Goal: Task Accomplishment & Management: Manage account settings

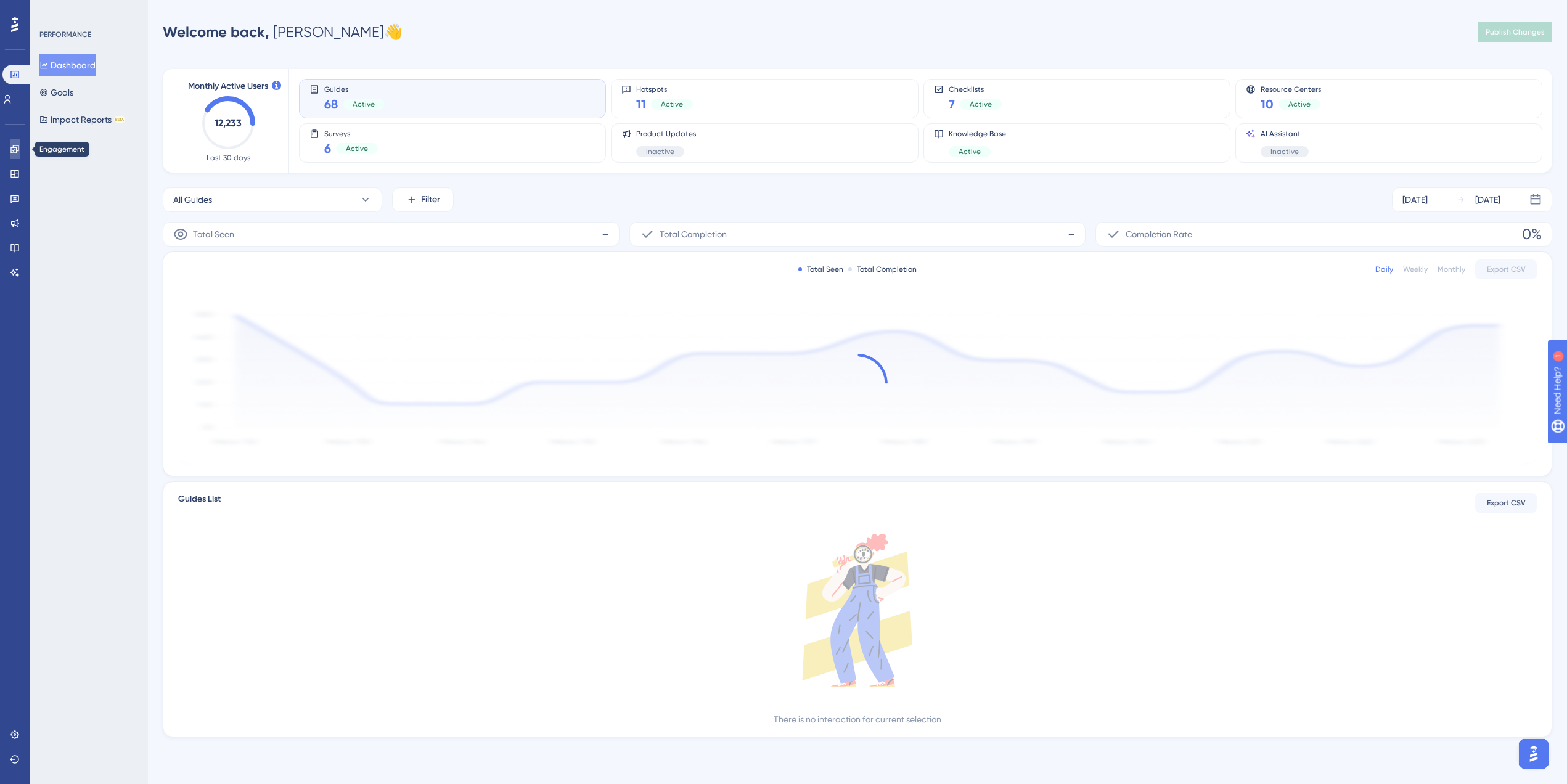
click at [14, 144] on icon at bounding box center [15, 149] width 10 height 10
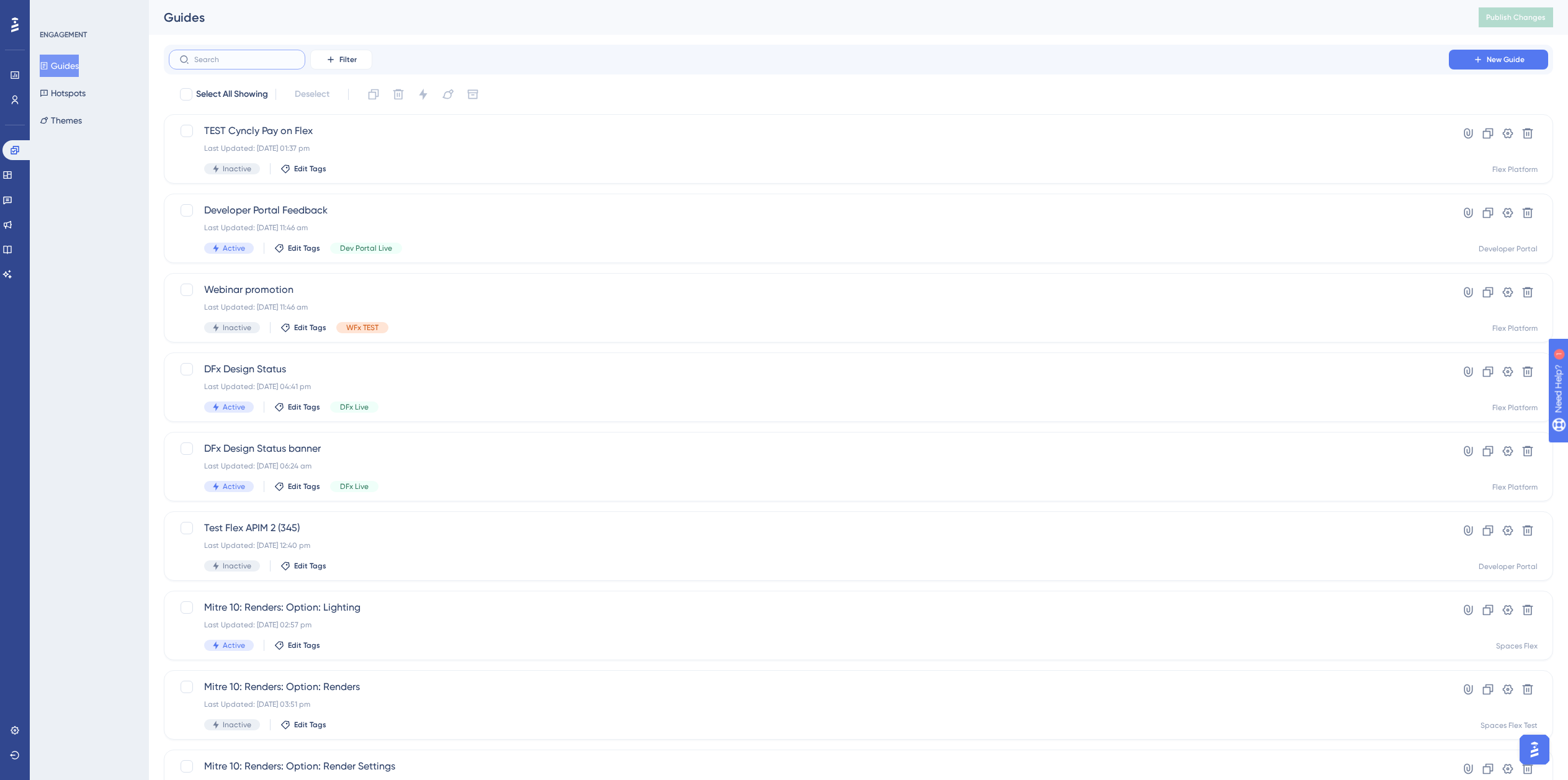
click at [237, 63] on input "text" at bounding box center [244, 60] width 101 height 9
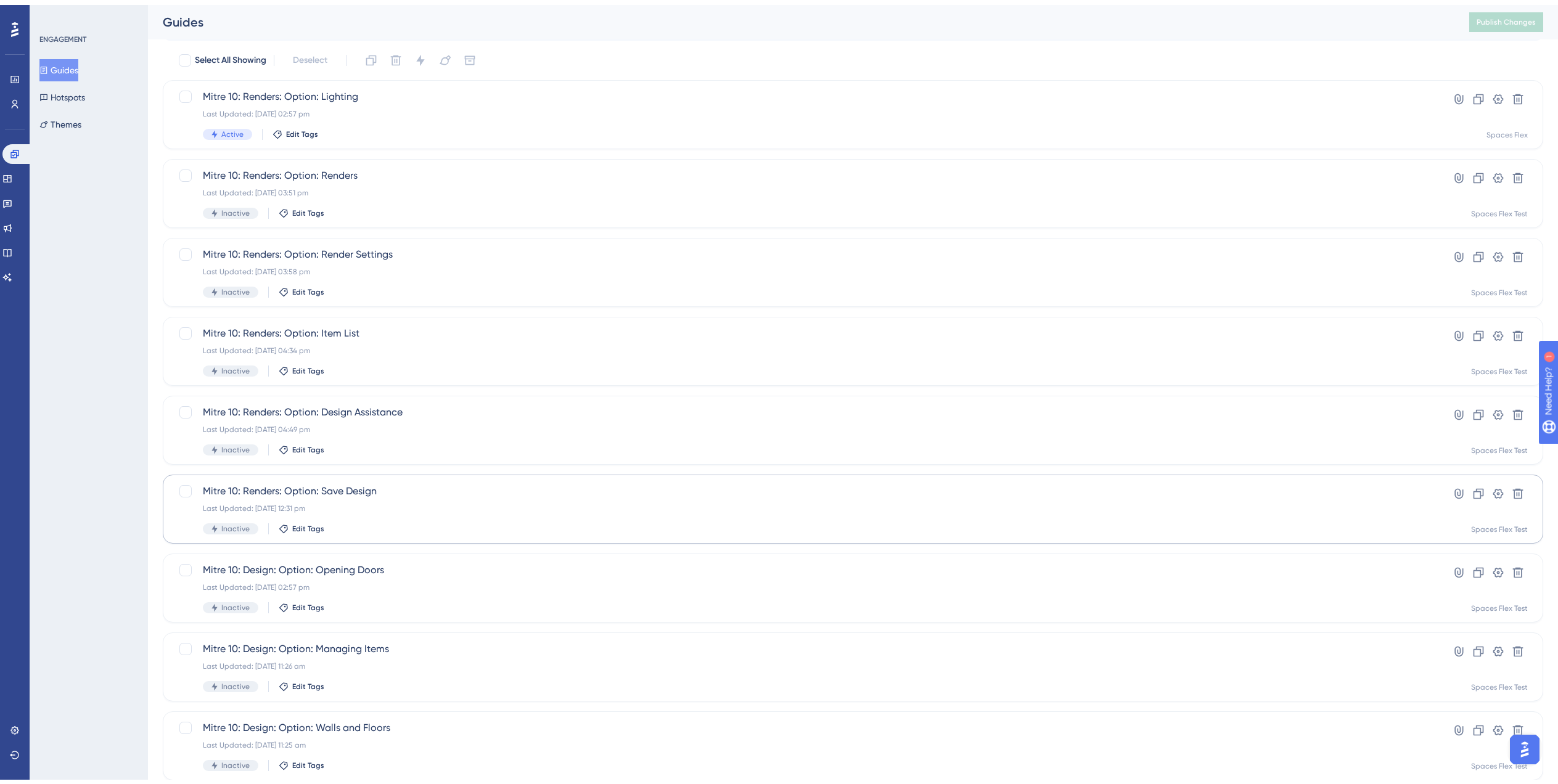
scroll to position [172, 0]
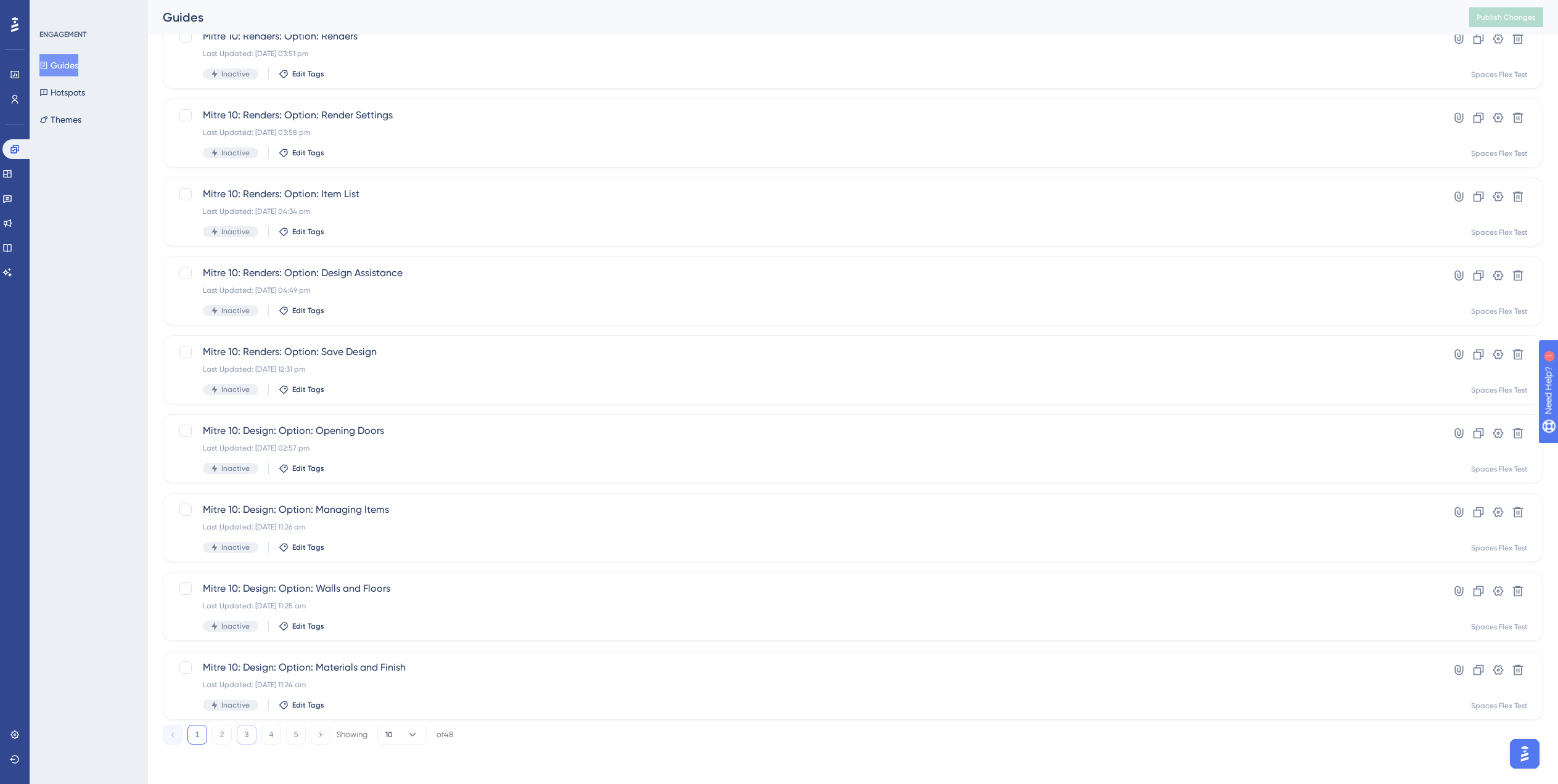
type input "Mitre 10"
click at [249, 738] on button "3" at bounding box center [246, 734] width 20 height 20
click at [295, 735] on button "5" at bounding box center [296, 734] width 20 height 20
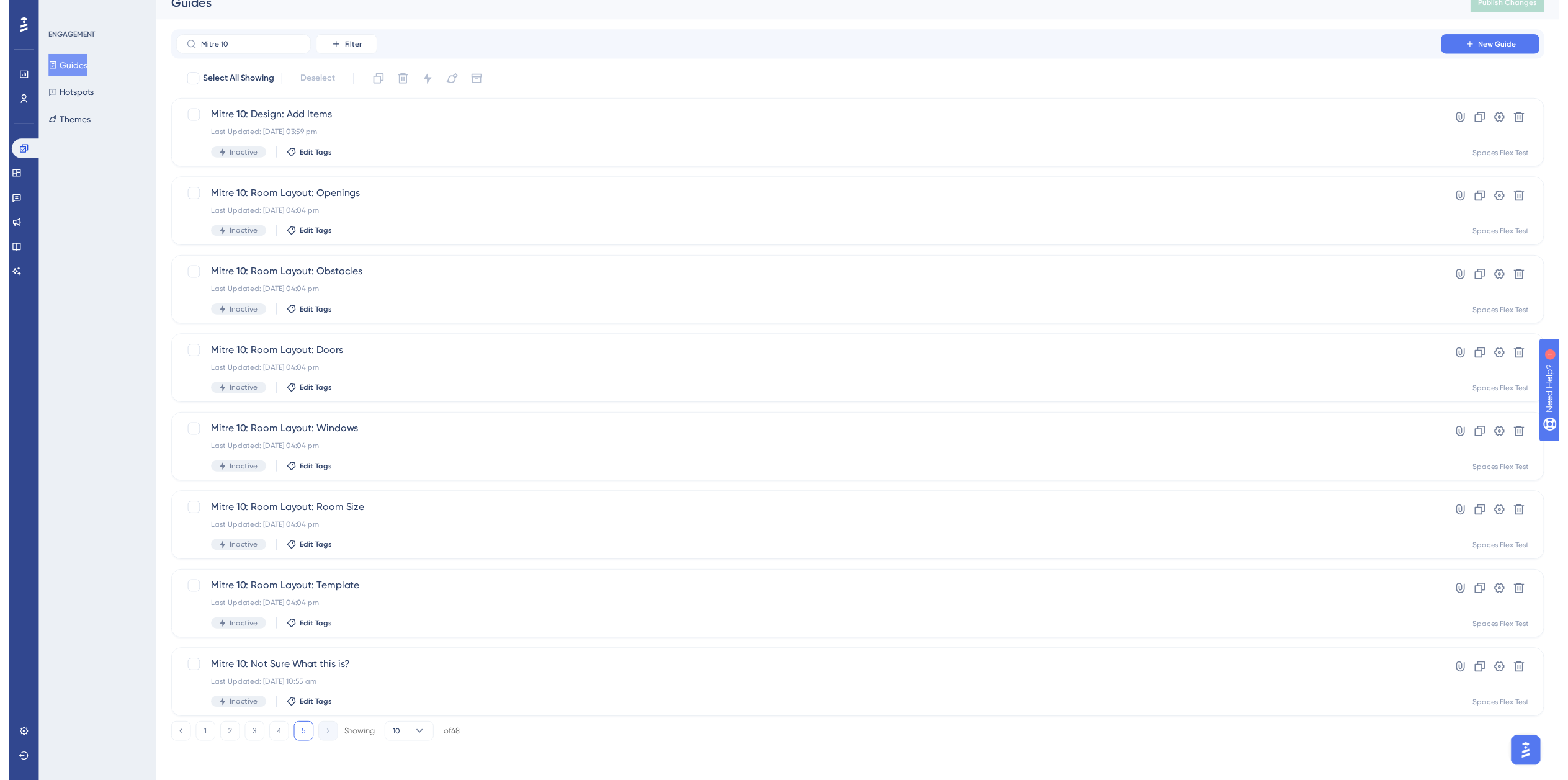
scroll to position [15, 0]
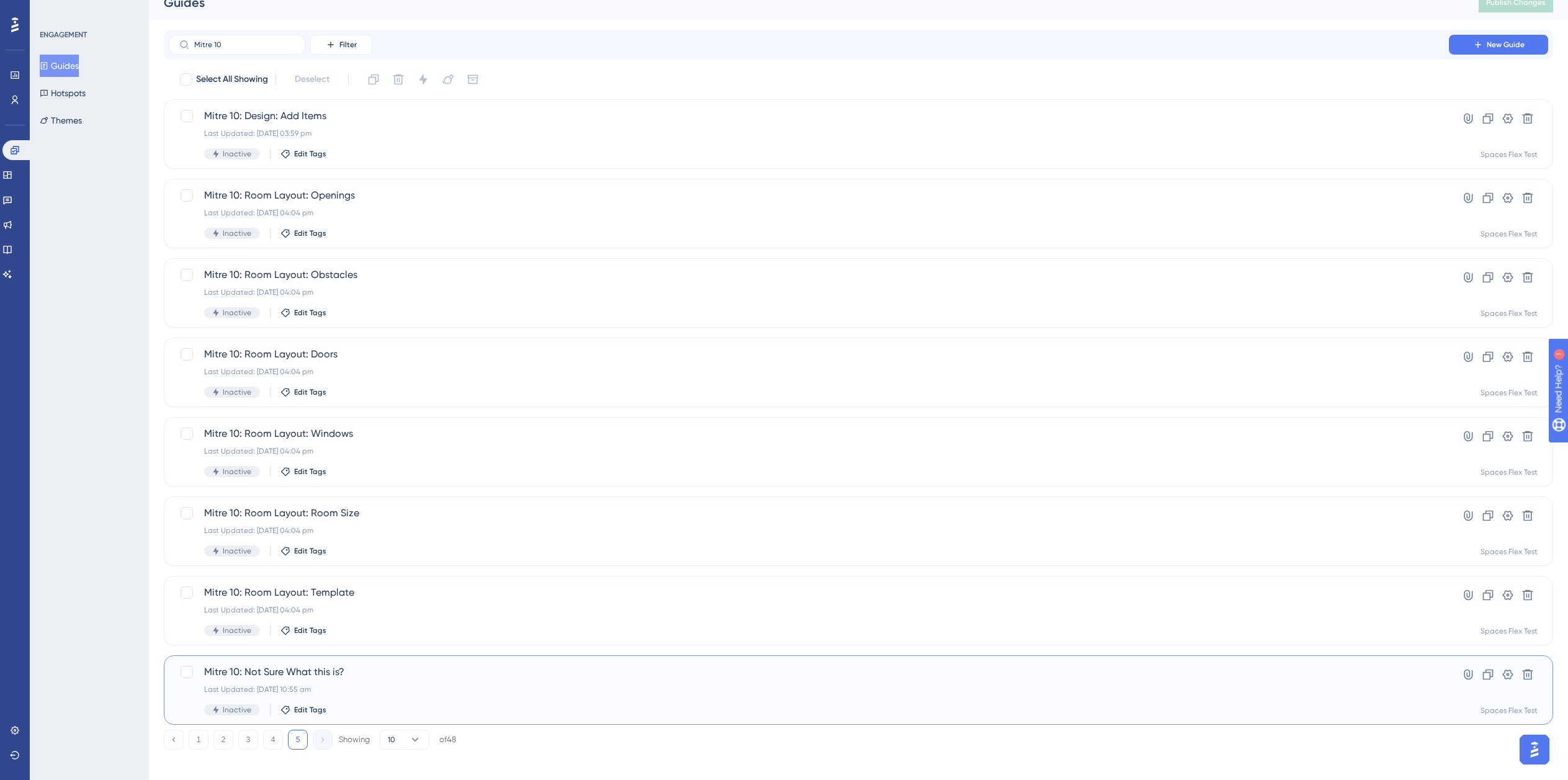
click at [347, 688] on div "Last Updated: 15 Jul 2025 10:55 am" at bounding box center [809, 690] width 1210 height 10
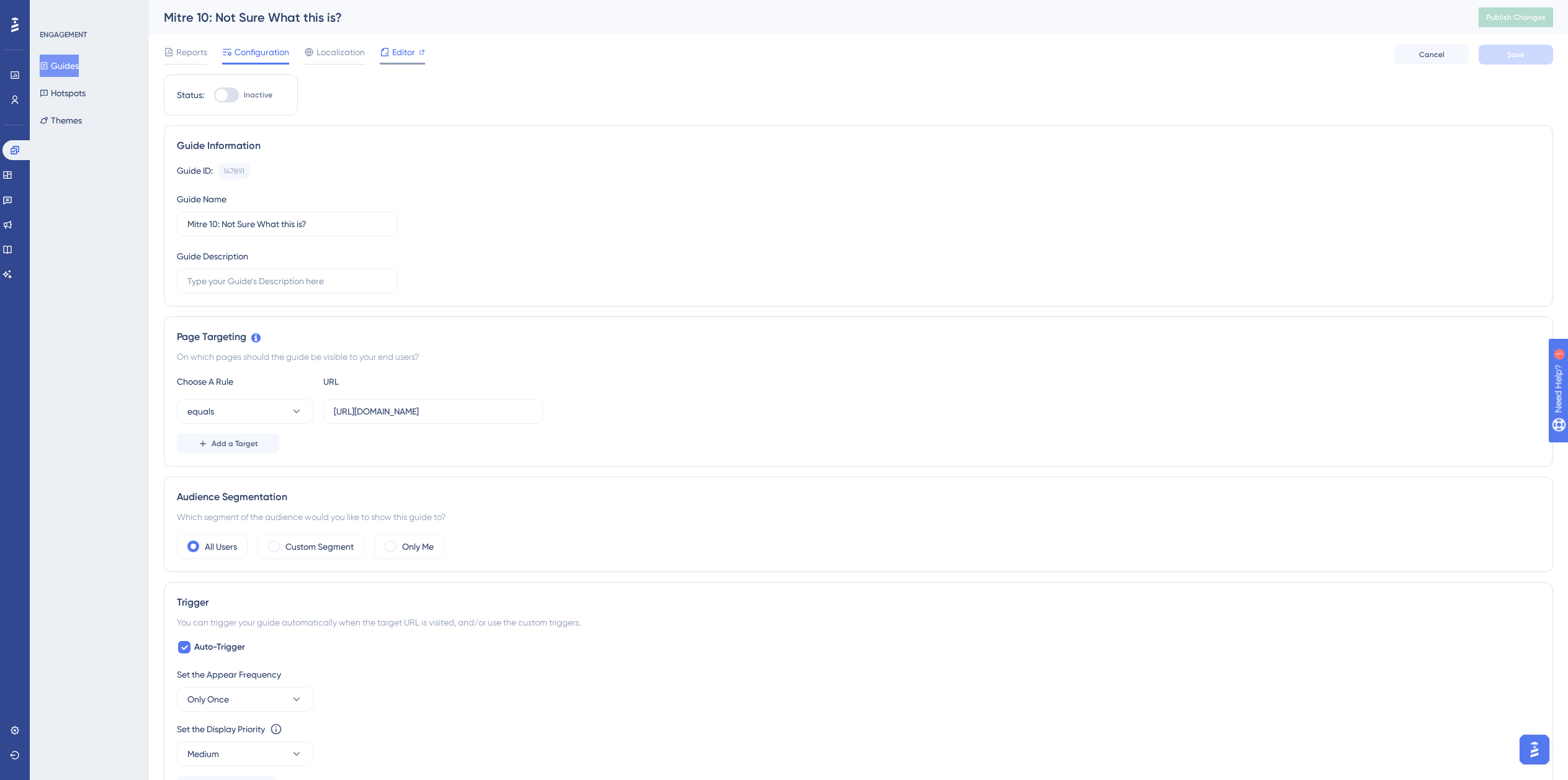
click at [412, 46] on span "Editor" at bounding box center [403, 52] width 23 height 15
click at [63, 61] on button "Guides" at bounding box center [59, 66] width 39 height 23
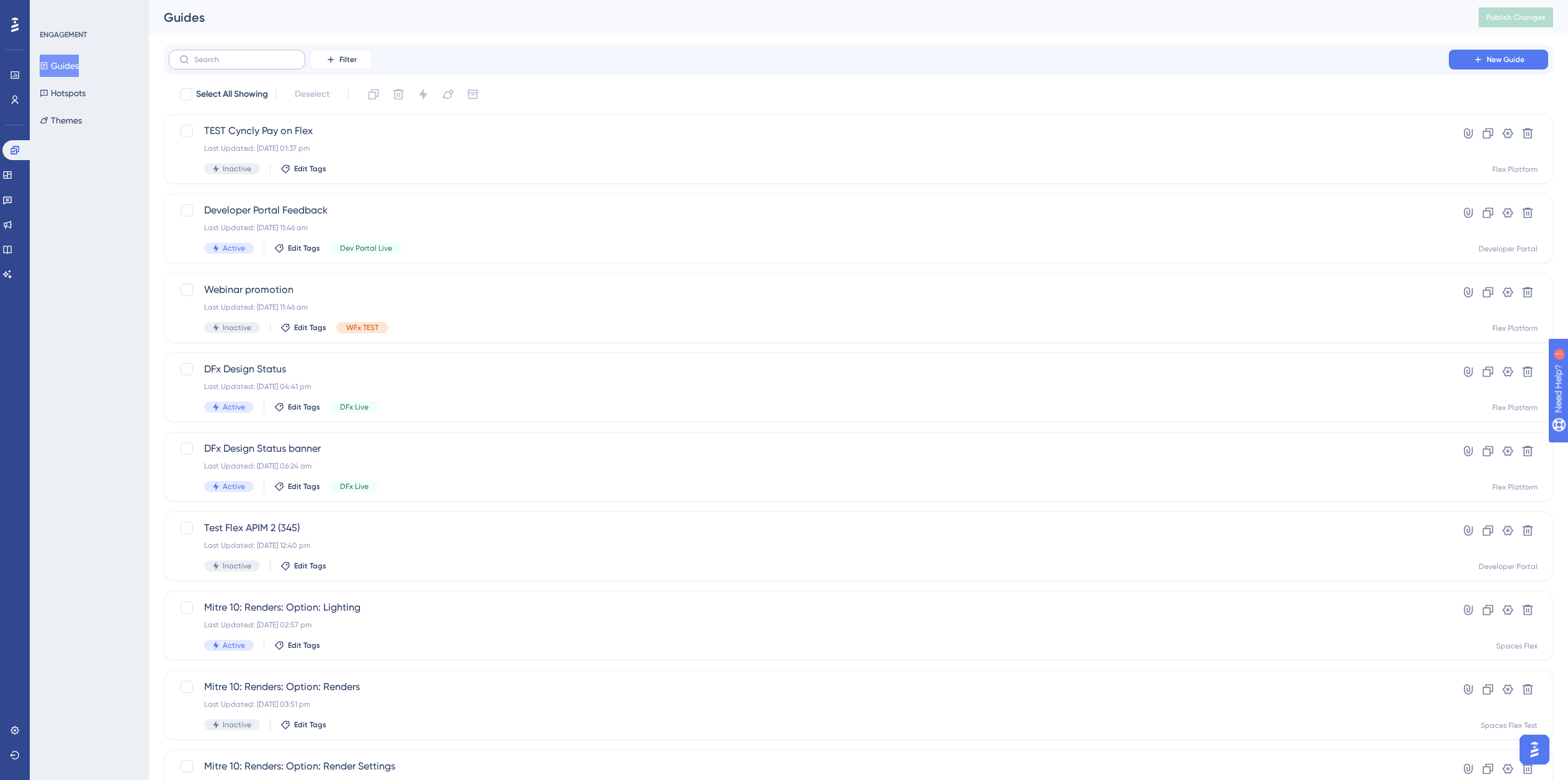
click at [248, 53] on label at bounding box center [236, 59] width 136 height 20
click at [248, 55] on input "text" at bounding box center [244, 60] width 101 height 9
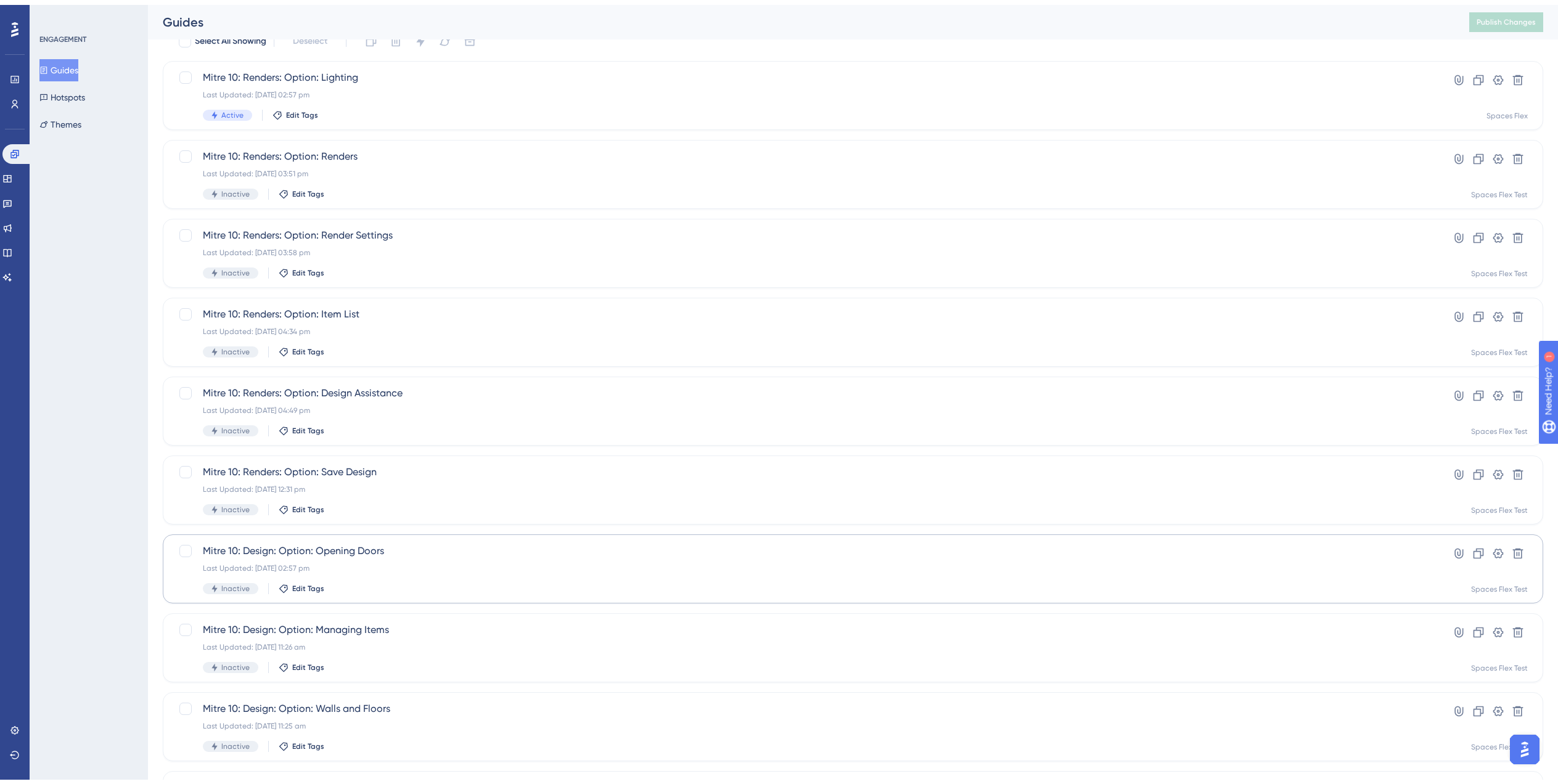
scroll to position [172, 0]
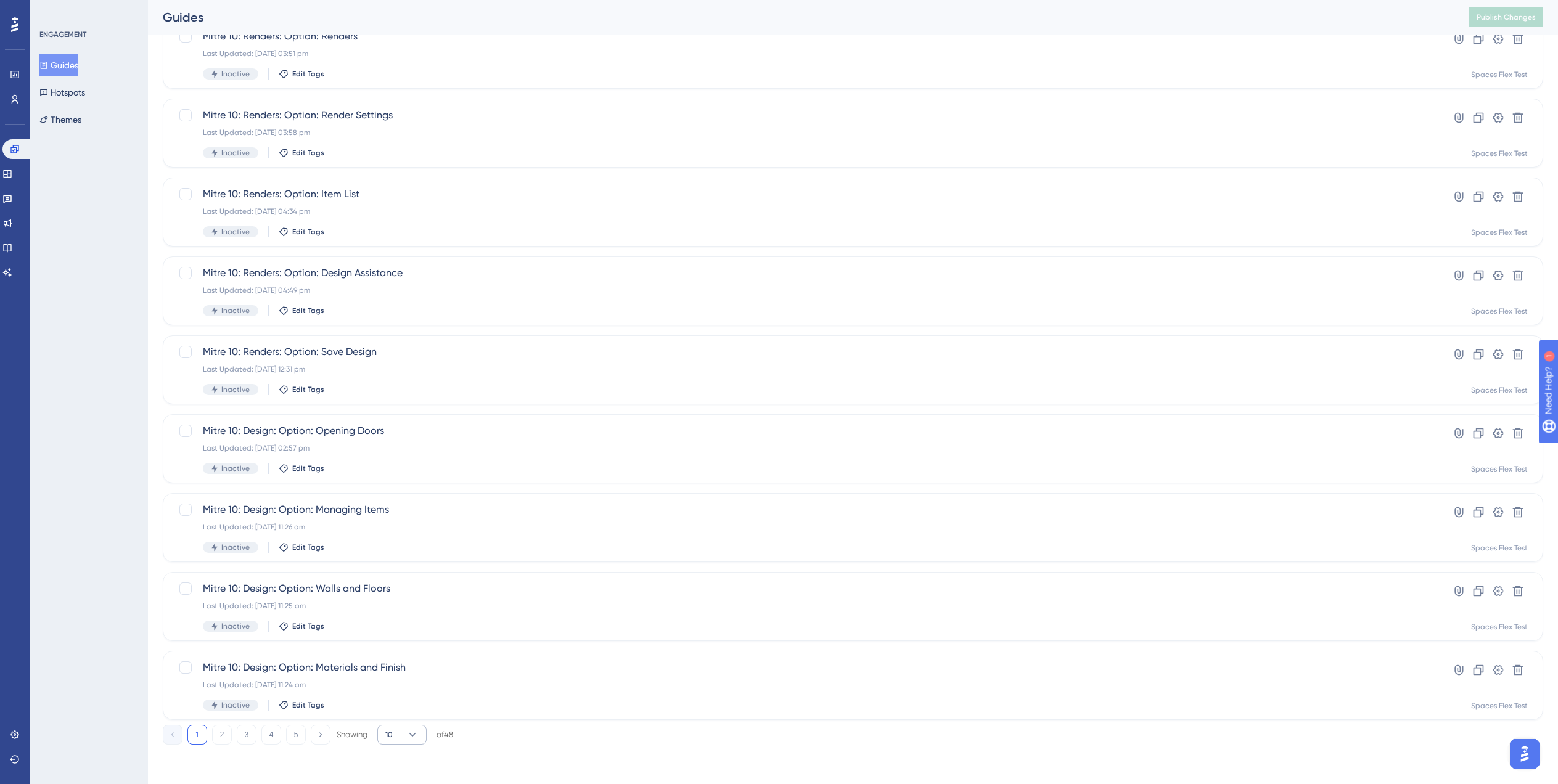
type input "Mitre 10"
click at [398, 735] on button "10" at bounding box center [402, 734] width 49 height 20
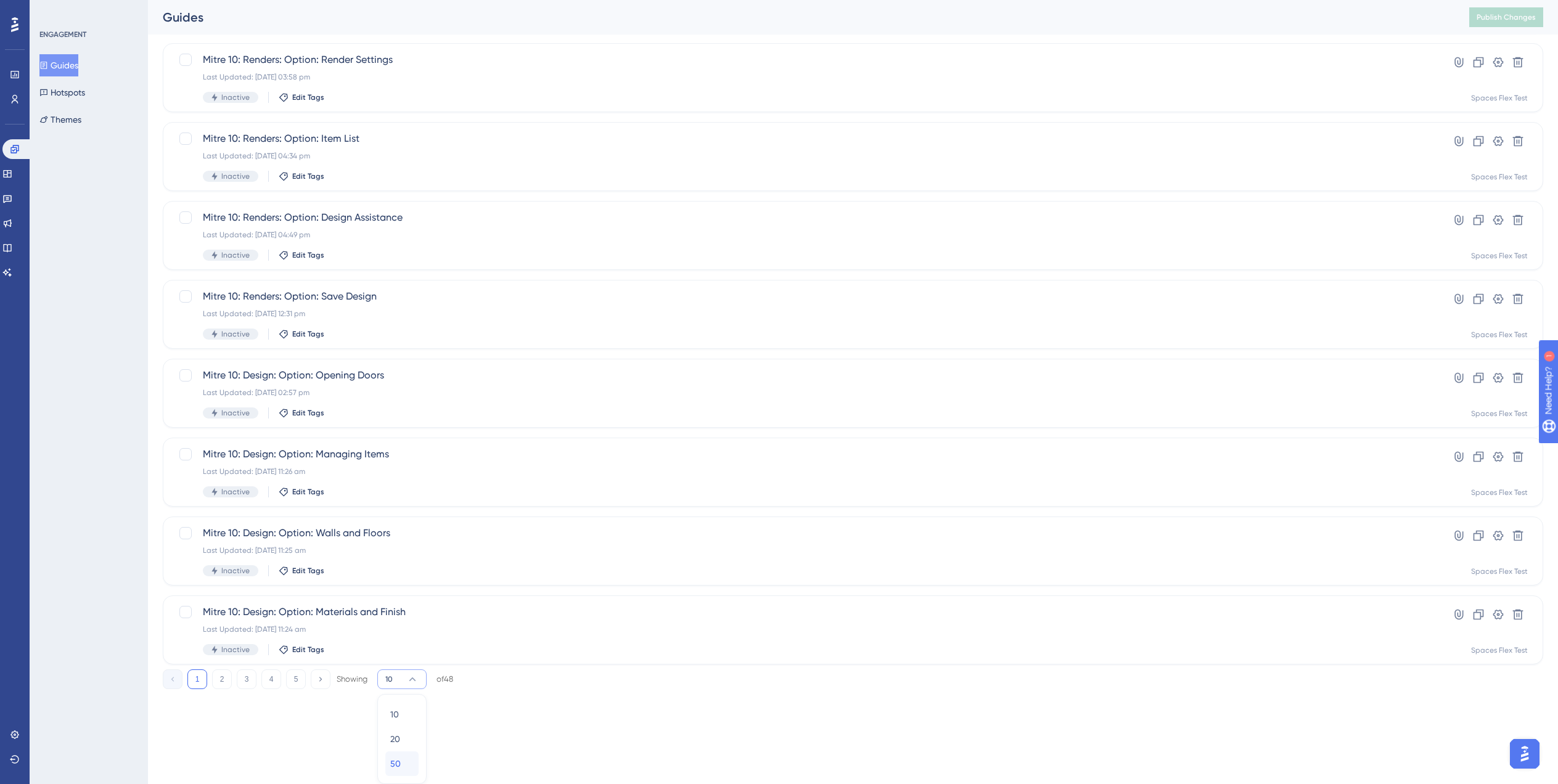
click at [403, 771] on div "50 50" at bounding box center [402, 764] width 23 height 25
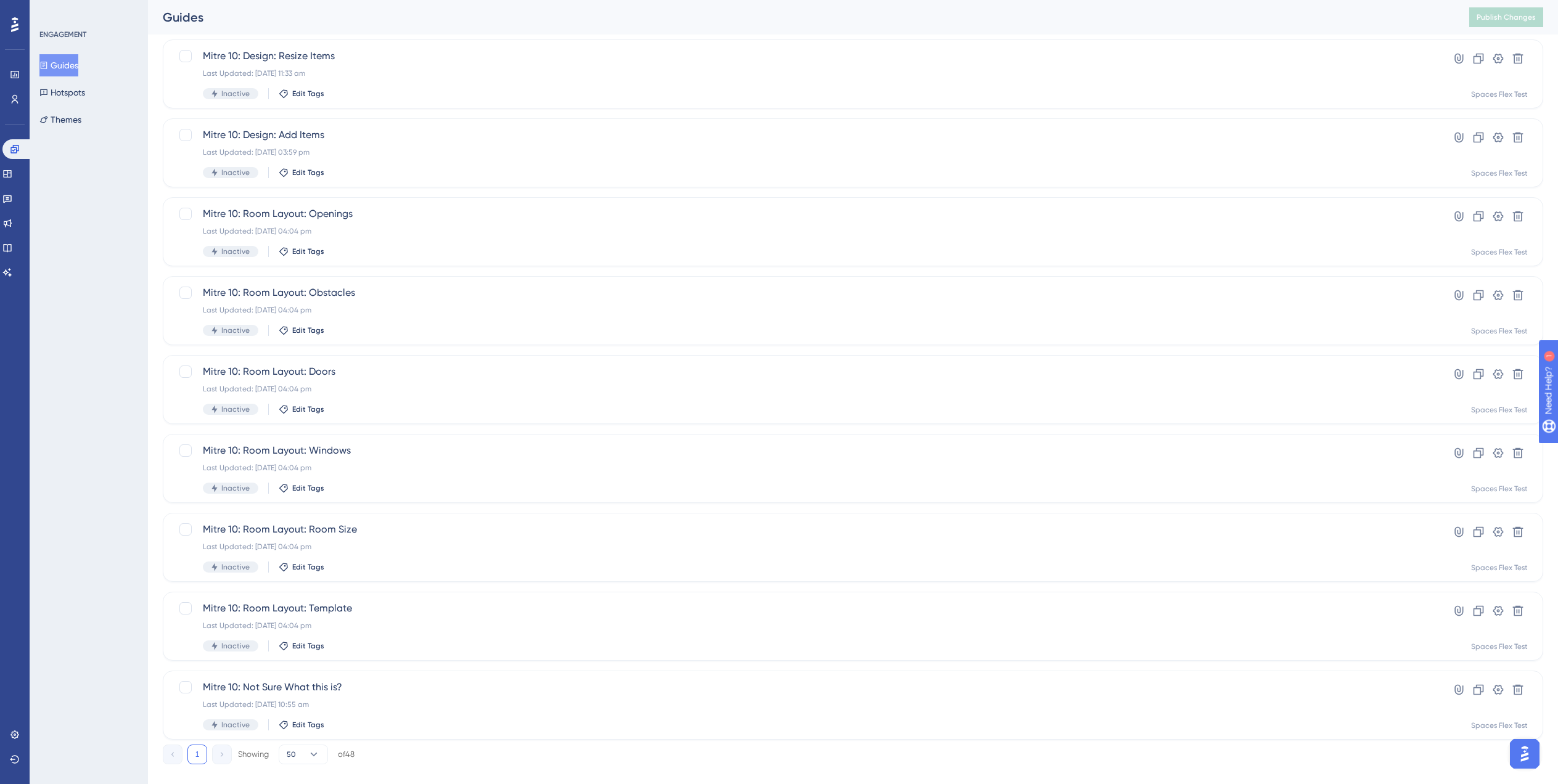
scroll to position [3170, 0]
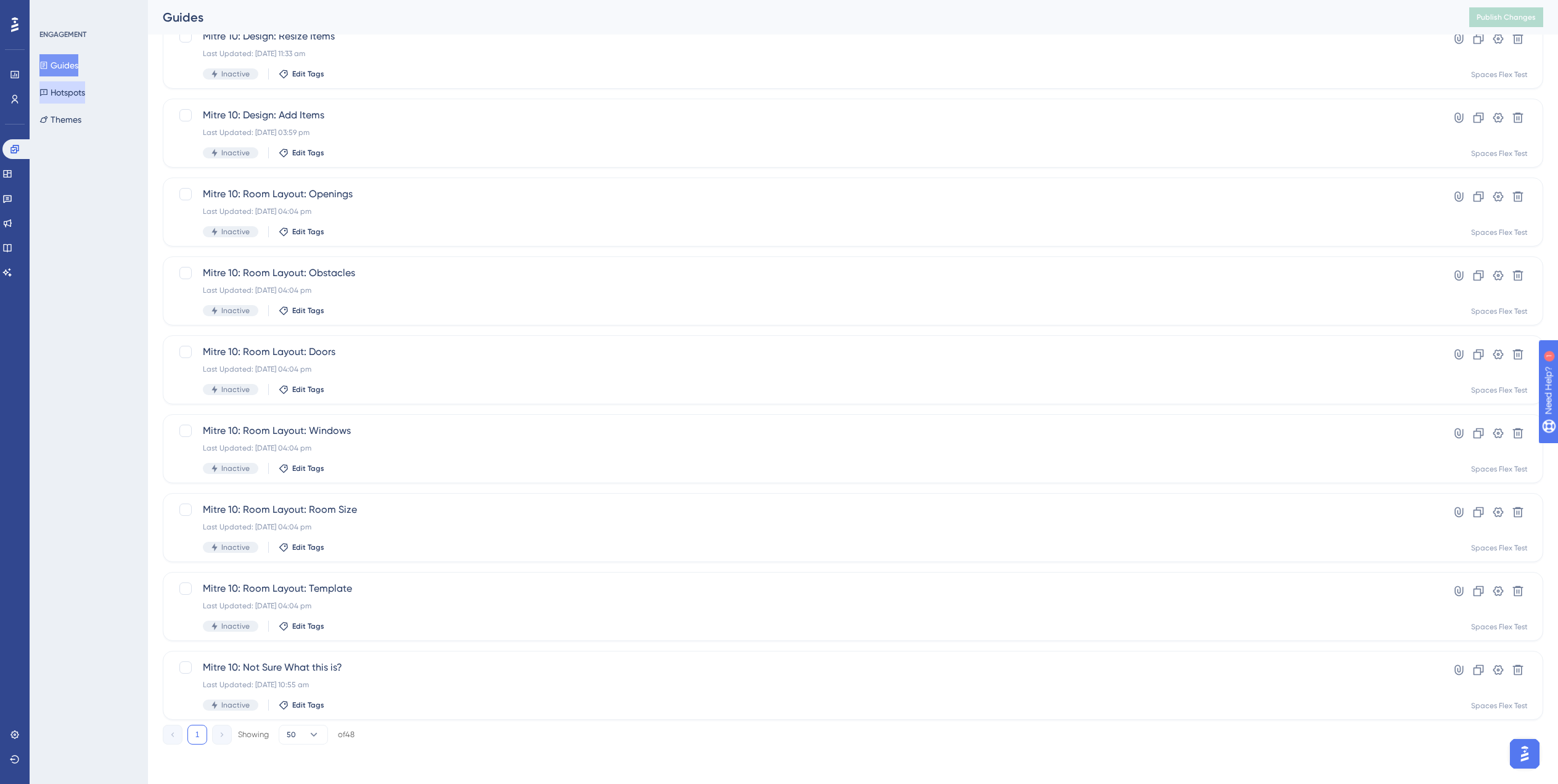
drag, startPoint x: 328, startPoint y: 670, endPoint x: 75, endPoint y: 97, distance: 626.4
drag, startPoint x: 75, startPoint y: 97, endPoint x: 9, endPoint y: 213, distance: 133.5
click at [97, 422] on div "ENGAGEMENT Guides Hotspots Themes" at bounding box center [88, 392] width 118 height 784
click at [381, 626] on div "Inactive Edit Tags" at bounding box center [804, 625] width 1202 height 11
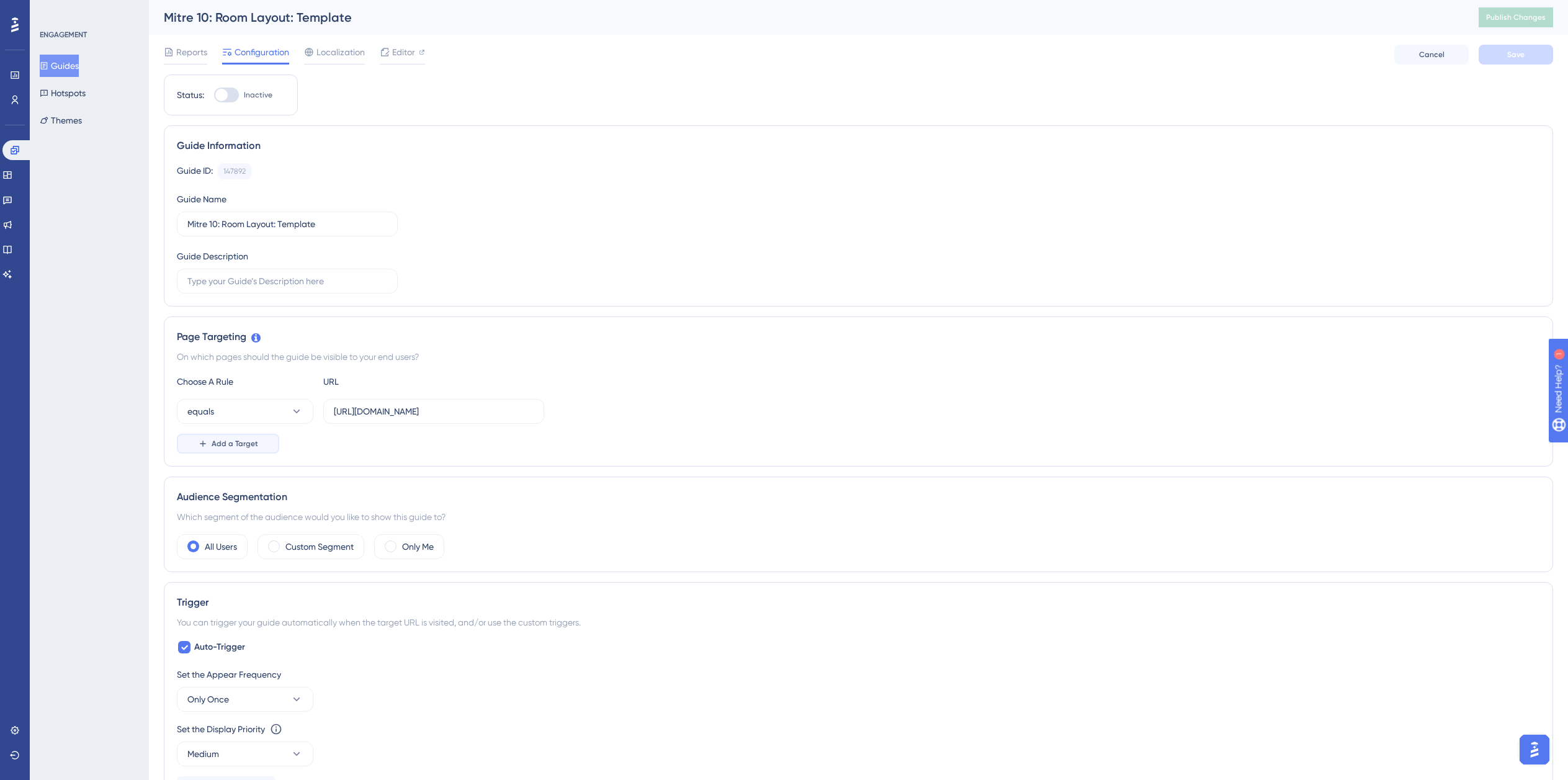
click at [242, 441] on span "Add a Target" at bounding box center [235, 444] width 47 height 10
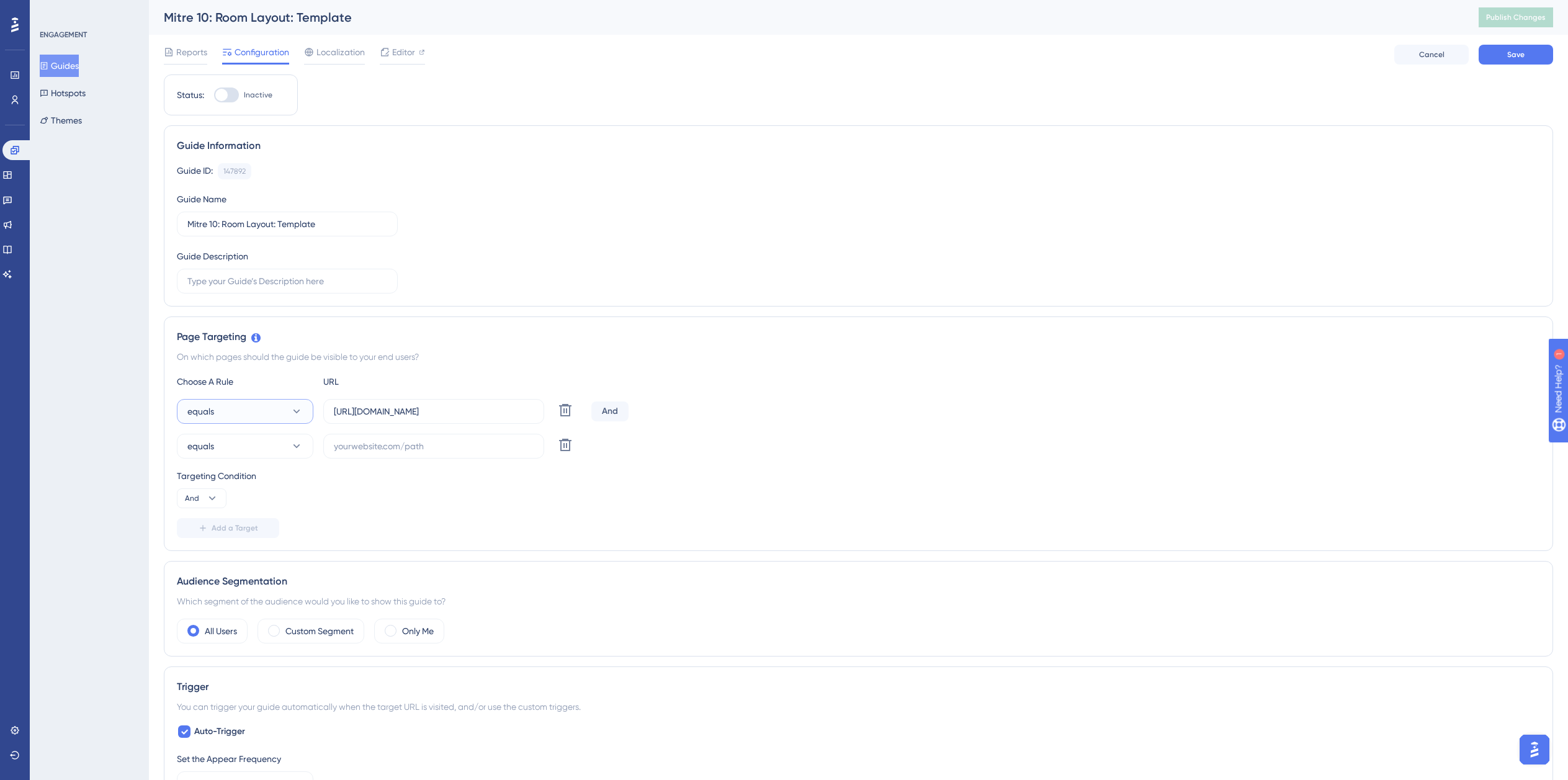
click at [250, 401] on button "equals" at bounding box center [244, 412] width 136 height 25
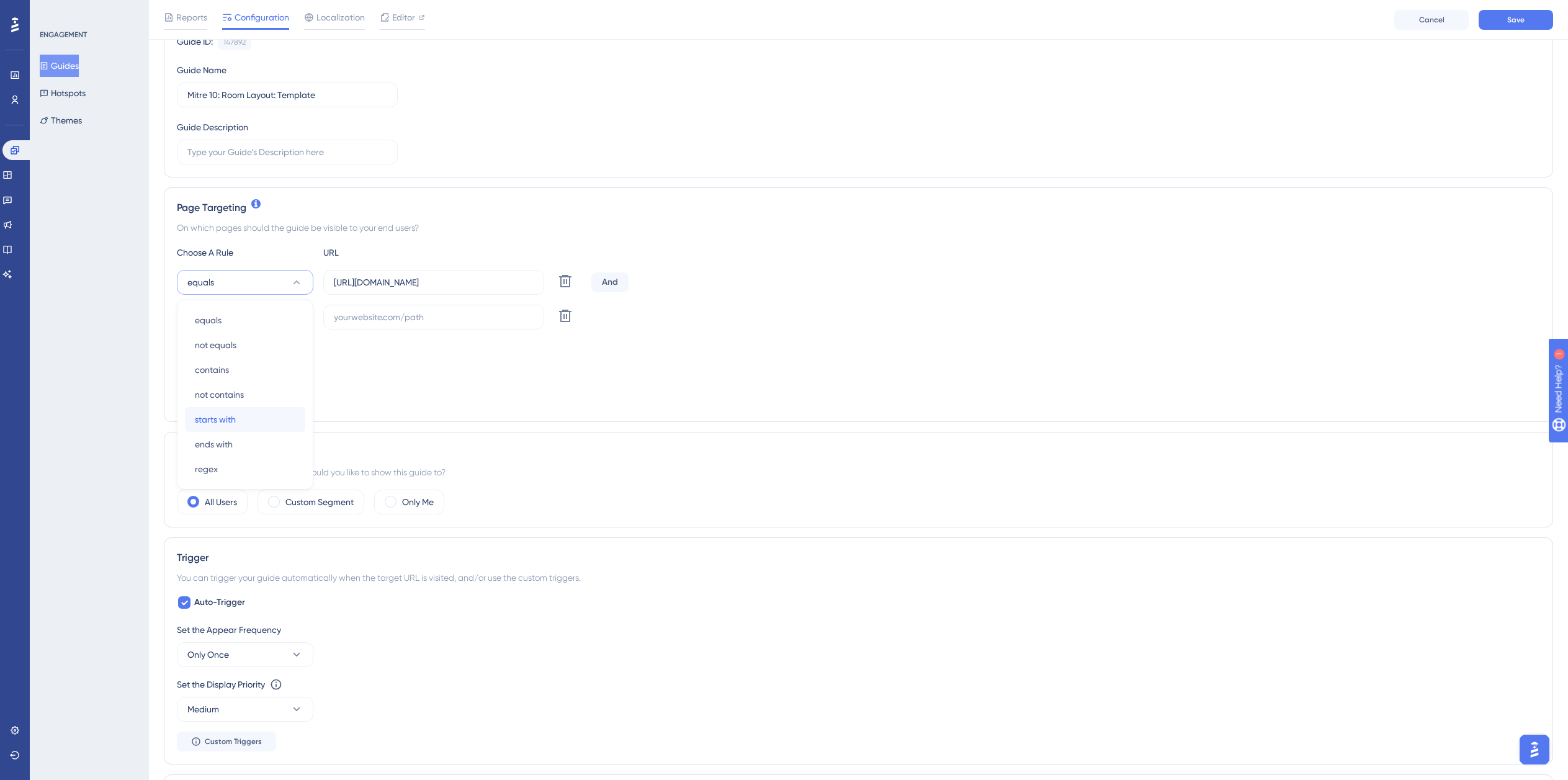
click at [244, 418] on div "starts with starts with" at bounding box center [245, 420] width 101 height 25
click at [468, 278] on input "https://planner.cyncly-idealspaces.com/uk/design/Draft?partnership=mitre10" at bounding box center [434, 282] width 200 height 14
click at [505, 285] on input "https://planner.cyncly-idealspaces.com/uk/design/Draft?partnership=mitre10" at bounding box center [434, 282] width 200 height 14
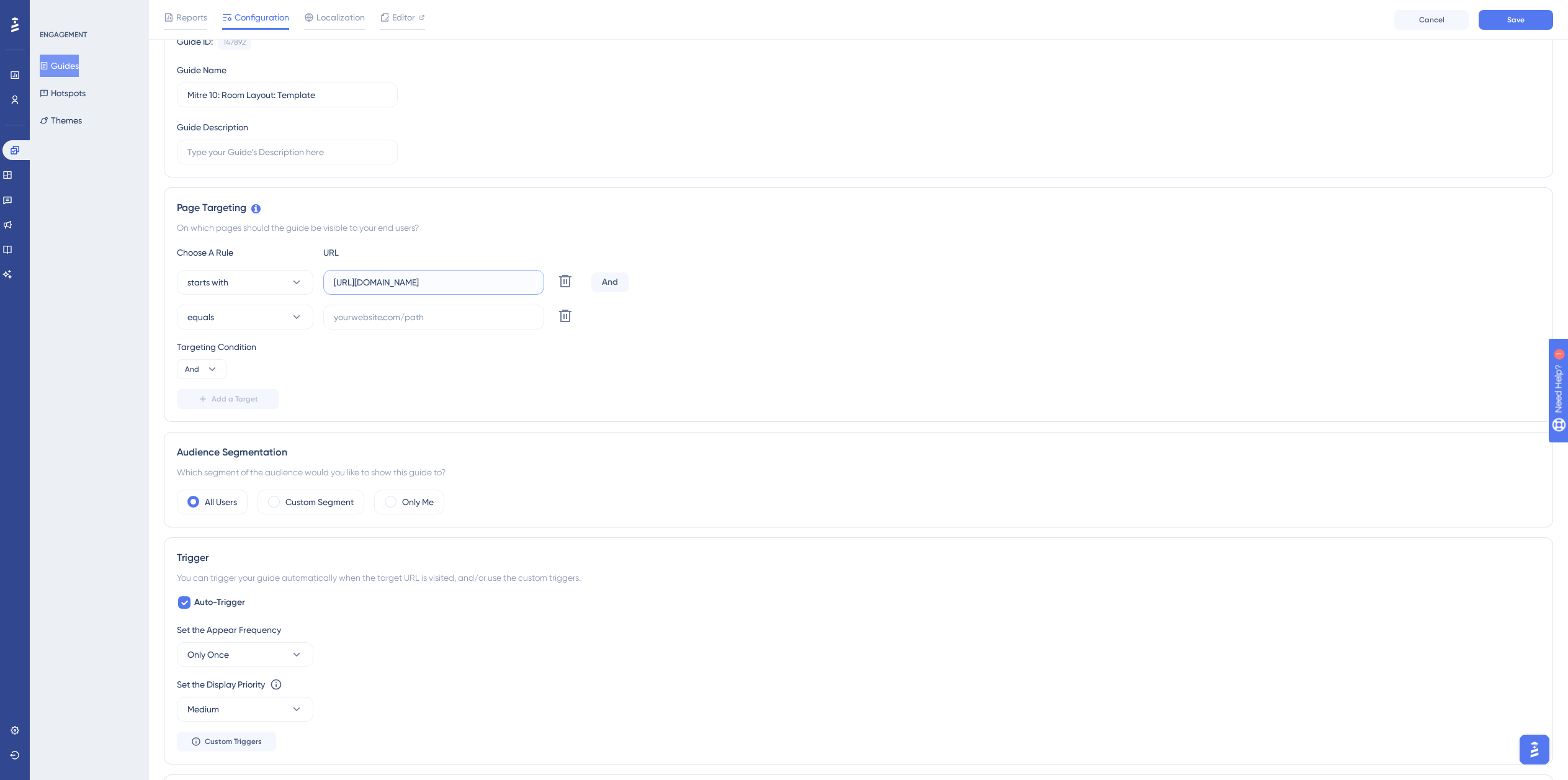
click at [505, 285] on input "https://planner.cyncly-idealspaces.com/uk/design/Draft?partnership=mitre10" at bounding box center [434, 282] width 200 height 14
paste input "dev-planner.cyncly-idealspaces.net/"
type input "https://dev-planner.cyncly-idealspaces.net/"
click at [434, 325] on label at bounding box center [433, 317] width 221 height 25
click at [434, 324] on input "text" at bounding box center [434, 317] width 200 height 14
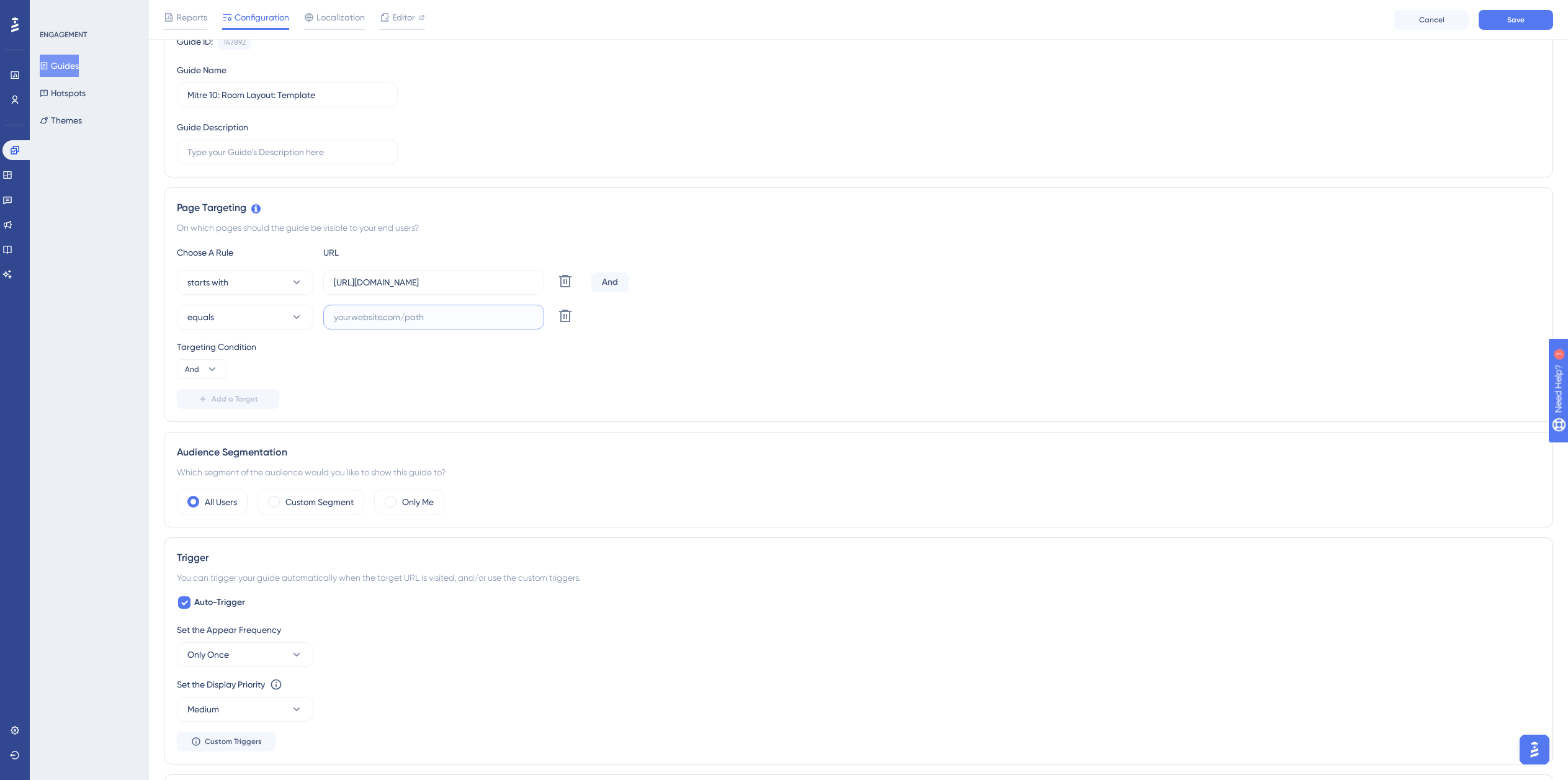
paste input "isdemositena"
type input "isdemositena"
click at [1523, 18] on span "Save" at bounding box center [1516, 20] width 18 height 10
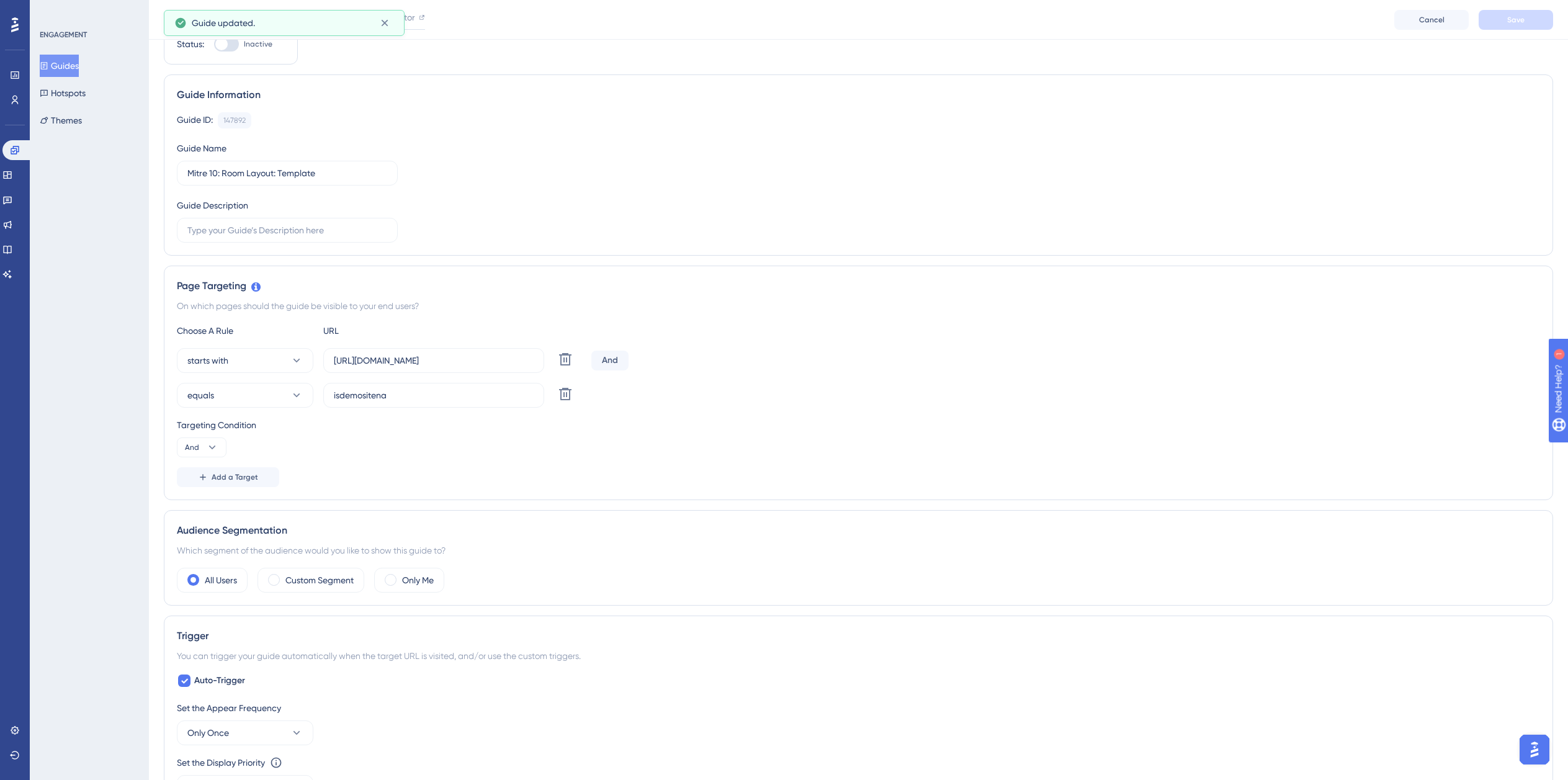
scroll to position [0, 0]
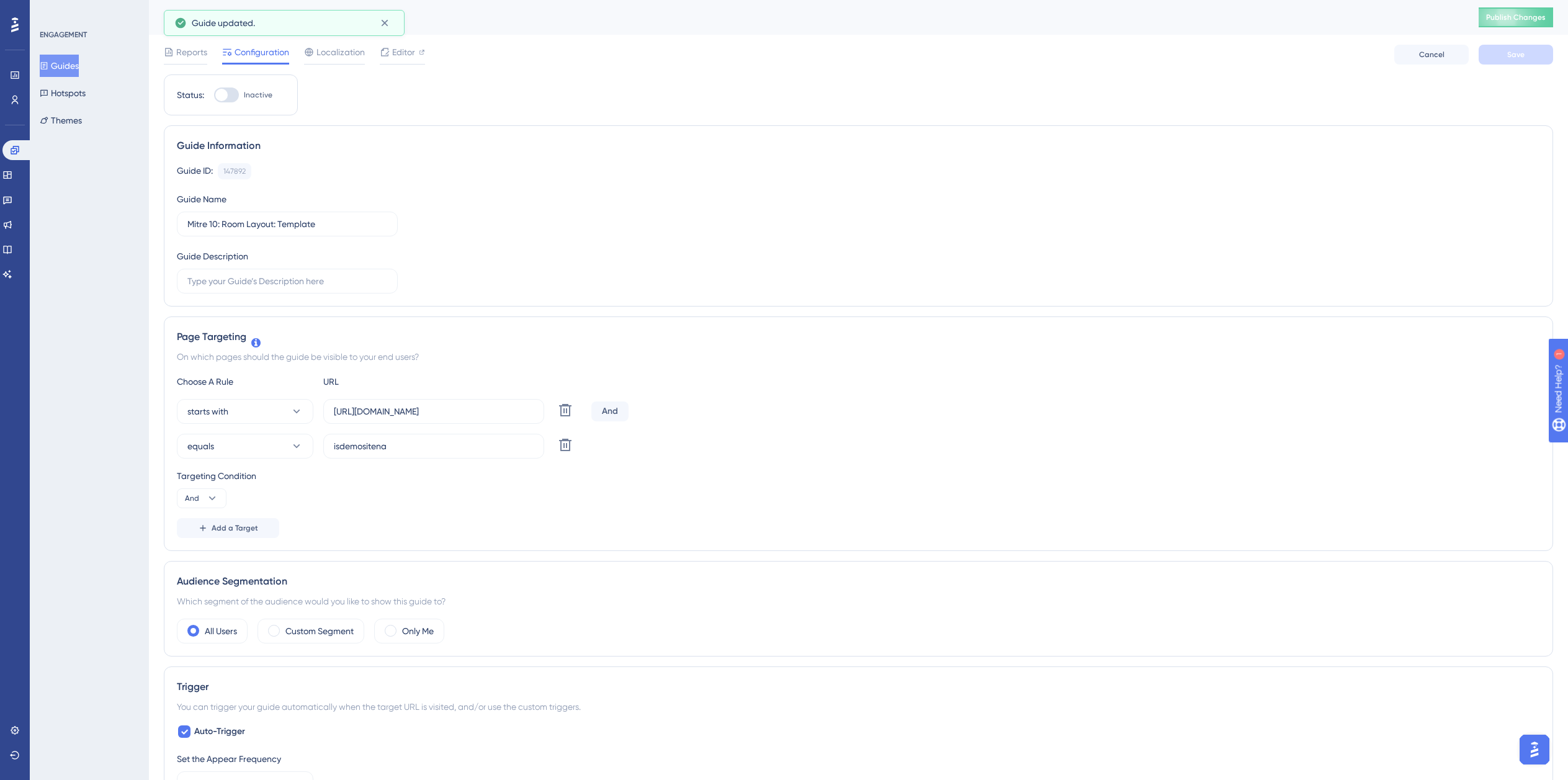
click at [231, 93] on div at bounding box center [226, 95] width 25 height 15
click at [214, 95] on input "Inactive" at bounding box center [214, 95] width 1 height 1
checkbox input "false"
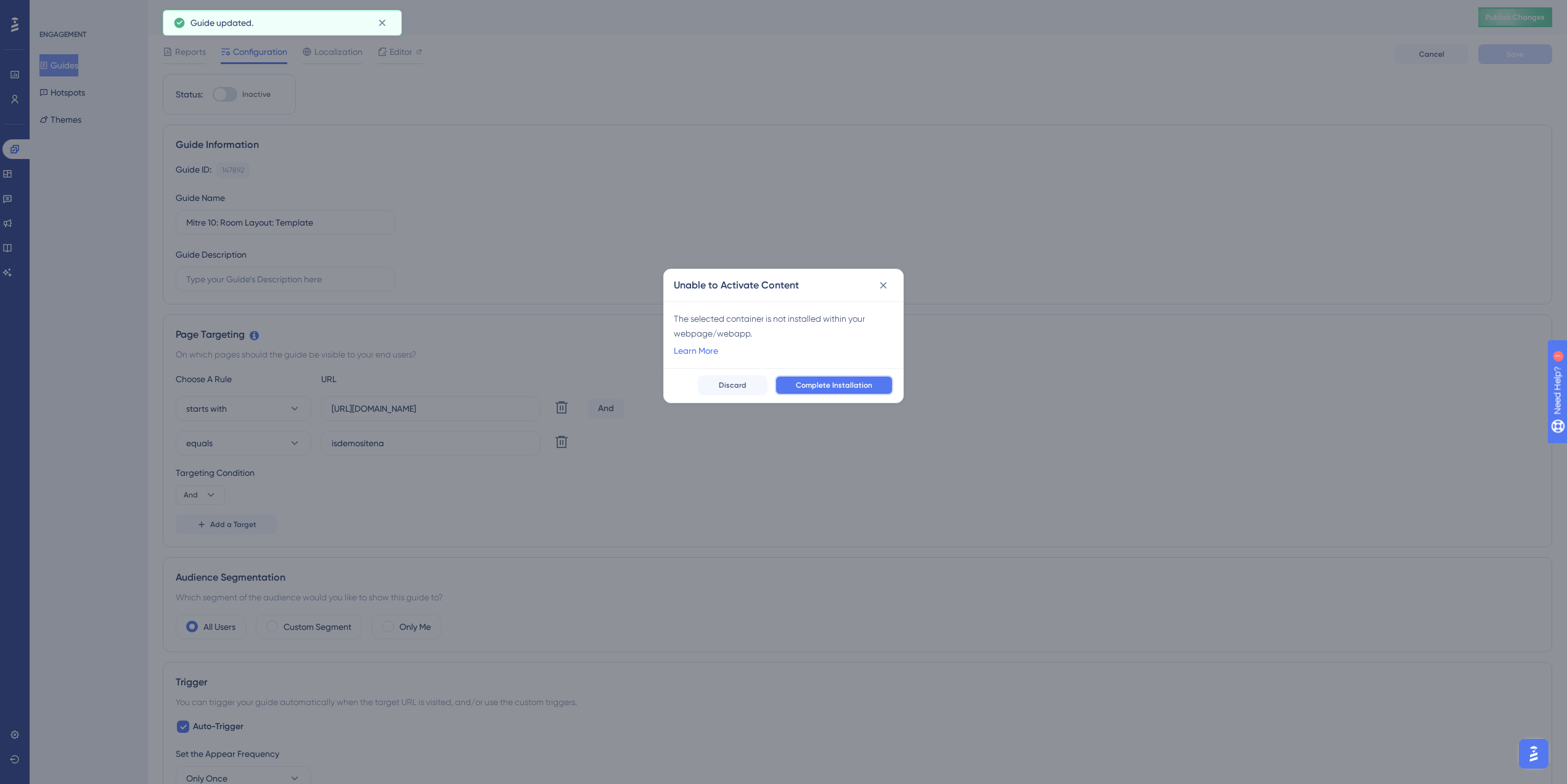
click at [850, 388] on span "Complete Installation" at bounding box center [834, 385] width 76 height 10
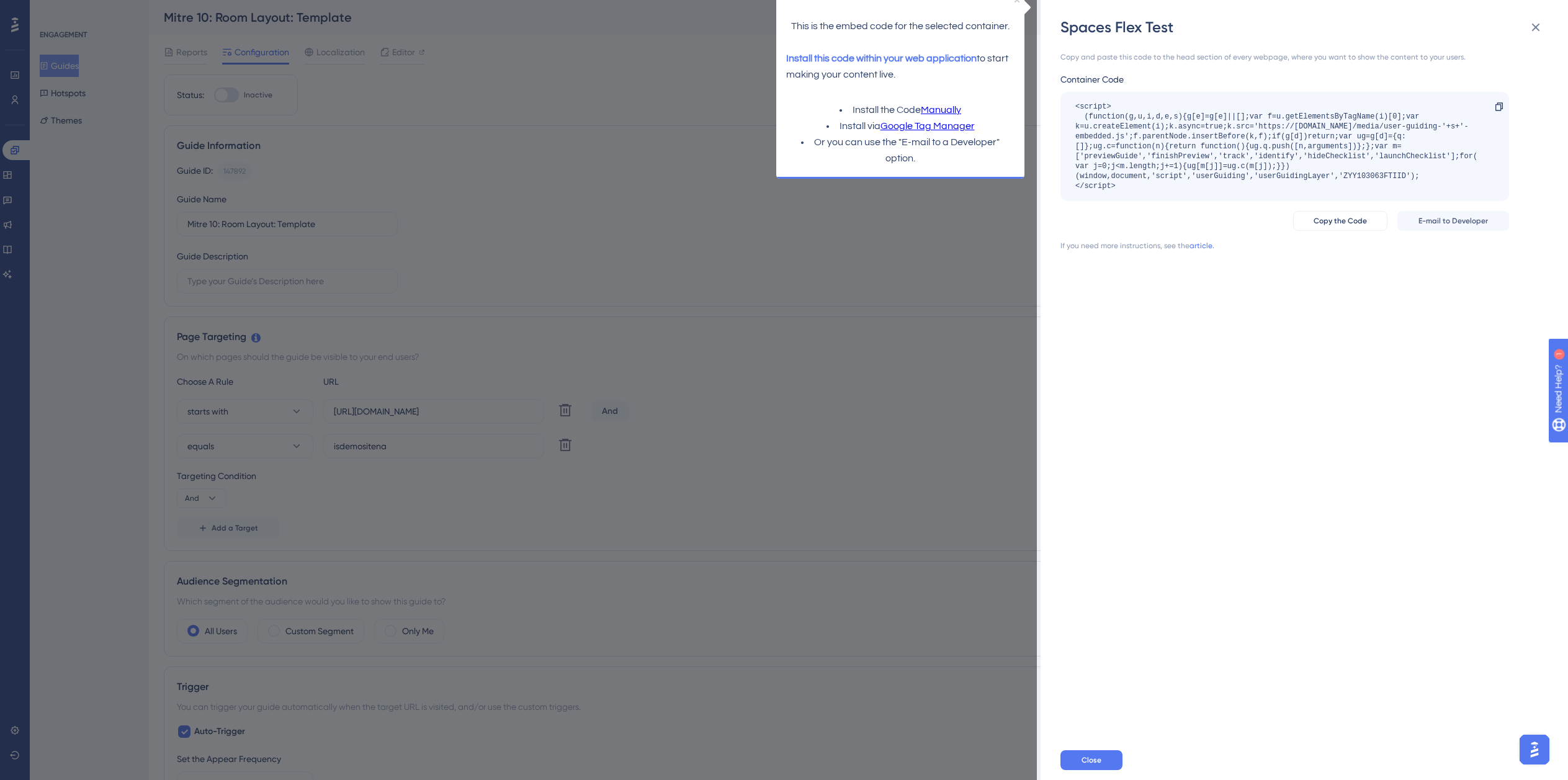
click at [917, 248] on div "Spaces Flex Test Copy and paste this code to the head section of every webpage,…" at bounding box center [784, 390] width 1568 height 780
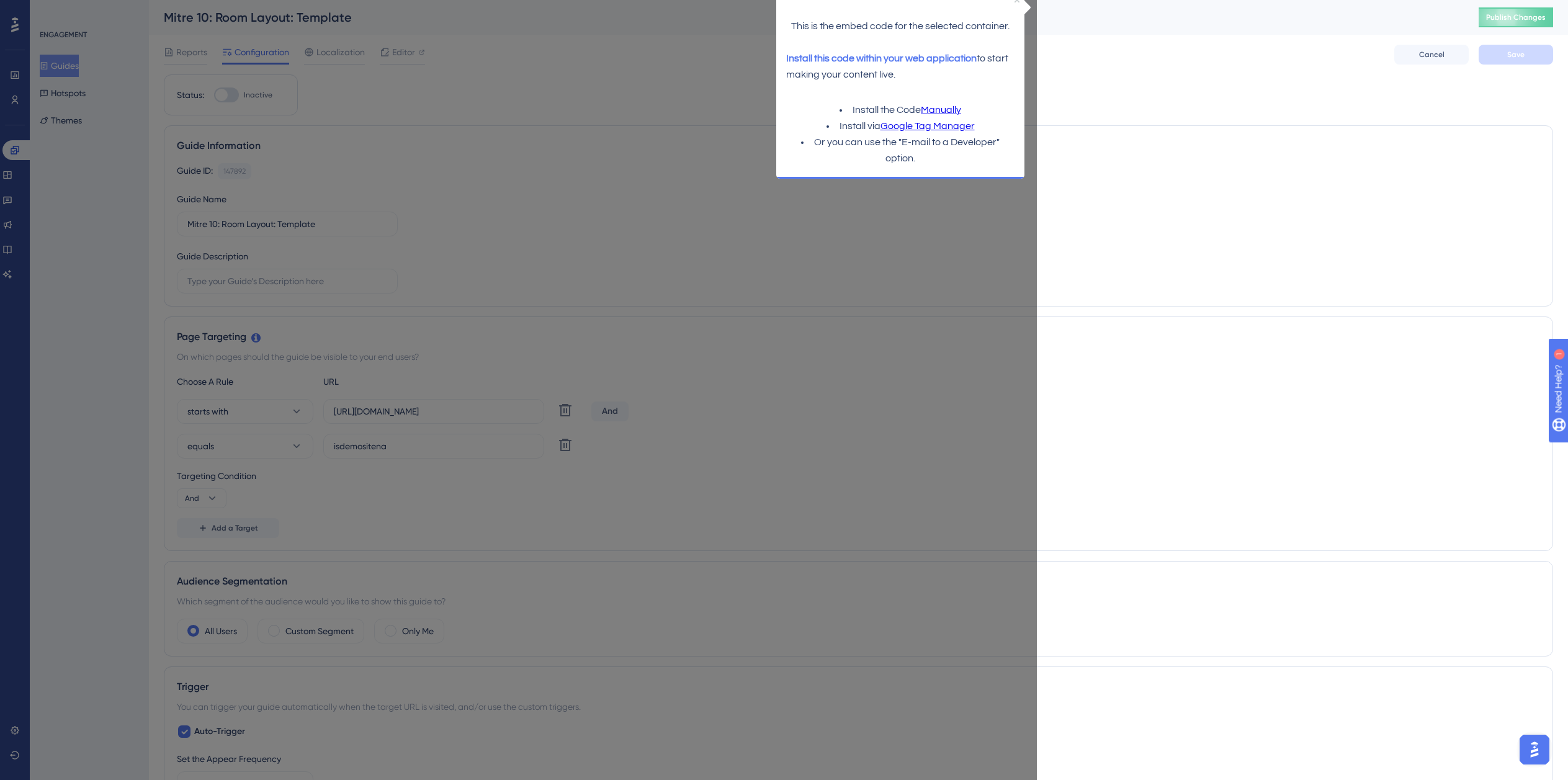
click at [1017, 3] on div "This is the embed code for the selected container. Install this code within you…" at bounding box center [900, 42] width 248 height 100
click at [1442, 58] on span "Cancel" at bounding box center [1432, 55] width 26 height 10
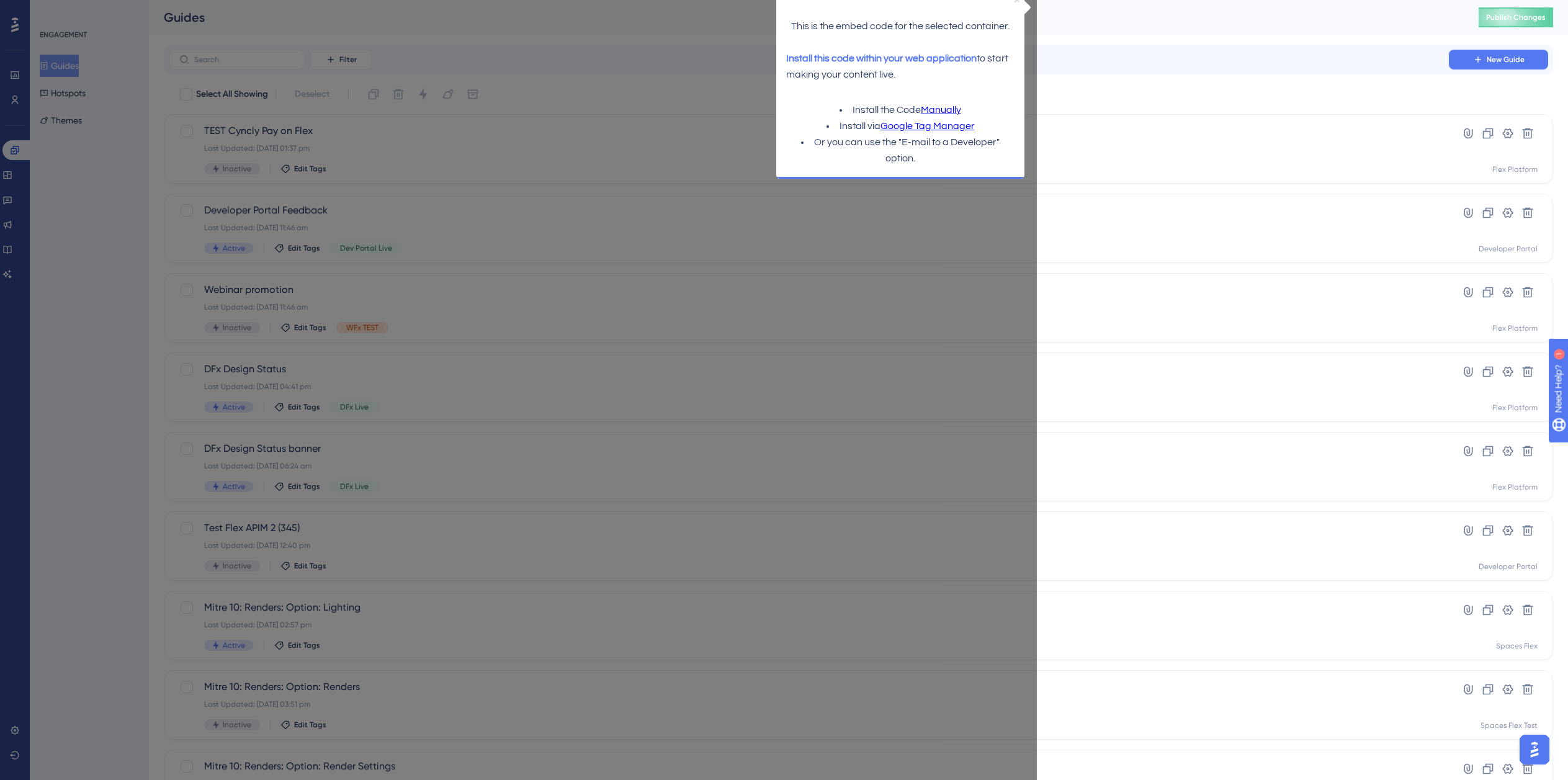
click at [1017, 1] on icon "Close Preview" at bounding box center [1017, 0] width 5 height 5
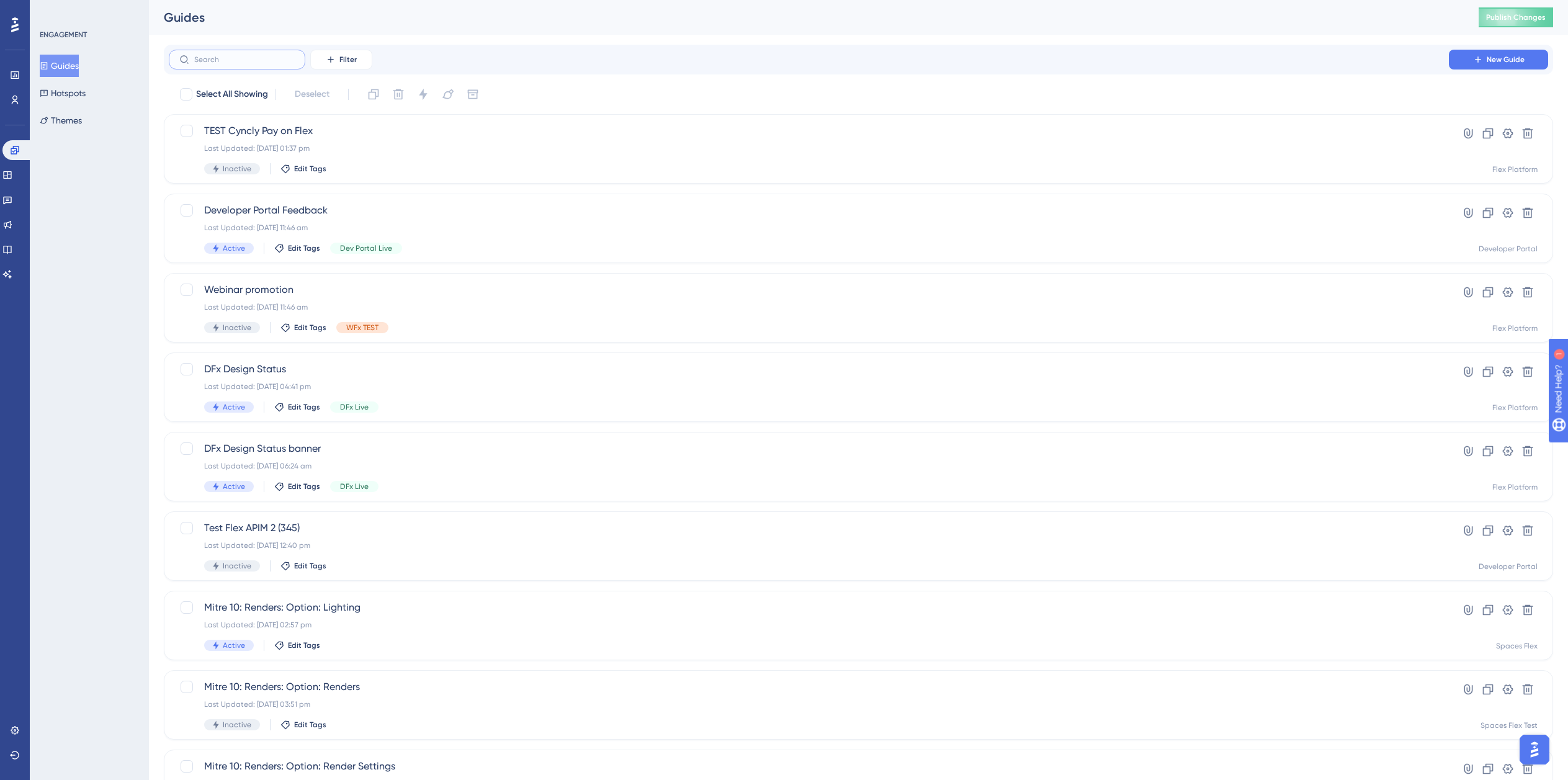
click at [251, 62] on input "text" at bounding box center [244, 60] width 101 height 9
type input "Mitre 10"
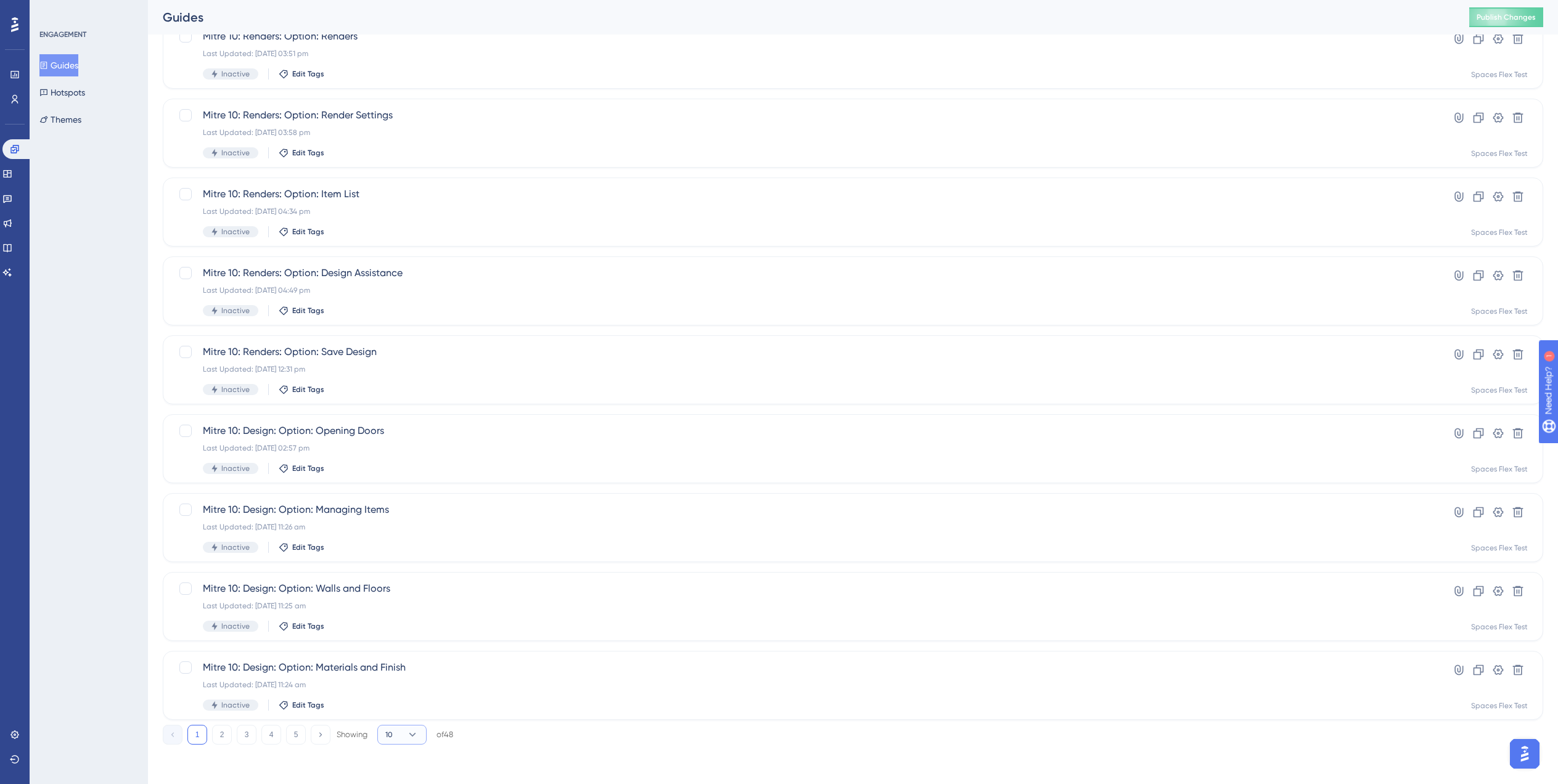
click at [405, 738] on button "10" at bounding box center [402, 734] width 49 height 20
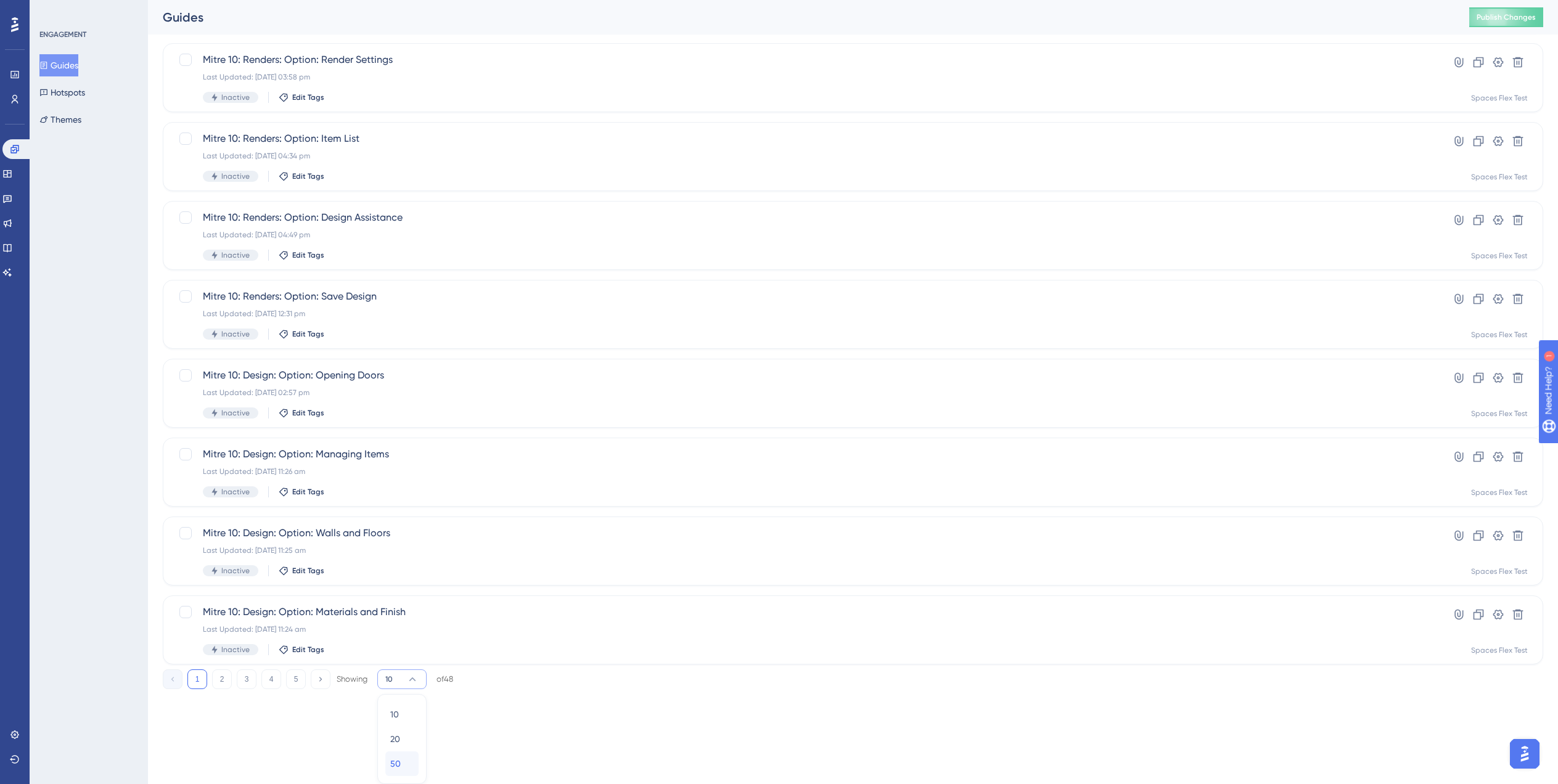
click at [394, 764] on span "50" at bounding box center [395, 764] width 10 height 14
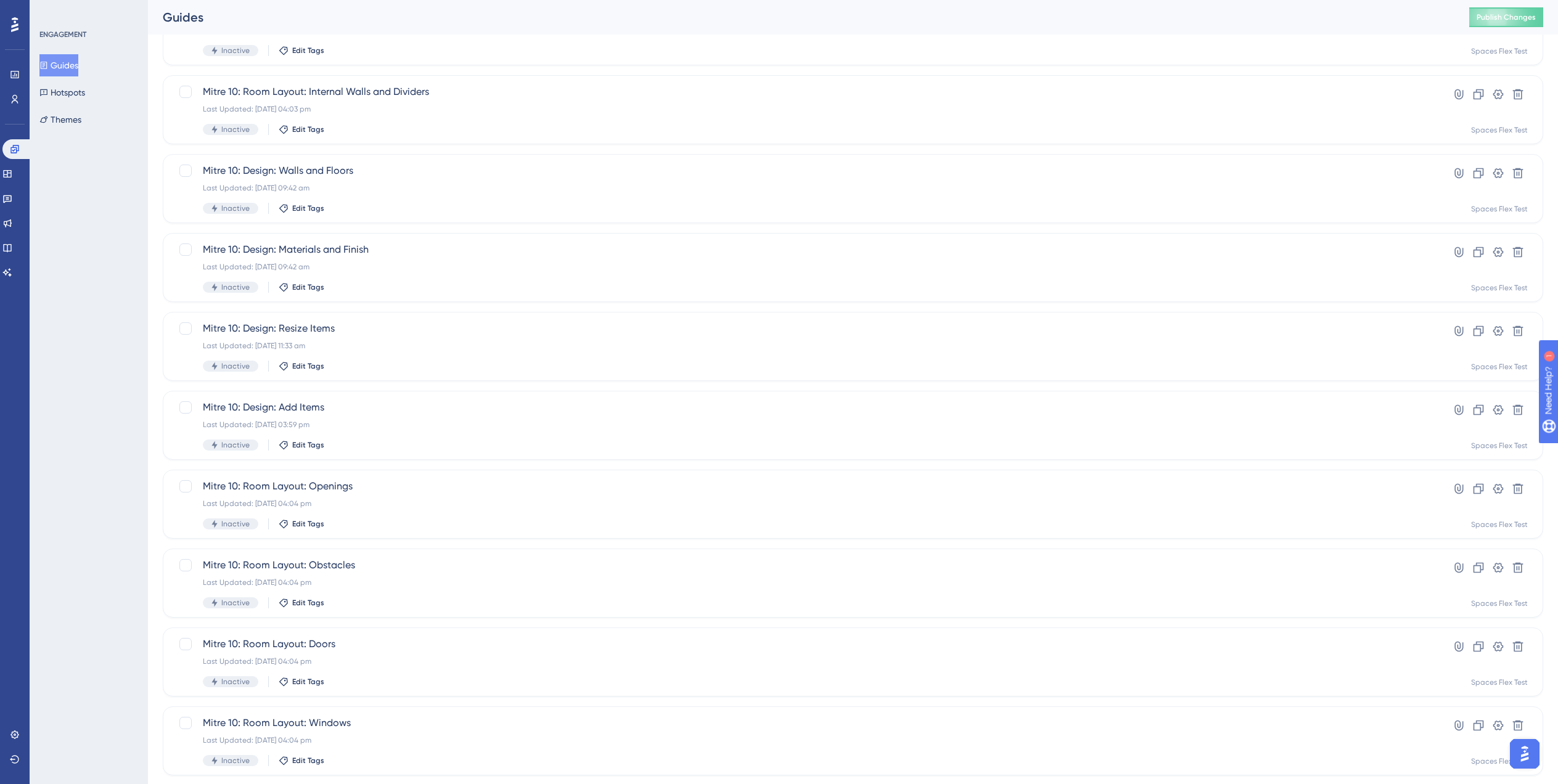
scroll to position [3170, 0]
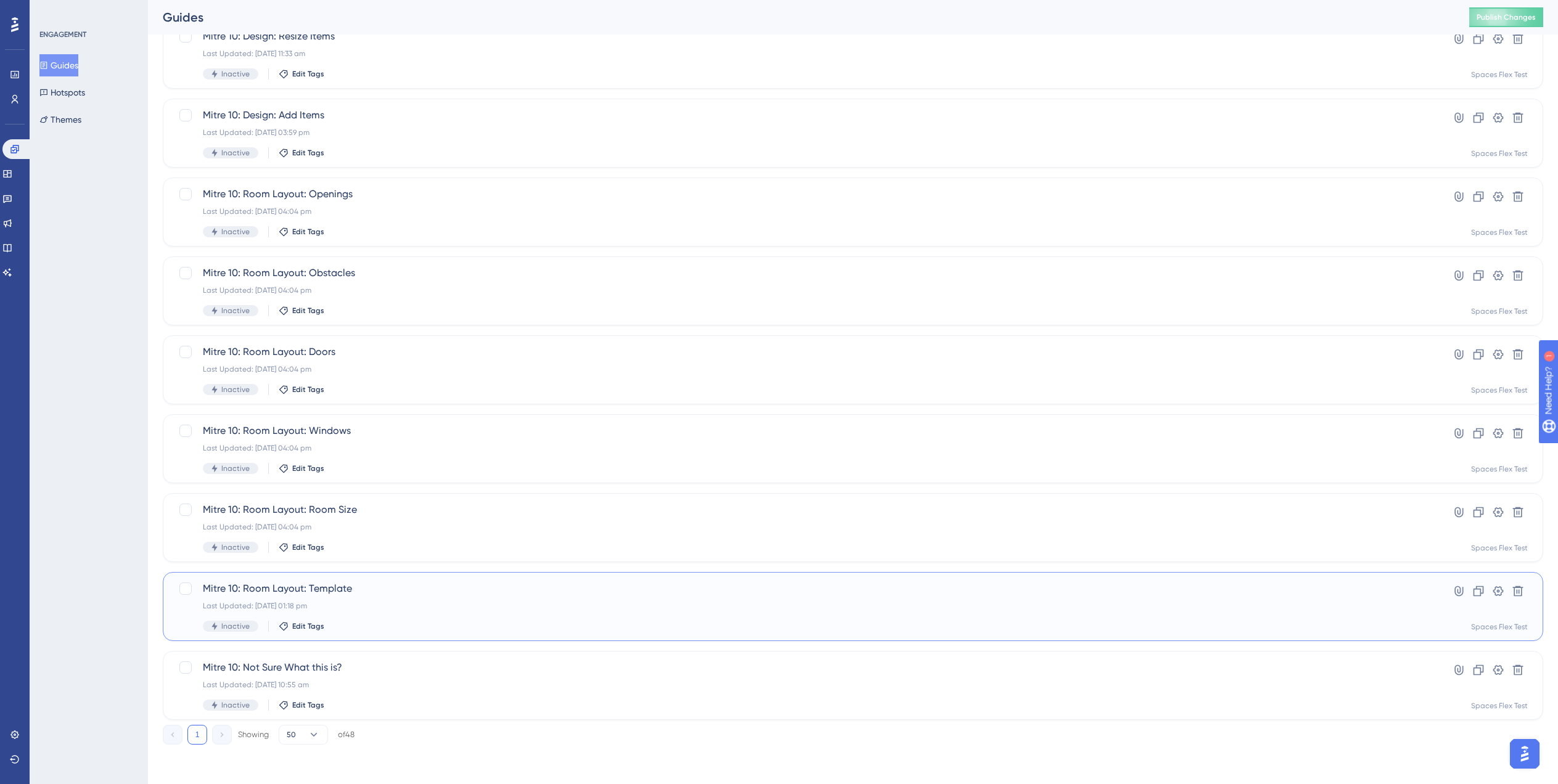
click at [395, 608] on div "Last Updated: 05 Sept 2025 01:18 pm" at bounding box center [804, 606] width 1202 height 10
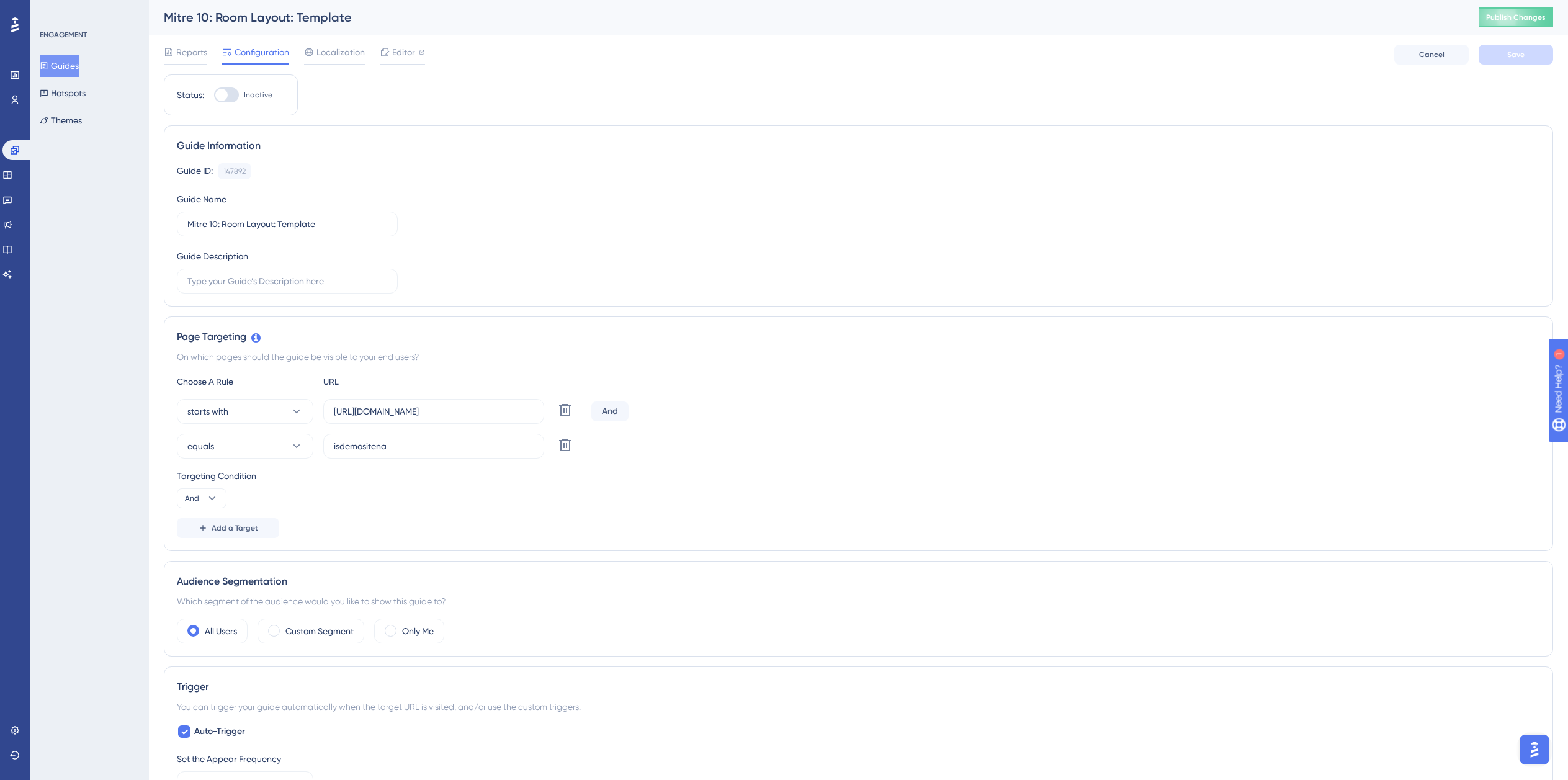
click at [230, 98] on div at bounding box center [226, 95] width 25 height 15
click at [214, 96] on input "Inactive" at bounding box center [214, 95] width 1 height 1
checkbox input "false"
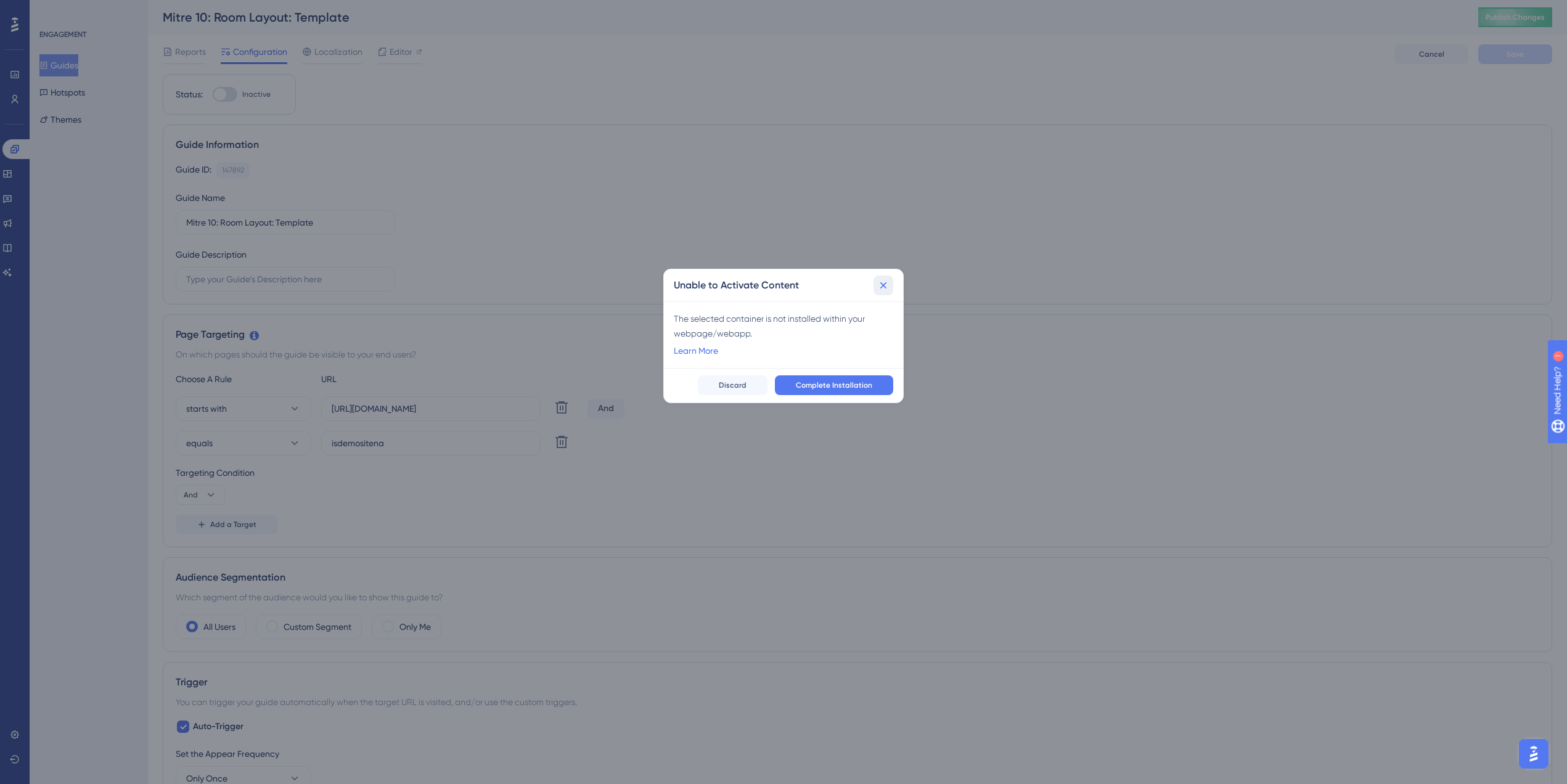
click at [884, 284] on icon at bounding box center [884, 285] width 7 height 7
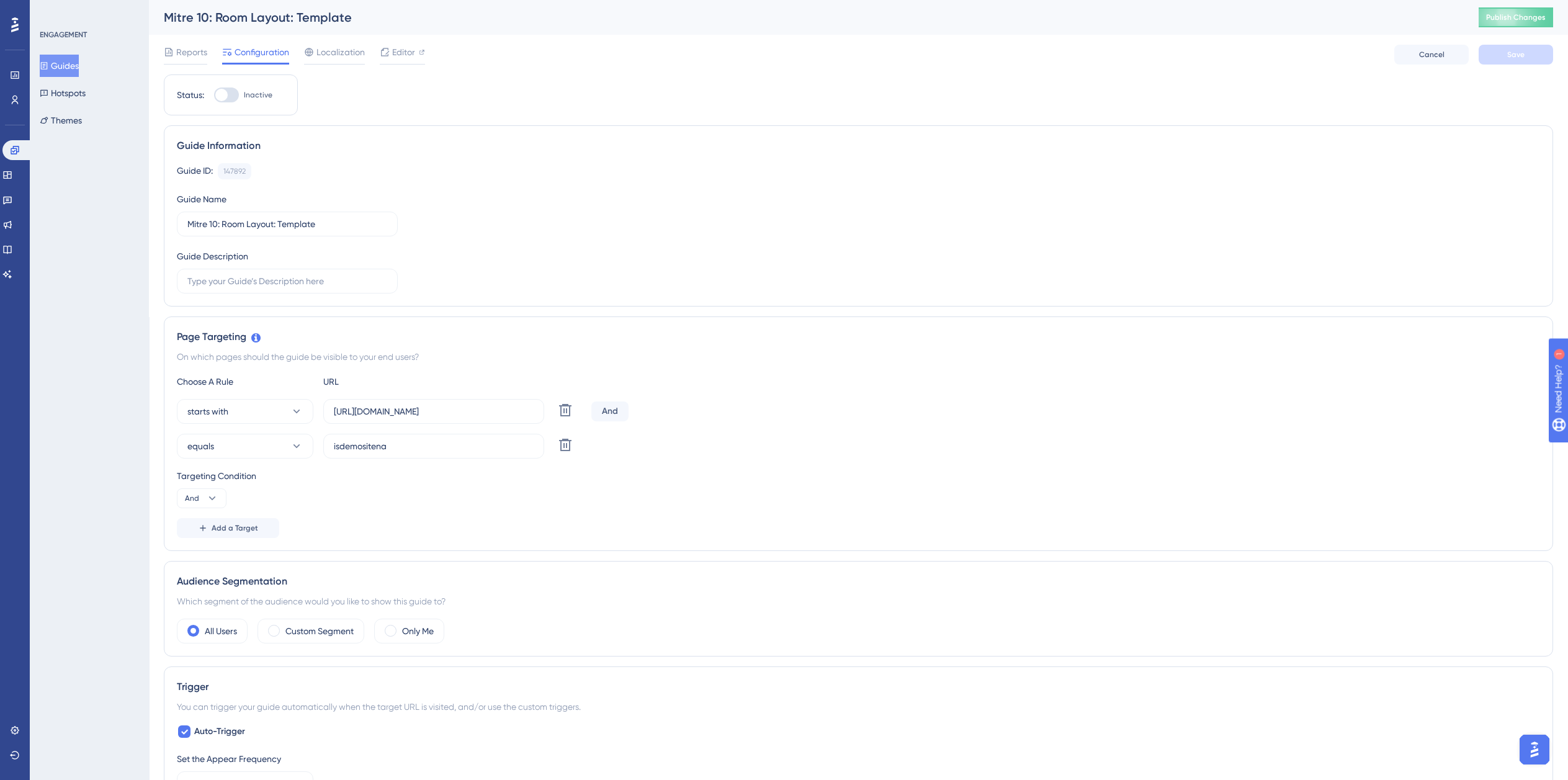
click at [458, 396] on div "Choose A Rule URL starts with https://dev-planner.cyncly-idealspaces.net/ Delet…" at bounding box center [858, 456] width 1364 height 164
click at [342, 53] on span "Localization" at bounding box center [341, 52] width 48 height 15
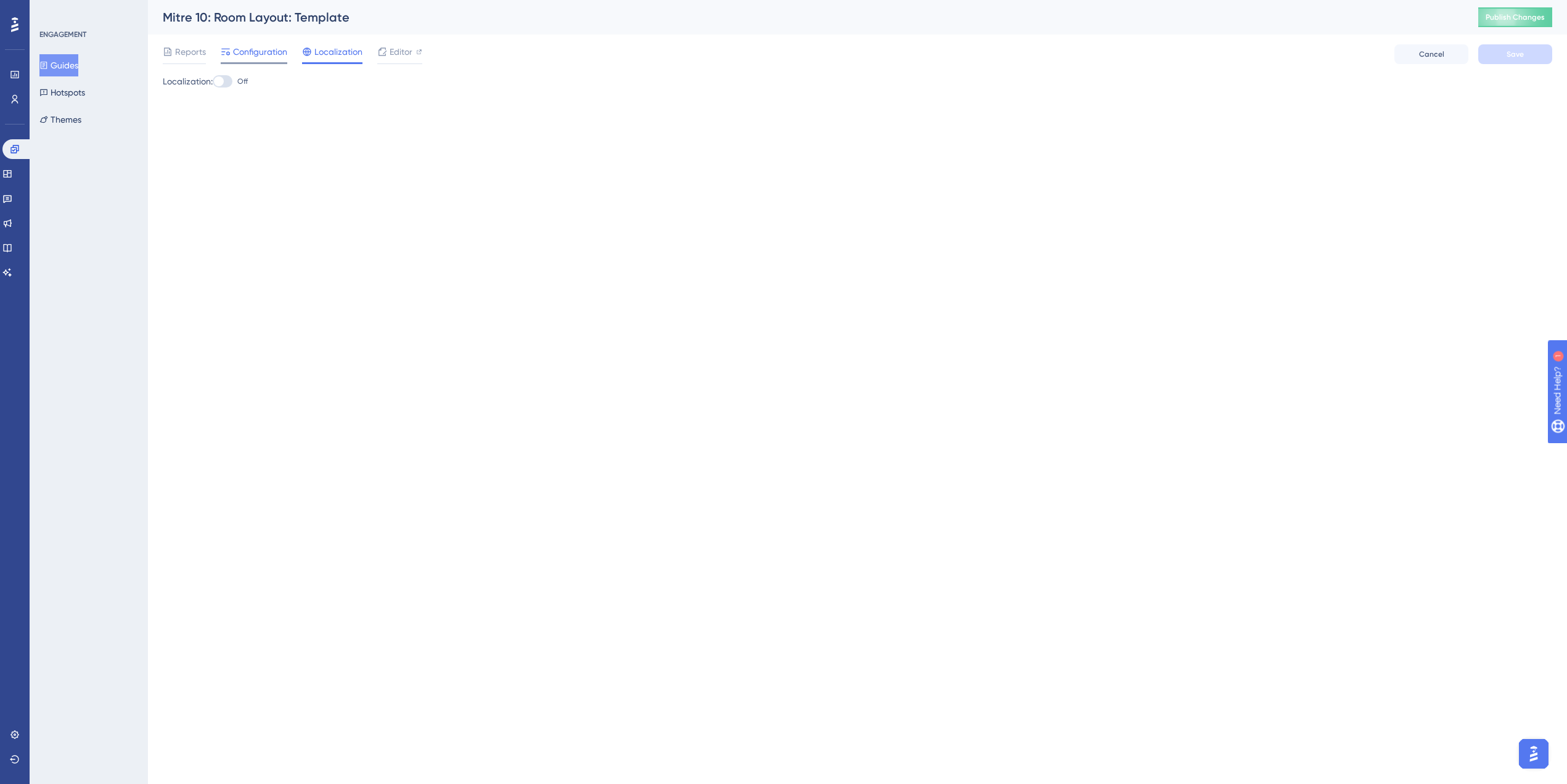
click at [266, 49] on span "Configuration" at bounding box center [259, 51] width 54 height 14
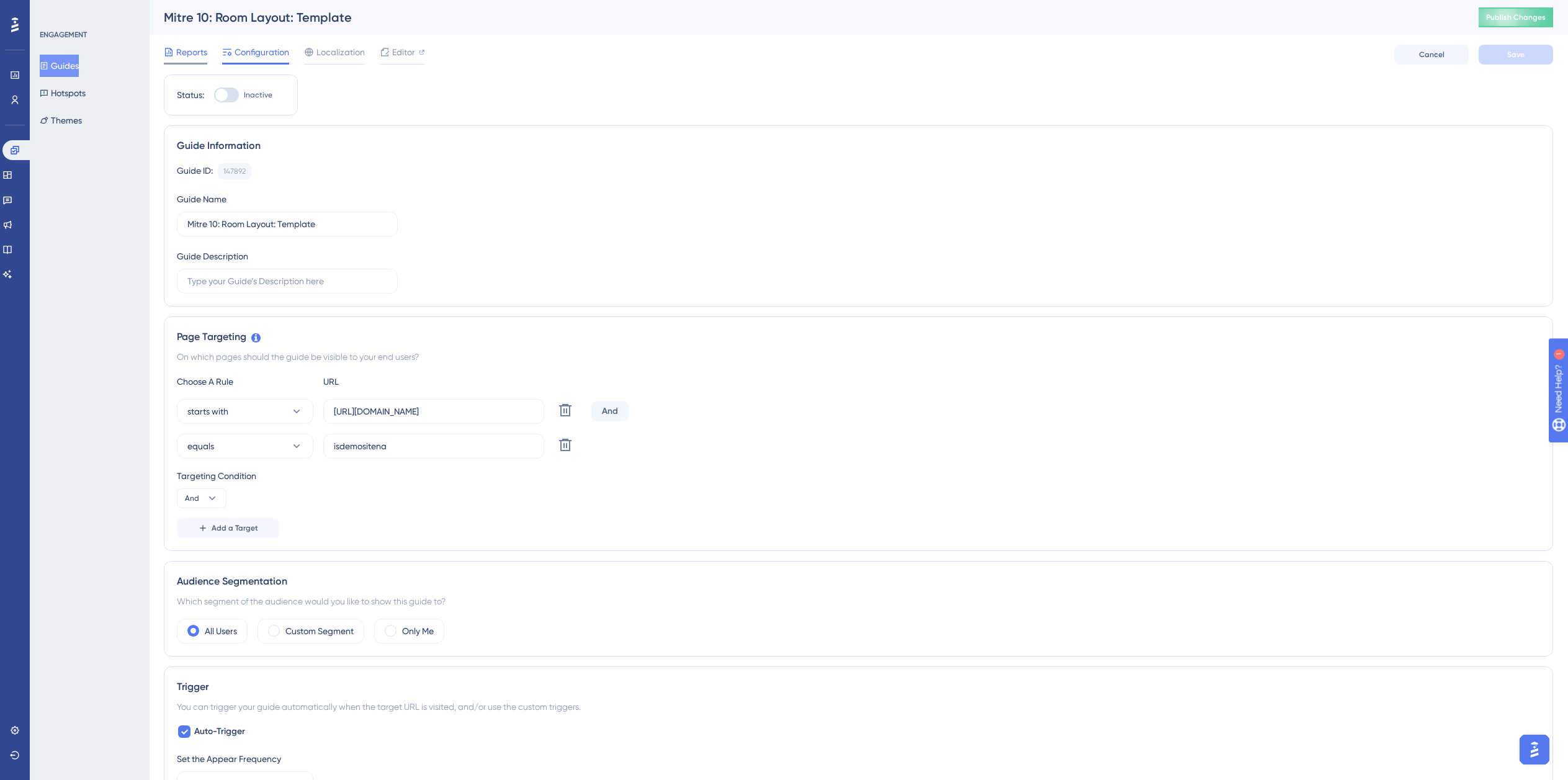
click at [190, 52] on span "Reports" at bounding box center [192, 52] width 31 height 15
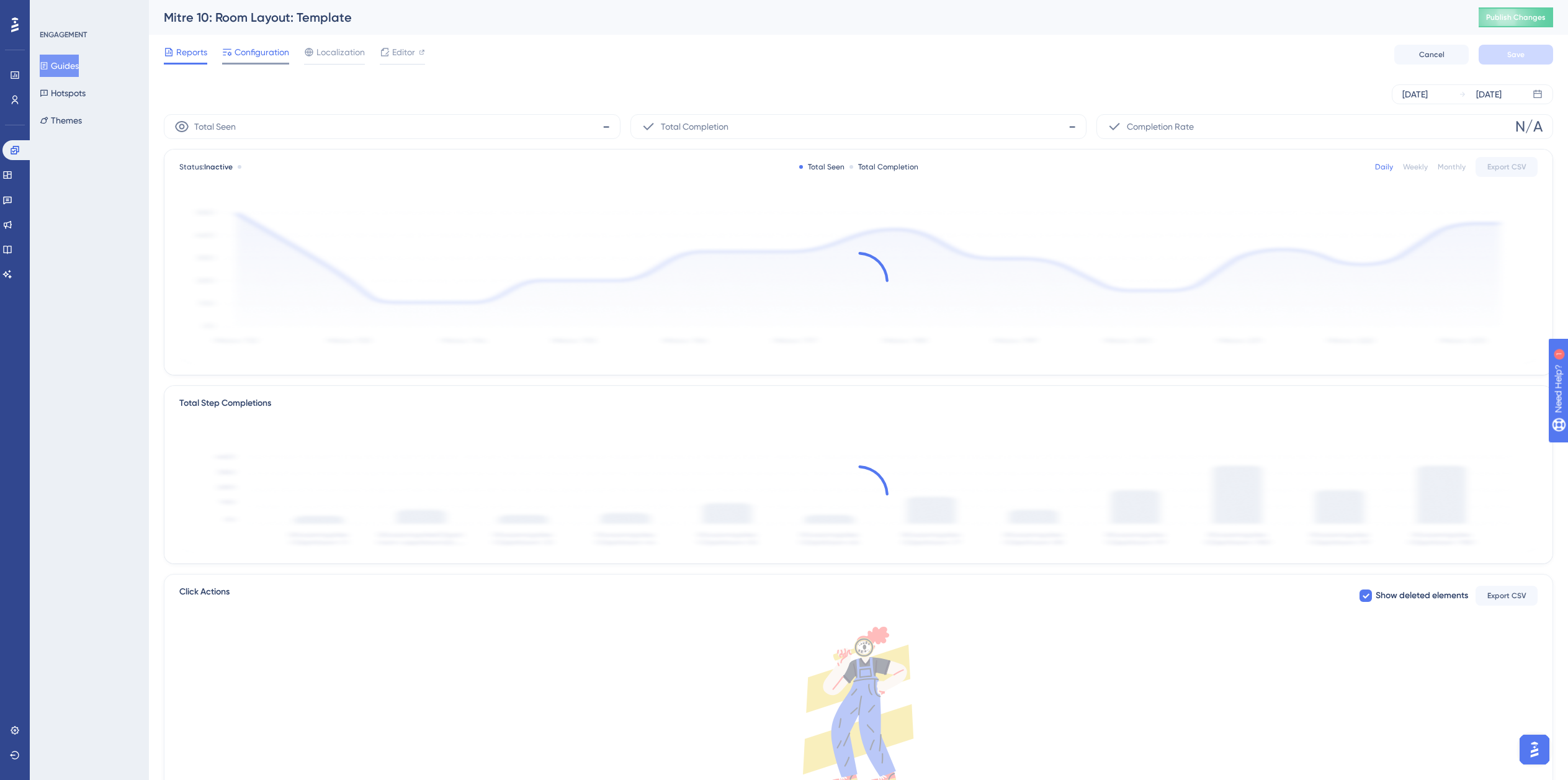
click at [260, 50] on span "Configuration" at bounding box center [261, 52] width 55 height 15
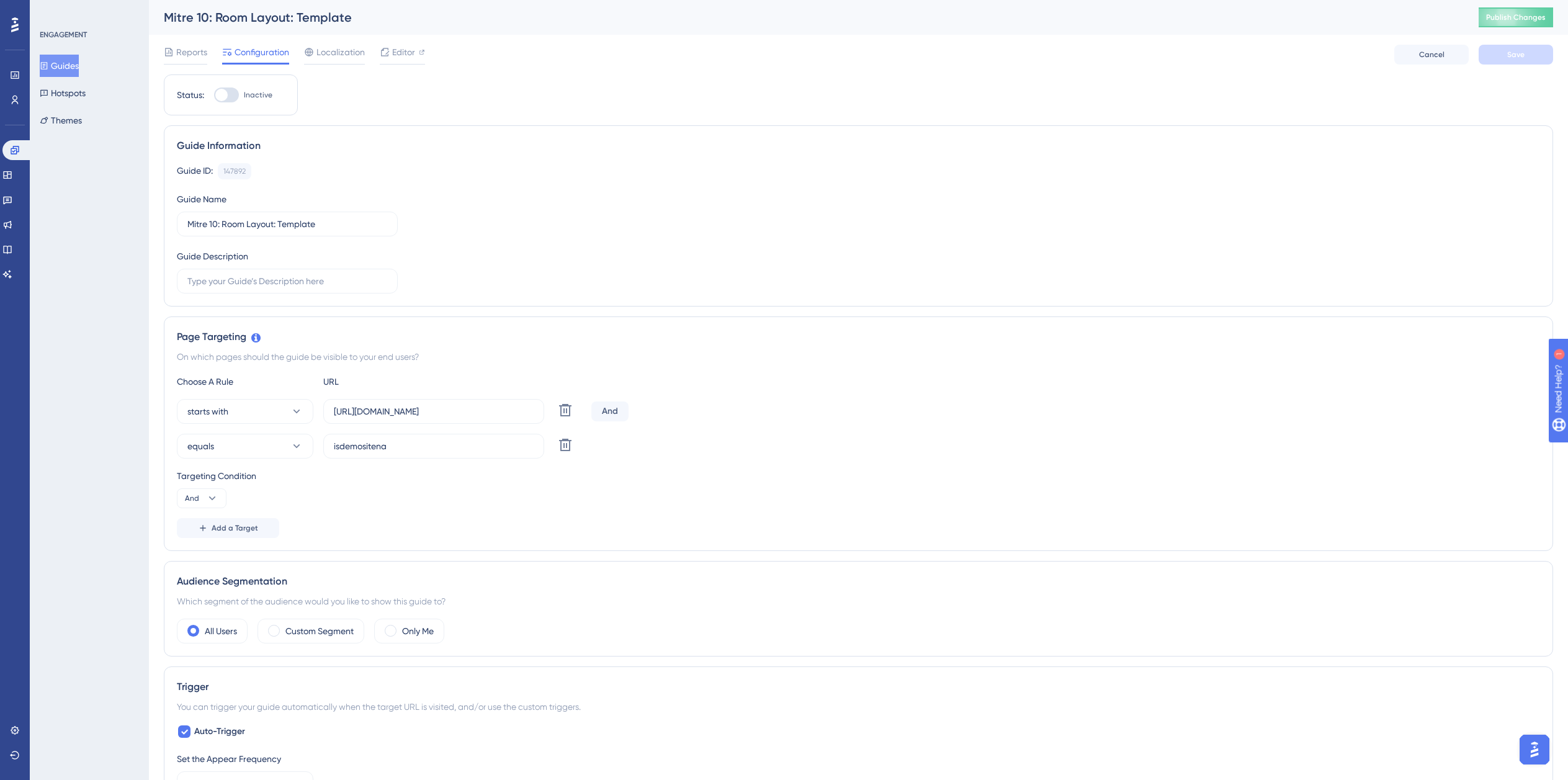
click at [233, 101] on div at bounding box center [226, 95] width 25 height 15
click at [214, 96] on input "Inactive" at bounding box center [214, 95] width 1 height 1
checkbox input "false"
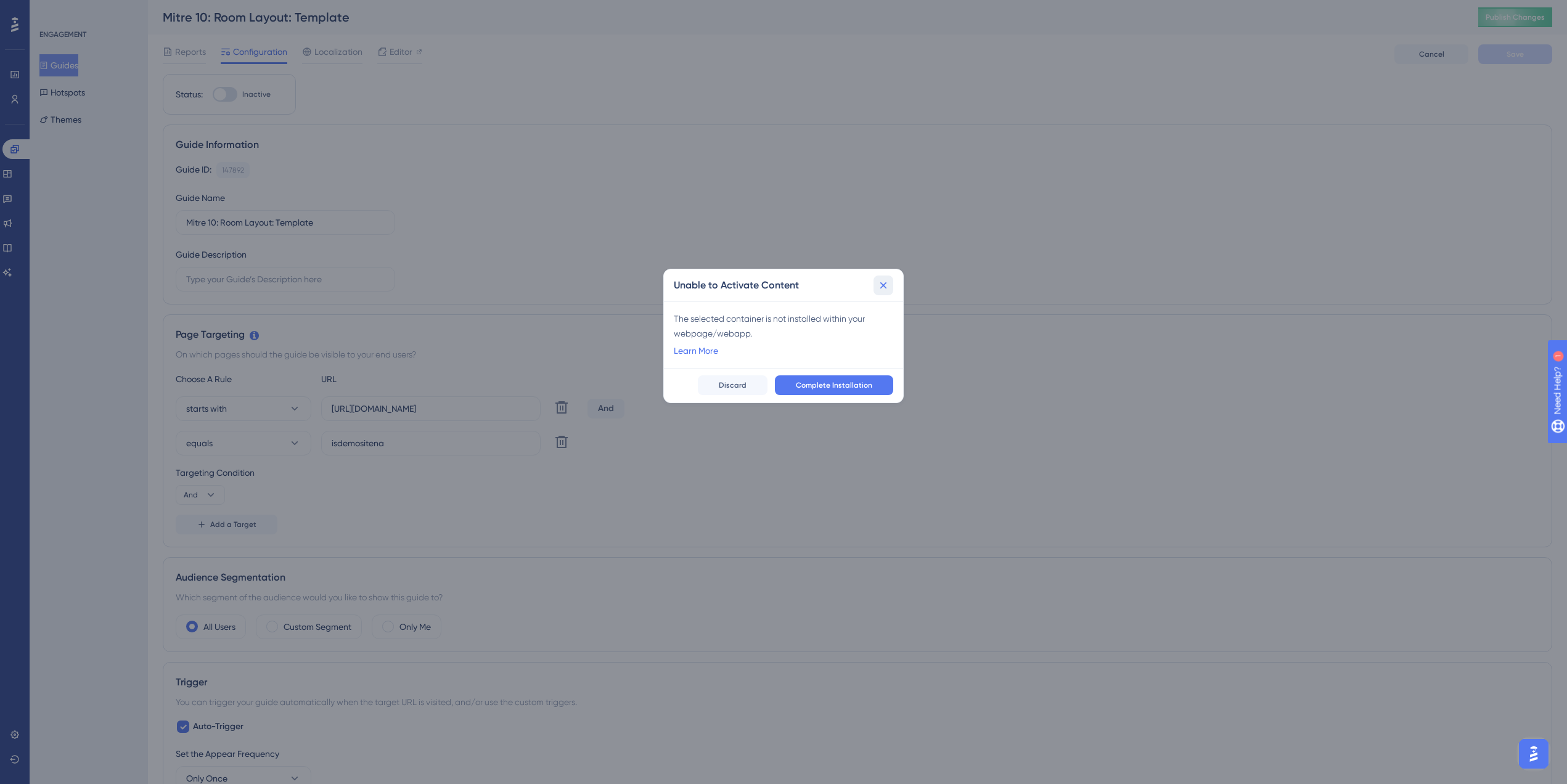
click at [886, 288] on icon at bounding box center [883, 285] width 12 height 12
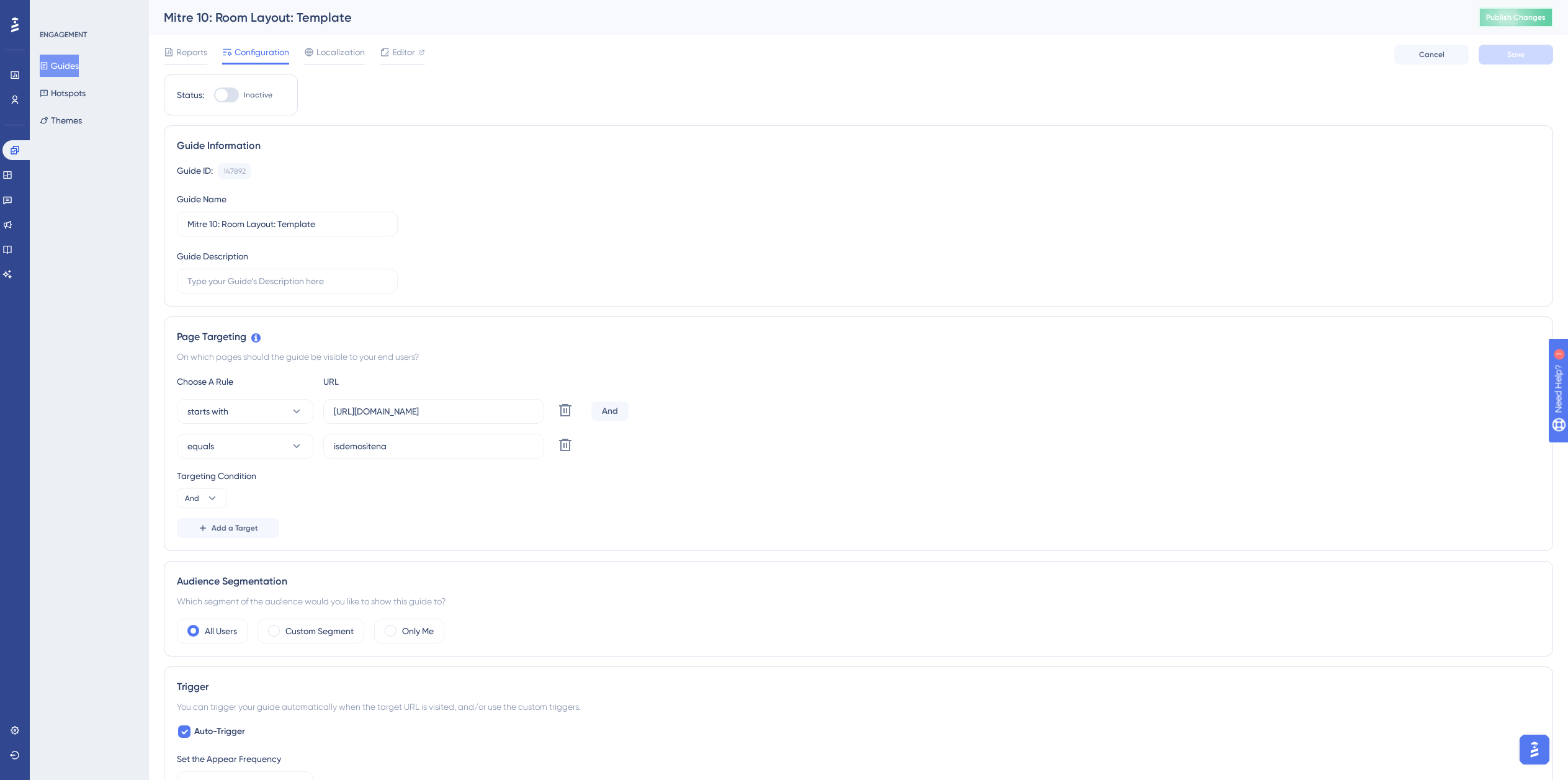
click at [1524, 26] on button "Publish Changes" at bounding box center [1516, 17] width 74 height 20
click at [1427, 56] on span "Cancel" at bounding box center [1432, 55] width 26 height 10
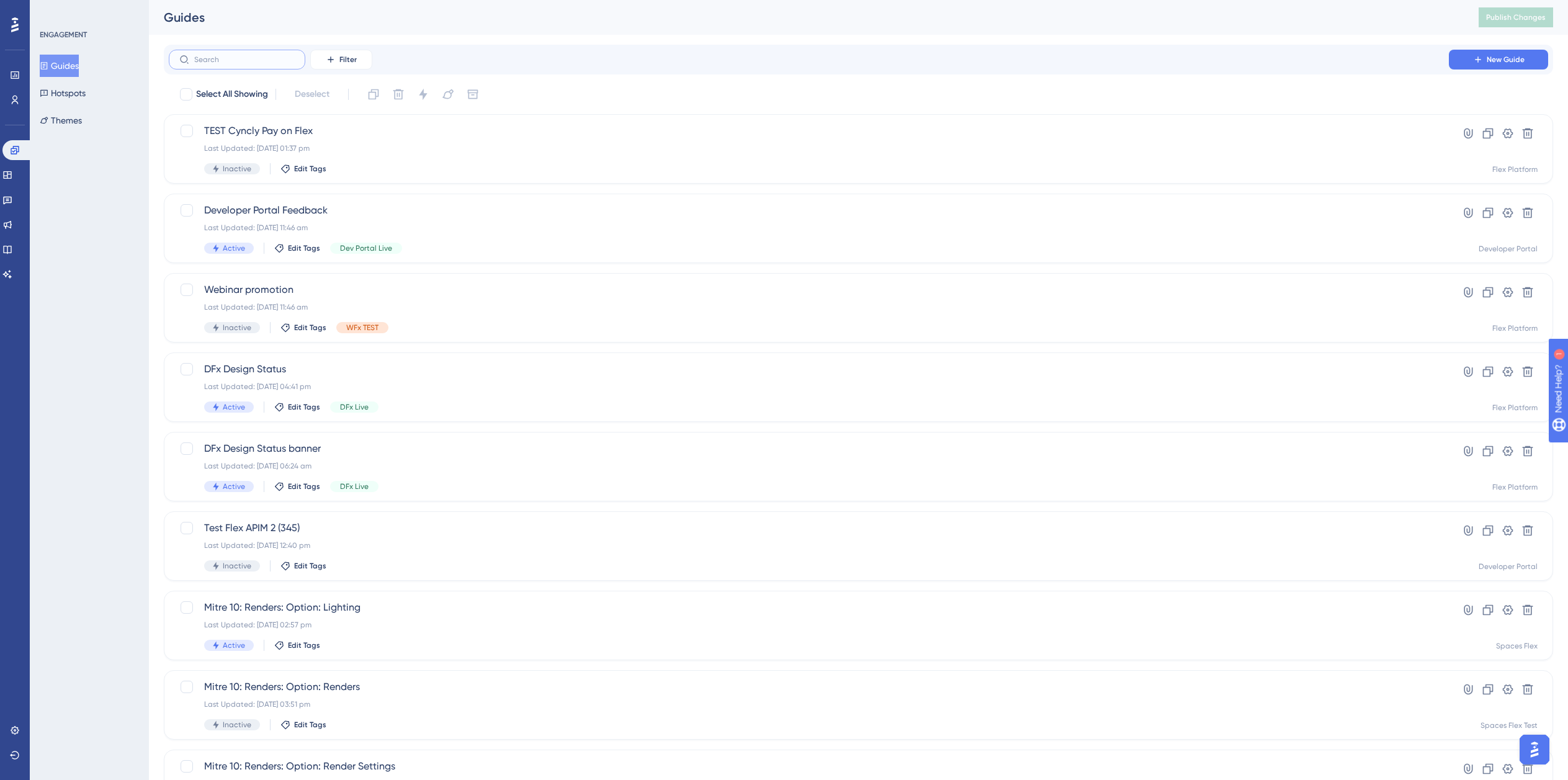
click at [236, 63] on input "text" at bounding box center [244, 60] width 101 height 9
type input "Mitre 10"
click at [244, 64] on label "Mitre 10" at bounding box center [236, 59] width 136 height 20
click at [244, 64] on input "Mitre 10" at bounding box center [244, 60] width 101 height 9
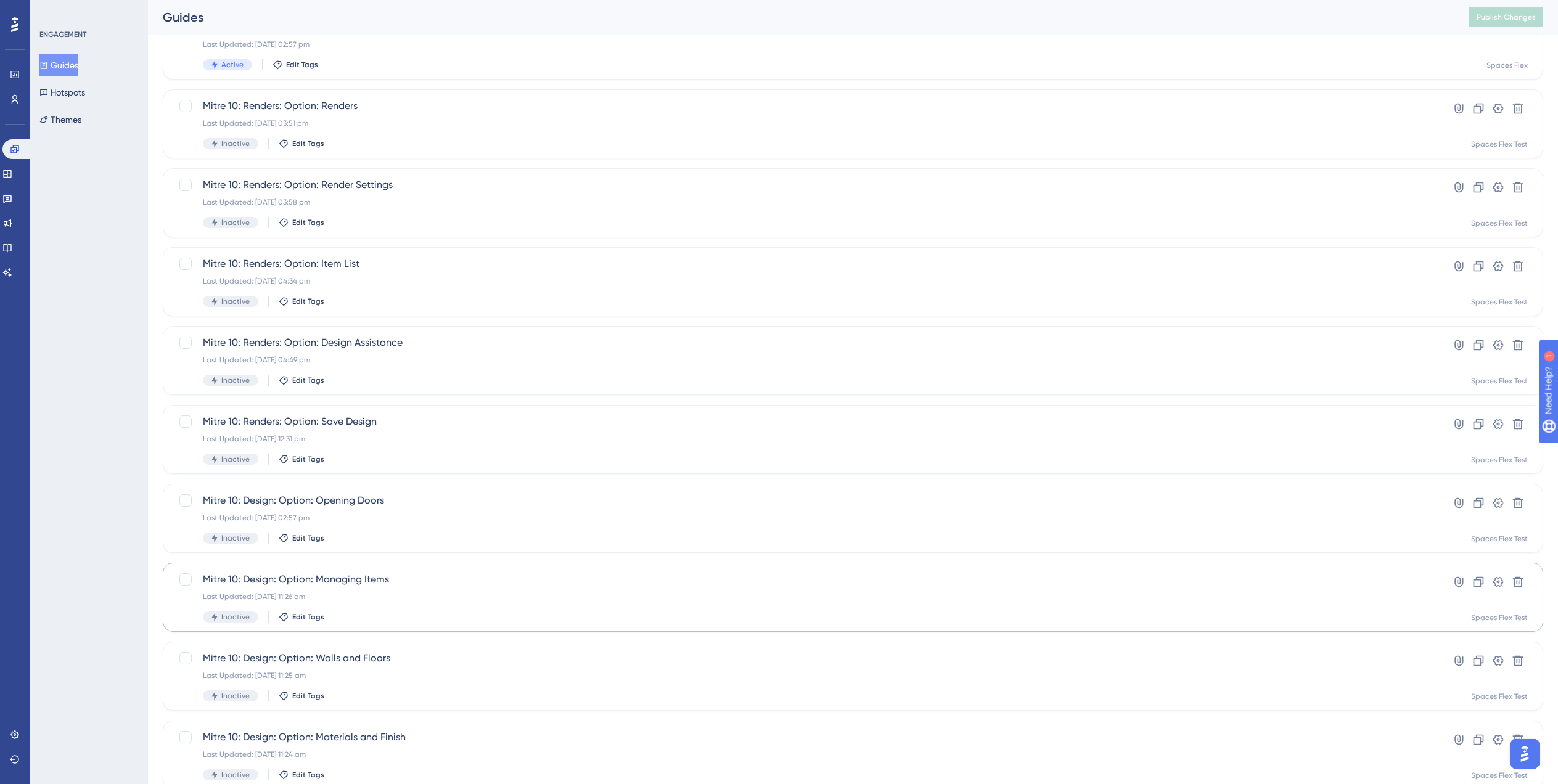
scroll to position [172, 0]
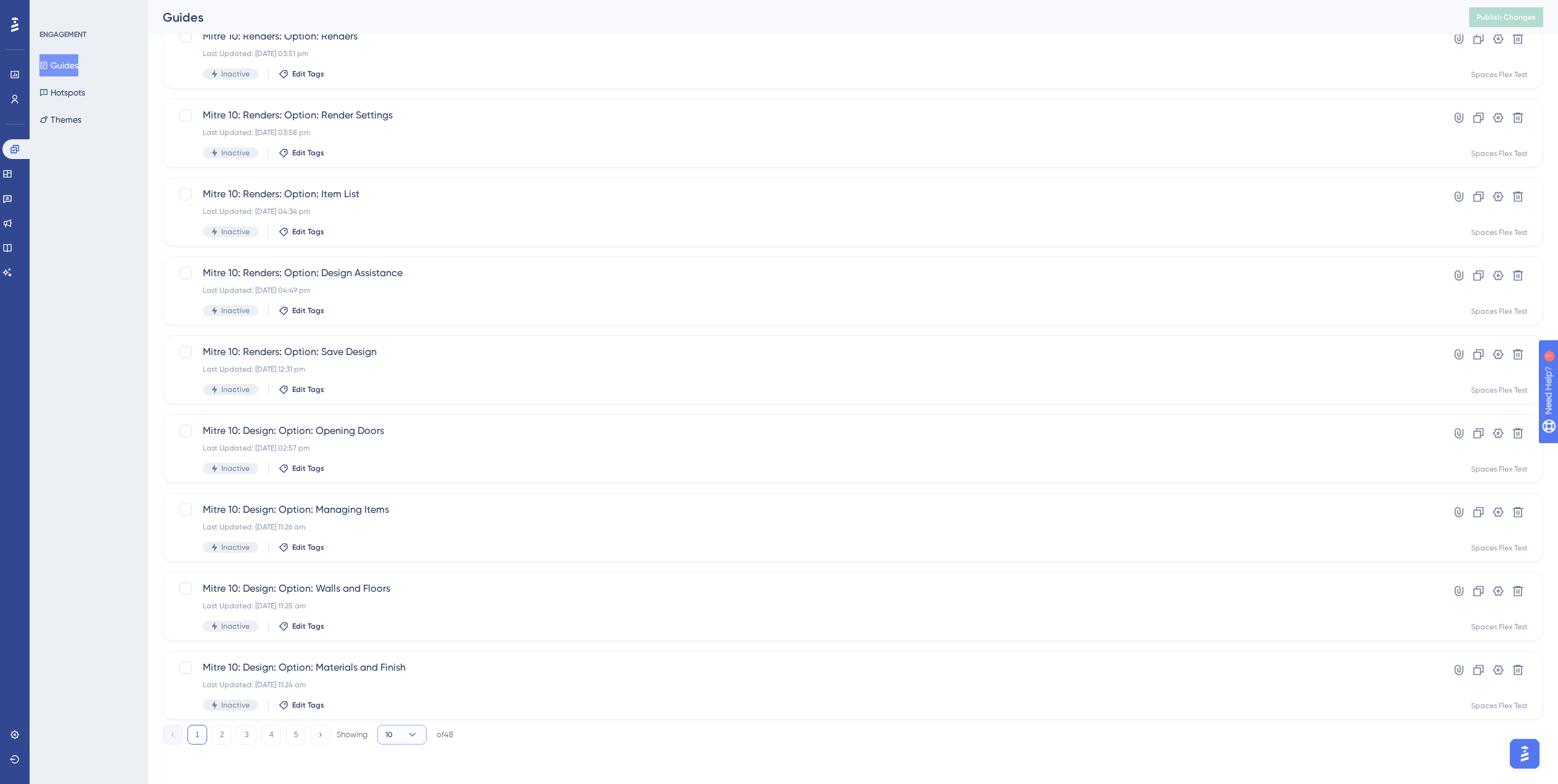
click at [404, 738] on button "10" at bounding box center [402, 734] width 49 height 20
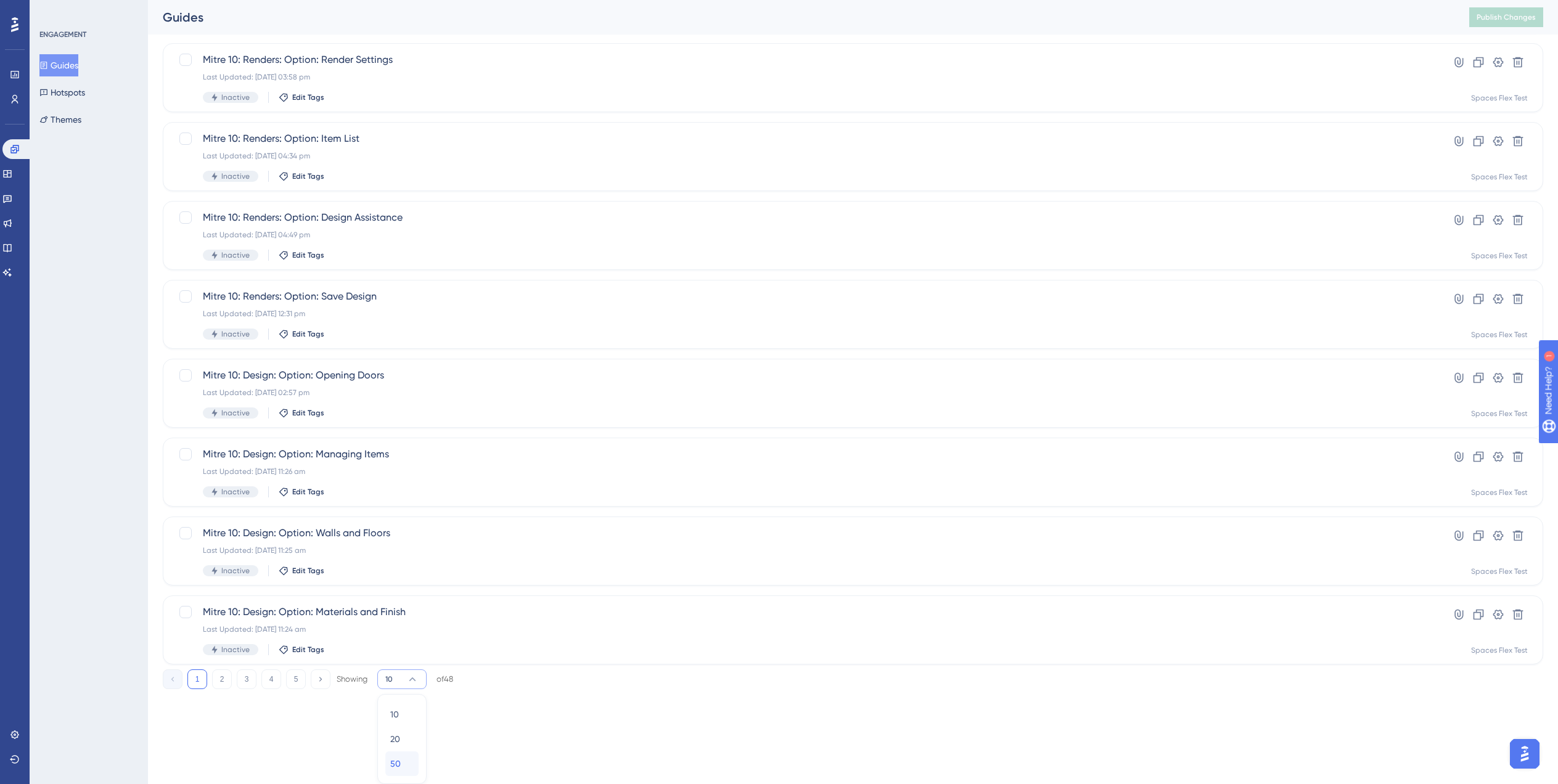
click at [407, 758] on div "50 50" at bounding box center [402, 764] width 23 height 25
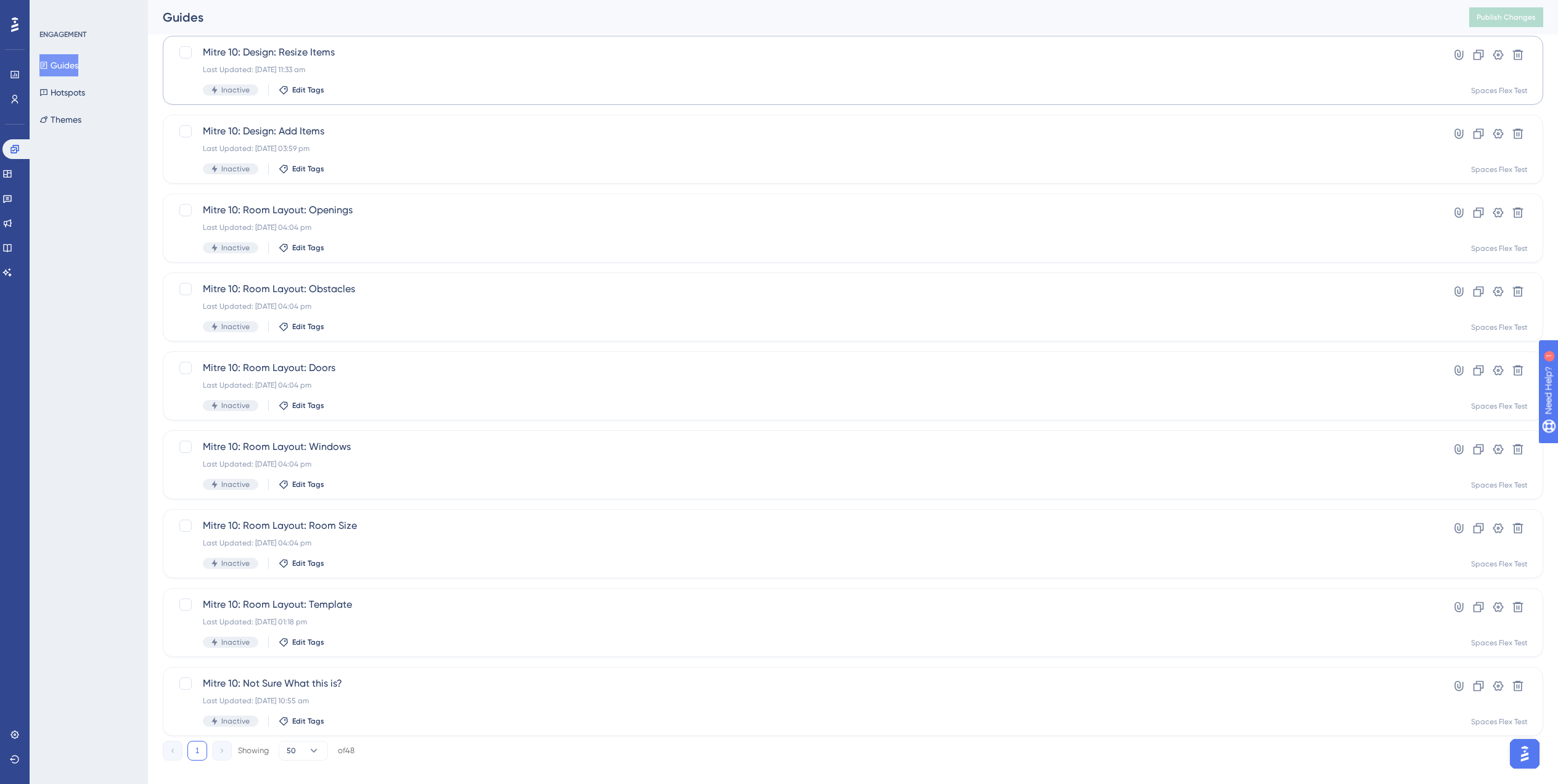
scroll to position [3170, 0]
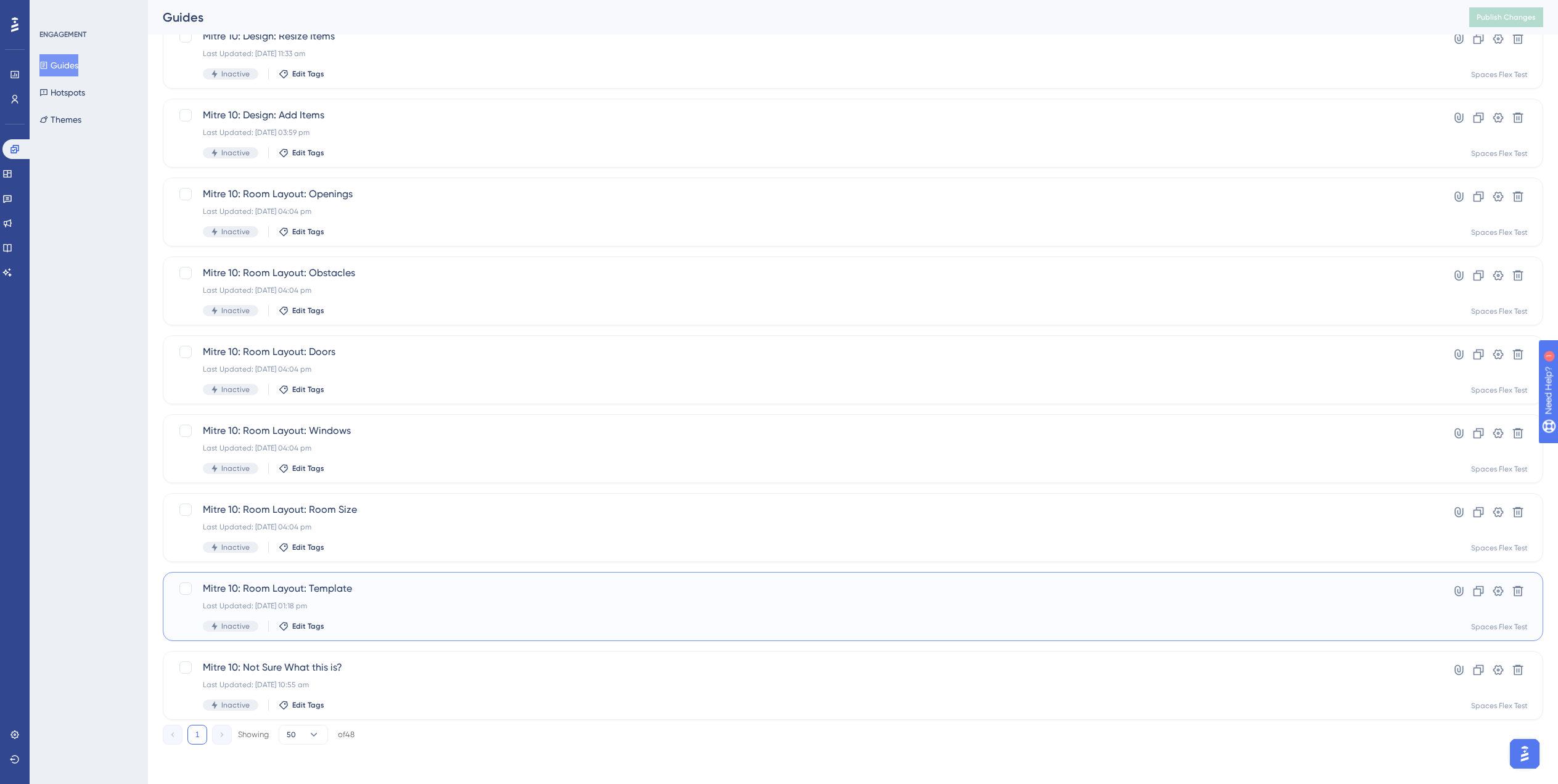
click at [398, 598] on div "Mitre 10: Room Layout: Template Last Updated: 05 Sept 2025 01:18 pm Inactive Ed…" at bounding box center [804, 606] width 1202 height 51
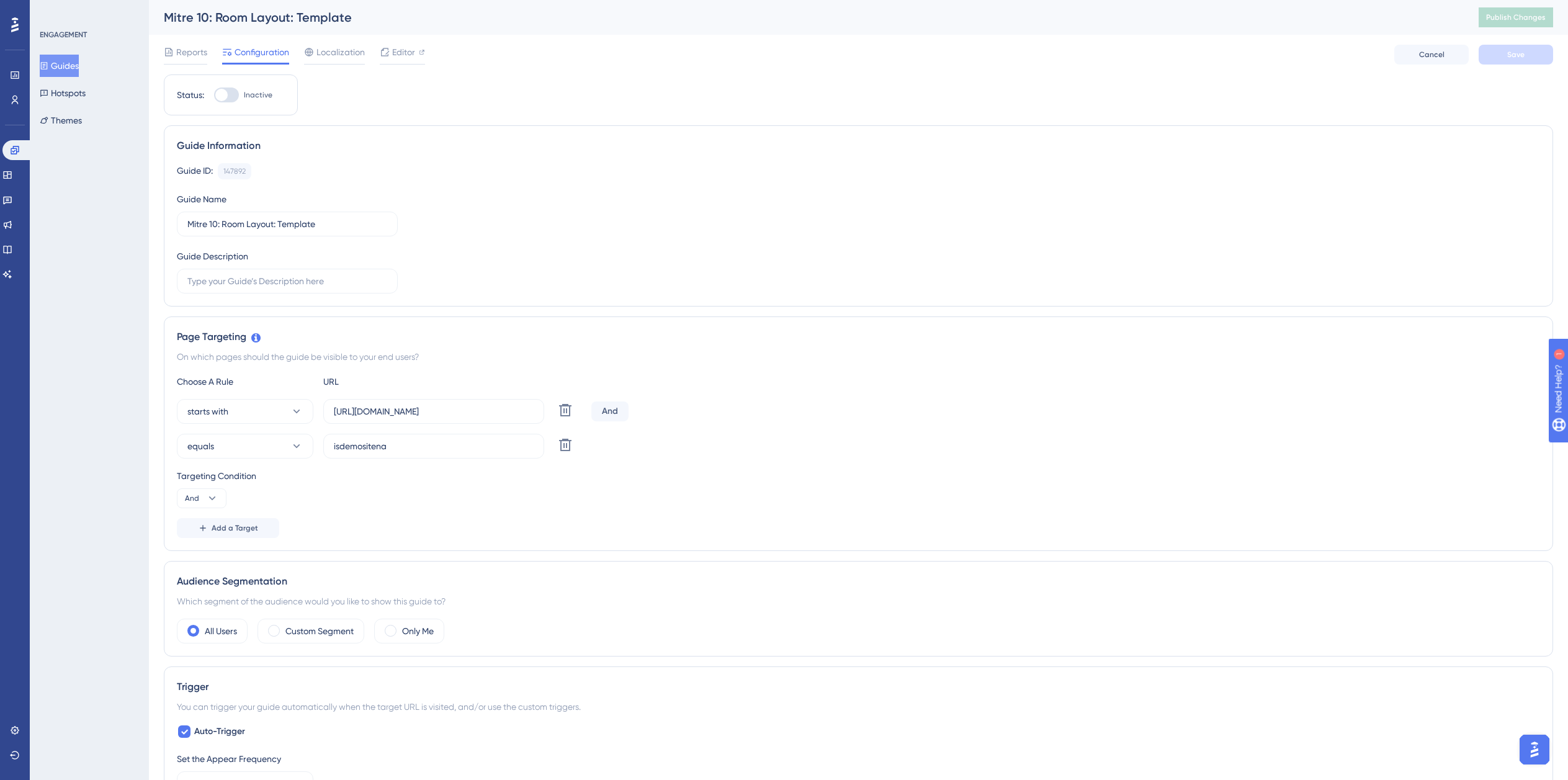
click at [414, 496] on div "Targeting Condition And" at bounding box center [858, 488] width 1364 height 39
click at [397, 51] on span "Editor" at bounding box center [403, 52] width 23 height 15
click at [225, 96] on div at bounding box center [221, 95] width 12 height 12
click at [214, 96] on input "Inactive" at bounding box center [214, 95] width 1 height 1
checkbox input "false"
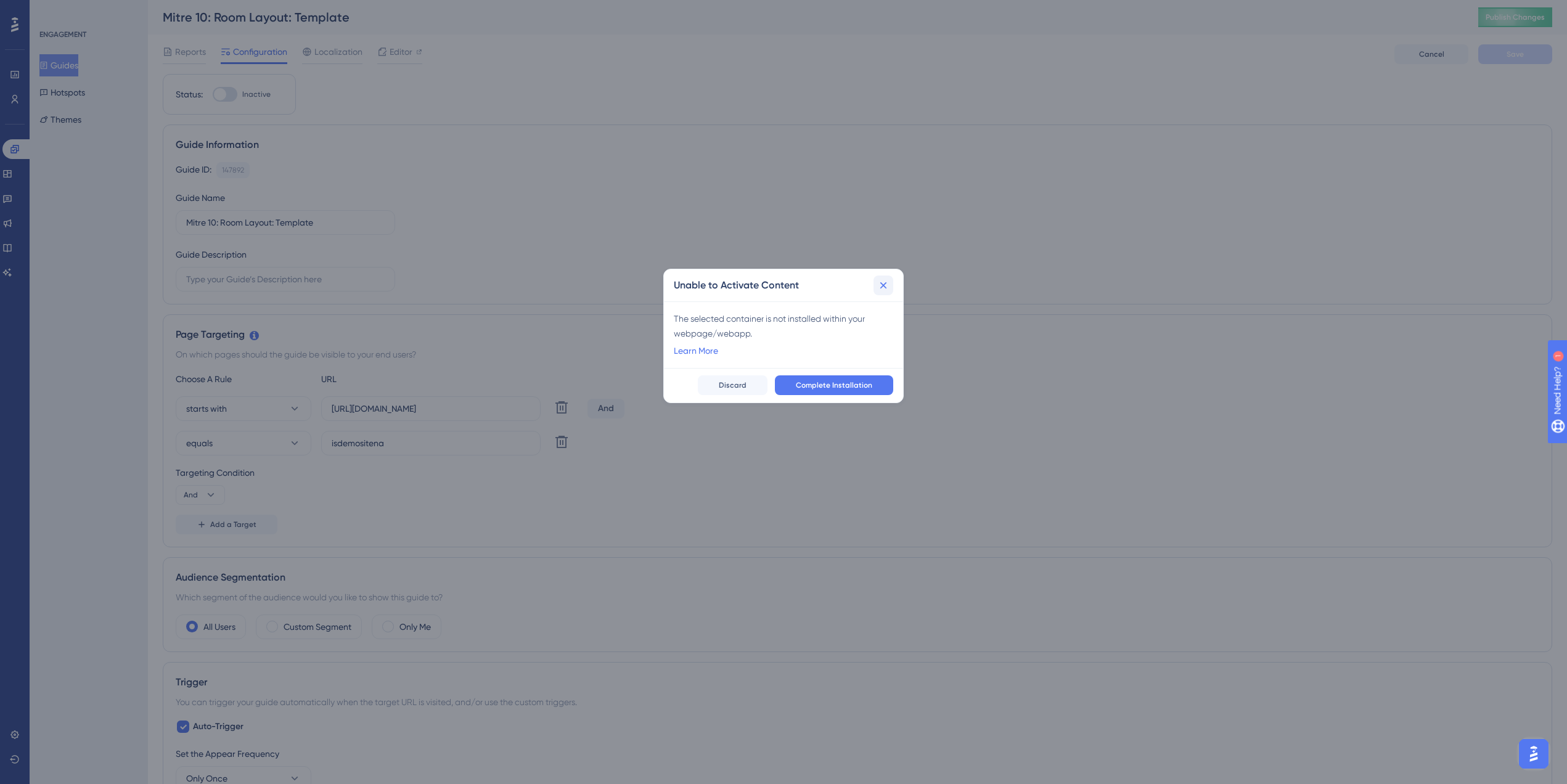
click at [883, 288] on icon at bounding box center [883, 285] width 12 height 12
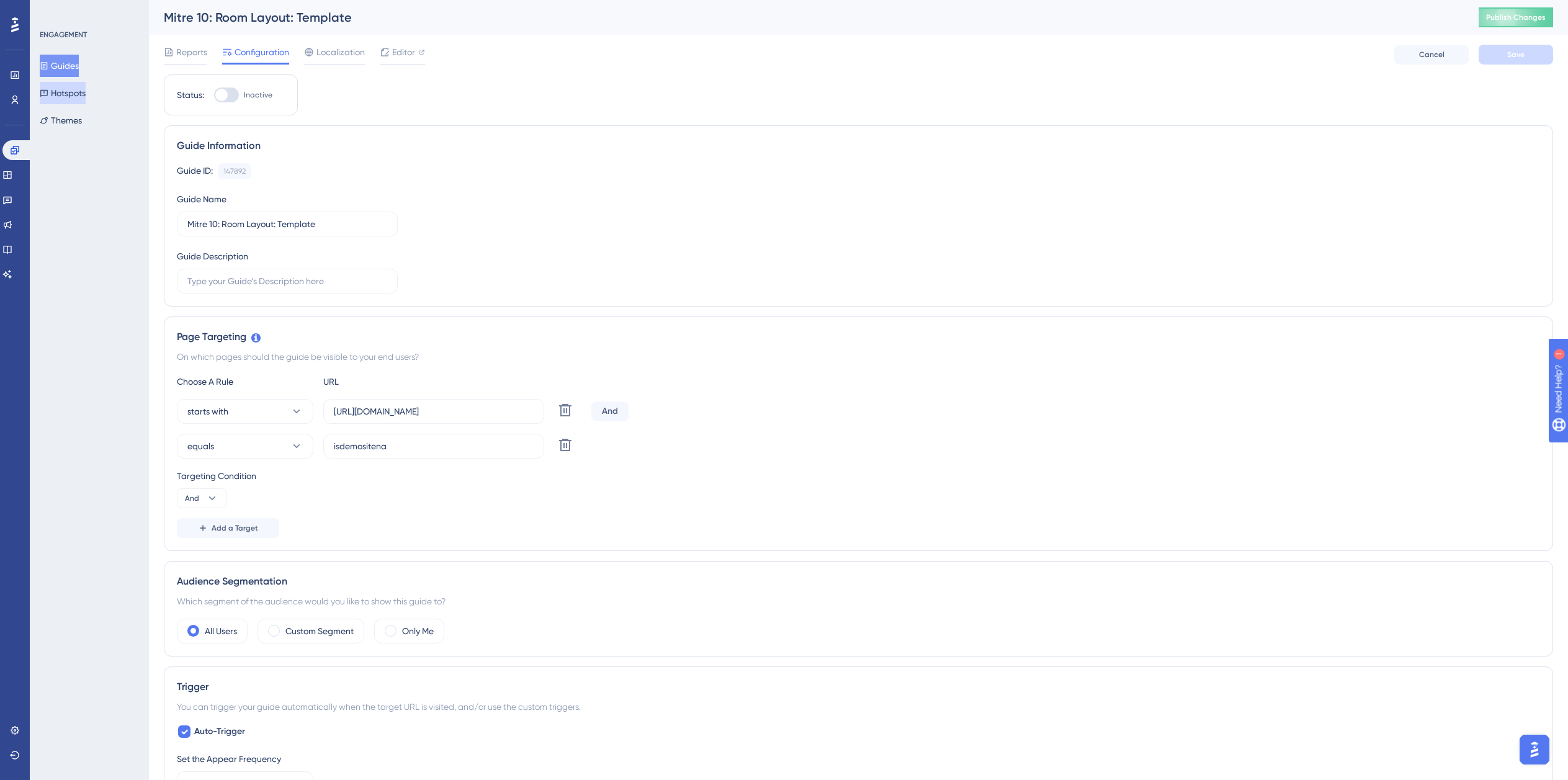
click at [74, 95] on button "Hotspots" at bounding box center [62, 93] width 46 height 23
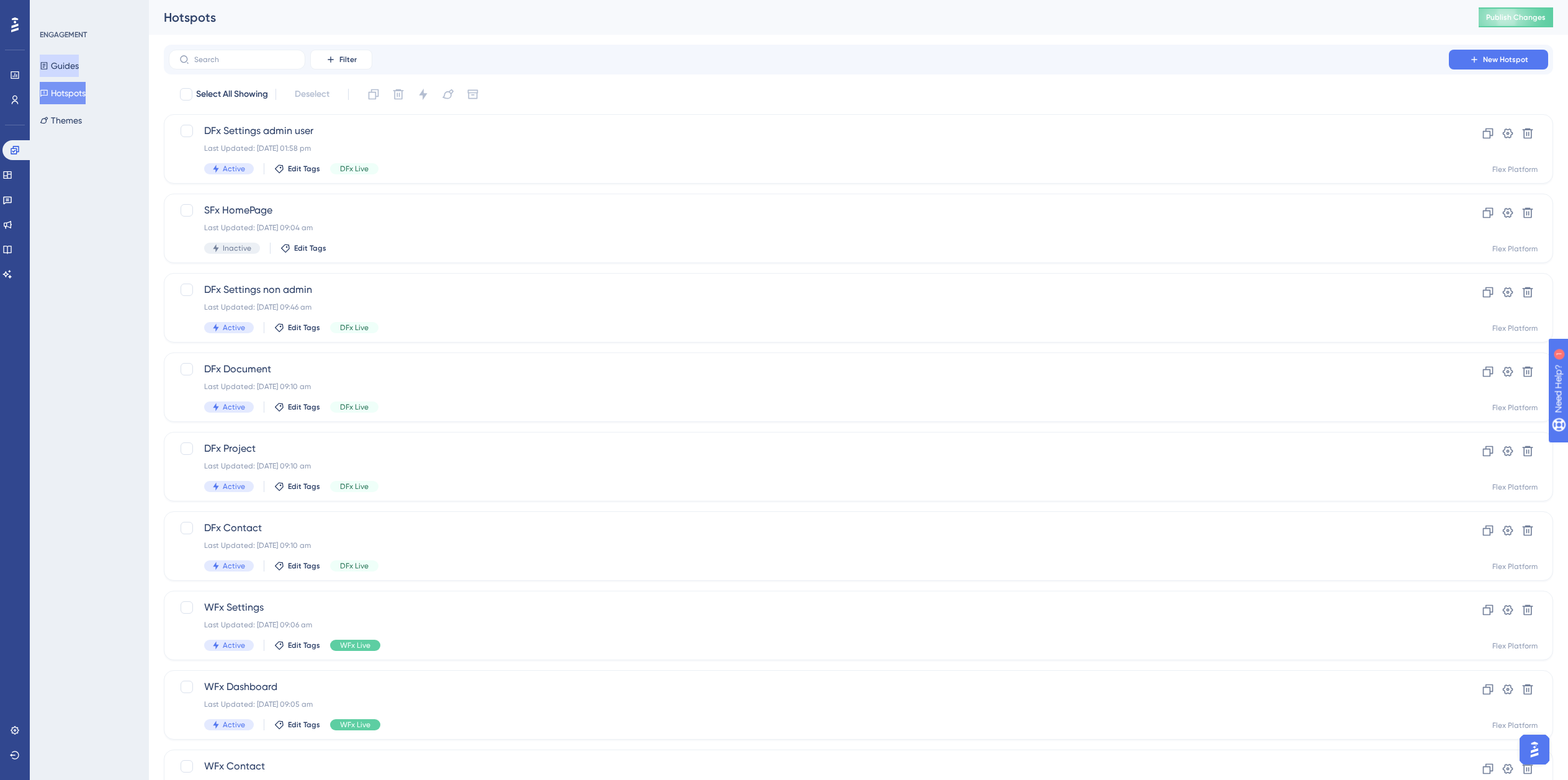
click at [73, 68] on button "Guides" at bounding box center [59, 66] width 39 height 23
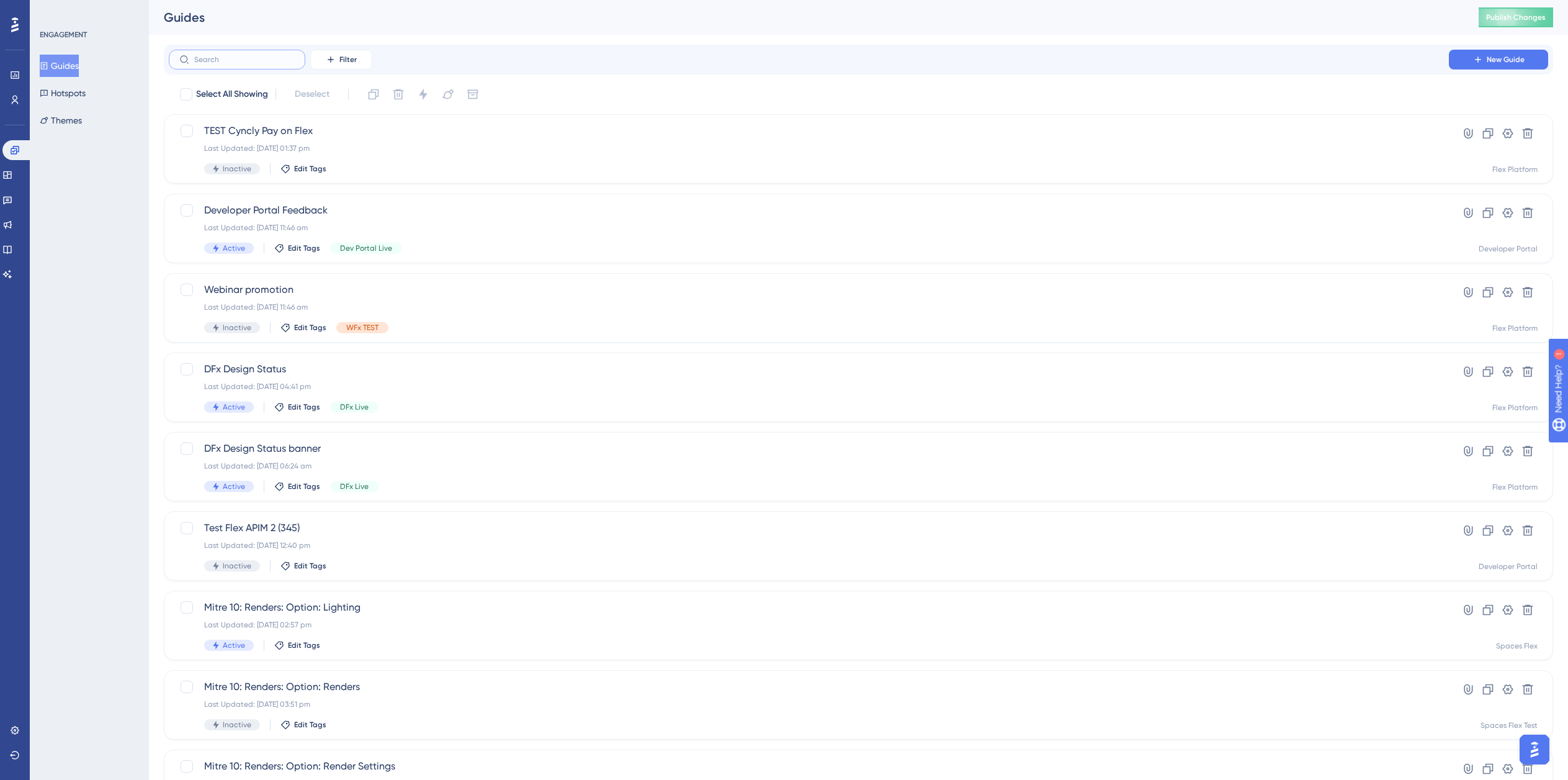
click at [250, 60] on input "text" at bounding box center [244, 60] width 101 height 9
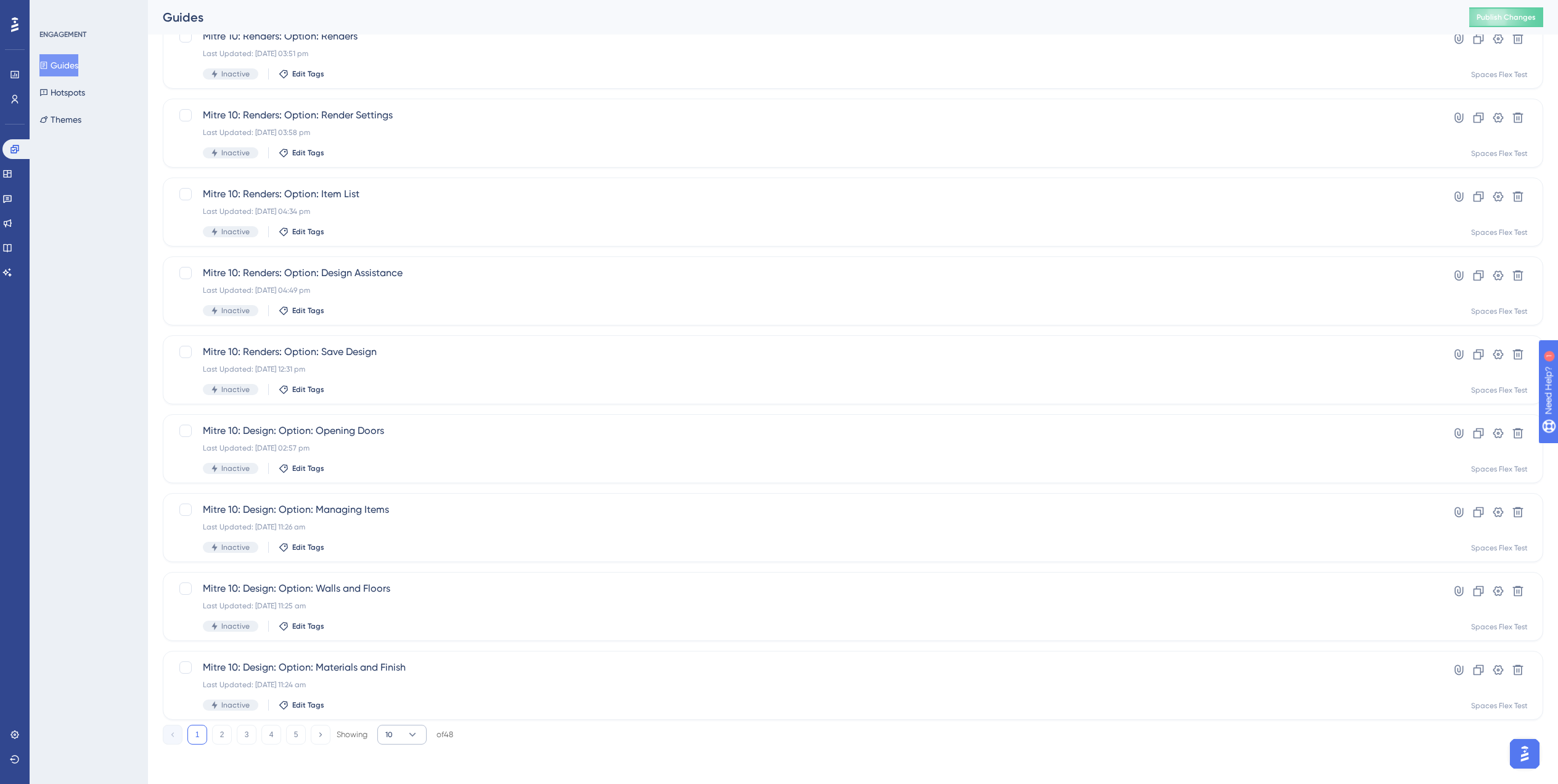
type input "Mitre 10"
click at [410, 743] on button "10" at bounding box center [402, 734] width 49 height 20
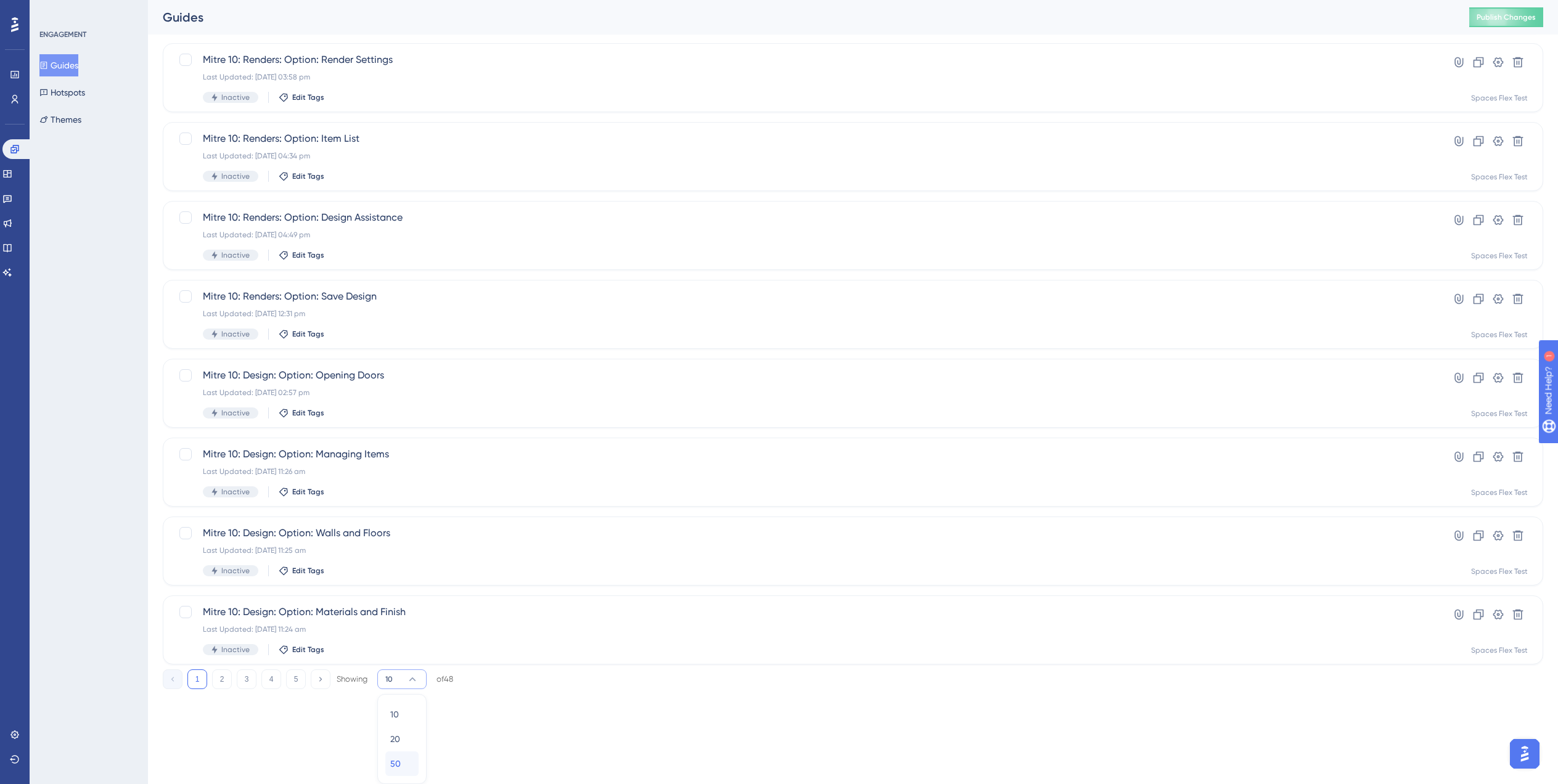
click at [390, 764] on span "50" at bounding box center [395, 764] width 10 height 14
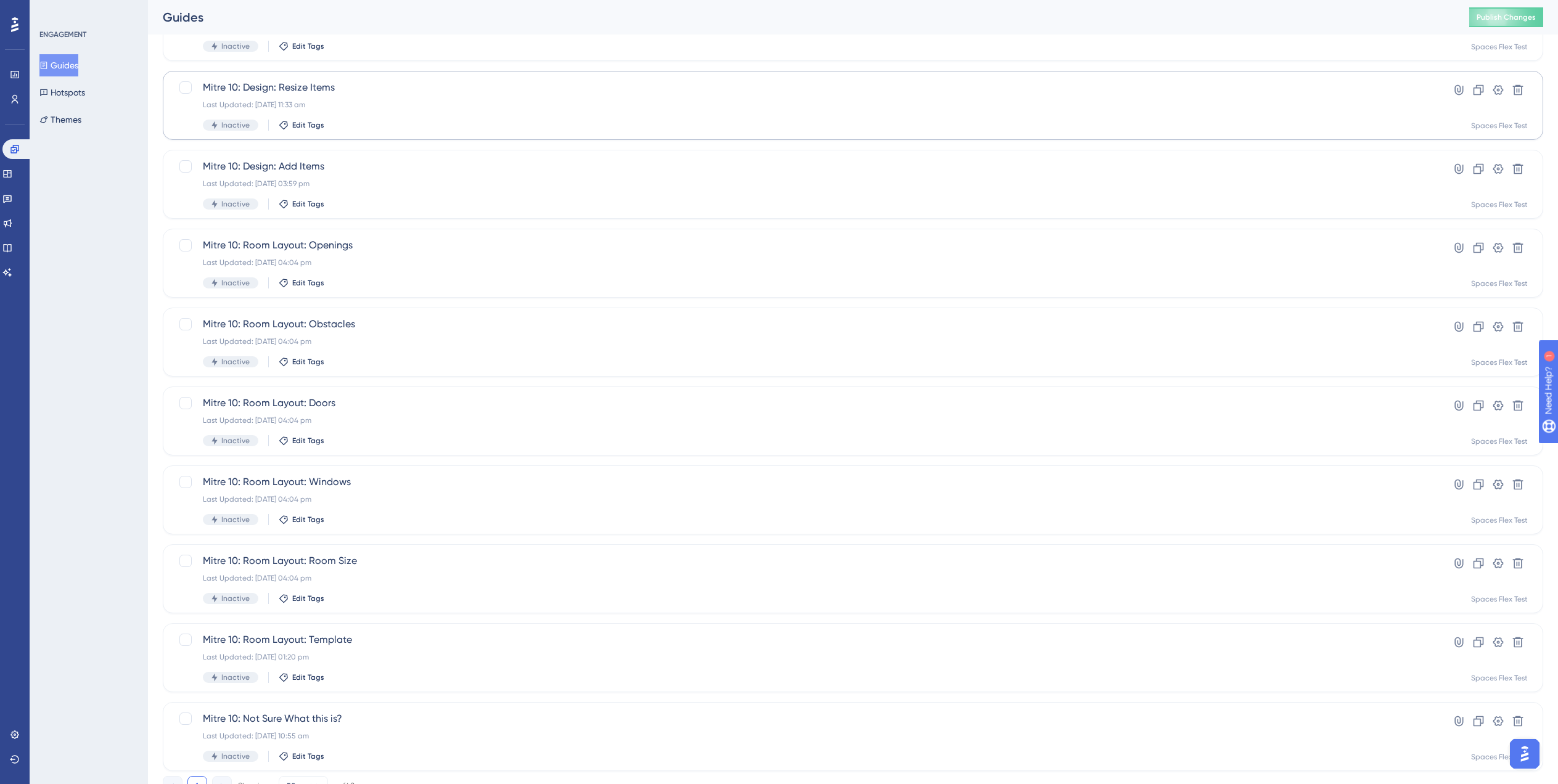
scroll to position [3170, 0]
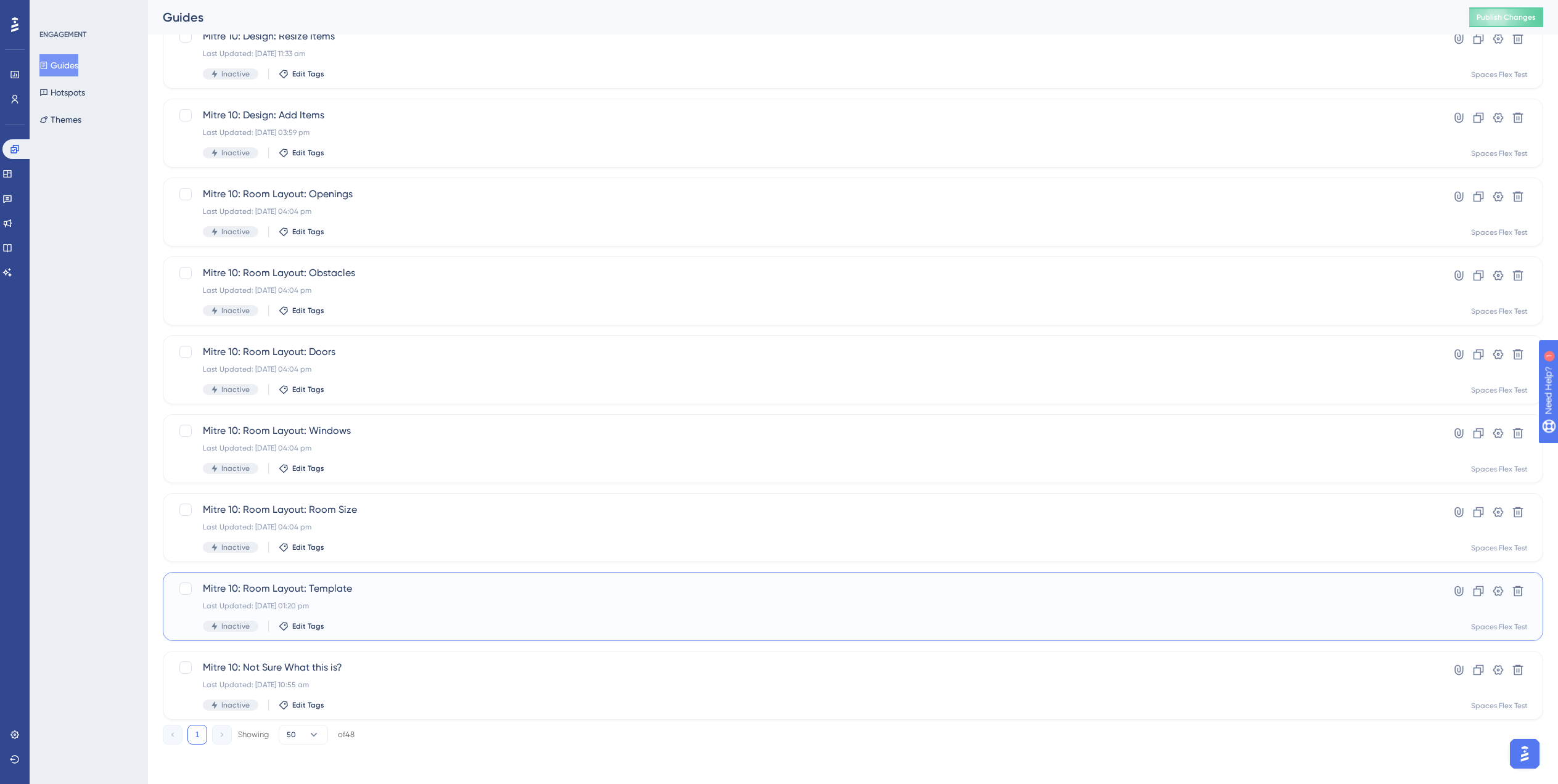
click at [389, 618] on div "Mitre 10: Room Layout: Template Last Updated: 05 Sept 2025 01:20 pm Inactive Ed…" at bounding box center [804, 606] width 1202 height 51
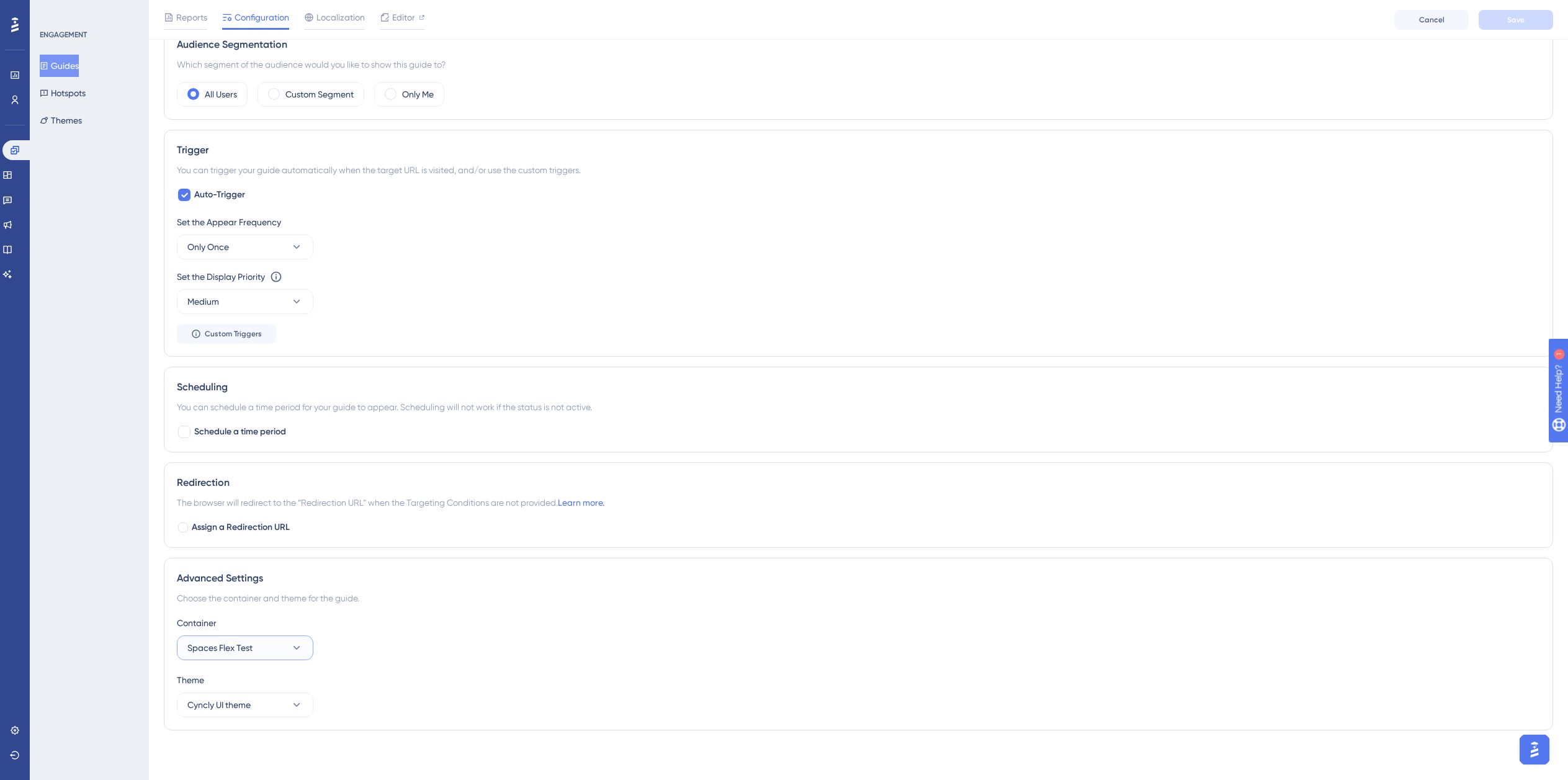
click at [274, 648] on button "Spaces Flex Test" at bounding box center [244, 648] width 136 height 25
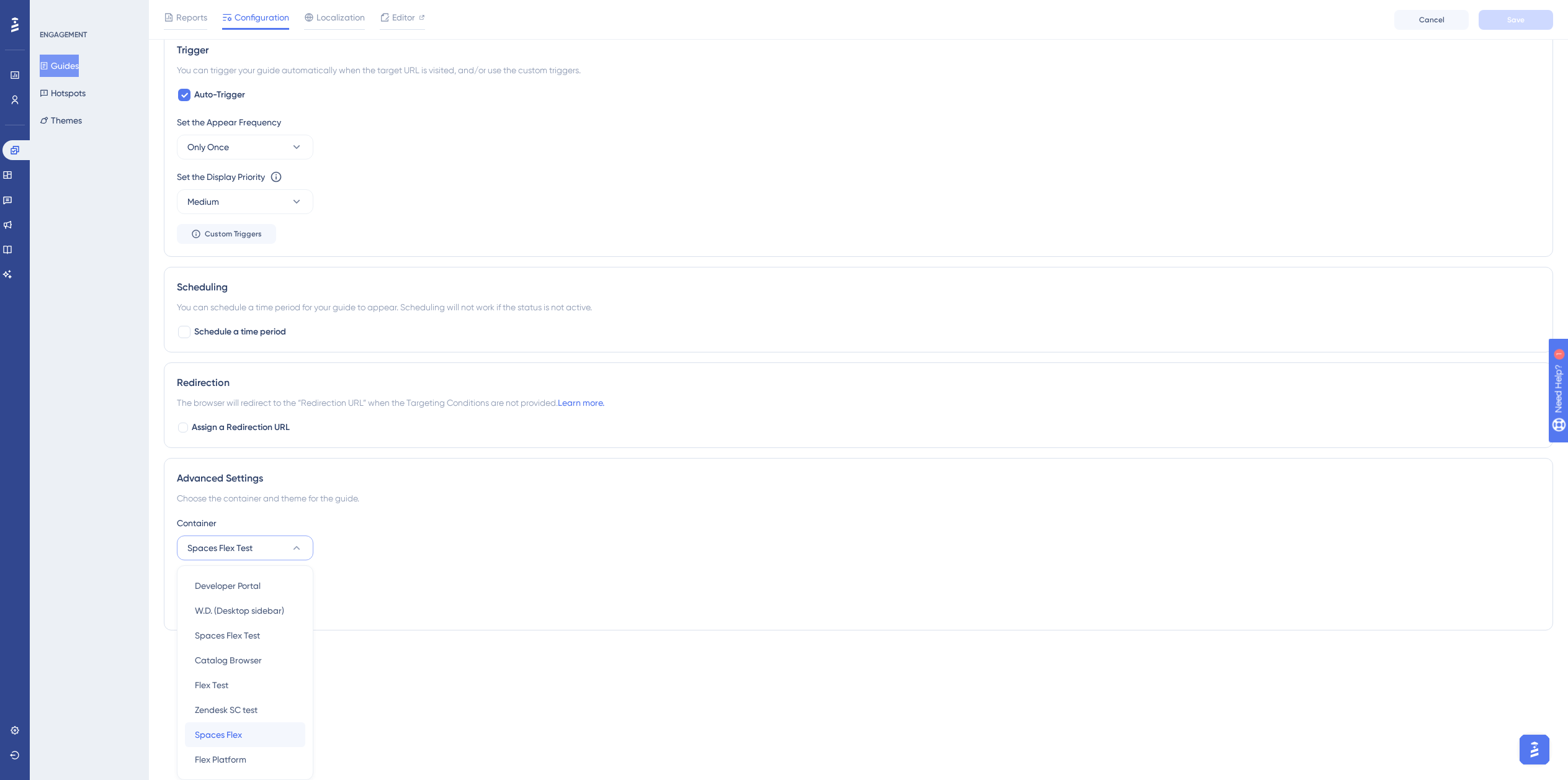
click at [241, 733] on span "Spaces Flex" at bounding box center [218, 735] width 47 height 15
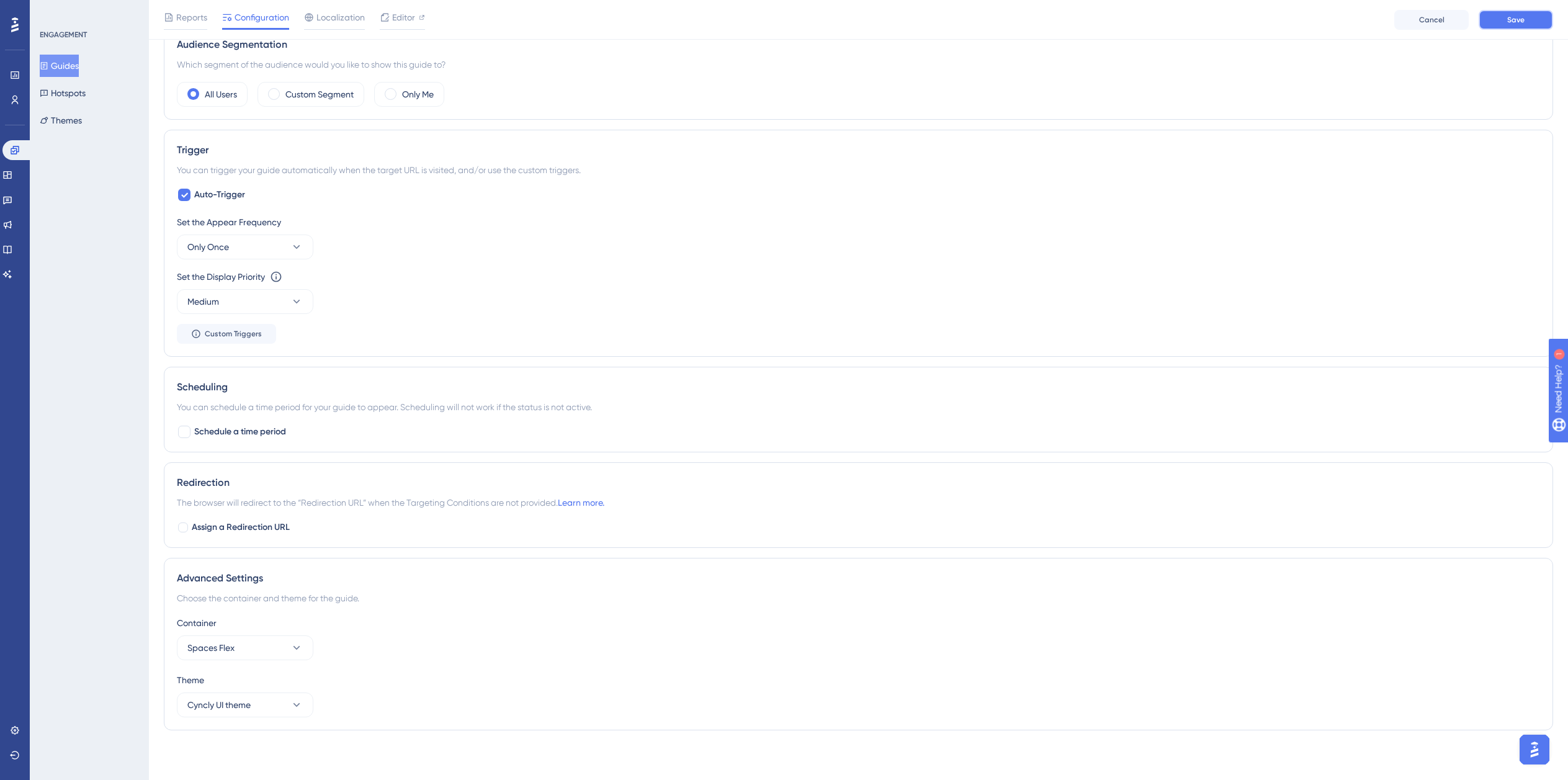
click at [1532, 18] on button "Save" at bounding box center [1516, 20] width 74 height 20
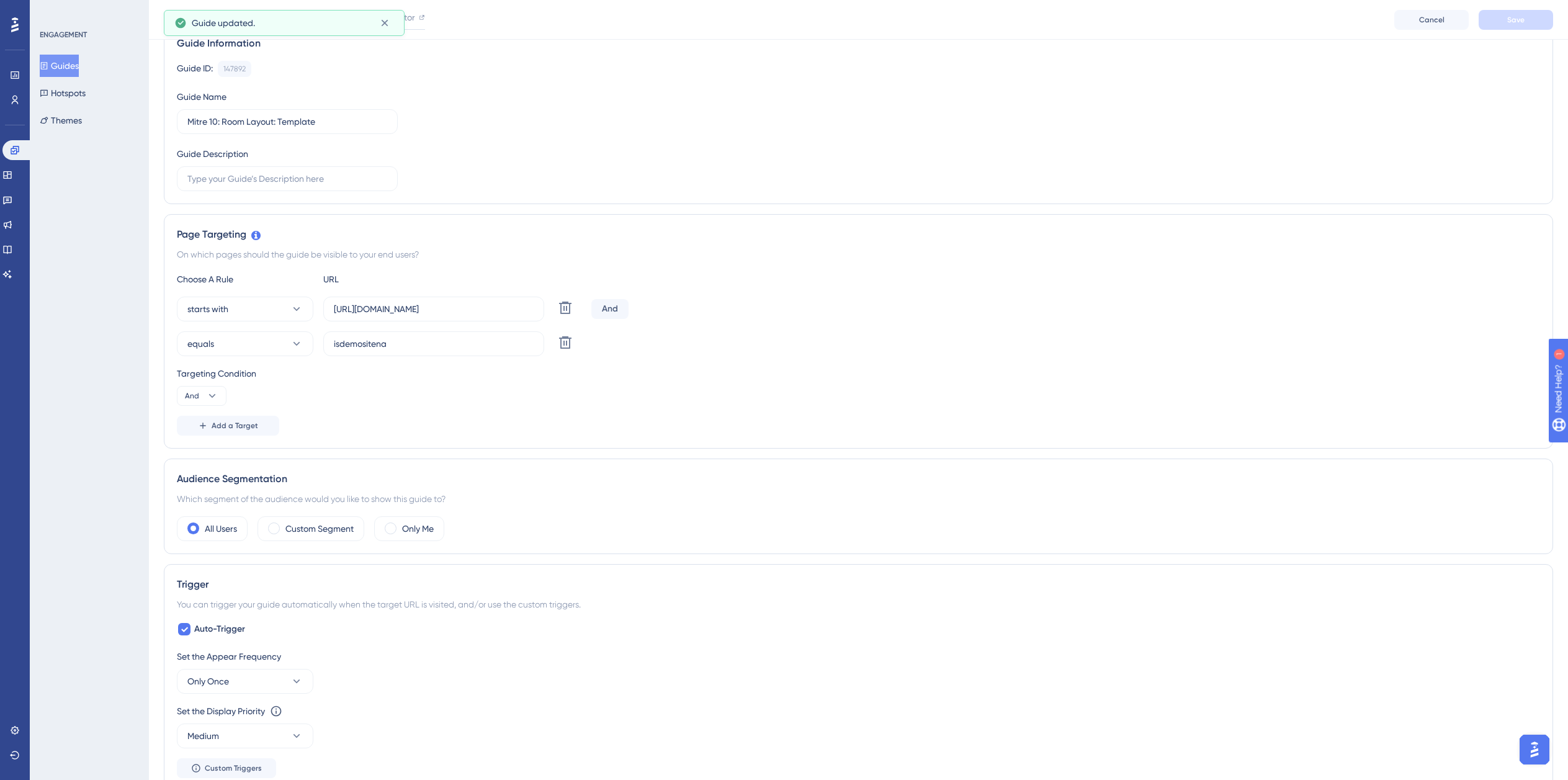
scroll to position [0, 0]
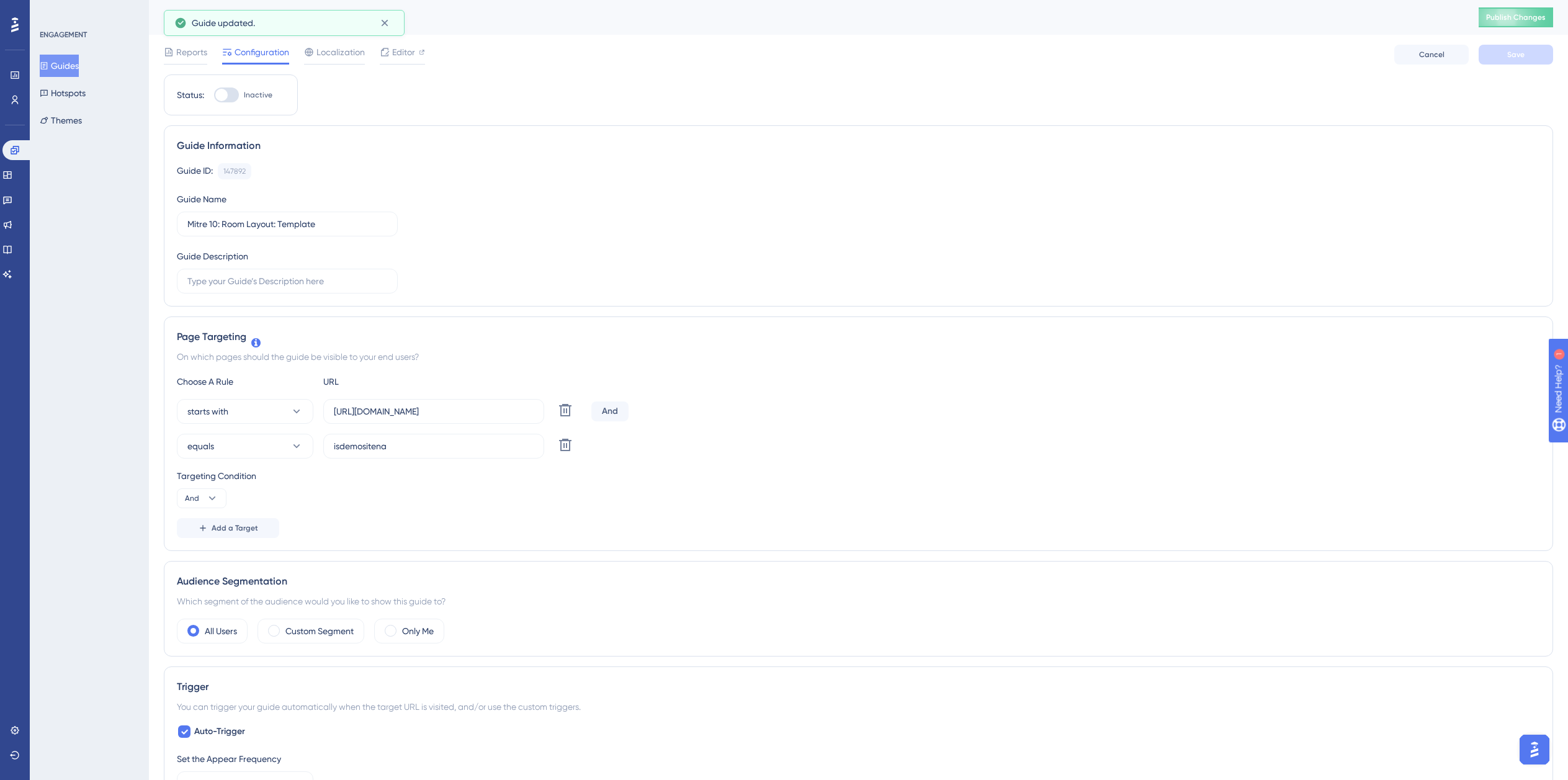
click at [220, 96] on div at bounding box center [221, 95] width 12 height 12
click at [214, 96] on input "Inactive" at bounding box center [214, 95] width 1 height 1
checkbox input "true"
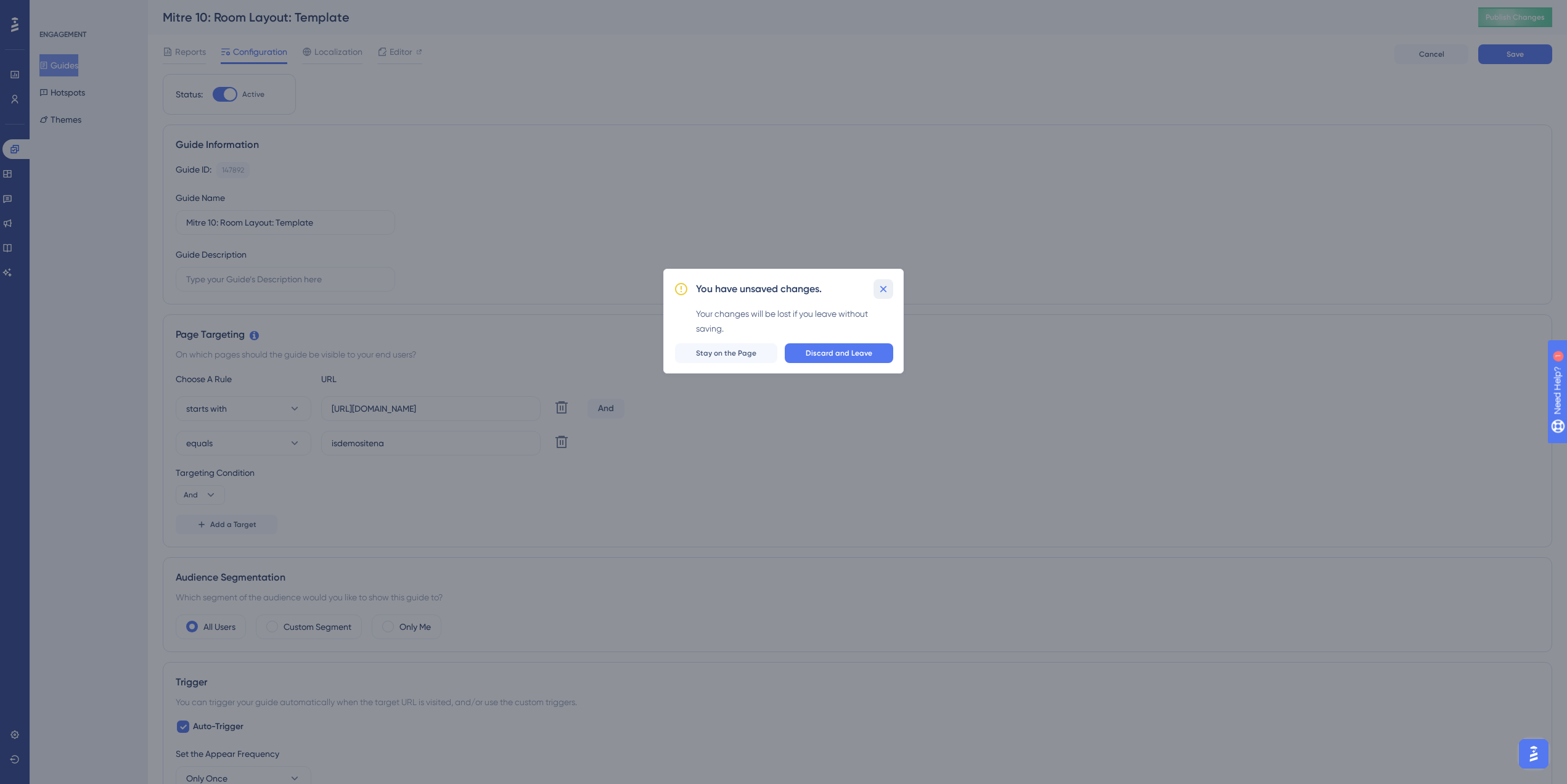
click at [883, 295] on button at bounding box center [883, 288] width 20 height 20
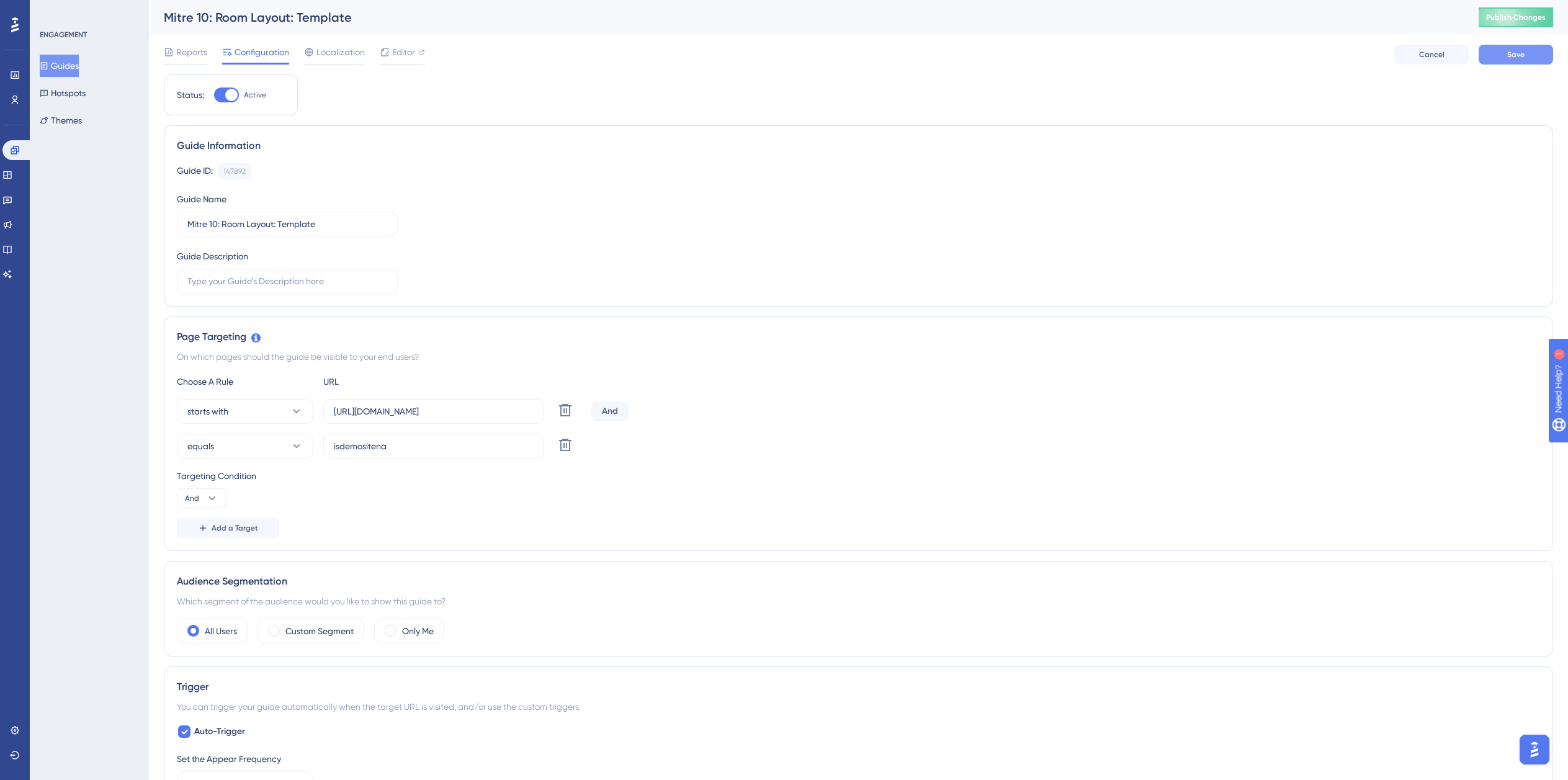
click at [1491, 49] on button "Save" at bounding box center [1516, 54] width 74 height 20
click at [69, 68] on button "Guides" at bounding box center [59, 66] width 39 height 23
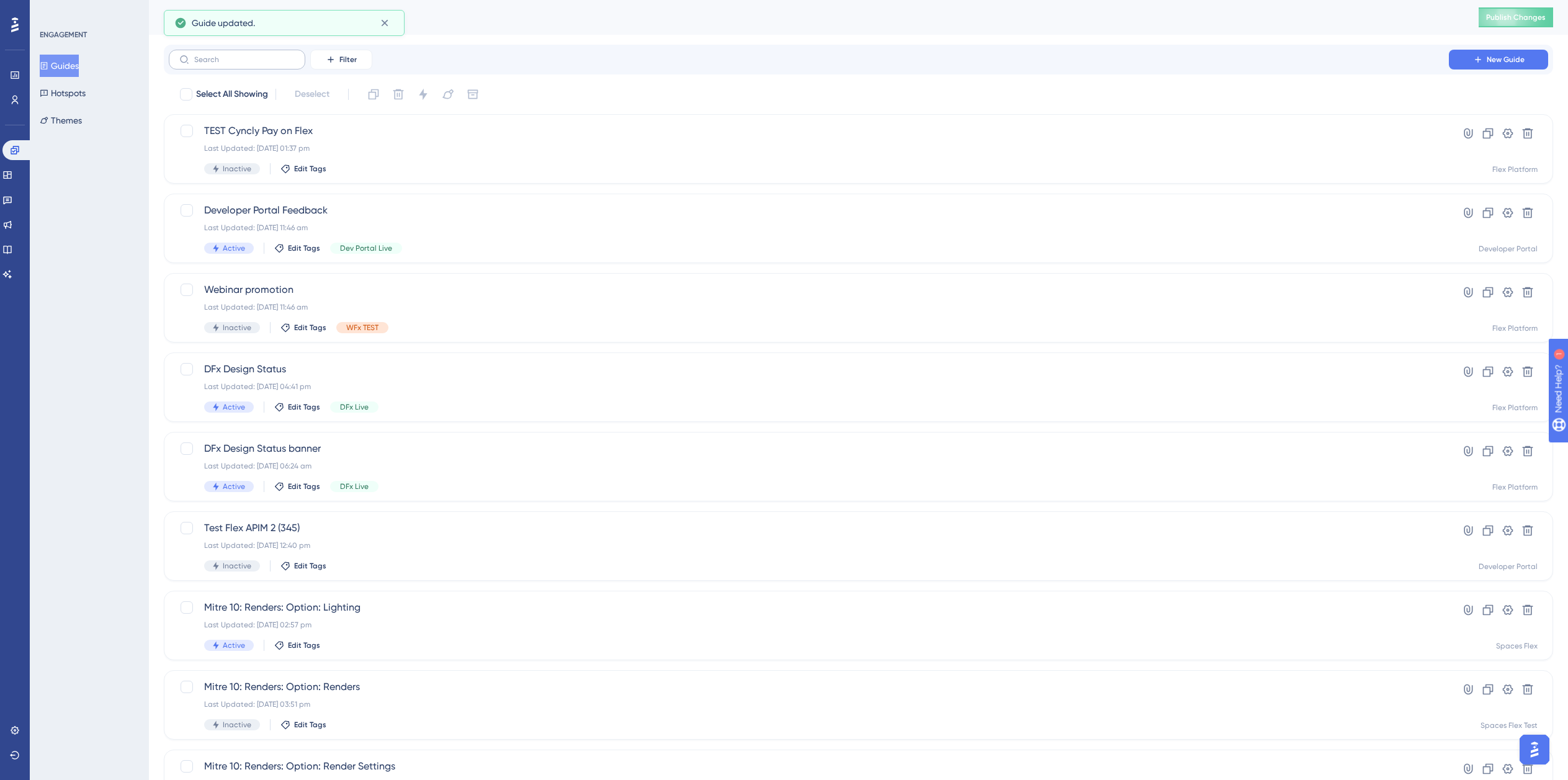
click at [236, 66] on label at bounding box center [236, 59] width 136 height 20
click at [236, 64] on input "text" at bounding box center [244, 60] width 101 height 9
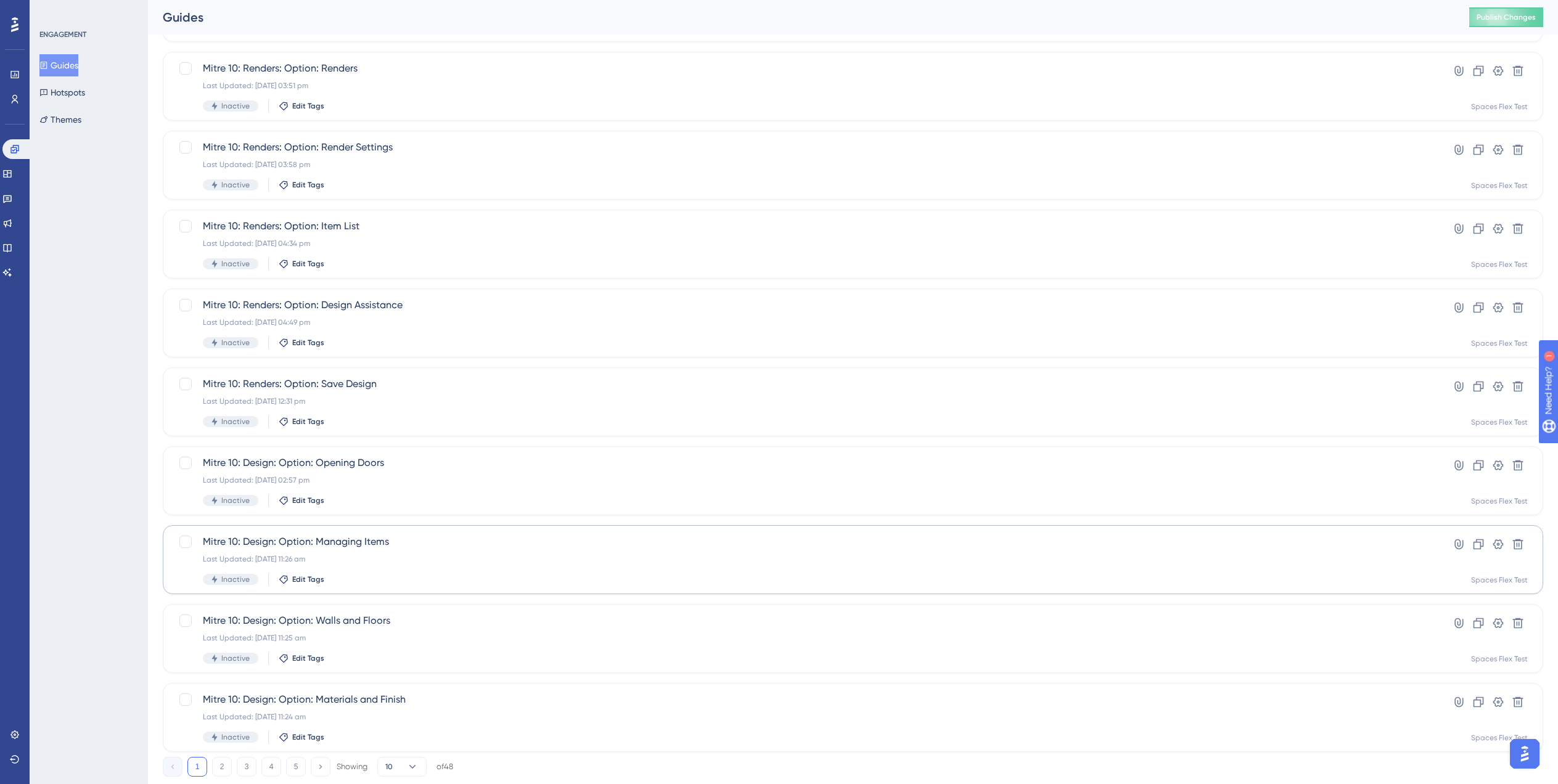
scroll to position [172, 0]
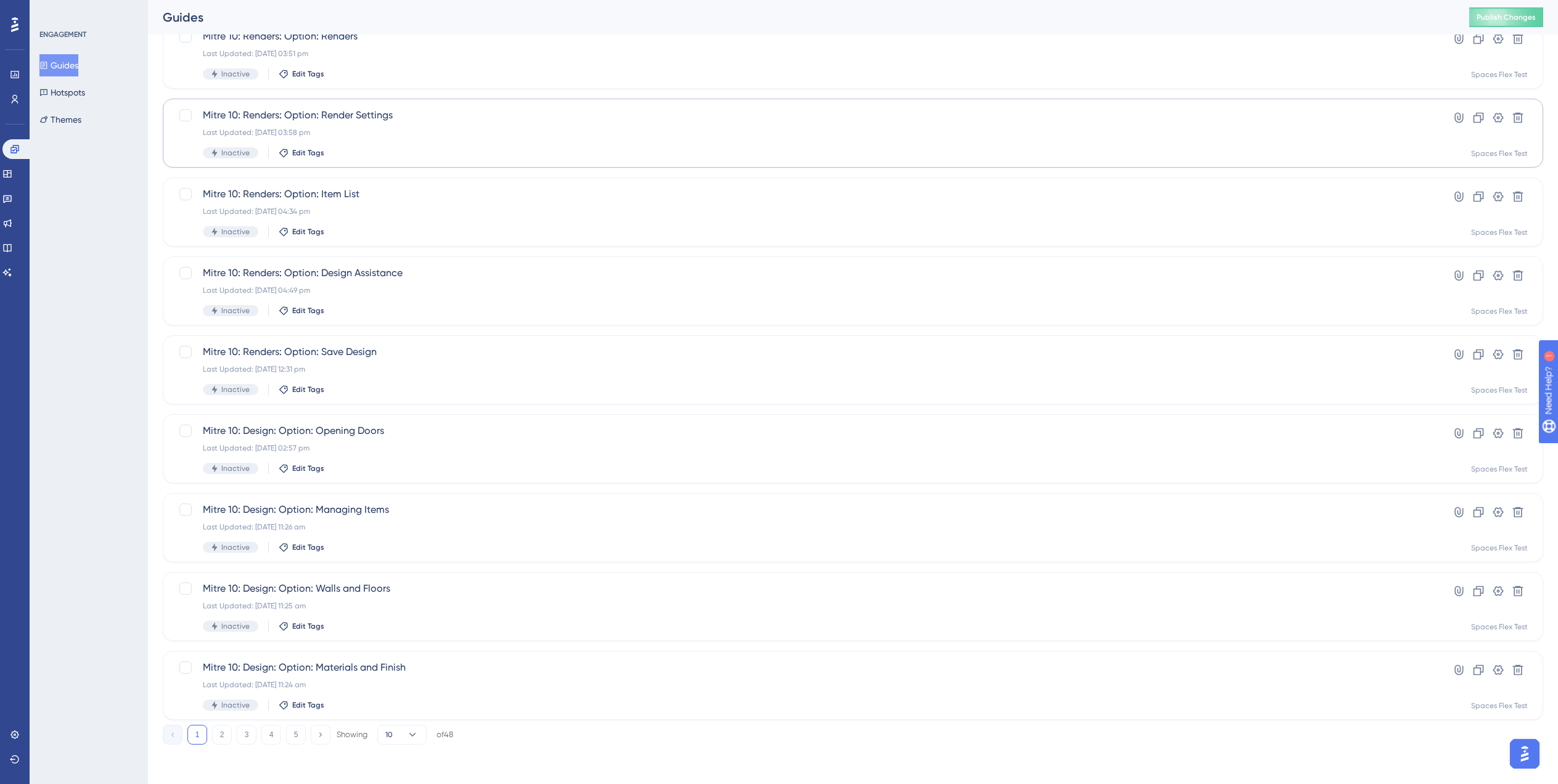
type input "Mitre 10"
click at [411, 734] on icon at bounding box center [413, 734] width 7 height 4
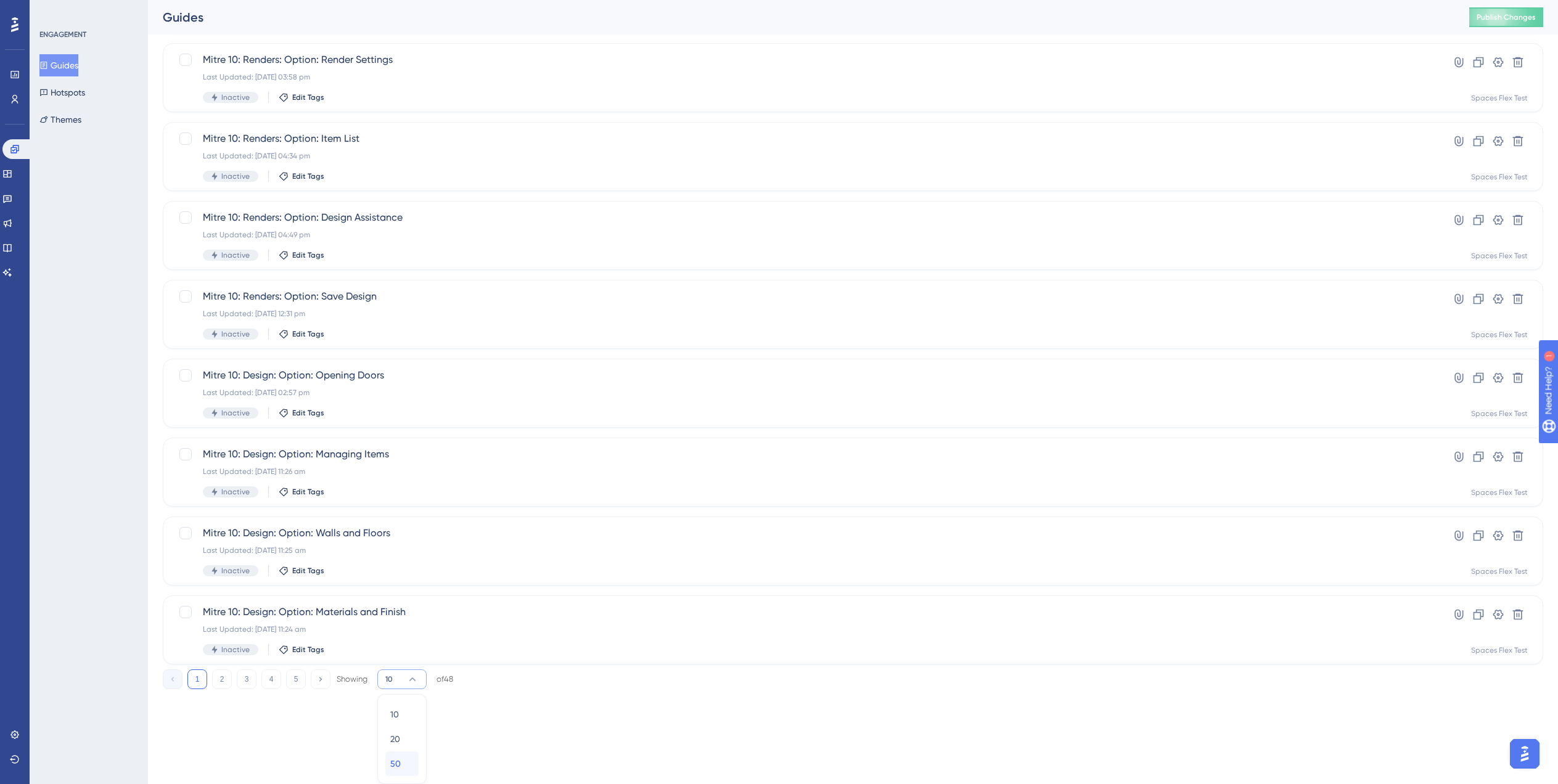
click at [403, 764] on div "50 50" at bounding box center [402, 764] width 23 height 25
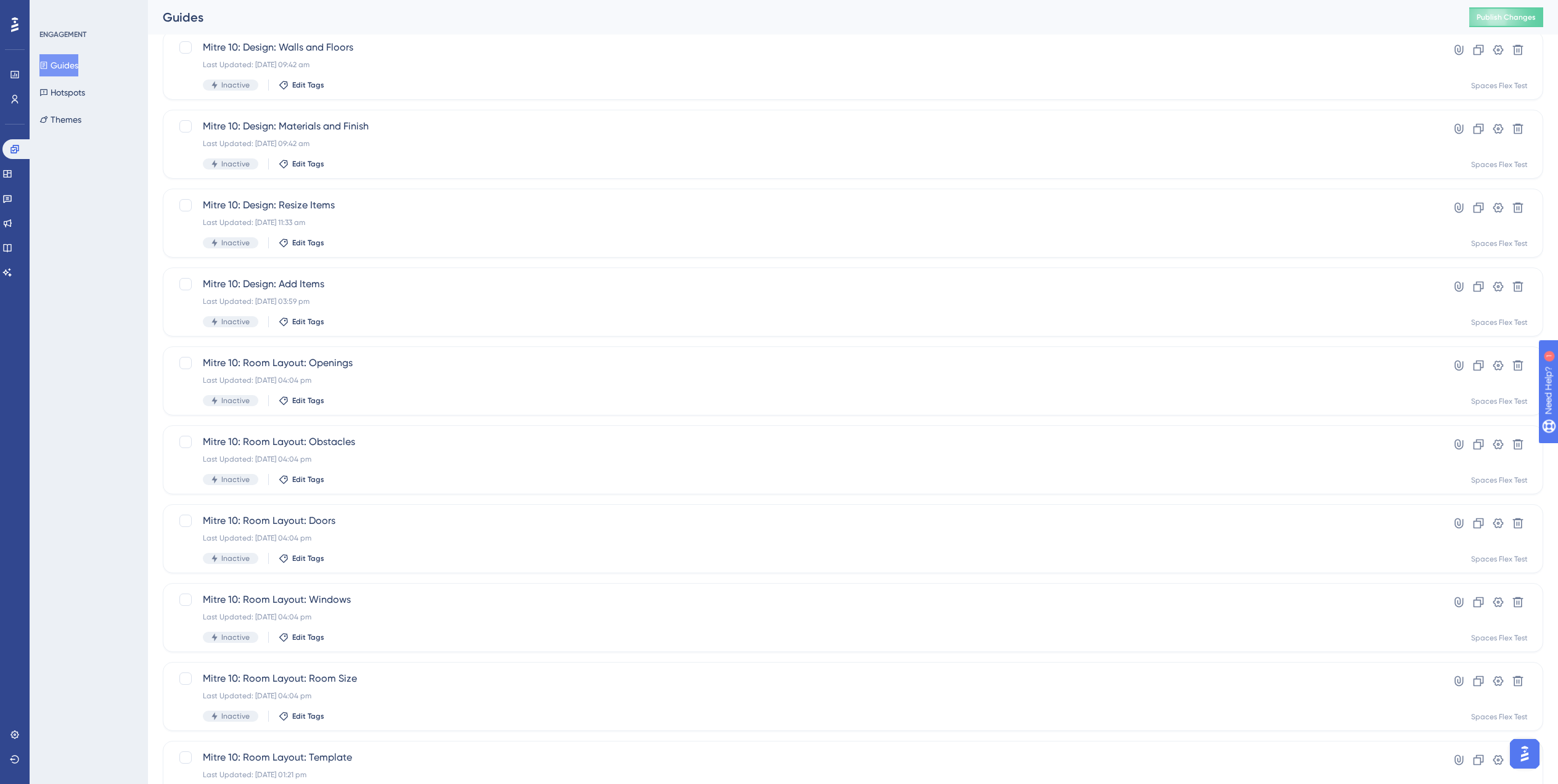
scroll to position [3170, 0]
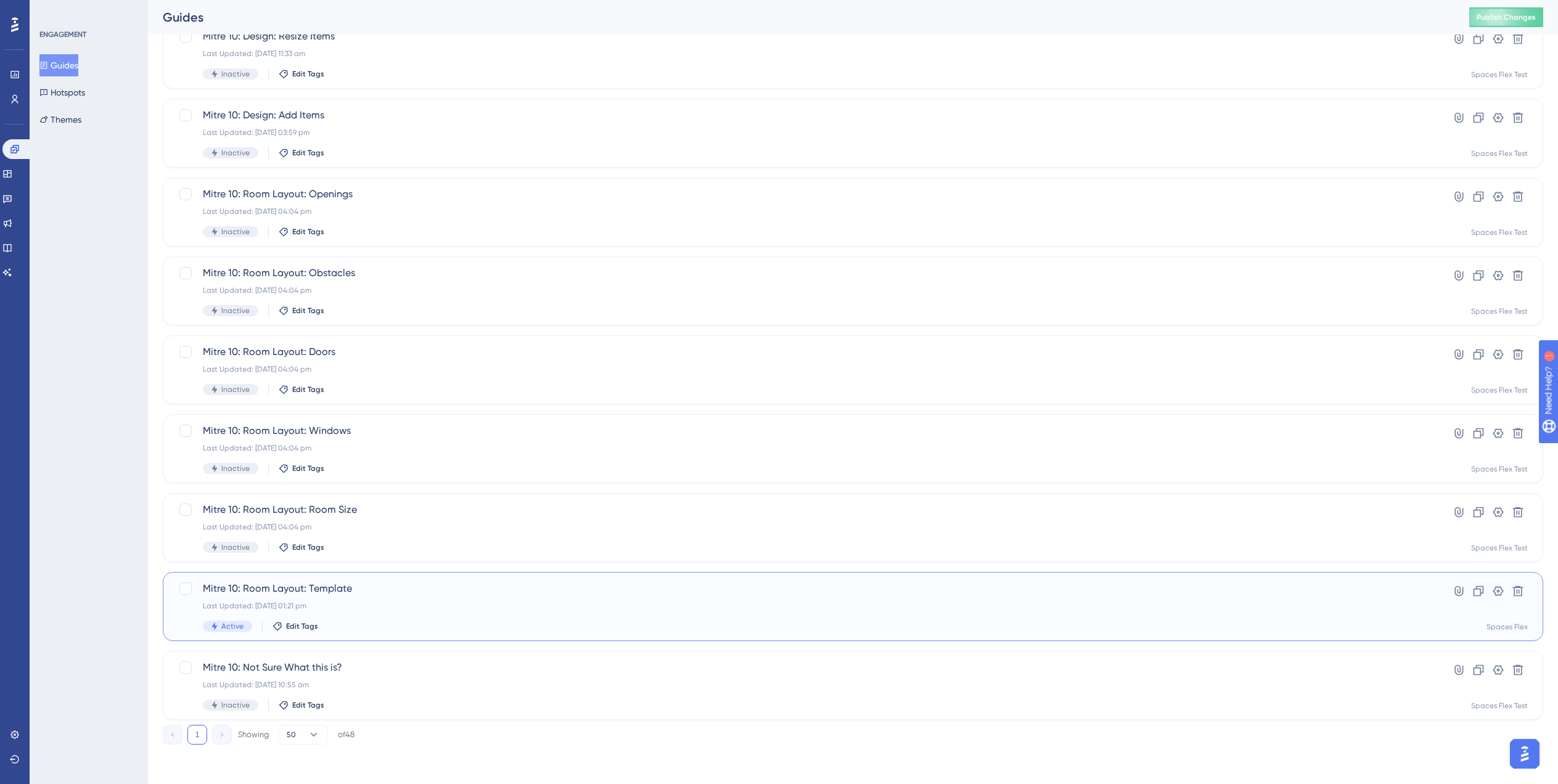
click at [331, 588] on span "Mitre 10: Room Layout: Template" at bounding box center [804, 588] width 1202 height 14
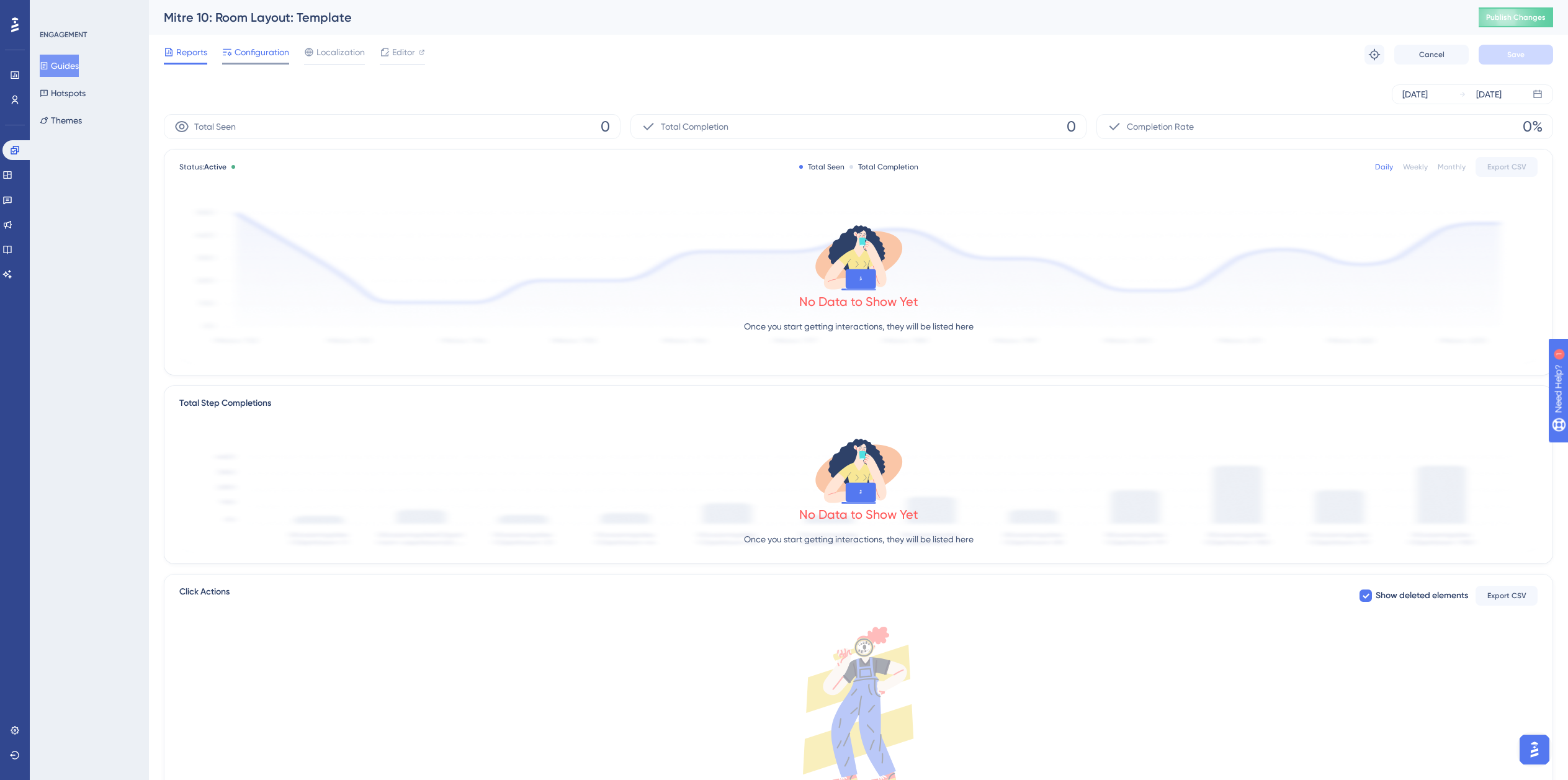
click at [264, 54] on span "Configuration" at bounding box center [261, 52] width 55 height 15
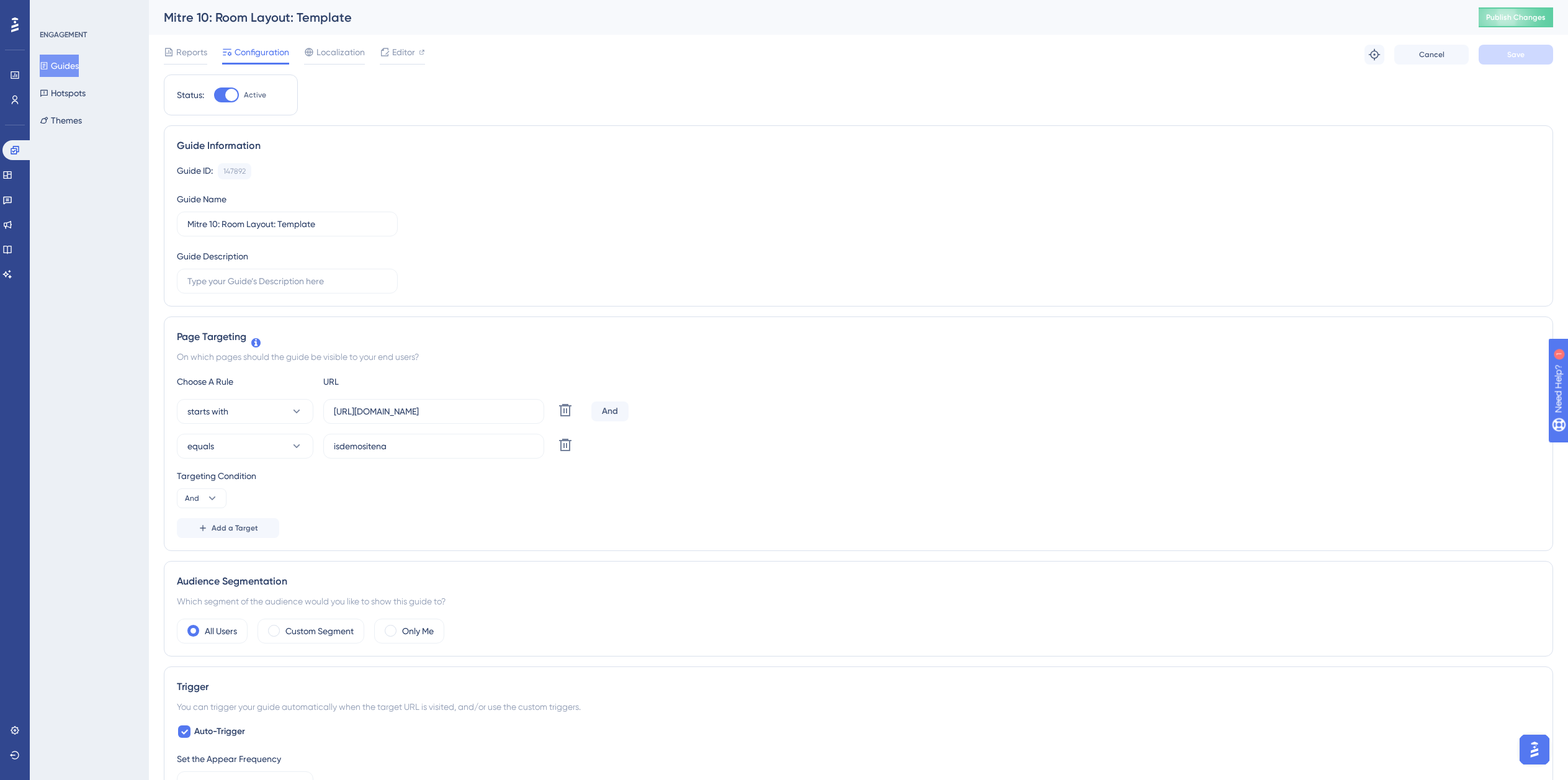
click at [79, 70] on button "Guides" at bounding box center [59, 66] width 39 height 23
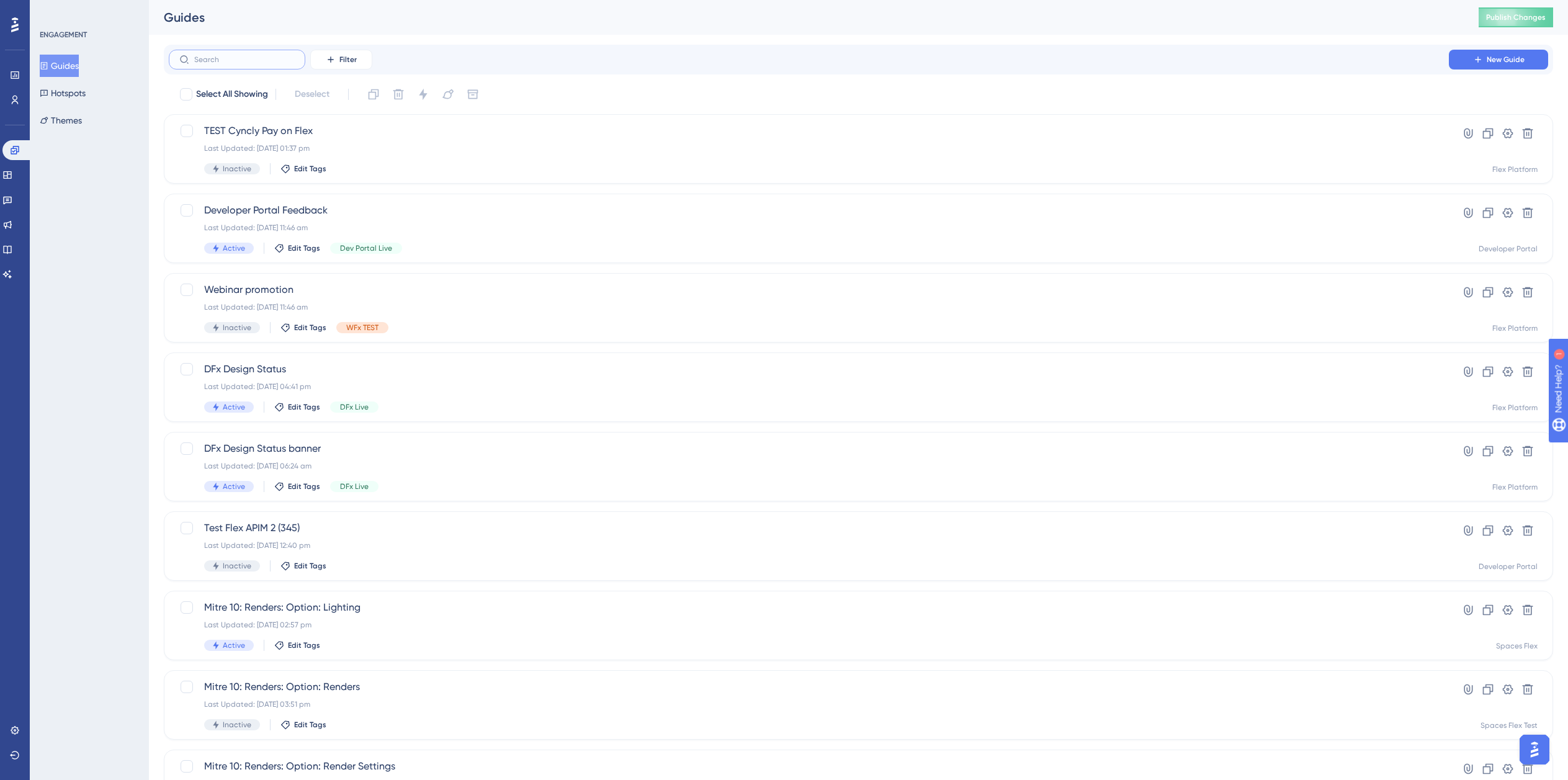
click at [263, 63] on input "text" at bounding box center [244, 60] width 101 height 9
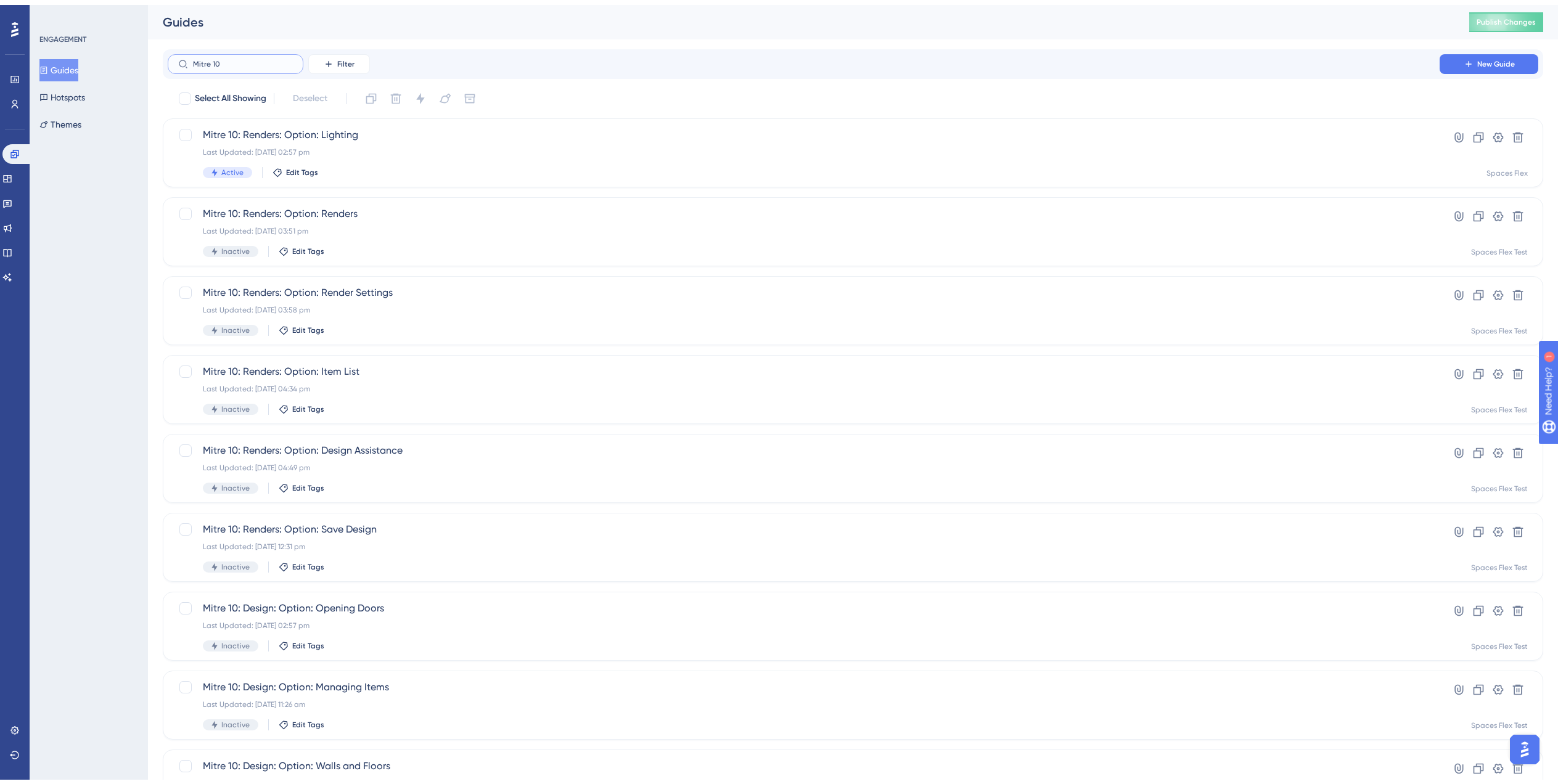
scroll to position [172, 0]
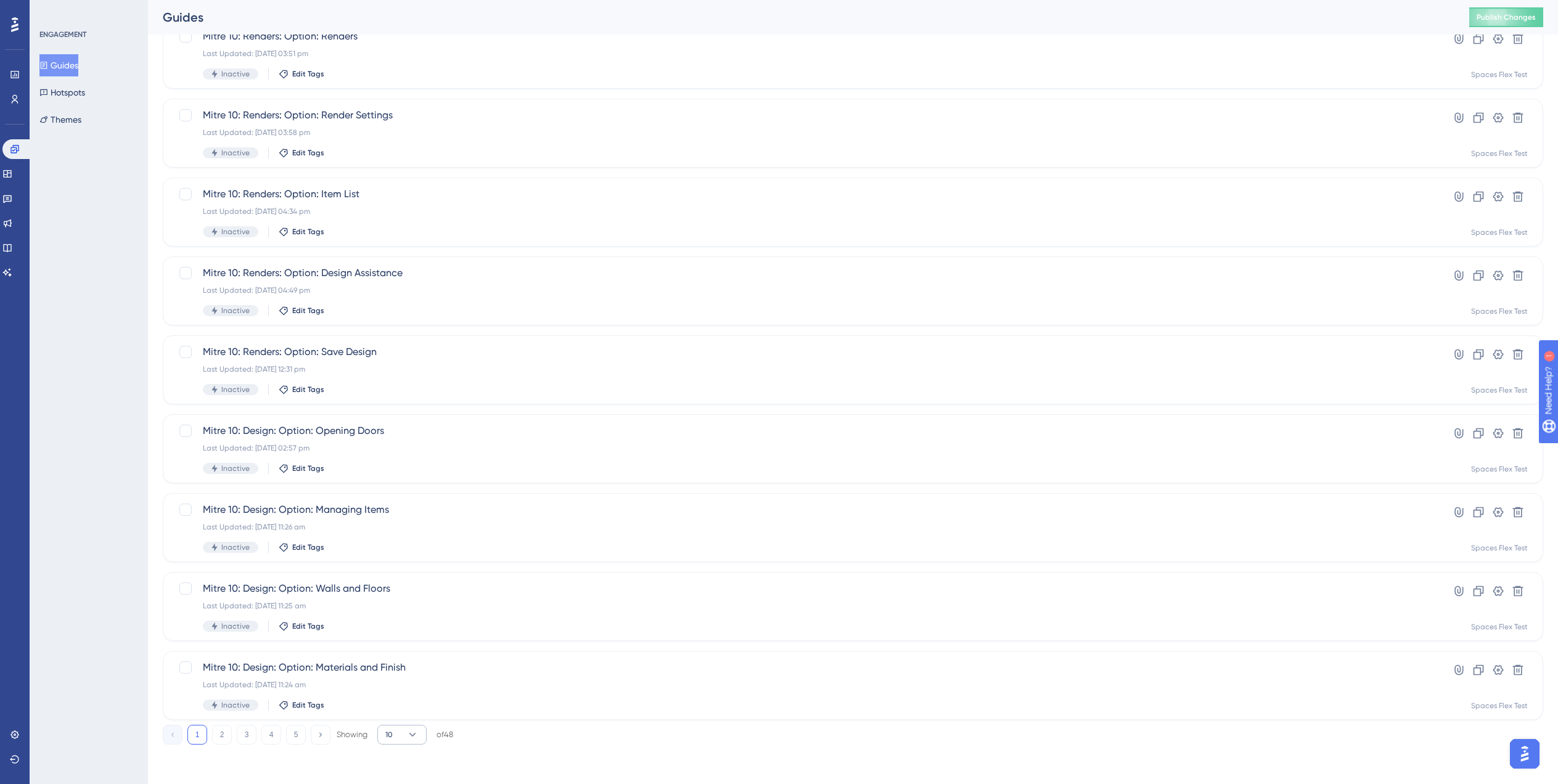
type input "Mitre 10"
click at [410, 736] on icon at bounding box center [412, 734] width 12 height 12
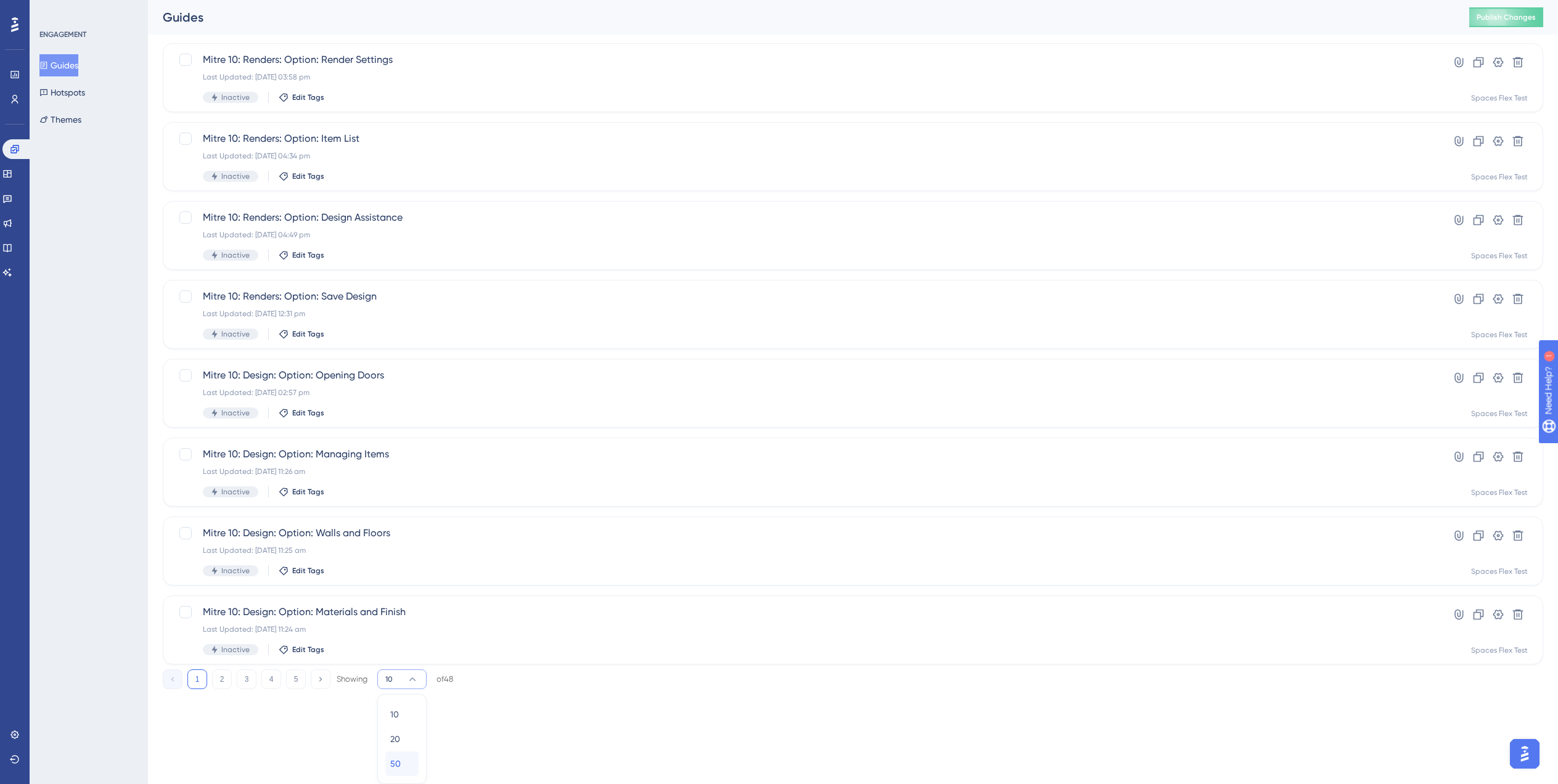
click at [405, 766] on div "50 50" at bounding box center [402, 764] width 23 height 25
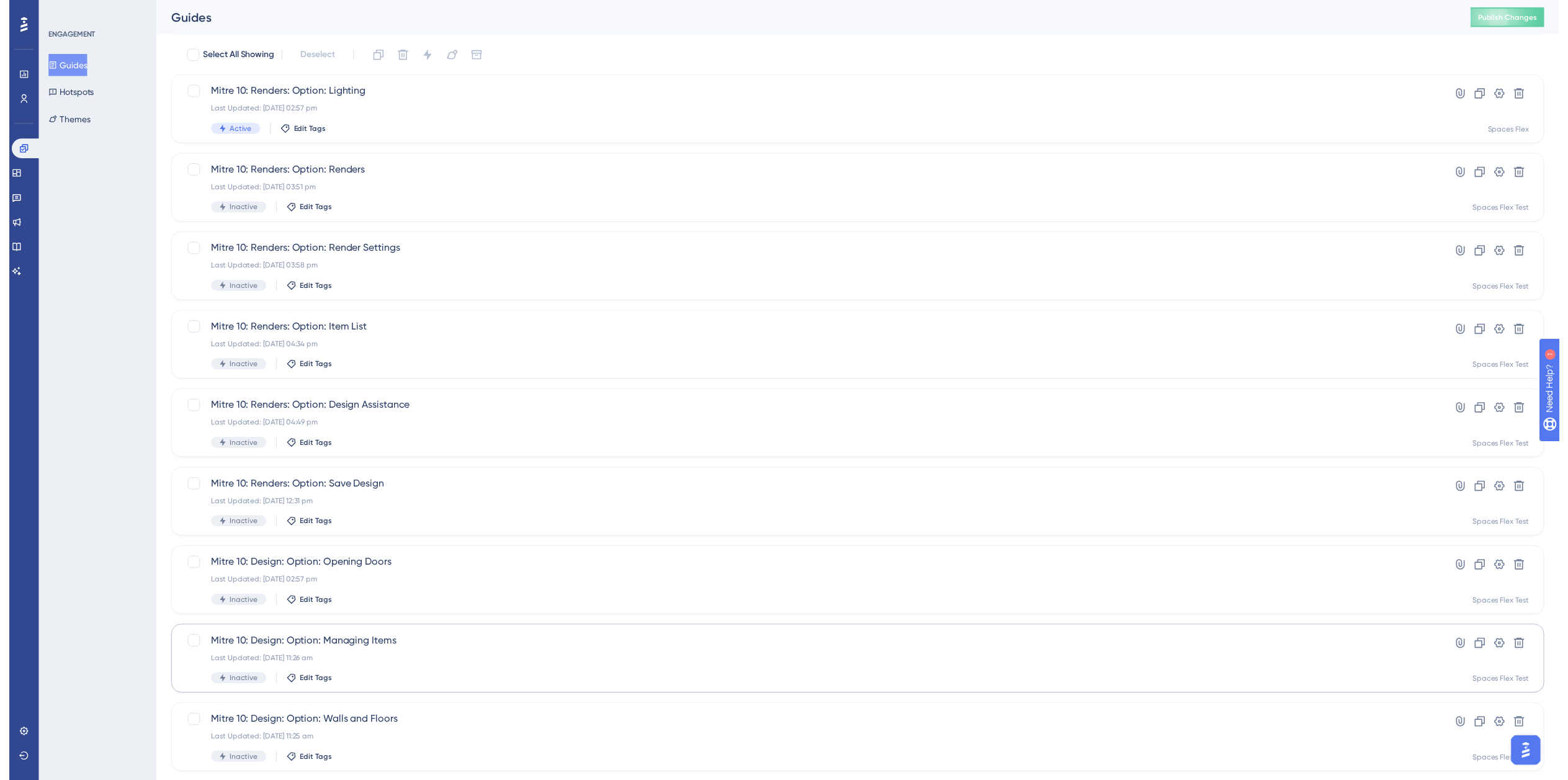
scroll to position [0, 0]
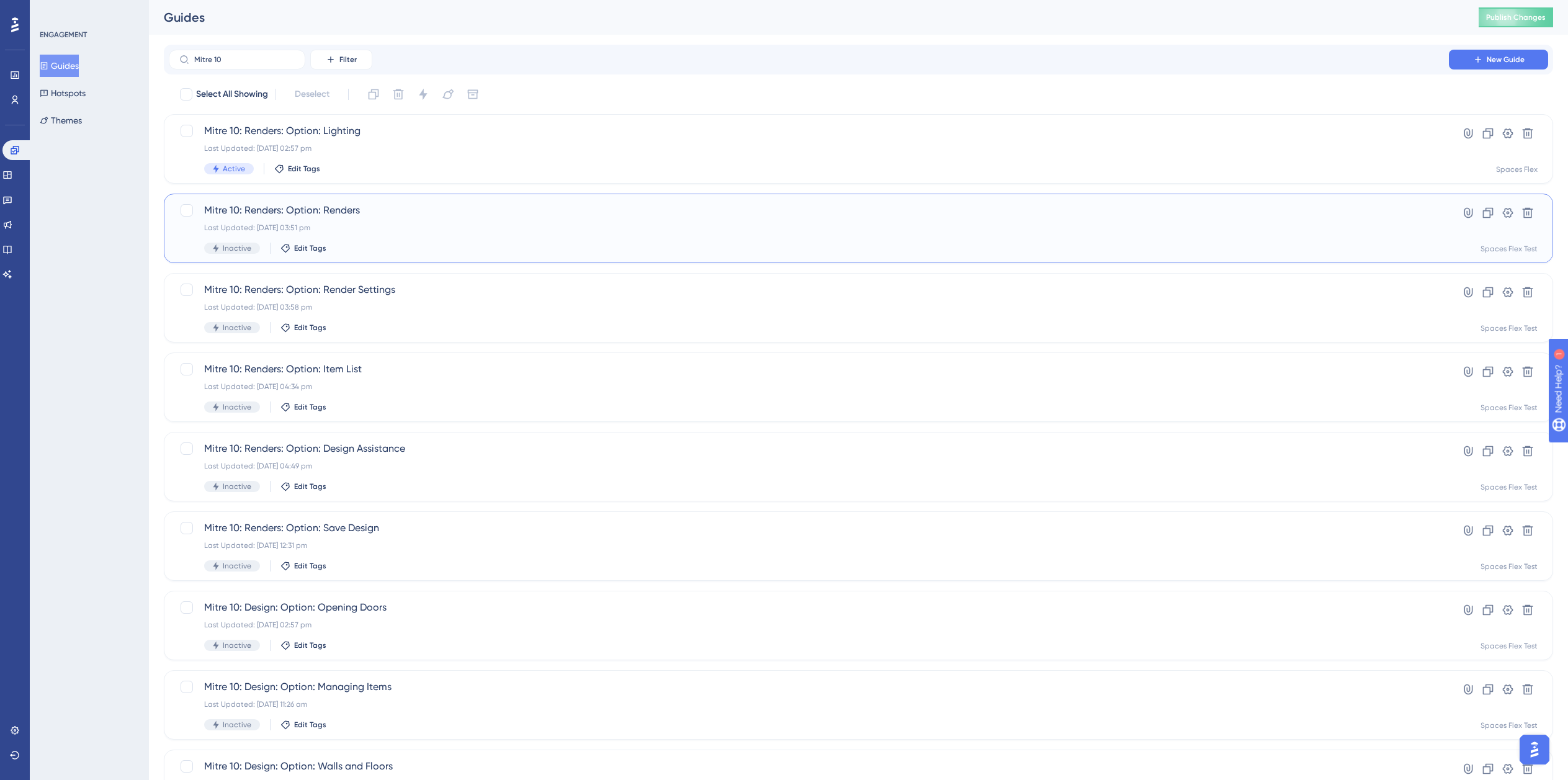
click at [358, 238] on div "Mitre 10: Renders: Option: Renders Last Updated: 05 Aug 2025 03:51 pm Inactive …" at bounding box center [809, 228] width 1210 height 51
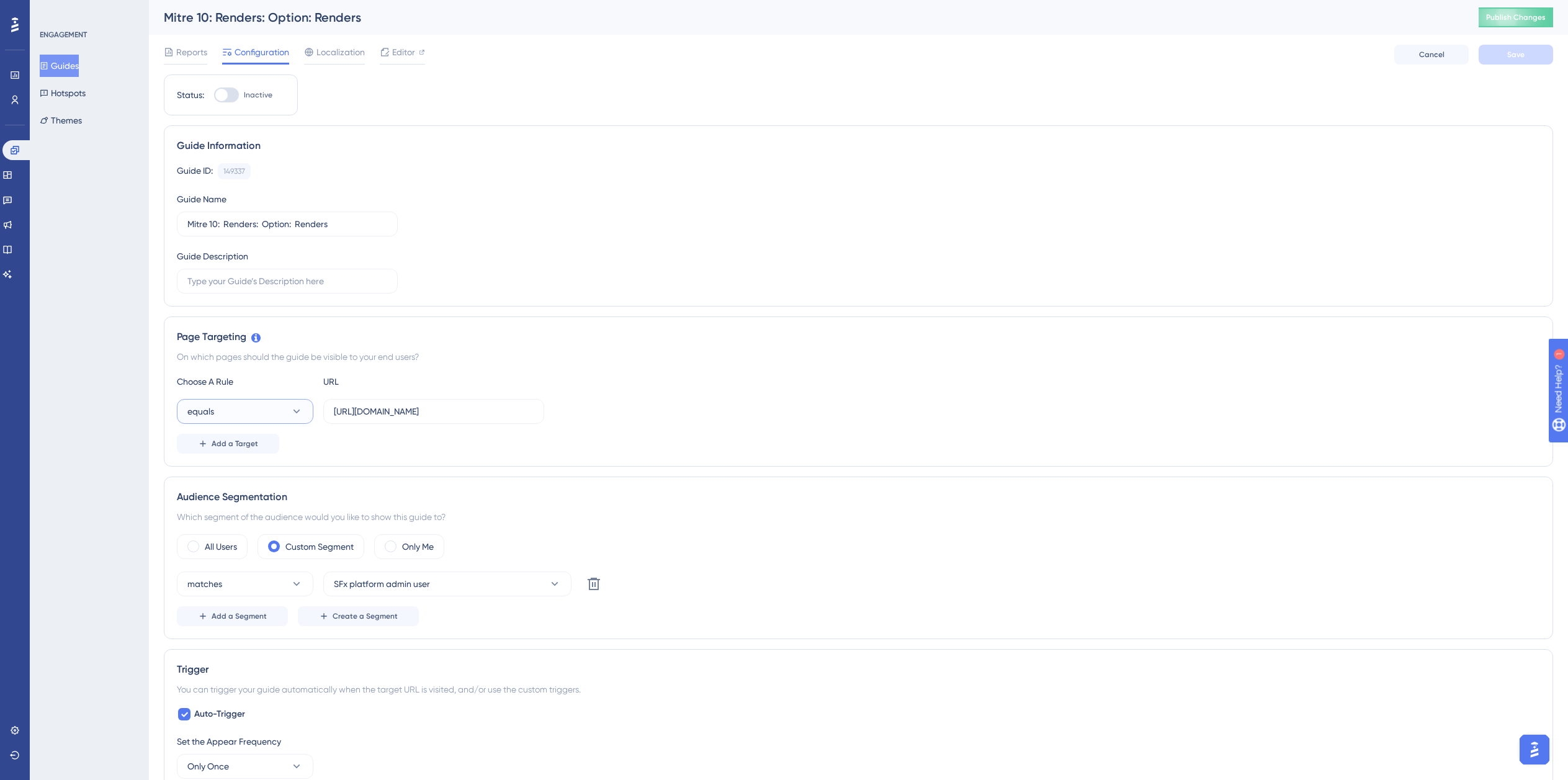
click at [230, 408] on button "equals" at bounding box center [244, 412] width 136 height 25
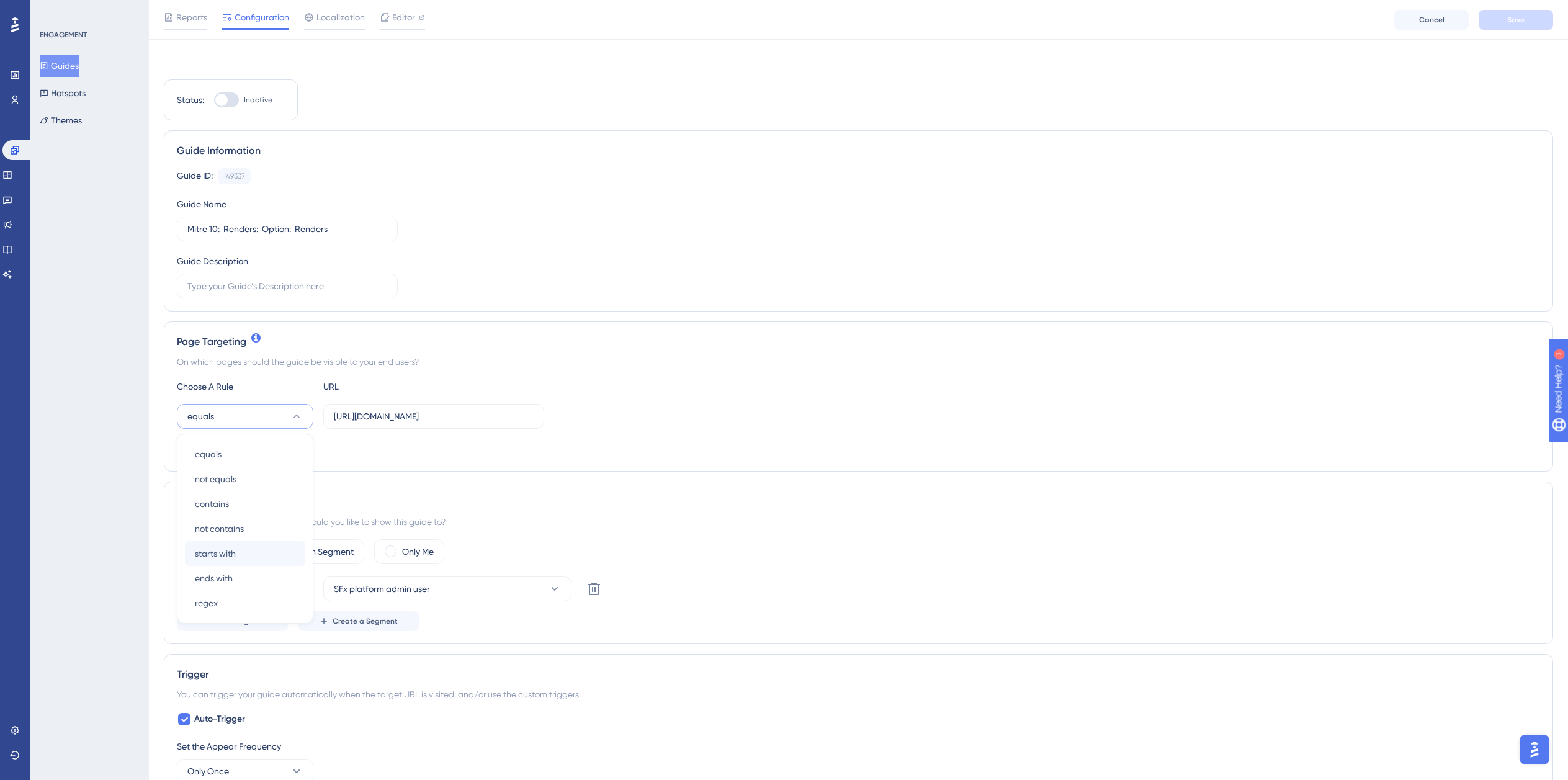
scroll to position [134, 0]
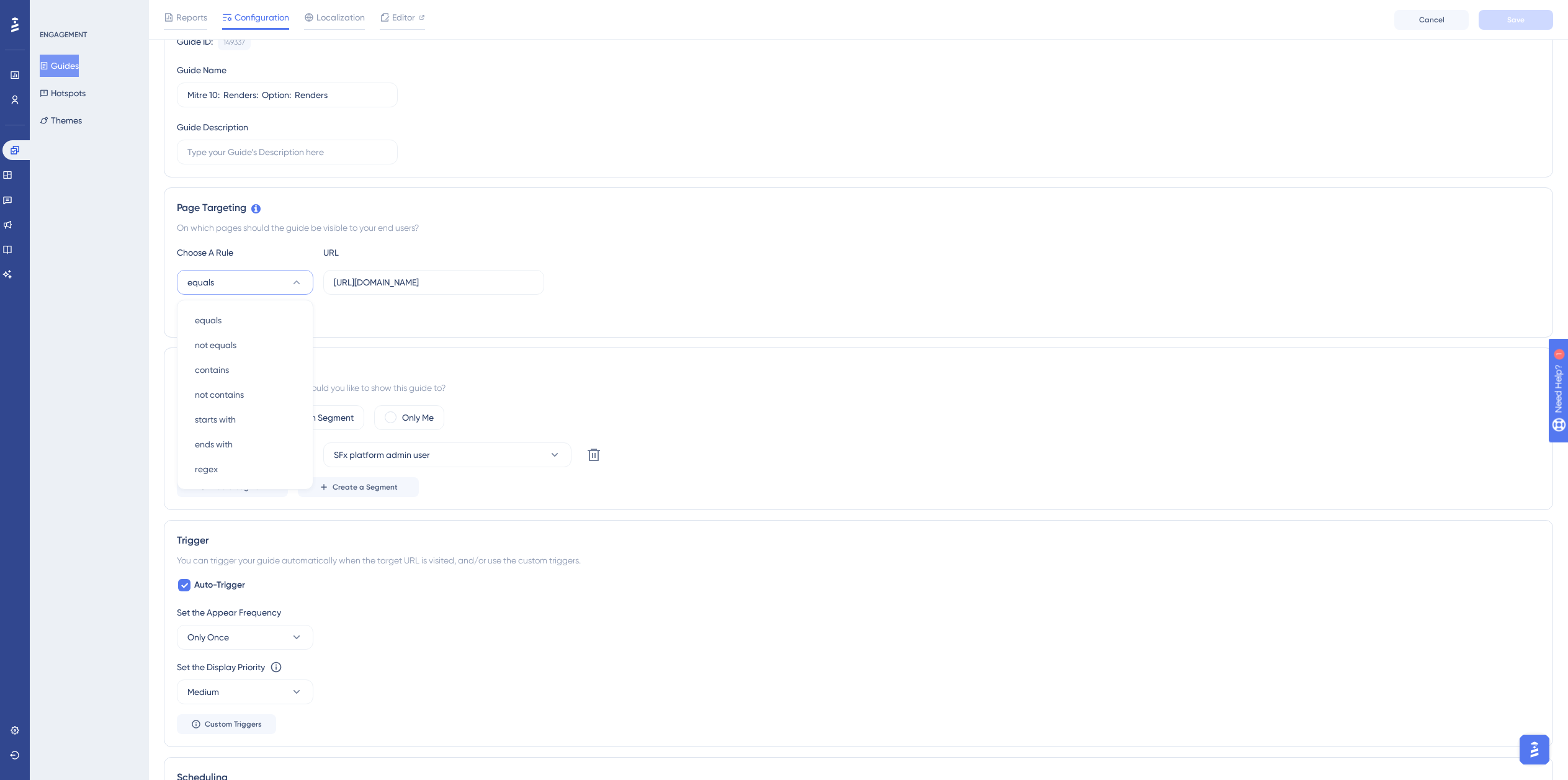
click at [425, 336] on div "Page Targeting On which pages should the guide be visible to your end users? Ch…" at bounding box center [859, 263] width 1389 height 150
click at [223, 314] on span "Add a Target" at bounding box center [235, 314] width 47 height 10
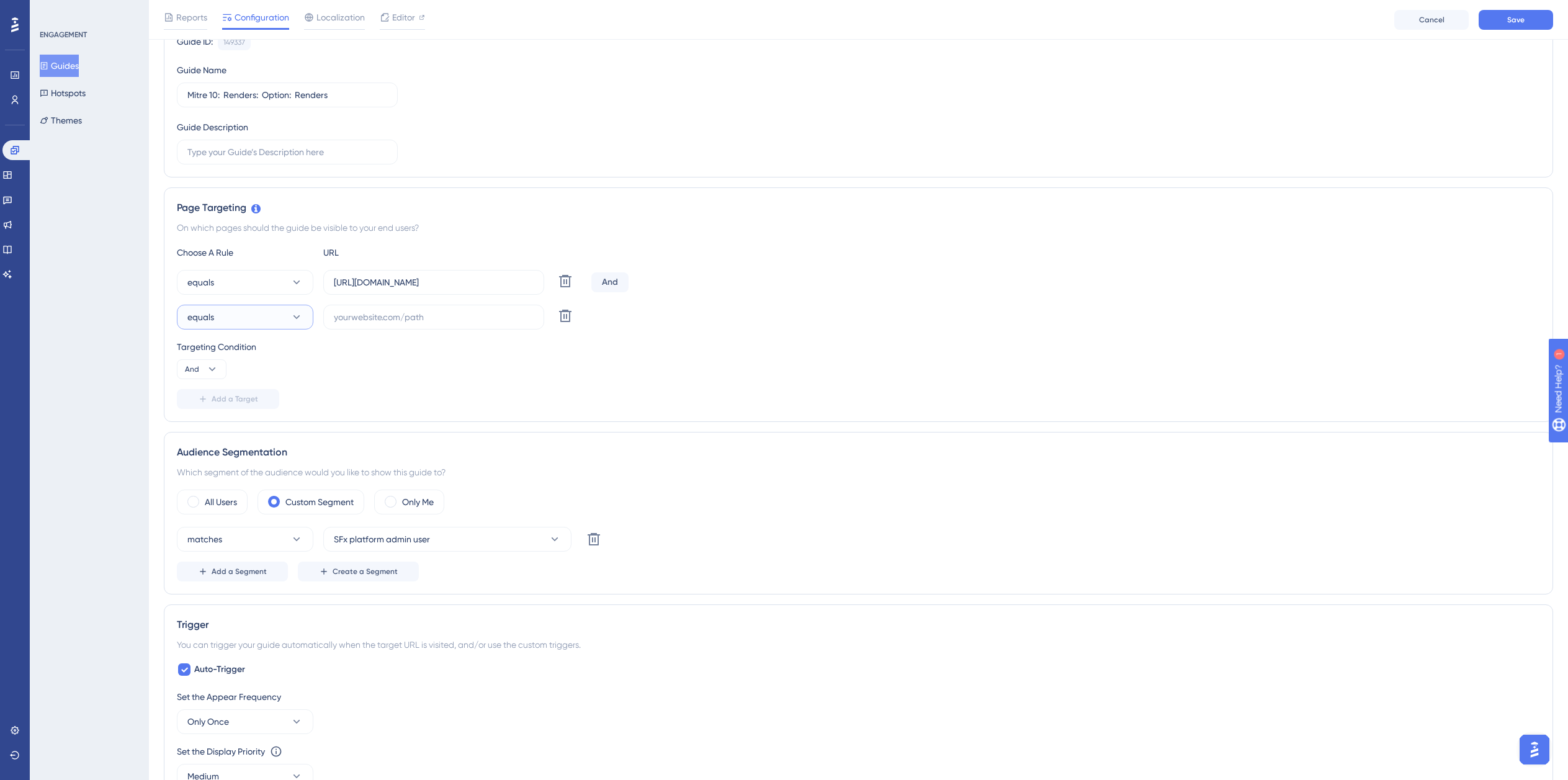
click at [225, 320] on button "equals" at bounding box center [244, 317] width 136 height 25
click at [239, 485] on div "ends with ends with" at bounding box center [245, 479] width 101 height 25
click at [372, 309] on label at bounding box center [433, 317] width 221 height 25
click at [372, 310] on input "text" at bounding box center [434, 317] width 200 height 14
paste input "isdemositena"
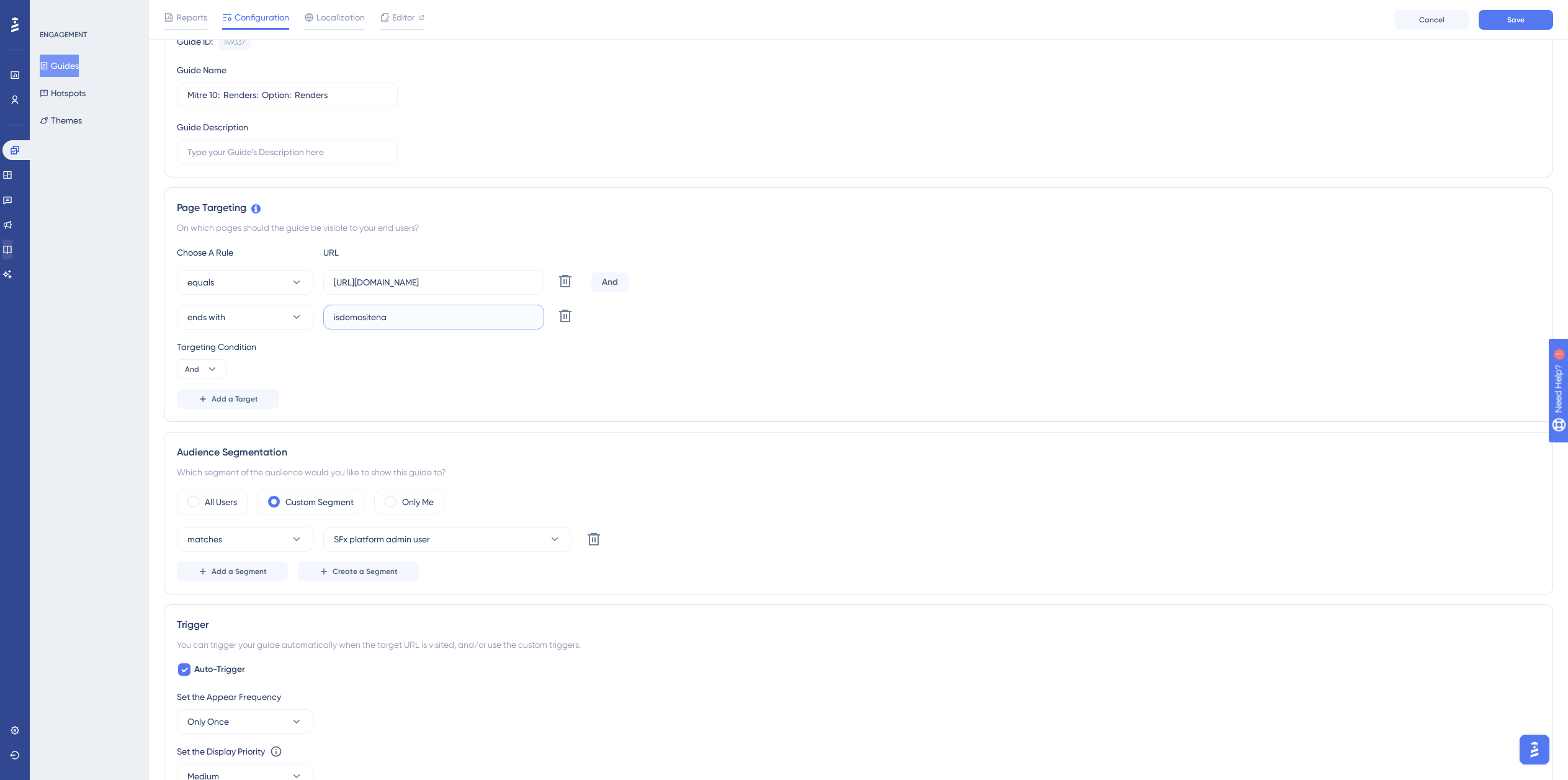
type input "isdemositena"
click at [459, 285] on input "https://planner.cyncly-idealspaces.com/uk/design/my-project_o8rWFetC/edit?partn…" at bounding box center [434, 282] width 200 height 14
paste input "dev-planner.cyncly-idealspaces.net/"
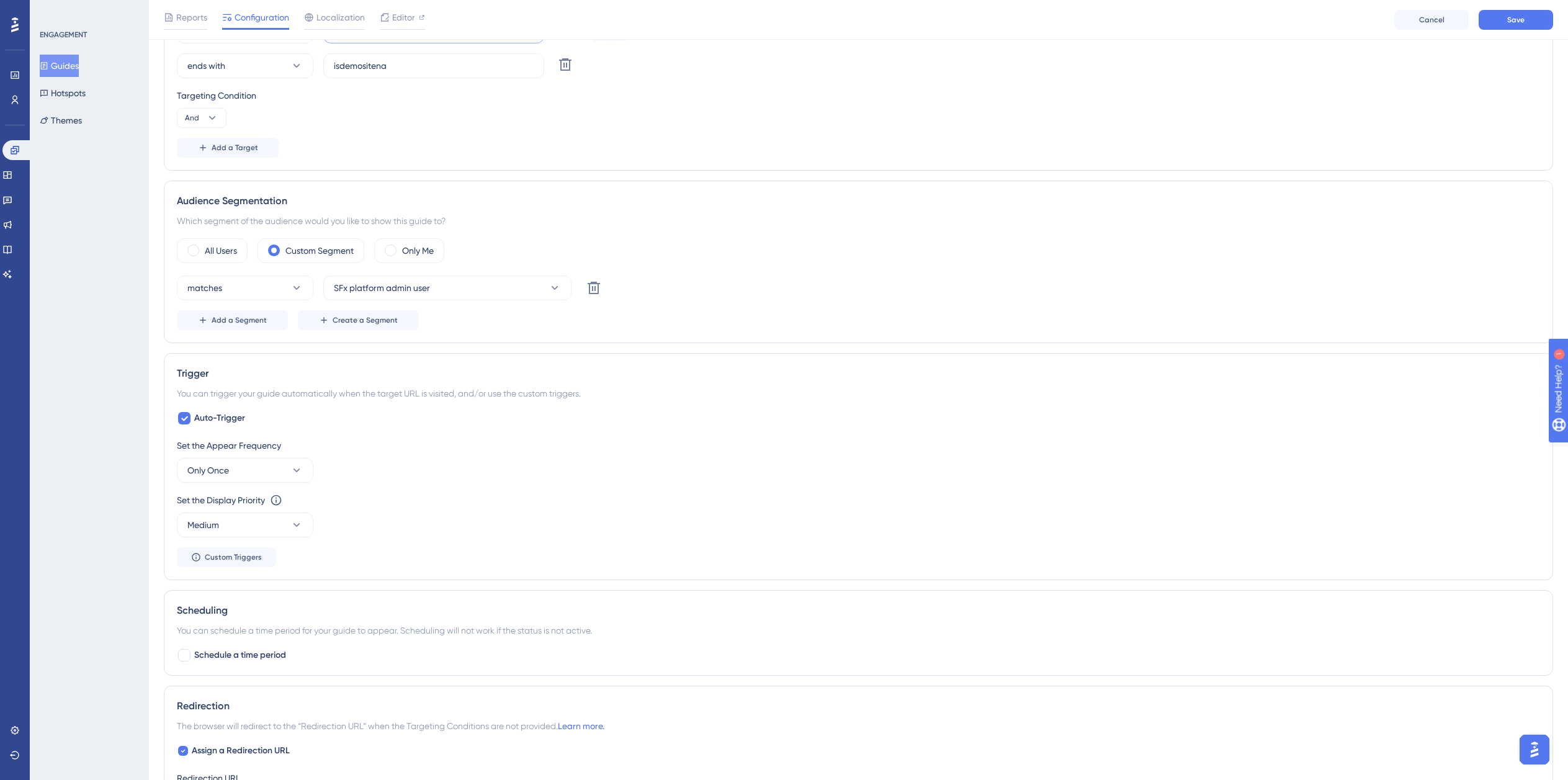
scroll to position [568, 0]
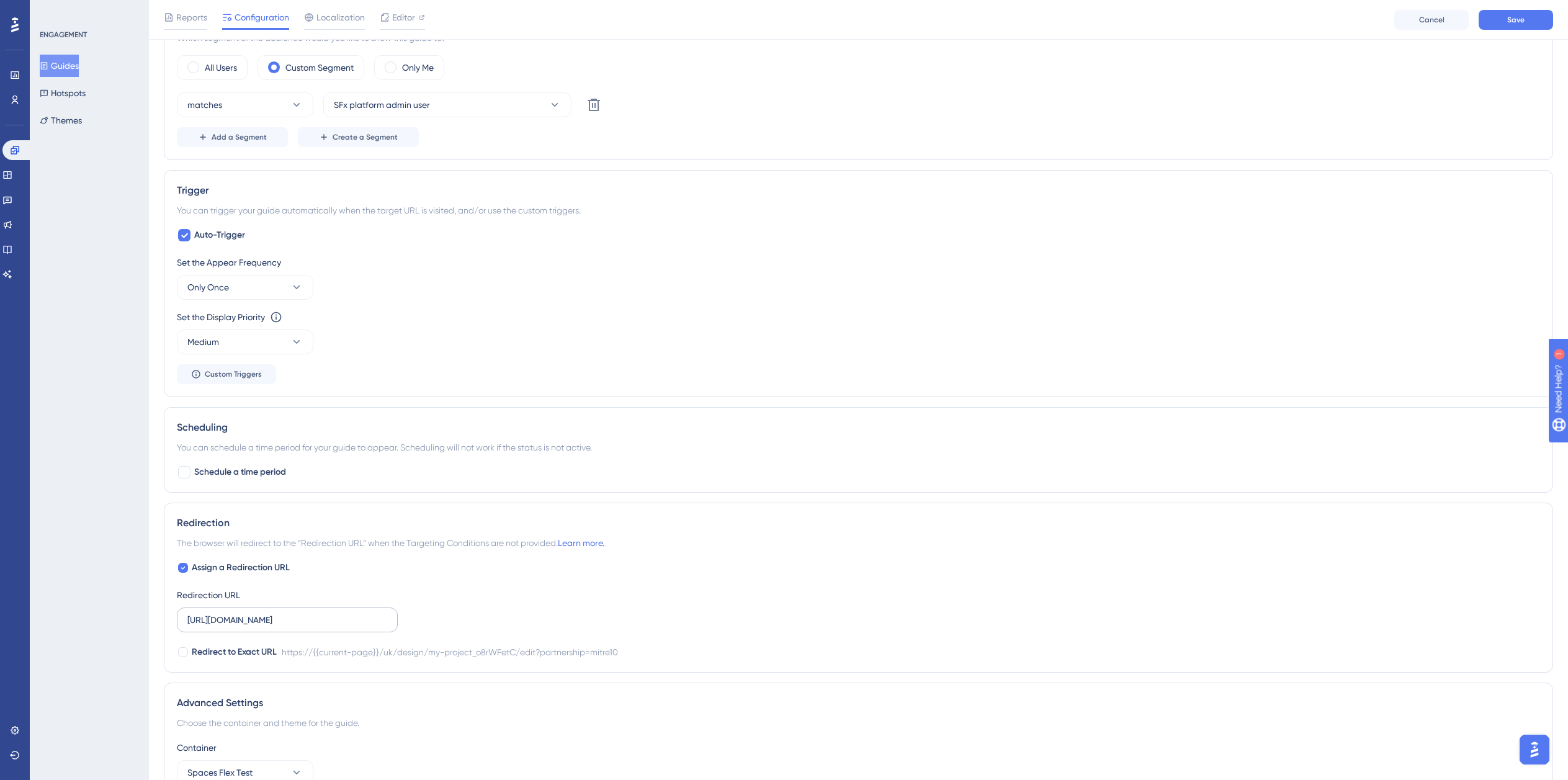
type input "https://dev-planner.cyncly-idealspaces.net/"
drag, startPoint x: 312, startPoint y: 620, endPoint x: 487, endPoint y: 625, distance: 175.1
click at [487, 625] on div "Assign a Redirection URL Redirection URL https://planner.cyncly-idealspaces.com…" at bounding box center [858, 610] width 1364 height 99
click at [196, 565] on span "Assign a Redirection URL" at bounding box center [241, 568] width 98 height 15
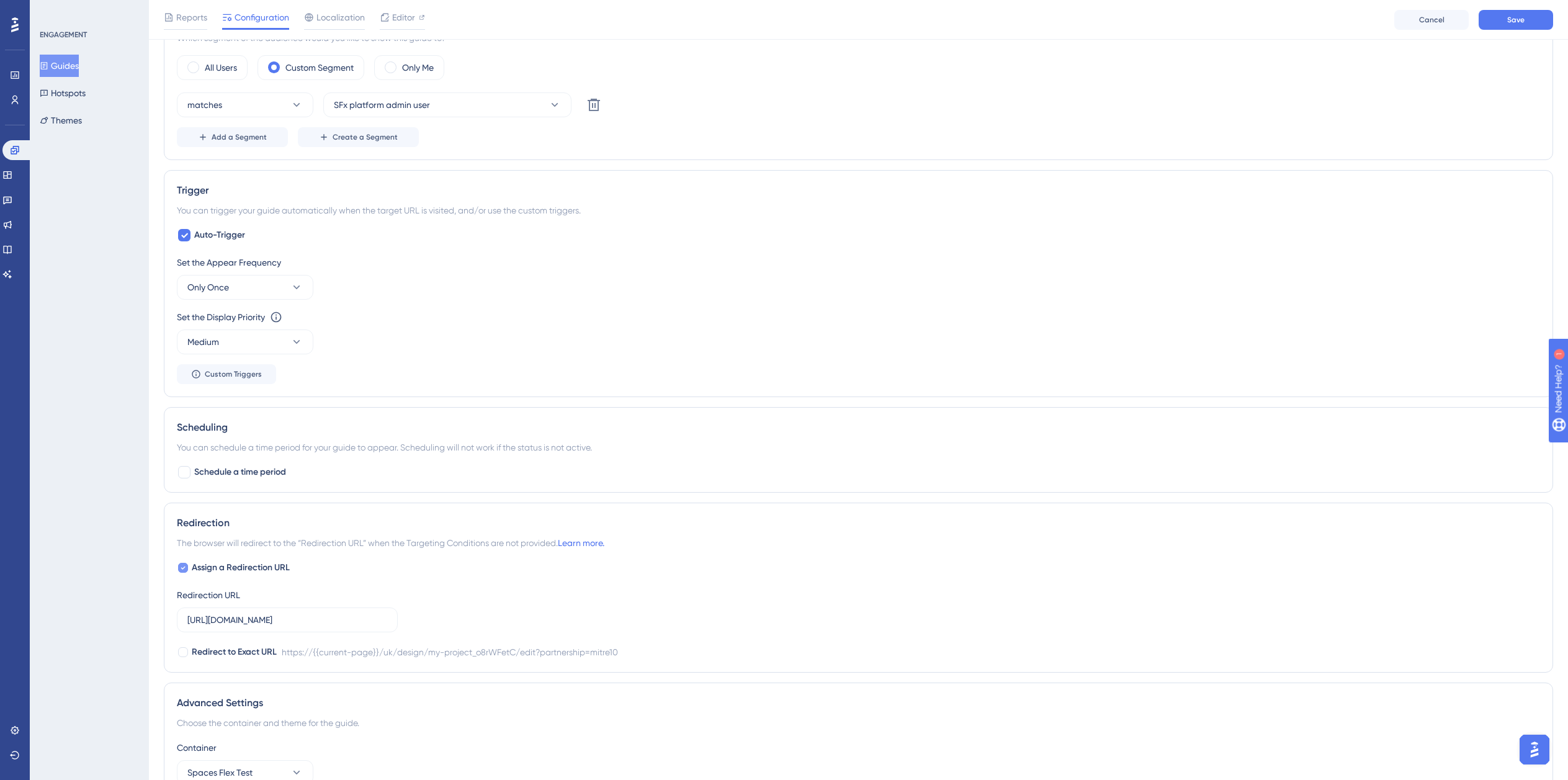
checkbox input "false"
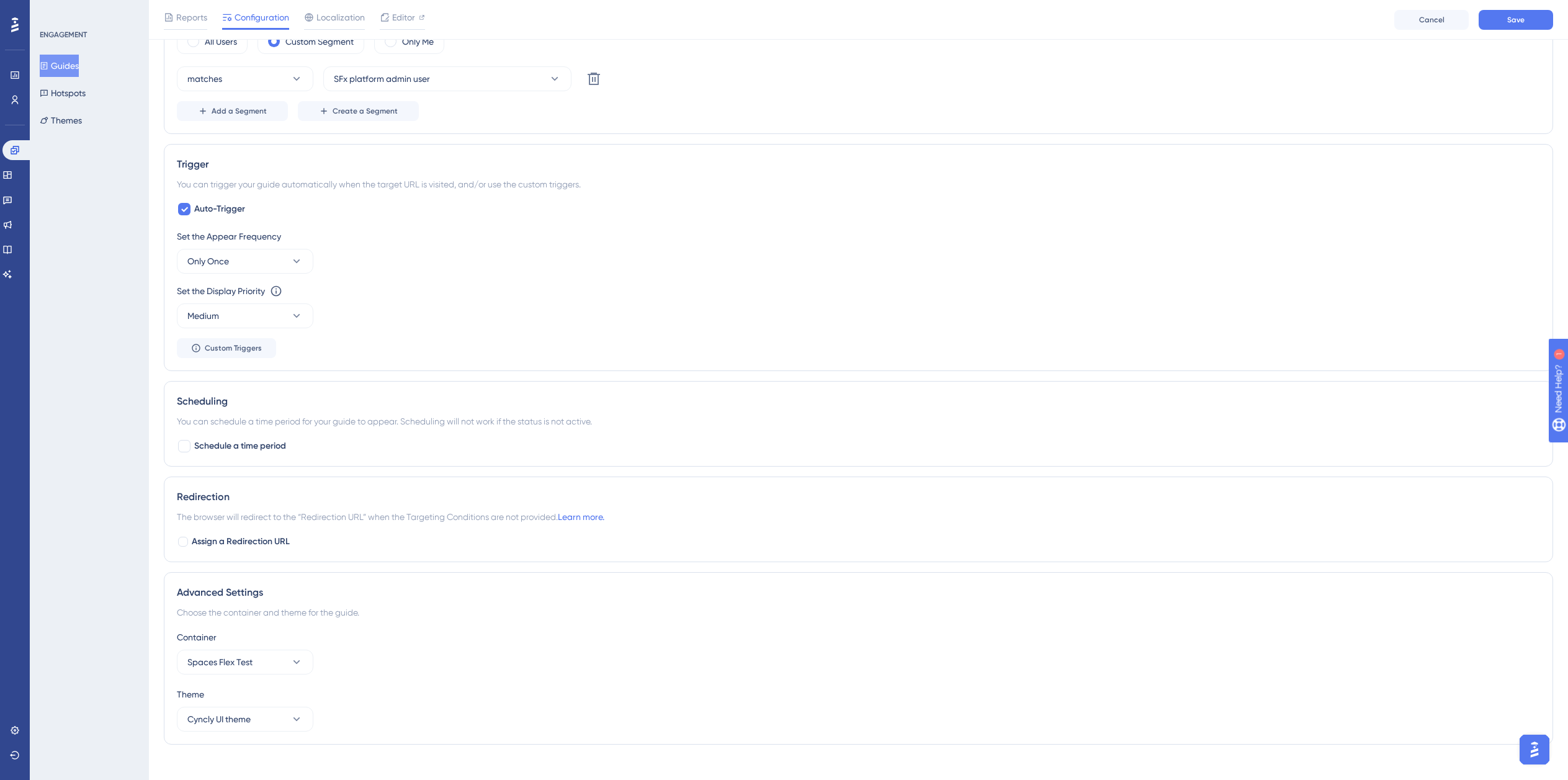
scroll to position [609, 0]
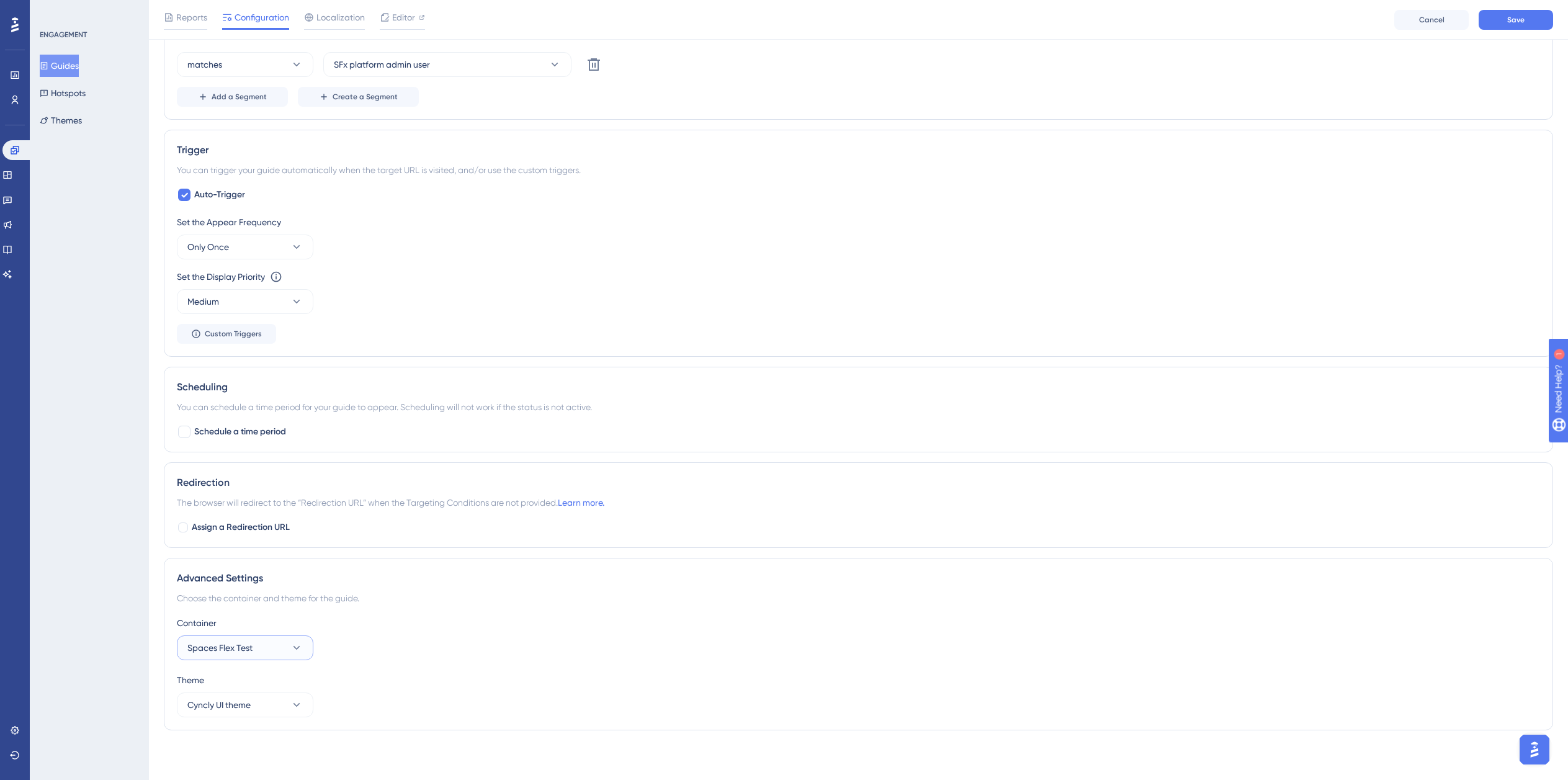
click at [280, 646] on button "Spaces Flex Test" at bounding box center [244, 648] width 136 height 25
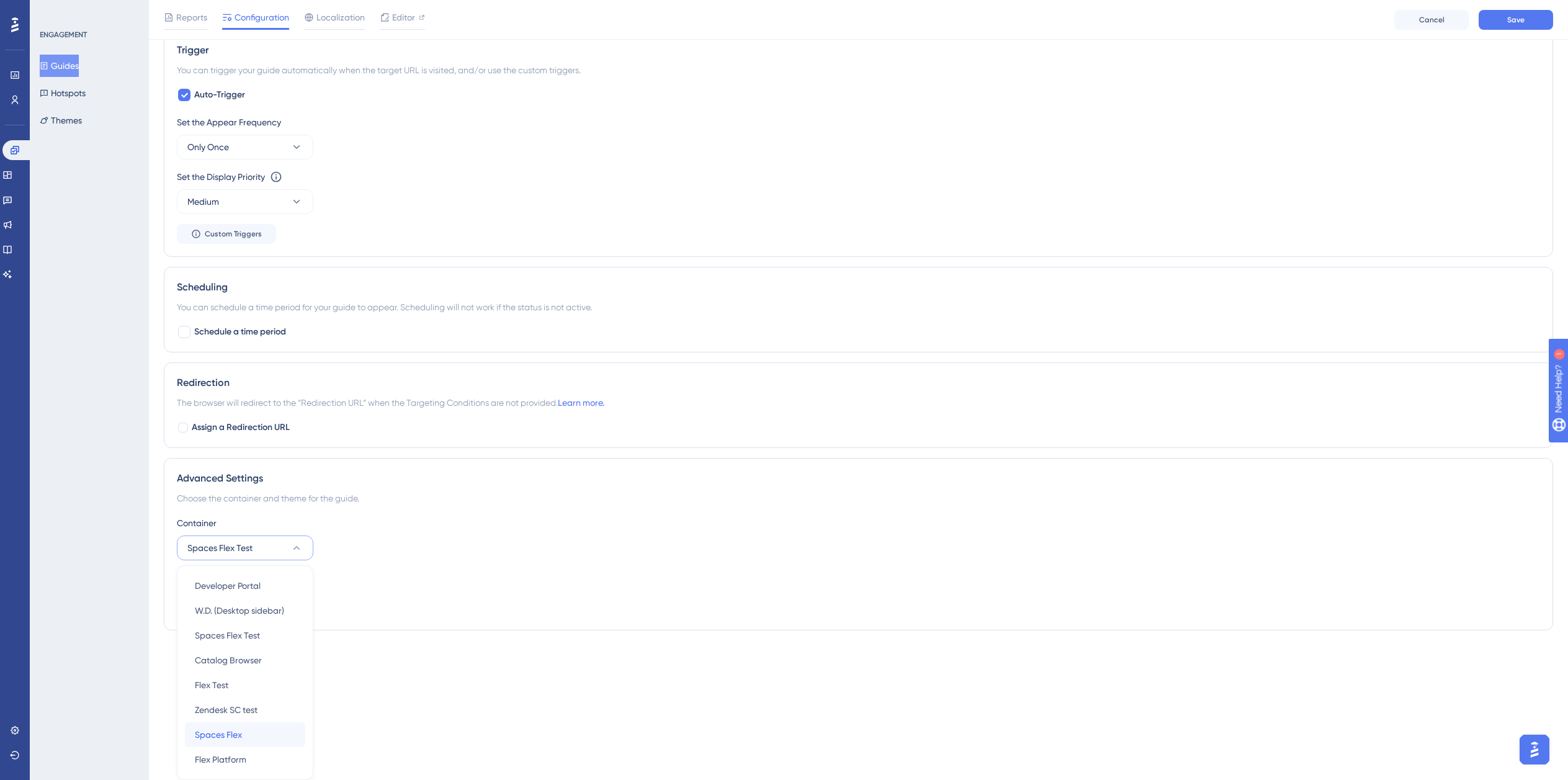
click at [260, 729] on div "Spaces Flex Spaces Flex" at bounding box center [245, 735] width 101 height 25
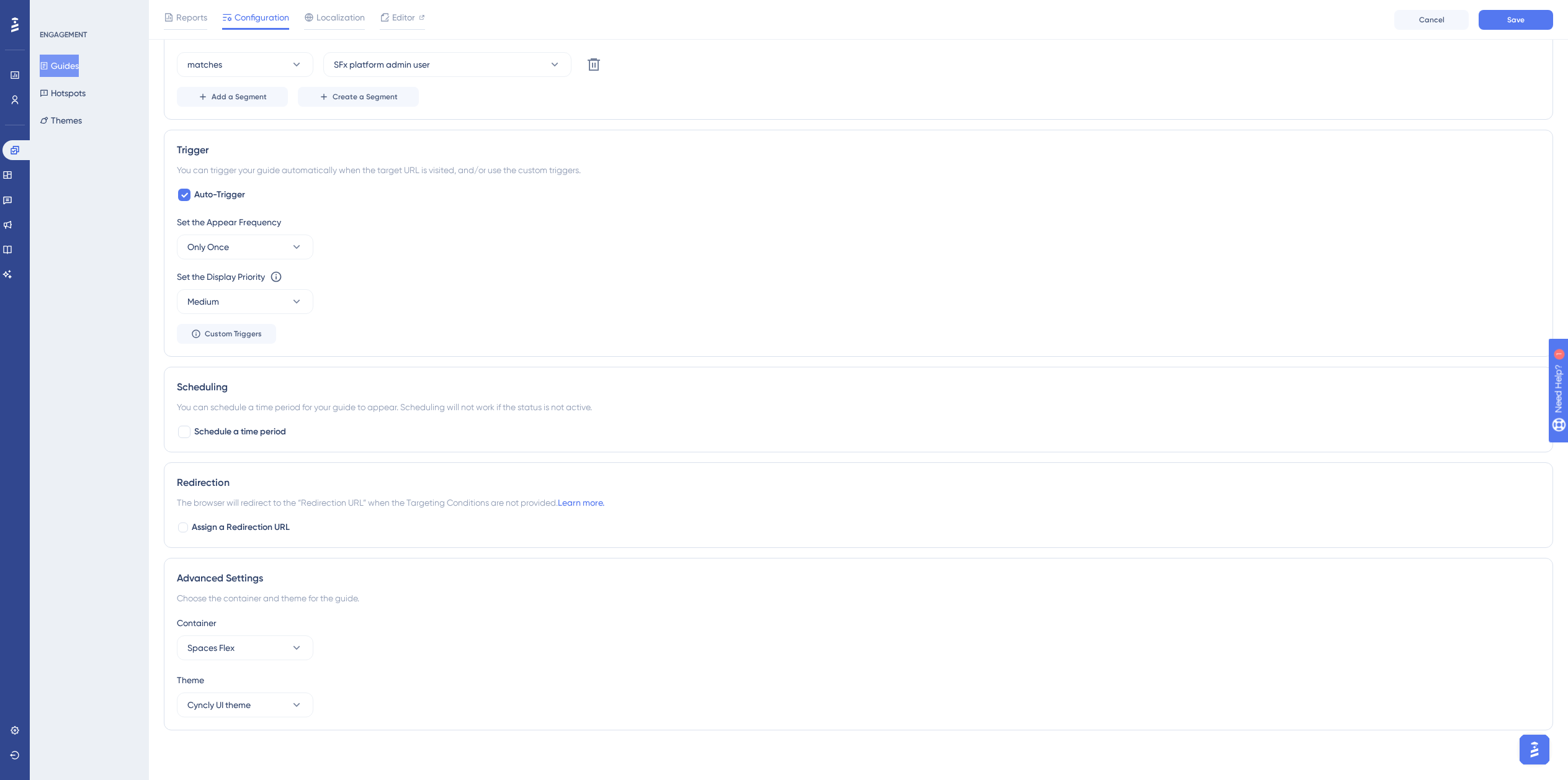
scroll to position [609, 0]
click at [1506, 16] on button "Save" at bounding box center [1516, 20] width 74 height 20
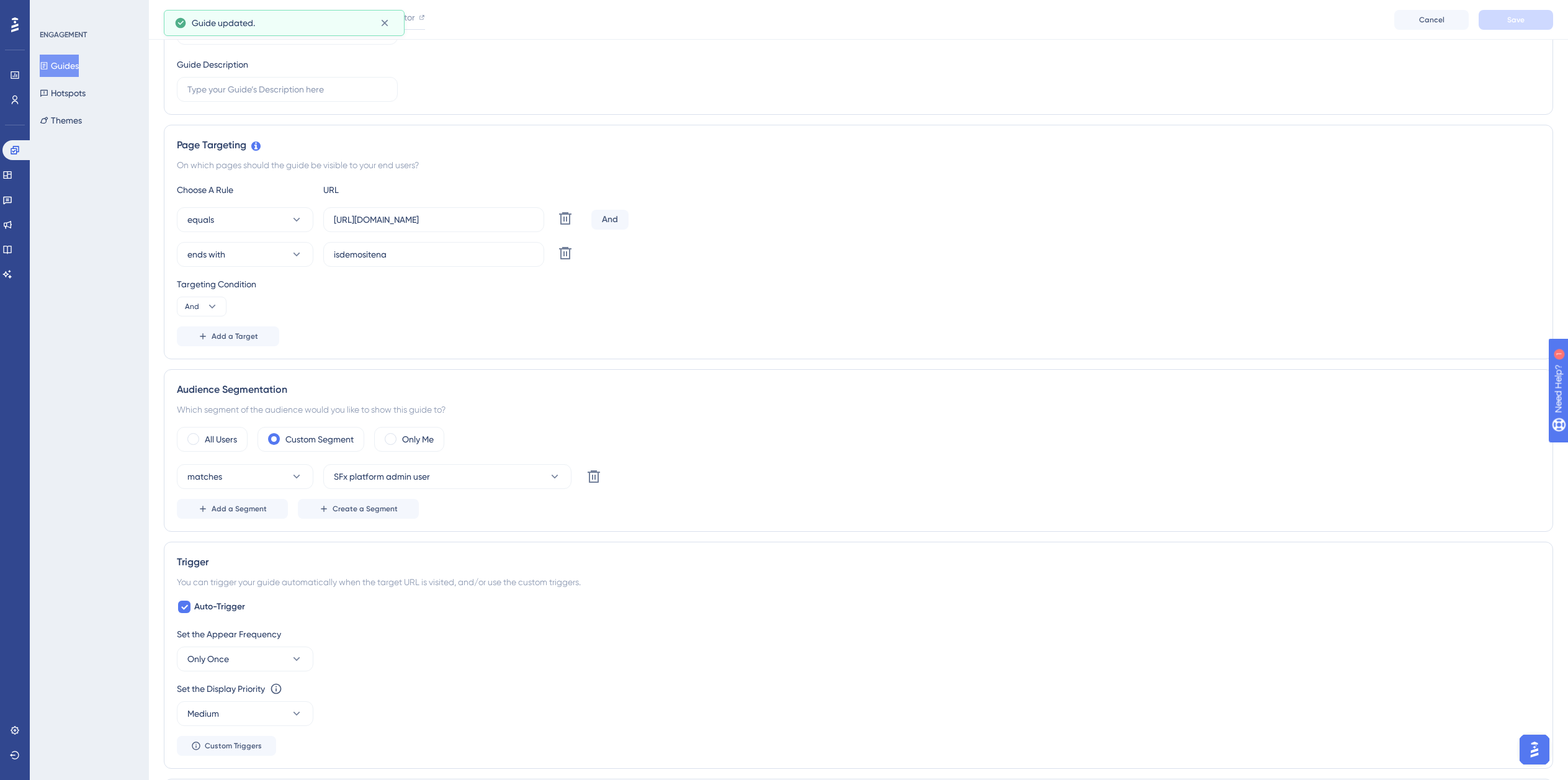
scroll to position [0, 0]
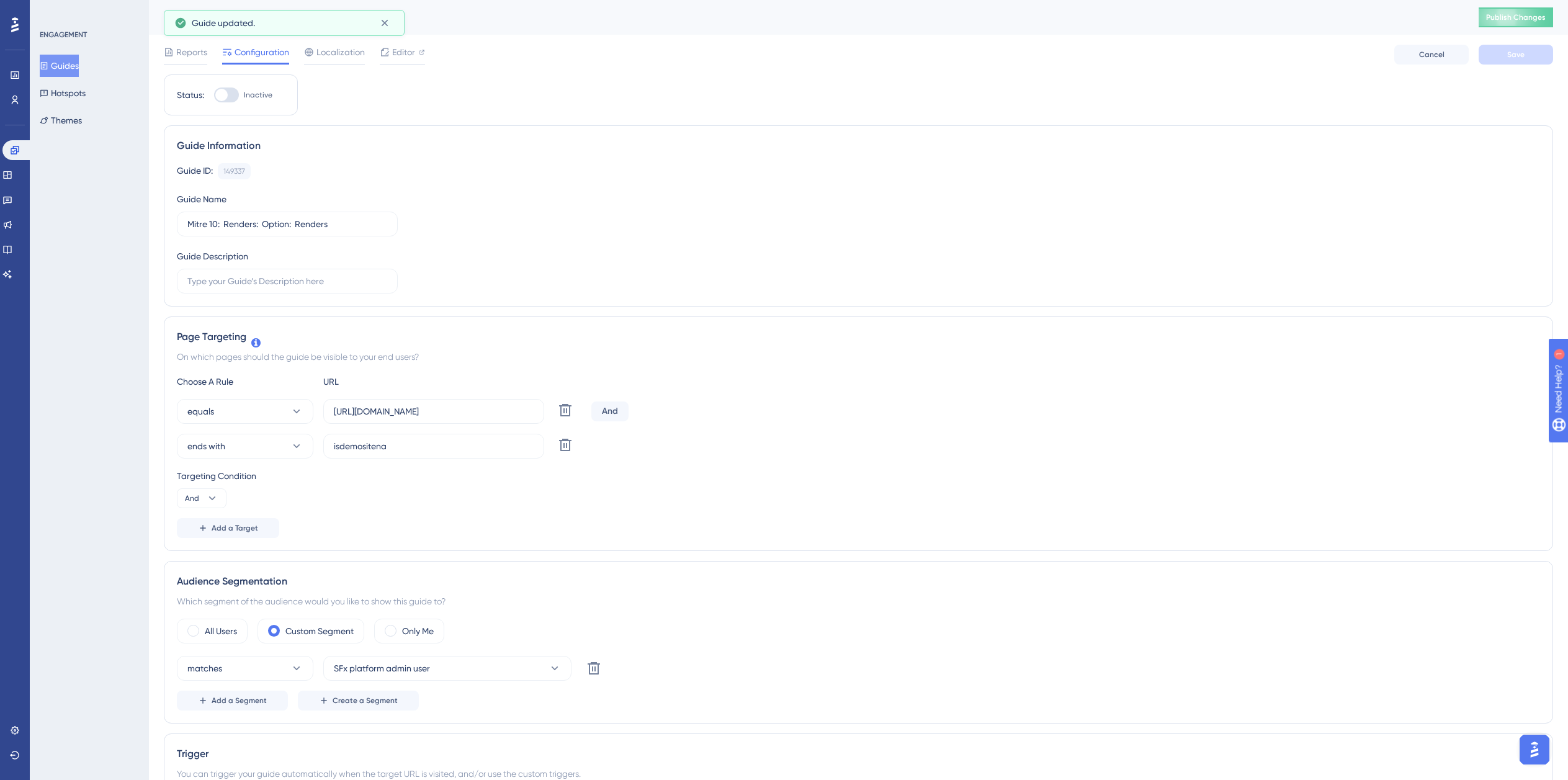
drag, startPoint x: 219, startPoint y: 96, endPoint x: 228, endPoint y: 109, distance: 15.8
click at [221, 96] on div at bounding box center [221, 95] width 12 height 12
click at [214, 96] on input "Inactive" at bounding box center [214, 95] width 1 height 1
checkbox input "true"
click at [77, 65] on button "Guides" at bounding box center [59, 66] width 39 height 23
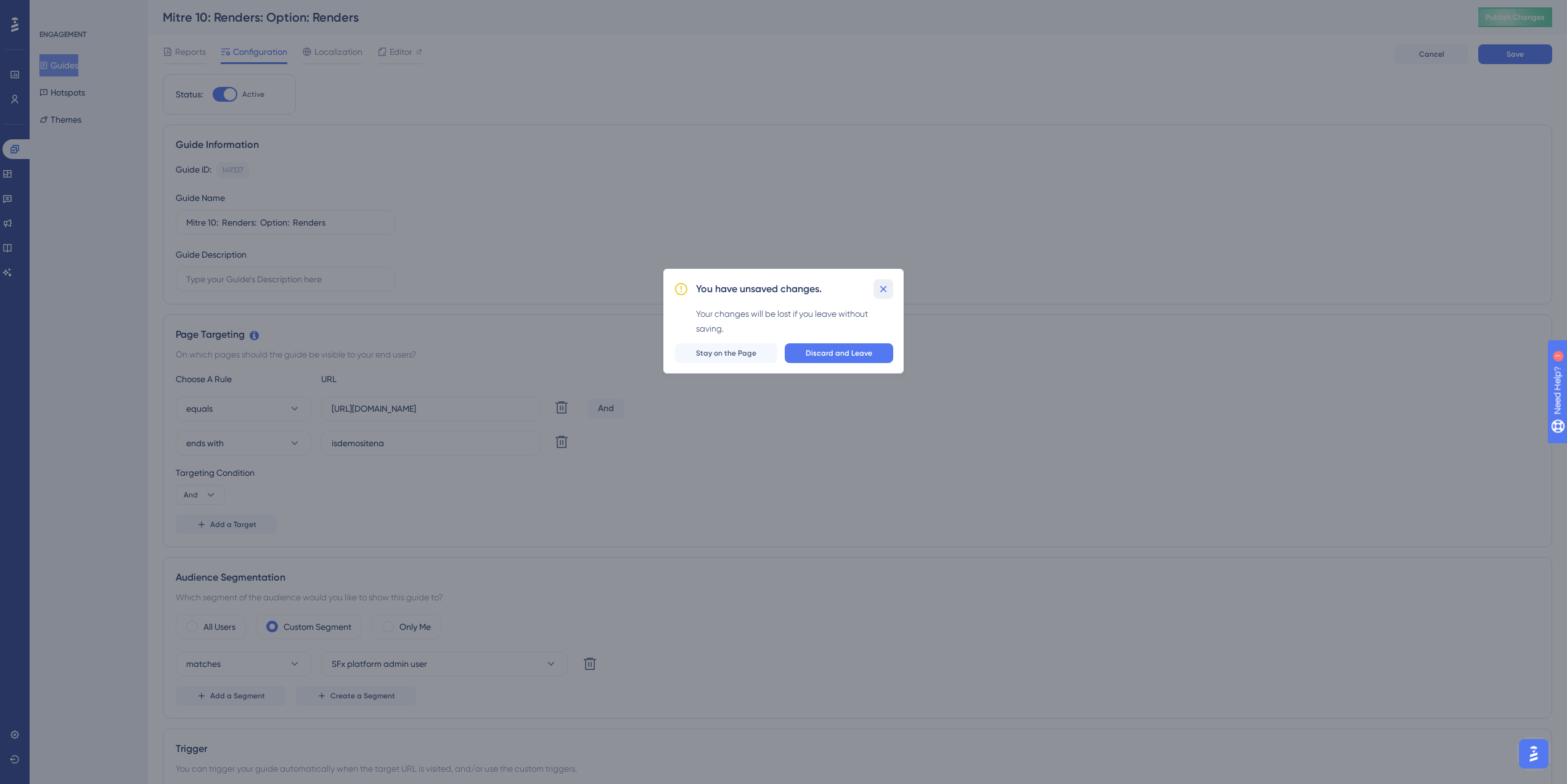
click at [881, 285] on icon at bounding box center [883, 288] width 12 height 12
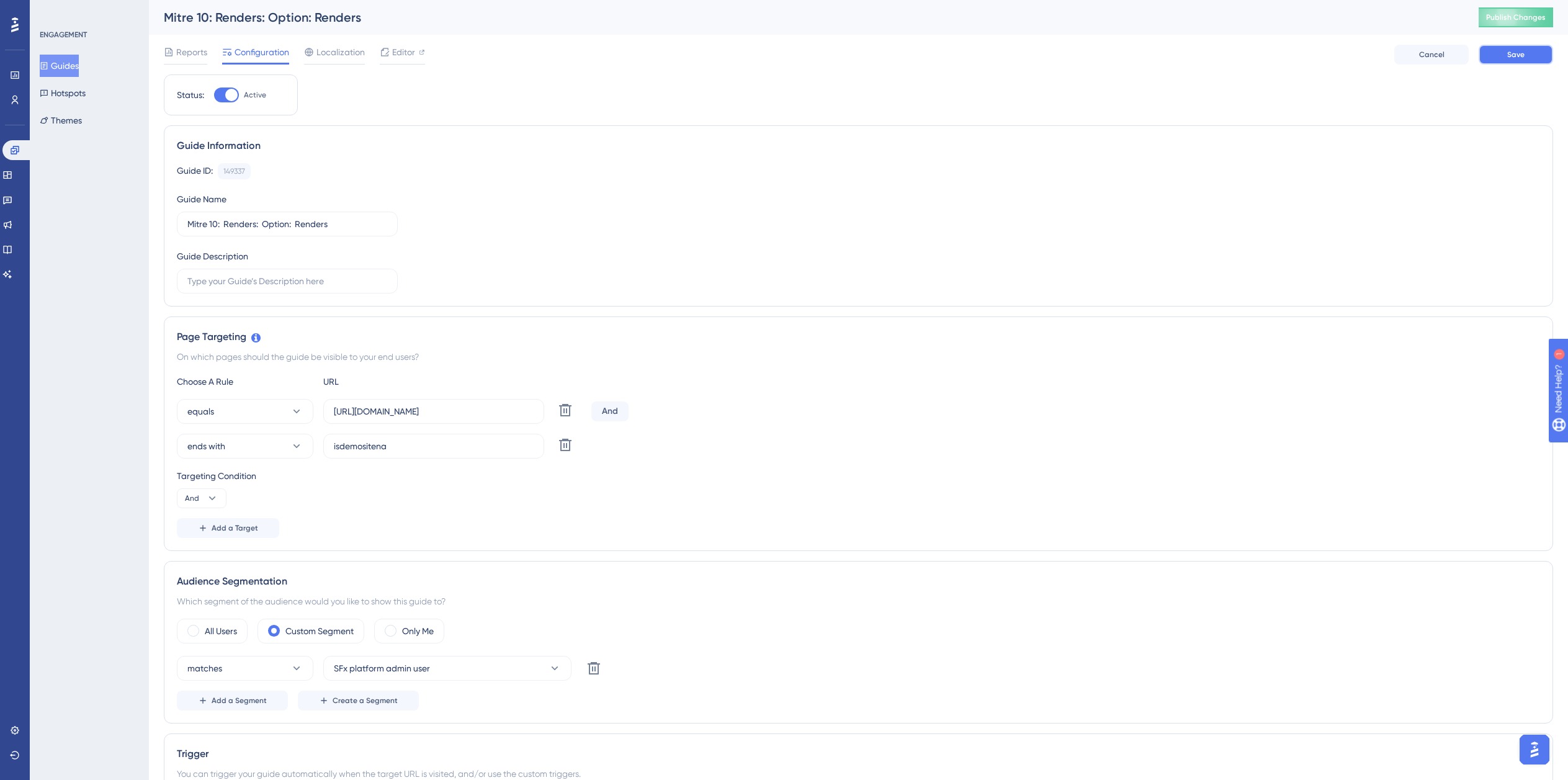
click at [1509, 55] on span "Save" at bounding box center [1516, 55] width 18 height 10
click at [77, 69] on button "Guides" at bounding box center [59, 66] width 39 height 23
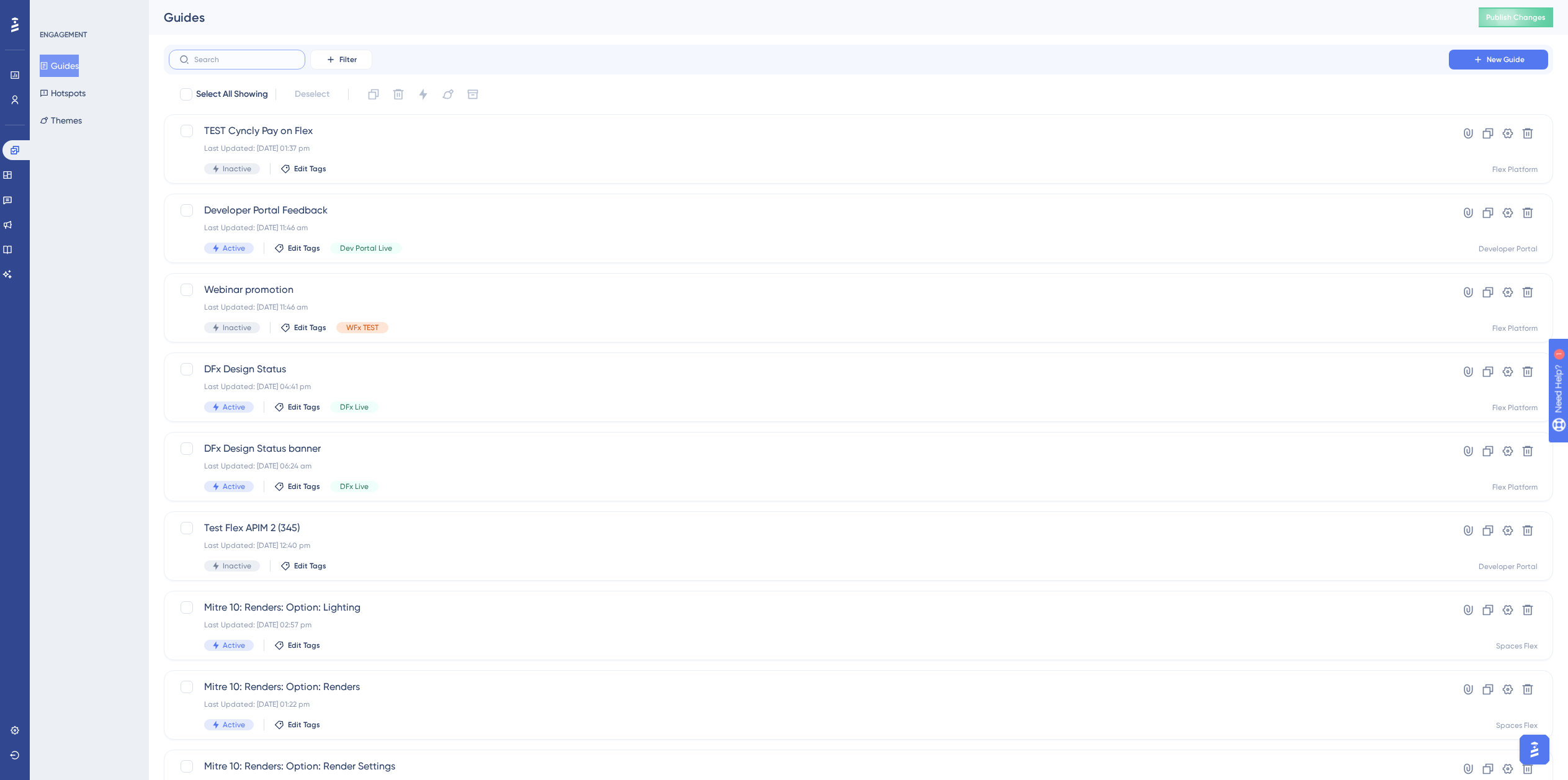
click at [243, 57] on input "text" at bounding box center [244, 60] width 101 height 9
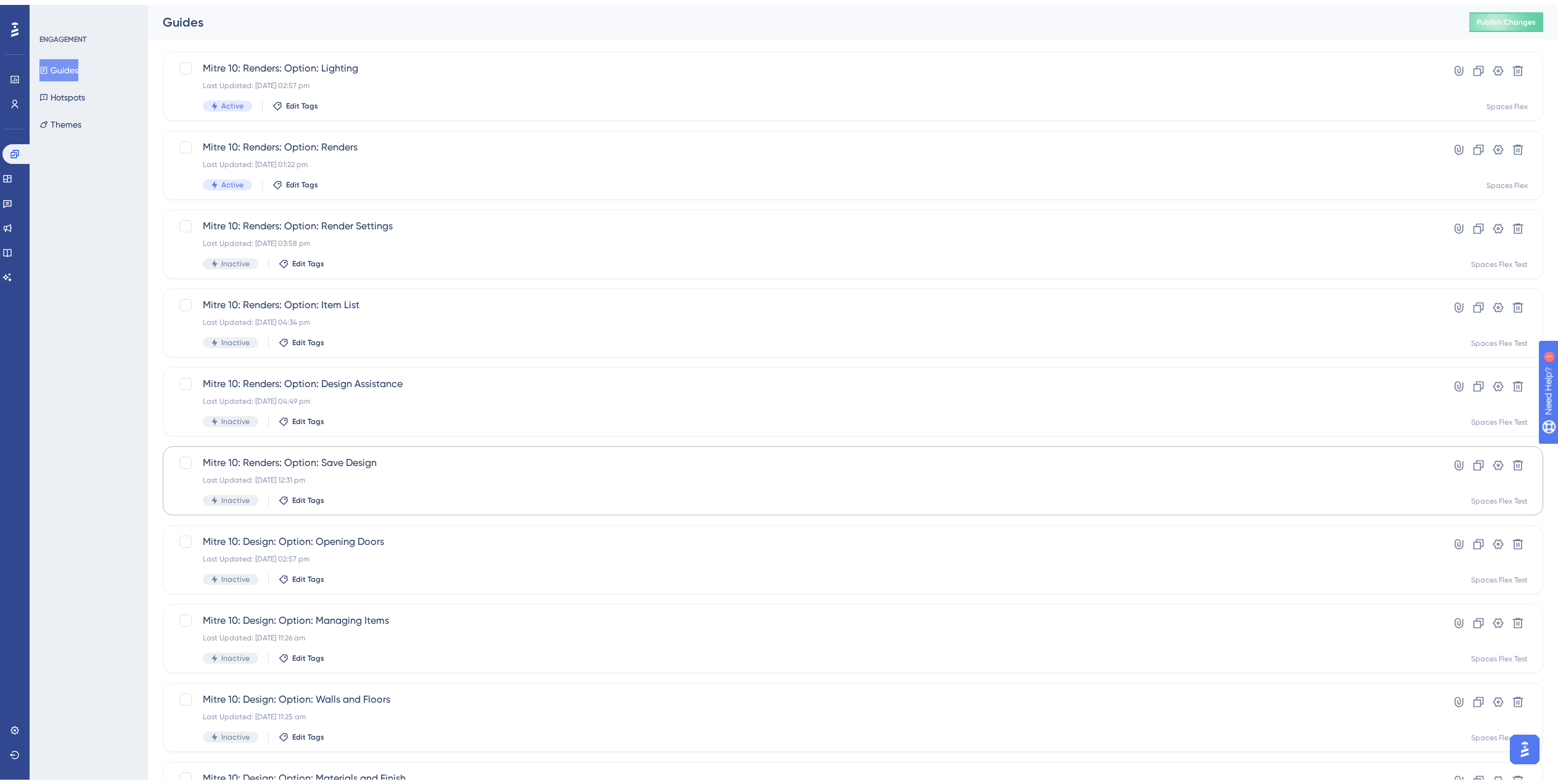
scroll to position [172, 0]
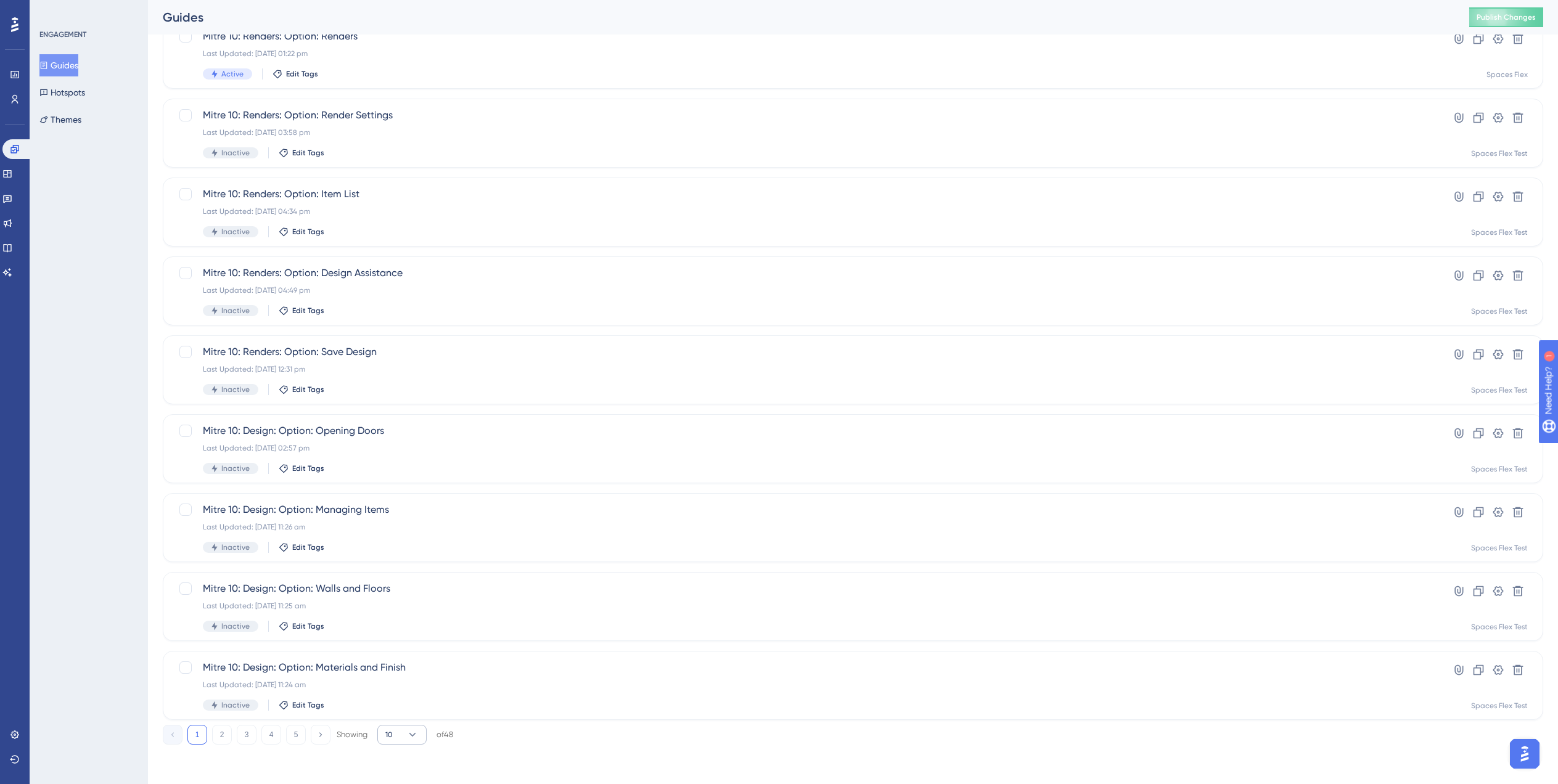
type input "Mitre 10"
click at [402, 740] on button "10" at bounding box center [402, 734] width 49 height 20
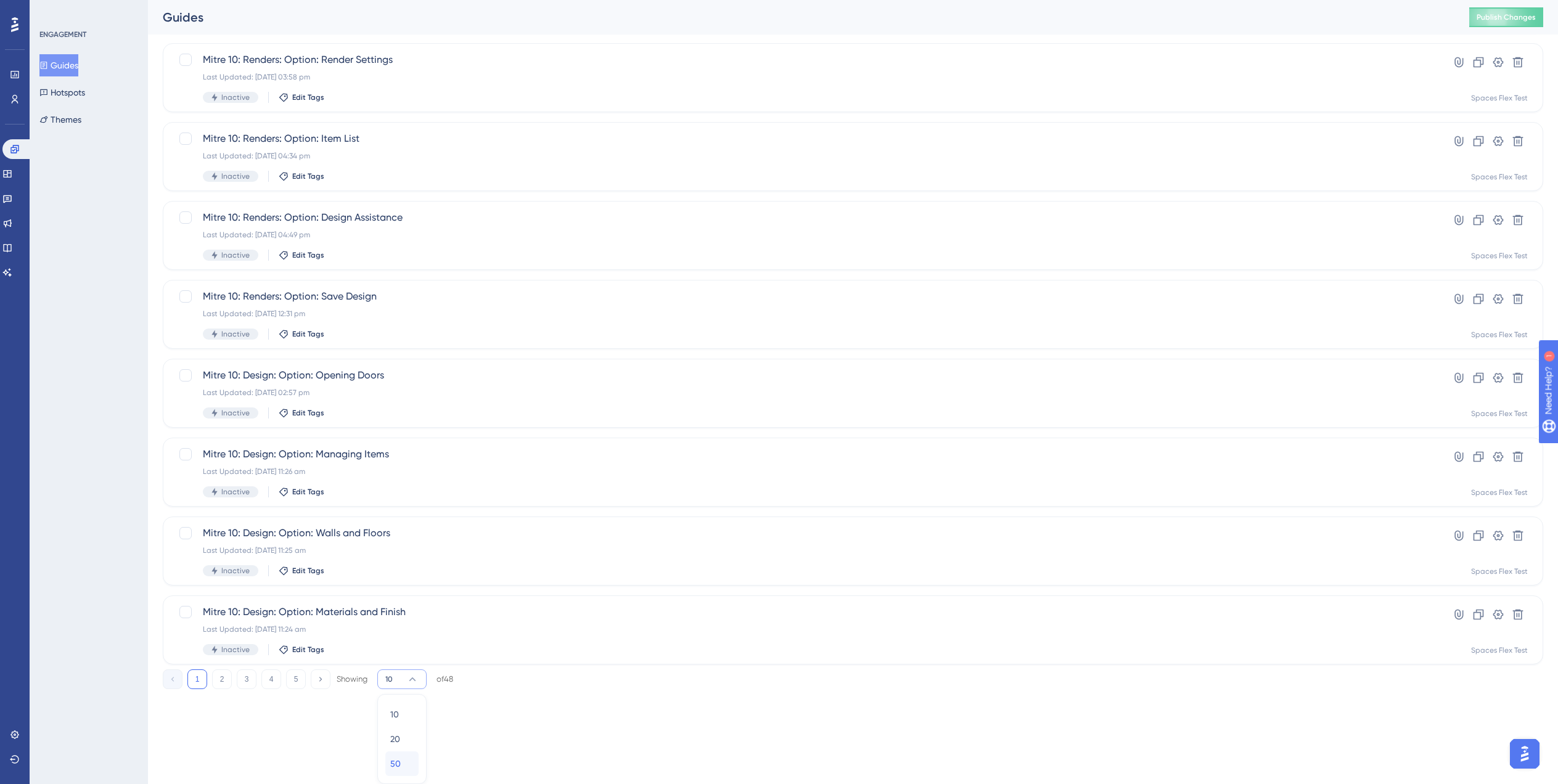
click at [397, 763] on span "50" at bounding box center [395, 764] width 10 height 14
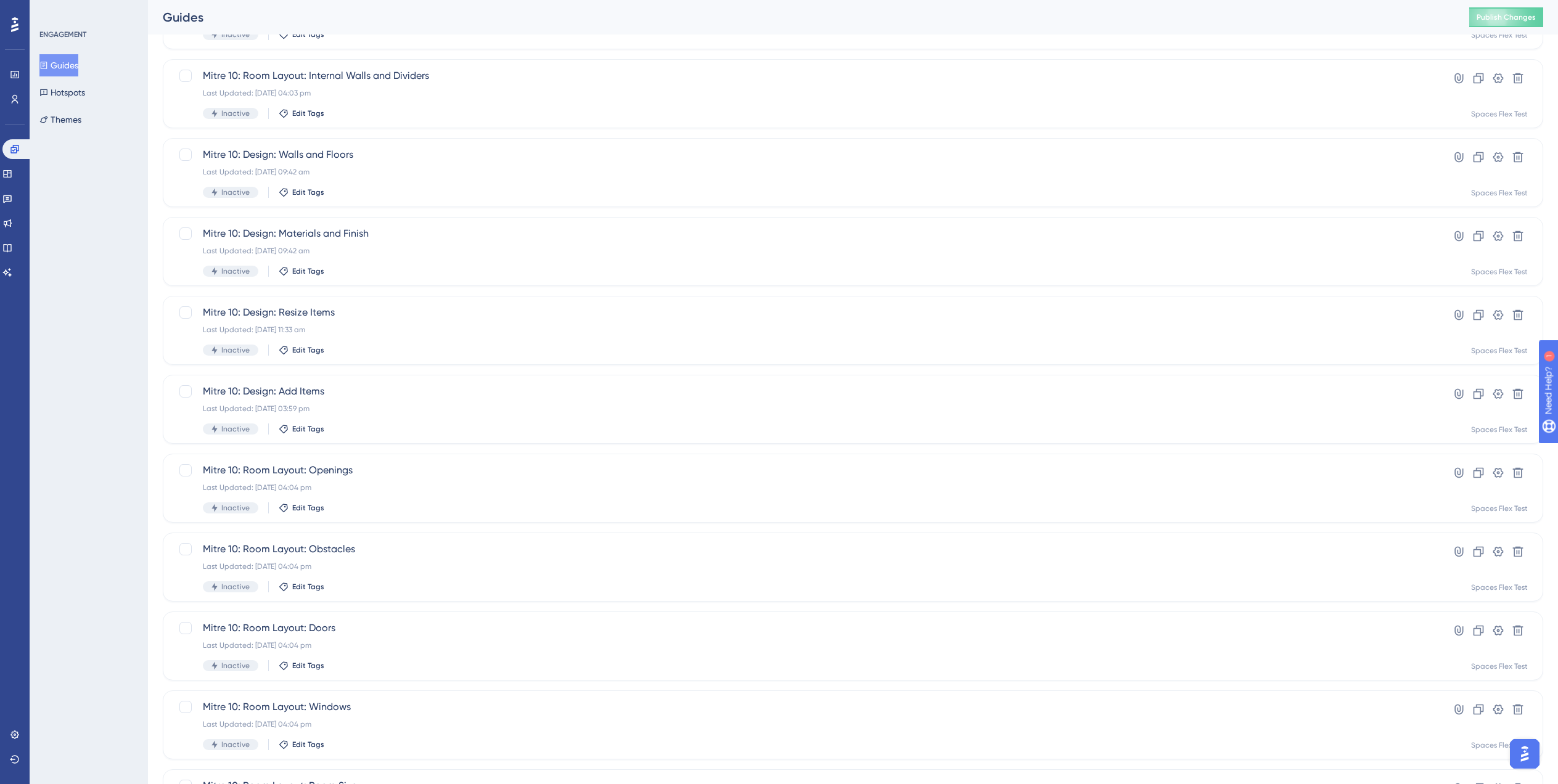
scroll to position [3170, 0]
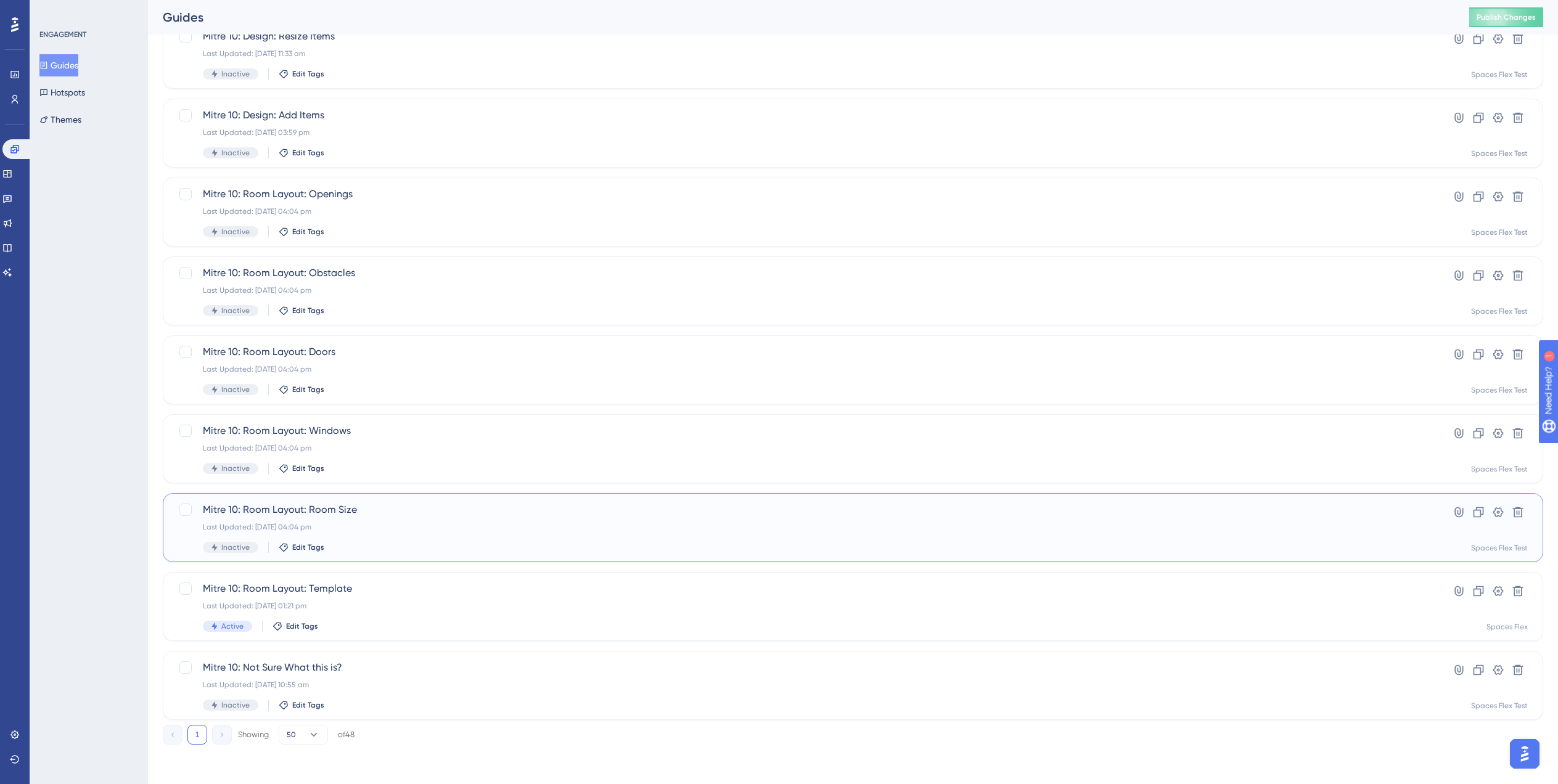
click at [418, 531] on div "Last Updated: 01 Aug 2025 04:04 pm" at bounding box center [804, 527] width 1202 height 10
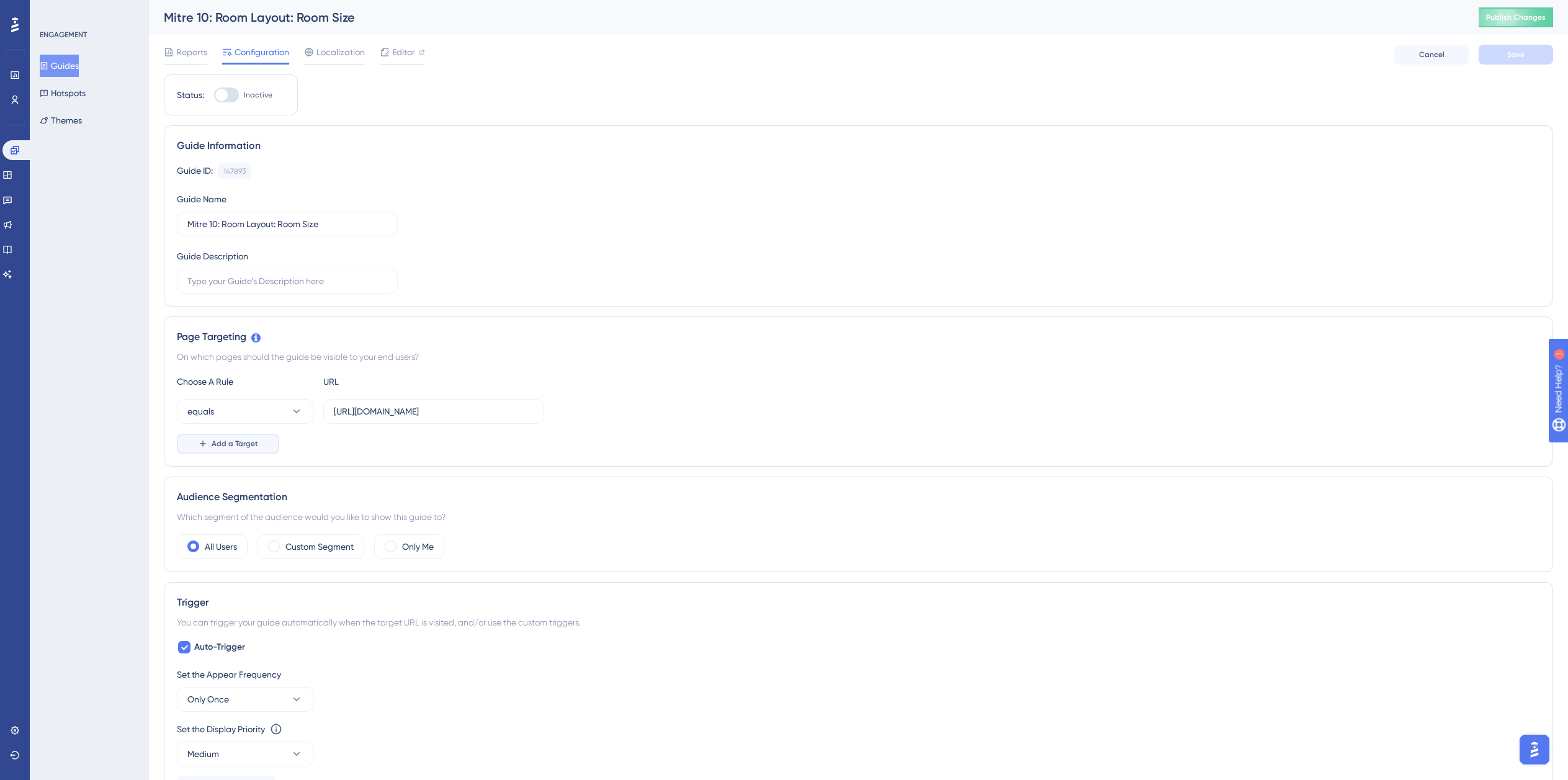
click at [242, 447] on span "Add a Target" at bounding box center [235, 444] width 47 height 10
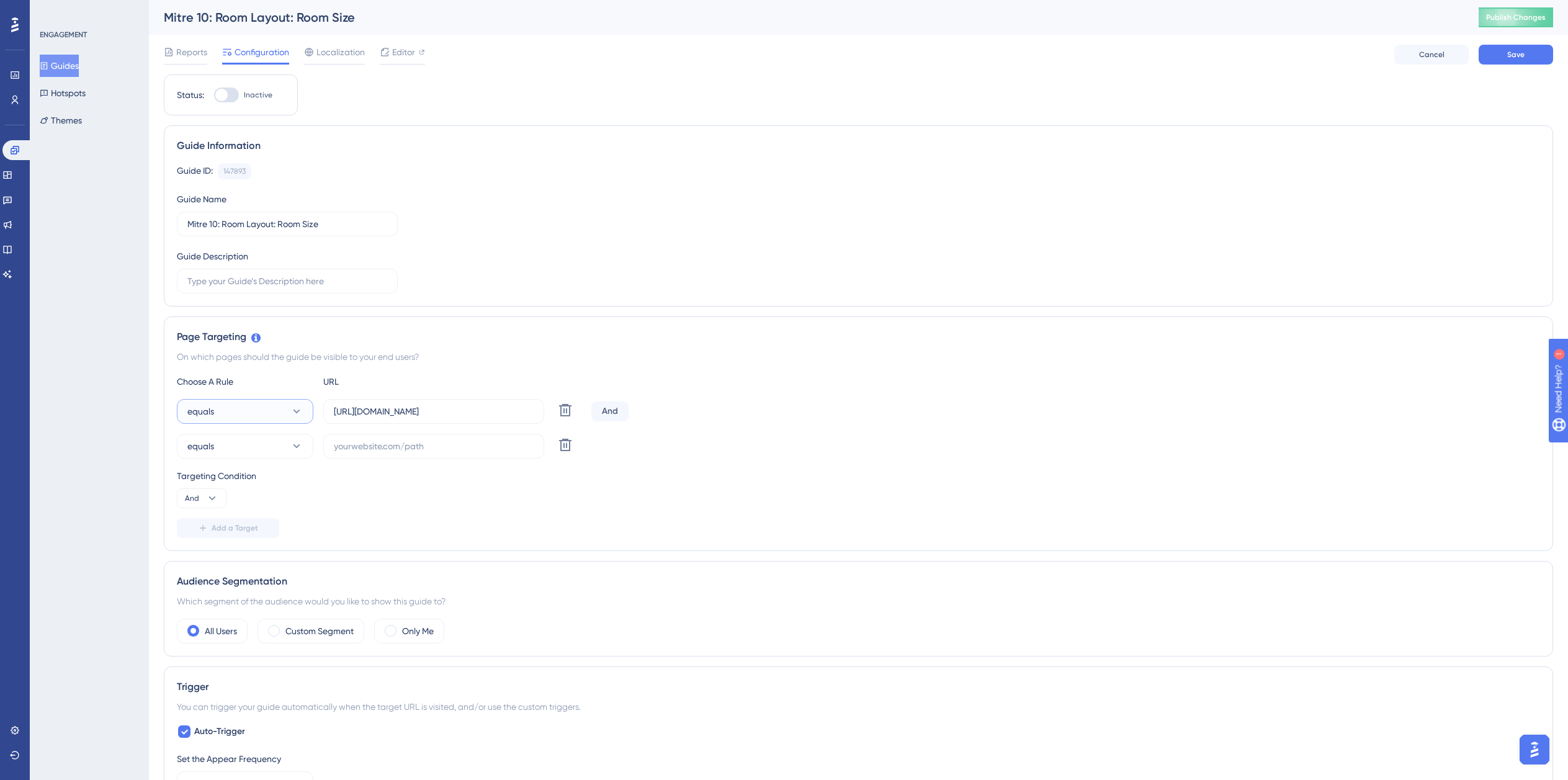
click at [251, 416] on button "equals" at bounding box center [244, 412] width 136 height 25
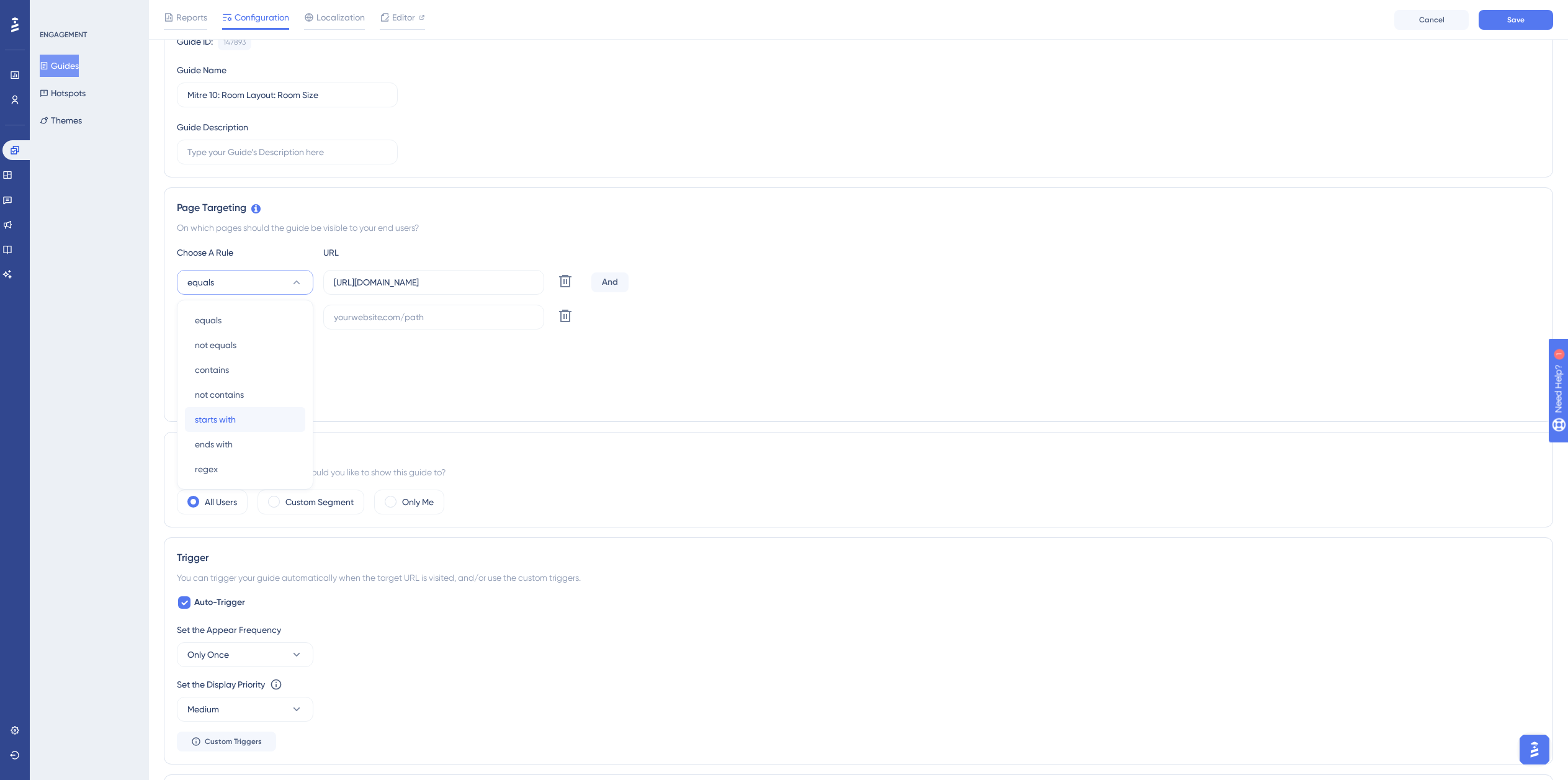
click at [233, 426] on span "starts with" at bounding box center [215, 420] width 41 height 15
drag, startPoint x: 429, startPoint y: 315, endPoint x: 405, endPoint y: 321, distance: 24.7
click at [429, 315] on input "text" at bounding box center [434, 317] width 200 height 14
paste input "isdemositena"
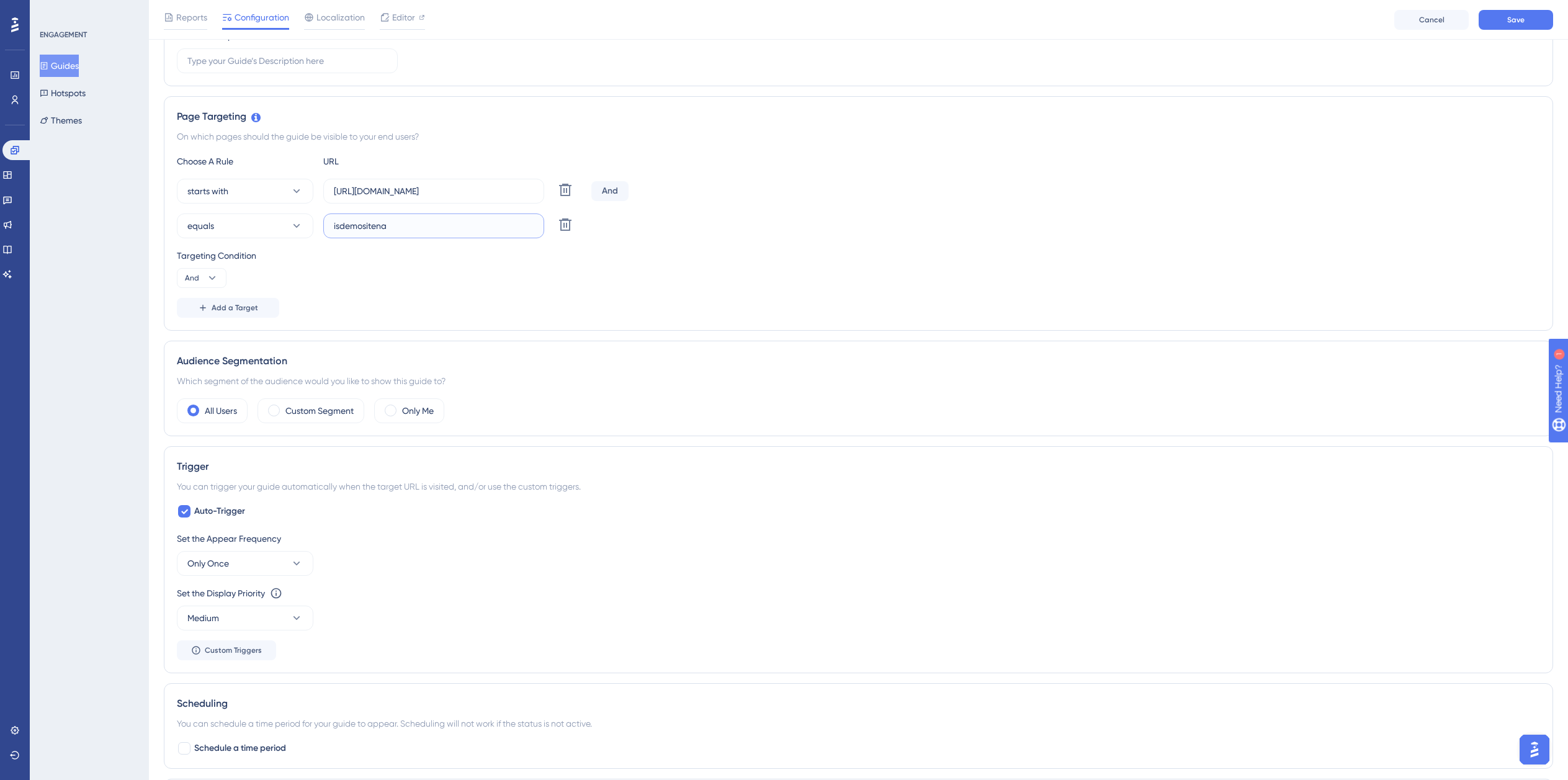
scroll to position [506, 0]
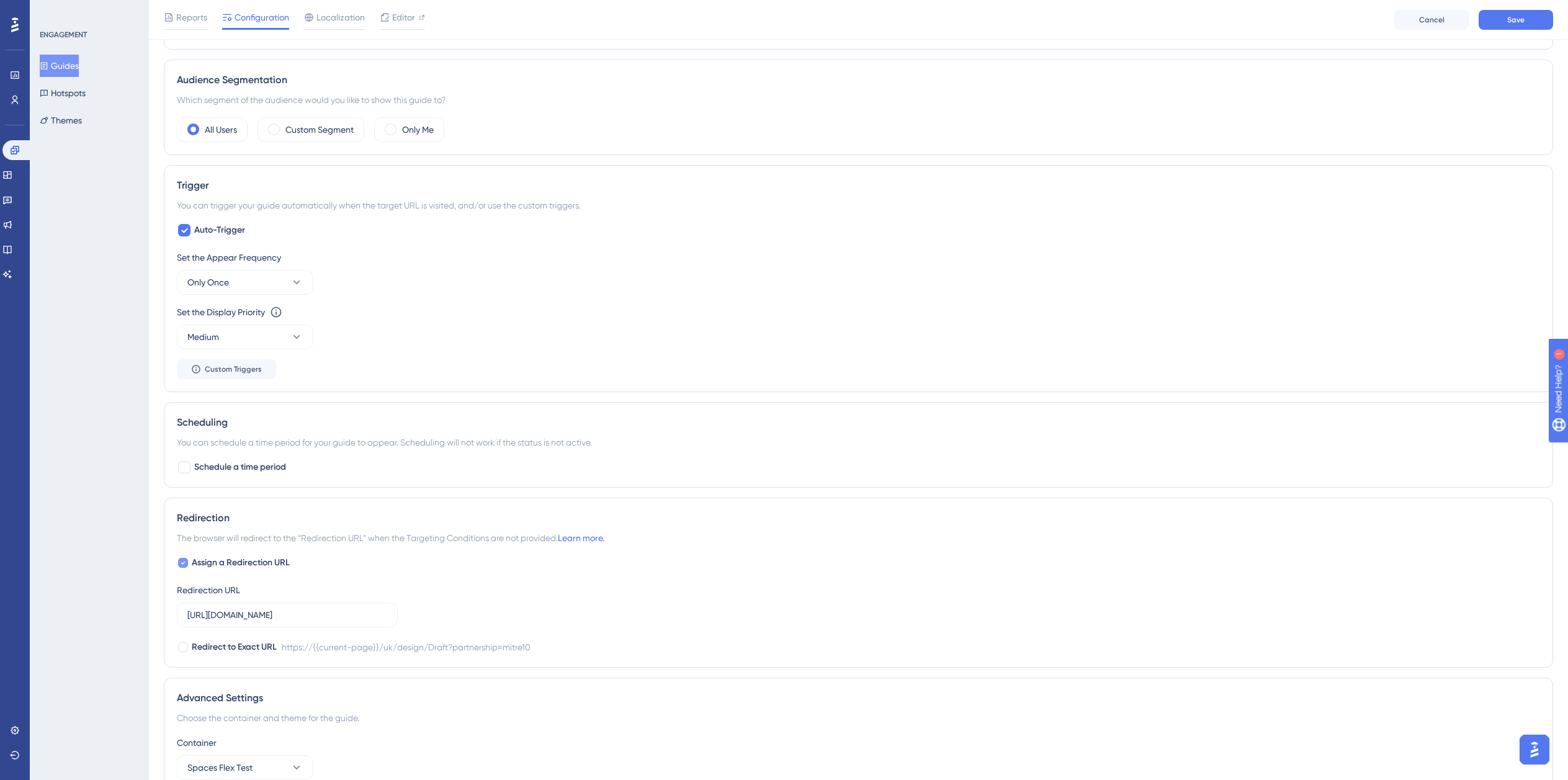
type input "isdemositena"
click at [196, 564] on span "Assign a Redirection URL" at bounding box center [241, 563] width 98 height 15
checkbox input "false"
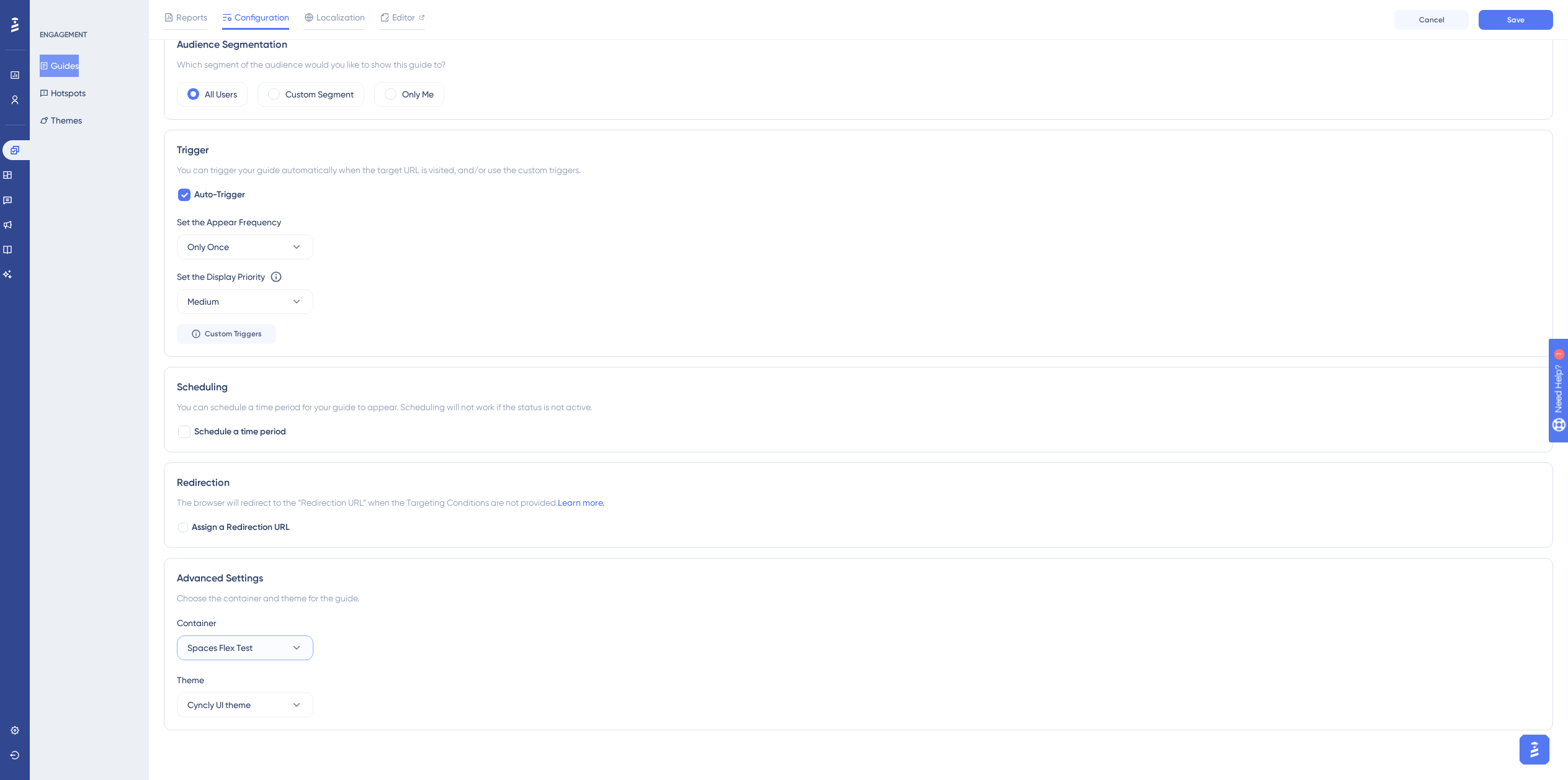
click at [280, 647] on button "Spaces Flex Test" at bounding box center [244, 648] width 136 height 25
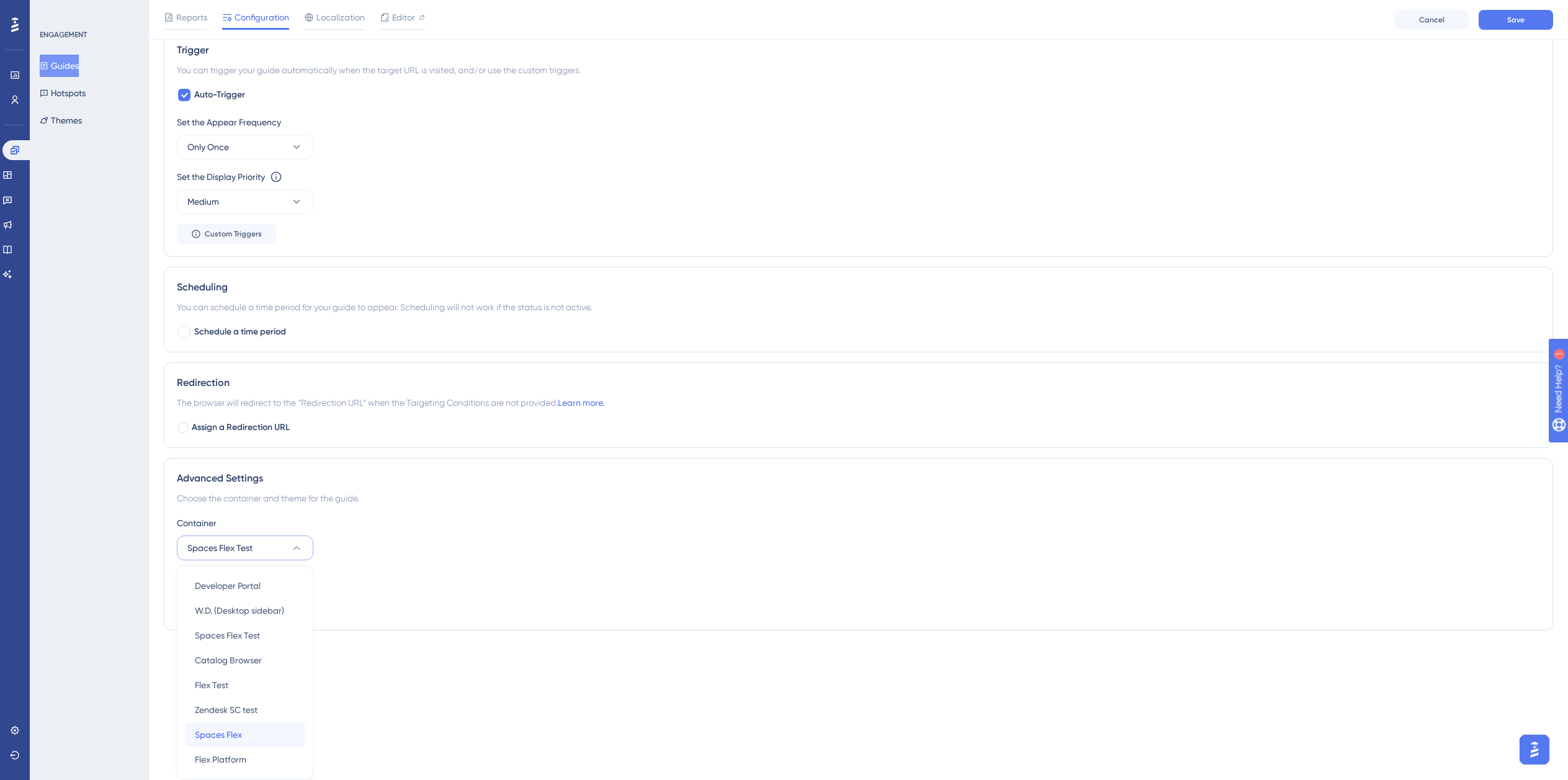
click at [237, 738] on span "Spaces Flex" at bounding box center [218, 735] width 47 height 15
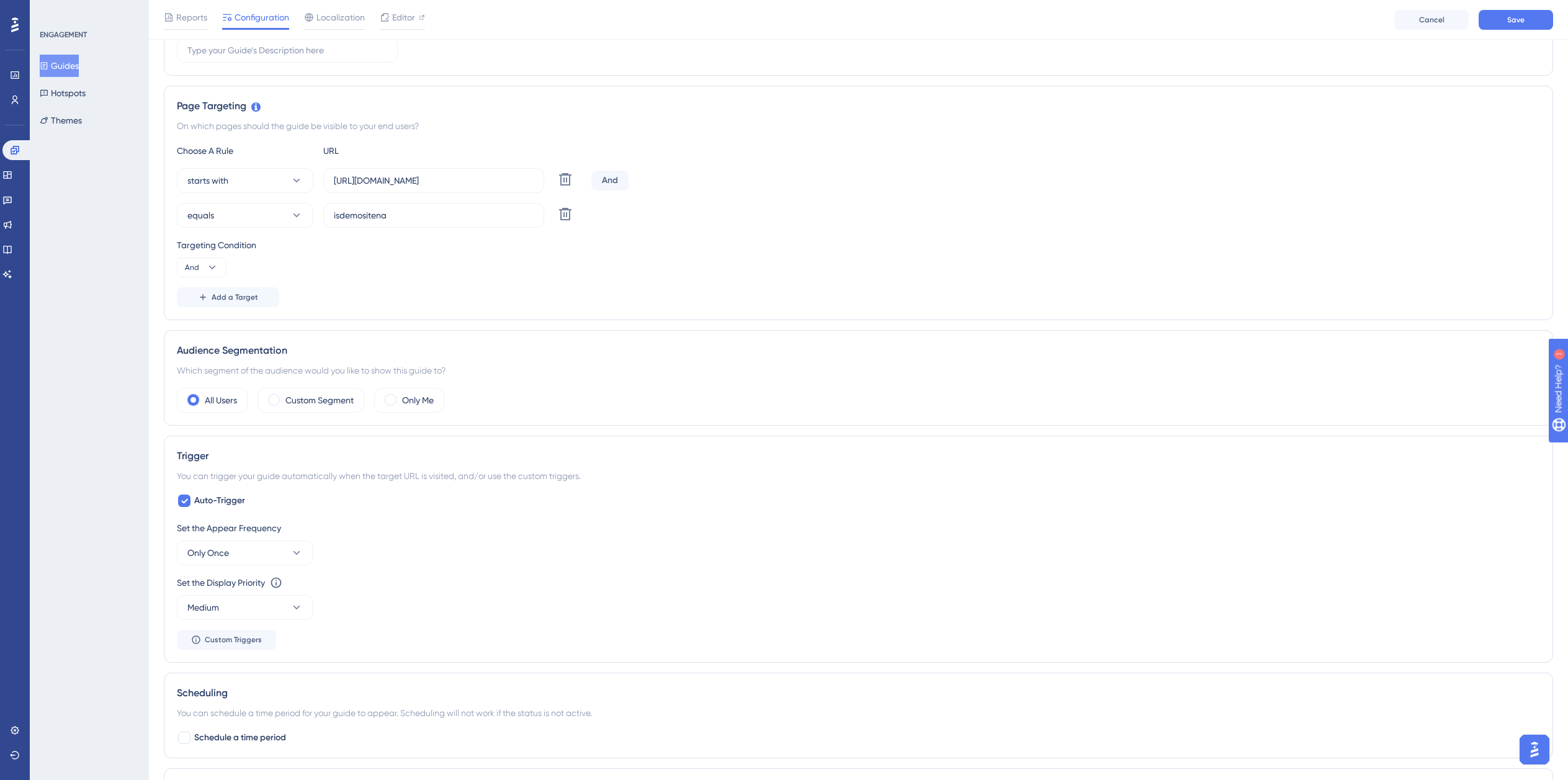
scroll to position [231, 0]
click at [1534, 9] on div "Reports Configuration Localization Editor Cancel Save" at bounding box center [858, 20] width 1419 height 39
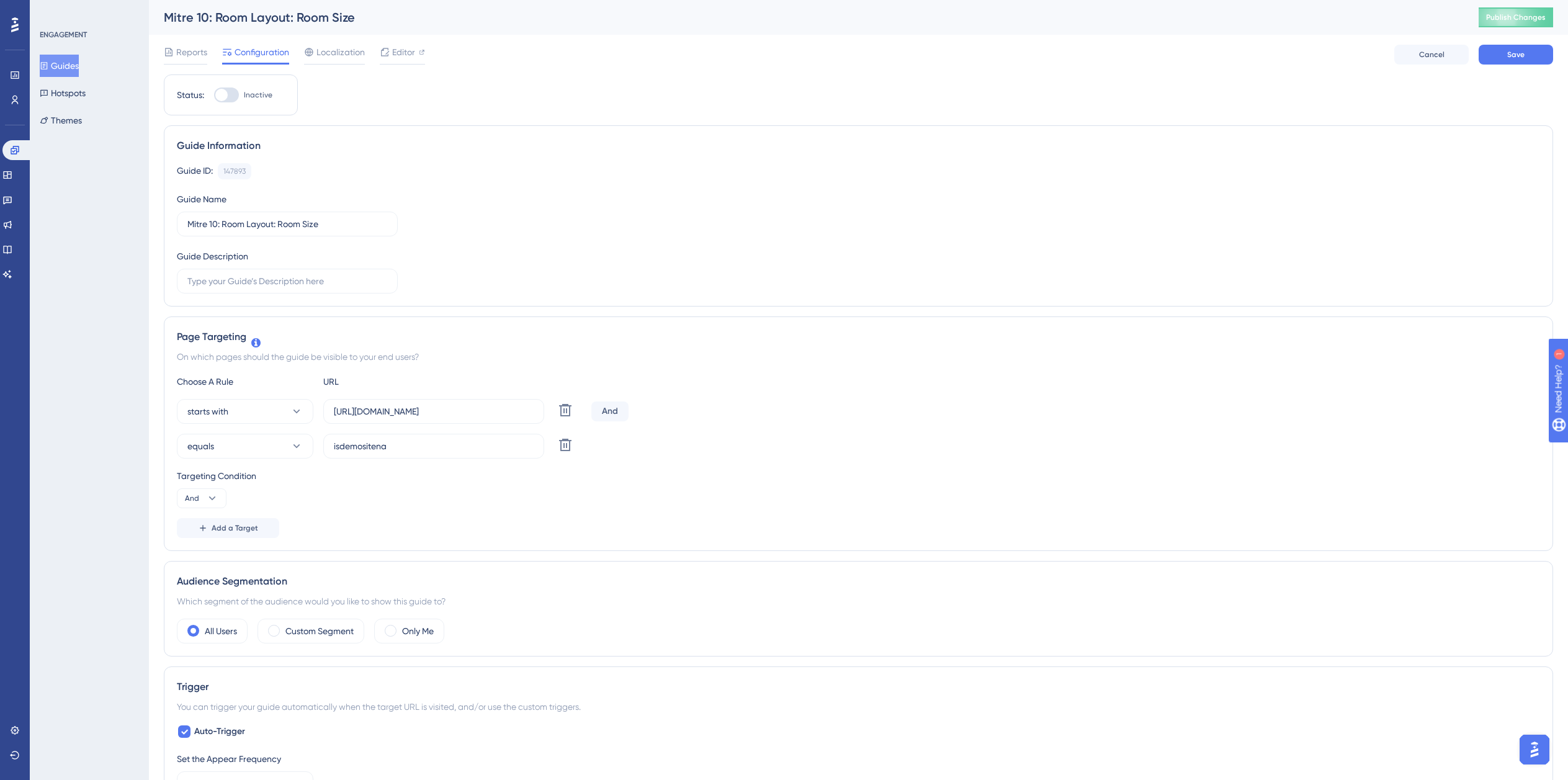
click at [234, 104] on div "Status: Inactive" at bounding box center [231, 95] width 134 height 41
click at [232, 95] on div at bounding box center [226, 95] width 25 height 15
click at [214, 95] on input "Inactive" at bounding box center [214, 95] width 1 height 1
checkbox input "true"
click at [1513, 56] on span "Save" at bounding box center [1516, 55] width 18 height 10
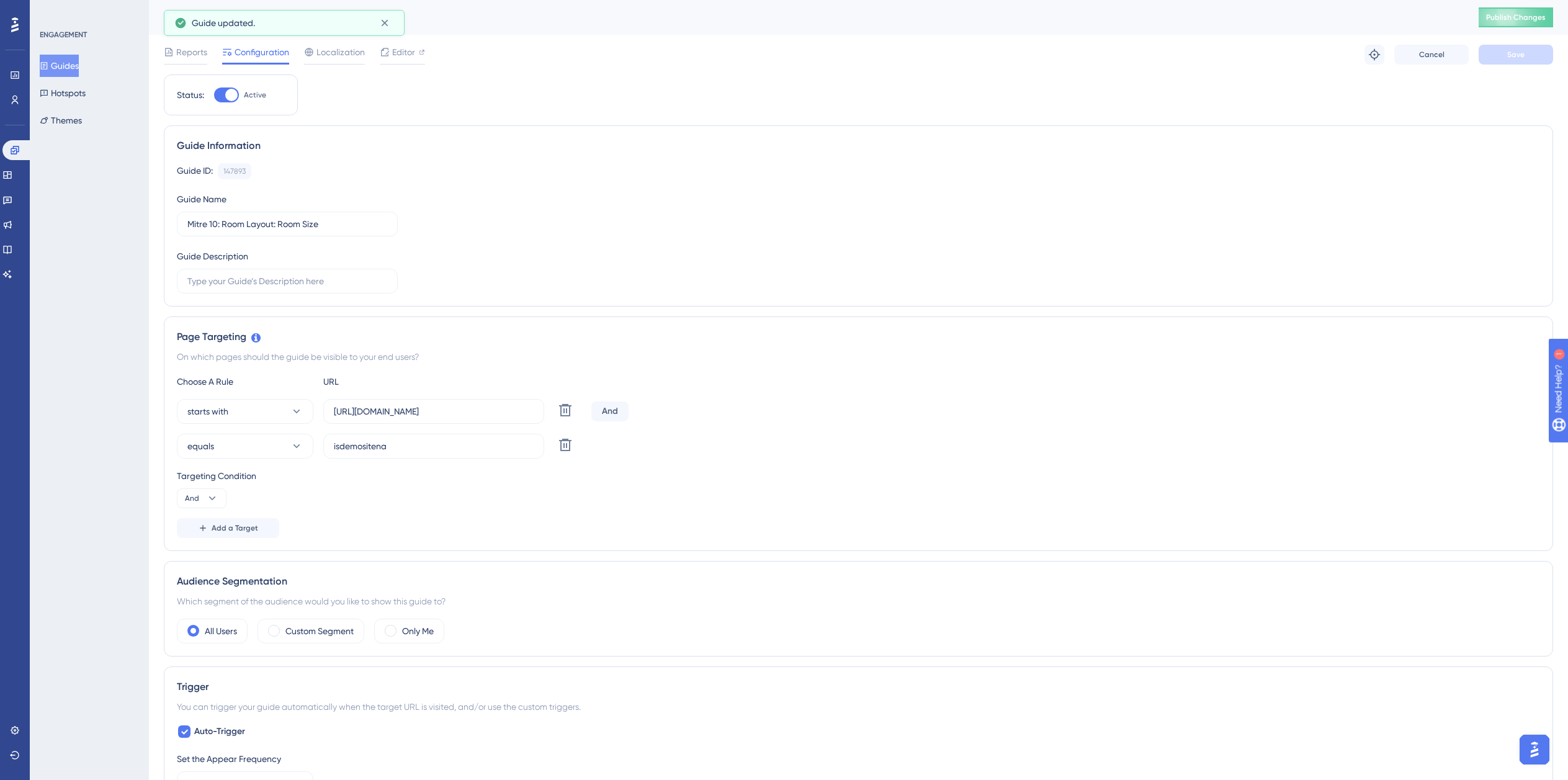
click at [72, 60] on button "Guides" at bounding box center [59, 66] width 39 height 23
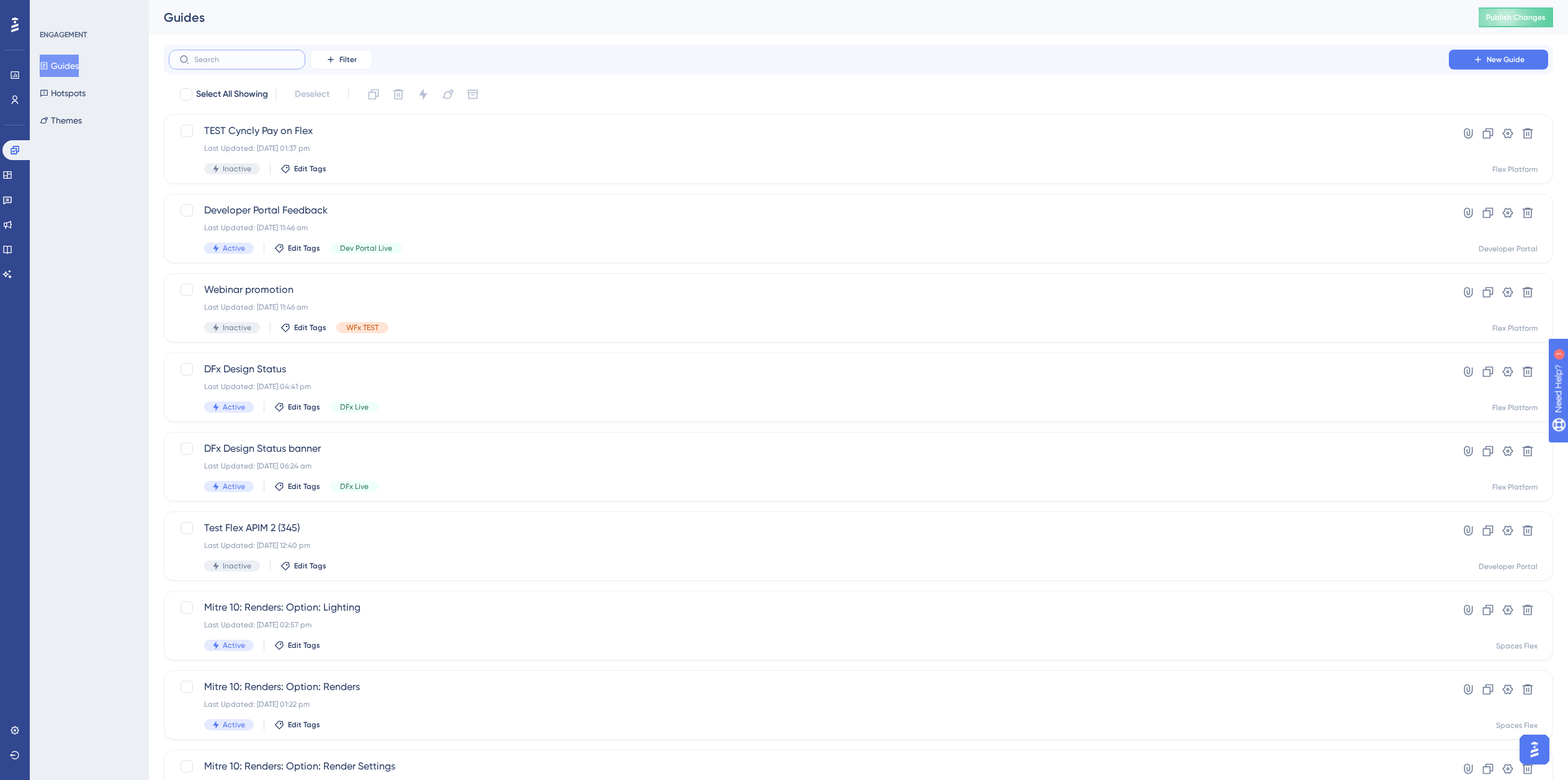
click at [263, 58] on input "text" at bounding box center [244, 60] width 101 height 9
type input "Mitre 10"
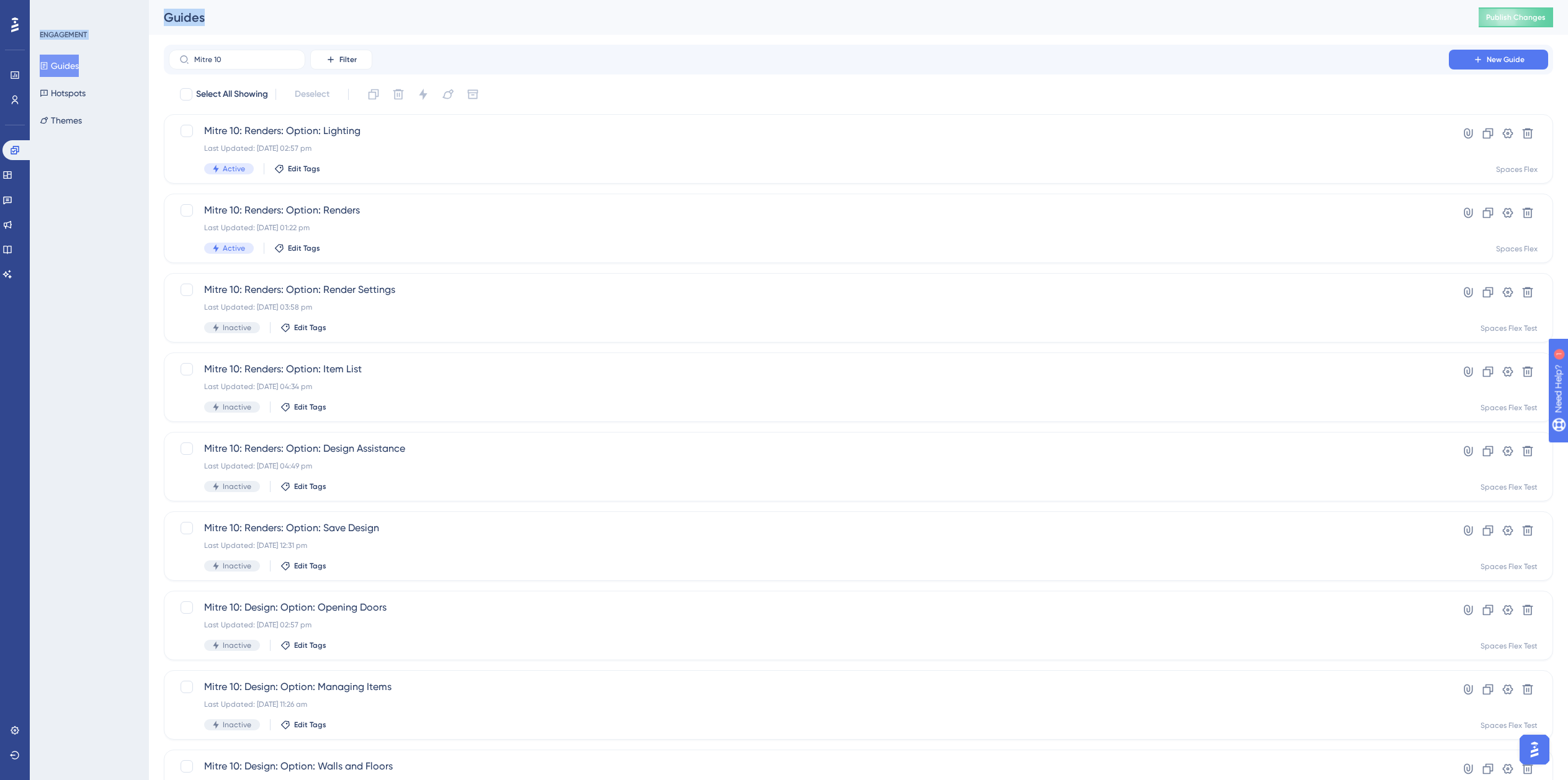
drag, startPoint x: 226, startPoint y: 66, endPoint x: 31, endPoint y: 61, distance: 195.1
click at [149, 63] on div "Performance Users Engagement Widgets Feedback Product Updates Knowledge Base AI…" at bounding box center [858, 471] width 1419 height 943
click at [252, 57] on input "Mitre 10" at bounding box center [244, 60] width 101 height 9
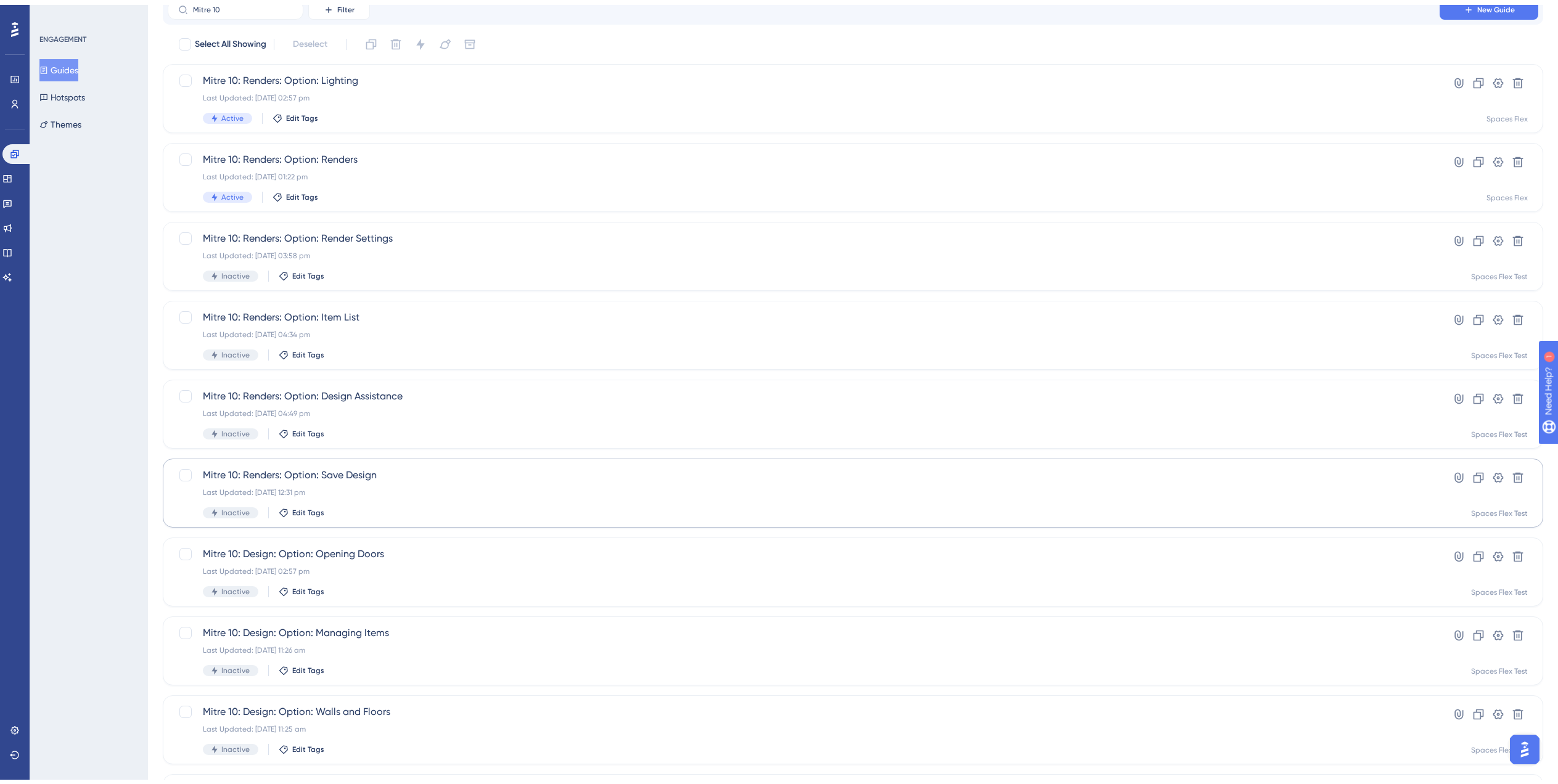
scroll to position [172, 0]
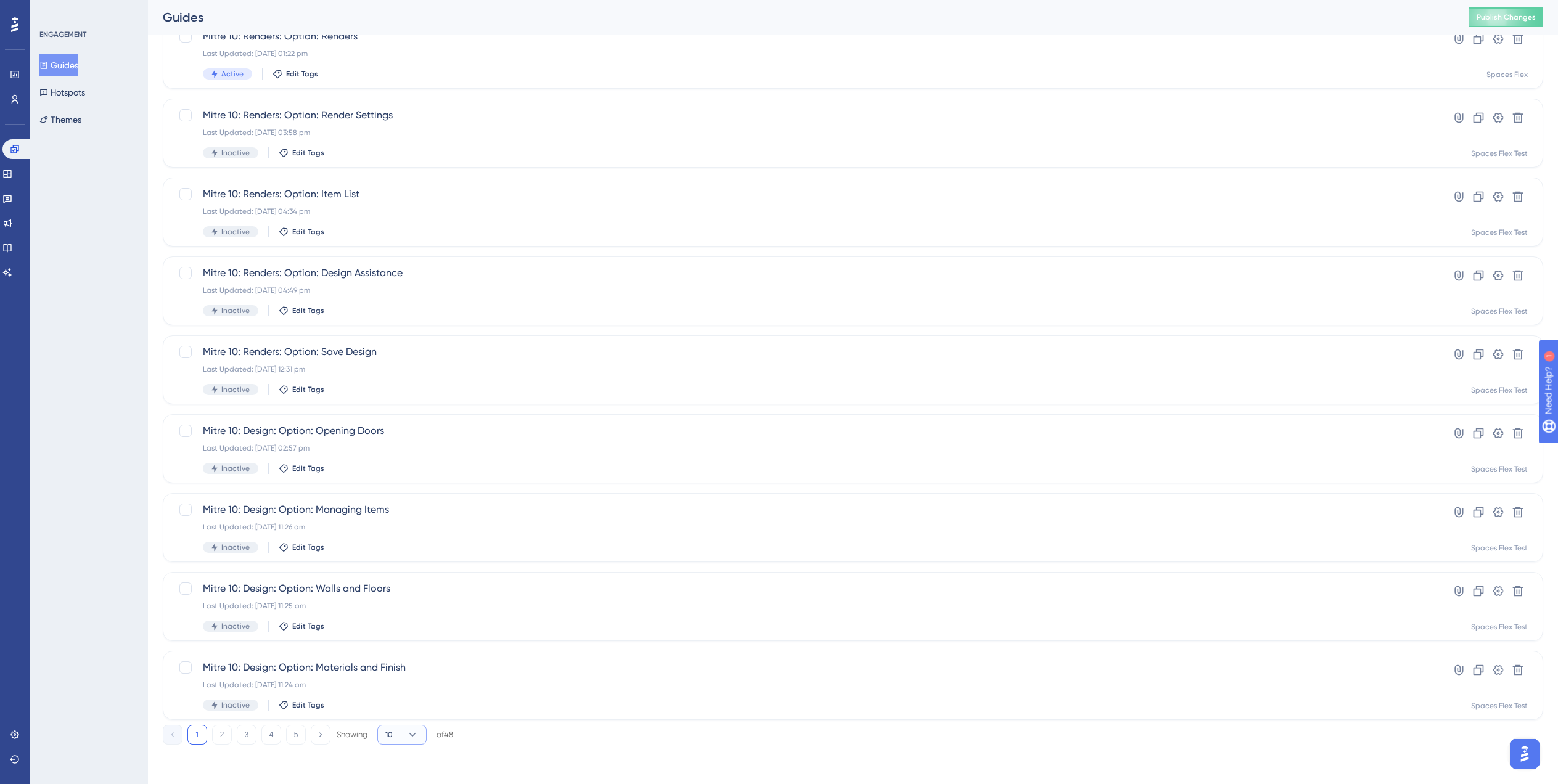
click at [400, 743] on button "10" at bounding box center [402, 734] width 49 height 20
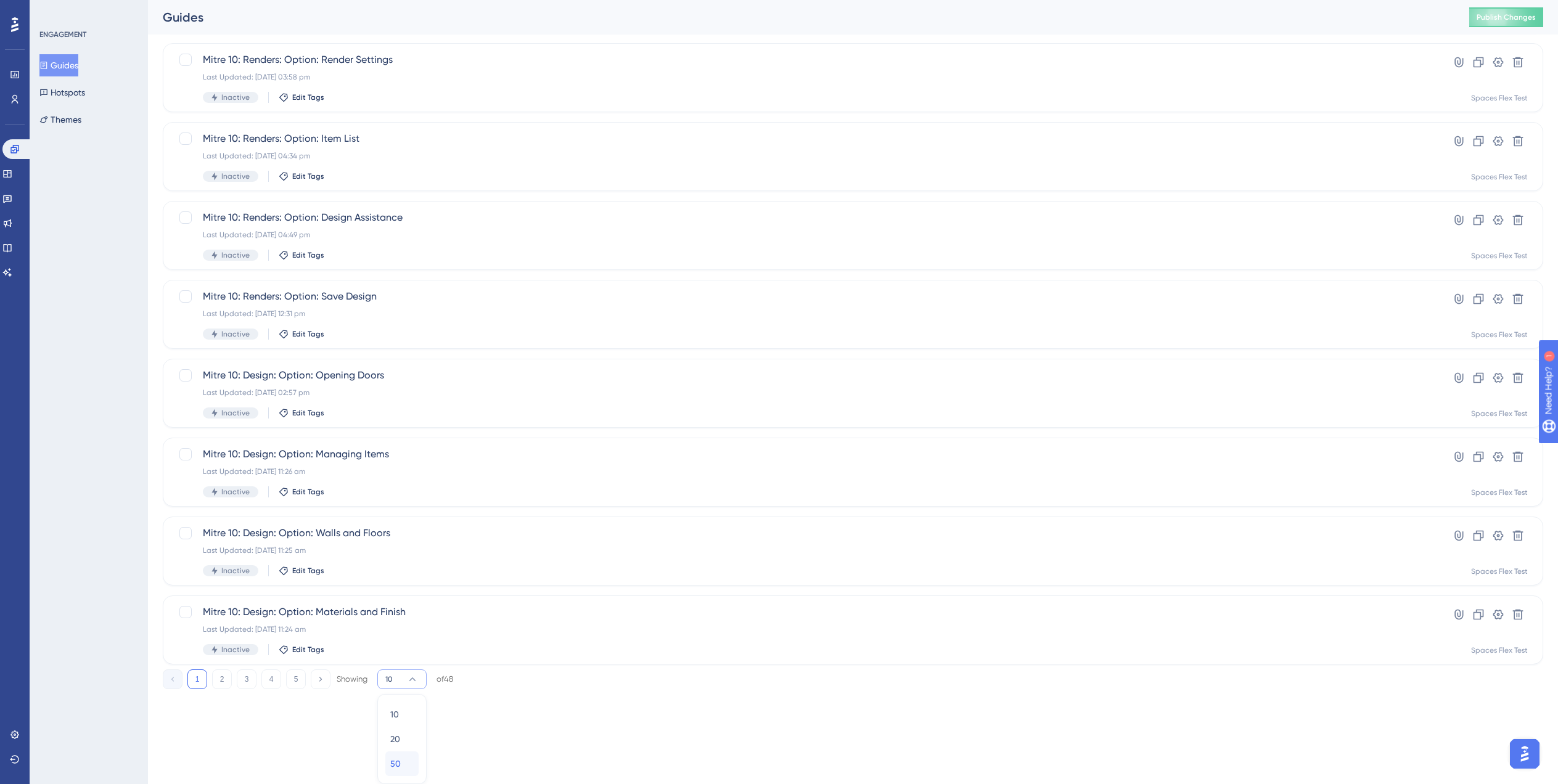
click at [398, 759] on span "50" at bounding box center [395, 764] width 10 height 14
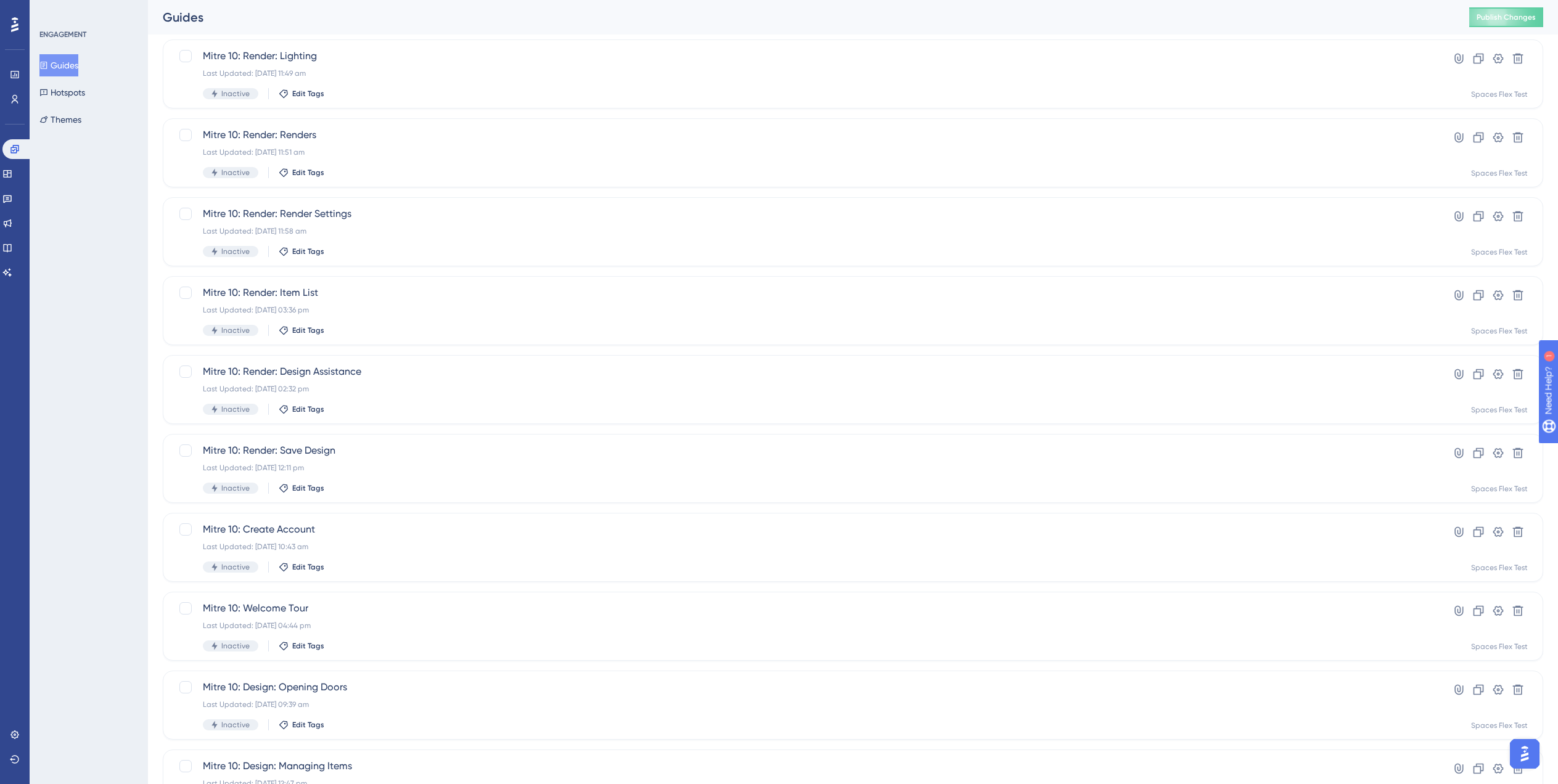
scroll to position [3170, 0]
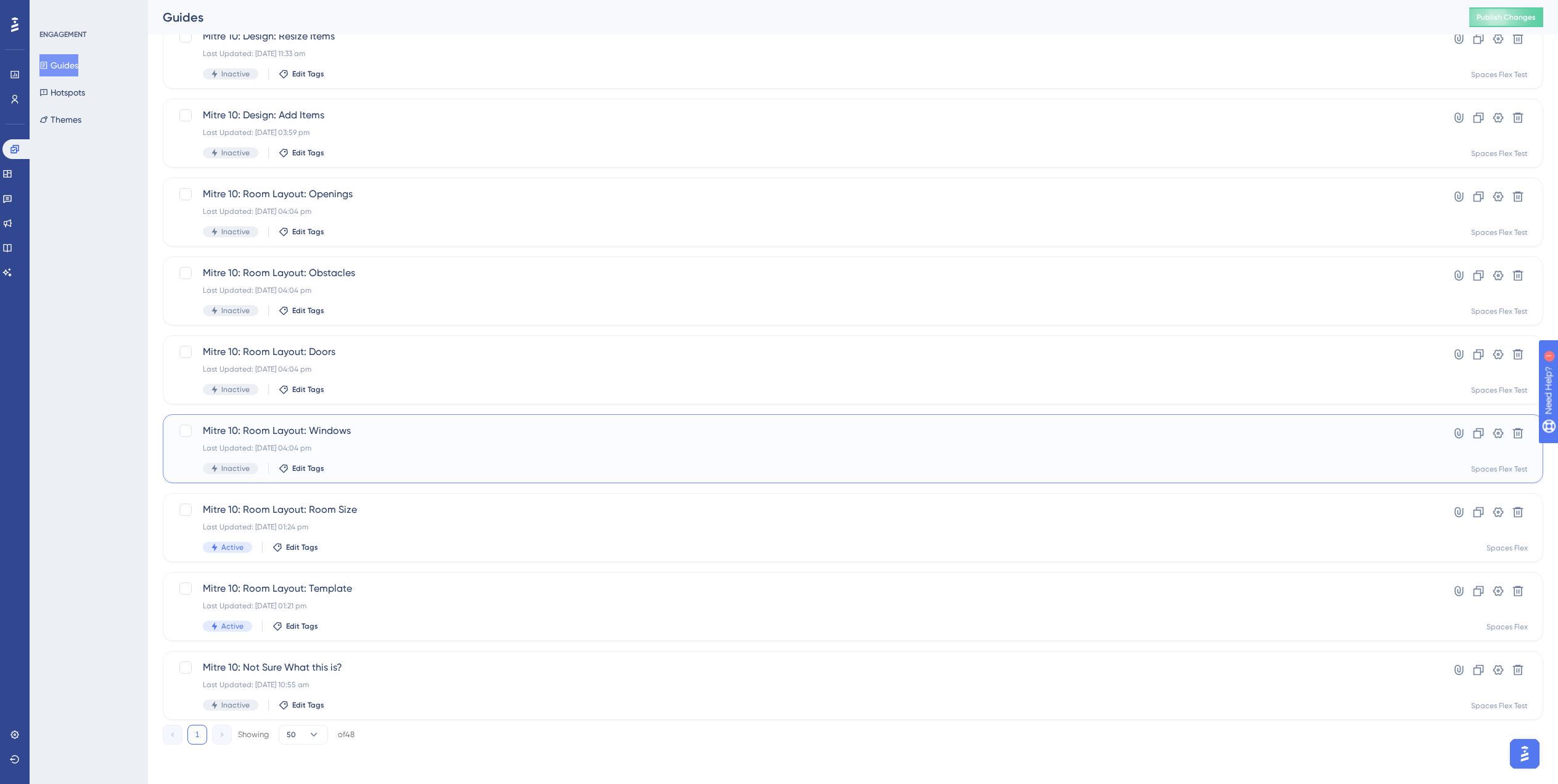
click at [630, 451] on div "Last Updated: 01 Aug 2025 04:04 pm" at bounding box center [804, 449] width 1202 height 10
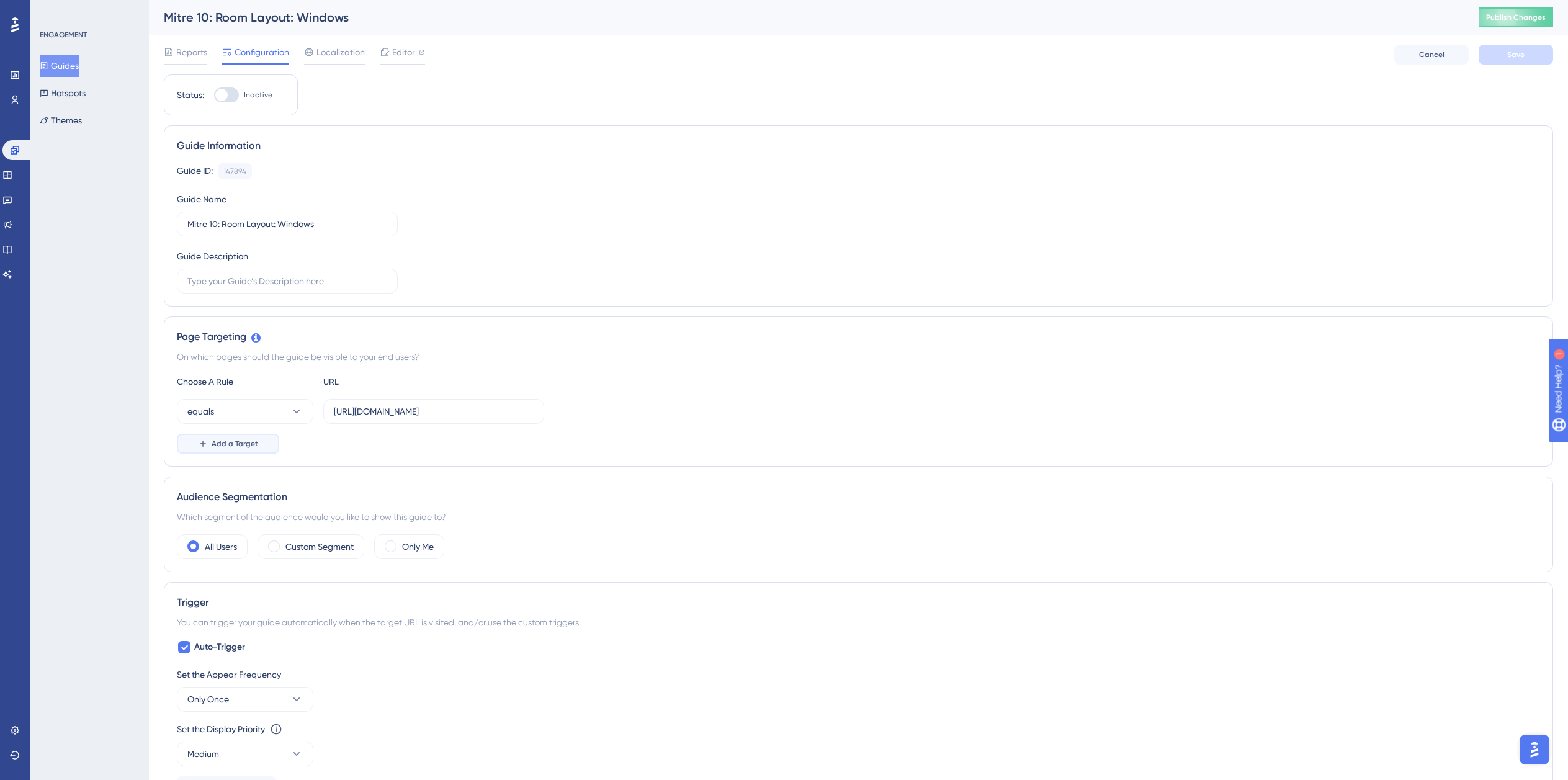
click at [253, 449] on button "Add a Target" at bounding box center [228, 443] width 102 height 20
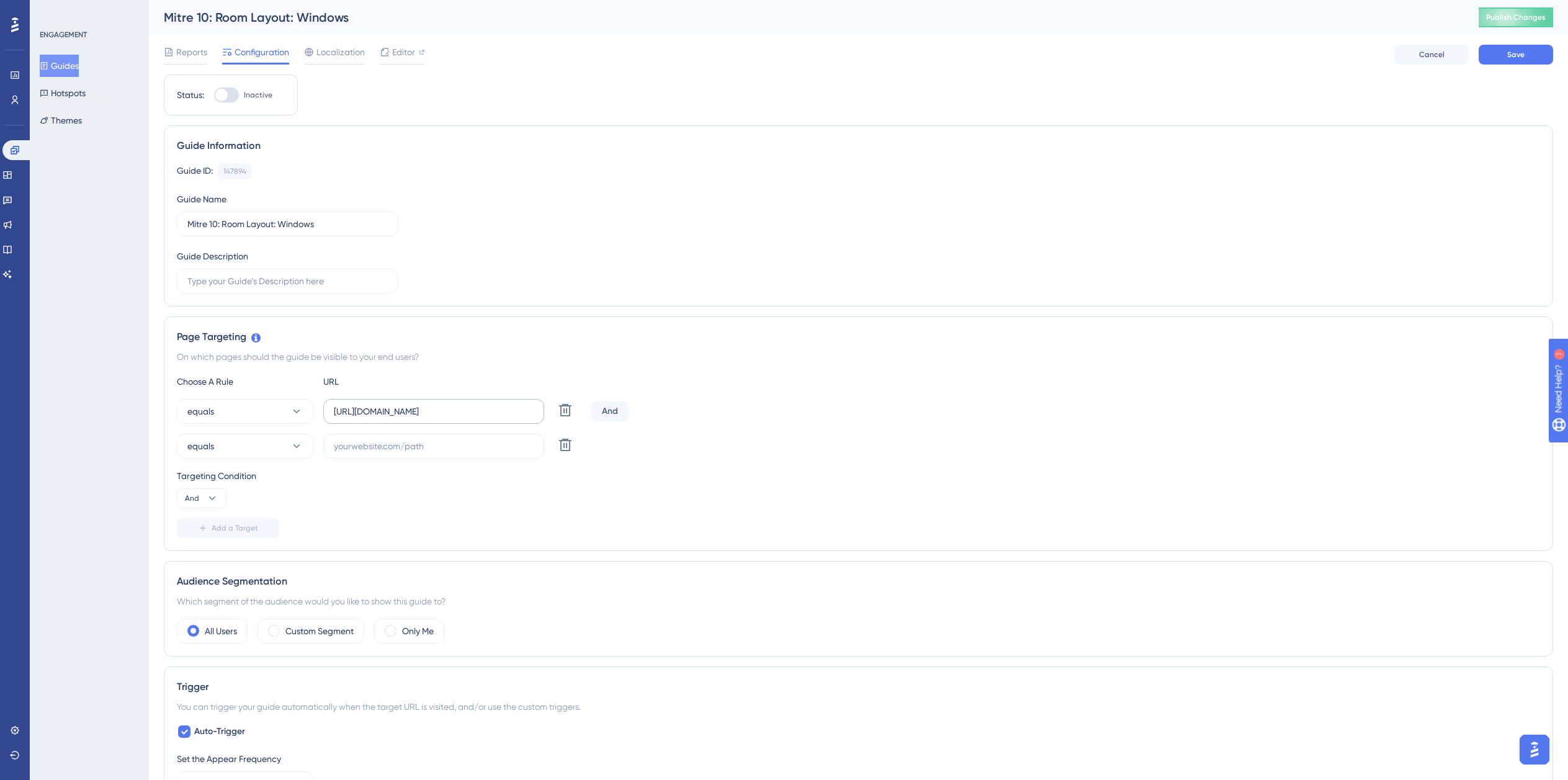
click at [430, 418] on label "https://planner.cyncly-idealspaces.com/uk/design/Draft?partnership=mitre10" at bounding box center [433, 412] width 221 height 25
click at [430, 418] on input "https://planner.cyncly-idealspaces.com/uk/design/Draft?partnership=mitre10" at bounding box center [434, 412] width 200 height 14
click at [430, 418] on label "https://planner.cyncly-idealspaces.com/uk/design/Draft?partnership=mitre10" at bounding box center [433, 412] width 221 height 25
click at [430, 418] on input "https://planner.cyncly-idealspaces.com/uk/design/Draft?partnership=mitre10" at bounding box center [434, 412] width 200 height 14
paste input "https://dev-planner.cyncly-idealspaces.net/"
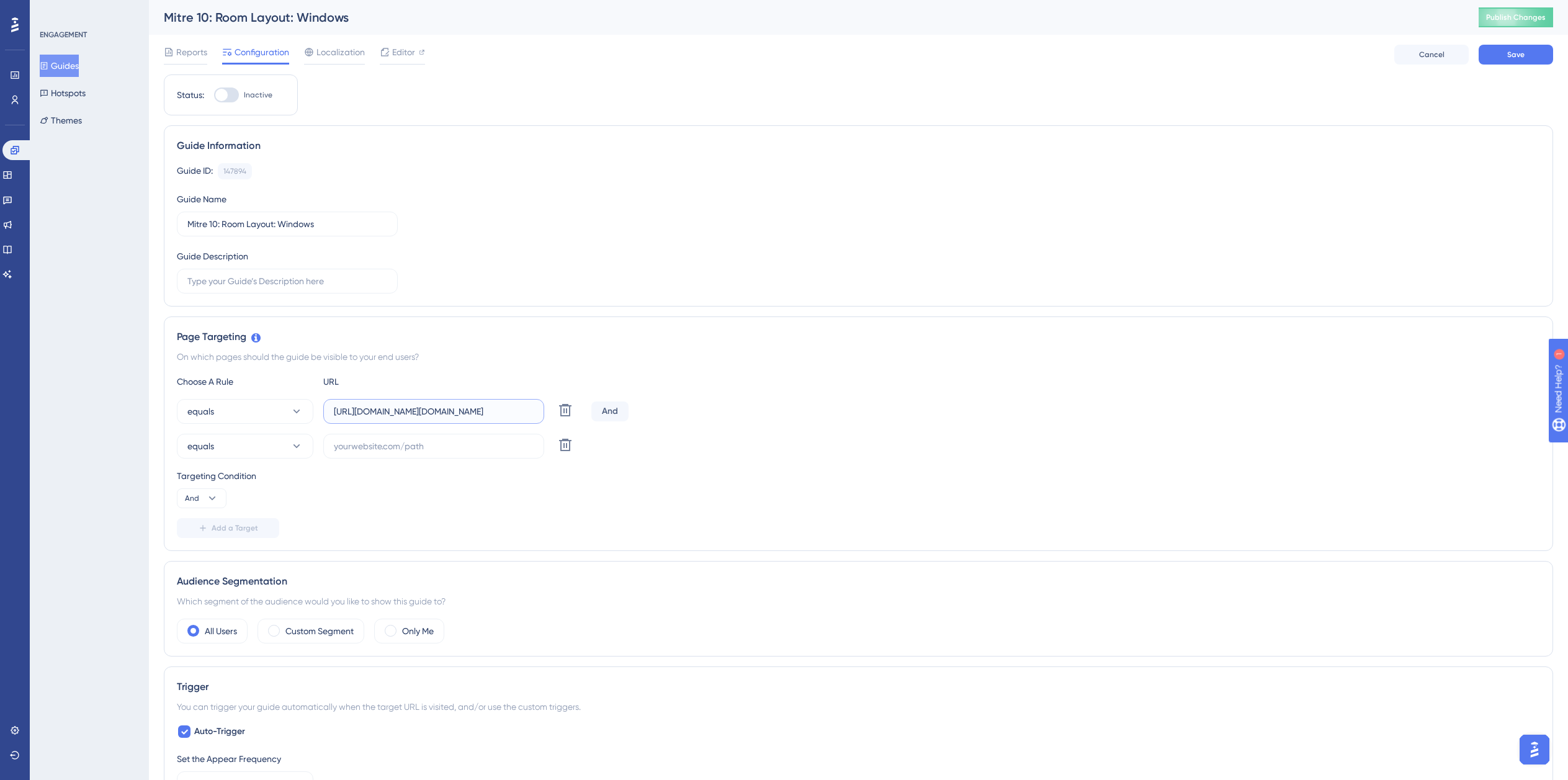
scroll to position [0, 295]
type input "https://planner.cyncly-idealspaces.com/uk/design/Draft?partnership=mitre10https…"
click at [242, 410] on button "equals" at bounding box center [244, 412] width 136 height 25
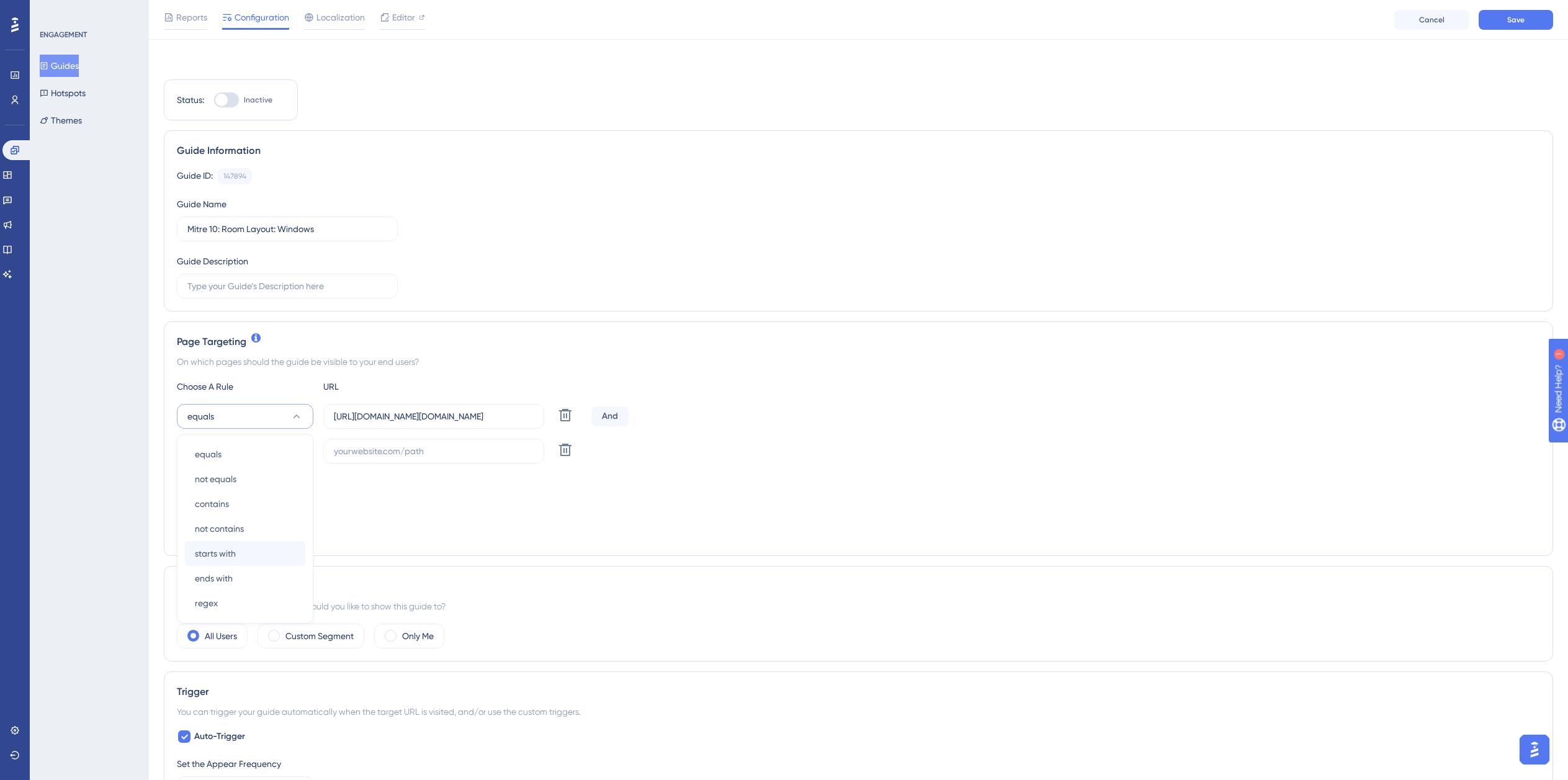
scroll to position [134, 0]
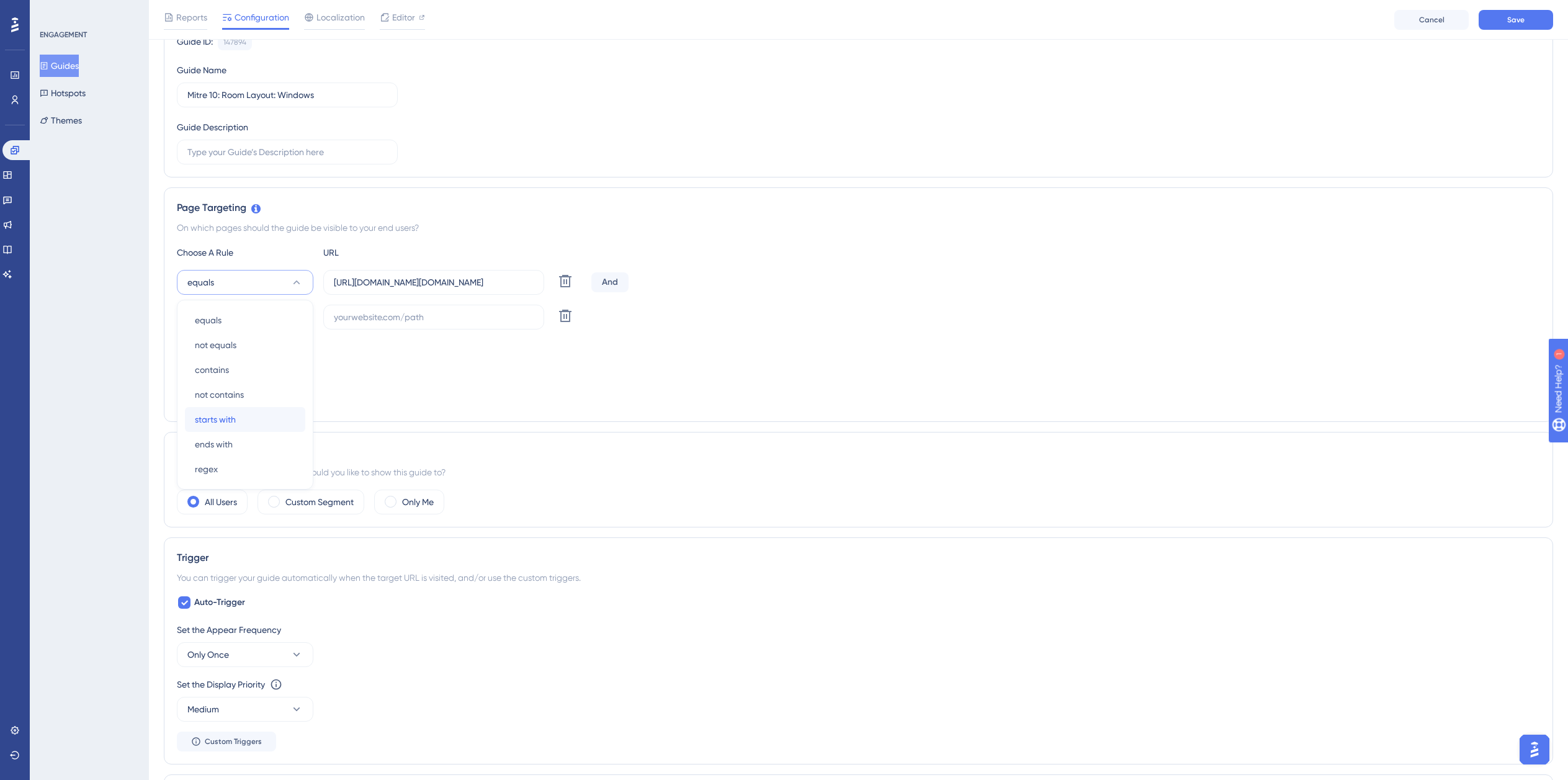
click at [244, 422] on div "starts with starts with" at bounding box center [245, 420] width 101 height 25
click at [237, 324] on button "equals" at bounding box center [244, 317] width 136 height 25
click at [227, 479] on span "ends with" at bounding box center [214, 479] width 38 height 15
click at [401, 314] on input "text" at bounding box center [434, 317] width 200 height 14
paste input "https://dev-planner.cyncly-idealspaces.net/"
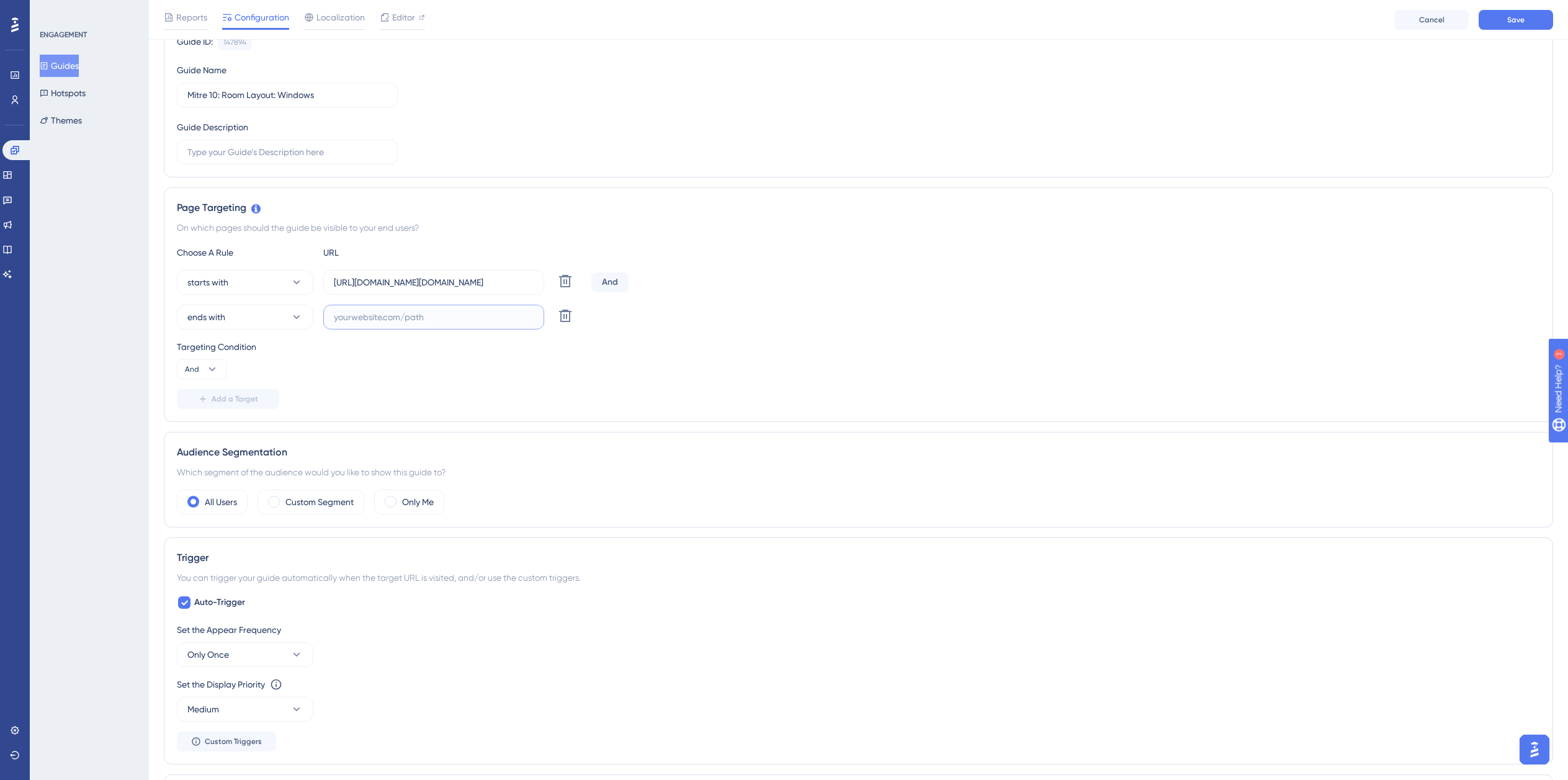
type input "https://dev-planner.cyncly-idealspaces.net/"
click at [358, 315] on input "text" at bounding box center [434, 317] width 200 height 14
paste input "isdemositena"
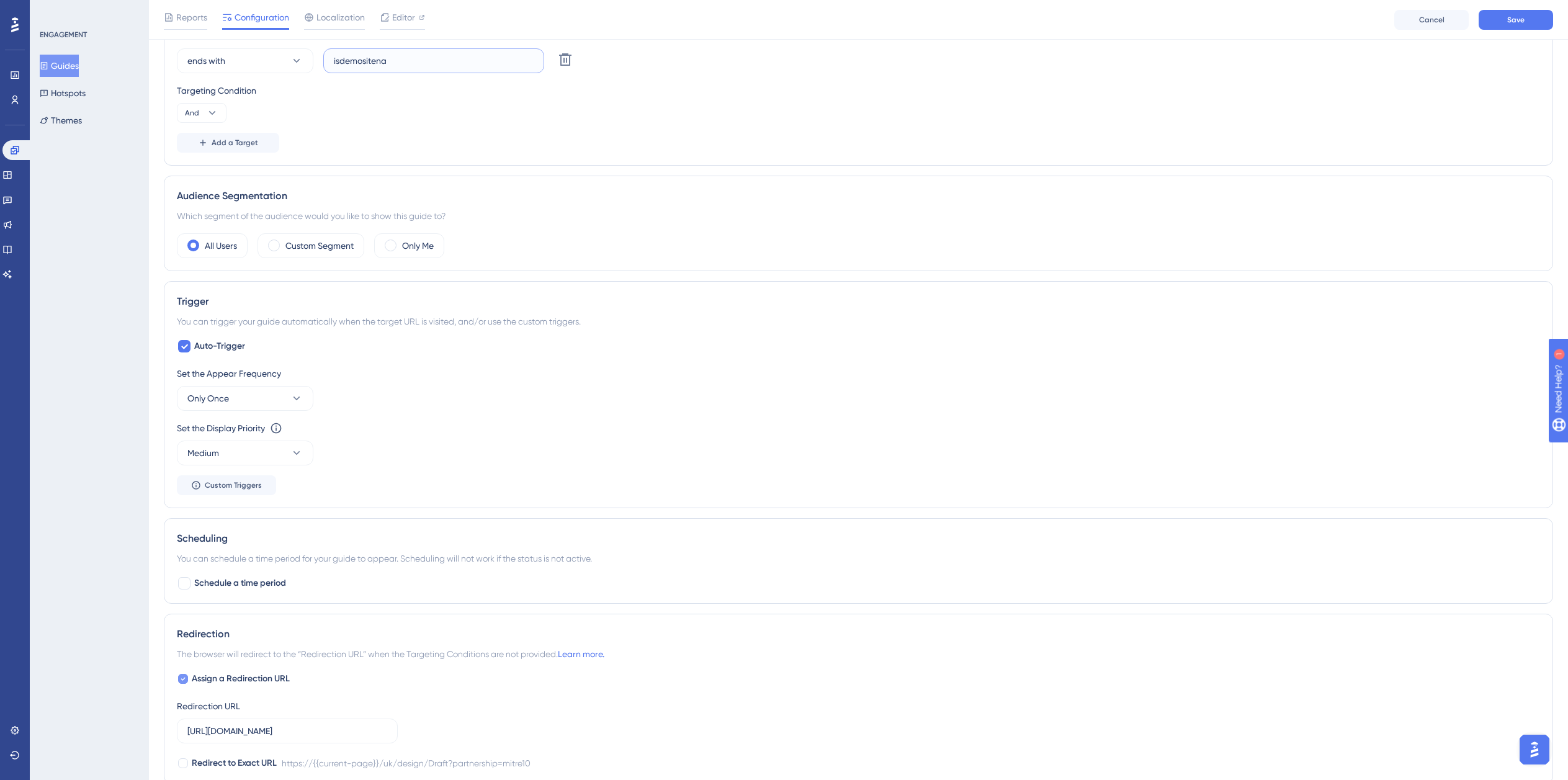
scroll to position [444, 0]
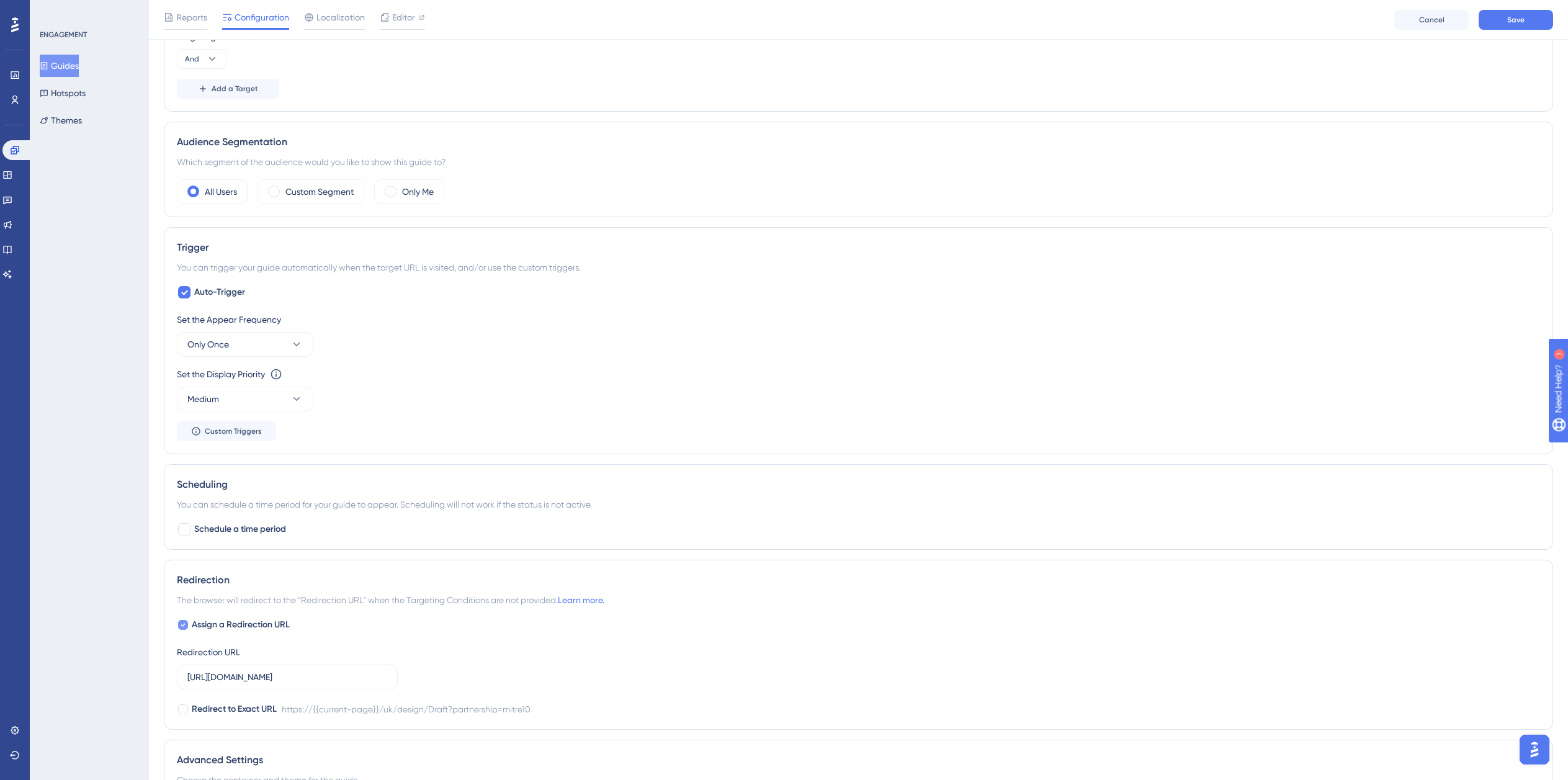
type input "isdemositena"
click at [244, 627] on span "Assign a Redirection URL" at bounding box center [241, 625] width 98 height 15
checkbox input "false"
click at [226, 348] on span "Only Once" at bounding box center [208, 344] width 42 height 15
click at [236, 343] on button "Only Once" at bounding box center [244, 344] width 136 height 25
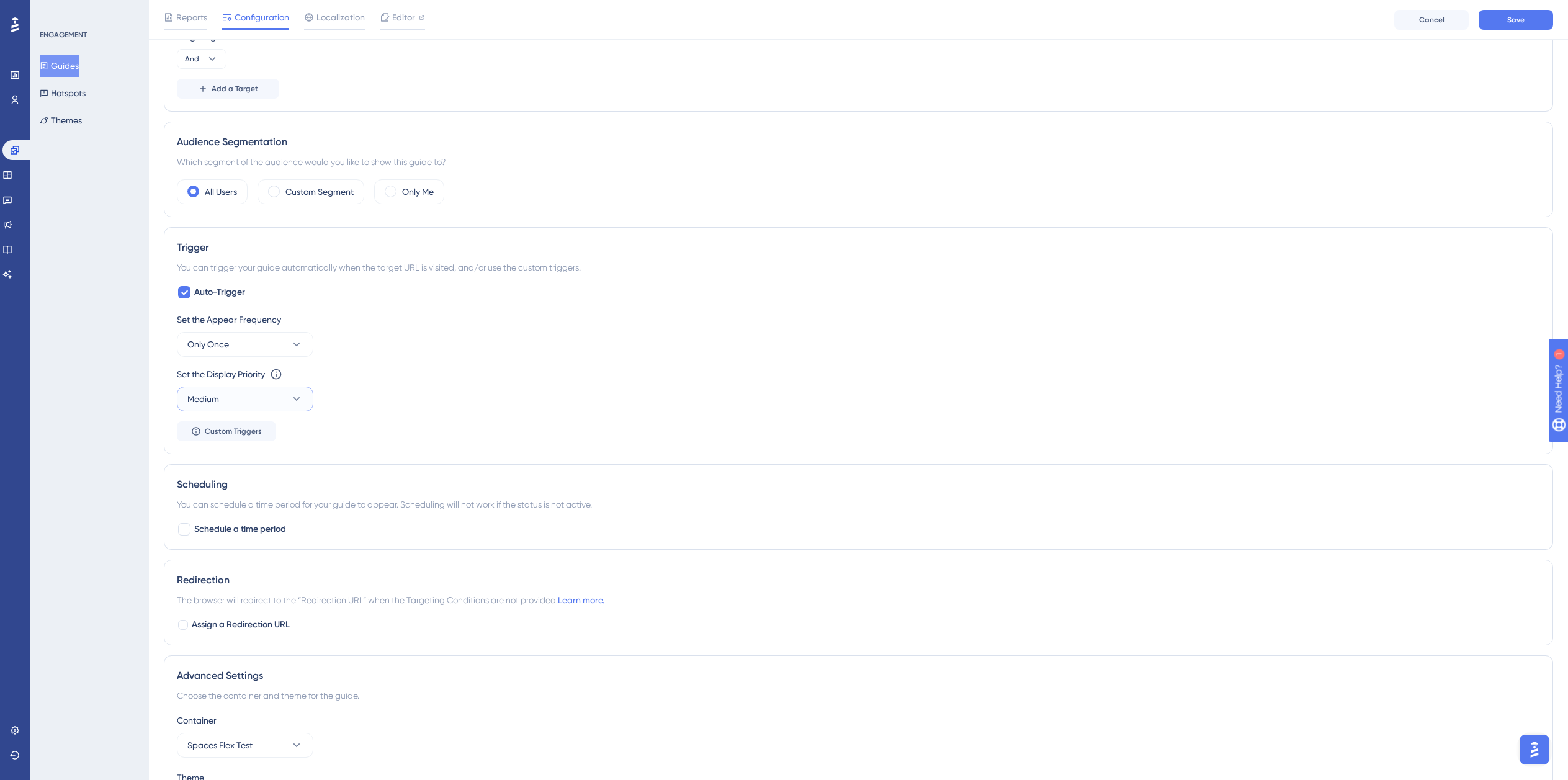
click at [226, 405] on button "Medium" at bounding box center [244, 399] width 136 height 25
click at [196, 293] on span "Auto-Trigger" at bounding box center [220, 292] width 51 height 15
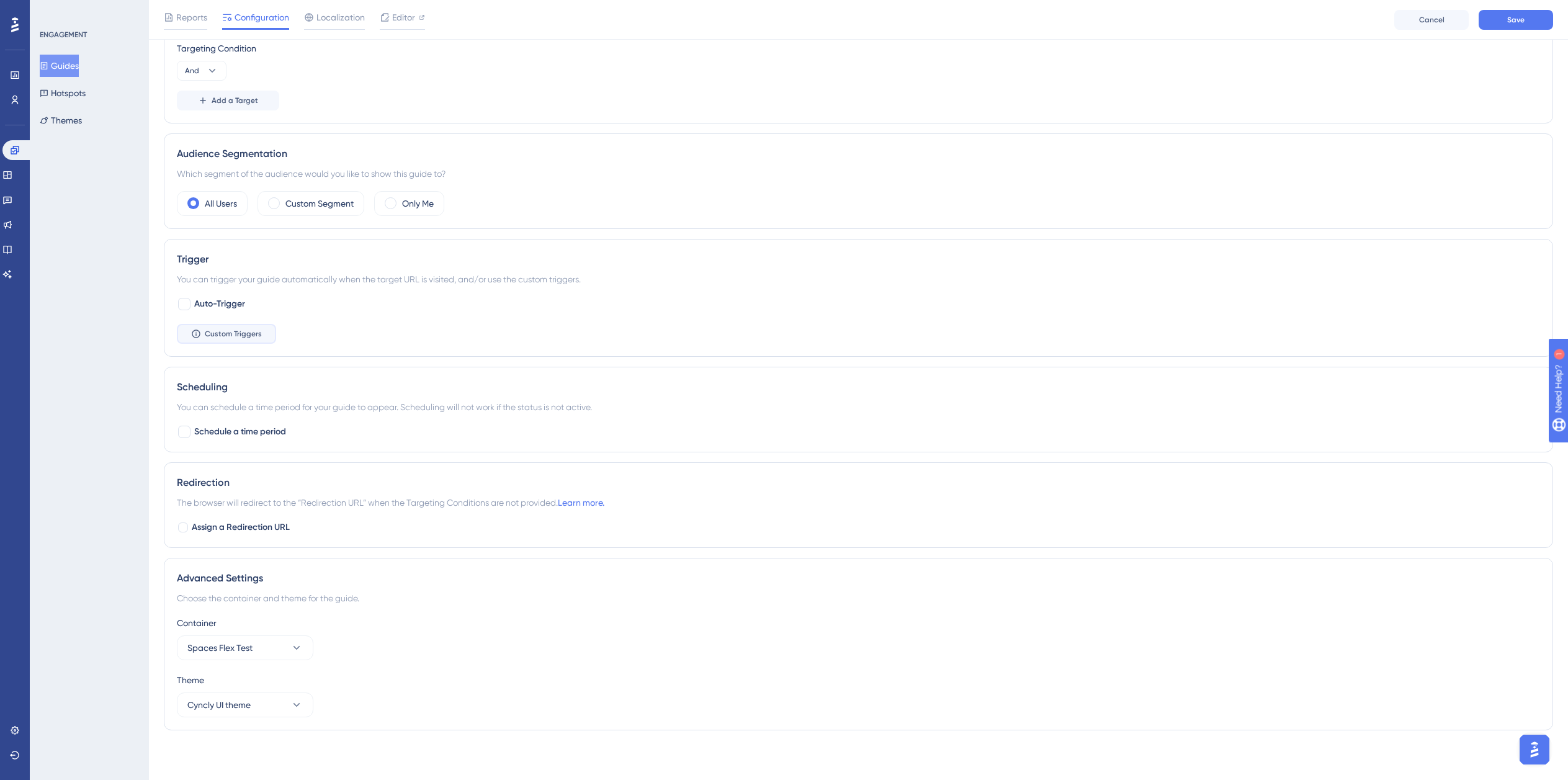
click at [216, 341] on button "Custom Triggers" at bounding box center [226, 333] width 99 height 20
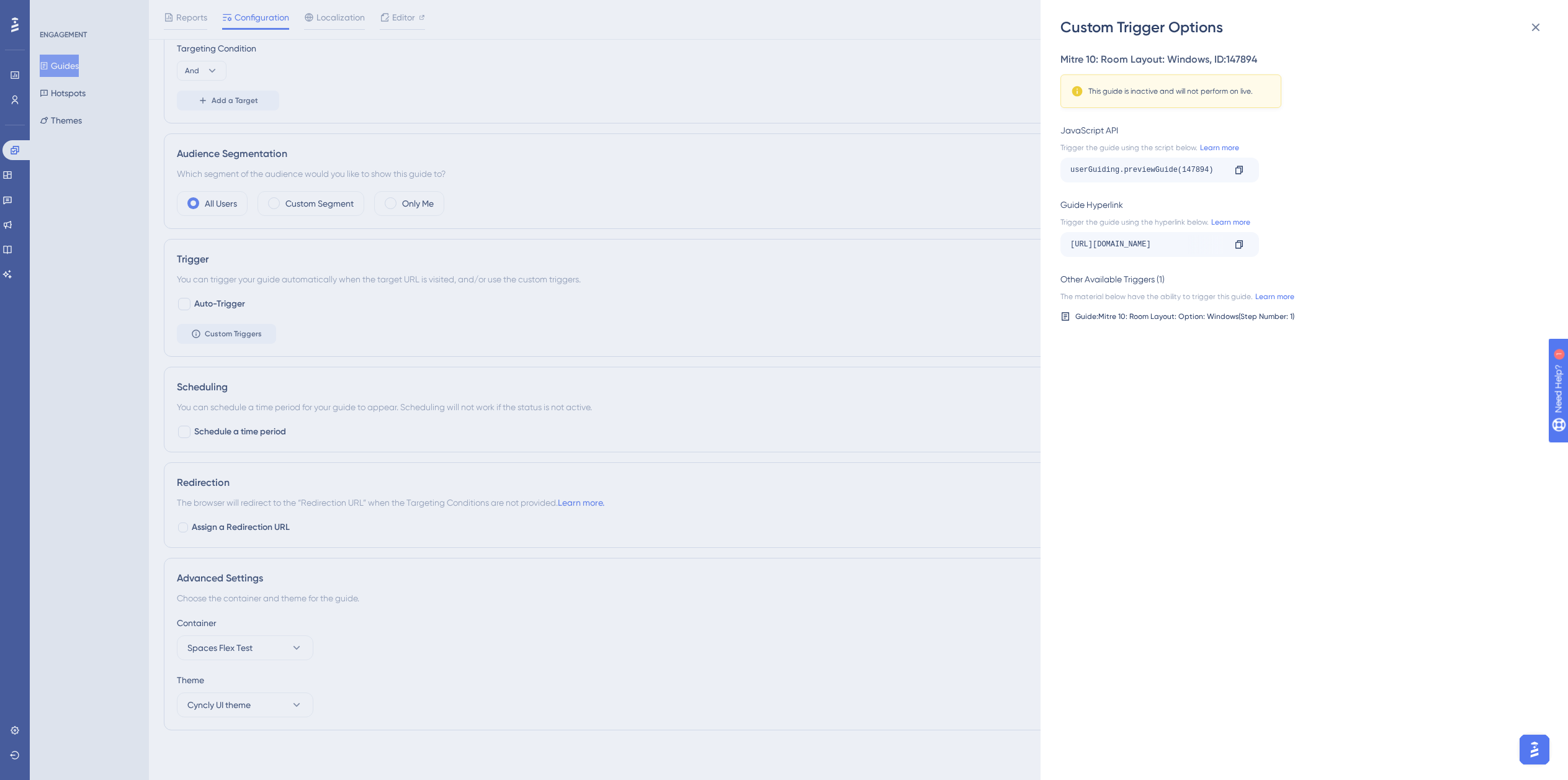
click at [475, 337] on div "Custom Trigger Options Mitre 10: Room Layout: Windows , ID: 147894 This guide i…" at bounding box center [784, 390] width 1568 height 780
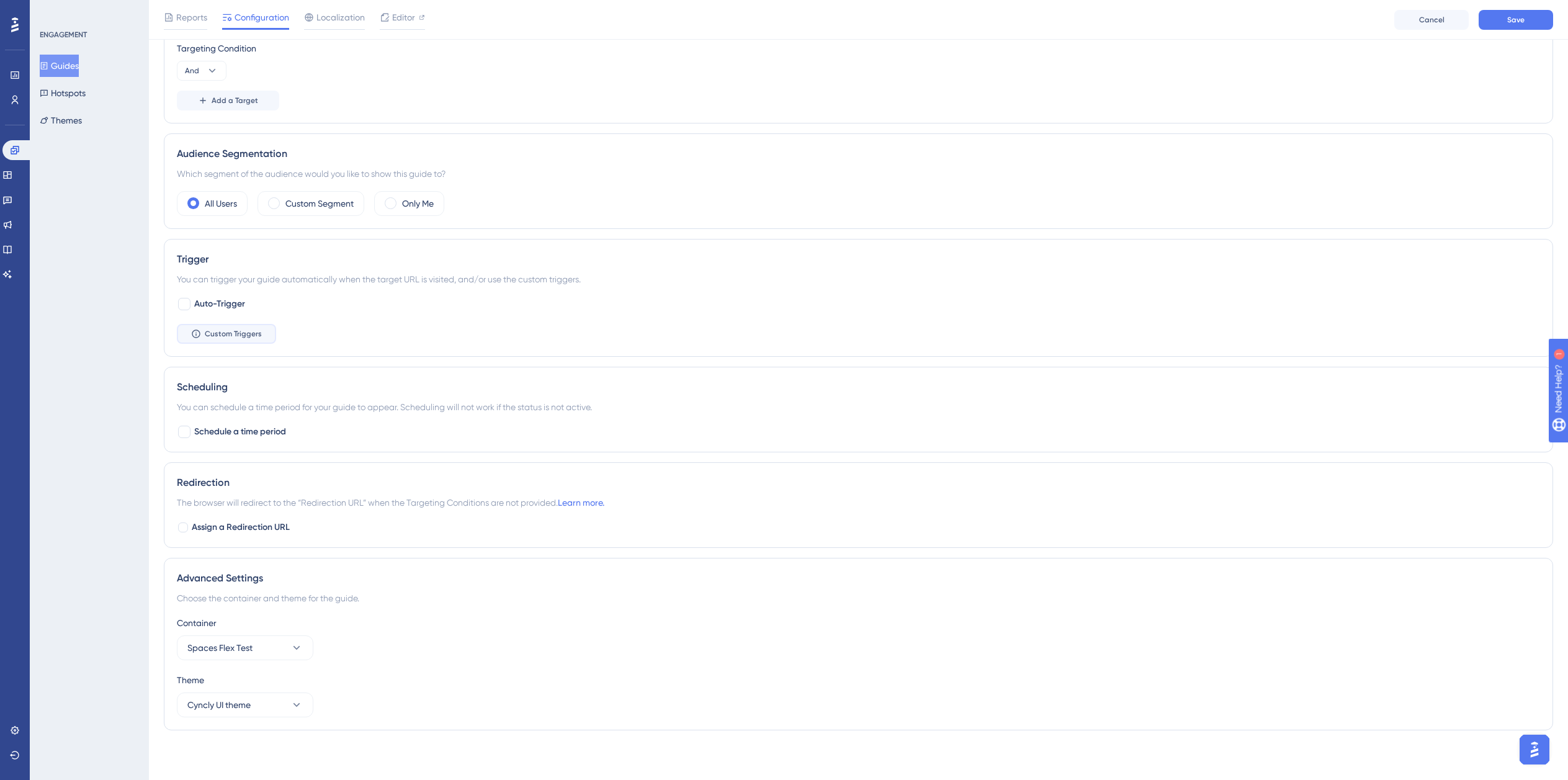
click at [211, 341] on button "Custom Triggers" at bounding box center [226, 333] width 99 height 20
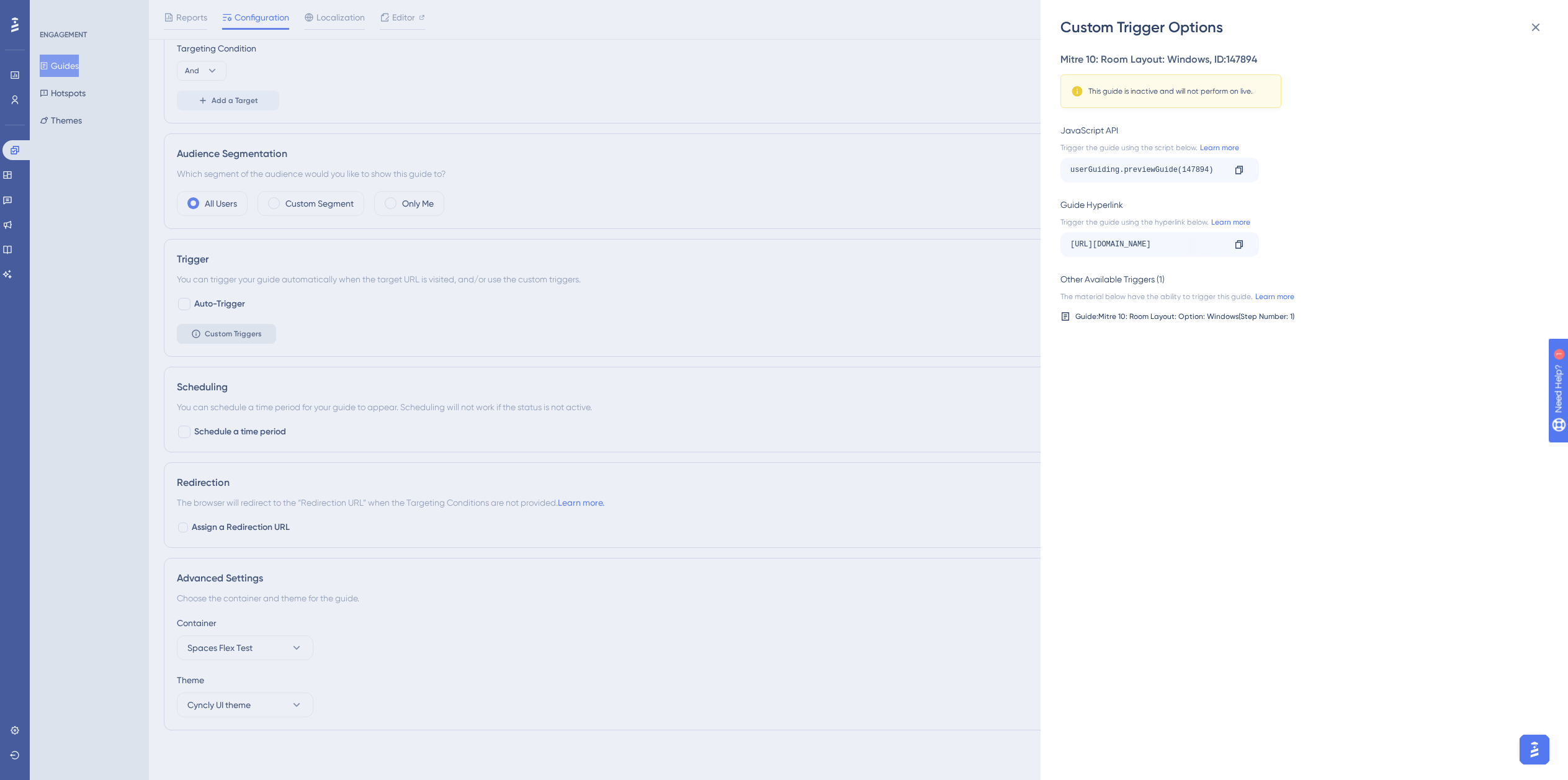
click at [211, 341] on div "Custom Trigger Options Mitre 10: Room Layout: Windows , ID: 147894 This guide i…" at bounding box center [784, 390] width 1568 height 780
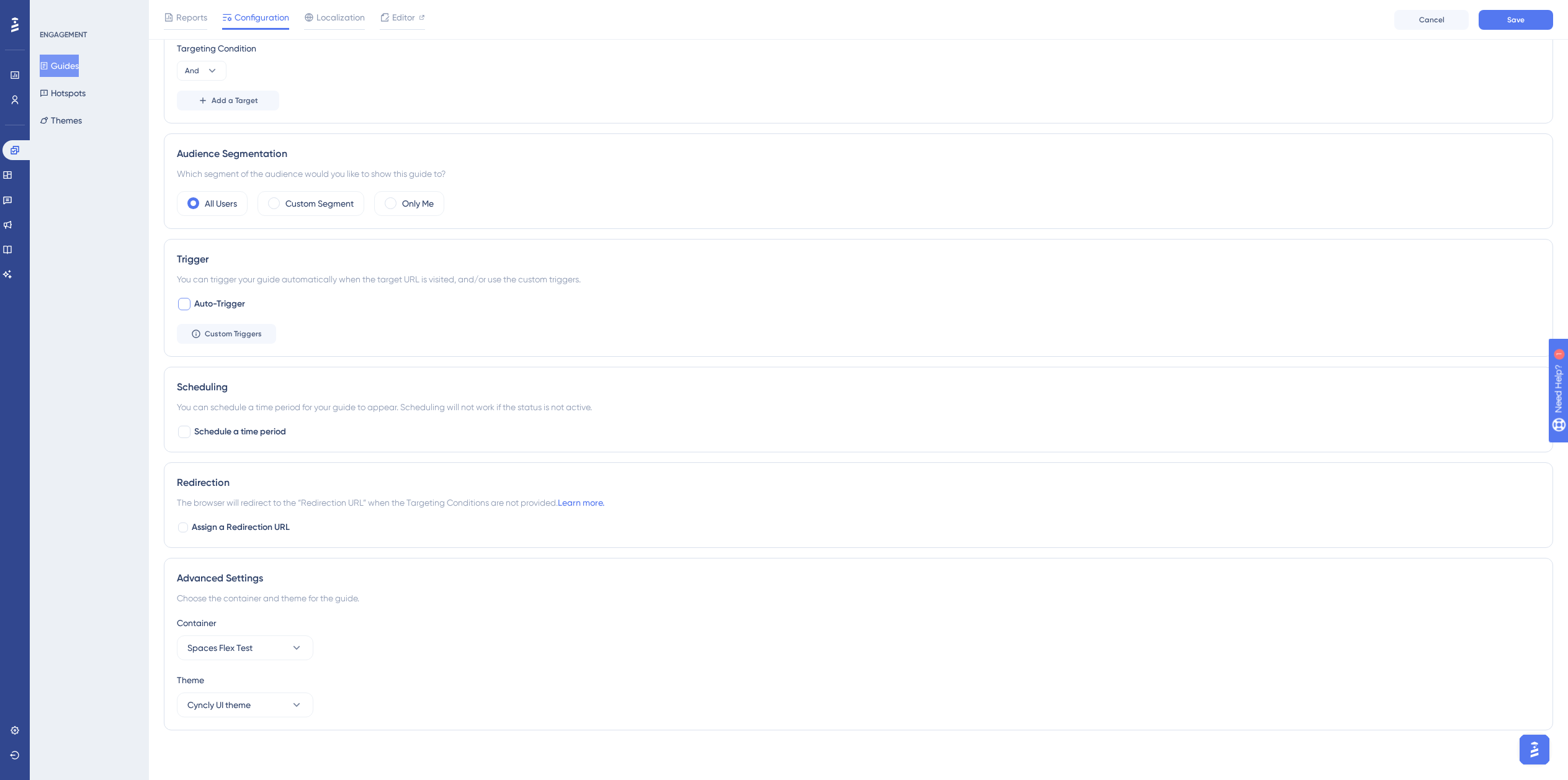
click at [220, 306] on span "Auto-Trigger" at bounding box center [220, 304] width 51 height 15
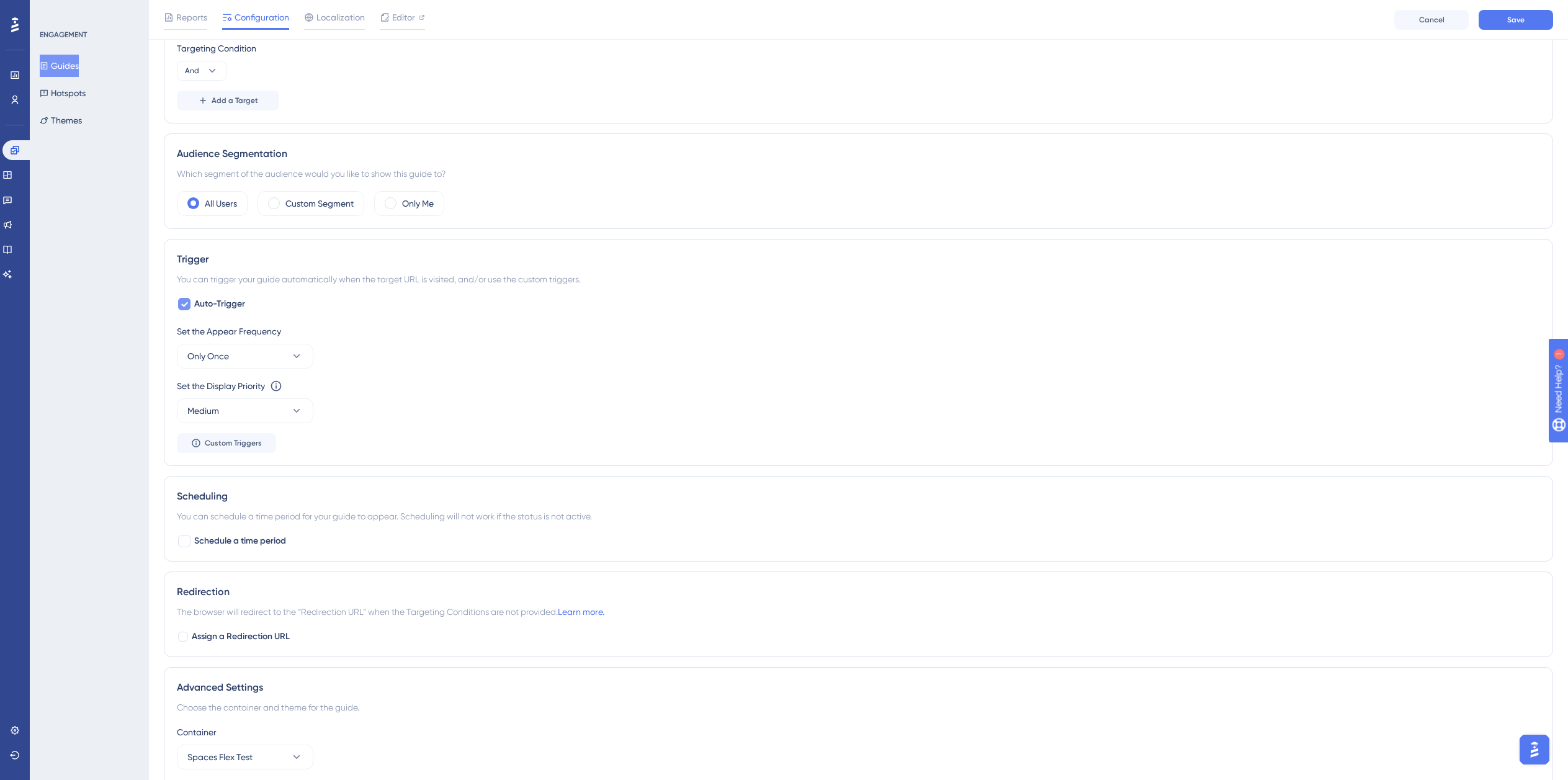
click at [220, 306] on span "Auto-Trigger" at bounding box center [220, 304] width 51 height 15
checkbox input "false"
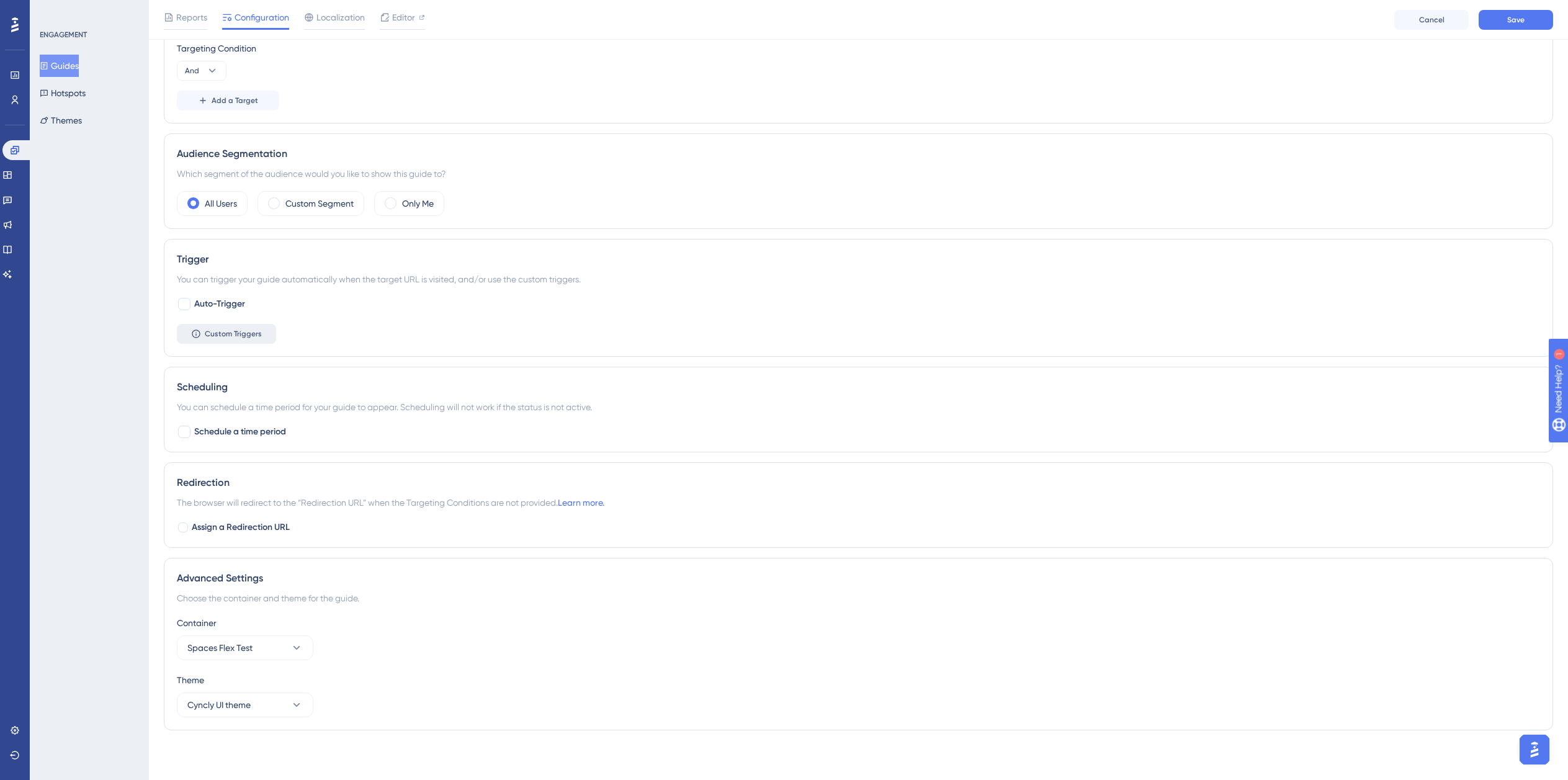
click at [223, 334] on span "Custom Triggers" at bounding box center [233, 334] width 57 height 10
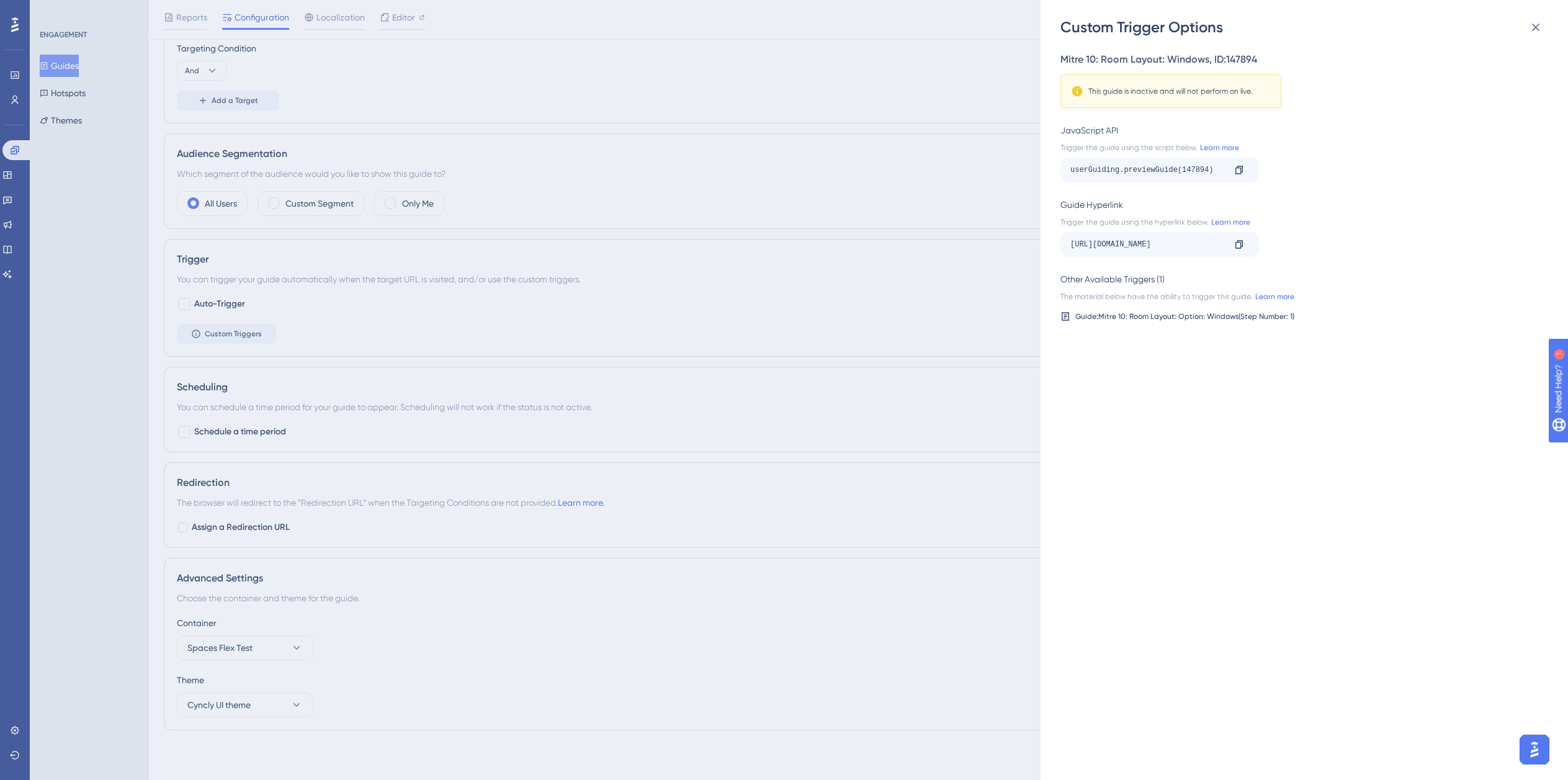
click at [715, 346] on div "Custom Trigger Options Mitre 10: Room Layout: Windows , ID: 147894 This guide i…" at bounding box center [784, 390] width 1568 height 780
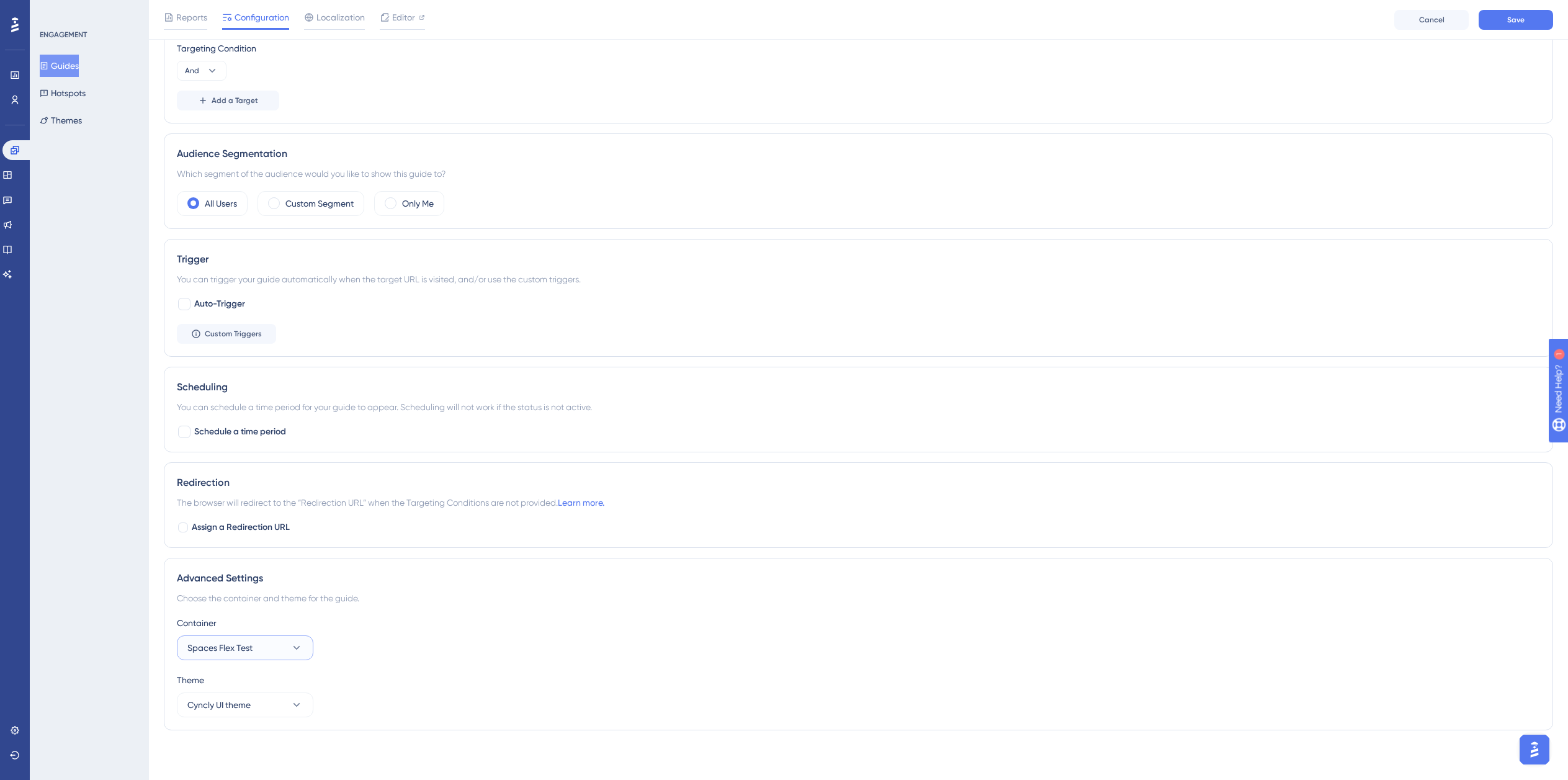
click at [290, 641] on icon at bounding box center [296, 647] width 12 height 12
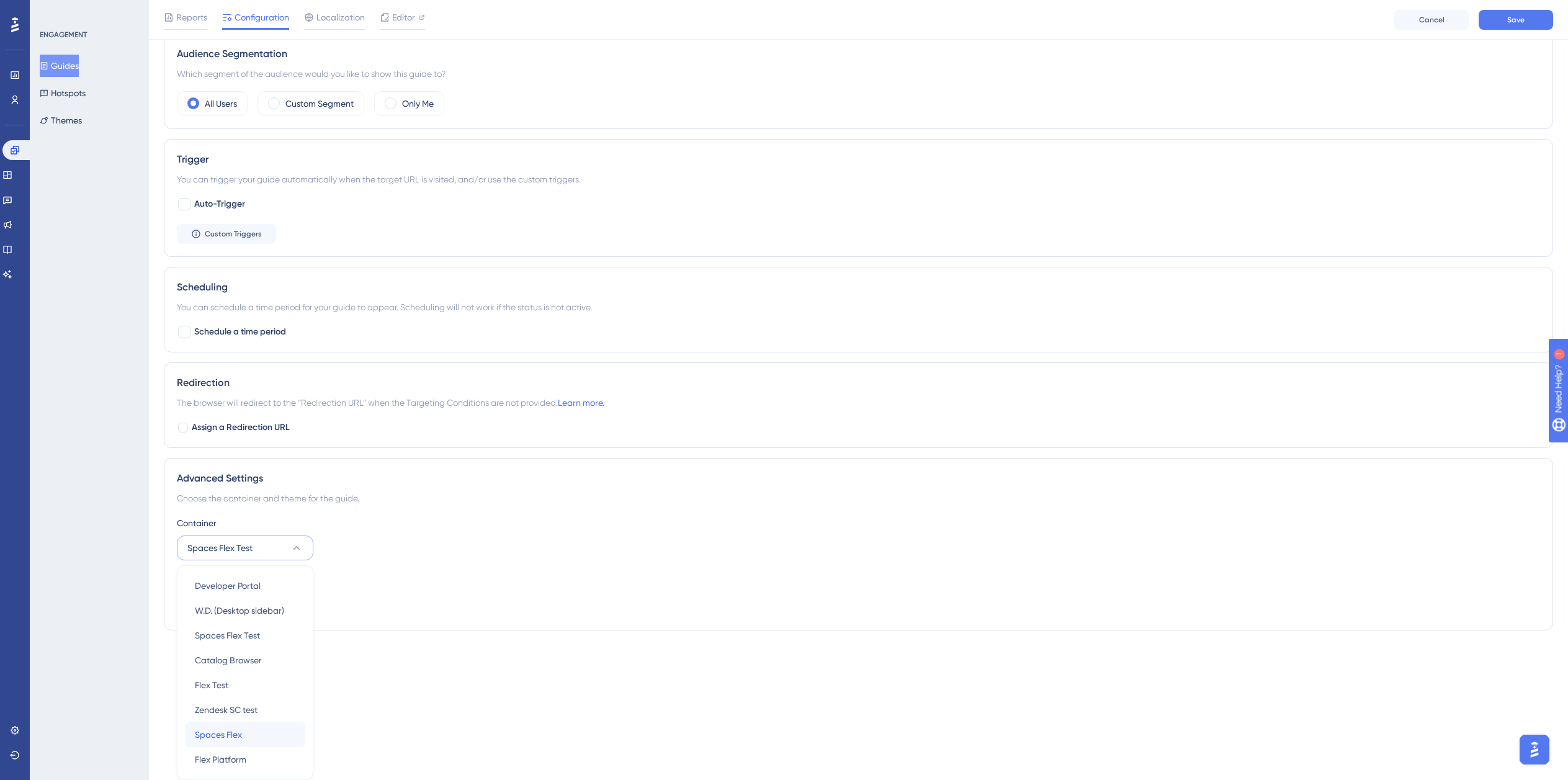
click at [247, 738] on div "Spaces Flex Spaces Flex" at bounding box center [245, 735] width 101 height 25
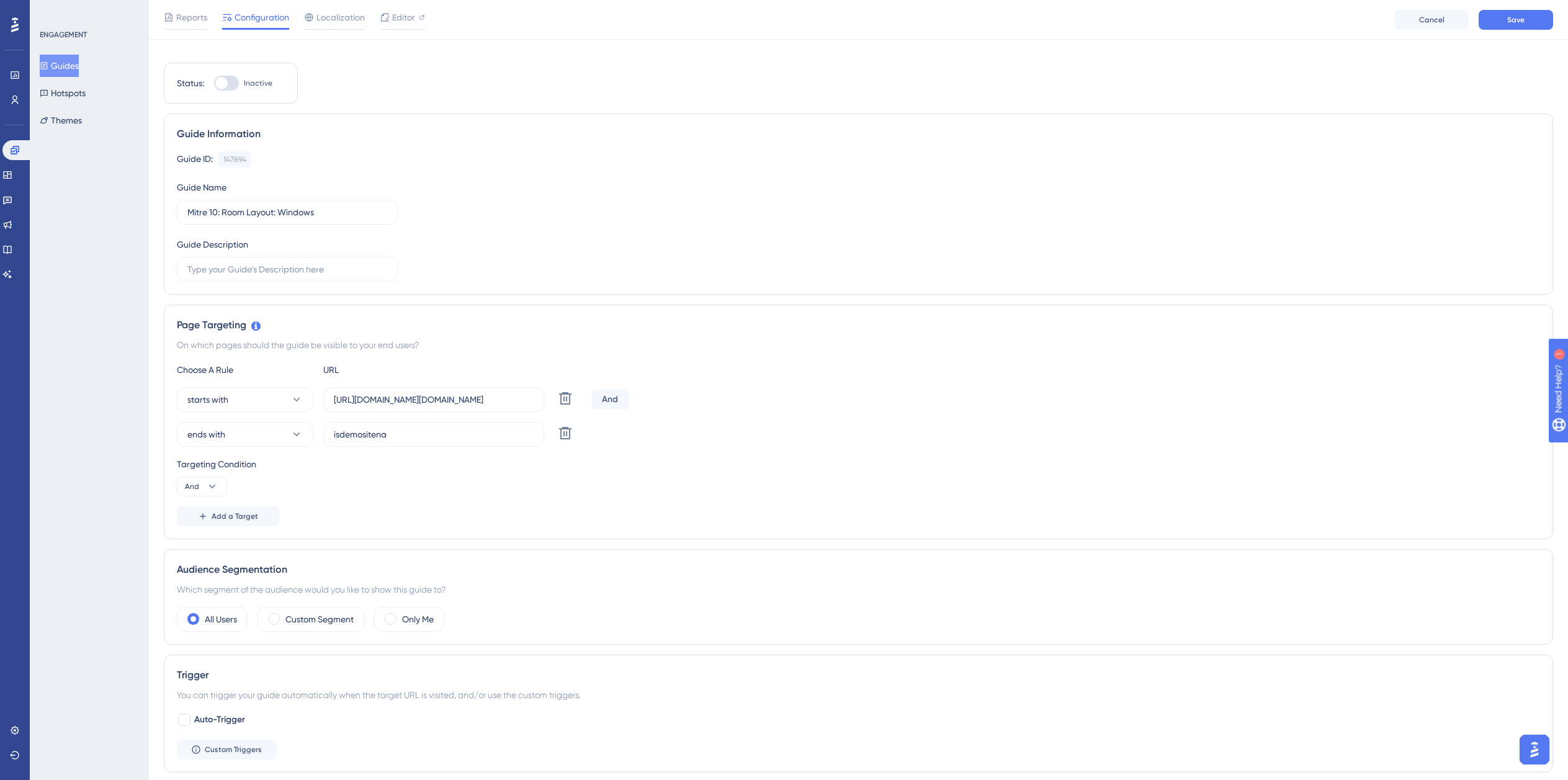
scroll to position [0, 0]
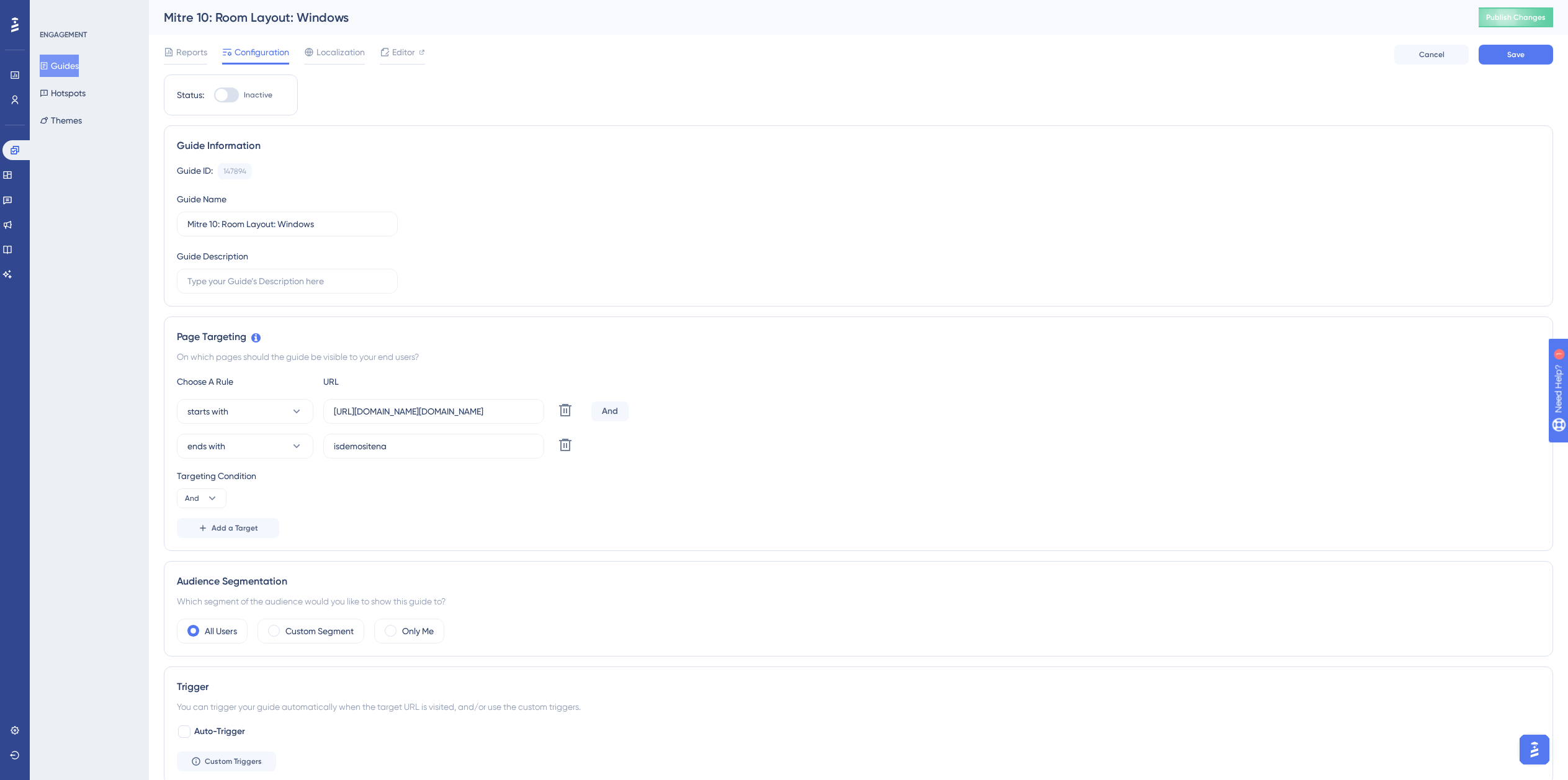
click at [225, 101] on div at bounding box center [226, 95] width 25 height 15
click at [214, 96] on input "Inactive" at bounding box center [214, 95] width 1 height 1
checkbox input "true"
click at [1521, 63] on button "Save" at bounding box center [1516, 54] width 74 height 20
click at [73, 69] on button "Guides" at bounding box center [59, 66] width 39 height 23
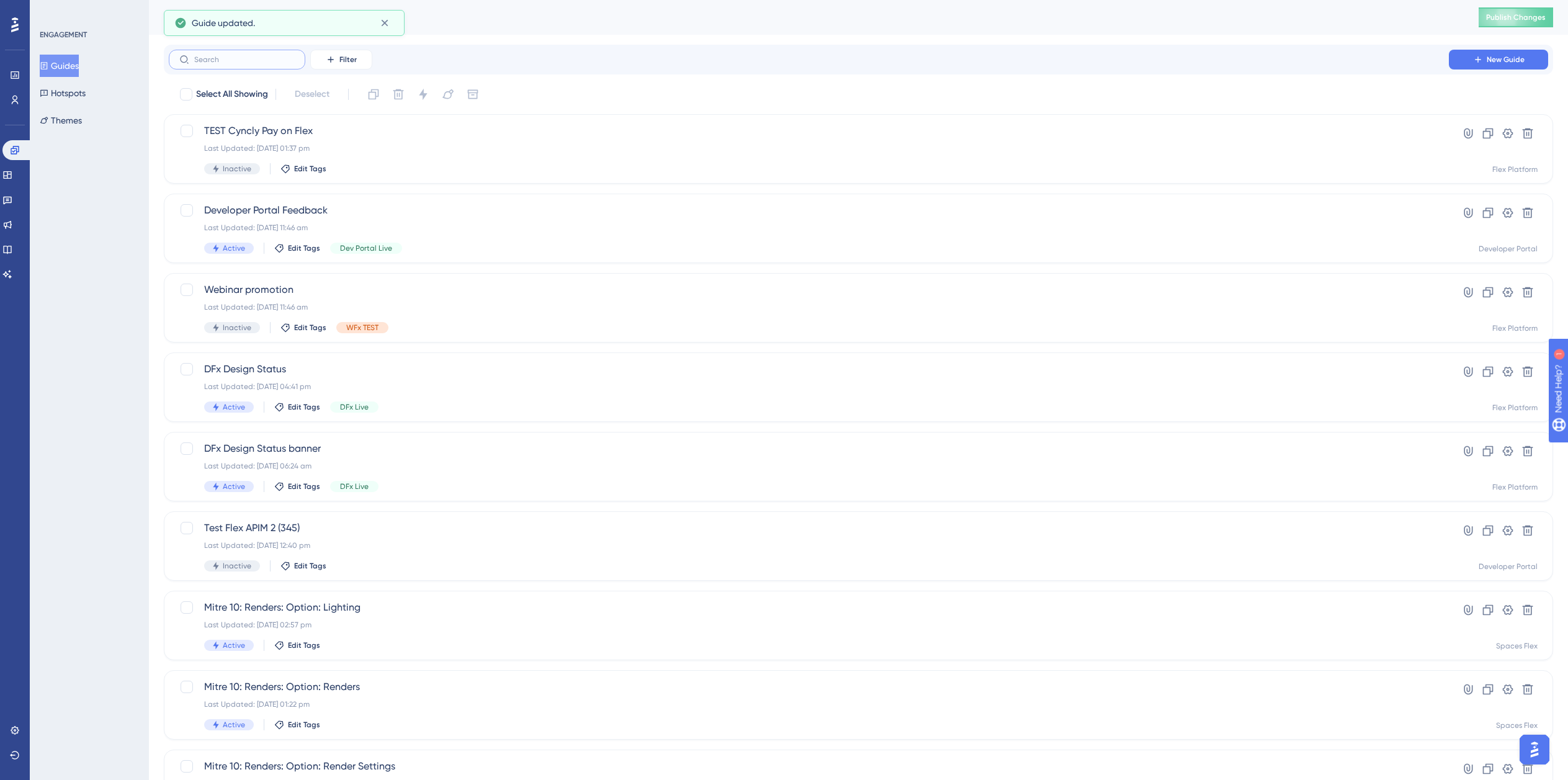
click at [241, 55] on input "text" at bounding box center [244, 60] width 101 height 9
paste input "isdemositena"
type input "isdemositena"
checkbox input "true"
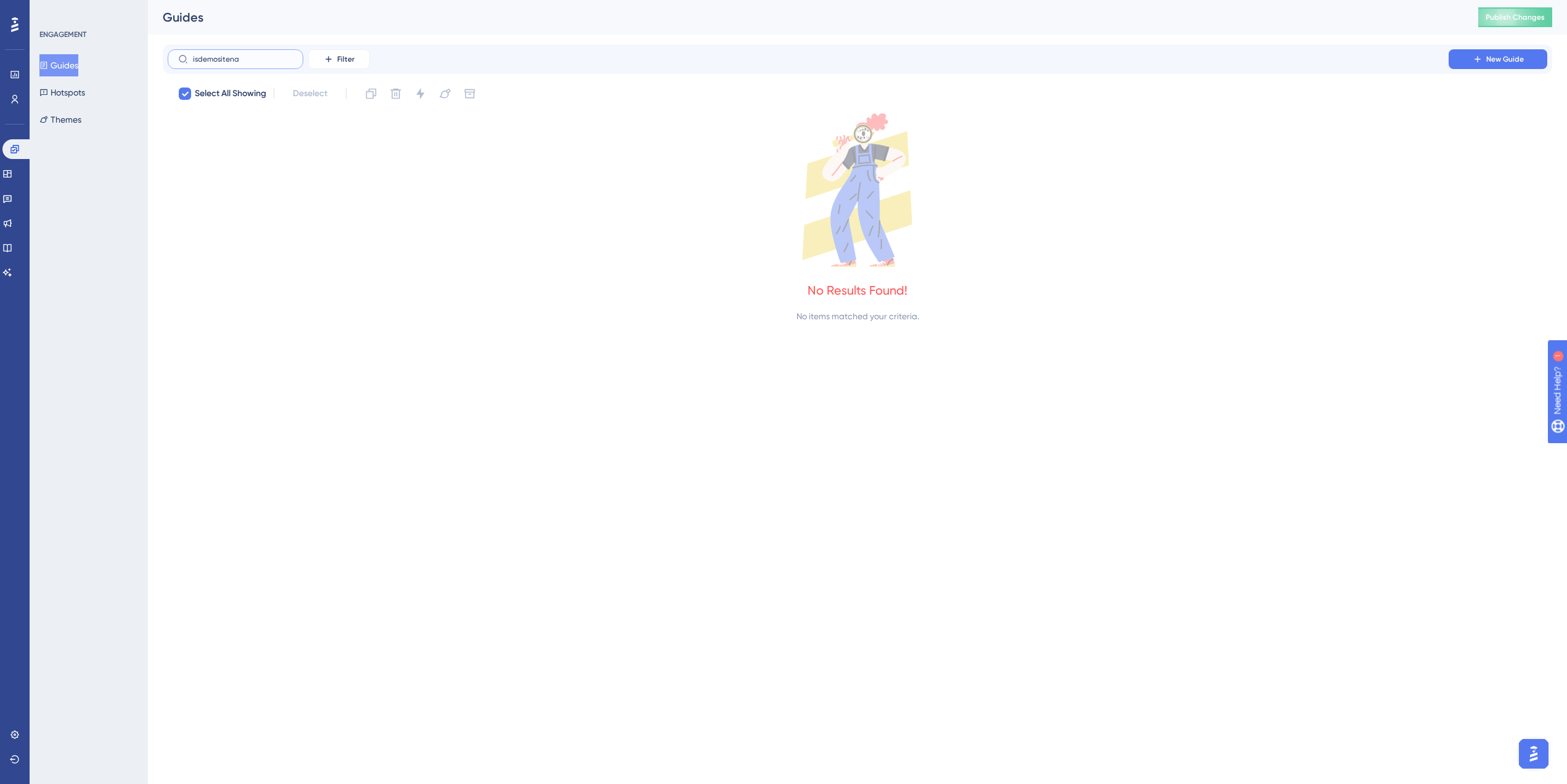
checkbox input "false"
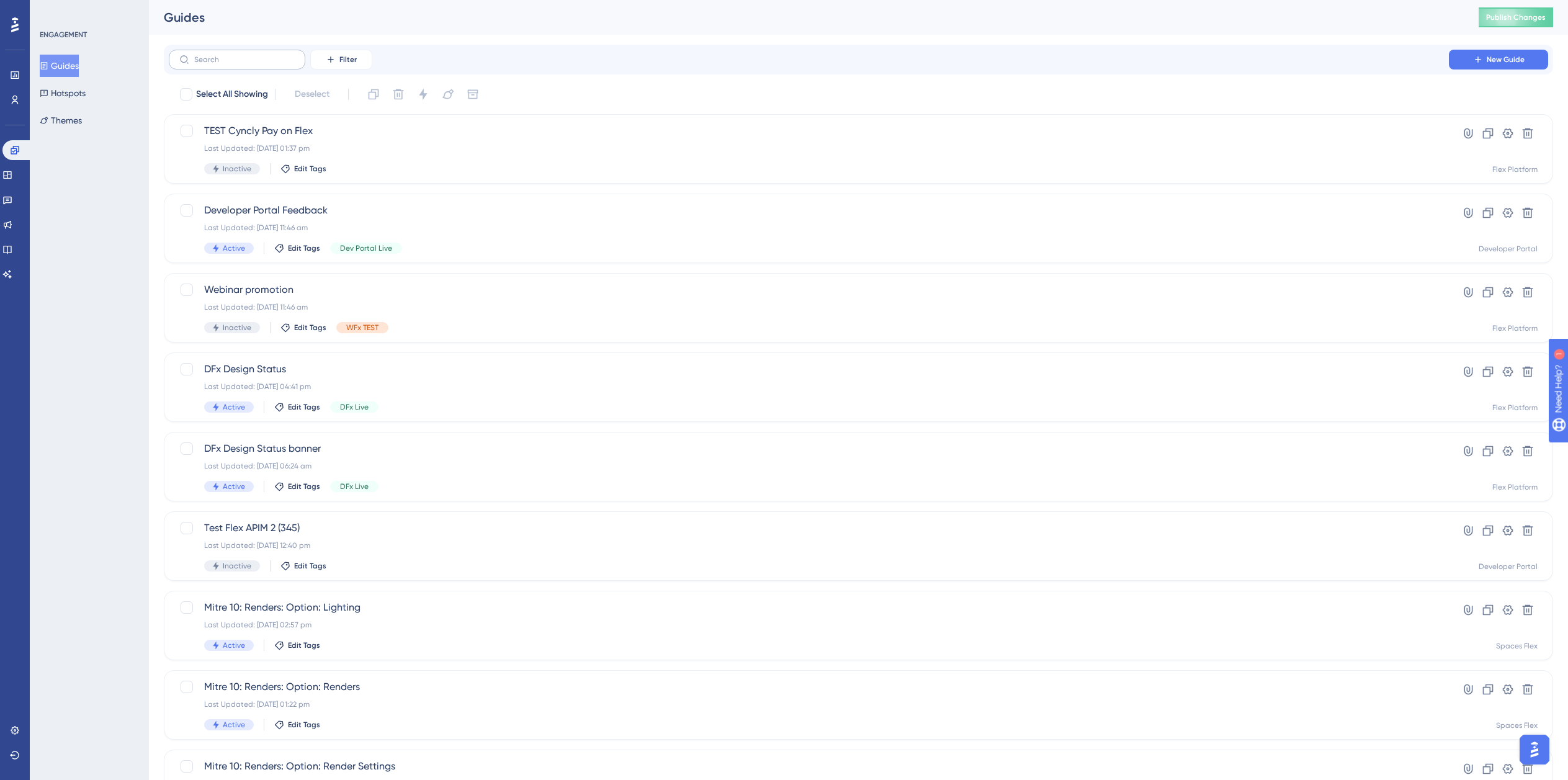
click at [221, 54] on label at bounding box center [236, 59] width 136 height 20
click at [221, 55] on input "text" at bounding box center [244, 60] width 101 height 9
paste input "Mitre 10"
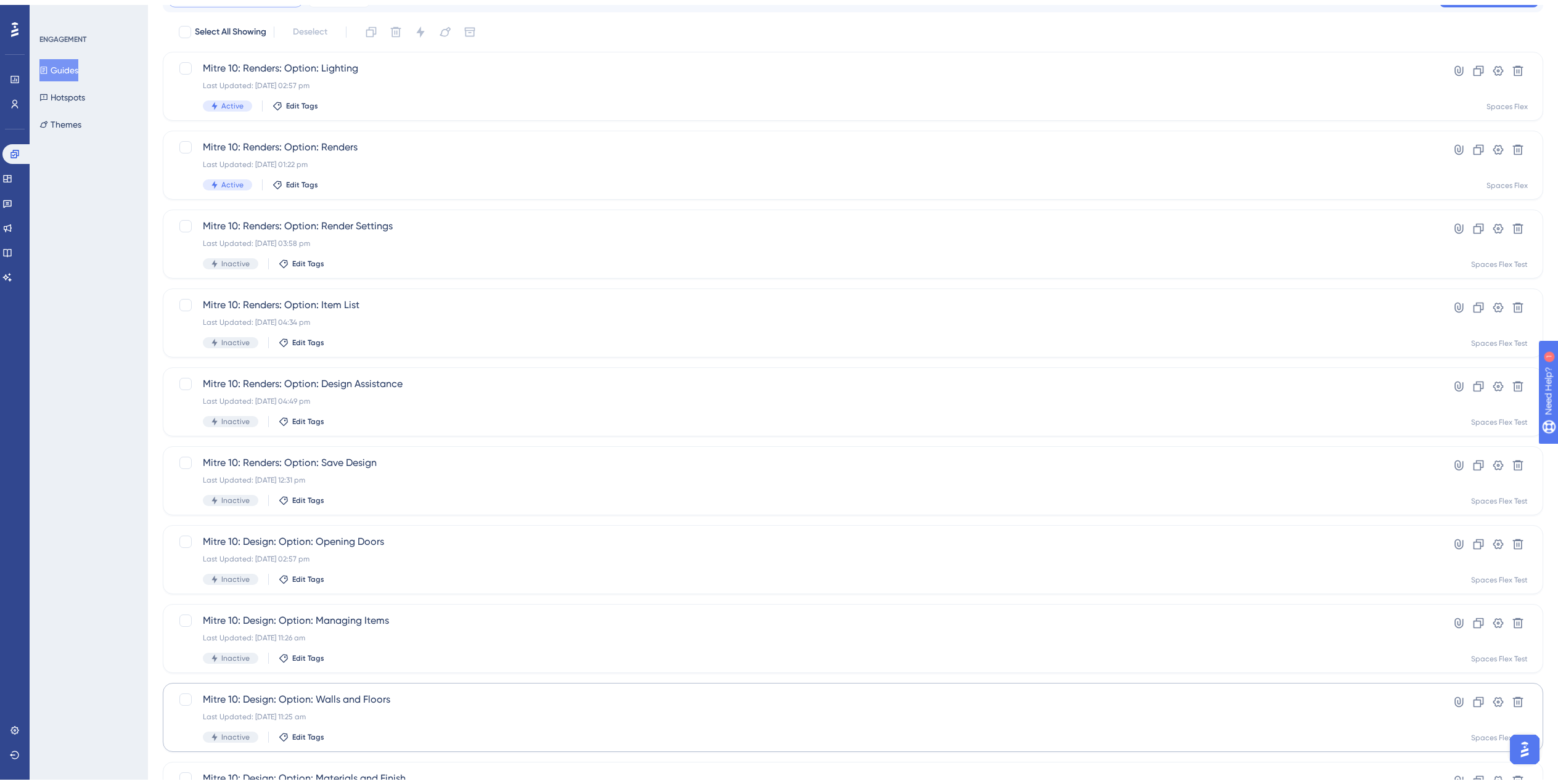
scroll to position [172, 0]
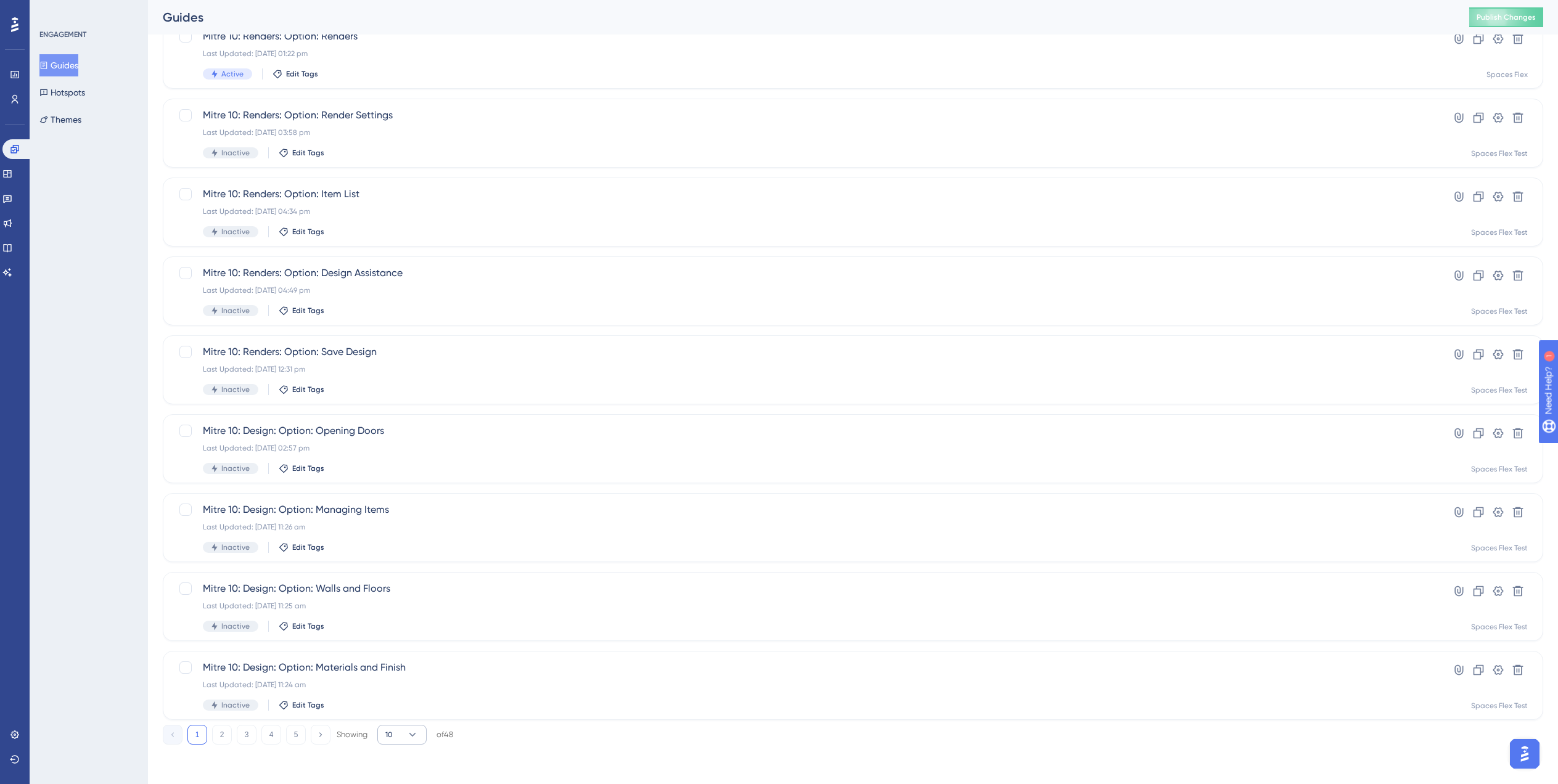
type input "Mitre 10"
click at [412, 735] on icon at bounding box center [412, 734] width 12 height 12
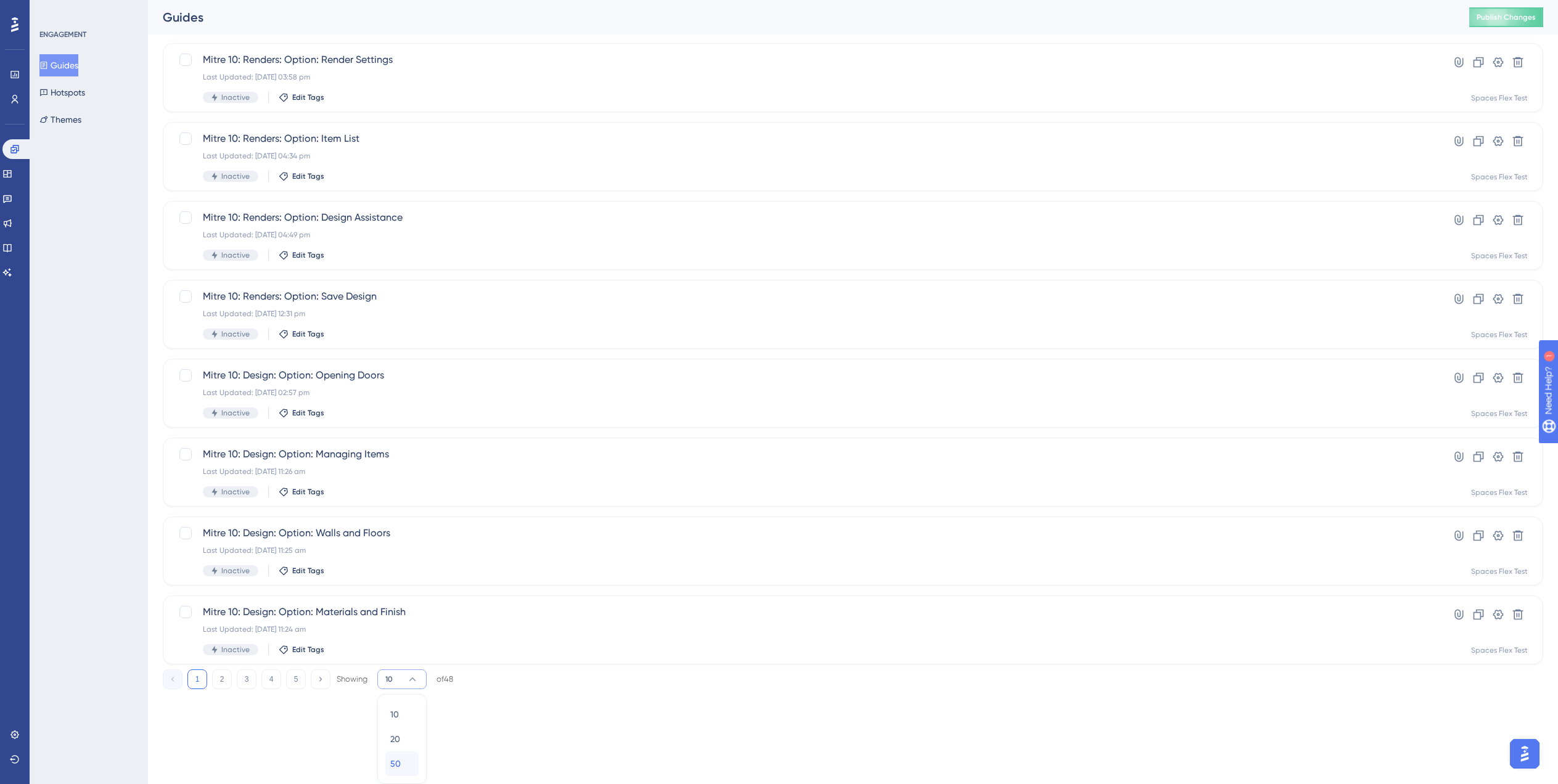
click at [400, 763] on span "50" at bounding box center [395, 764] width 10 height 14
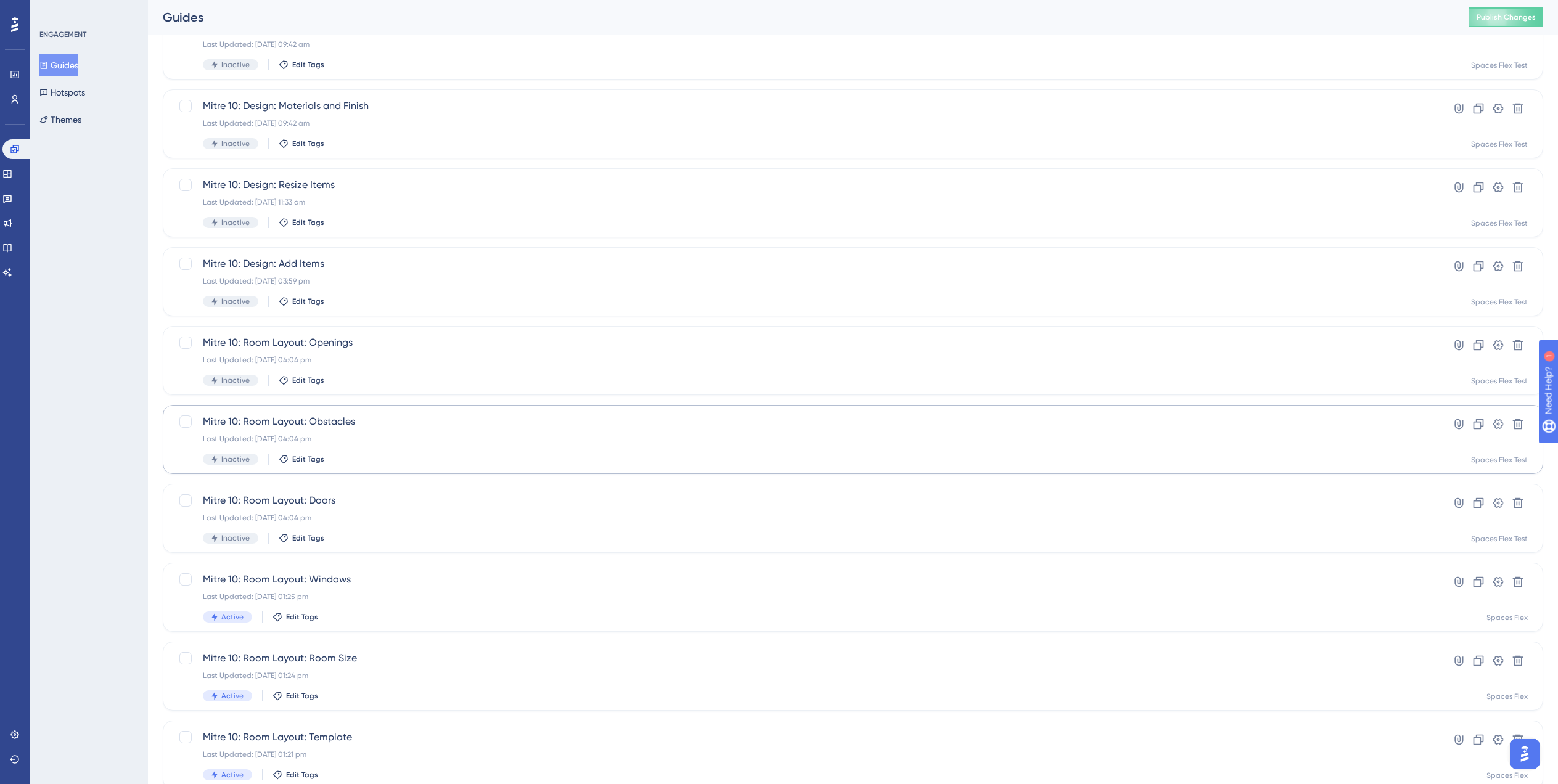
scroll to position [3170, 0]
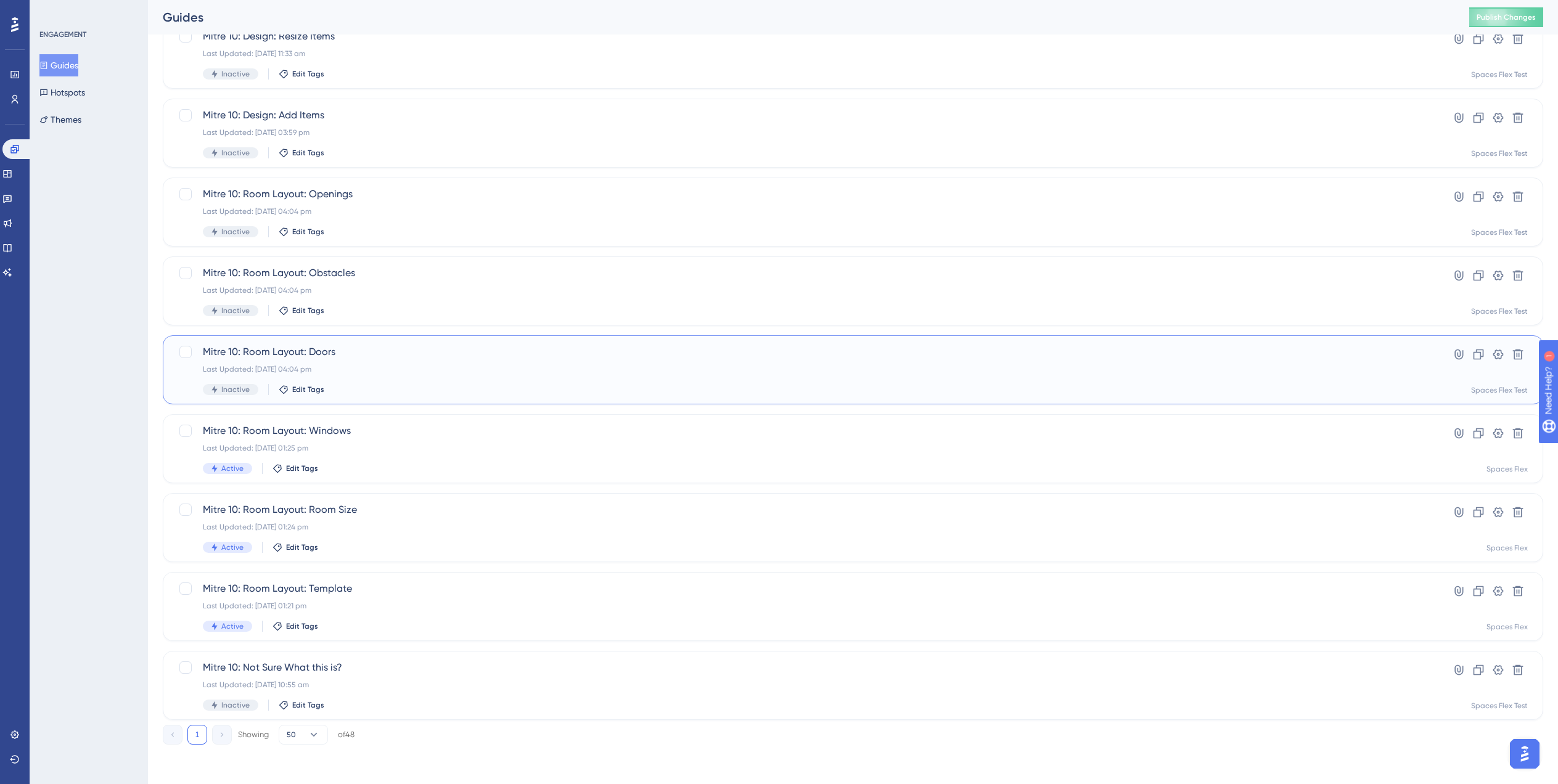
click at [716, 373] on div "Last Updated: 01 Aug 2025 04:04 pm" at bounding box center [804, 370] width 1202 height 10
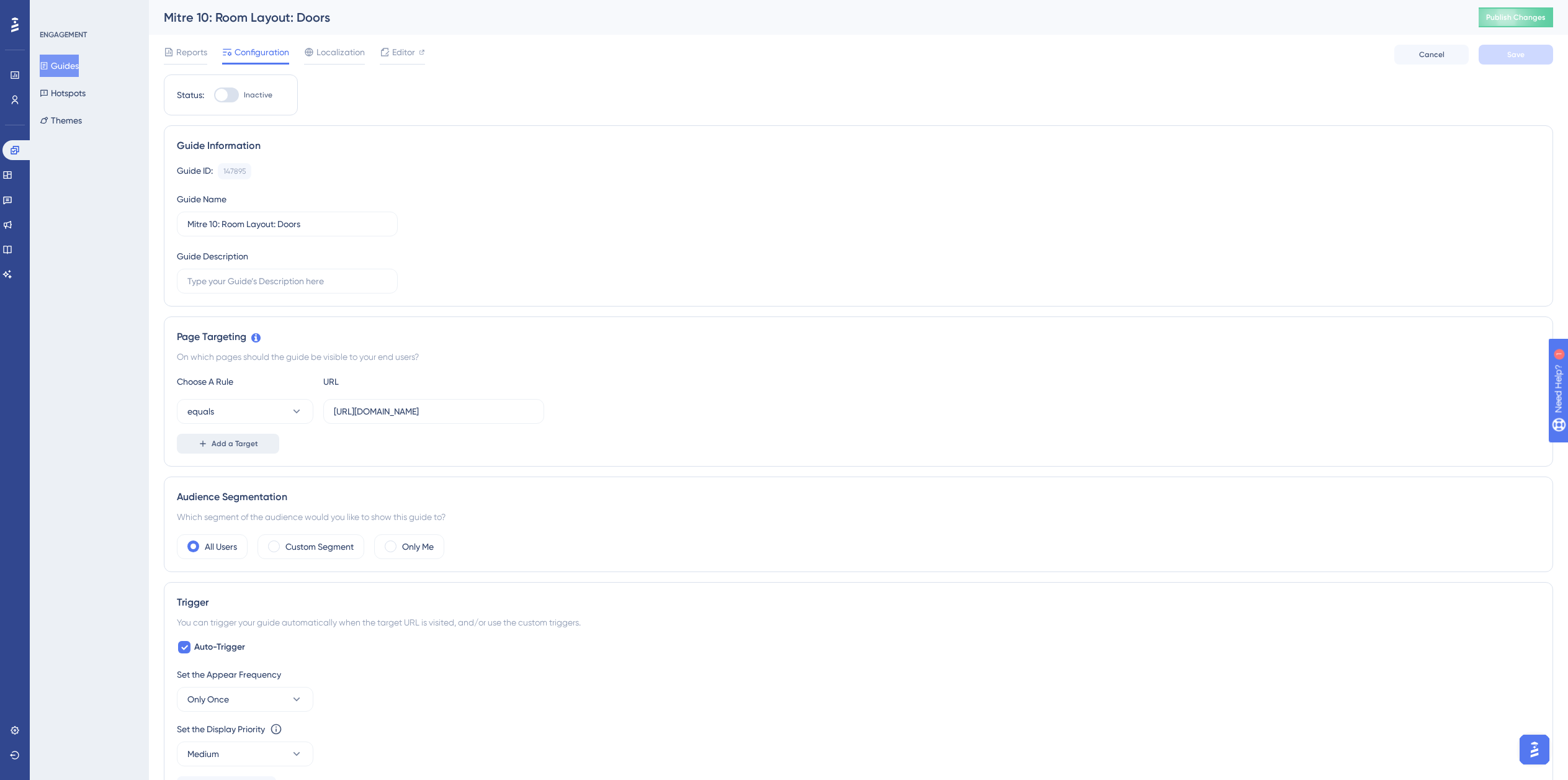
click at [230, 437] on button "Add a Target" at bounding box center [228, 443] width 102 height 20
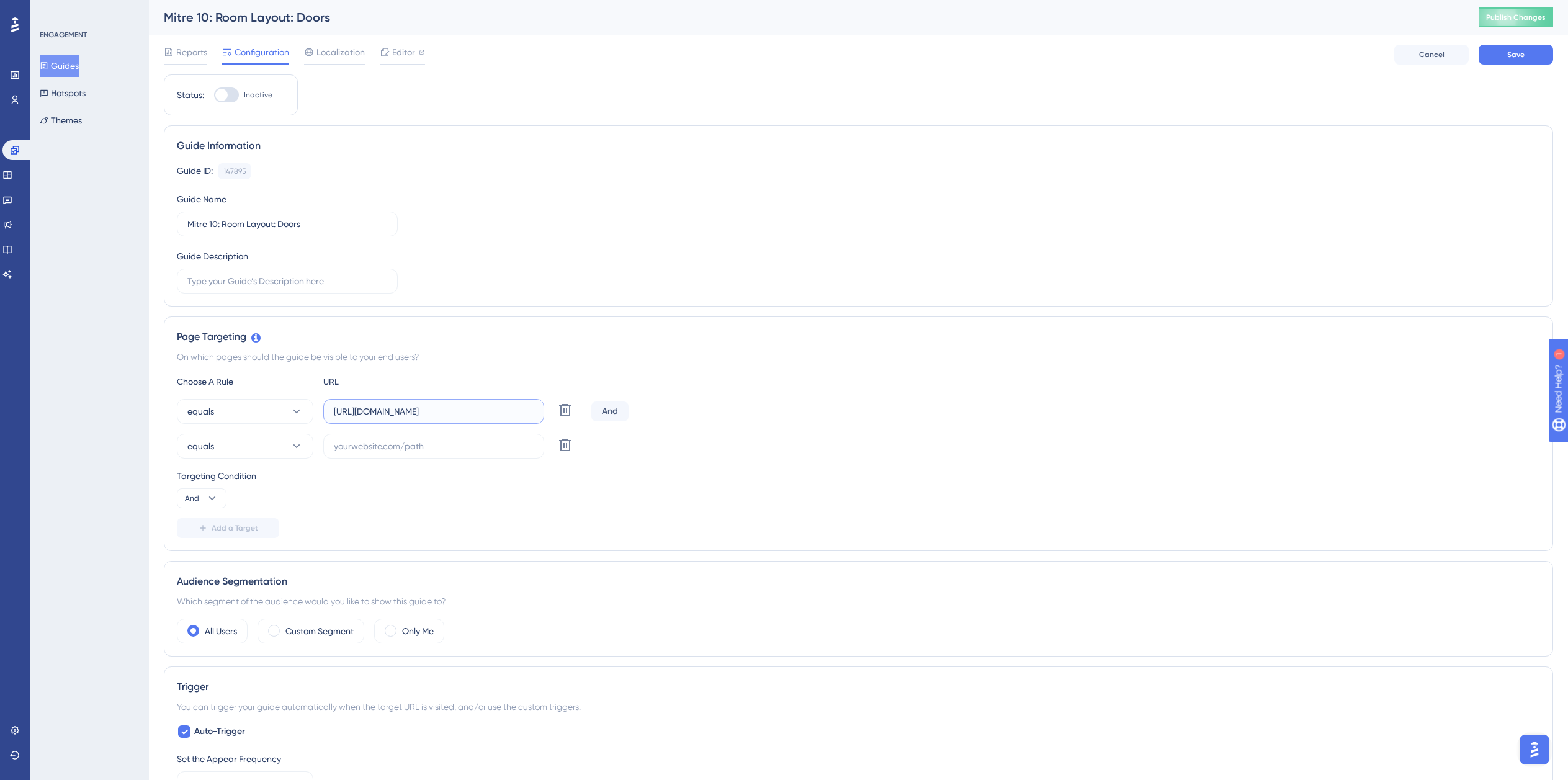
click at [390, 417] on input "https://planner.cyncly-idealspaces.com/uk/design/Draft?partnership=mitre10" at bounding box center [434, 412] width 200 height 14
paste input "dev-planner.cyncly-idealspaces.net/"
type input "https://dev-planner.cyncly-idealspaces.net/"
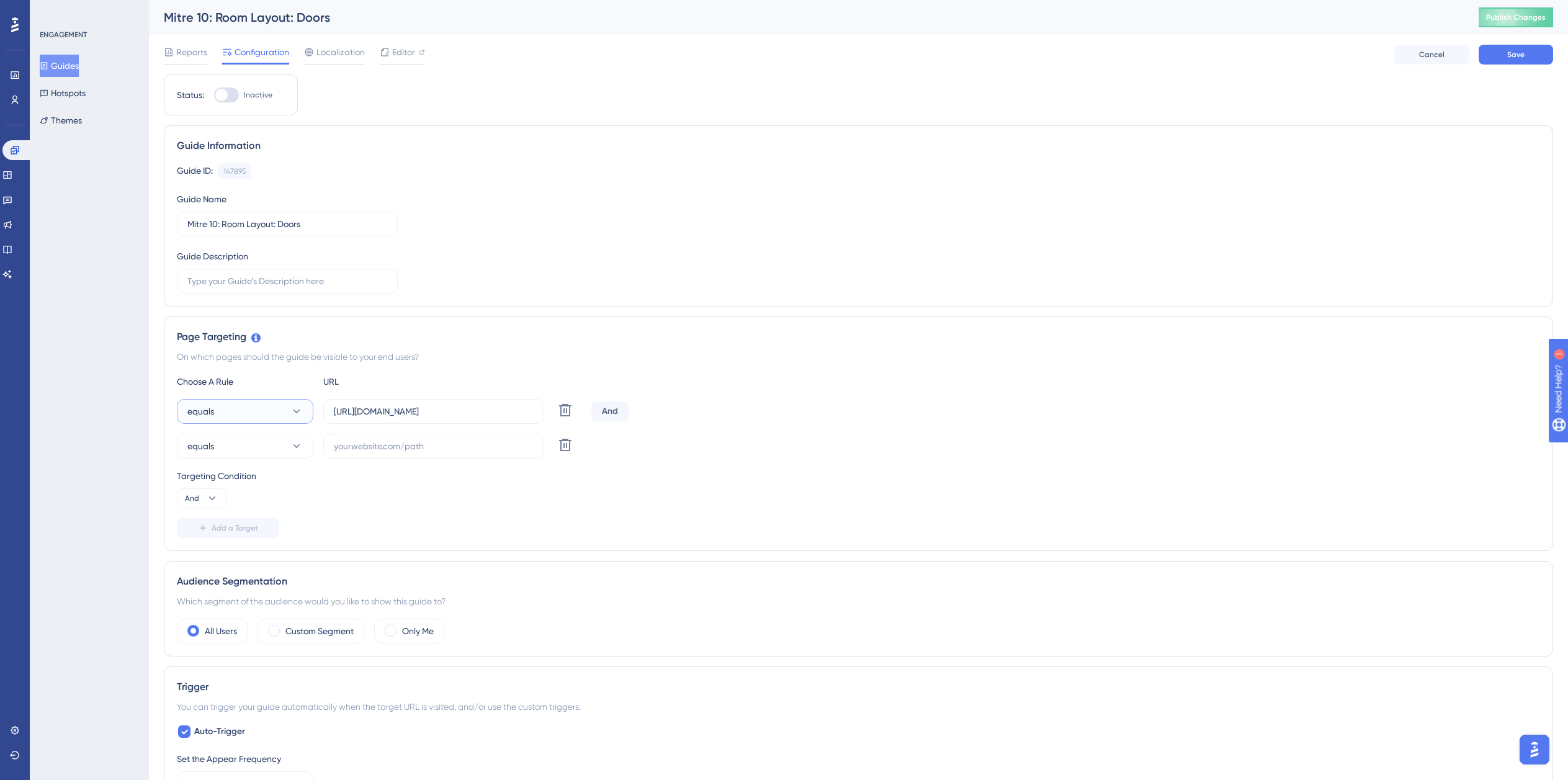
click at [253, 409] on button "equals" at bounding box center [244, 412] width 136 height 25
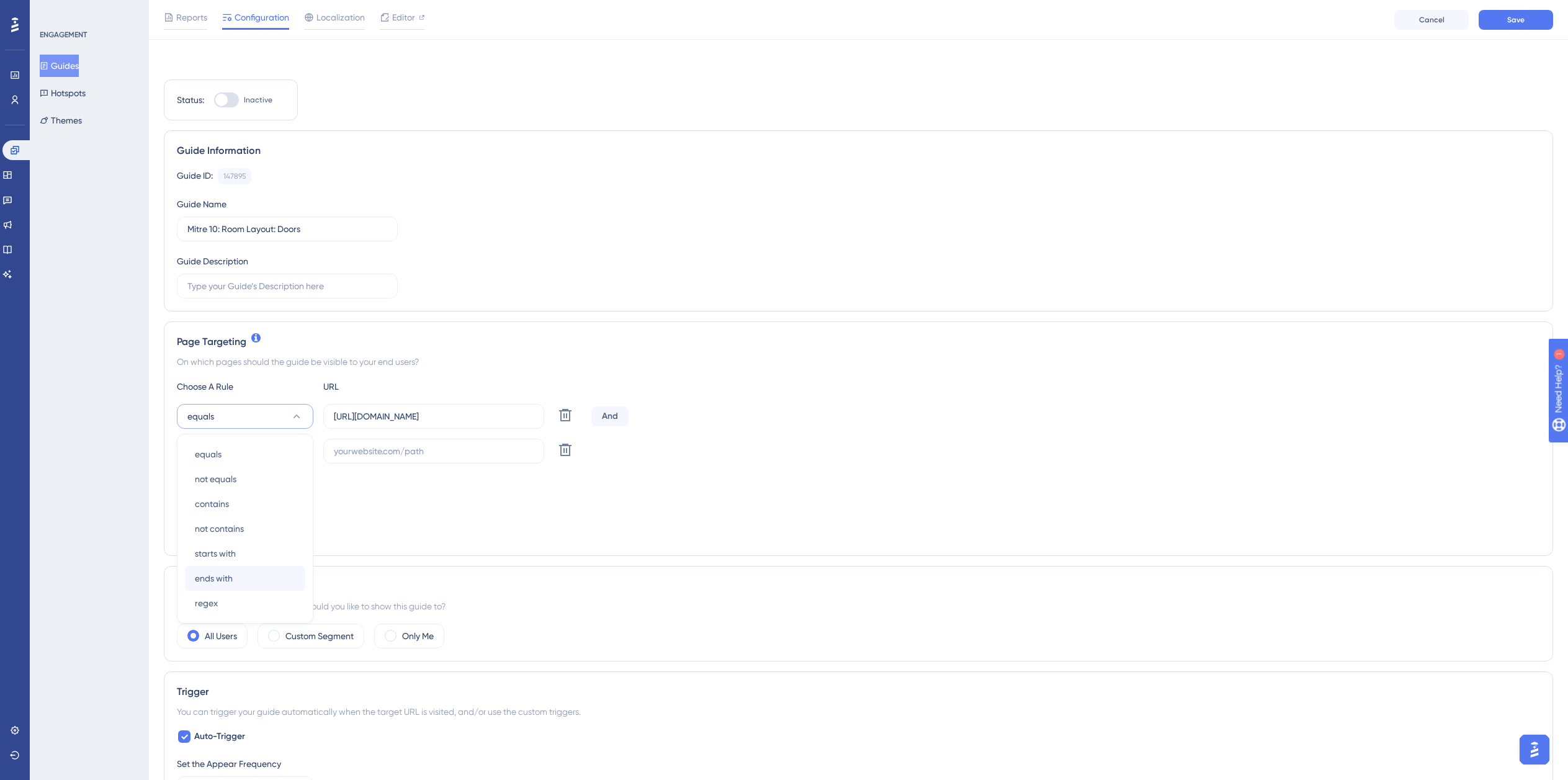
scroll to position [134, 0]
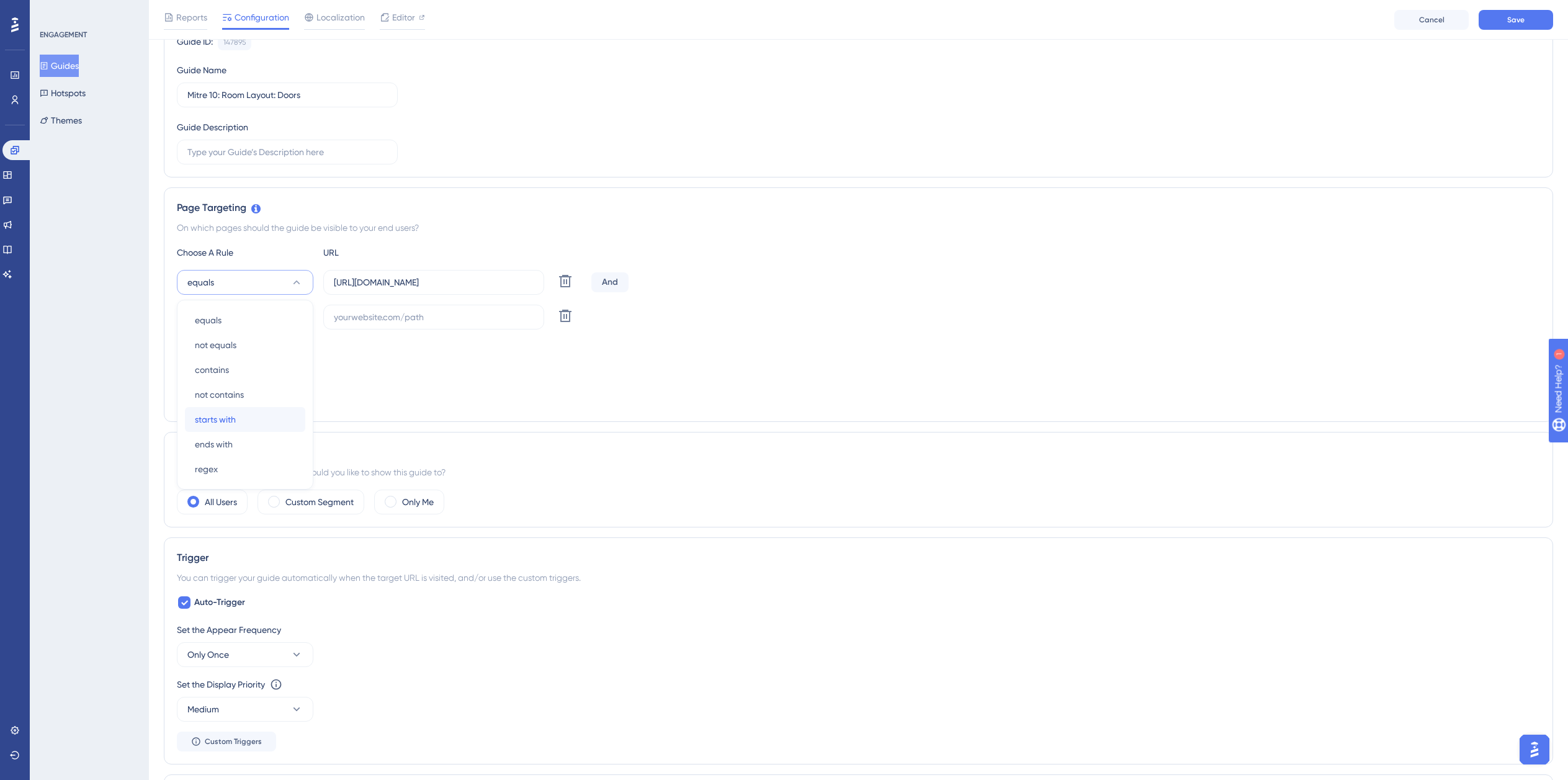
click at [243, 422] on div "starts with starts with" at bounding box center [245, 420] width 101 height 25
click at [239, 314] on button "equals" at bounding box center [244, 317] width 136 height 25
click at [232, 471] on span "ends with" at bounding box center [214, 479] width 38 height 15
click at [408, 318] on input "text" at bounding box center [434, 317] width 200 height 14
paste input "isdemositena"
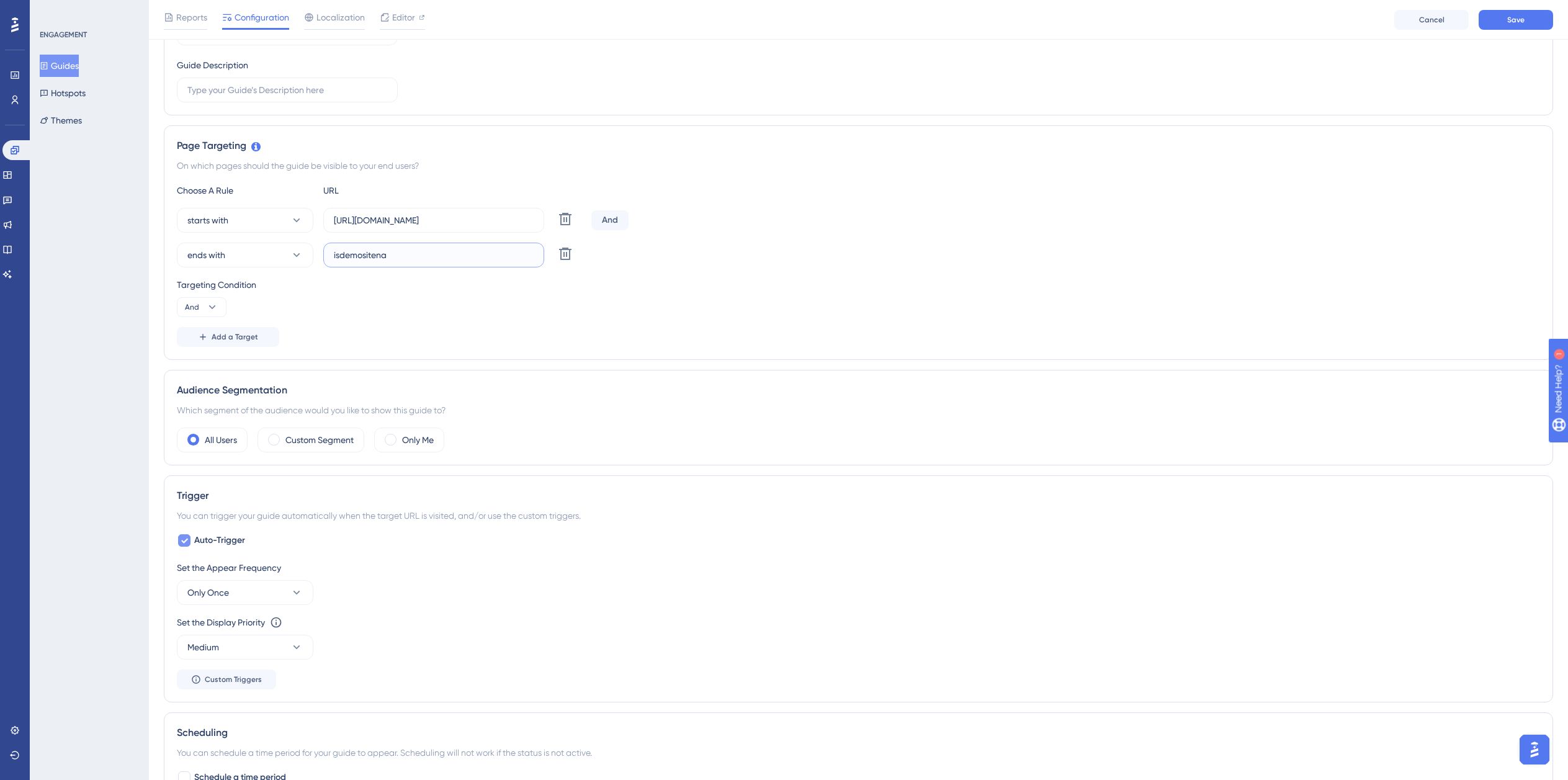
type input "isdemositena"
click at [239, 538] on span "Auto-Trigger" at bounding box center [220, 541] width 51 height 15
checkbox input "false"
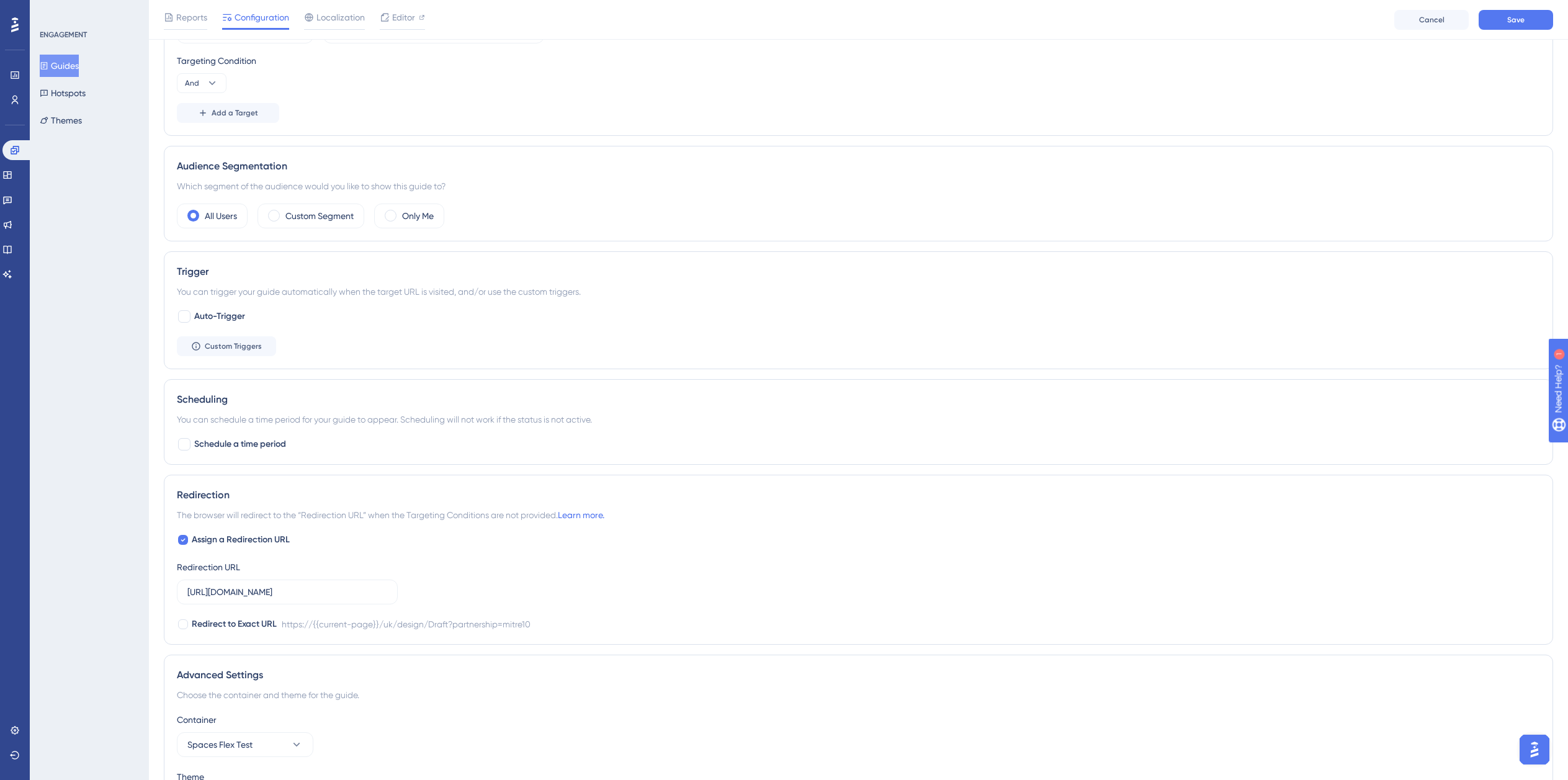
scroll to position [506, 0]
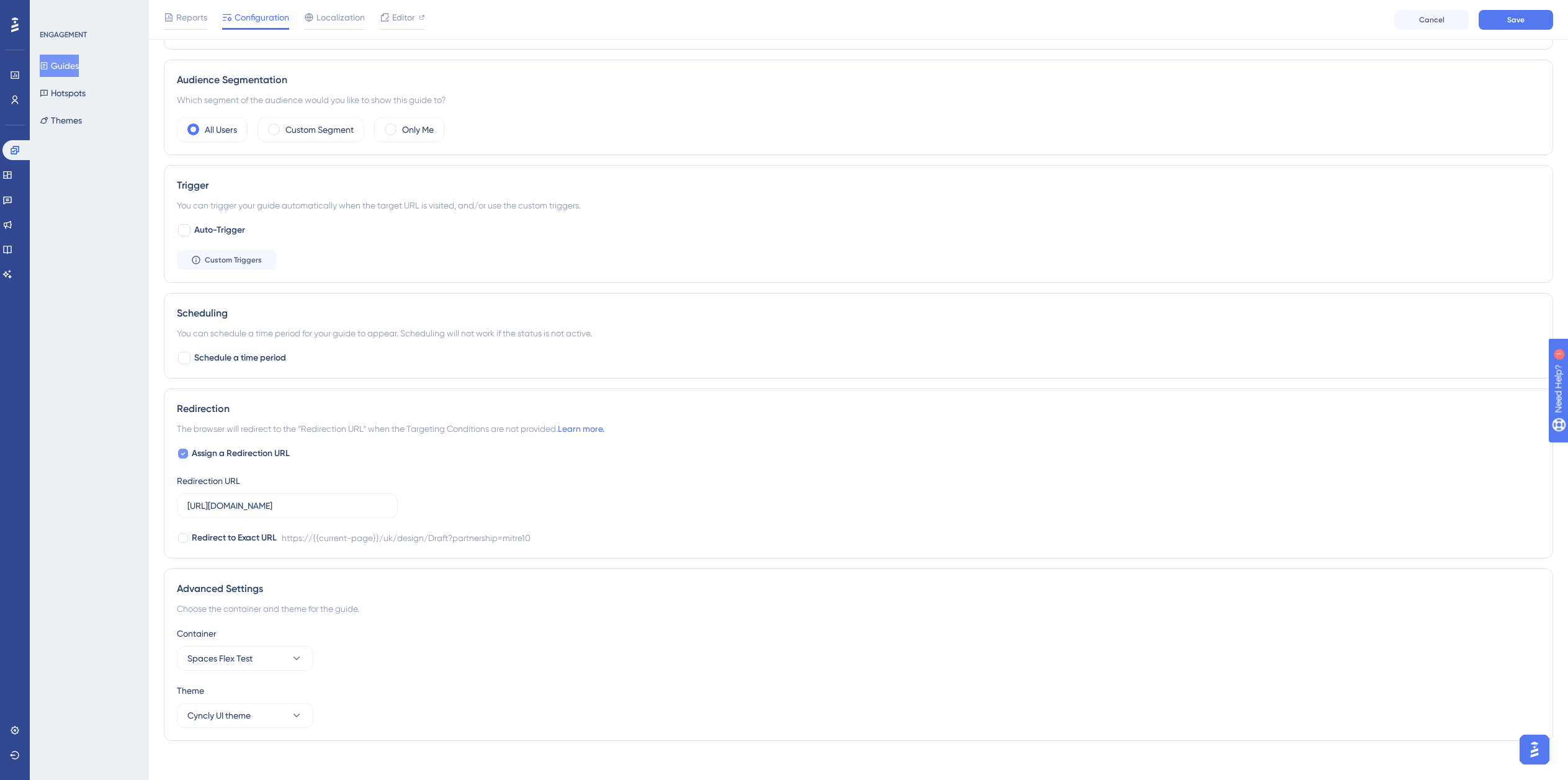
click at [213, 457] on span "Assign a Redirection URL" at bounding box center [241, 454] width 98 height 15
checkbox input "false"
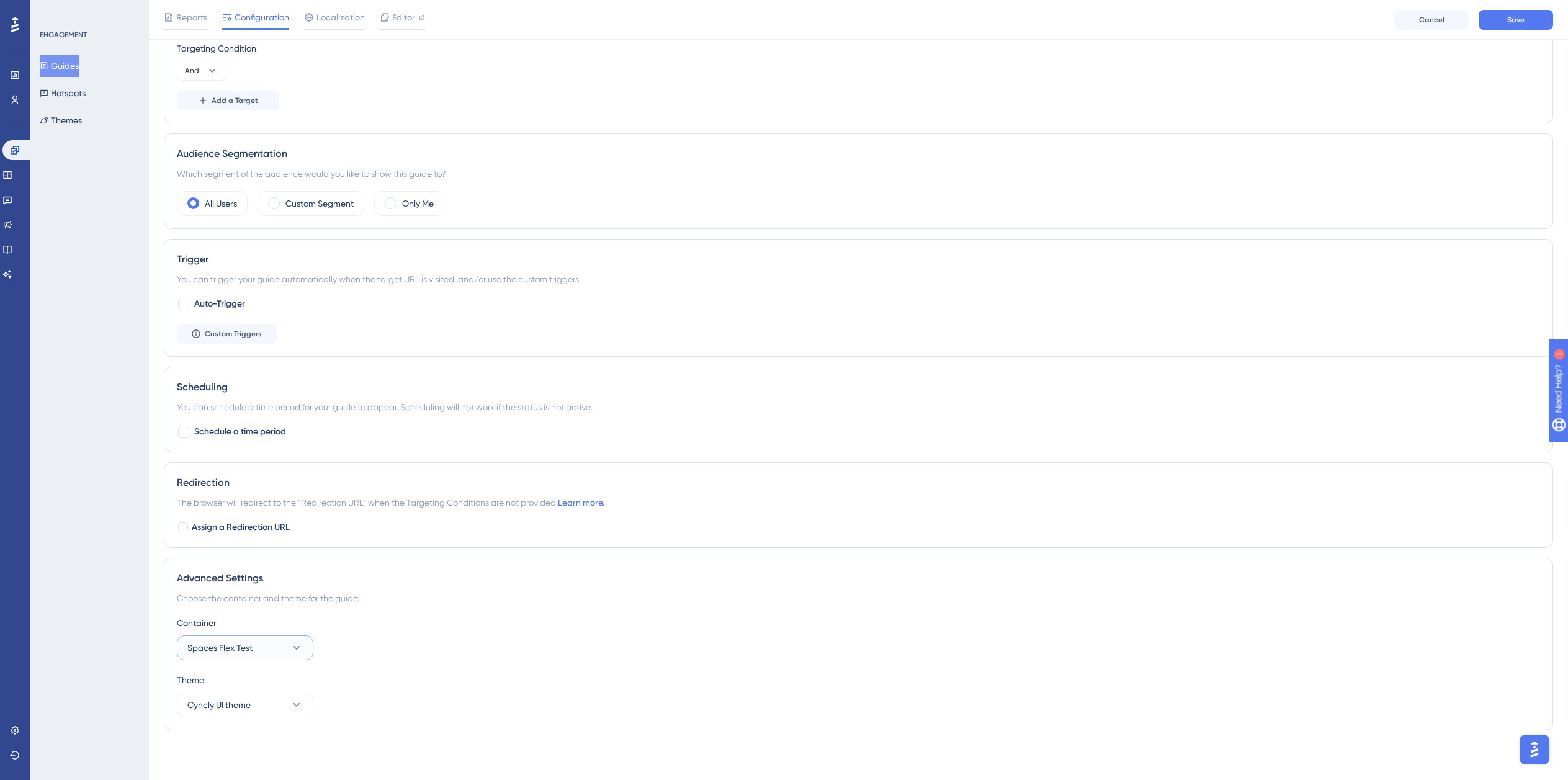
click at [283, 645] on button "Spaces Flex Test" at bounding box center [244, 648] width 136 height 25
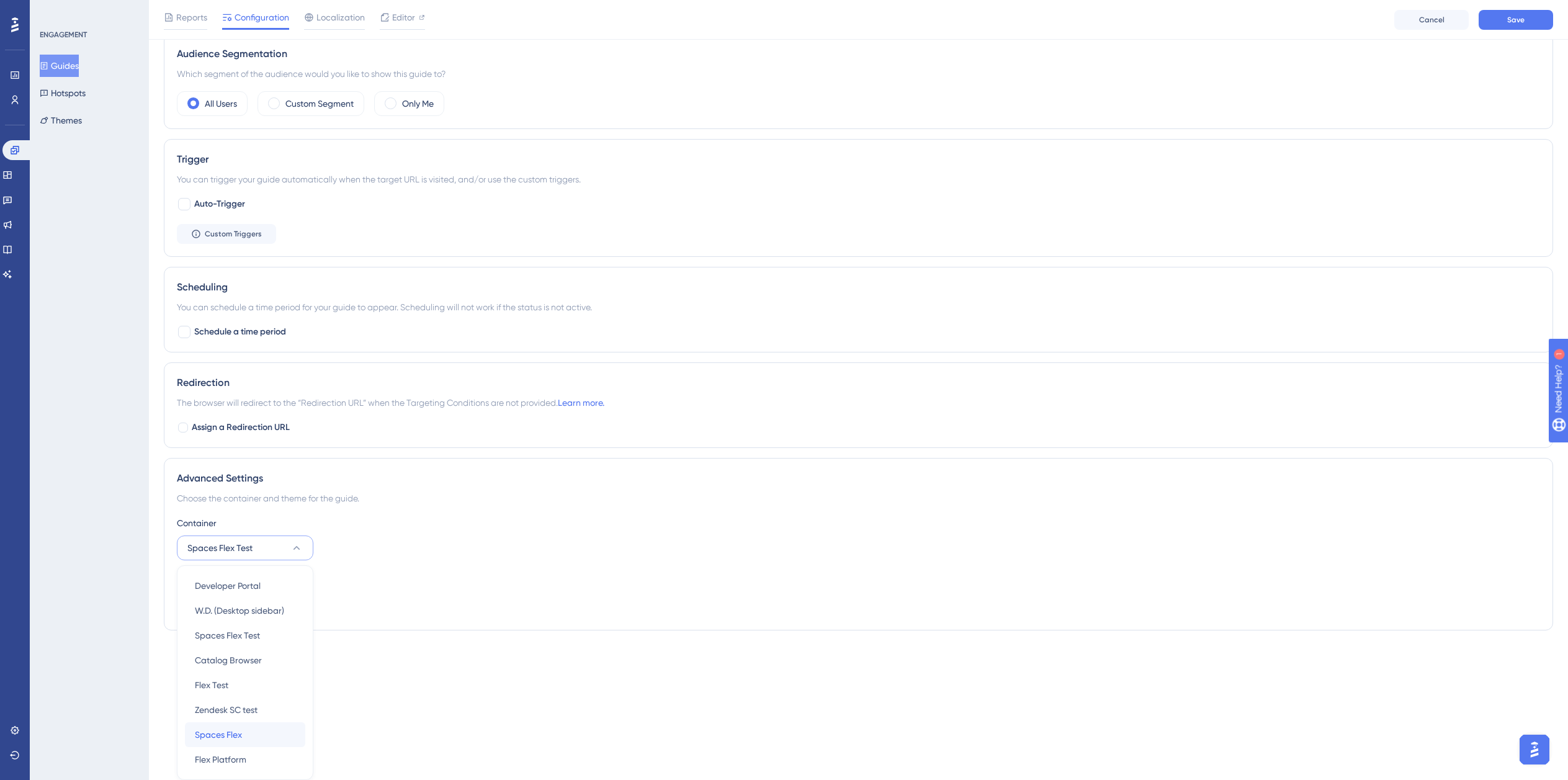
click at [231, 734] on span "Spaces Flex" at bounding box center [218, 735] width 47 height 15
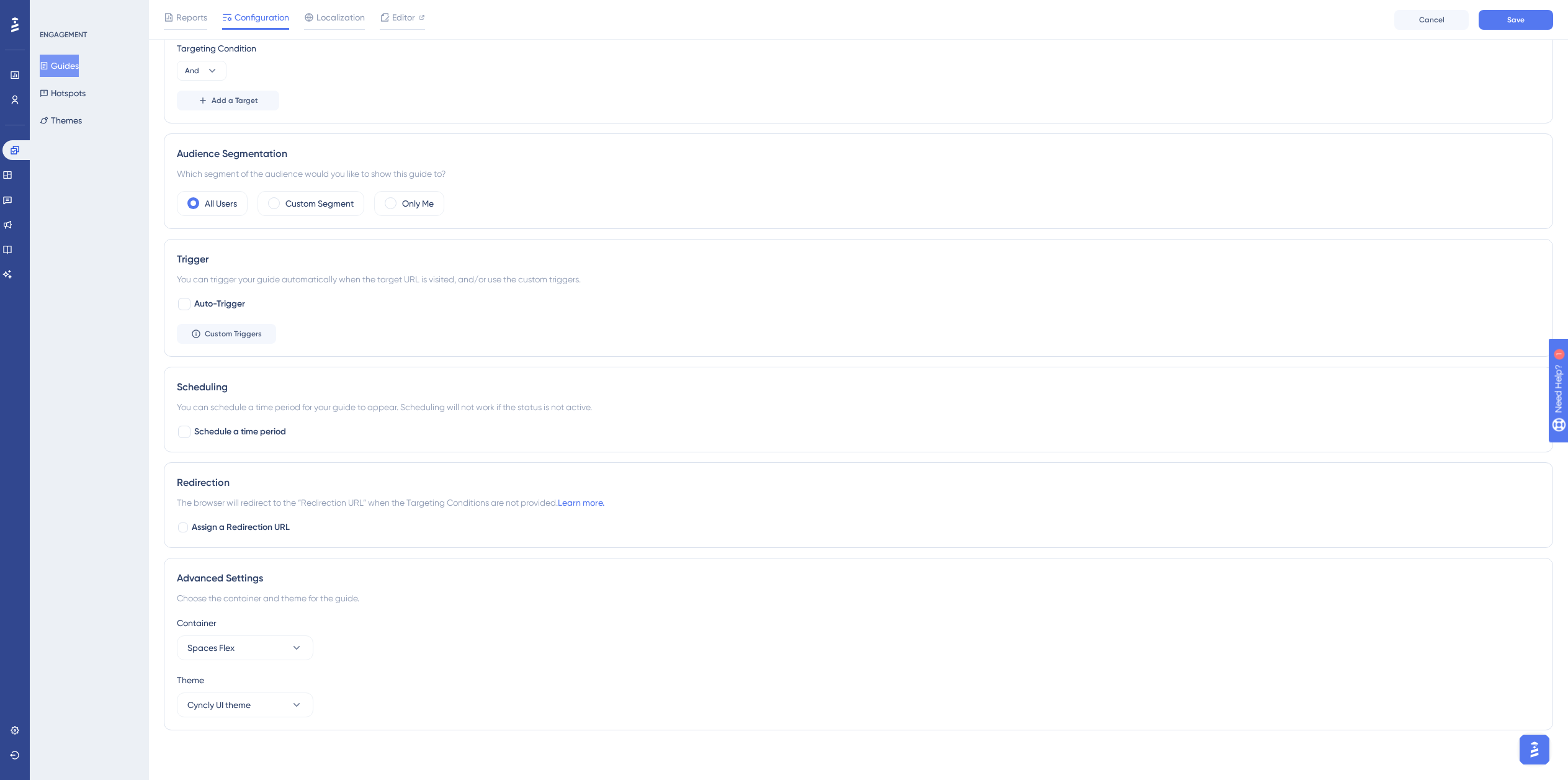
scroll to position [433, 0]
click at [1503, 28] on button "Save" at bounding box center [1516, 20] width 74 height 20
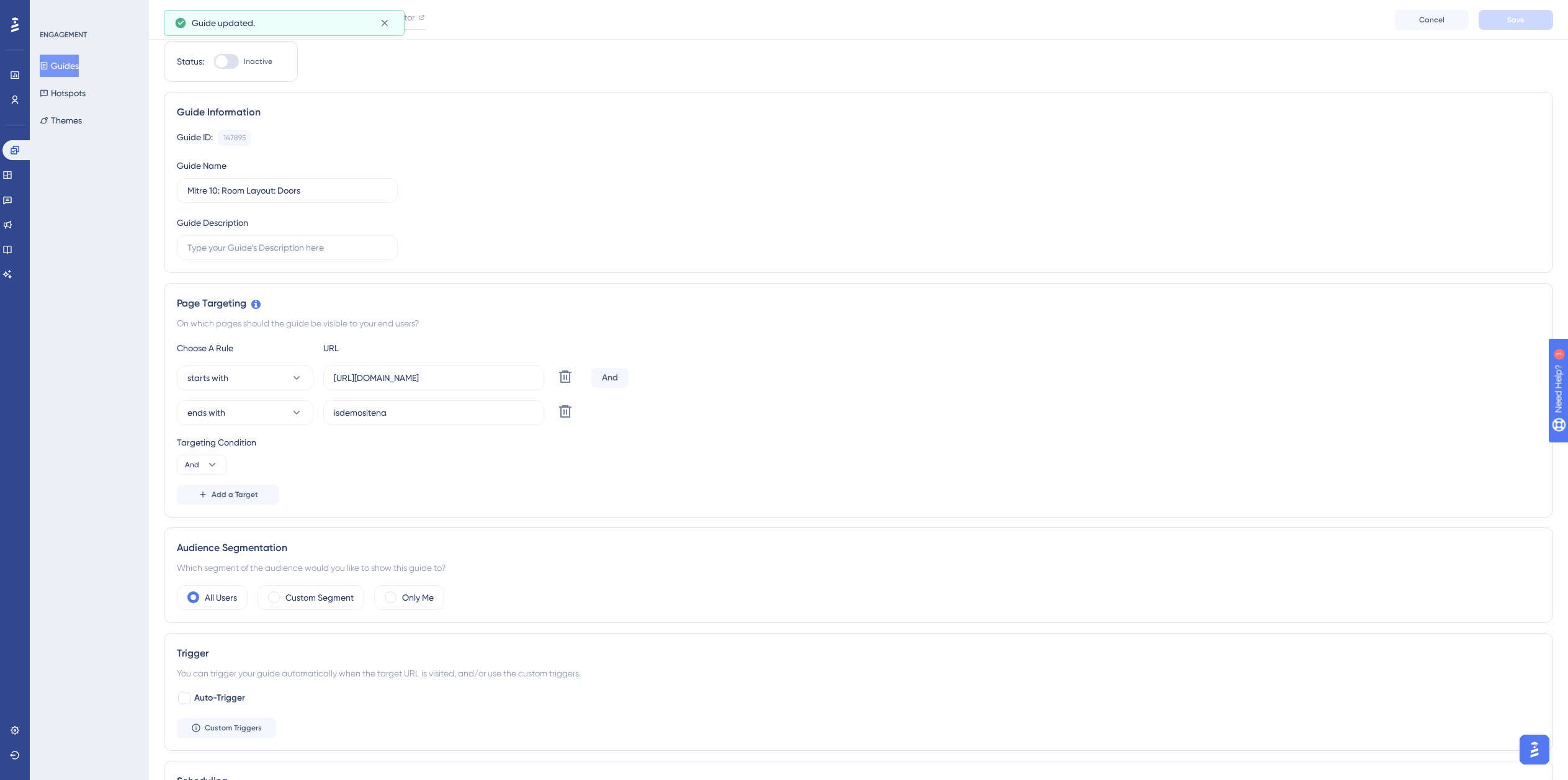
scroll to position [0, 0]
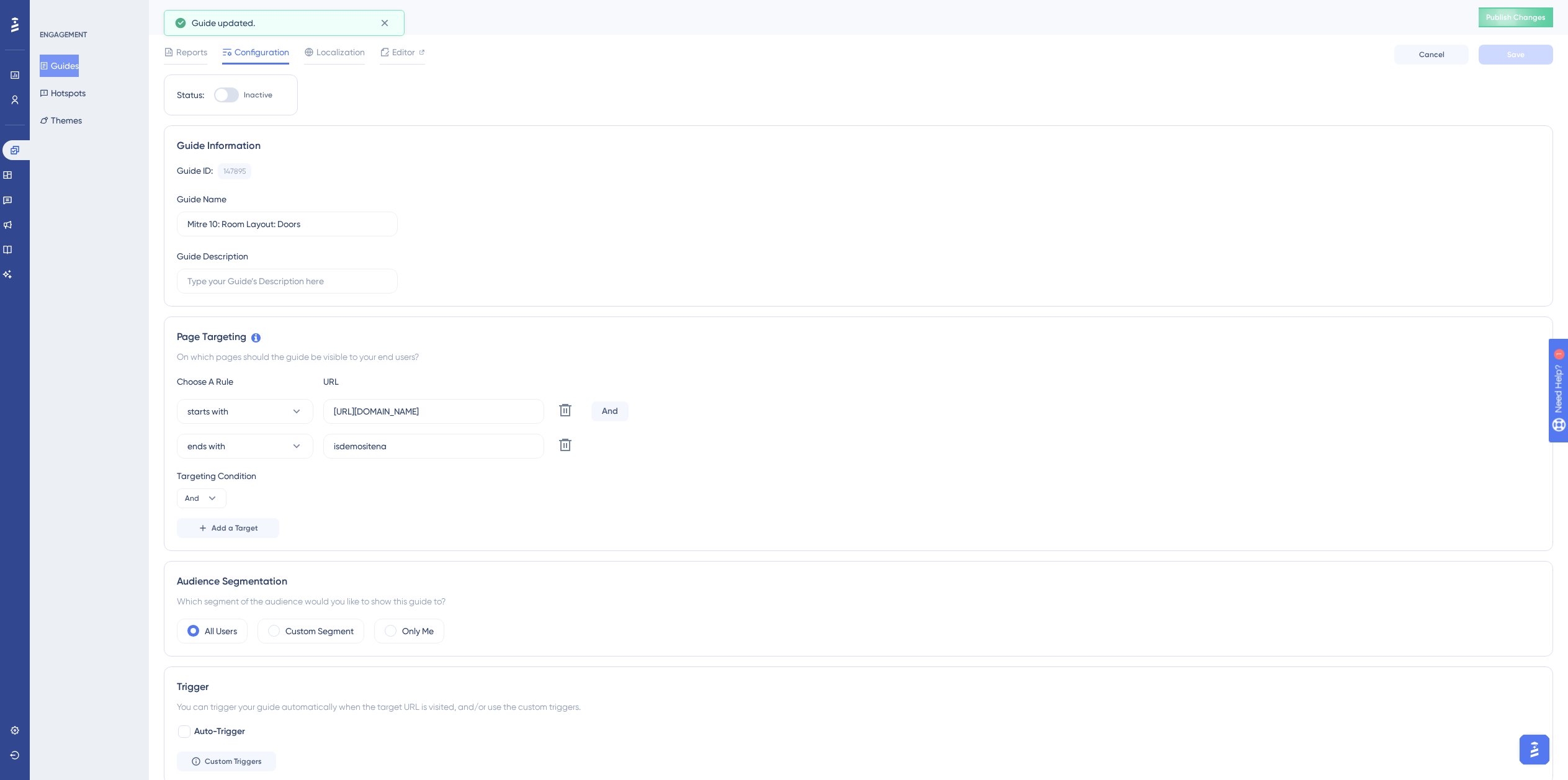
click at [231, 96] on div at bounding box center [226, 95] width 25 height 15
click at [214, 96] on input "Inactive" at bounding box center [214, 95] width 1 height 1
checkbox input "true"
click at [1521, 63] on button "Save" at bounding box center [1516, 54] width 74 height 20
click at [68, 66] on button "Guides" at bounding box center [59, 66] width 39 height 23
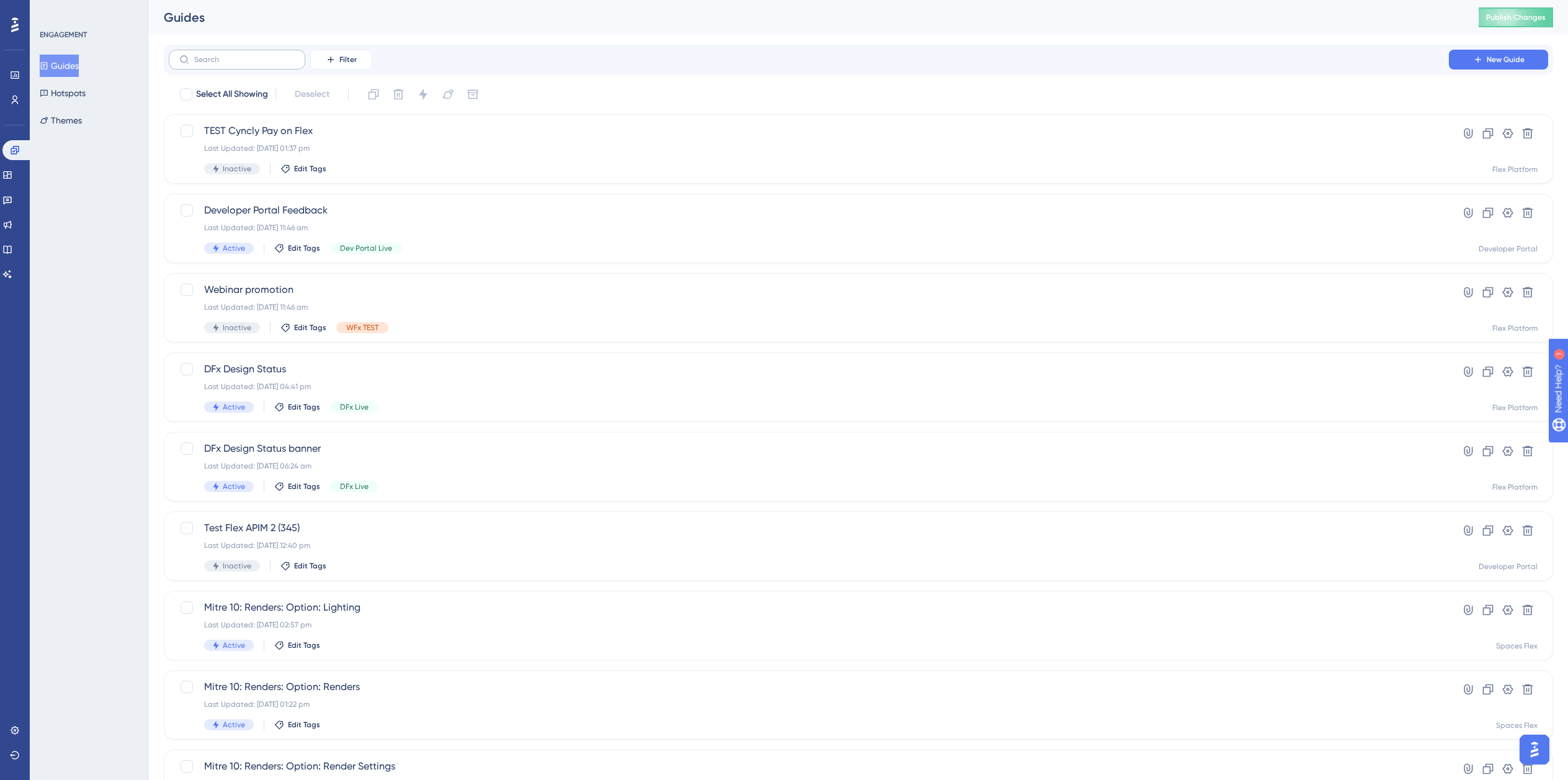
click at [241, 65] on label at bounding box center [236, 59] width 136 height 20
click at [241, 64] on input "text" at bounding box center [244, 60] width 101 height 9
paste input "Mitre 10"
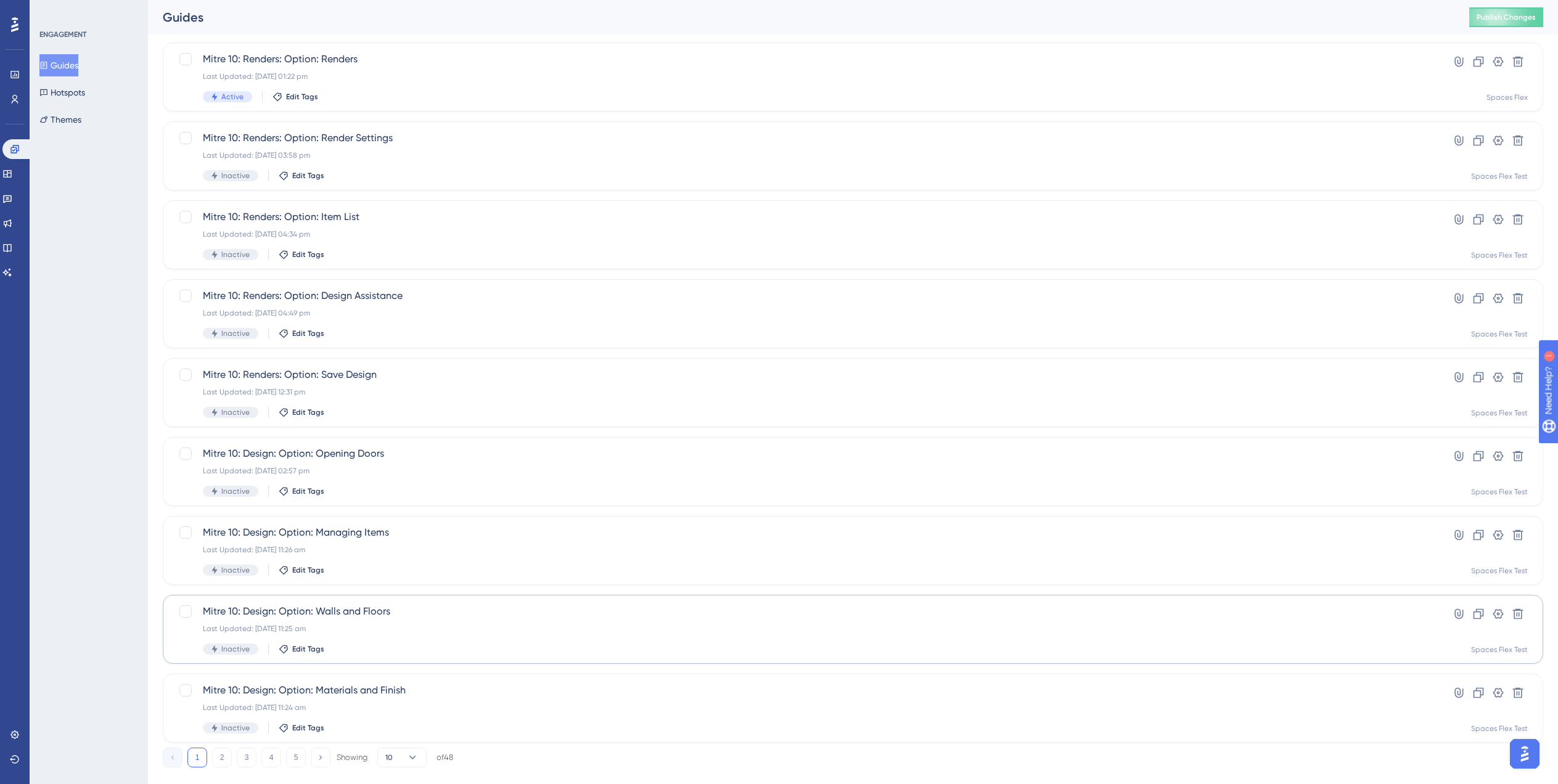
scroll to position [172, 0]
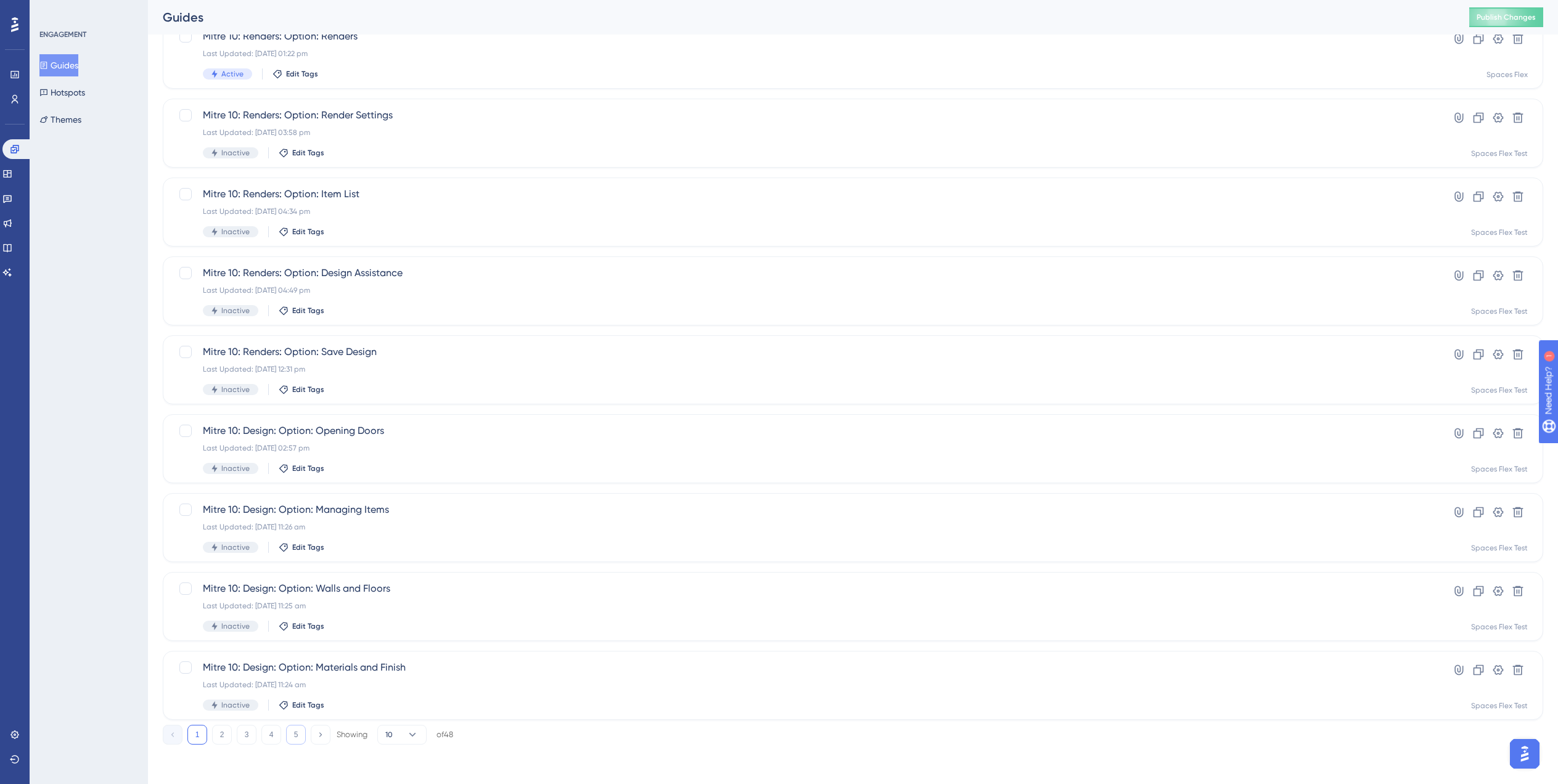
type input "Mitre 10"
click at [294, 732] on button "5" at bounding box center [296, 734] width 20 height 20
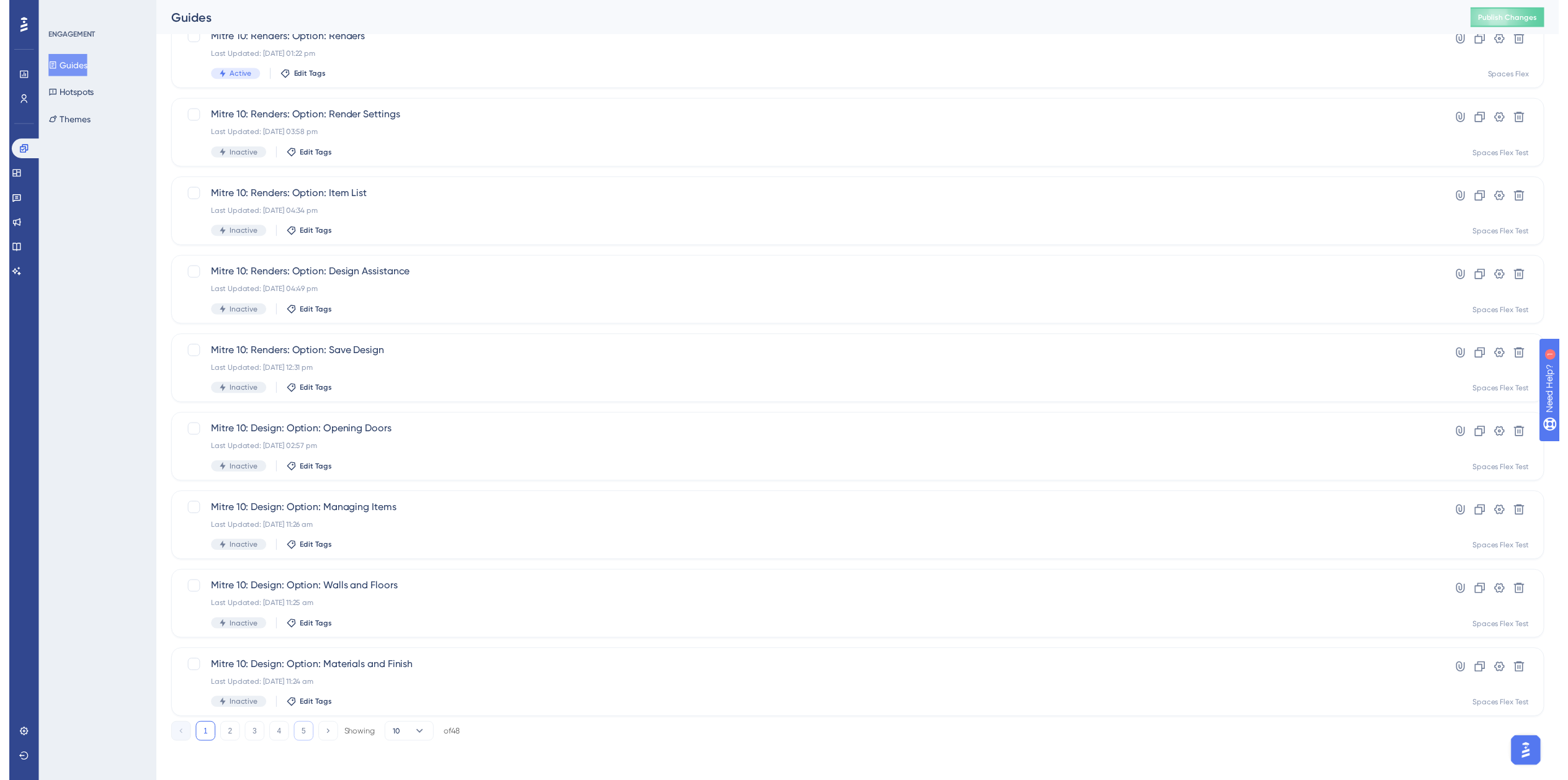
scroll to position [15, 0]
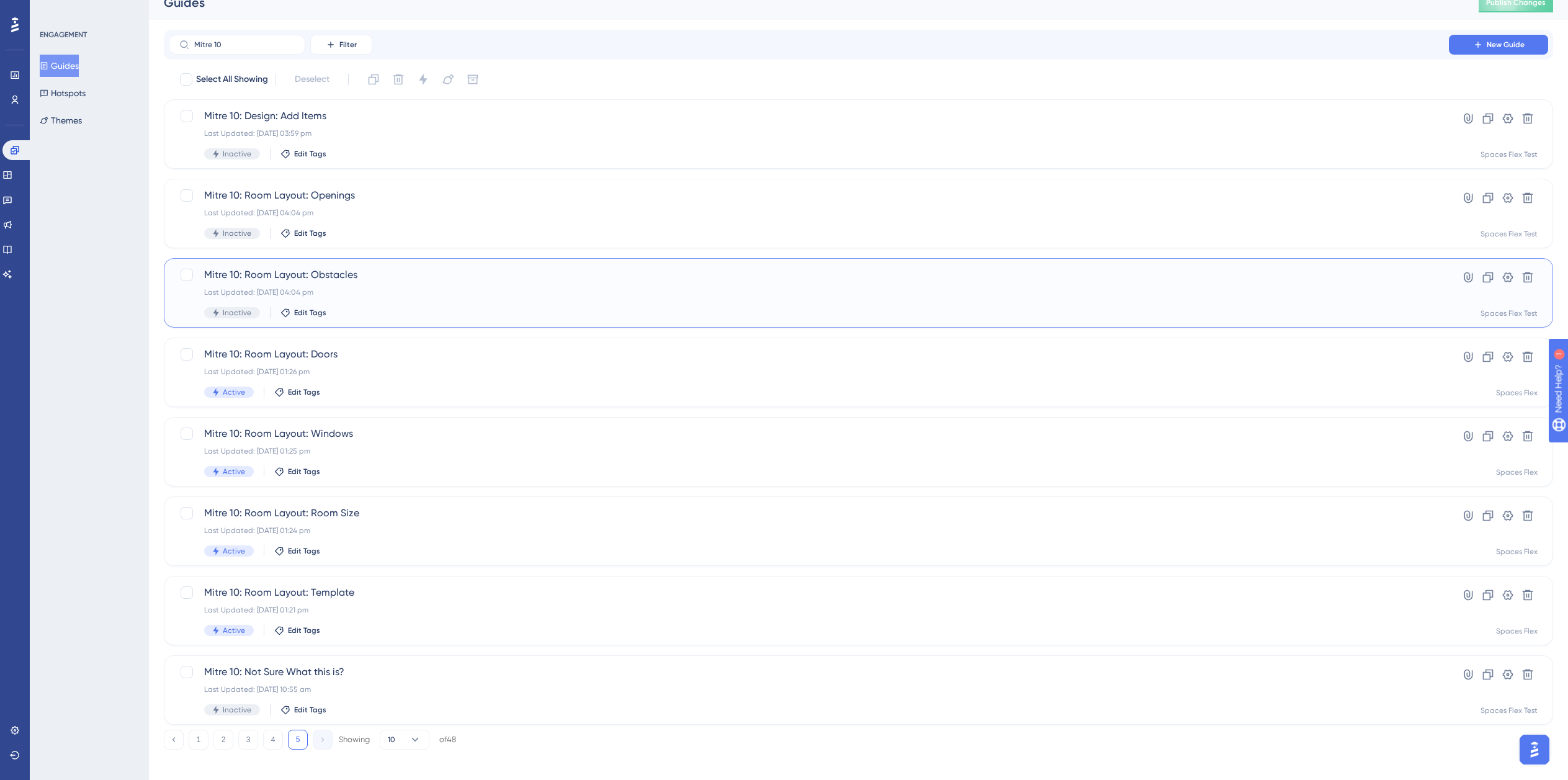
click at [694, 292] on div "Last Updated: 01 Aug 2025 04:04 pm" at bounding box center [809, 293] width 1210 height 10
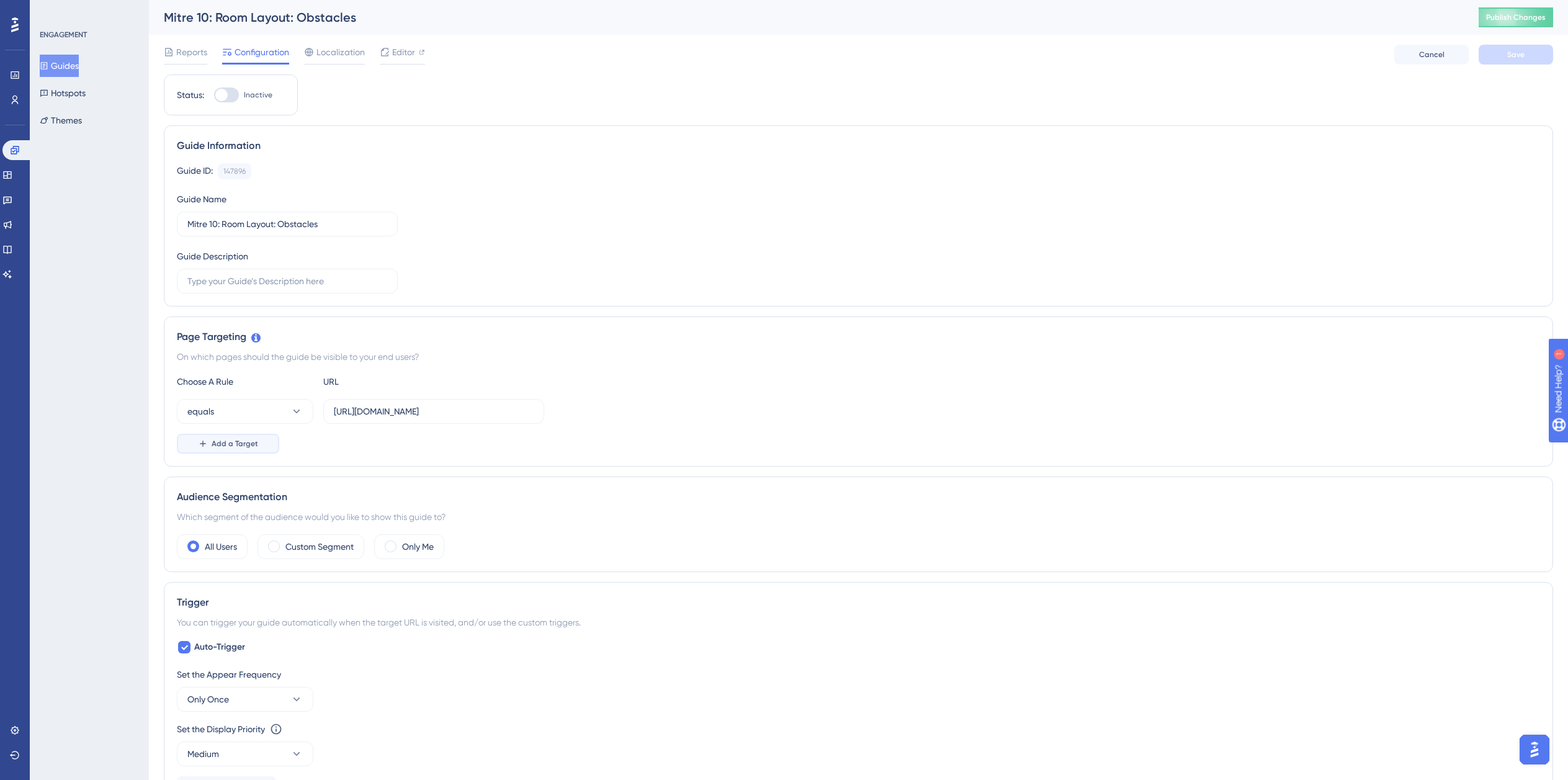
click at [235, 436] on button "Add a Target" at bounding box center [228, 443] width 102 height 20
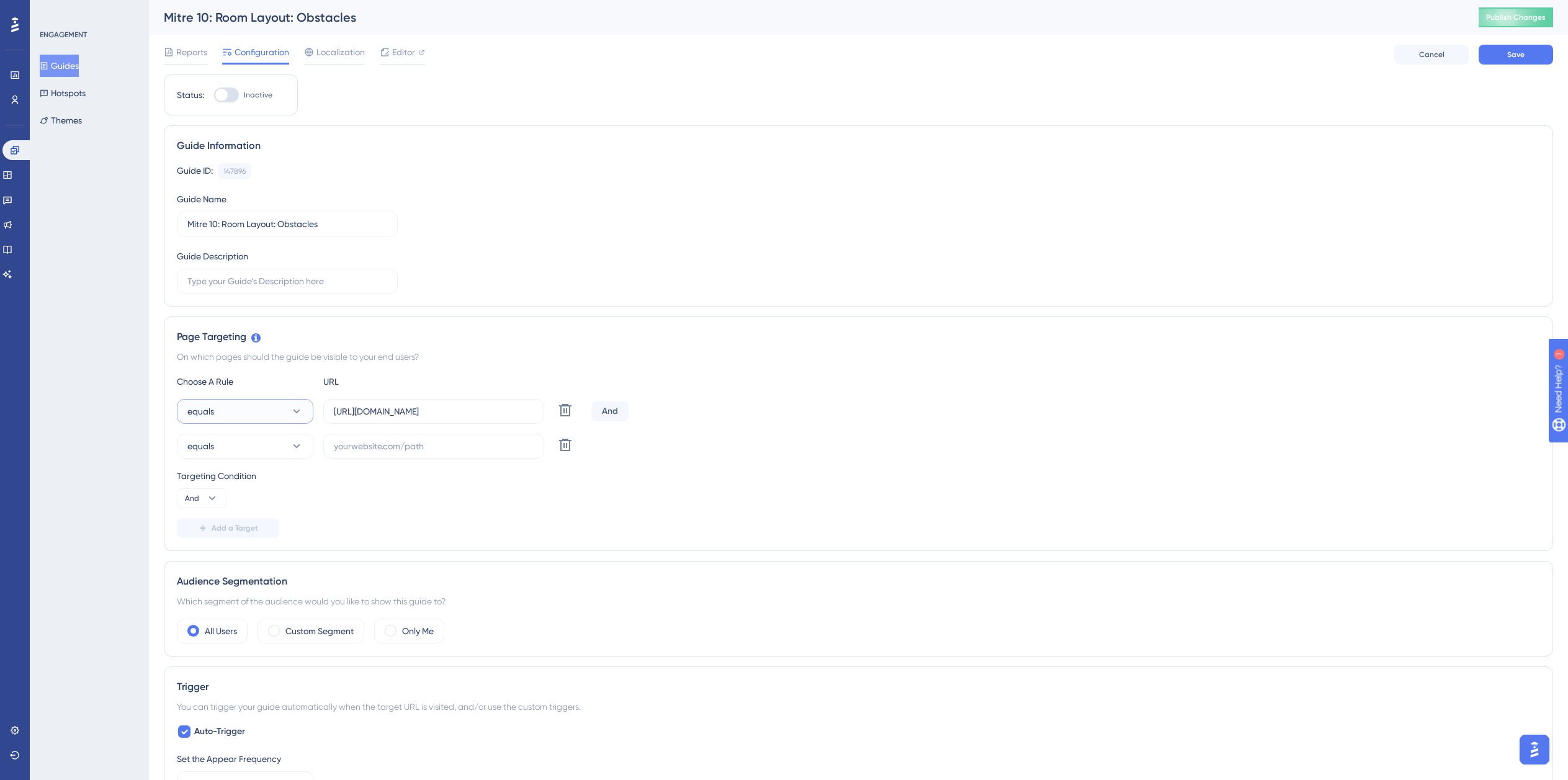
click at [233, 413] on button "equals" at bounding box center [244, 412] width 136 height 25
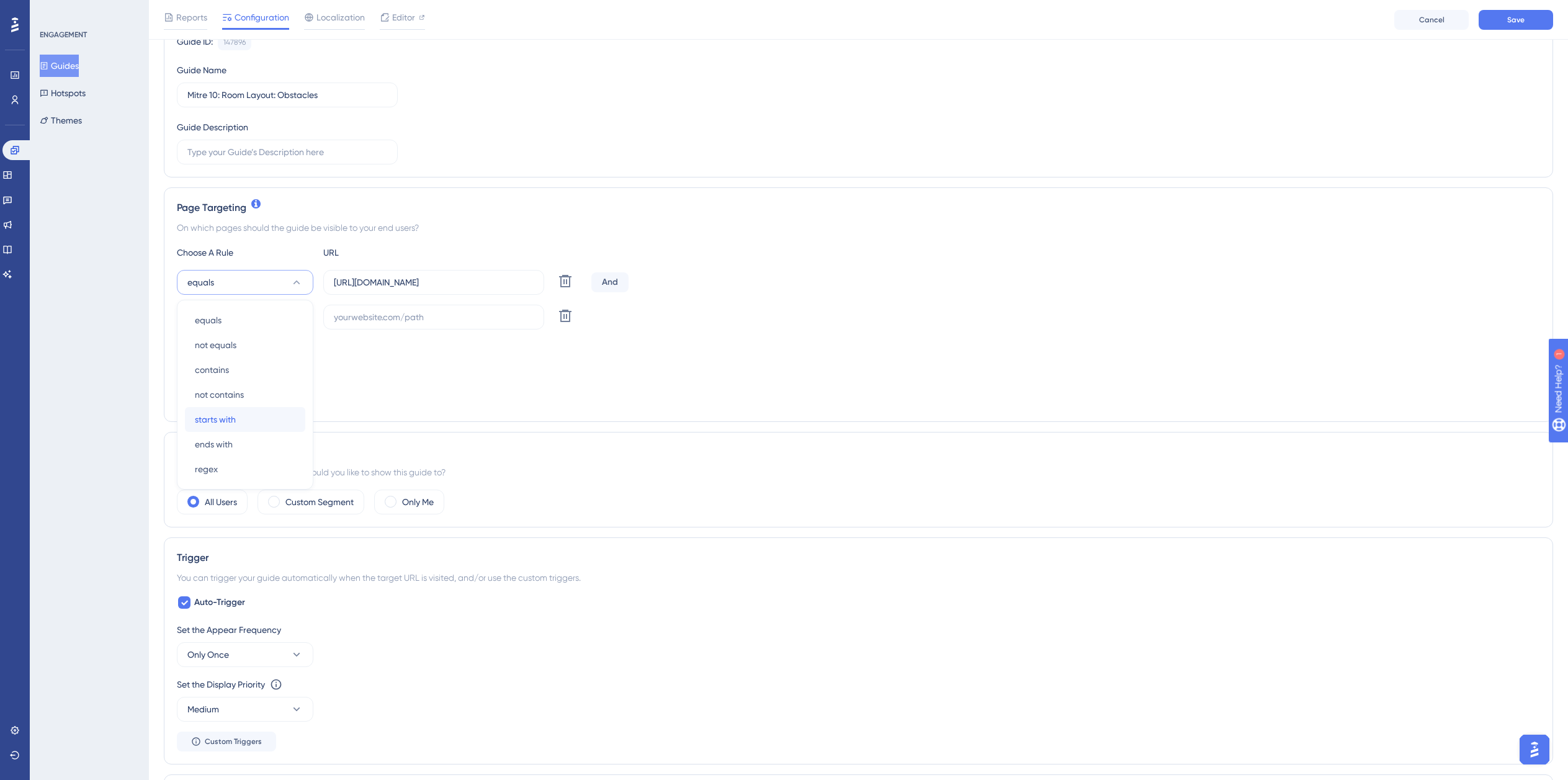
click at [235, 420] on span "starts with" at bounding box center [215, 420] width 41 height 15
click at [250, 316] on button "equals" at bounding box center [244, 317] width 136 height 25
click at [224, 476] on span "ends with" at bounding box center [214, 479] width 38 height 15
click at [421, 316] on input "text" at bounding box center [434, 317] width 200 height 14
paste input "isdemositena"
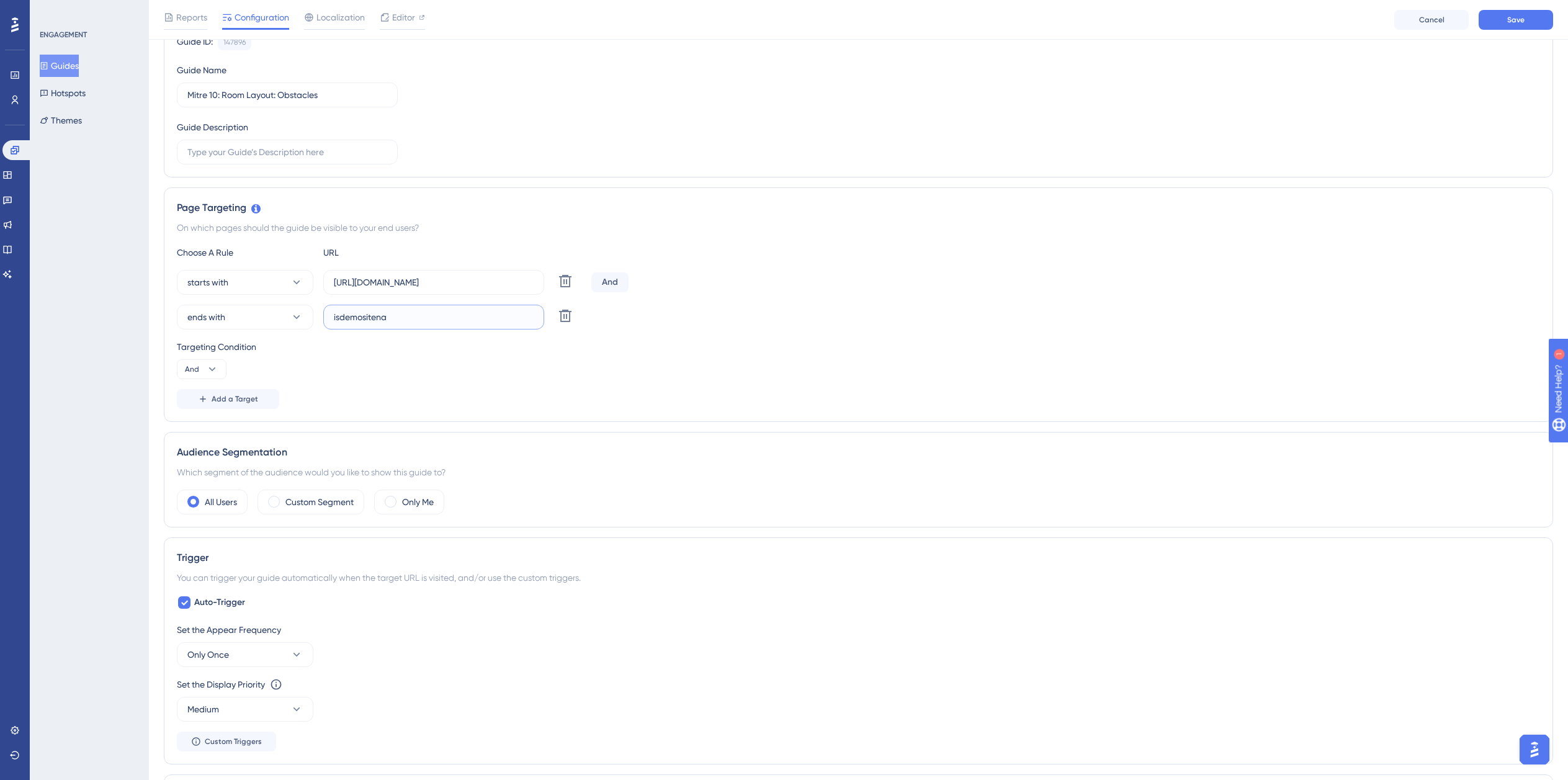
type input "isdemositena"
click at [467, 289] on label "https://planner.cyncly-idealspaces.com/uk/design/Draft?partnership=mitre10" at bounding box center [433, 282] width 221 height 25
click at [467, 289] on input "https://planner.cyncly-idealspaces.com/uk/design/Draft?partnership=mitre10" at bounding box center [434, 282] width 200 height 14
click at [467, 289] on label "https://planner.cyncly-idealspaces.com/uk/design/Draft?partnership=mitre10" at bounding box center [433, 282] width 221 height 25
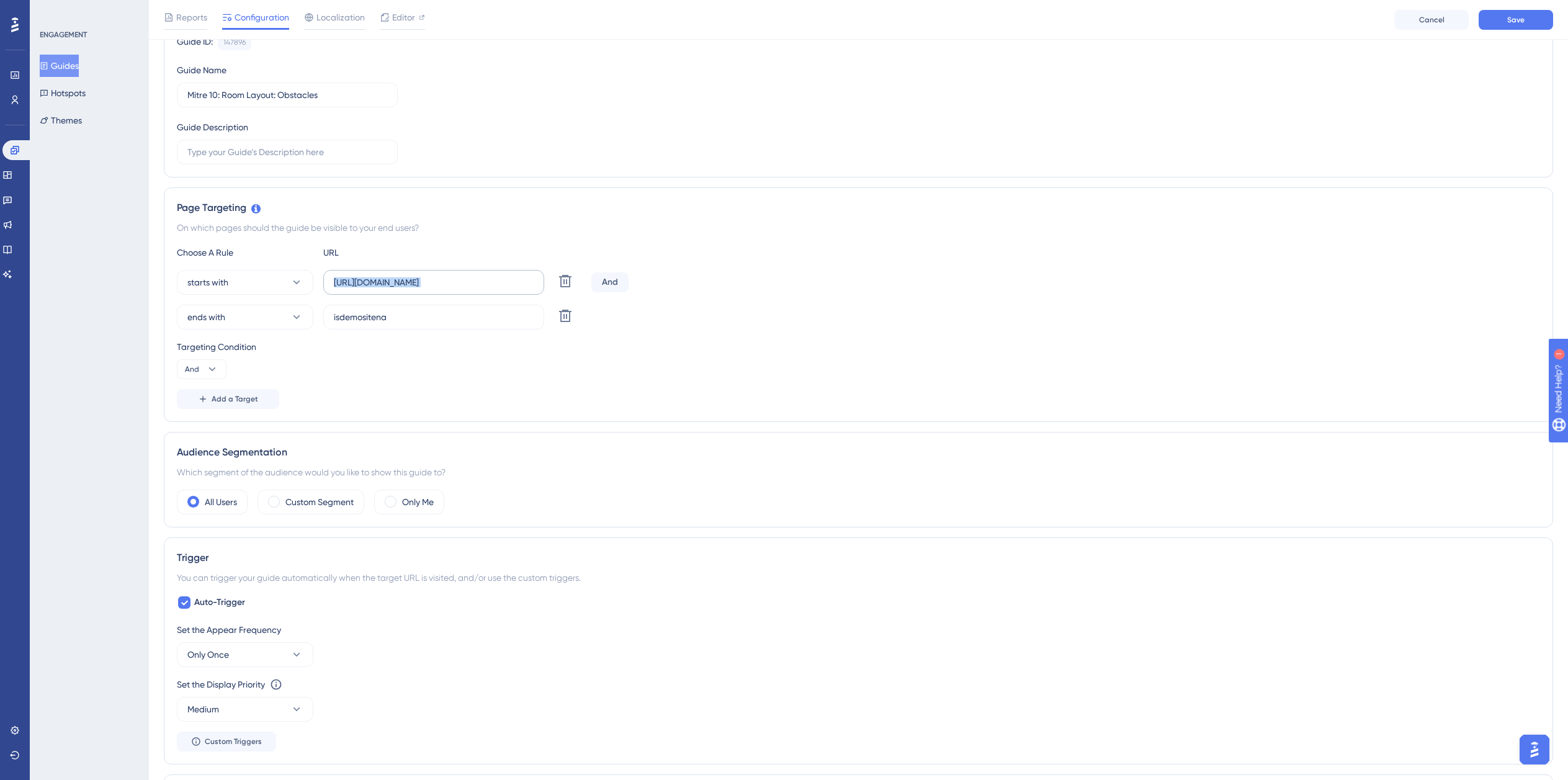
click at [467, 289] on input "https://planner.cyncly-idealspaces.com/uk/design/Draft?partnership=mitre10" at bounding box center [434, 282] width 200 height 14
click at [467, 289] on label "https://planner.cyncly-idealspaces.com/uk/design/Draft?partnership=mitre10" at bounding box center [433, 282] width 221 height 25
click at [467, 289] on input "https://planner.cyncly-idealspaces.com/uk/design/Draft?partnership=mitre10" at bounding box center [434, 282] width 200 height 14
click at [467, 285] on input "https://planner.cyncly-idealspaces.com/uk/design/Draft?partnership=mitre10" at bounding box center [434, 282] width 200 height 14
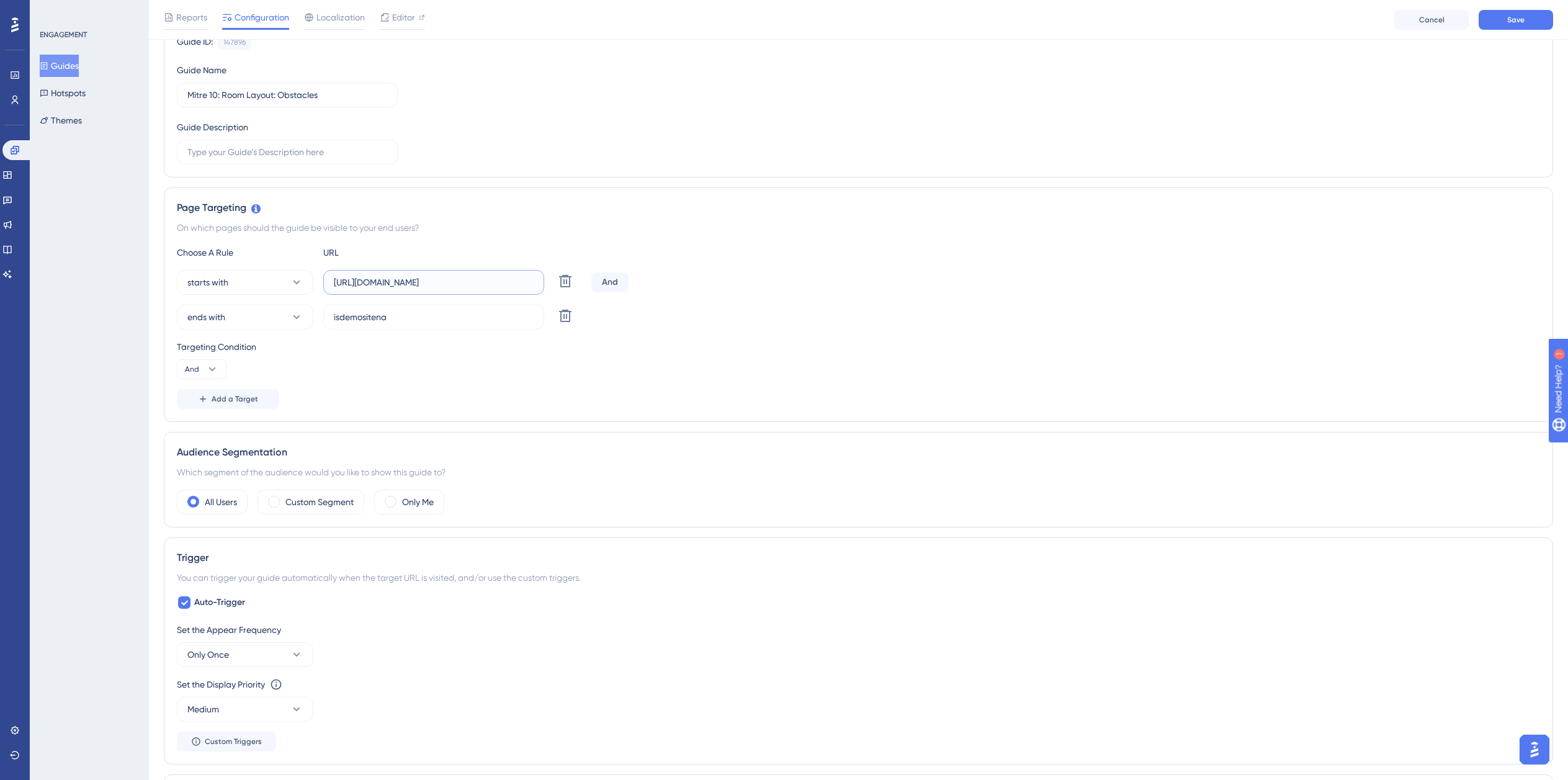
click at [467, 285] on input "https://planner.cyncly-idealspaces.com/uk/design/Draft?partnership=mitre10" at bounding box center [434, 282] width 200 height 14
paste input "dev-planner.cyncly-idealspaces.net/"
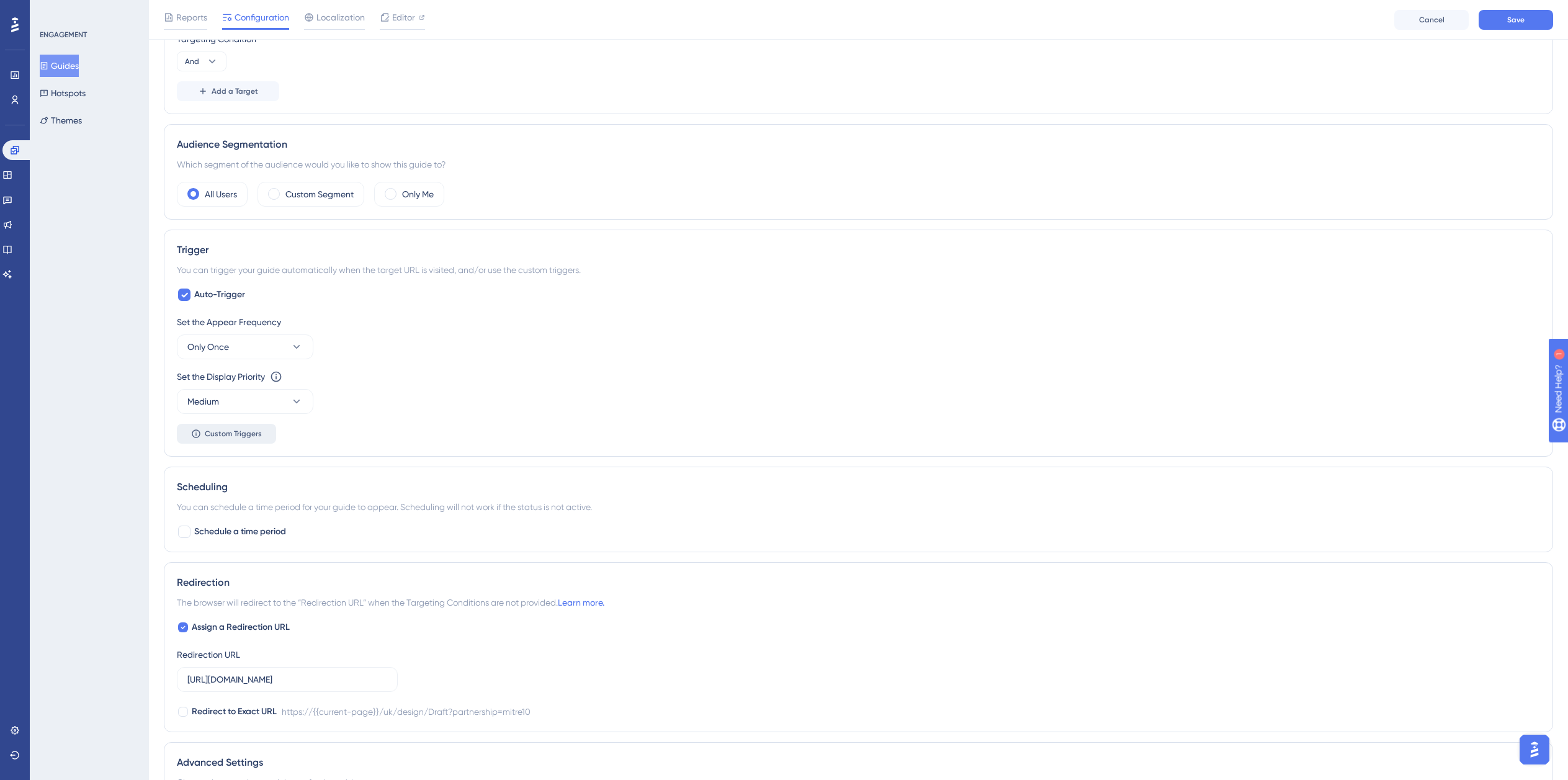
scroll to position [444, 0]
type input "https://dev-planner.cyncly-idealspaces.net/"
click at [215, 295] on span "Auto-Trigger" at bounding box center [220, 292] width 51 height 15
checkbox input "false"
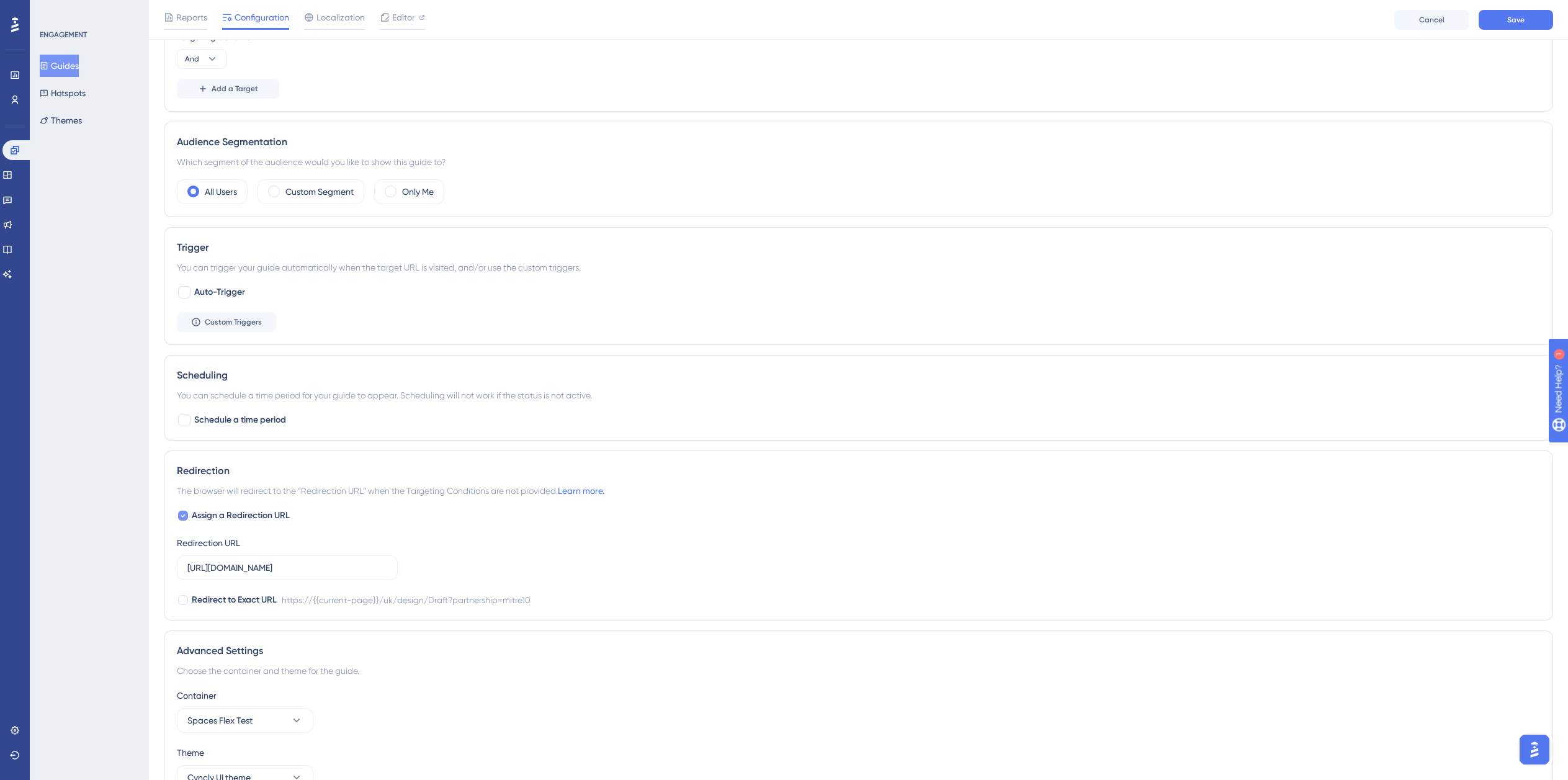
click at [239, 509] on span "Assign a Redirection URL" at bounding box center [241, 516] width 98 height 15
checkbox input "false"
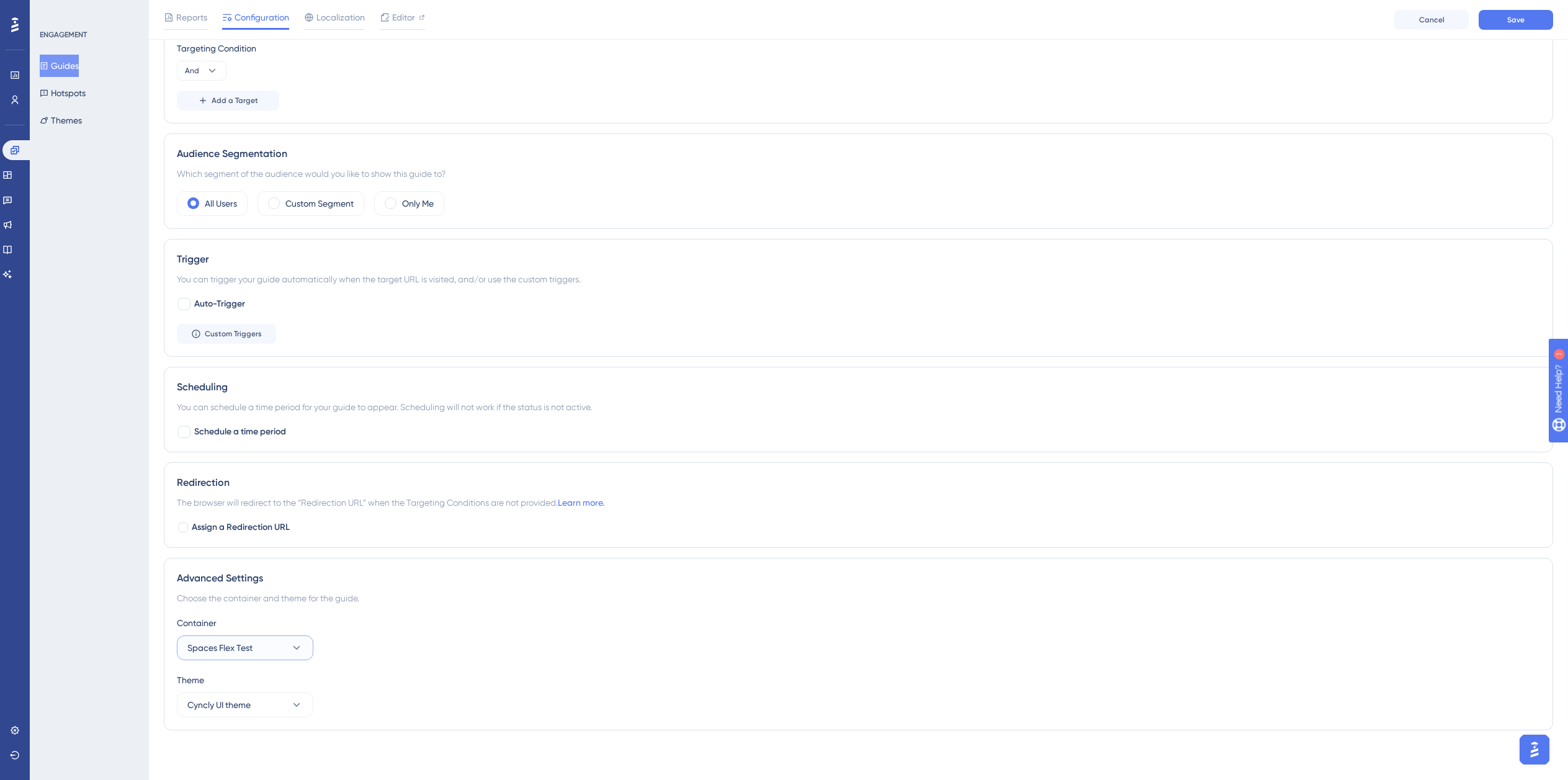
click at [274, 651] on button "Spaces Flex Test" at bounding box center [244, 648] width 136 height 25
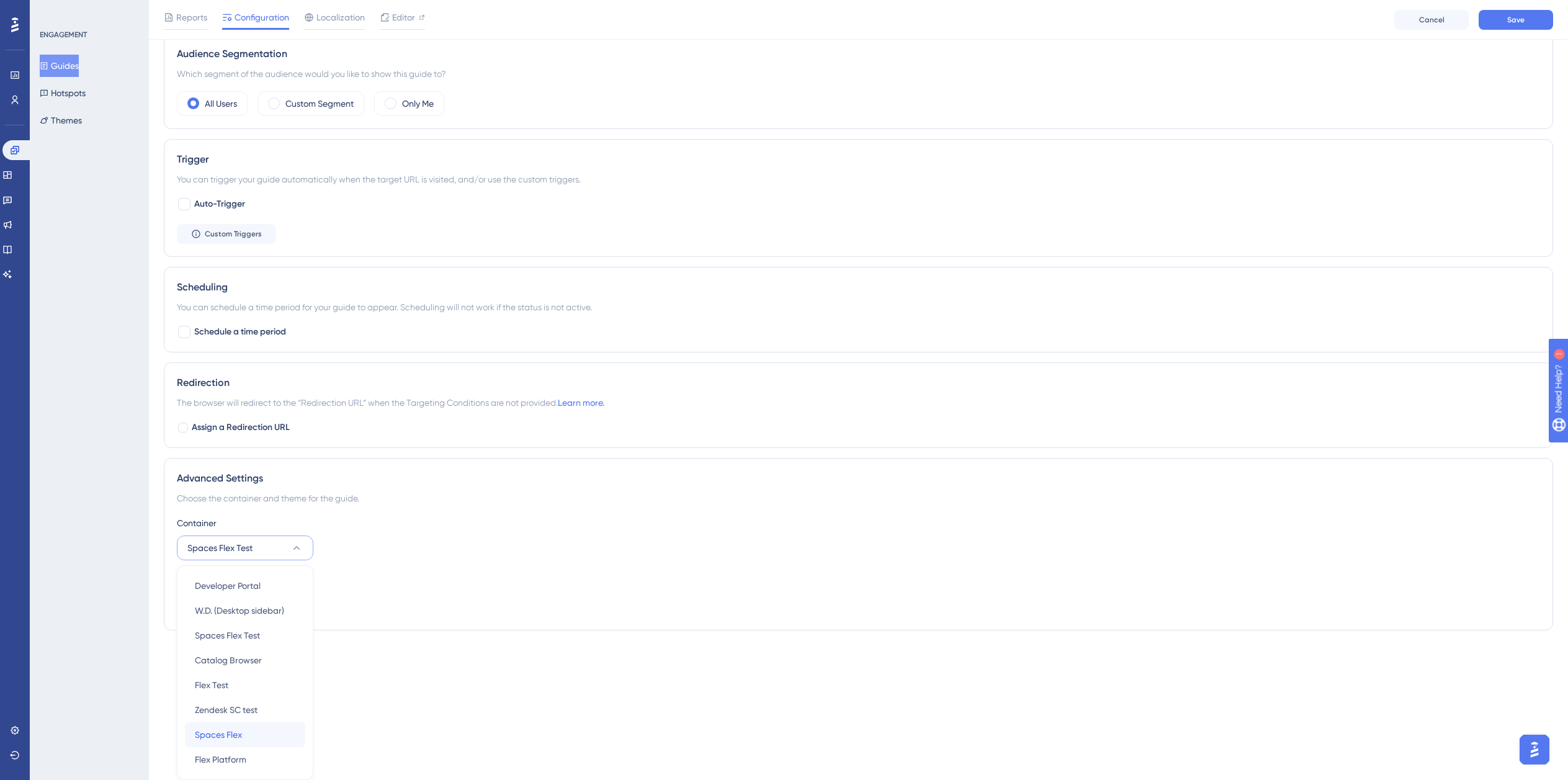
click at [251, 740] on div "Spaces Flex Spaces Flex" at bounding box center [245, 735] width 101 height 25
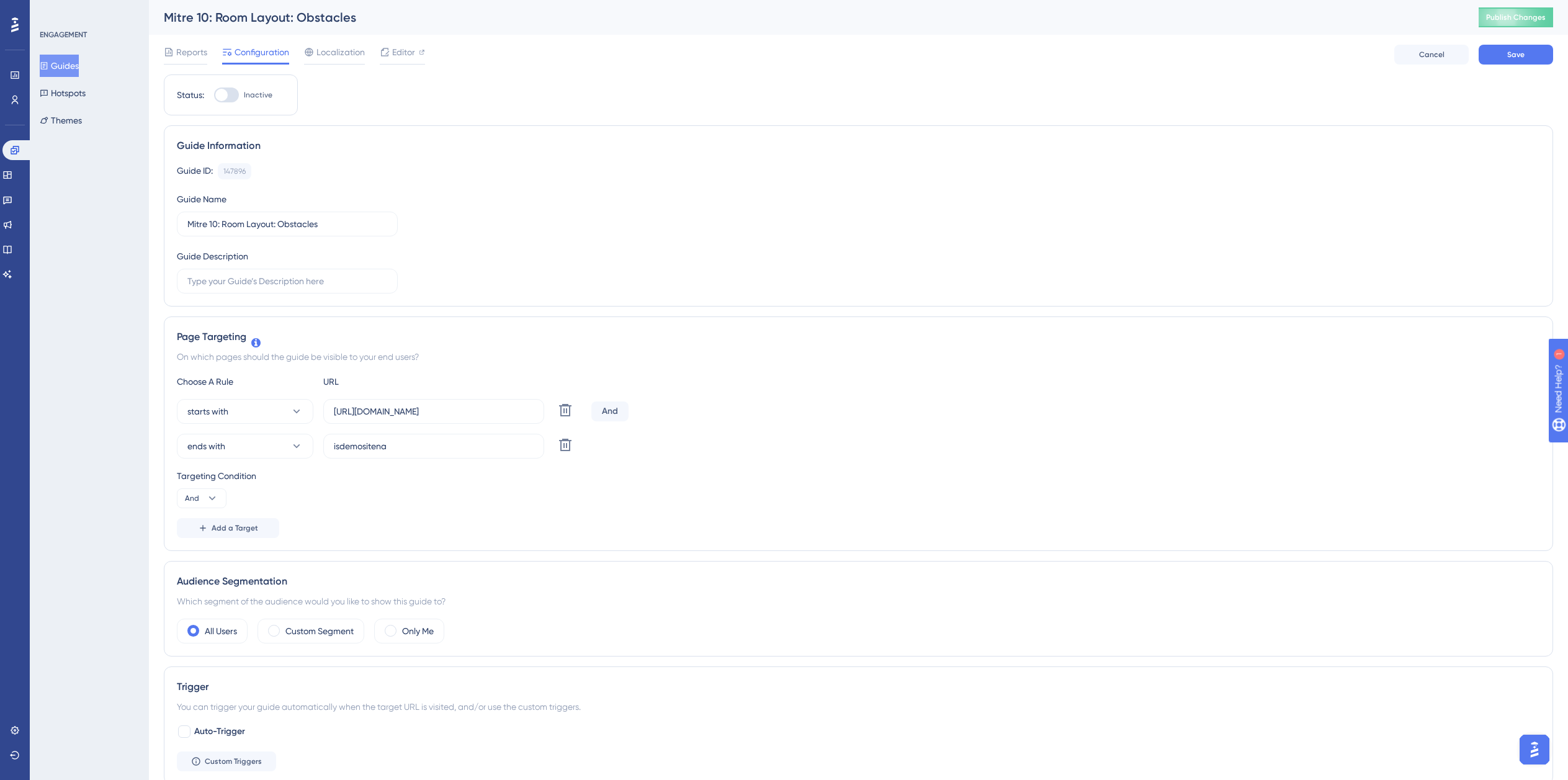
scroll to position [0, 9]
click at [215, 98] on div at bounding box center [221, 95] width 12 height 12
click at [214, 96] on input "Inactive" at bounding box center [214, 95] width 1 height 1
checkbox input "true"
click at [1514, 66] on div "Reports Configuration Localization Editor Cancel Save" at bounding box center [859, 55] width 1389 height 39
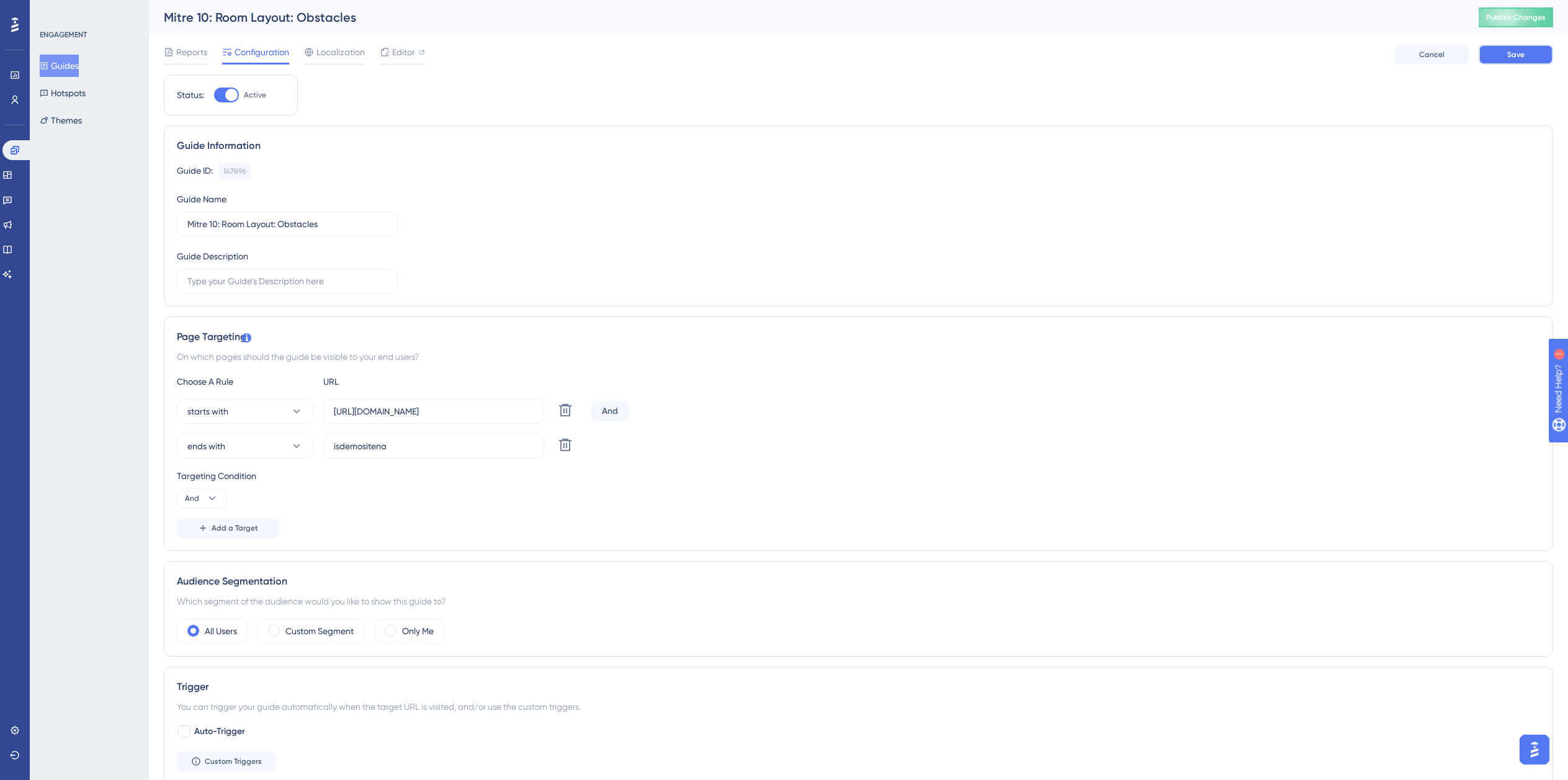
click at [1518, 60] on button "Save" at bounding box center [1516, 54] width 74 height 20
click at [69, 63] on button "Guides" at bounding box center [59, 66] width 39 height 23
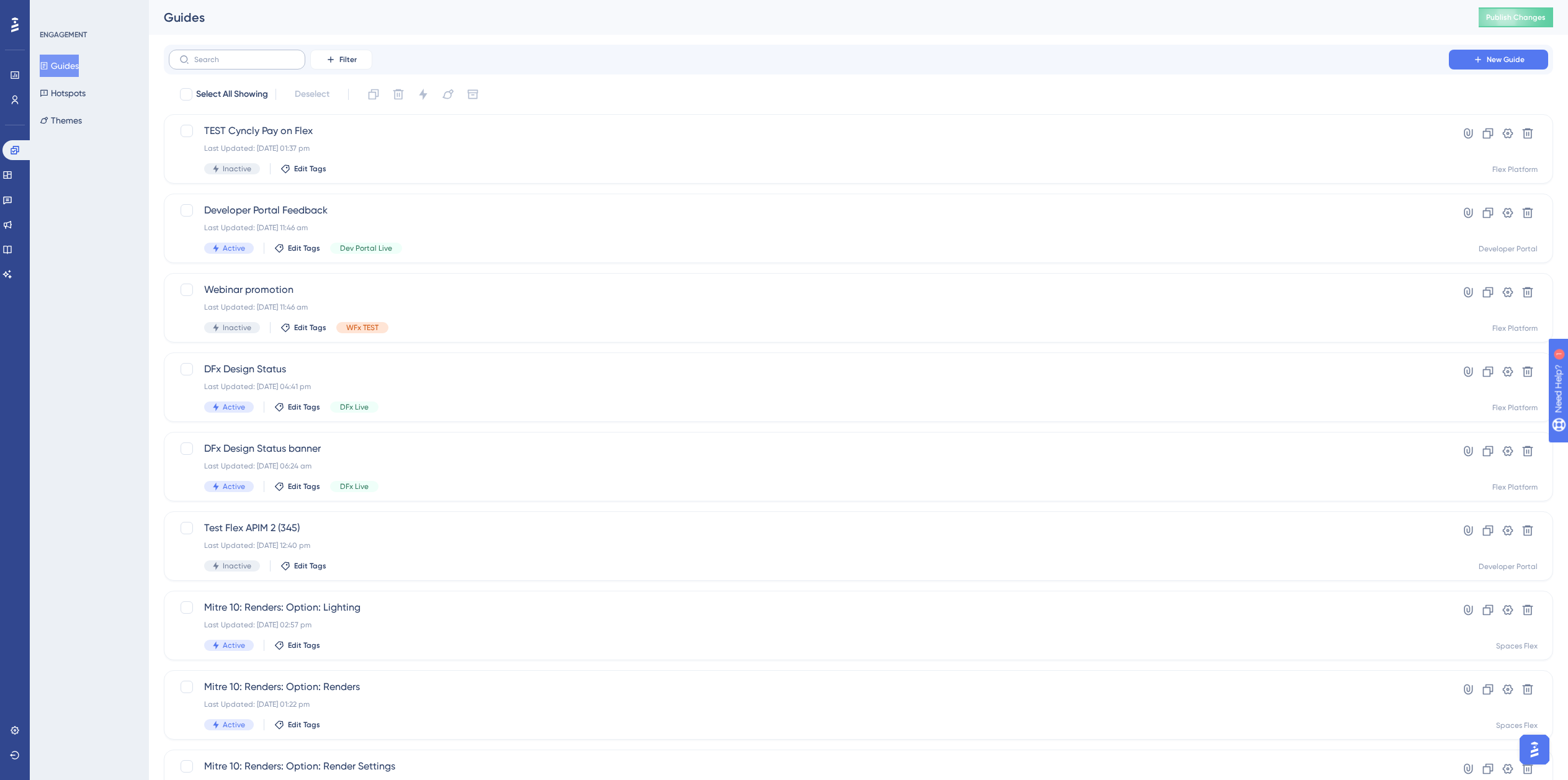
click at [275, 52] on label at bounding box center [236, 59] width 136 height 20
click at [275, 55] on input "text" at bounding box center [244, 60] width 101 height 9
paste input "Mitre 10"
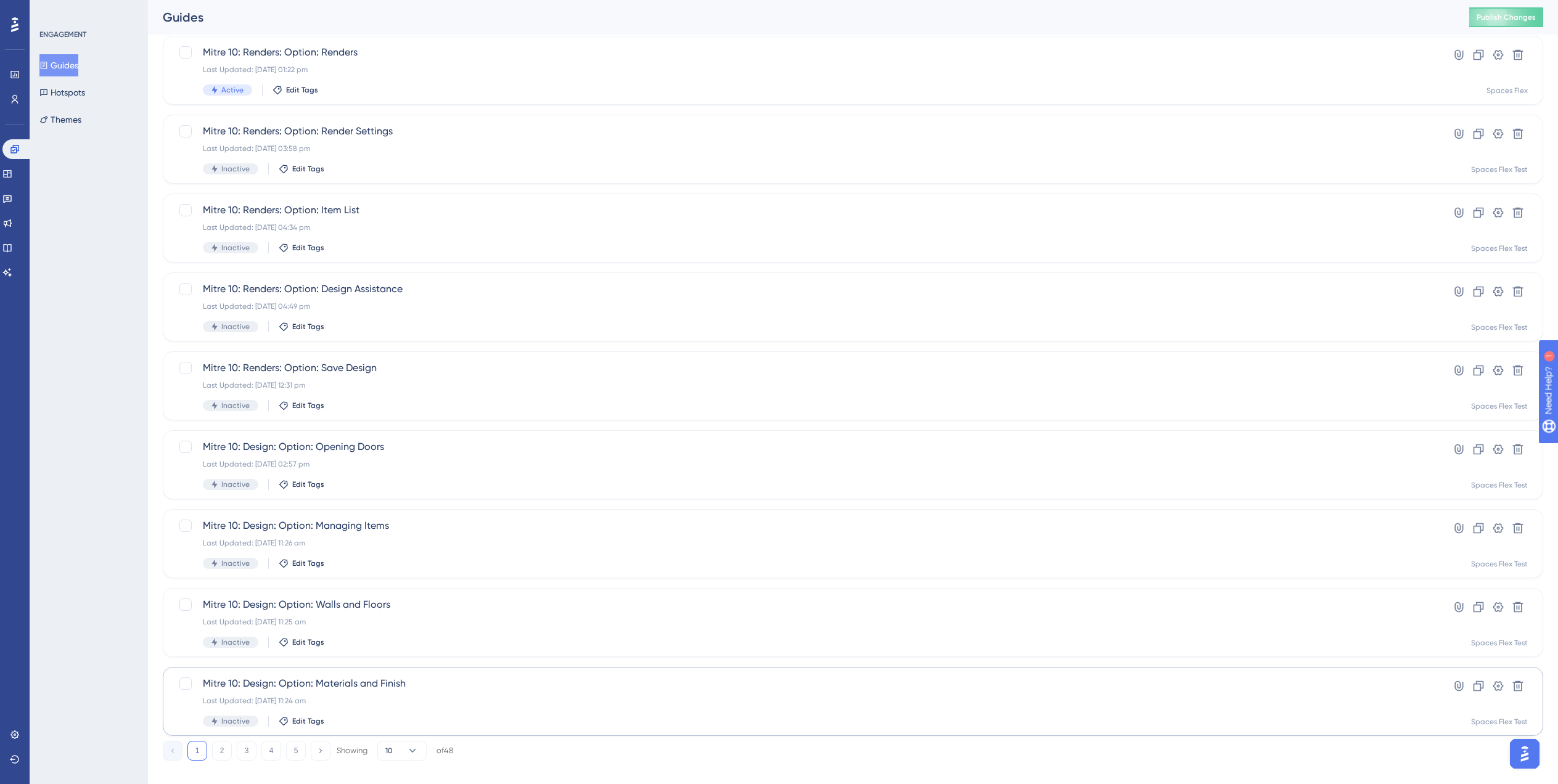
scroll to position [172, 0]
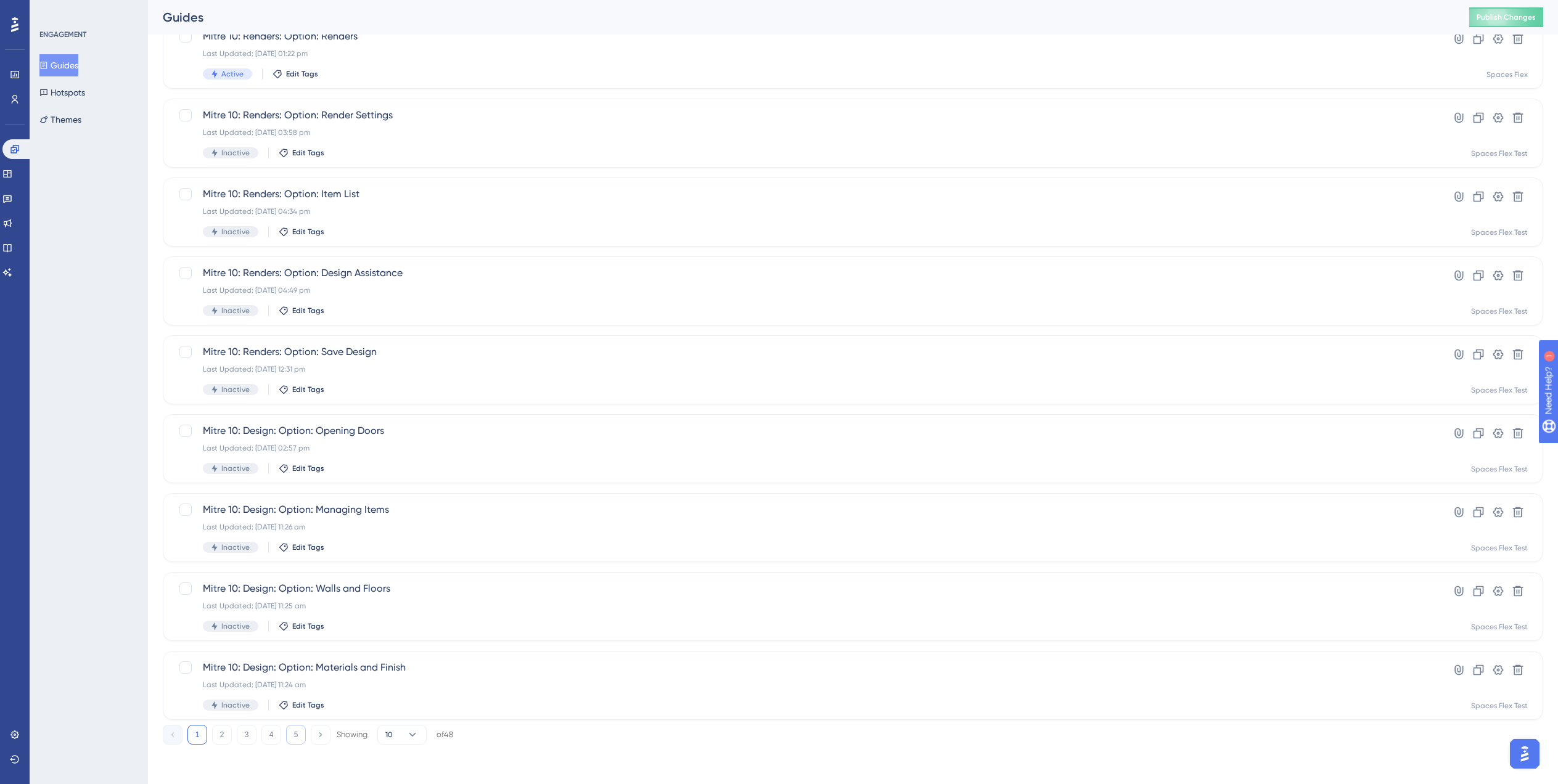
type input "Mitre 10"
click at [299, 732] on button "5" at bounding box center [296, 734] width 20 height 20
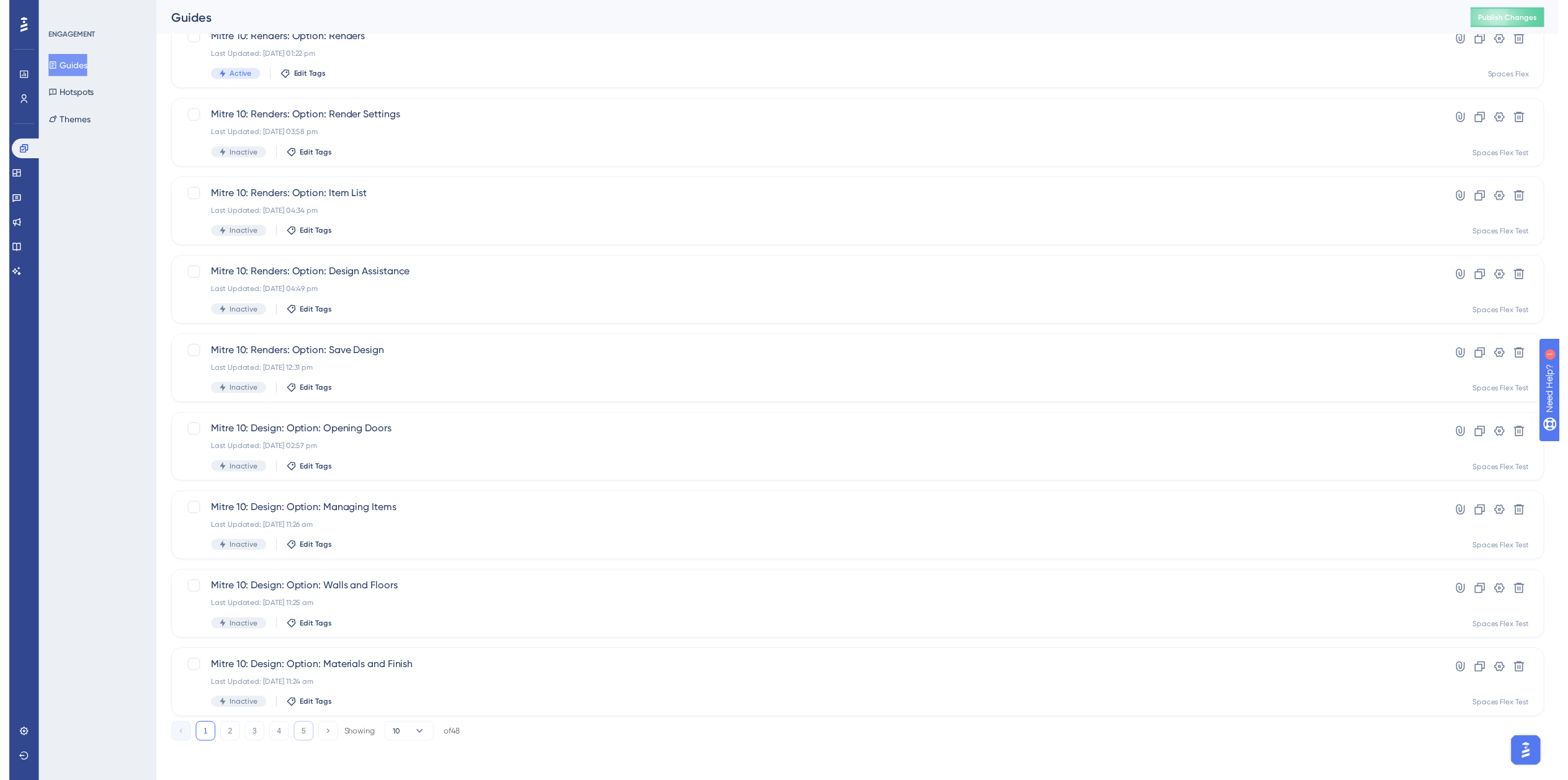
scroll to position [15, 0]
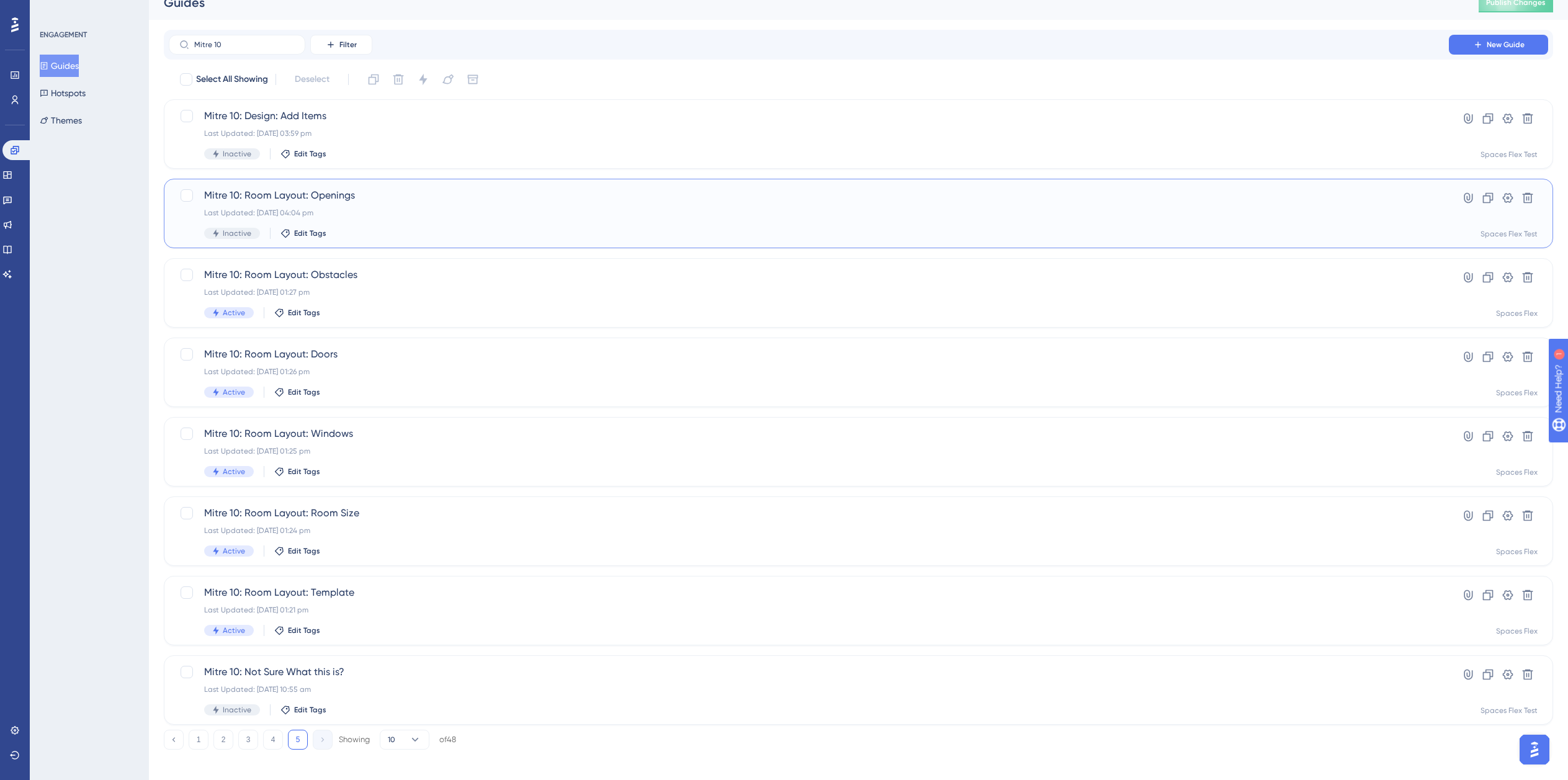
click at [479, 217] on div "Last Updated: 01 Aug 2025 04:04 pm" at bounding box center [809, 213] width 1210 height 10
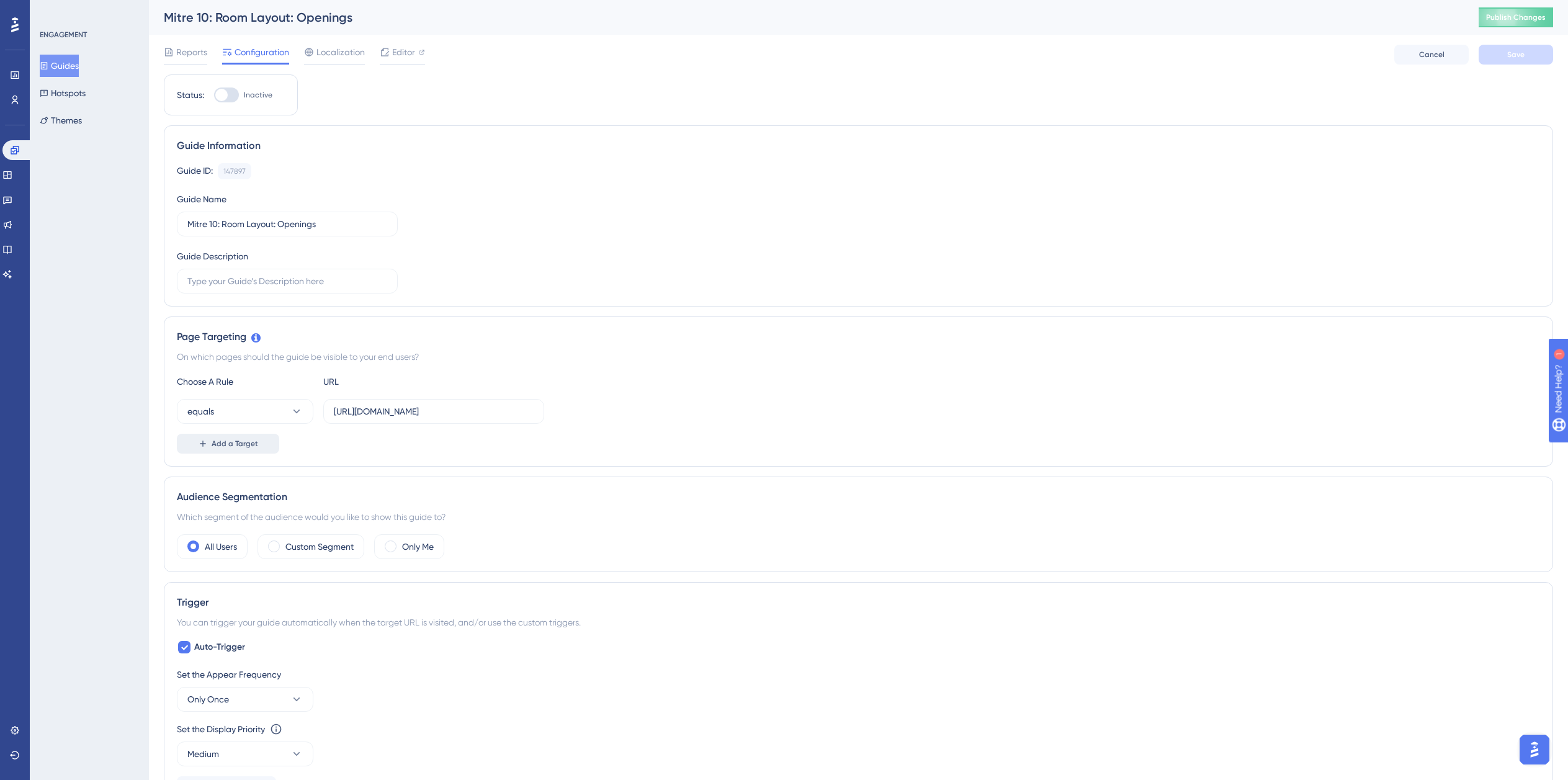
click at [239, 434] on button "Add a Target" at bounding box center [228, 443] width 102 height 20
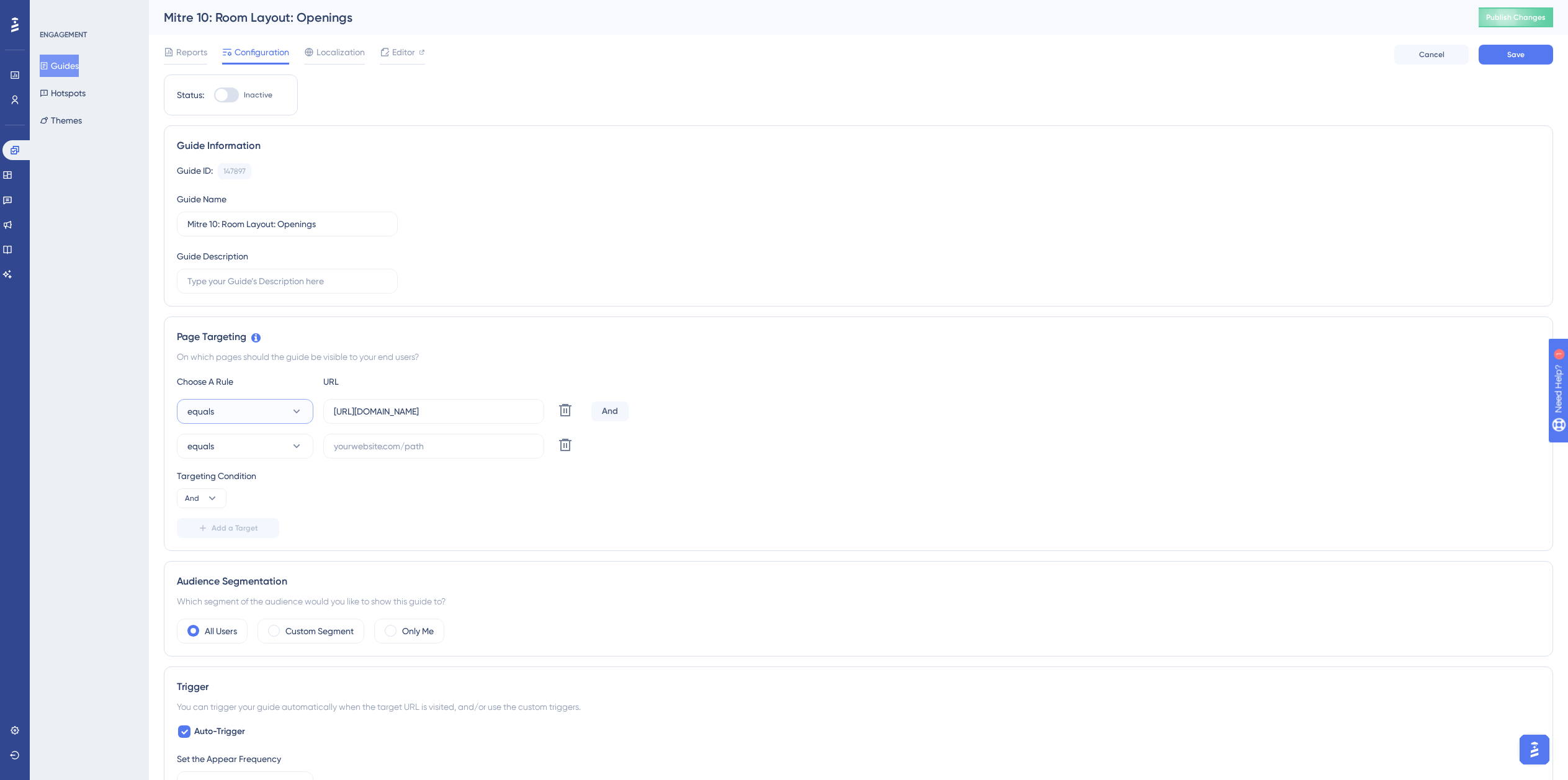
click at [250, 413] on button "equals" at bounding box center [244, 412] width 136 height 25
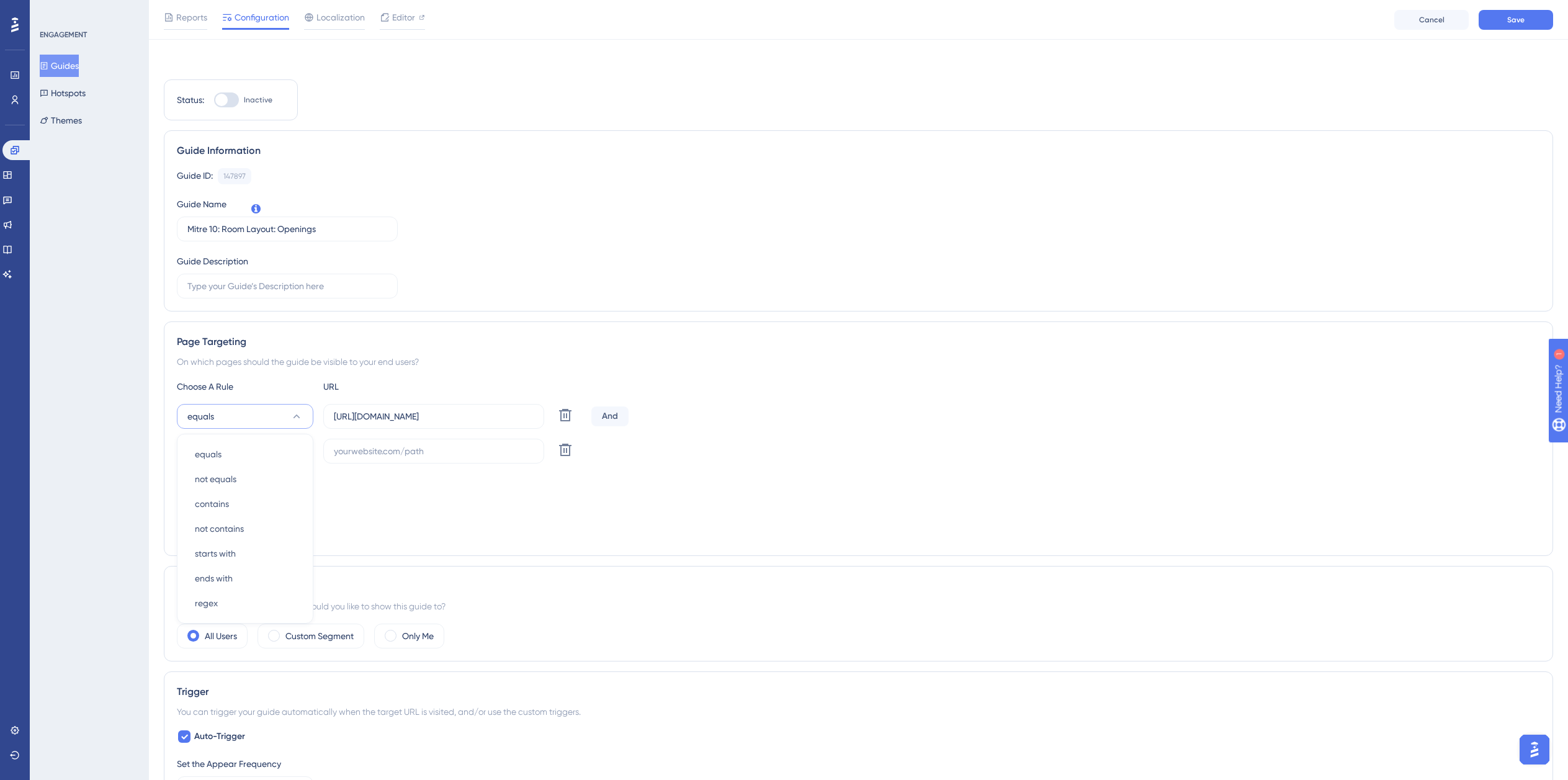
scroll to position [134, 0]
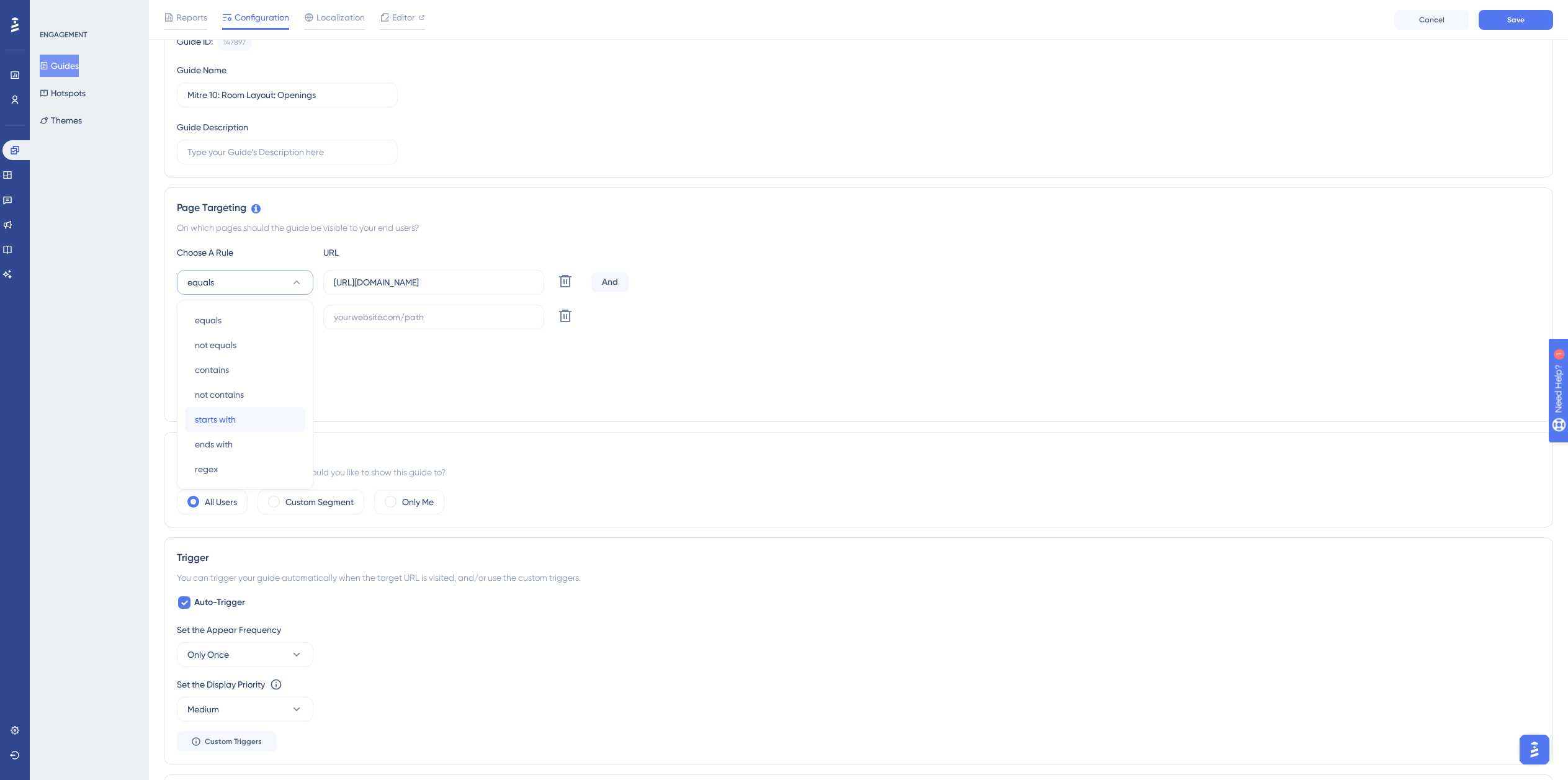
click at [231, 417] on span "starts with" at bounding box center [215, 420] width 41 height 15
click at [233, 312] on button "equals" at bounding box center [244, 317] width 136 height 25
click at [222, 479] on span "ends with" at bounding box center [214, 479] width 38 height 15
click at [425, 273] on label "https://planner.cyncly-idealspaces.com/uk/design/Draft?partnership=mitre10" at bounding box center [433, 282] width 221 height 25
click at [425, 276] on input "https://planner.cyncly-idealspaces.com/uk/design/Draft?partnership=mitre10" at bounding box center [434, 282] width 200 height 14
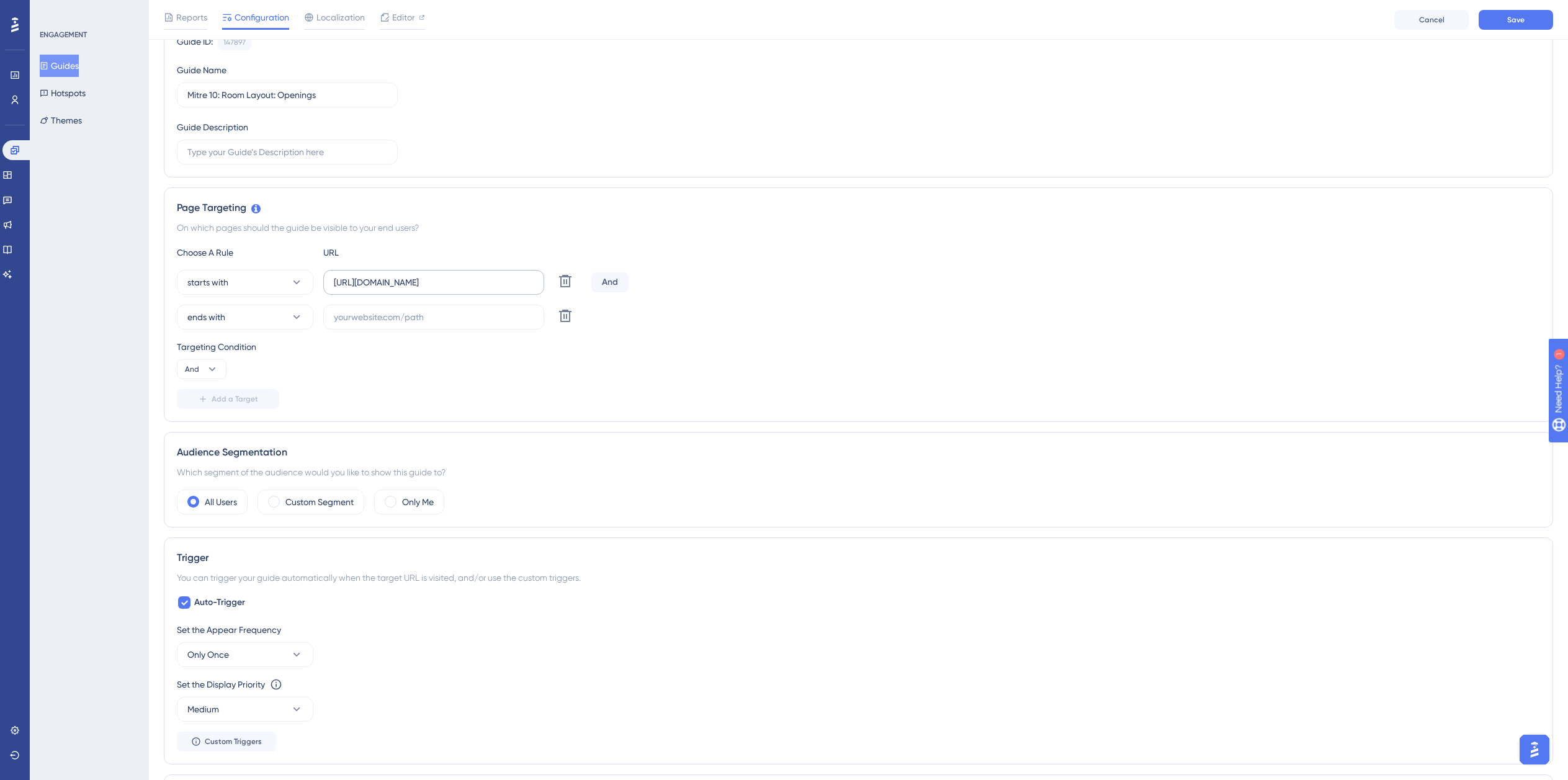
click at [425, 273] on label "https://planner.cyncly-idealspaces.com/uk/design/Draft?partnership=mitre10" at bounding box center [433, 282] width 221 height 25
click at [425, 276] on input "https://planner.cyncly-idealspaces.com/uk/design/Draft?partnership=mitre10" at bounding box center [434, 282] width 200 height 14
click at [425, 273] on label "https://planner.cyncly-idealspaces.com/uk/design/Draft?partnership=mitre10" at bounding box center [433, 282] width 221 height 25
click at [425, 276] on input "https://planner.cyncly-idealspaces.com/uk/design/Draft?partnership=mitre10" at bounding box center [434, 282] width 200 height 14
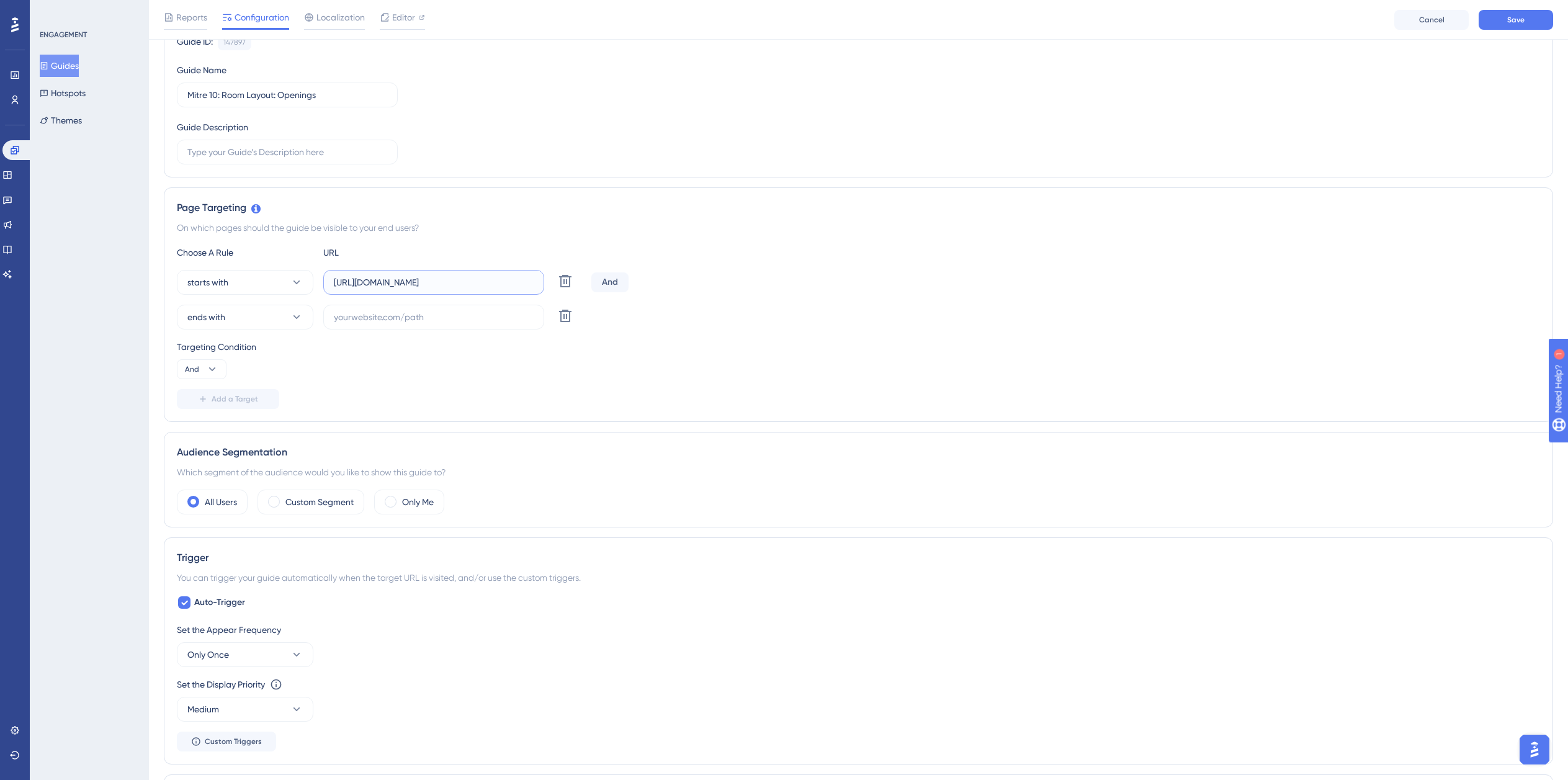
scroll to position [0, 115]
click at [425, 284] on input "https://planner.cyncly-idealspaces.com/uk/design/Draft?partnership=mitre10" at bounding box center [434, 282] width 200 height 14
paste input "dev-planner.cyncly-idealspaces.net/"
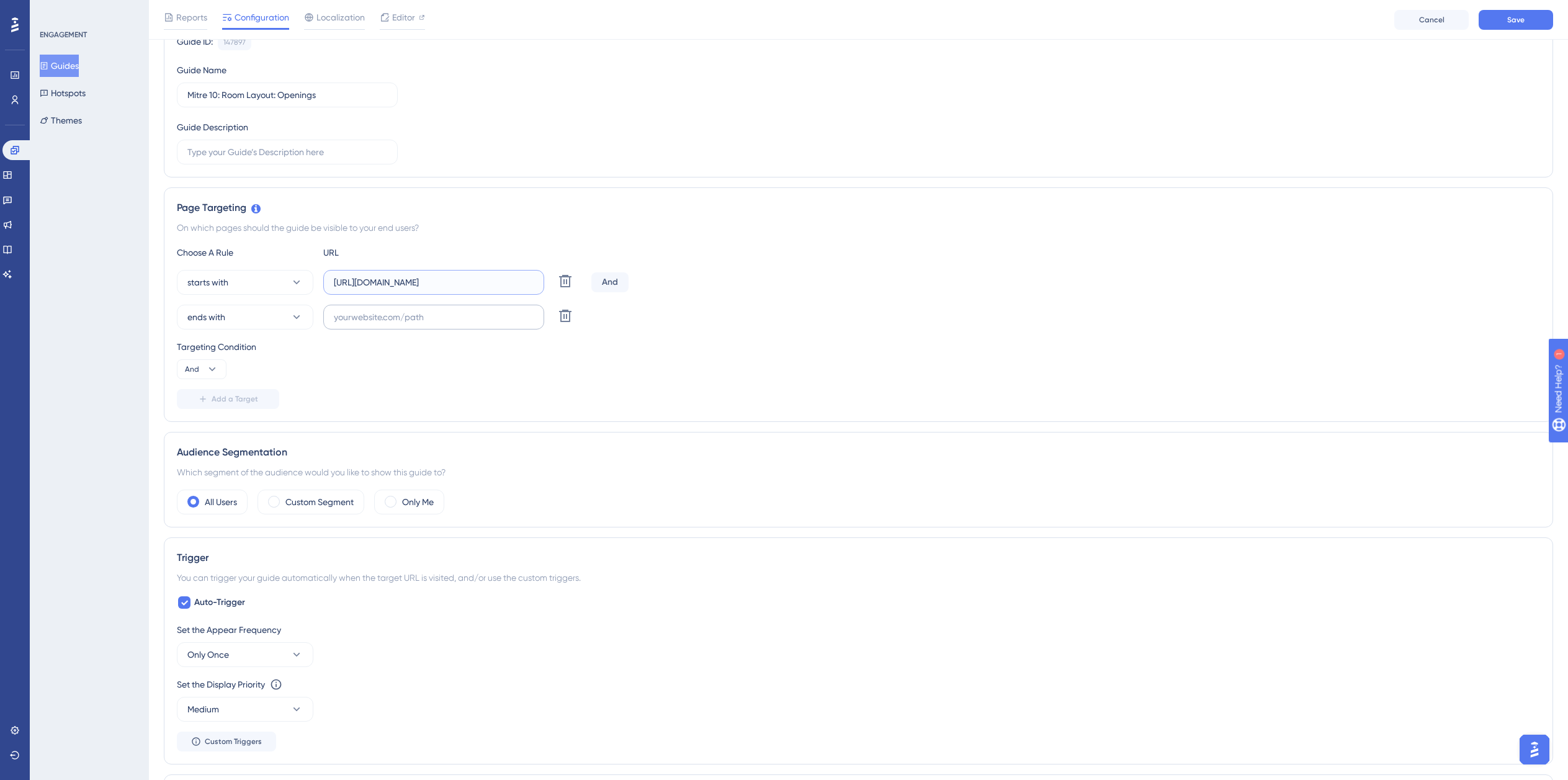
scroll to position [0, 0]
type input "https://dev-planner.cyncly-idealspaces.net/"
click at [425, 328] on label at bounding box center [433, 317] width 221 height 25
click at [425, 324] on input "text" at bounding box center [434, 317] width 200 height 14
paste input "isdemositena"
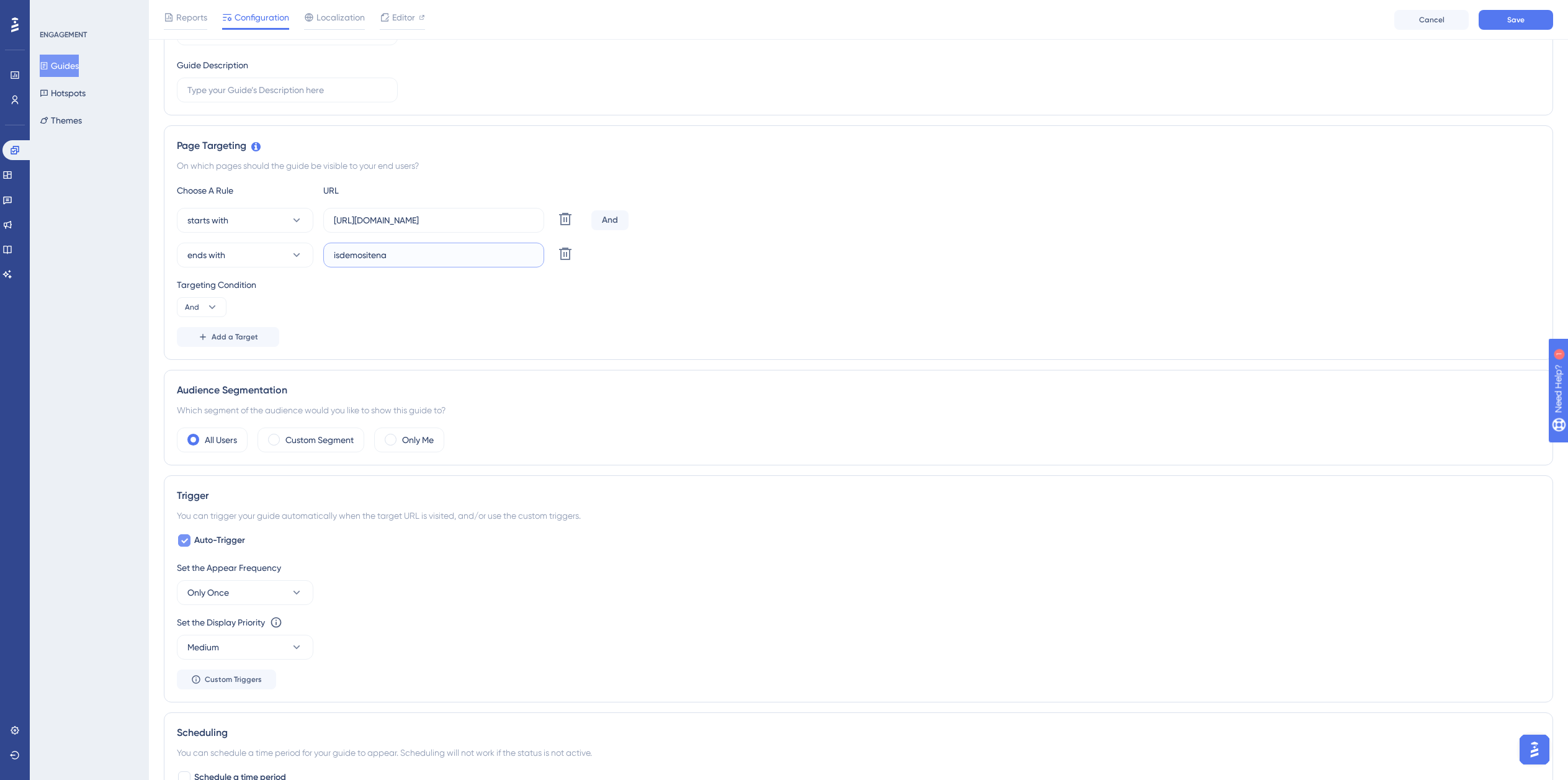
type input "isdemositena"
click at [215, 544] on span "Auto-Trigger" at bounding box center [220, 541] width 51 height 15
checkbox input "false"
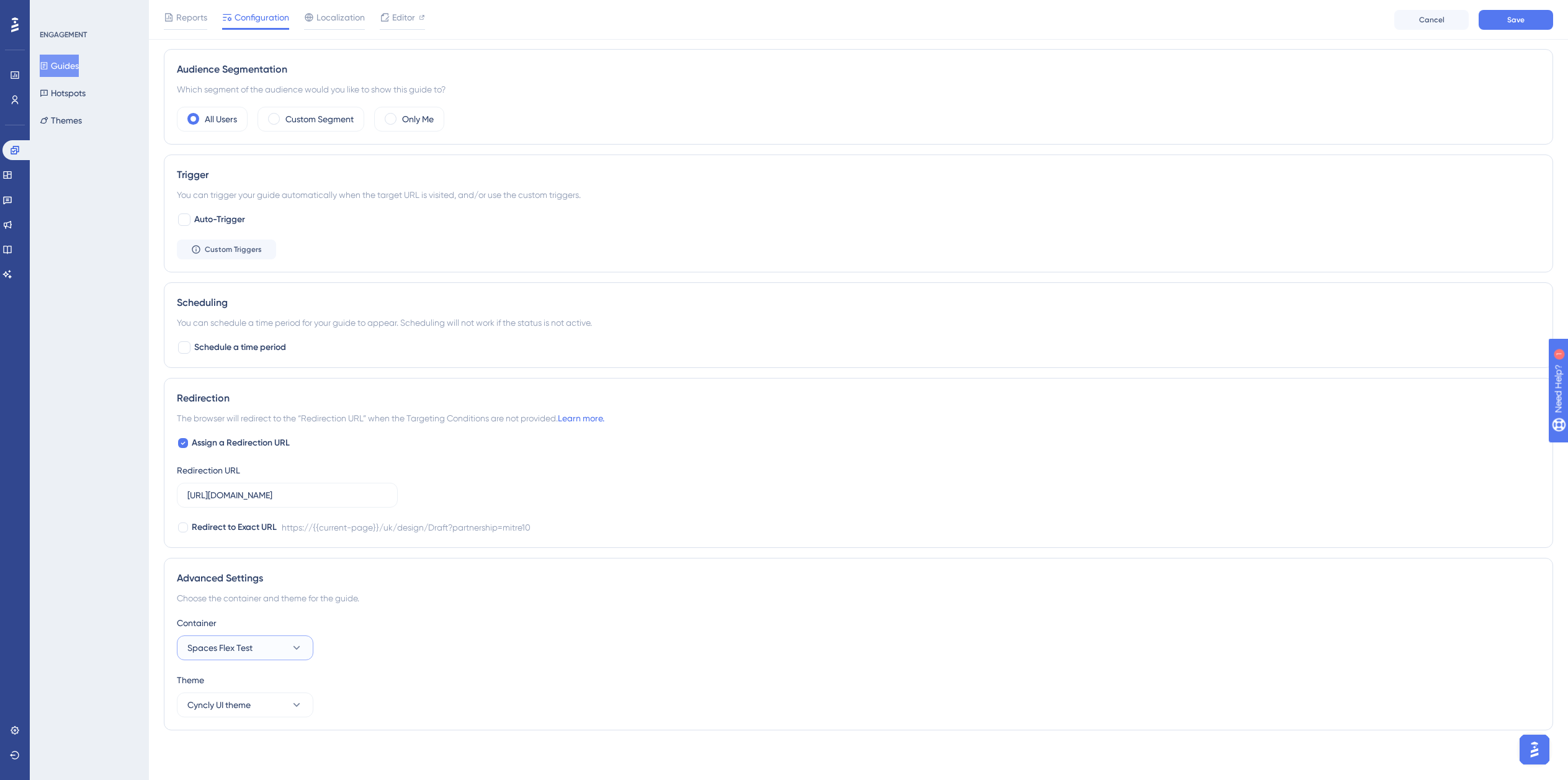
click at [271, 646] on button "Spaces Flex Test" at bounding box center [244, 648] width 136 height 25
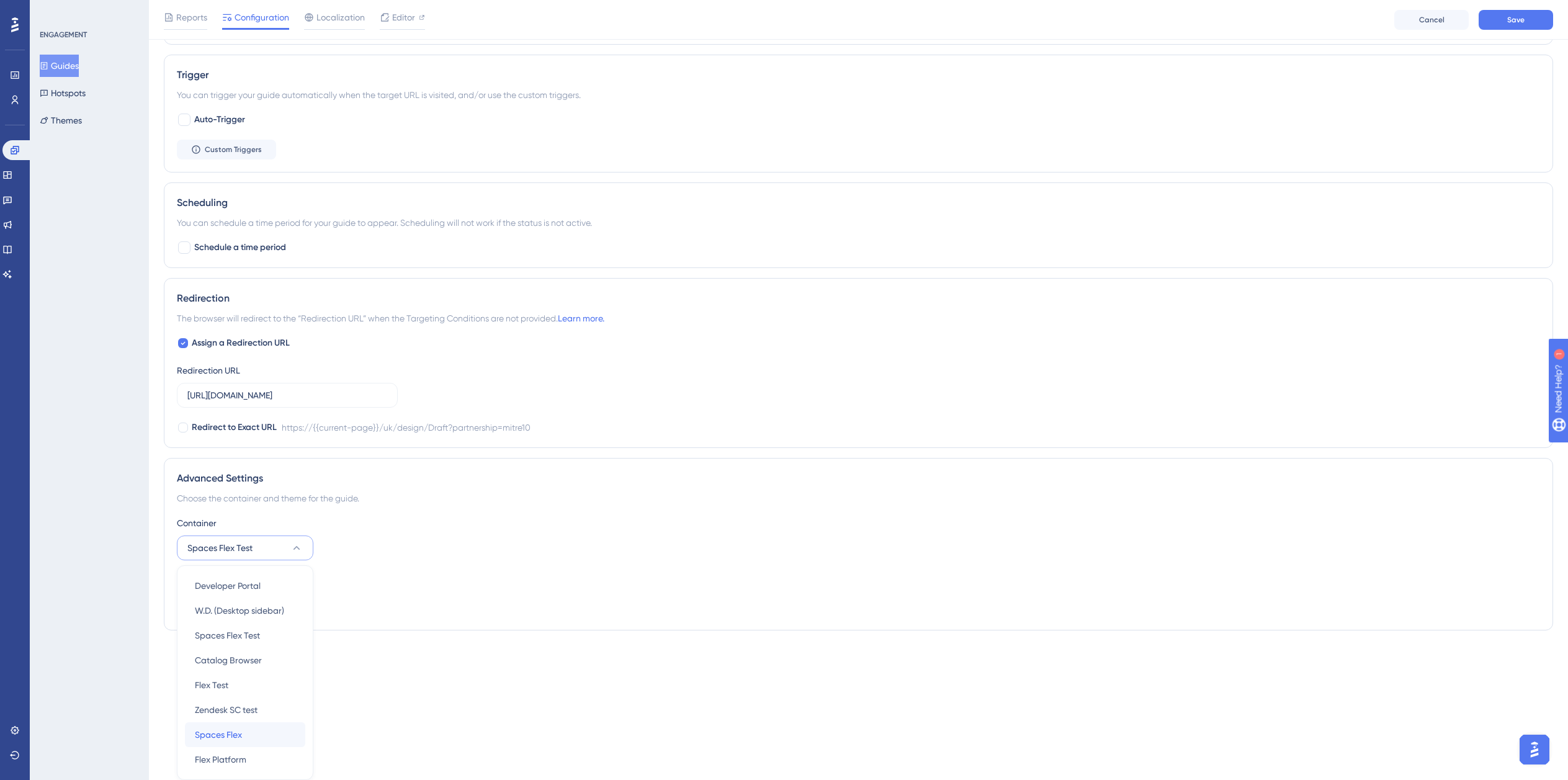
click at [245, 738] on div "Spaces Flex Spaces Flex" at bounding box center [245, 735] width 101 height 25
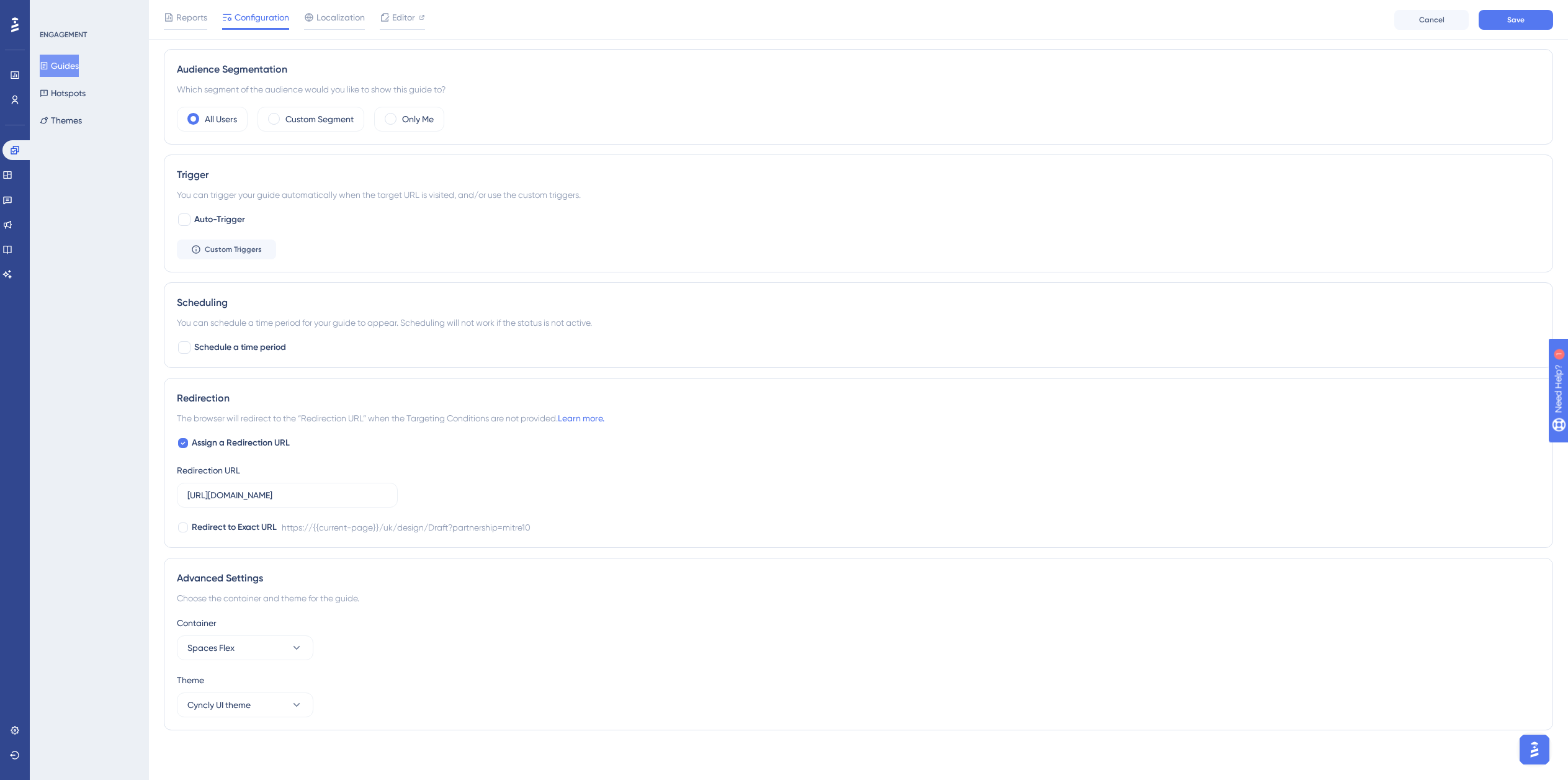
scroll to position [517, 0]
click at [1521, 18] on span "Save" at bounding box center [1516, 20] width 18 height 10
click at [67, 61] on button "Guides" at bounding box center [59, 66] width 39 height 23
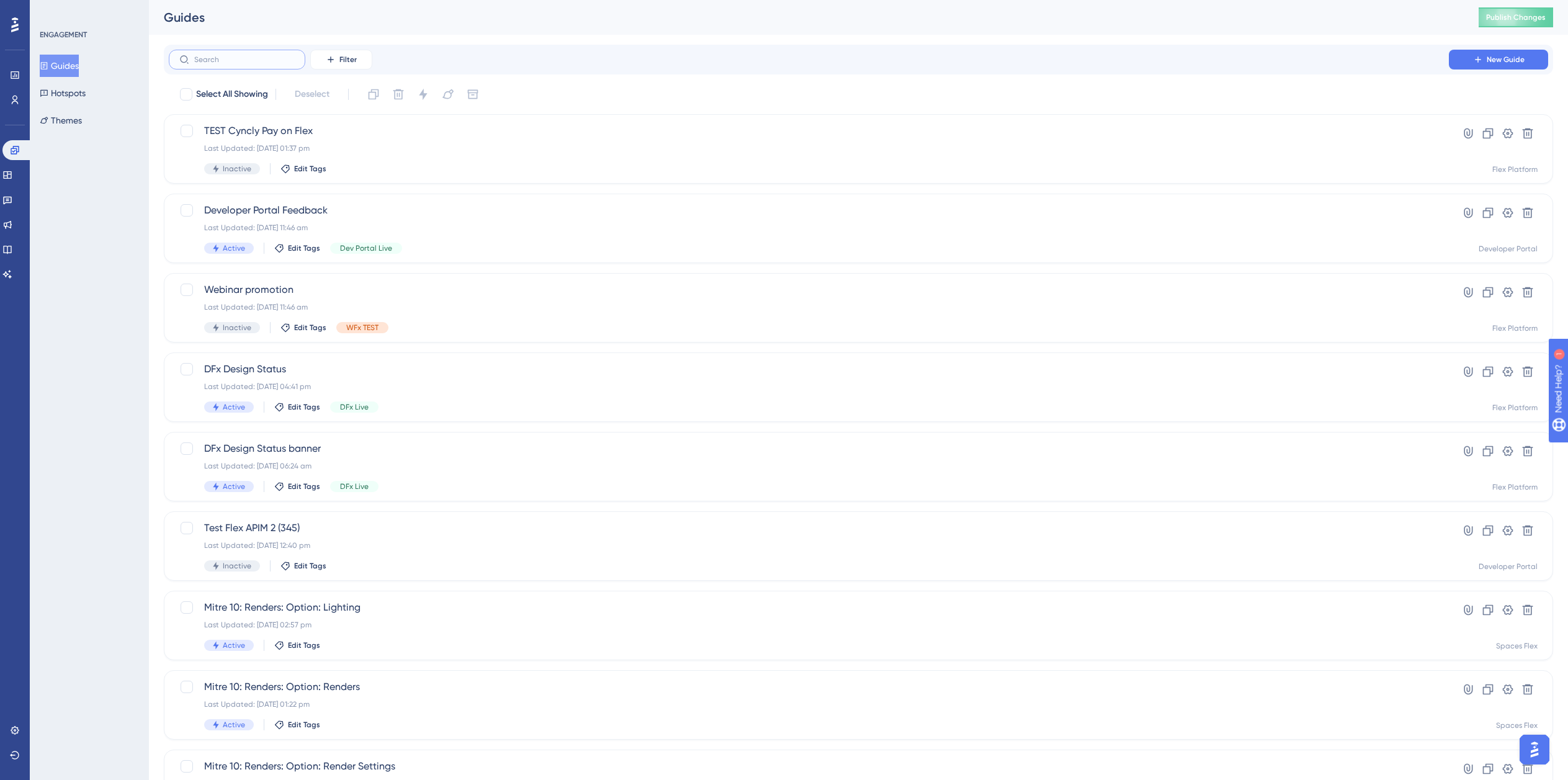
click at [243, 61] on input "text" at bounding box center [244, 60] width 101 height 9
paste input "Mitre 10"
type input "Mitre 10"
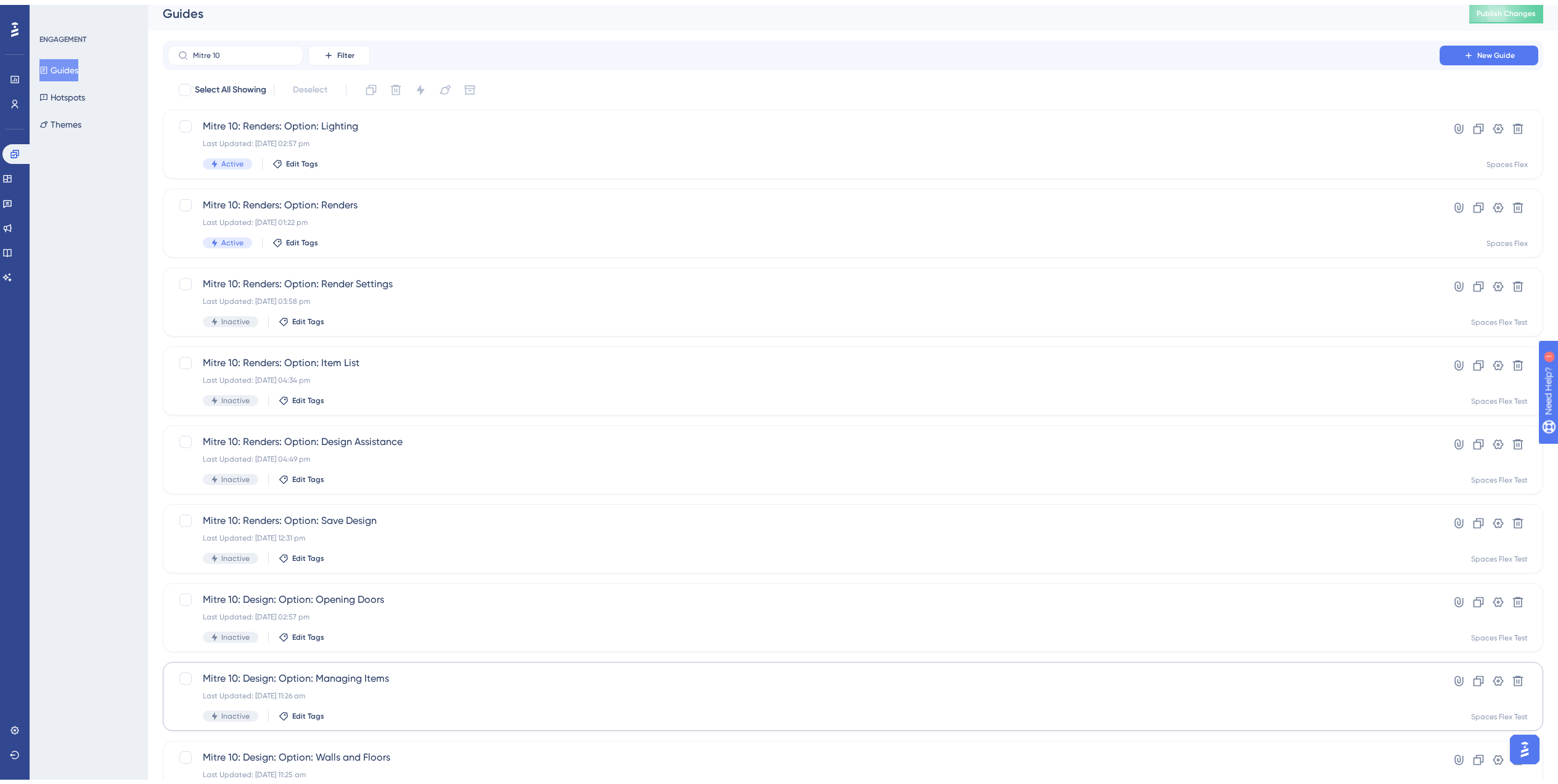
scroll to position [172, 0]
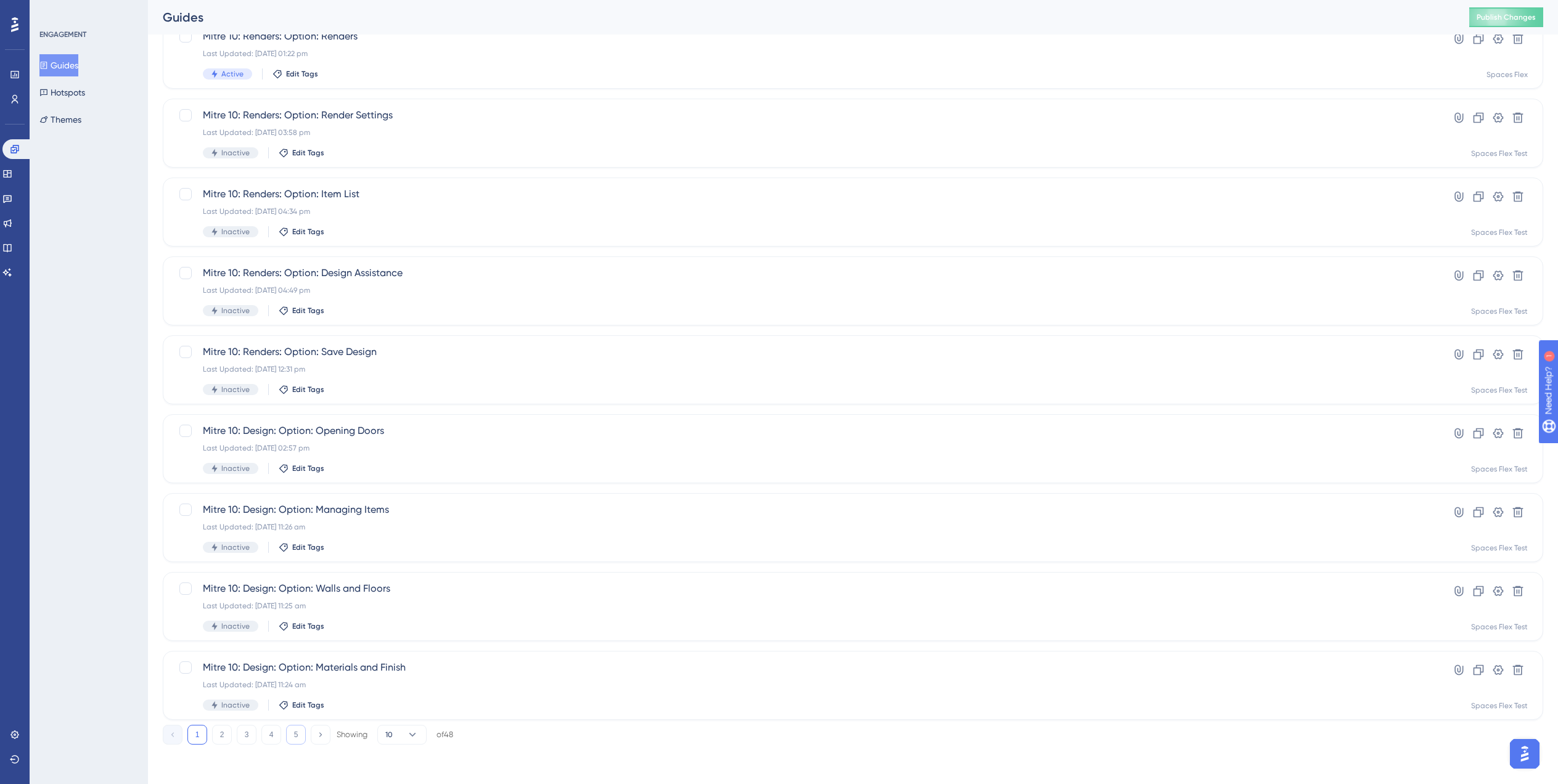
click at [299, 739] on button "5" at bounding box center [296, 734] width 20 height 20
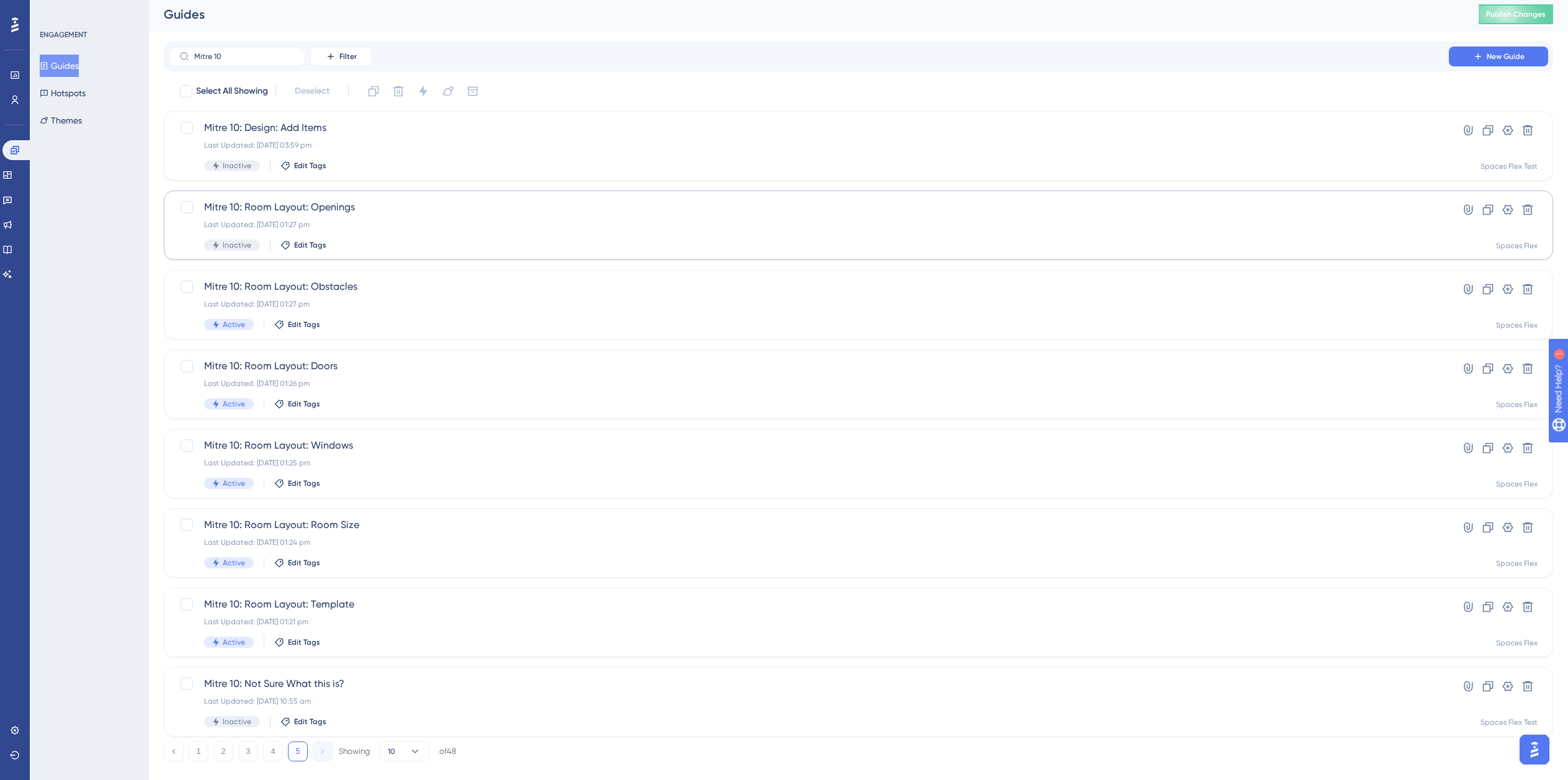
scroll to position [0, 0]
click at [765, 168] on div "Inactive Edit Tags" at bounding box center [809, 169] width 1210 height 11
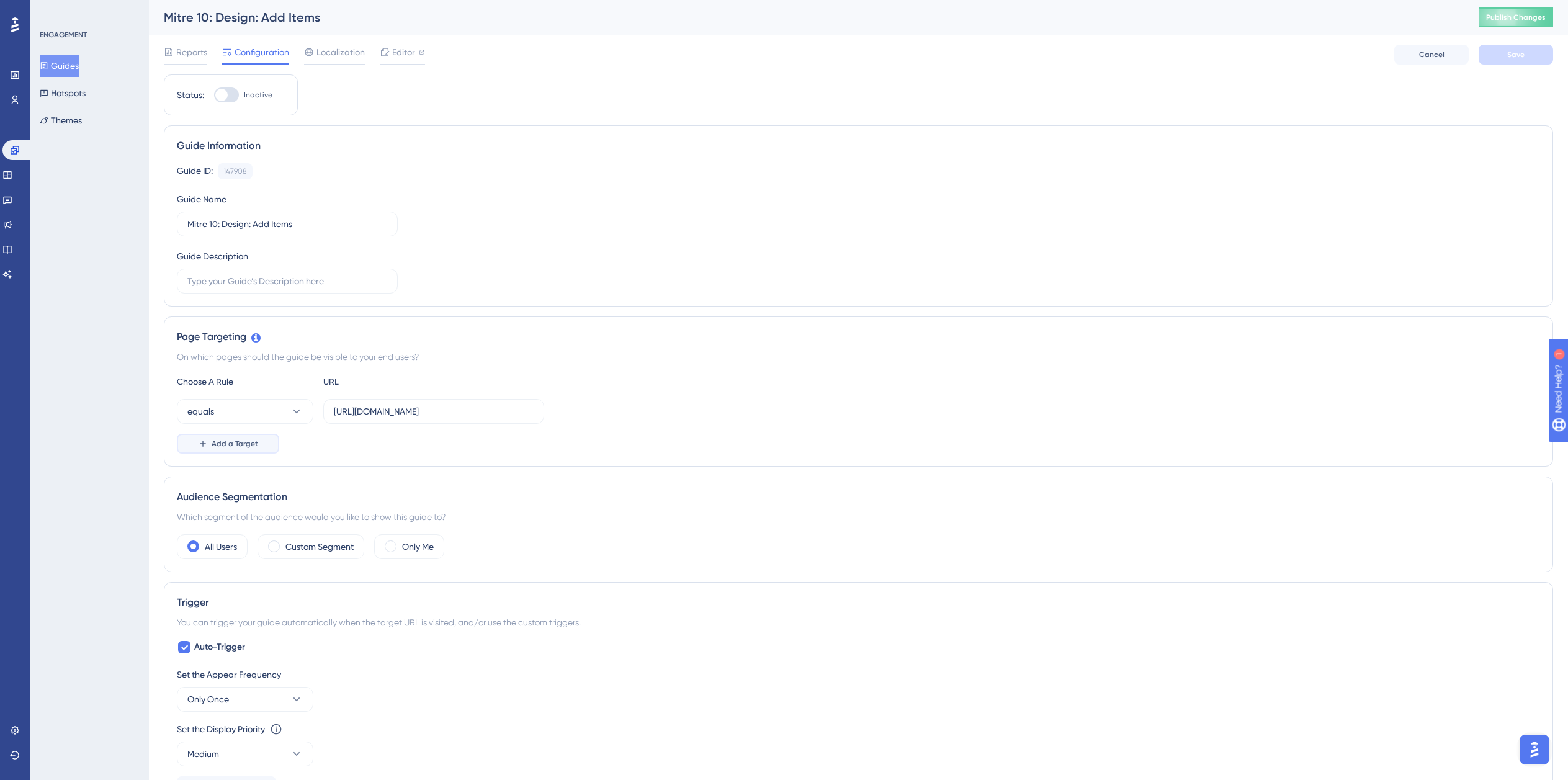
click at [208, 453] on button "Add a Target" at bounding box center [228, 443] width 102 height 20
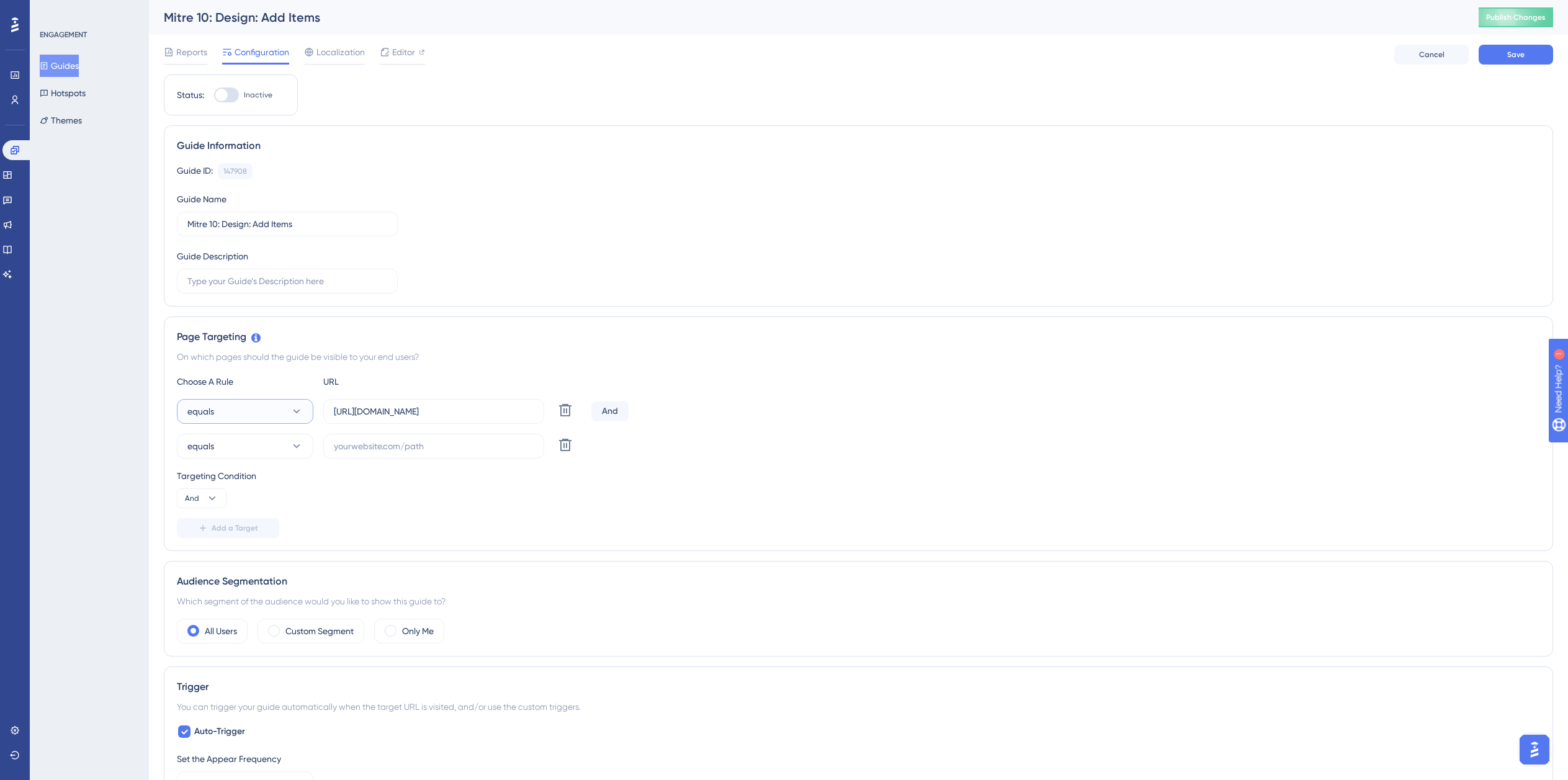
click at [228, 413] on button "equals" at bounding box center [244, 412] width 136 height 25
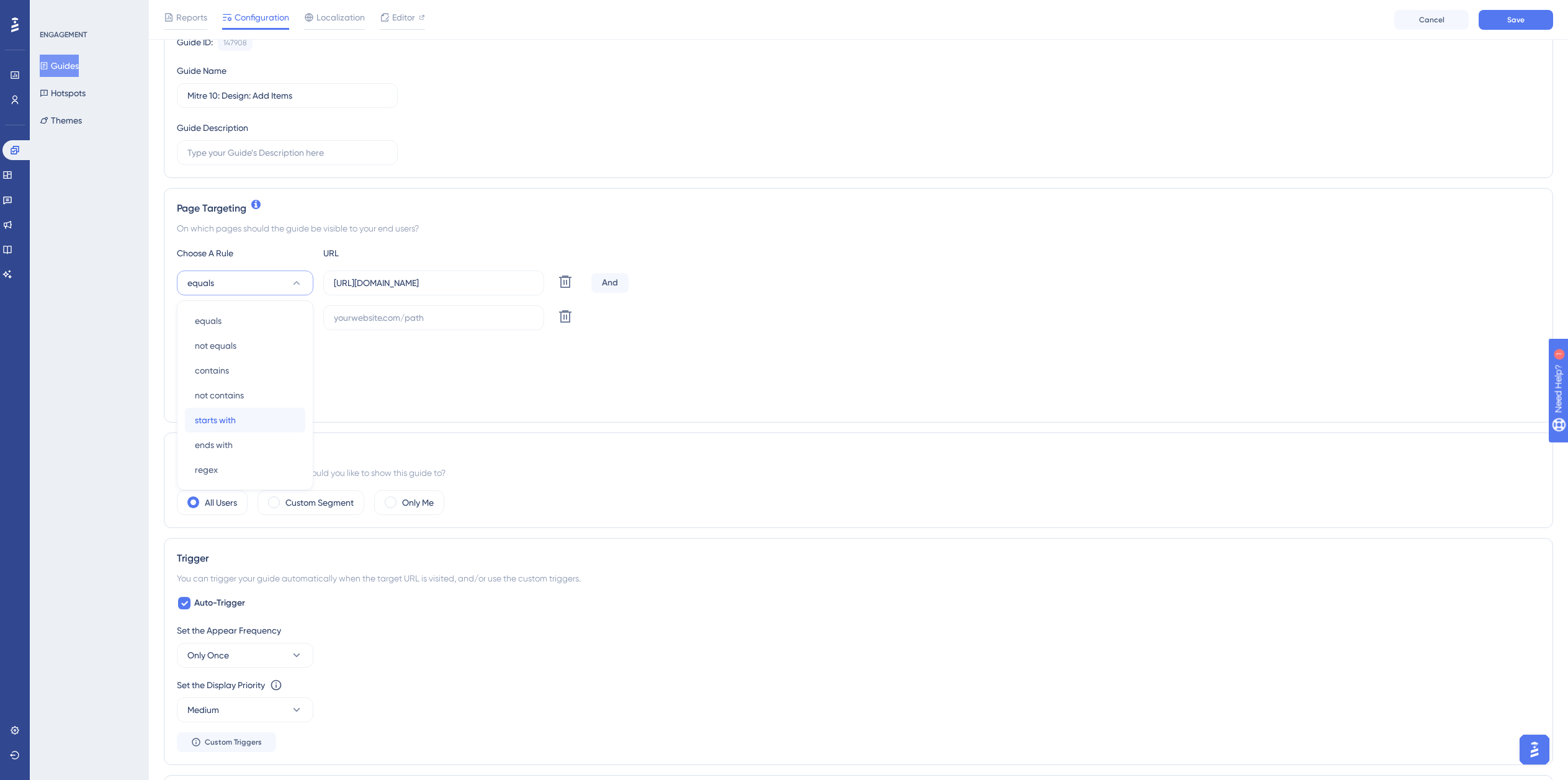
click at [228, 428] on div "starts with starts with" at bounding box center [245, 420] width 101 height 25
click at [243, 317] on button "equals" at bounding box center [244, 317] width 136 height 25
click at [223, 479] on span "ends with" at bounding box center [214, 479] width 38 height 15
click at [423, 282] on input "https://planner.cyncly-idealspaces.com/uk/design/Draft?partnership=mitre10" at bounding box center [434, 282] width 200 height 14
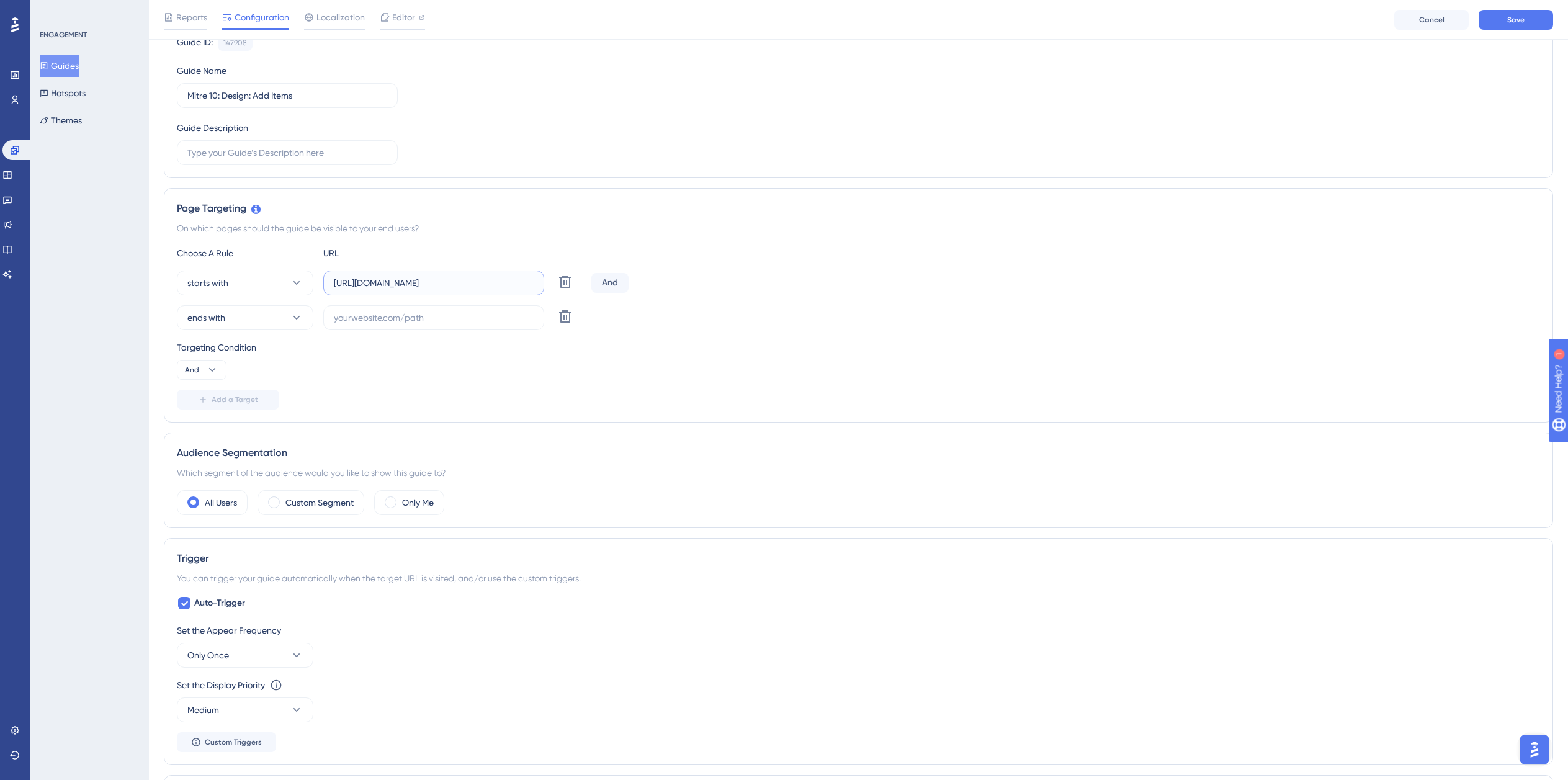
click at [423, 282] on input "https://planner.cyncly-idealspaces.com/uk/design/Draft?partnership=mitre10" at bounding box center [434, 282] width 200 height 14
paste input "dev-planner.cyncly-idealspaces.net/"
type input "https://dev-planner.cyncly-idealspaces.net/"
click at [376, 324] on input "text" at bounding box center [434, 317] width 200 height 14
paste input "isdemositena"
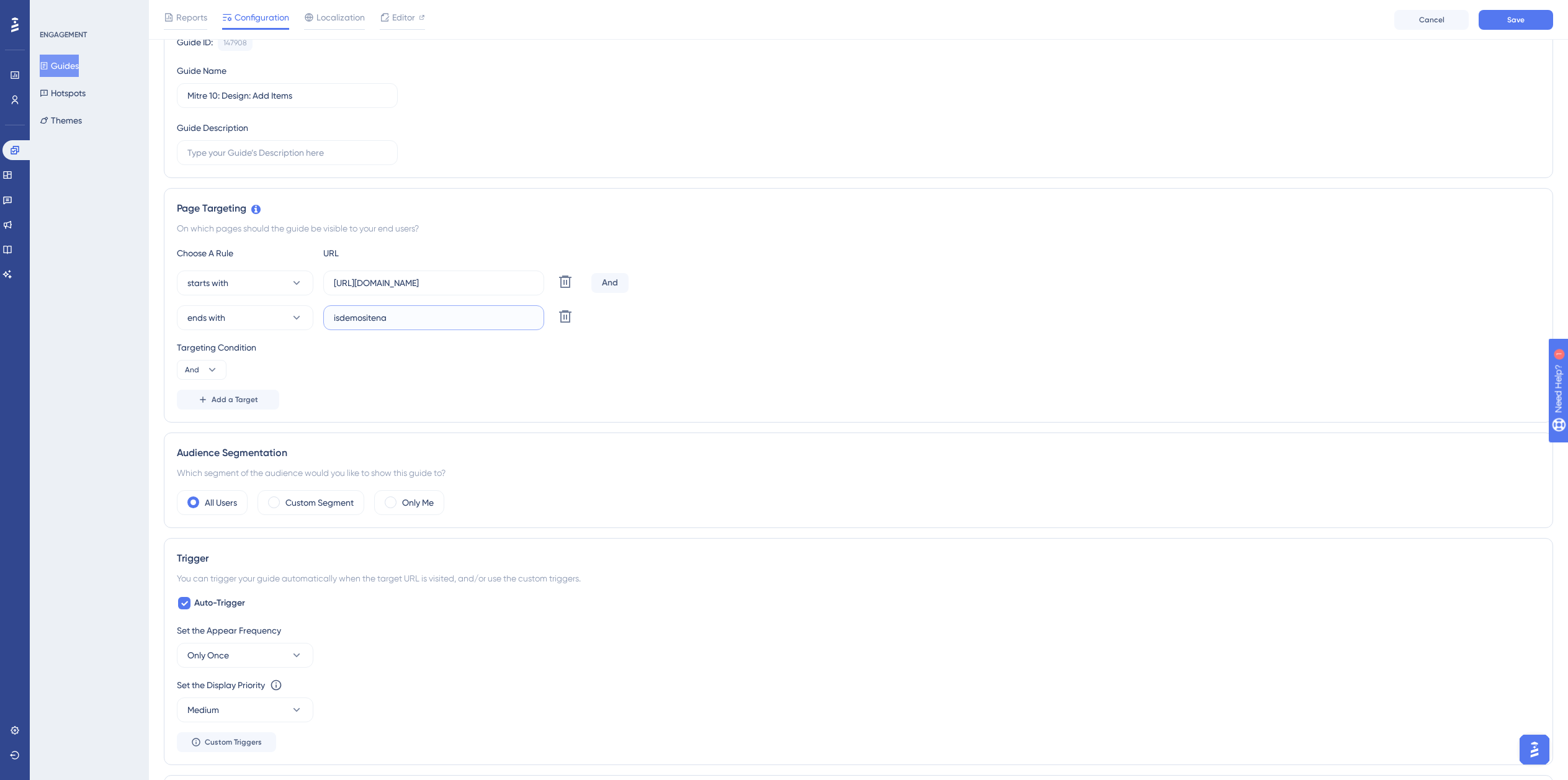
type input "isdemositena"
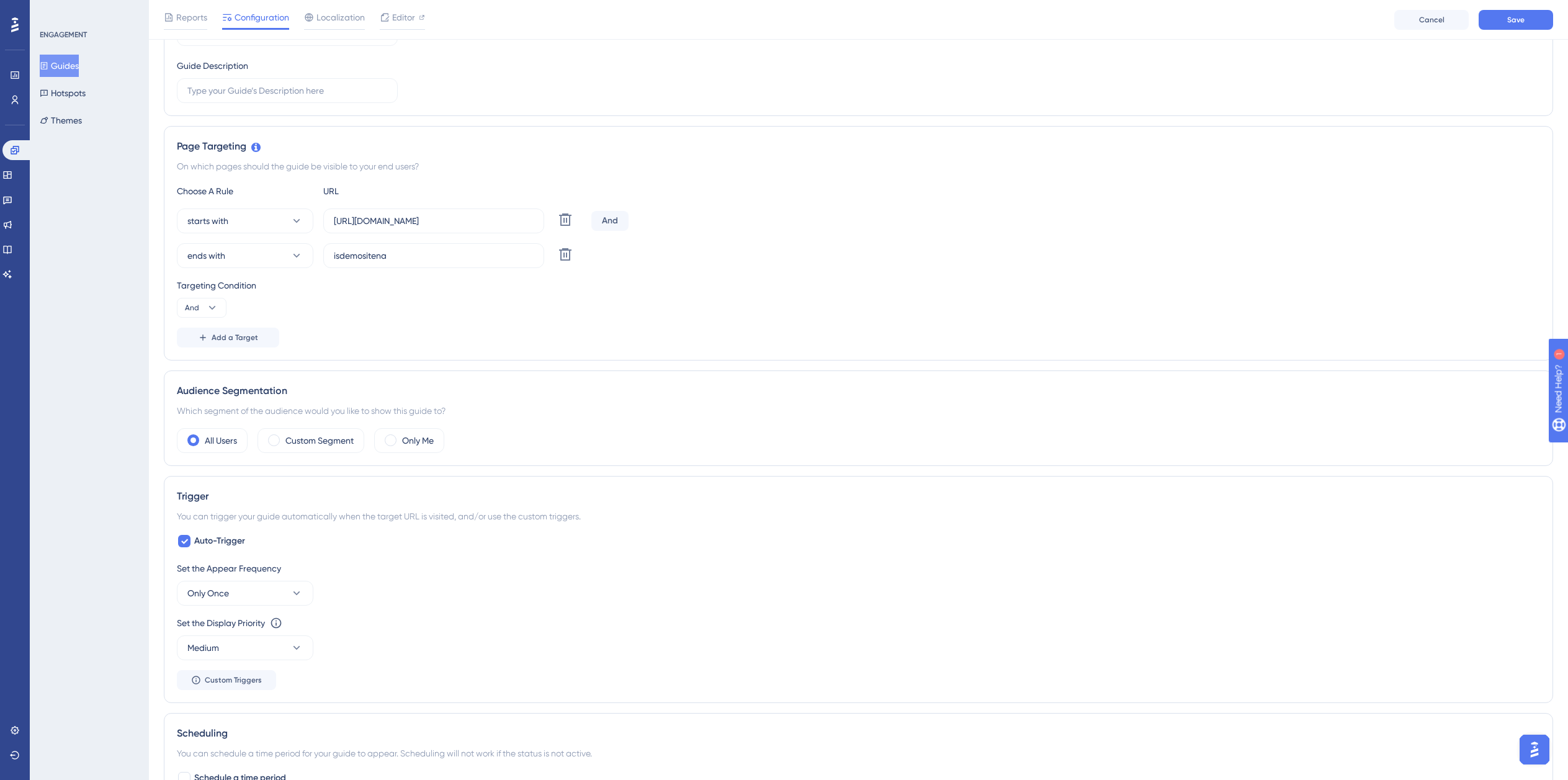
drag, startPoint x: 235, startPoint y: 538, endPoint x: 263, endPoint y: 558, distance: 34.4
click at [235, 538] on span "Auto-Trigger" at bounding box center [220, 541] width 51 height 15
checkbox input "false"
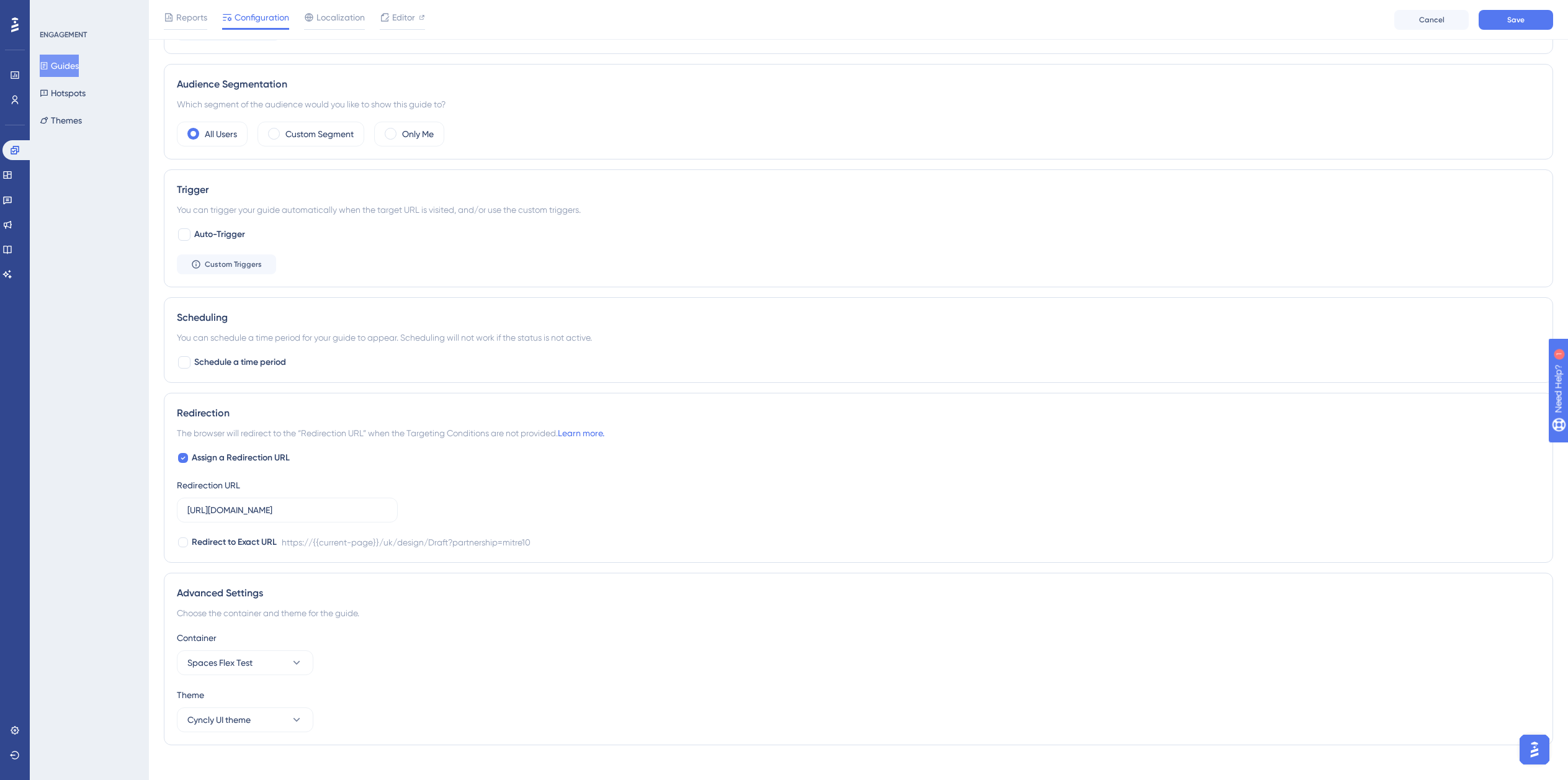
scroll to position [506, 0]
click at [222, 657] on span "Spaces Flex Test" at bounding box center [220, 659] width 65 height 15
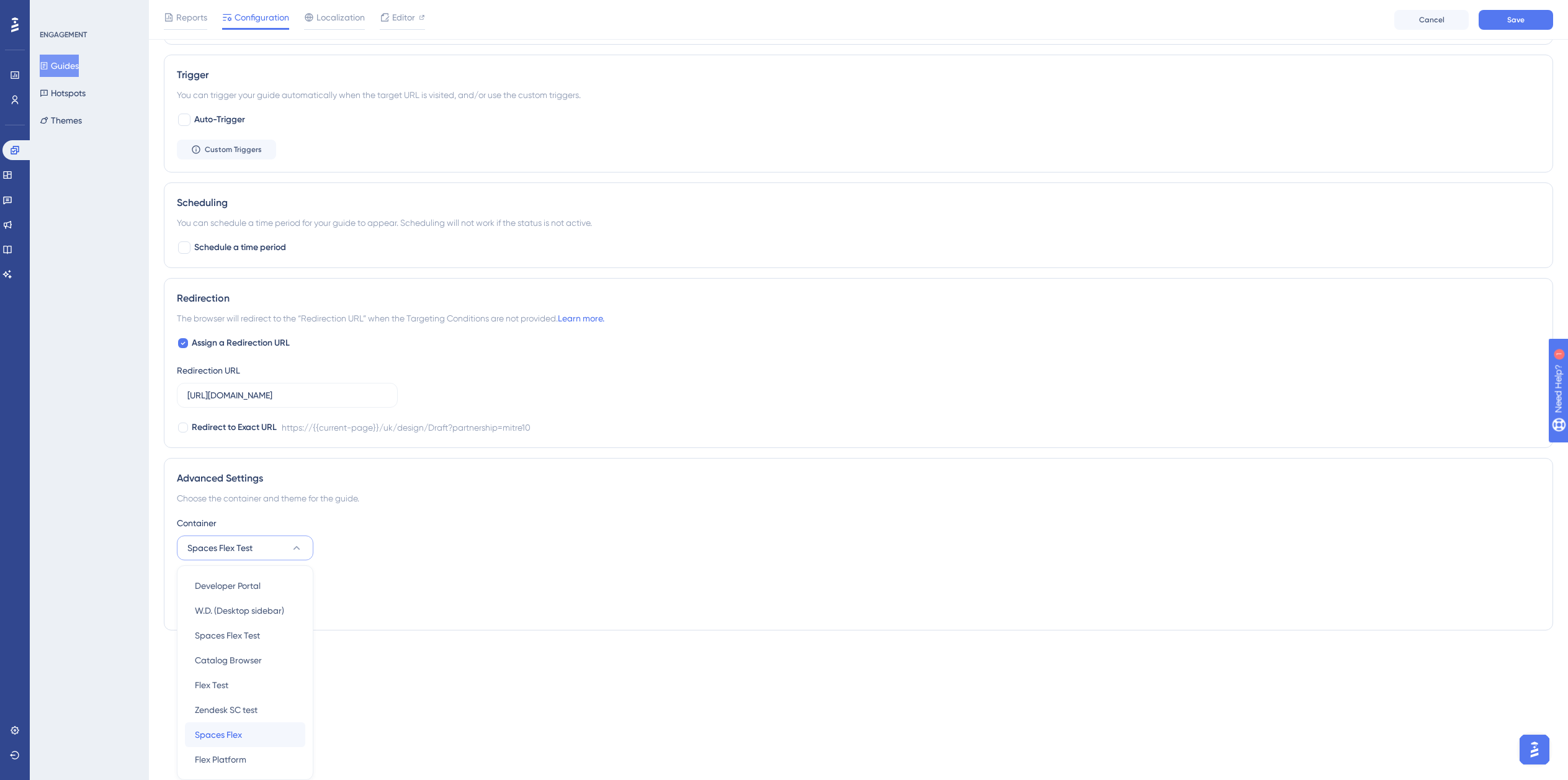
click at [252, 741] on div "Spaces Flex Spaces Flex" at bounding box center [245, 735] width 101 height 25
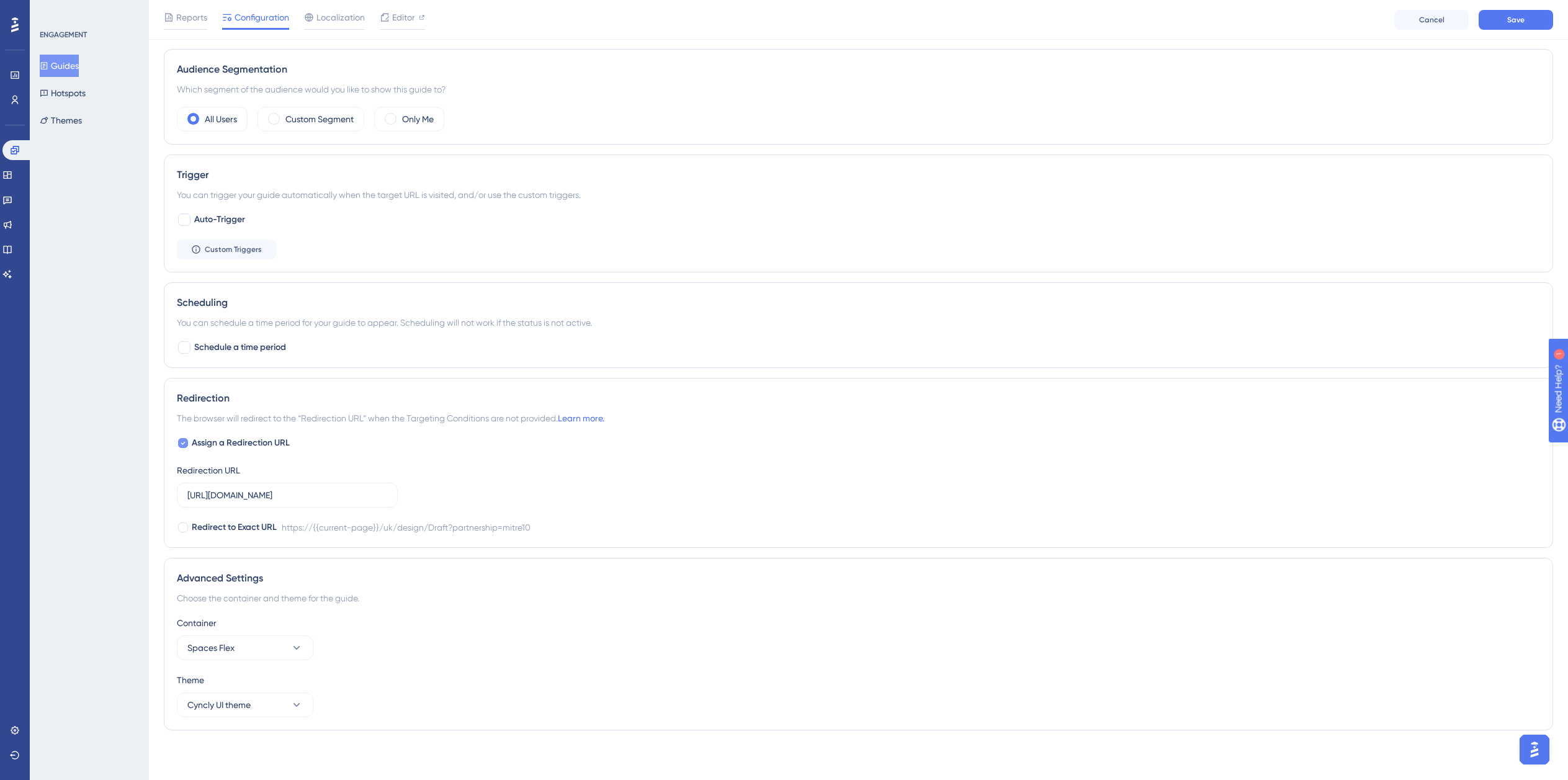
click at [217, 442] on span "Assign a Redirection URL" at bounding box center [241, 443] width 98 height 15
checkbox input "false"
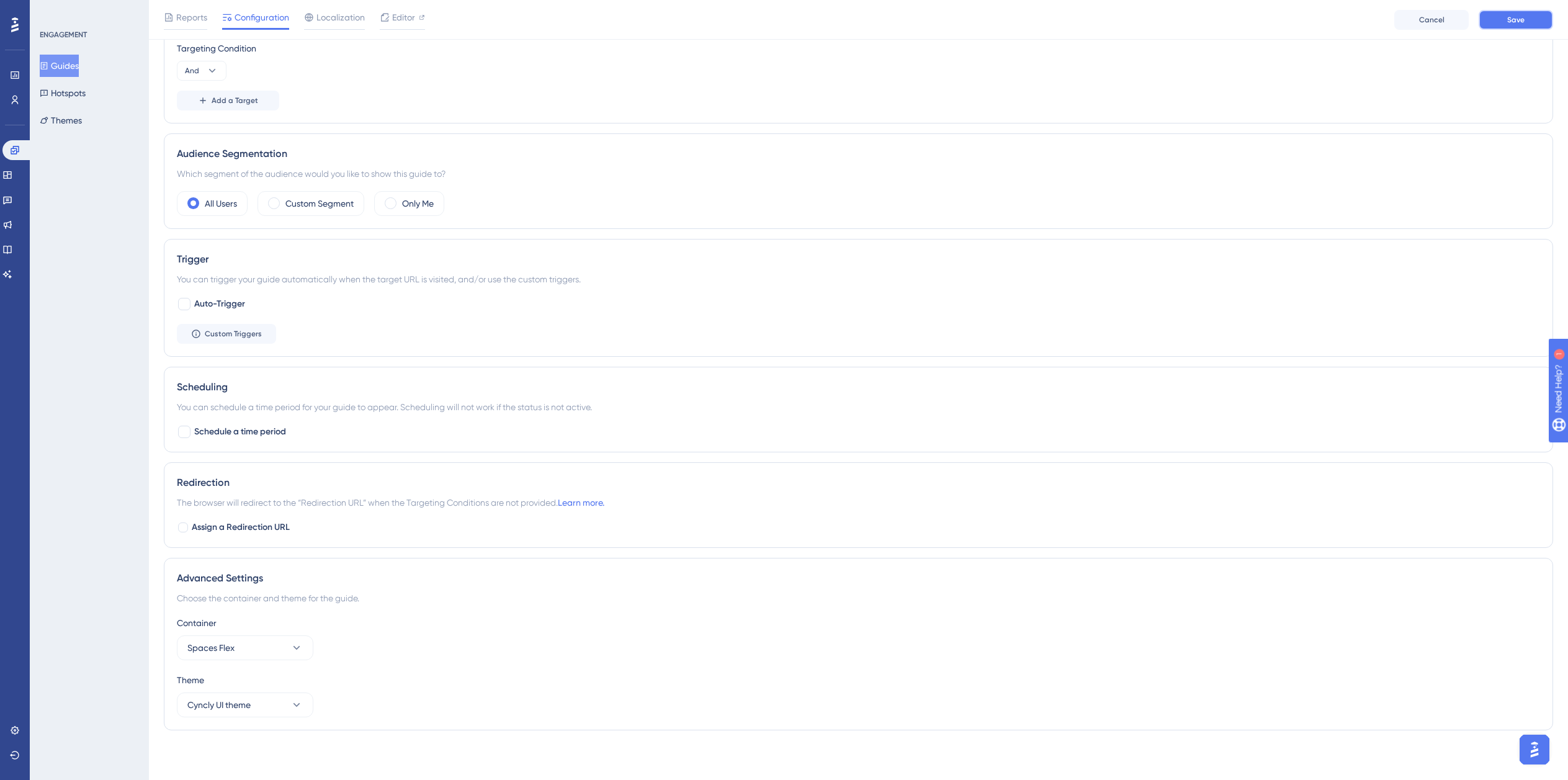
click at [1494, 23] on button "Save" at bounding box center [1516, 20] width 74 height 20
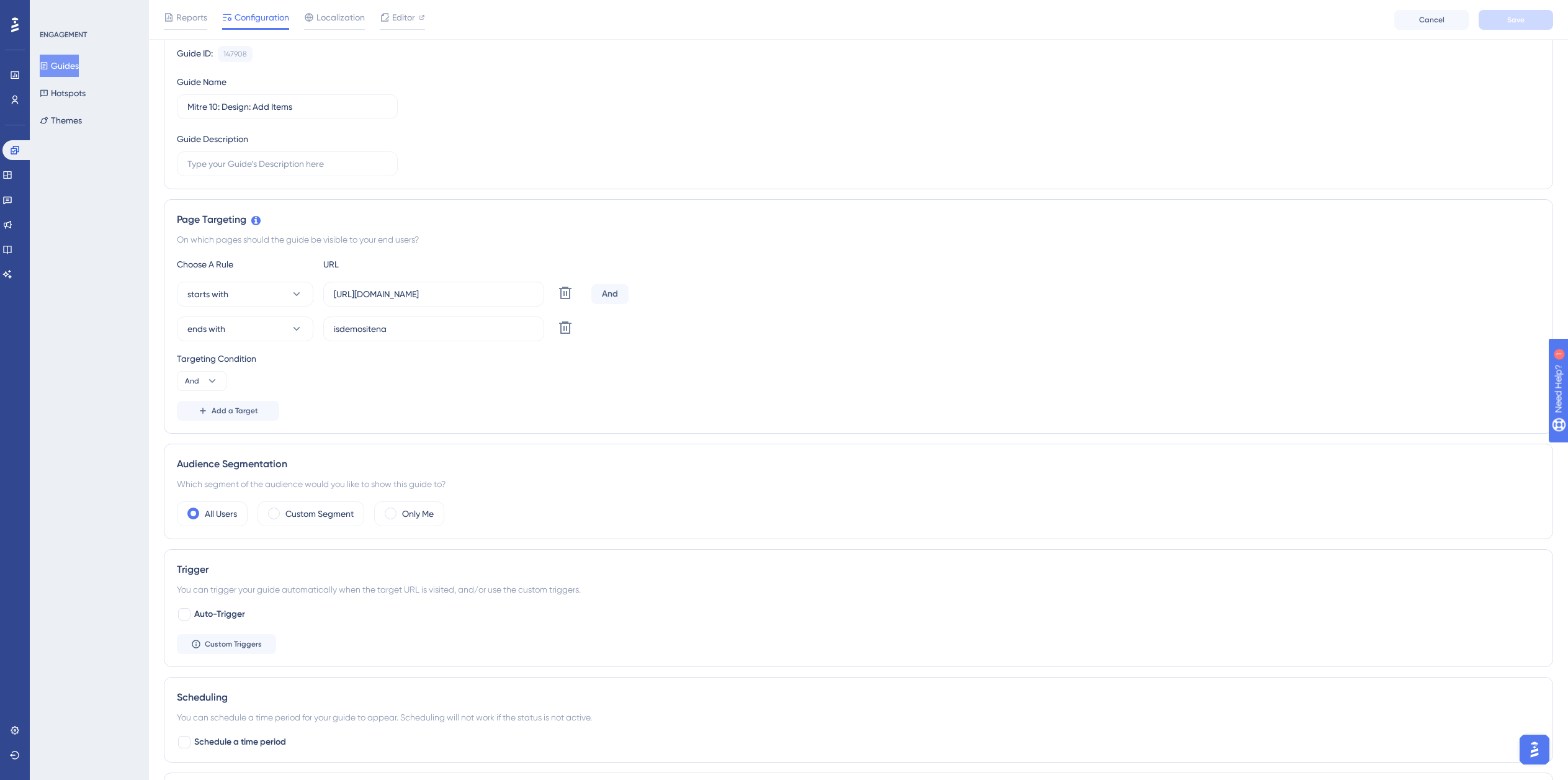
scroll to position [0, 0]
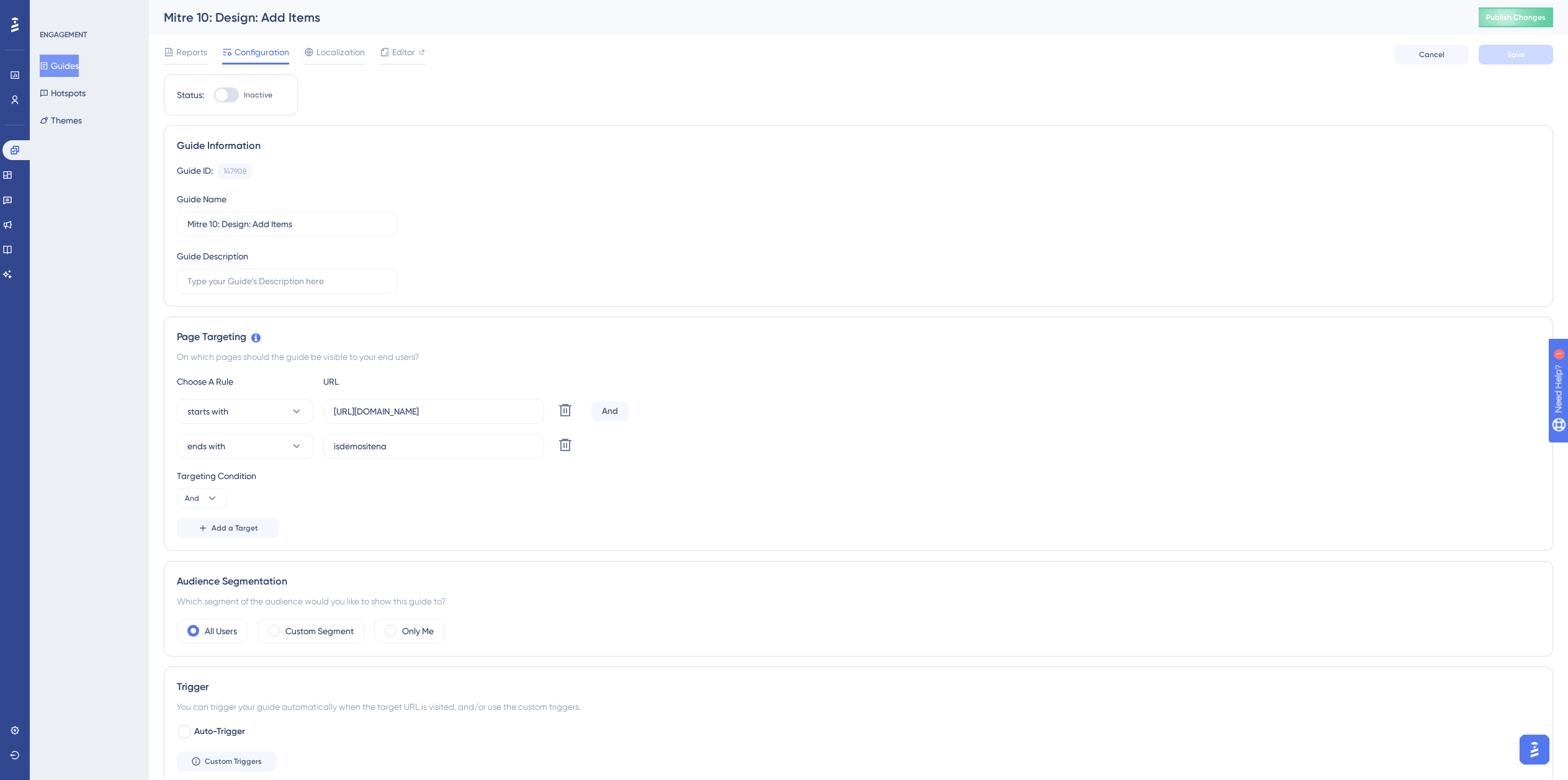
drag, startPoint x: 231, startPoint y: 99, endPoint x: 238, endPoint y: 101, distance: 7.3
click at [233, 100] on div at bounding box center [226, 95] width 25 height 15
click at [214, 96] on input "Inactive" at bounding box center [214, 95] width 1 height 1
checkbox input "true"
click at [1498, 63] on button "Save" at bounding box center [1516, 54] width 74 height 20
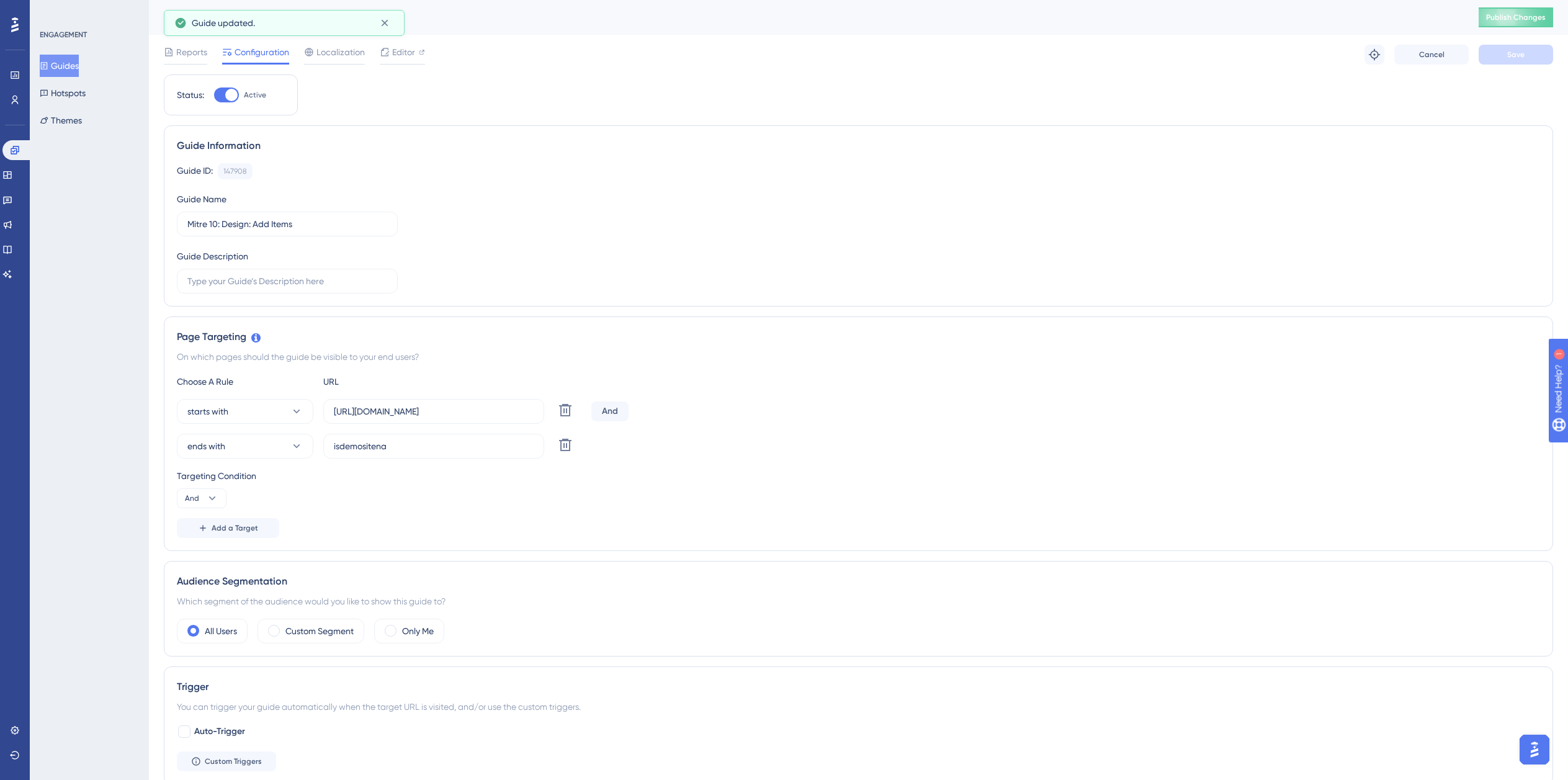
click at [70, 64] on button "Guides" at bounding box center [59, 66] width 39 height 23
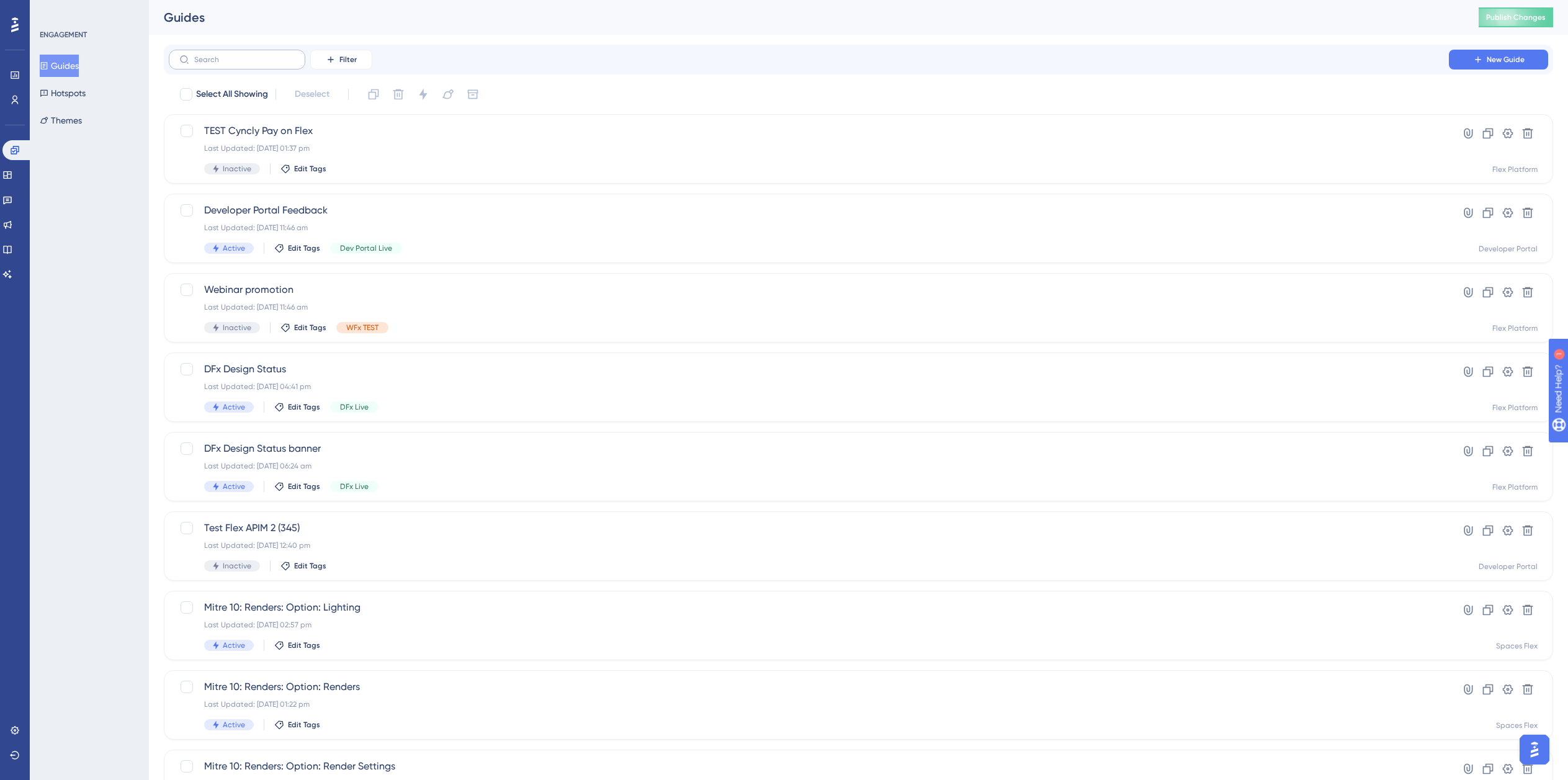
click at [244, 69] on label at bounding box center [236, 59] width 136 height 20
click at [244, 64] on input "text" at bounding box center [244, 60] width 101 height 9
paste input "Mitre 10"
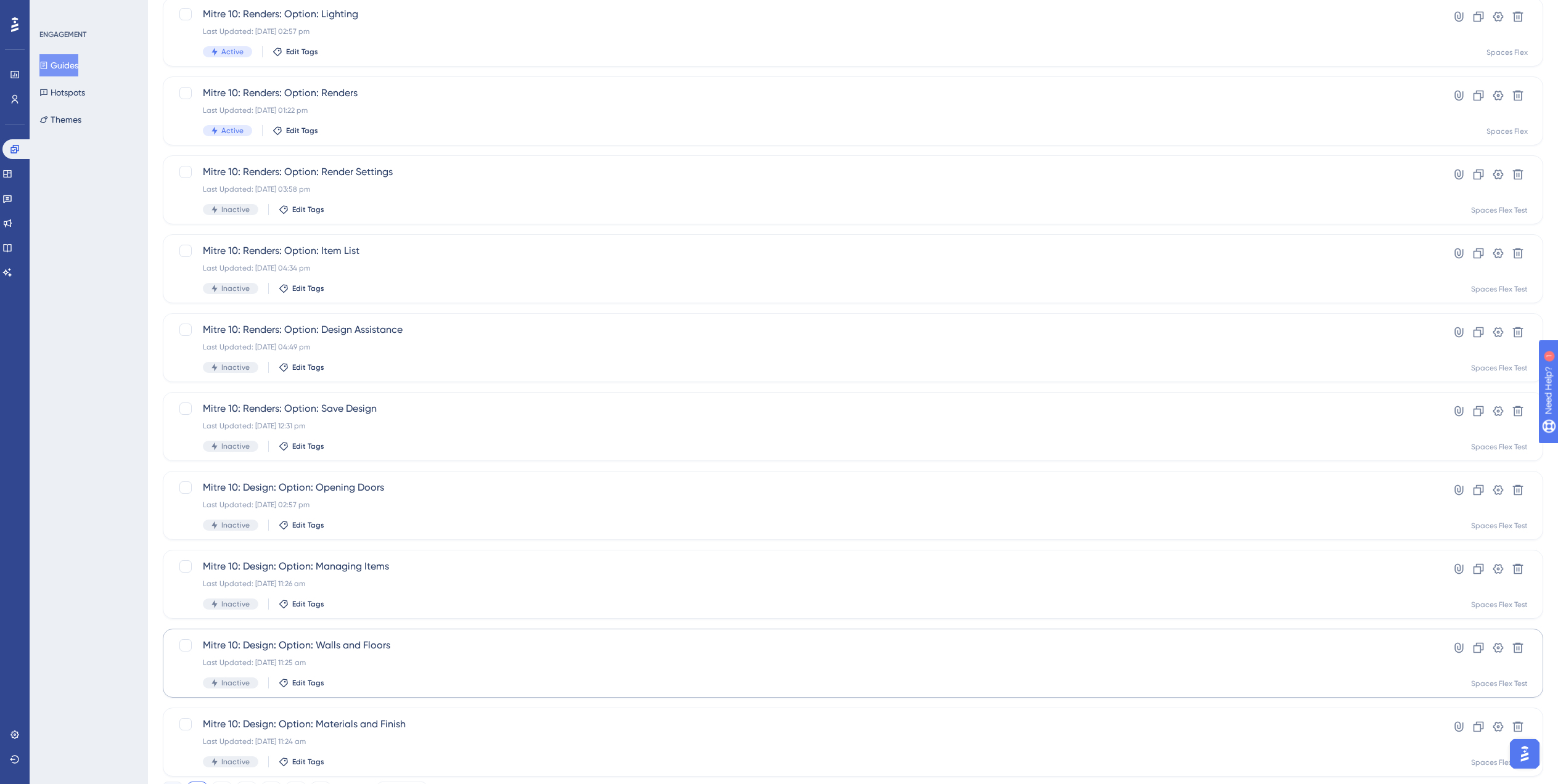
scroll to position [172, 0]
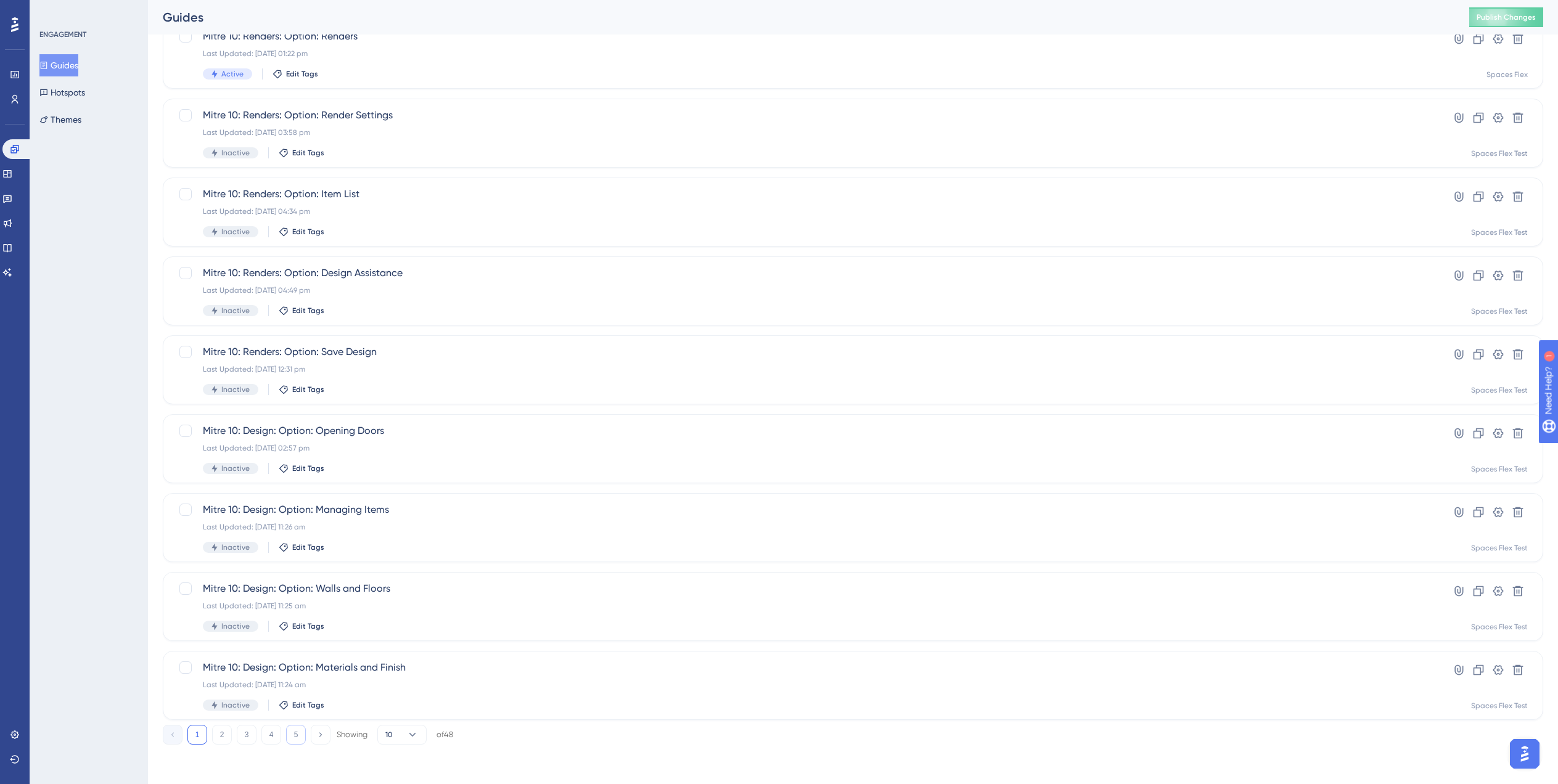
type input "Mitre 10"
click at [297, 736] on button "5" at bounding box center [296, 734] width 20 height 20
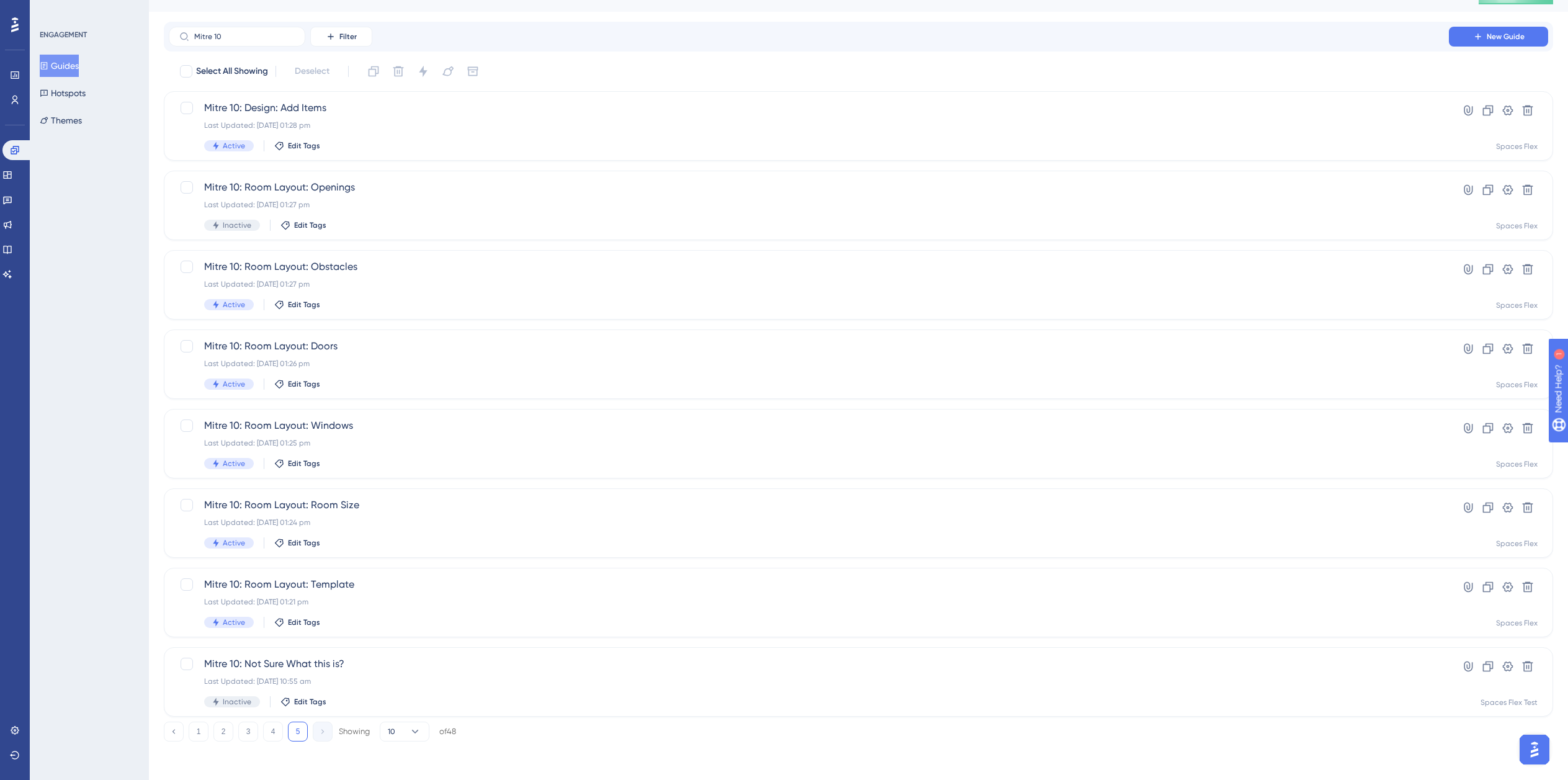
scroll to position [24, 0]
click at [272, 736] on button "4" at bounding box center [273, 730] width 20 height 20
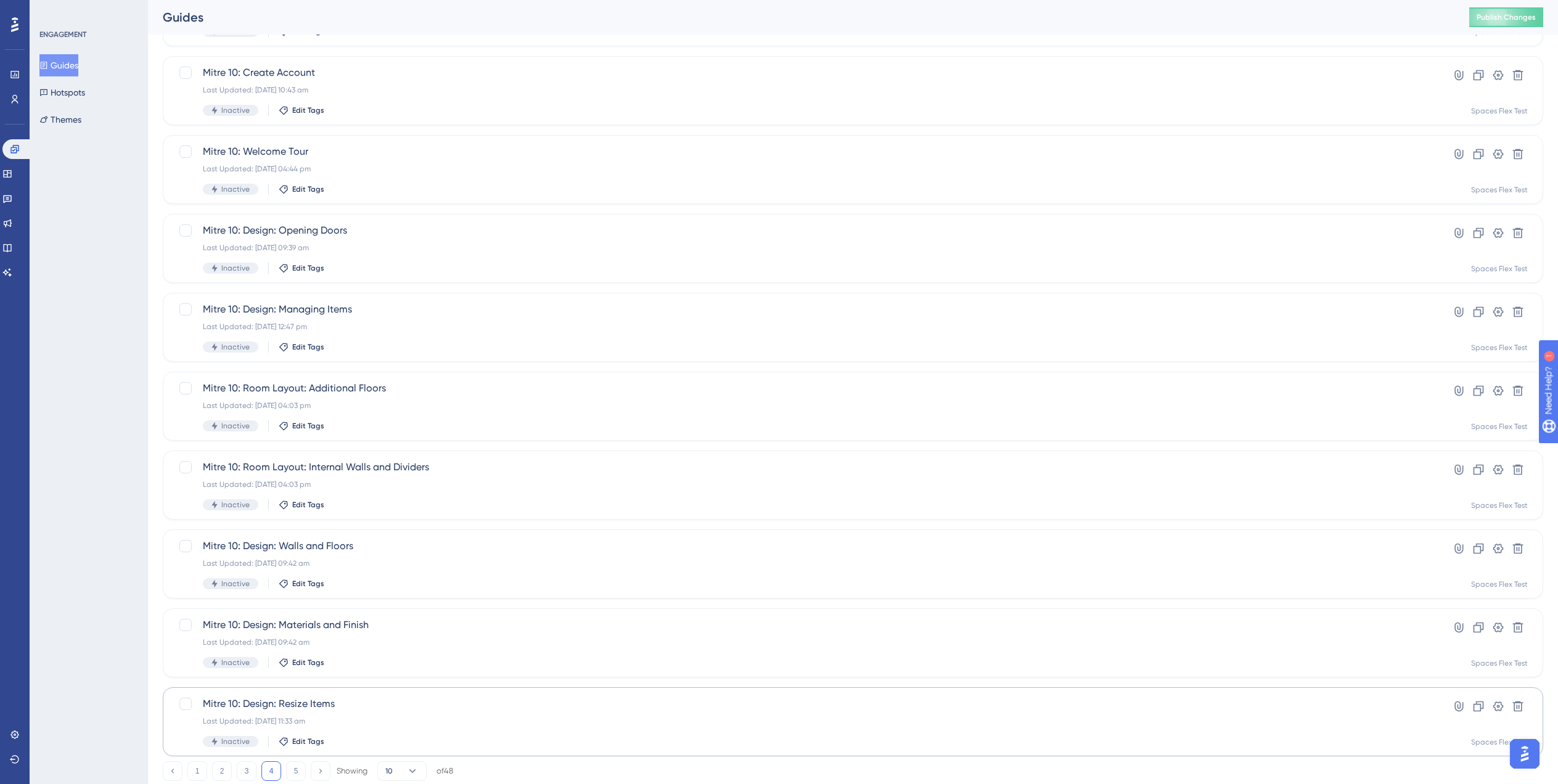
scroll to position [172, 0]
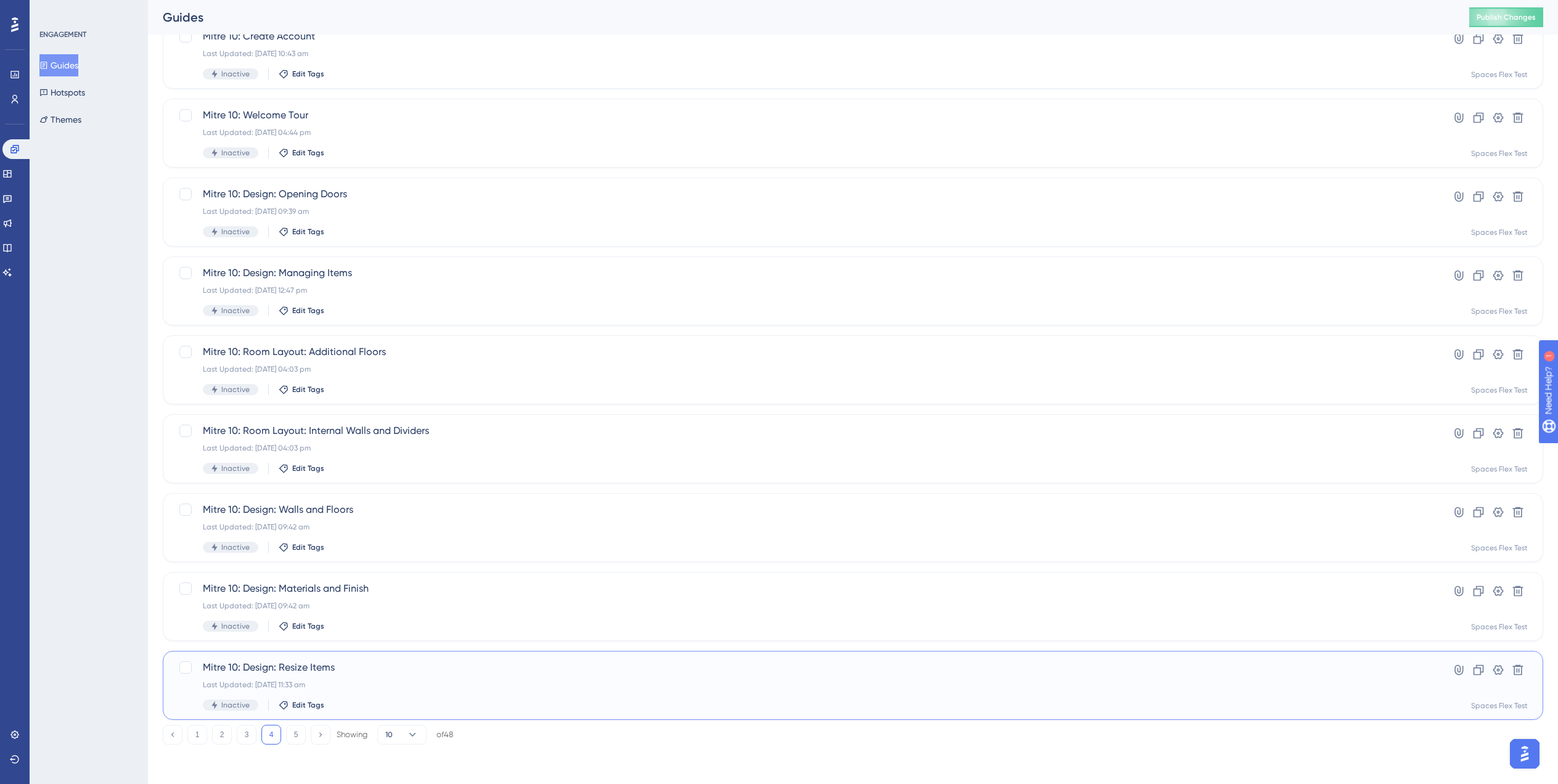
click at [534, 666] on span "Mitre 10: Design: Resize Items" at bounding box center [804, 667] width 1202 height 14
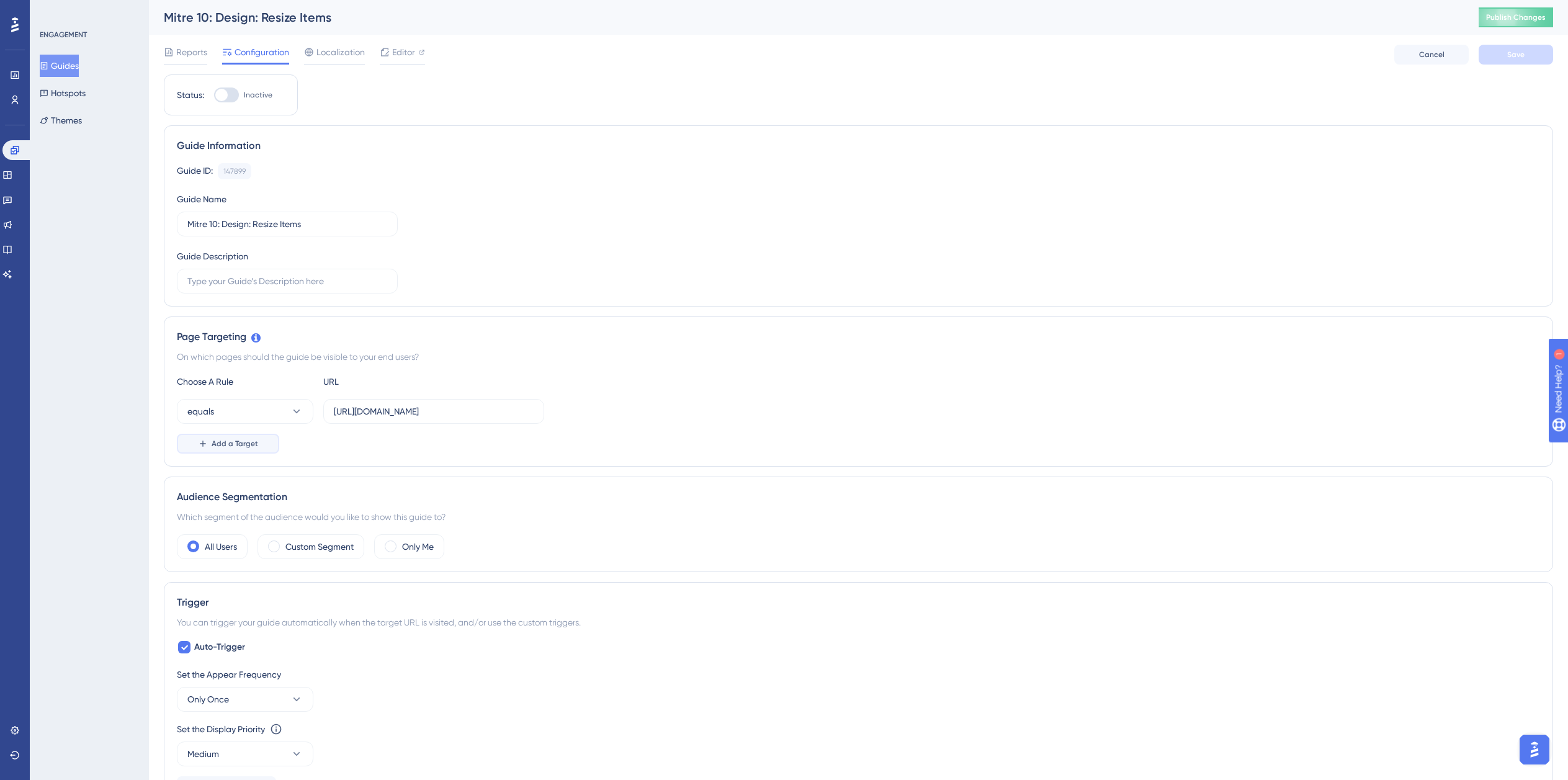
click at [244, 438] on button "Add a Target" at bounding box center [228, 443] width 102 height 20
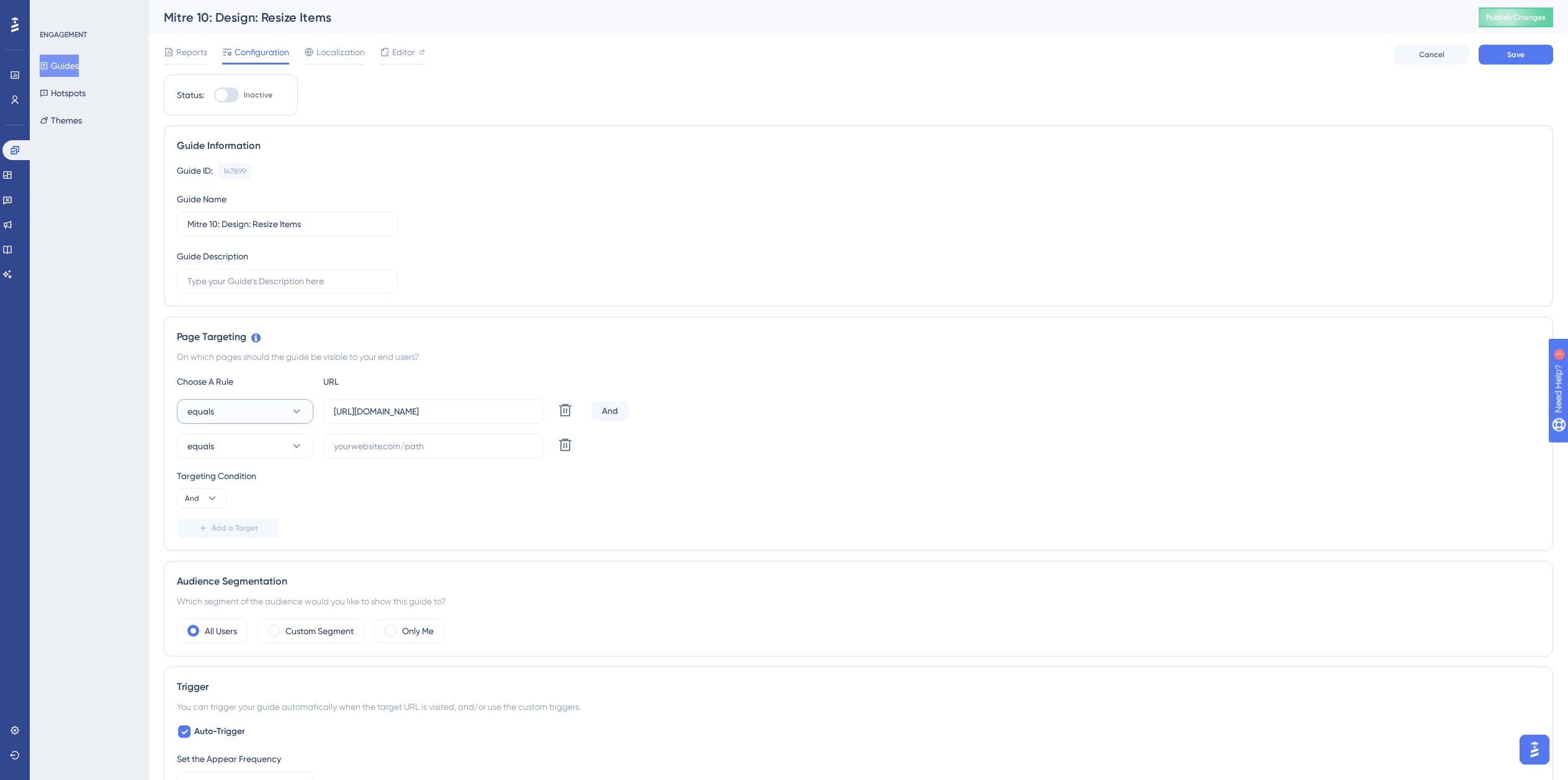
click at [255, 405] on button "equals" at bounding box center [244, 412] width 136 height 25
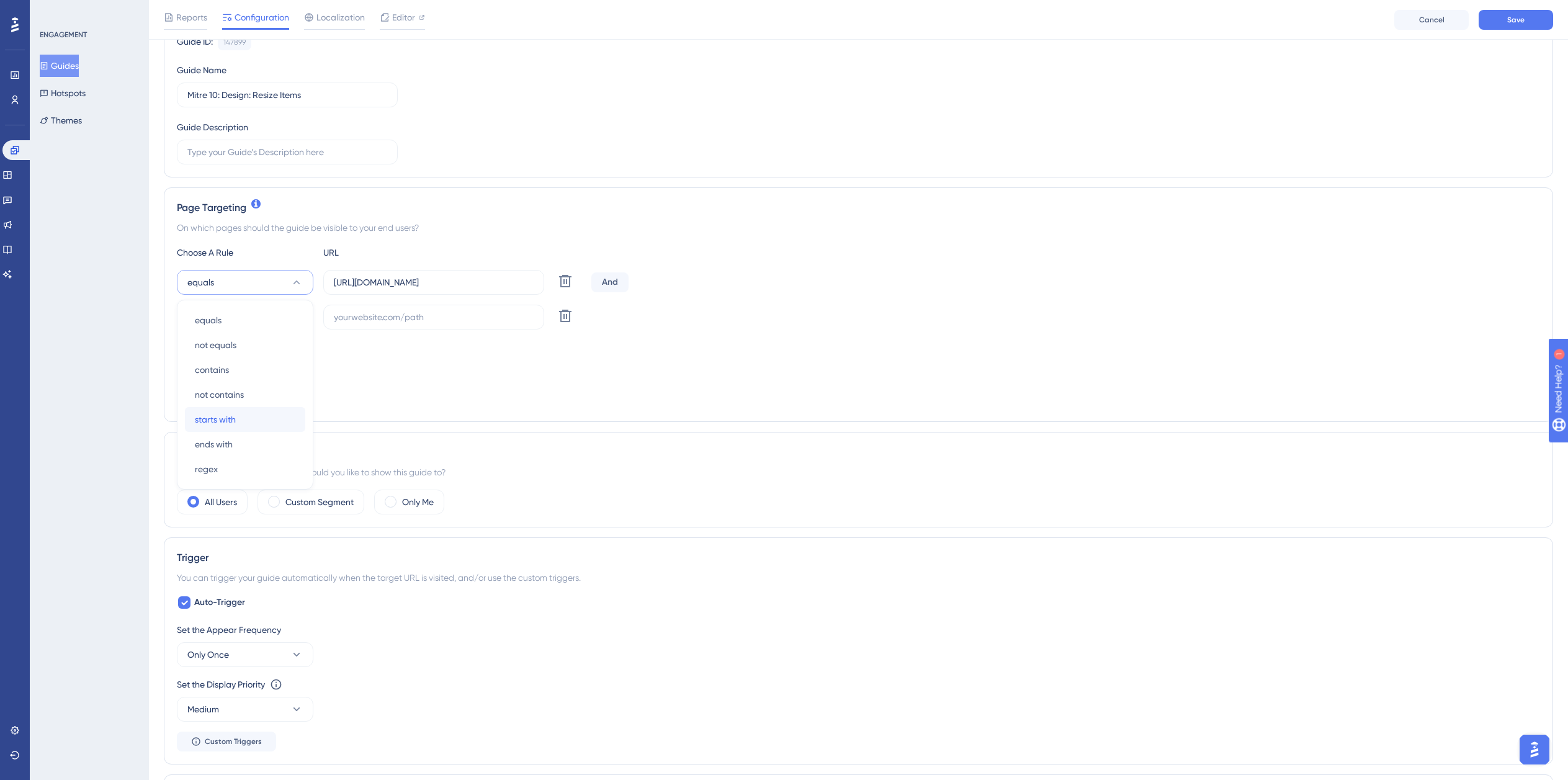
click at [233, 420] on span "starts with" at bounding box center [215, 420] width 41 height 15
click at [242, 317] on button "equals" at bounding box center [244, 317] width 136 height 25
click at [253, 482] on div "ends with ends with" at bounding box center [245, 479] width 101 height 25
click at [417, 285] on input "https://planner.cyncly-idealspaces.com/uk/design/Draft?partnership=mitre10" at bounding box center [434, 282] width 200 height 14
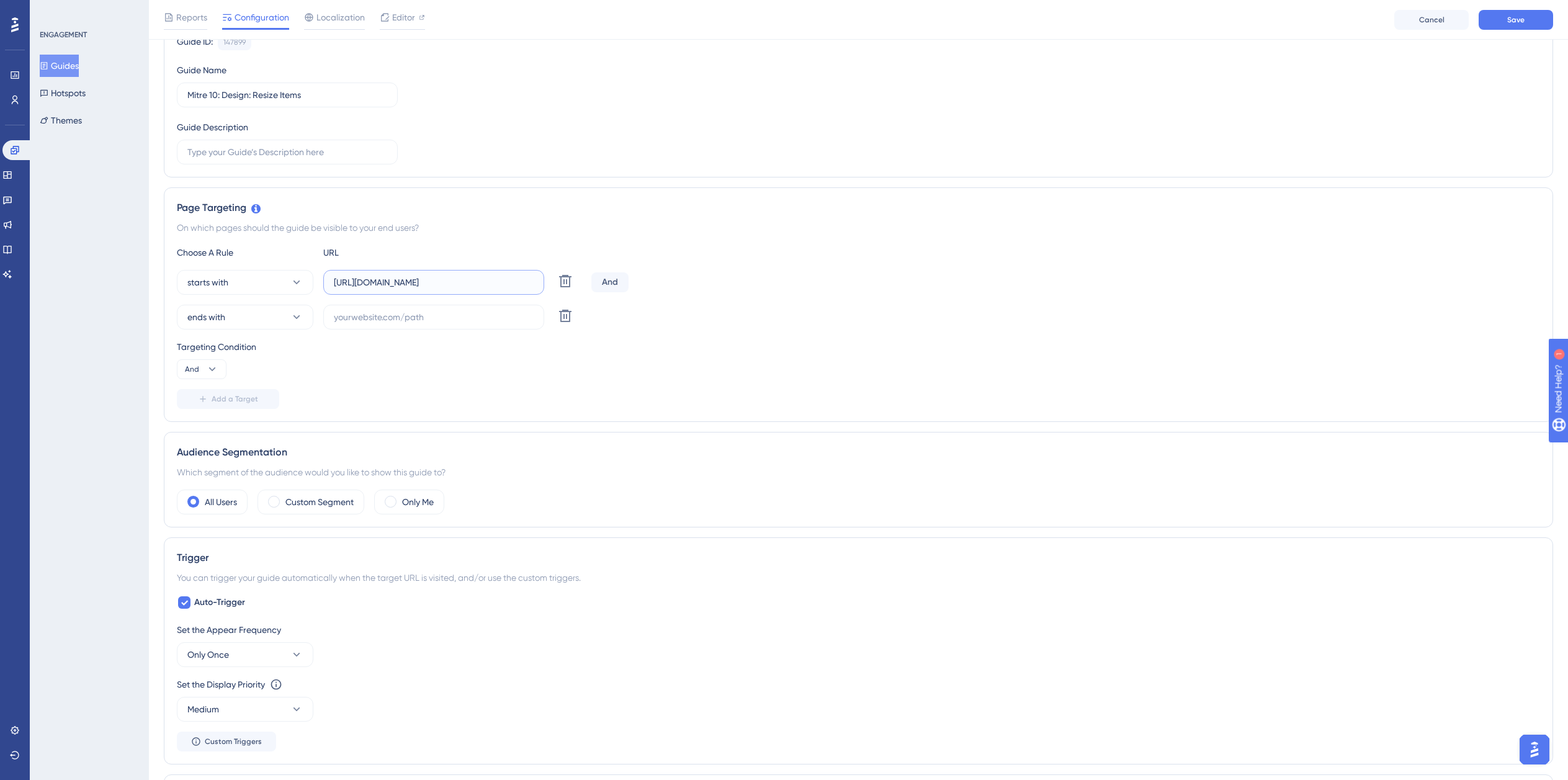
click at [417, 285] on input "https://planner.cyncly-idealspaces.com/uk/design/Draft?partnership=mitre10" at bounding box center [434, 282] width 200 height 14
paste input "dev-planner.cyncly-idealspaces.net/"
type input "https://dev-planner.cyncly-idealspaces.net/"
click at [422, 324] on label at bounding box center [433, 317] width 221 height 25
click at [422, 324] on input "text" at bounding box center [434, 317] width 200 height 14
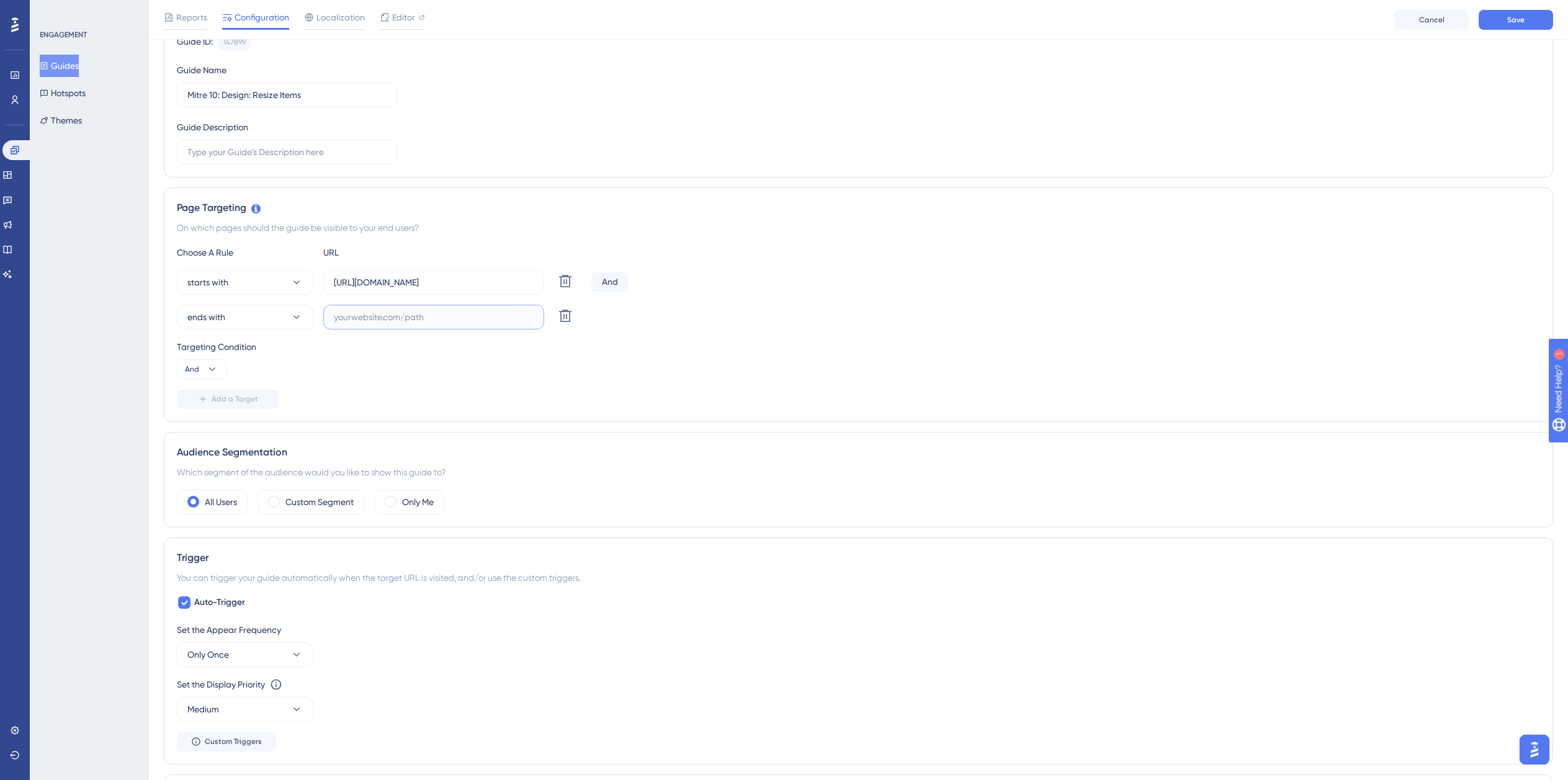
paste input "isdemositena"
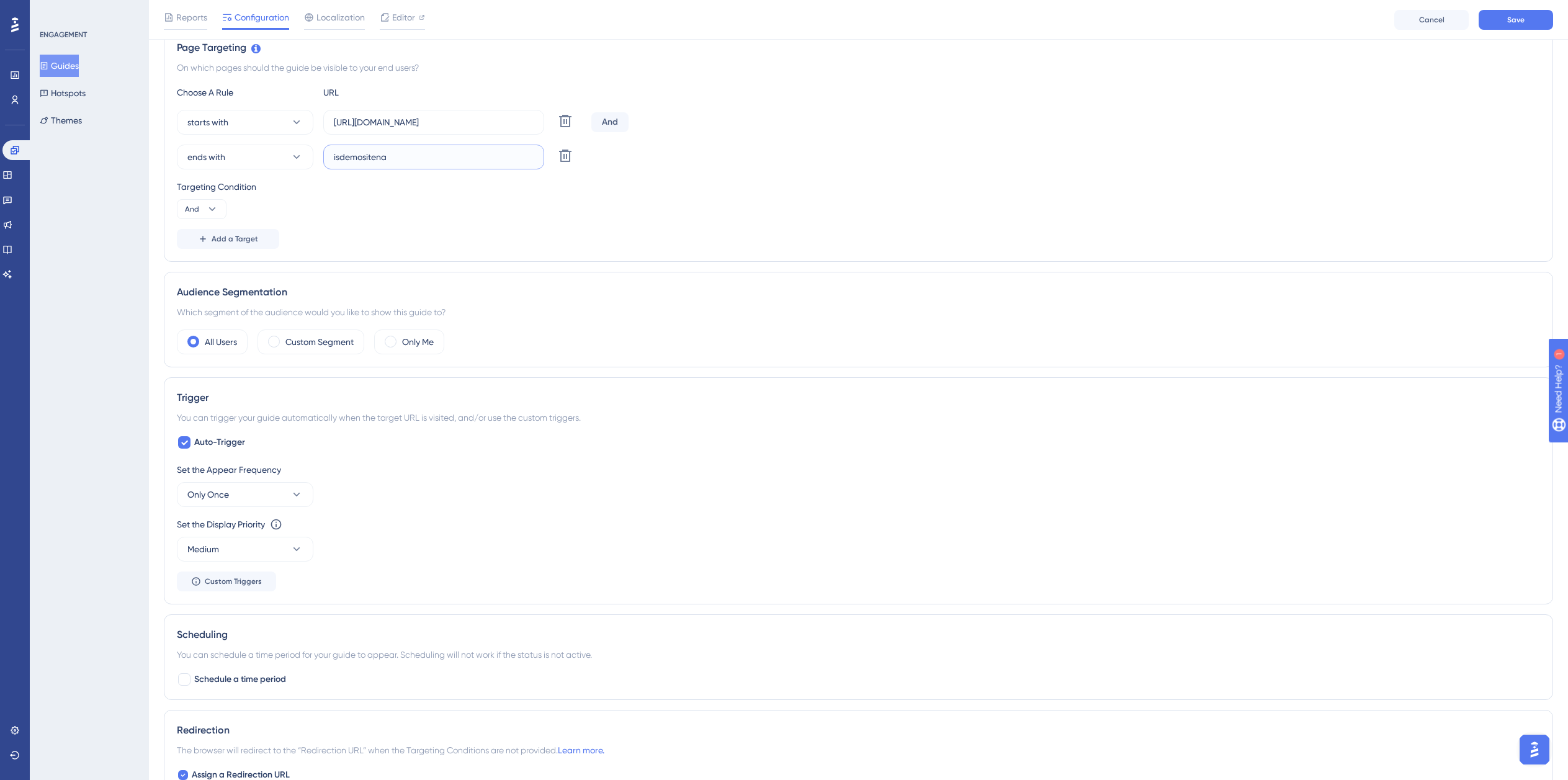
scroll to position [320, 0]
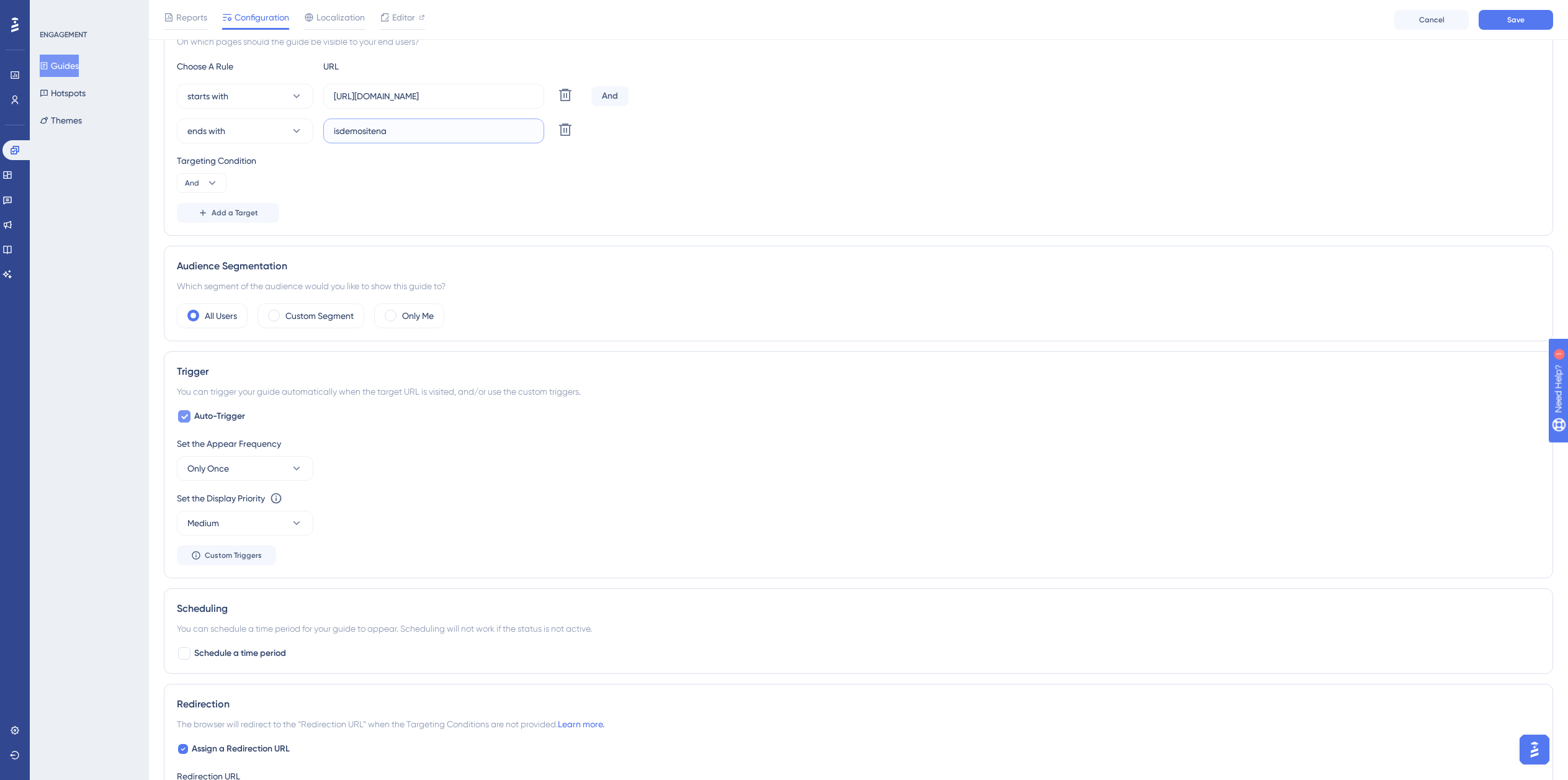
type input "isdemositena"
click at [203, 415] on span "Auto-Trigger" at bounding box center [220, 416] width 51 height 15
checkbox input "false"
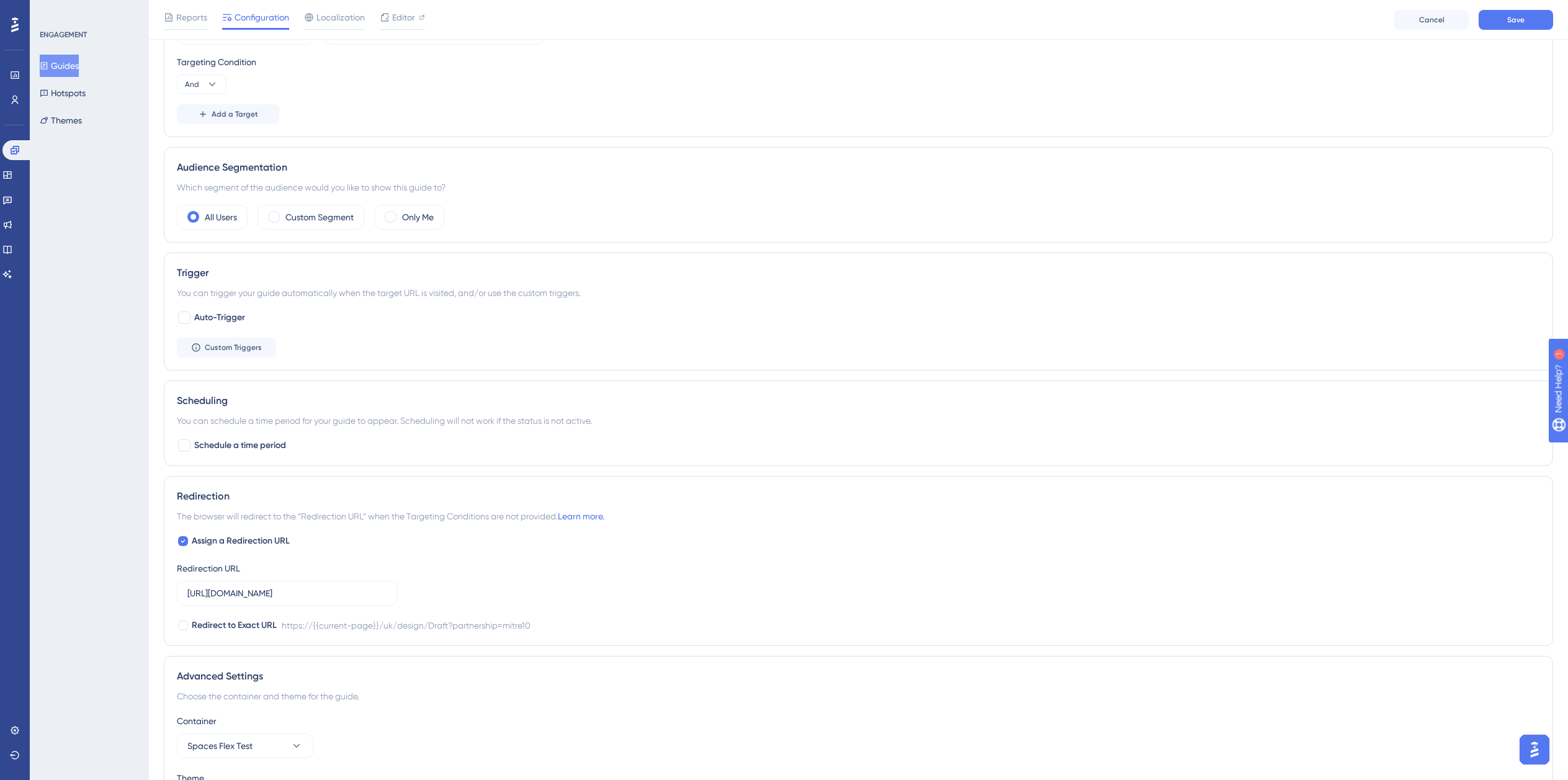
scroll to position [517, 0]
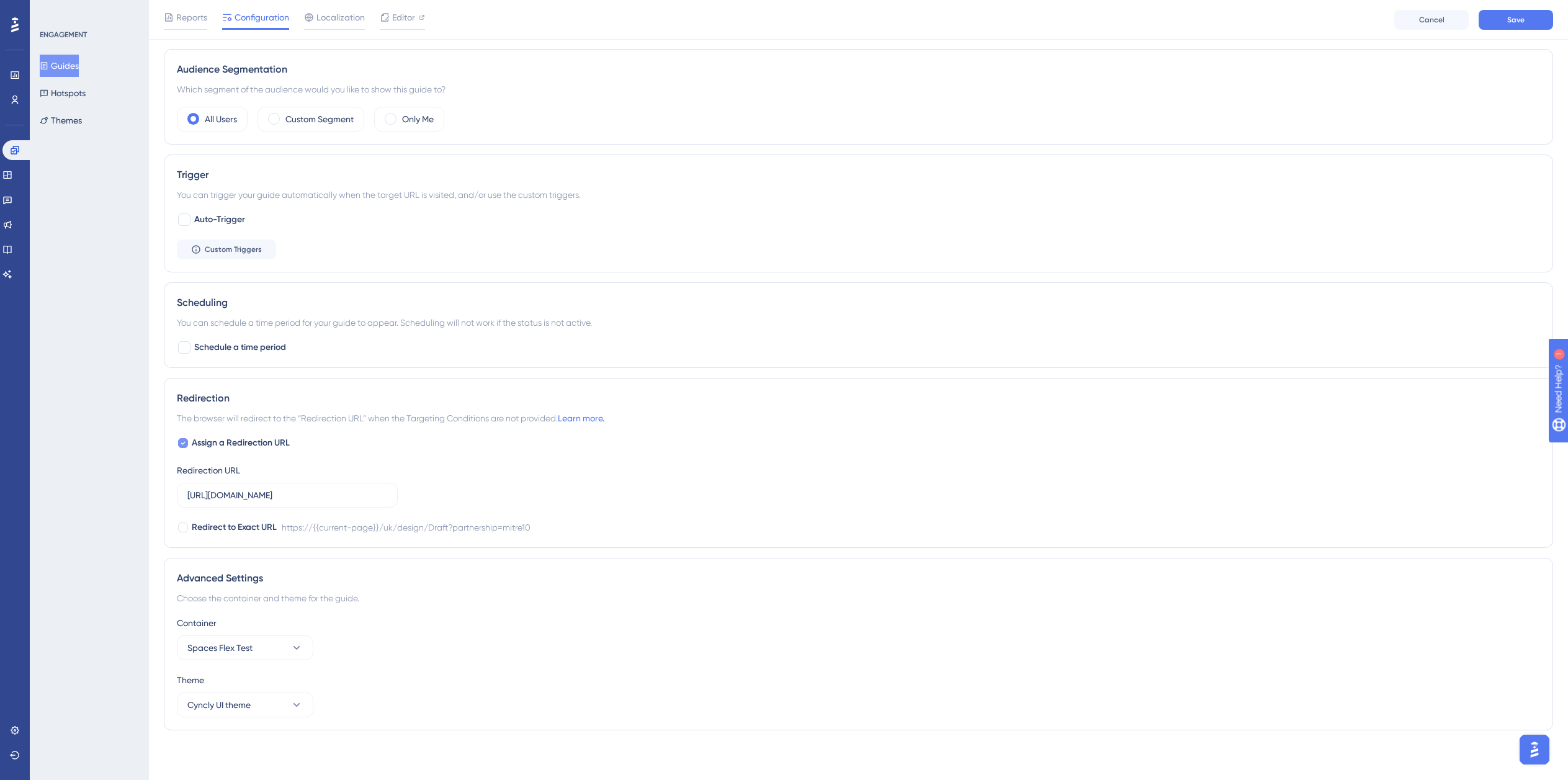
click at [232, 441] on span "Assign a Redirection URL" at bounding box center [241, 443] width 98 height 15
checkbox input "false"
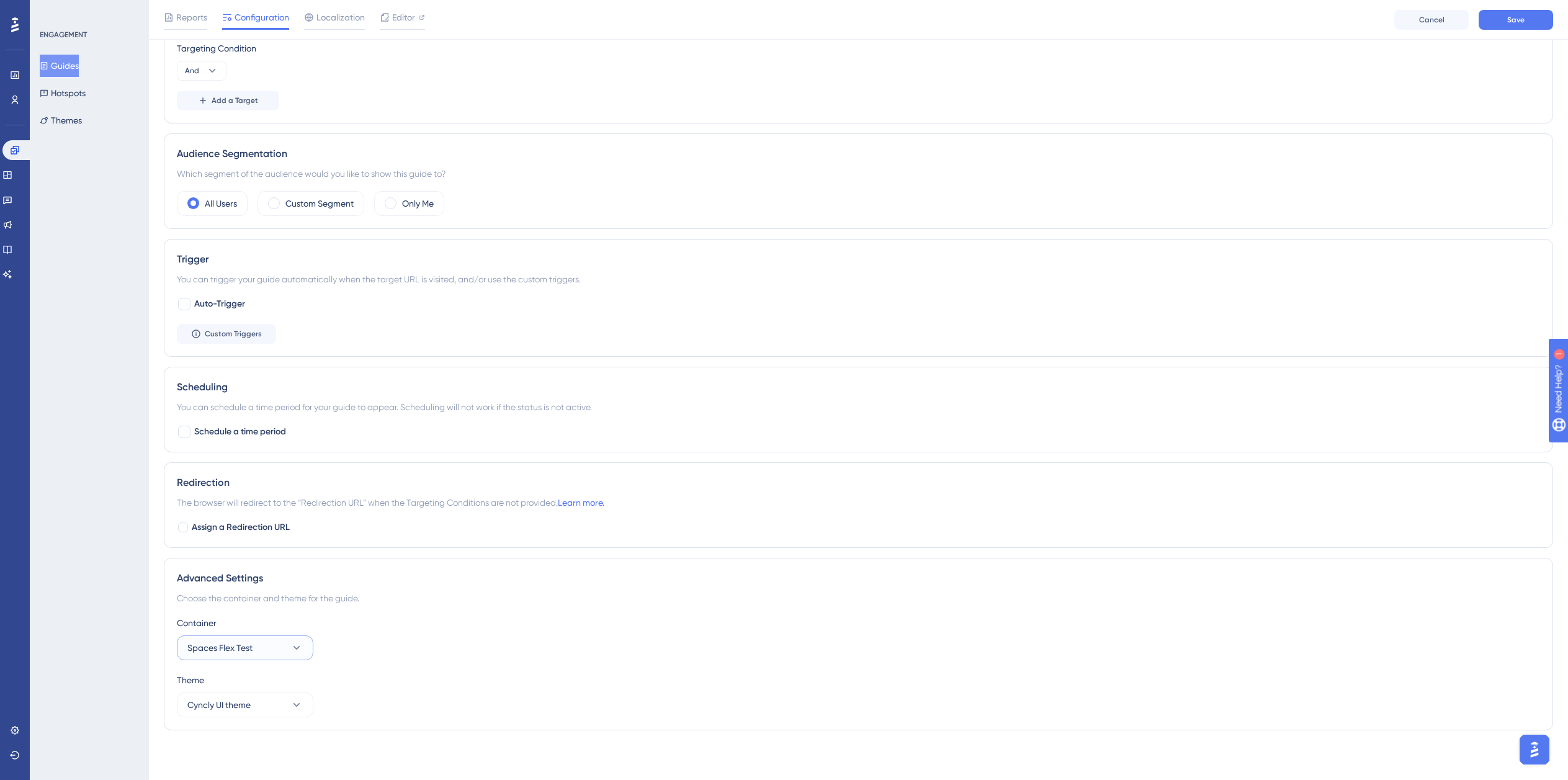
click at [266, 653] on button "Spaces Flex Test" at bounding box center [244, 648] width 136 height 25
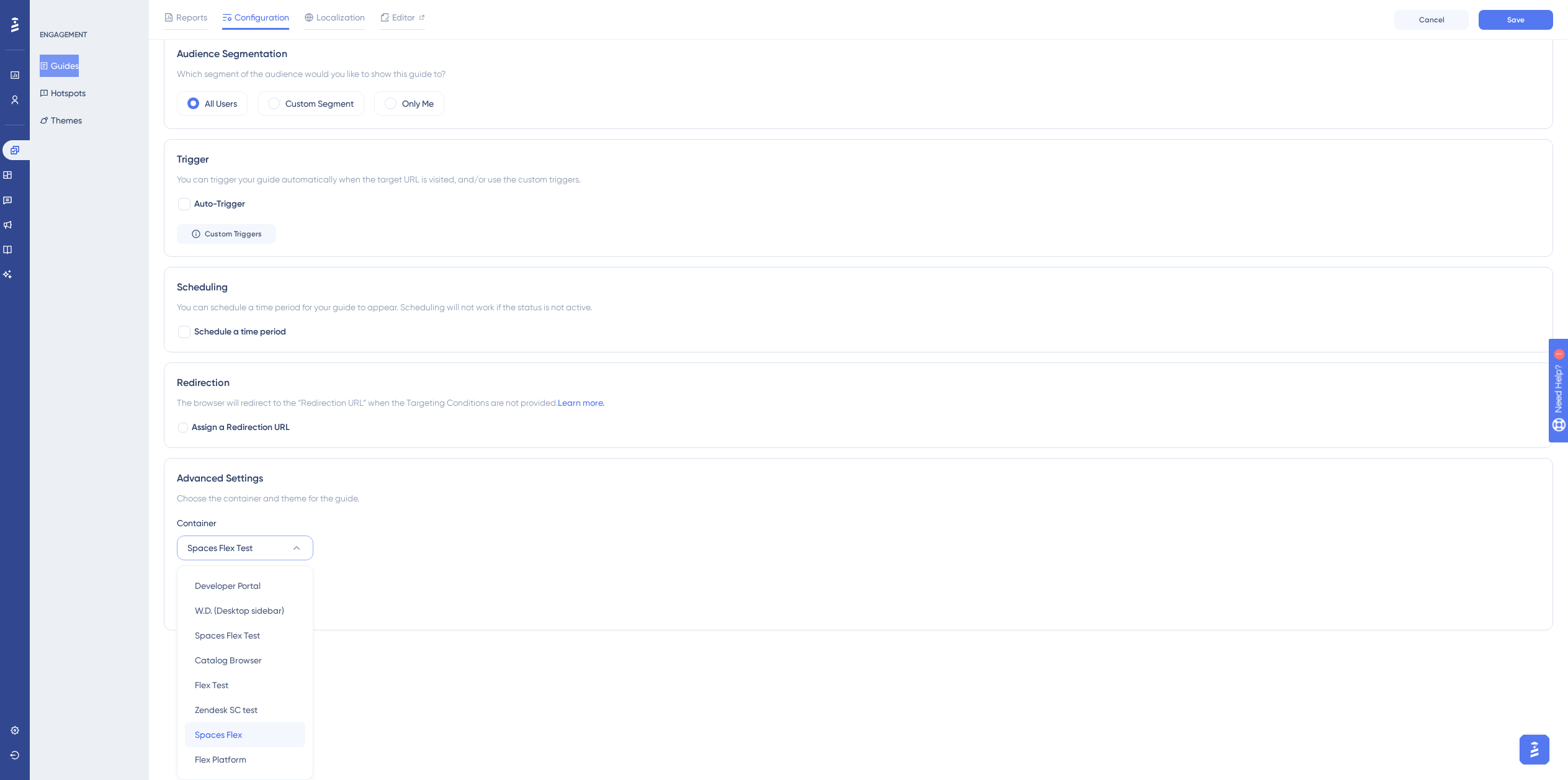
click at [249, 741] on div "Spaces Flex Spaces Flex" at bounding box center [245, 735] width 101 height 25
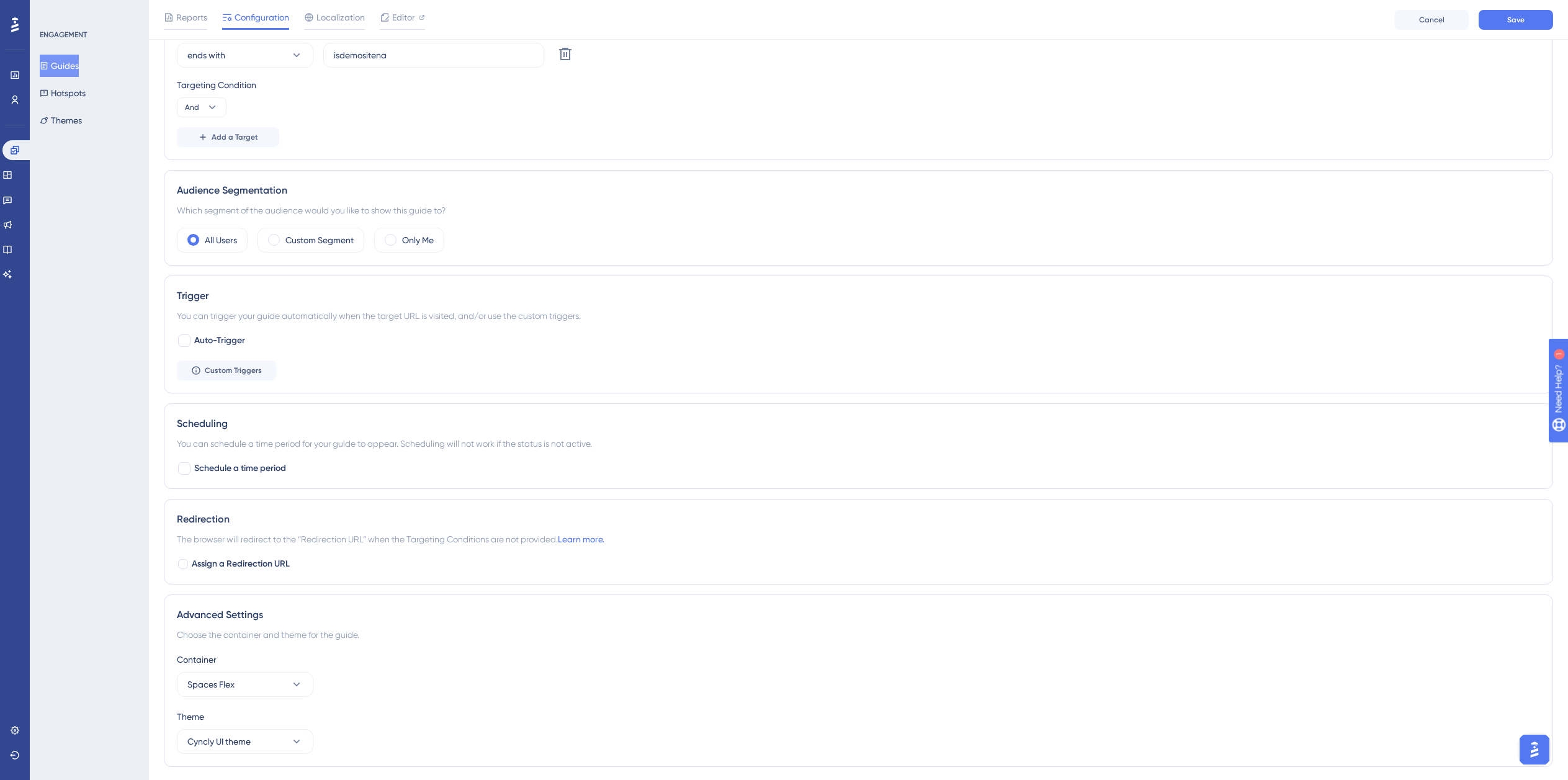
scroll to position [0, 0]
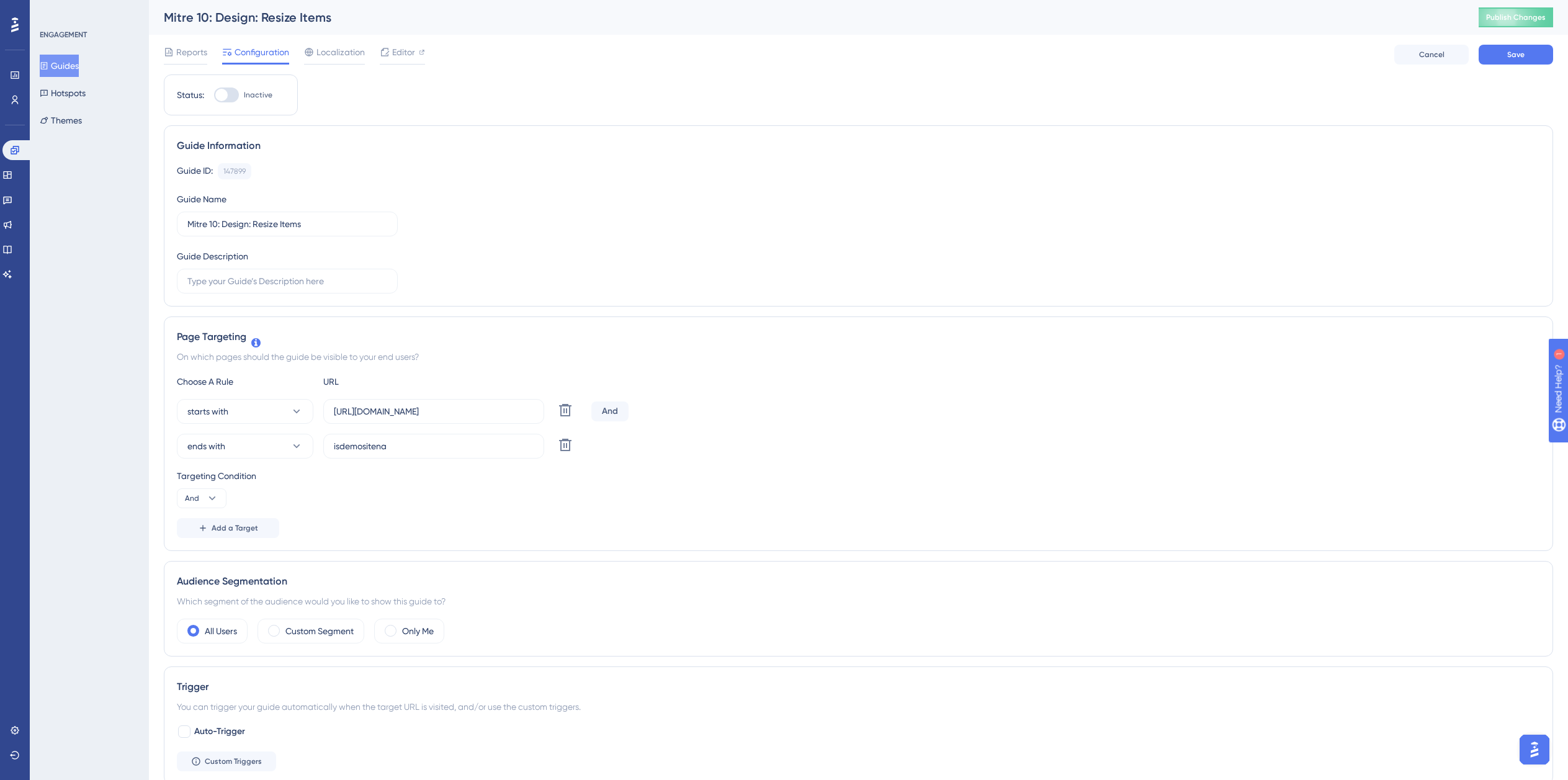
click at [213, 95] on div "Status: Inactive" at bounding box center [231, 95] width 108 height 15
click at [218, 96] on div at bounding box center [221, 95] width 12 height 12
click at [214, 96] on input "Inactive" at bounding box center [214, 95] width 1 height 1
checkbox input "true"
click at [1518, 58] on span "Save" at bounding box center [1516, 55] width 18 height 10
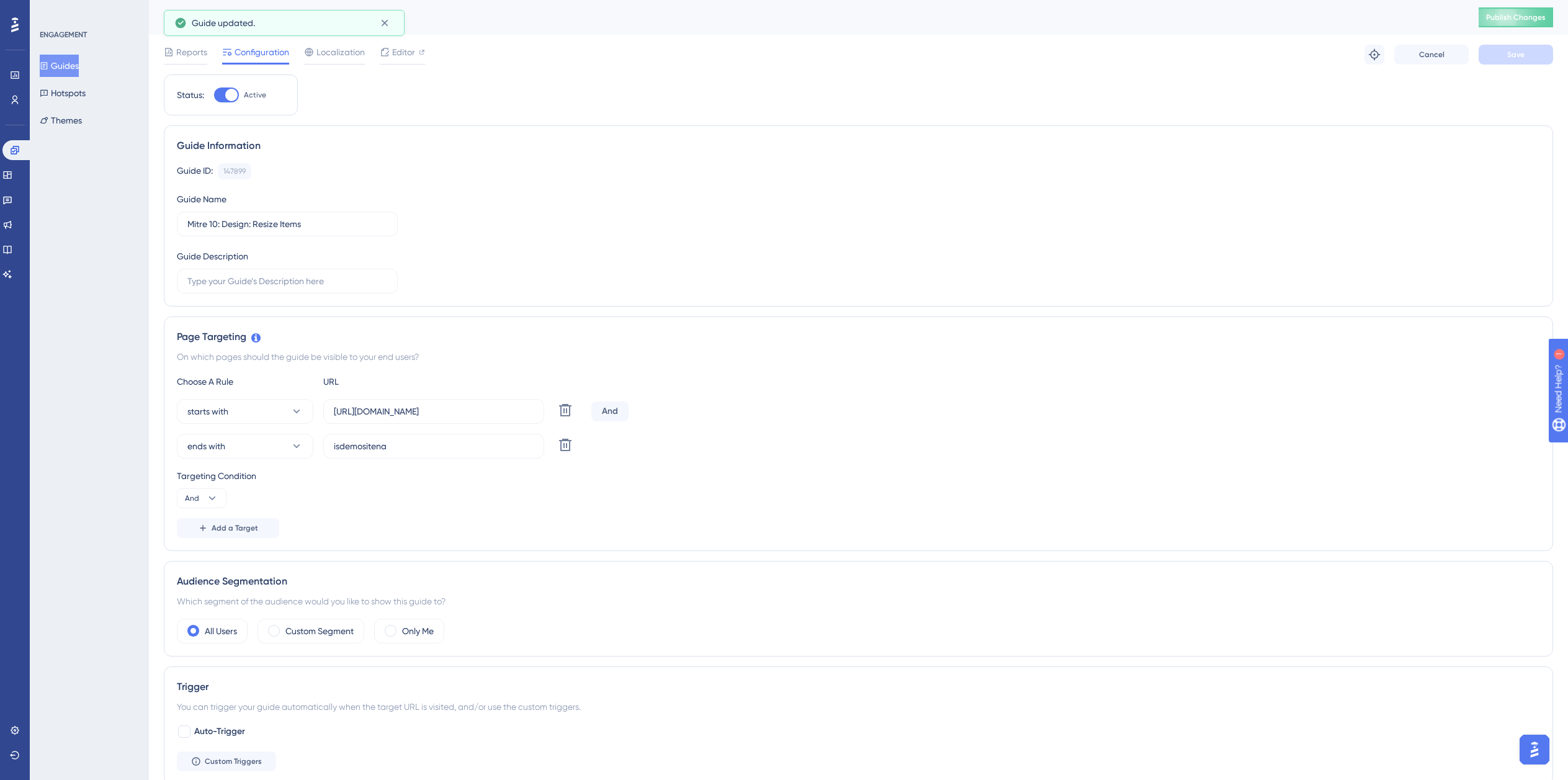
click at [69, 56] on button "Guides" at bounding box center [59, 66] width 39 height 23
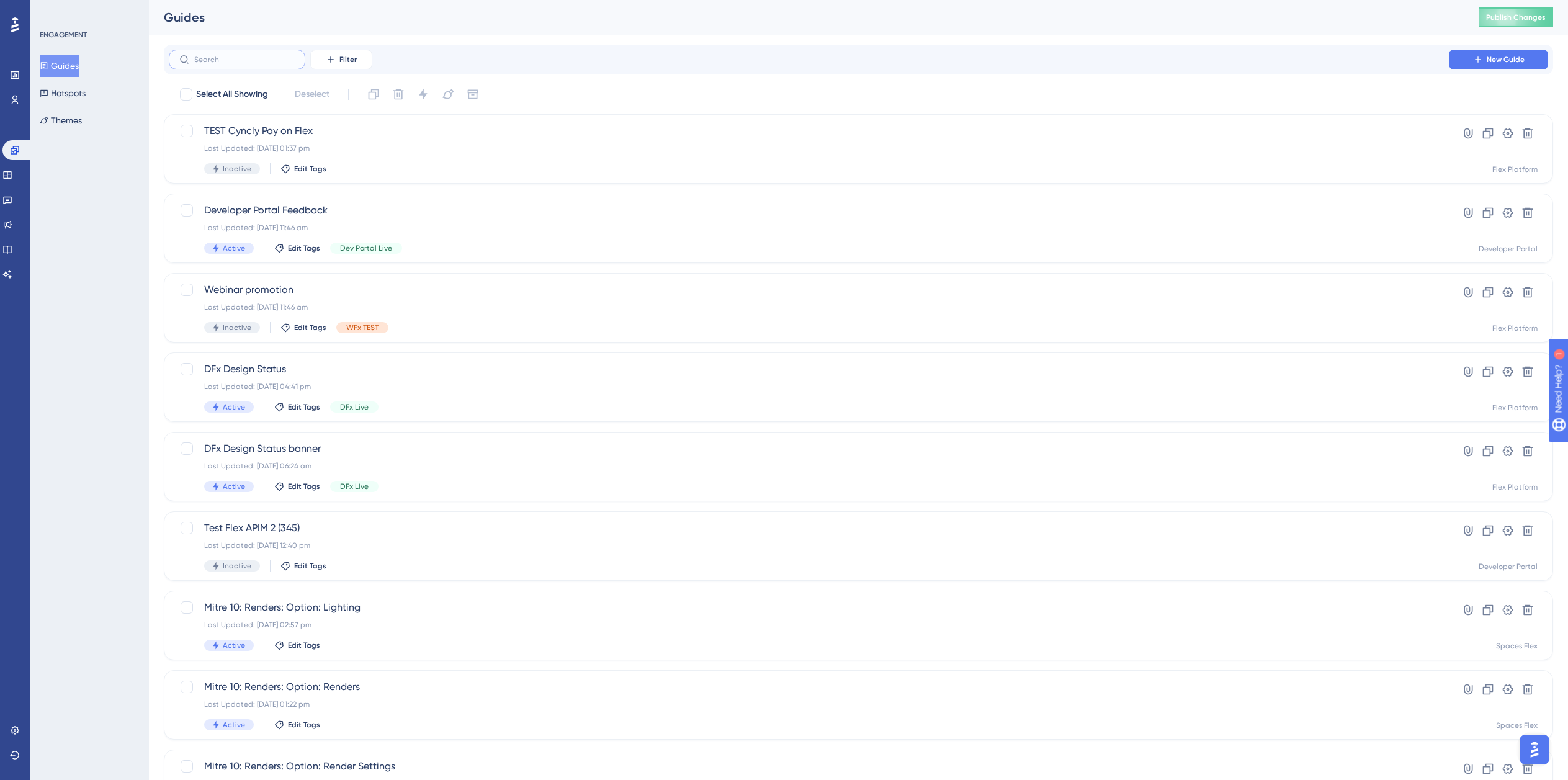
click at [256, 63] on input "text" at bounding box center [244, 60] width 101 height 9
paste input "Mitre 10"
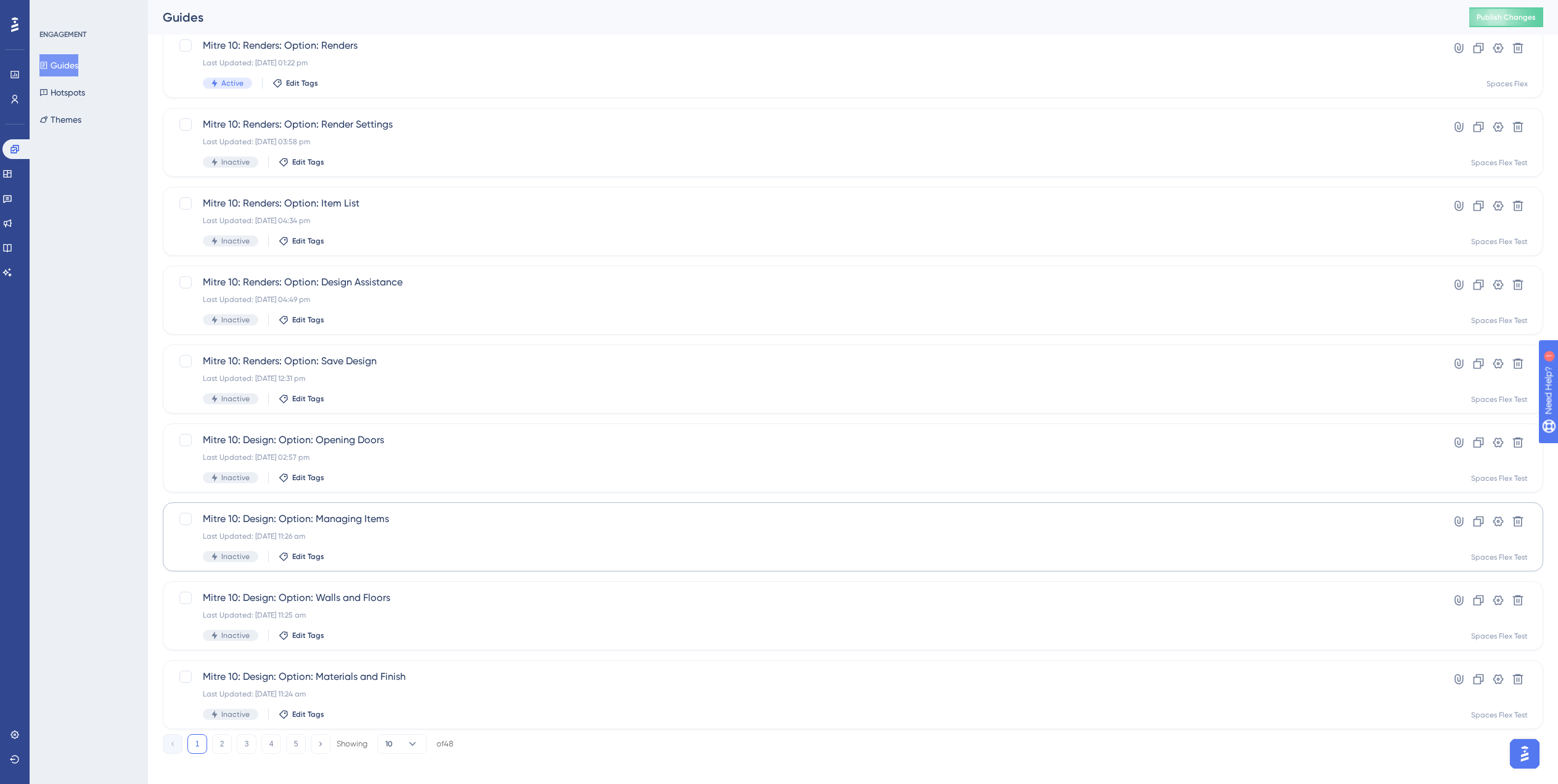
scroll to position [172, 0]
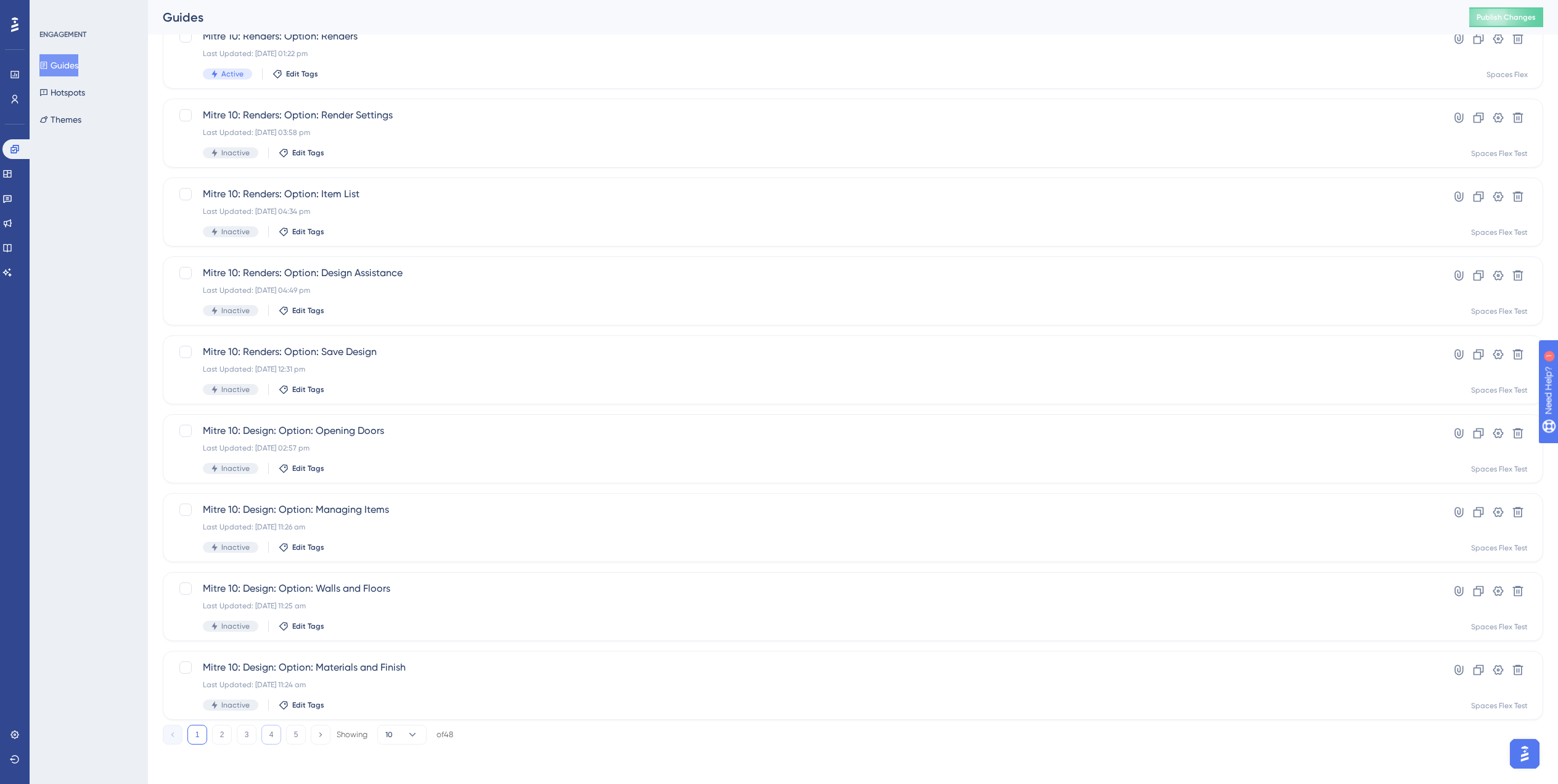
type input "Mitre 10"
click at [281, 733] on button "4" at bounding box center [271, 734] width 20 height 20
click at [419, 630] on div "Inactive Edit Tags" at bounding box center [804, 625] width 1202 height 11
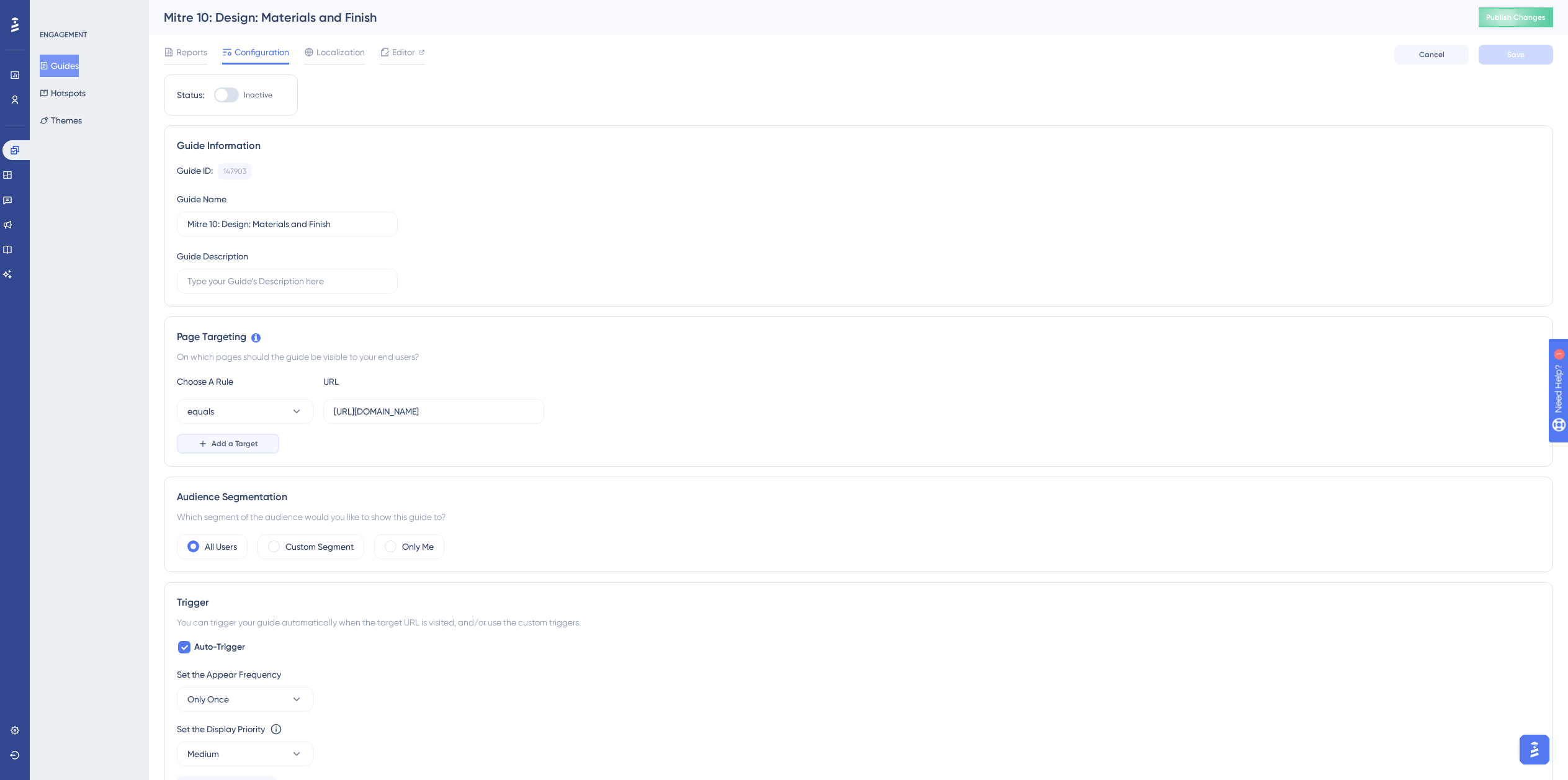
click at [231, 443] on span "Add a Target" at bounding box center [235, 444] width 47 height 10
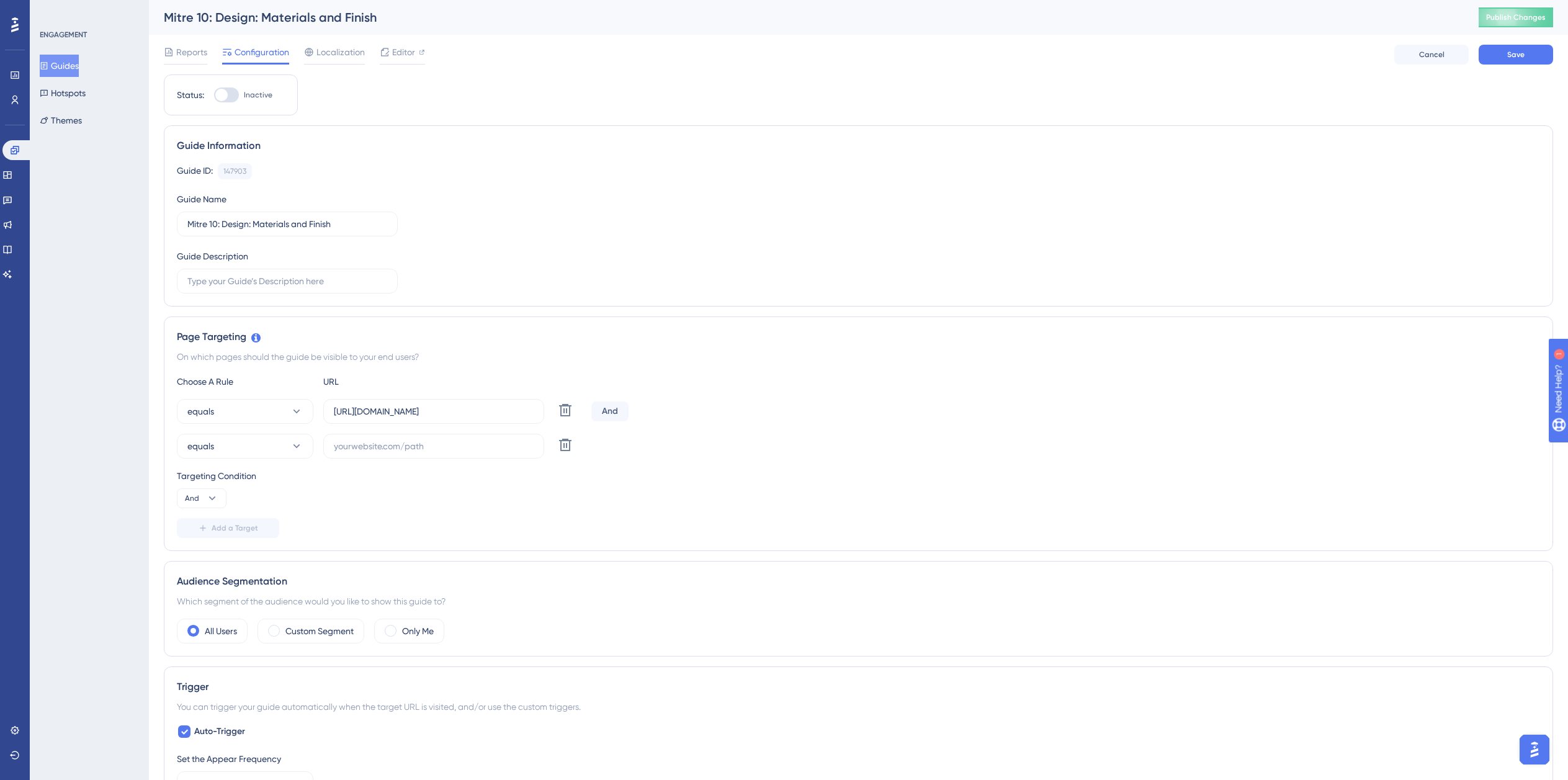
click at [235, 393] on div "Choose A Rule URL equals https://planner.cyncly-idealspaces.com/uk/design/Draft…" at bounding box center [858, 456] width 1364 height 164
click at [235, 413] on button "equals" at bounding box center [244, 412] width 136 height 25
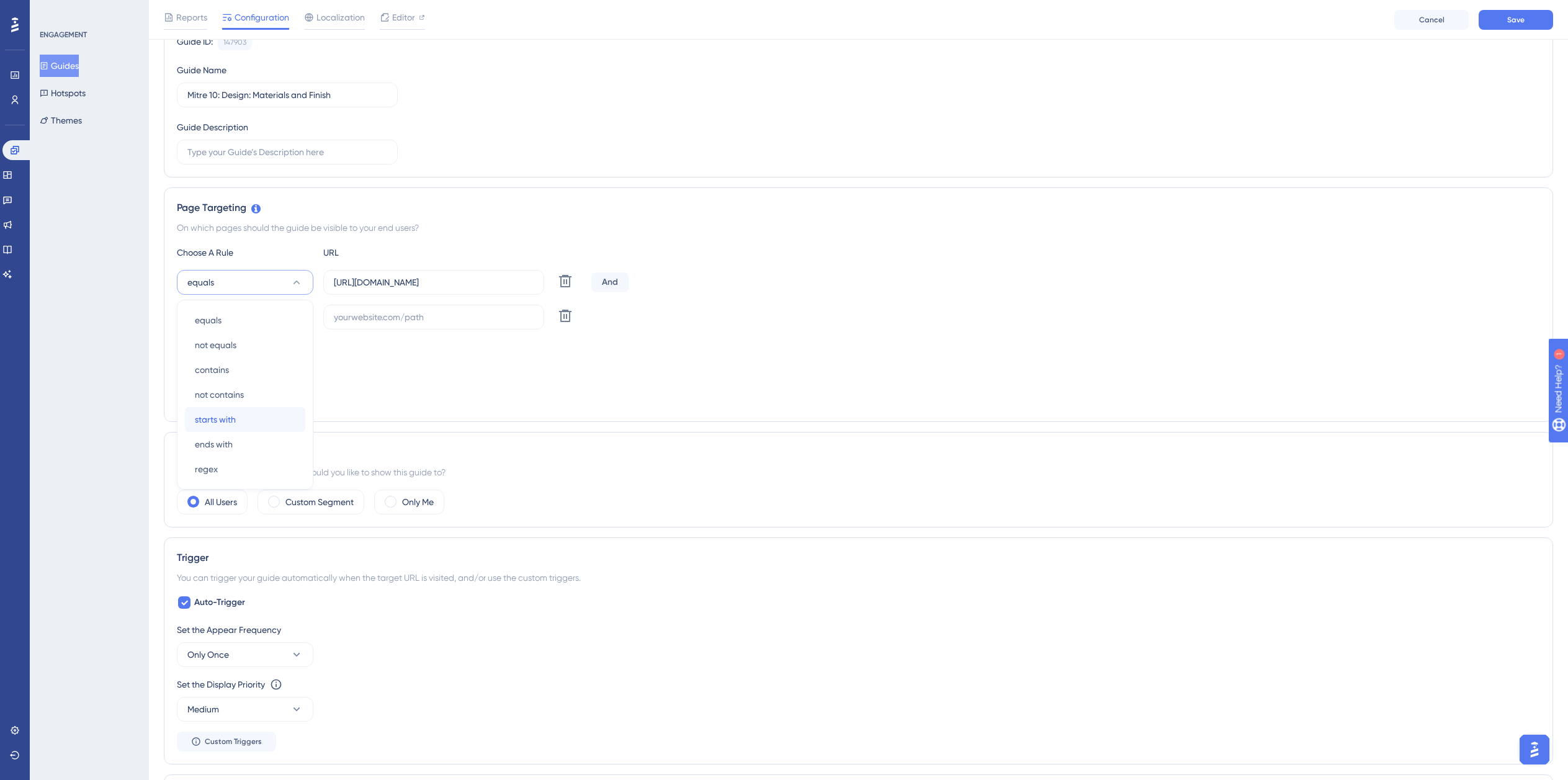
click at [227, 421] on span "starts with" at bounding box center [215, 420] width 41 height 15
click at [234, 324] on button "equals" at bounding box center [244, 317] width 136 height 25
click at [225, 473] on span "ends with" at bounding box center [214, 479] width 38 height 15
click at [412, 287] on input "https://planner.cyncly-idealspaces.com/uk/design/Draft?partnership=mitre10" at bounding box center [434, 282] width 200 height 14
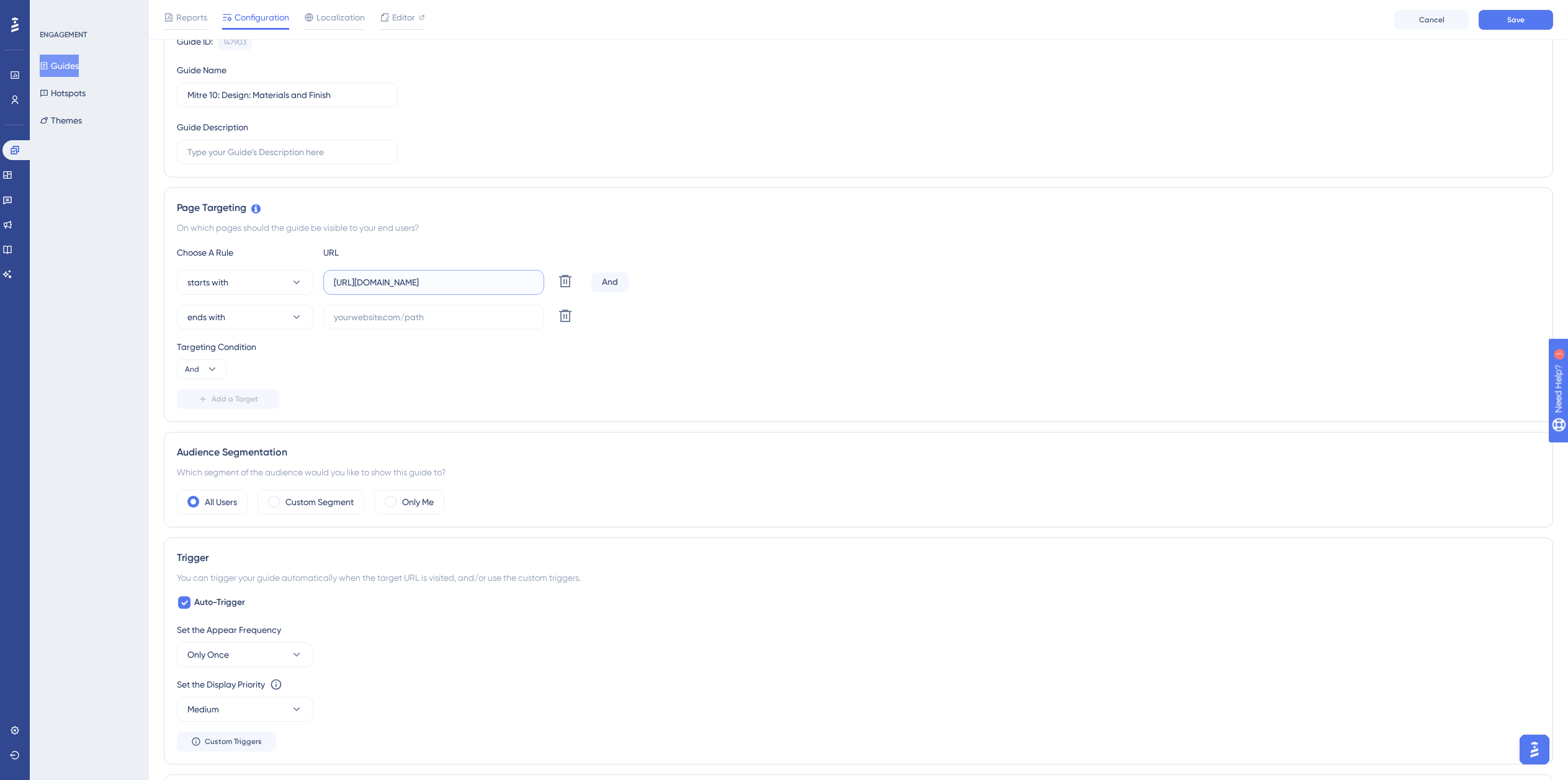
click at [412, 287] on input "https://planner.cyncly-idealspaces.com/uk/design/Draft?partnership=mitre10" at bounding box center [434, 282] width 200 height 14
paste input "dev-planner.cyncly-idealspaces.net/"
type input "https://dev-planner.cyncly-idealspaces.net/"
click at [415, 321] on input "text" at bounding box center [434, 317] width 200 height 14
paste input "isdemositena"
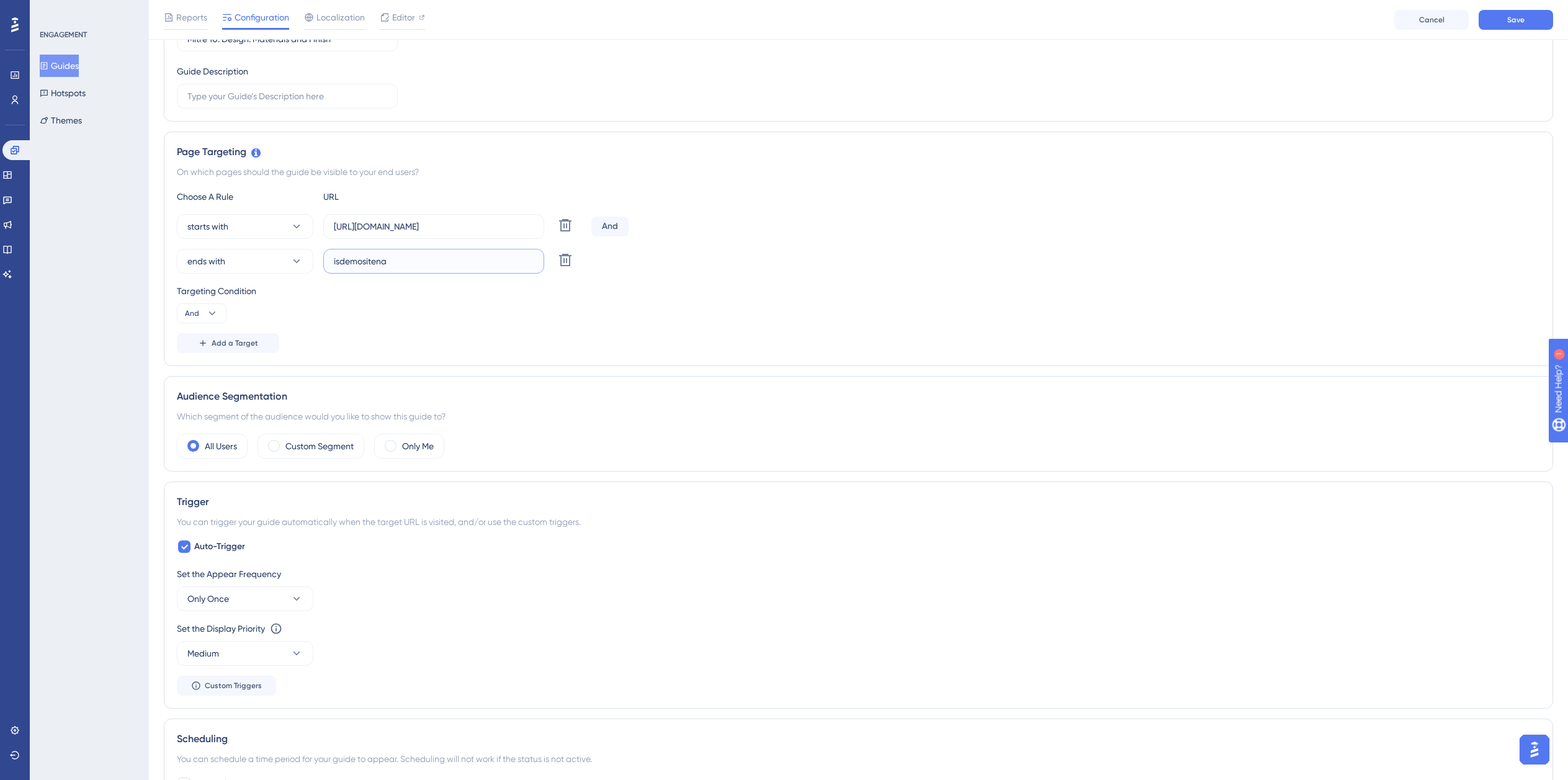
scroll to position [320, 0]
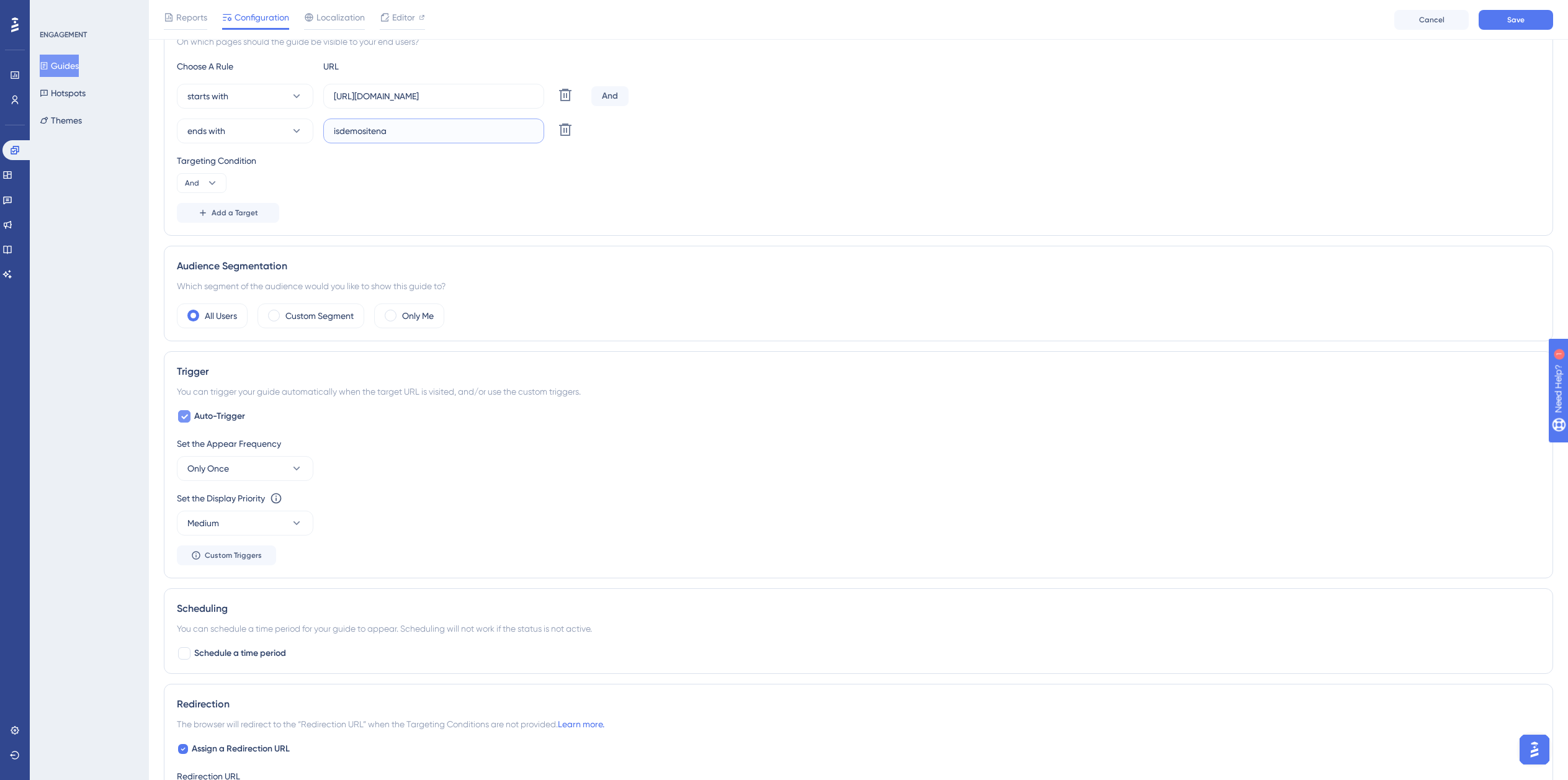
type input "isdemositena"
click at [202, 422] on span "Auto-Trigger" at bounding box center [220, 416] width 51 height 15
checkbox input "false"
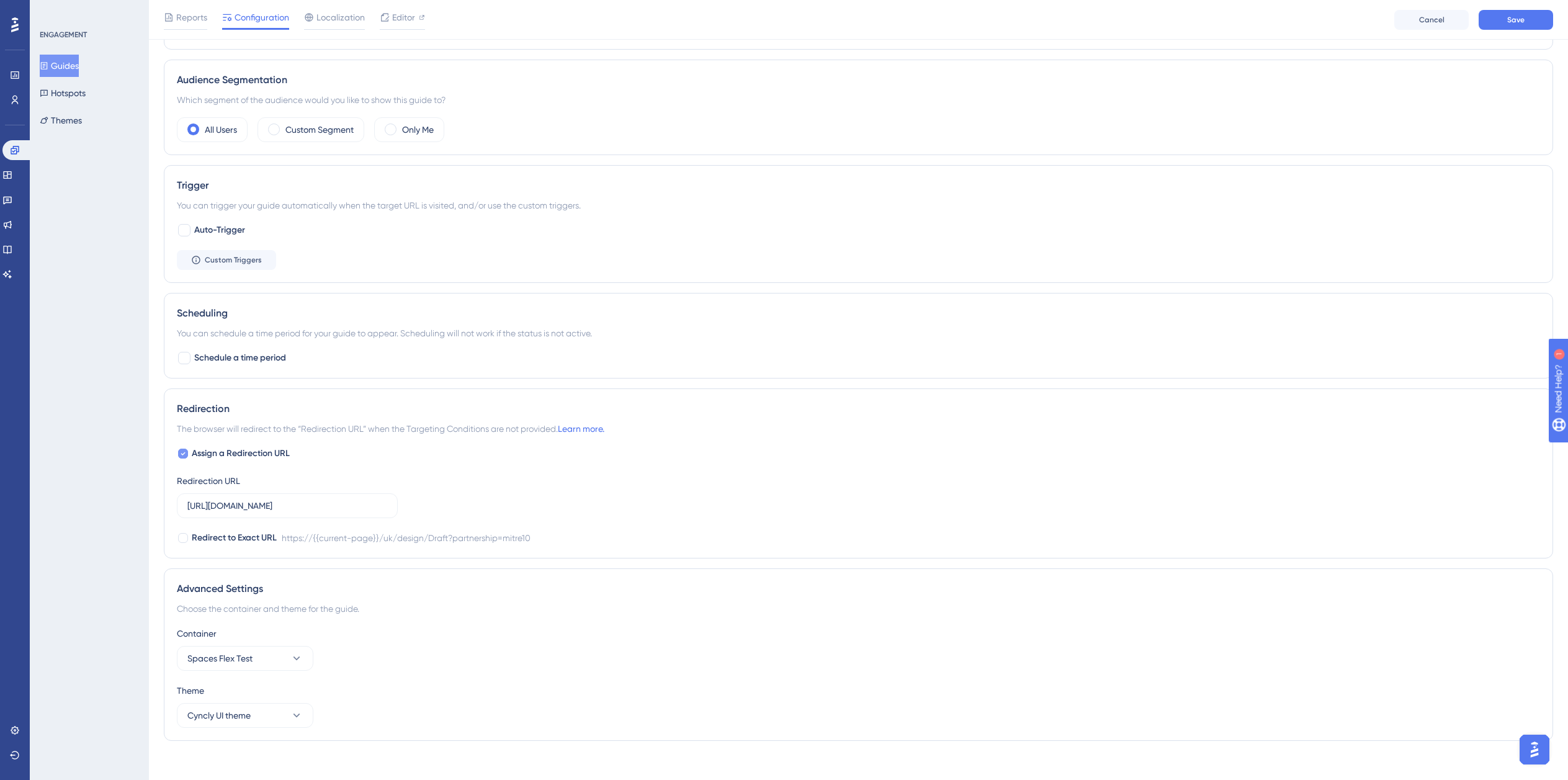
click at [249, 455] on span "Assign a Redirection URL" at bounding box center [241, 454] width 98 height 15
checkbox input "false"
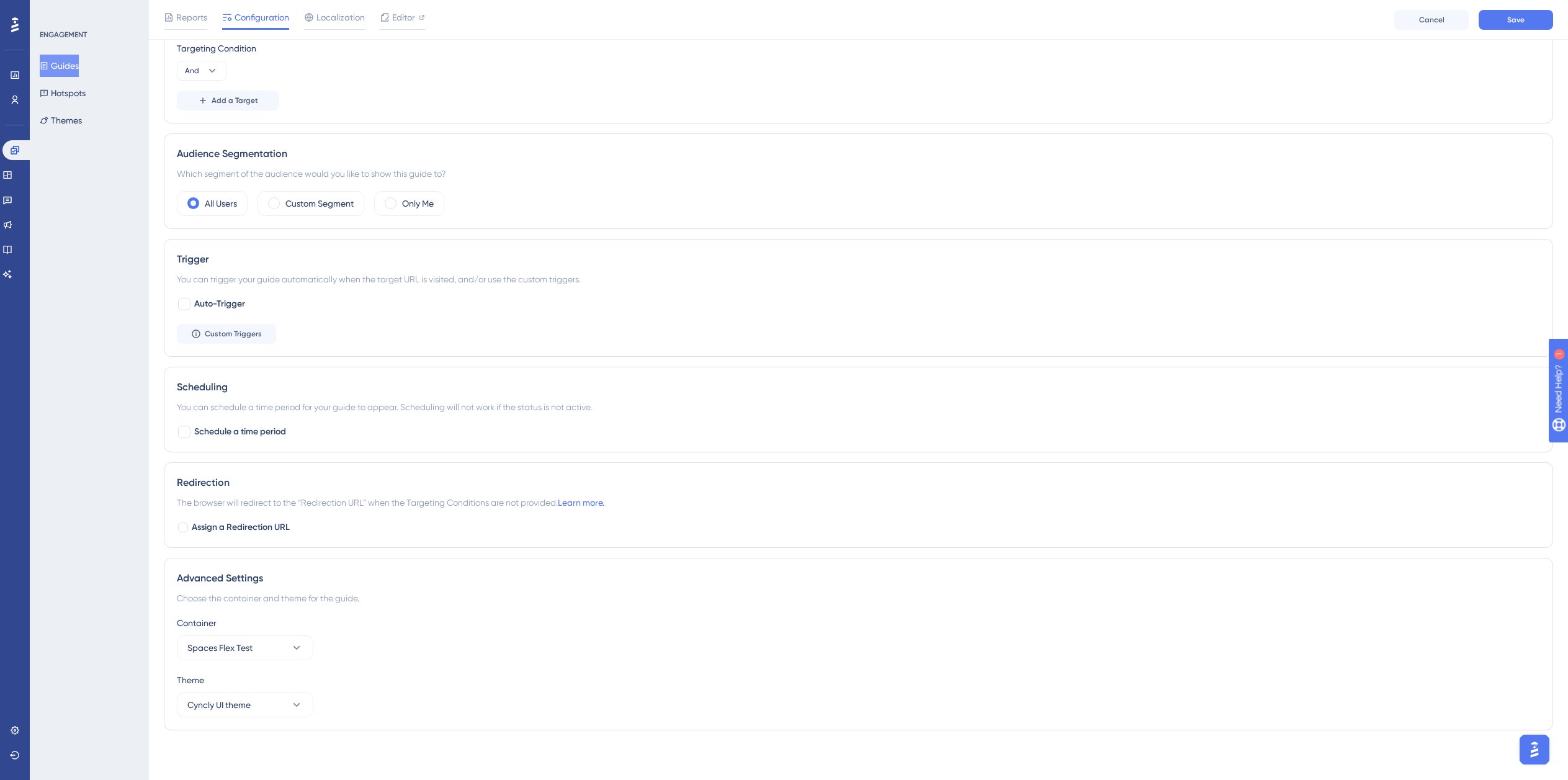
scroll to position [433, 0]
click at [278, 652] on button "Spaces Flex Test" at bounding box center [244, 648] width 136 height 25
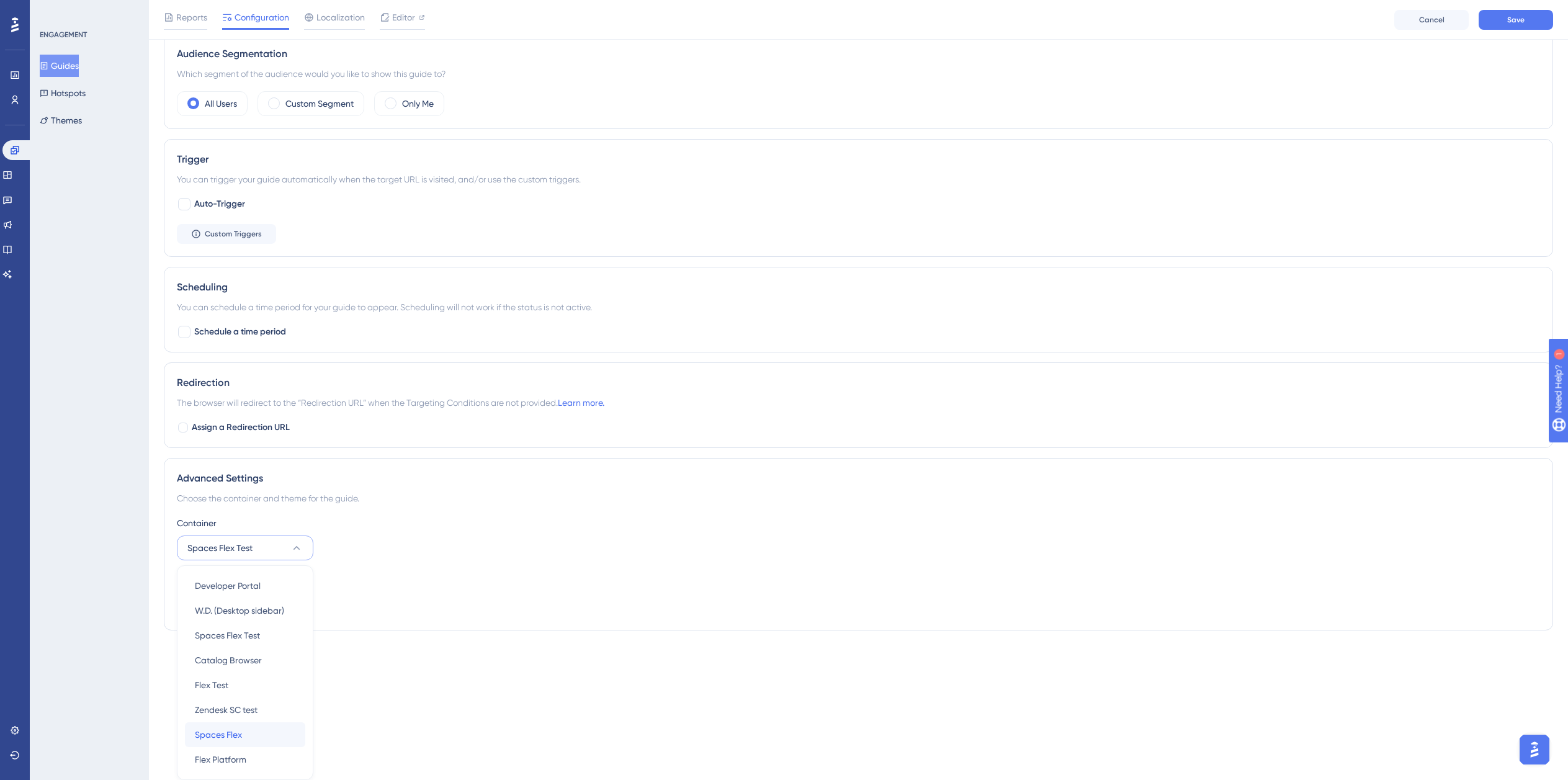
click at [247, 736] on div "Spaces Flex Spaces Flex" at bounding box center [245, 735] width 101 height 25
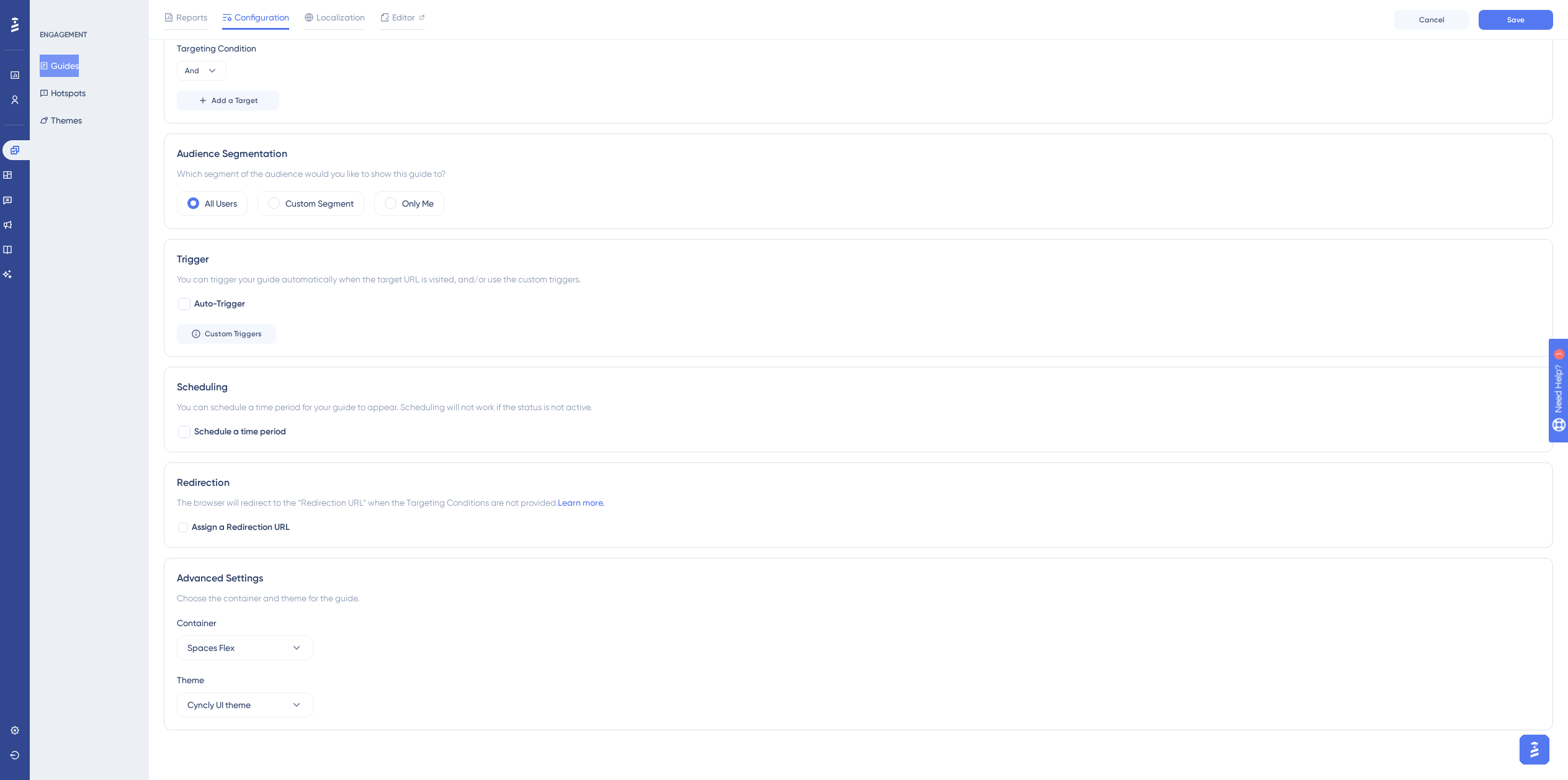
scroll to position [0, 0]
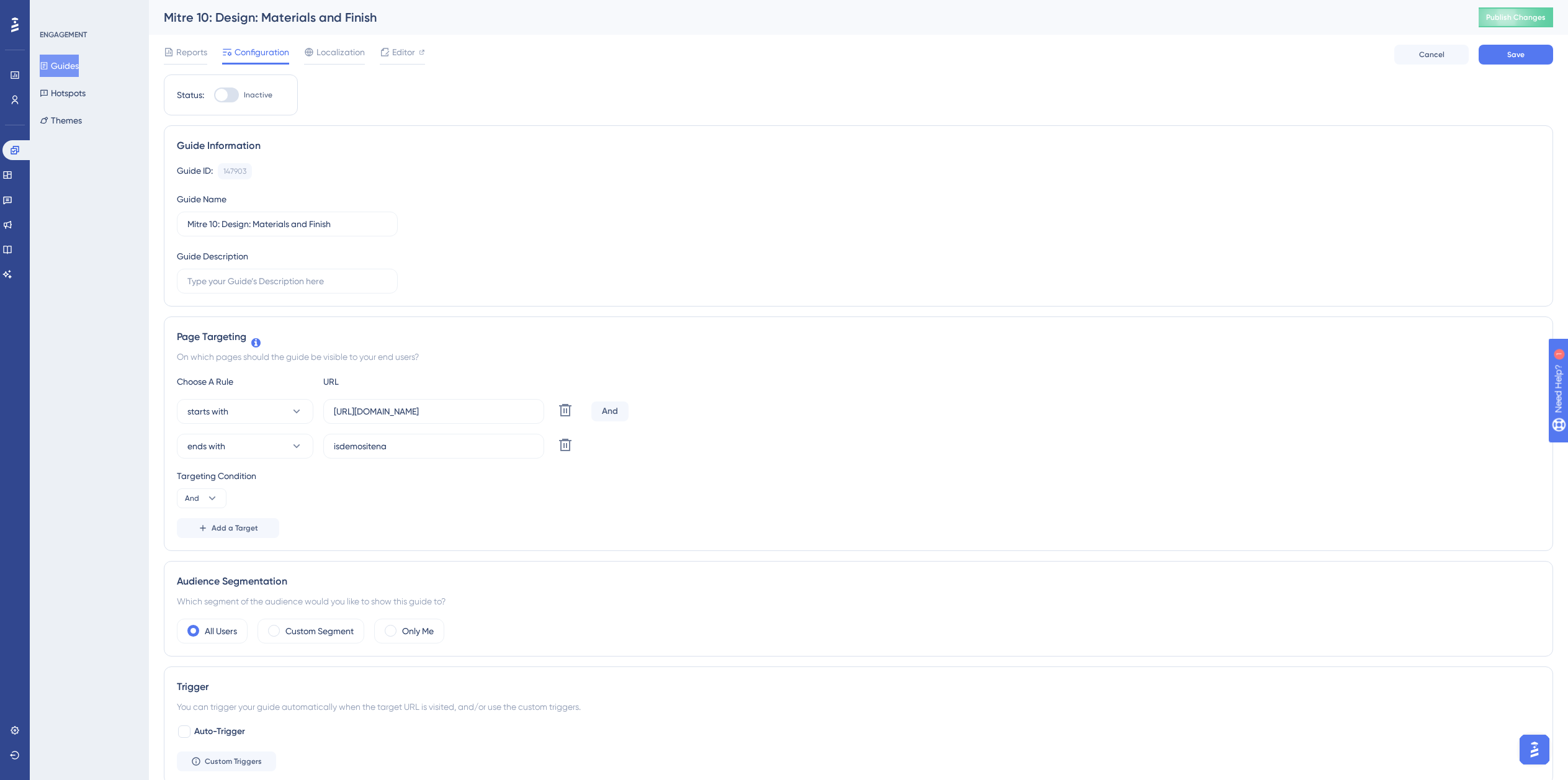
click at [209, 92] on div "Status: Inactive" at bounding box center [231, 95] width 108 height 15
click at [215, 94] on div "Status: Inactive" at bounding box center [231, 95] width 108 height 15
click at [225, 99] on div at bounding box center [221, 95] width 12 height 12
click at [214, 96] on input "Inactive" at bounding box center [214, 95] width 1 height 1
checkbox input "true"
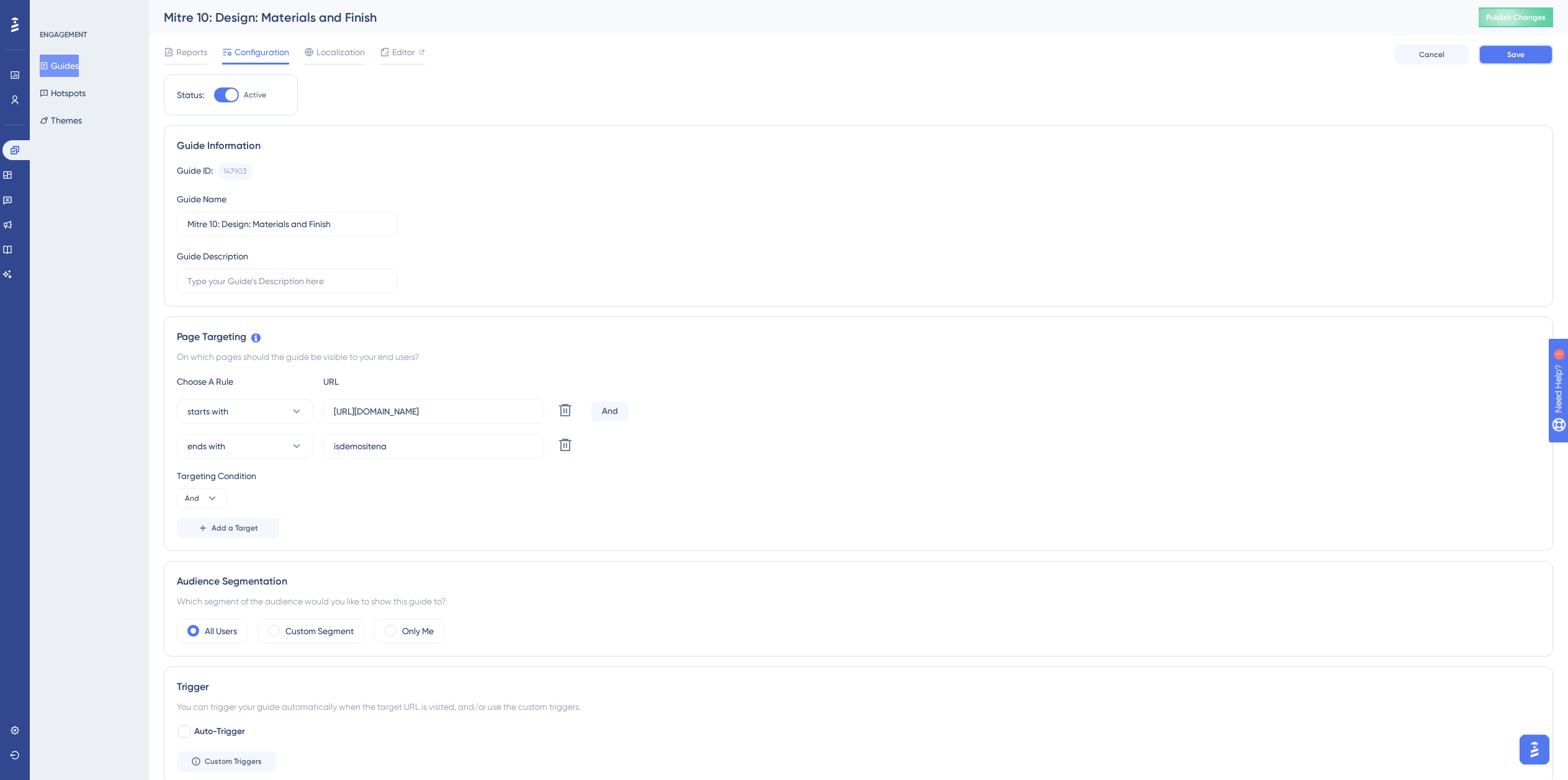
click at [1521, 58] on span "Save" at bounding box center [1516, 55] width 18 height 10
click at [69, 70] on button "Guides" at bounding box center [59, 66] width 39 height 23
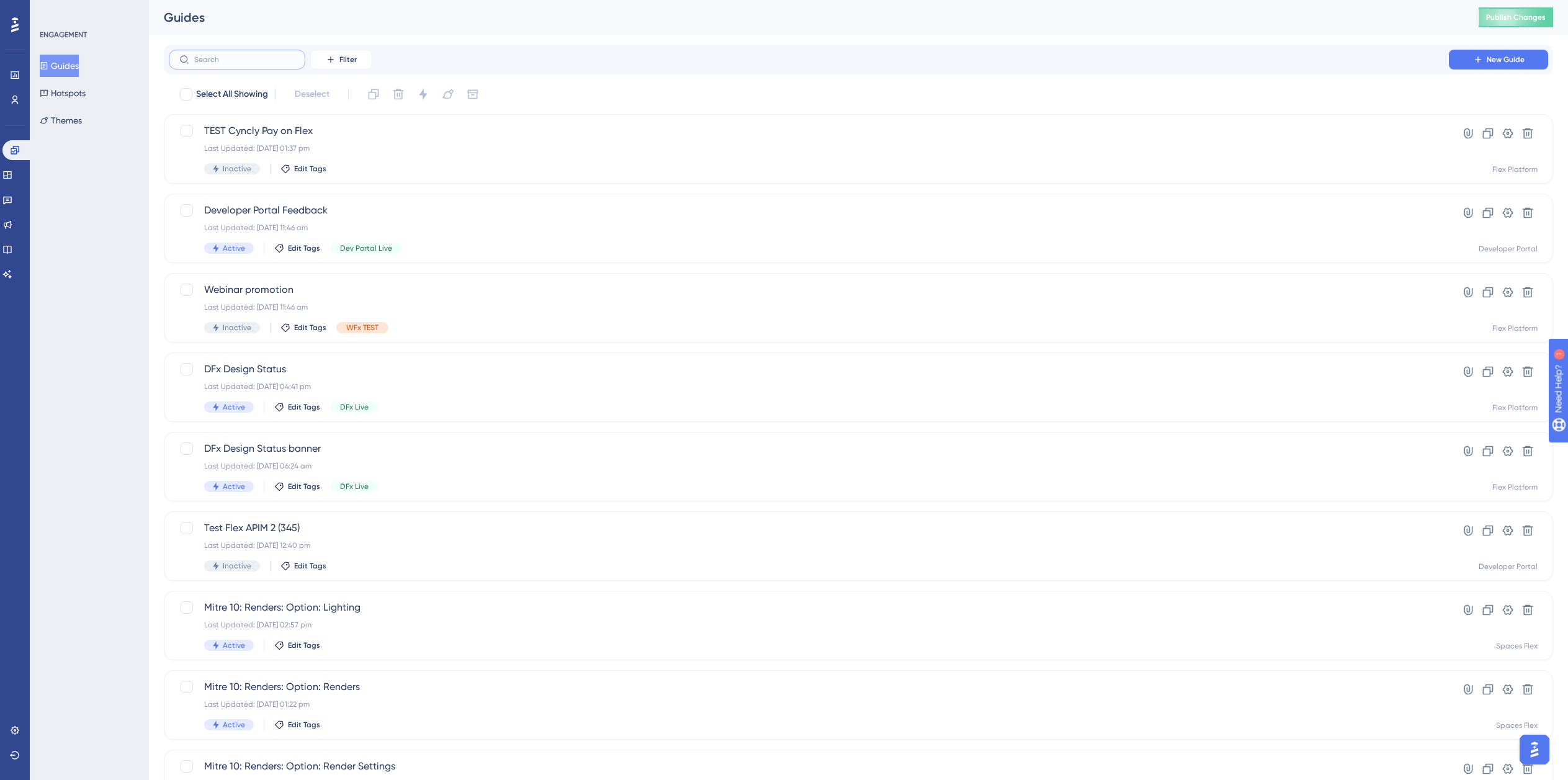
click at [239, 56] on input "text" at bounding box center [244, 60] width 101 height 9
paste input "Mitre 10"
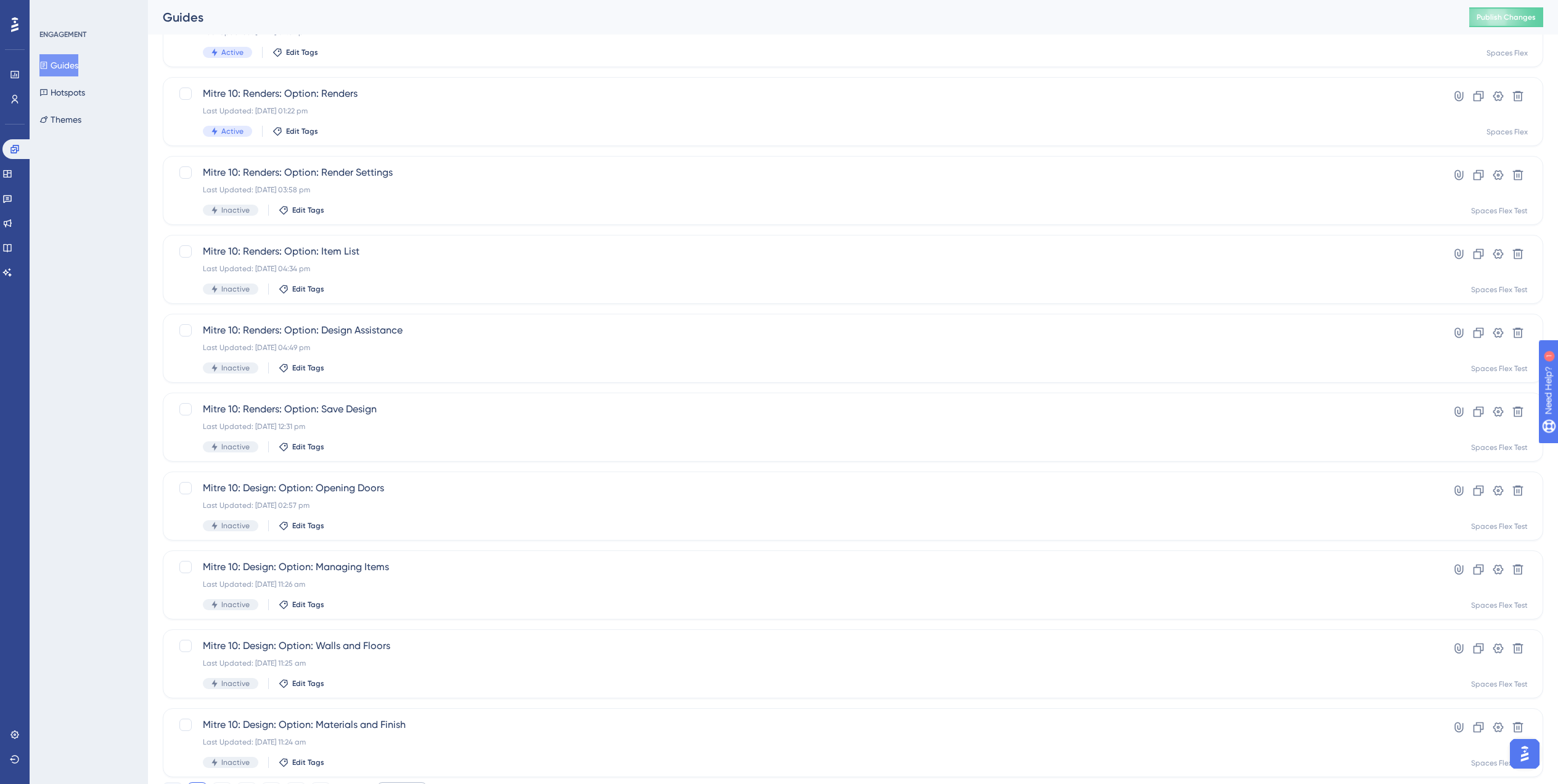
scroll to position [172, 0]
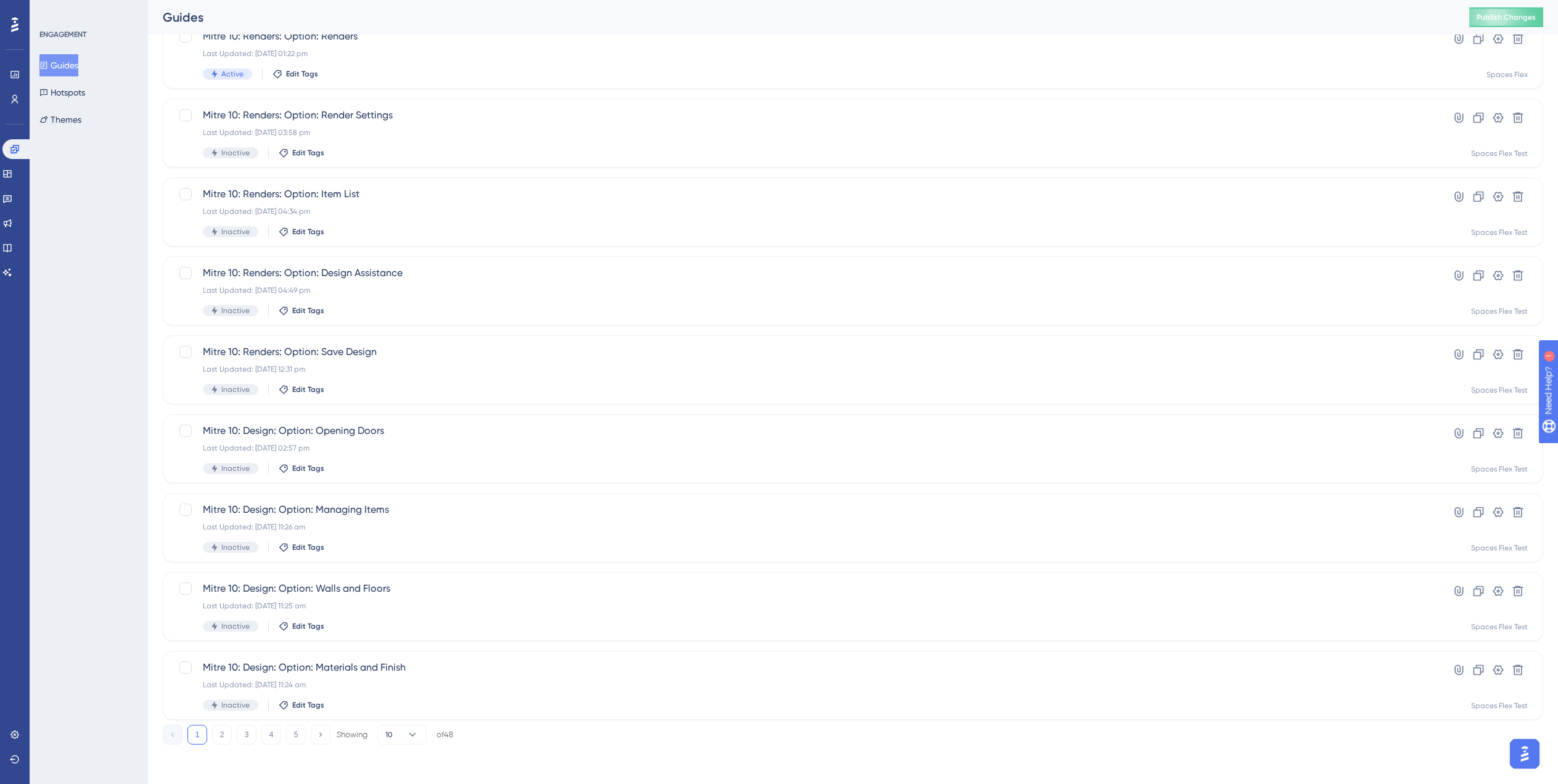
type input "Mitre 10"
click at [260, 736] on div "1 2 3 4 5 Showing 10 of 48" at bounding box center [308, 734] width 291 height 20
click at [275, 736] on button "4" at bounding box center [271, 734] width 20 height 20
click at [458, 530] on div "Last Updated: 15 Jul 2025 09:42 am" at bounding box center [804, 527] width 1202 height 10
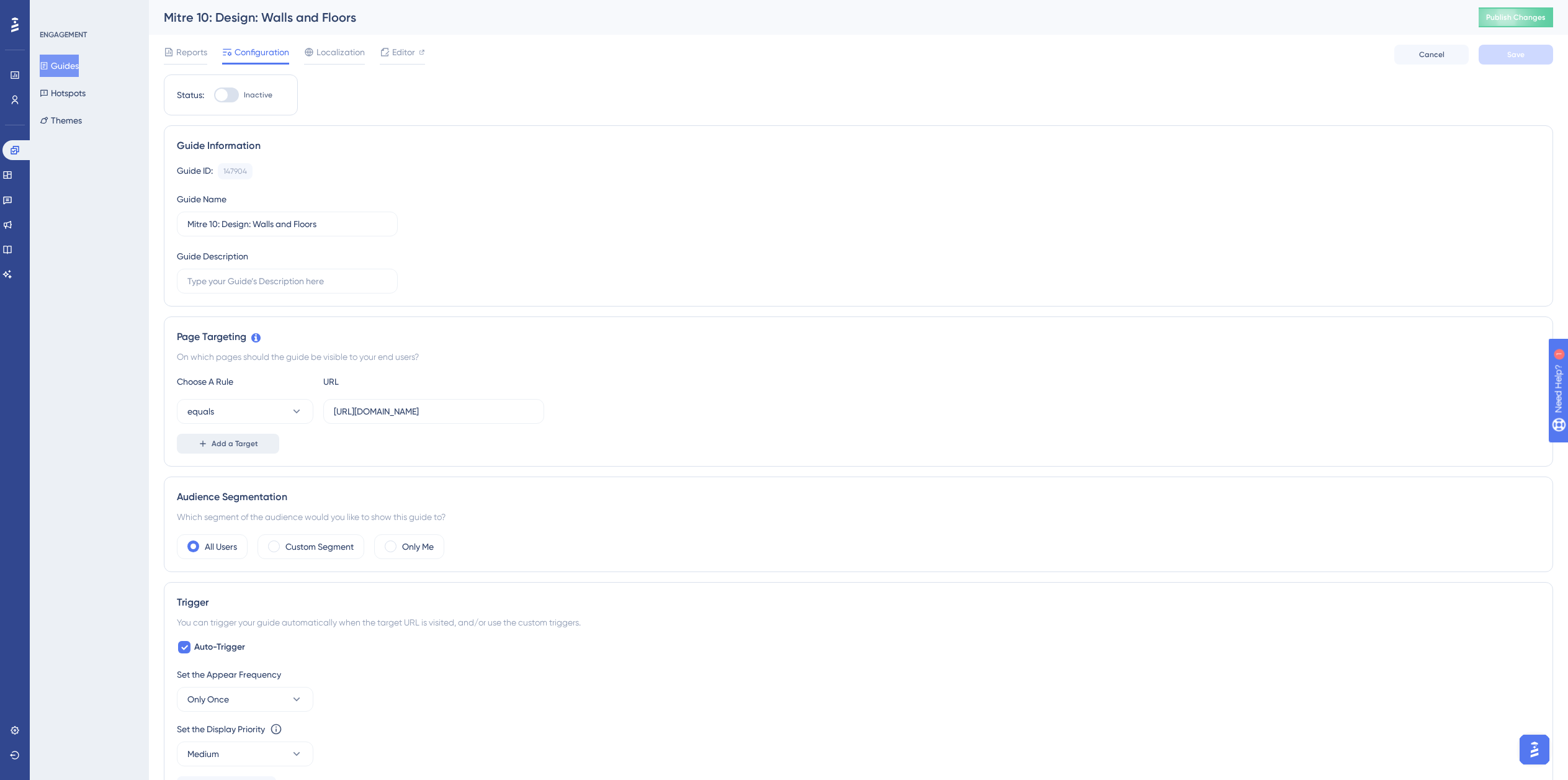
click at [233, 446] on span "Add a Target" at bounding box center [235, 444] width 47 height 10
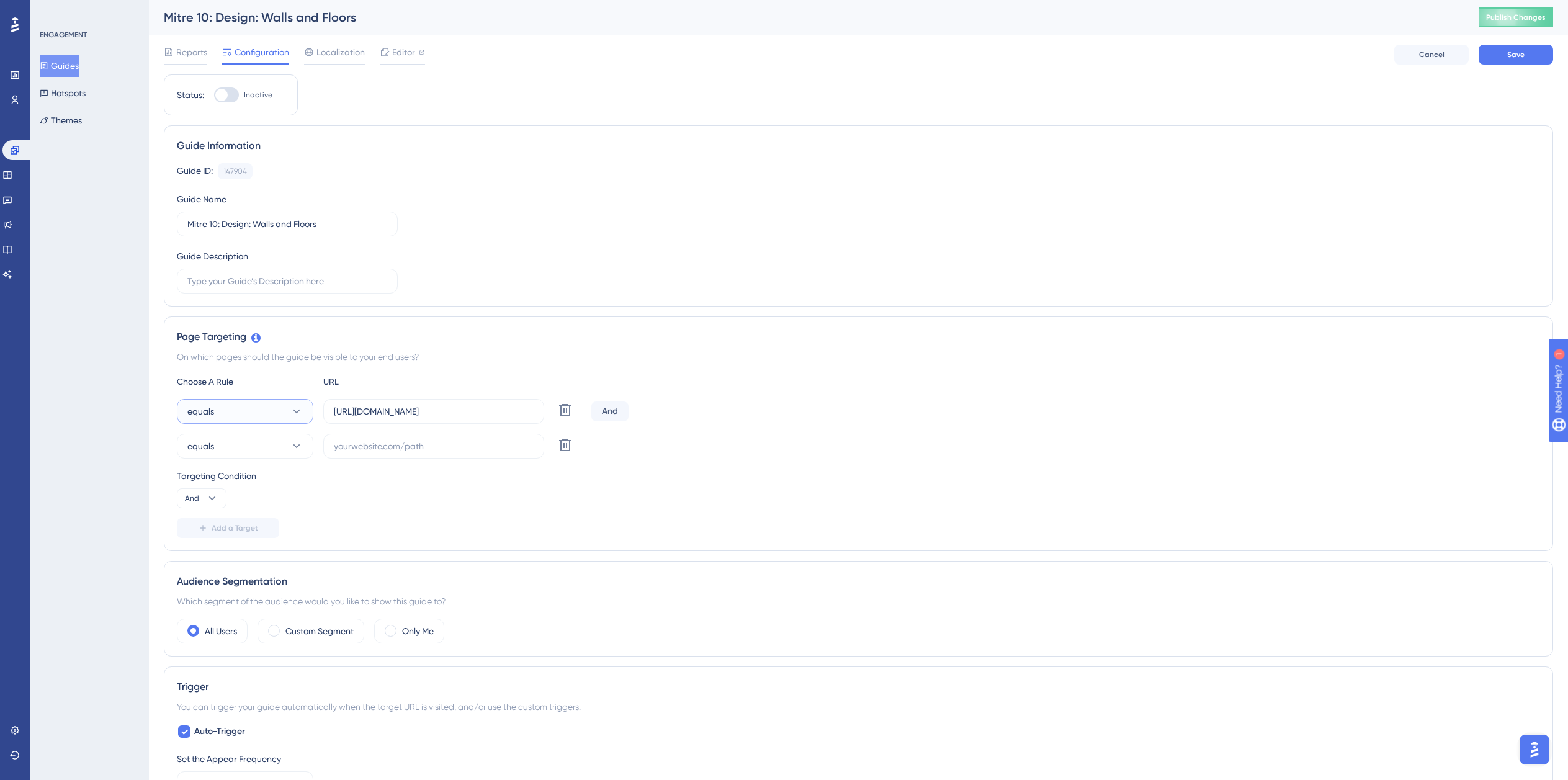
click at [226, 403] on button "equals" at bounding box center [244, 412] width 136 height 25
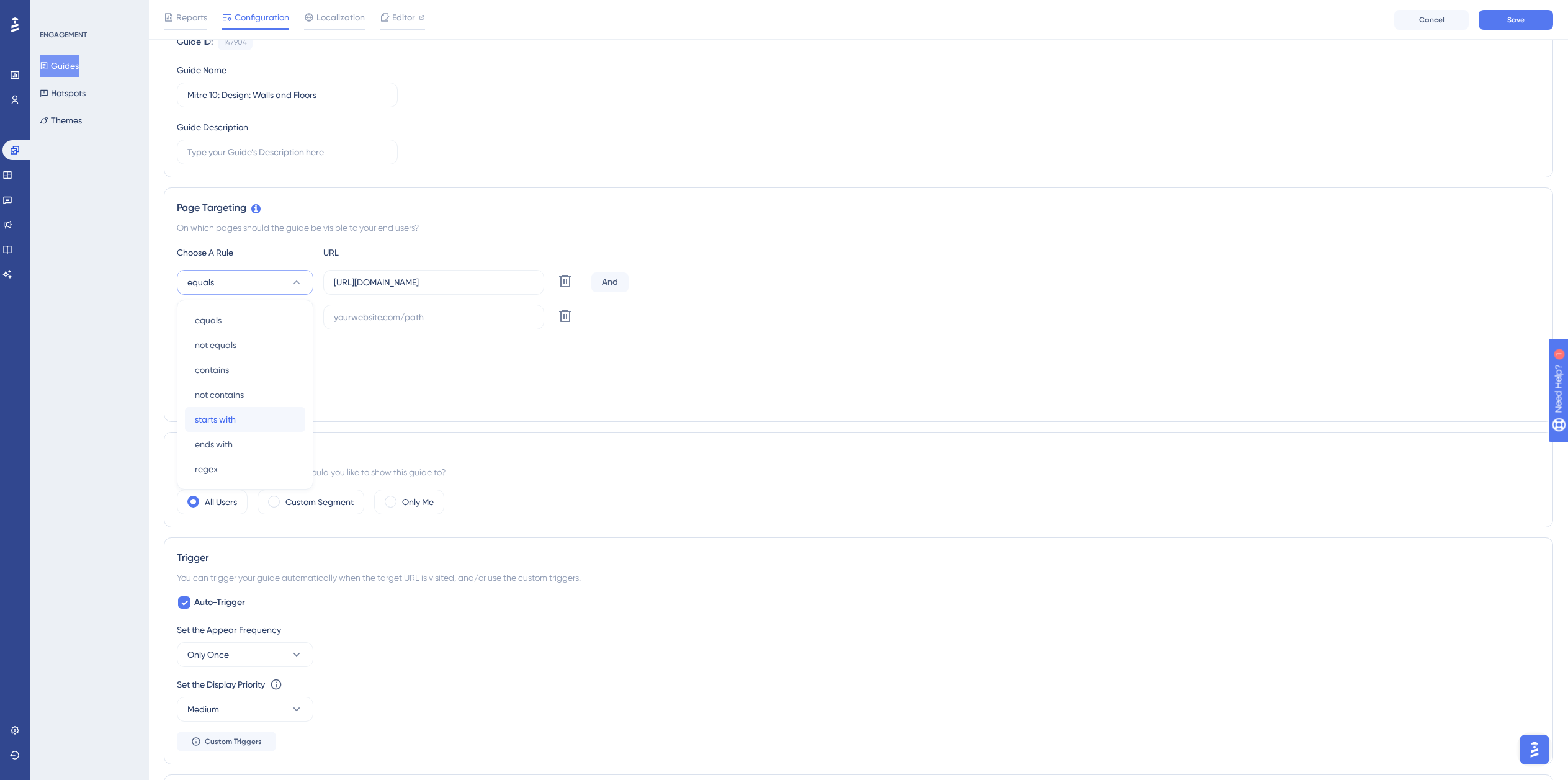
click at [228, 417] on span "starts with" at bounding box center [215, 420] width 41 height 15
click at [234, 320] on button "equals" at bounding box center [244, 317] width 136 height 25
click at [219, 474] on span "ends with" at bounding box center [214, 479] width 38 height 15
click at [450, 269] on div "Choose A Rule URL starts with https://planner.cyncly-idealspaces.com/uk/design/…" at bounding box center [858, 327] width 1364 height 164
click at [447, 280] on input "https://planner.cyncly-idealspaces.com/uk/design/Draft?partnership=mitre10" at bounding box center [434, 282] width 200 height 14
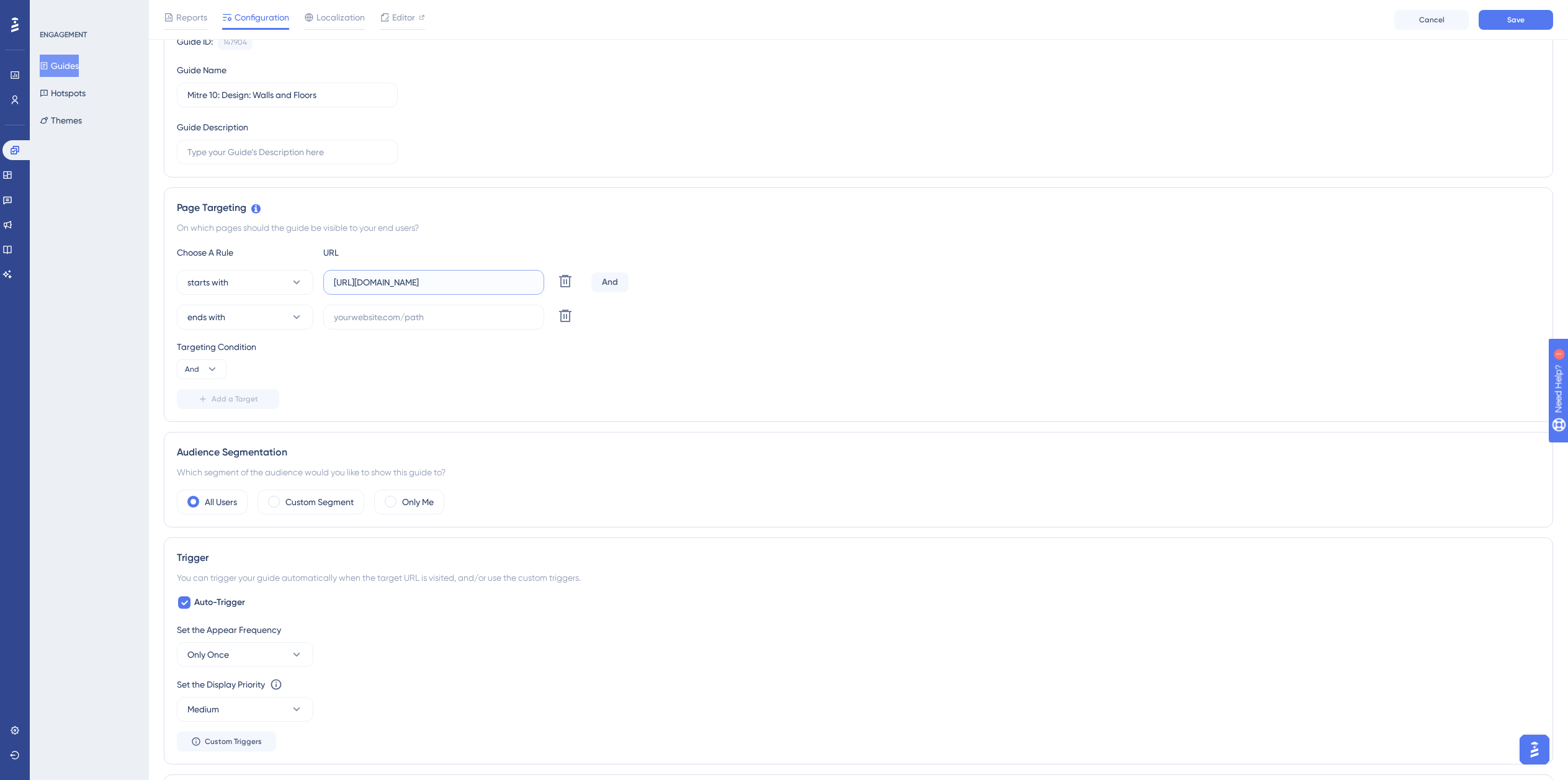
click at [447, 280] on input "https://planner.cyncly-idealspaces.com/uk/design/Draft?partnership=mitre10" at bounding box center [434, 282] width 200 height 14
paste input "dev-planner.cyncly-idealspaces.net/"
type input "https://dev-planner.cyncly-idealspaces.net/"
click at [408, 310] on input "text" at bounding box center [434, 317] width 200 height 14
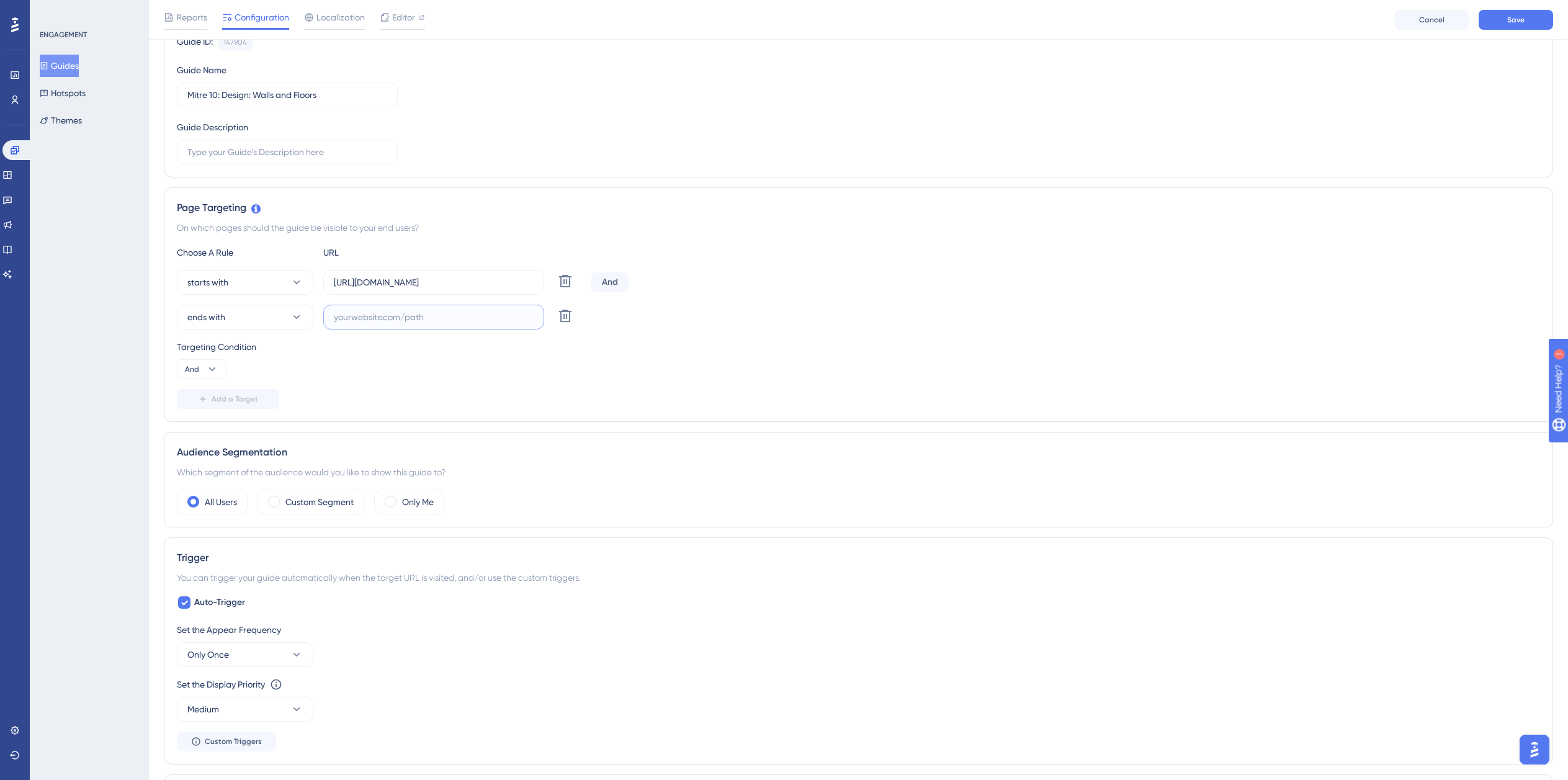
paste input "isdemositena"
type input "isdemositena"
click at [244, 596] on span "Auto-Trigger" at bounding box center [220, 603] width 51 height 15
checkbox input "false"
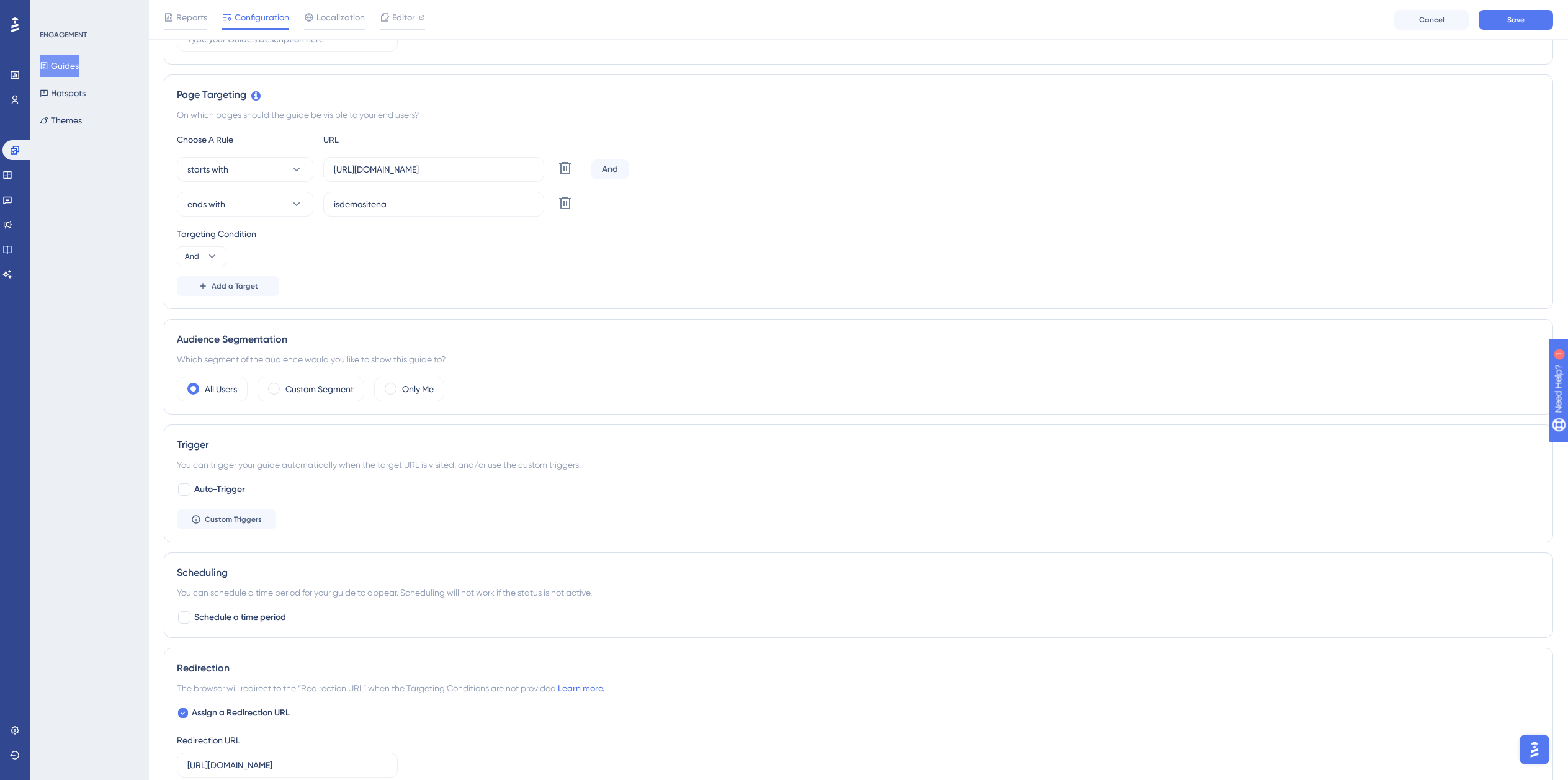
scroll to position [320, 0]
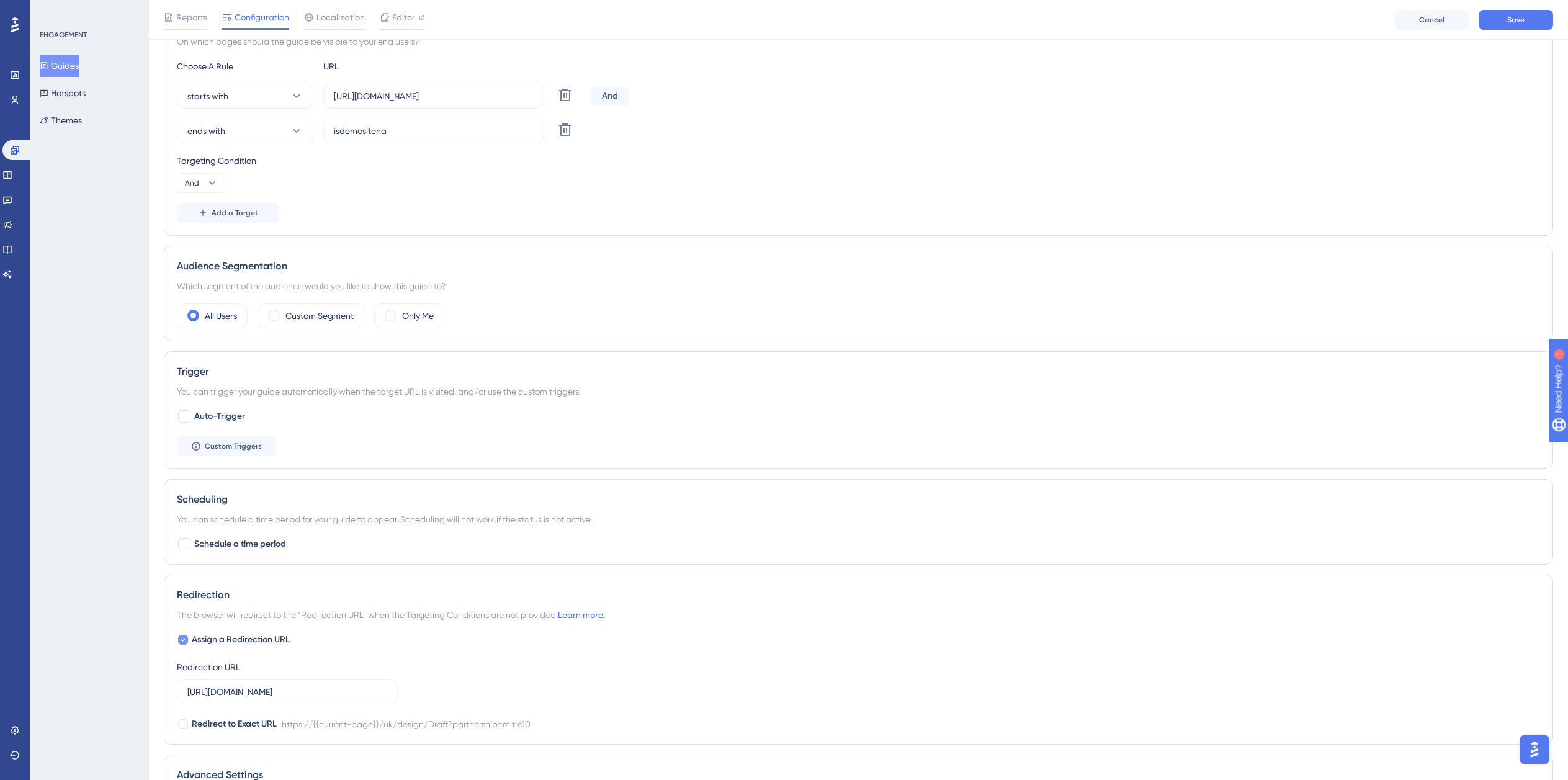
click at [224, 641] on span "Assign a Redirection URL" at bounding box center [241, 640] width 98 height 15
checkbox input "false"
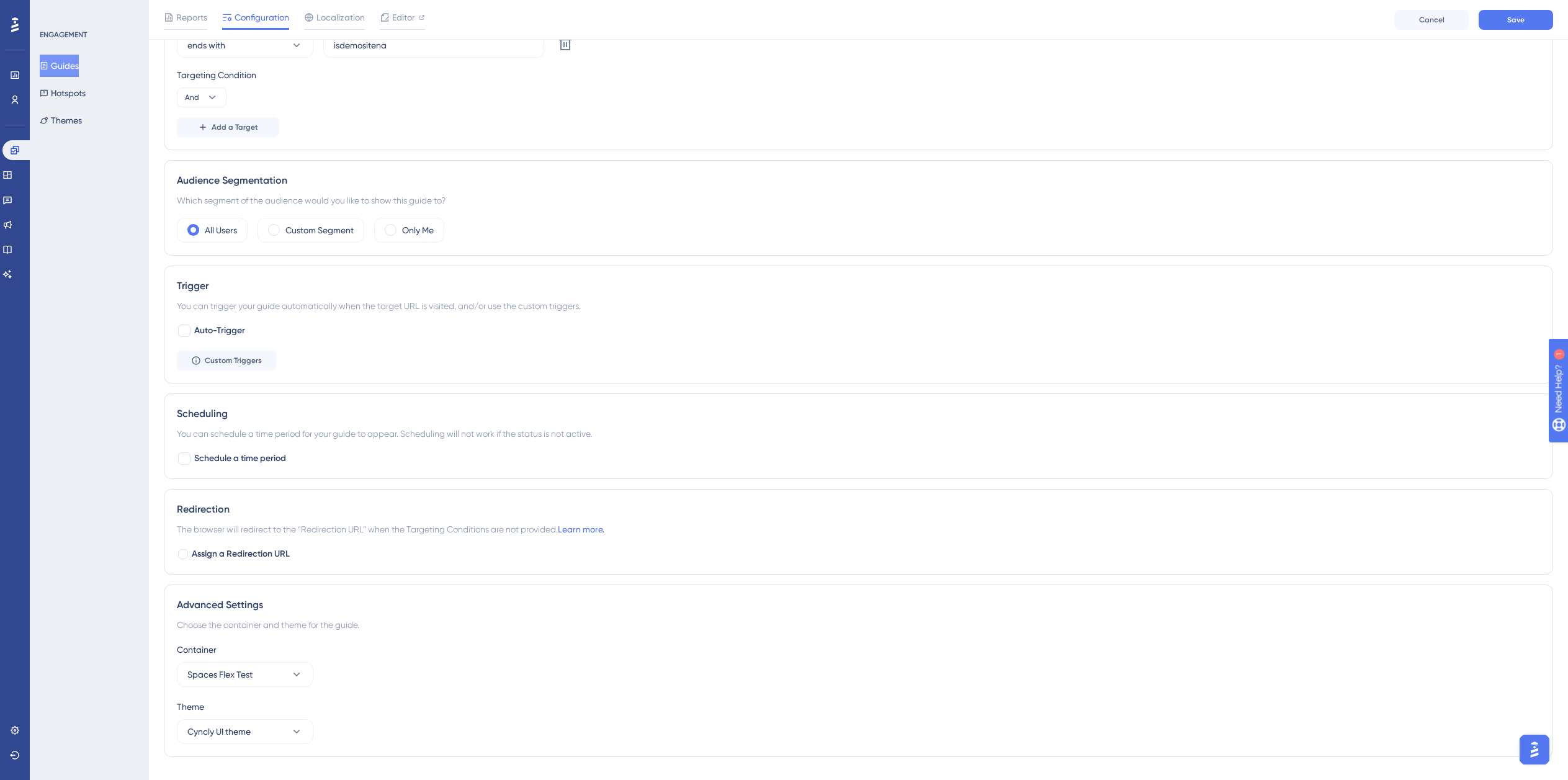
scroll to position [433, 0]
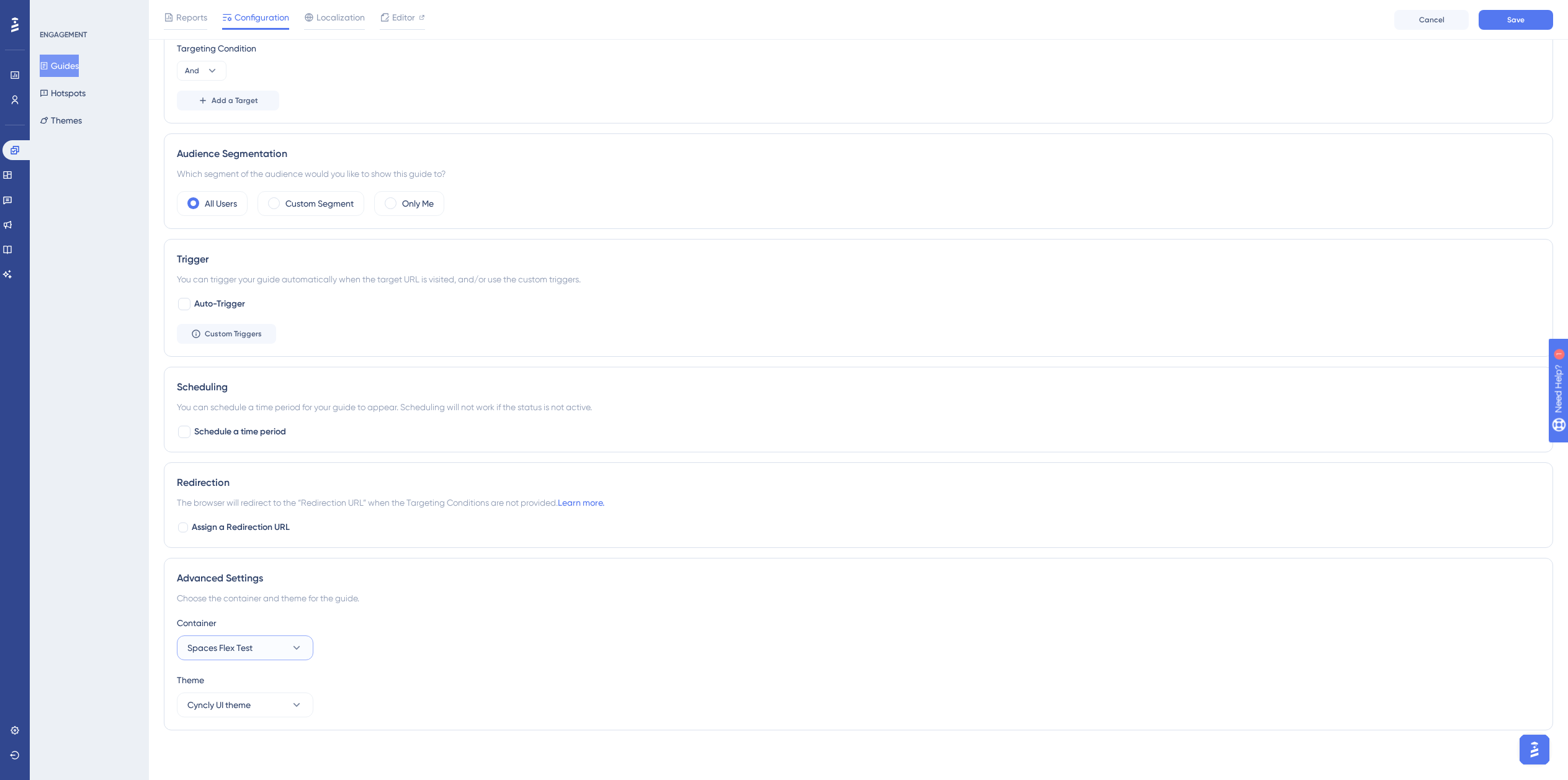
click at [241, 649] on span "Spaces Flex Test" at bounding box center [220, 648] width 65 height 15
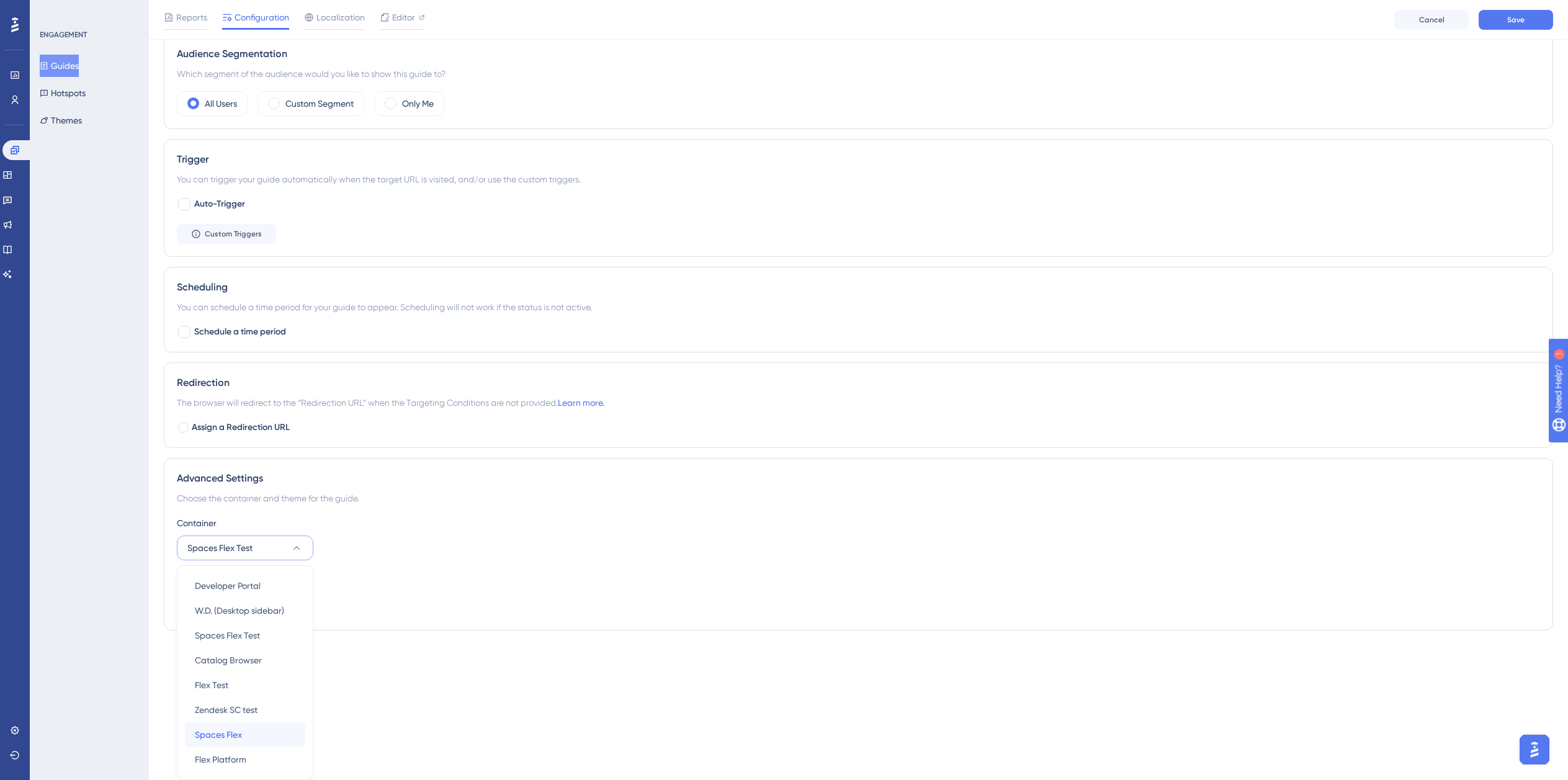
click at [259, 735] on div "Spaces Flex Spaces Flex" at bounding box center [245, 735] width 101 height 25
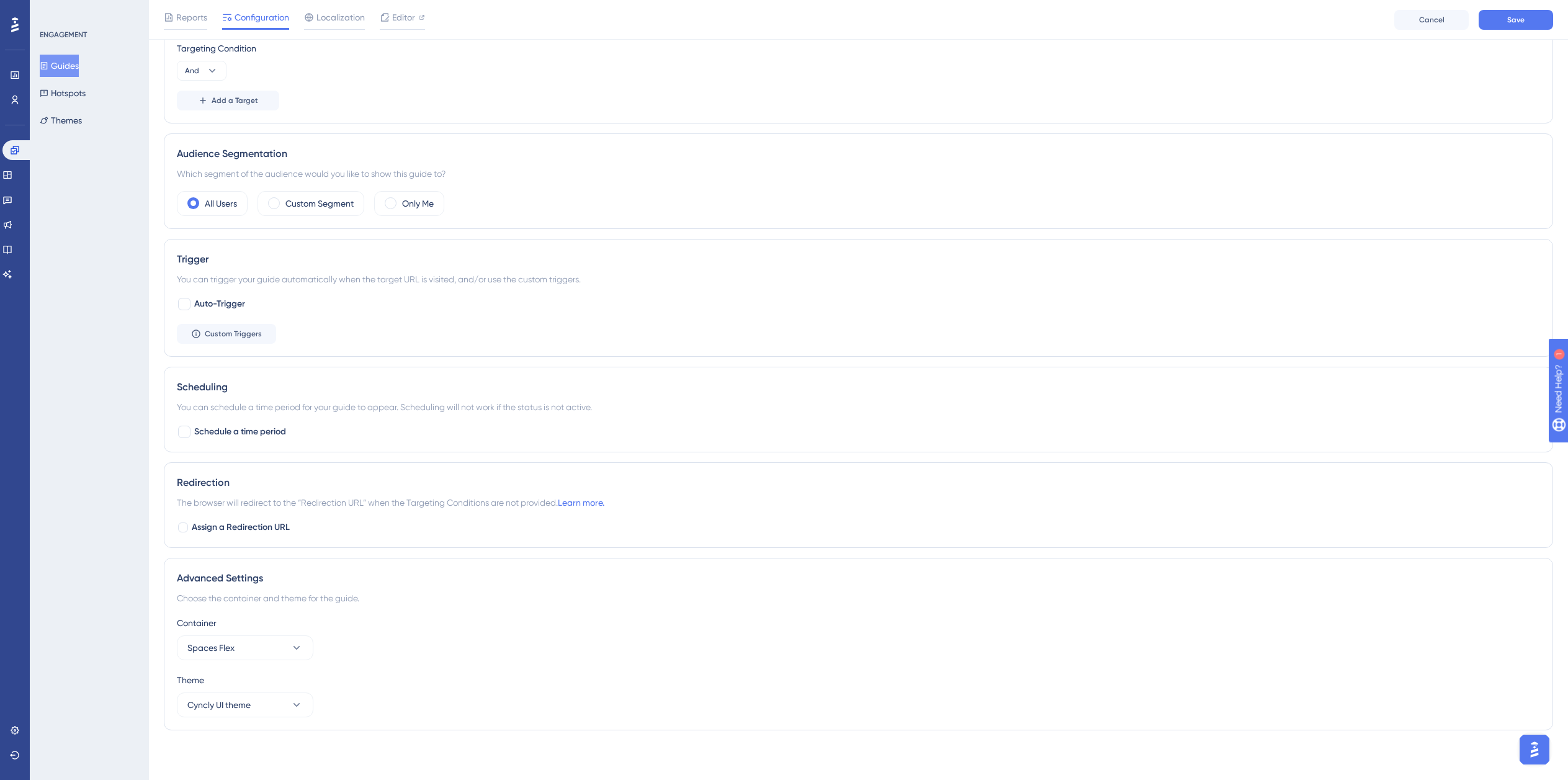
click at [571, 673] on div "Theme" at bounding box center [858, 680] width 1364 height 15
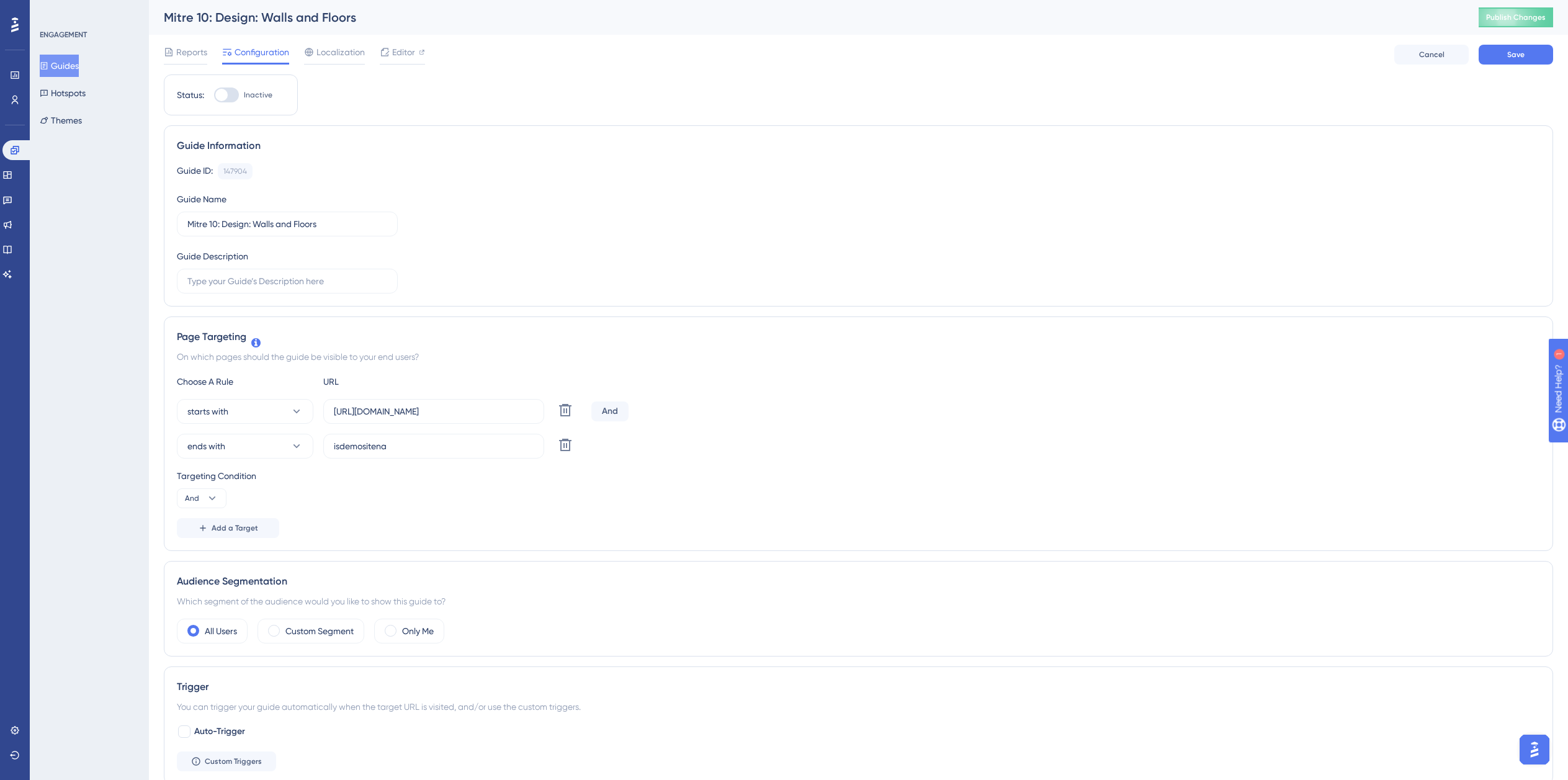
scroll to position [0, 0]
click at [1507, 60] on button "Save" at bounding box center [1516, 54] width 74 height 20
drag, startPoint x: 226, startPoint y: 99, endPoint x: 614, endPoint y: 144, distance: 390.6
click at [227, 100] on div at bounding box center [226, 95] width 25 height 15
click at [214, 96] on input "Inactive" at bounding box center [214, 95] width 1 height 1
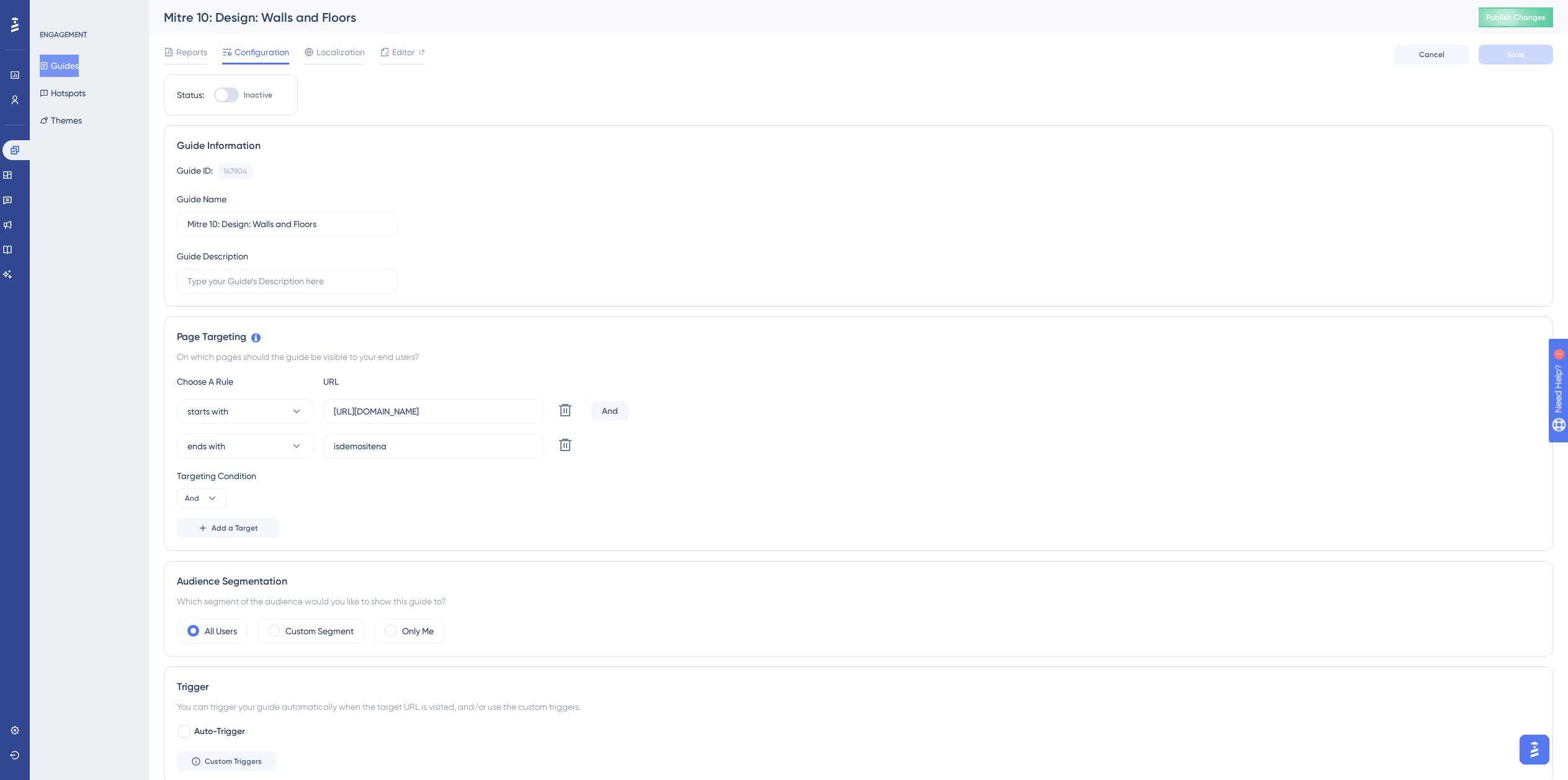
checkbox input "true"
click at [1503, 64] on div "Reports Configuration Localization Editor Cancel Save" at bounding box center [859, 55] width 1389 height 39
click at [1510, 54] on span "Save" at bounding box center [1516, 55] width 18 height 10
click at [48, 64] on icon at bounding box center [44, 66] width 9 height 9
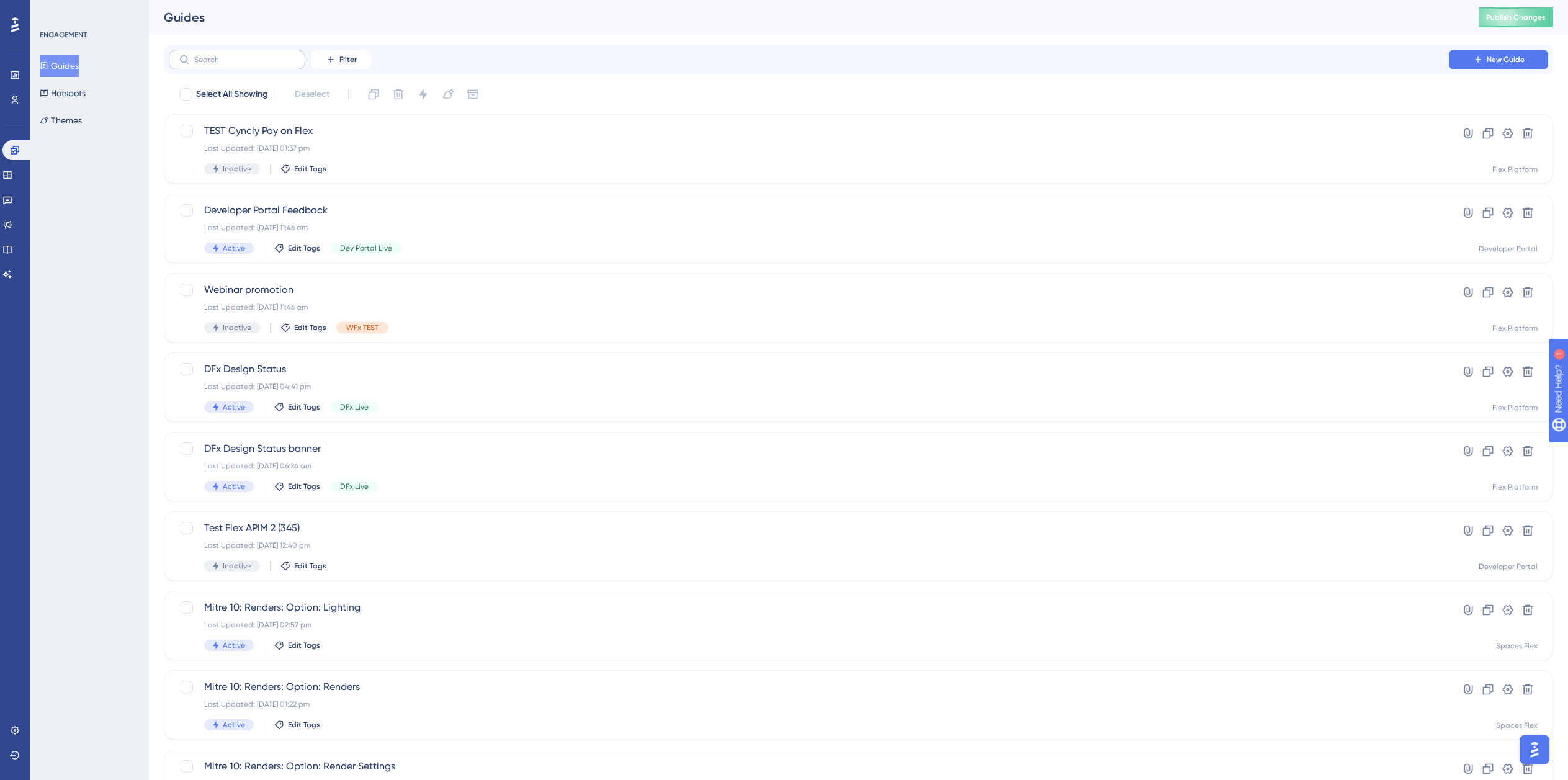
click at [255, 66] on label at bounding box center [236, 59] width 136 height 20
click at [255, 64] on input "text" at bounding box center [244, 60] width 101 height 9
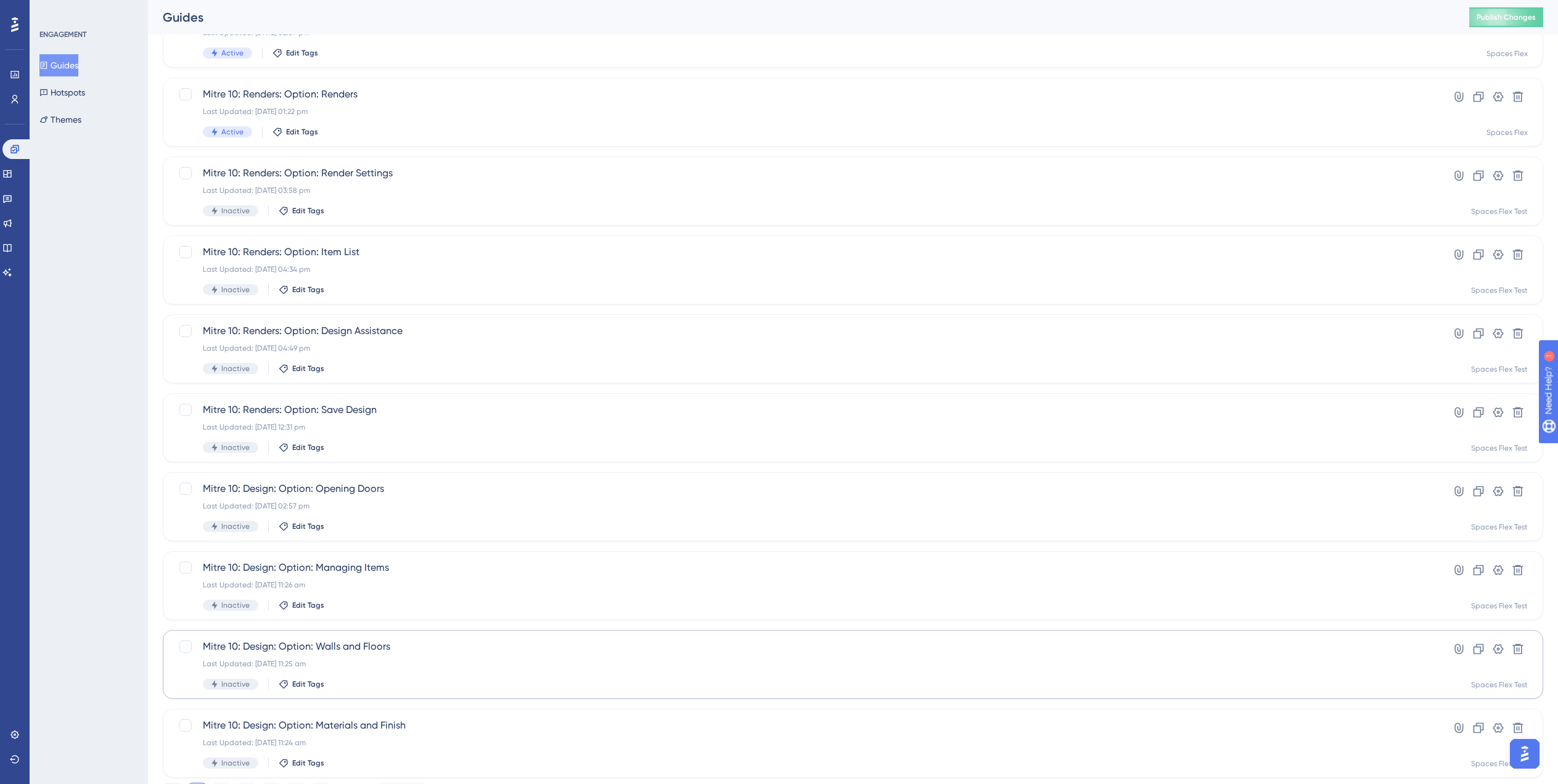
scroll to position [172, 0]
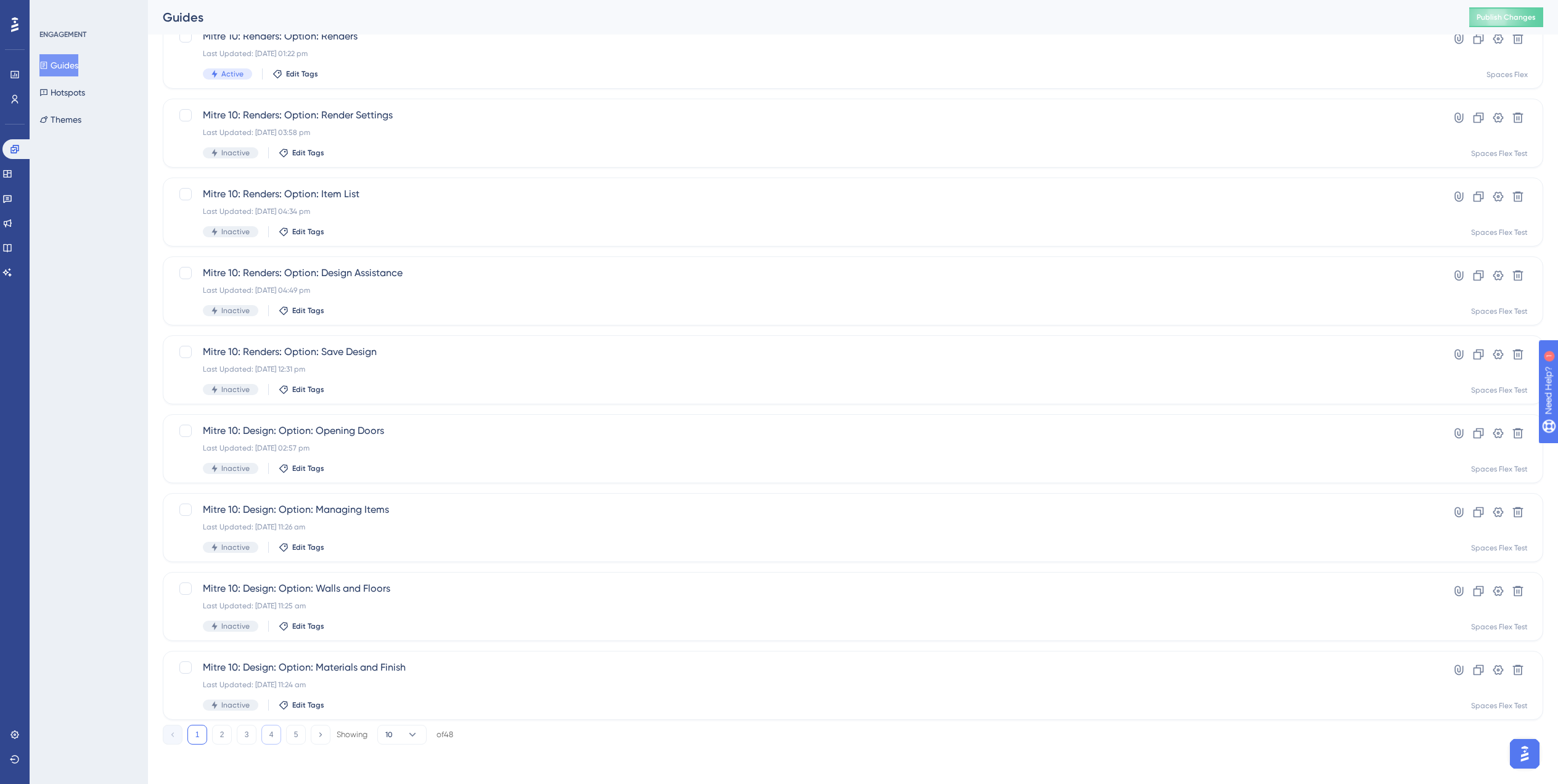
type input "Mit"
click at [265, 740] on button "4" at bounding box center [271, 734] width 20 height 20
click at [460, 458] on div "Mitre 10: Room Layout: Internal Walls and Dividers Last Updated: 01 Aug 2025 04…" at bounding box center [804, 449] width 1202 height 51
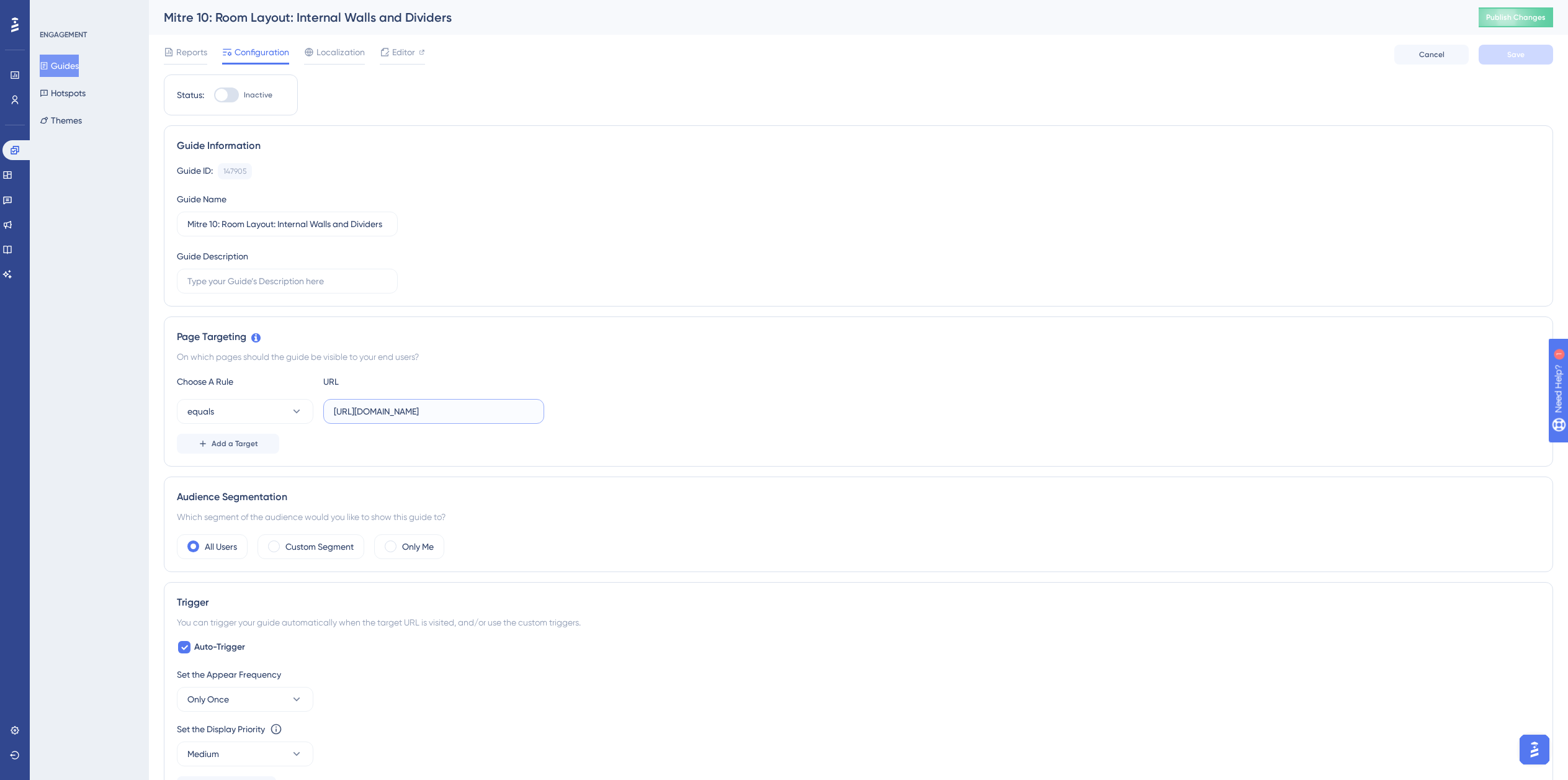
click at [418, 406] on input "https://planner.cyncly-idealspaces.com/uk/design/Draft?partnership=mitre10" at bounding box center [434, 412] width 200 height 14
click at [252, 441] on span "Add a Target" at bounding box center [235, 444] width 47 height 10
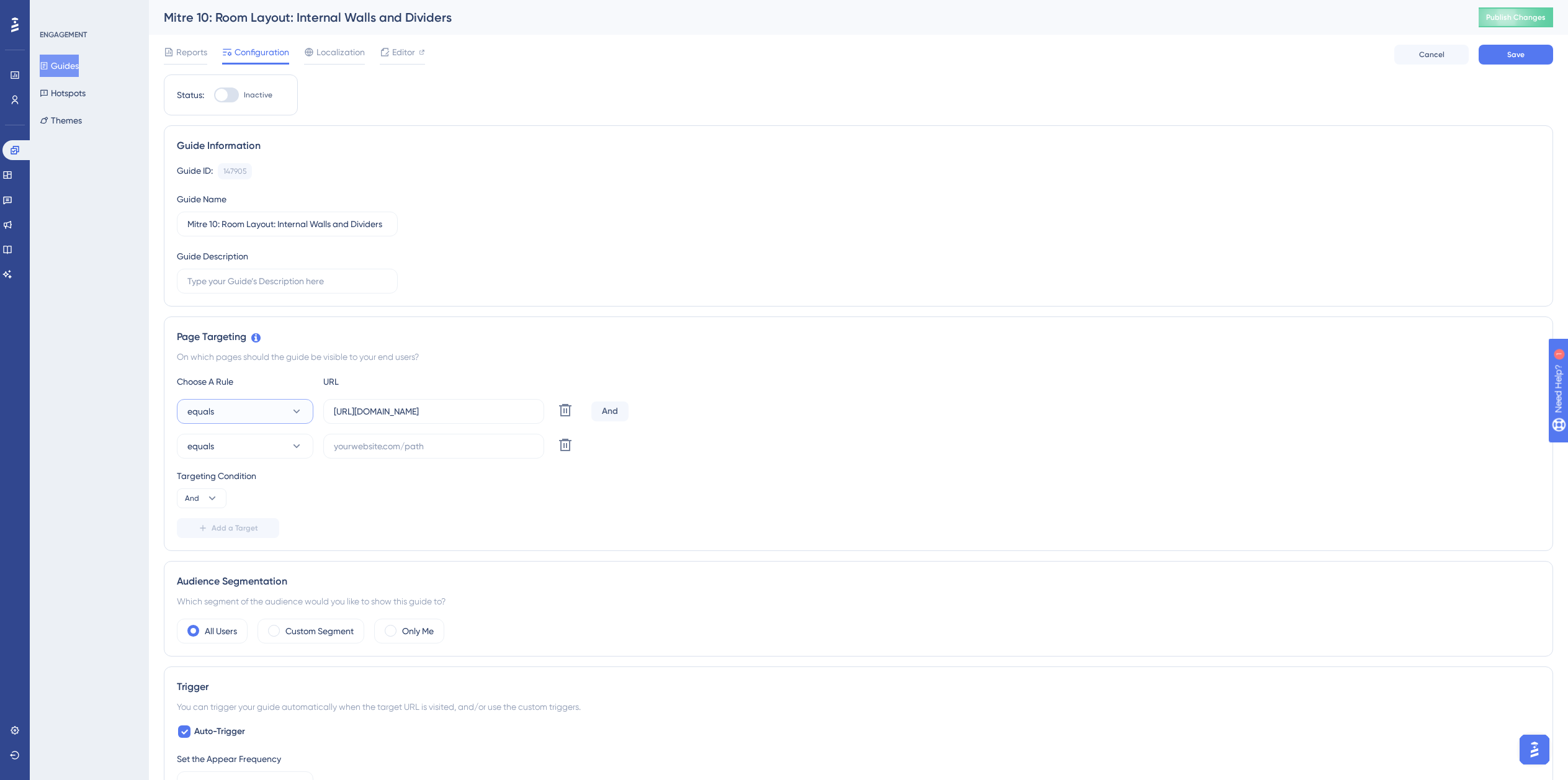
click at [247, 412] on button "equals" at bounding box center [244, 412] width 136 height 25
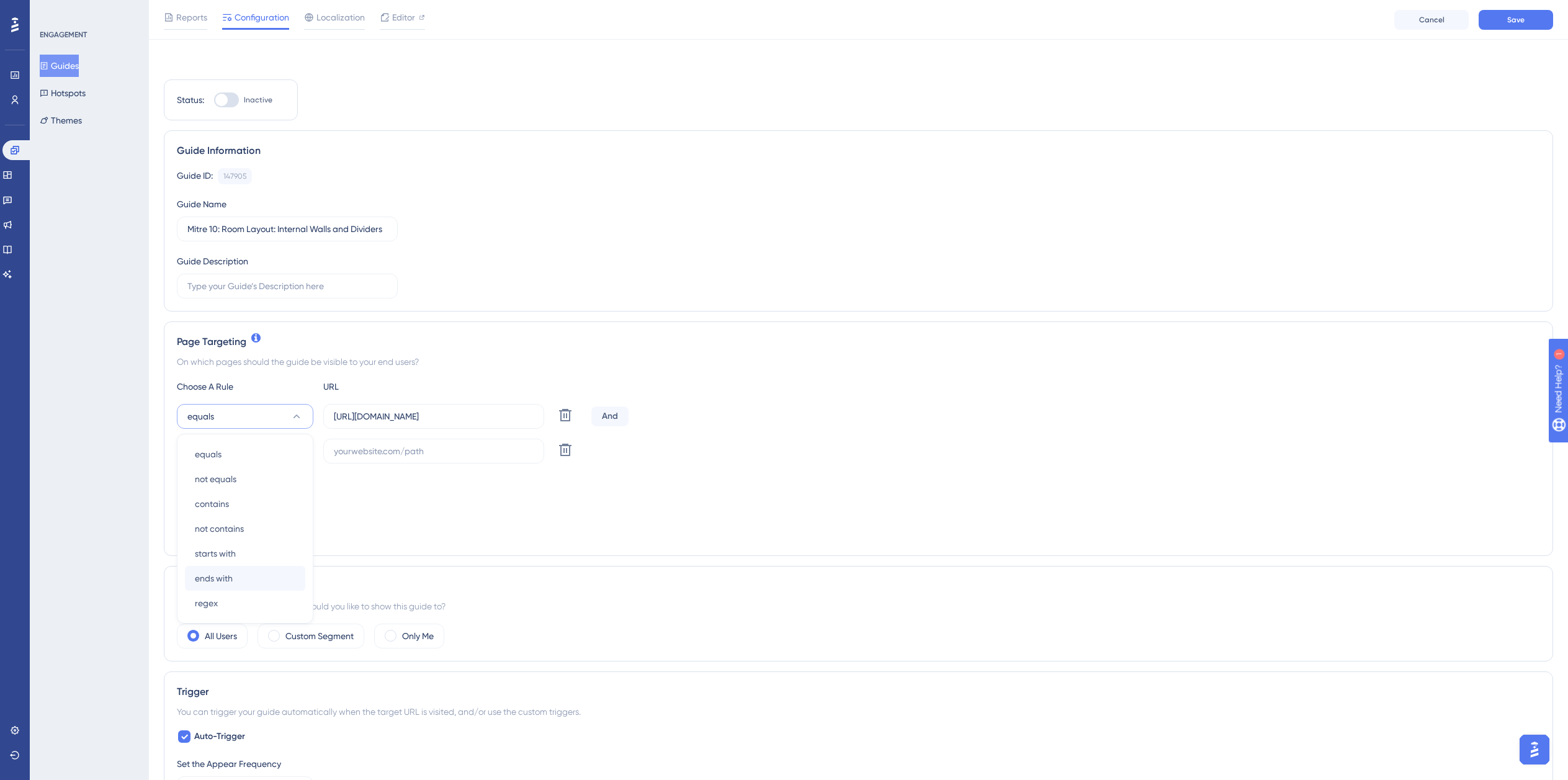
scroll to position [134, 0]
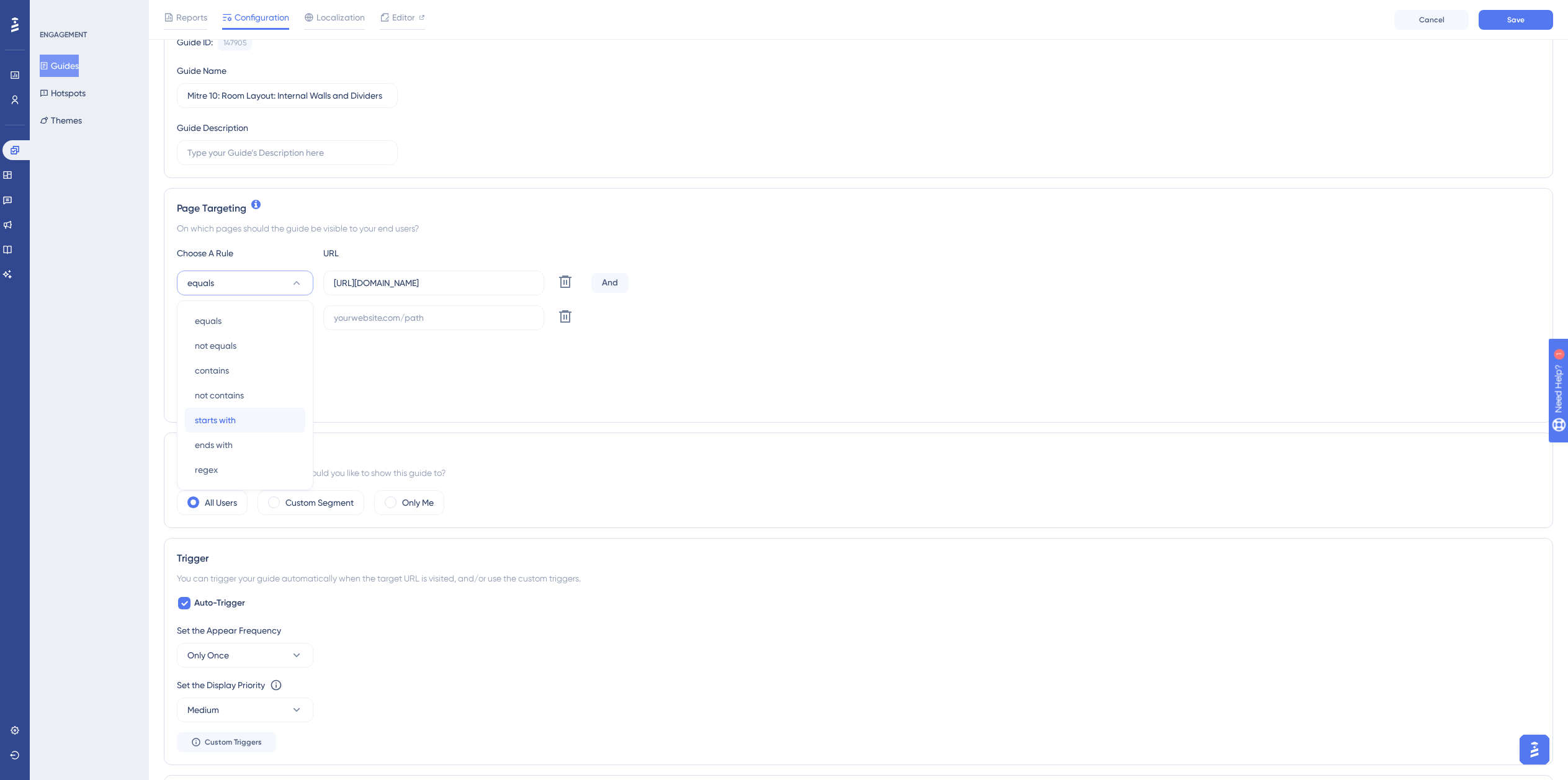
click at [232, 421] on span "starts with" at bounding box center [215, 420] width 41 height 15
click at [415, 287] on input "https://planner.cyncly-idealspaces.com/uk/design/Draft?partnership=mitre10" at bounding box center [434, 282] width 200 height 14
paste input "dev-planner.cyncly-idealspaces.net/"
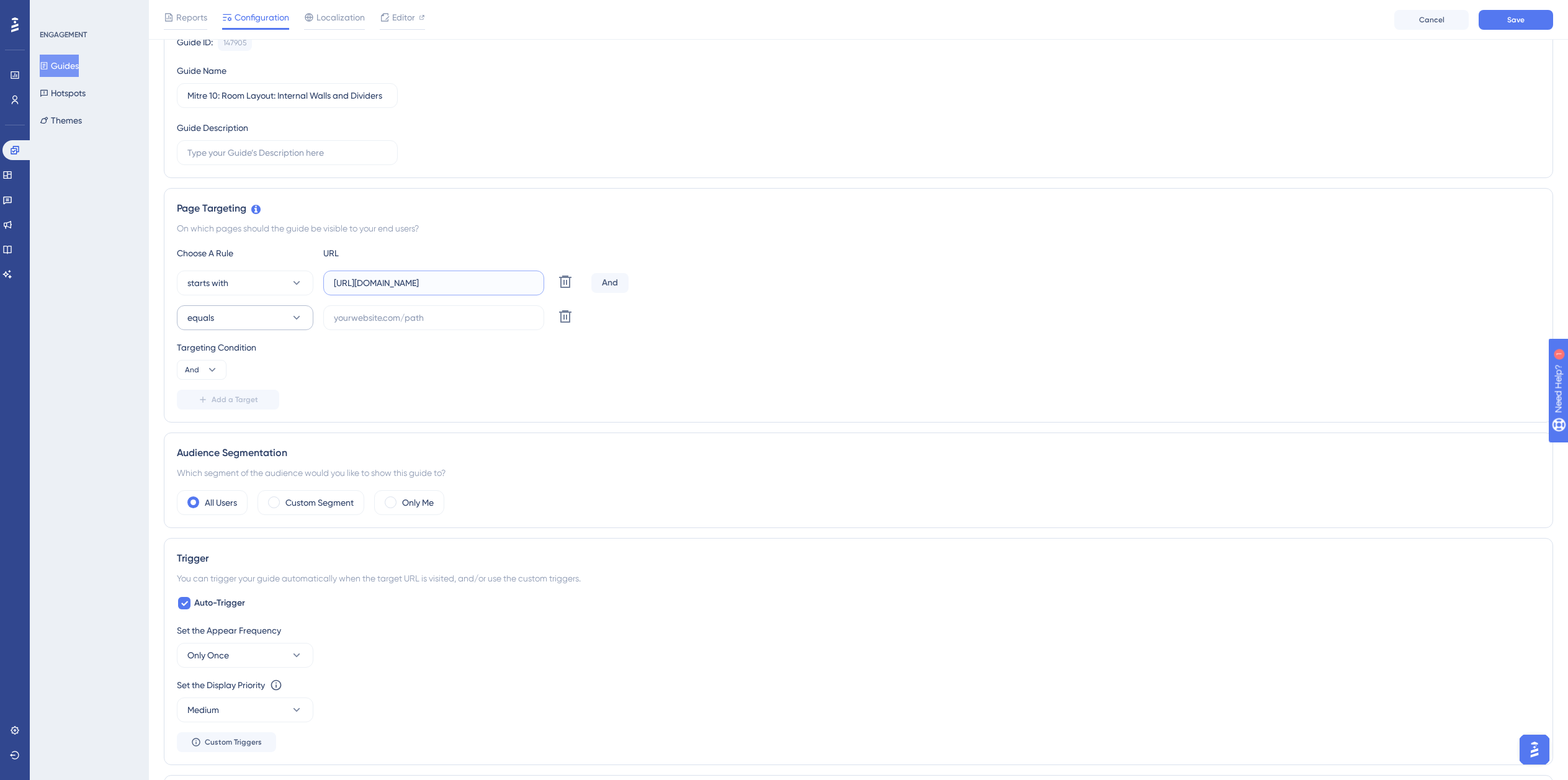
type input "https://dev-planner.cyncly-idealspaces.net/"
click at [233, 319] on button "equals" at bounding box center [244, 317] width 136 height 25
click at [234, 317] on button "equals" at bounding box center [244, 317] width 136 height 25
click at [230, 477] on span "ends with" at bounding box center [214, 479] width 38 height 15
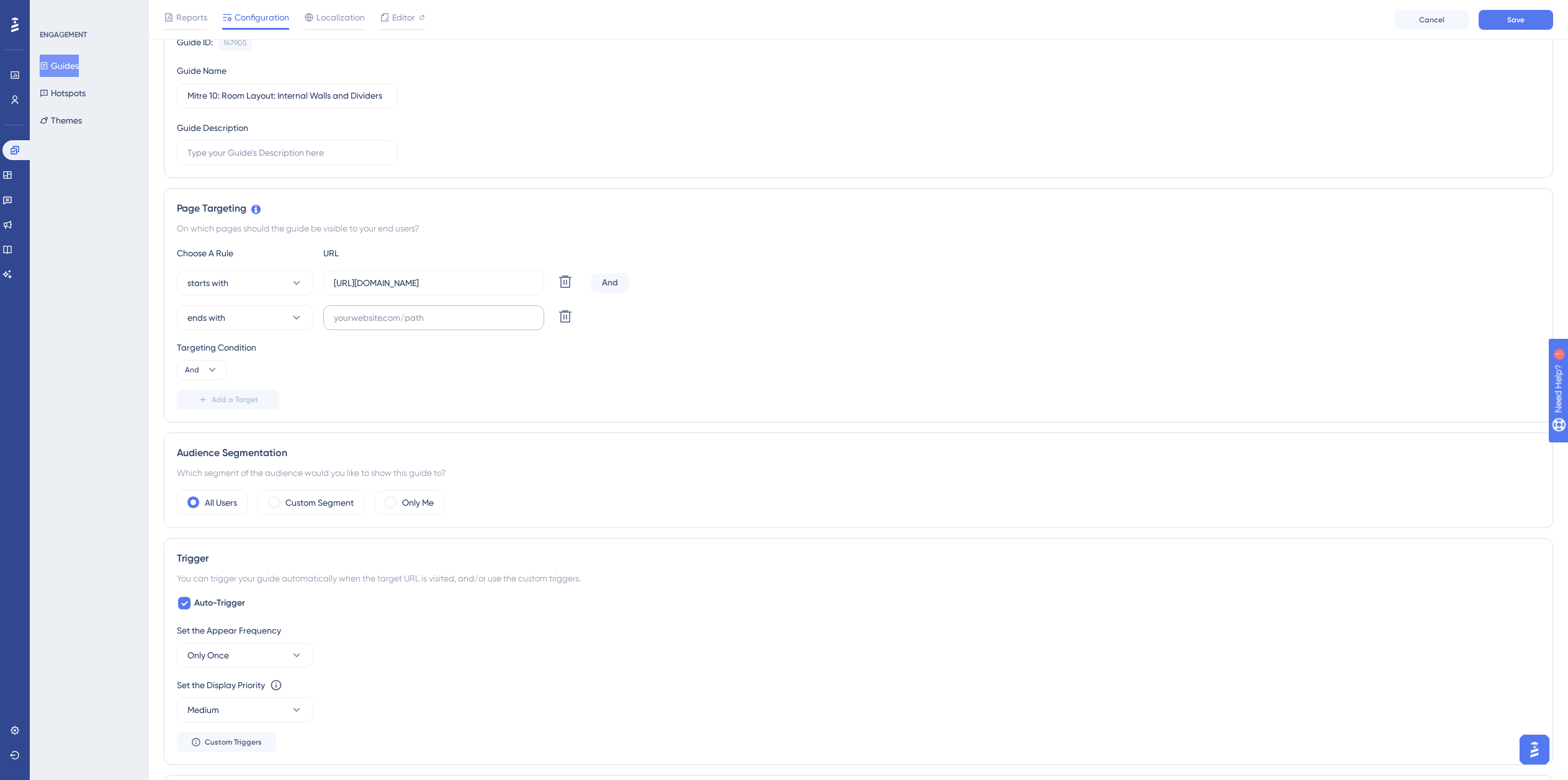
click at [412, 325] on label at bounding box center [433, 317] width 221 height 25
click at [412, 325] on input "text" at bounding box center [434, 317] width 200 height 14
paste input "isdemositena"
type input "isdemositena"
click at [236, 614] on div "Auto-Trigger Set the Appear Frequency Only Once Set the Display Priority This o…" at bounding box center [858, 673] width 1364 height 156
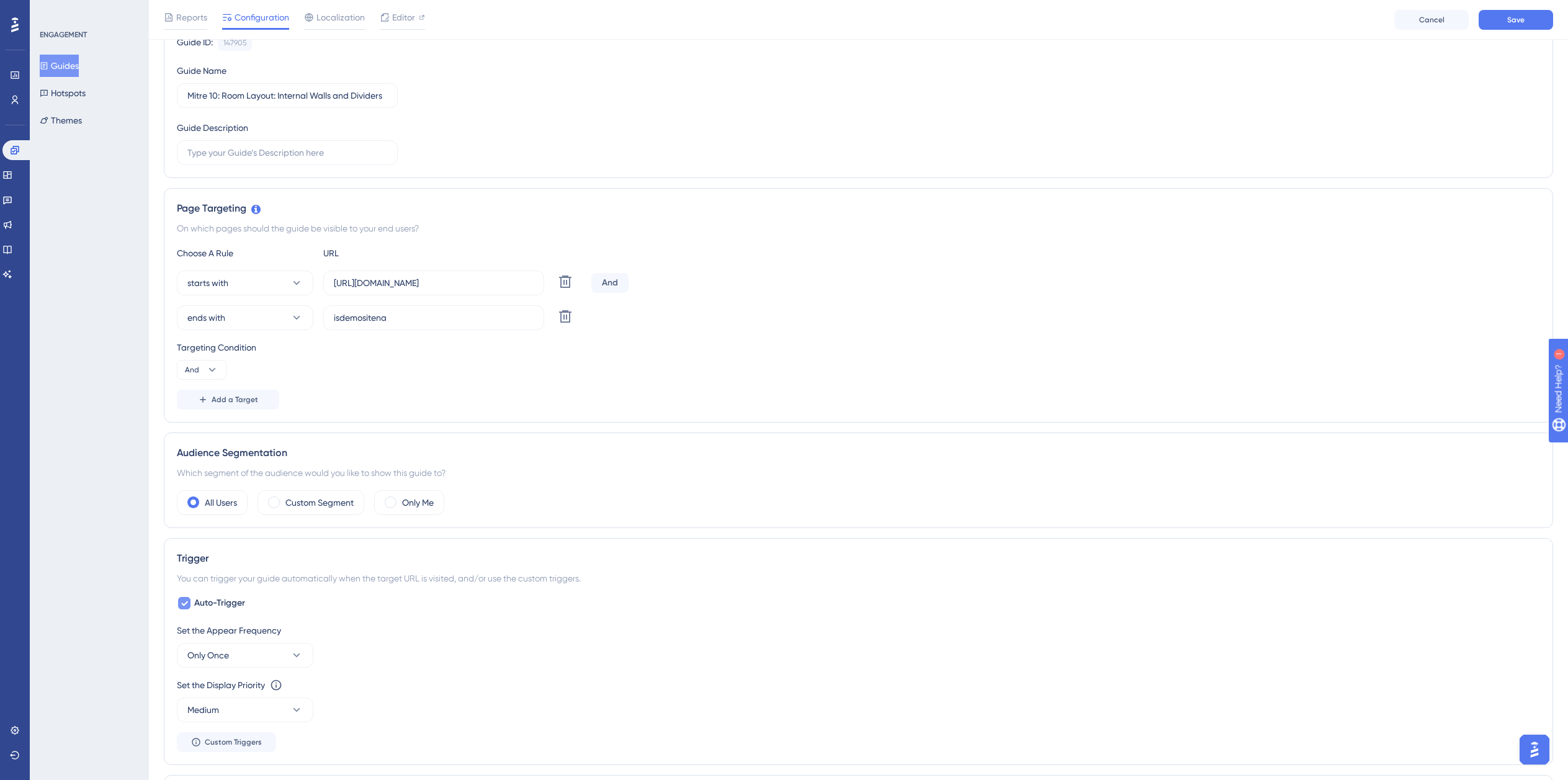
click at [236, 607] on span "Auto-Trigger" at bounding box center [220, 603] width 51 height 15
checkbox input "false"
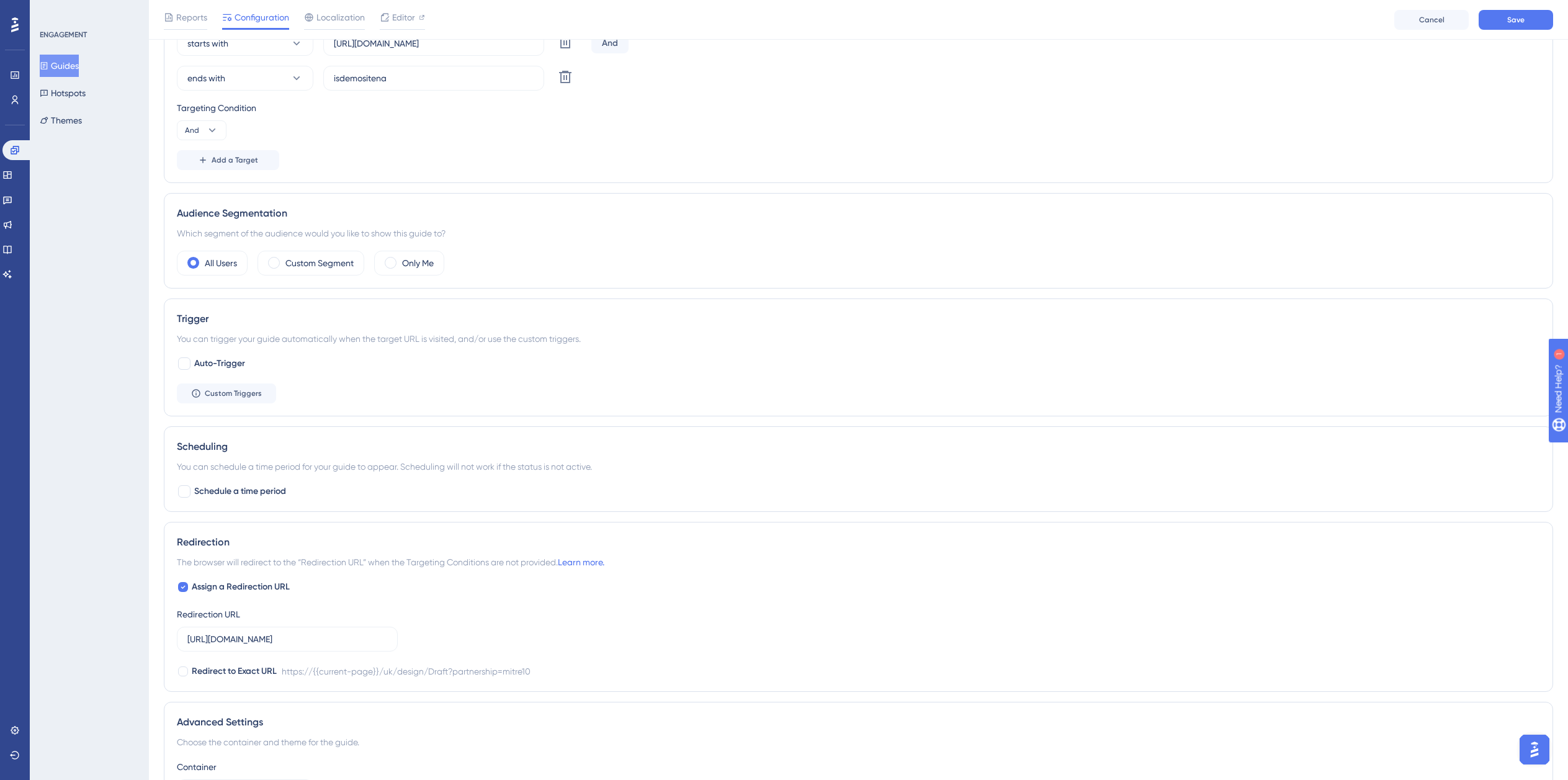
scroll to position [382, 0]
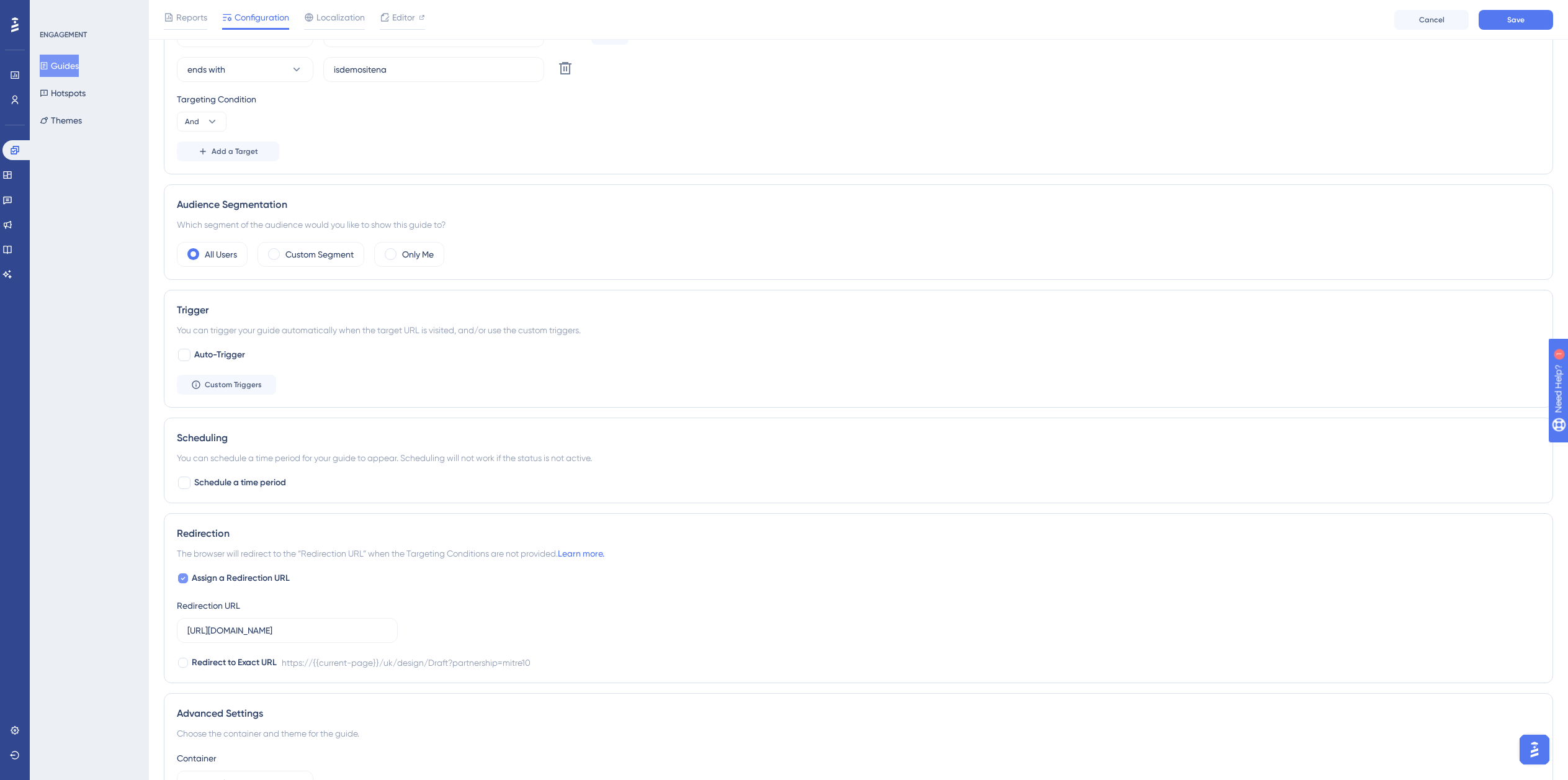
click at [230, 581] on span "Assign a Redirection URL" at bounding box center [241, 578] width 98 height 15
checkbox input "false"
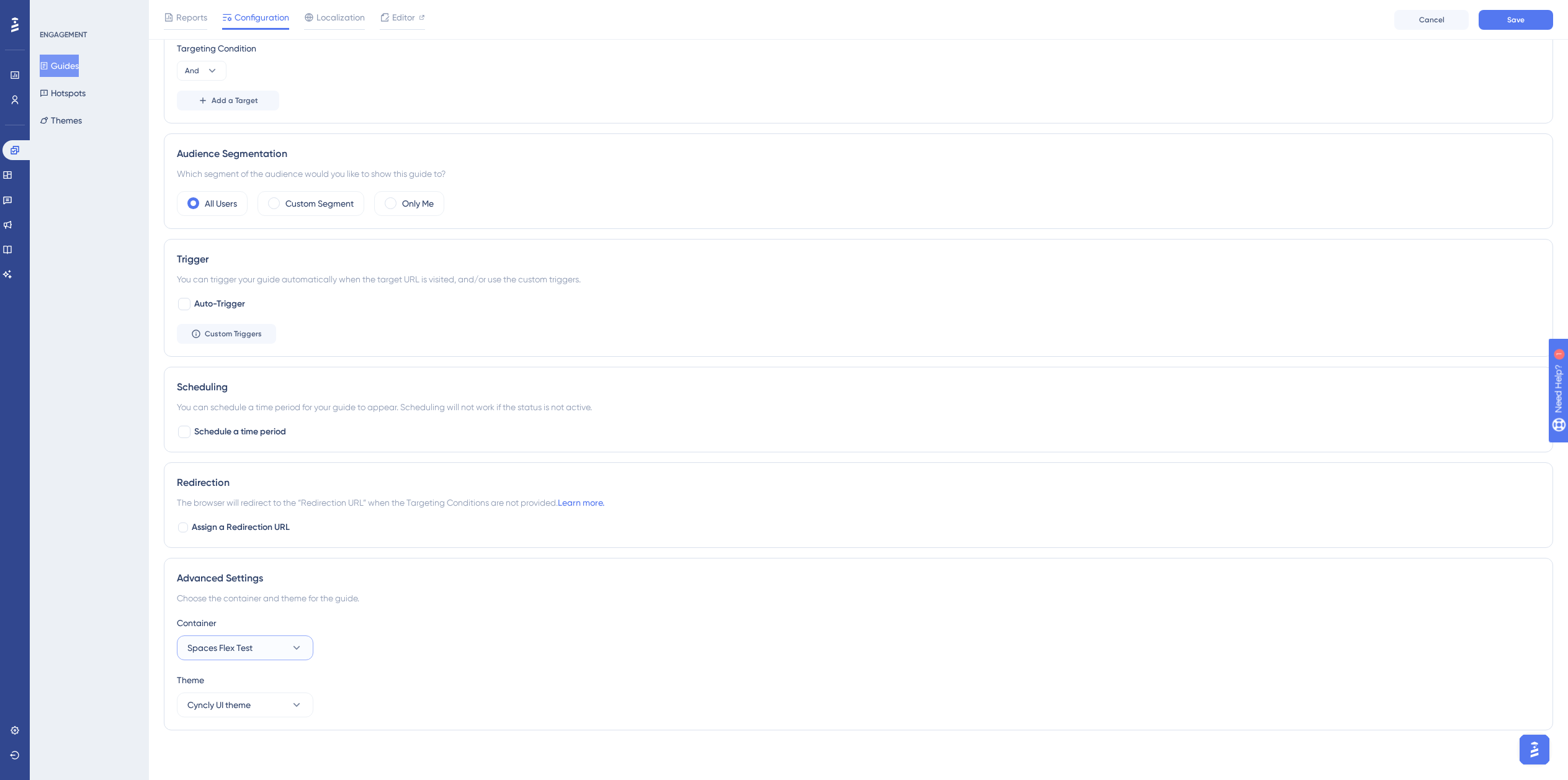
click at [236, 650] on span "Spaces Flex Test" at bounding box center [220, 648] width 65 height 15
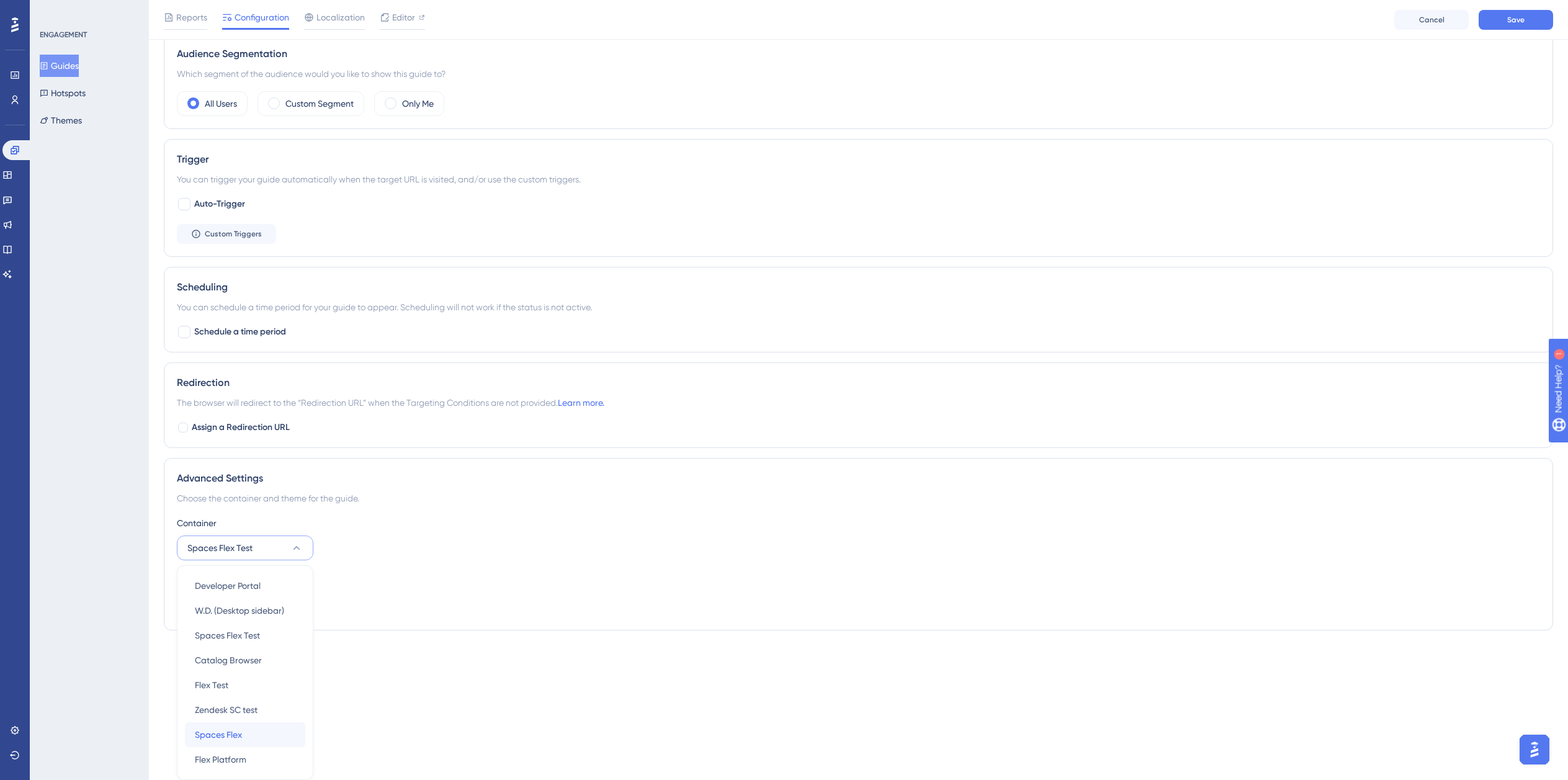
click at [235, 734] on span "Spaces Flex" at bounding box center [218, 735] width 47 height 15
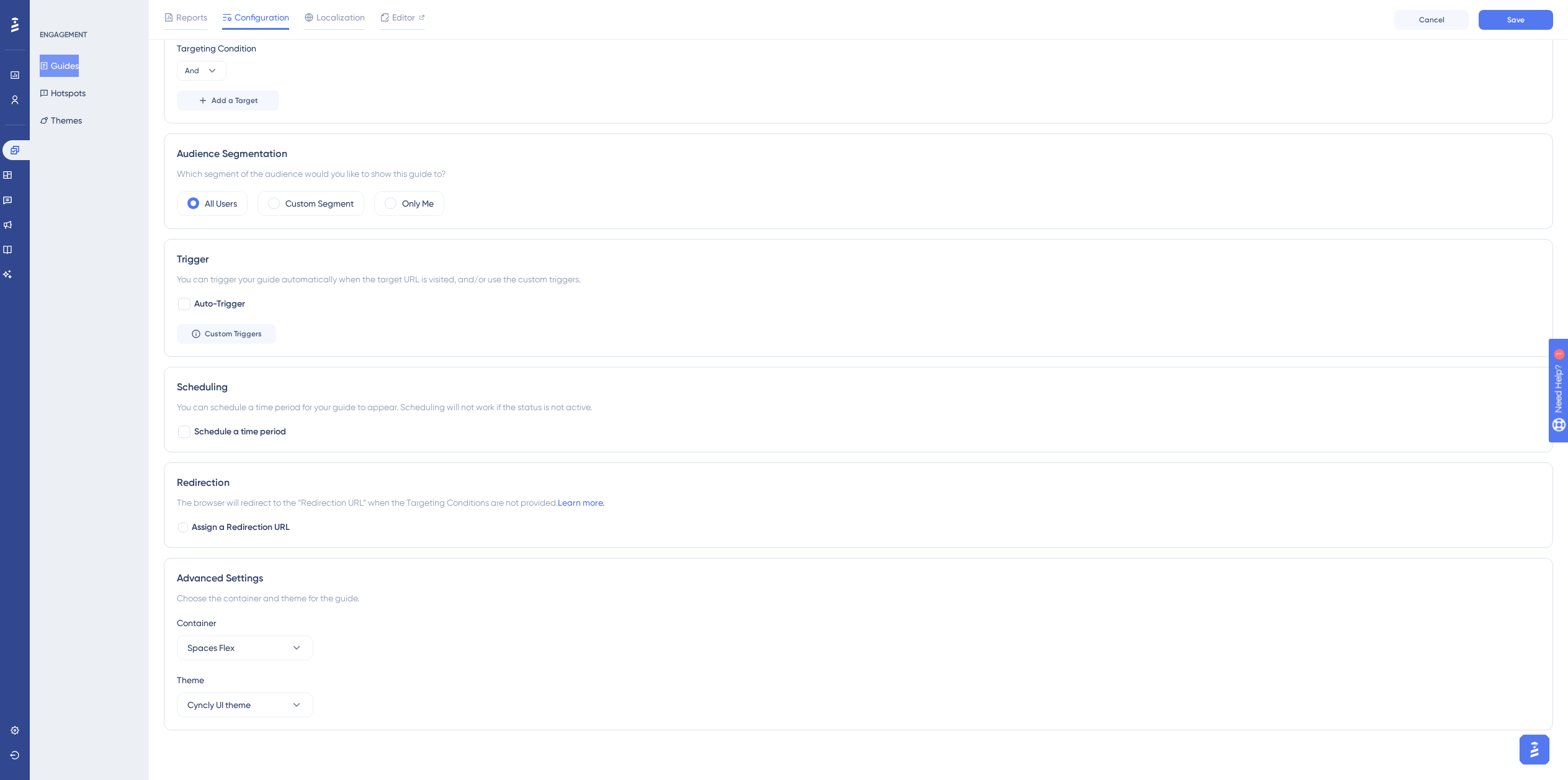
click at [692, 584] on div "Advanced Settings" at bounding box center [858, 578] width 1364 height 15
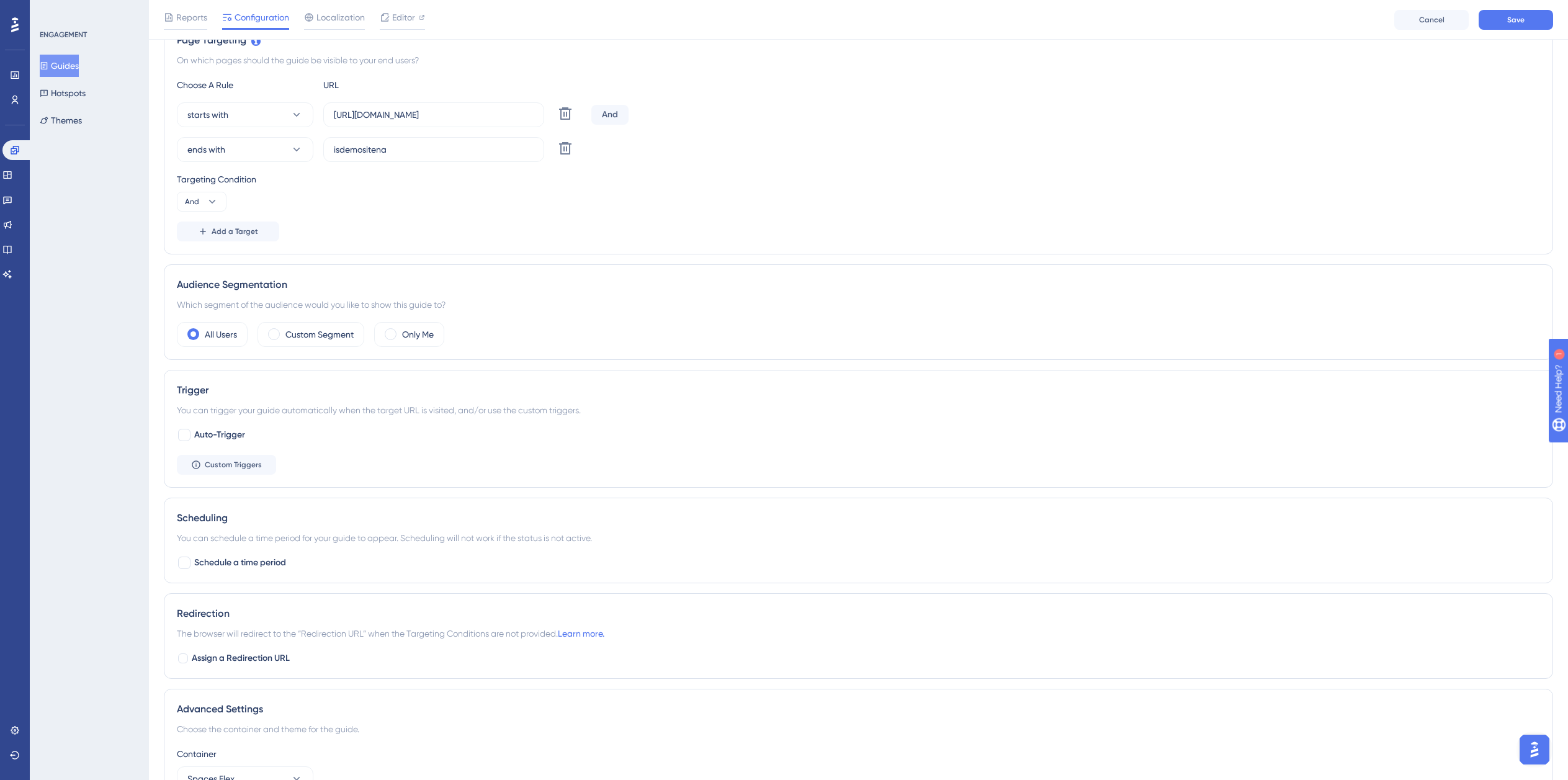
scroll to position [0, 0]
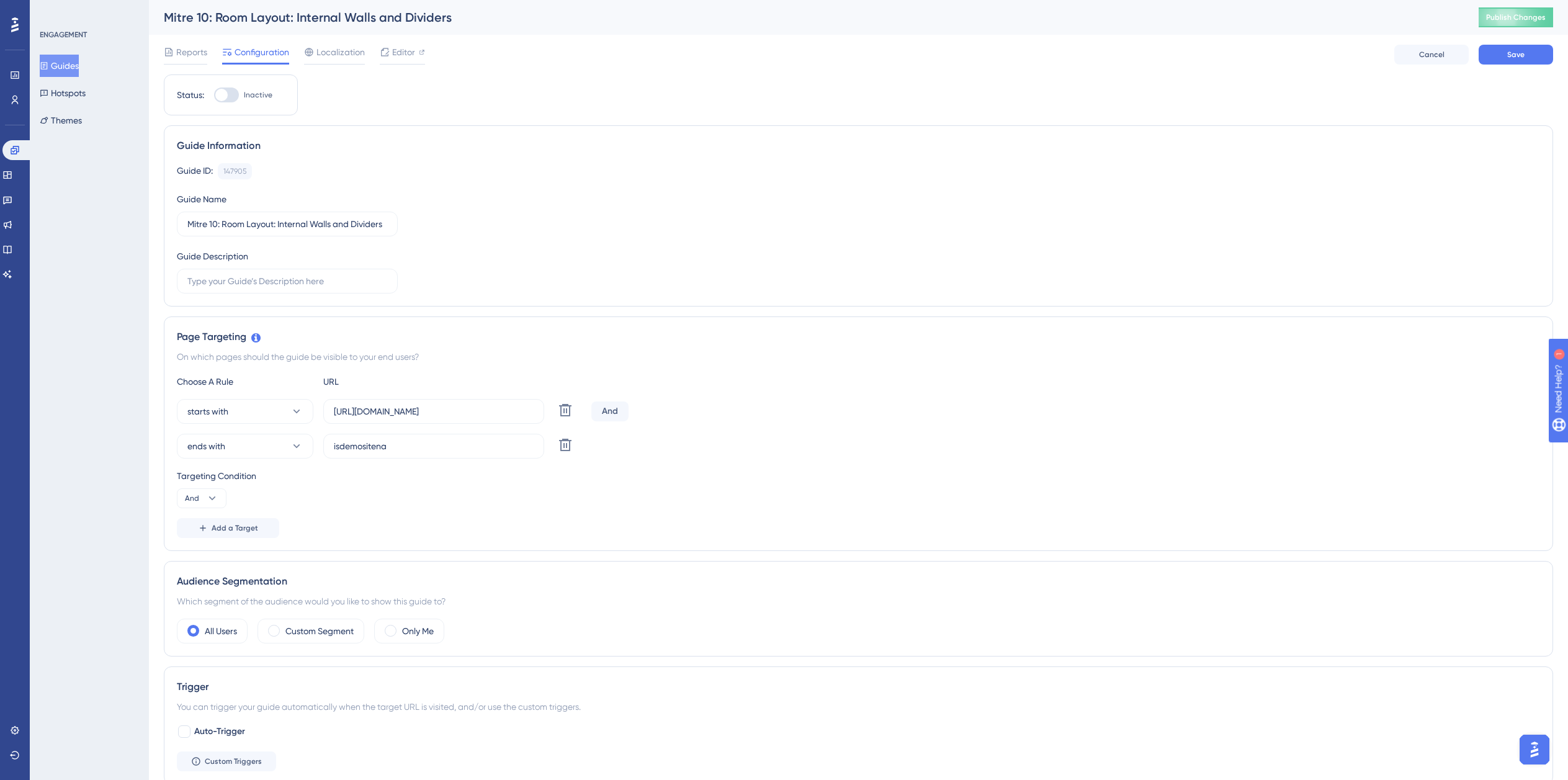
click at [226, 98] on div at bounding box center [221, 95] width 12 height 12
click at [214, 96] on input "Inactive" at bounding box center [214, 95] width 1 height 1
checkbox input "true"
click at [1533, 57] on button "Save" at bounding box center [1516, 54] width 74 height 20
click at [79, 64] on button "Guides" at bounding box center [59, 66] width 39 height 23
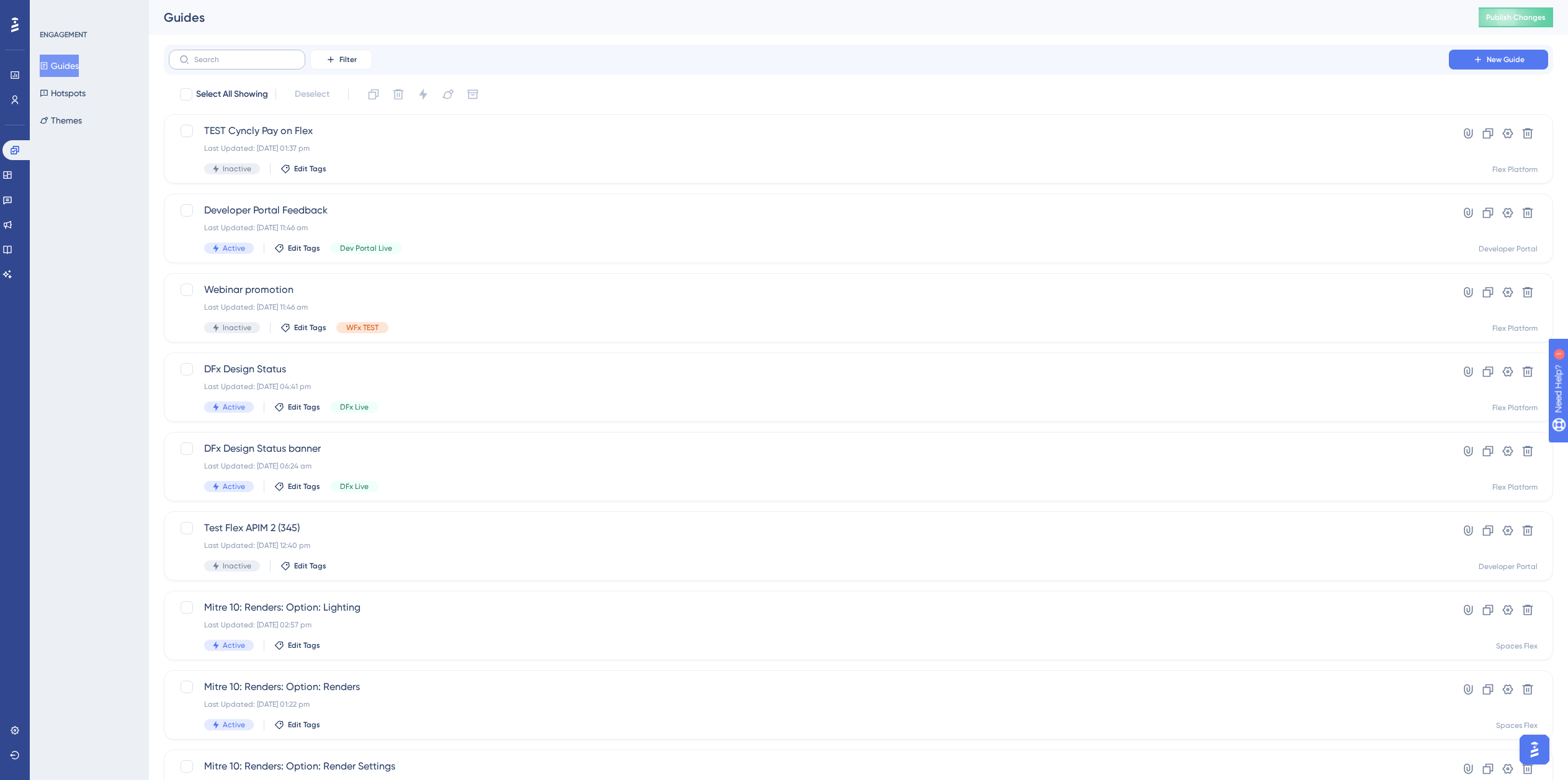
drag, startPoint x: 239, startPoint y: 68, endPoint x: 231, endPoint y: 64, distance: 8.9
click at [237, 66] on div "Filter New Guide" at bounding box center [859, 59] width 1389 height 30
click at [231, 64] on label at bounding box center [236, 59] width 136 height 20
click at [231, 64] on input "text" at bounding box center [244, 60] width 101 height 9
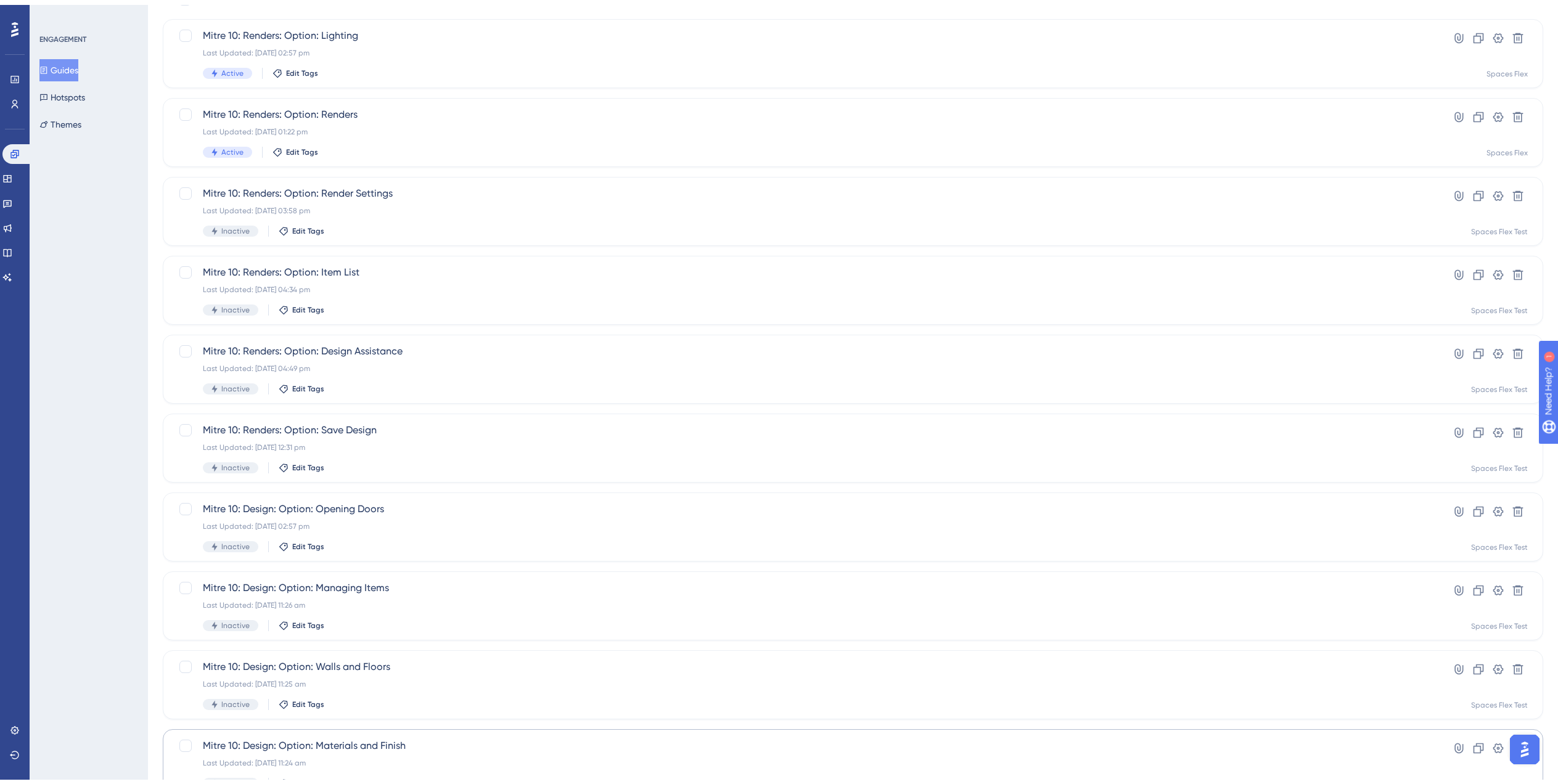
scroll to position [172, 0]
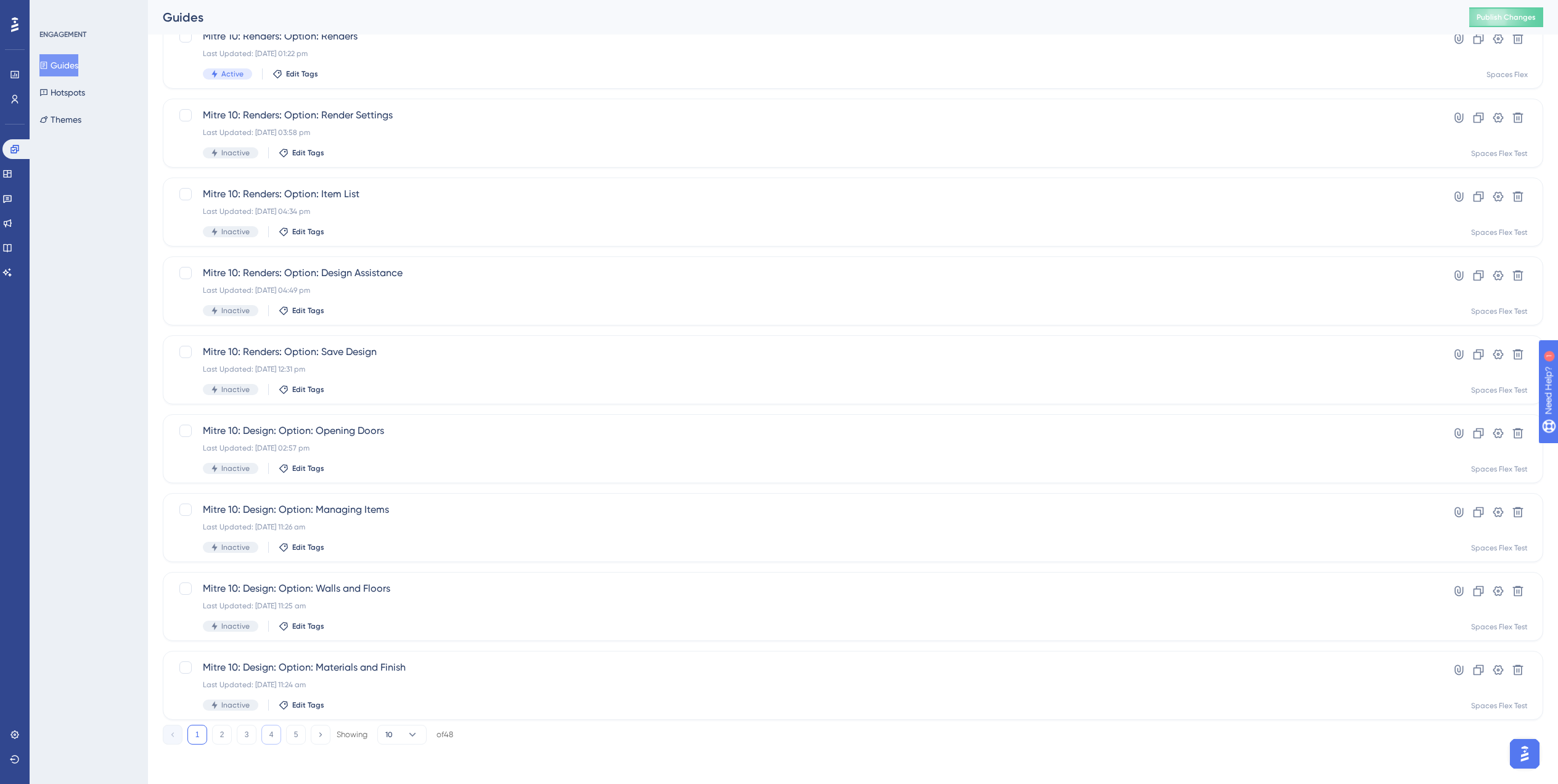
type input "Mit"
click at [265, 739] on button "4" at bounding box center [271, 734] width 20 height 20
click at [463, 380] on div "Mitre 10: Room Layout: Additional Floors Last Updated: 01 Aug 2025 04:03 pm Ina…" at bounding box center [804, 370] width 1202 height 51
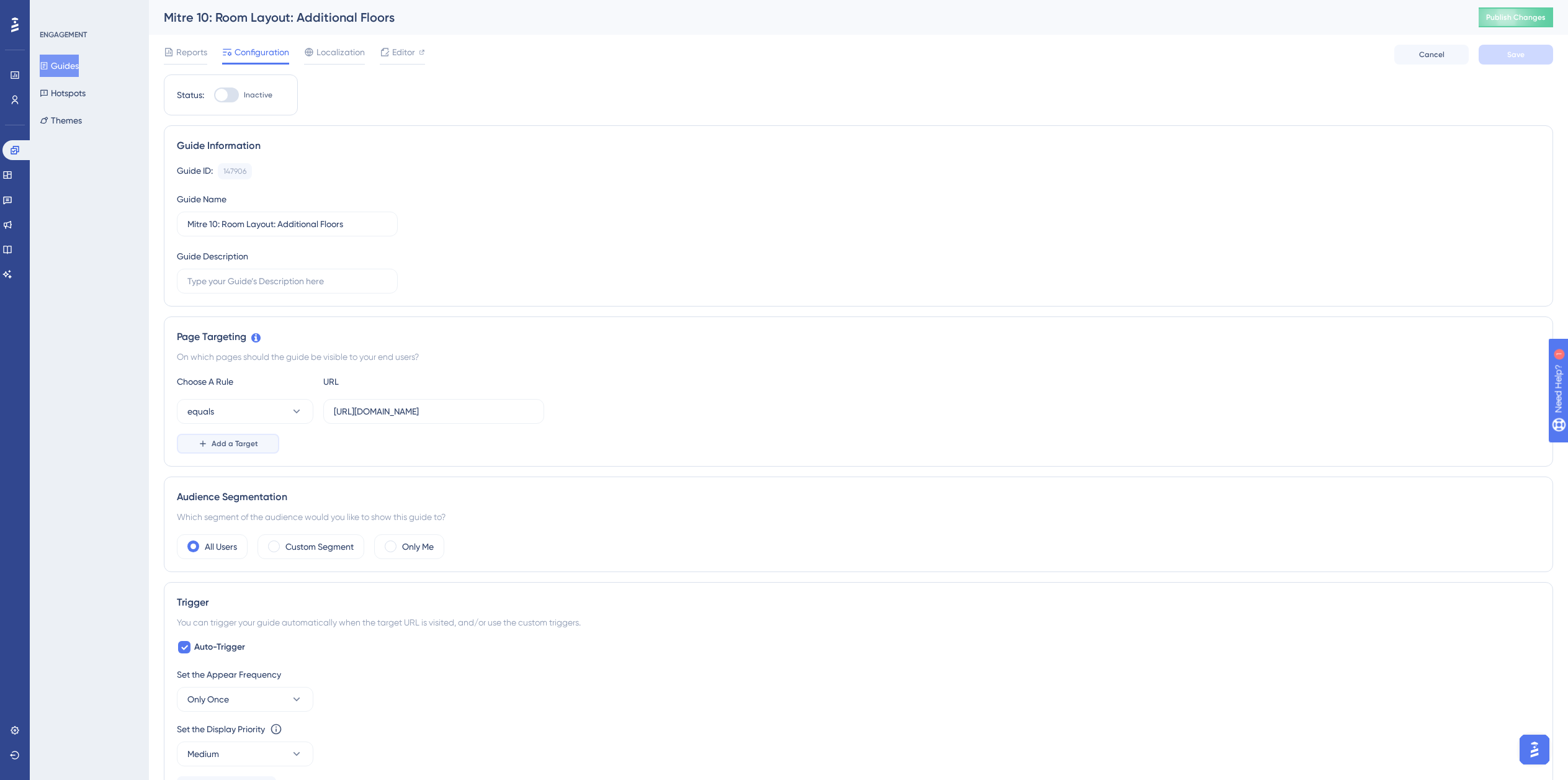
click at [224, 449] on button "Add a Target" at bounding box center [228, 443] width 102 height 20
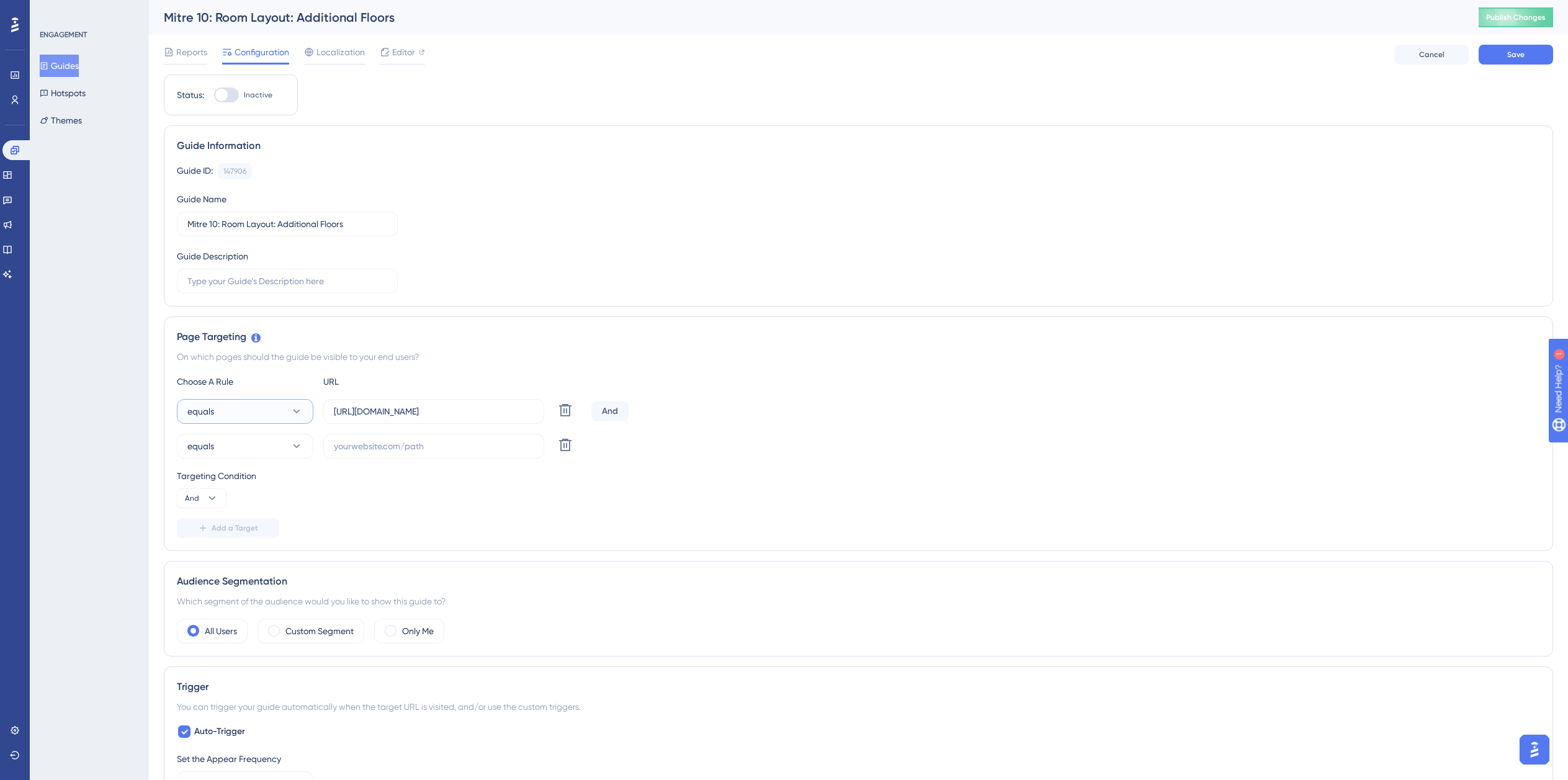
click at [242, 407] on button "equals" at bounding box center [244, 412] width 136 height 25
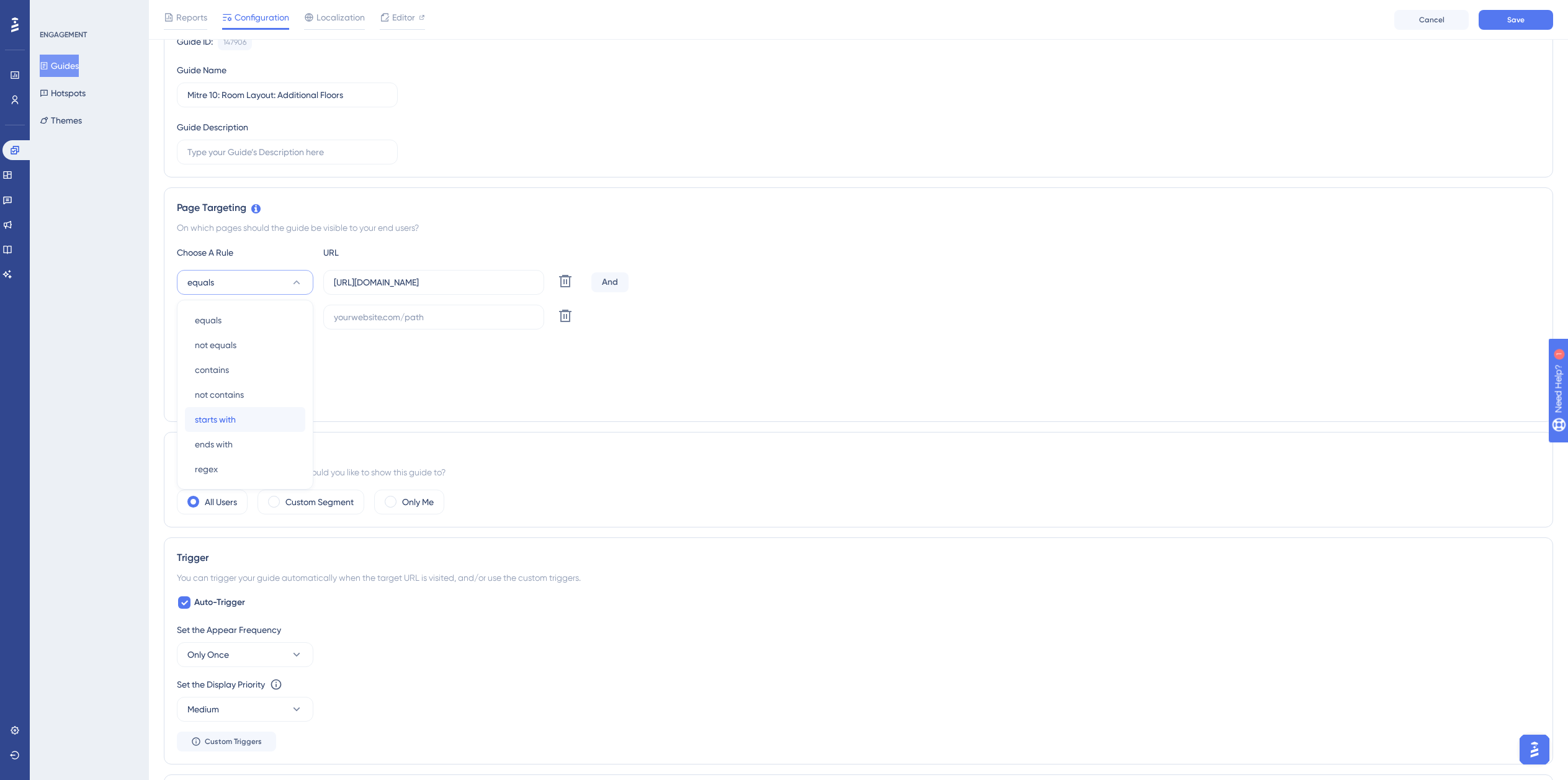
click at [234, 422] on span "starts with" at bounding box center [215, 420] width 41 height 15
drag, startPoint x: 259, startPoint y: 315, endPoint x: 258, endPoint y: 330, distance: 15.0
click at [259, 316] on button "equals" at bounding box center [244, 317] width 136 height 25
click at [217, 479] on span "ends with" at bounding box center [214, 479] width 38 height 15
click at [405, 279] on input "https://planner.cyncly-idealspaces.com/uk/design/Draft?partnership=mitre10" at bounding box center [434, 282] width 200 height 14
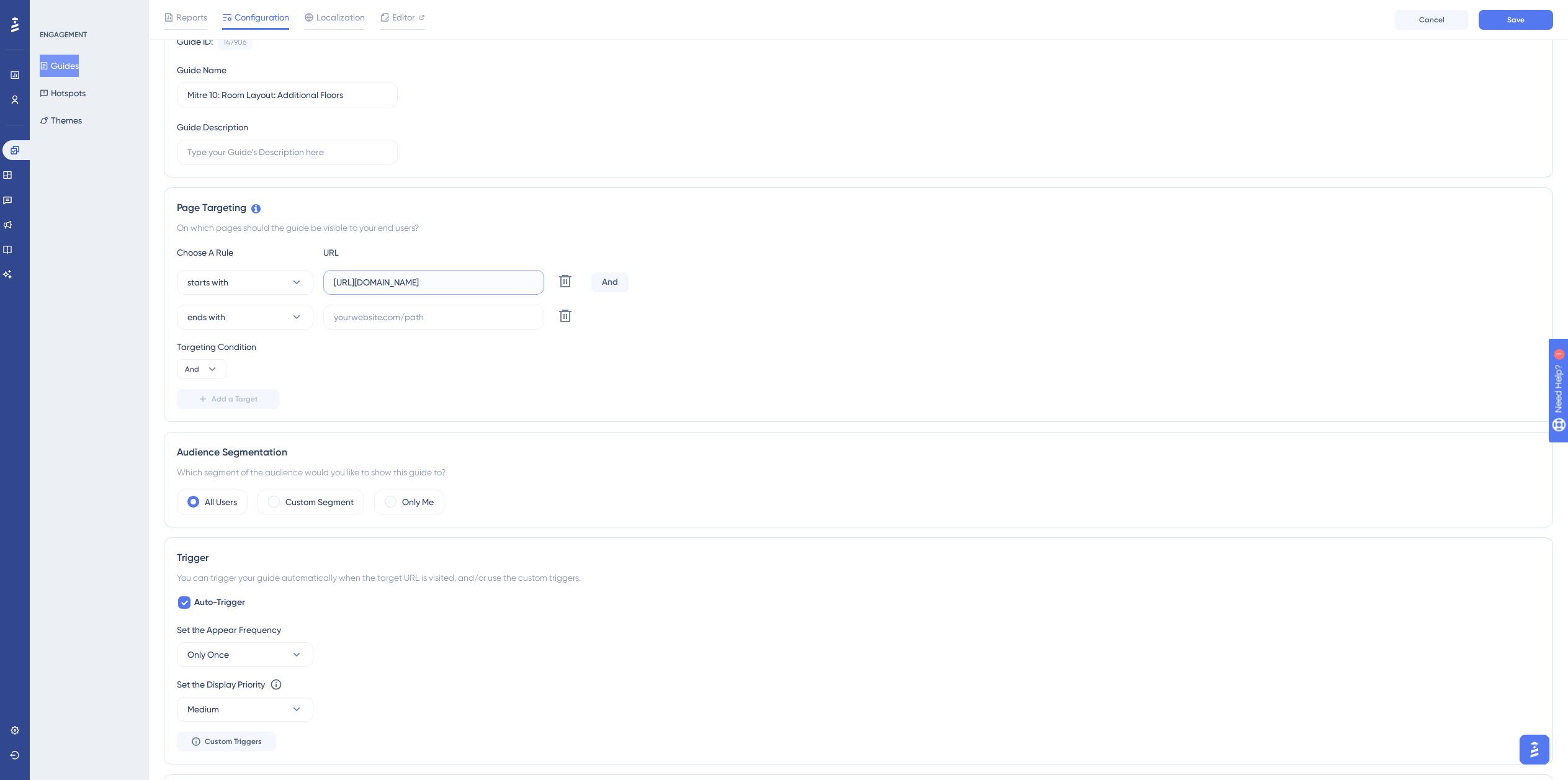
click at [405, 279] on input "https://planner.cyncly-idealspaces.com/uk/design/Draft?partnership=mitre10" at bounding box center [434, 282] width 200 height 14
paste input "dev-planner.cyncly-idealspaces.net/"
type input "https://dev-planner.cyncly-idealspaces.net/"
click at [390, 317] on input "text" at bounding box center [434, 317] width 200 height 14
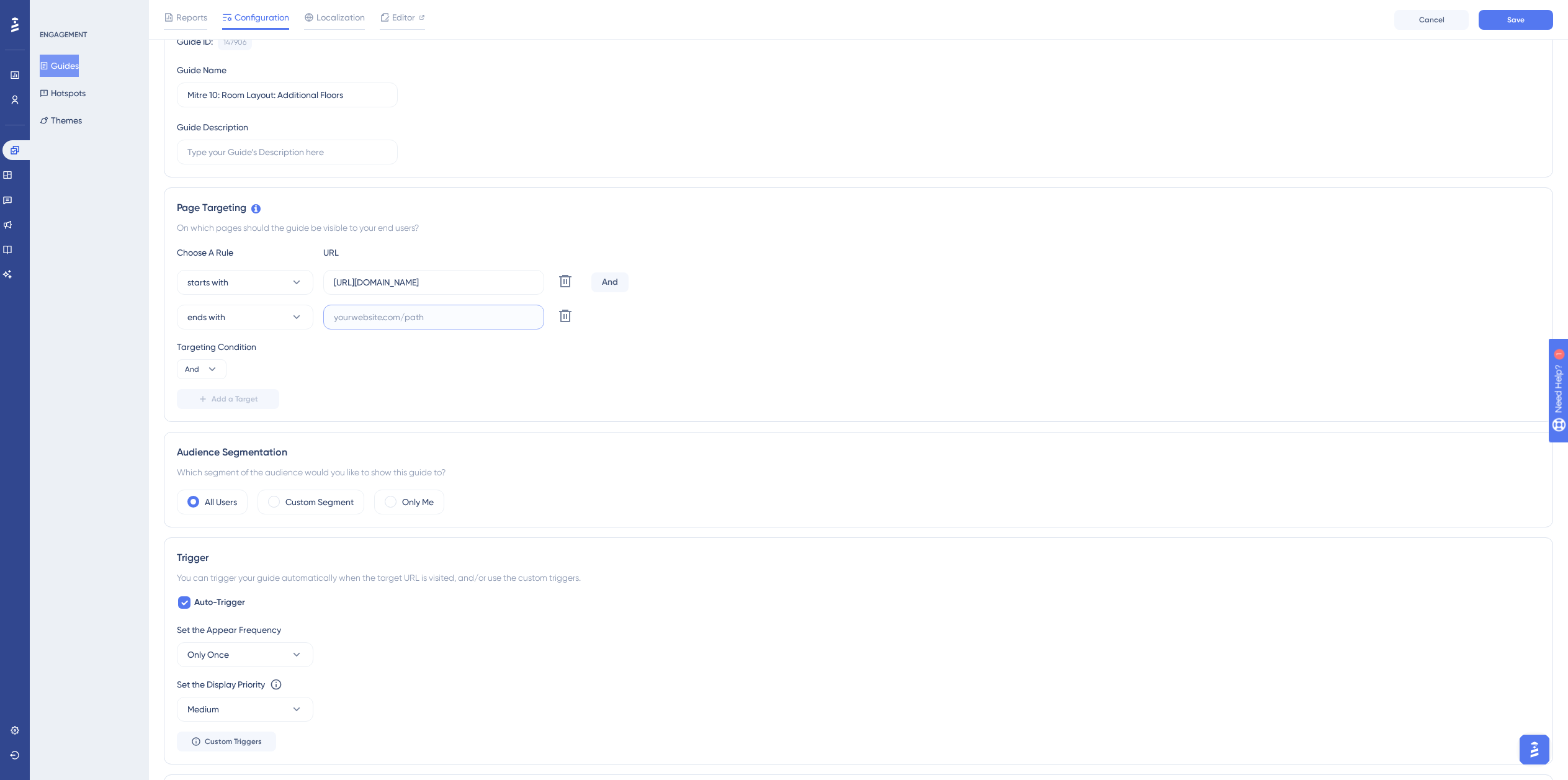
paste input "isdemositena"
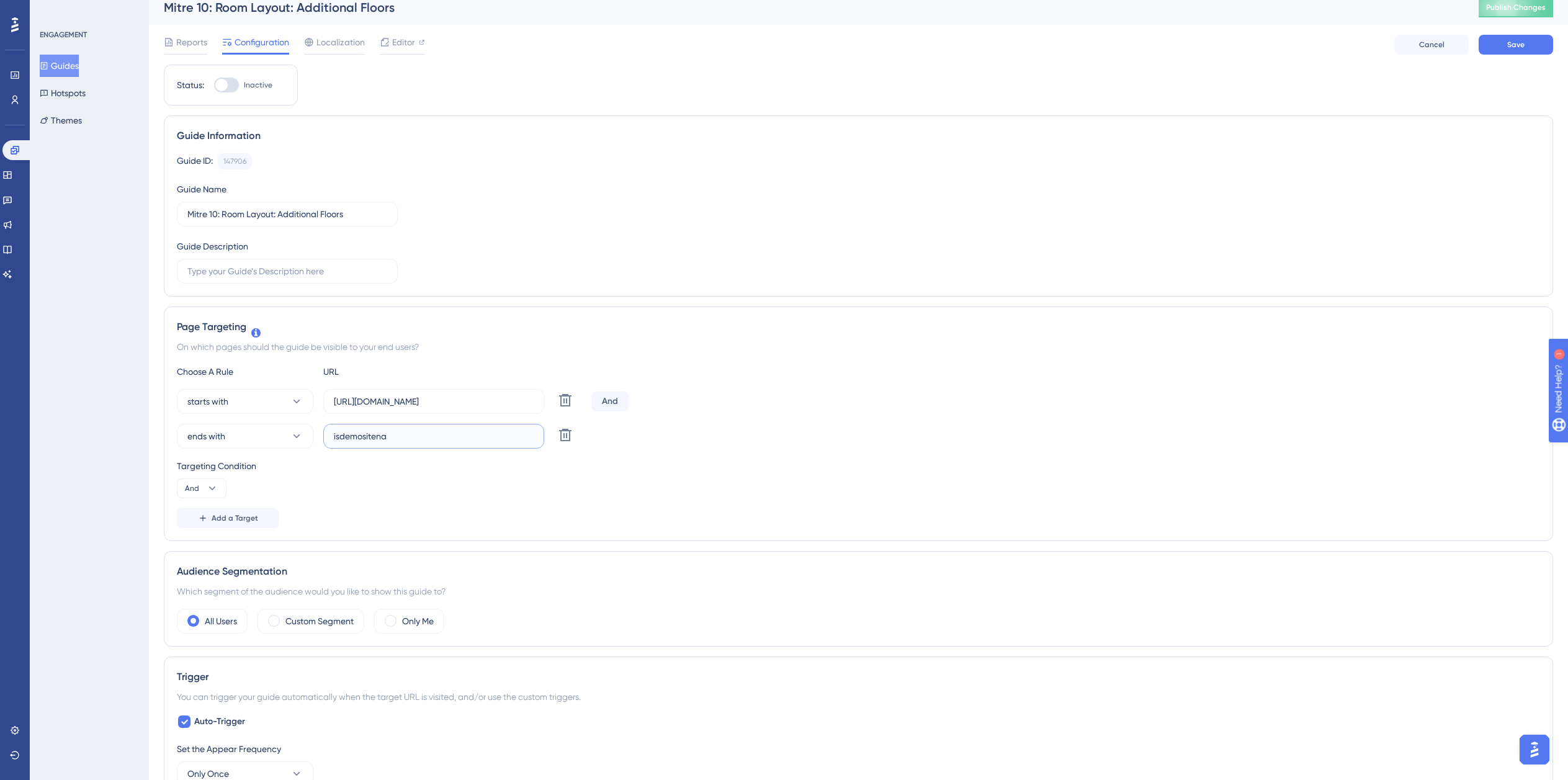
type input "isdemositena"
click at [240, 81] on label "Inactive" at bounding box center [243, 85] width 58 height 15
click at [214, 85] on input "Inactive" at bounding box center [214, 85] width 1 height 1
checkbox input "false"
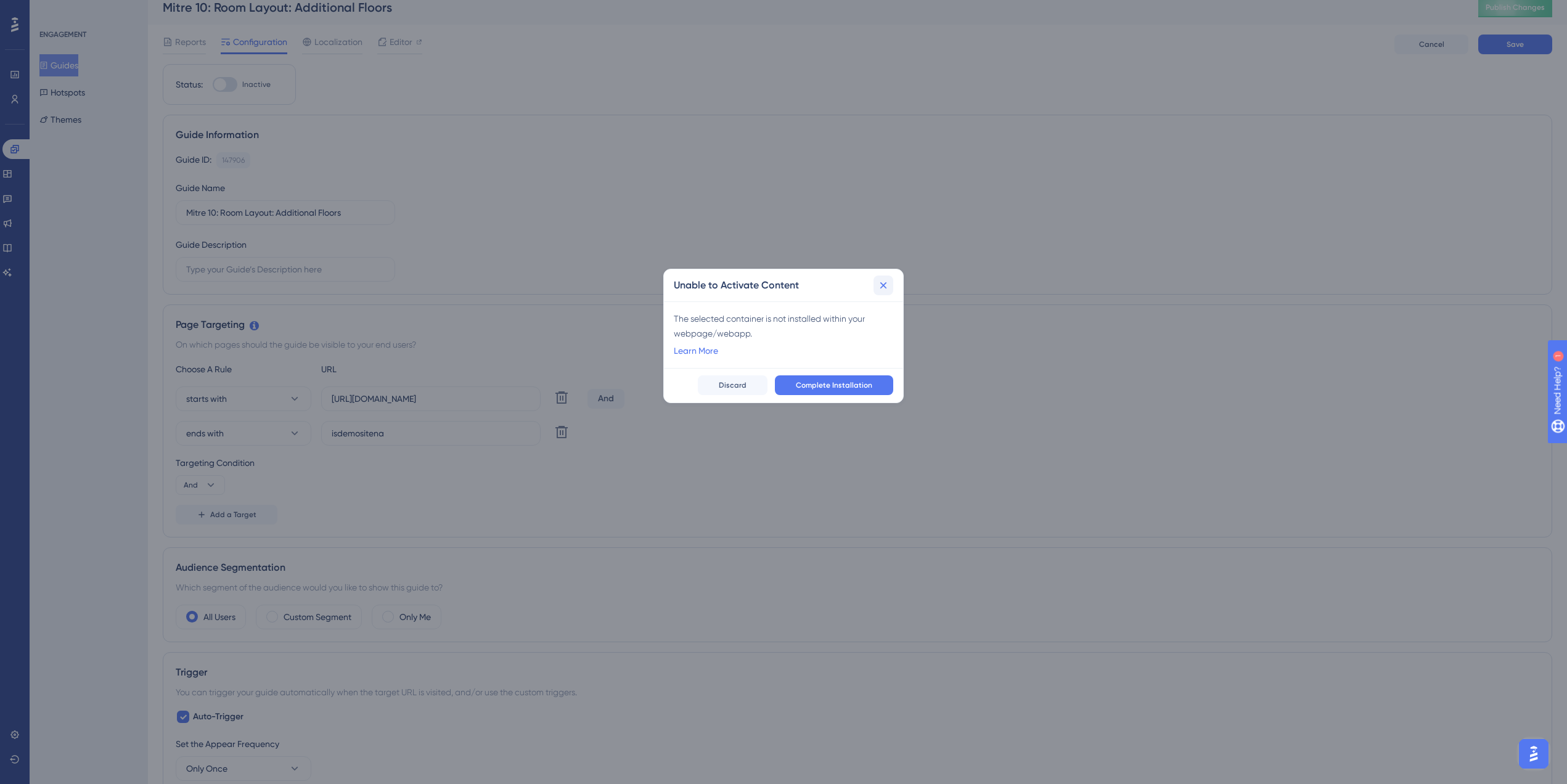
click at [884, 285] on icon at bounding box center [884, 285] width 7 height 7
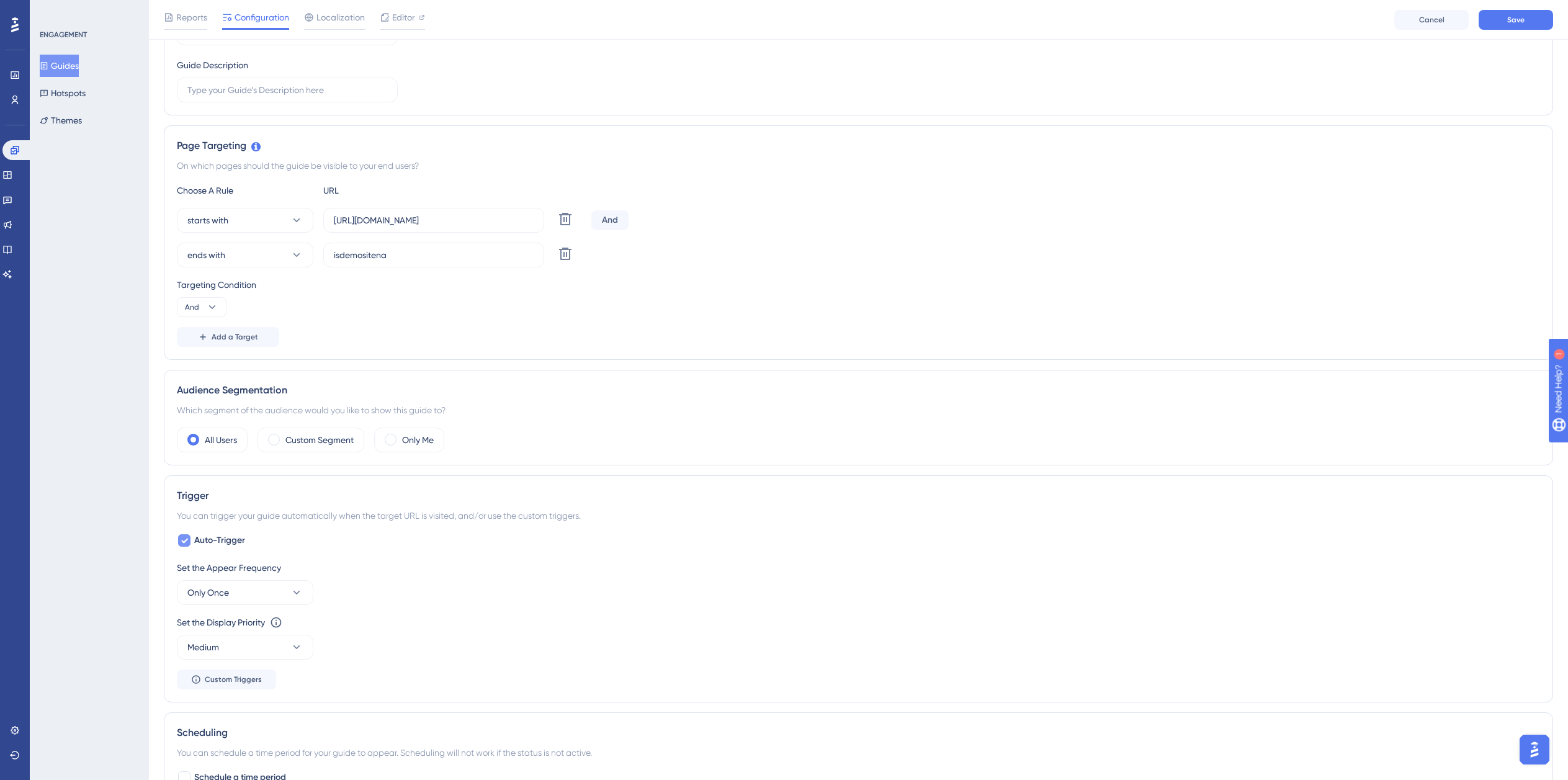
click at [206, 544] on span "Auto-Trigger" at bounding box center [220, 541] width 51 height 15
checkbox input "false"
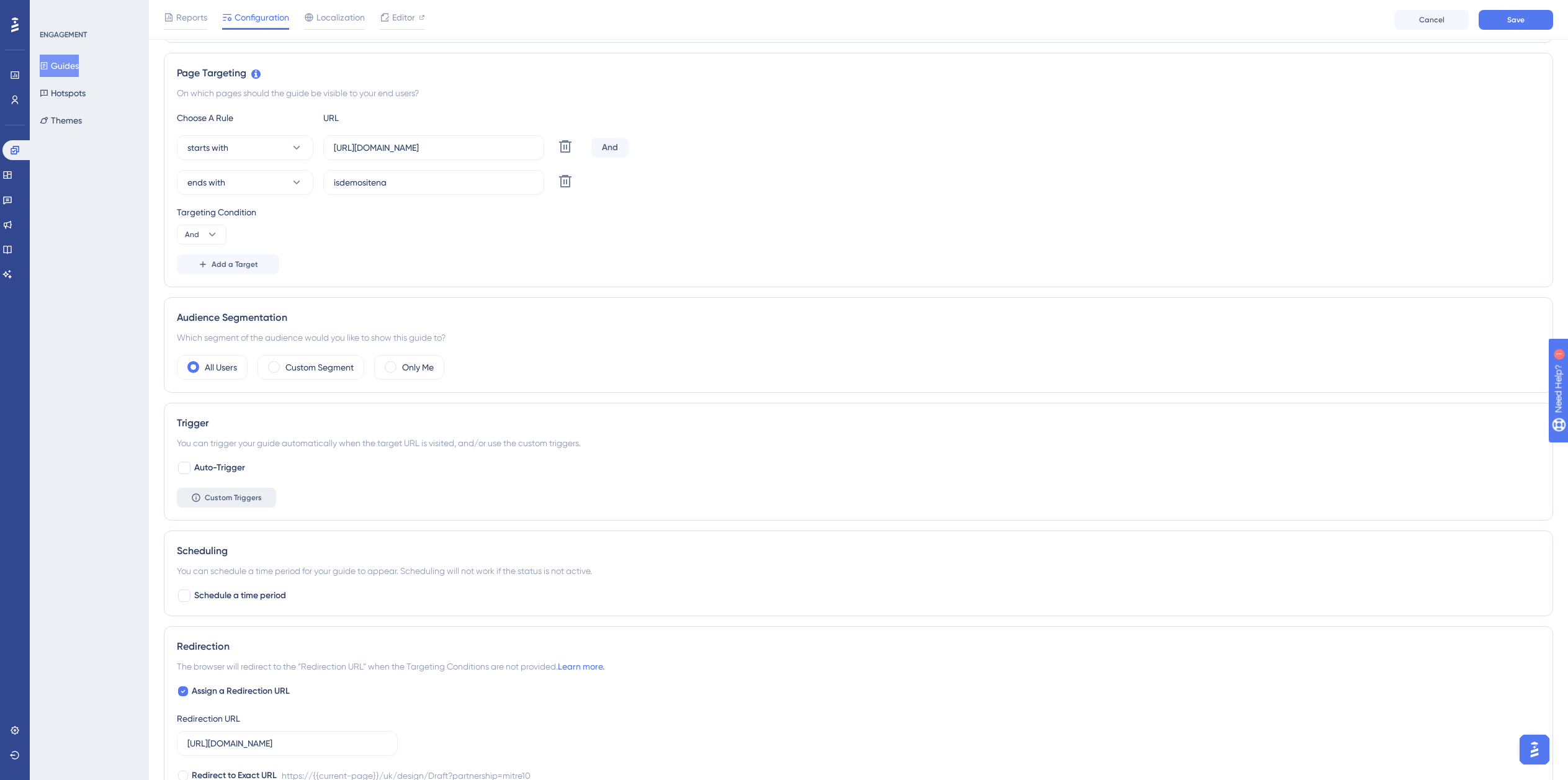
scroll to position [382, 0]
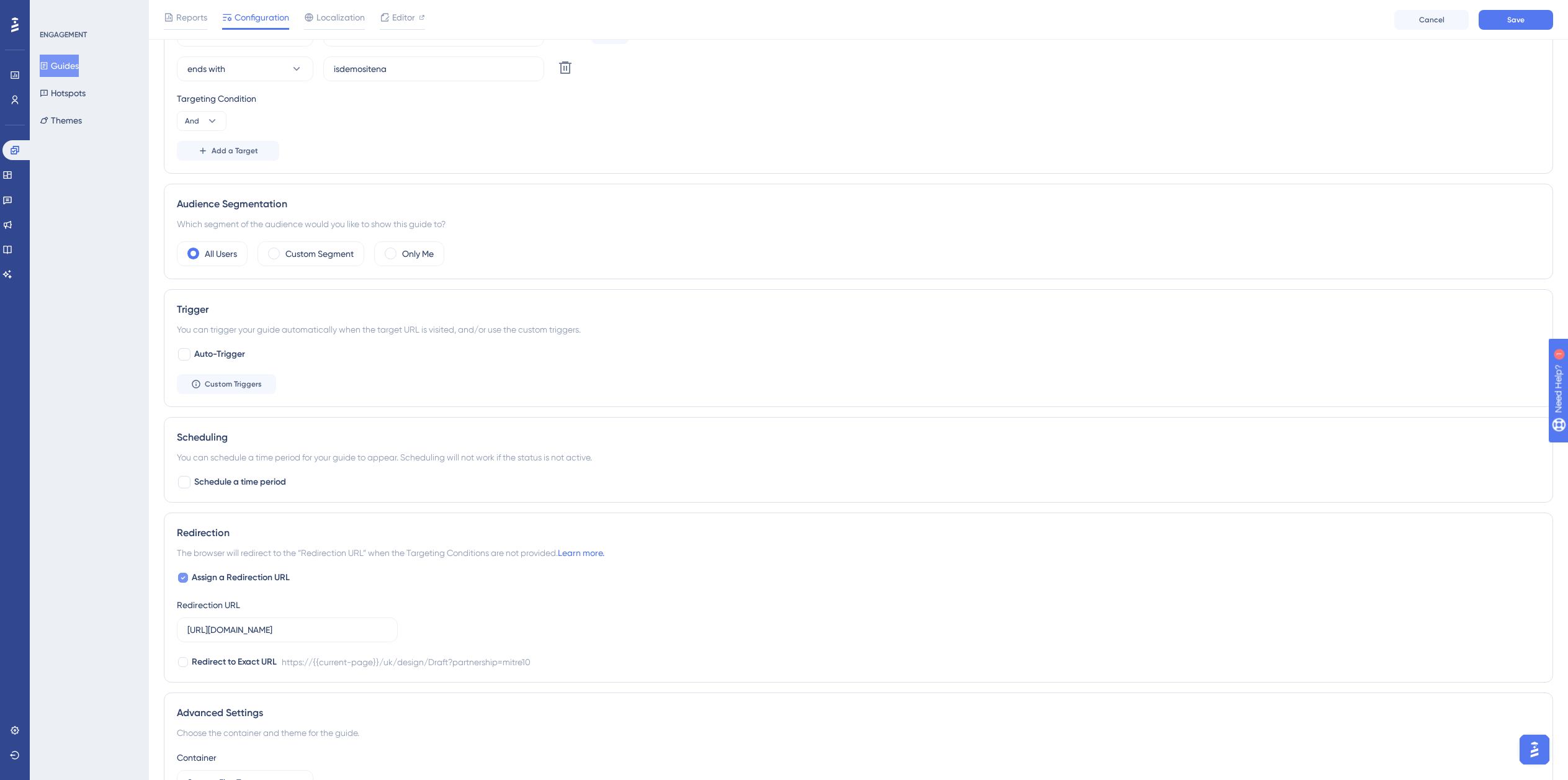
click at [225, 579] on span "Assign a Redirection URL" at bounding box center [241, 578] width 98 height 15
checkbox input "false"
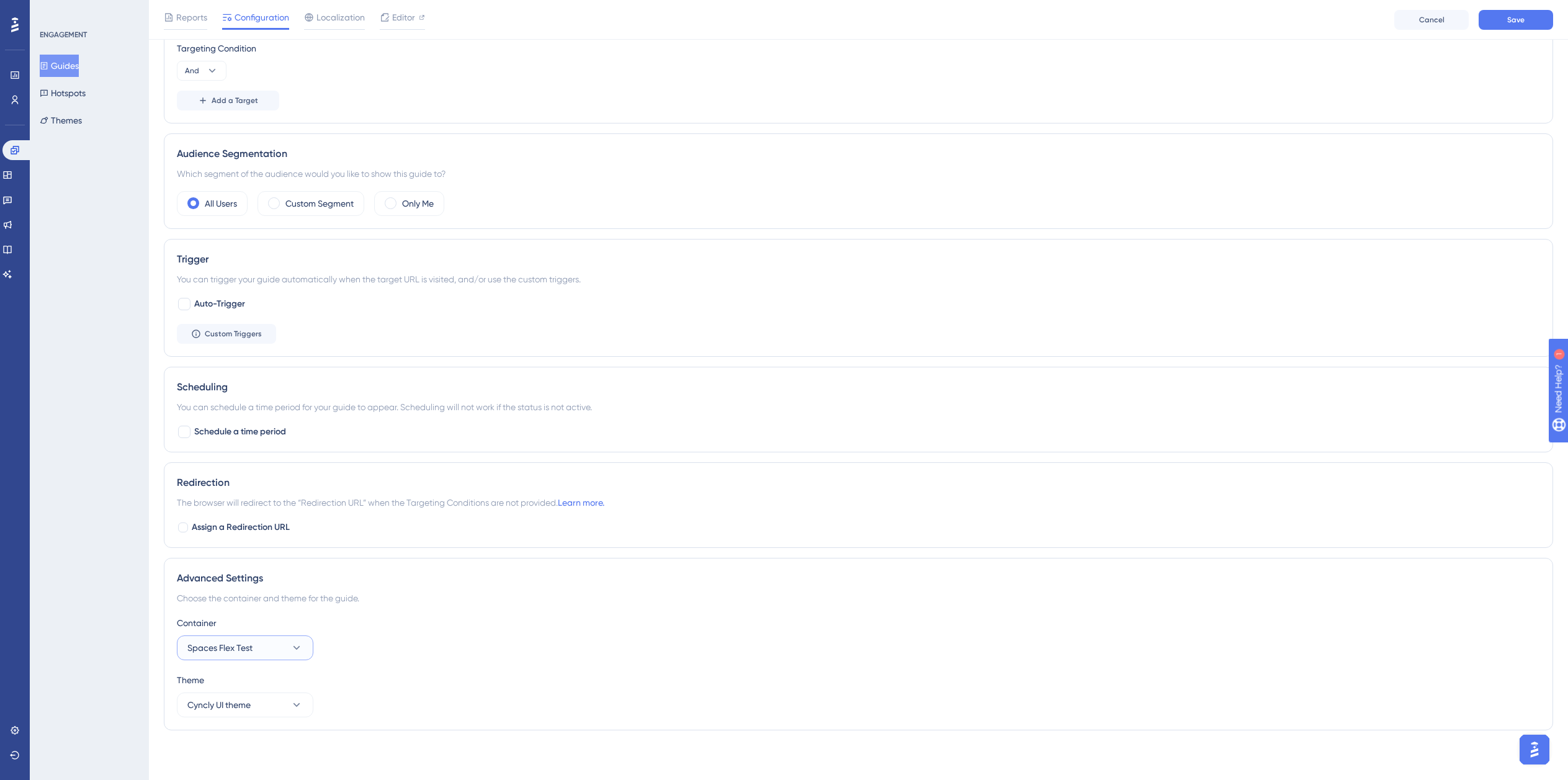
click at [253, 646] on button "Spaces Flex Test" at bounding box center [244, 648] width 136 height 25
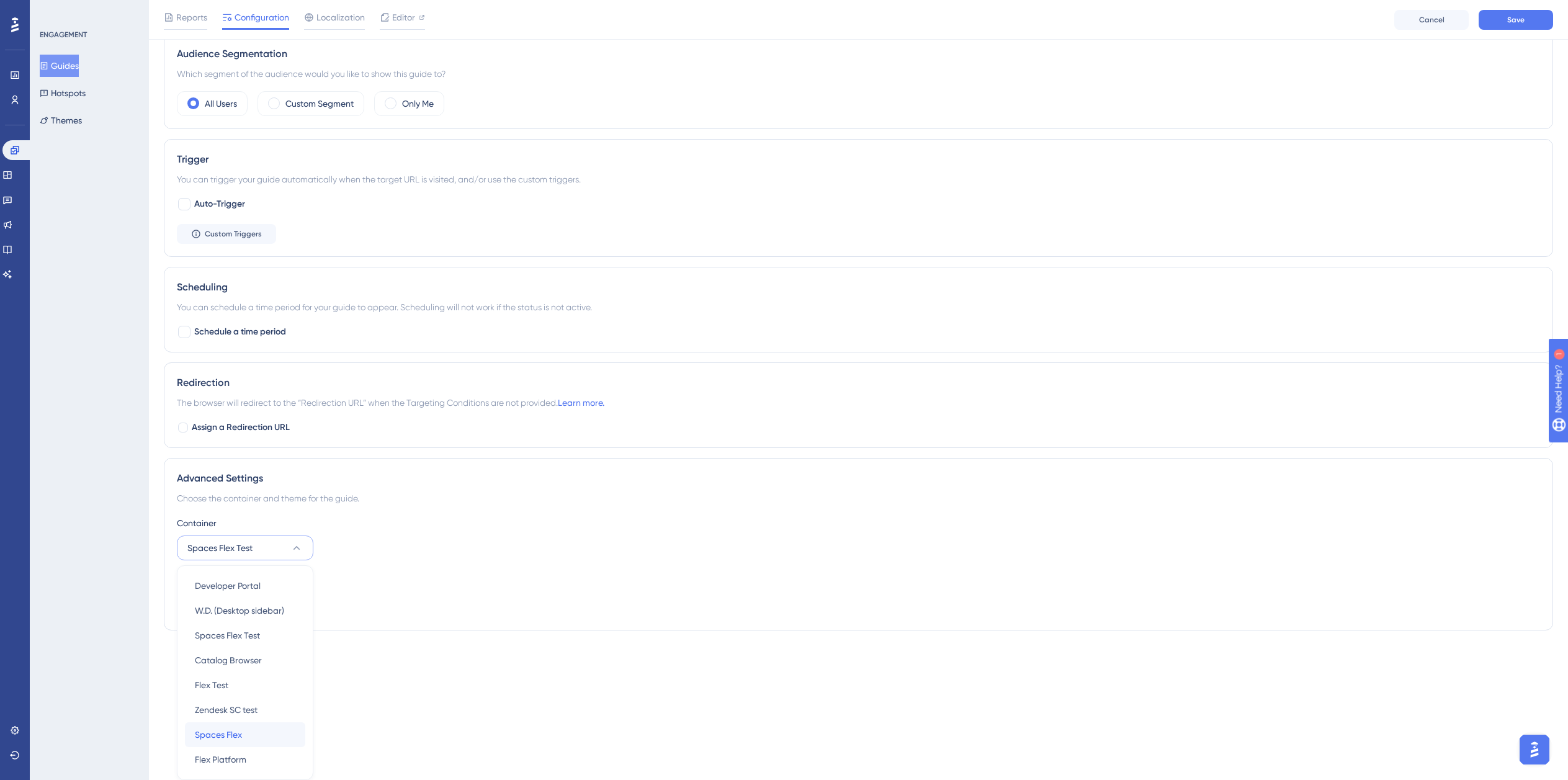
click at [239, 730] on span "Spaces Flex" at bounding box center [218, 735] width 47 height 15
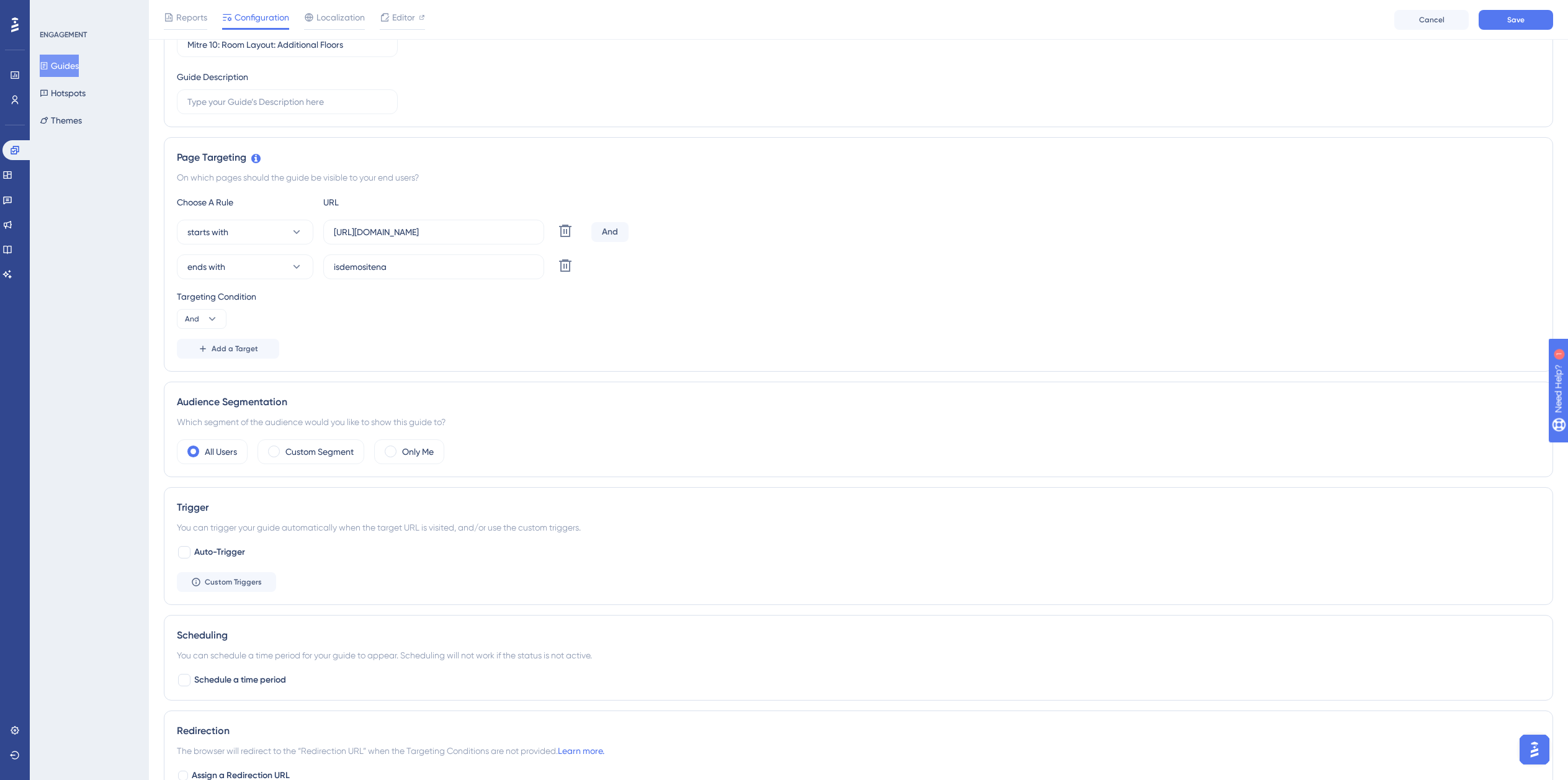
scroll to position [0, 0]
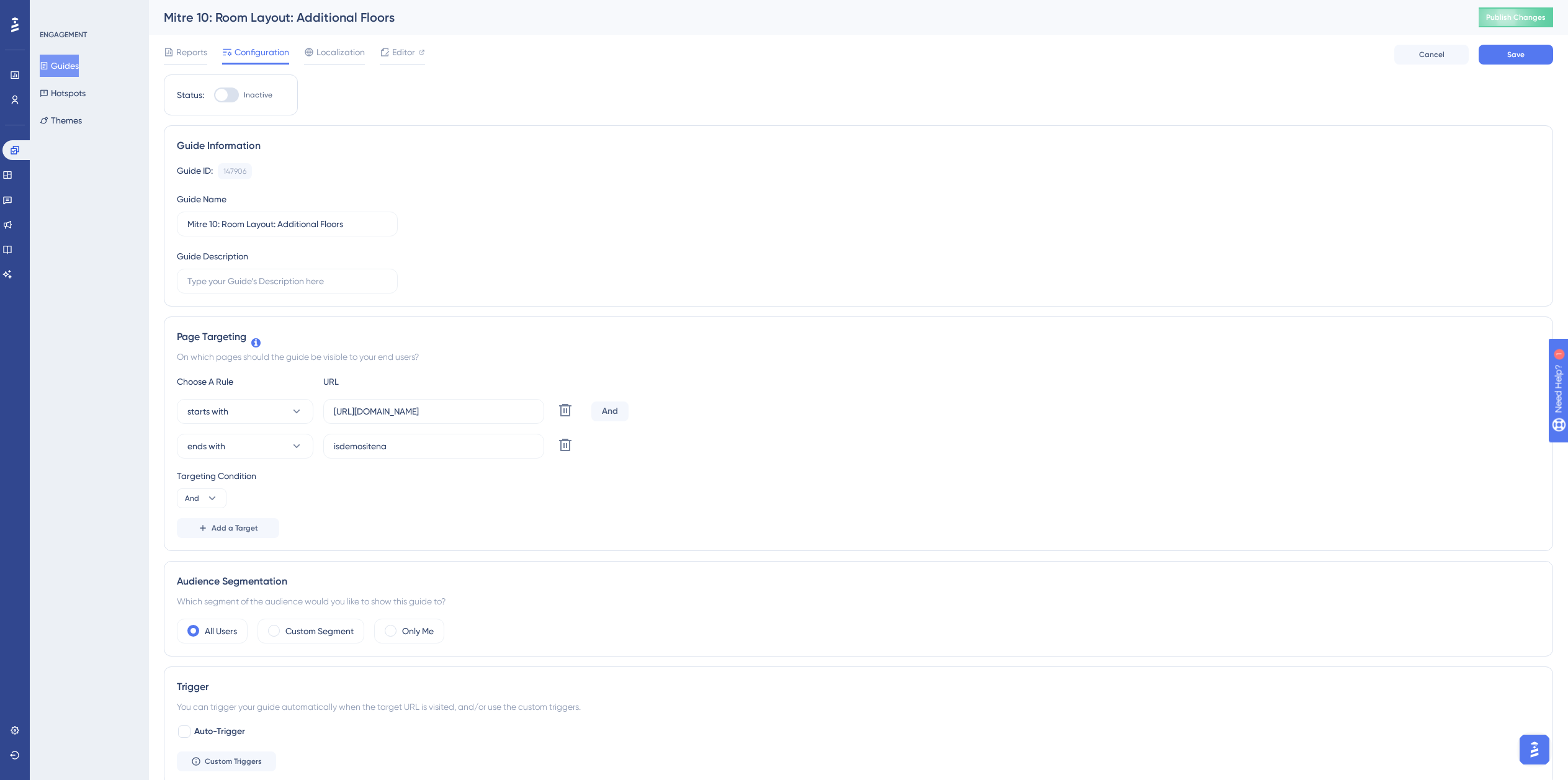
click at [236, 90] on div at bounding box center [226, 95] width 25 height 15
click at [214, 95] on input "Inactive" at bounding box center [214, 95] width 1 height 1
checkbox input "true"
click at [1490, 49] on button "Save" at bounding box center [1516, 54] width 74 height 20
click at [79, 63] on button "Guides" at bounding box center [59, 66] width 39 height 23
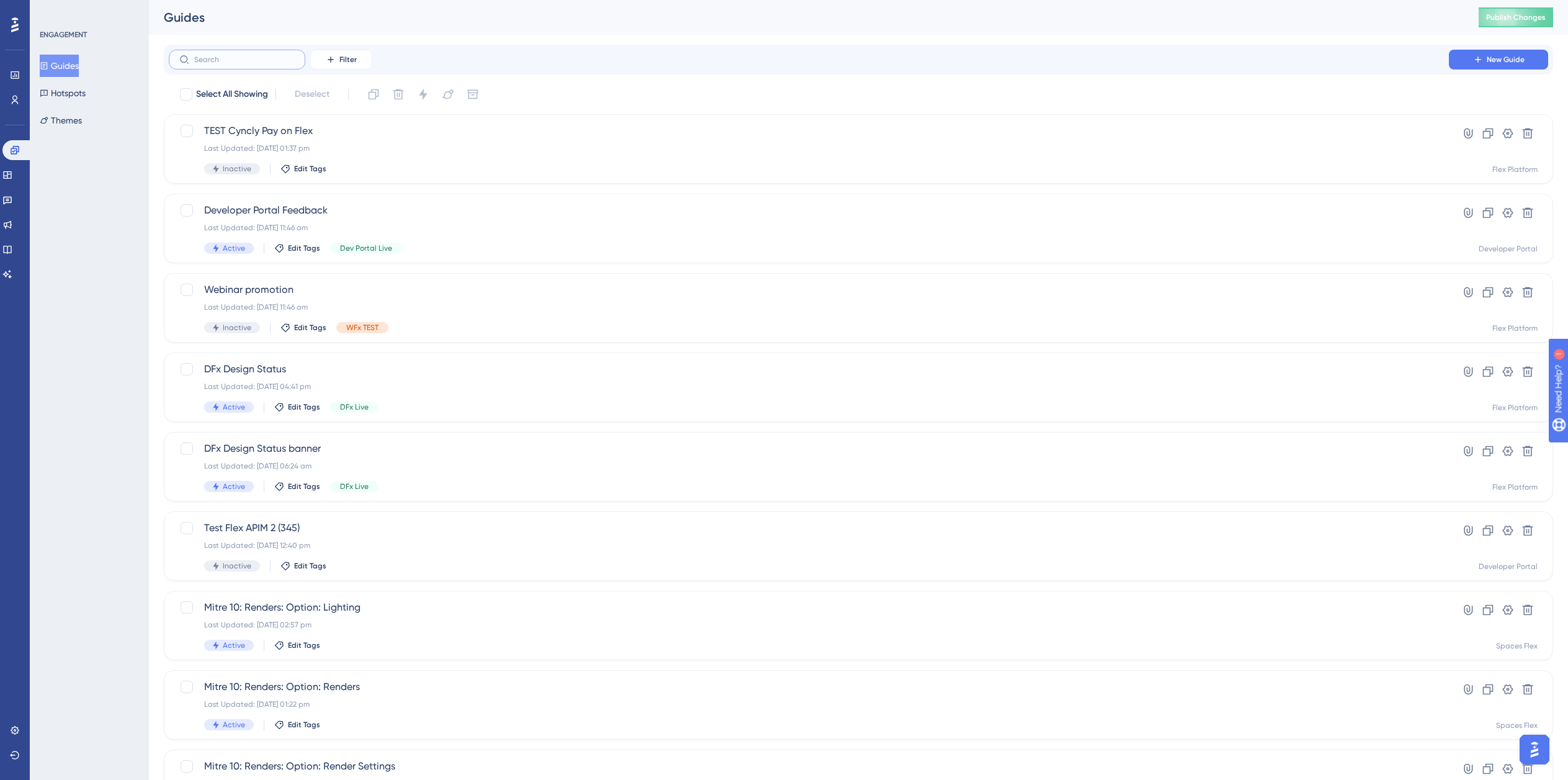
click at [231, 63] on input "text" at bounding box center [244, 60] width 101 height 9
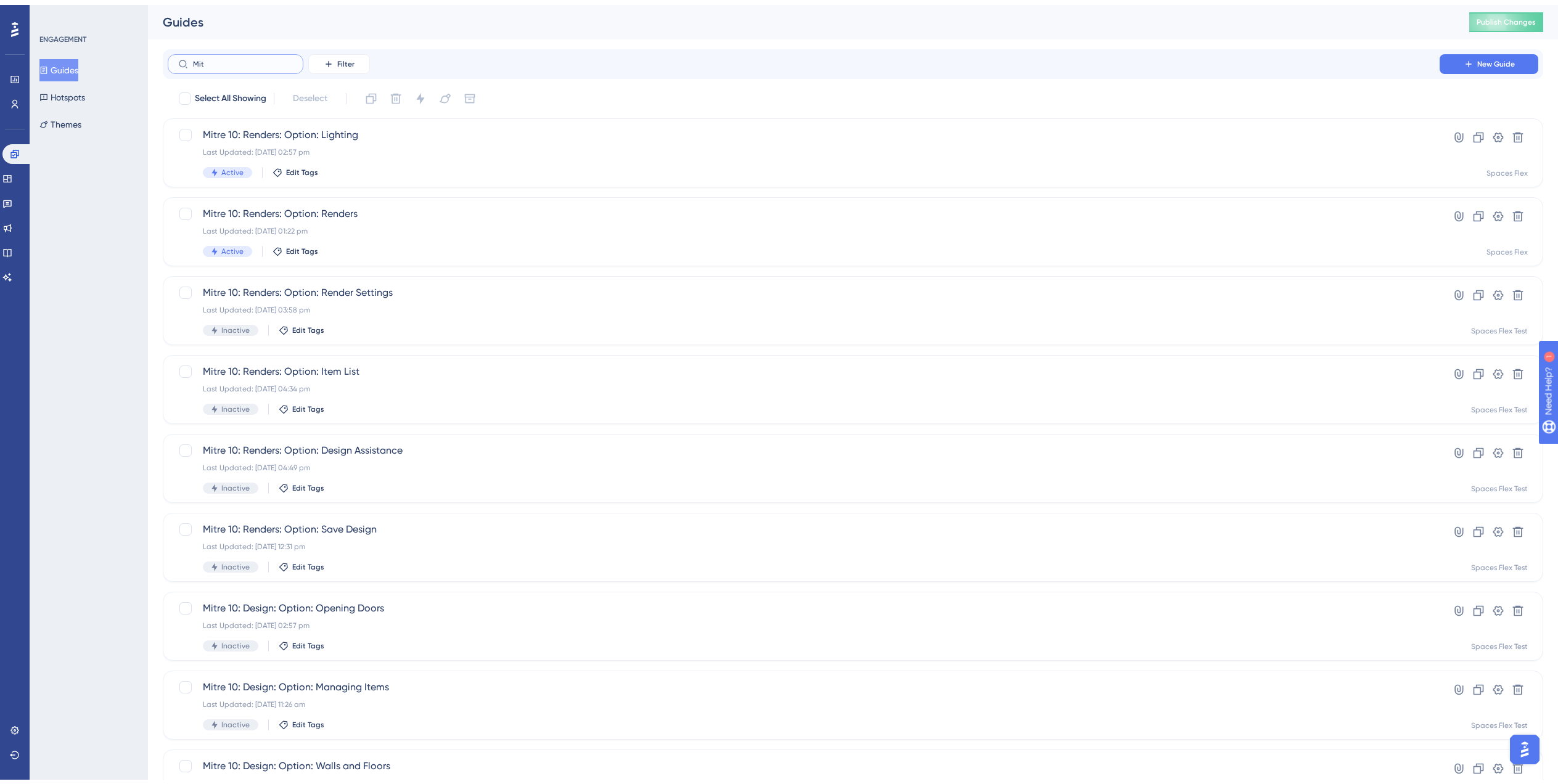
scroll to position [172, 0]
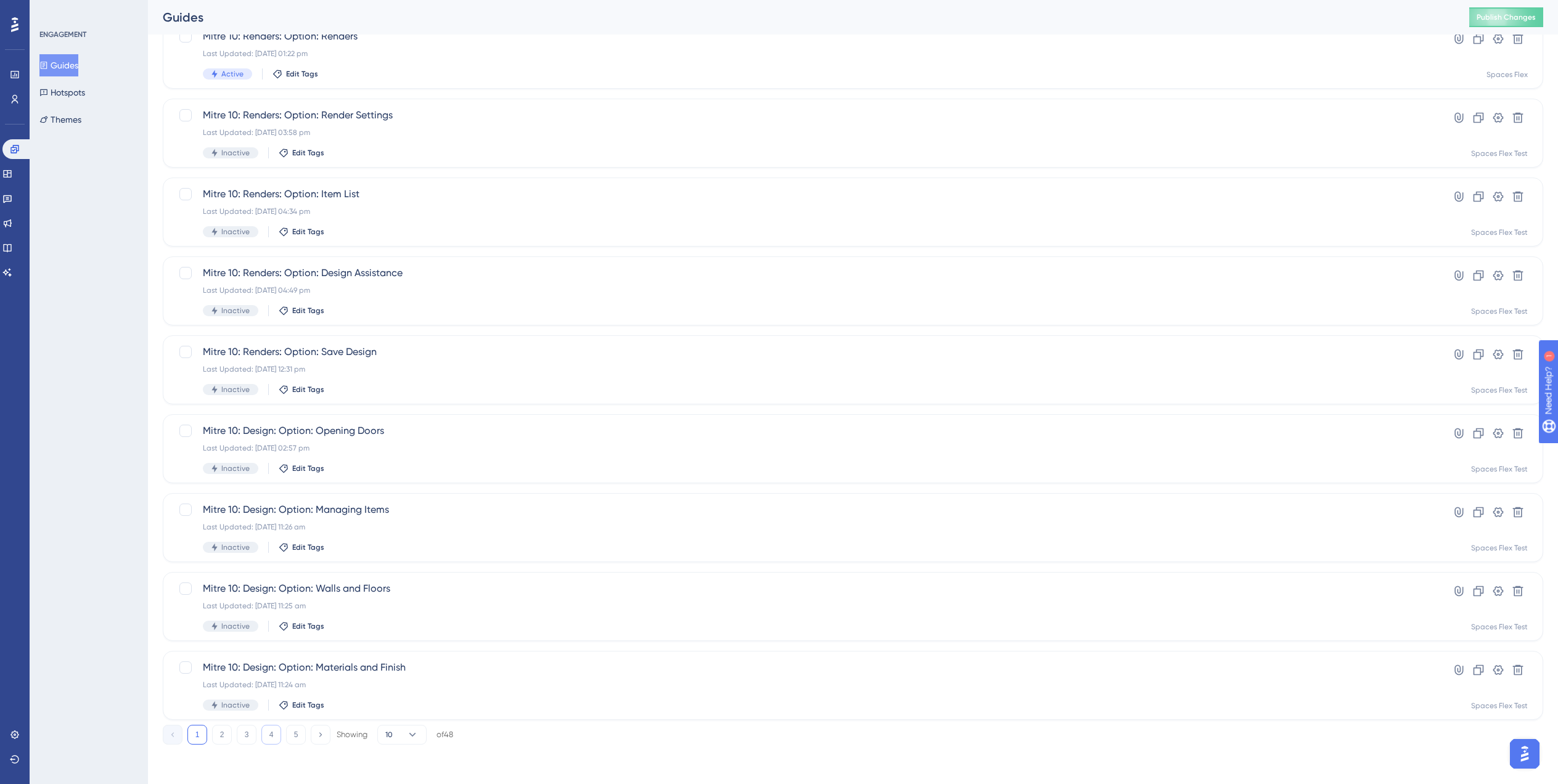
type input "Mit"
click at [266, 735] on button "4" at bounding box center [271, 734] width 20 height 20
click at [510, 279] on span "Mitre 10: Design: Managing Items" at bounding box center [804, 273] width 1202 height 14
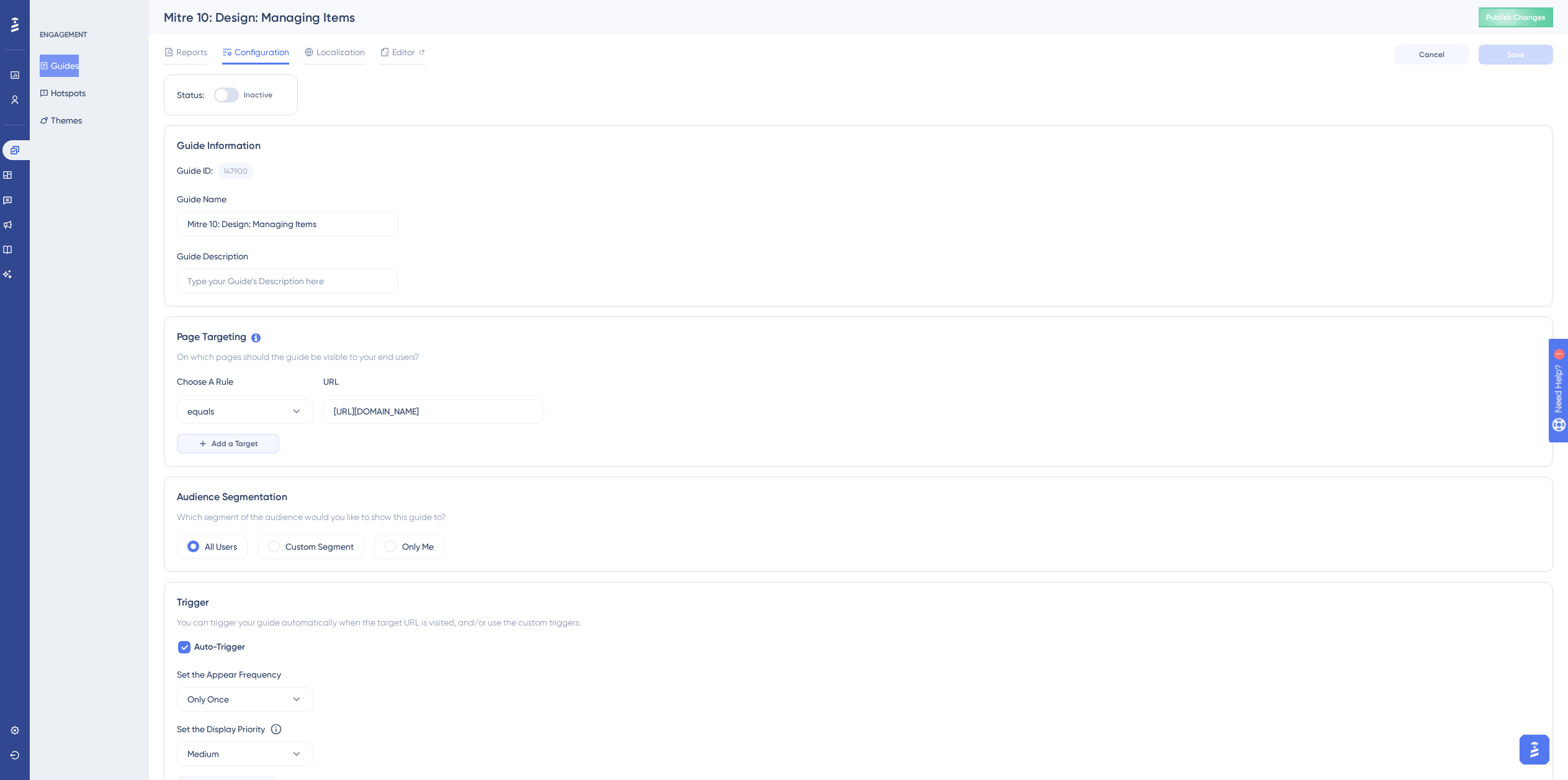
click at [220, 436] on button "Add a Target" at bounding box center [228, 443] width 102 height 20
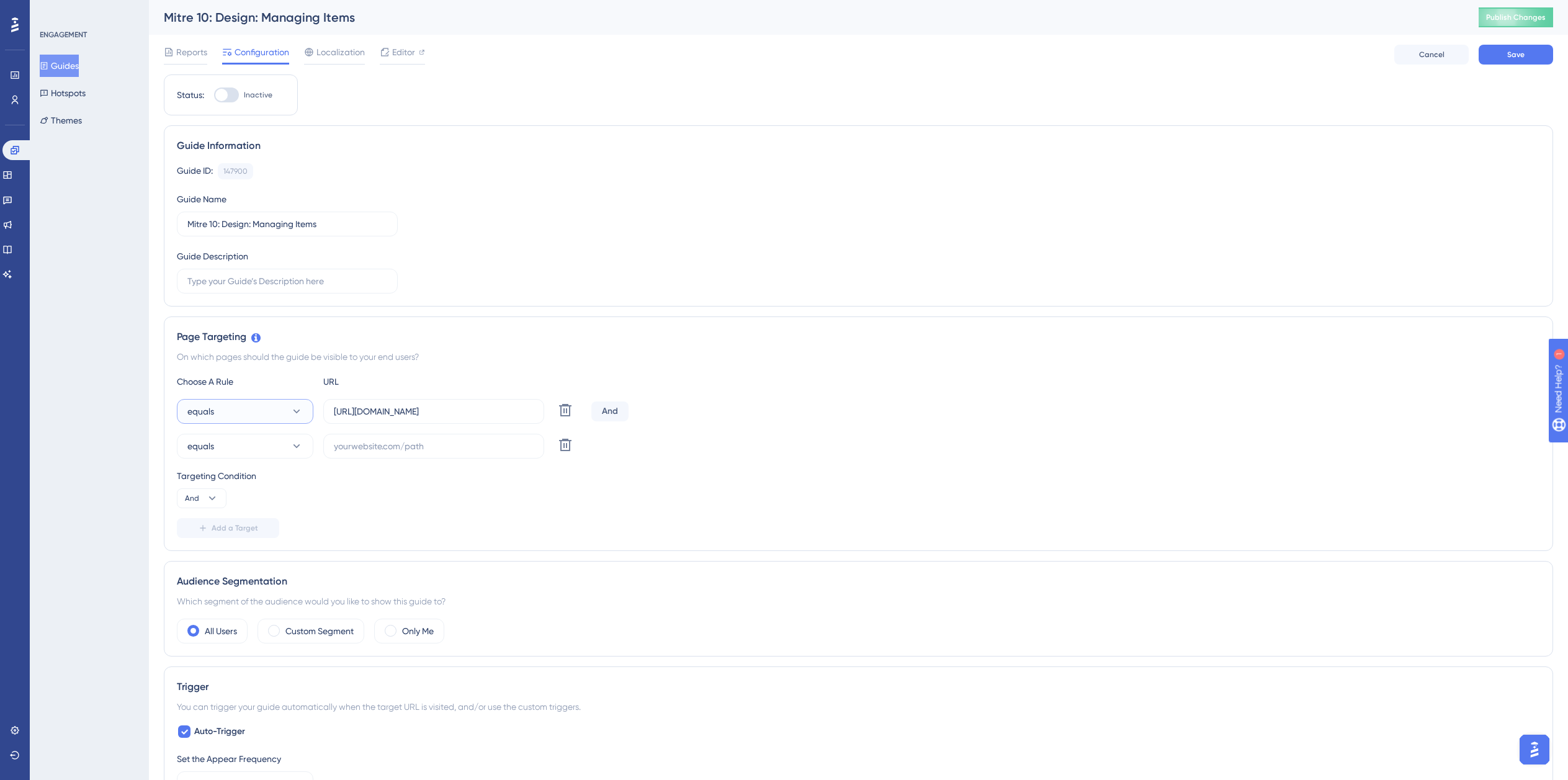
click at [247, 407] on button "equals" at bounding box center [244, 412] width 136 height 25
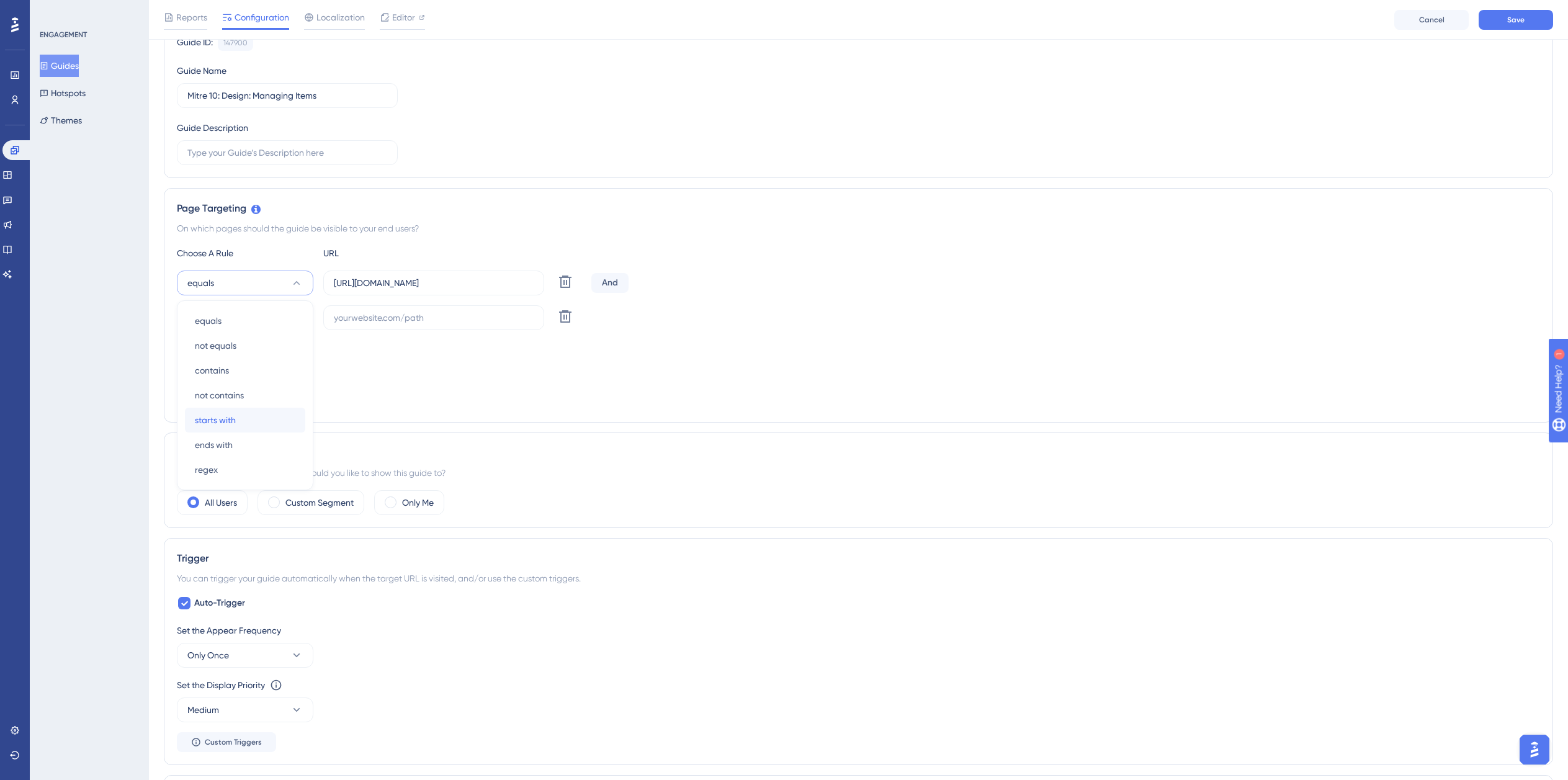
click at [231, 422] on span "starts with" at bounding box center [215, 420] width 41 height 15
drag, startPoint x: 248, startPoint y: 320, endPoint x: 247, endPoint y: 329, distance: 9.1
click at [248, 322] on button "equals" at bounding box center [244, 317] width 136 height 25
click at [216, 487] on div "ends with ends with" at bounding box center [245, 479] width 101 height 25
click at [406, 287] on input "https://planner.cyncly-idealspaces.com/uk/design/Draft?partnership=mitre10" at bounding box center [434, 282] width 200 height 14
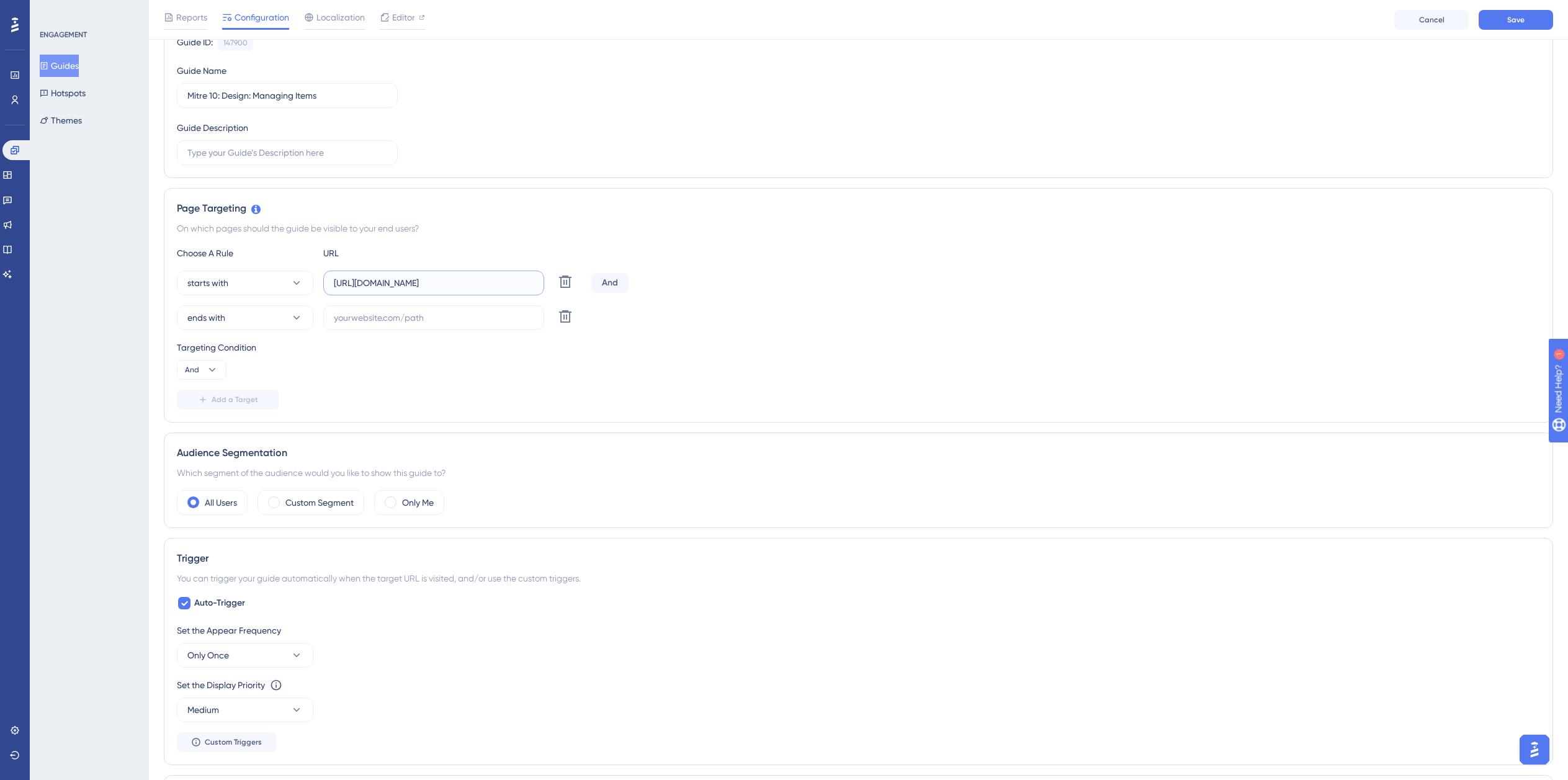
click at [406, 287] on input "https://planner.cyncly-idealspaces.com/uk/design/Draft?partnership=mitre10" at bounding box center [434, 282] width 200 height 14
paste input "dev-planner.cyncly-idealspaces.net/"
type input "https://dev-planner.cyncly-idealspaces.net/"
click at [363, 314] on input "text" at bounding box center [434, 317] width 200 height 14
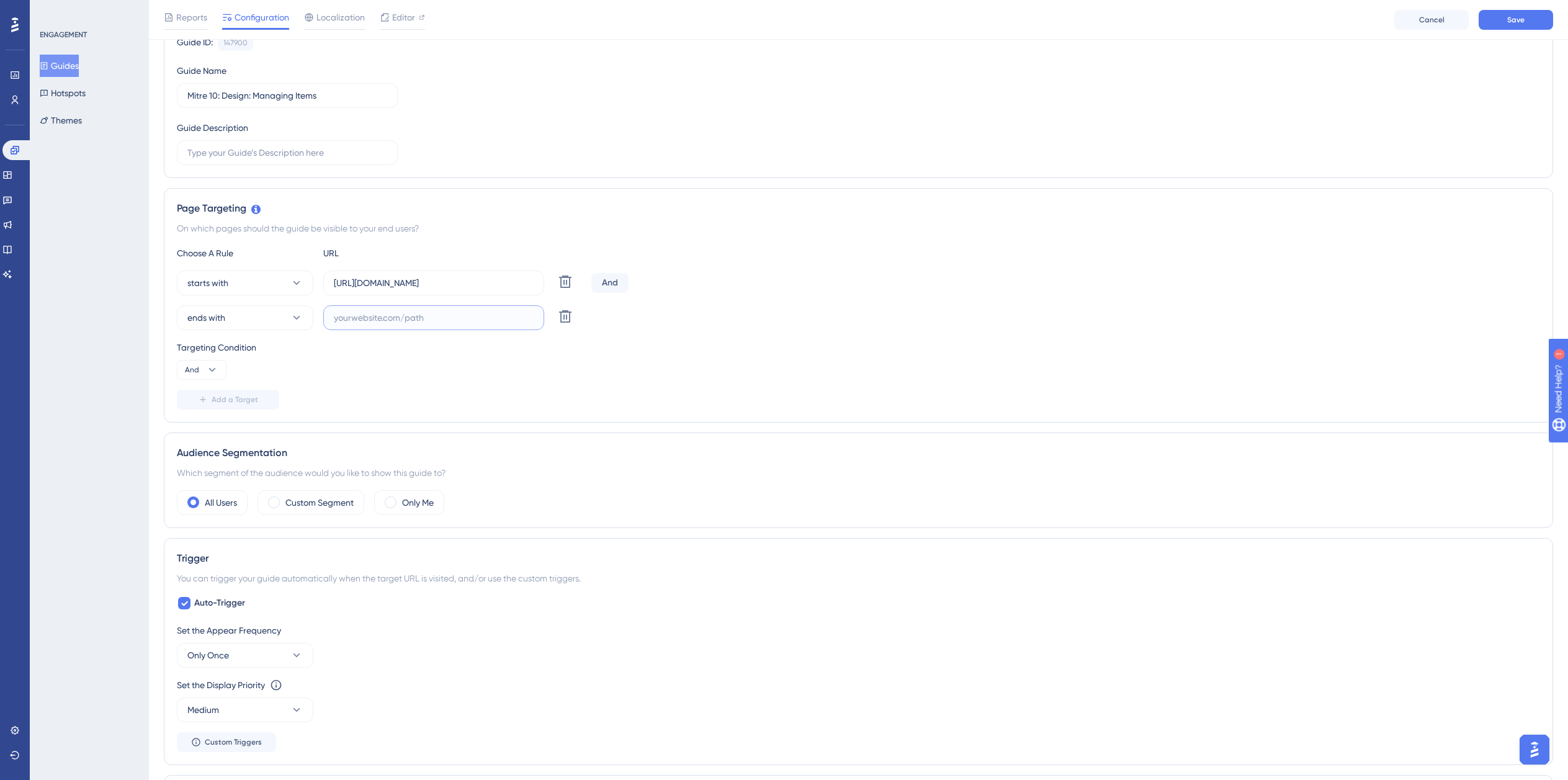
paste input "isdemositena"
type input "isdemositena"
click at [211, 598] on span "Auto-Trigger" at bounding box center [220, 603] width 51 height 15
checkbox input "false"
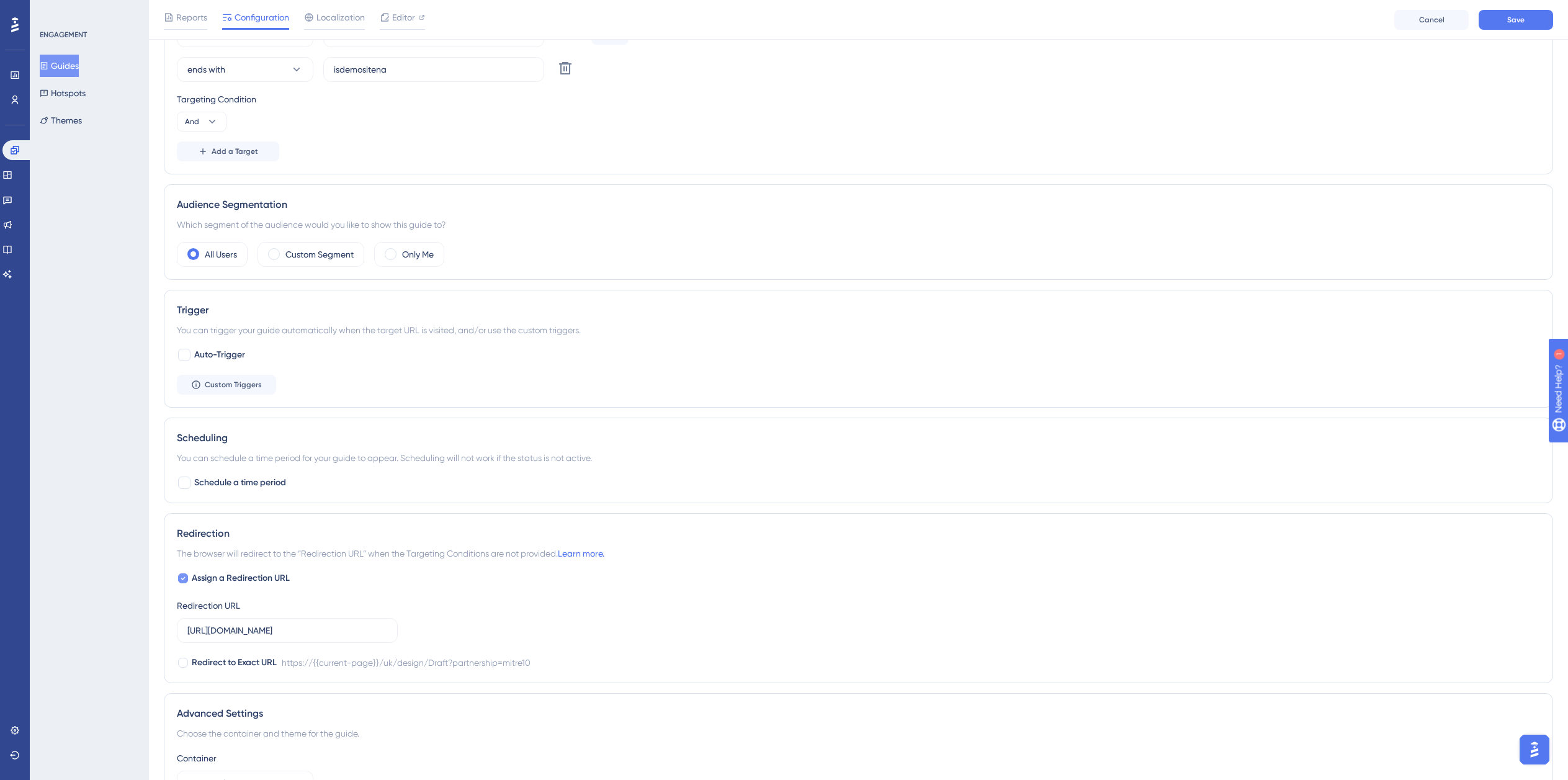
click at [239, 582] on span "Assign a Redirection URL" at bounding box center [241, 578] width 98 height 15
checkbox input "false"
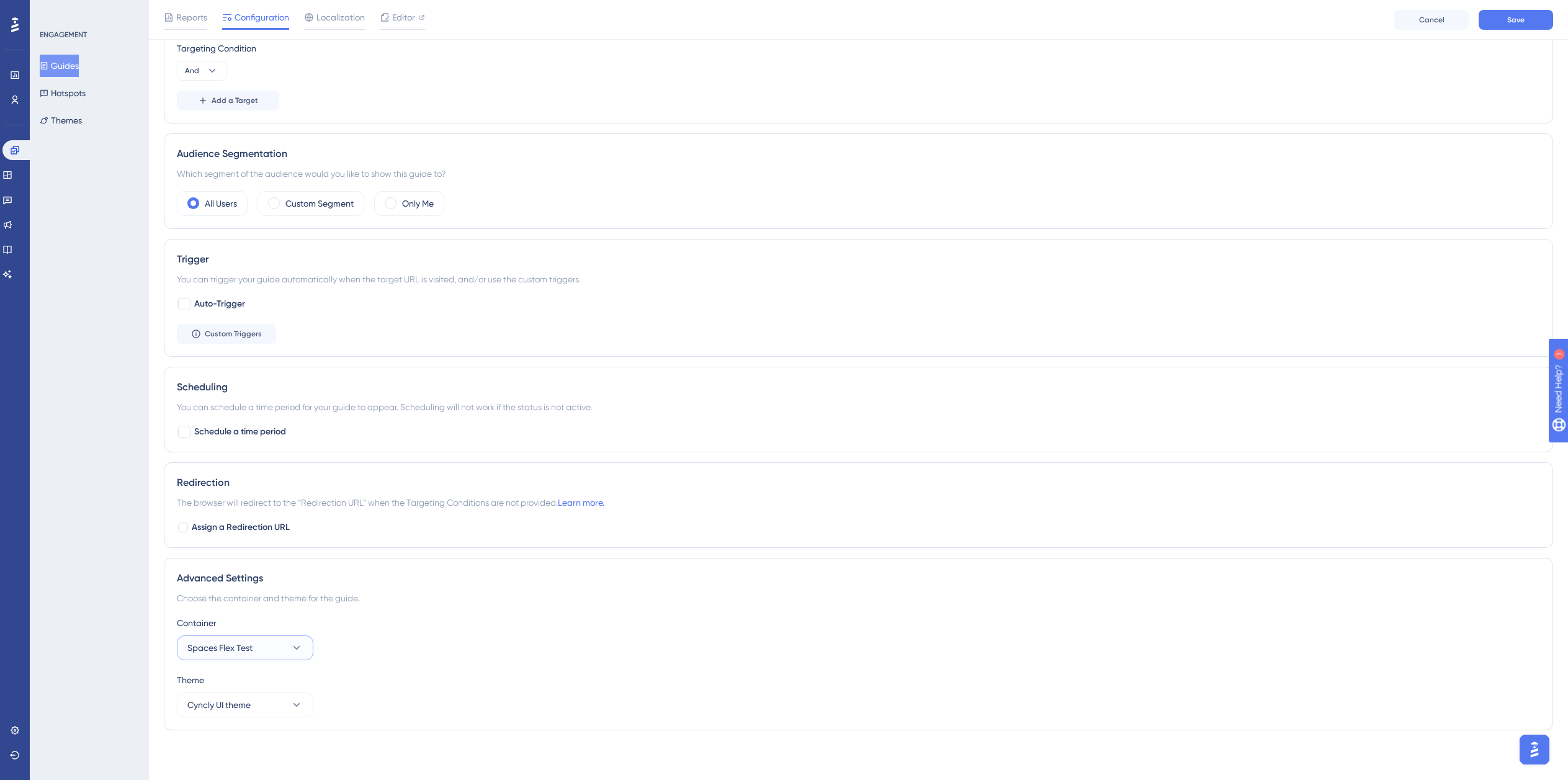
click at [236, 646] on span "Spaces Flex Test" at bounding box center [220, 648] width 65 height 15
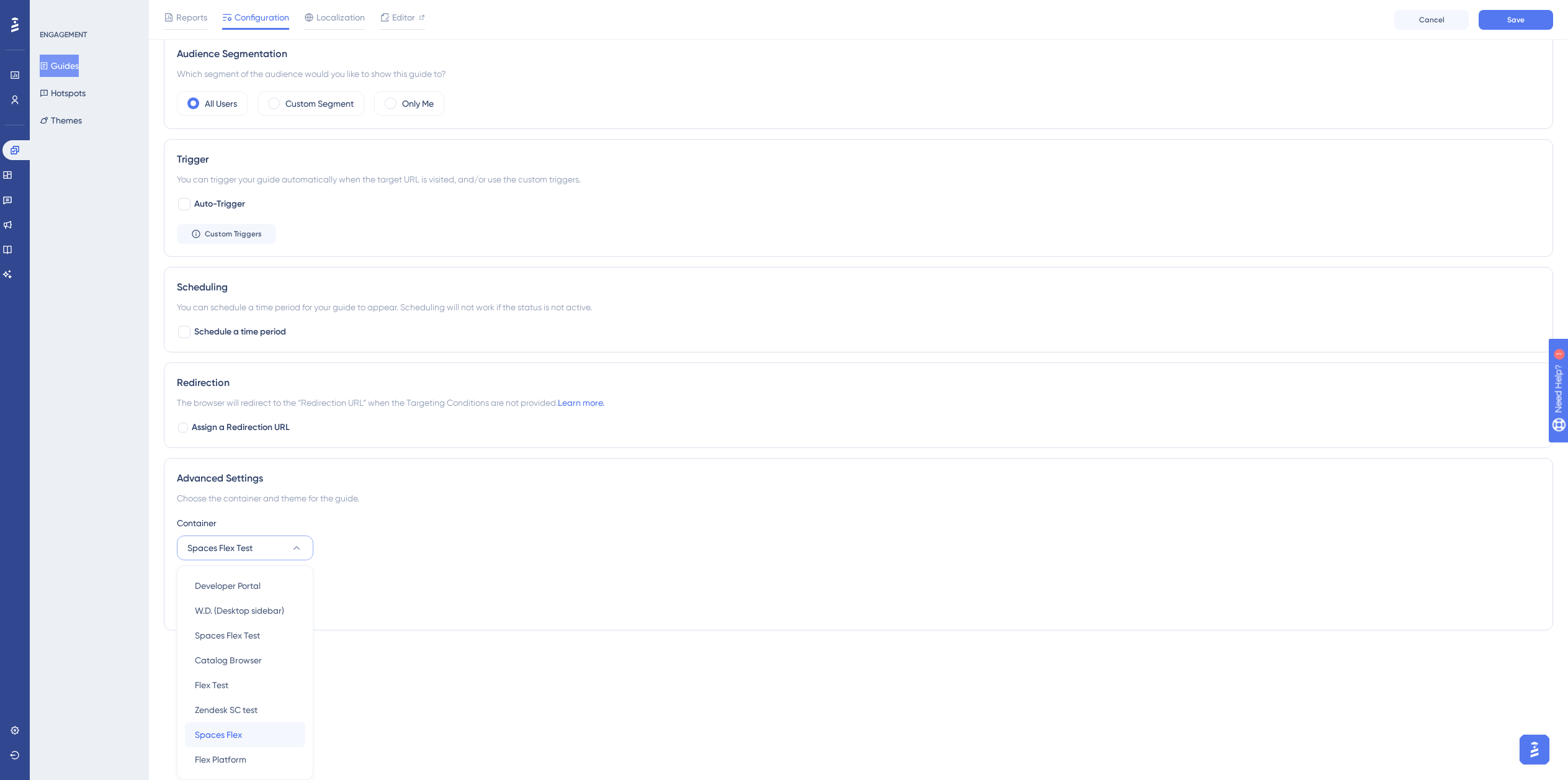
click at [240, 732] on span "Spaces Flex" at bounding box center [218, 735] width 47 height 15
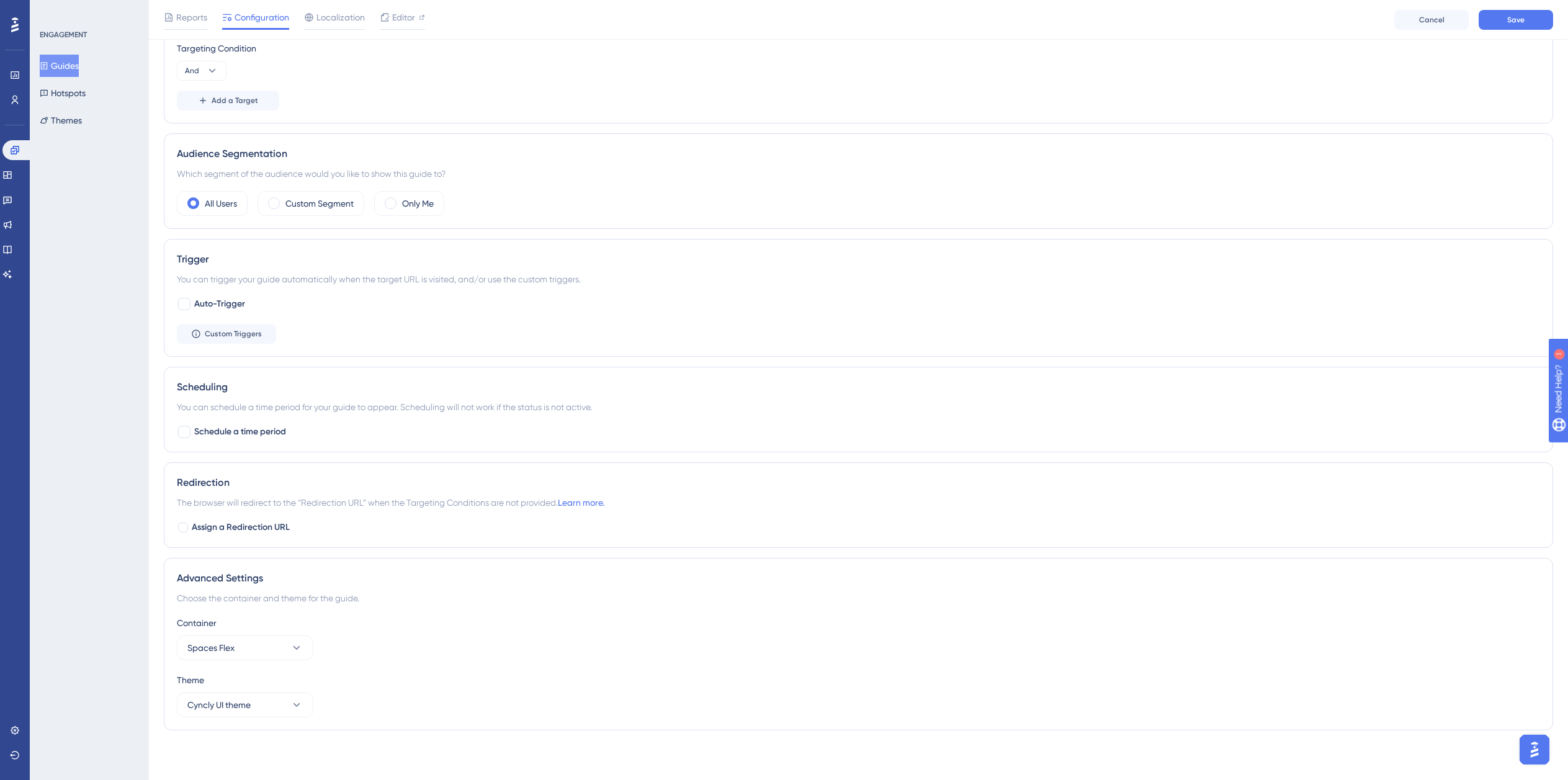
click at [665, 641] on div "Container Spaces Flex" at bounding box center [858, 638] width 1364 height 45
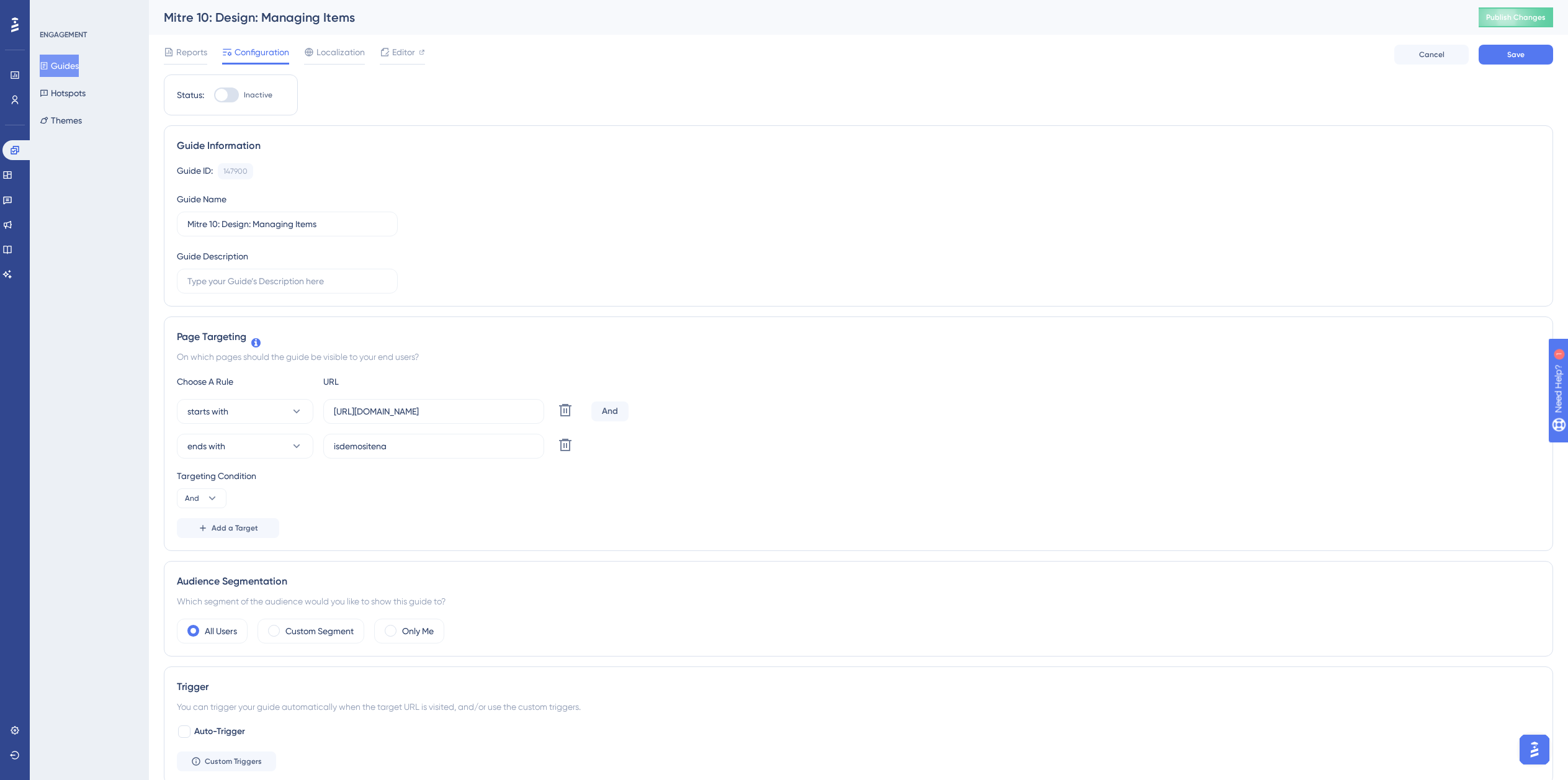
scroll to position [0, 9]
click at [217, 96] on div at bounding box center [221, 95] width 12 height 12
click at [214, 96] on input "Inactive" at bounding box center [214, 95] width 1 height 1
checkbox input "true"
click at [1487, 56] on button "Save" at bounding box center [1516, 54] width 74 height 20
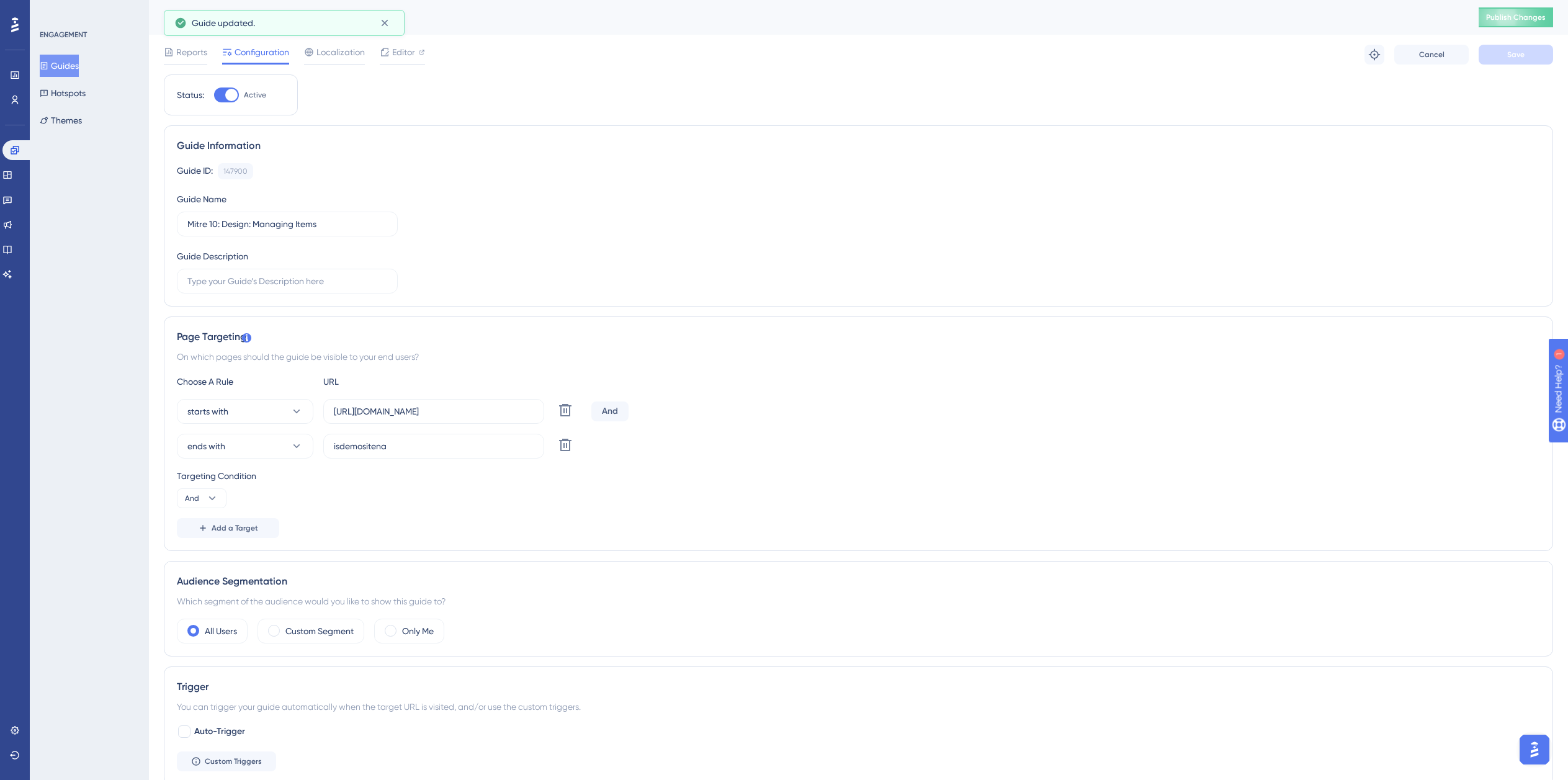
click at [73, 64] on button "Guides" at bounding box center [59, 66] width 39 height 23
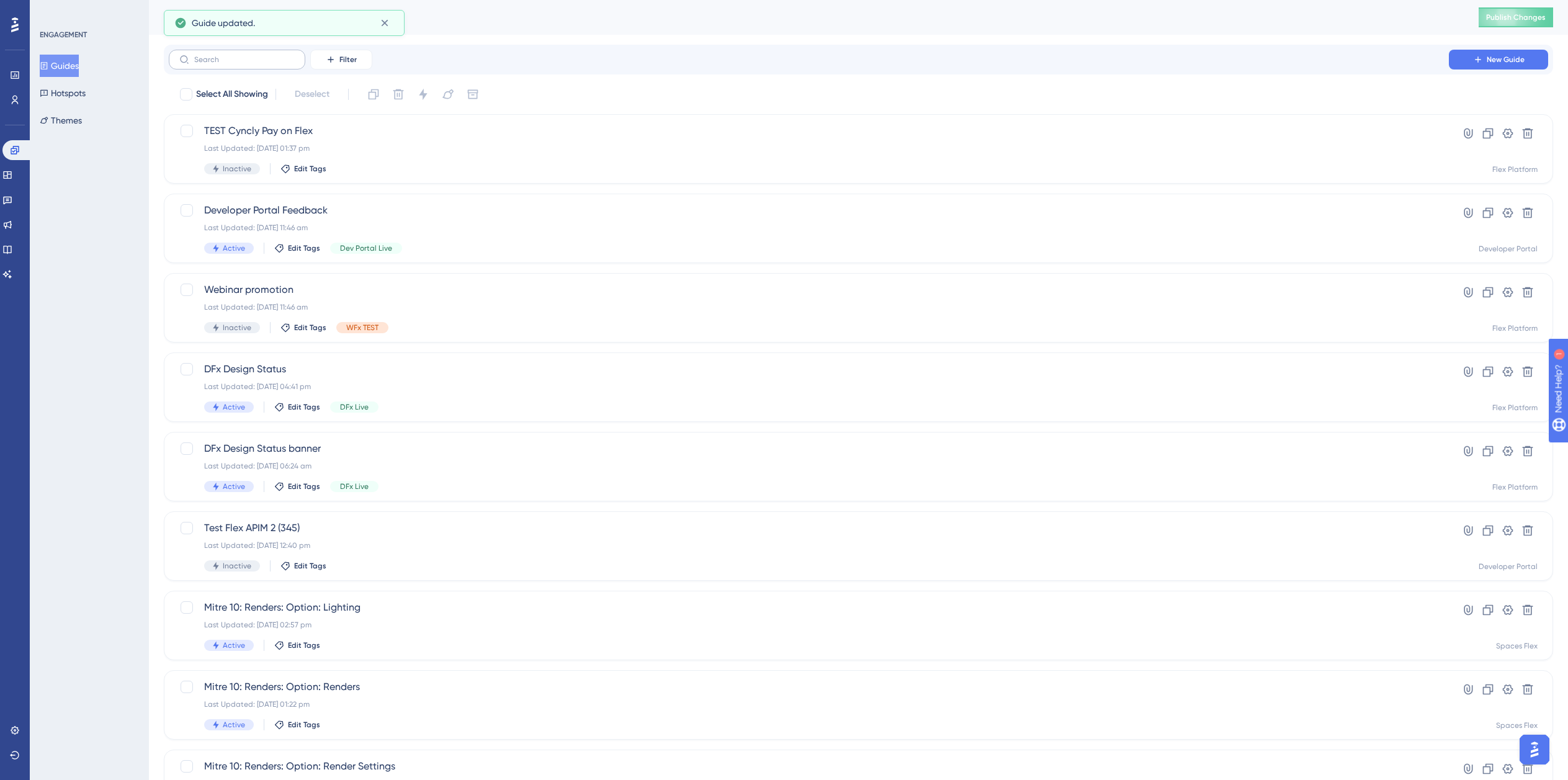
click at [221, 53] on label at bounding box center [236, 59] width 136 height 20
click at [221, 55] on input "text" at bounding box center [244, 60] width 101 height 9
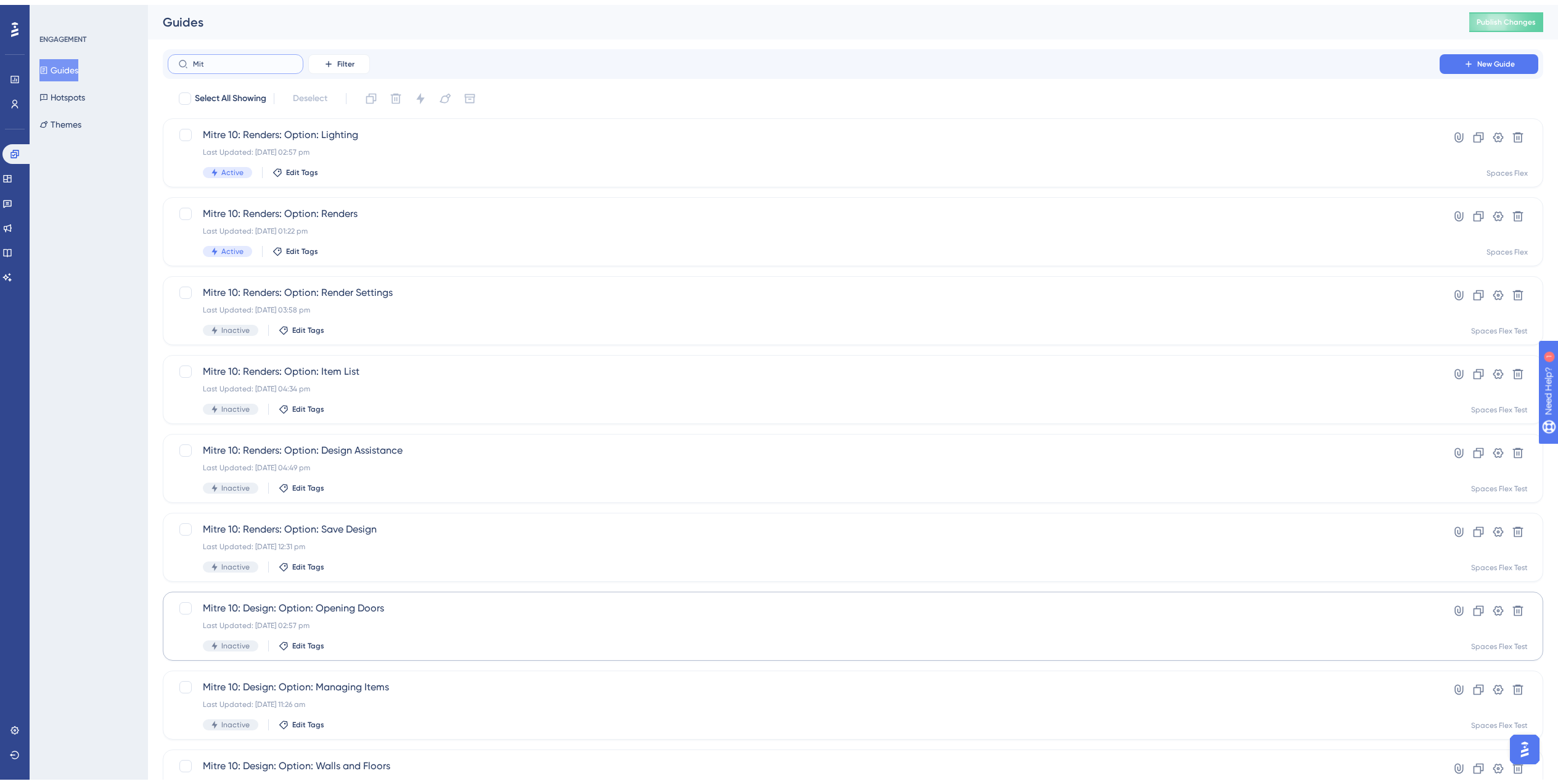
scroll to position [172, 0]
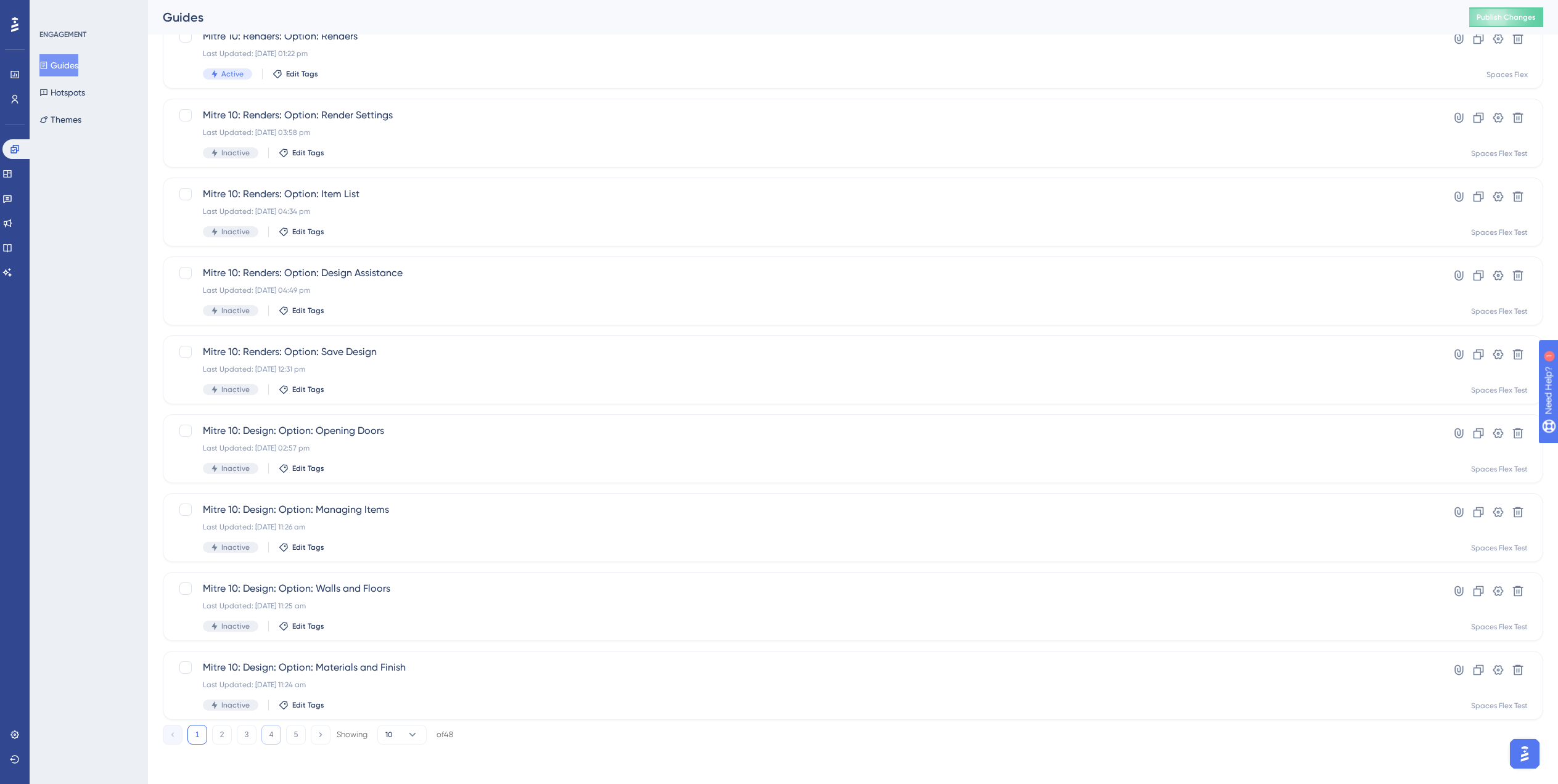
type input "Mit"
click at [268, 735] on button "4" at bounding box center [271, 734] width 20 height 20
click at [476, 225] on div "Mitre 10: Design: Opening Doors Last Updated: 15 Jul 2025 09:39 am Inactive Edi…" at bounding box center [804, 212] width 1202 height 51
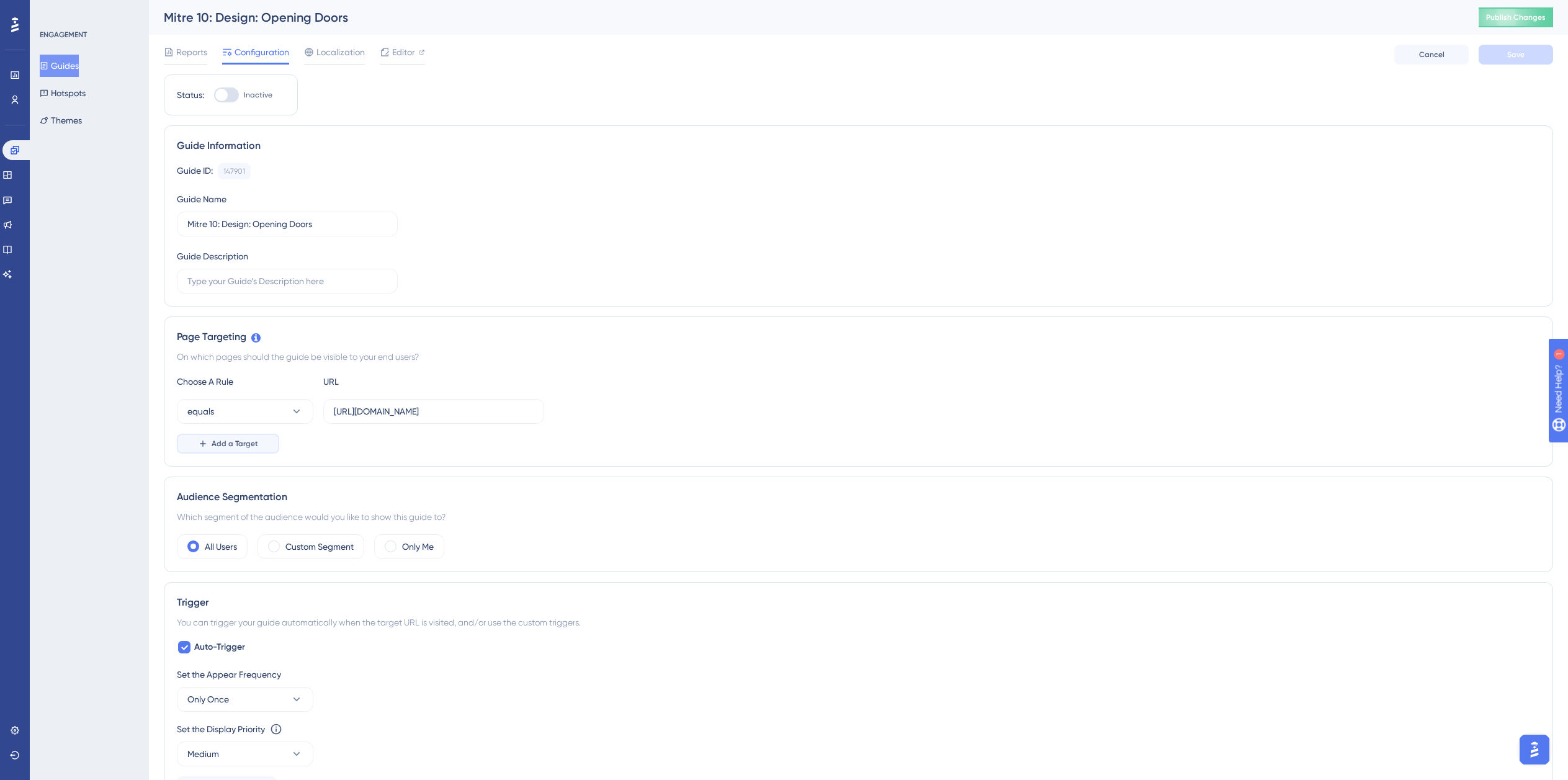
click at [231, 442] on span "Add a Target" at bounding box center [235, 444] width 47 height 10
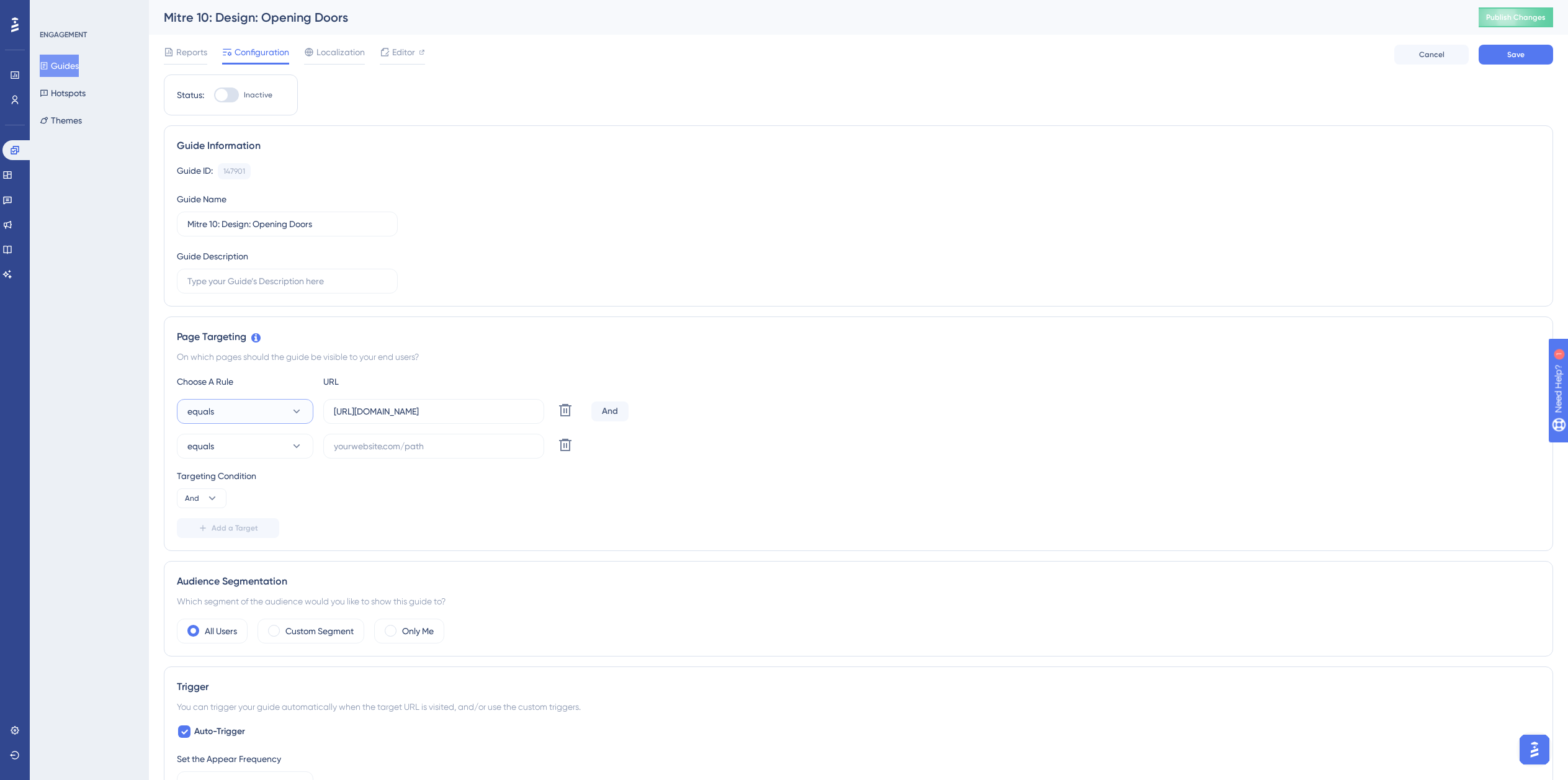
click at [250, 404] on button "equals" at bounding box center [244, 412] width 136 height 25
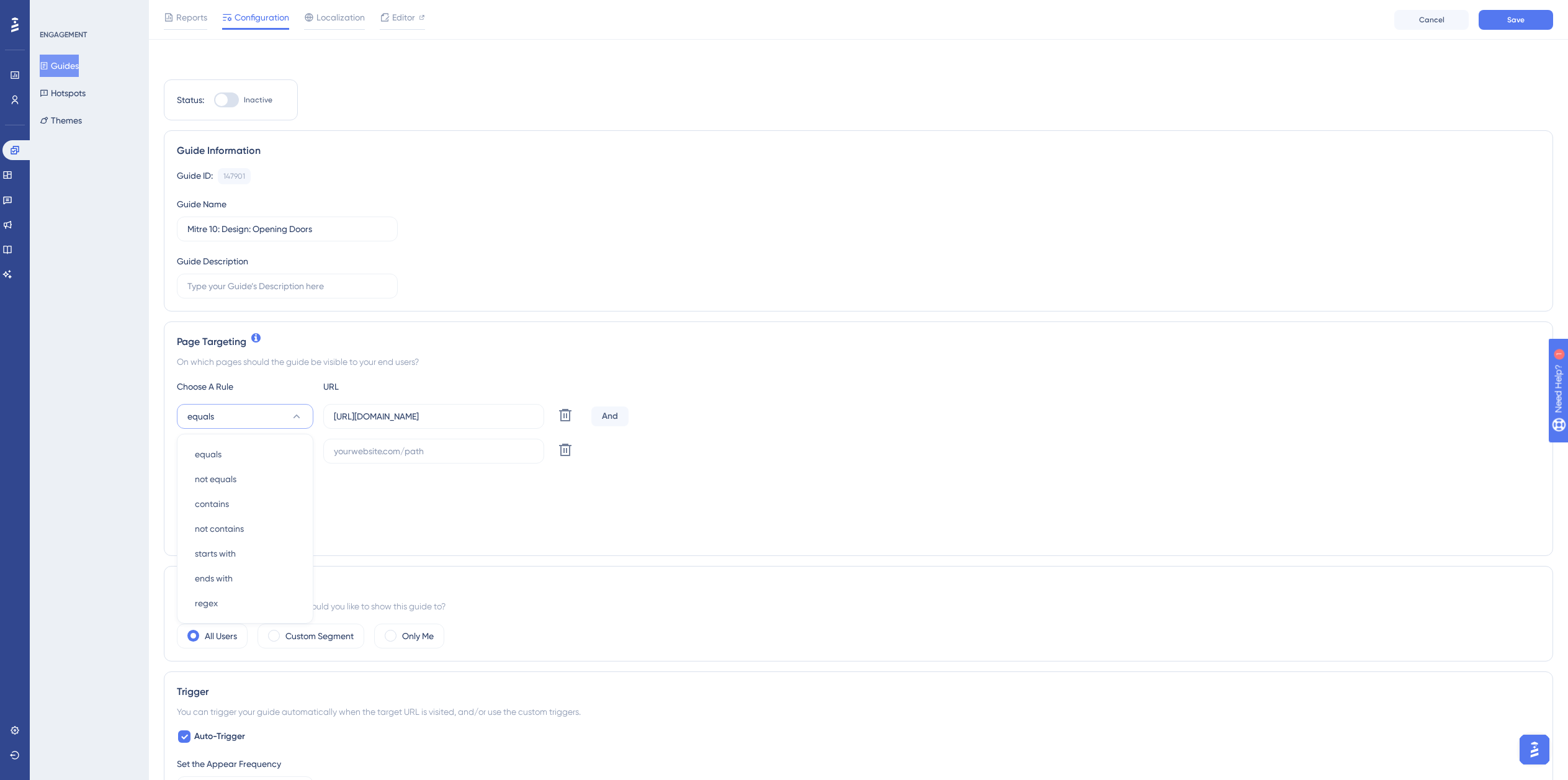
scroll to position [134, 0]
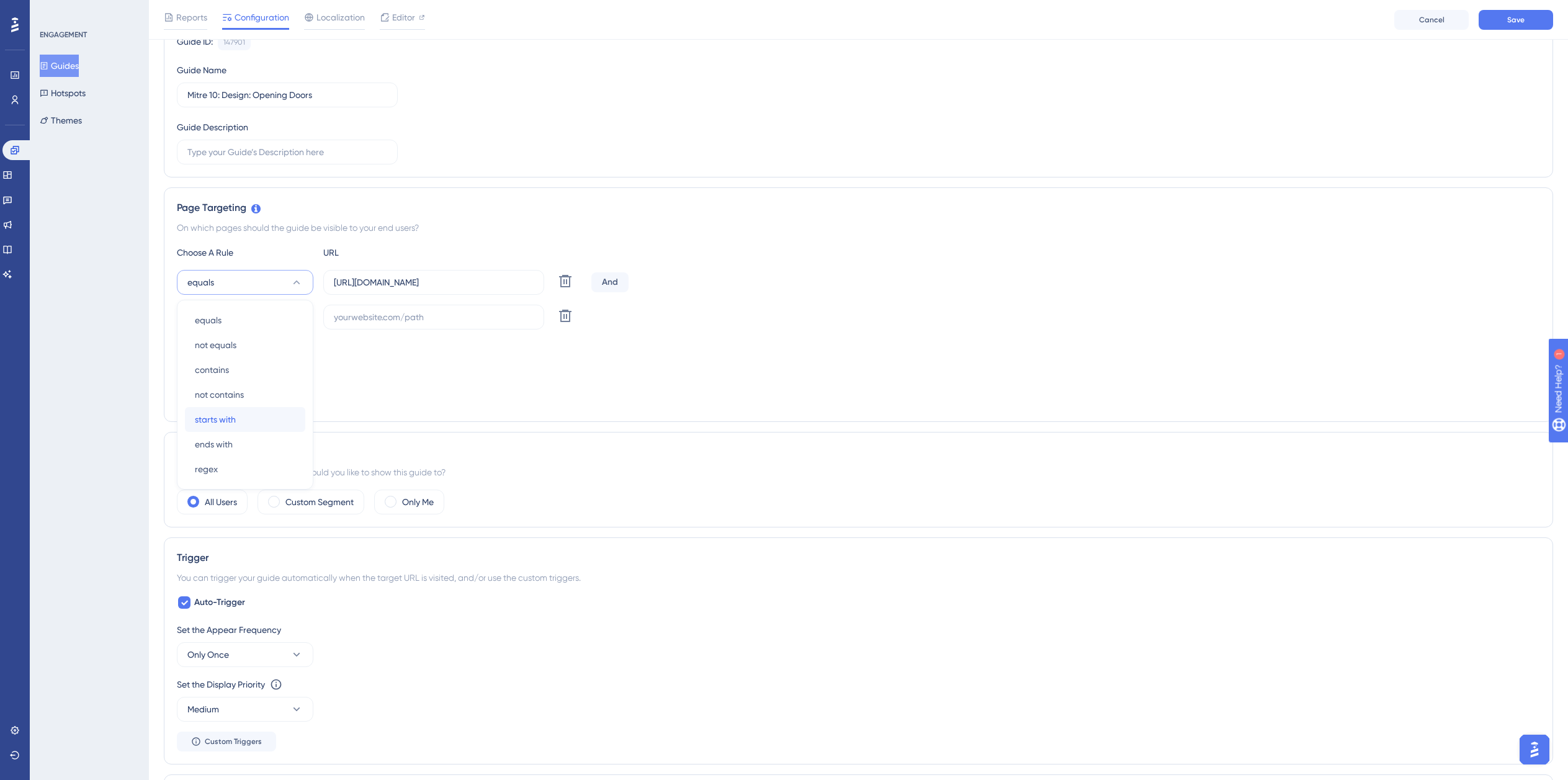
click at [236, 413] on span "starts with" at bounding box center [215, 420] width 41 height 15
click at [231, 315] on button "equals" at bounding box center [244, 317] width 136 height 25
click at [221, 479] on span "ends with" at bounding box center [214, 479] width 38 height 15
click at [386, 317] on input "text" at bounding box center [434, 317] width 200 height 14
paste input "isdemositena"
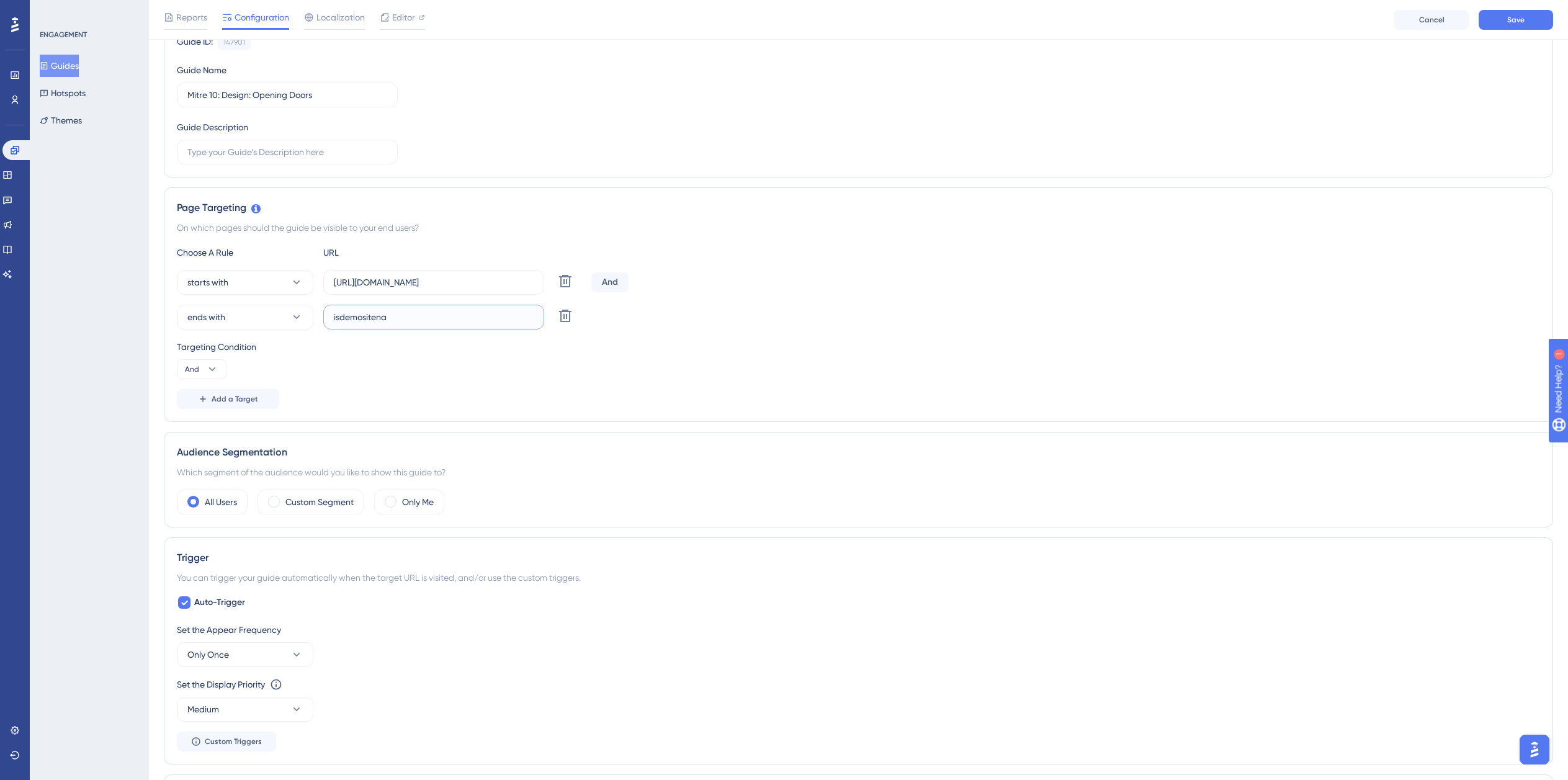
type input "isdemositena"
click at [455, 277] on input "https://planner.cyncly-idealspaces.com/uk/design/Draft?partnership=mitre10" at bounding box center [434, 282] width 200 height 14
paste input "dev-planner.cyncly-idealspaces.net/"
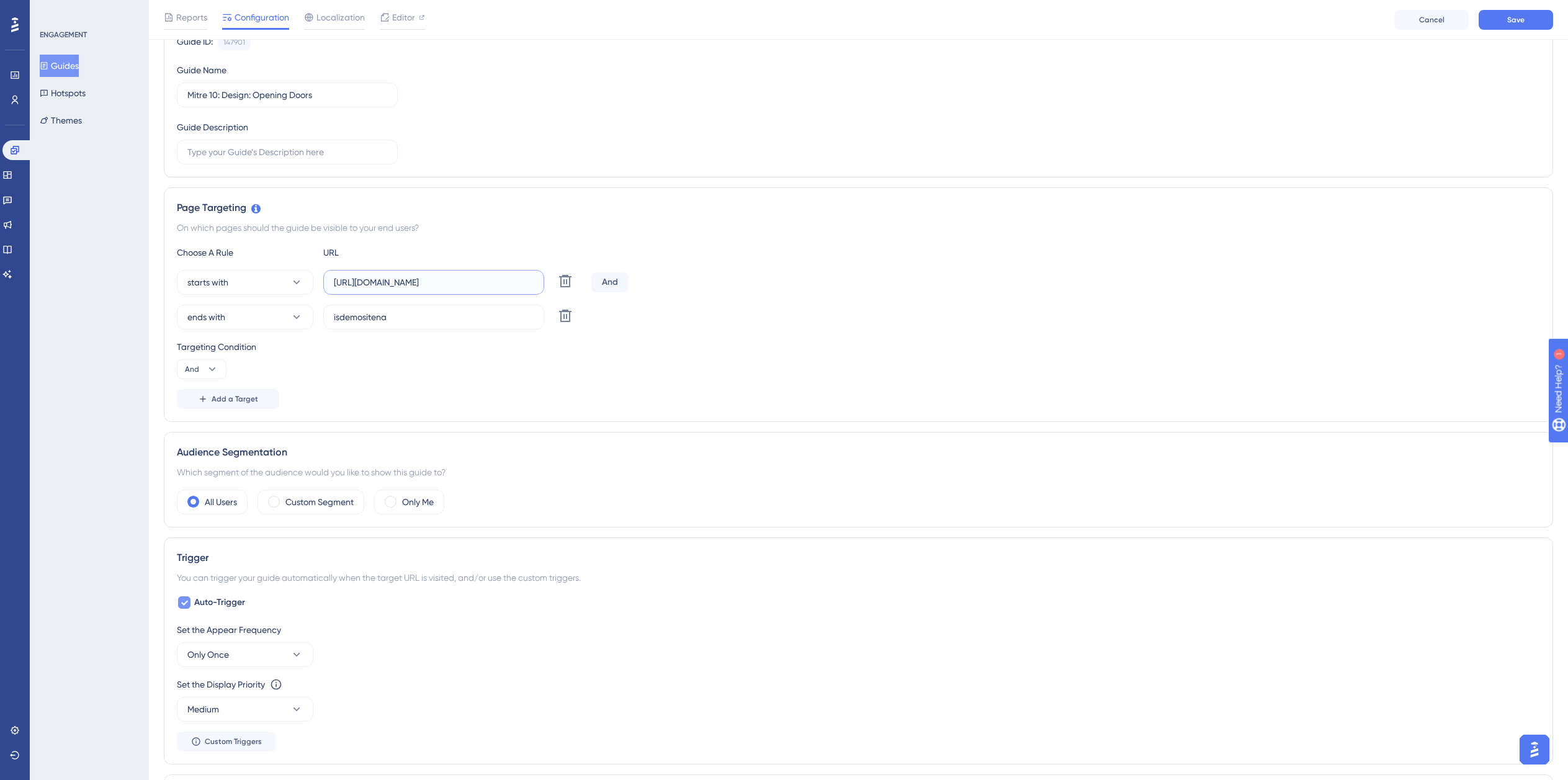
type input "https://dev-planner.cyncly-idealspaces.net/"
click at [201, 603] on span "Auto-Trigger" at bounding box center [220, 603] width 51 height 15
checkbox input "false"
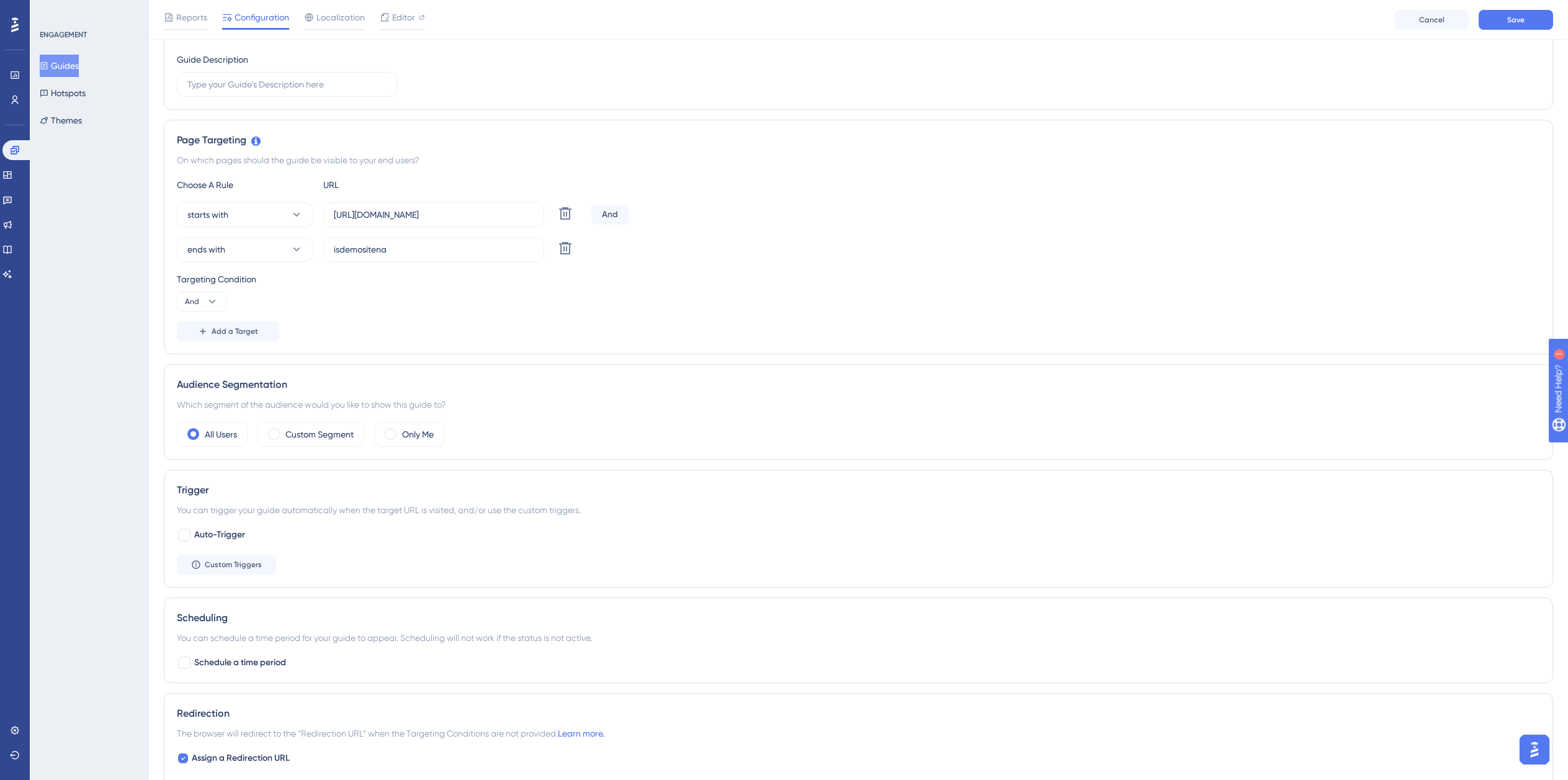
scroll to position [320, 0]
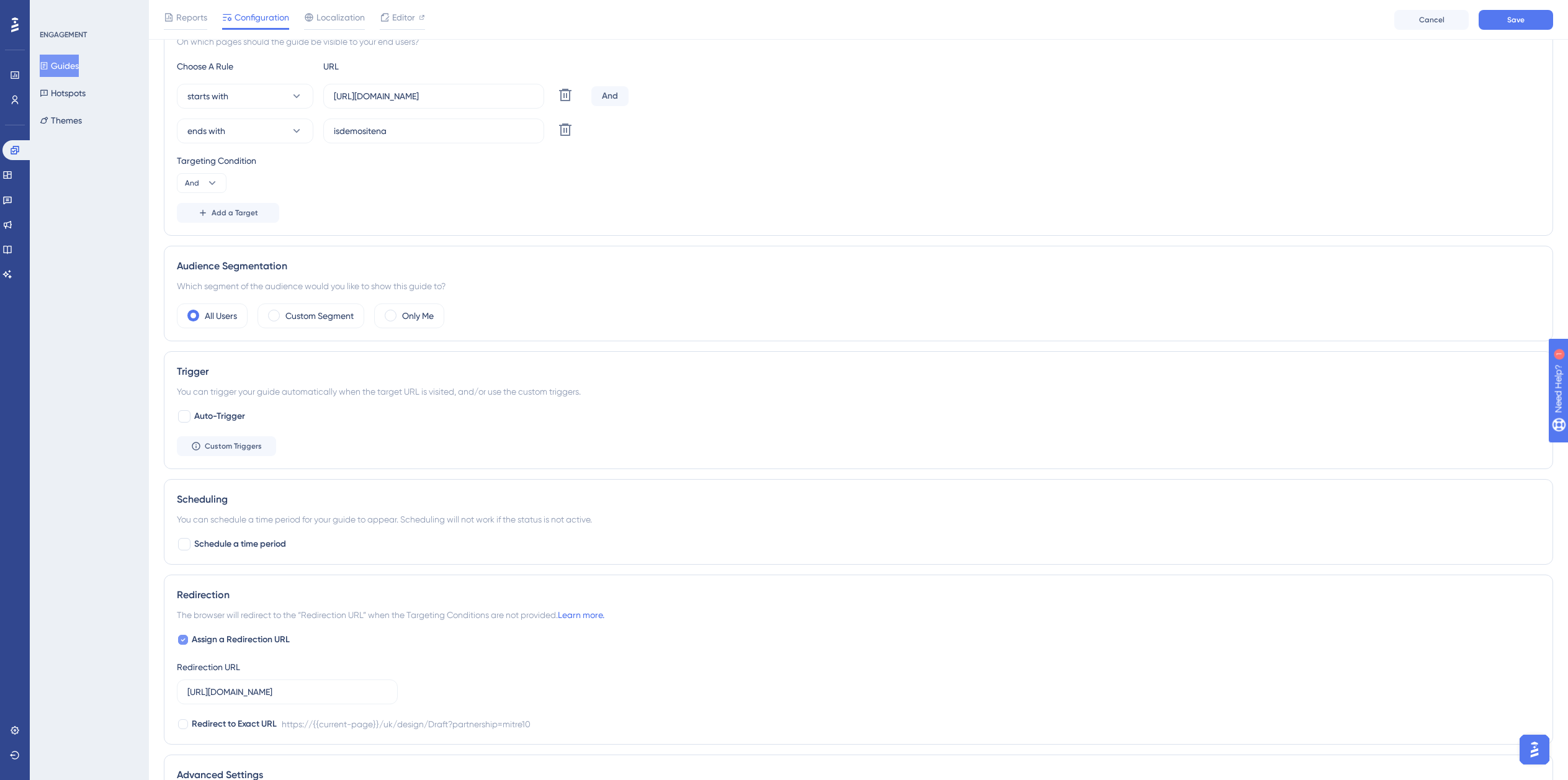
click at [230, 636] on span "Assign a Redirection URL" at bounding box center [241, 640] width 98 height 15
checkbox input "false"
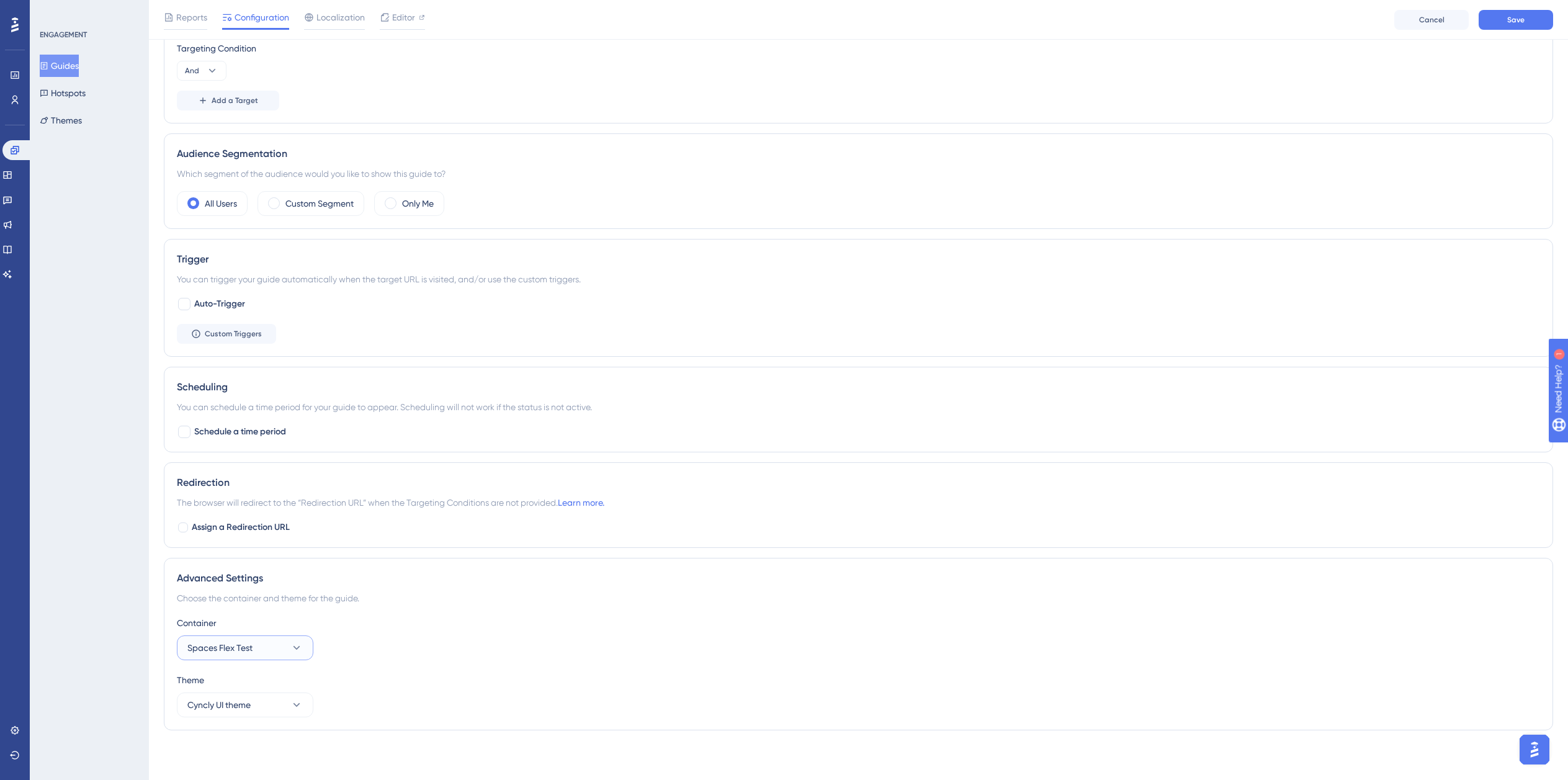
click at [268, 651] on button "Spaces Flex Test" at bounding box center [244, 648] width 136 height 25
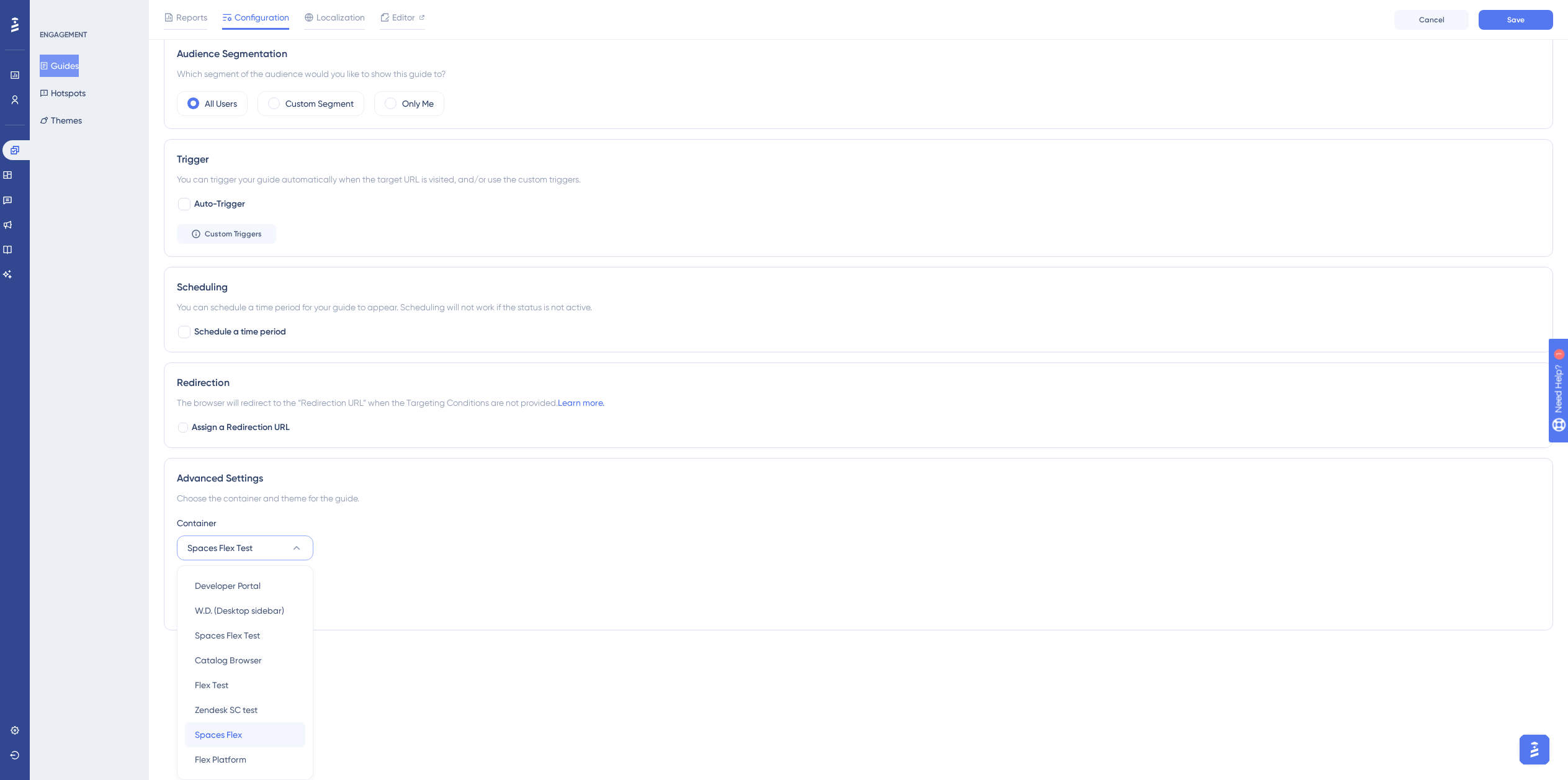
click at [244, 730] on div "Spaces Flex Spaces Flex" at bounding box center [245, 735] width 101 height 25
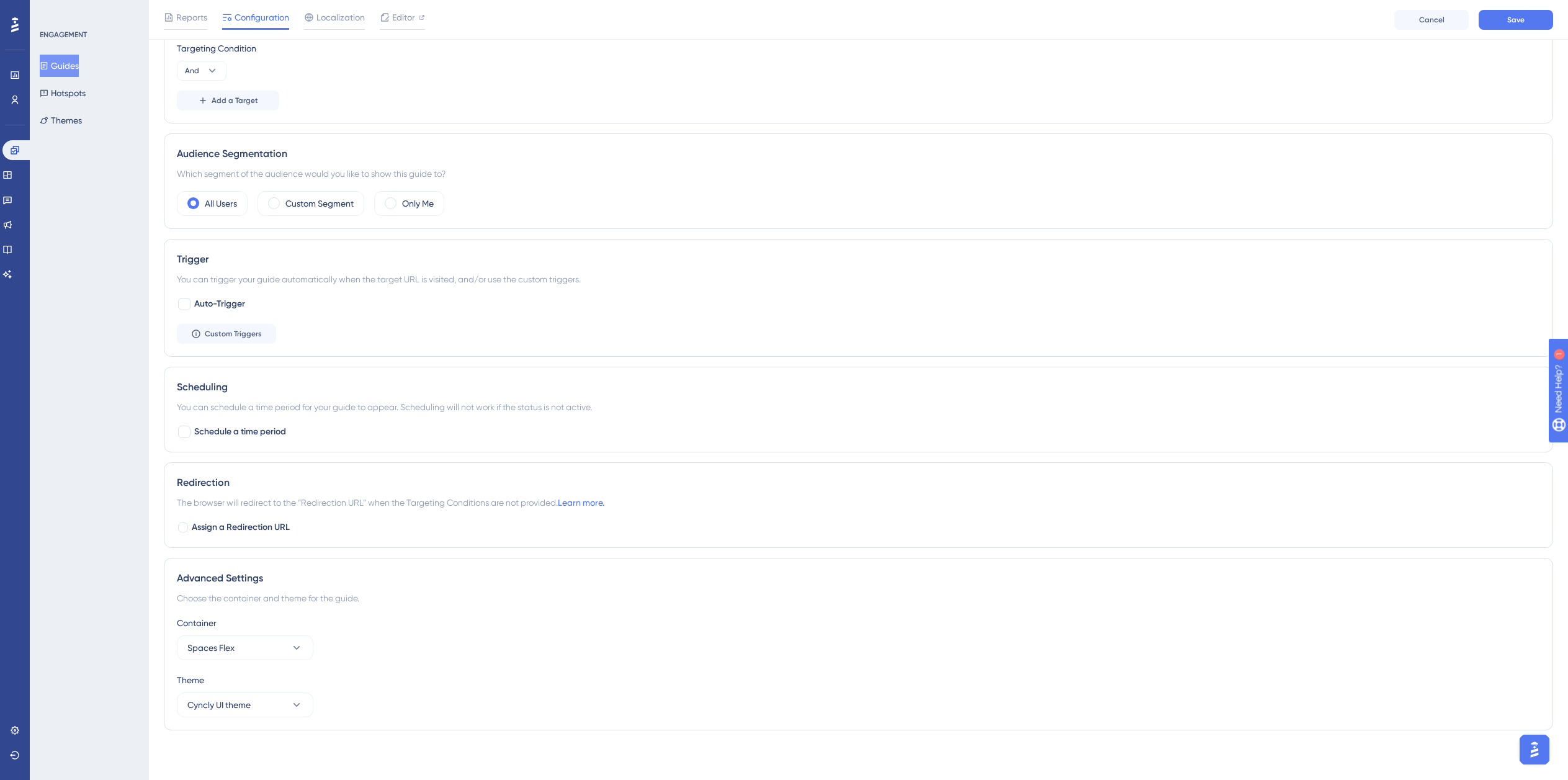
click at [645, 628] on div "Container" at bounding box center [858, 623] width 1364 height 15
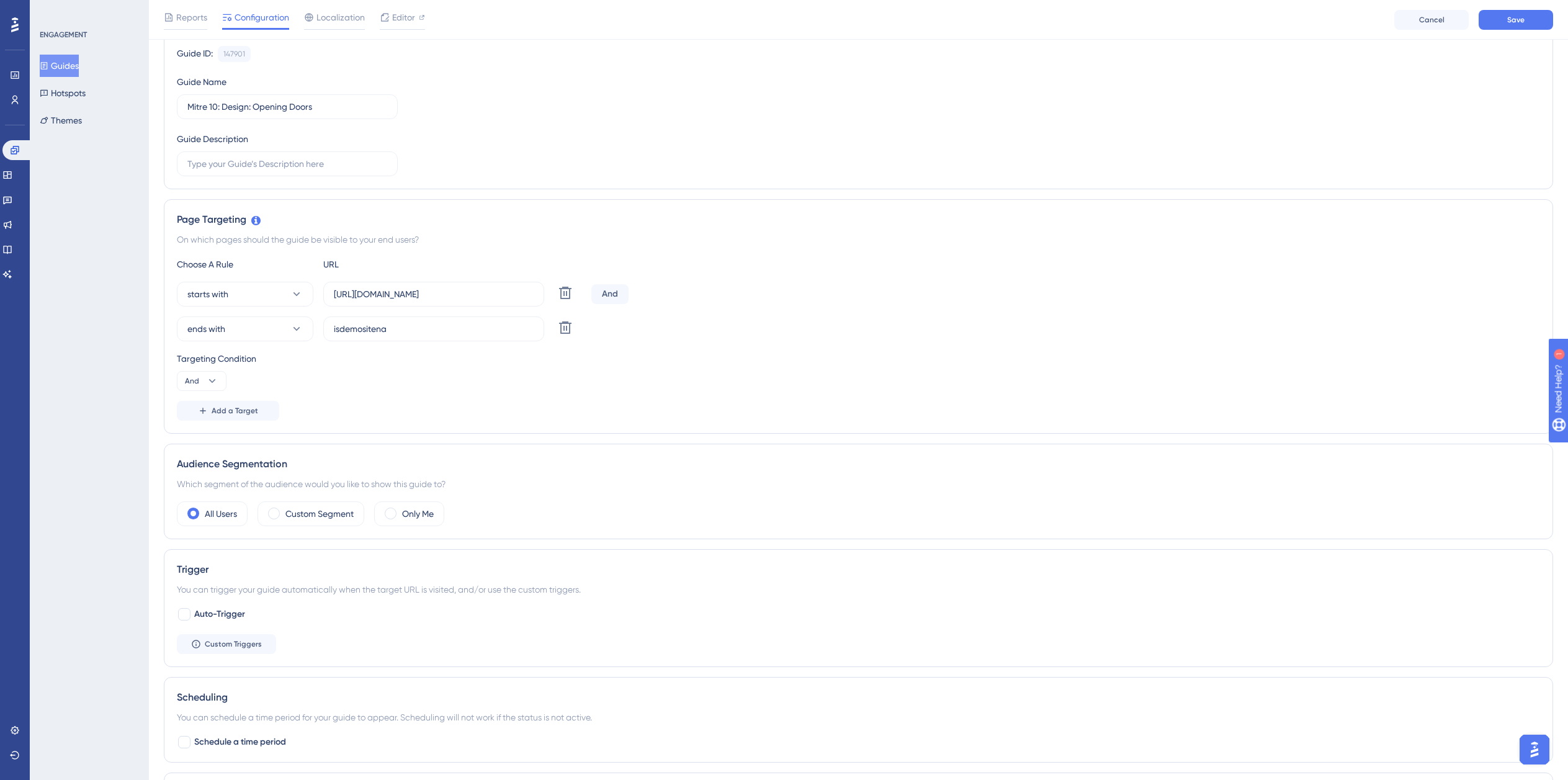
scroll to position [0, 0]
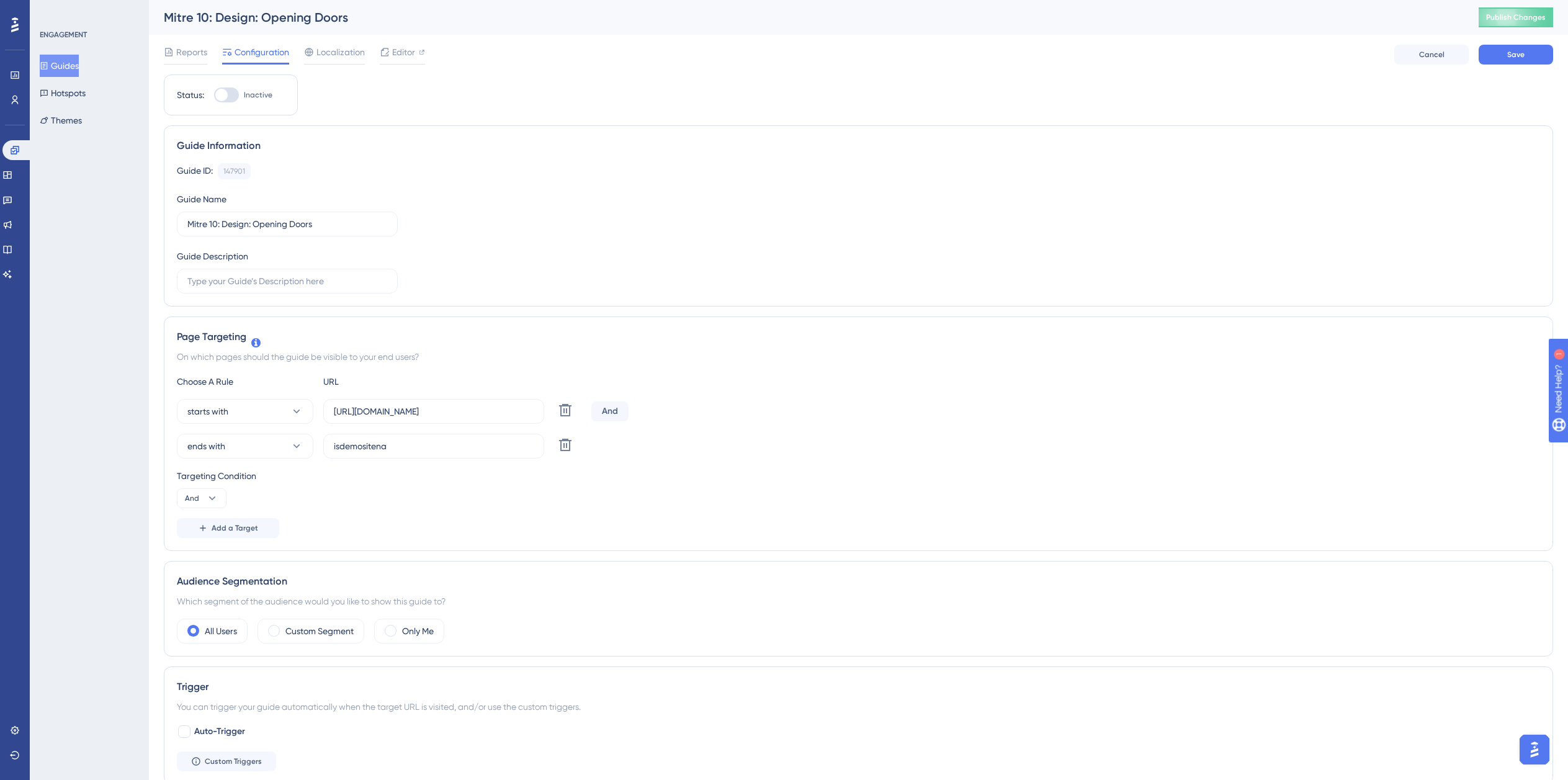
click at [228, 93] on div at bounding box center [226, 95] width 25 height 15
click at [214, 95] on input "Inactive" at bounding box center [214, 95] width 1 height 1
checkbox input "true"
click at [1507, 57] on span "Save" at bounding box center [1516, 55] width 18 height 10
click at [68, 66] on button "Guides" at bounding box center [59, 66] width 39 height 23
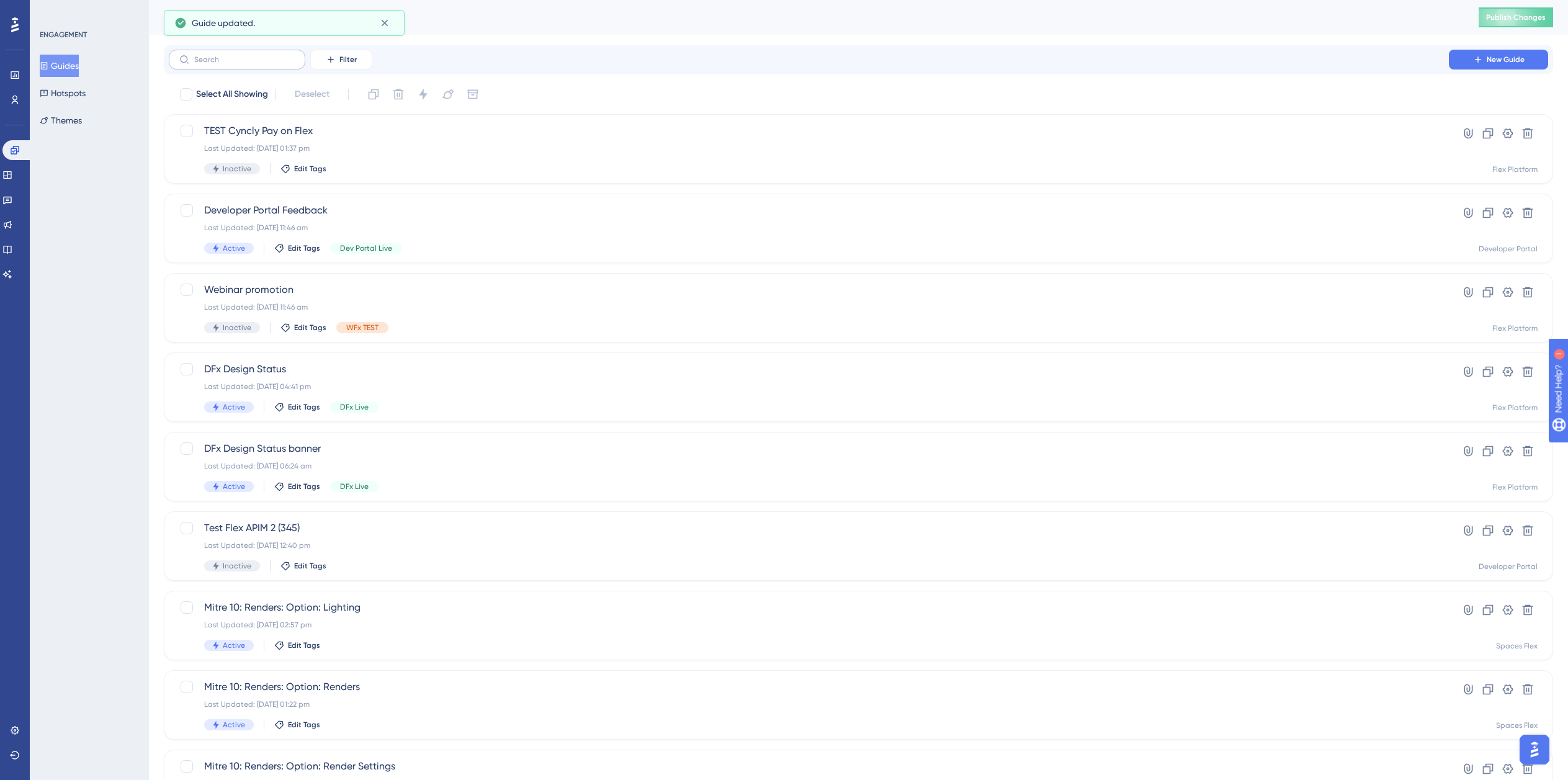
click at [255, 53] on label at bounding box center [236, 59] width 136 height 20
click at [255, 55] on input "text" at bounding box center [244, 60] width 101 height 9
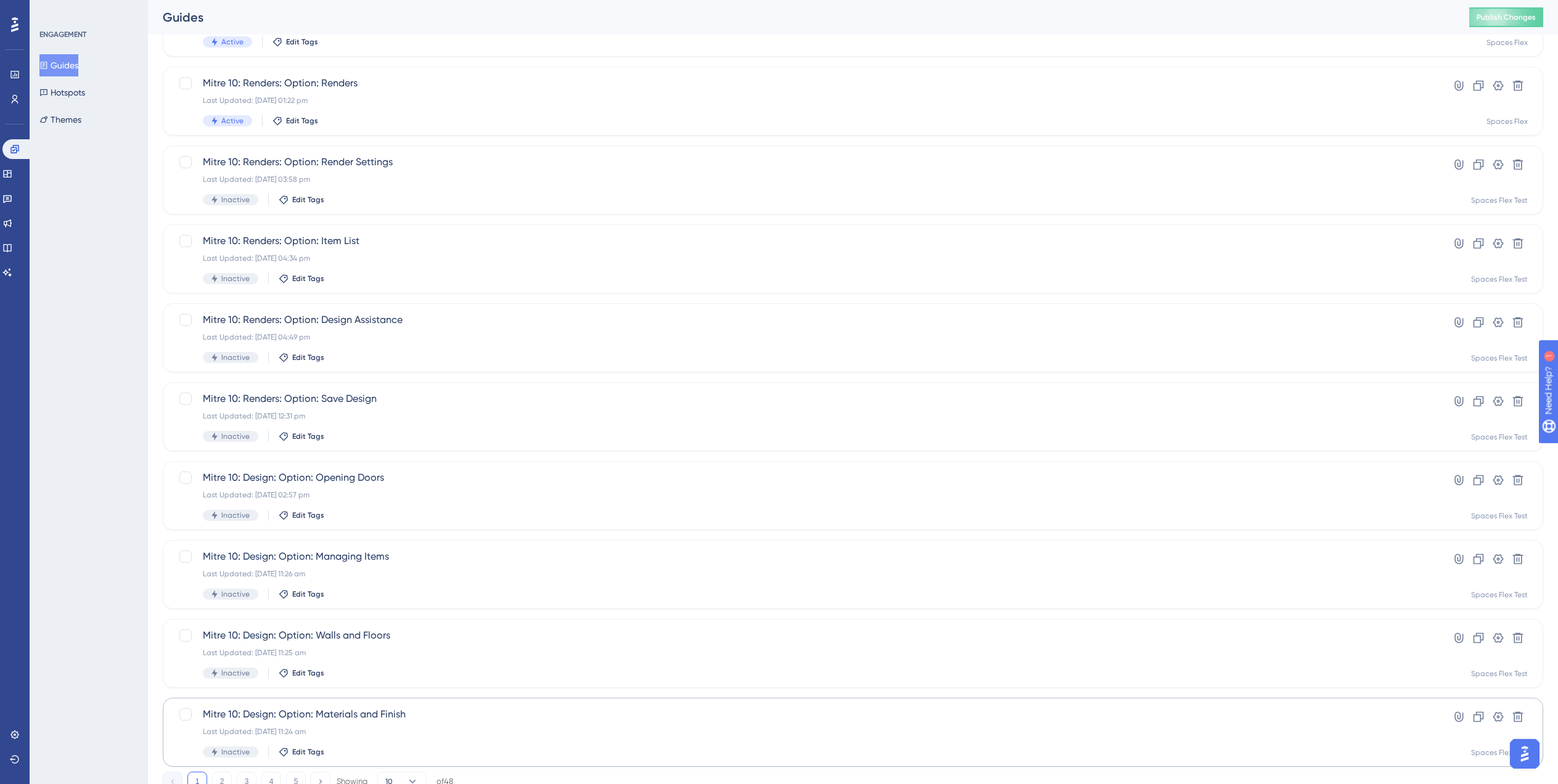
scroll to position [172, 0]
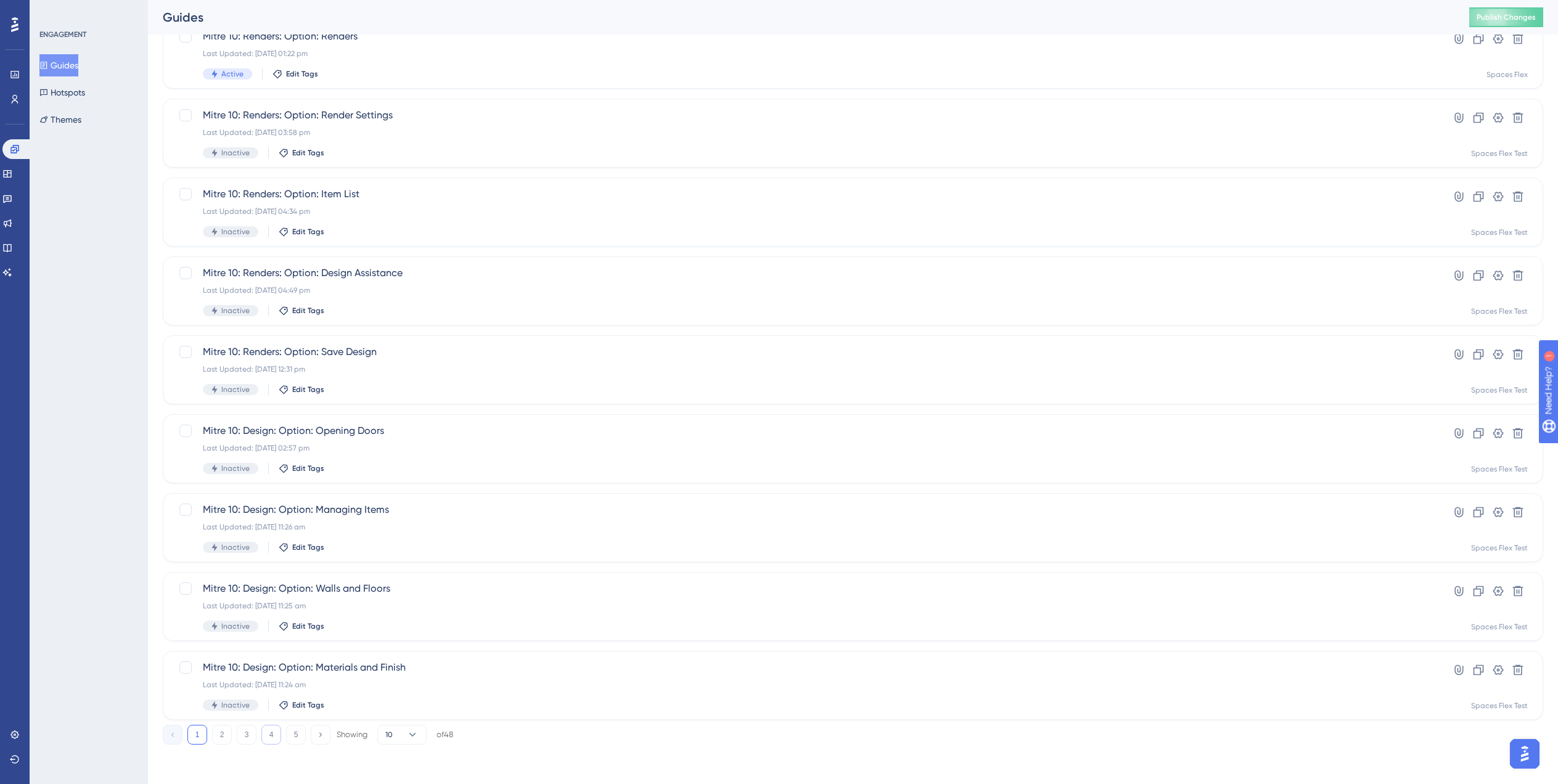
type input "Mit"
click at [262, 740] on button "4" at bounding box center [271, 734] width 20 height 20
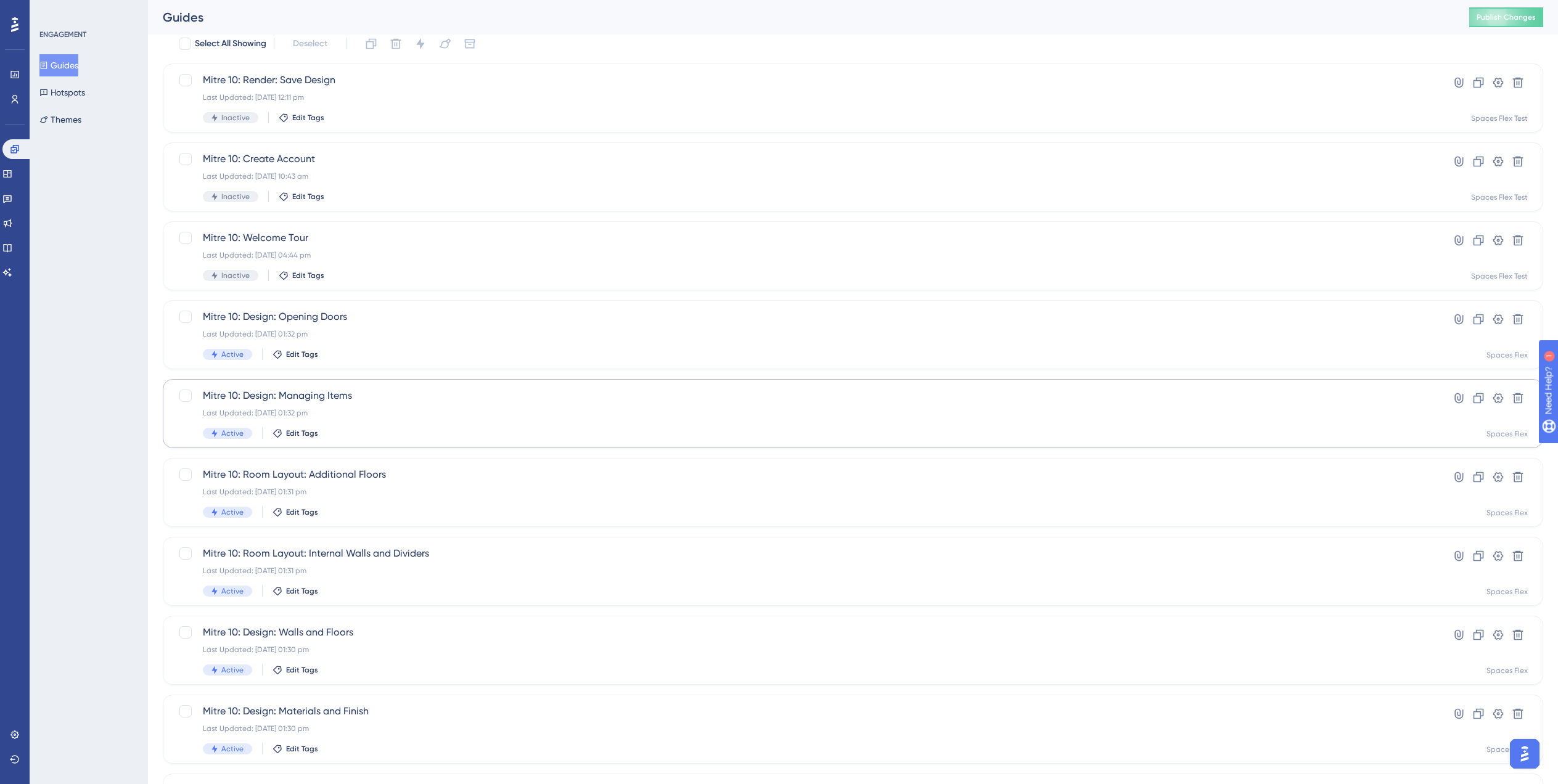
scroll to position [49, 0]
click at [410, 263] on div "Mitre 10: Welcome Tour Last Updated: 30 Jul 2025 04:44 pm Inactive Edit Tags" at bounding box center [804, 257] width 1202 height 51
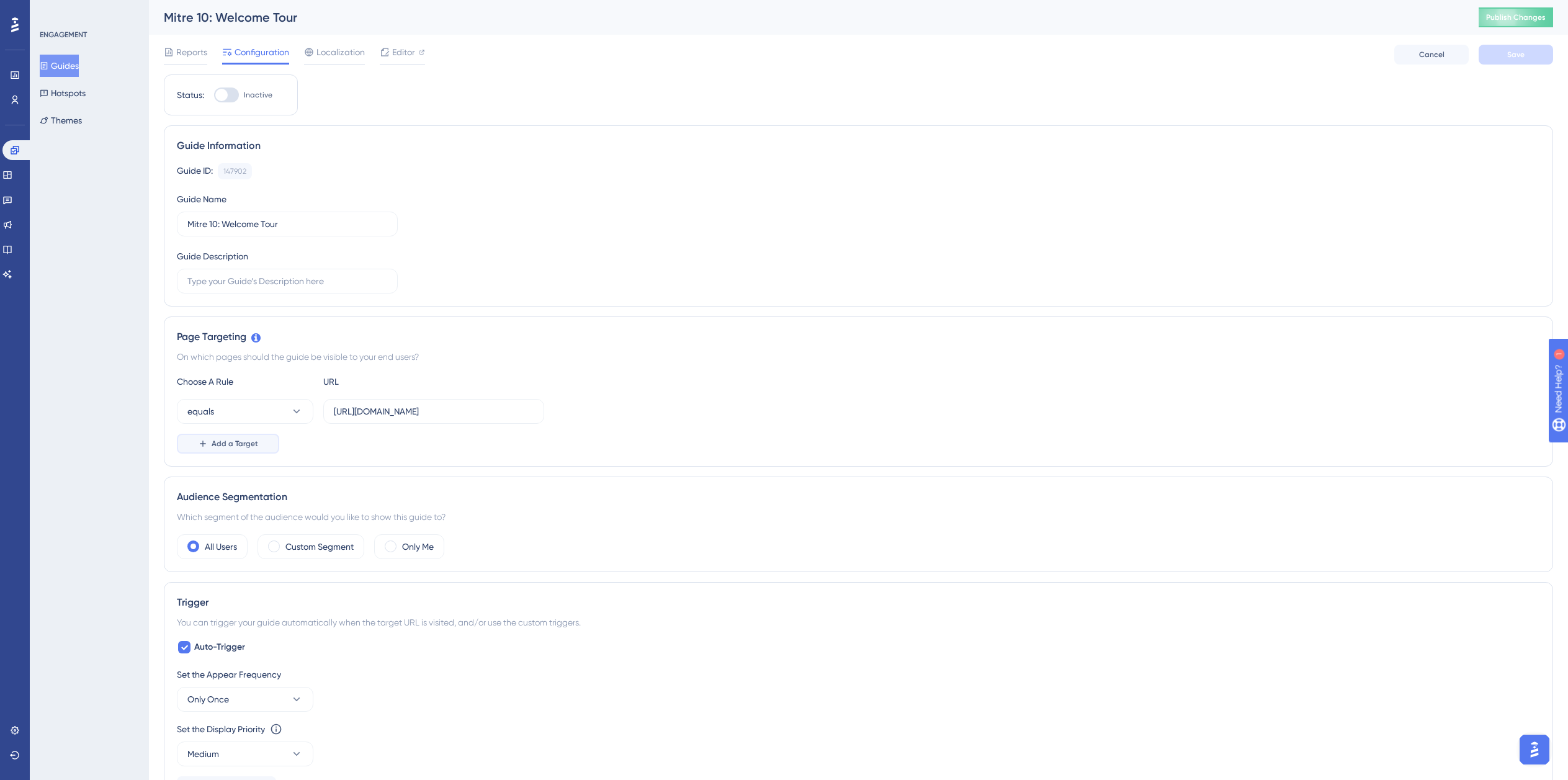
click at [247, 448] on span "Add a Target" at bounding box center [235, 444] width 47 height 10
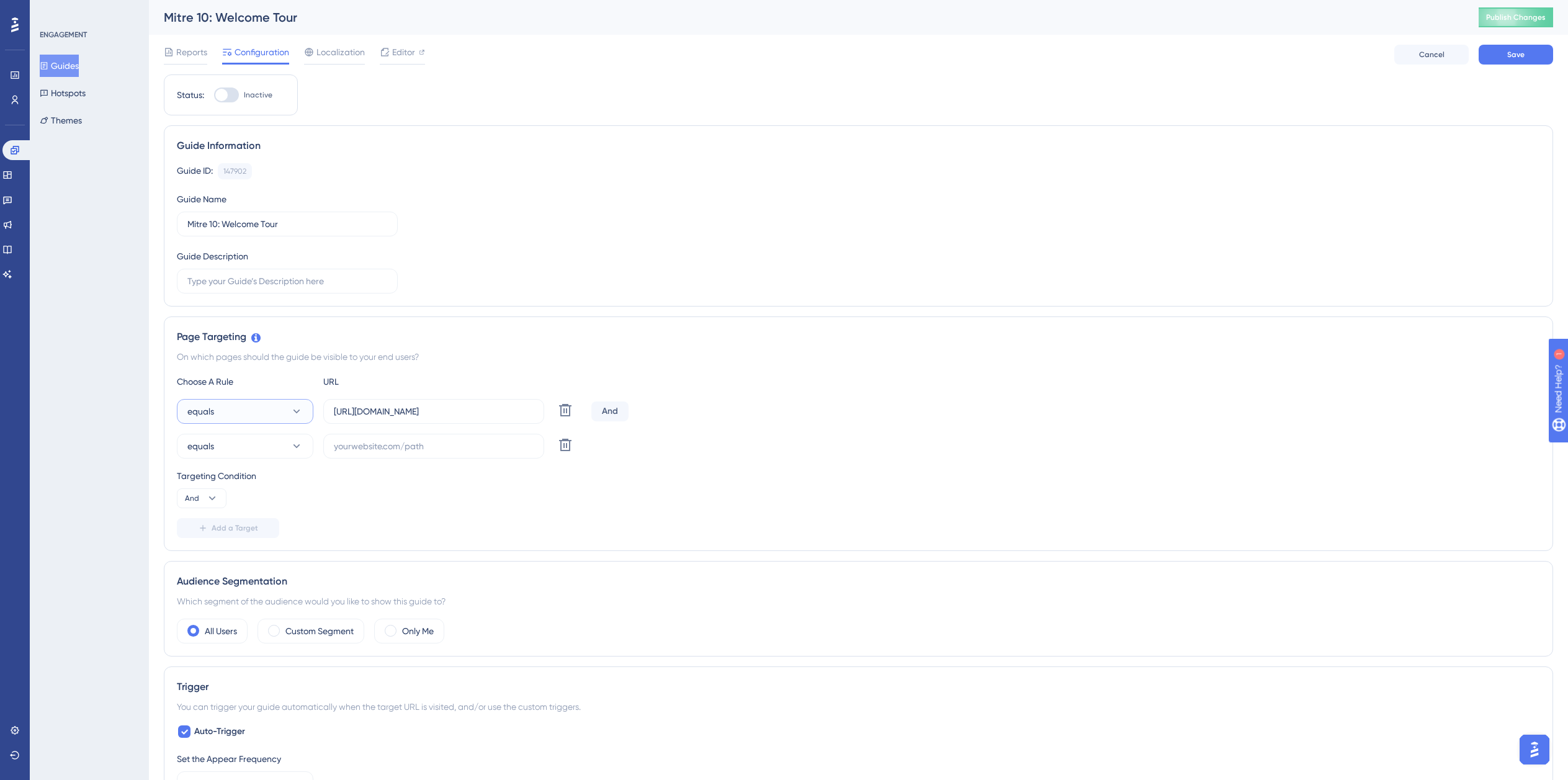
click at [247, 409] on button "equals" at bounding box center [244, 412] width 136 height 25
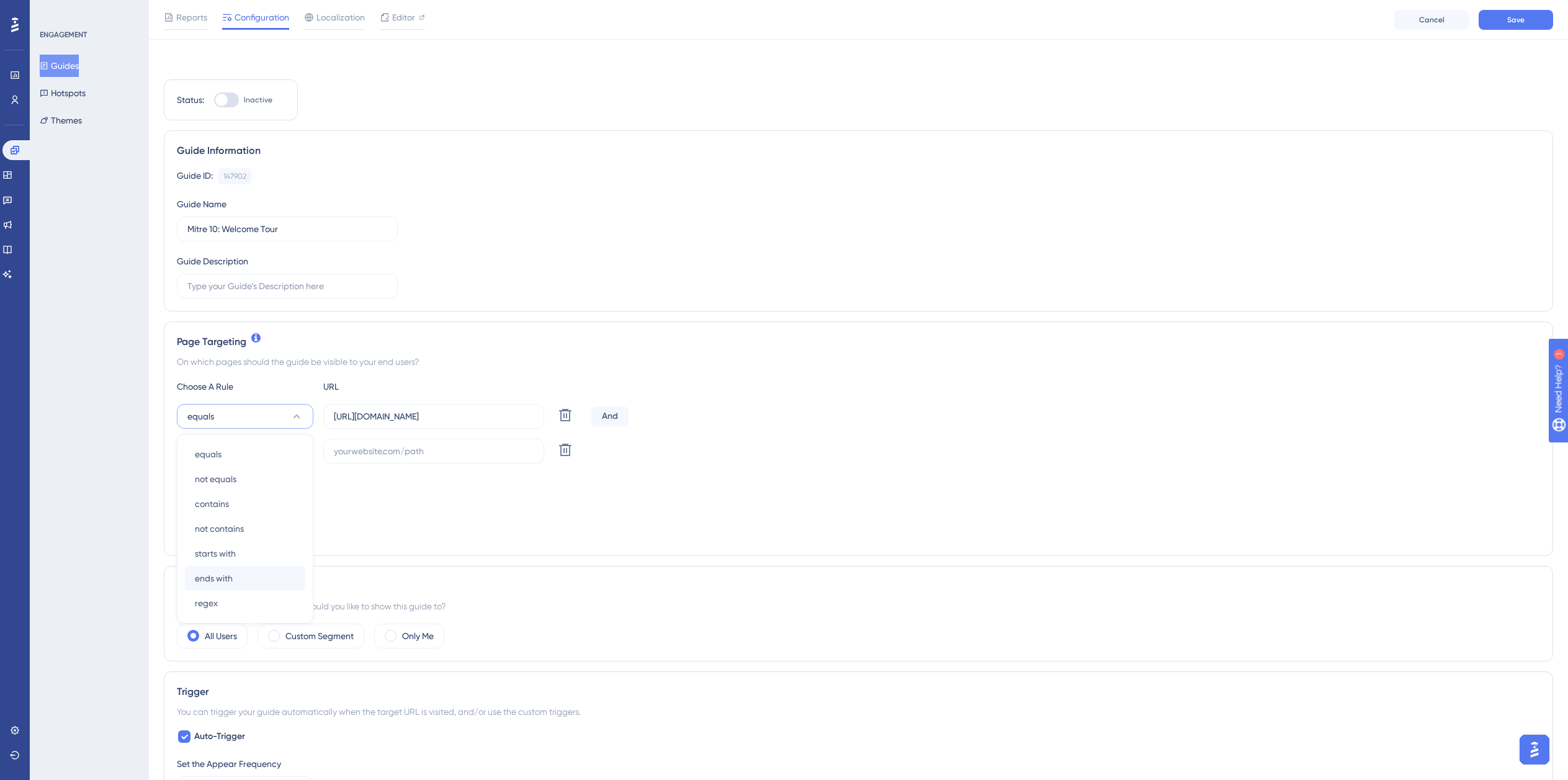
scroll to position [134, 0]
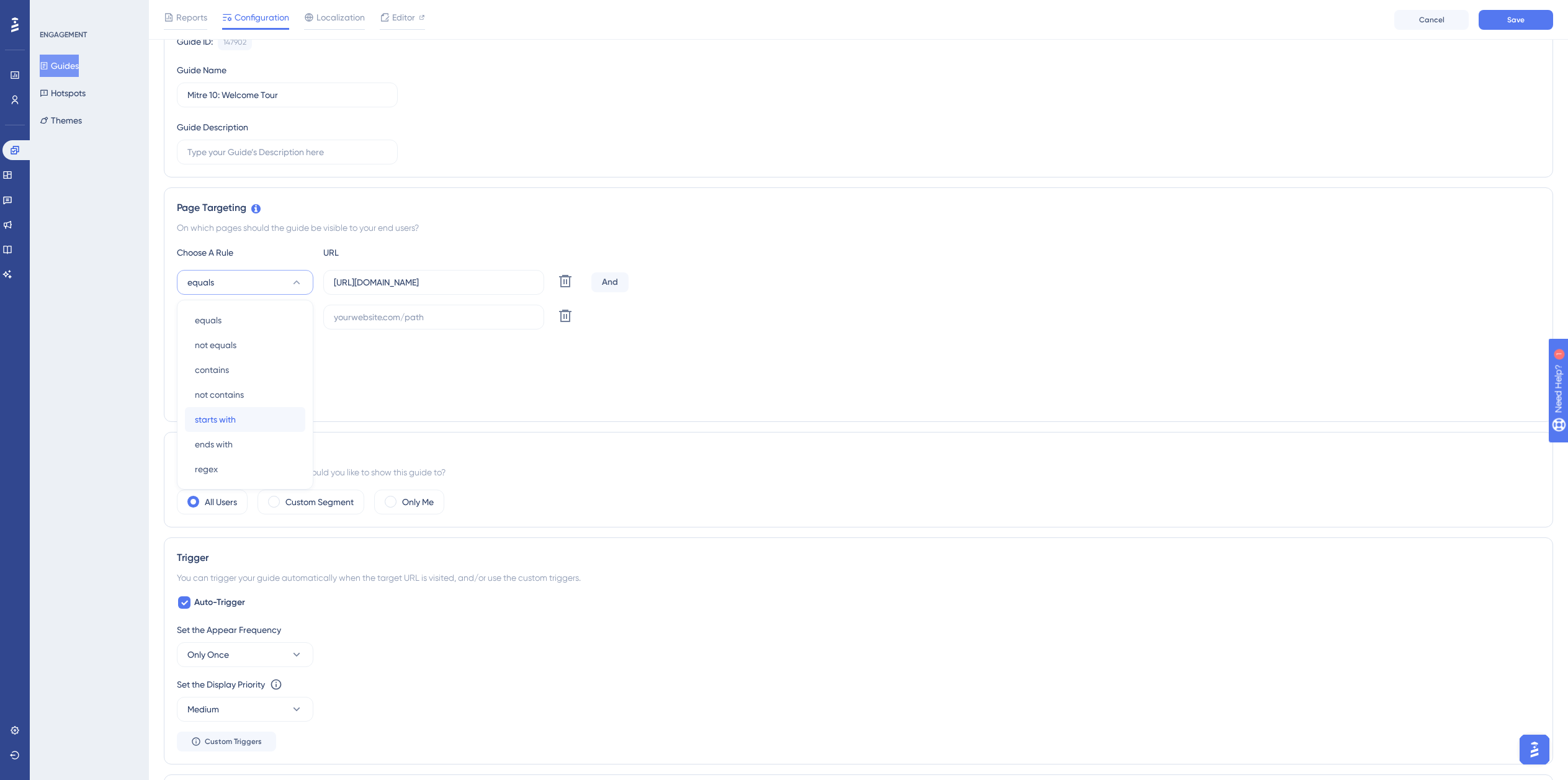
click at [240, 424] on div "starts with starts with" at bounding box center [245, 420] width 101 height 25
click at [243, 307] on button "equals" at bounding box center [244, 317] width 136 height 25
click at [217, 475] on span "ends with" at bounding box center [214, 479] width 38 height 15
click at [409, 274] on label "https://planner.cyncly-idealspaces.com/uk/design/Draft?partnership=mitre10" at bounding box center [433, 282] width 221 height 25
click at [409, 276] on input "https://planner.cyncly-idealspaces.com/uk/design/Draft?partnership=mitre10" at bounding box center [434, 282] width 200 height 14
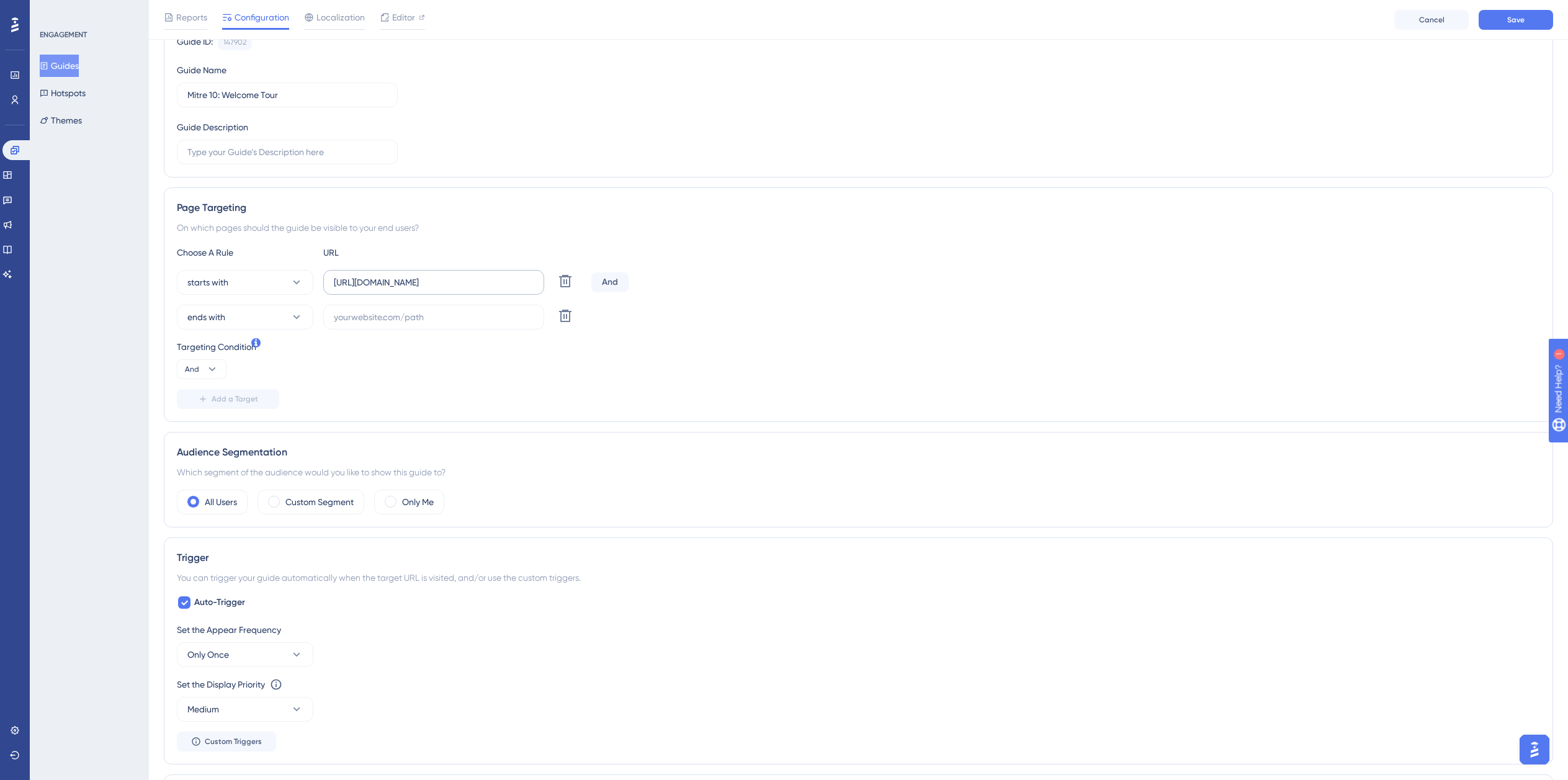
scroll to position [0, 0]
click at [409, 274] on label "https://planner.cyncly-idealspaces.com/uk/design/Draft?partnership=mitre10" at bounding box center [433, 282] width 221 height 25
click at [409, 276] on input "https://planner.cyncly-idealspaces.com/uk/design/Draft?partnership=mitre10" at bounding box center [434, 282] width 200 height 14
click at [405, 285] on input "https://planner.cyncly-idealspaces.com/uk/design/Draft?partnership=mitre10" at bounding box center [434, 282] width 200 height 14
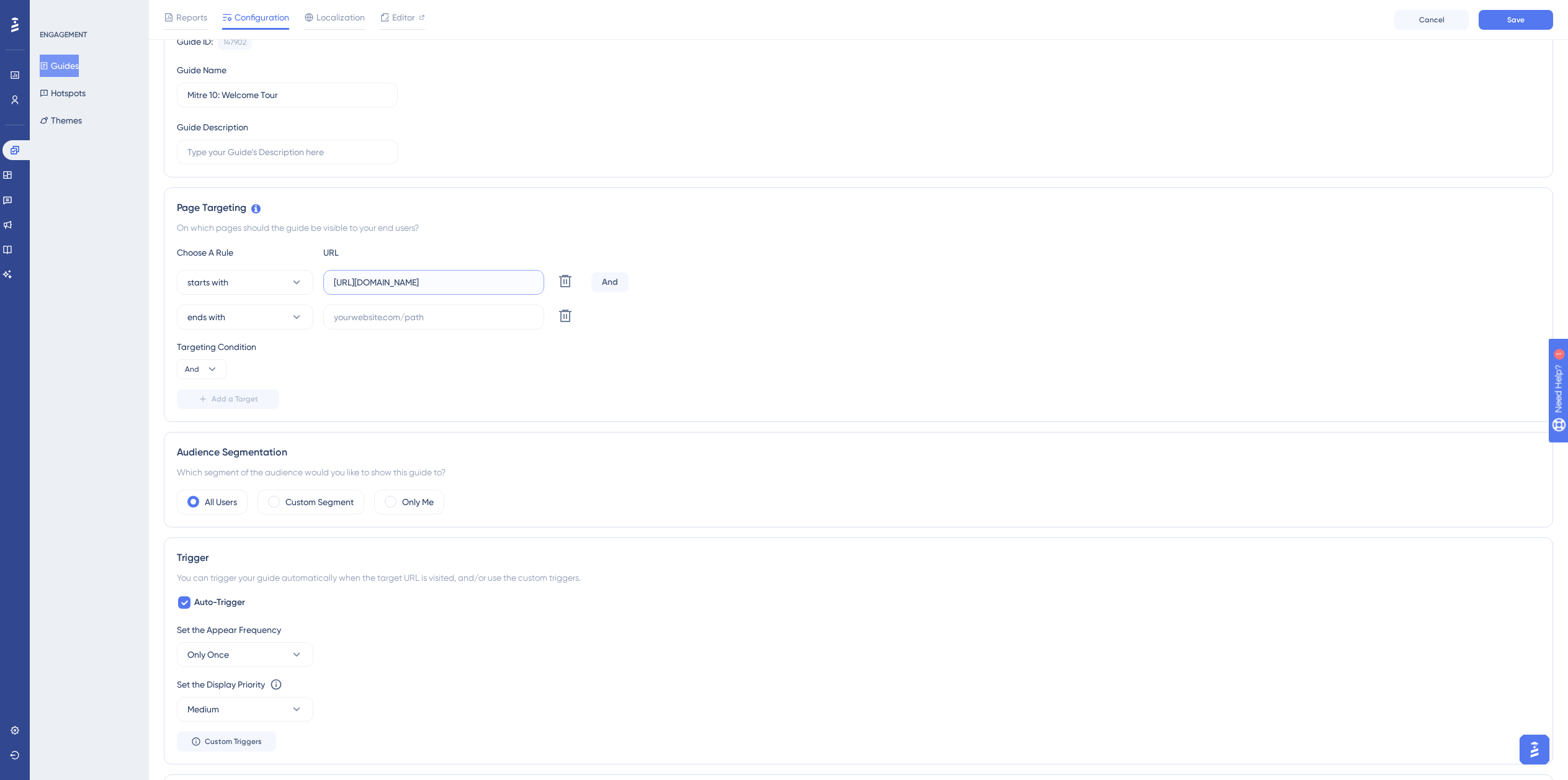
click at [405, 285] on input "https://planner.cyncly-idealspaces.com/uk/design/Draft?partnership=mitre10" at bounding box center [434, 282] width 200 height 14
paste input "dev-planner.cyncly-idealspaces.net/"
type input "https://dev-planner.cyncly-idealspaces.net/"
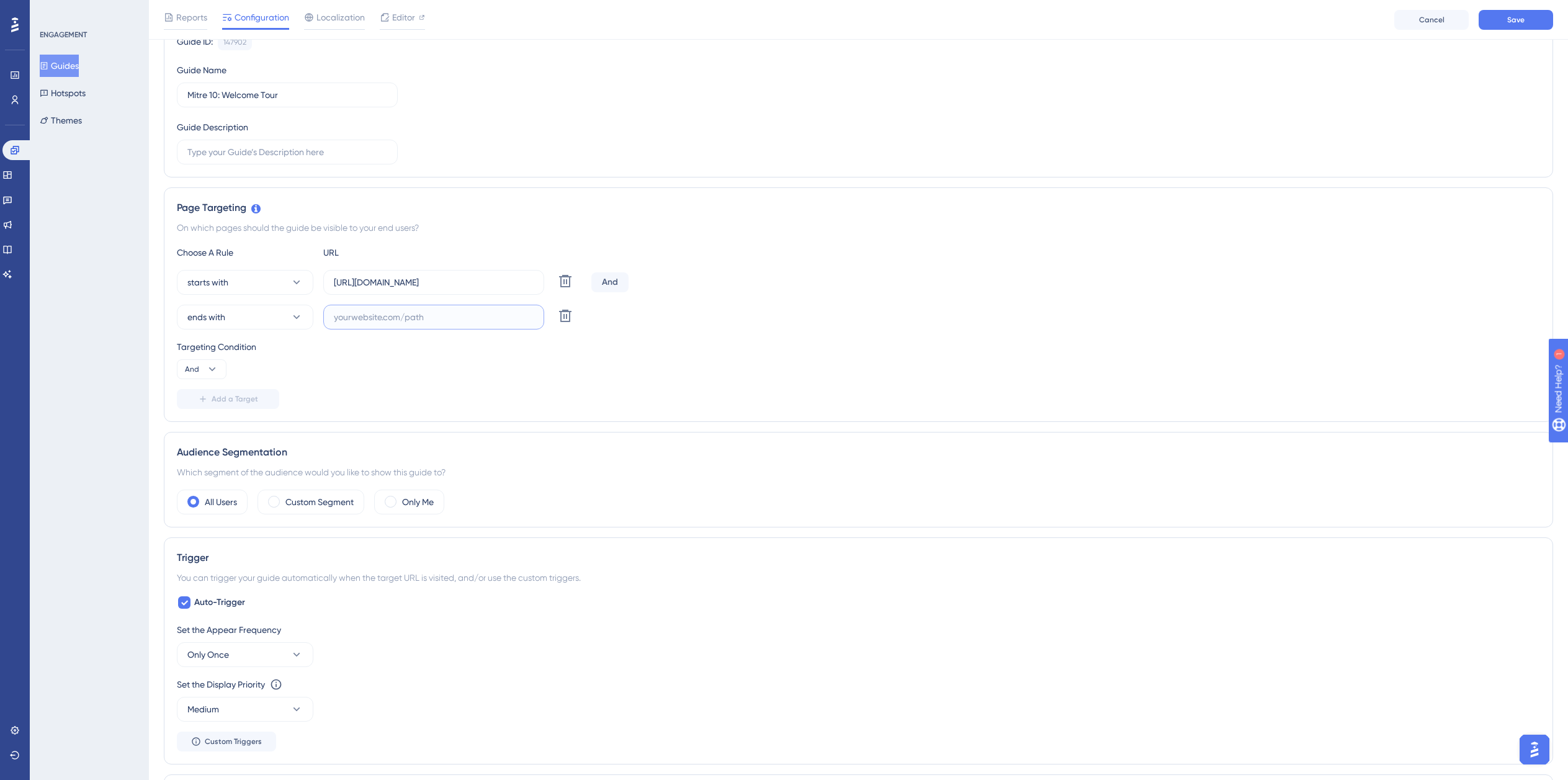
click at [392, 319] on input "text" at bounding box center [434, 317] width 200 height 14
paste input "isdemositena"
type input "isdemositena"
click at [198, 598] on span "Auto-Trigger" at bounding box center [220, 603] width 51 height 15
checkbox input "false"
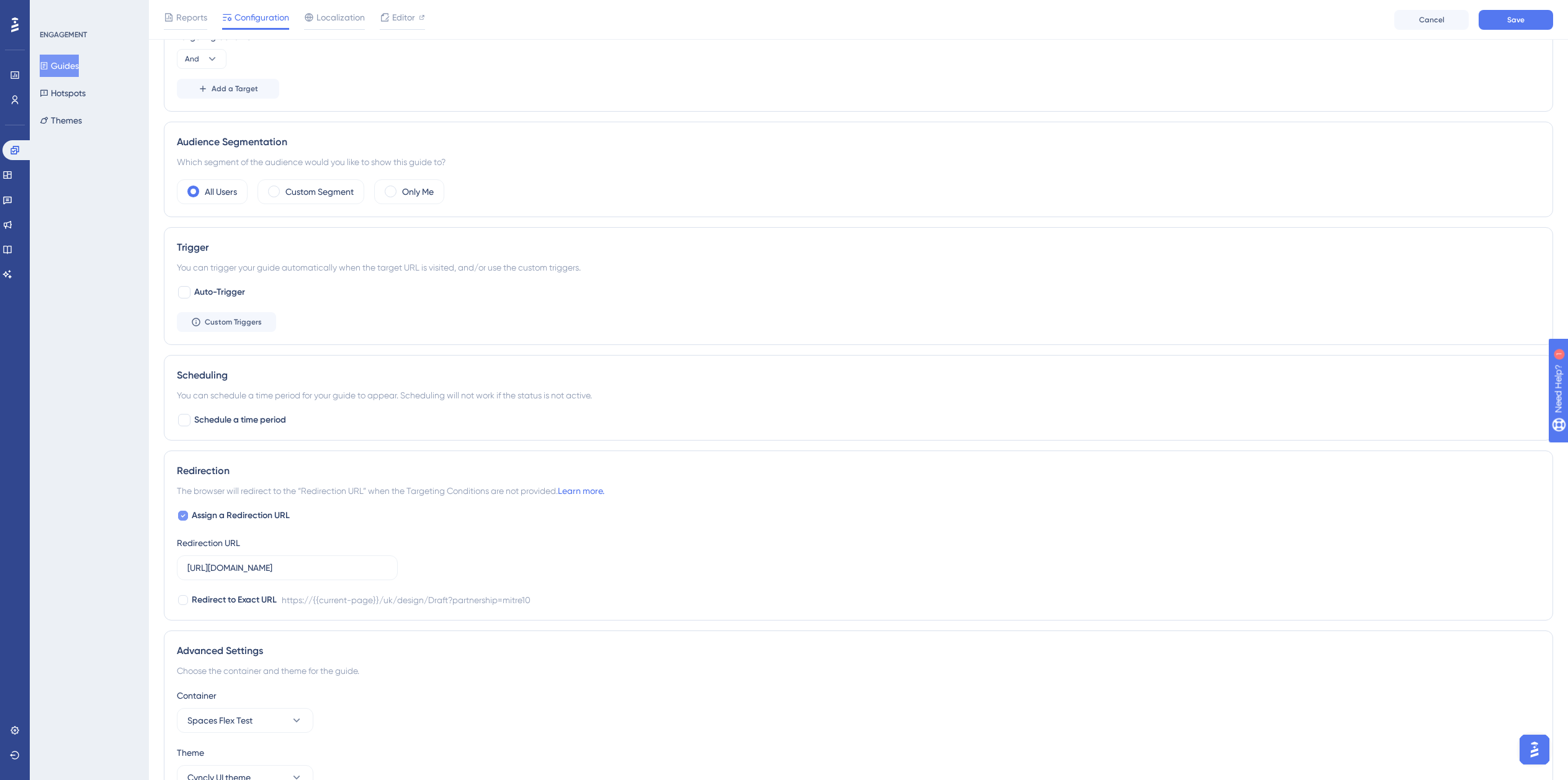
click at [232, 517] on span "Assign a Redirection URL" at bounding box center [241, 516] width 98 height 15
checkbox input "false"
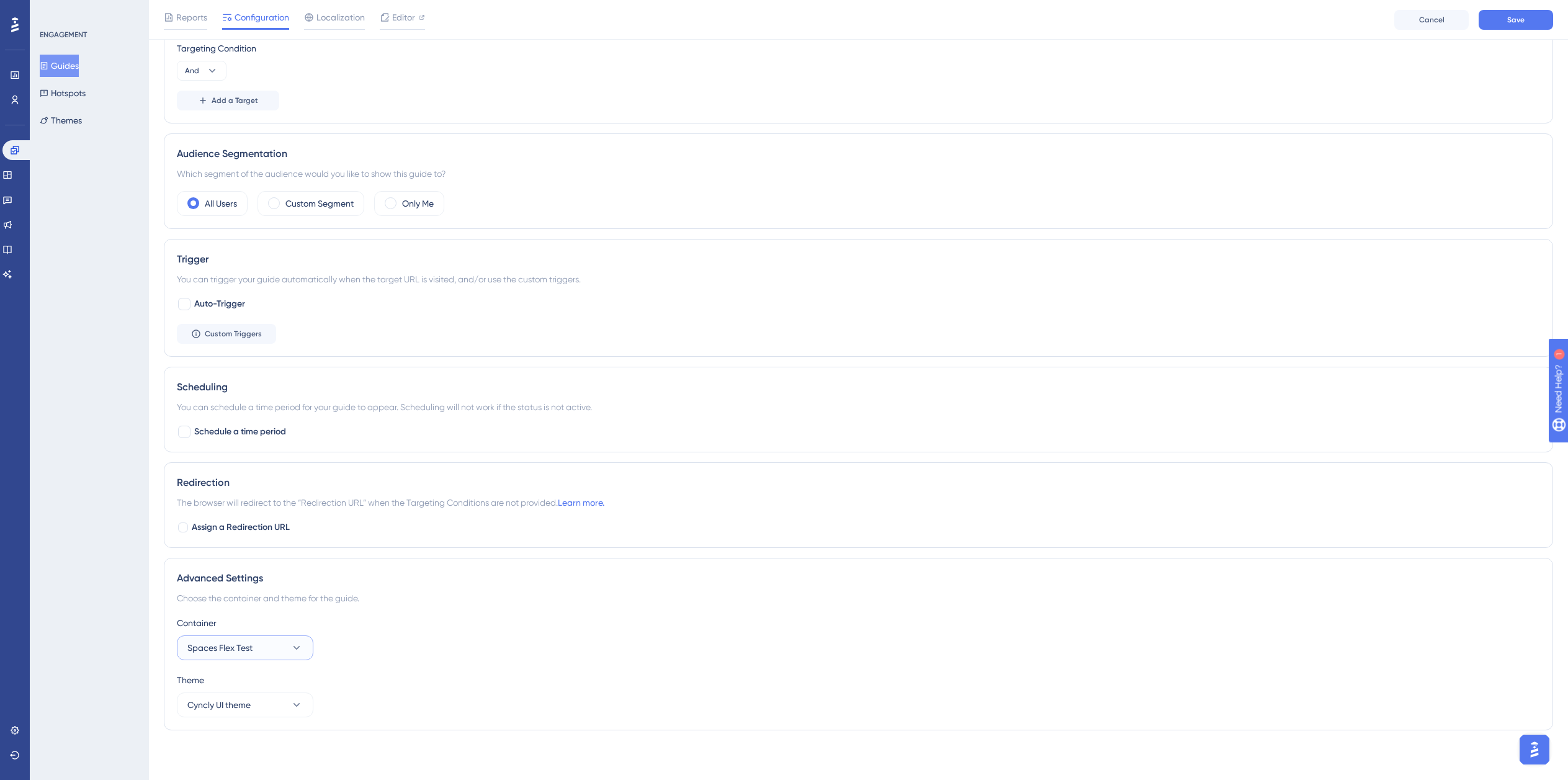
click at [225, 644] on span "Spaces Flex Test" at bounding box center [220, 648] width 65 height 15
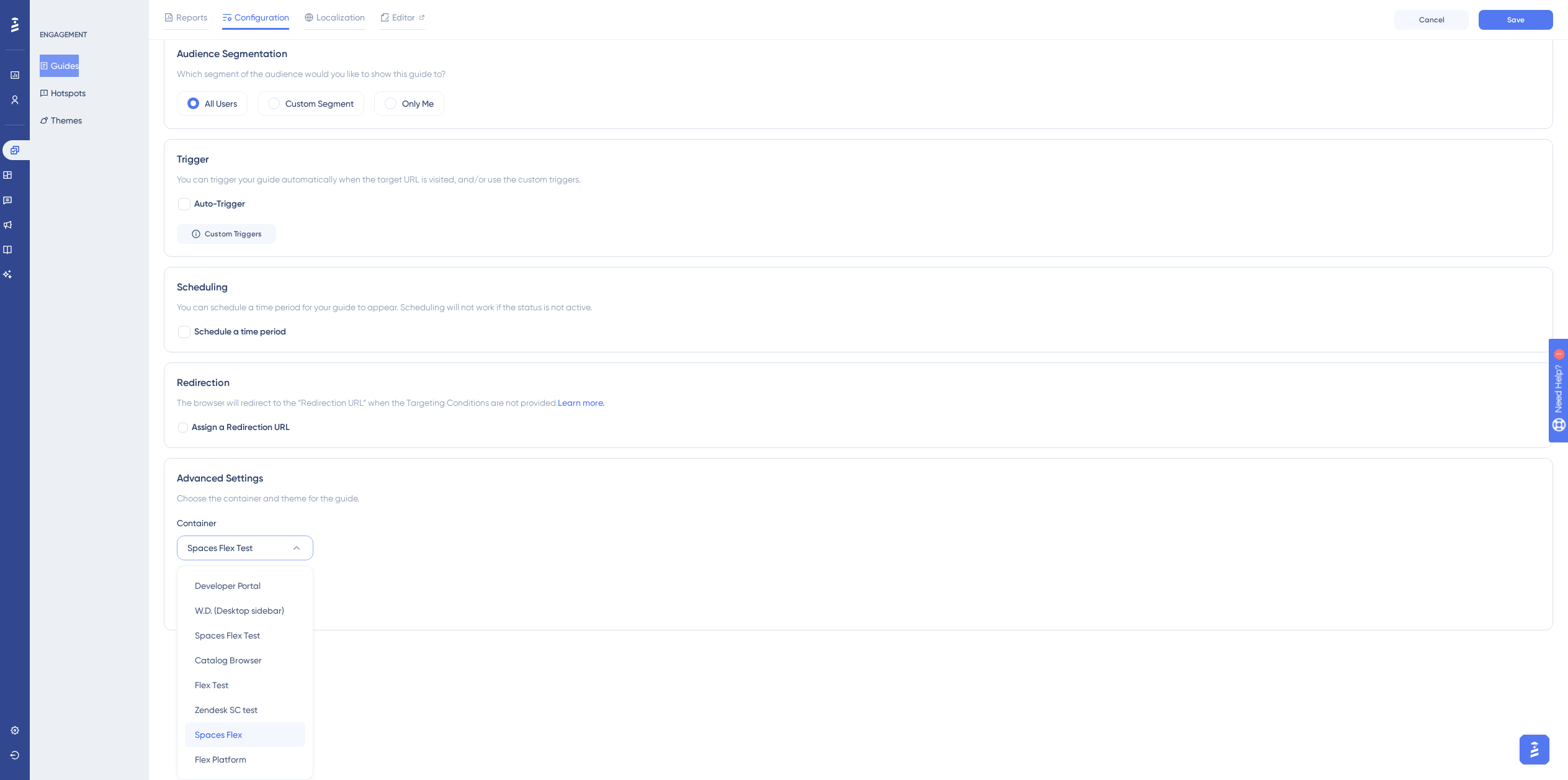
click at [237, 733] on span "Spaces Flex" at bounding box center [218, 735] width 47 height 15
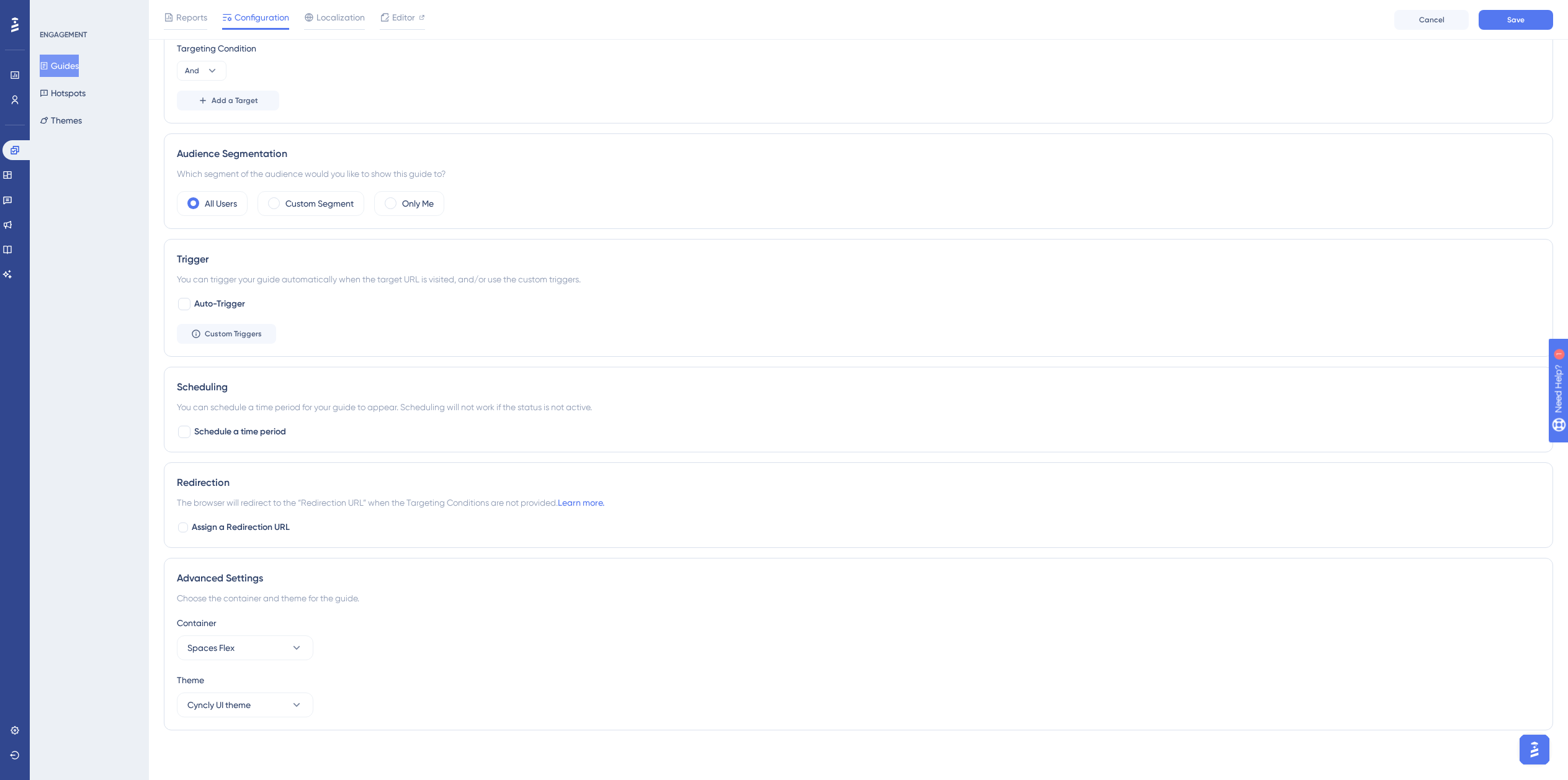
scroll to position [0, 0]
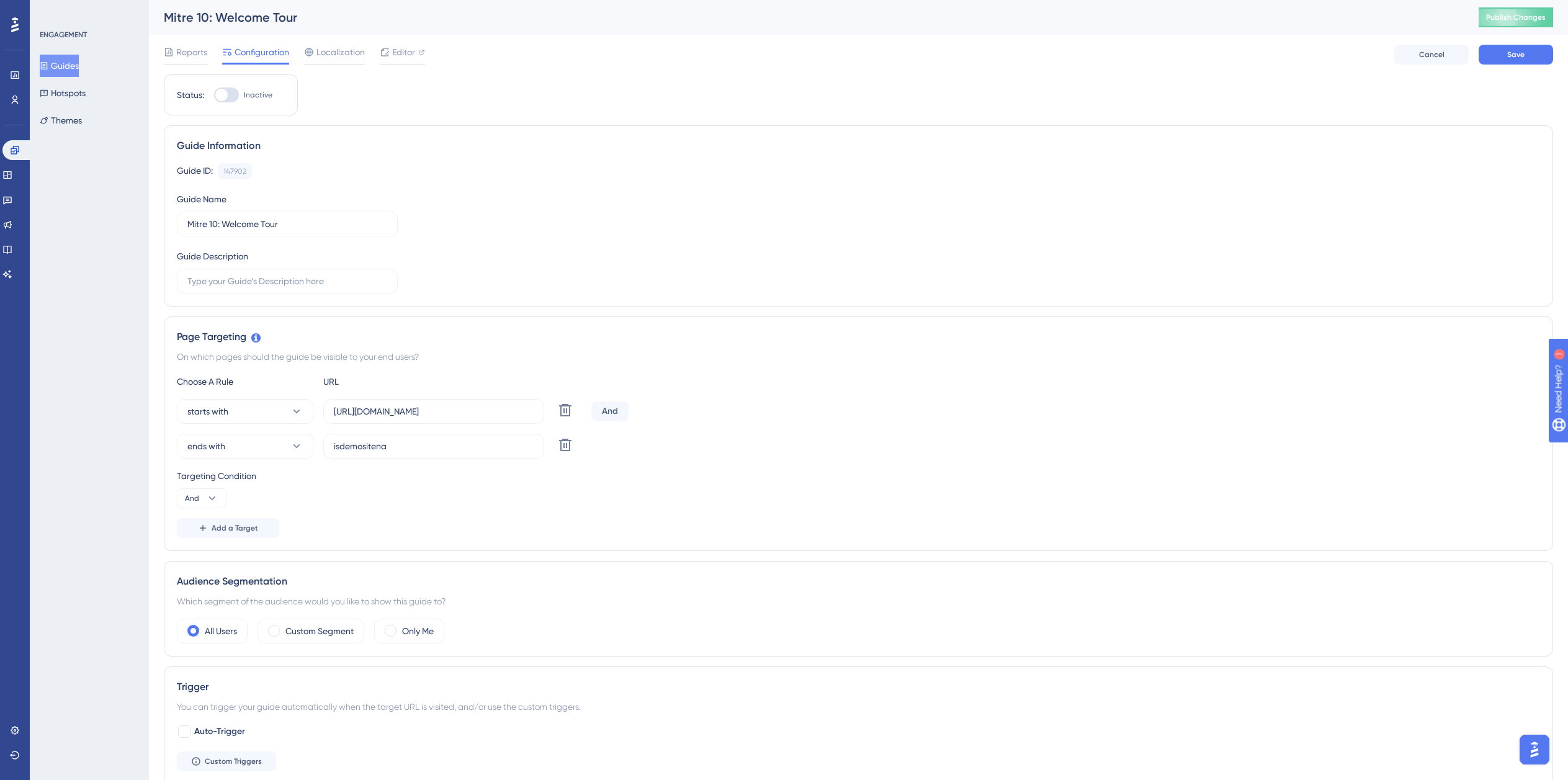
click at [225, 101] on div at bounding box center [226, 95] width 25 height 15
click at [214, 96] on input "Inactive" at bounding box center [214, 95] width 1 height 1
checkbox input "true"
click at [1513, 46] on button "Save" at bounding box center [1516, 54] width 74 height 20
click at [72, 68] on button "Guides" at bounding box center [59, 66] width 39 height 23
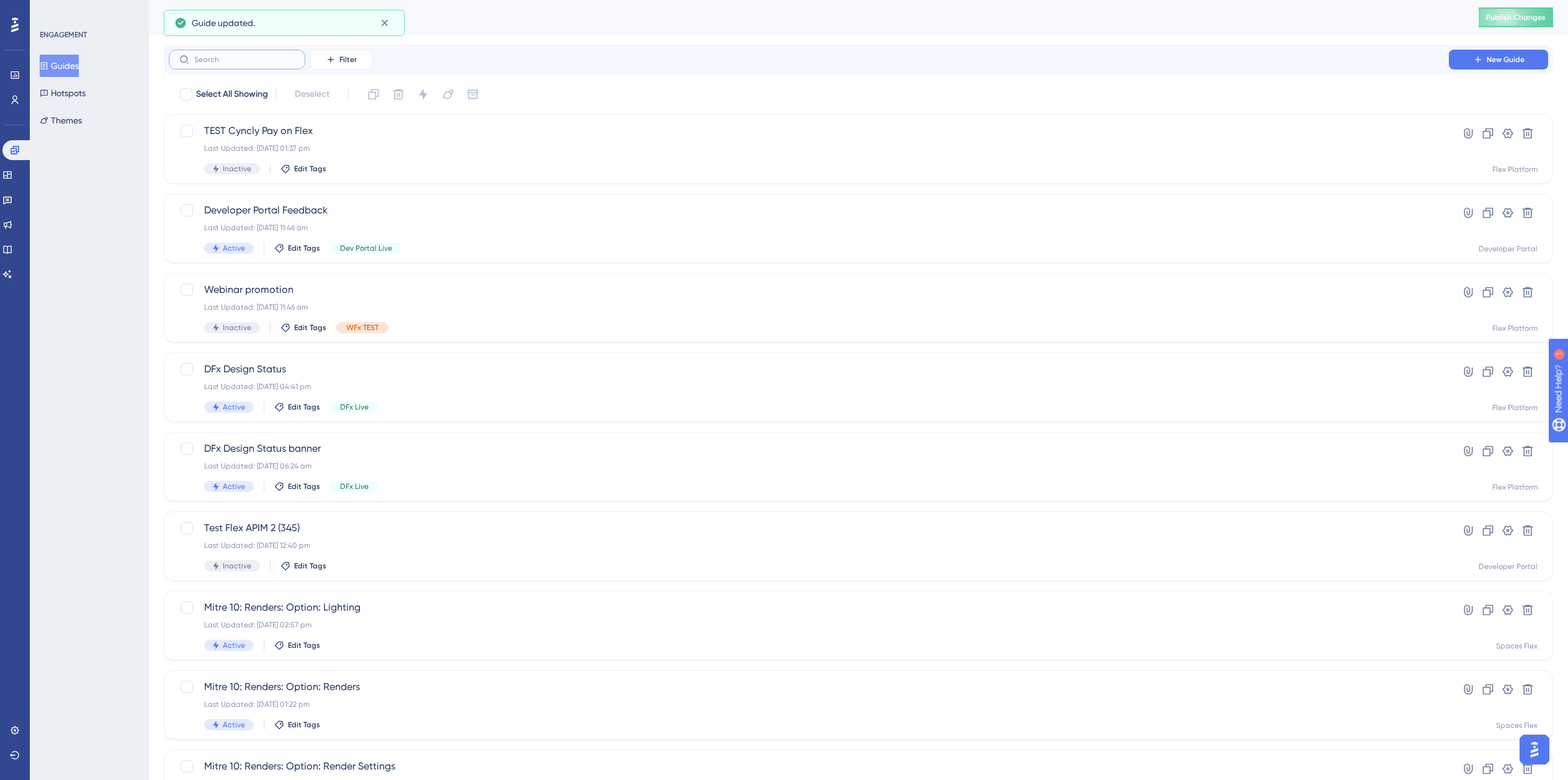
click at [238, 62] on input "text" at bounding box center [244, 60] width 101 height 9
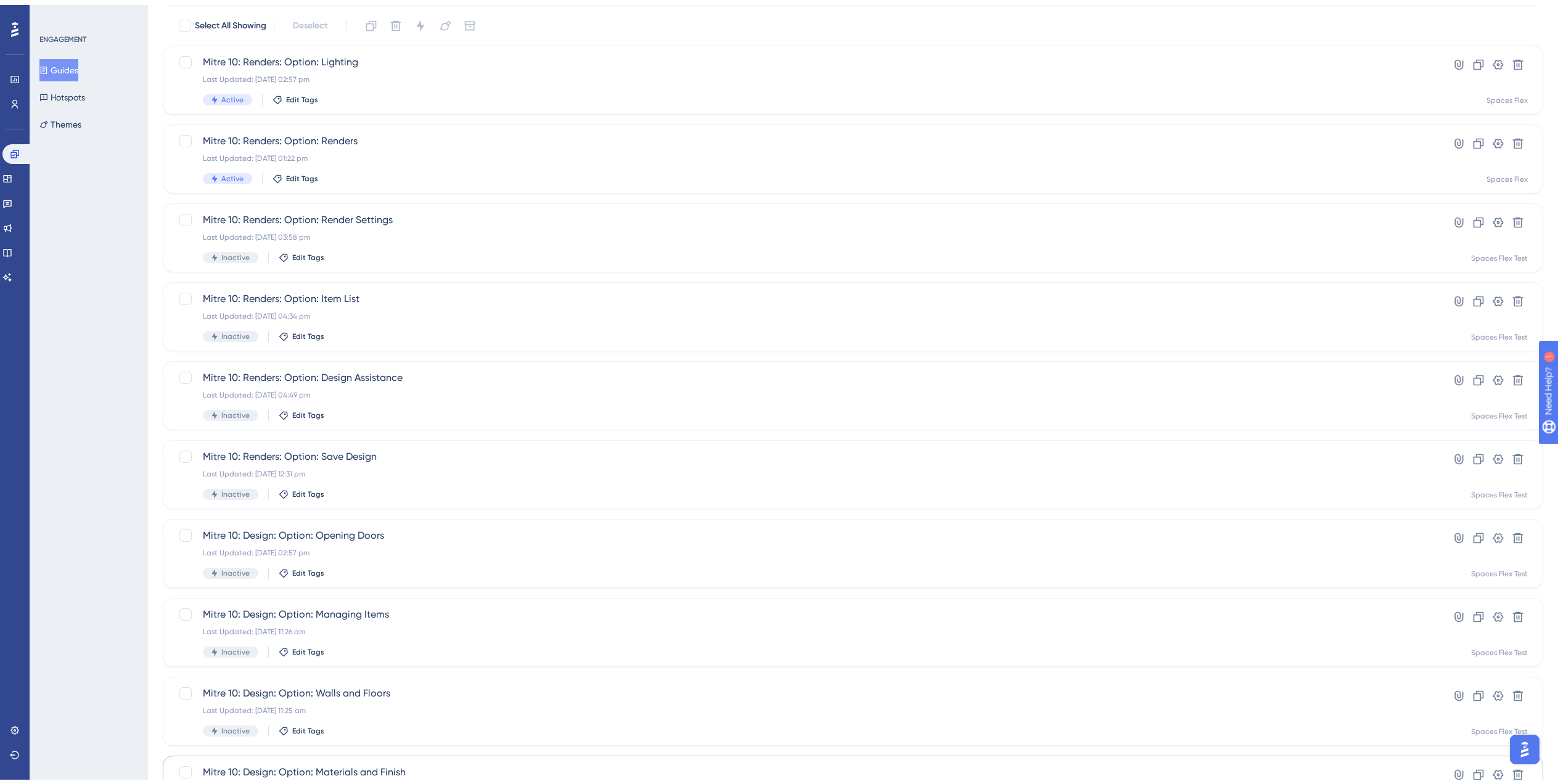
scroll to position [172, 0]
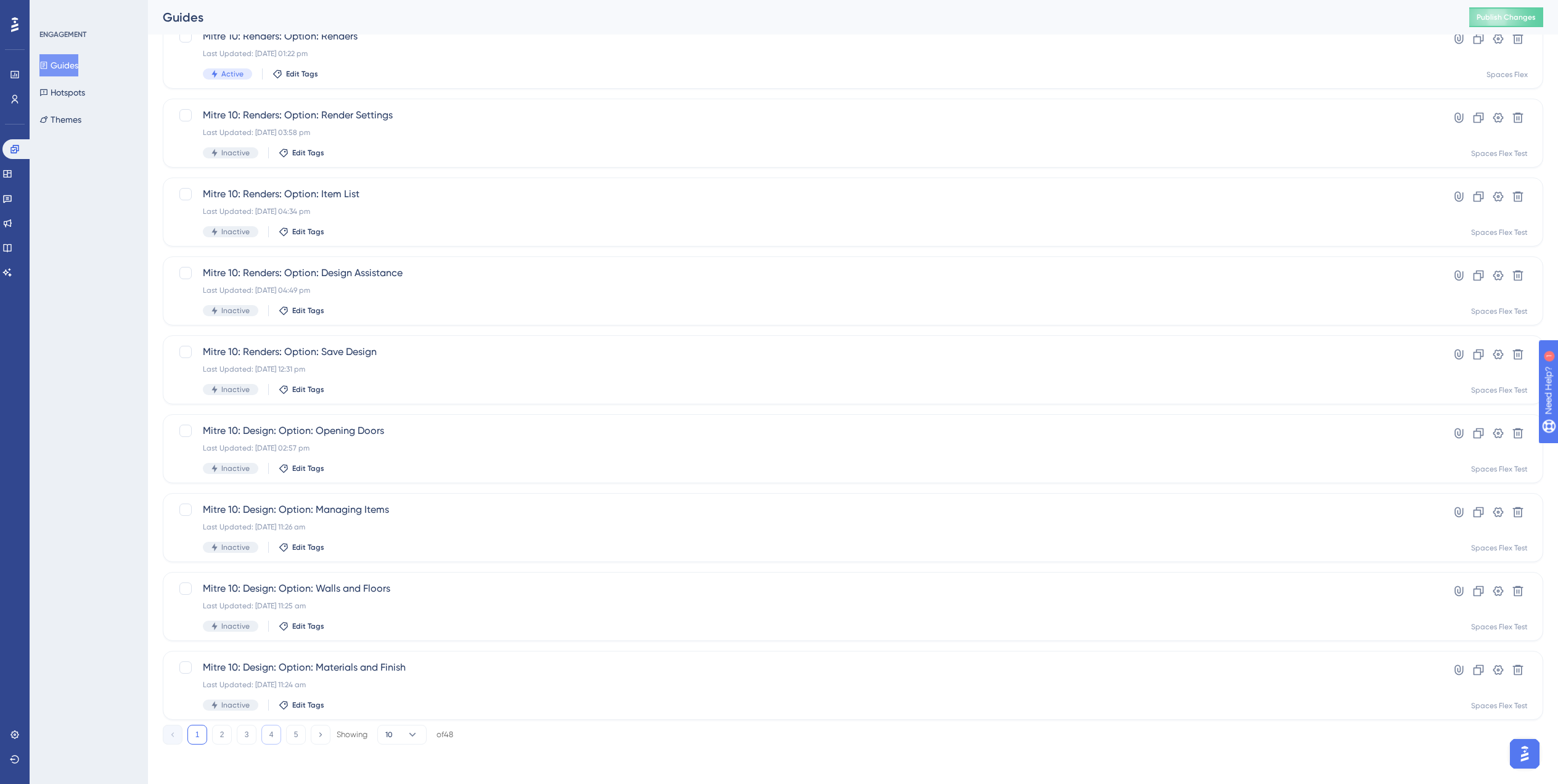
type input "Mit"
click at [265, 734] on button "4" at bounding box center [271, 734] width 20 height 20
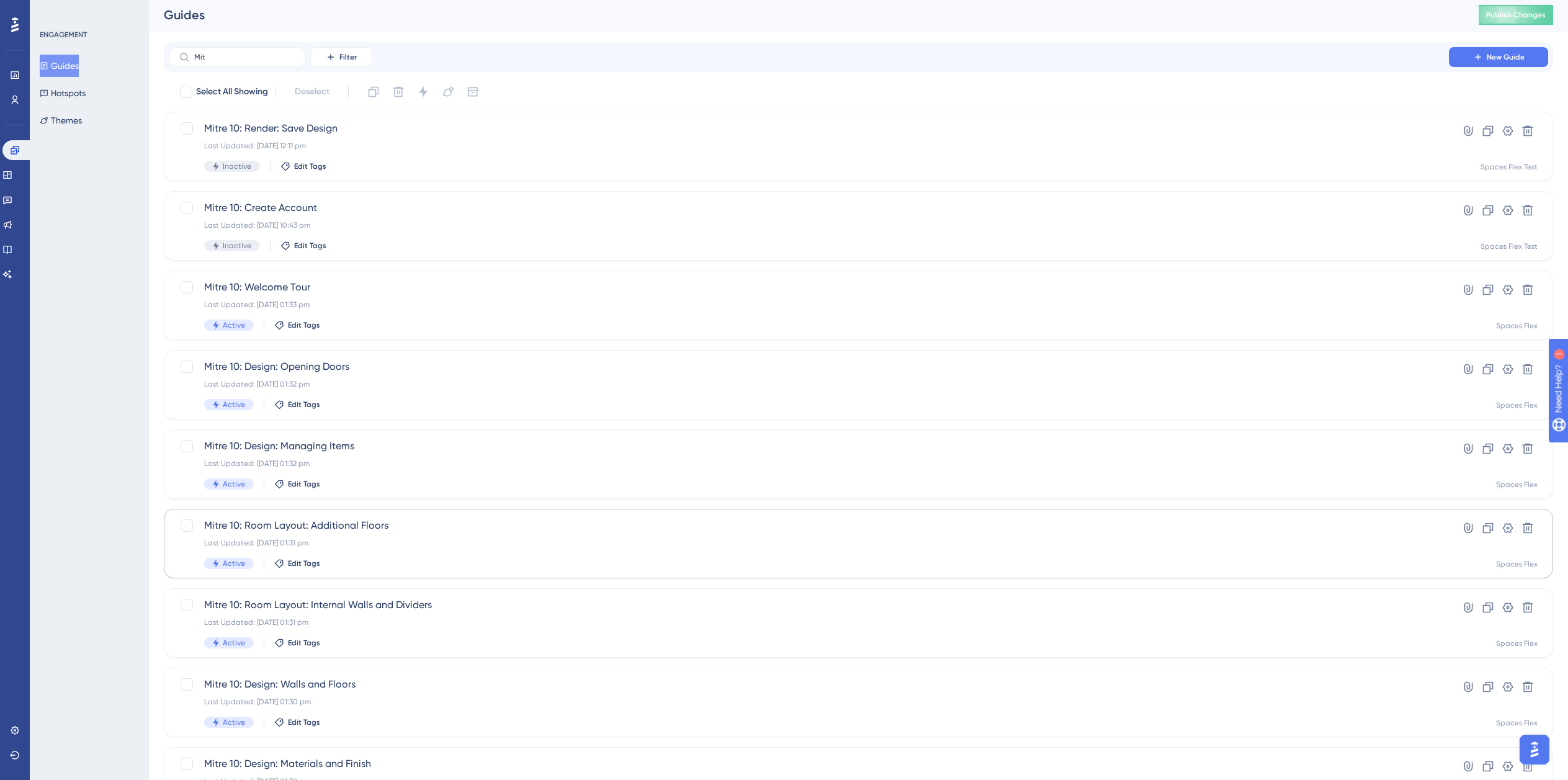
scroll to position [0, 0]
click at [691, 226] on div "Last Updated: 29 Jul 2025 10:43 am" at bounding box center [809, 228] width 1210 height 10
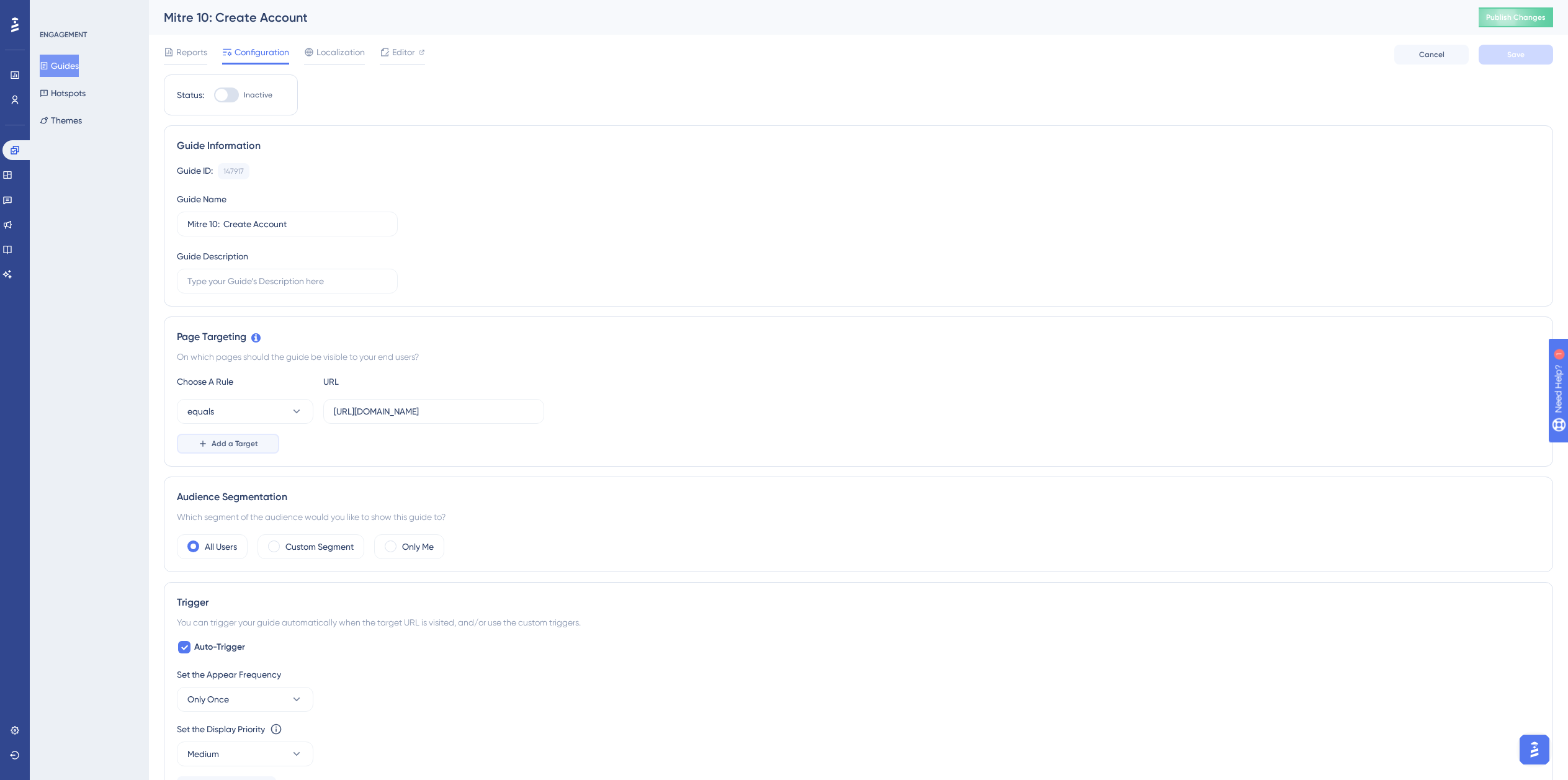
click at [227, 433] on button "Add a Target" at bounding box center [228, 443] width 102 height 20
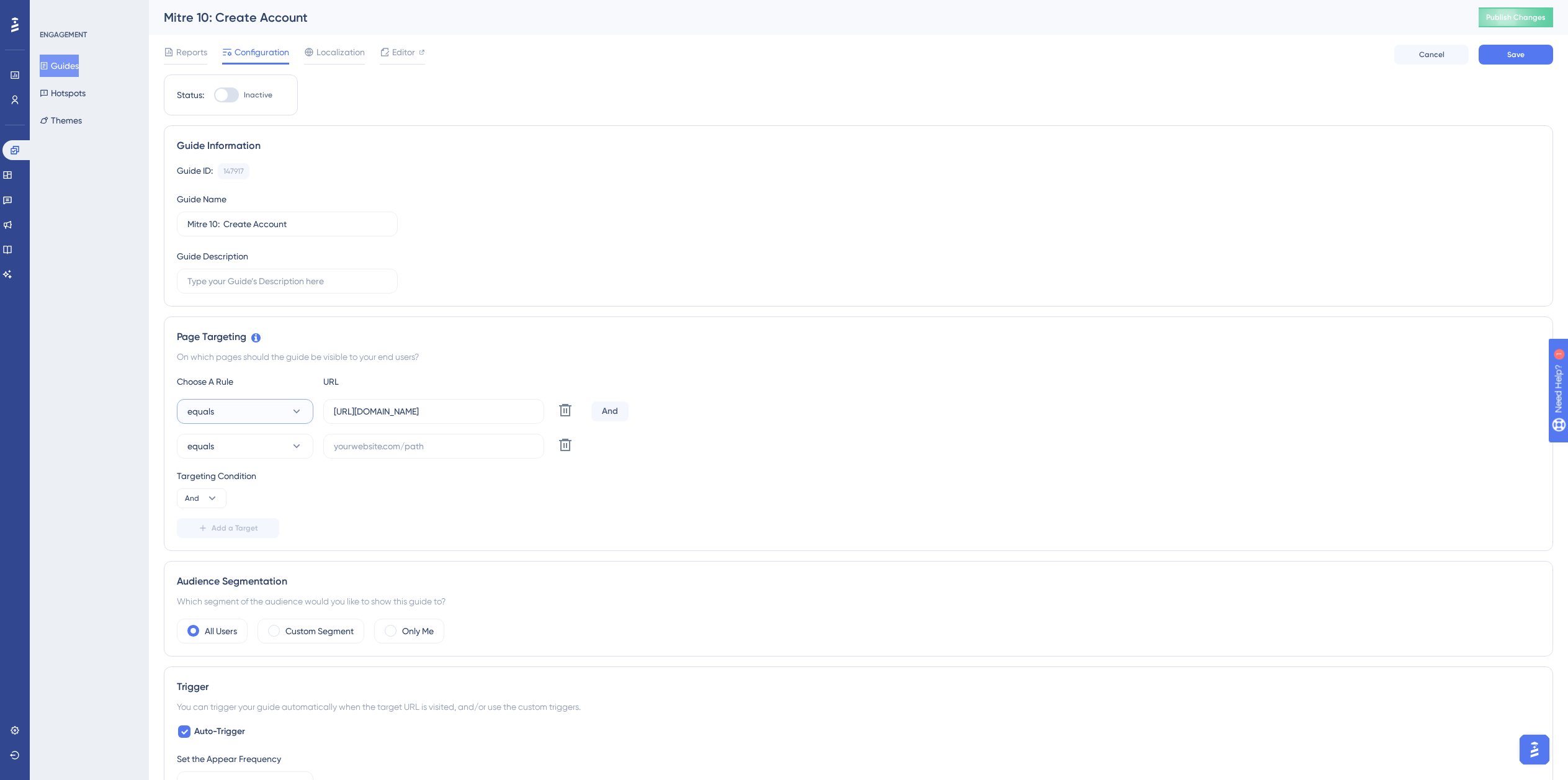
click at [232, 421] on button "equals" at bounding box center [244, 412] width 136 height 25
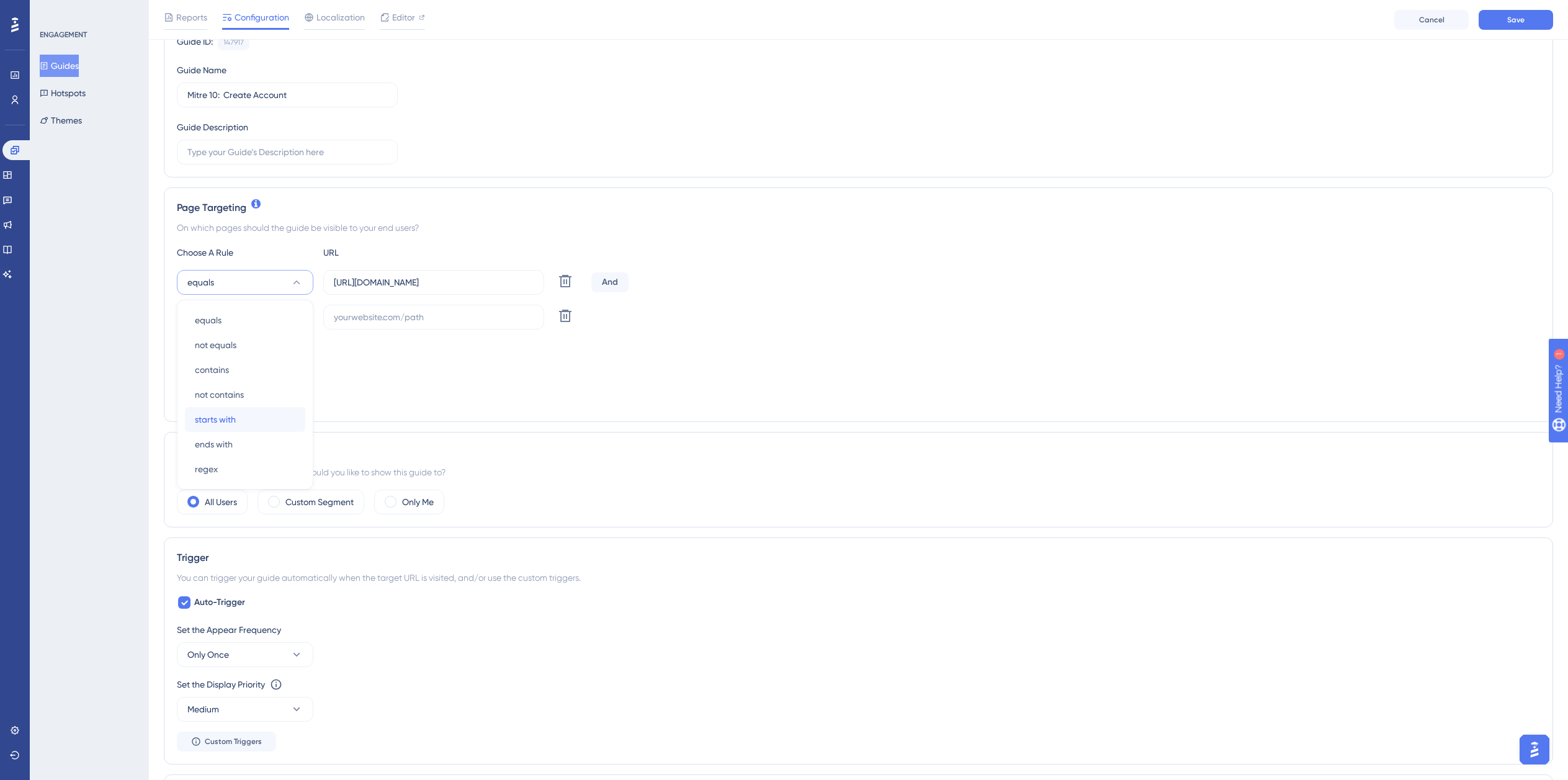
click at [232, 417] on span "starts with" at bounding box center [215, 420] width 41 height 15
click at [239, 314] on button "equals" at bounding box center [244, 317] width 136 height 25
click at [219, 474] on span "ends with" at bounding box center [214, 479] width 38 height 15
click at [367, 320] on input "text" at bounding box center [434, 317] width 200 height 14
paste input "isdemositena"
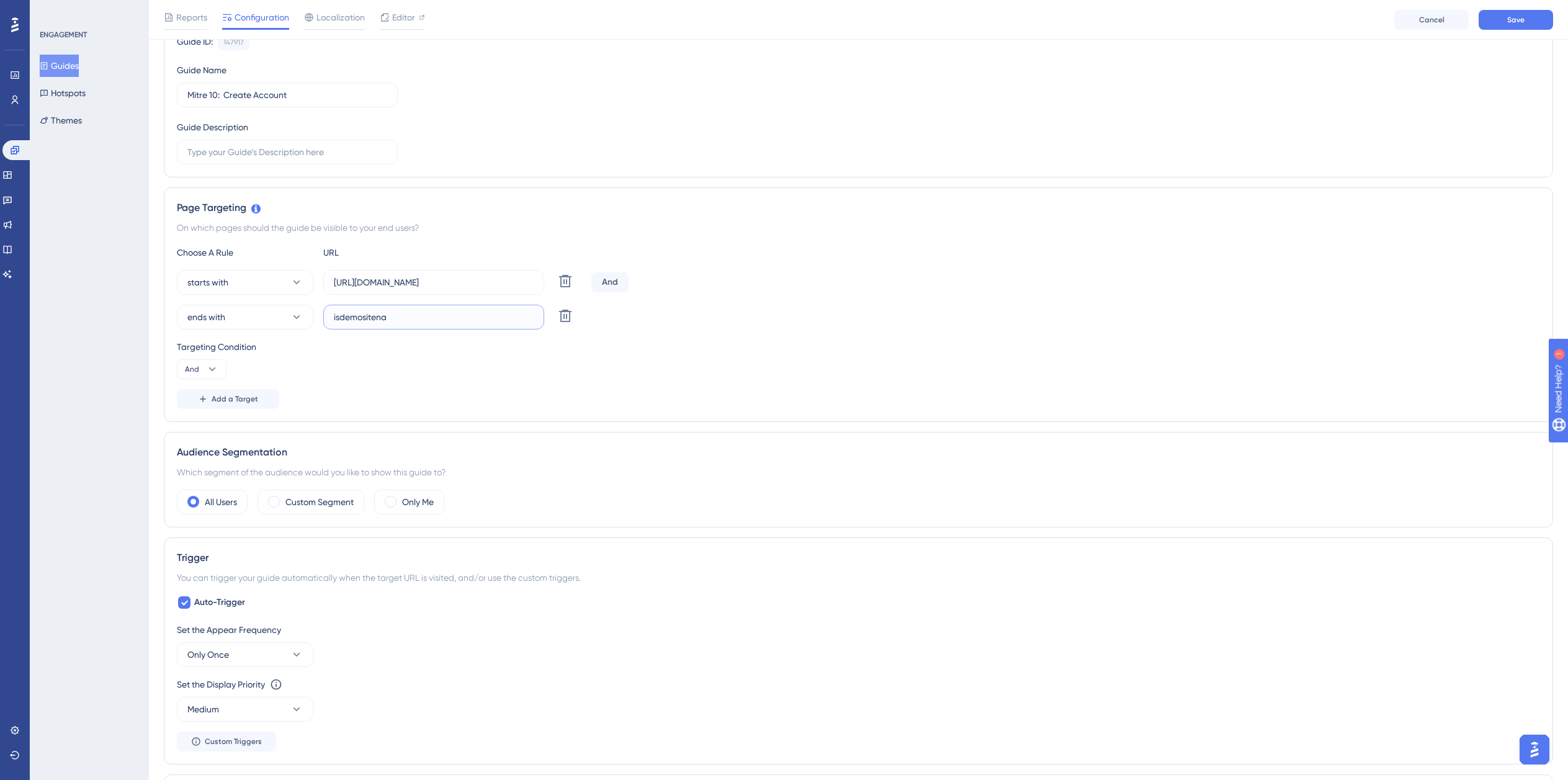
type input "isdemositena"
click at [371, 276] on input "https://planner.cyncly-idealspaces.com/uk/design/Draft?partnership=mitre10" at bounding box center [434, 282] width 200 height 14
paste input "dev-planner.cyncly-idealspaces.net/"
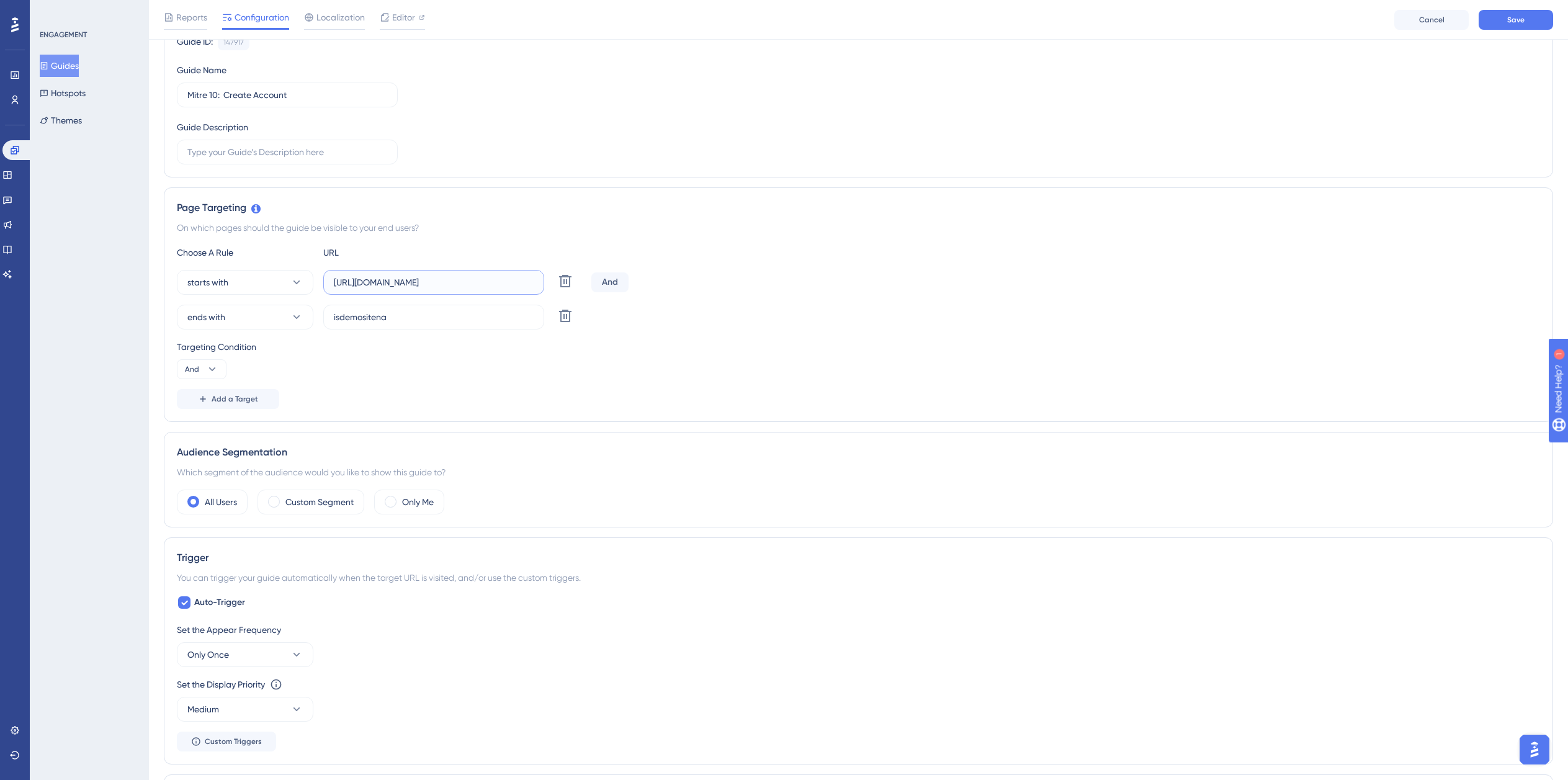
type input "https://dev-planner.cyncly-idealspaces.net/"
click at [218, 614] on div "Auto-Trigger Set the Appear Frequency Only Once Set the Display Priority This o…" at bounding box center [858, 673] width 1364 height 156
click at [227, 607] on span "Auto-Trigger" at bounding box center [220, 603] width 51 height 15
checkbox input "false"
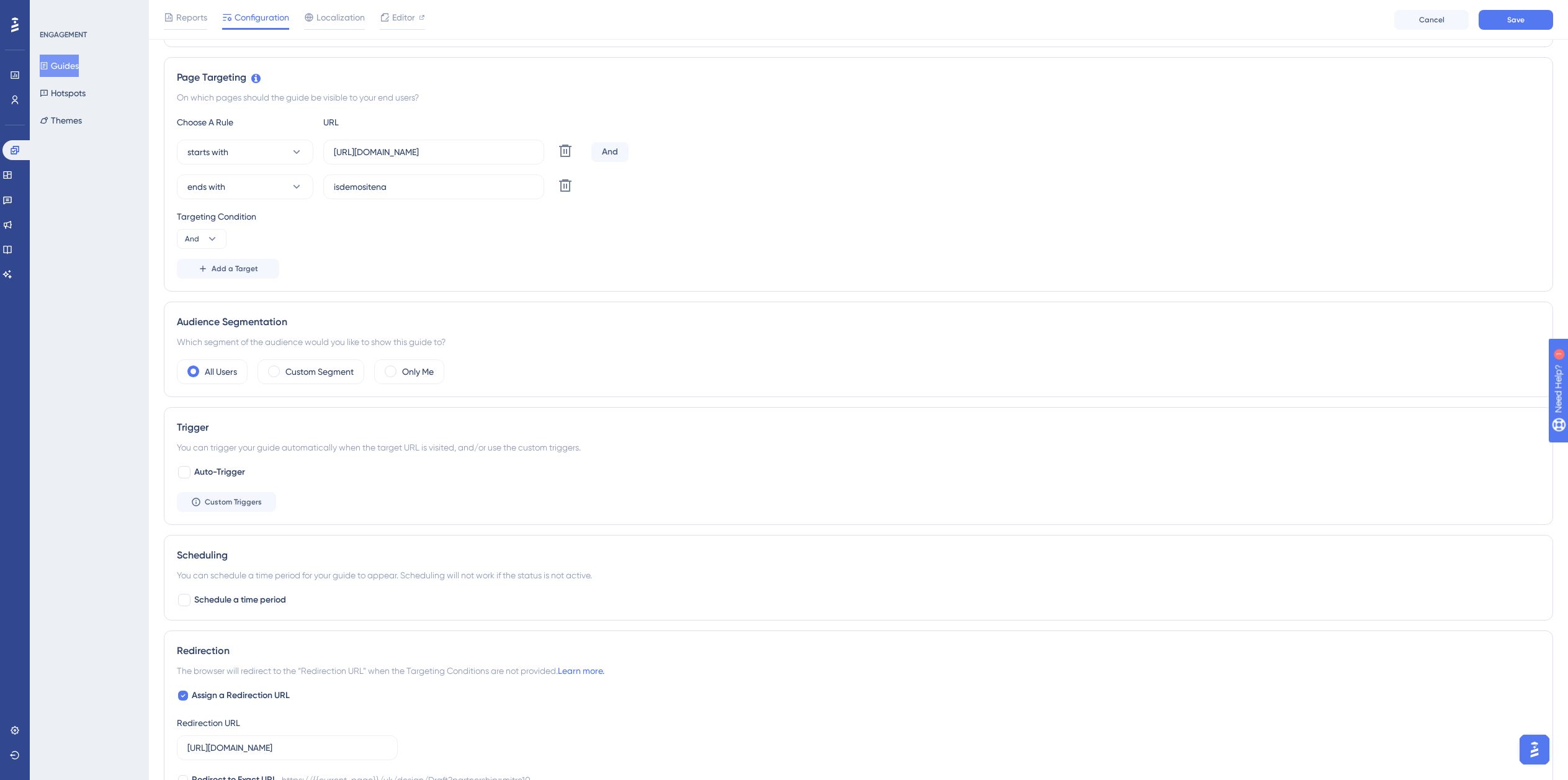
scroll to position [382, 0]
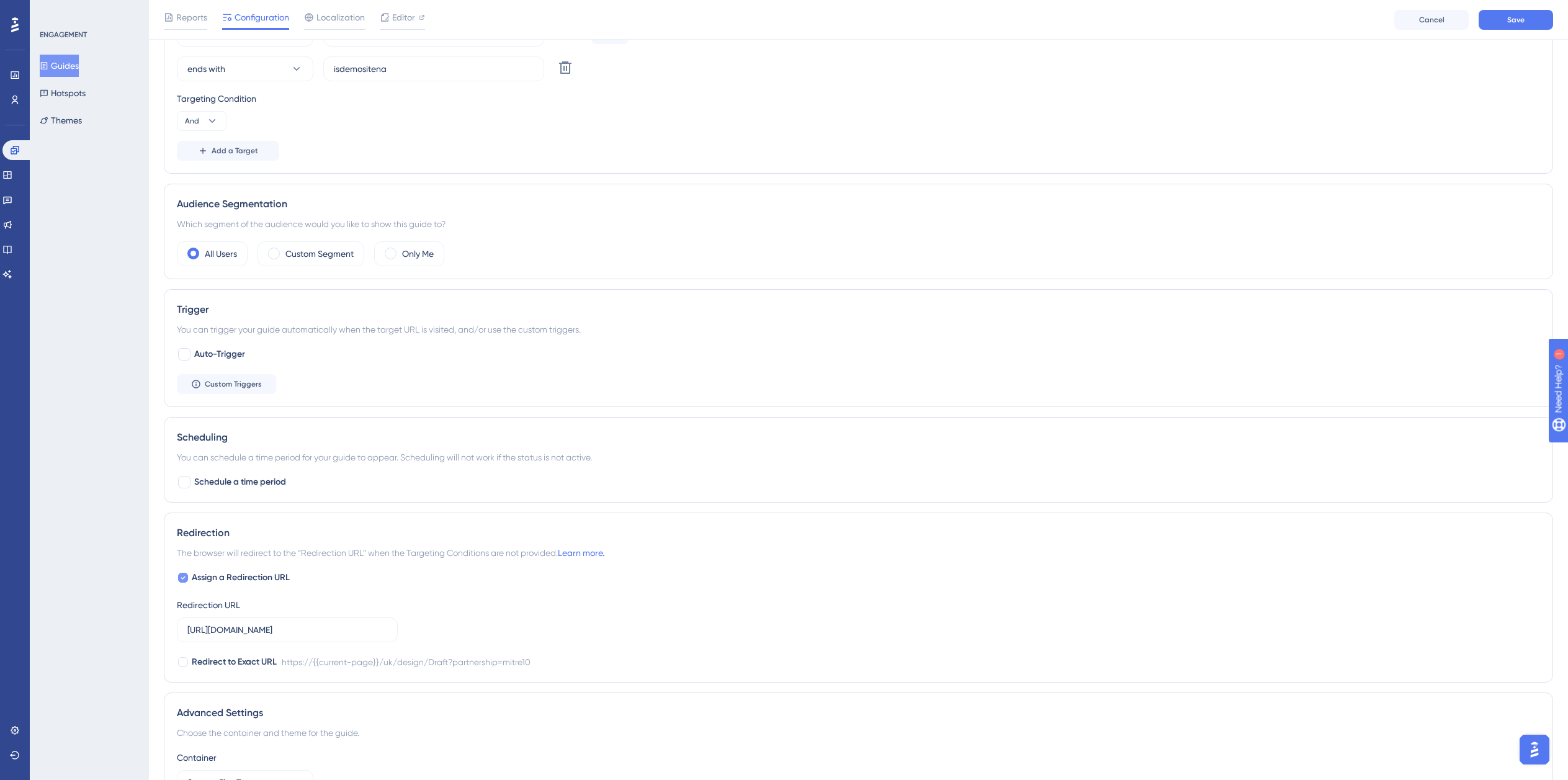
click at [229, 579] on span "Assign a Redirection URL" at bounding box center [241, 578] width 98 height 15
checkbox input "false"
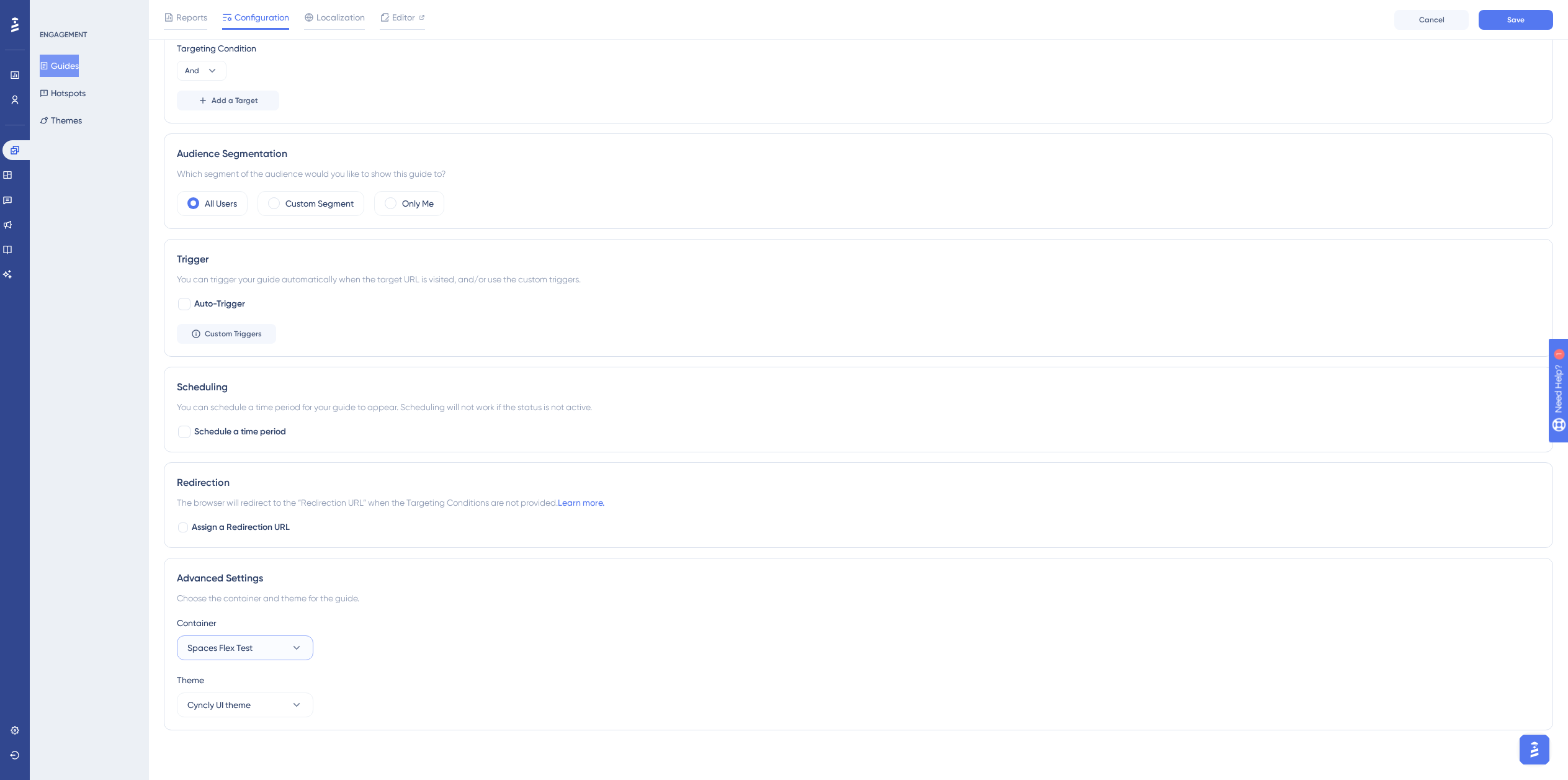
click at [275, 654] on button "Spaces Flex Test" at bounding box center [244, 648] width 136 height 25
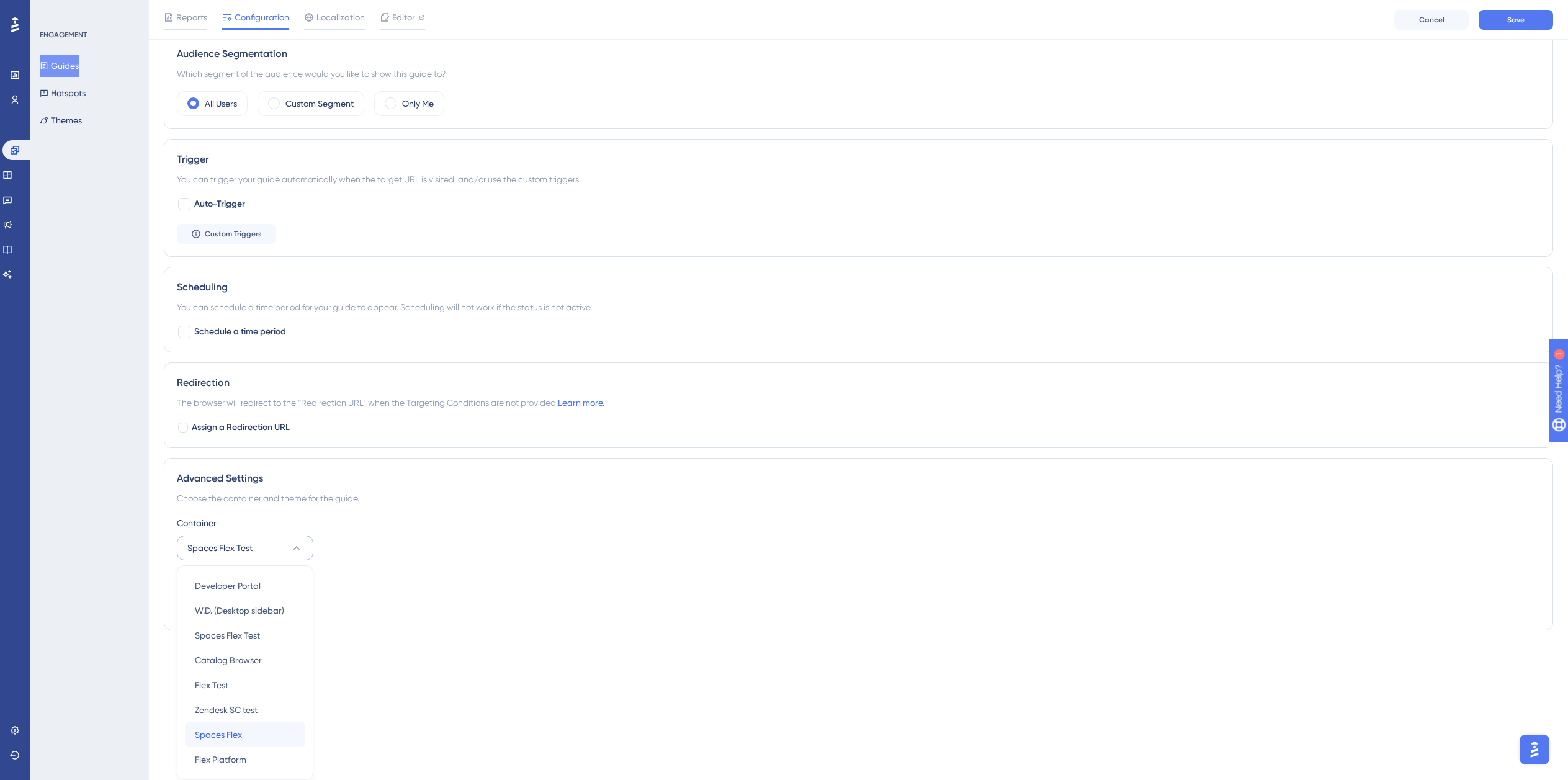
click at [236, 728] on span "Spaces Flex" at bounding box center [218, 735] width 47 height 15
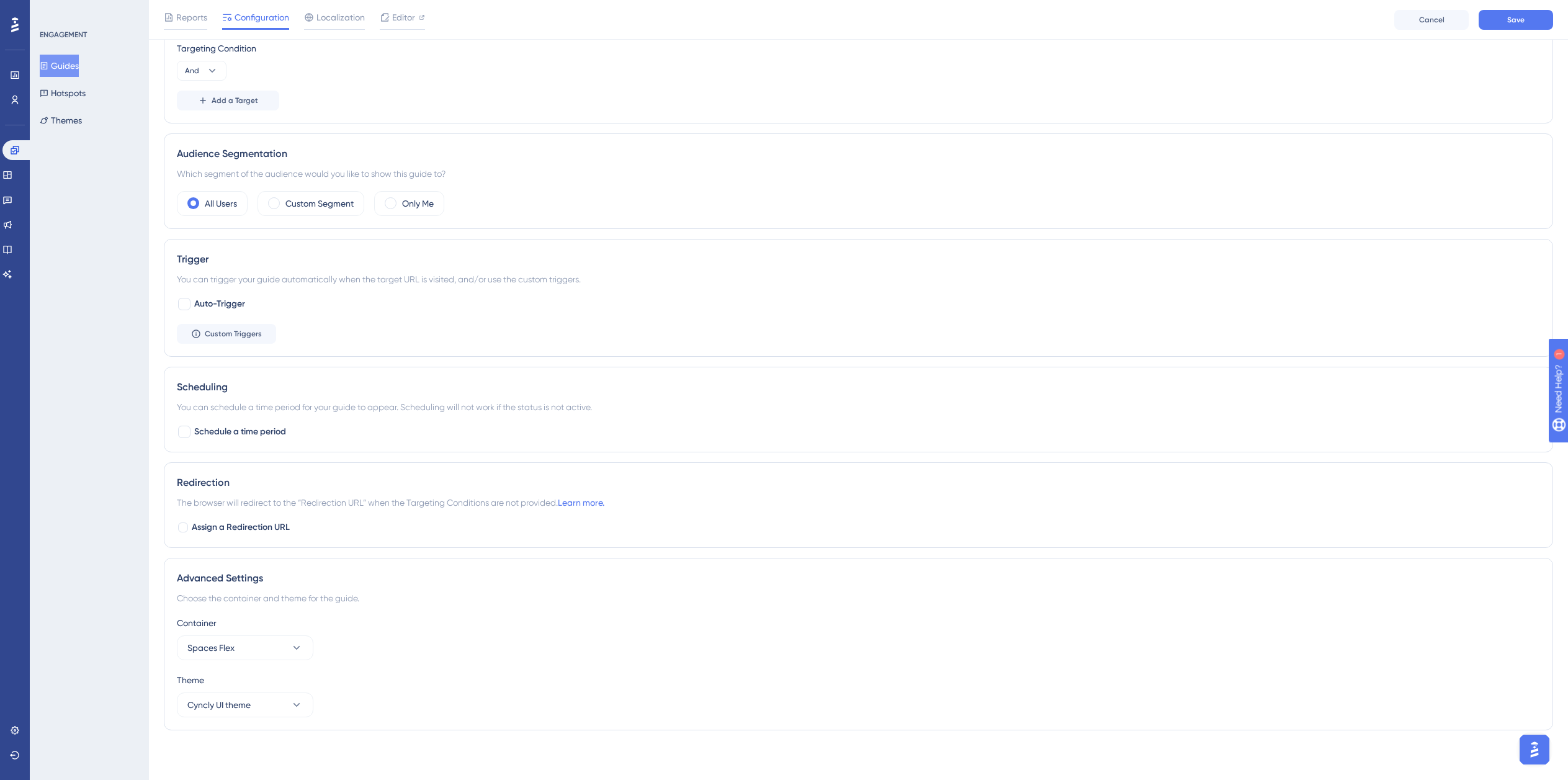
scroll to position [433, 0]
click at [637, 582] on div "Advanced Settings" at bounding box center [858, 578] width 1364 height 15
click at [1516, 19] on span "Save" at bounding box center [1516, 20] width 18 height 10
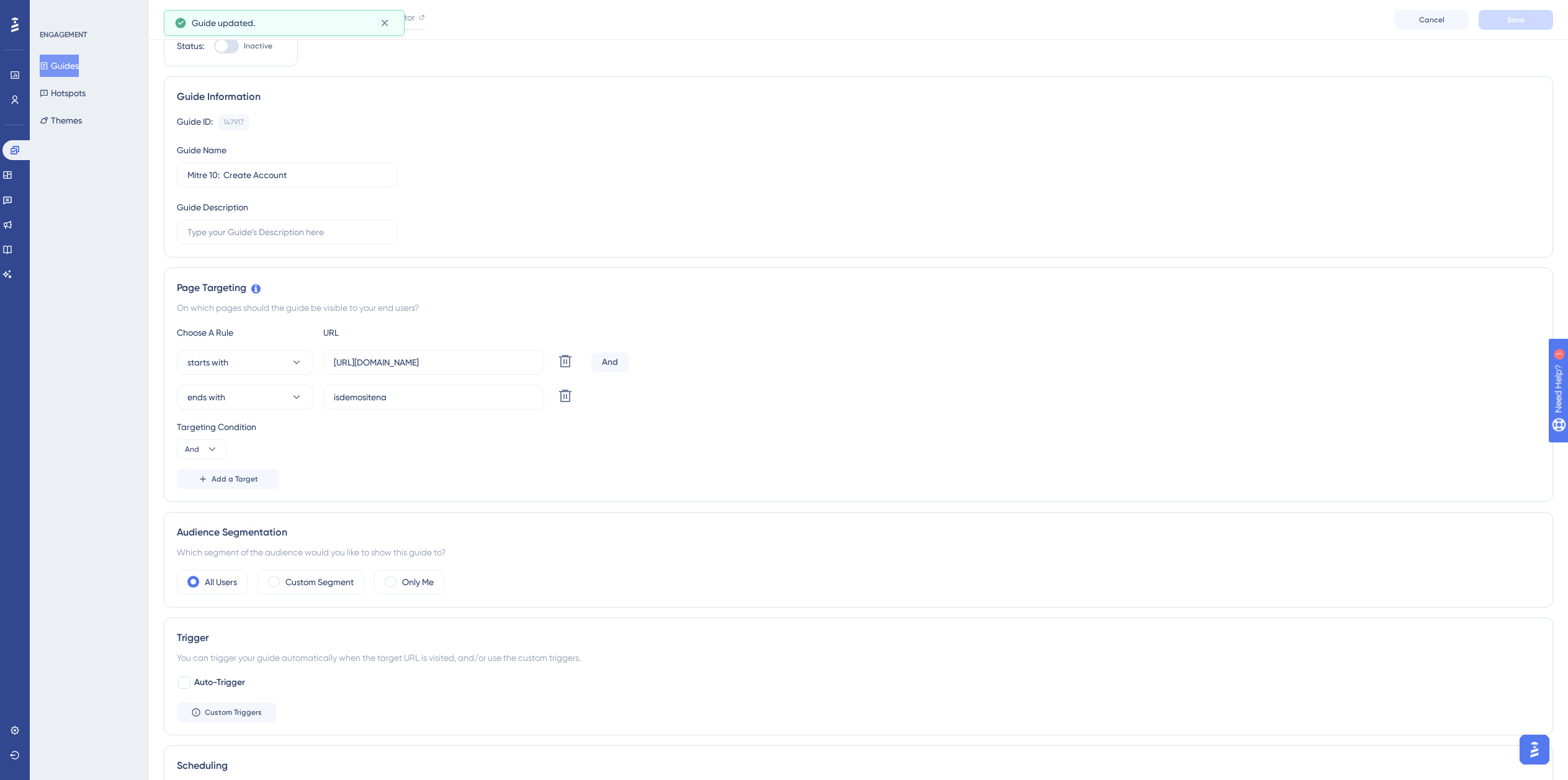
scroll to position [0, 0]
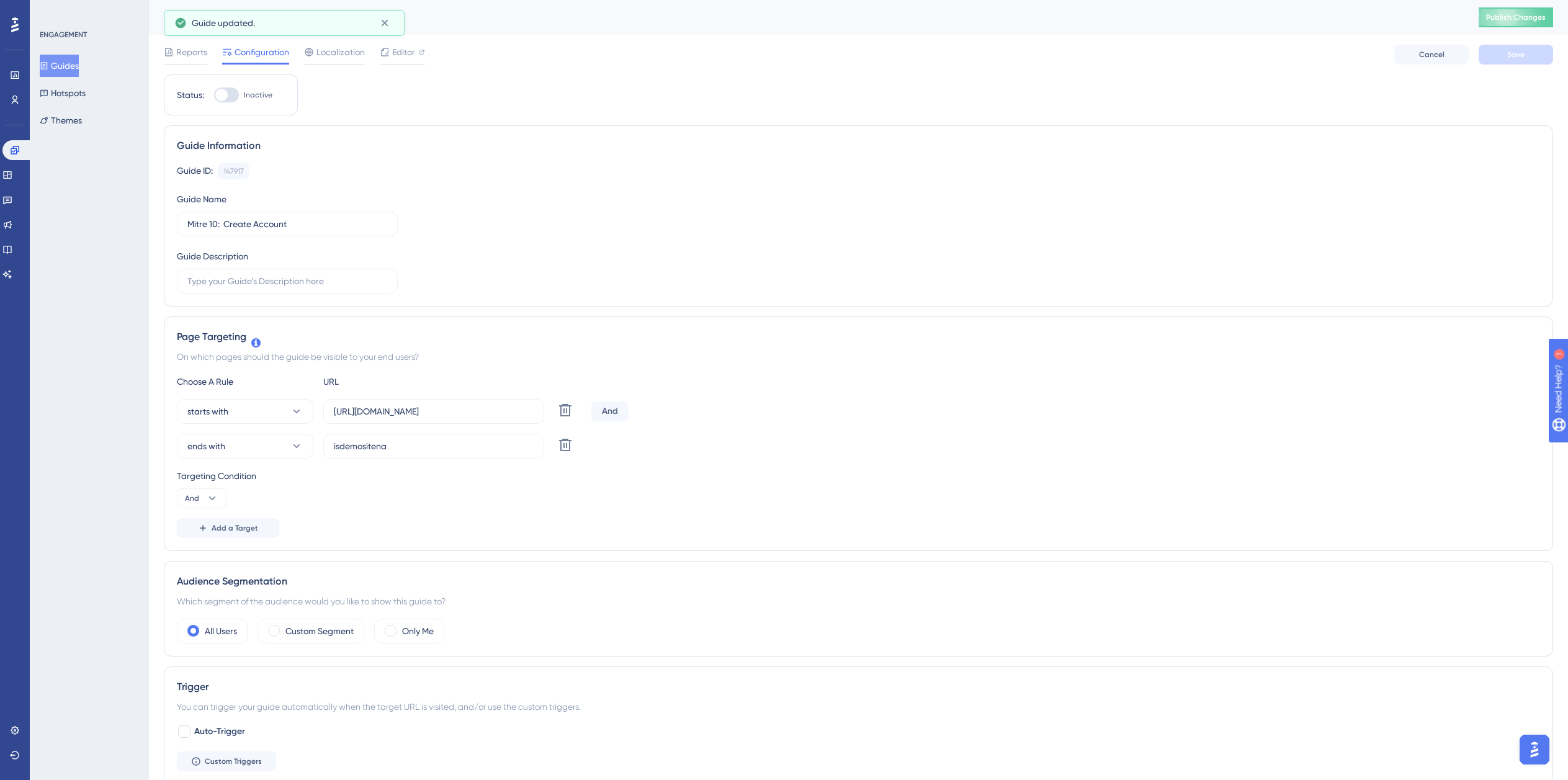
click at [48, 61] on icon at bounding box center [44, 66] width 9 height 9
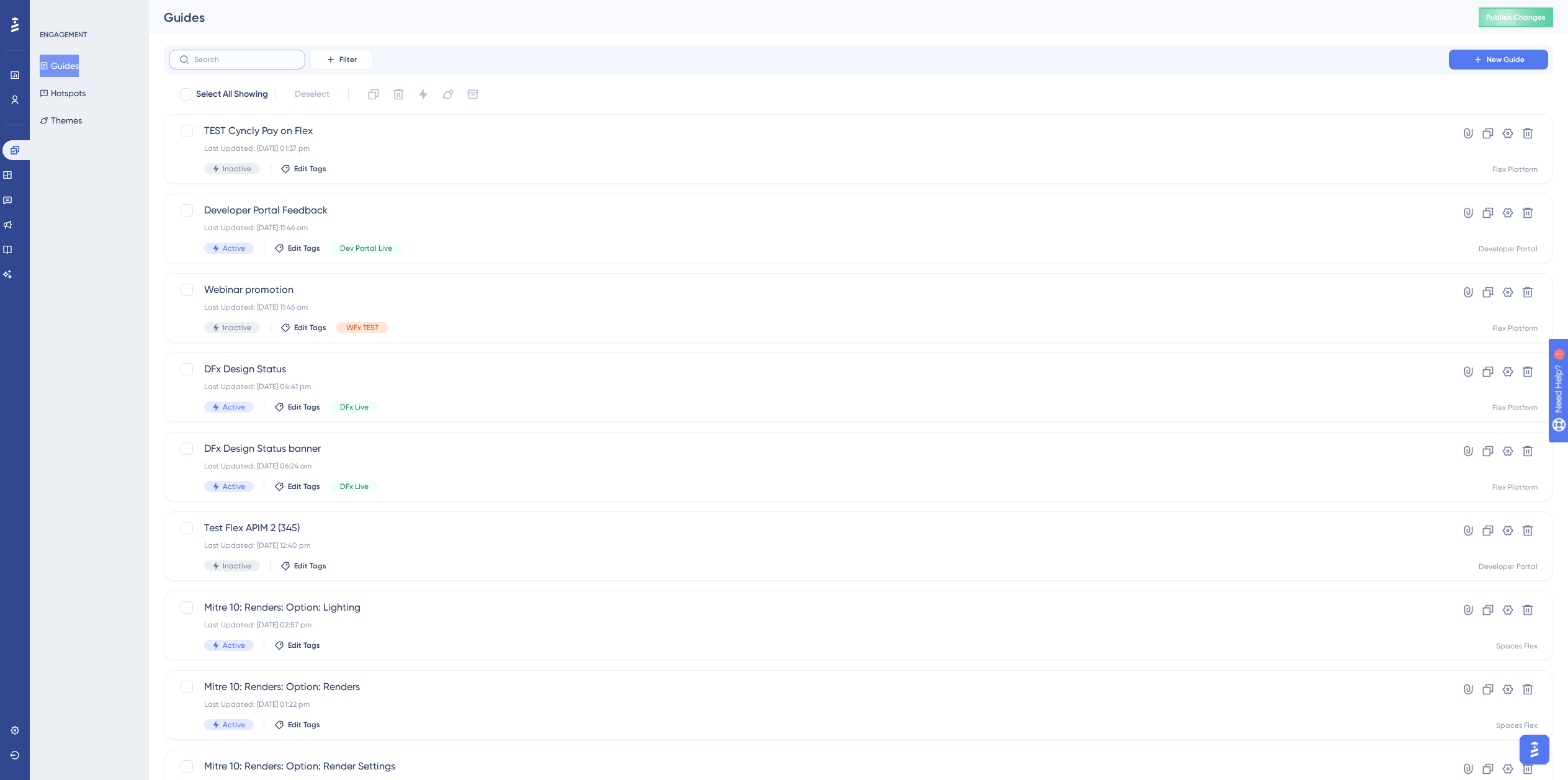
click at [212, 59] on input "text" at bounding box center [244, 60] width 101 height 9
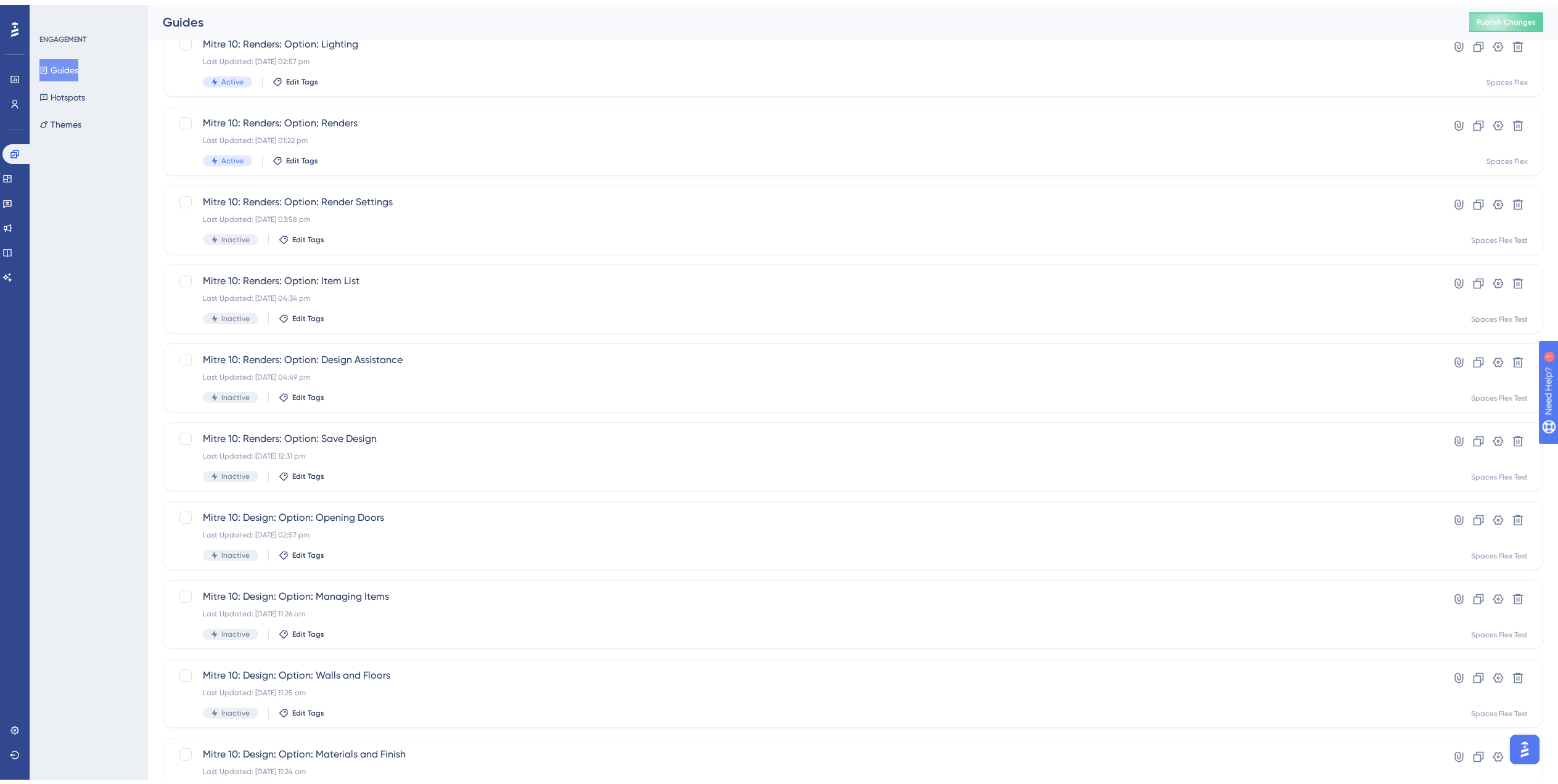
scroll to position [172, 0]
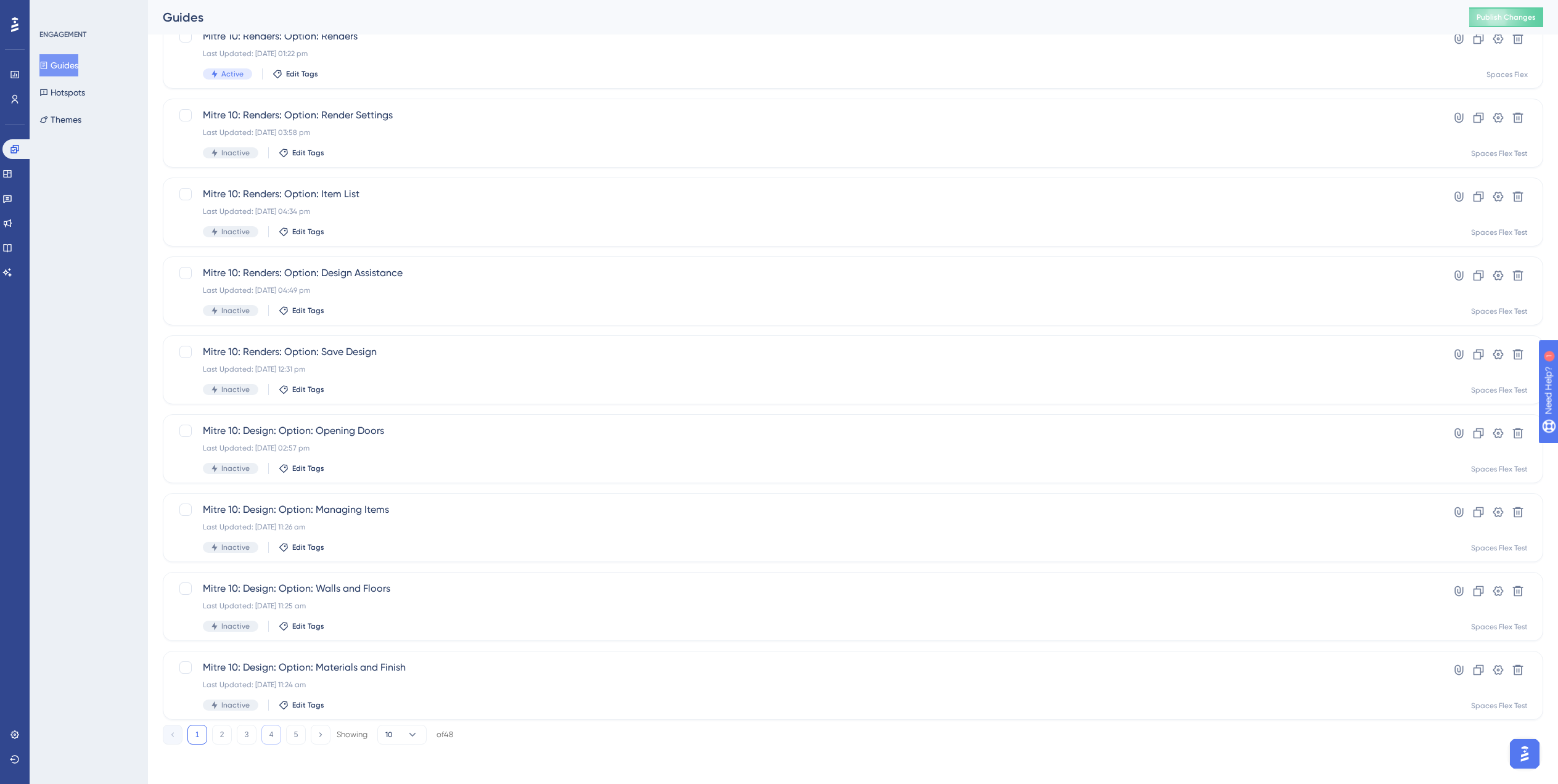
type input "Mit"
click at [273, 736] on button "4" at bounding box center [271, 734] width 20 height 20
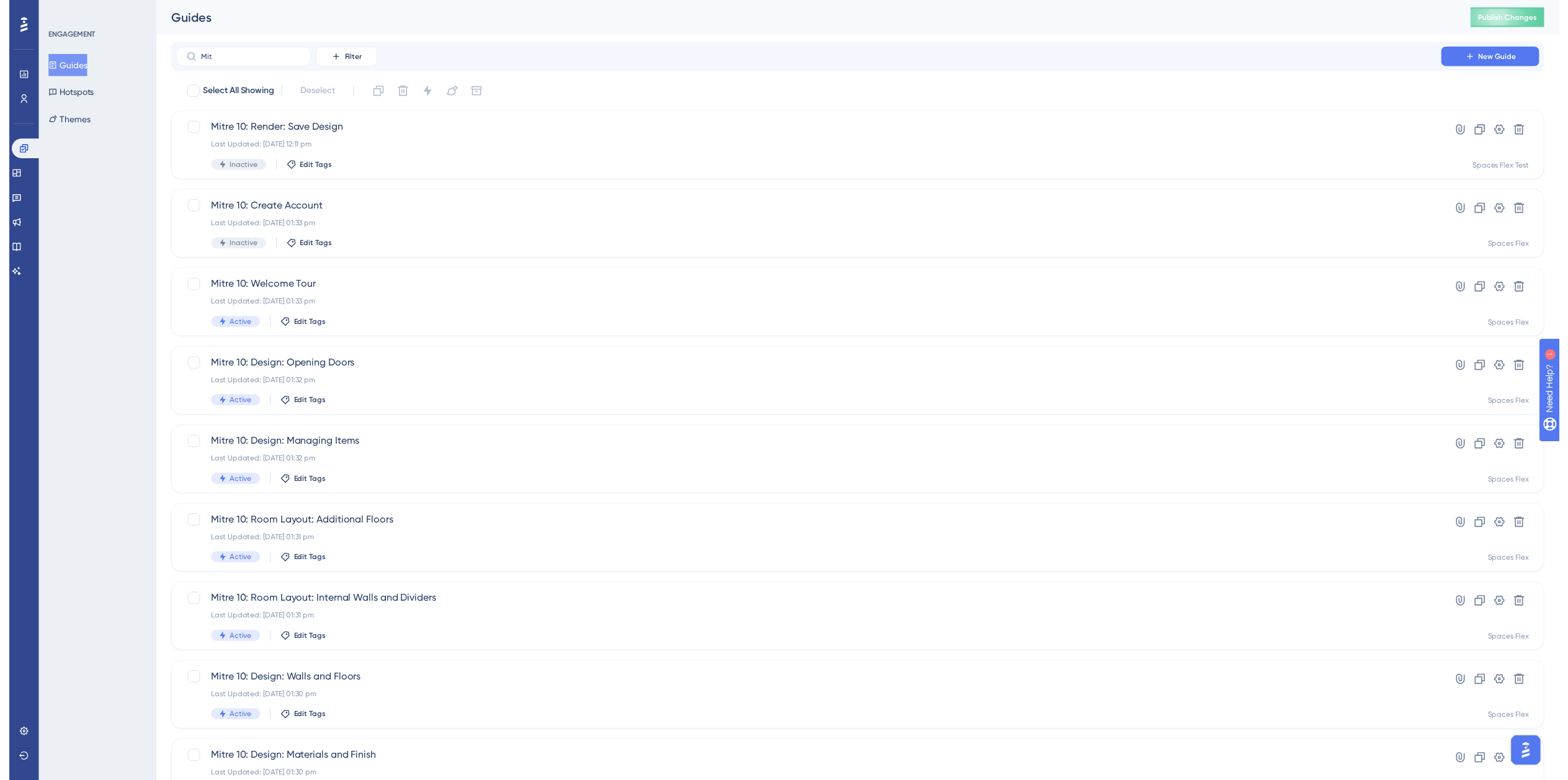
scroll to position [0, 0]
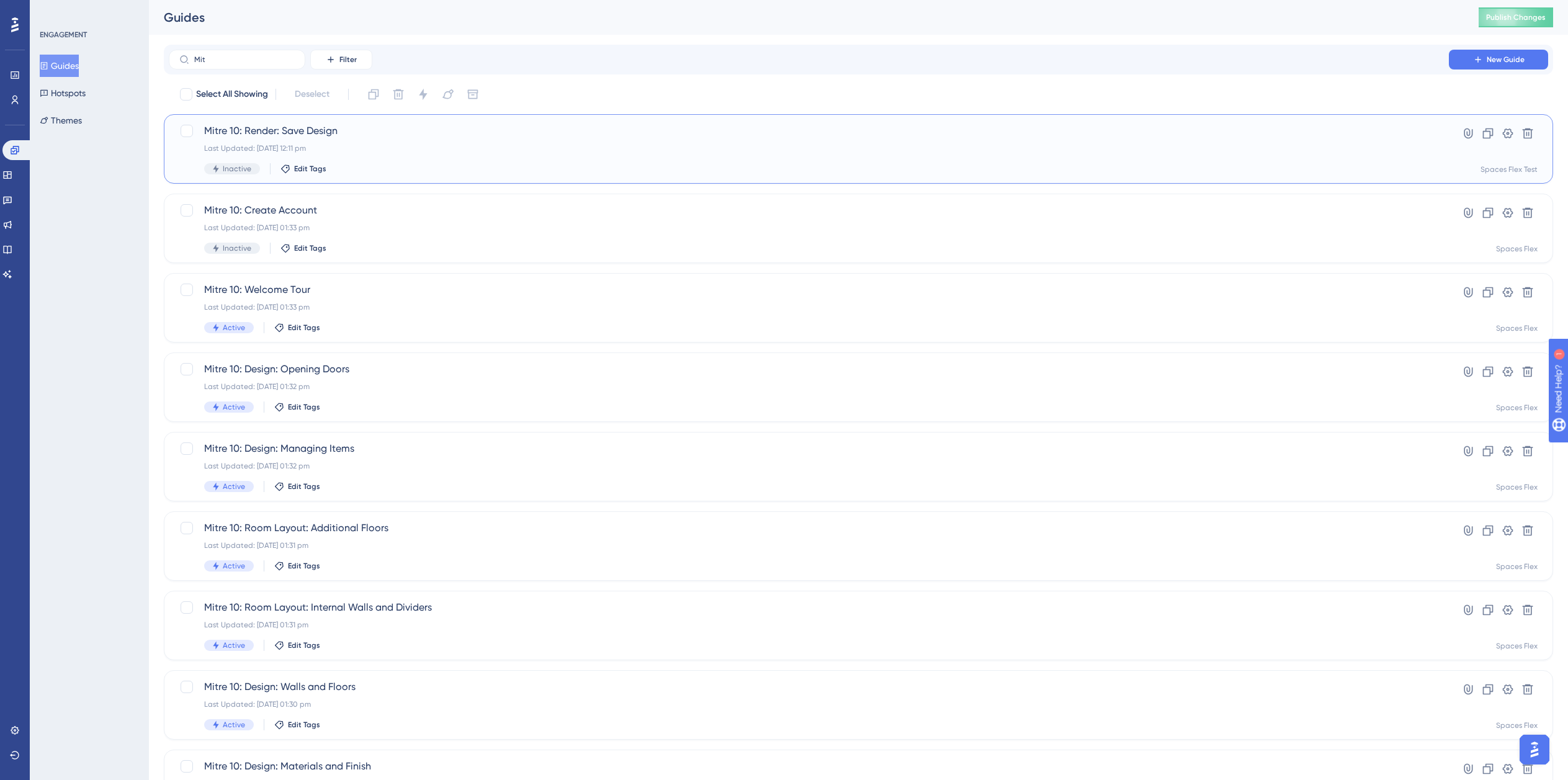
click at [708, 151] on div "Last Updated: 29 Jul 2025 12:11 pm" at bounding box center [809, 148] width 1210 height 10
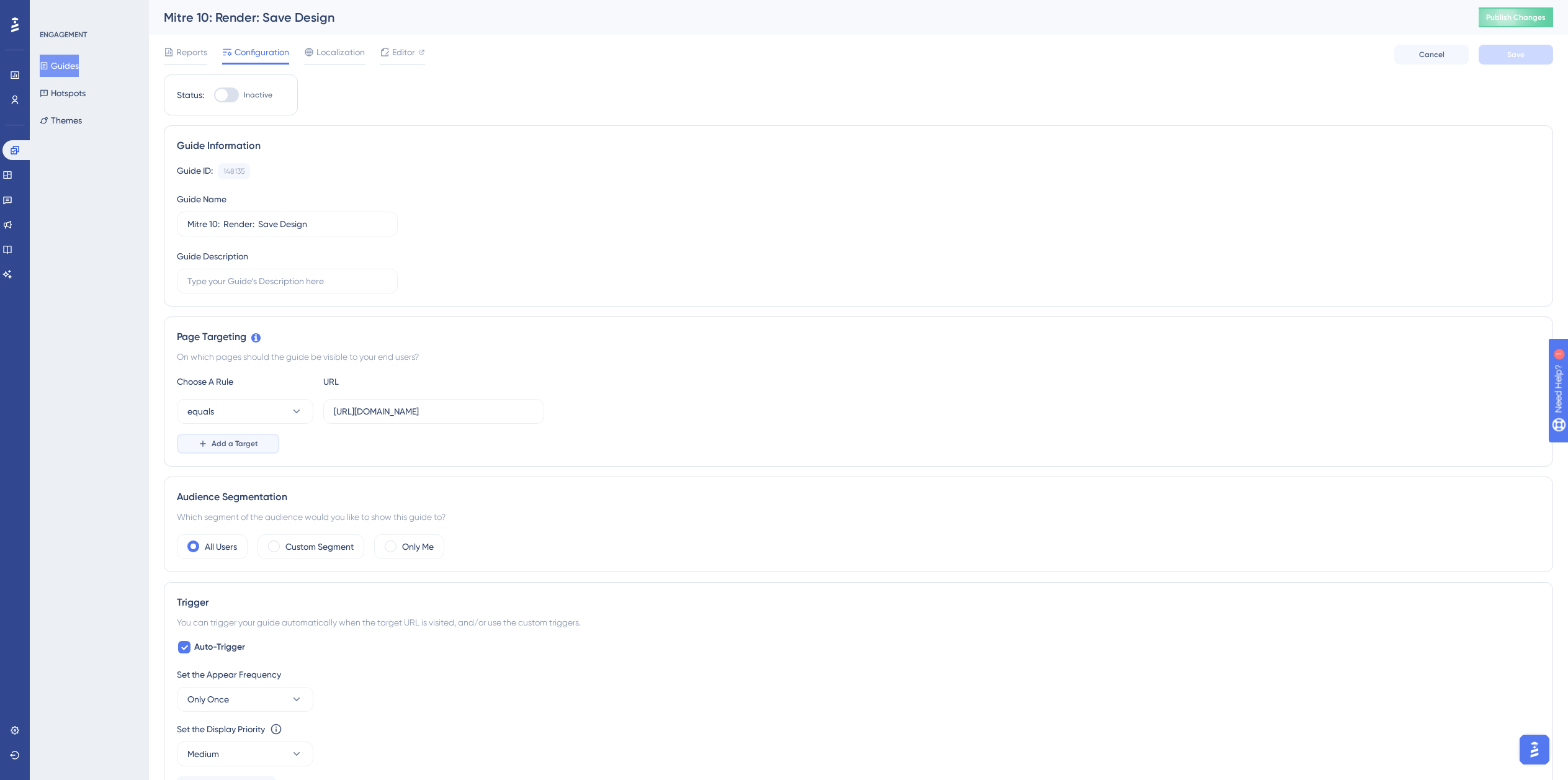
click at [233, 444] on span "Add a Target" at bounding box center [235, 444] width 47 height 10
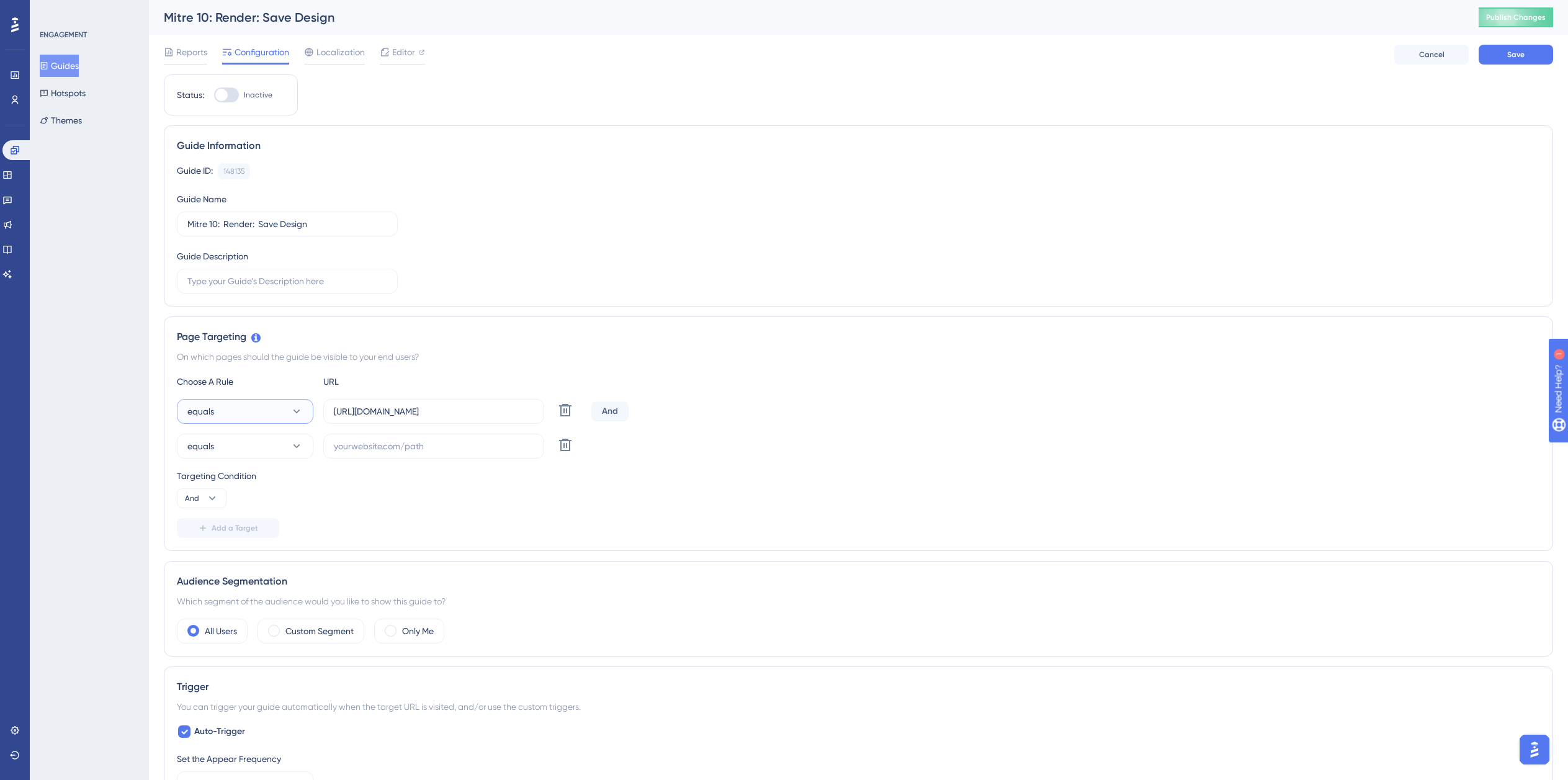
click at [260, 406] on button "equals" at bounding box center [244, 412] width 136 height 25
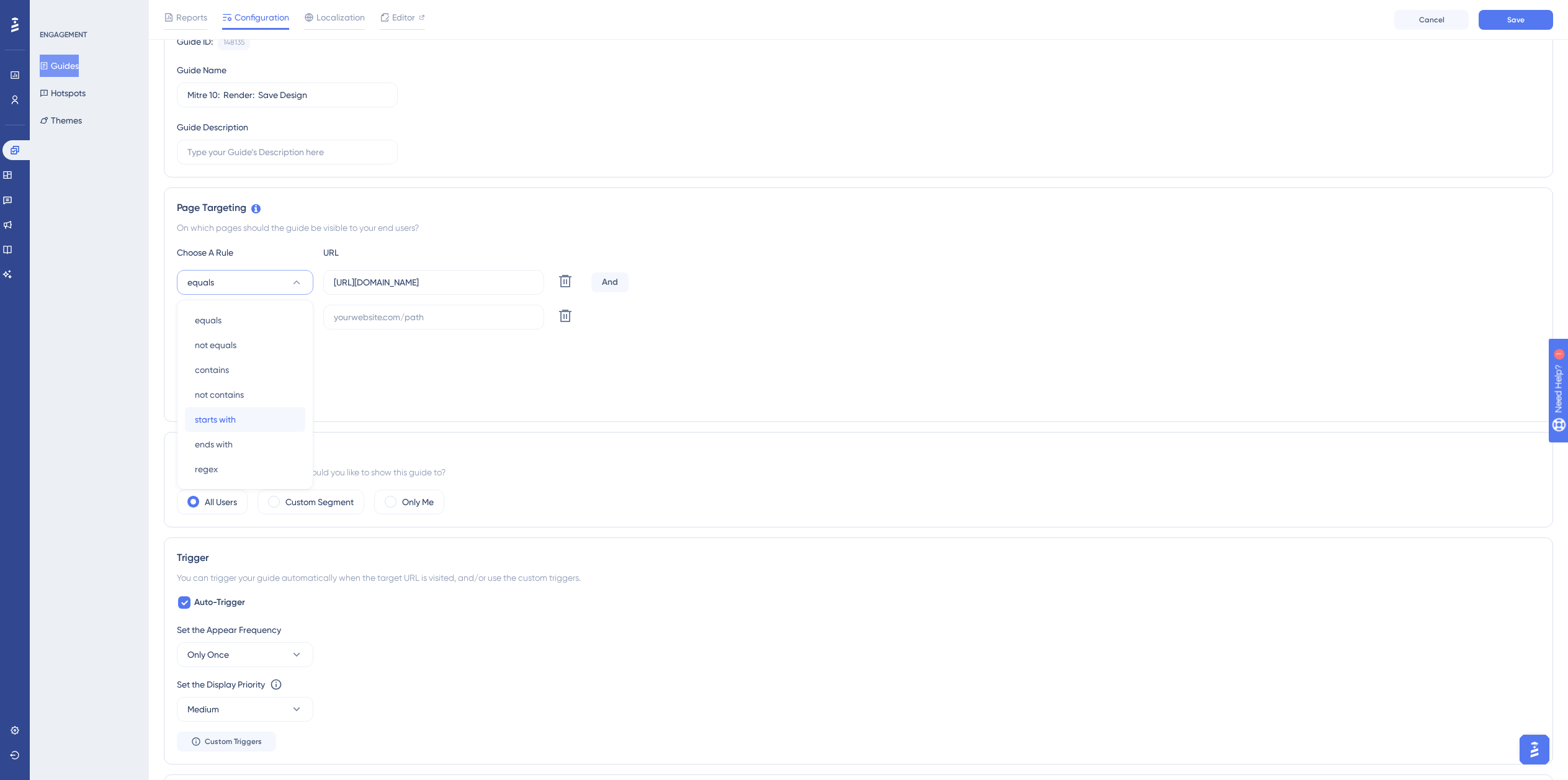
click at [247, 425] on div "starts with starts with" at bounding box center [245, 420] width 101 height 25
click at [393, 290] on label "https://planner.cyncly-idealspaces.com/uk/design/Draft?partnership=mitre10" at bounding box center [433, 282] width 221 height 25
click at [393, 289] on input "https://planner.cyncly-idealspaces.com/uk/design/Draft?partnership=mitre10" at bounding box center [434, 282] width 200 height 14
click at [393, 290] on label "https://planner.cyncly-idealspaces.com/uk/design/Draft?partnership=mitre10" at bounding box center [433, 282] width 221 height 25
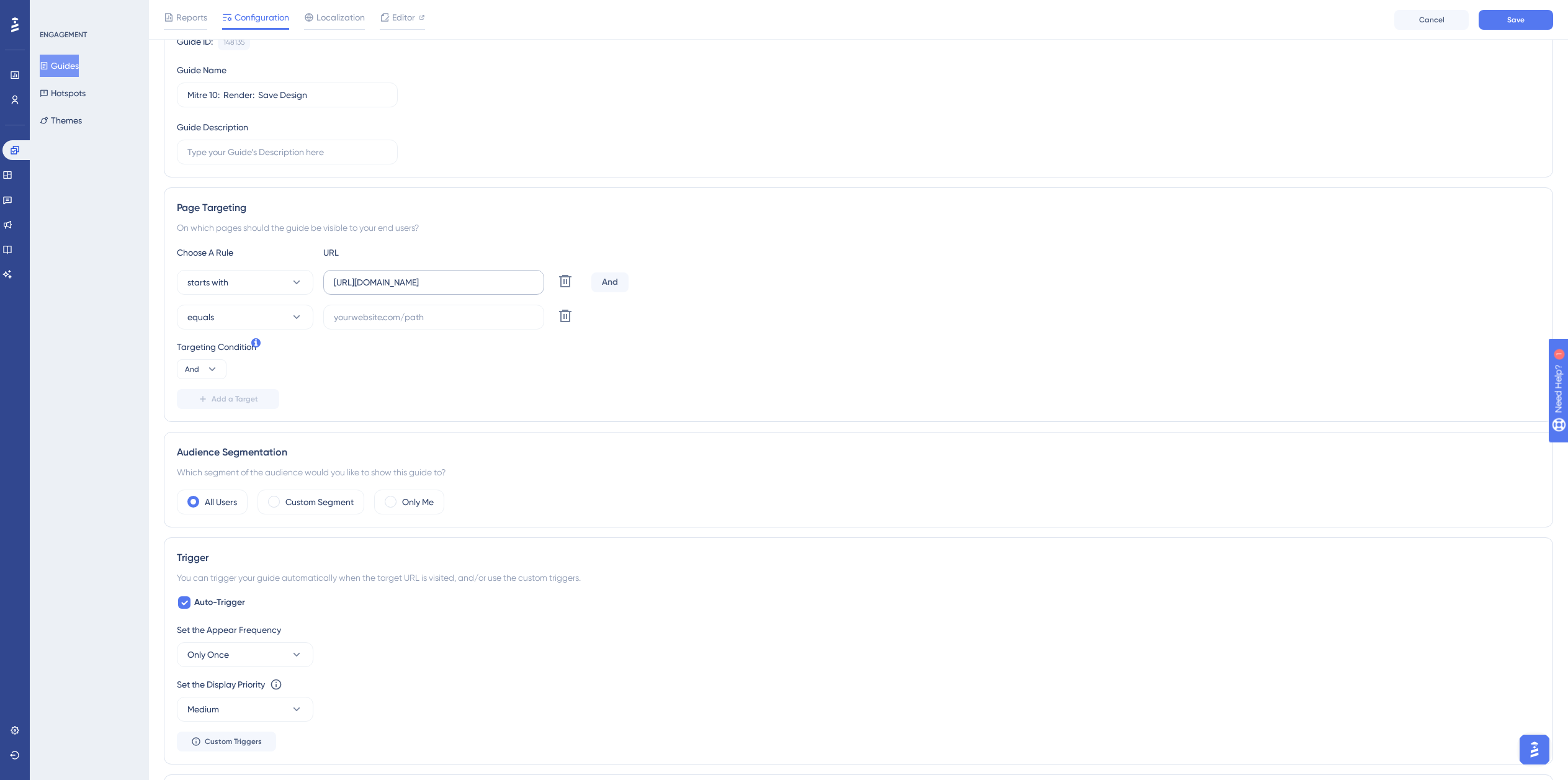
click at [393, 289] on input "https://planner.cyncly-idealspaces.com/uk/design/Draft?partnership=mitre10" at bounding box center [434, 282] width 200 height 14
click at [393, 290] on label "https://planner.cyncly-idealspaces.com/uk/design/Draft?partnership=mitre10" at bounding box center [433, 282] width 221 height 25
click at [393, 289] on input "https://planner.cyncly-idealspaces.com/uk/design/Draft?partnership=mitre10" at bounding box center [434, 282] width 200 height 14
click at [405, 280] on input "https://planner.cyncly-idealspaces.com/uk/design/Draft?partnership=mitre10" at bounding box center [434, 282] width 200 height 14
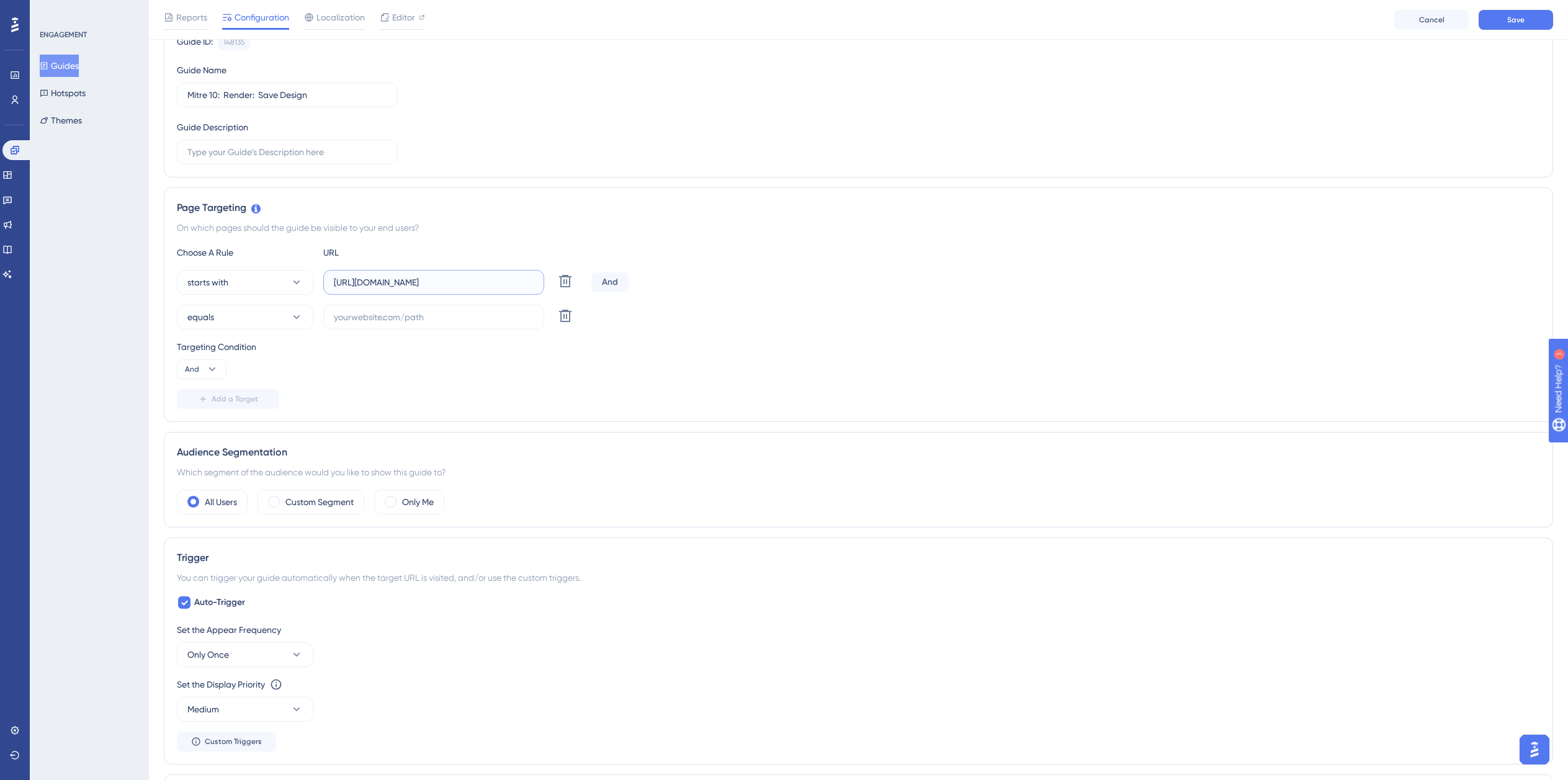
click at [405, 280] on input "https://planner.cyncly-idealspaces.com/uk/design/Draft?partnership=mitre10" at bounding box center [434, 282] width 200 height 14
paste input "dev-planner.cyncly-idealspaces.net/"
type input "https://dev-planner.cyncly-idealspaces.net/"
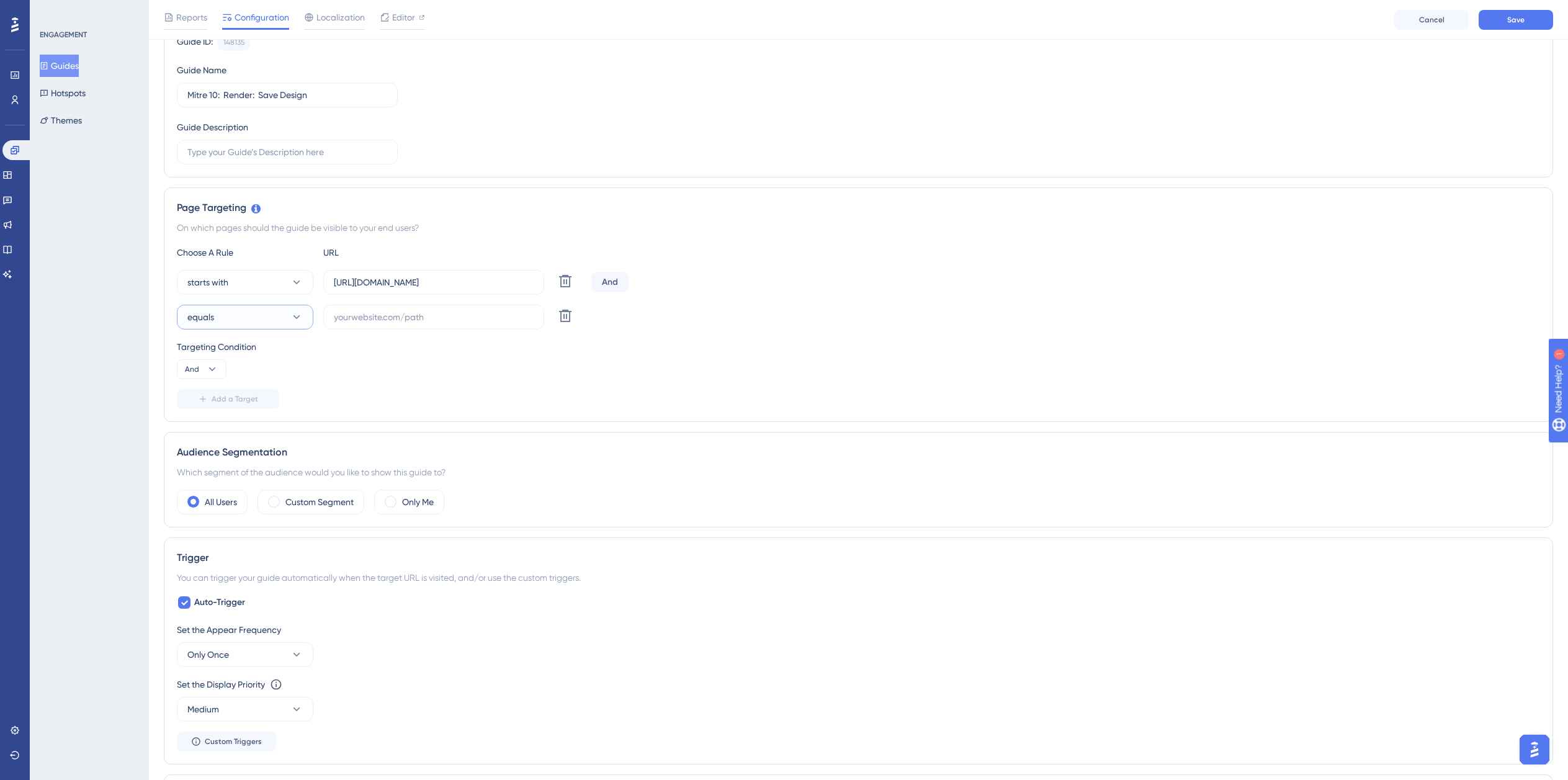
click at [218, 318] on button "equals" at bounding box center [244, 317] width 136 height 25
click at [226, 479] on span "ends with" at bounding box center [214, 479] width 38 height 15
click at [368, 320] on input "text" at bounding box center [434, 317] width 200 height 14
paste input "isdemositena"
type input "isdemositena"
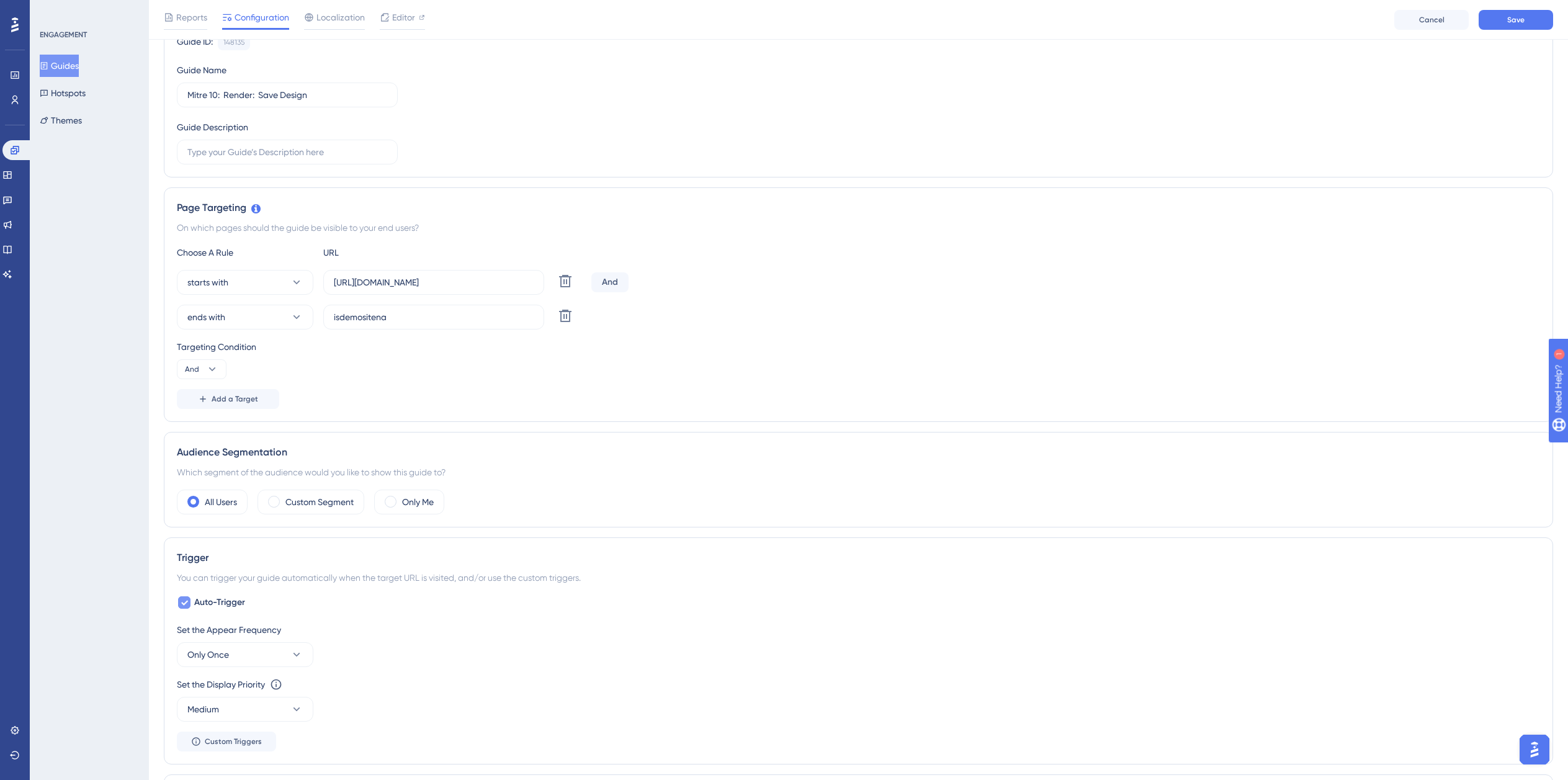
click at [204, 597] on span "Auto-Trigger" at bounding box center [220, 603] width 51 height 15
checkbox input "false"
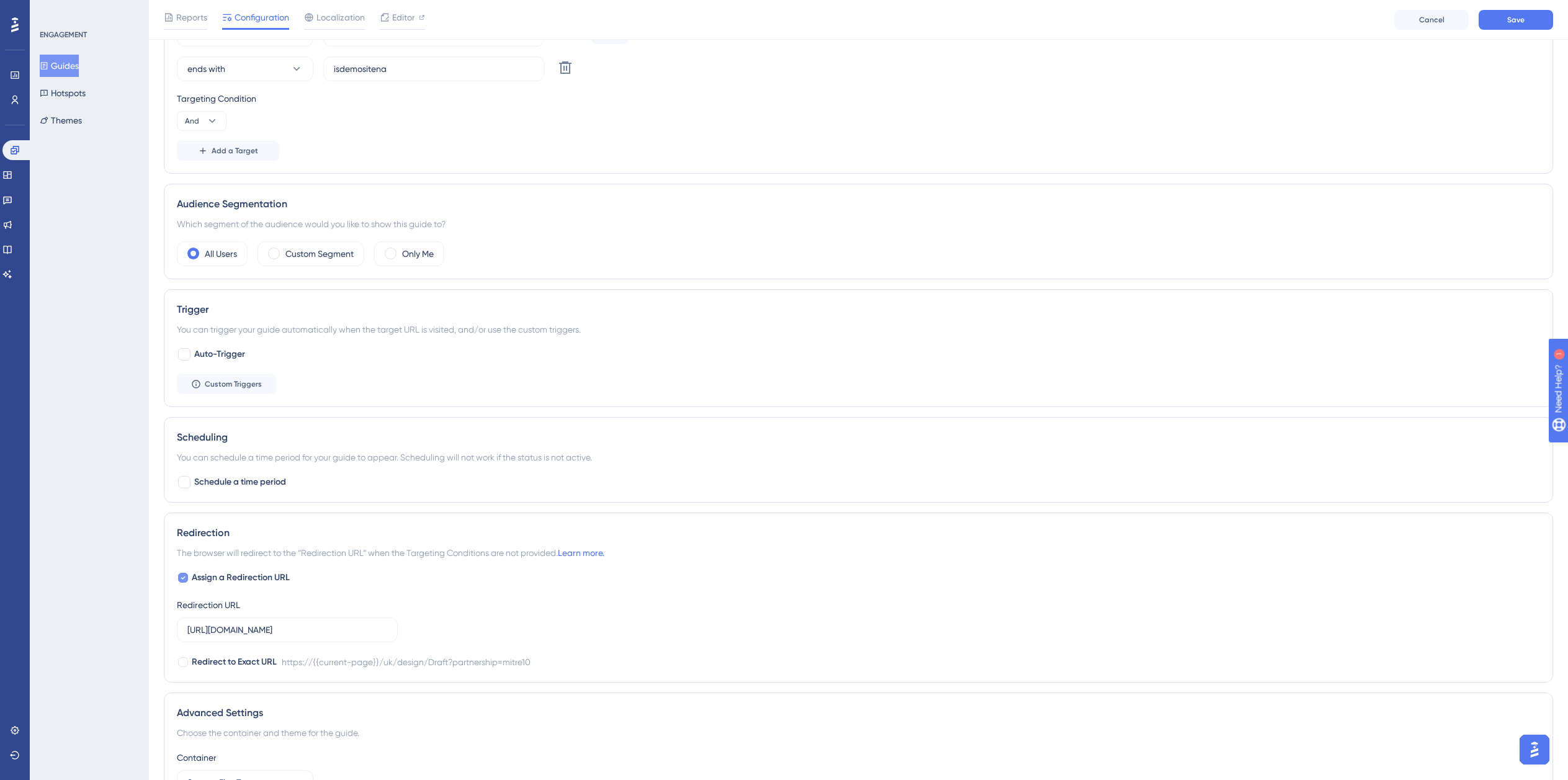
click at [209, 579] on span "Assign a Redirection URL" at bounding box center [241, 578] width 98 height 15
checkbox input "false"
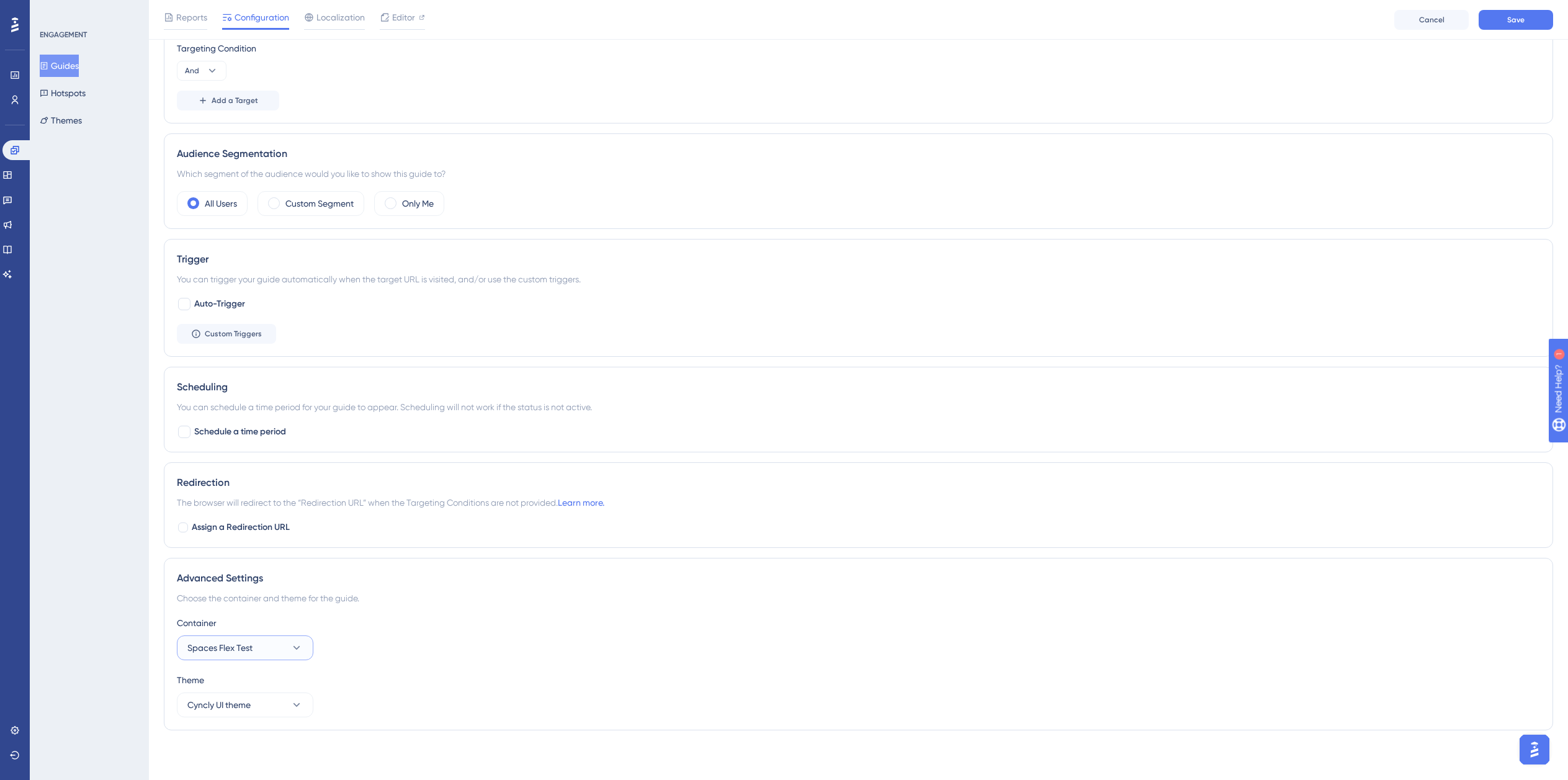
click at [255, 641] on button "Spaces Flex Test" at bounding box center [244, 648] width 136 height 25
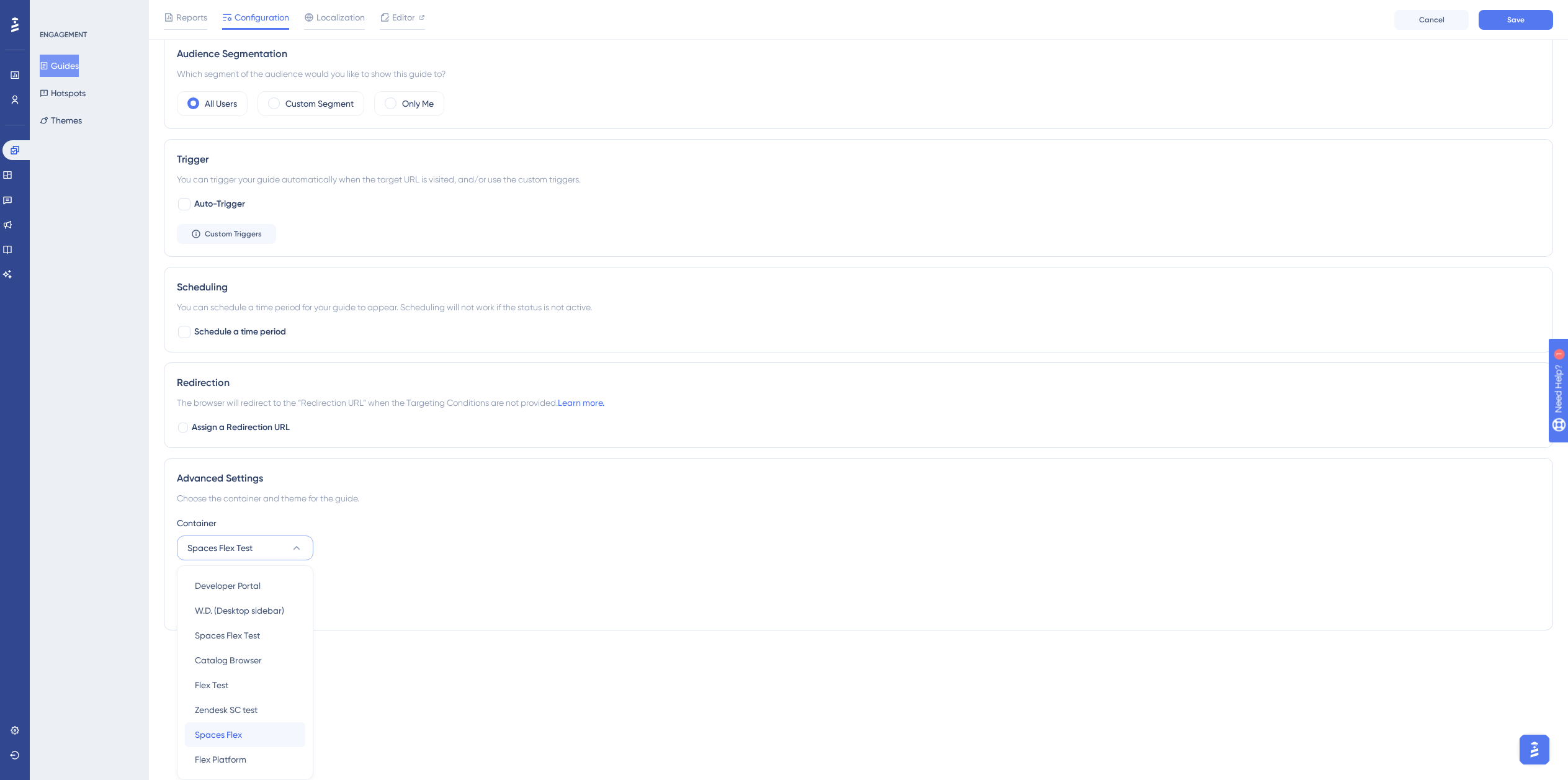
click at [251, 733] on div "Spaces Flex Spaces Flex" at bounding box center [245, 735] width 101 height 25
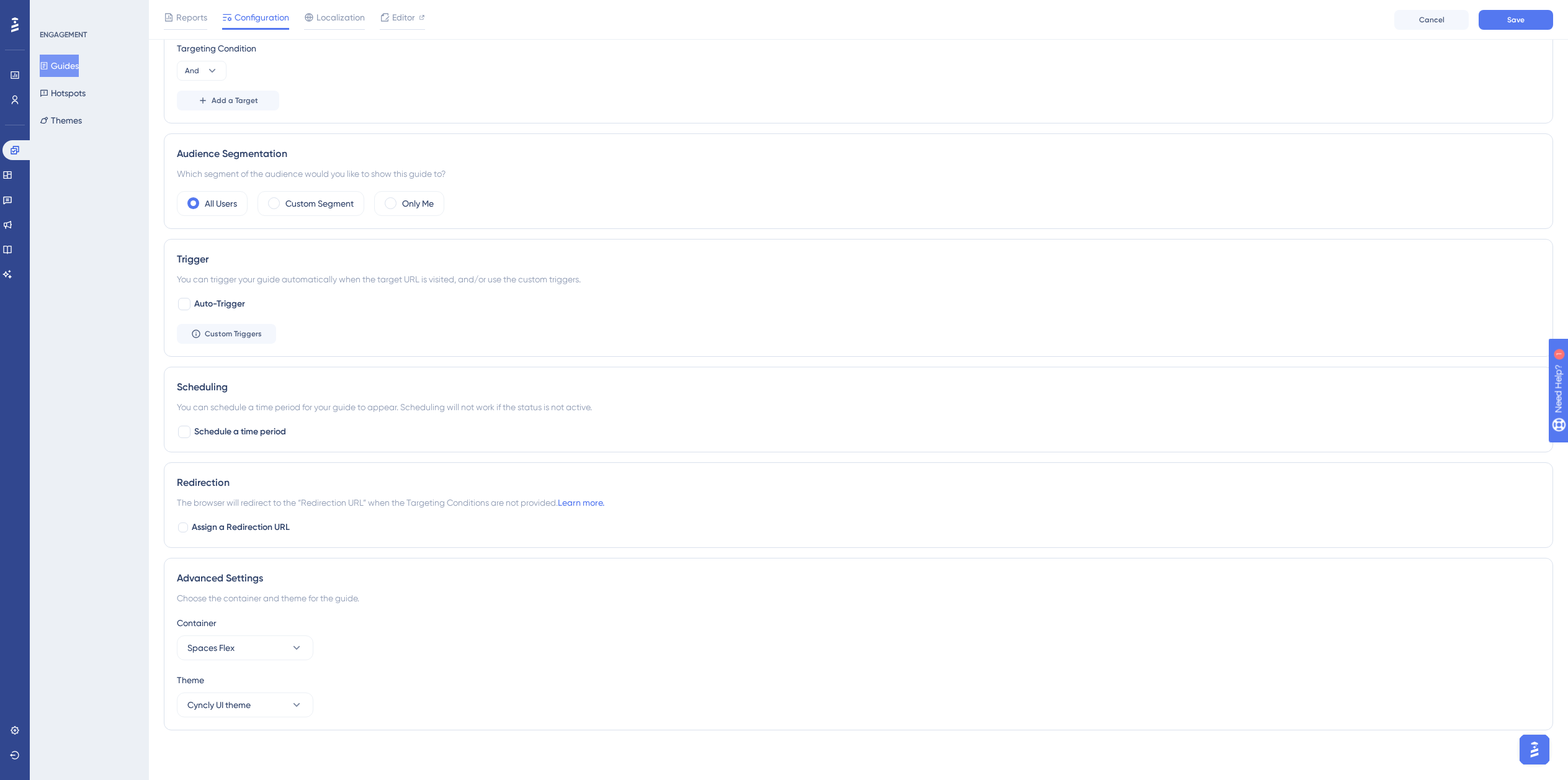
scroll to position [433, 0]
click at [1523, 18] on span "Save" at bounding box center [1516, 20] width 18 height 10
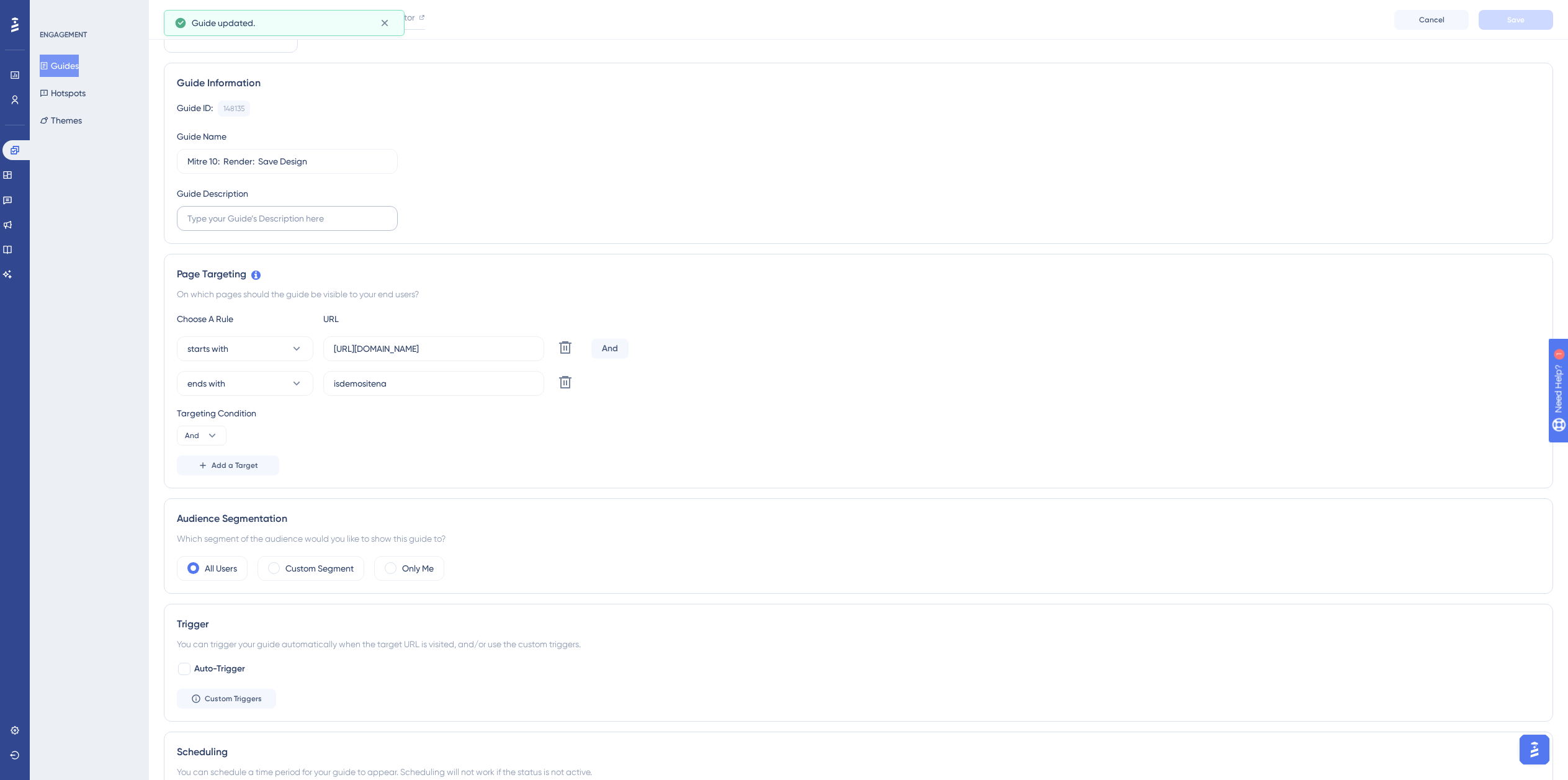
scroll to position [0, 0]
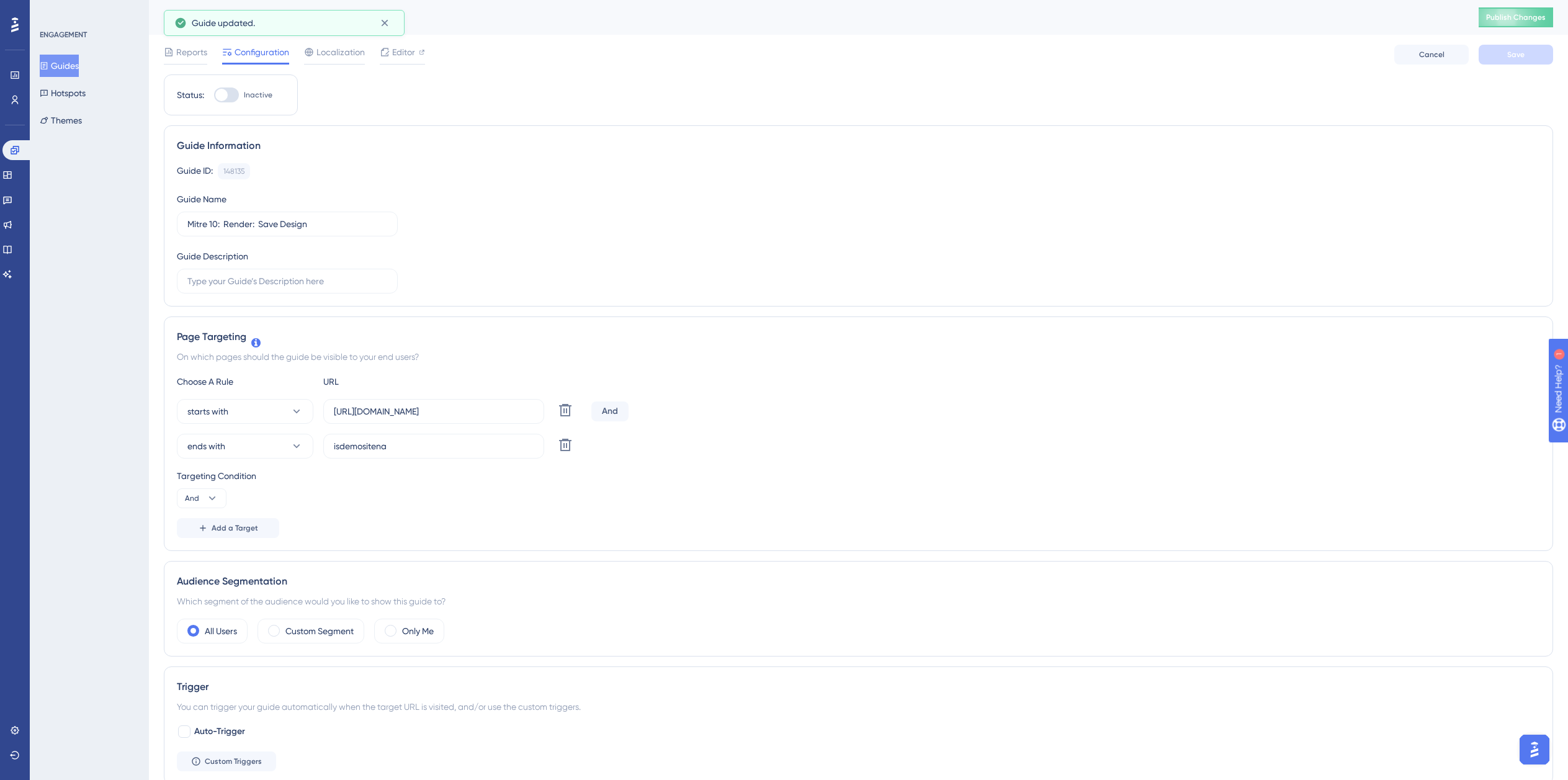
click at [231, 88] on div at bounding box center [226, 95] width 25 height 15
click at [214, 95] on input "Inactive" at bounding box center [214, 95] width 1 height 1
checkbox input "true"
click at [1530, 58] on button "Save" at bounding box center [1516, 54] width 74 height 20
click at [73, 61] on button "Guides" at bounding box center [59, 66] width 39 height 23
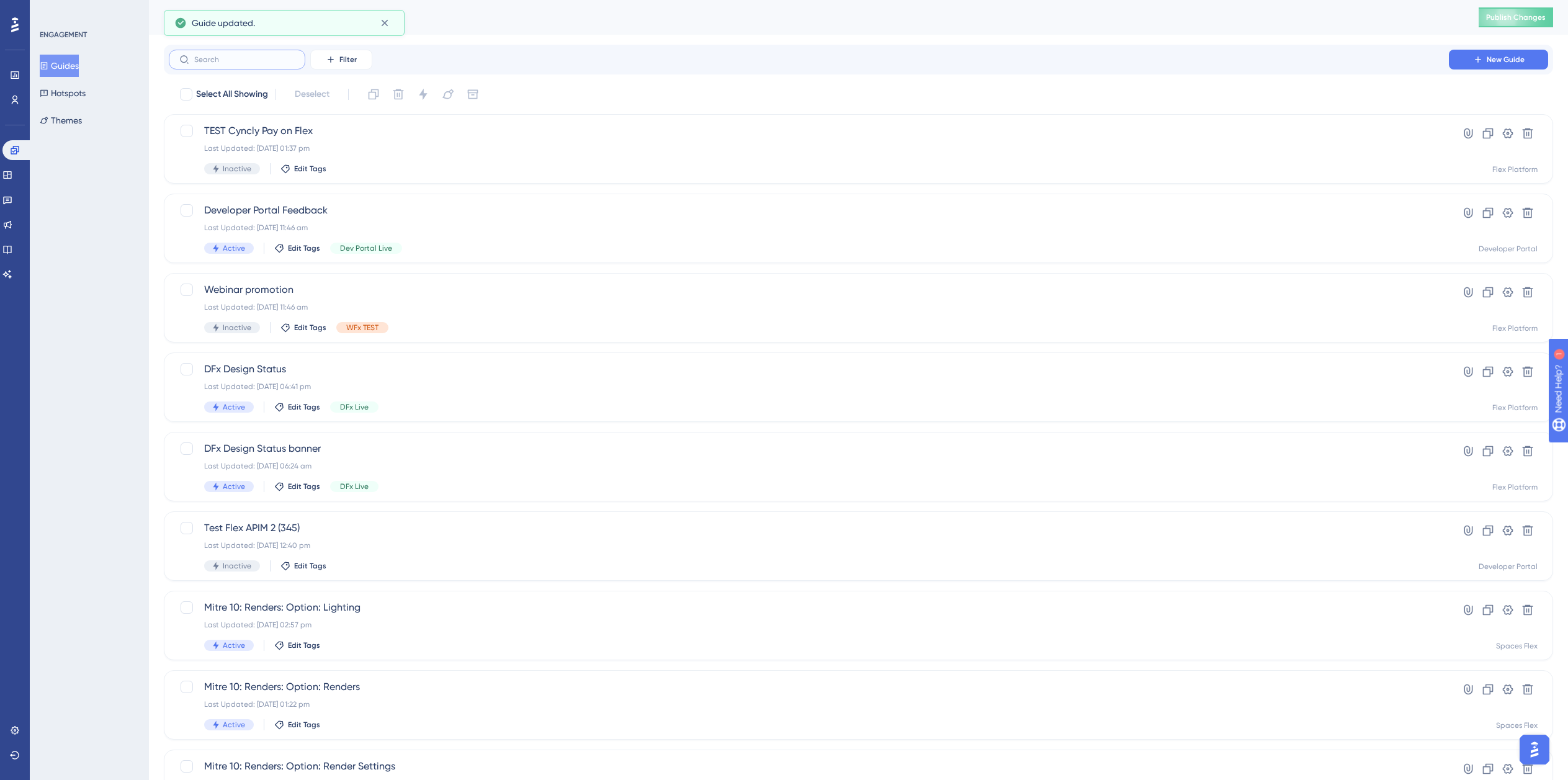
click at [272, 63] on input "text" at bounding box center [244, 60] width 101 height 9
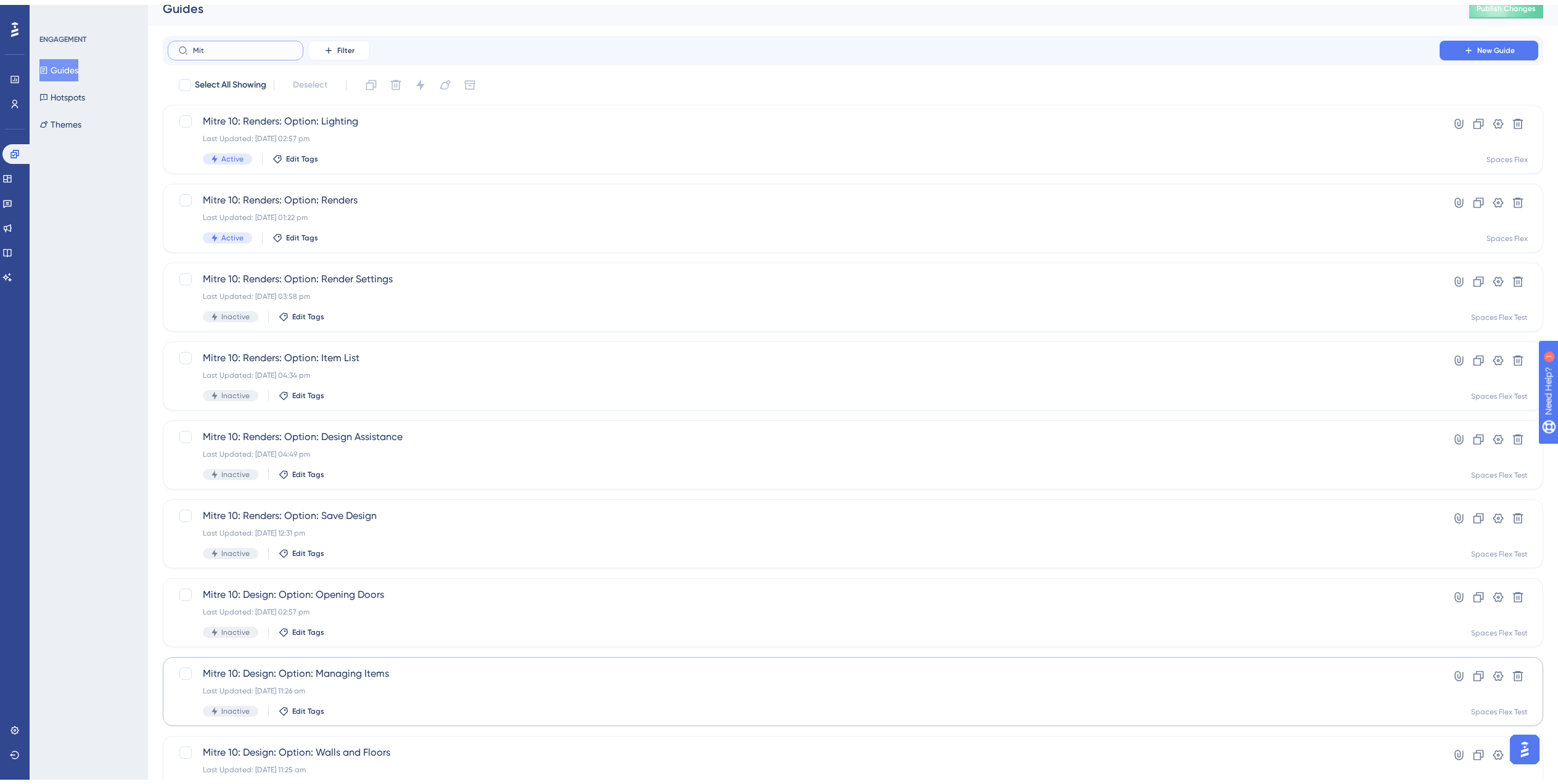
scroll to position [172, 0]
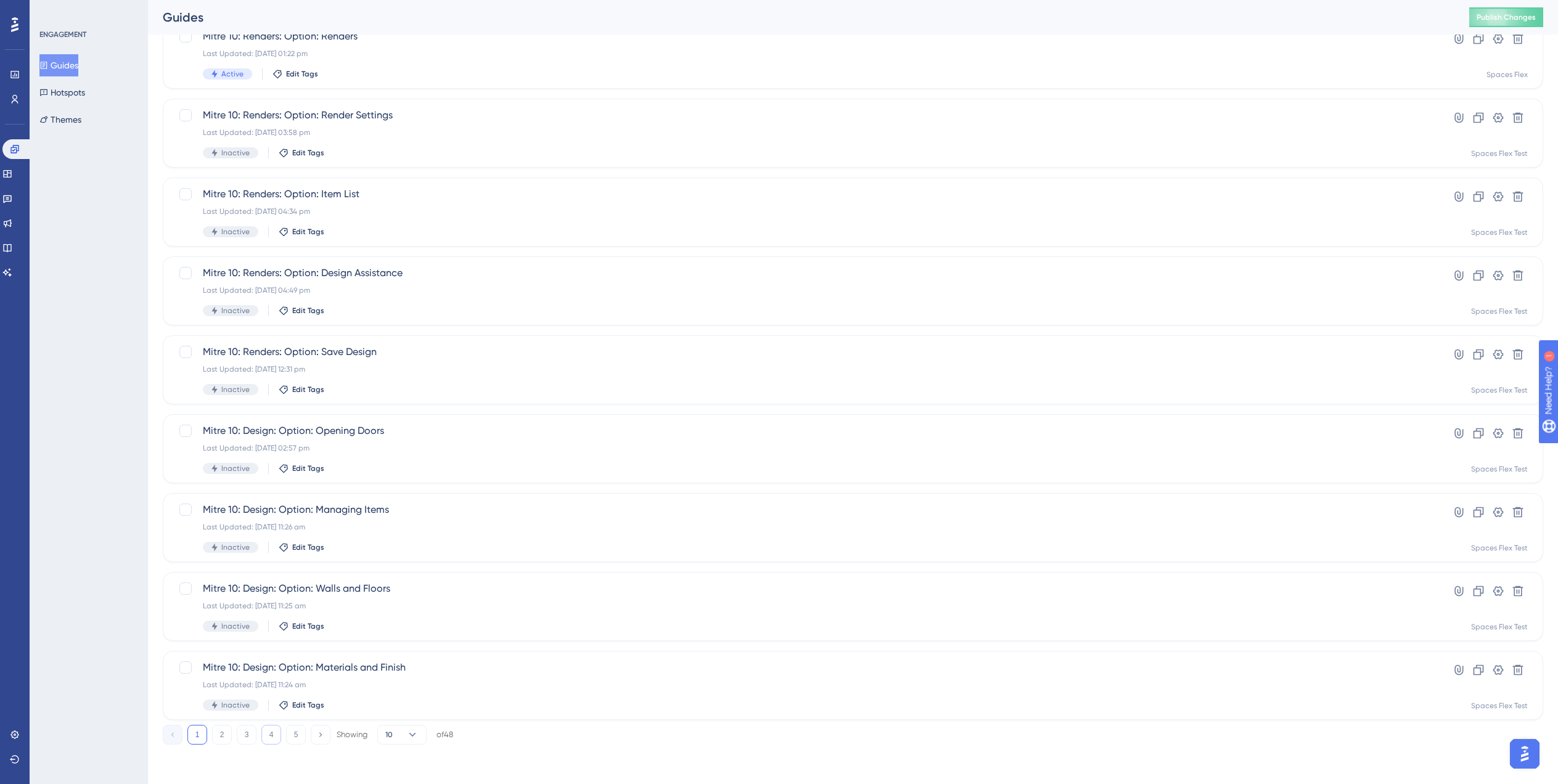
type input "Mit"
click at [266, 733] on button "4" at bounding box center [271, 734] width 20 height 20
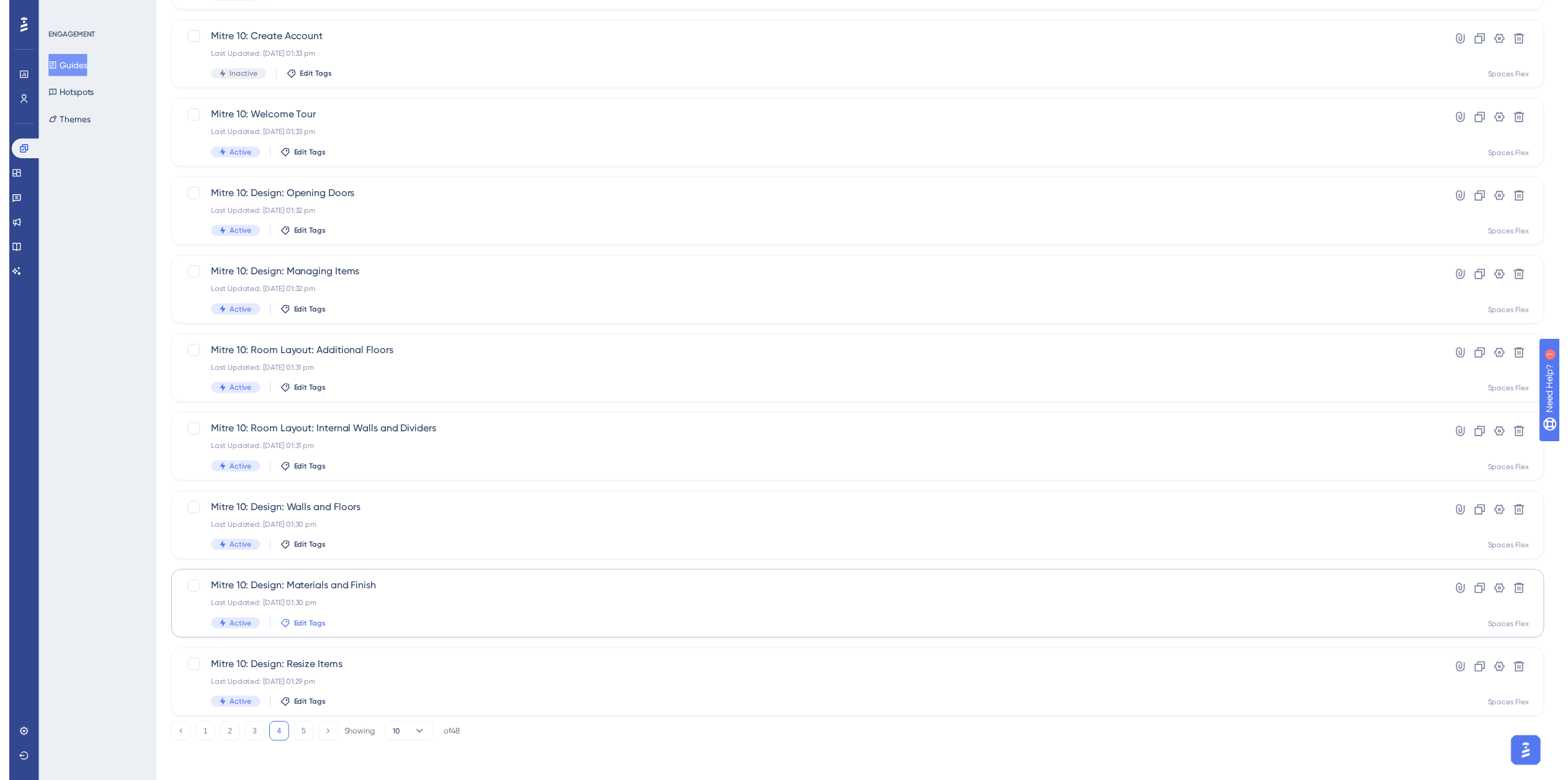
scroll to position [0, 0]
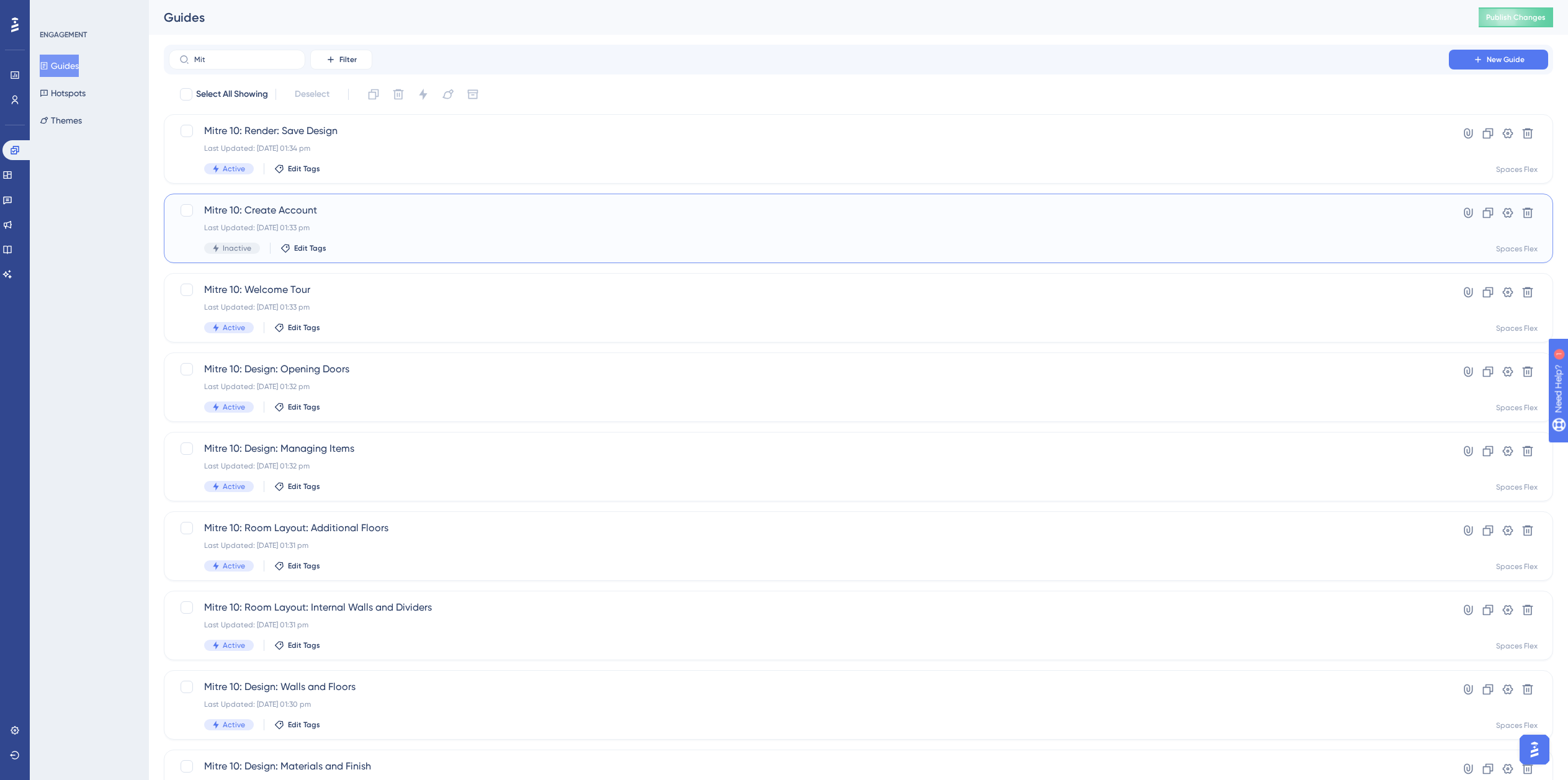
click at [369, 236] on div "Mitre 10: Create Account Last Updated: 05 Sept 2025 01:33 pm Inactive Edit Tags" at bounding box center [809, 228] width 1210 height 51
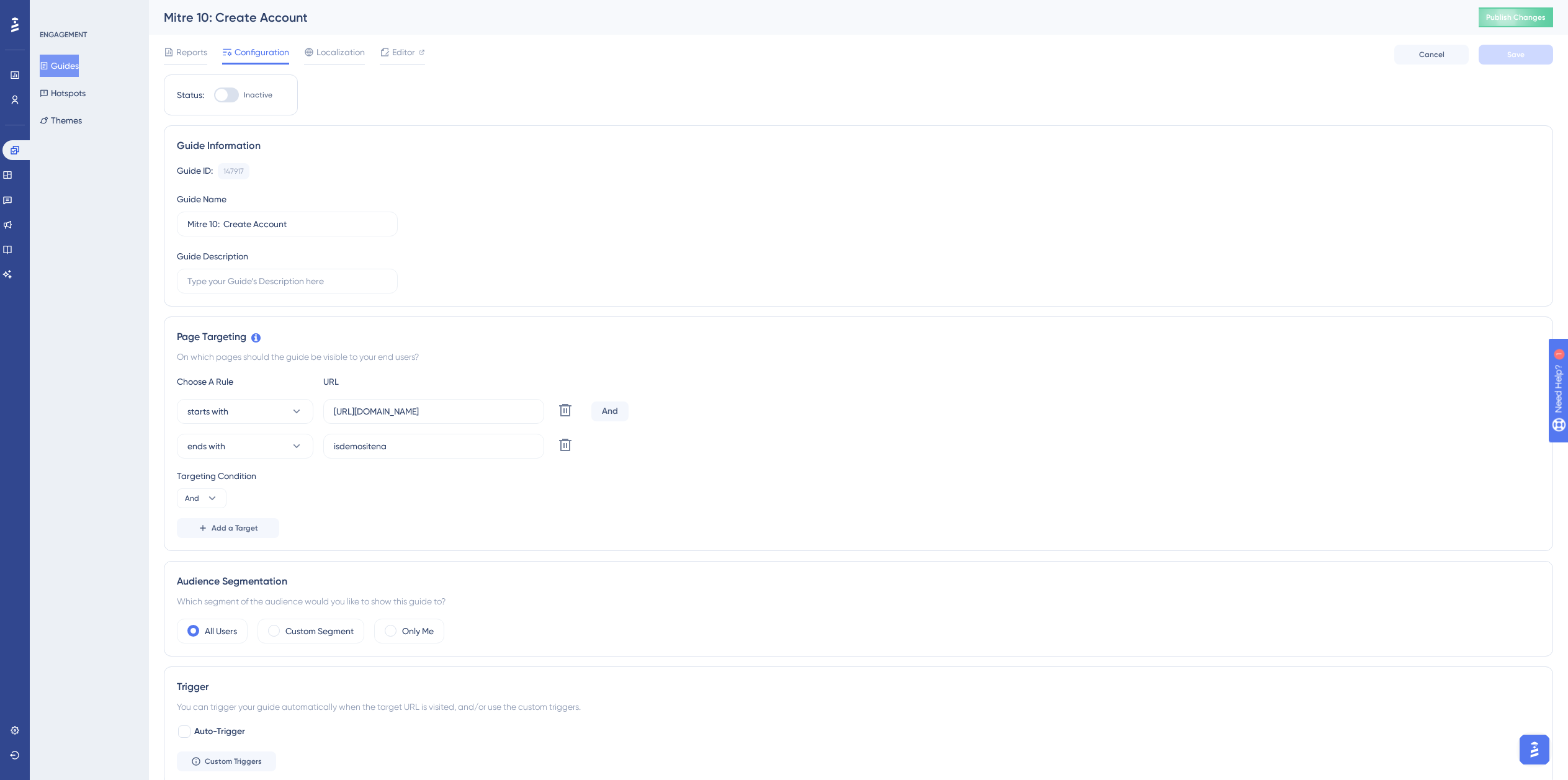
click at [231, 89] on div at bounding box center [226, 95] width 25 height 15
click at [214, 95] on input "Inactive" at bounding box center [214, 95] width 1 height 1
checkbox input "true"
click at [1533, 53] on button "Save" at bounding box center [1516, 54] width 74 height 20
click at [79, 68] on button "Guides" at bounding box center [59, 66] width 39 height 23
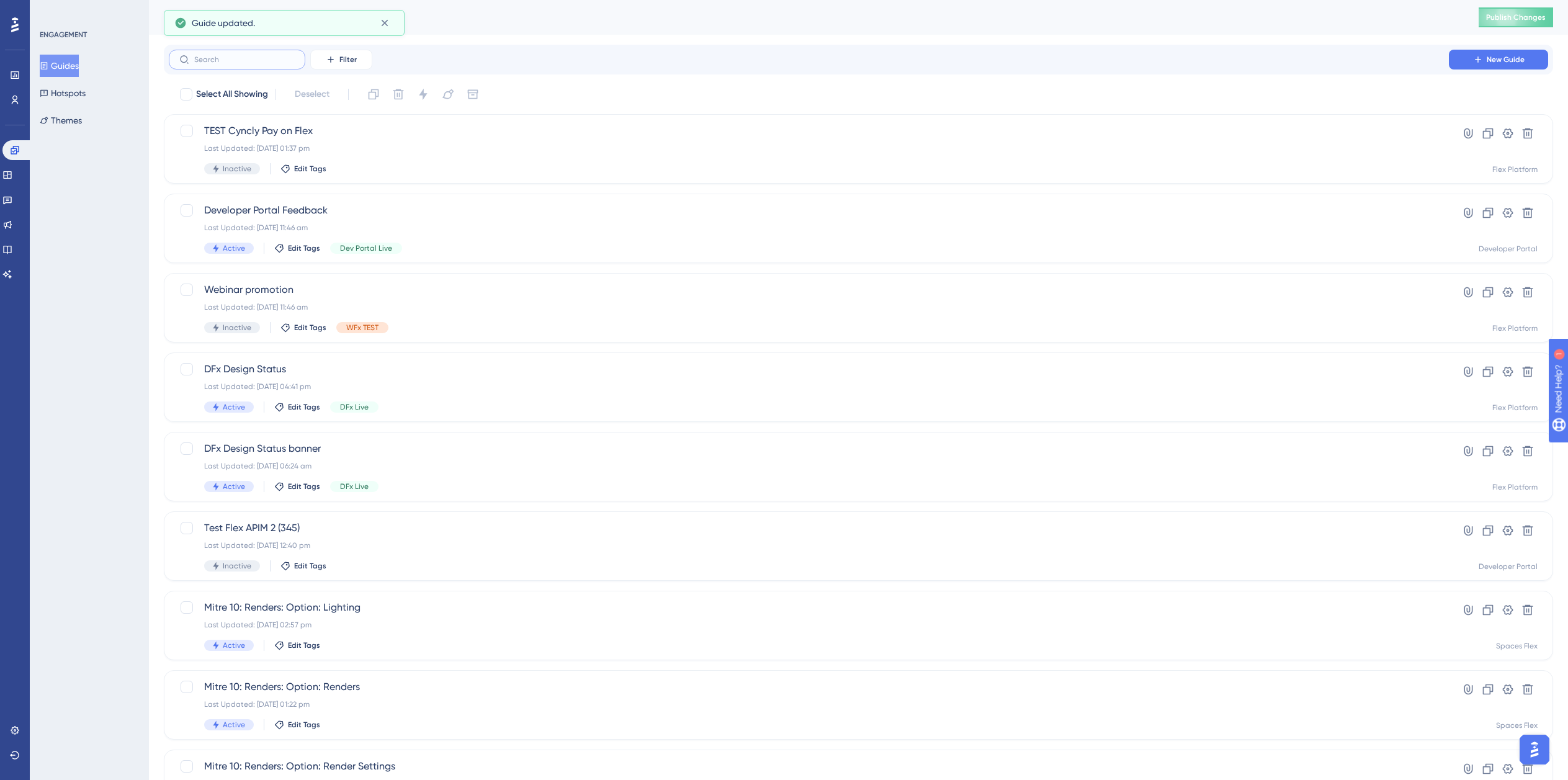
click at [250, 61] on input "text" at bounding box center [244, 60] width 101 height 9
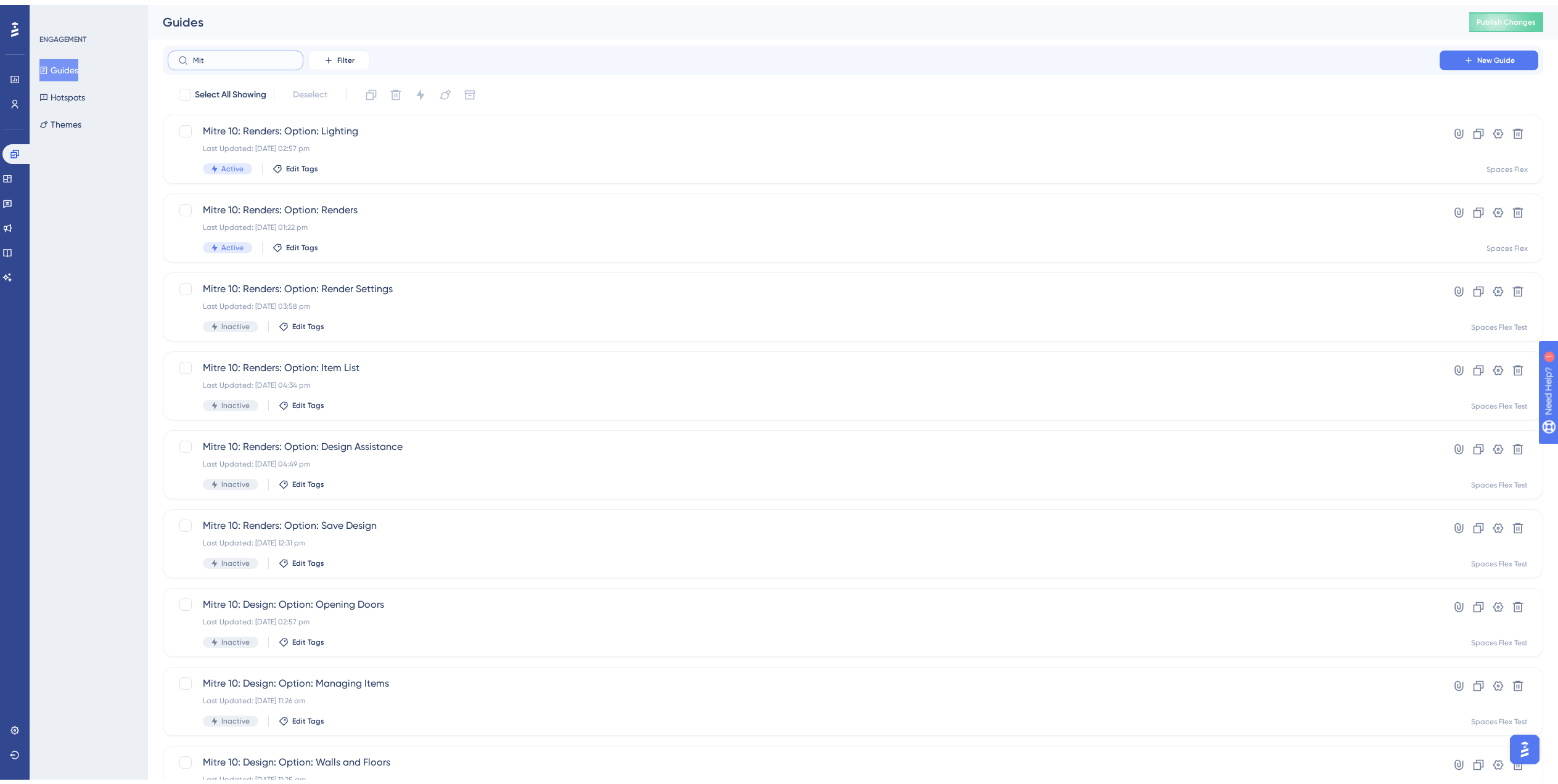
scroll to position [172, 0]
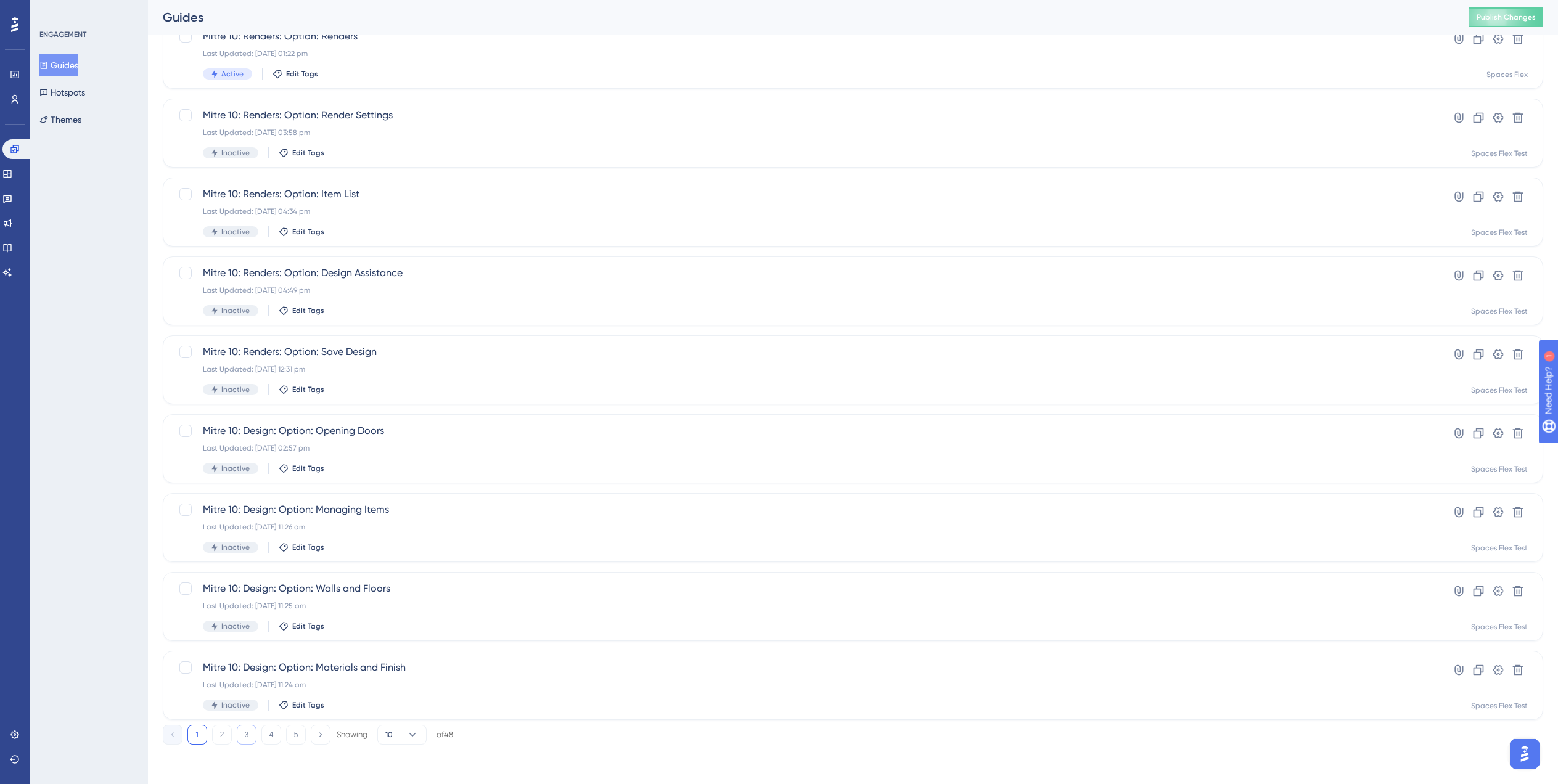
type input "Mit"
click at [248, 734] on button "3" at bounding box center [246, 734] width 20 height 20
click at [492, 698] on div "Mitre 10: Render: Design Assistance Last Updated: 21 Jul 2025 02:32 pm Inactive…" at bounding box center [804, 685] width 1202 height 51
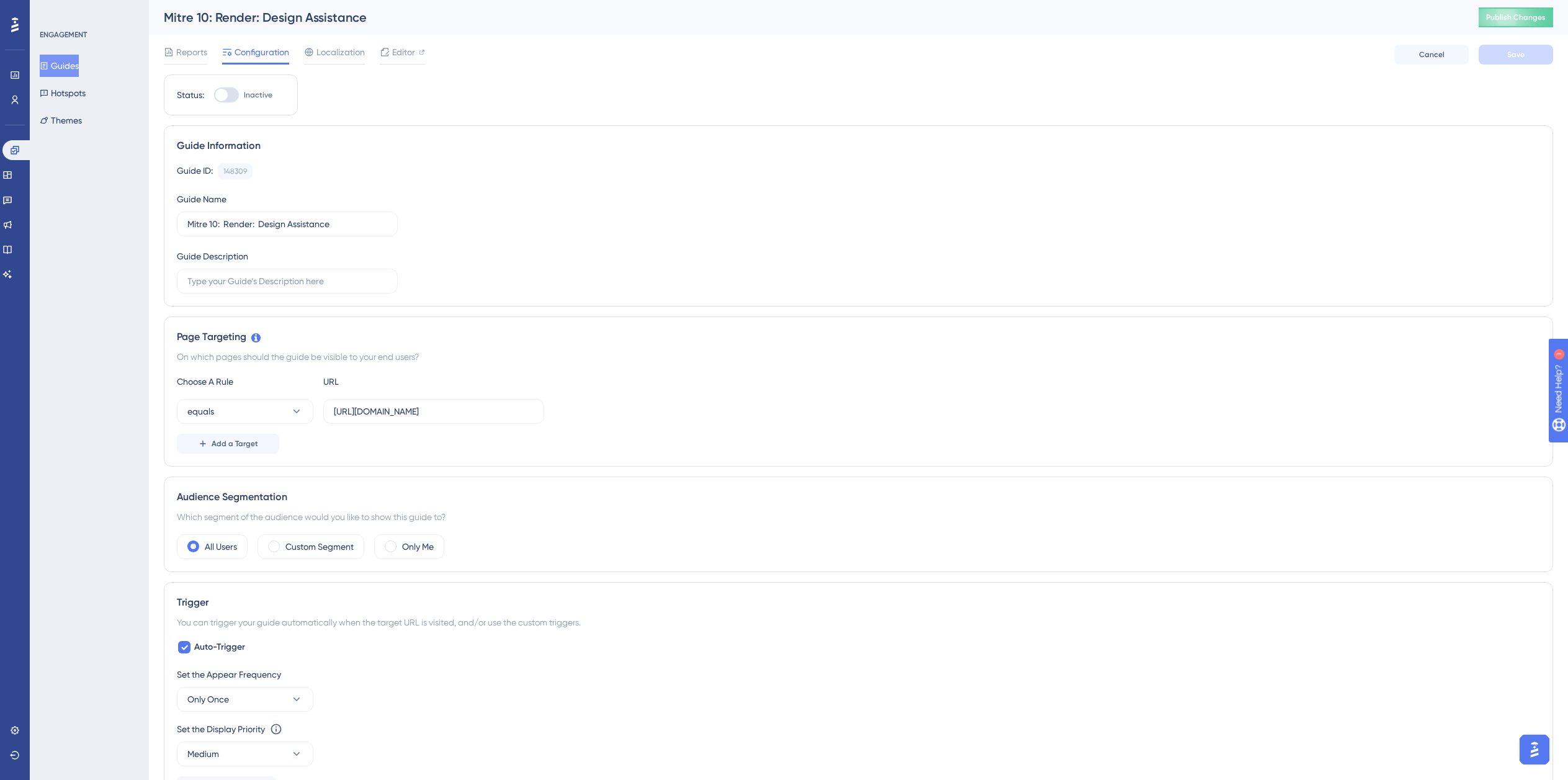
click at [244, 433] on div "Choose A Rule URL equals https://planner.cyncly-idealspaces.com/uk/design/Draft…" at bounding box center [858, 414] width 1364 height 80
click at [247, 442] on span "Add a Target" at bounding box center [235, 444] width 47 height 10
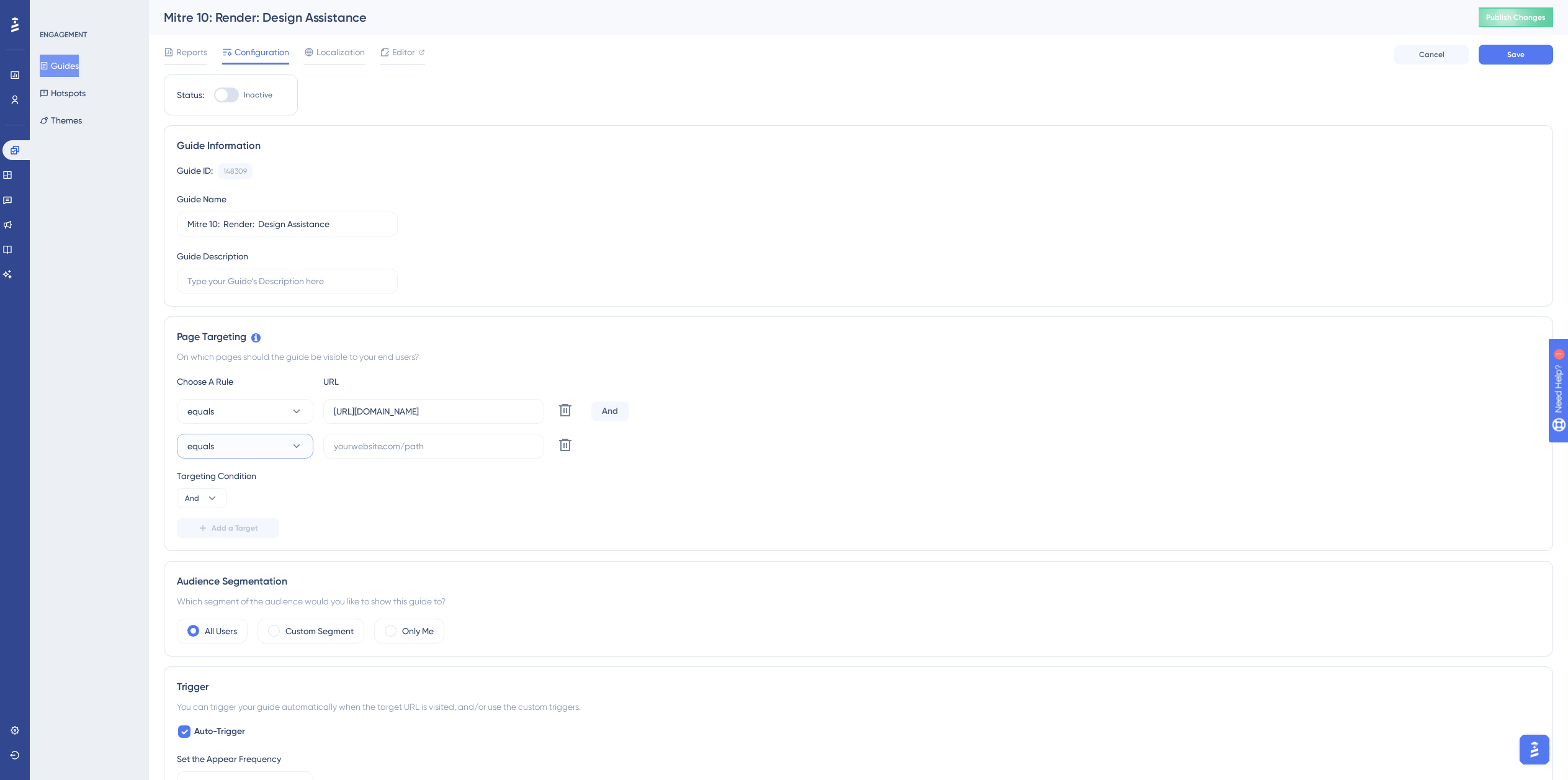
click at [250, 449] on button "equals" at bounding box center [244, 446] width 136 height 25
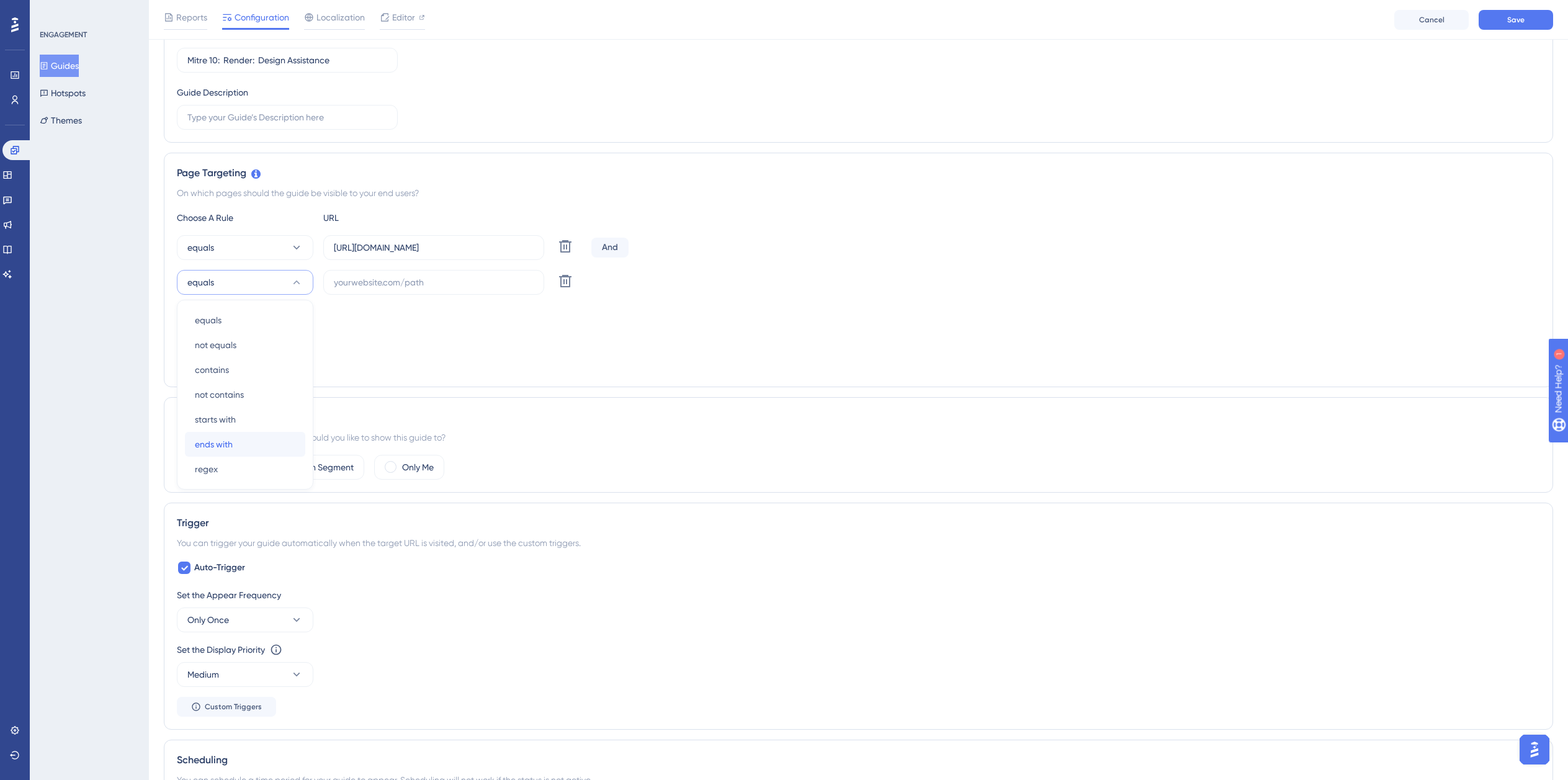
click at [238, 436] on div "ends with ends with" at bounding box center [245, 444] width 101 height 25
click at [383, 294] on label at bounding box center [433, 282] width 221 height 25
click at [383, 289] on input "text" at bounding box center [434, 282] width 200 height 14
paste input "isdemositena"
type input "isdemositena"
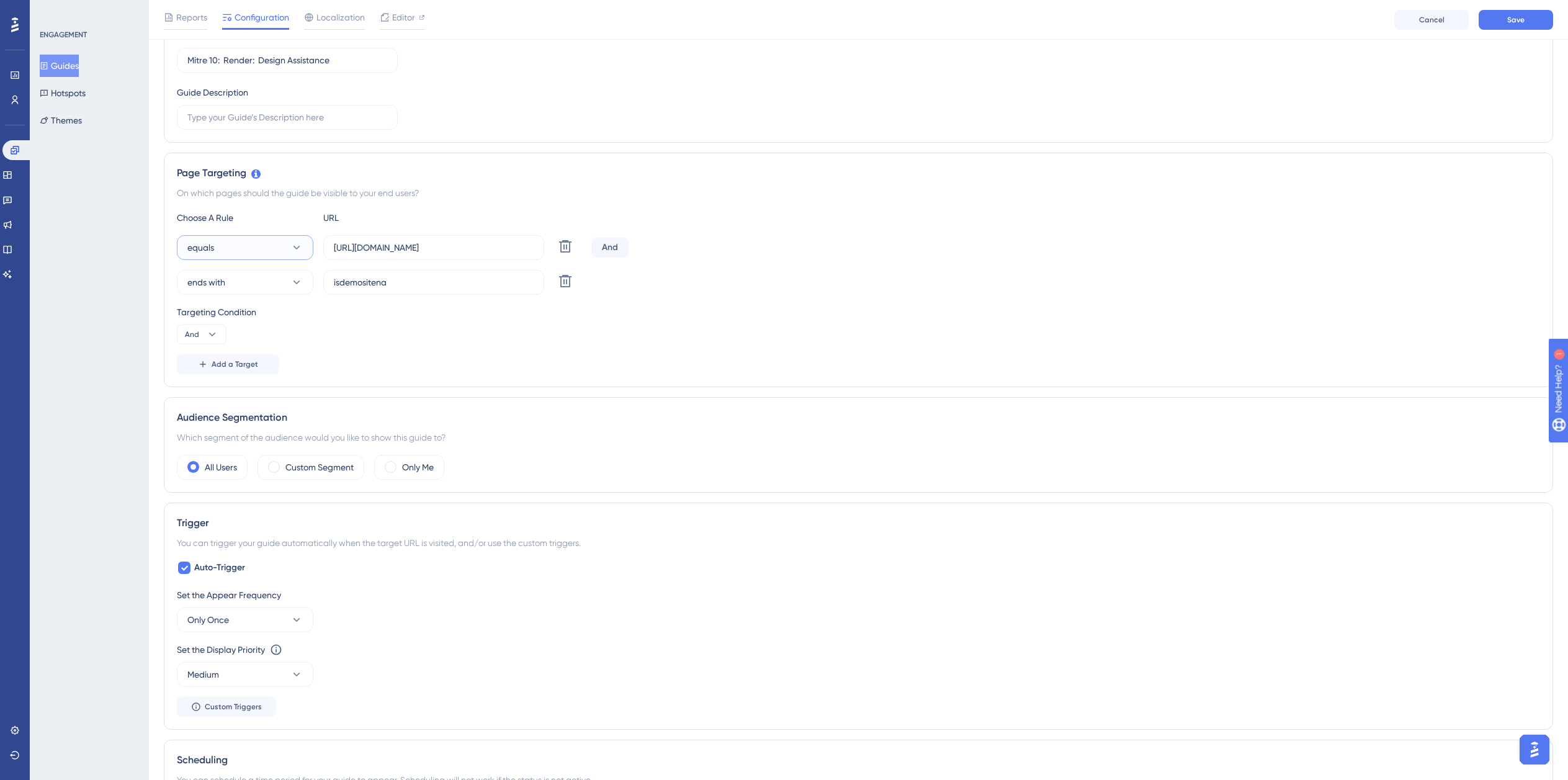
click at [231, 244] on button "equals" at bounding box center [244, 247] width 136 height 25
click at [225, 388] on span "starts with" at bounding box center [215, 385] width 41 height 15
click at [498, 250] on input "https://planner.cyncly-idealspaces.com/uk/design/Draft?partnership=mitre10" at bounding box center [434, 247] width 200 height 14
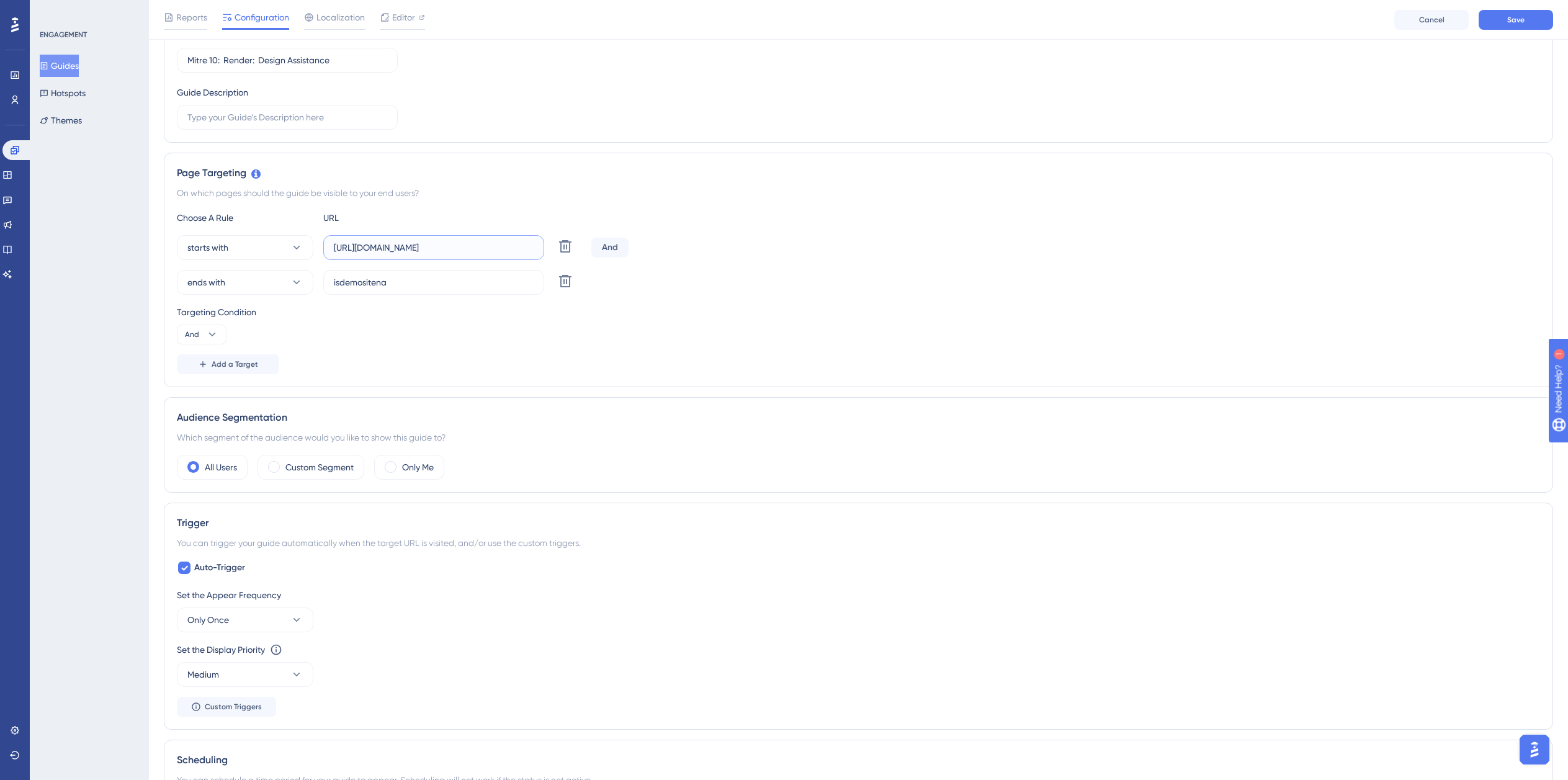
paste input "dev-planner.cyncly-idealspaces.net/"
type input "https://dev-planner.cyncly-idealspaces.net/"
click at [215, 565] on span "Auto-Trigger" at bounding box center [220, 568] width 51 height 15
checkbox input "false"
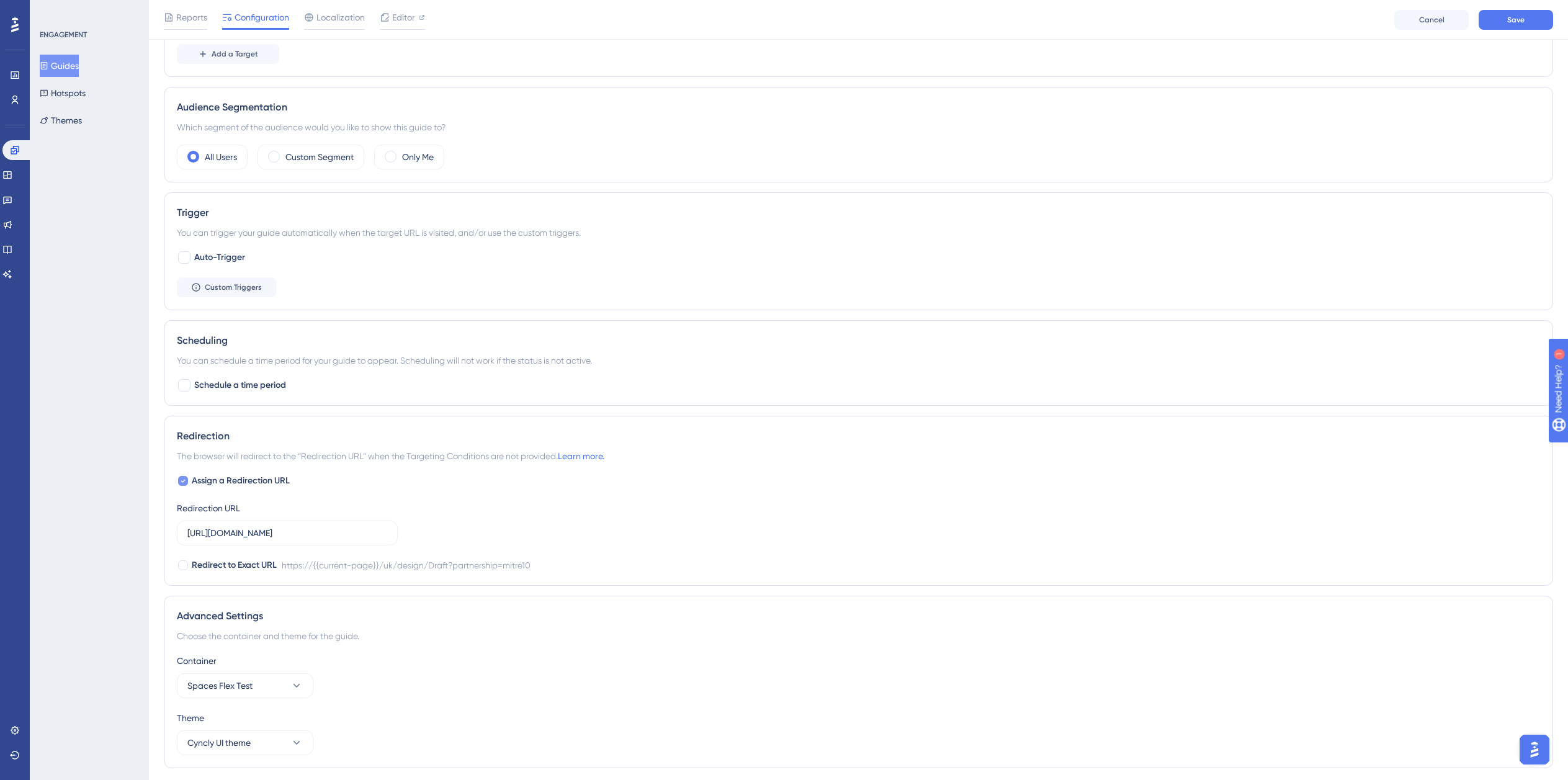
click at [239, 487] on span "Assign a Redirection URL" at bounding box center [241, 481] width 98 height 15
checkbox input "false"
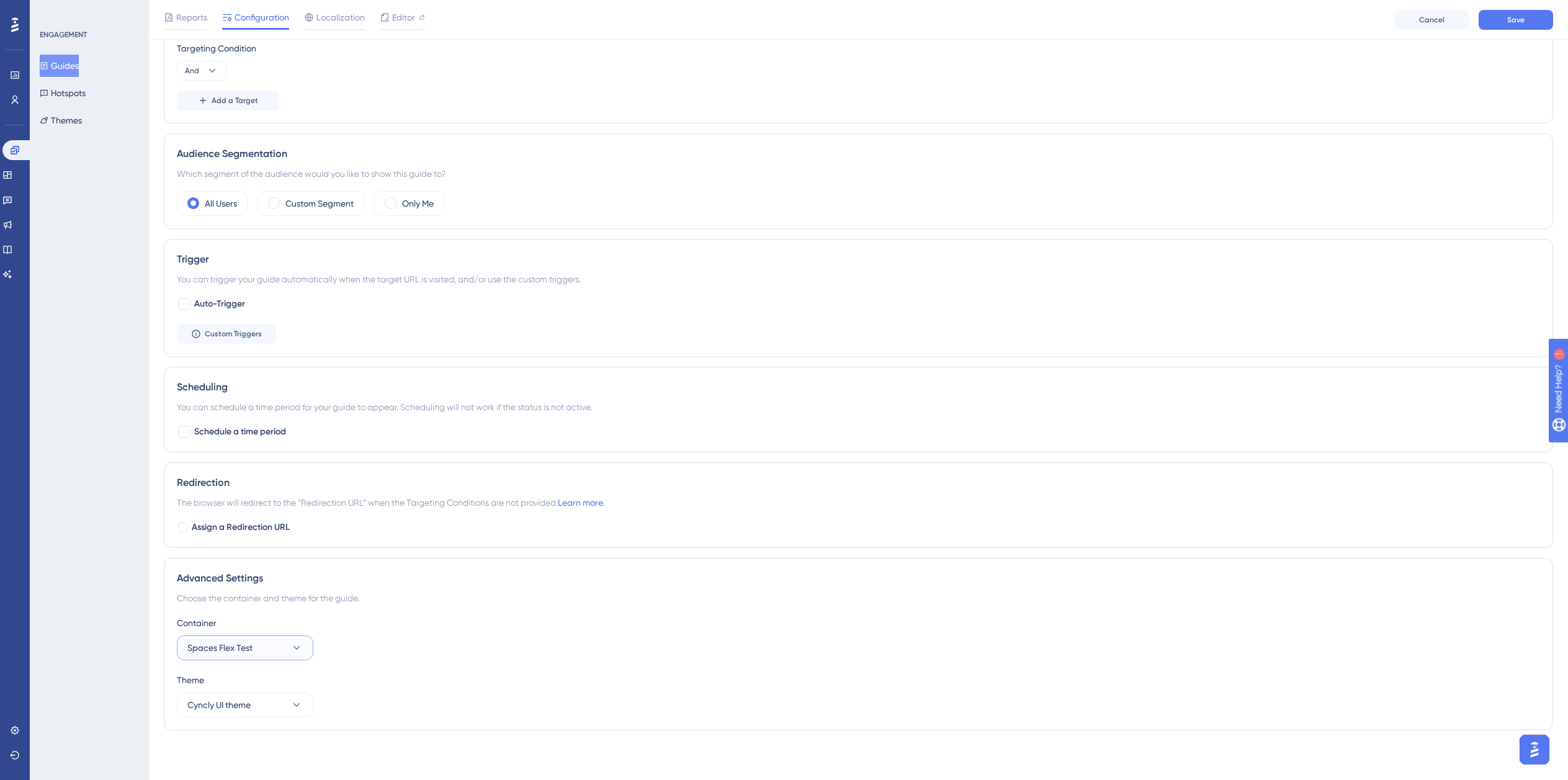
click at [241, 641] on span "Spaces Flex Test" at bounding box center [220, 648] width 65 height 15
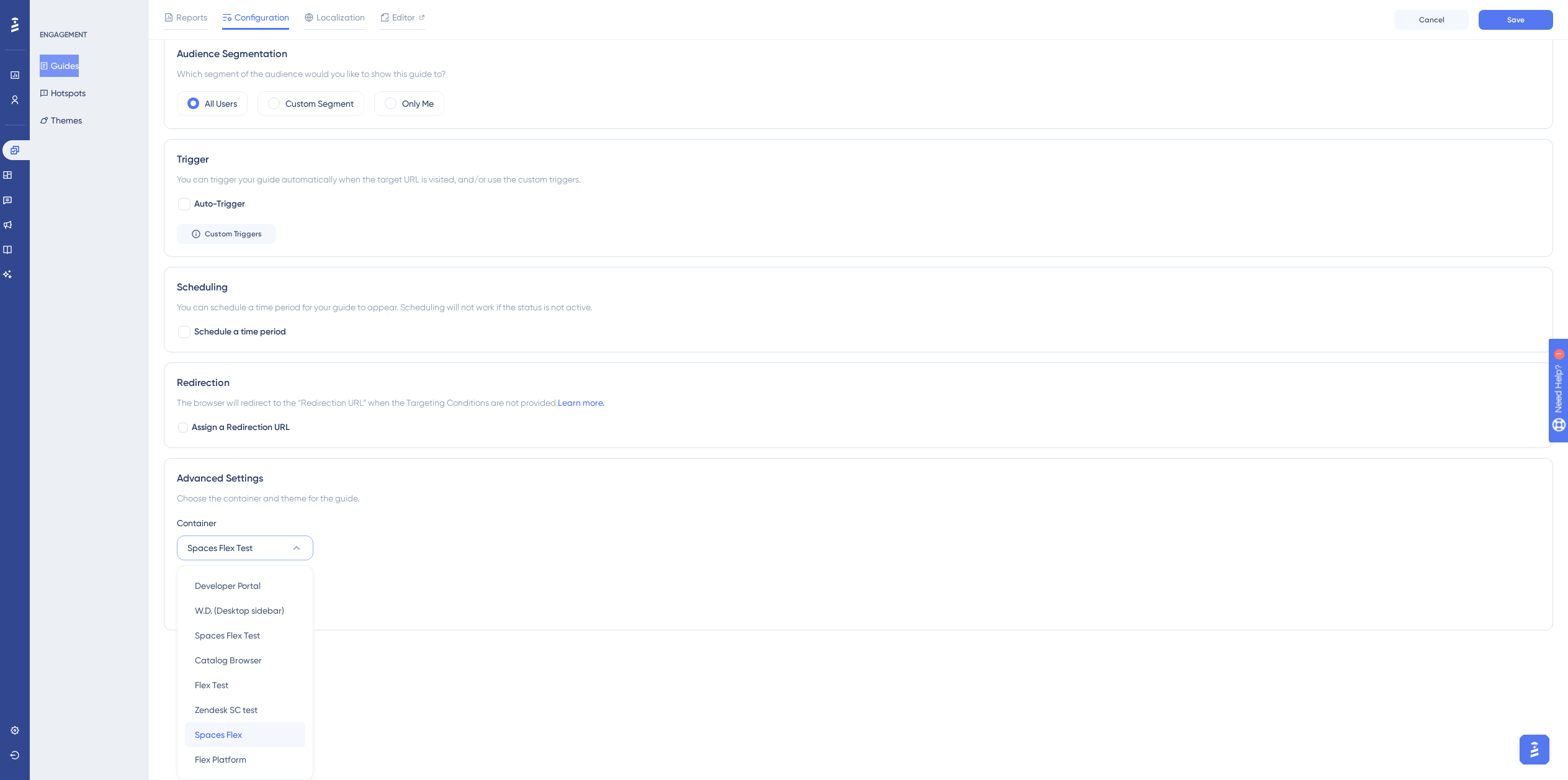
click at [242, 742] on div "Spaces Flex Spaces Flex" at bounding box center [245, 735] width 101 height 25
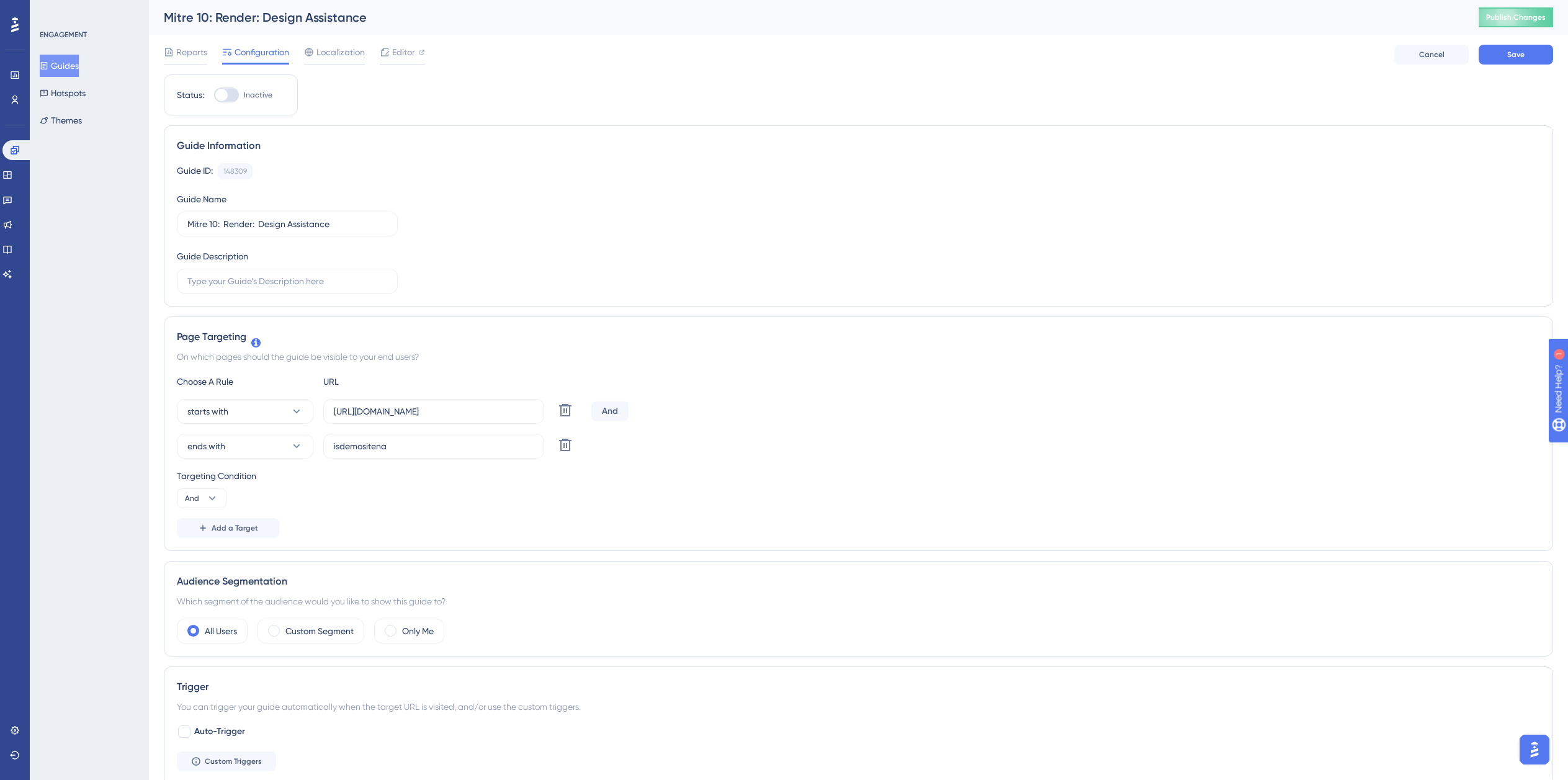
scroll to position [0, 6]
click at [229, 97] on div at bounding box center [226, 95] width 25 height 15
click at [214, 96] on input "Inactive" at bounding box center [214, 95] width 1 height 1
checkbox input "true"
click at [1500, 56] on button "Save" at bounding box center [1516, 54] width 74 height 20
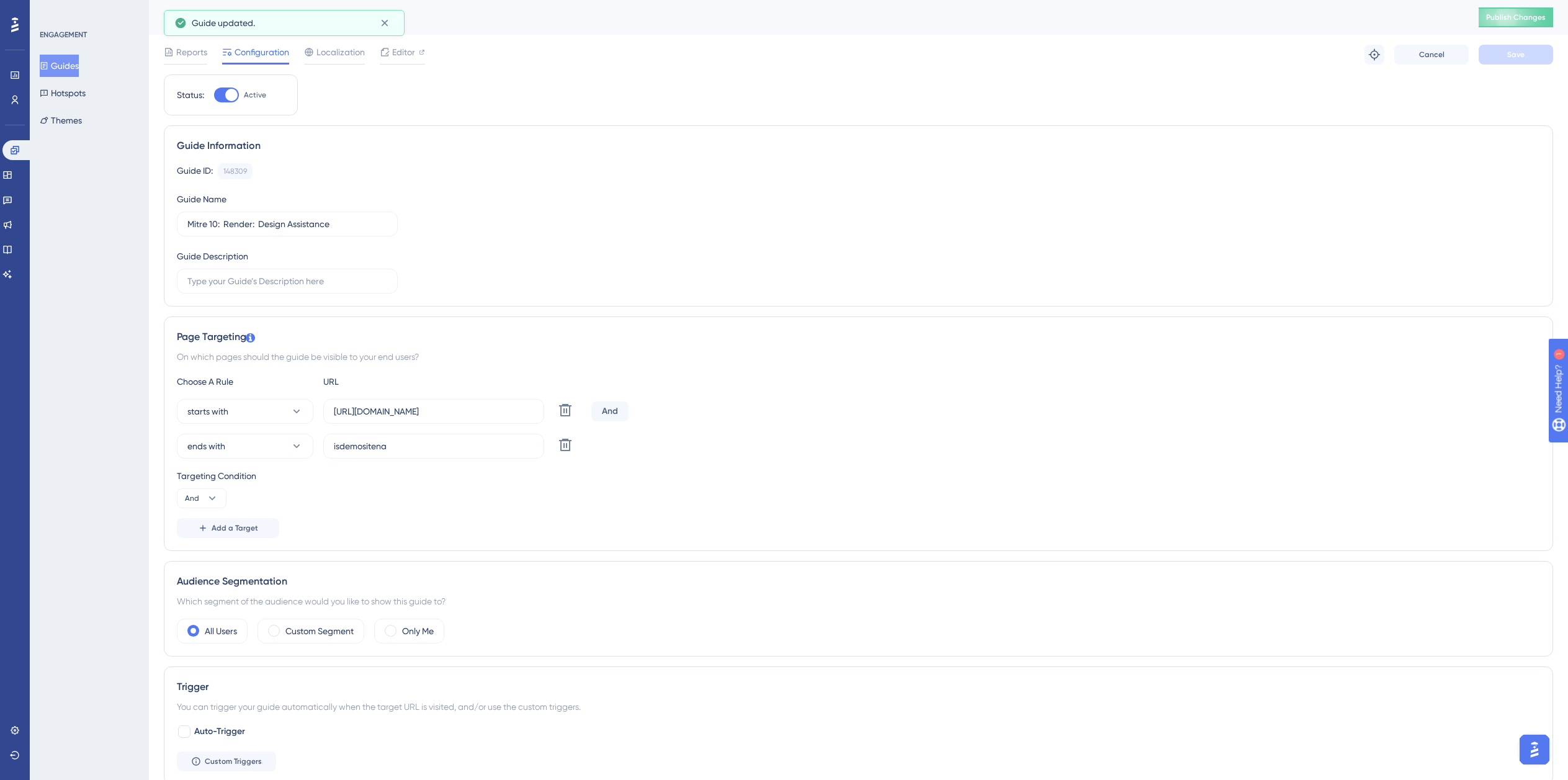
click at [59, 64] on button "Guides" at bounding box center [59, 66] width 39 height 23
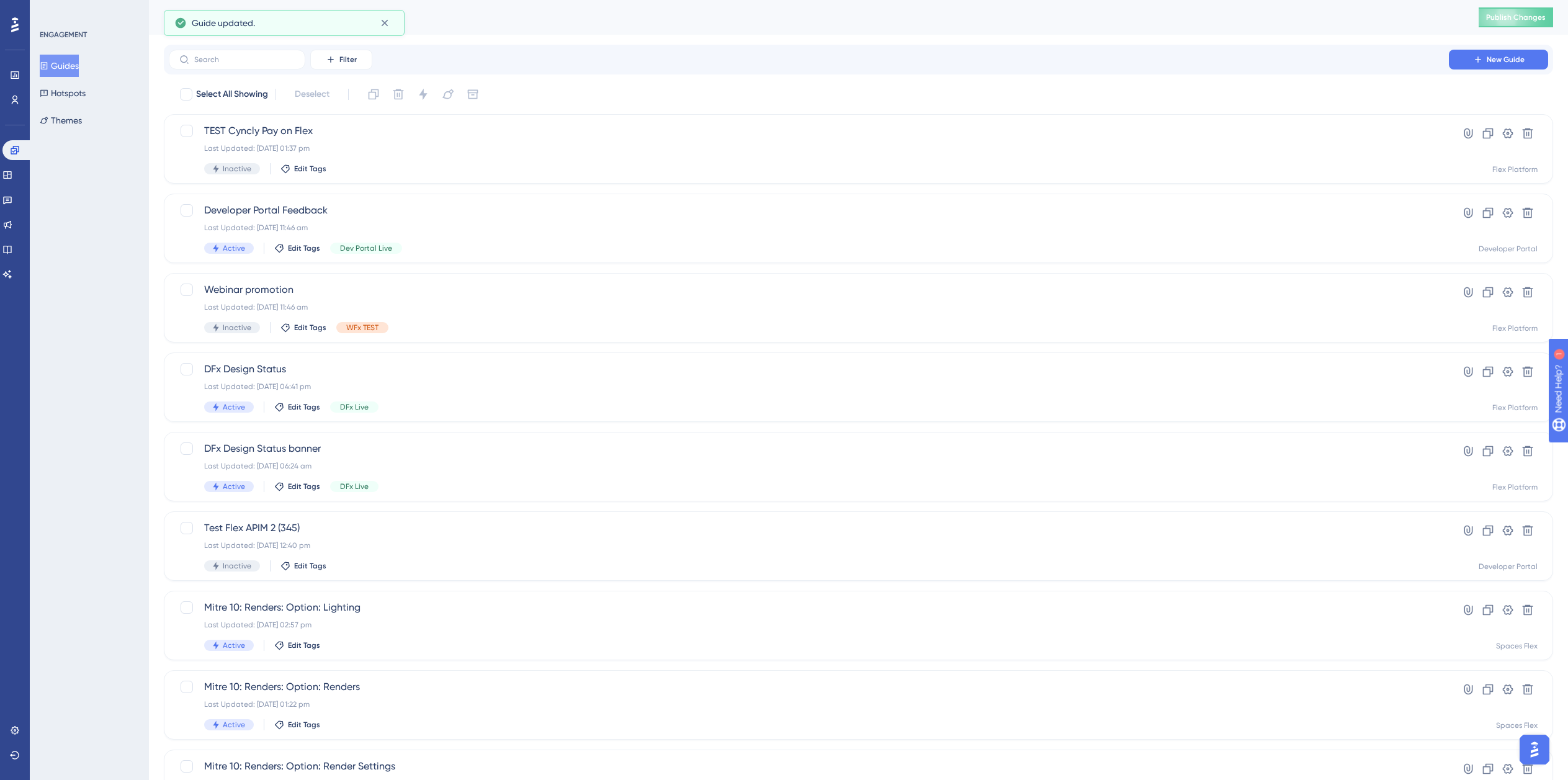
click at [256, 46] on div "Filter New Guide" at bounding box center [859, 59] width 1389 height 30
click at [199, 55] on label at bounding box center [236, 59] width 136 height 20
click at [199, 55] on input "text" at bounding box center [244, 60] width 101 height 9
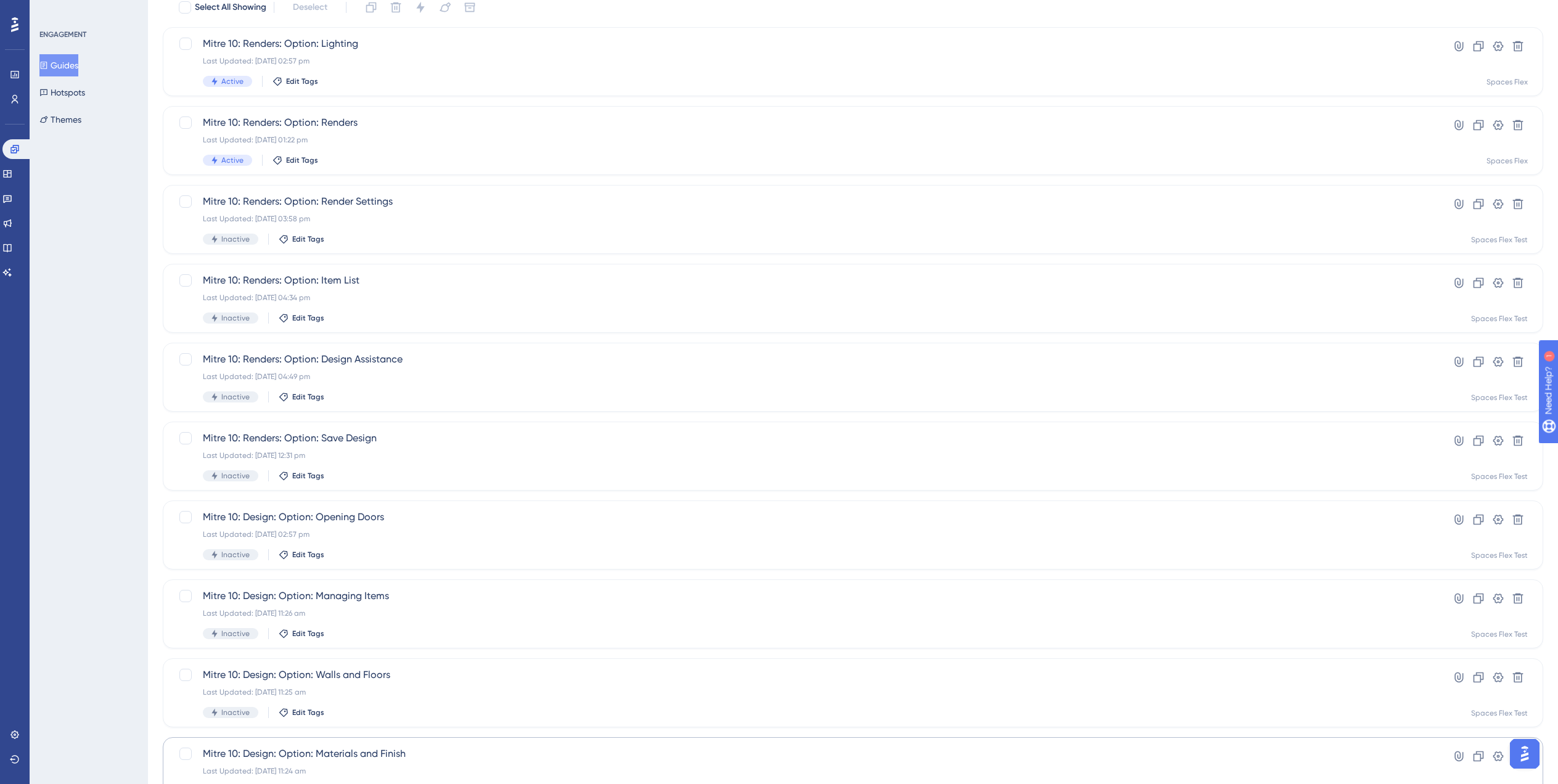
scroll to position [172, 0]
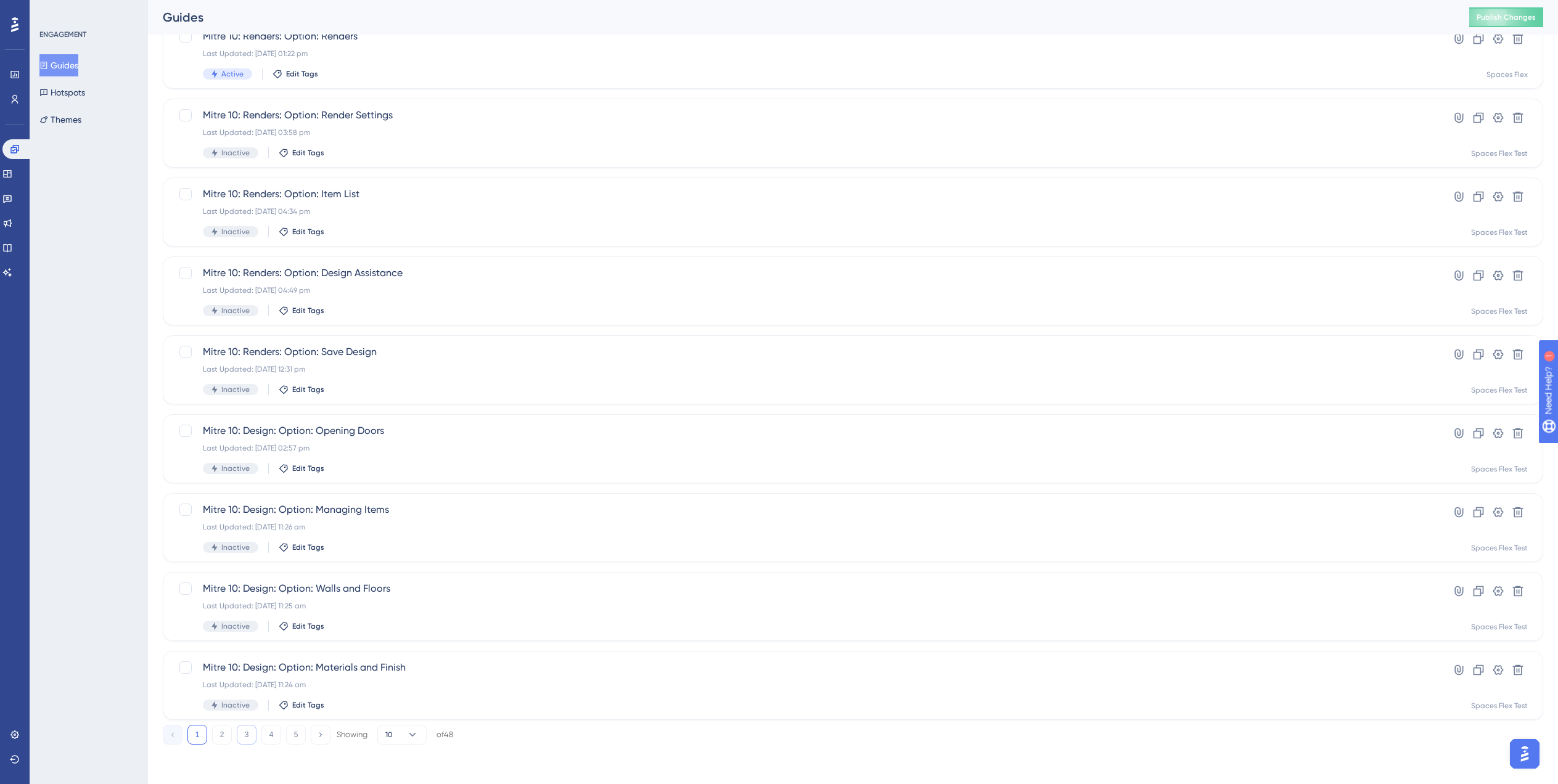
type input "Mit"
click at [241, 741] on button "3" at bounding box center [246, 734] width 20 height 20
click at [416, 596] on span "Mitre 10: Render: Item List" at bounding box center [804, 588] width 1202 height 14
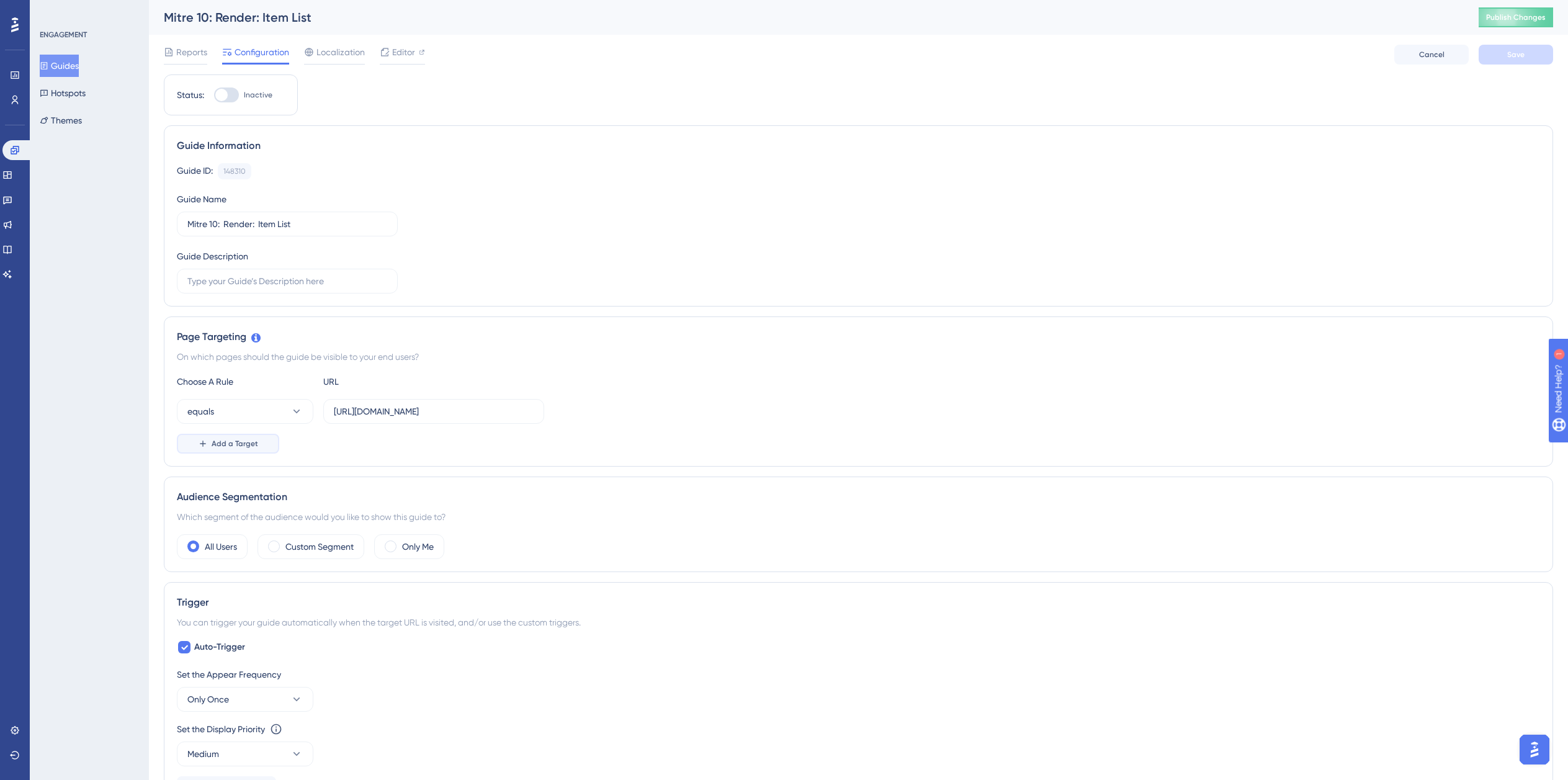
click at [229, 447] on span "Add a Target" at bounding box center [235, 444] width 47 height 10
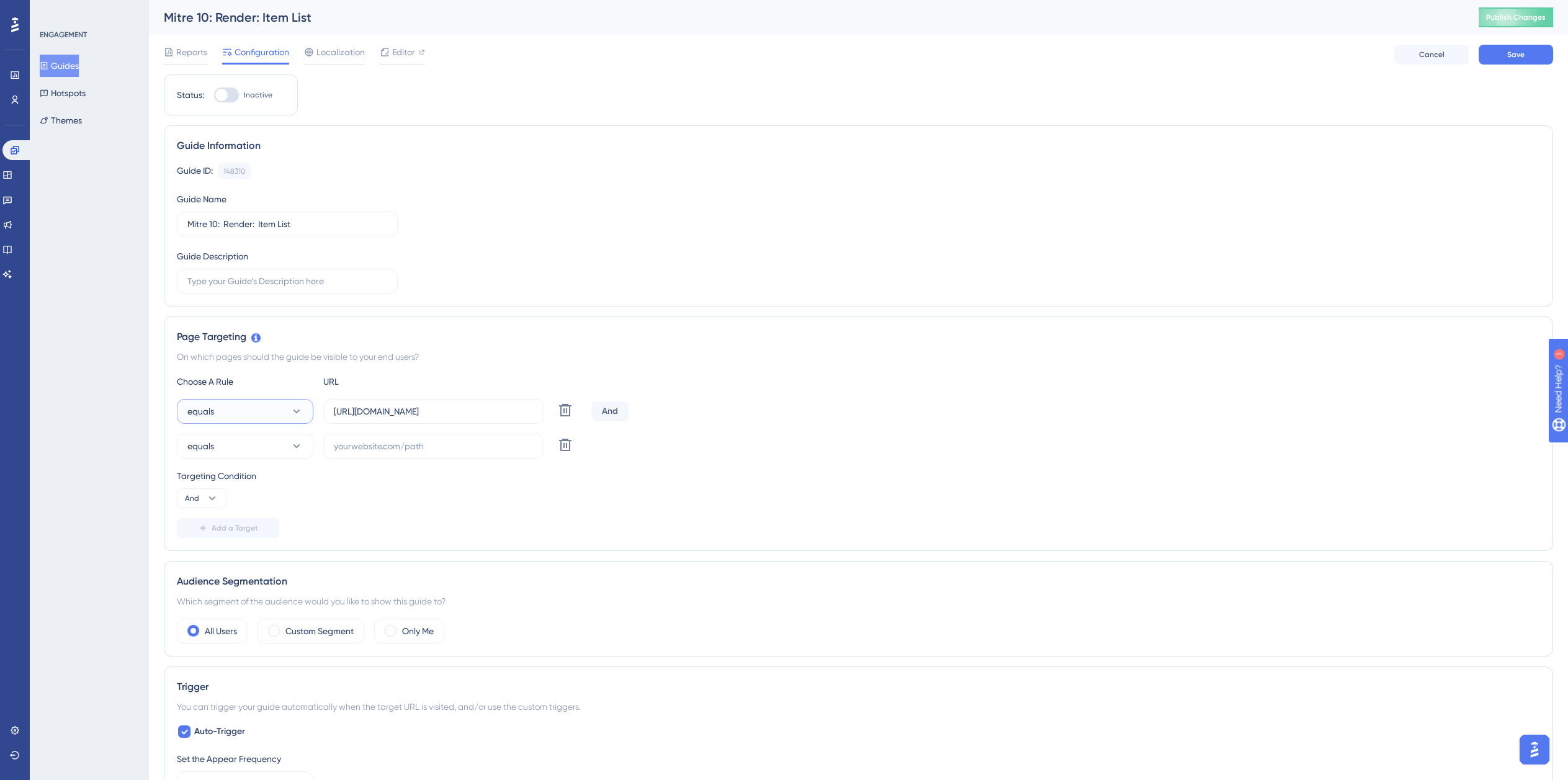
click at [244, 405] on button "equals" at bounding box center [244, 412] width 136 height 25
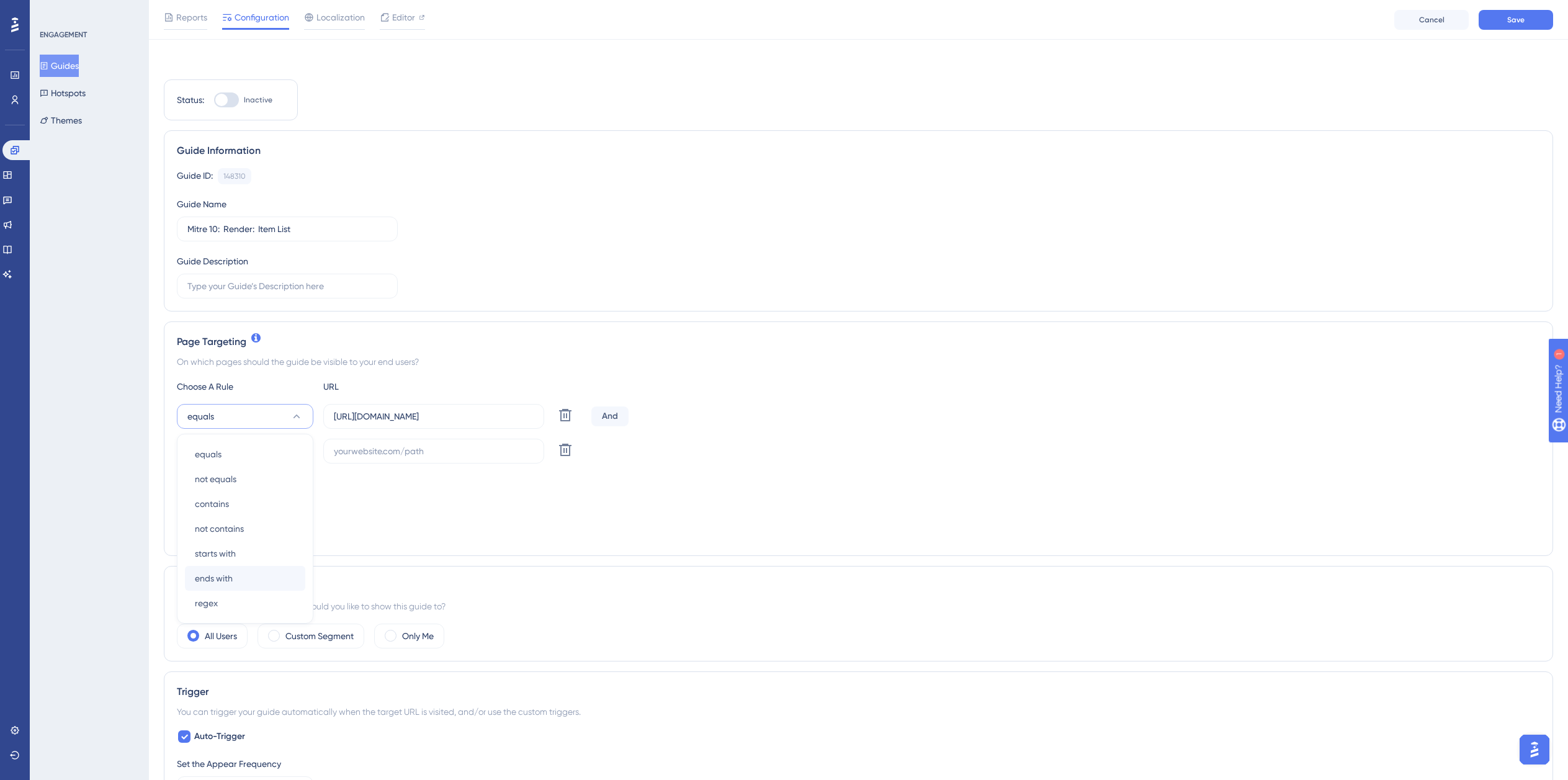
scroll to position [134, 0]
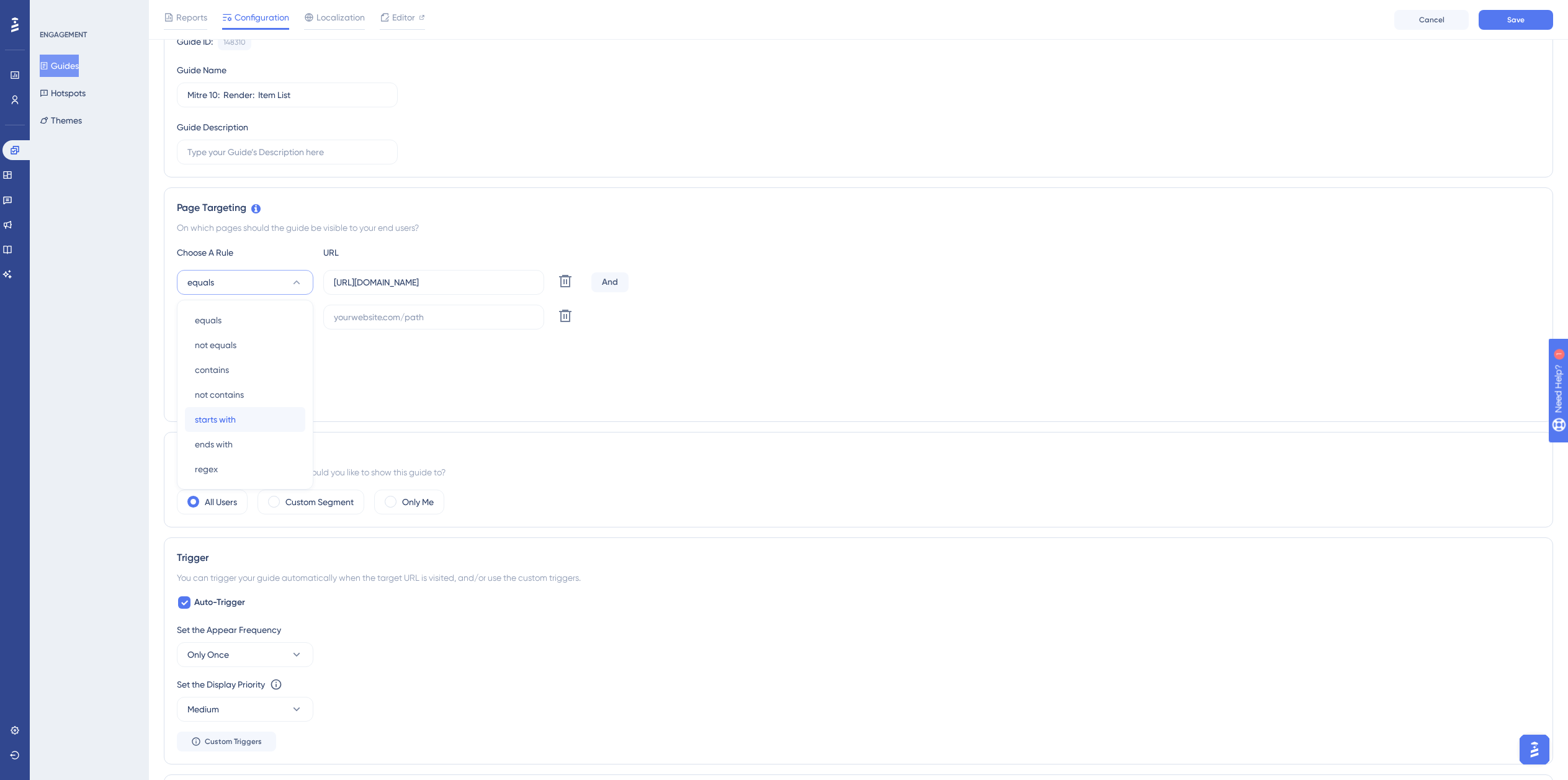
click at [236, 422] on div "starts with starts with" at bounding box center [245, 420] width 101 height 25
click at [242, 312] on button "equals" at bounding box center [244, 317] width 136 height 25
click at [221, 484] on span "ends with" at bounding box center [214, 479] width 38 height 15
click at [417, 279] on input "https://planner.cyncly-idealspaces.com/uk/design/Draft?partnership=mitre10" at bounding box center [434, 282] width 200 height 14
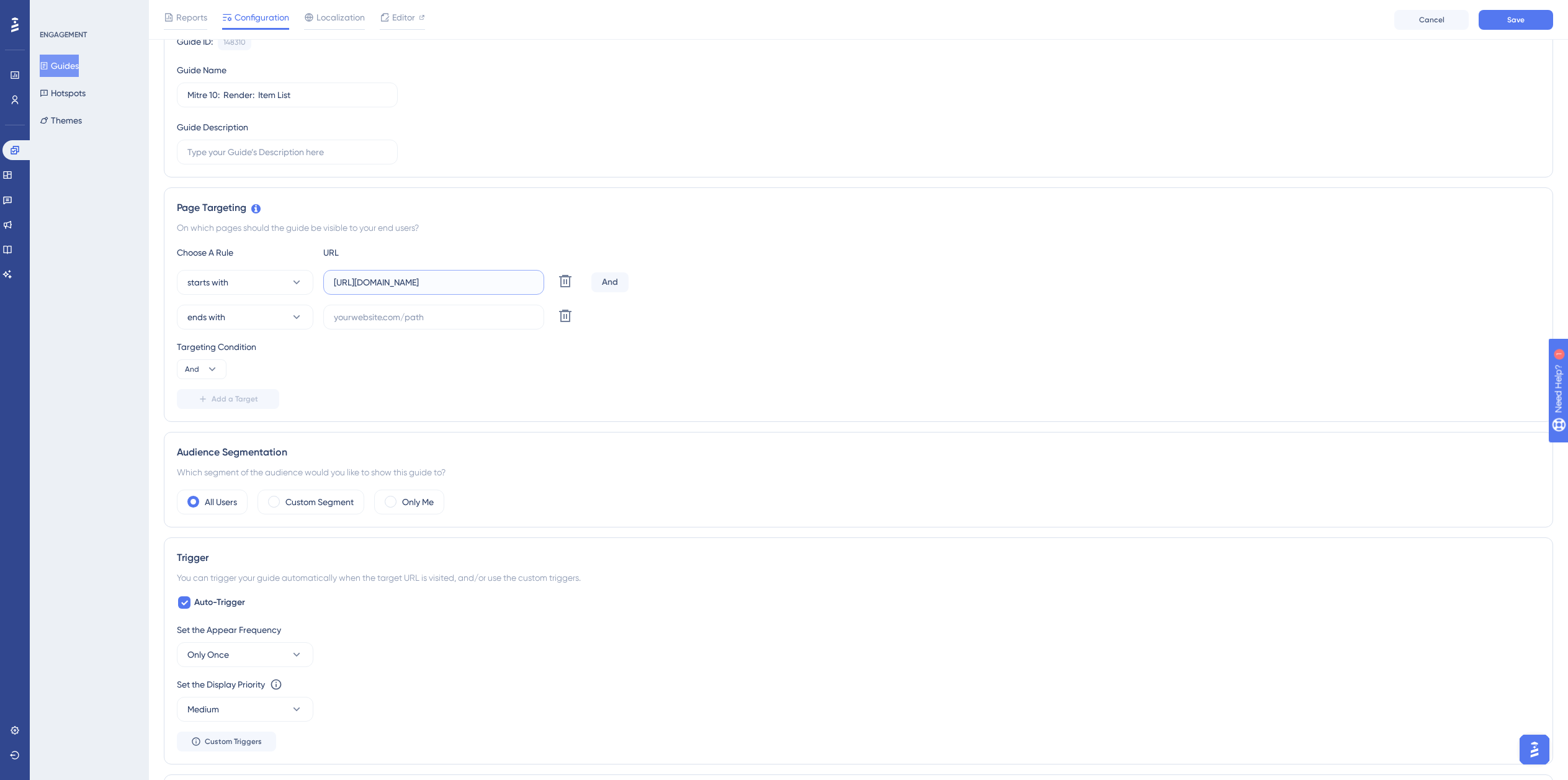
click at [417, 279] on input "https://planner.cyncly-idealspaces.com/uk/design/Draft?partnership=mitre10" at bounding box center [434, 282] width 200 height 14
paste input "dev-planner.cyncly-idealspaces.net/"
type input "https://dev-planner.cyncly-idealspaces.net/"
click at [413, 327] on label at bounding box center [433, 317] width 221 height 25
click at [413, 324] on input "text" at bounding box center [434, 317] width 200 height 14
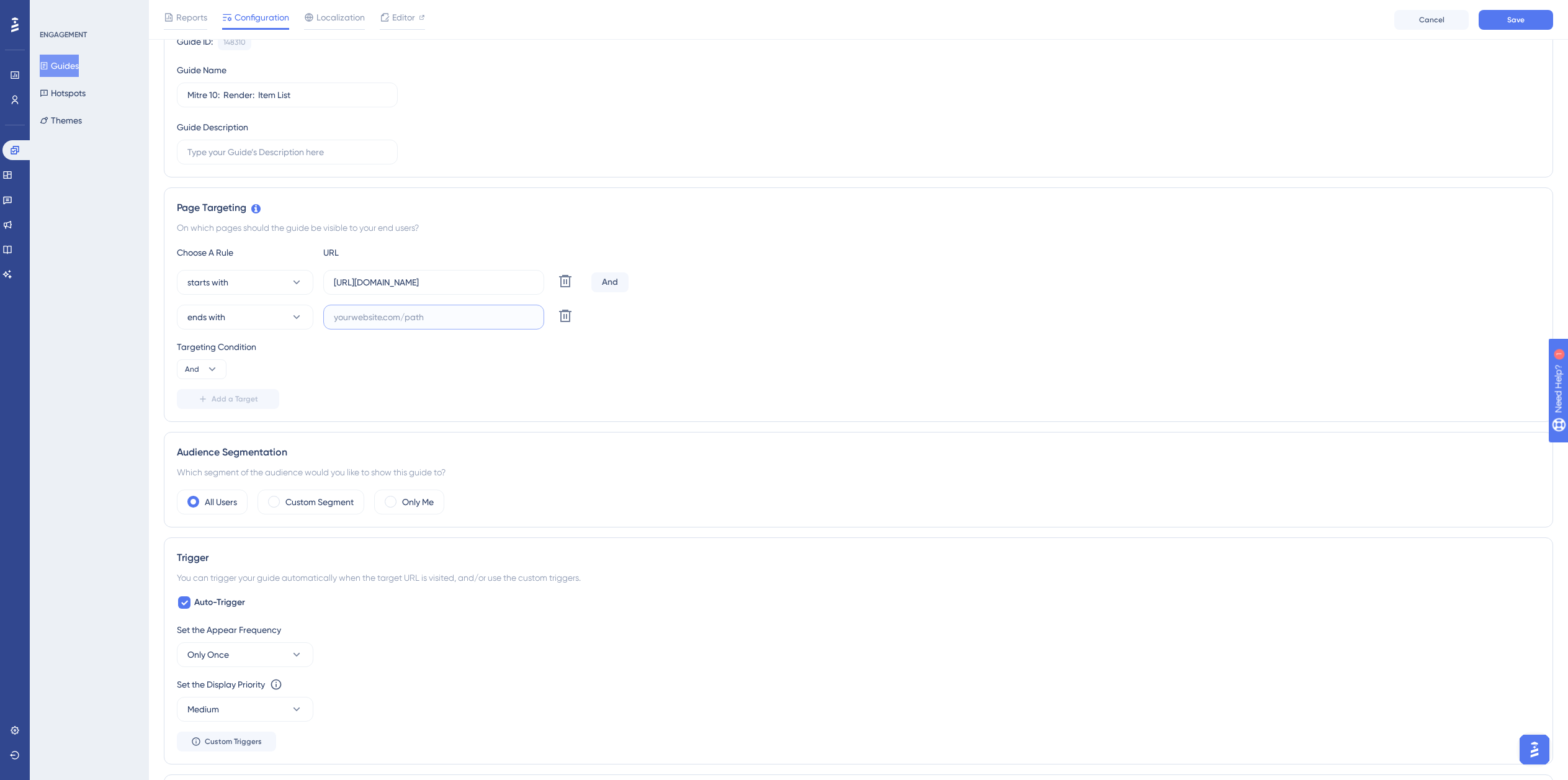
paste input "isdemositena"
type input "isdemositena"
click at [208, 606] on span "Auto-Trigger" at bounding box center [220, 603] width 51 height 15
checkbox input "false"
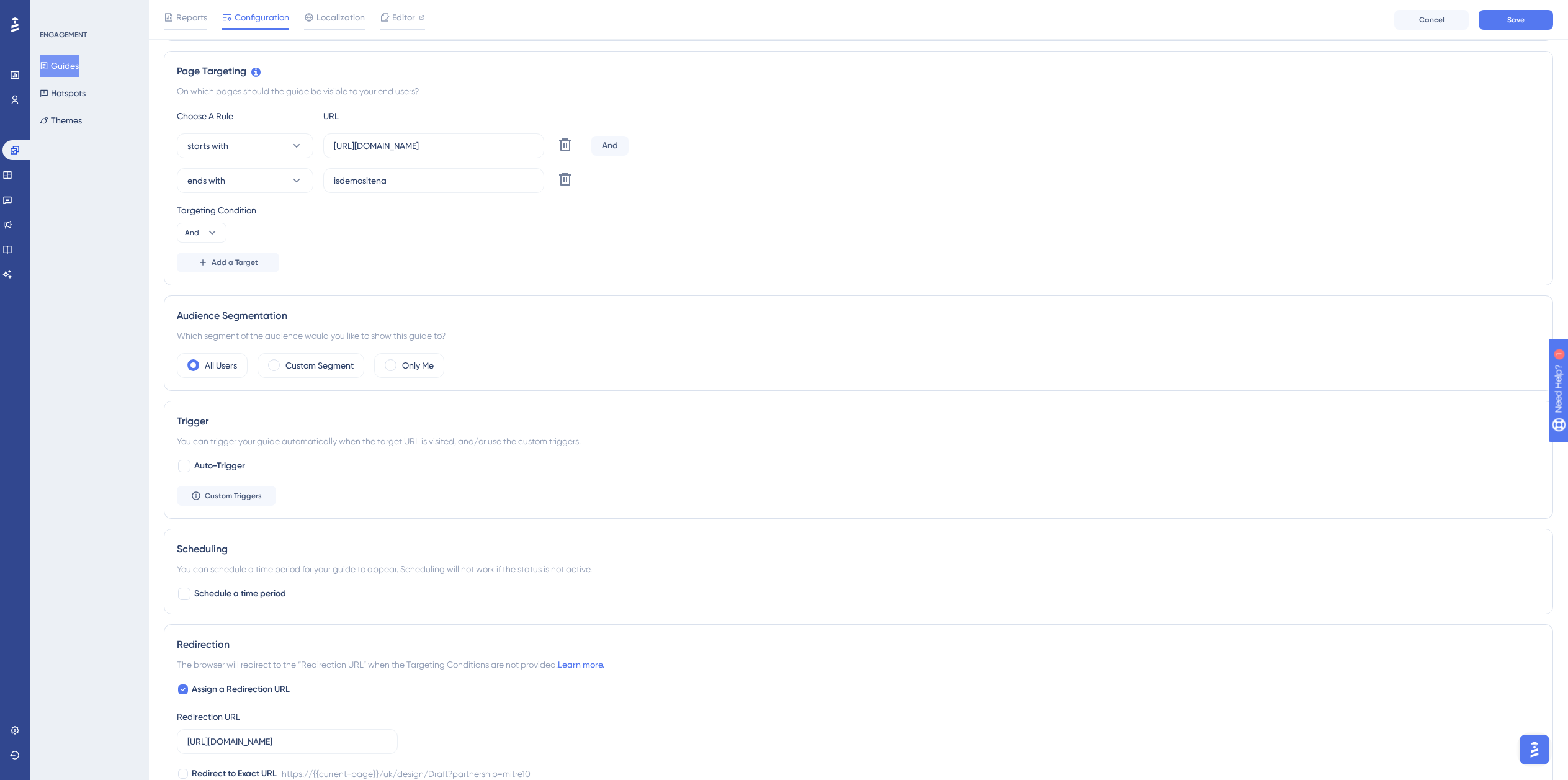
scroll to position [444, 0]
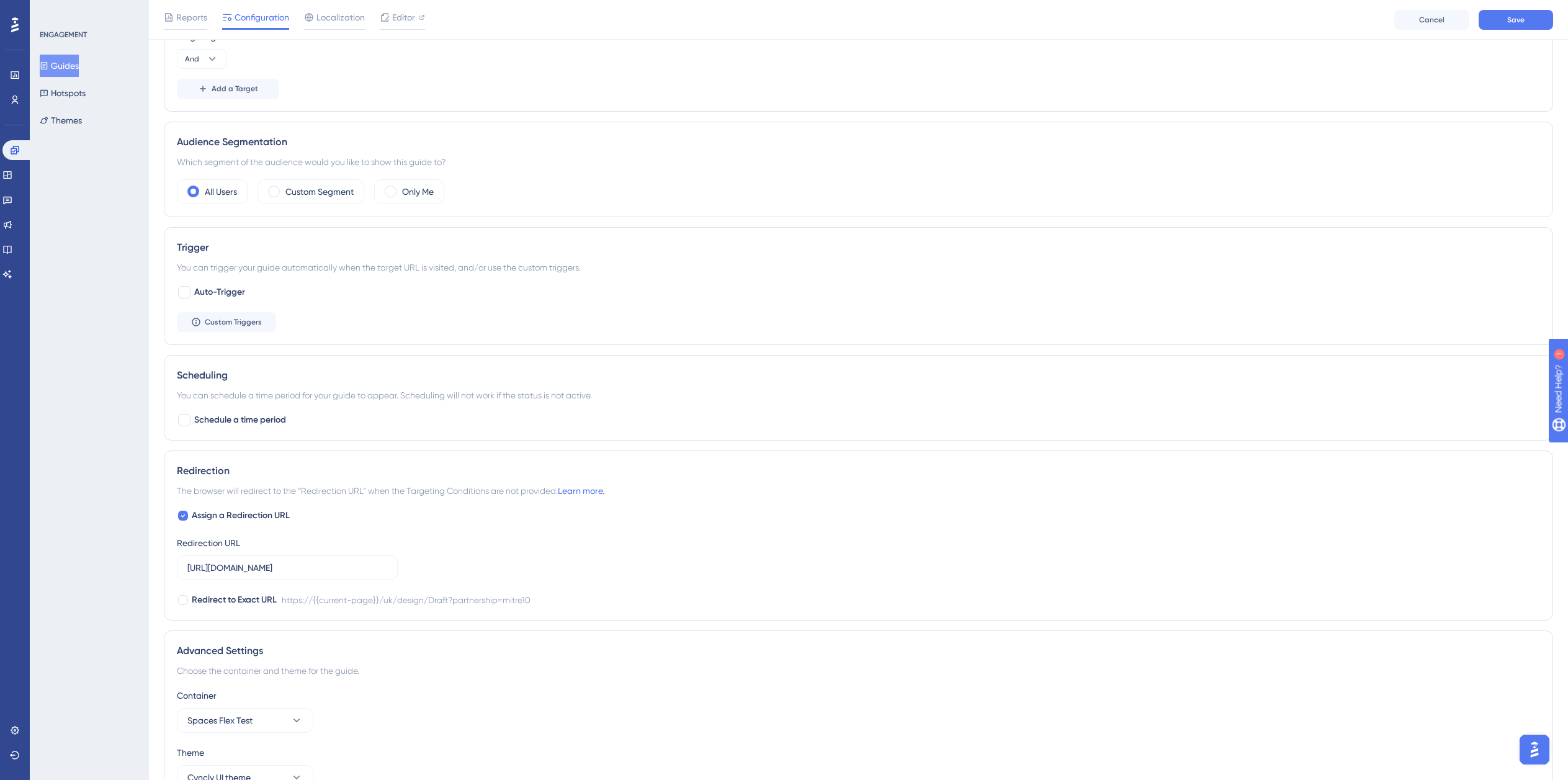
click at [227, 508] on div "Redirection The browser will redirect to the “Redirection URL” when the Targeti…" at bounding box center [859, 535] width 1389 height 170
click at [228, 509] on span "Assign a Redirection URL" at bounding box center [241, 516] width 98 height 15
checkbox input "false"
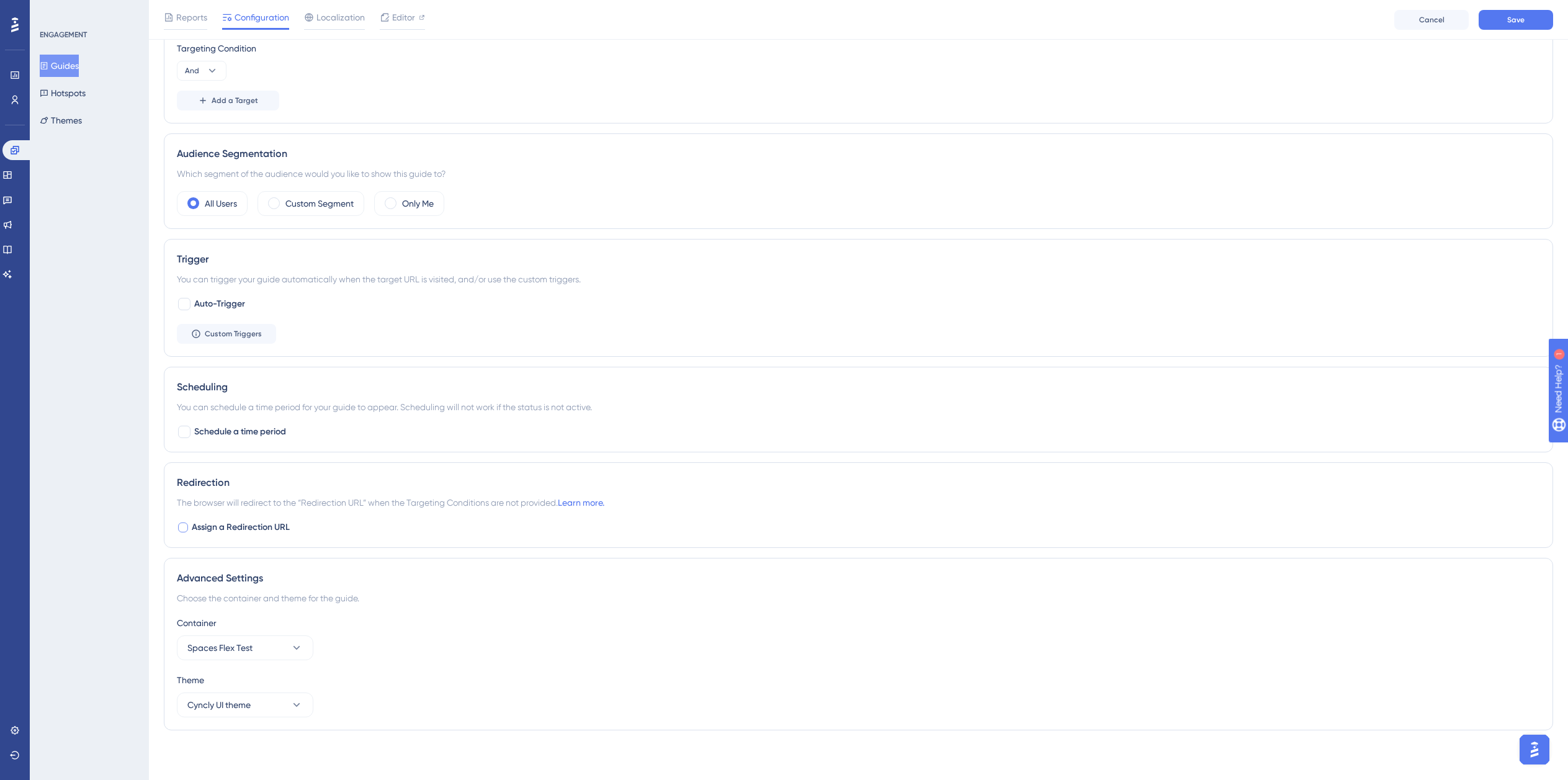
scroll to position [433, 0]
click at [220, 646] on span "Spaces Flex Test" at bounding box center [220, 648] width 65 height 15
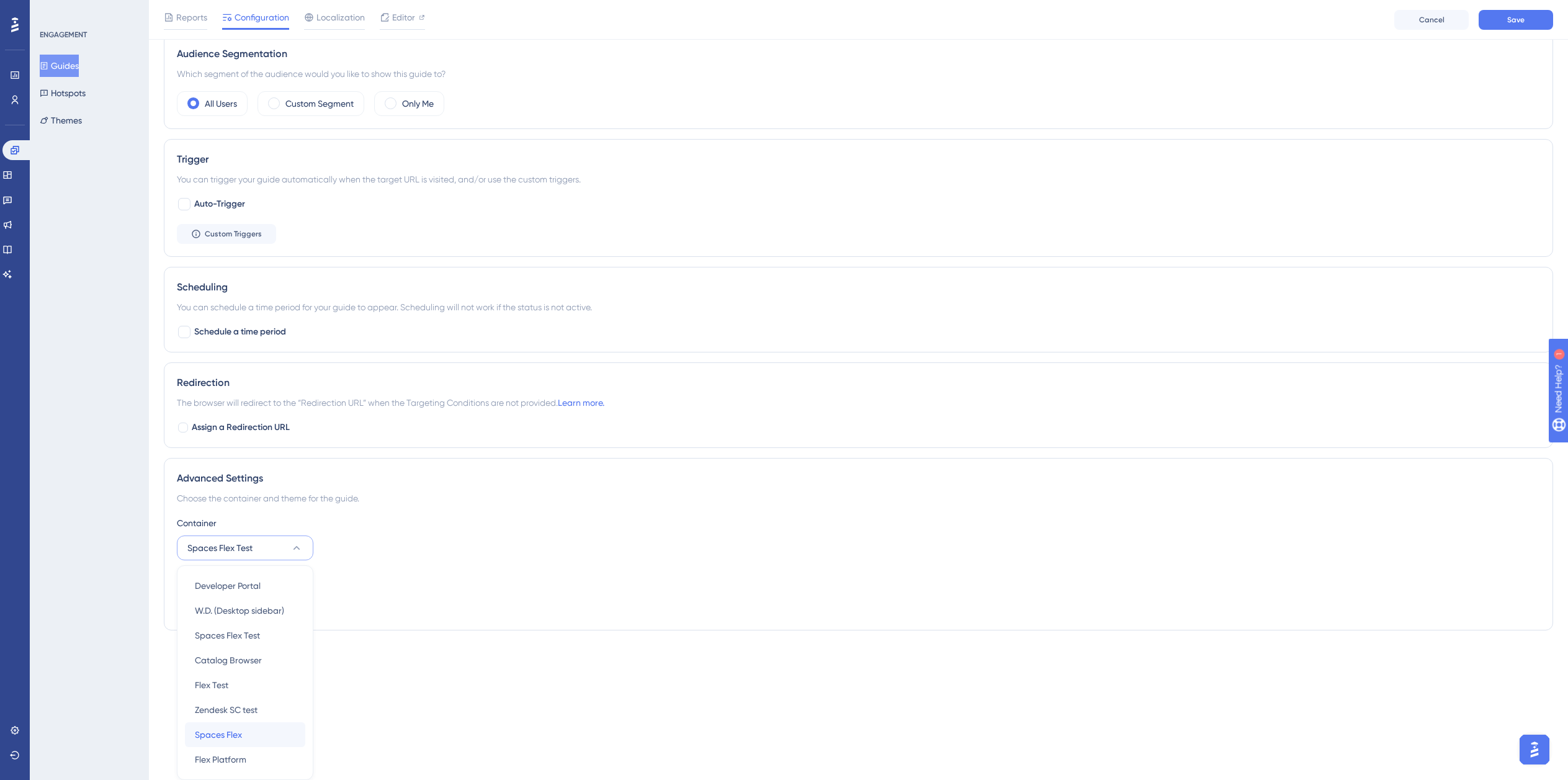
click at [243, 740] on div "Spaces Flex Spaces Flex" at bounding box center [245, 735] width 101 height 25
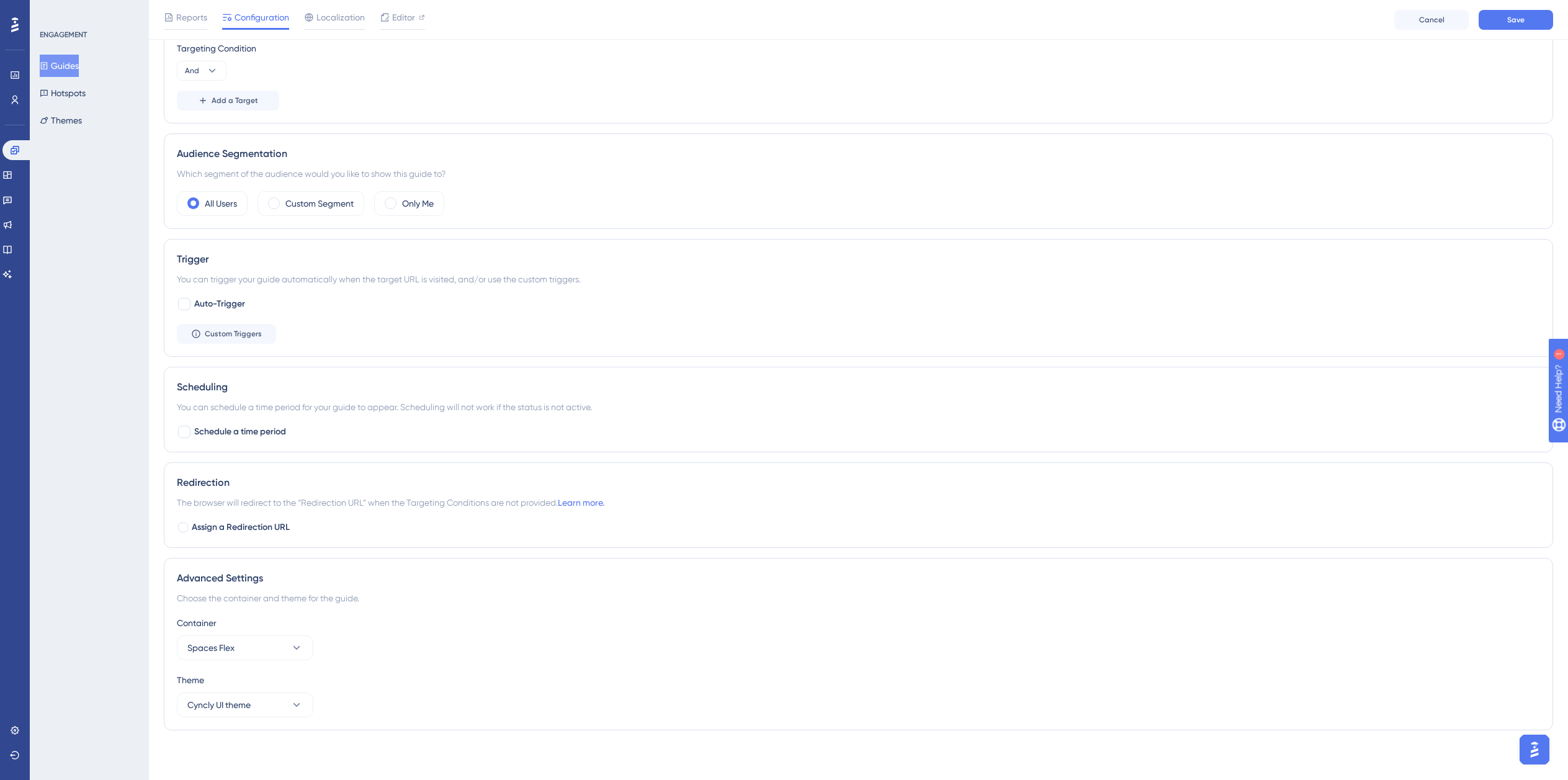
scroll to position [0, 9]
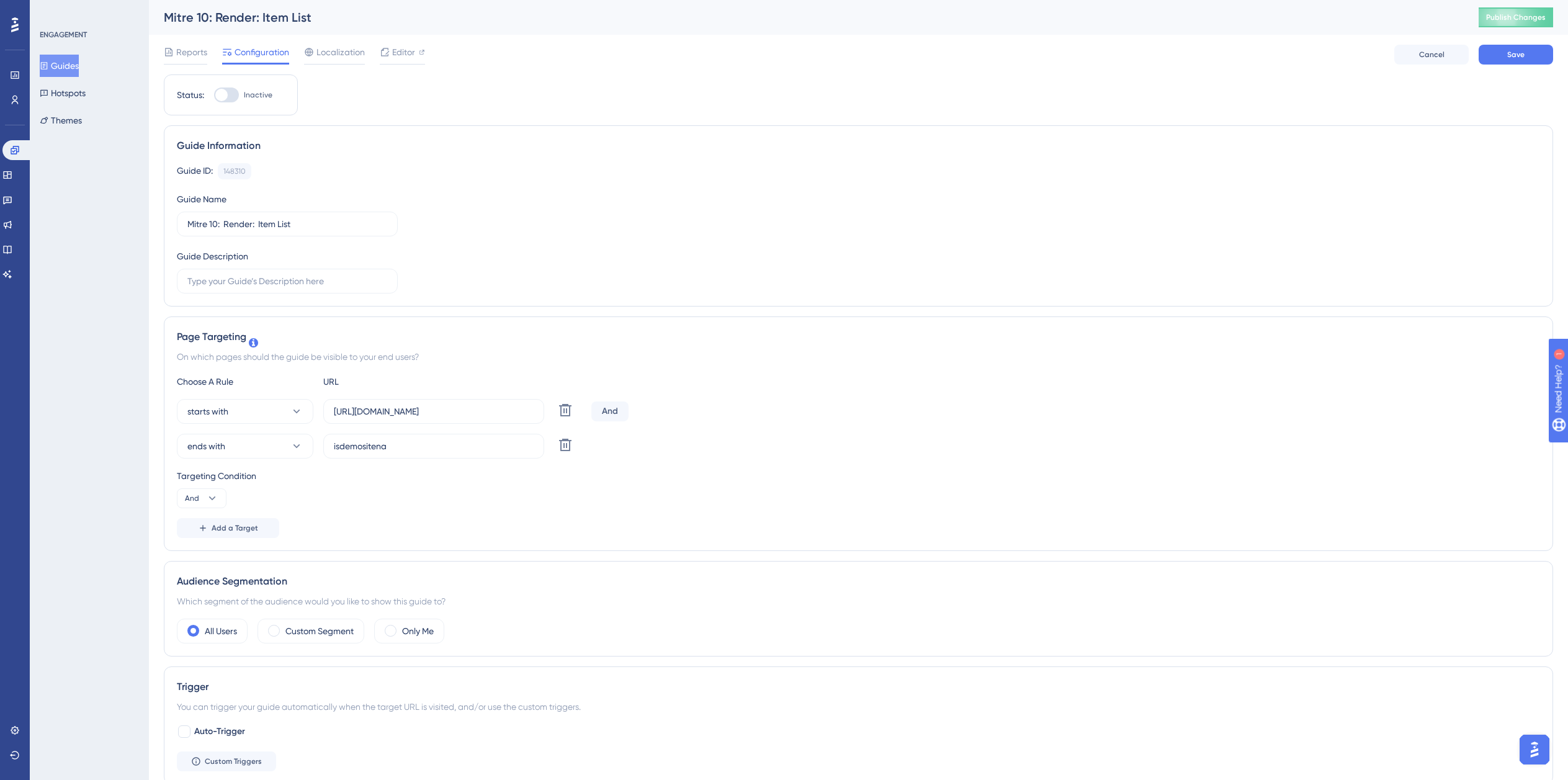
click at [224, 106] on div "Status: Inactive" at bounding box center [231, 95] width 134 height 41
click at [218, 97] on div at bounding box center [226, 95] width 25 height 15
click at [214, 96] on input "Inactive" at bounding box center [214, 95] width 1 height 1
checkbox input "true"
click at [1484, 58] on button "Save" at bounding box center [1516, 54] width 74 height 20
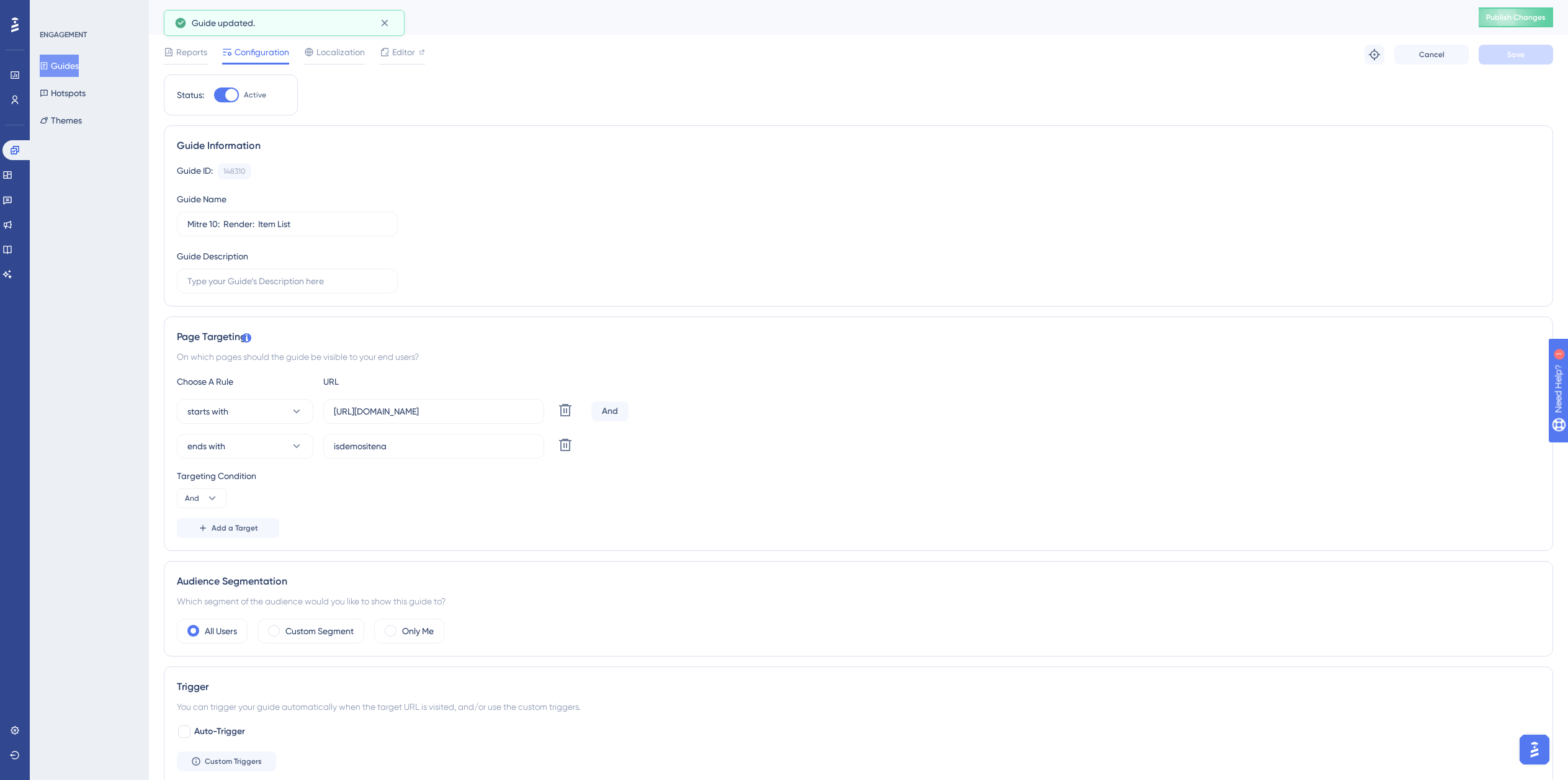
drag, startPoint x: 80, startPoint y: 61, endPoint x: 152, endPoint y: 63, distance: 72.0
click at [79, 63] on button "Guides" at bounding box center [59, 66] width 39 height 23
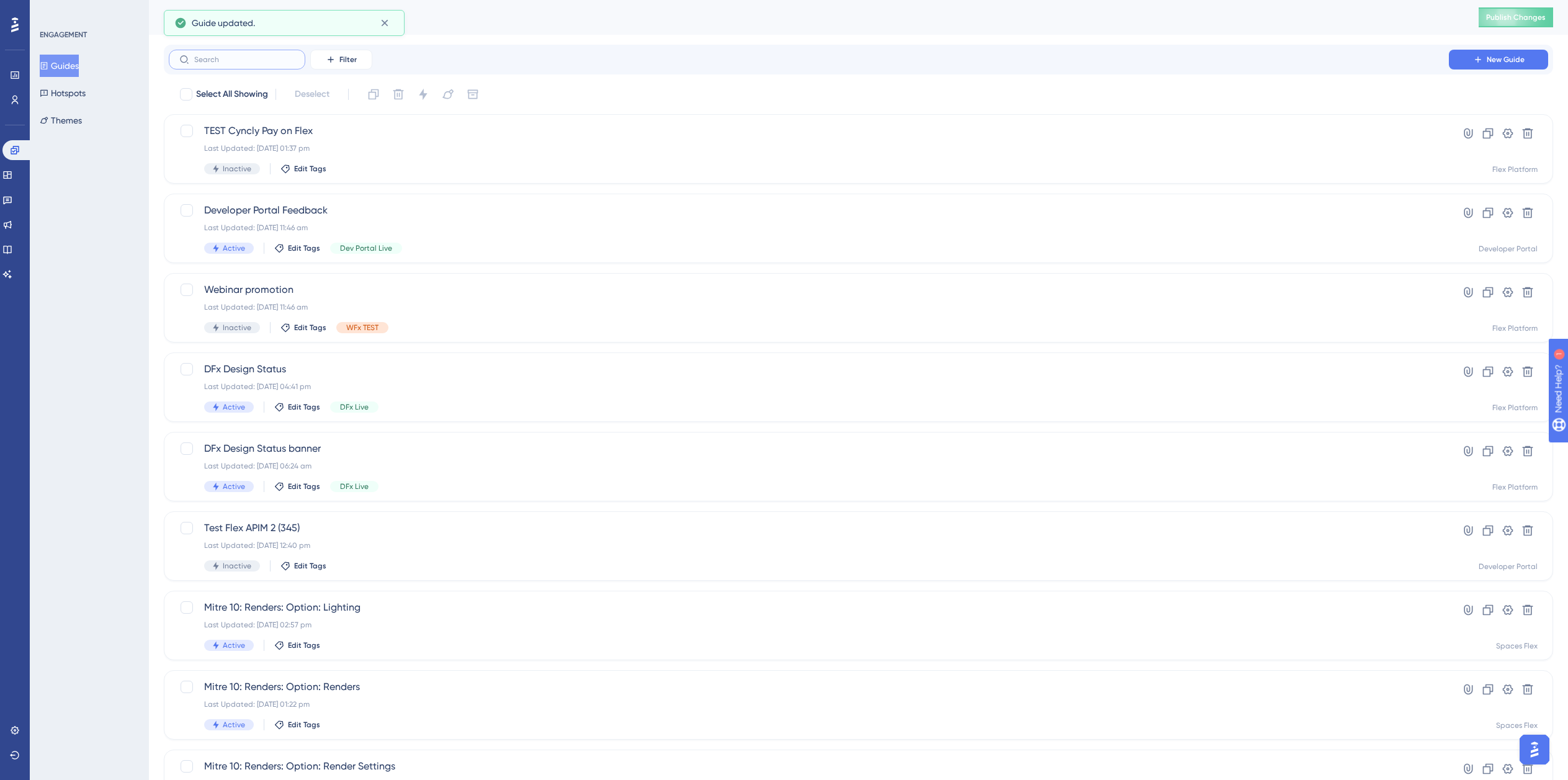
click at [257, 62] on input "text" at bounding box center [244, 60] width 101 height 9
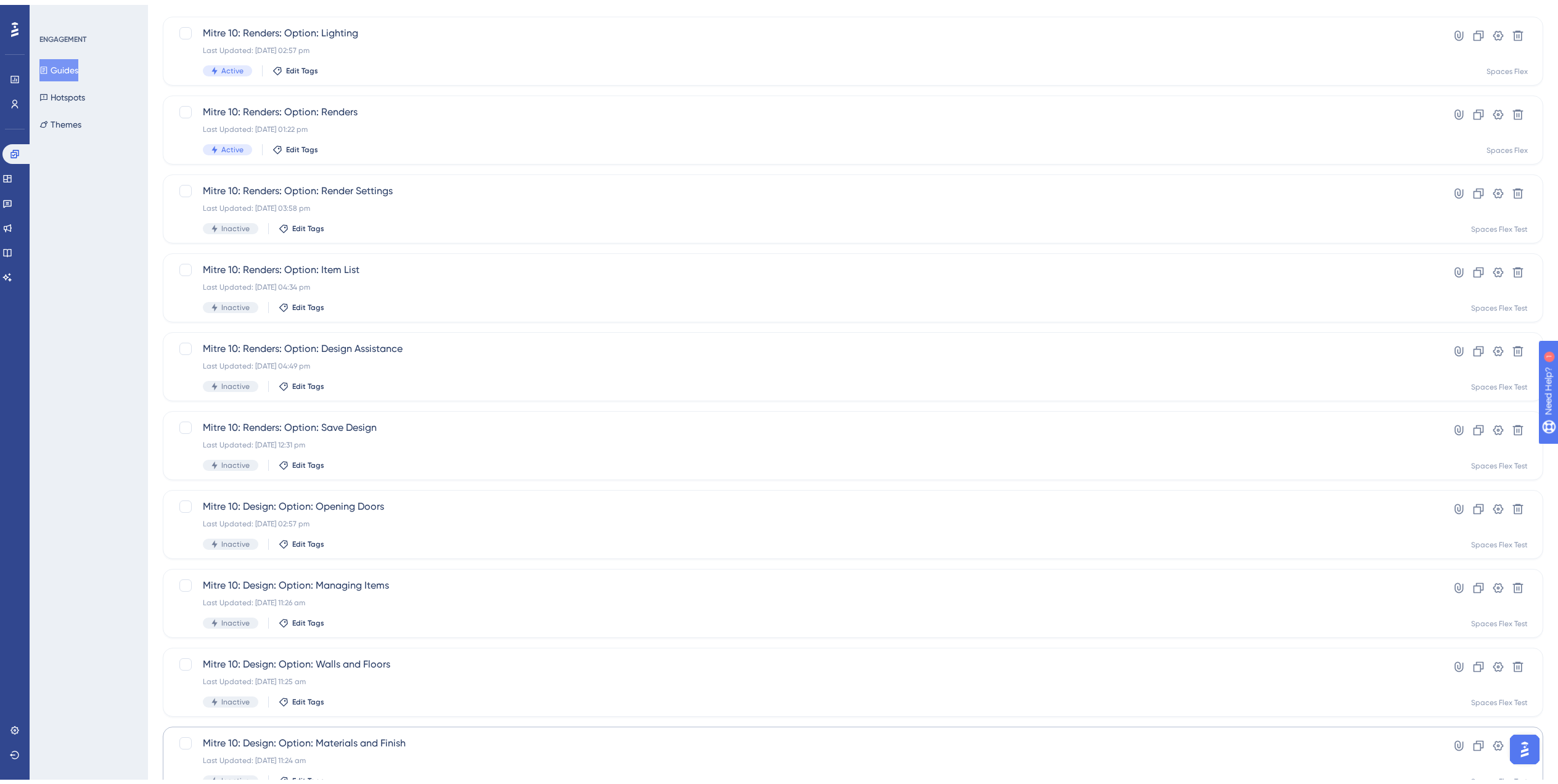
scroll to position [172, 0]
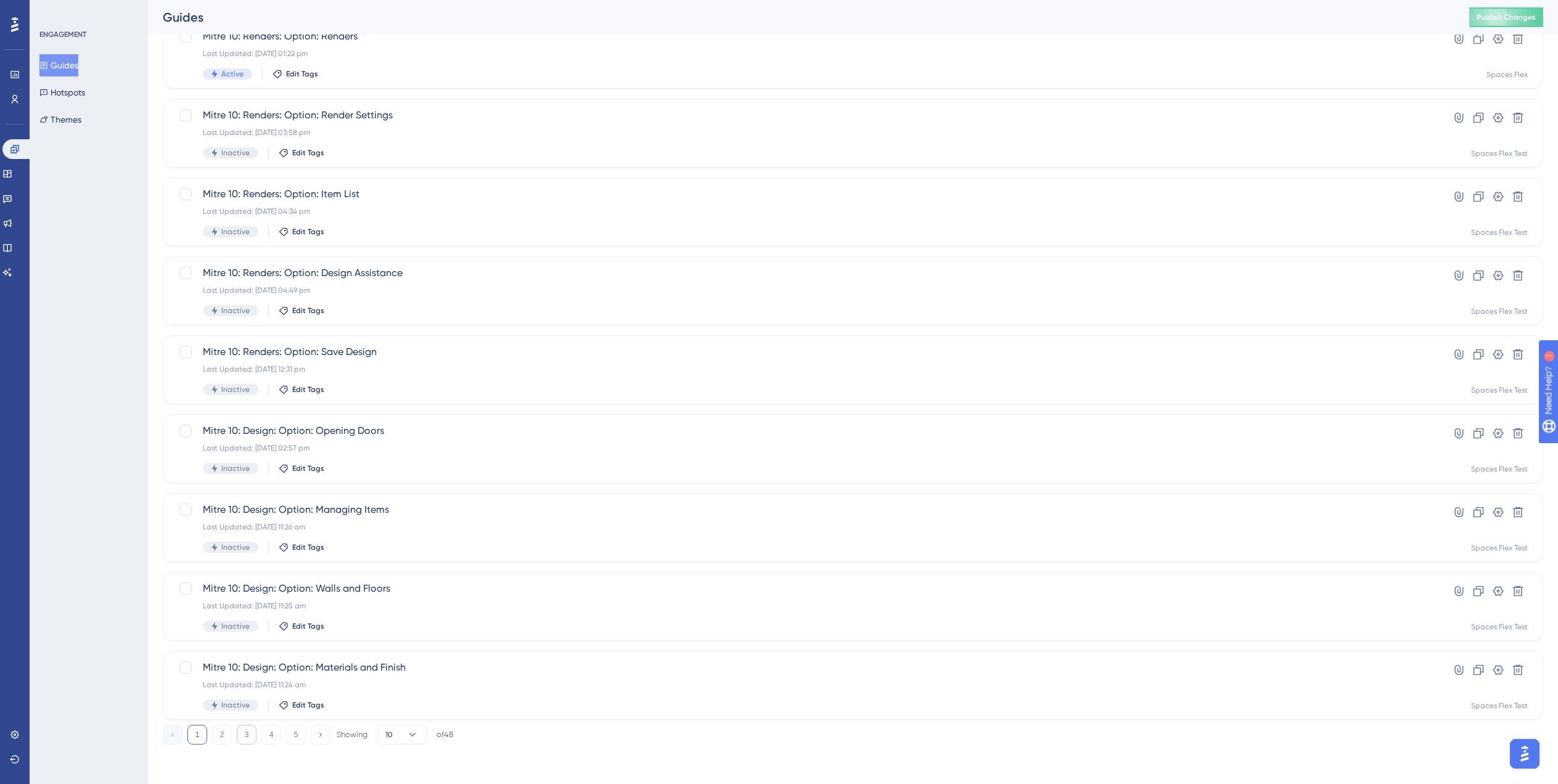
type input "Mit"
click at [243, 740] on button "3" at bounding box center [246, 734] width 20 height 20
click at [342, 535] on div "Mitre 10: Render: Render Settings Last Updated: 29 Jul 2025 11:58 am Inactive E…" at bounding box center [804, 527] width 1202 height 51
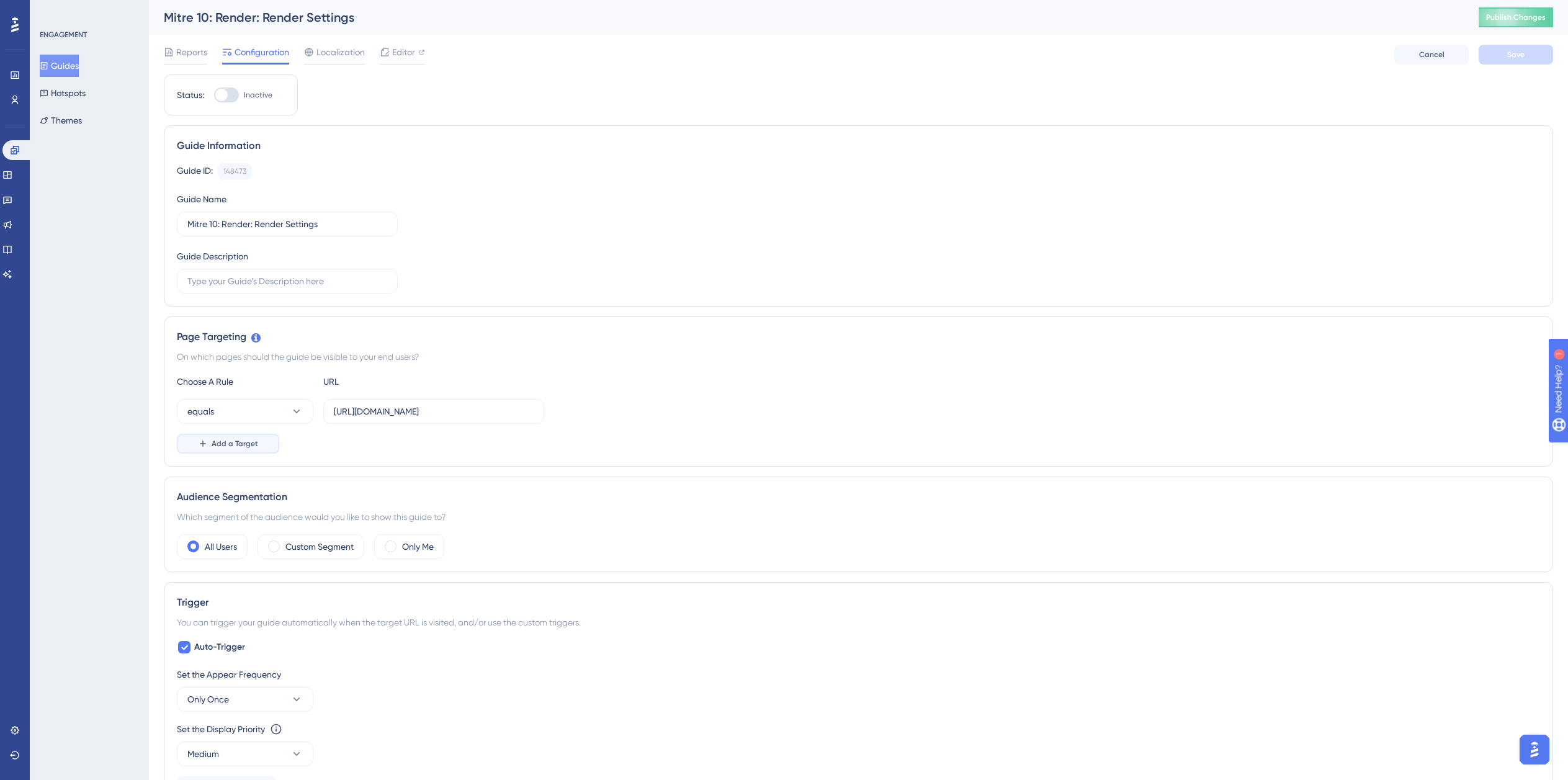
click at [237, 447] on span "Add a Target" at bounding box center [235, 444] width 47 height 10
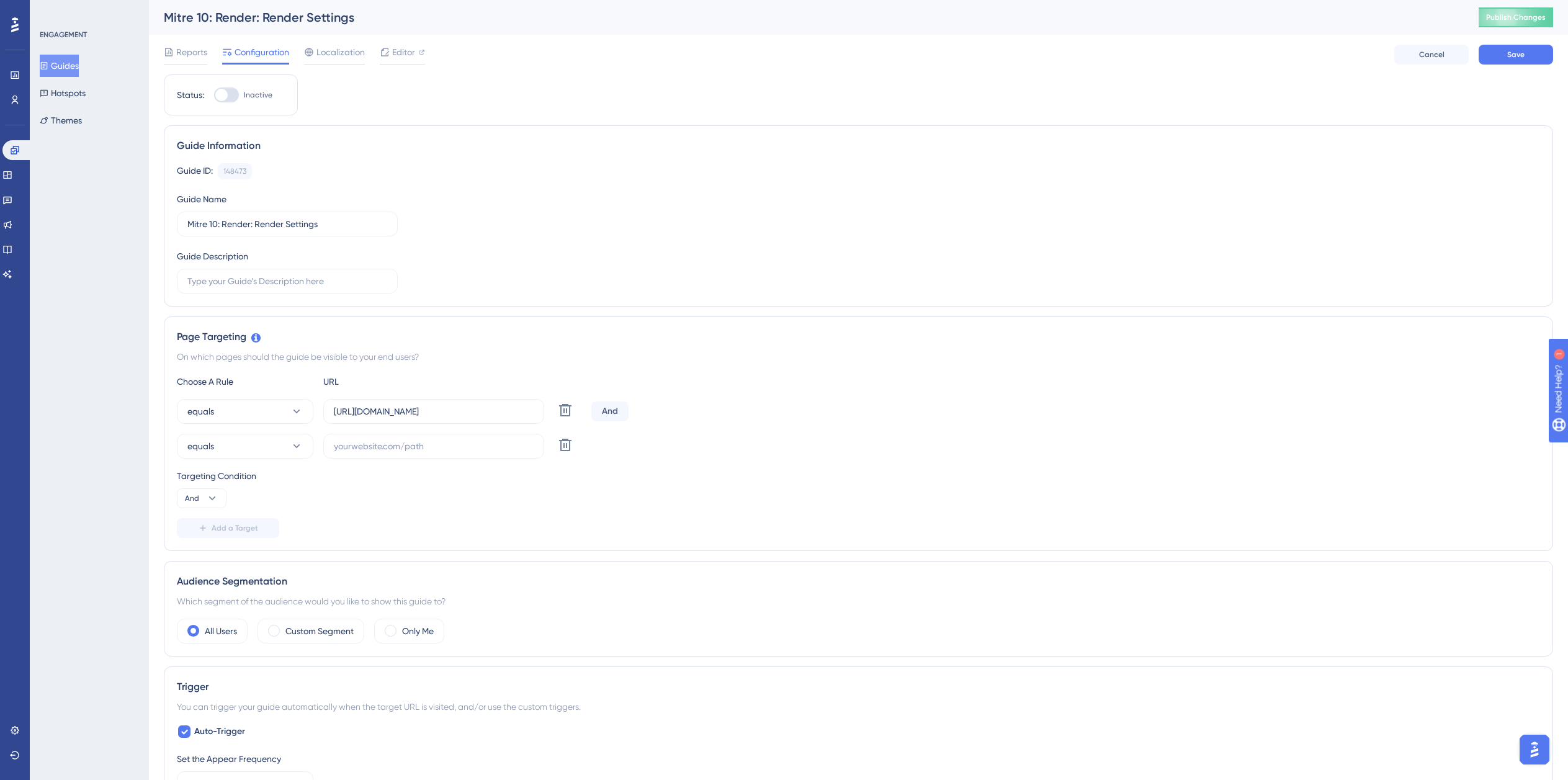
click at [236, 398] on div "Choose A Rule URL equals https://planner.cyncly-idealspaces.com/uk/design/Draft…" at bounding box center [858, 456] width 1364 height 164
click at [234, 411] on button "equals" at bounding box center [244, 412] width 136 height 25
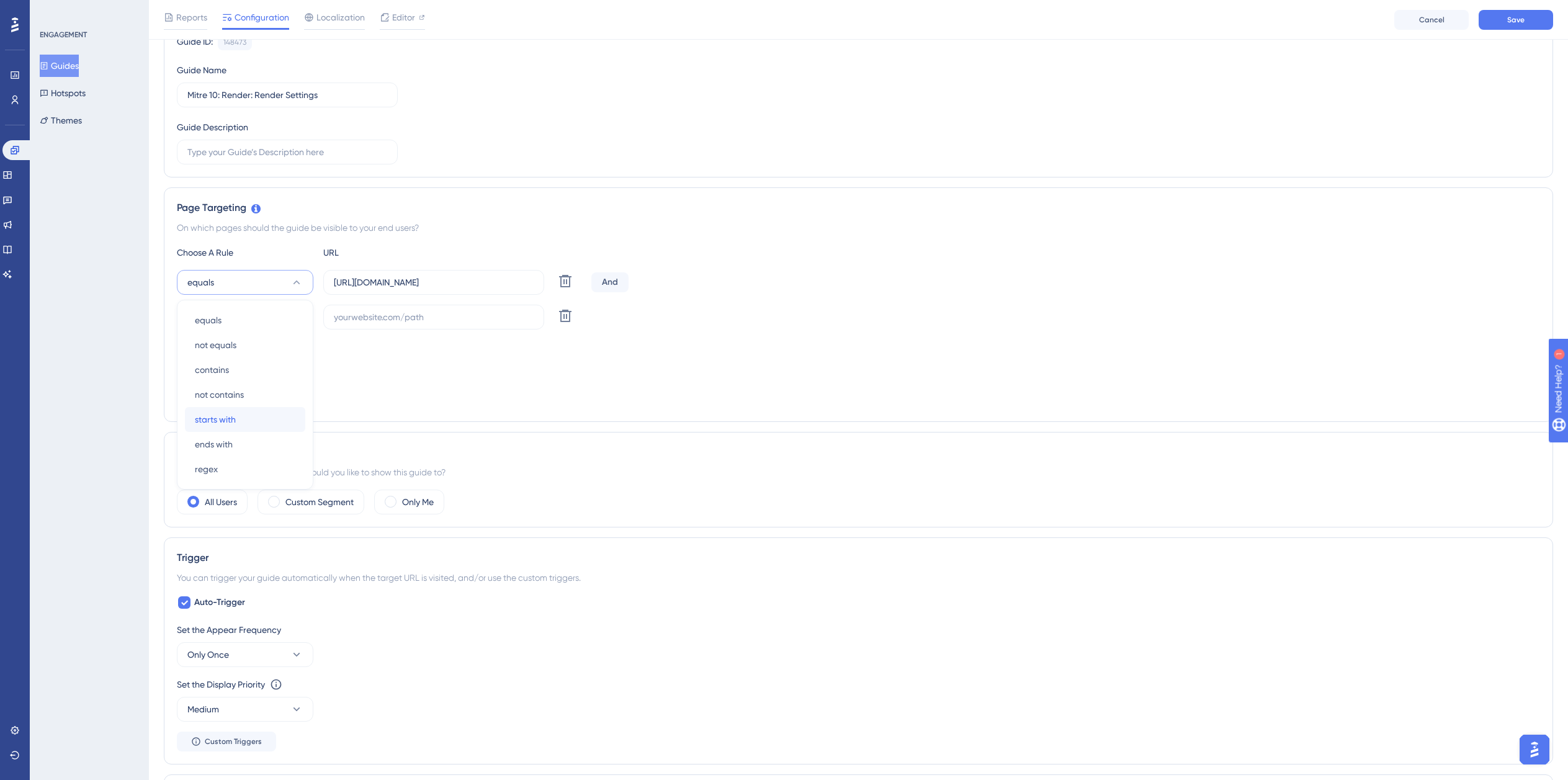
click at [236, 421] on span "starts with" at bounding box center [215, 420] width 41 height 15
click at [211, 318] on span "equals" at bounding box center [201, 317] width 27 height 15
click at [231, 483] on span "ends with" at bounding box center [214, 479] width 38 height 15
click at [379, 317] on input "text" at bounding box center [434, 317] width 200 height 14
paste input "isdemositena"
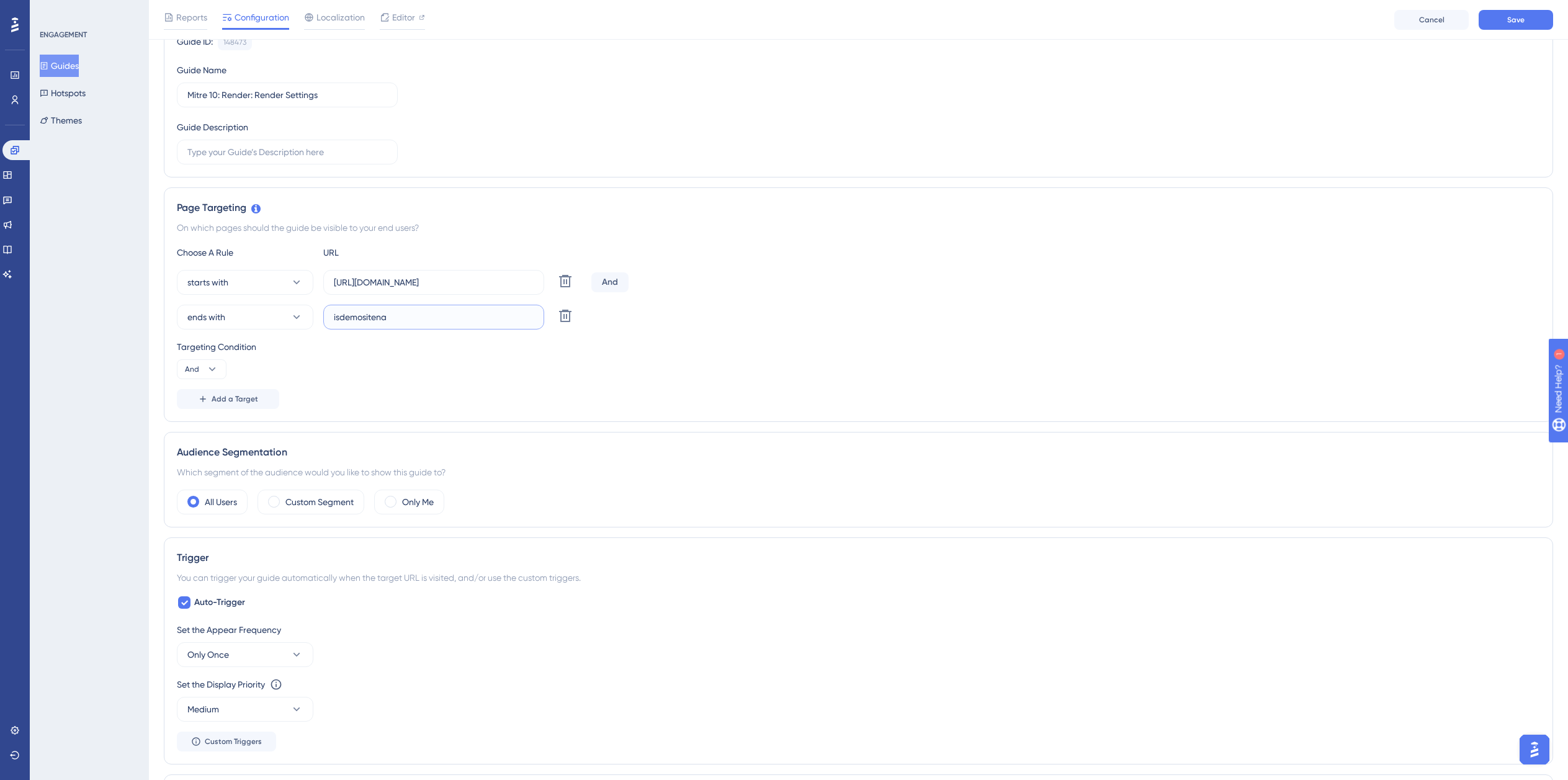
type input "isdemositena"
click at [448, 279] on input "https://planner.cyncly-idealspaces.com/uk/design/Draft?partnership=mitre10" at bounding box center [434, 282] width 200 height 14
paste input "dev-planner.cyncly-idealspaces.net/"
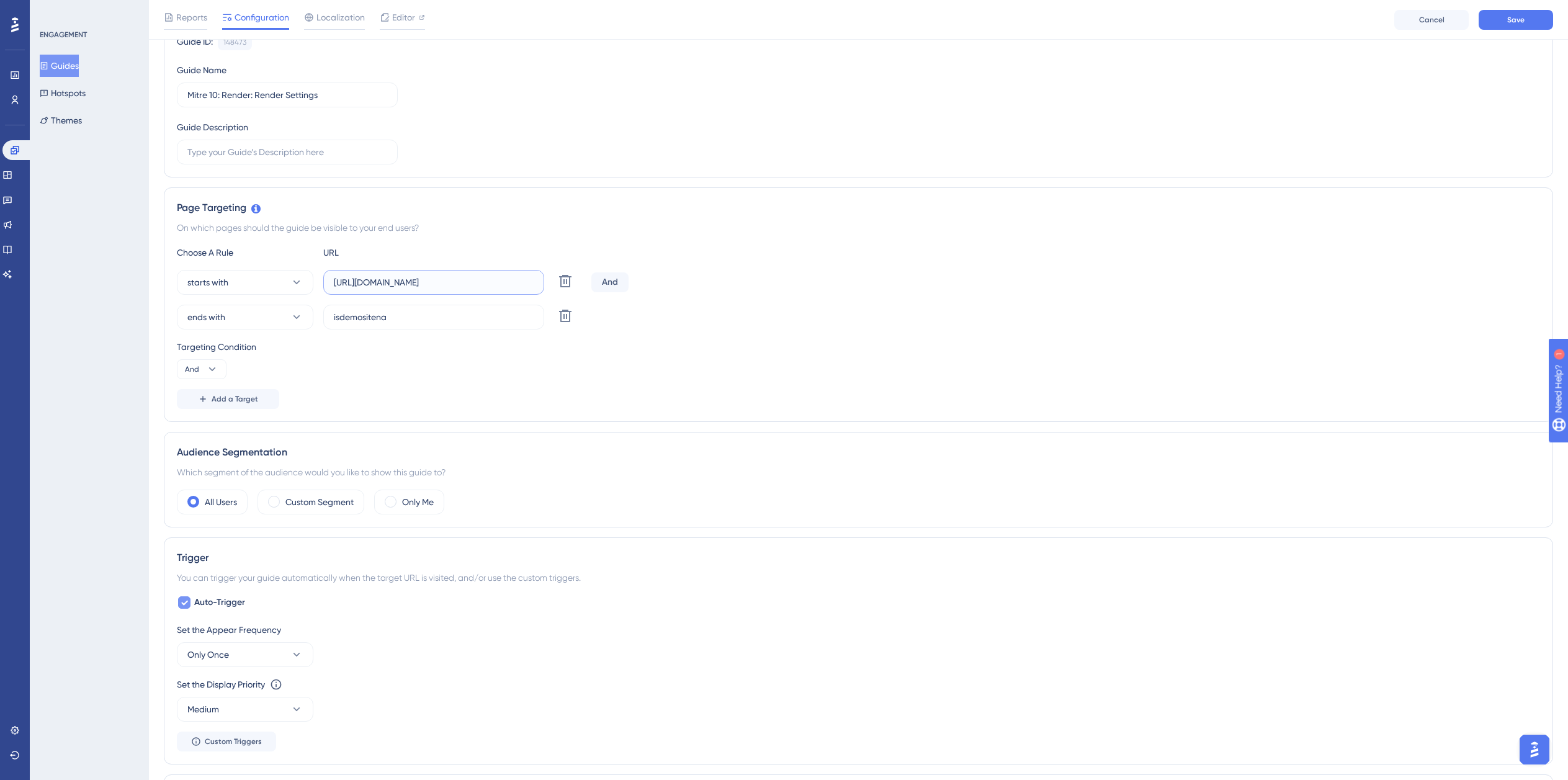
type input "https://dev-planner.cyncly-idealspaces.net/"
click at [206, 602] on span "Auto-Trigger" at bounding box center [220, 603] width 51 height 15
checkbox input "false"
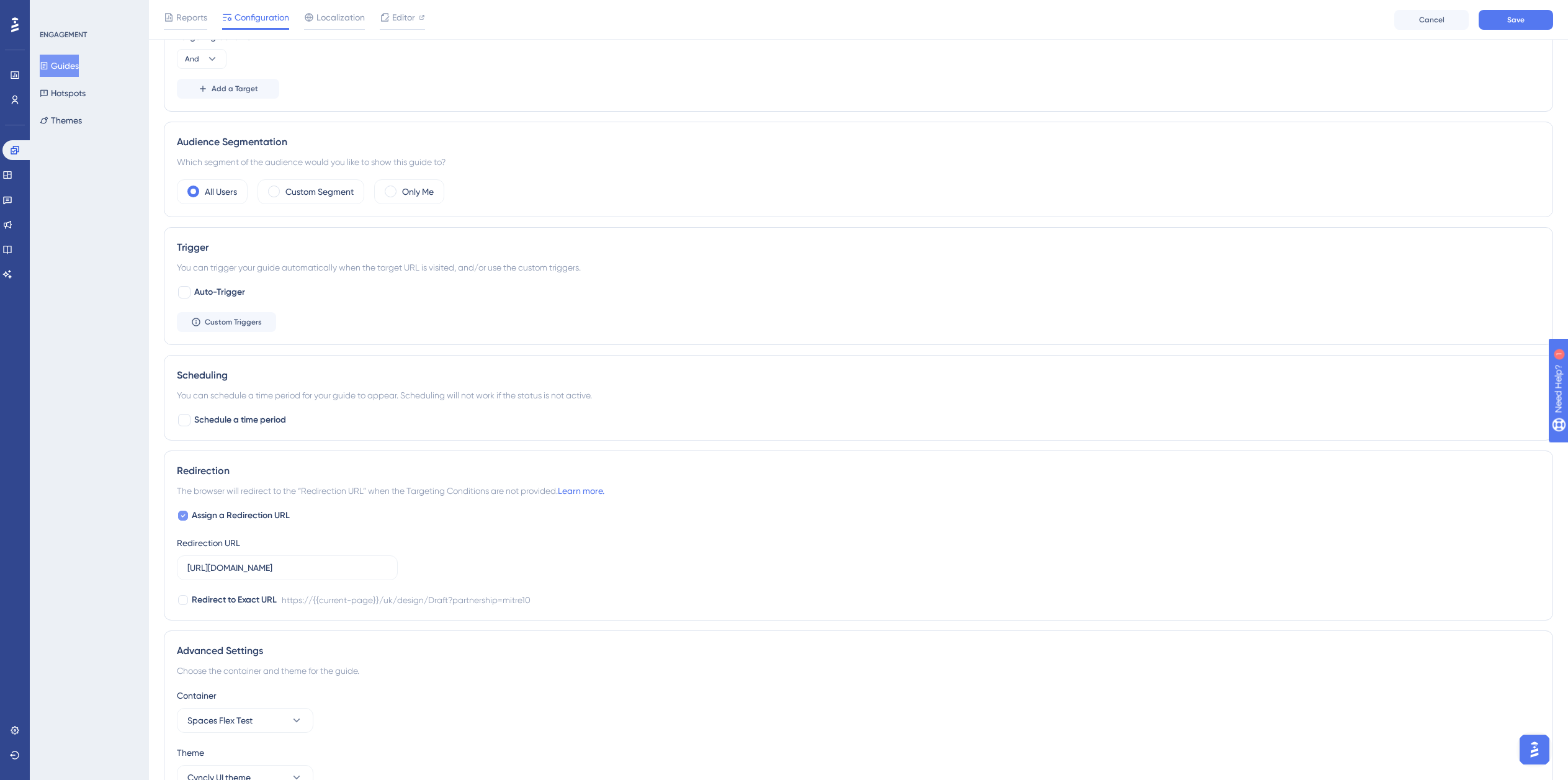
click at [223, 509] on span "Assign a Redirection URL" at bounding box center [241, 516] width 98 height 15
checkbox input "false"
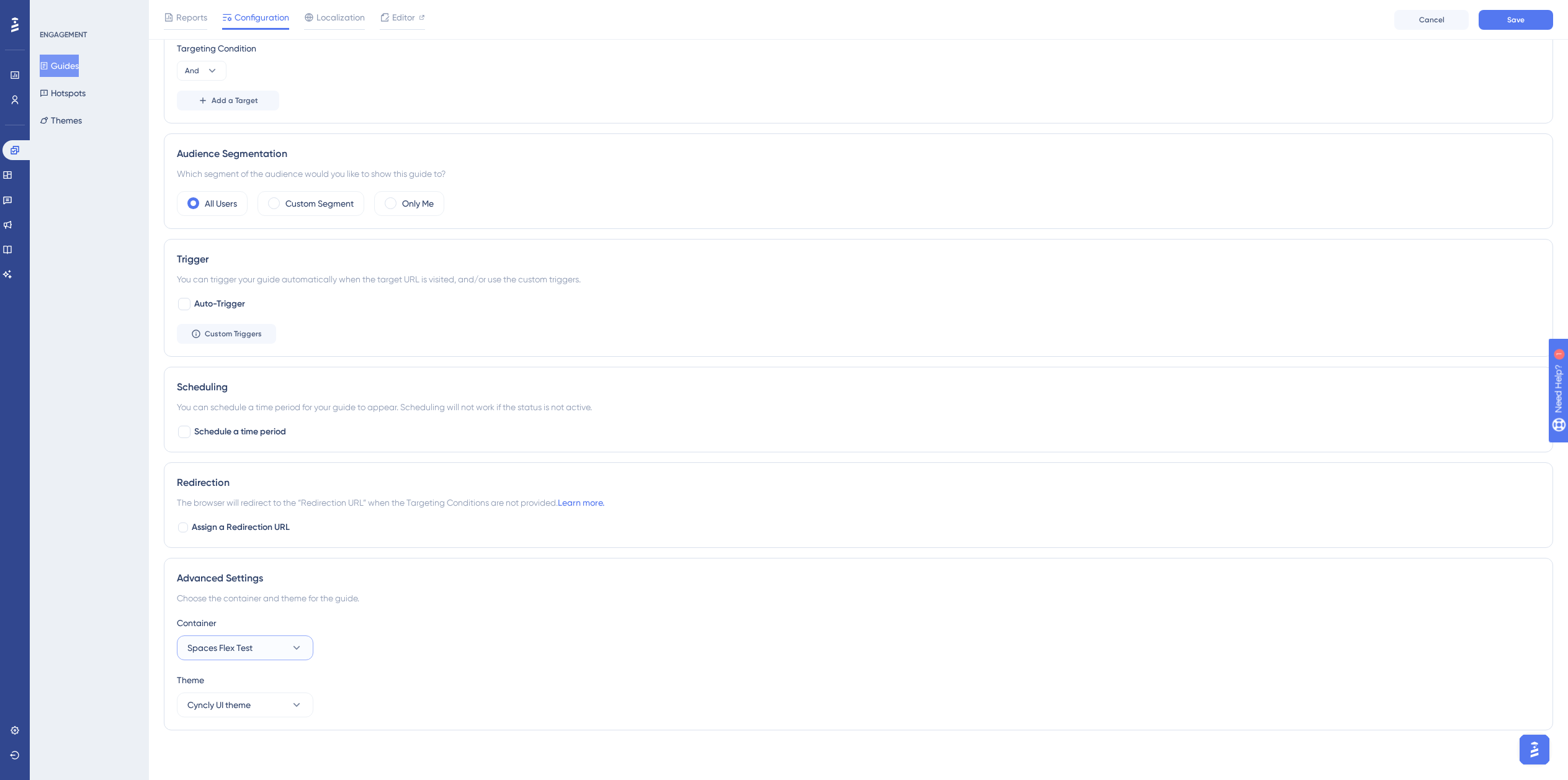
click at [245, 652] on span "Spaces Flex Test" at bounding box center [220, 648] width 65 height 15
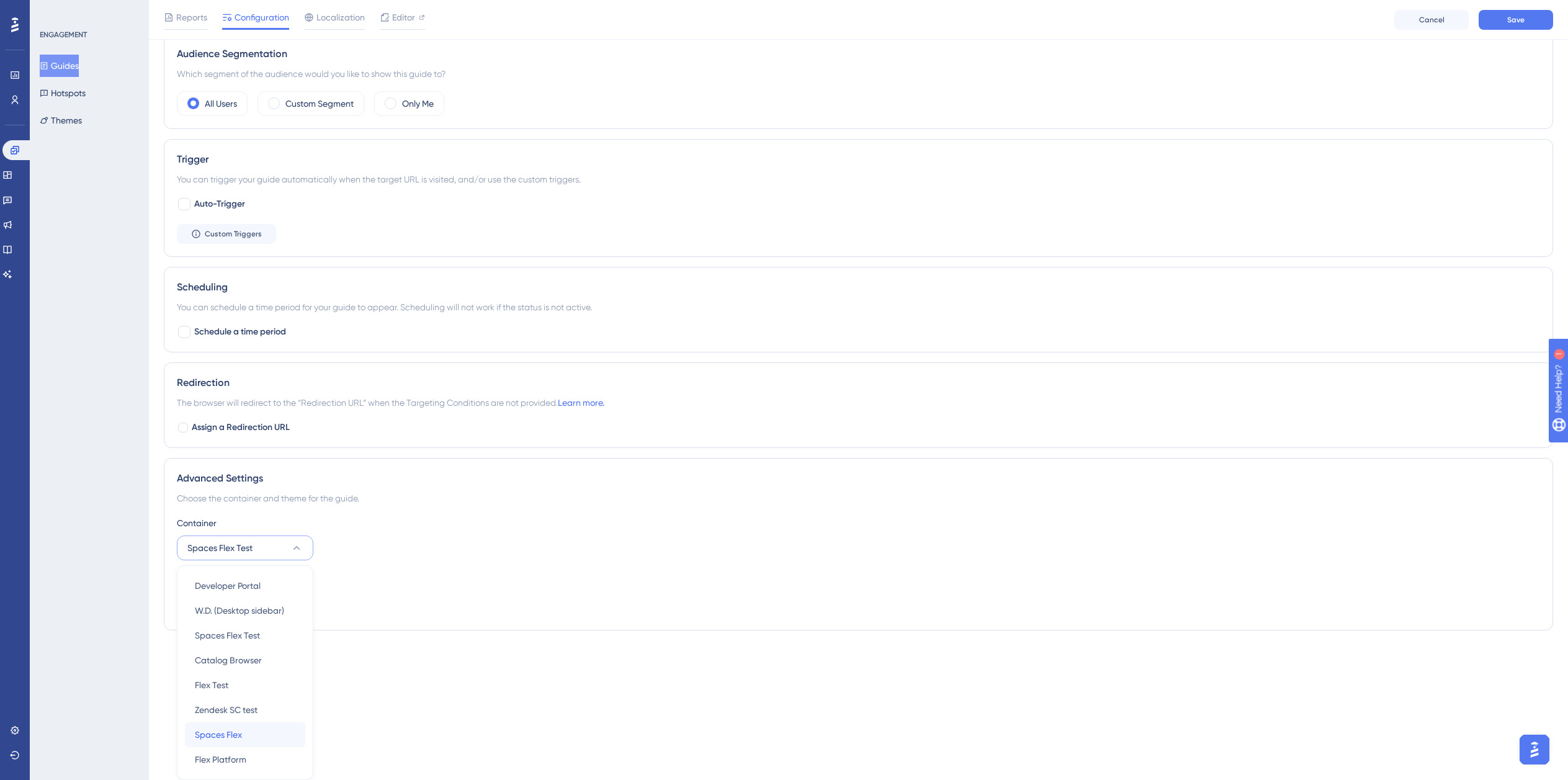
click at [247, 737] on div "Spaces Flex Spaces Flex" at bounding box center [245, 735] width 101 height 25
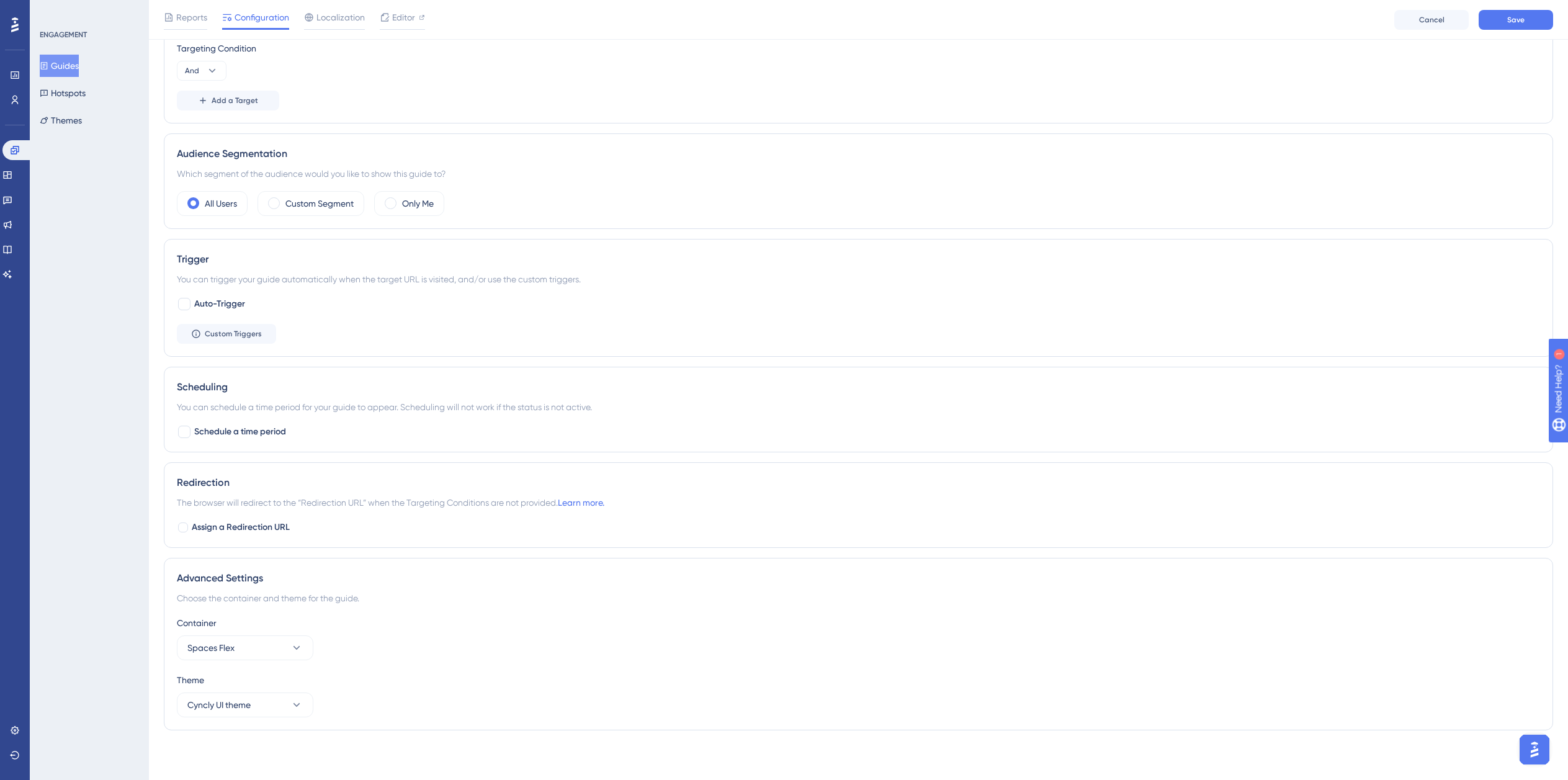
scroll to position [0, 0]
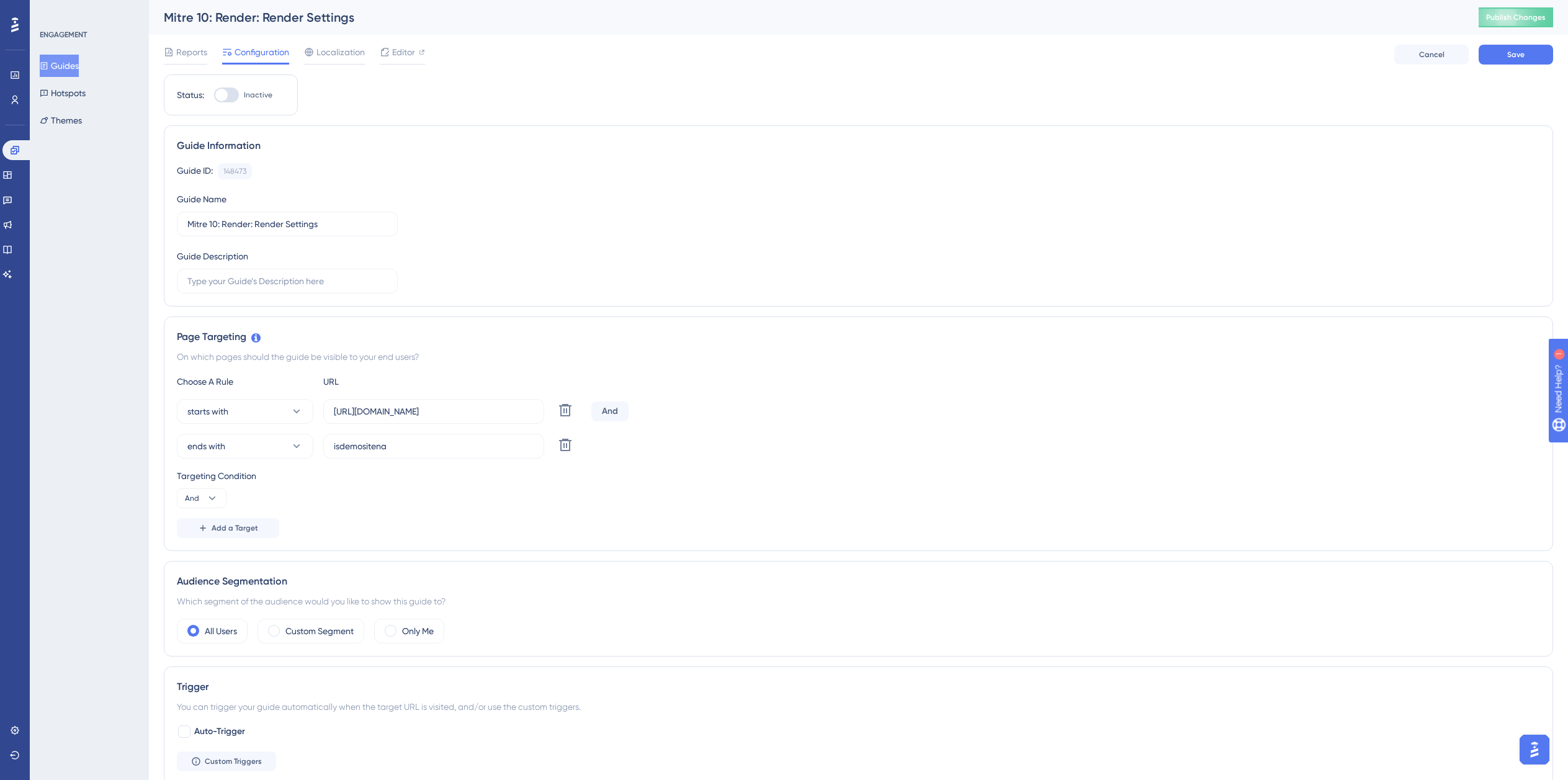
click at [236, 91] on div at bounding box center [226, 95] width 25 height 15
click at [214, 95] on input "Inactive" at bounding box center [214, 95] width 1 height 1
checkbox input "true"
click at [1537, 62] on button "Save" at bounding box center [1516, 54] width 74 height 20
click at [58, 65] on button "Guides" at bounding box center [59, 66] width 39 height 23
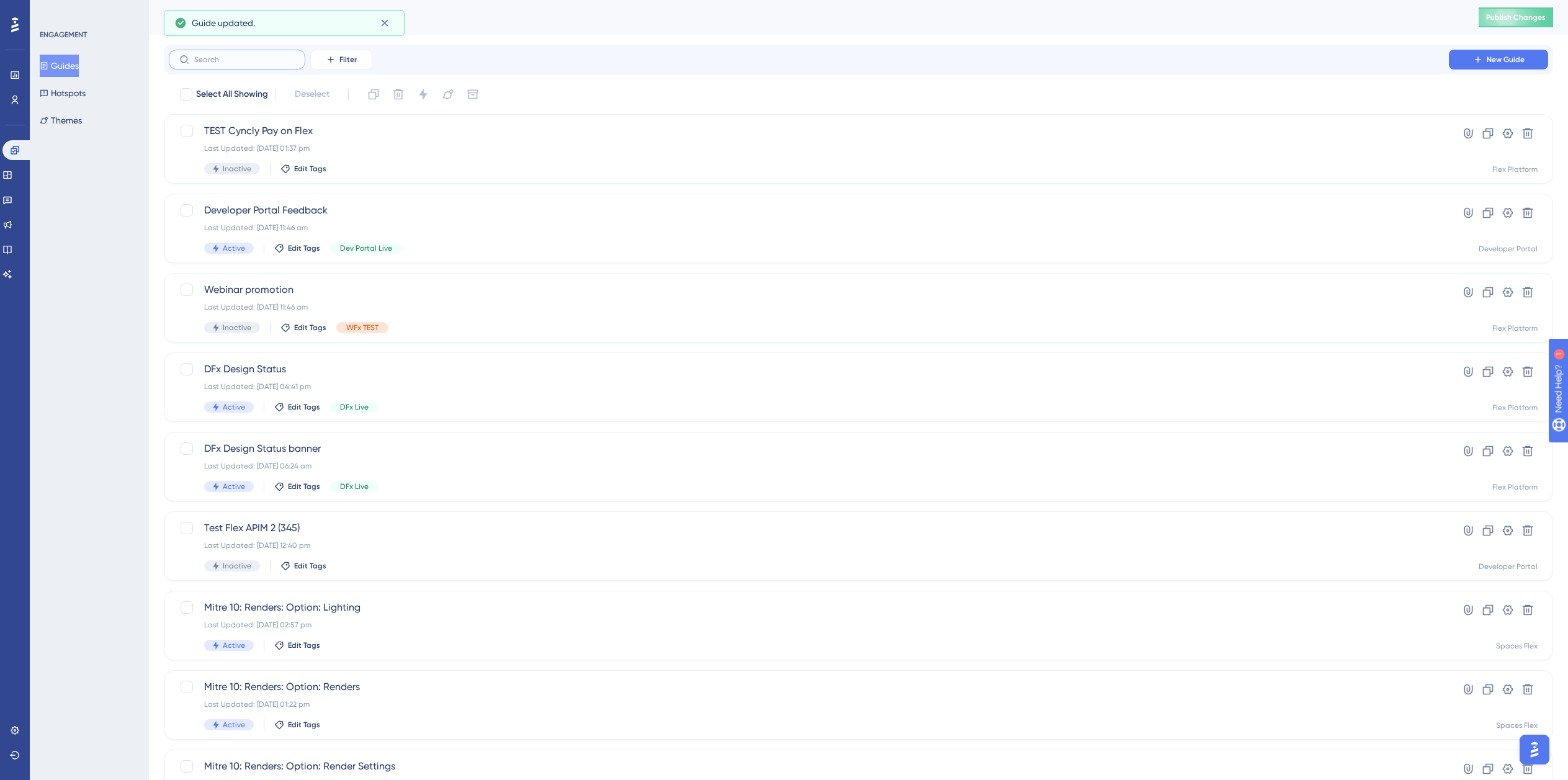
click at [265, 61] on input "text" at bounding box center [244, 60] width 101 height 9
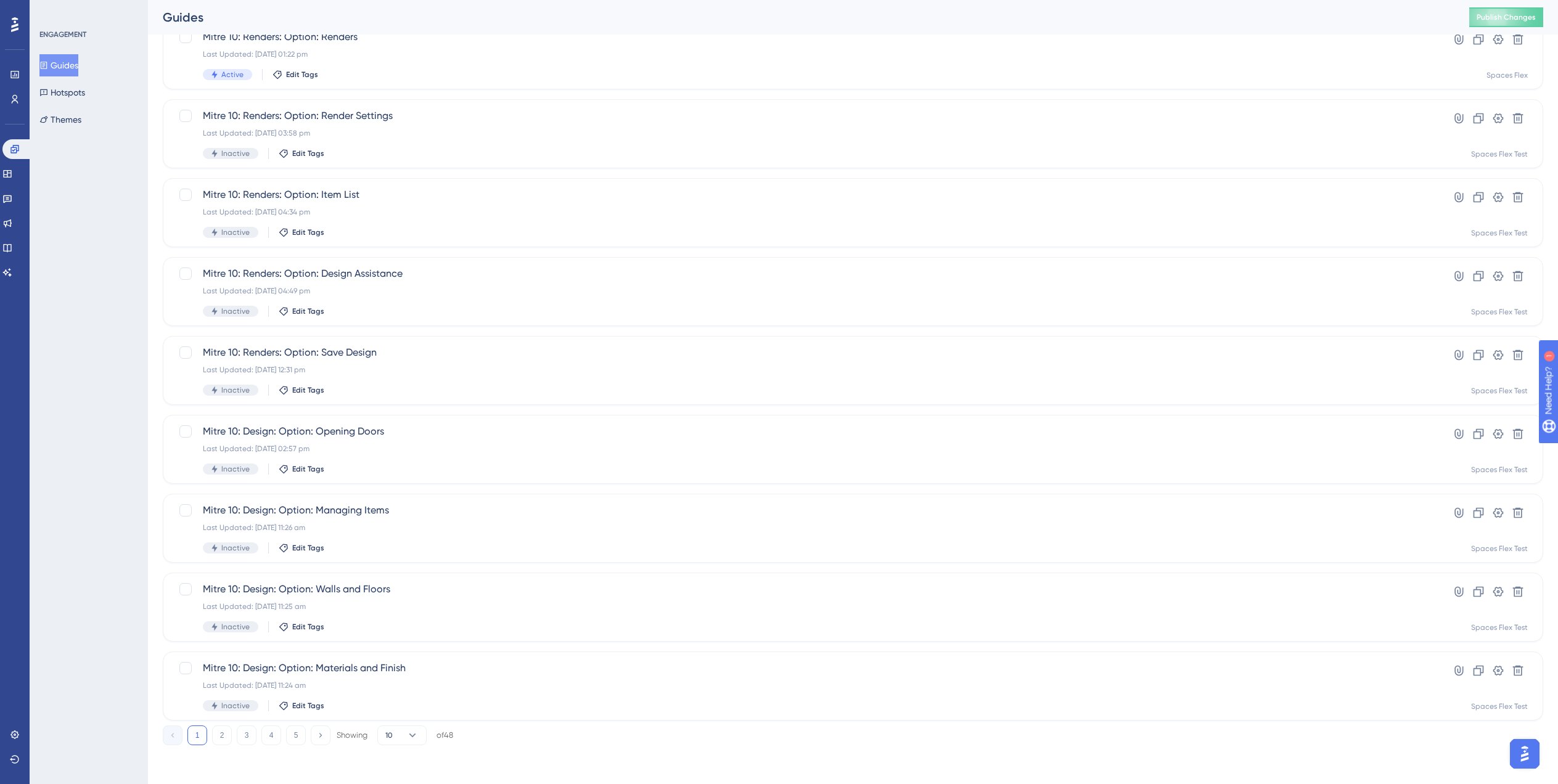
scroll to position [172, 0]
type input "Mit"
click at [241, 734] on button "3" at bounding box center [246, 734] width 20 height 20
click at [385, 468] on div "Inactive Edit Tags" at bounding box center [804, 468] width 1202 height 11
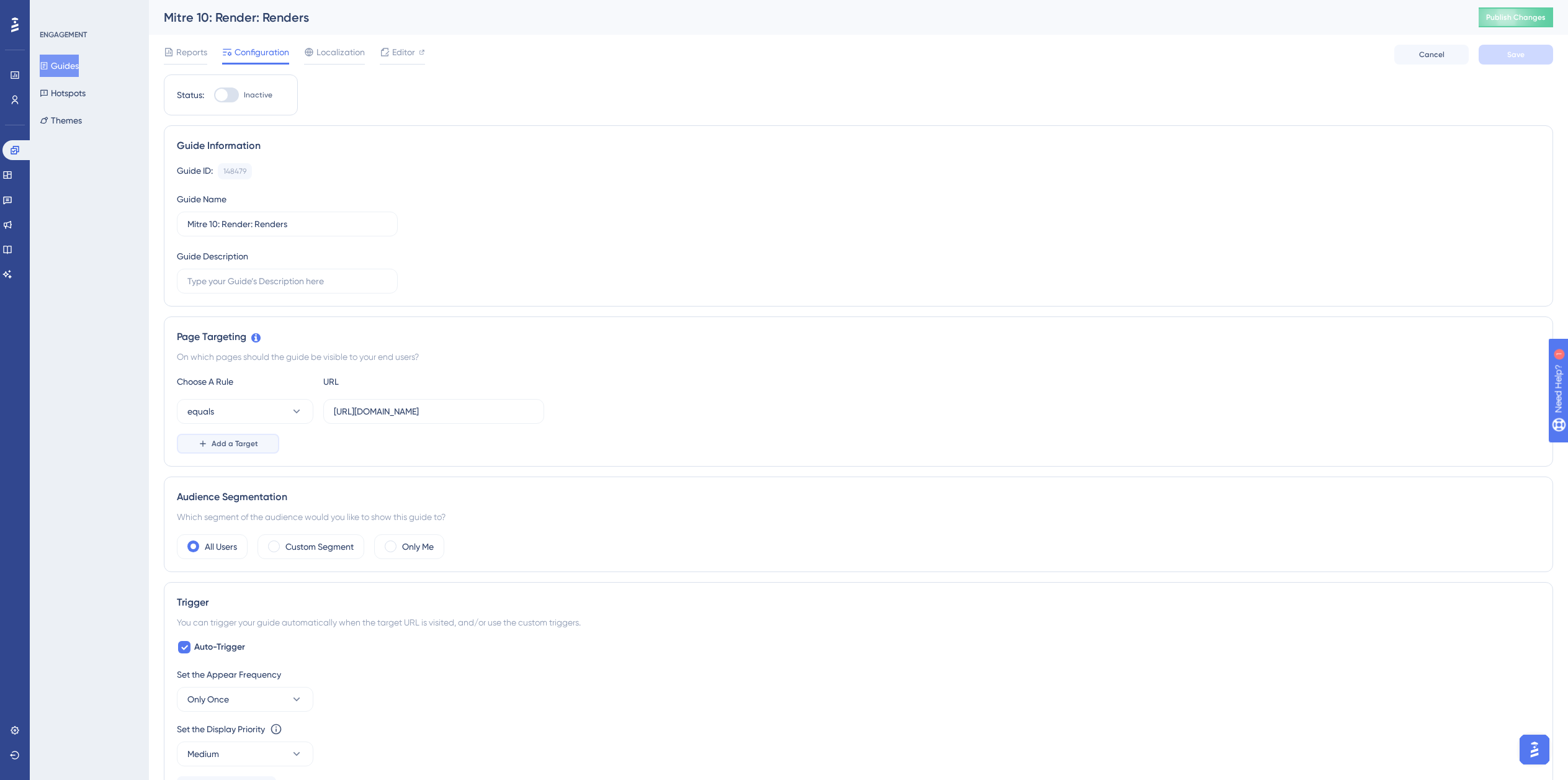
drag, startPoint x: 231, startPoint y: 436, endPoint x: 234, endPoint y: 442, distance: 6.7
click at [234, 442] on button "Add a Target" at bounding box center [228, 443] width 102 height 20
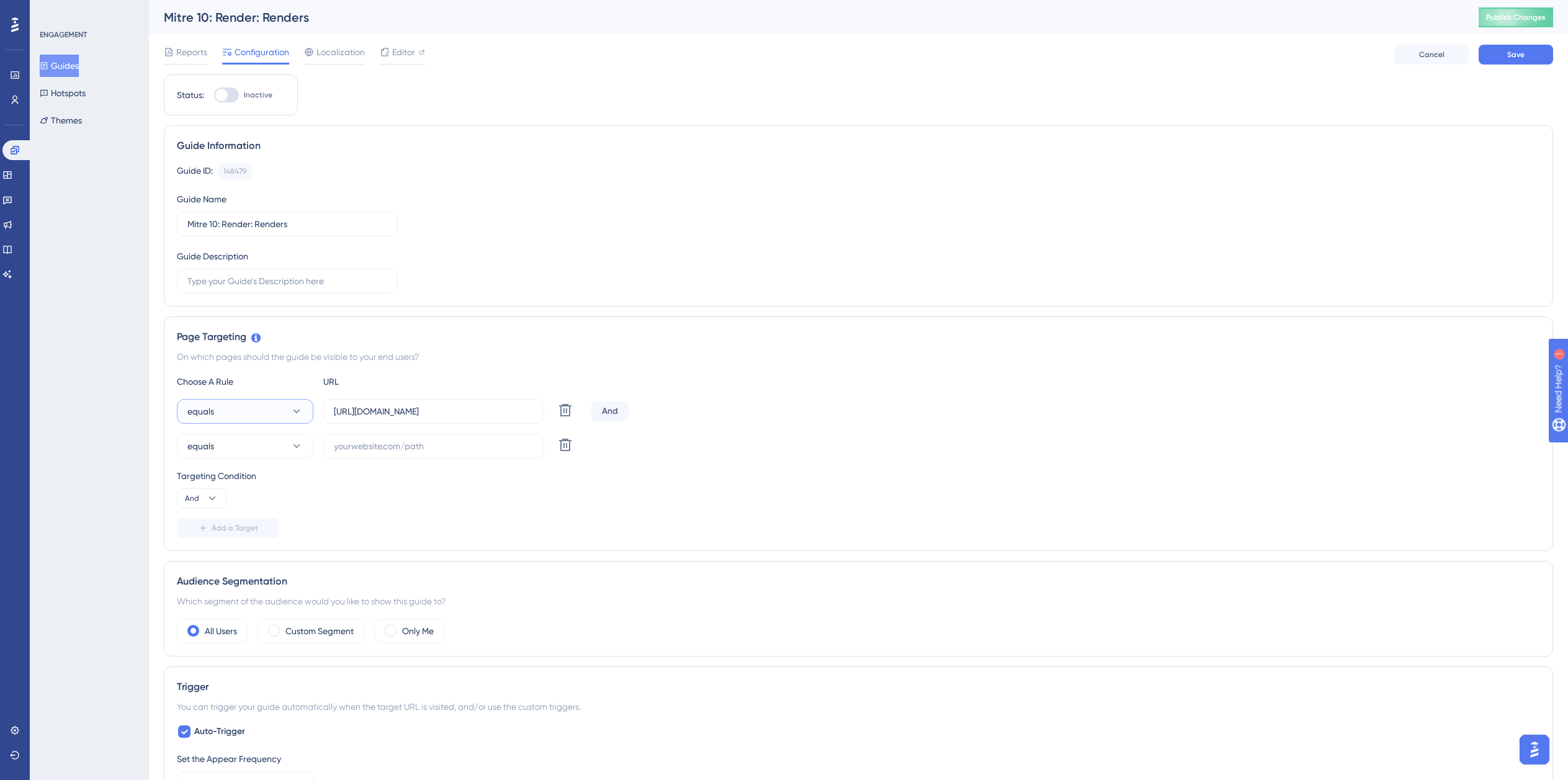
click at [239, 410] on button "equals" at bounding box center [244, 412] width 136 height 25
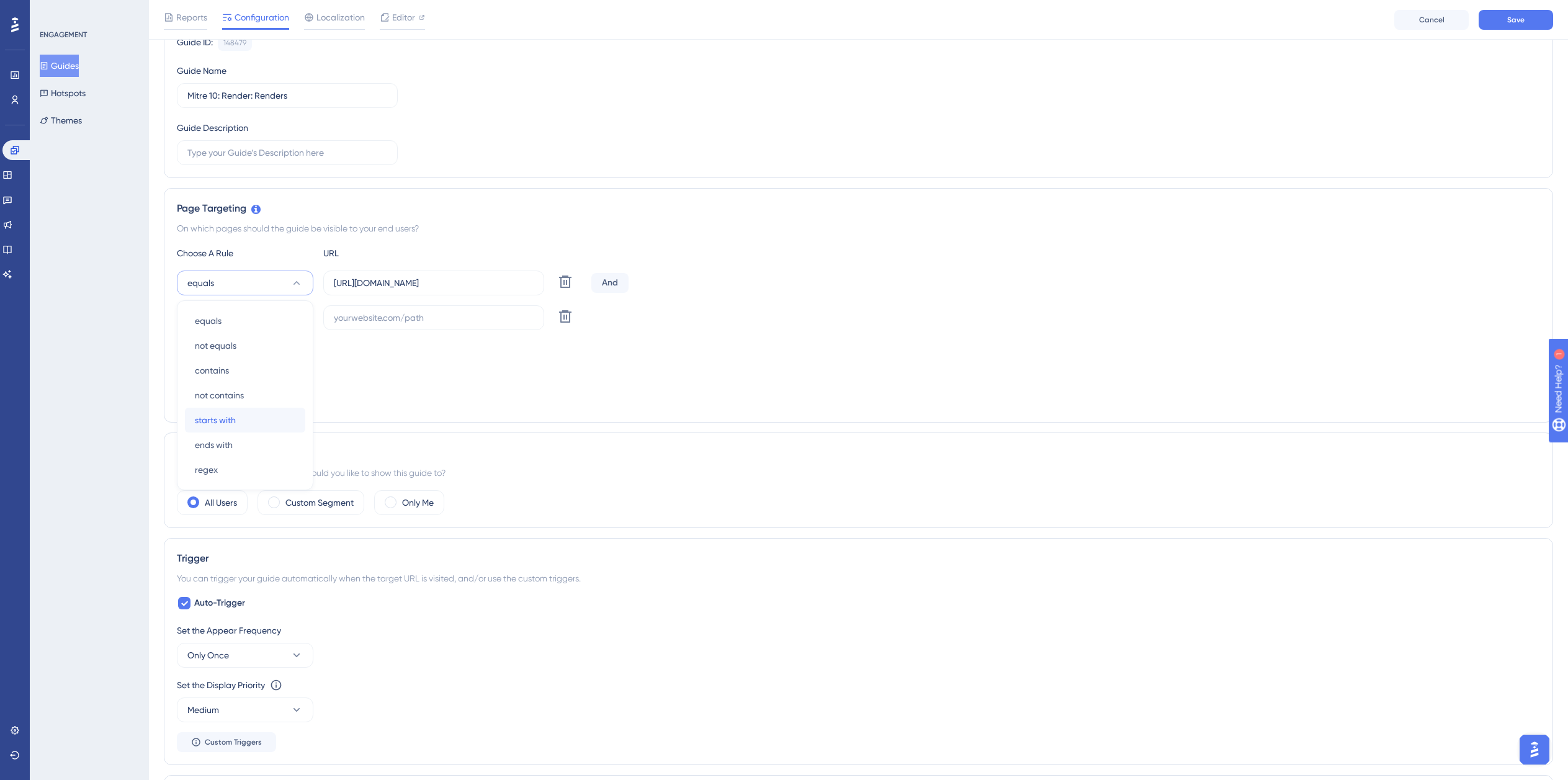
click at [231, 423] on span "starts with" at bounding box center [215, 420] width 41 height 15
click at [232, 311] on button "equals" at bounding box center [244, 317] width 136 height 25
click at [220, 472] on span "ends with" at bounding box center [214, 479] width 38 height 15
click at [431, 285] on input "https://planner.cyncly-idealspaces.com/uk/design/Draft?partnership=mitre10" at bounding box center [434, 282] width 200 height 14
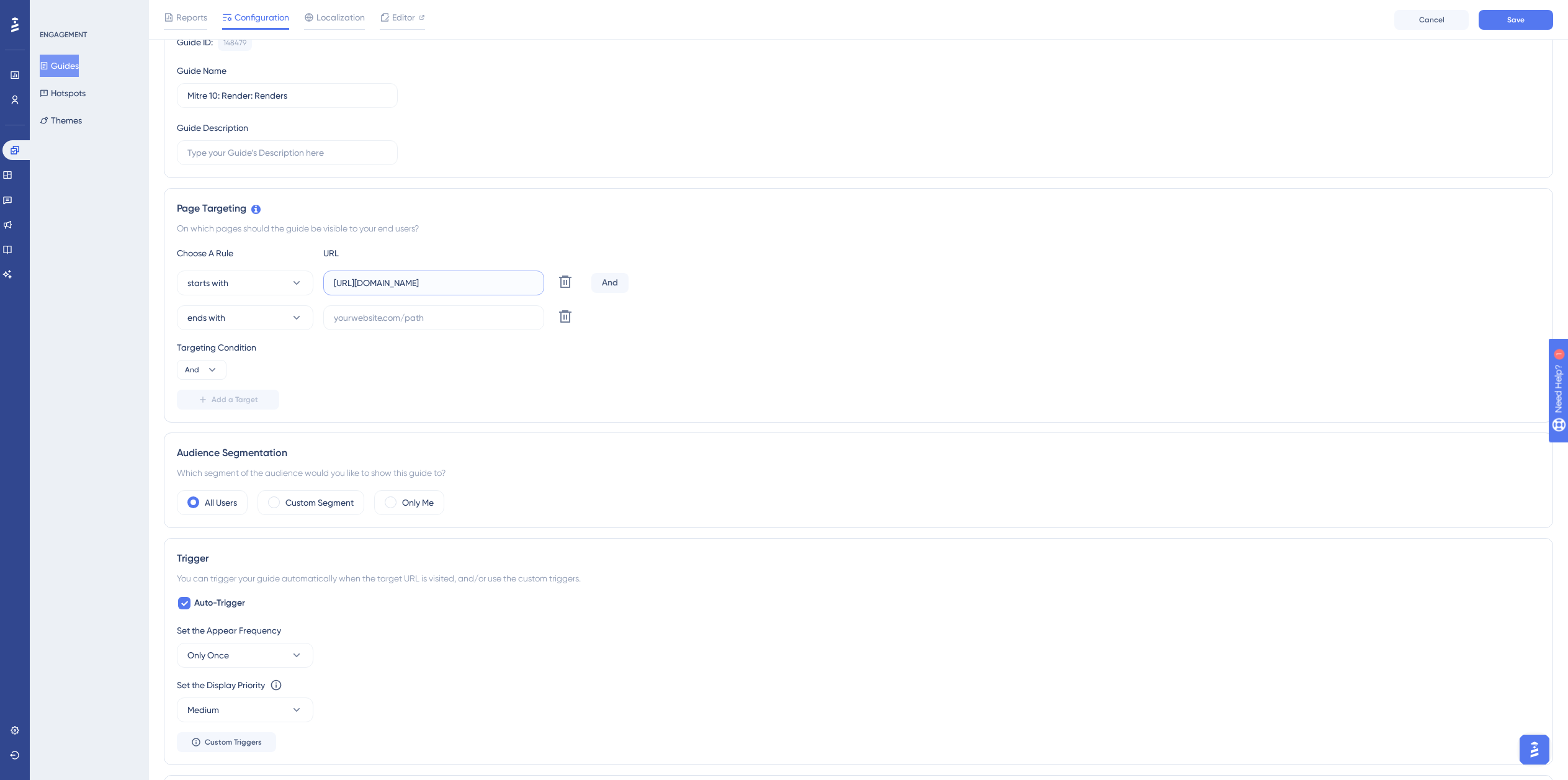
click at [431, 285] on input "https://planner.cyncly-idealspaces.com/uk/design/Draft?partnership=mitre10" at bounding box center [434, 282] width 200 height 14
paste input "dev-planner.cyncly-idealspaces.net/"
type input "https://dev-planner.cyncly-idealspaces.net/"
click at [422, 322] on label at bounding box center [433, 317] width 221 height 25
click at [422, 322] on input "text" at bounding box center [434, 317] width 200 height 14
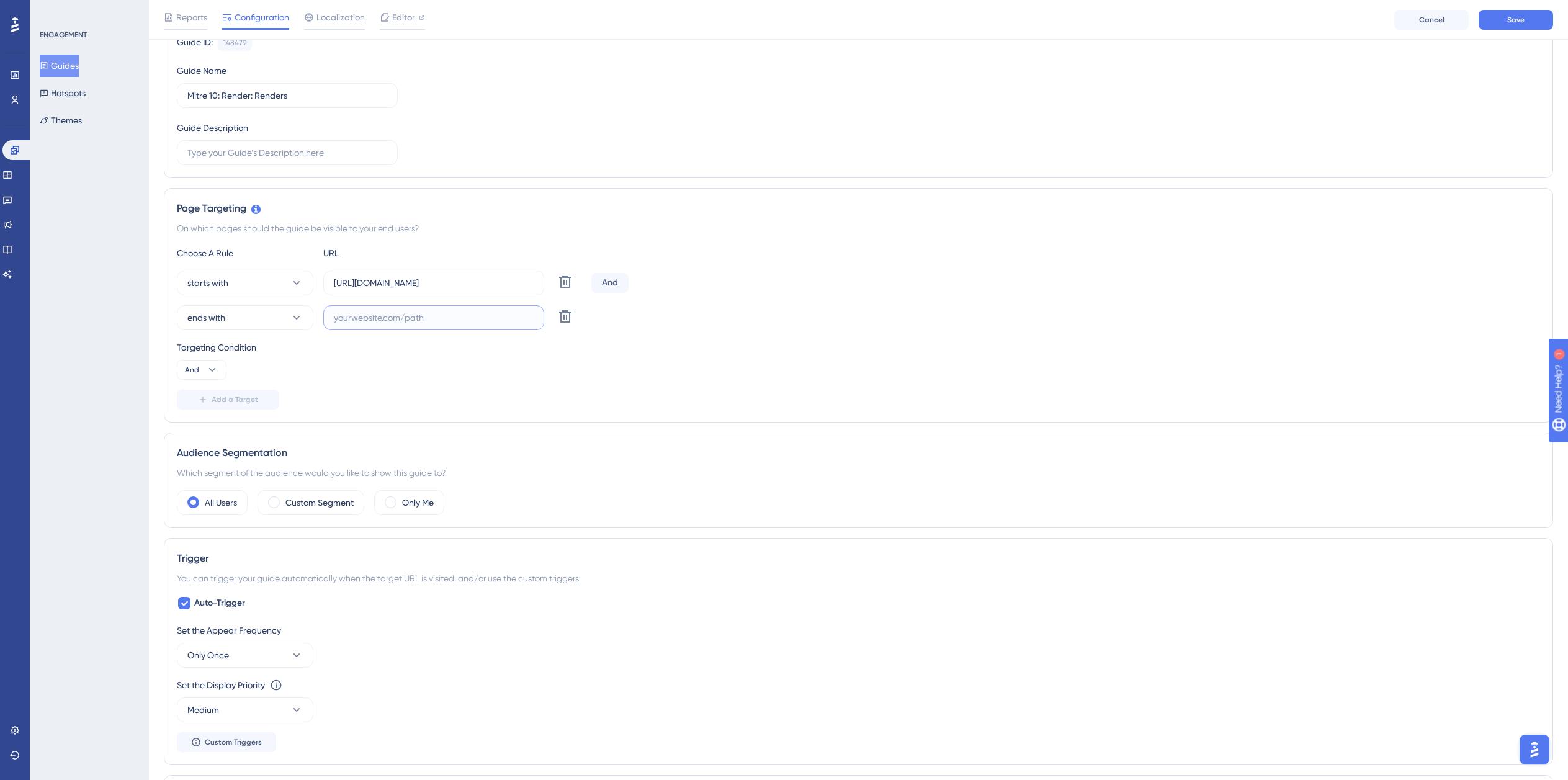
paste input "isdemositena"
type input "isdemositena"
click at [230, 615] on div "Auto-Trigger Set the Appear Frequency Only Once Set the Display Priority This o…" at bounding box center [858, 673] width 1364 height 156
click at [233, 603] on span "Auto-Trigger" at bounding box center [220, 603] width 51 height 15
checkbox input "false"
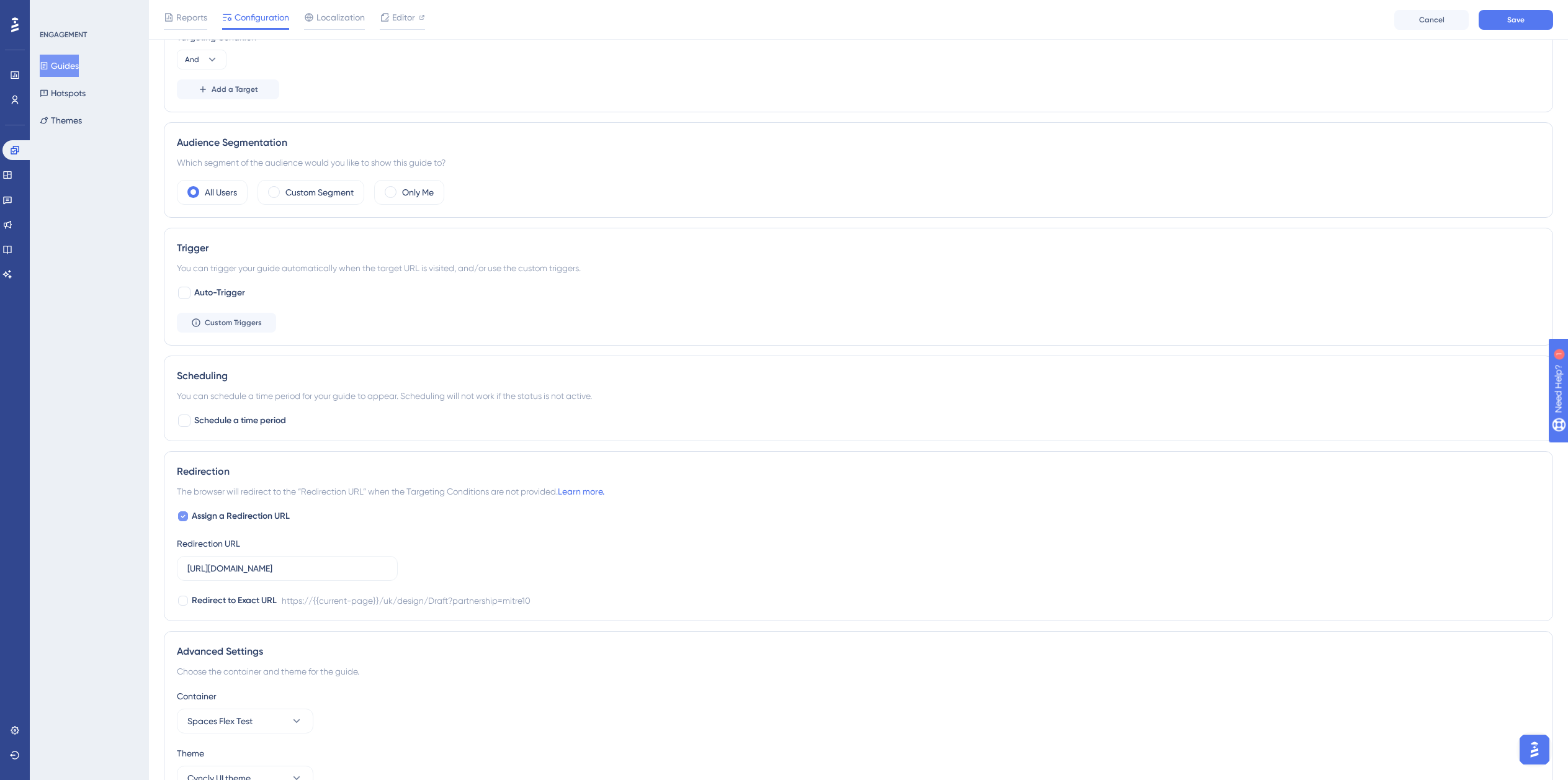
click at [222, 515] on span "Assign a Redirection URL" at bounding box center [241, 516] width 98 height 15
checkbox input "false"
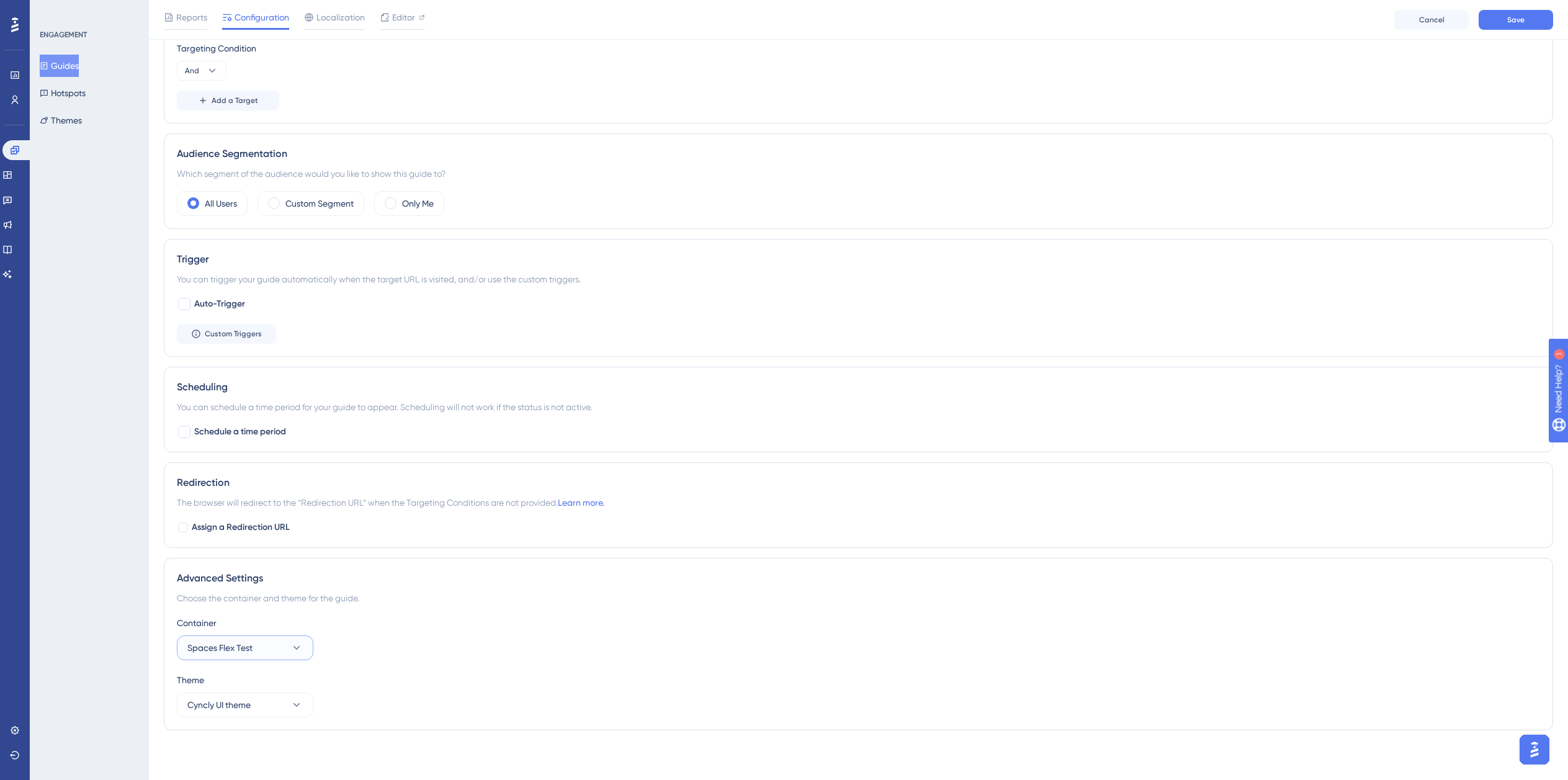
click at [258, 646] on button "Spaces Flex Test" at bounding box center [244, 648] width 136 height 25
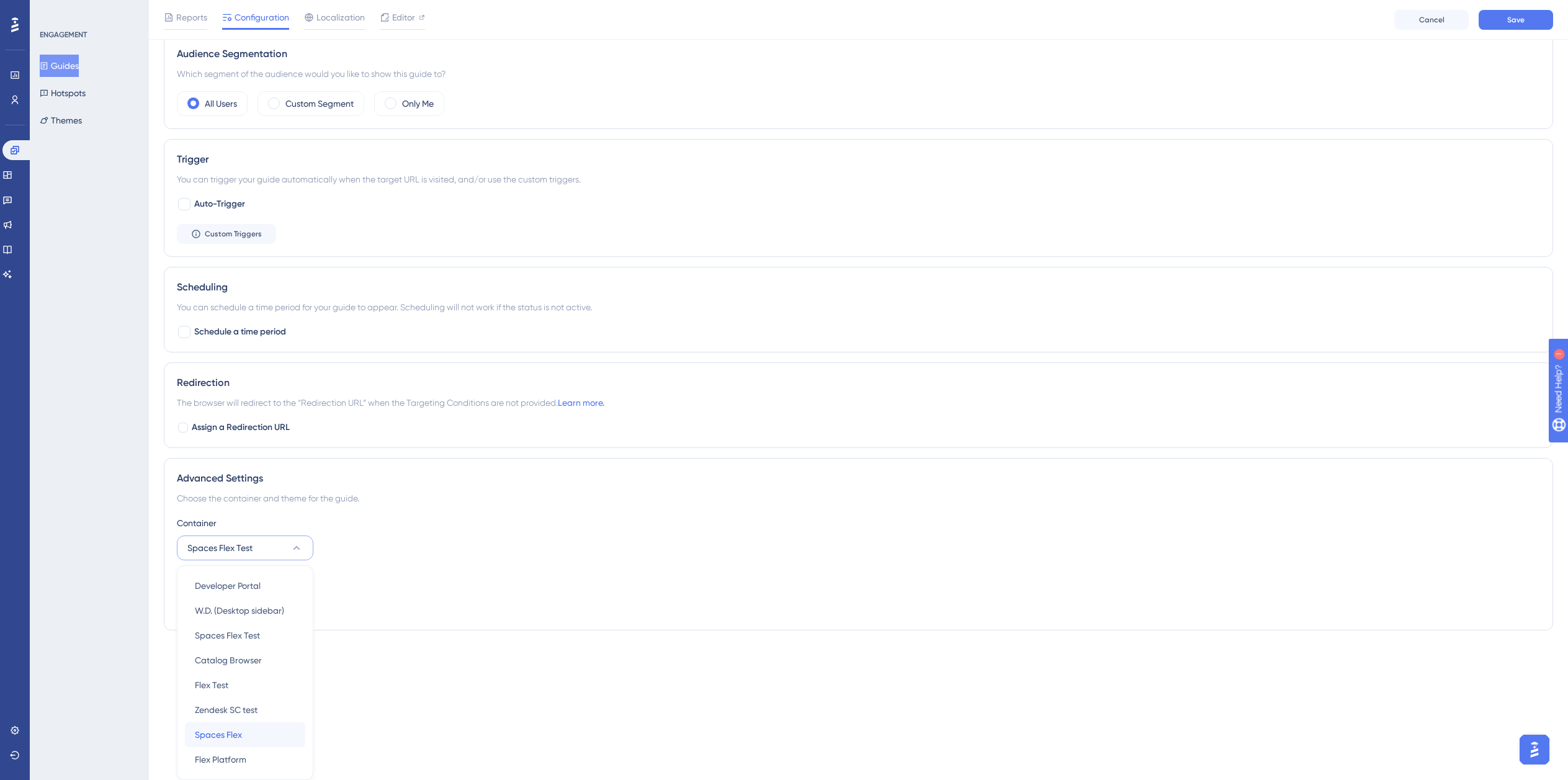
click at [220, 737] on span "Spaces Flex" at bounding box center [218, 735] width 47 height 15
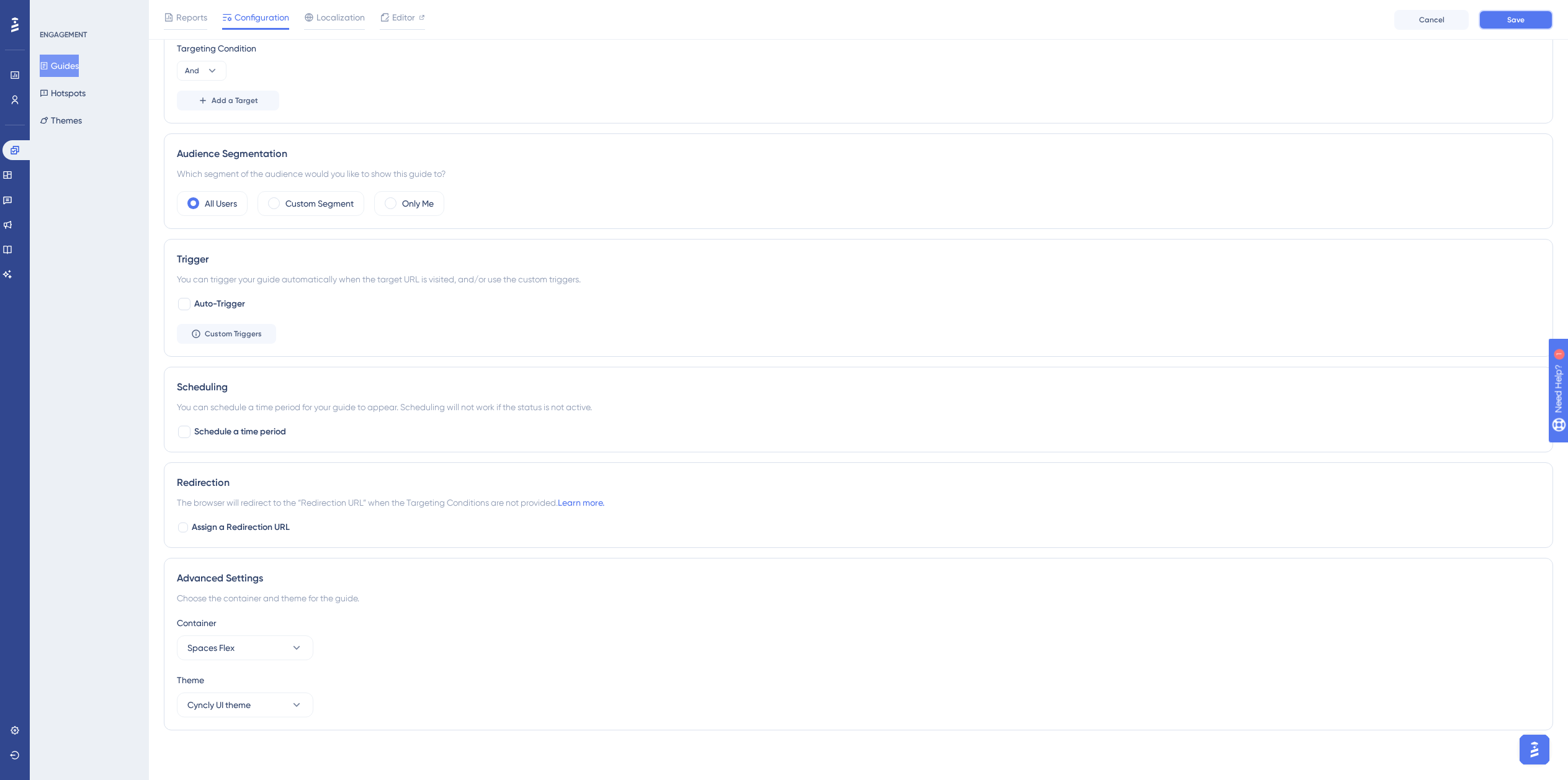
click at [1524, 20] on span "Save" at bounding box center [1516, 20] width 18 height 10
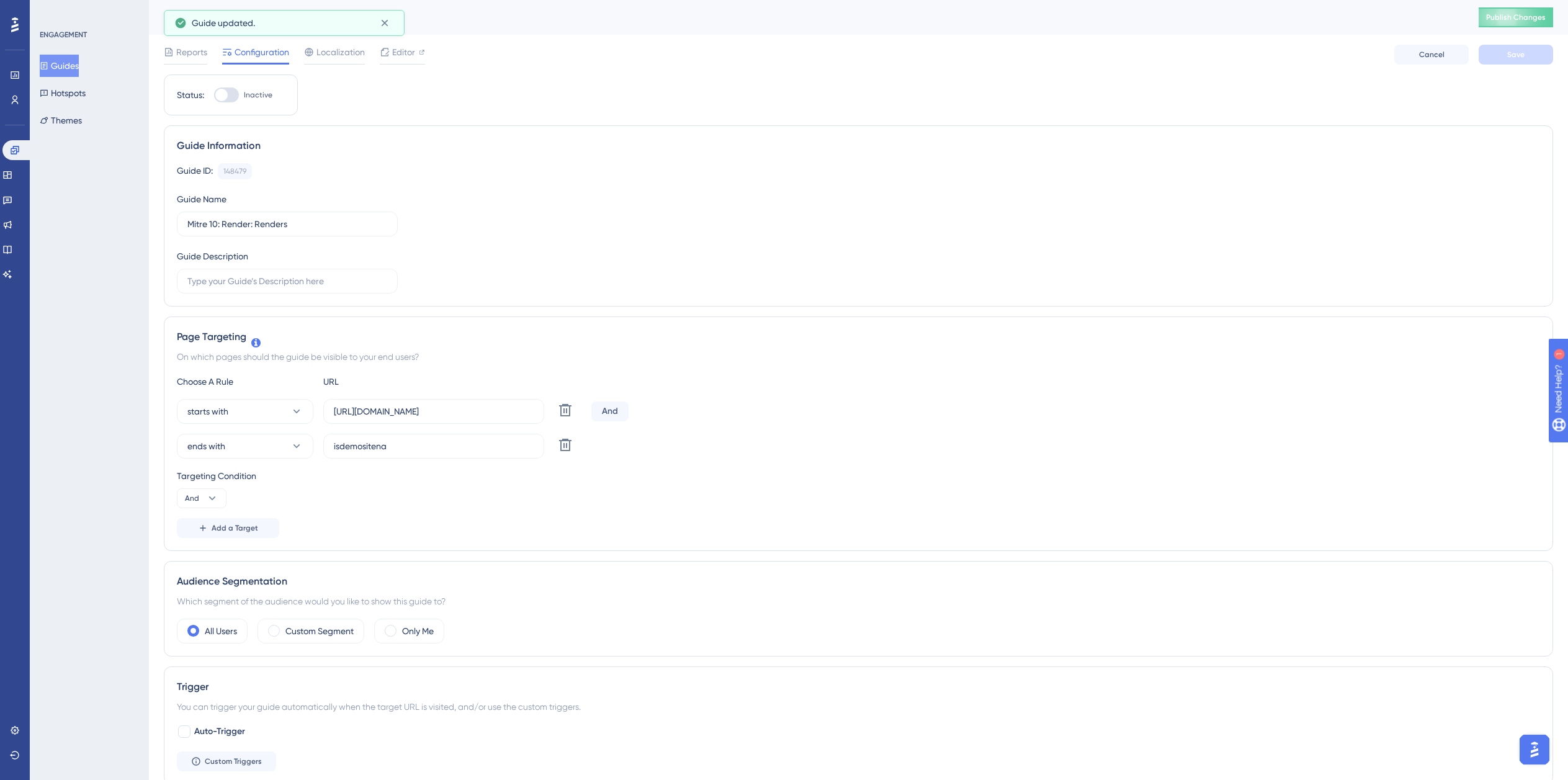
scroll to position [0, 9]
click at [216, 99] on div at bounding box center [221, 95] width 12 height 12
click at [214, 96] on input "Inactive" at bounding box center [214, 95] width 1 height 1
checkbox input "true"
click at [1513, 55] on span "Save" at bounding box center [1516, 55] width 18 height 10
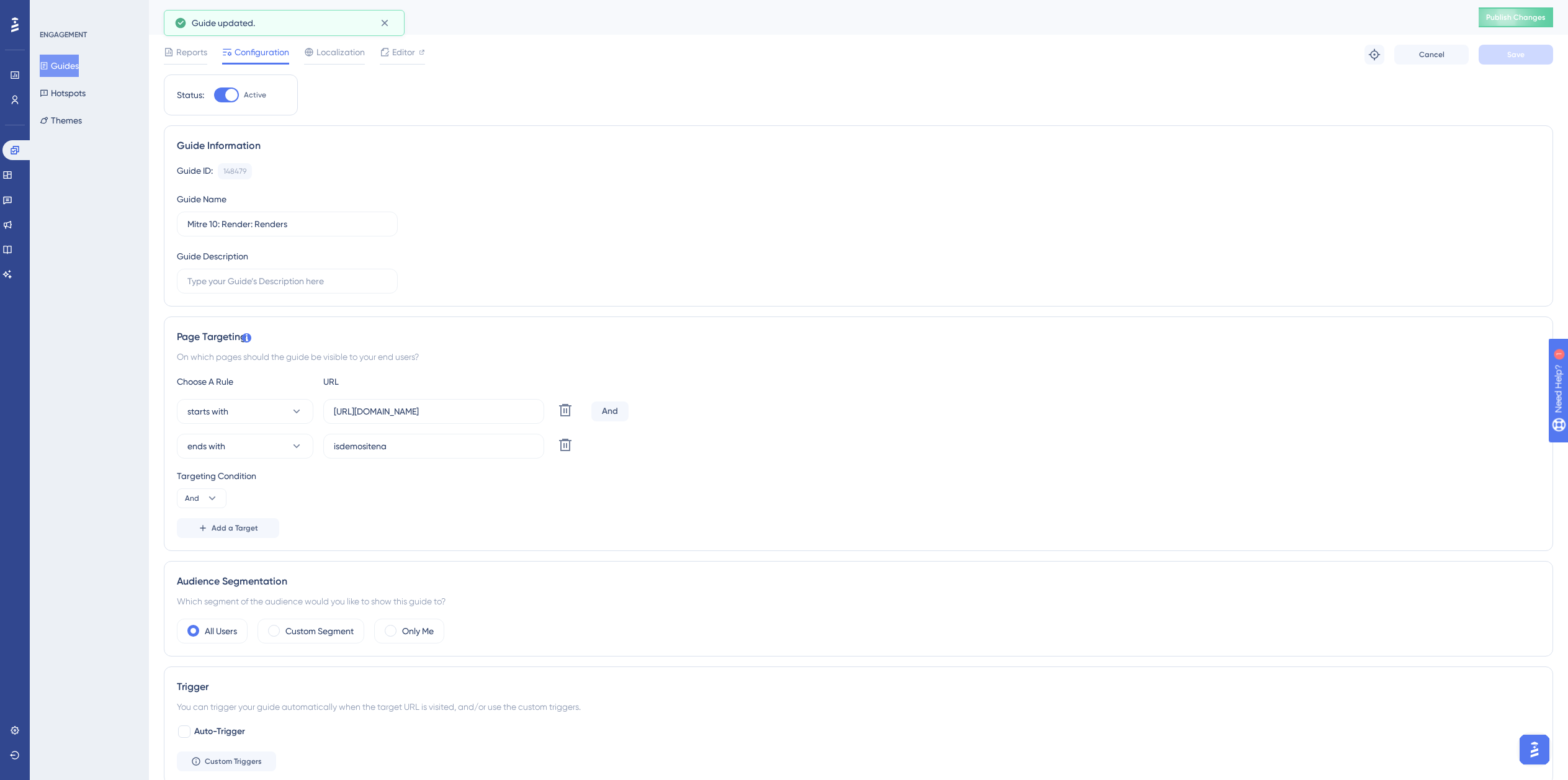
click at [61, 69] on button "Guides" at bounding box center [59, 66] width 39 height 23
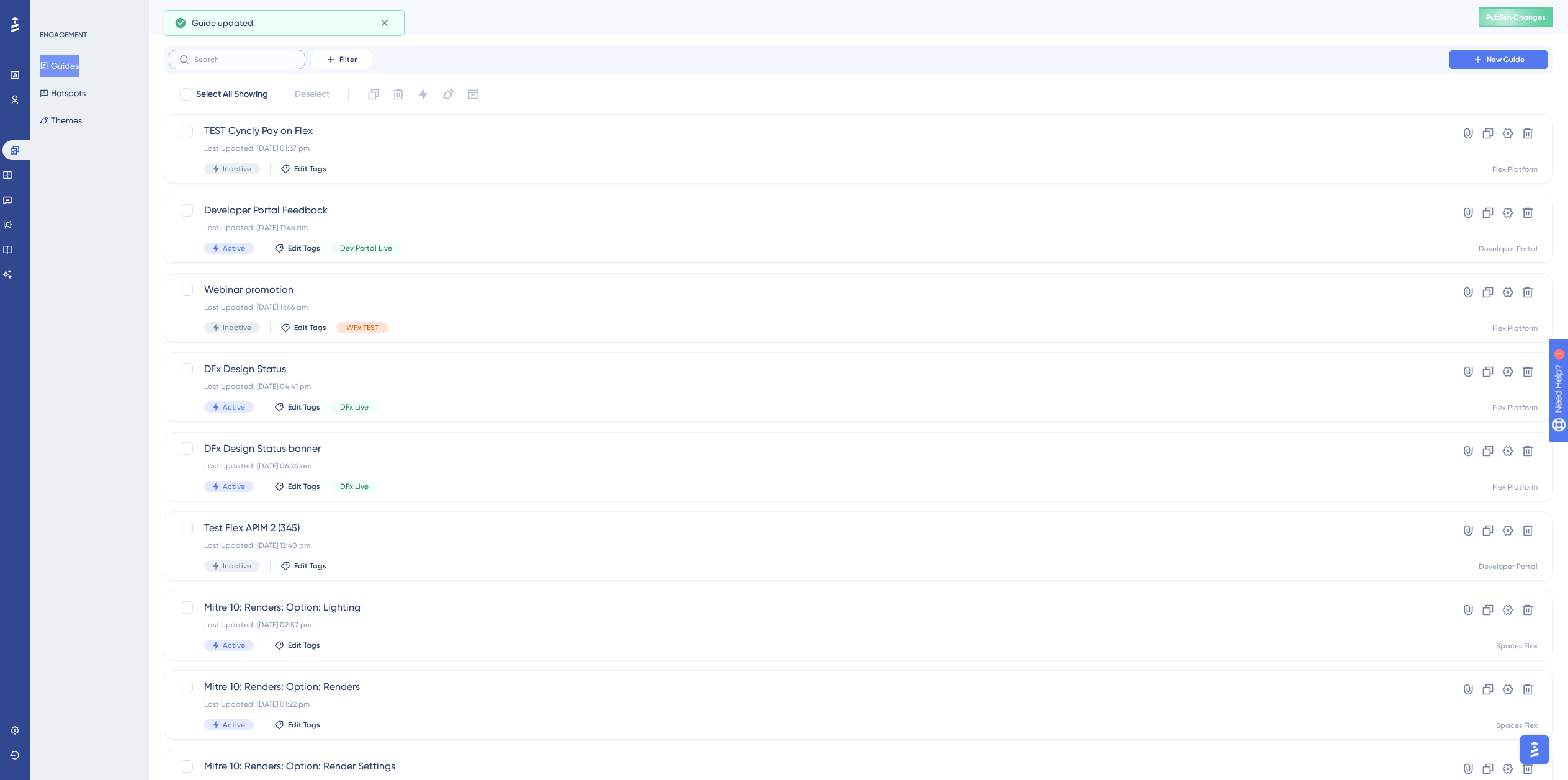
click at [204, 61] on input "text" at bounding box center [244, 60] width 101 height 9
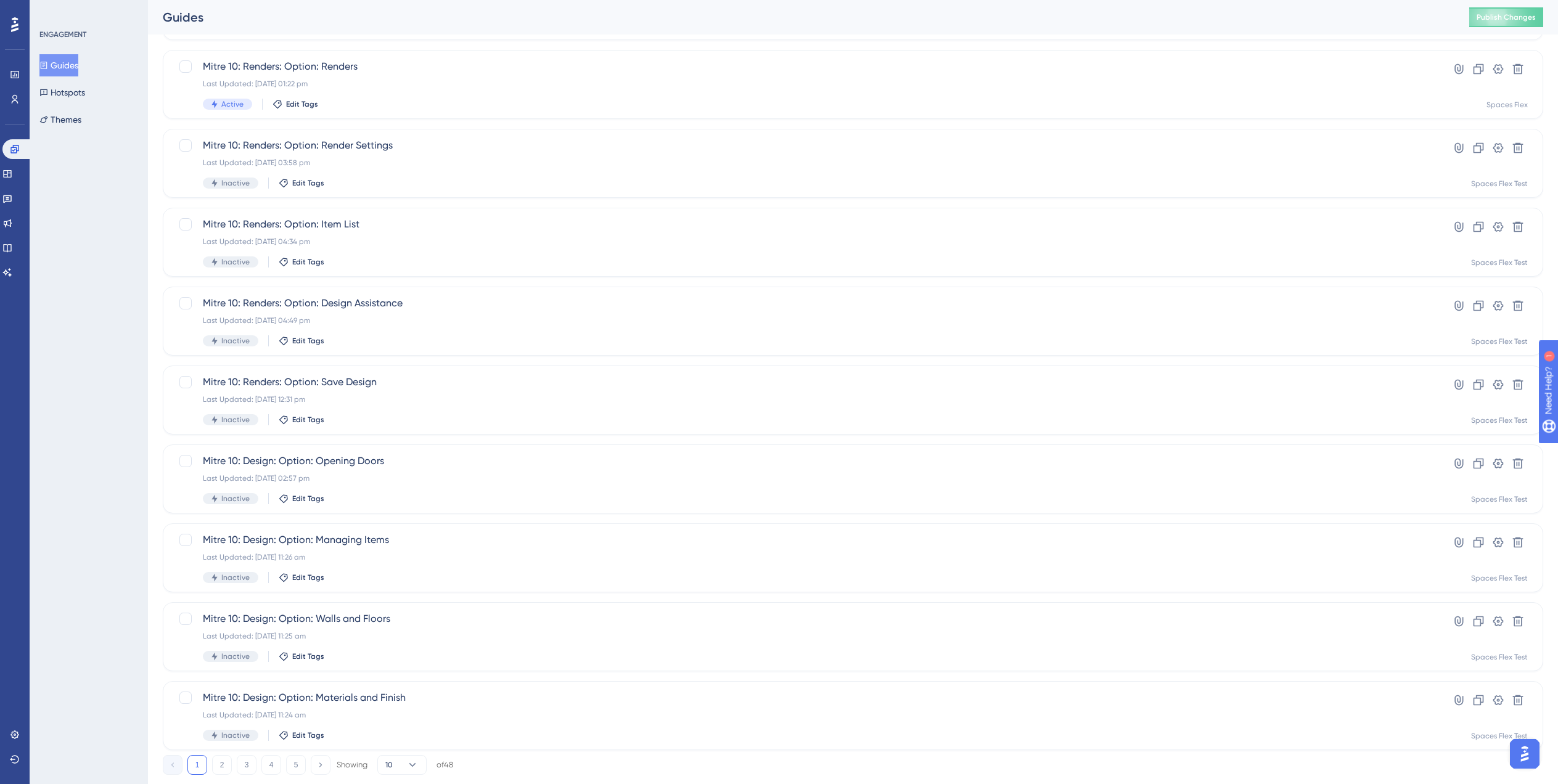
scroll to position [172, 0]
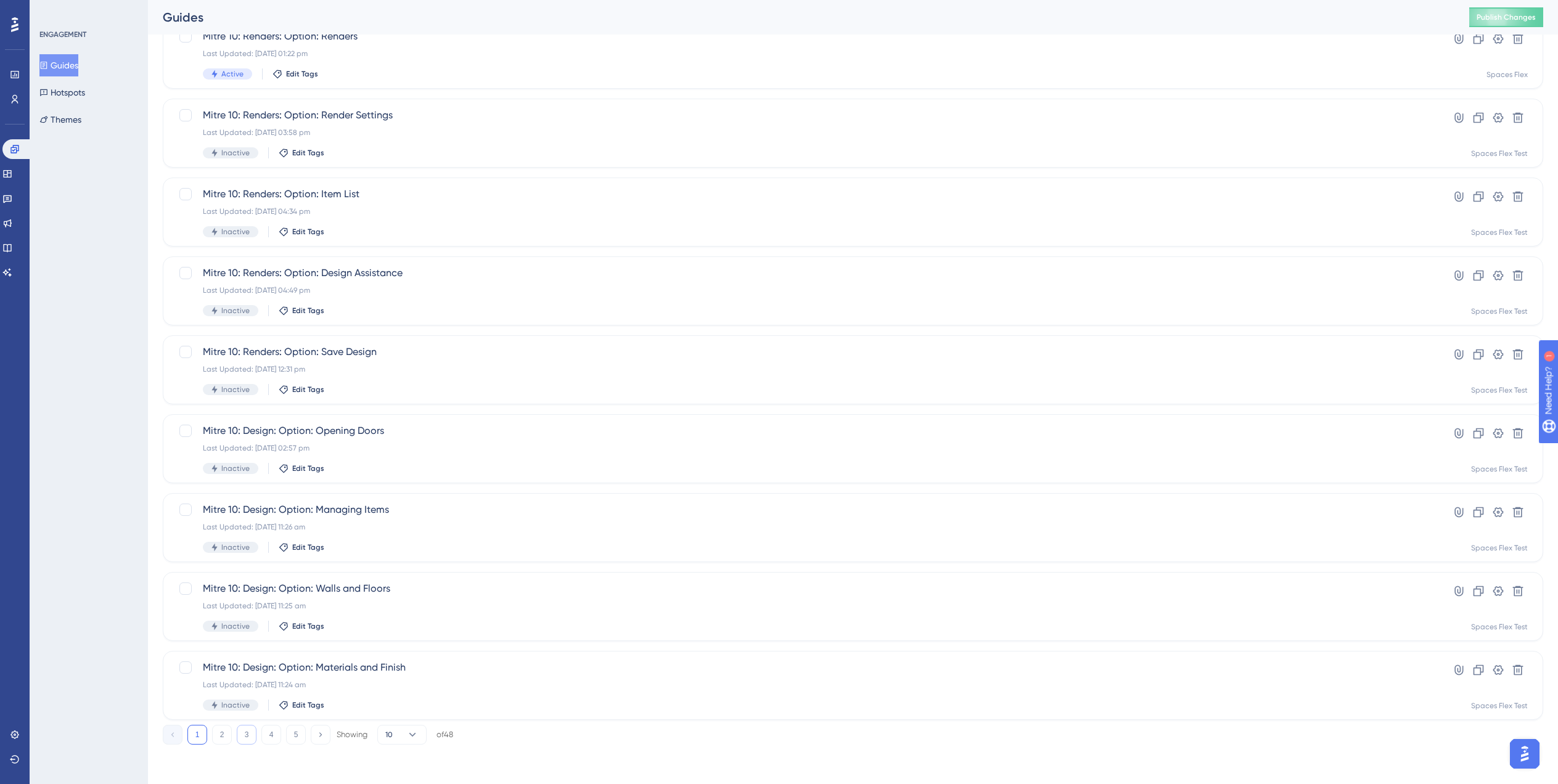
type input "Mit"
click at [253, 735] on button "3" at bounding box center [246, 734] width 20 height 20
click at [610, 380] on div "Mitre 10: Render: Lighting Last Updated: 29 Jul 2025 11:49 am Inactive Edit Tags" at bounding box center [804, 370] width 1202 height 51
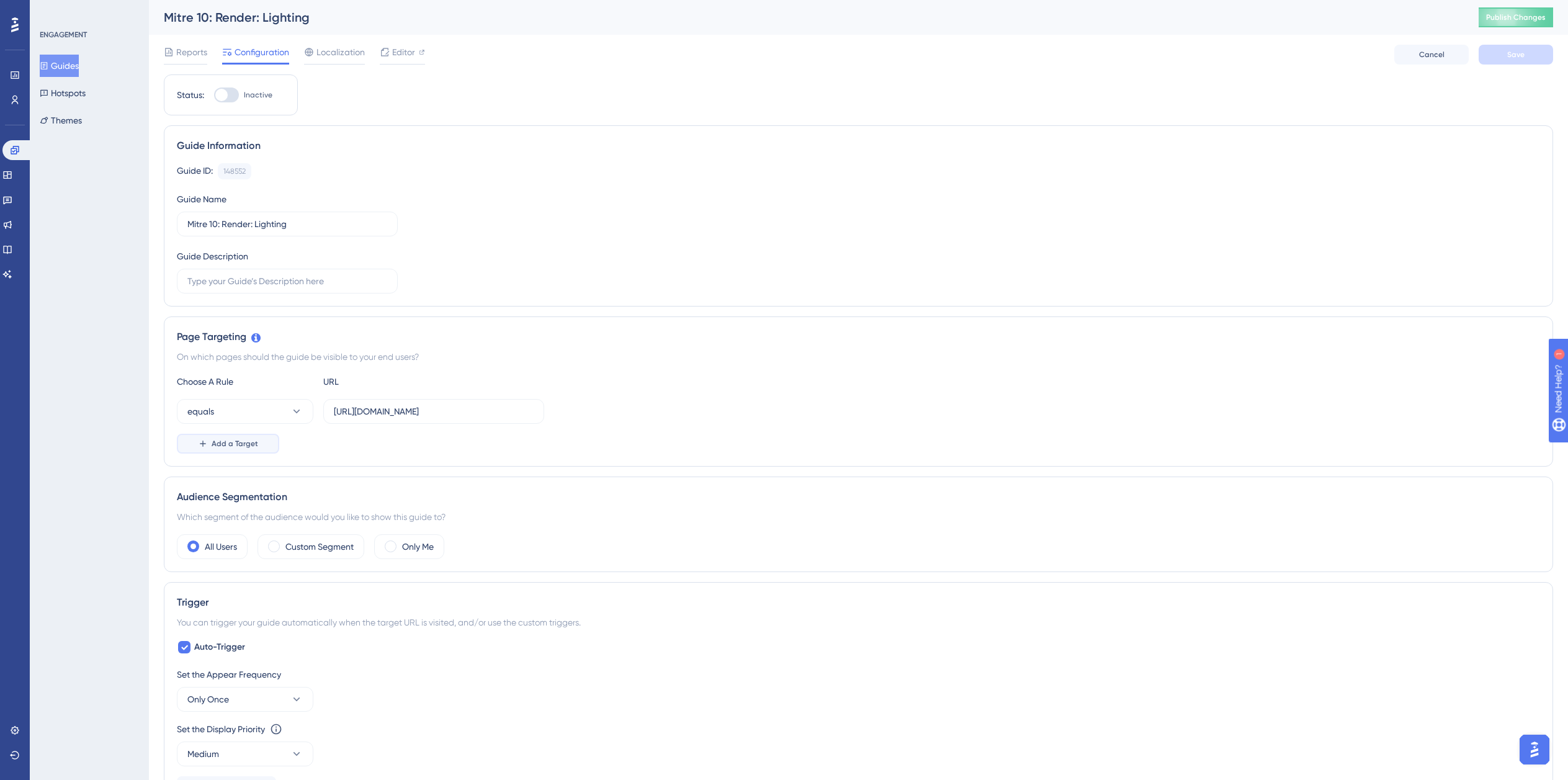
click at [227, 442] on span "Add a Target" at bounding box center [235, 444] width 47 height 10
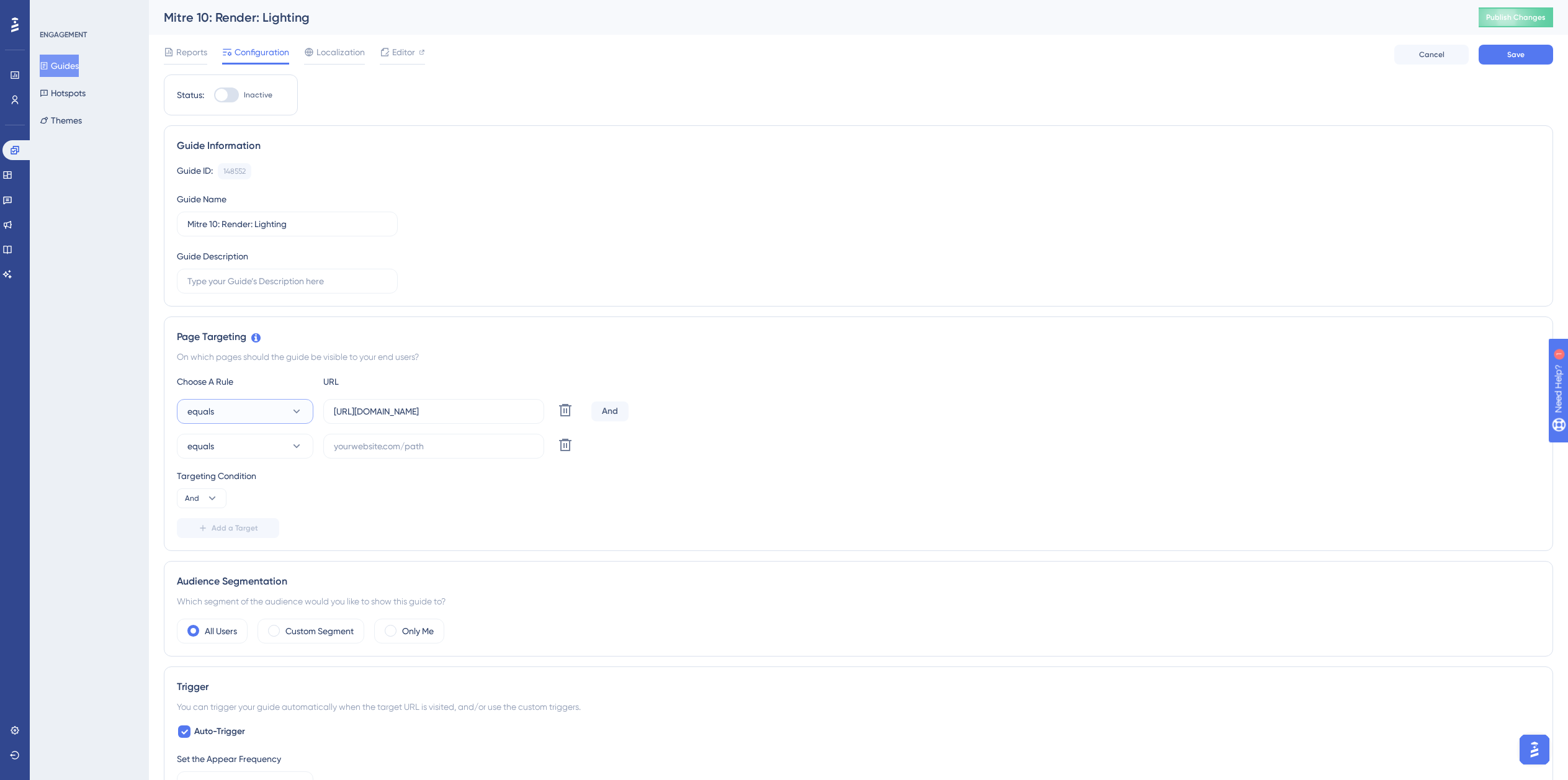
click at [244, 410] on button "equals" at bounding box center [244, 412] width 136 height 25
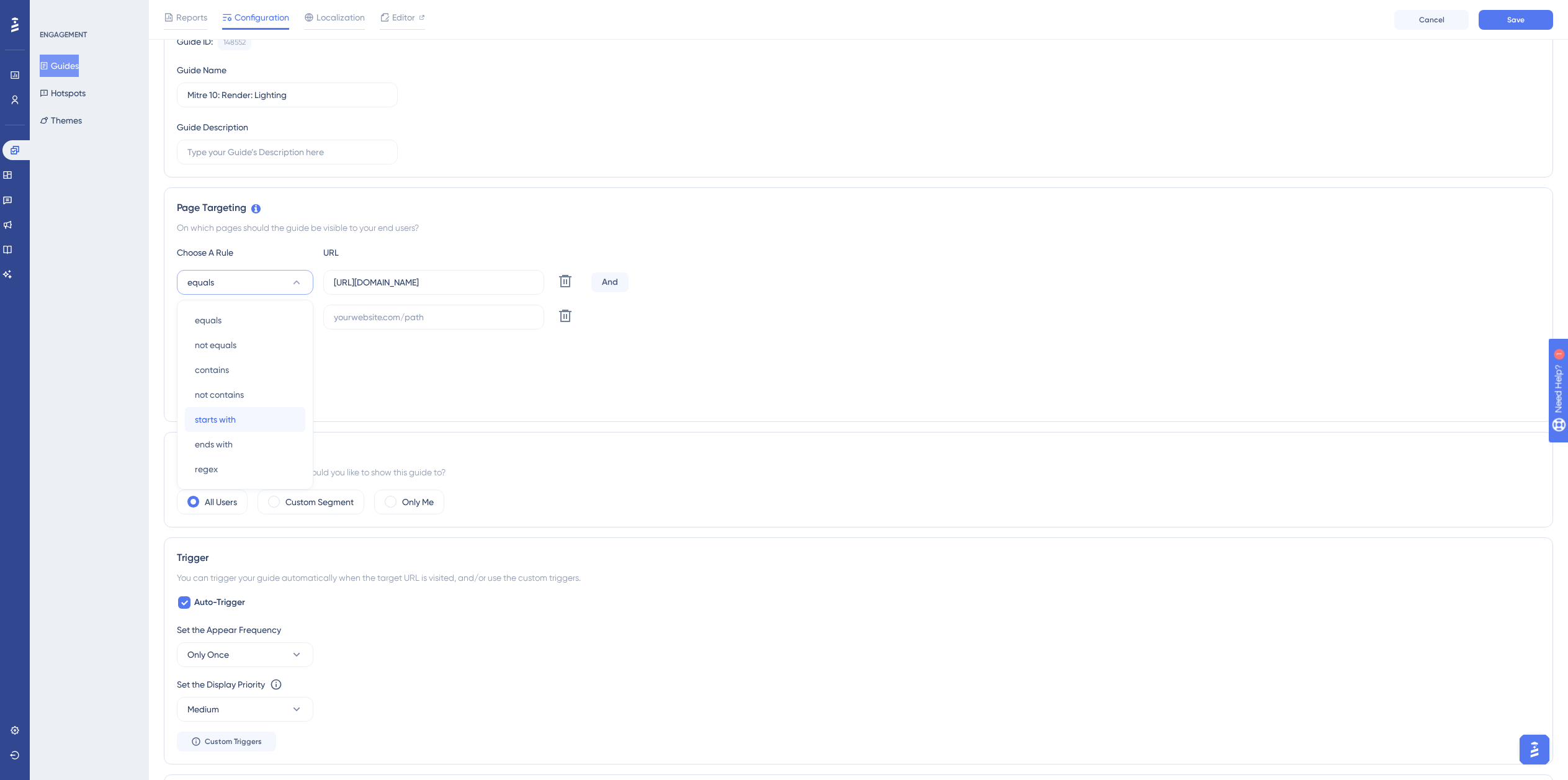
click at [238, 417] on div "starts with starts with" at bounding box center [245, 420] width 101 height 25
click at [235, 319] on button "equals" at bounding box center [244, 317] width 136 height 25
click at [222, 475] on span "ends with" at bounding box center [214, 479] width 38 height 15
click at [401, 323] on input "text" at bounding box center [434, 317] width 200 height 14
paste input "isdemositena"
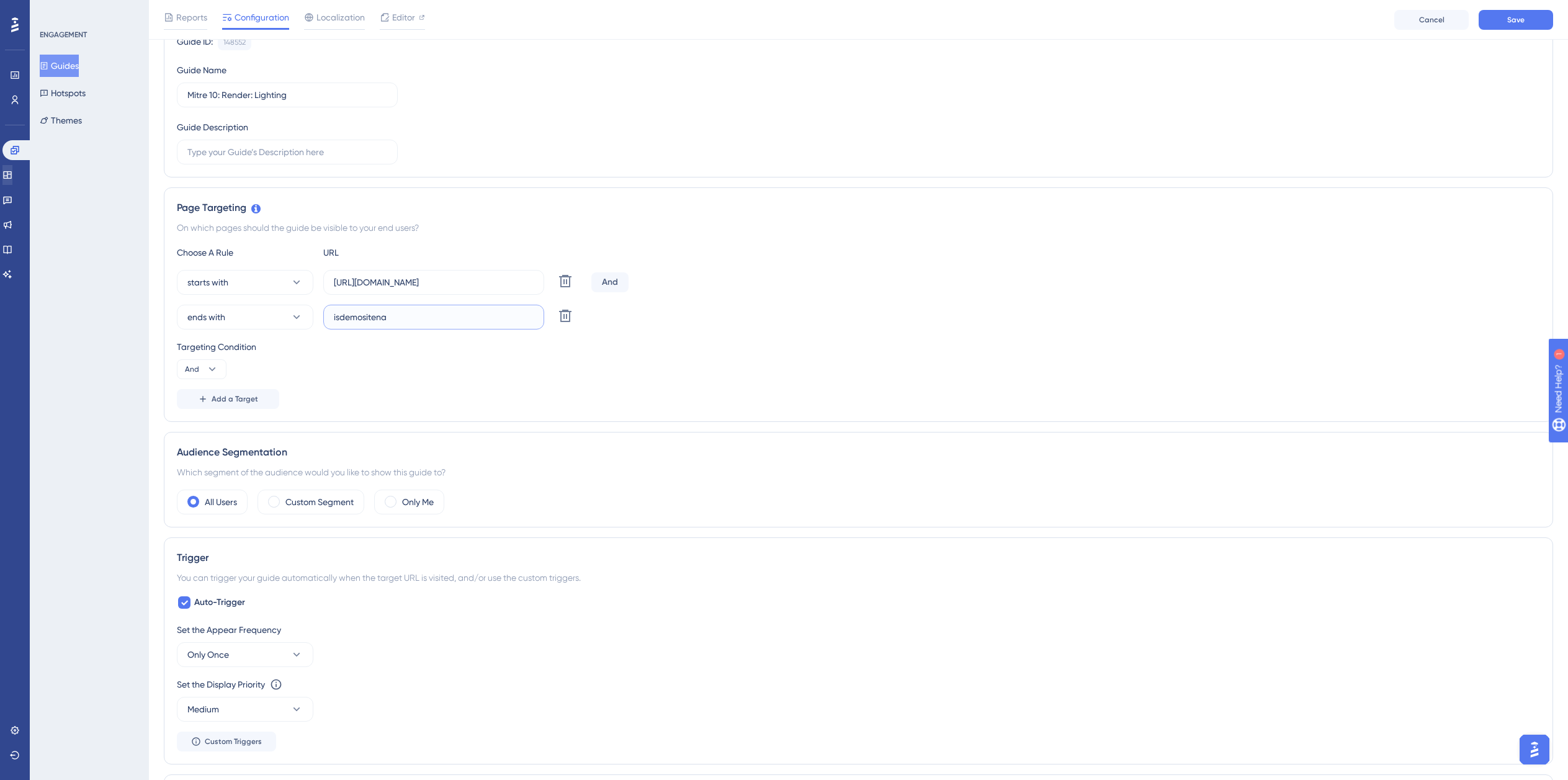
type input "isdemositena"
click at [395, 290] on label "https://planner.cyncly-idealspaces.com/uk/design/Draft?partnership=mitre10" at bounding box center [433, 282] width 221 height 25
click at [395, 289] on input "https://planner.cyncly-idealspaces.com/uk/design/Draft?partnership=mitre10" at bounding box center [434, 282] width 200 height 14
click at [395, 290] on label "https://planner.cyncly-idealspaces.com/uk/design/Draft?partnership=mitre10" at bounding box center [433, 282] width 221 height 25
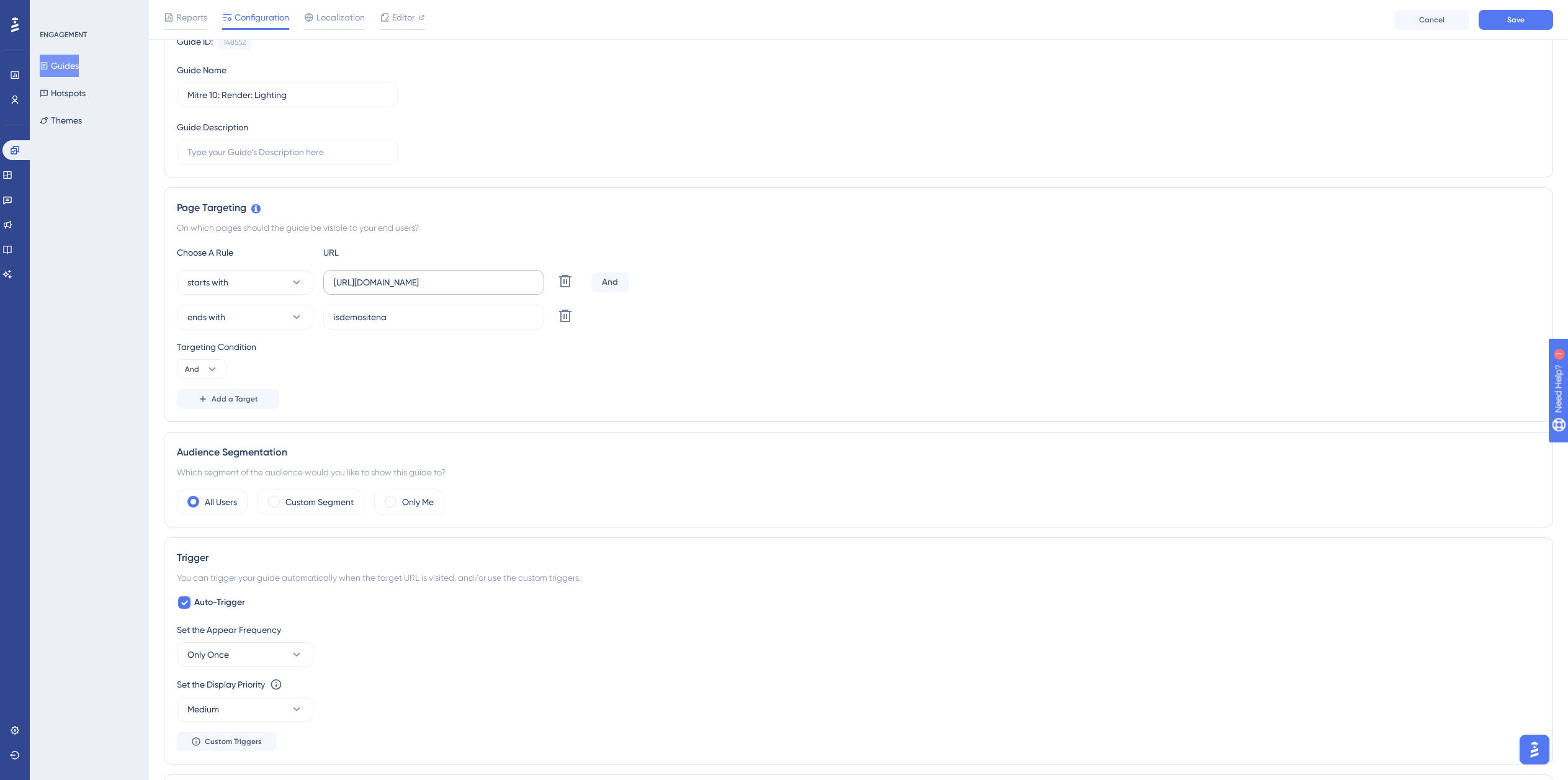
click at [395, 289] on input "https://planner.cyncly-idealspaces.com/uk/design/Draft?partnership=mitre10" at bounding box center [434, 282] width 200 height 14
click at [395, 290] on label "https://planner.cyncly-idealspaces.com/uk/design/Draft?partnership=mitre10" at bounding box center [433, 282] width 221 height 25
click at [395, 289] on input "https://planner.cyncly-idealspaces.com/uk/design/Draft?partnership=mitre10" at bounding box center [434, 282] width 200 height 14
click at [393, 285] on input "https://planner.cyncly-idealspaces.com/uk/design/Draft?partnership=mitre10" at bounding box center [434, 282] width 200 height 14
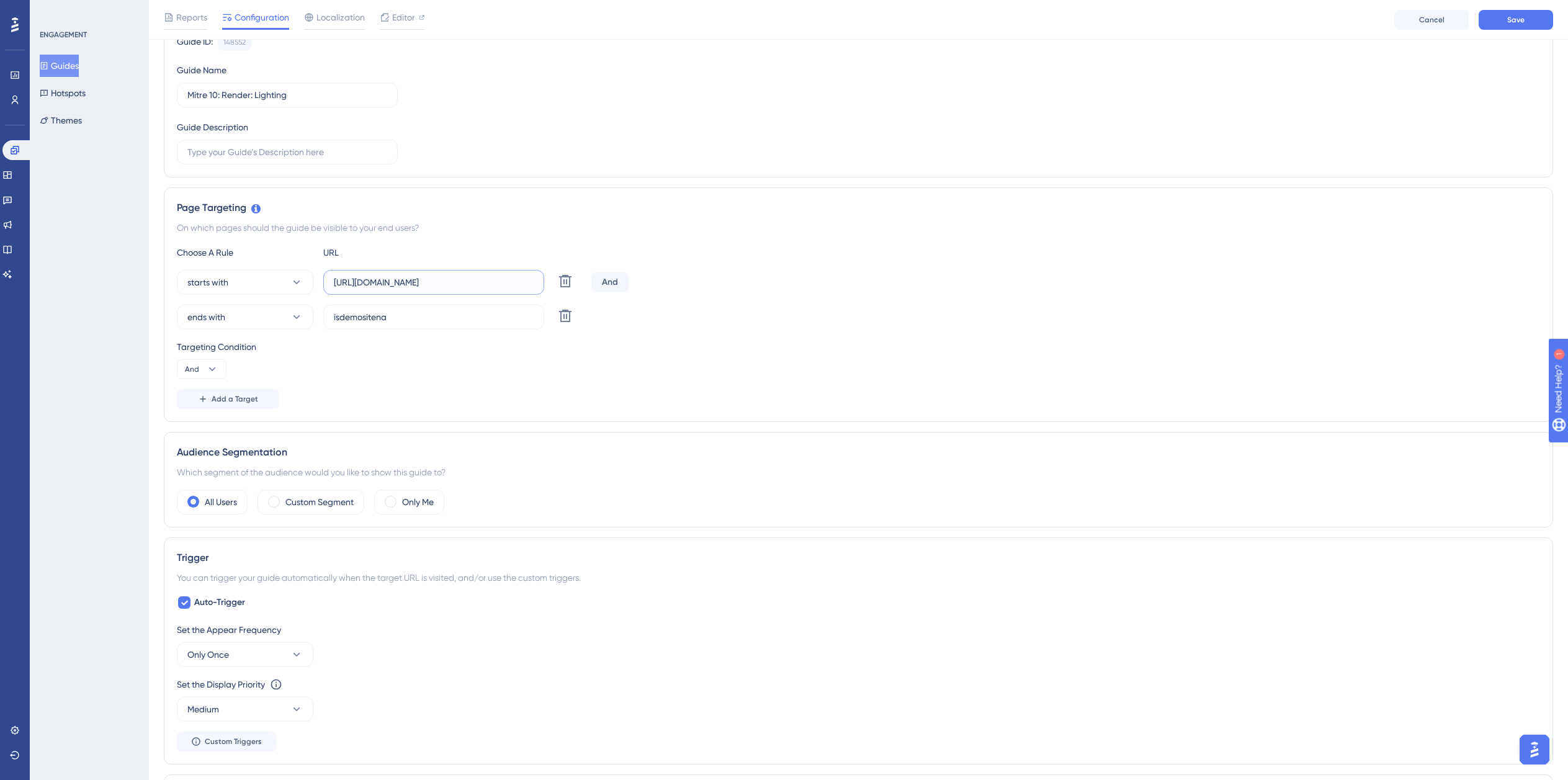
click at [393, 285] on input "https://planner.cyncly-idealspaces.com/uk/design/Draft?partnership=mitre10" at bounding box center [434, 282] width 200 height 14
paste input "dev-planner.cyncly-idealspaces.net/"
type input "https://dev-planner.cyncly-idealspaces.net/"
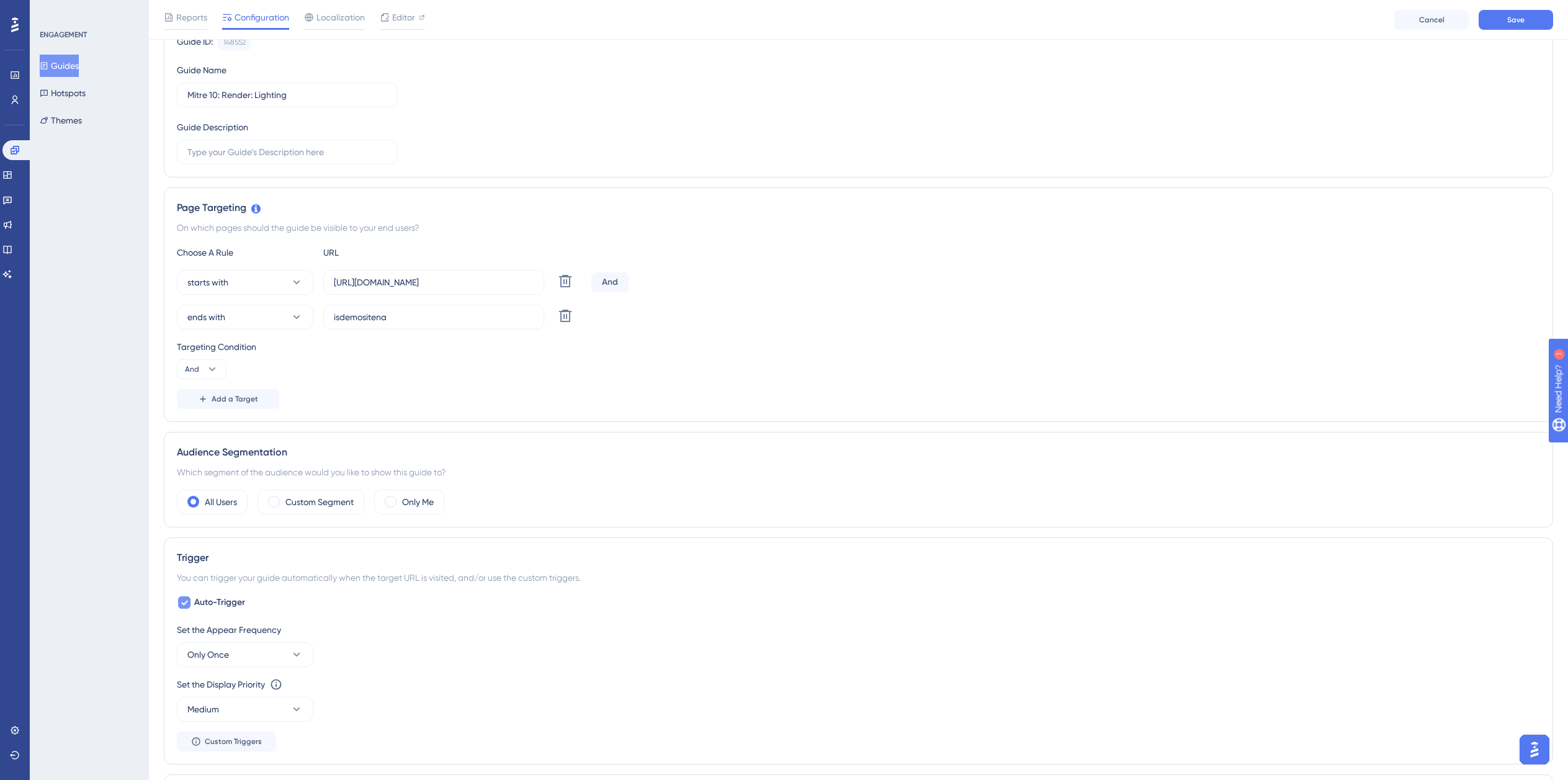
click at [197, 602] on span "Auto-Trigger" at bounding box center [220, 603] width 51 height 15
checkbox input "false"
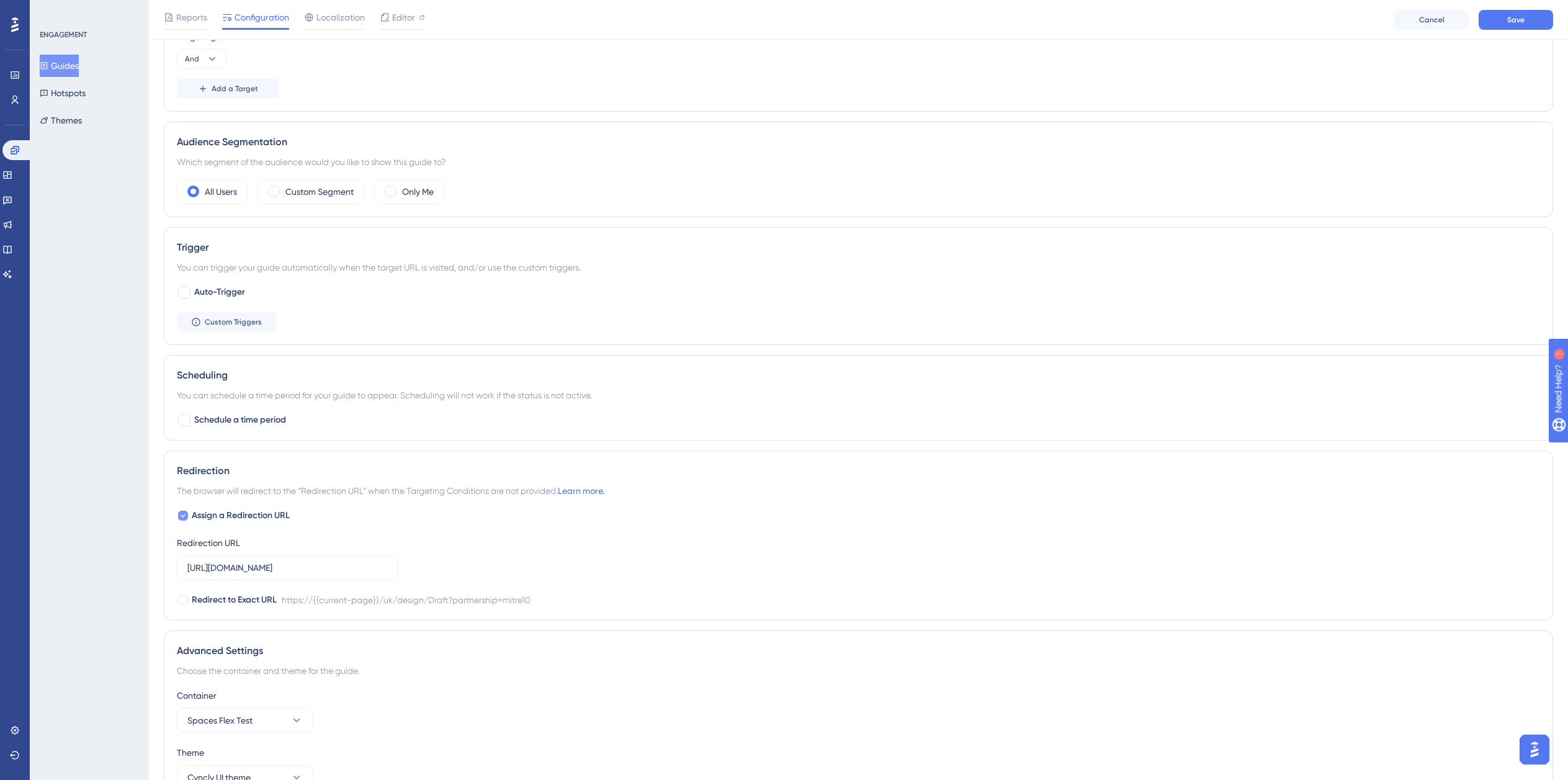
click at [237, 520] on span "Assign a Redirection URL" at bounding box center [241, 516] width 98 height 15
checkbox input "false"
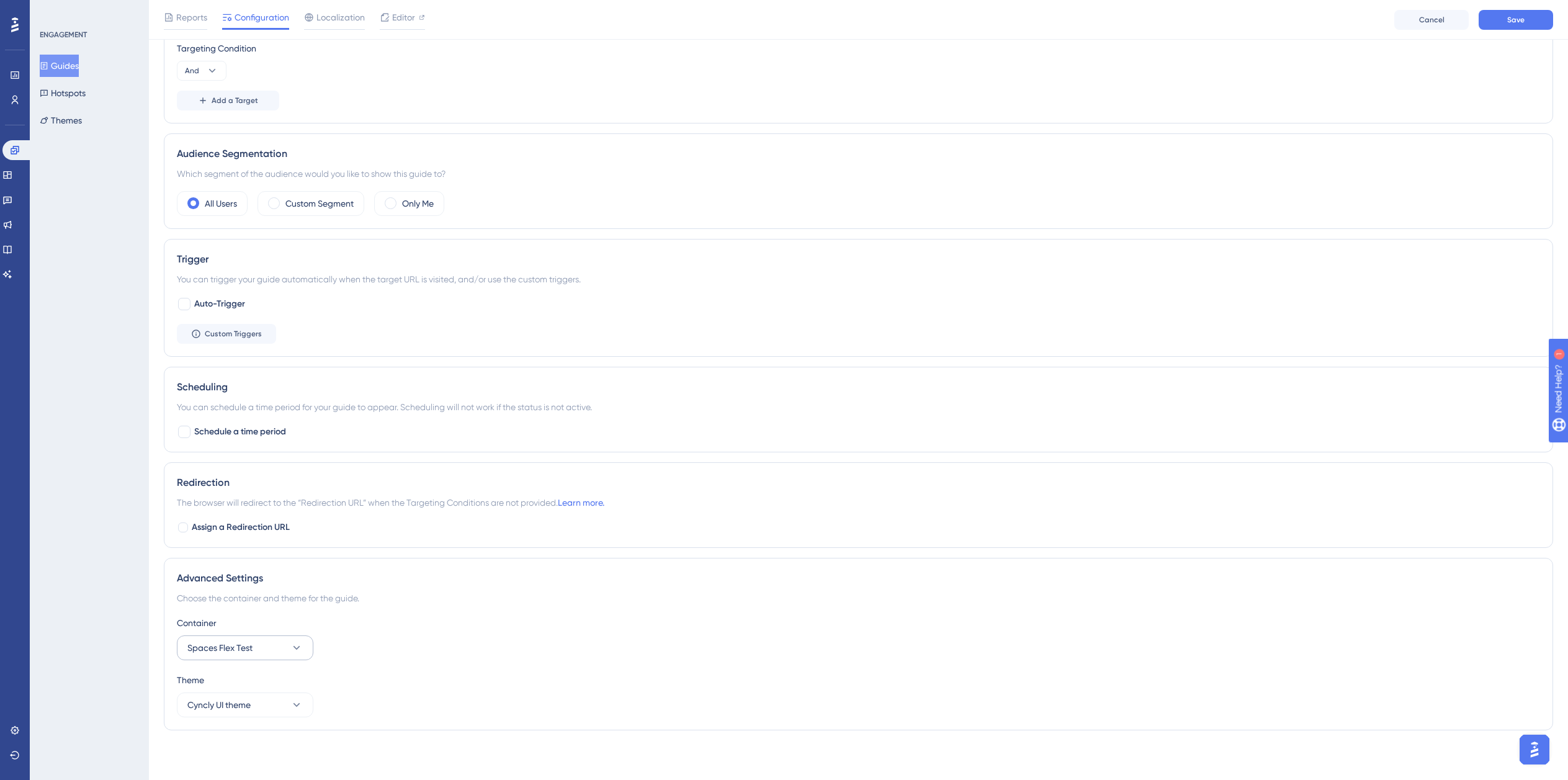
drag, startPoint x: 239, startPoint y: 659, endPoint x: 242, endPoint y: 649, distance: 10.4
click at [240, 652] on div "Container Spaces Flex Test Theme Cyncly UI theme" at bounding box center [858, 666] width 1364 height 101
click at [243, 649] on span "Spaces Flex Test" at bounding box center [220, 648] width 65 height 15
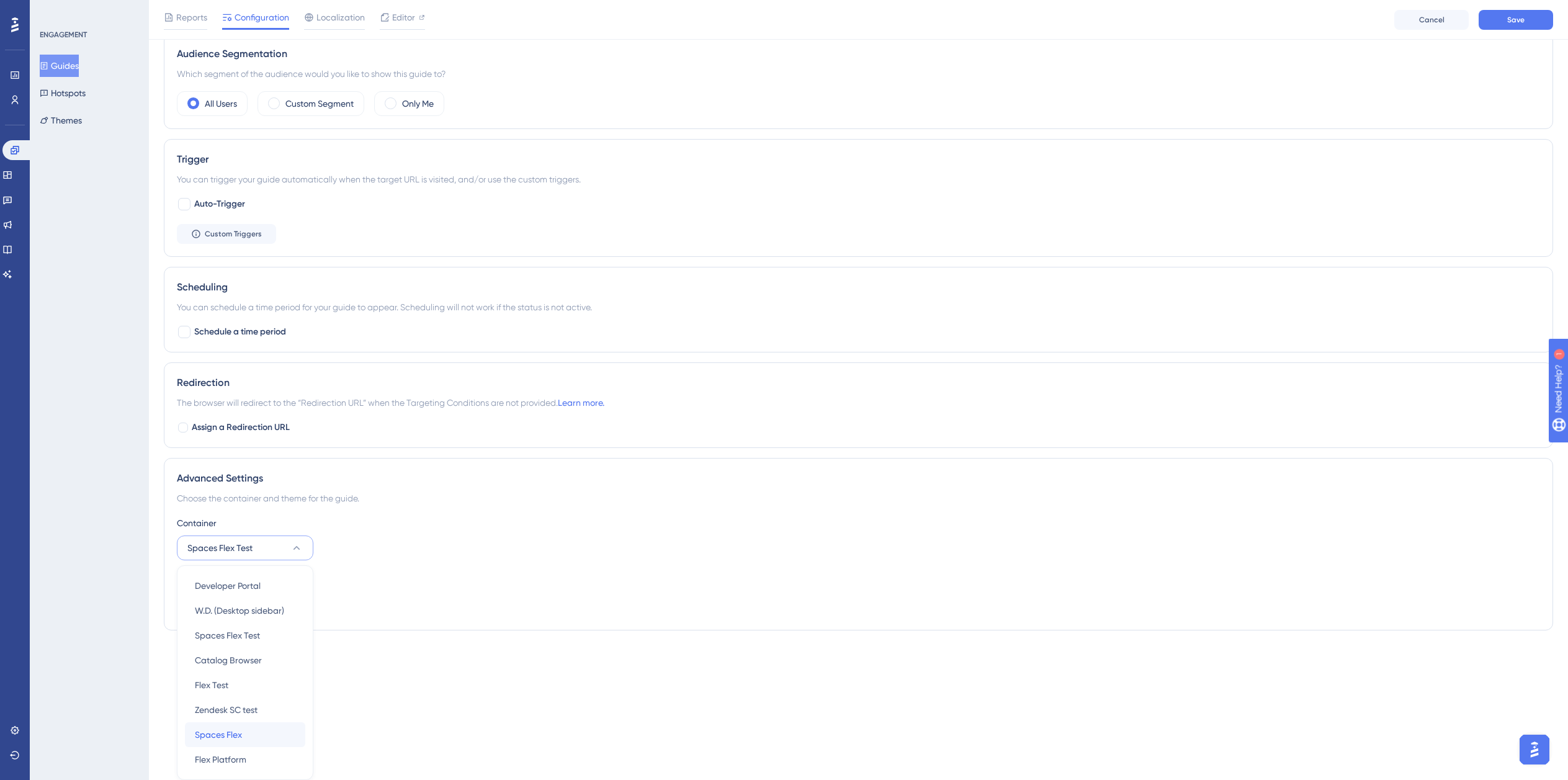
click at [233, 737] on span "Spaces Flex" at bounding box center [218, 735] width 47 height 15
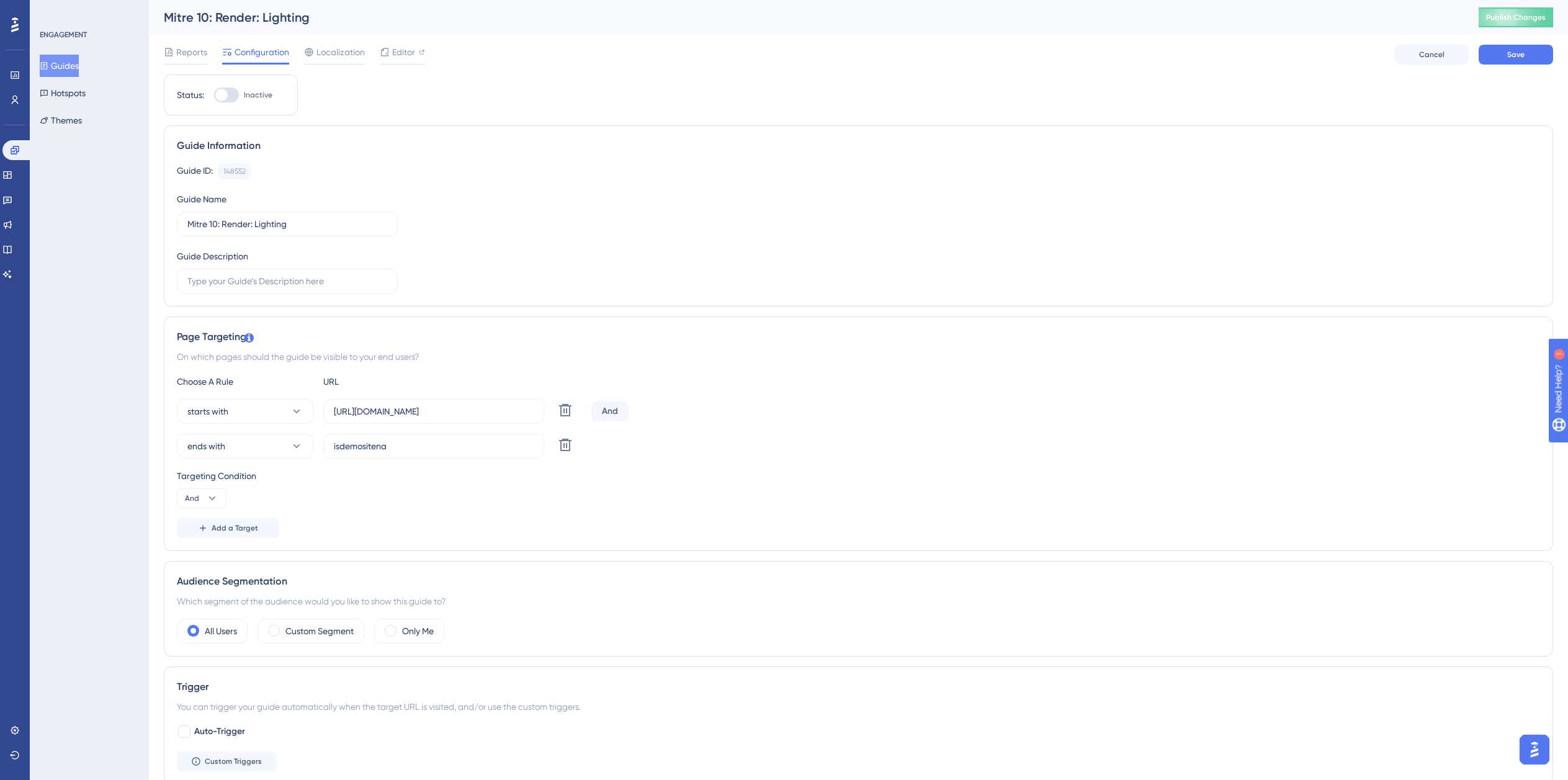
scroll to position [0, 8]
click at [214, 98] on div at bounding box center [226, 95] width 25 height 15
click at [214, 96] on input "Inactive" at bounding box center [214, 95] width 1 height 1
checkbox input "true"
click at [1491, 53] on button "Save" at bounding box center [1516, 54] width 74 height 20
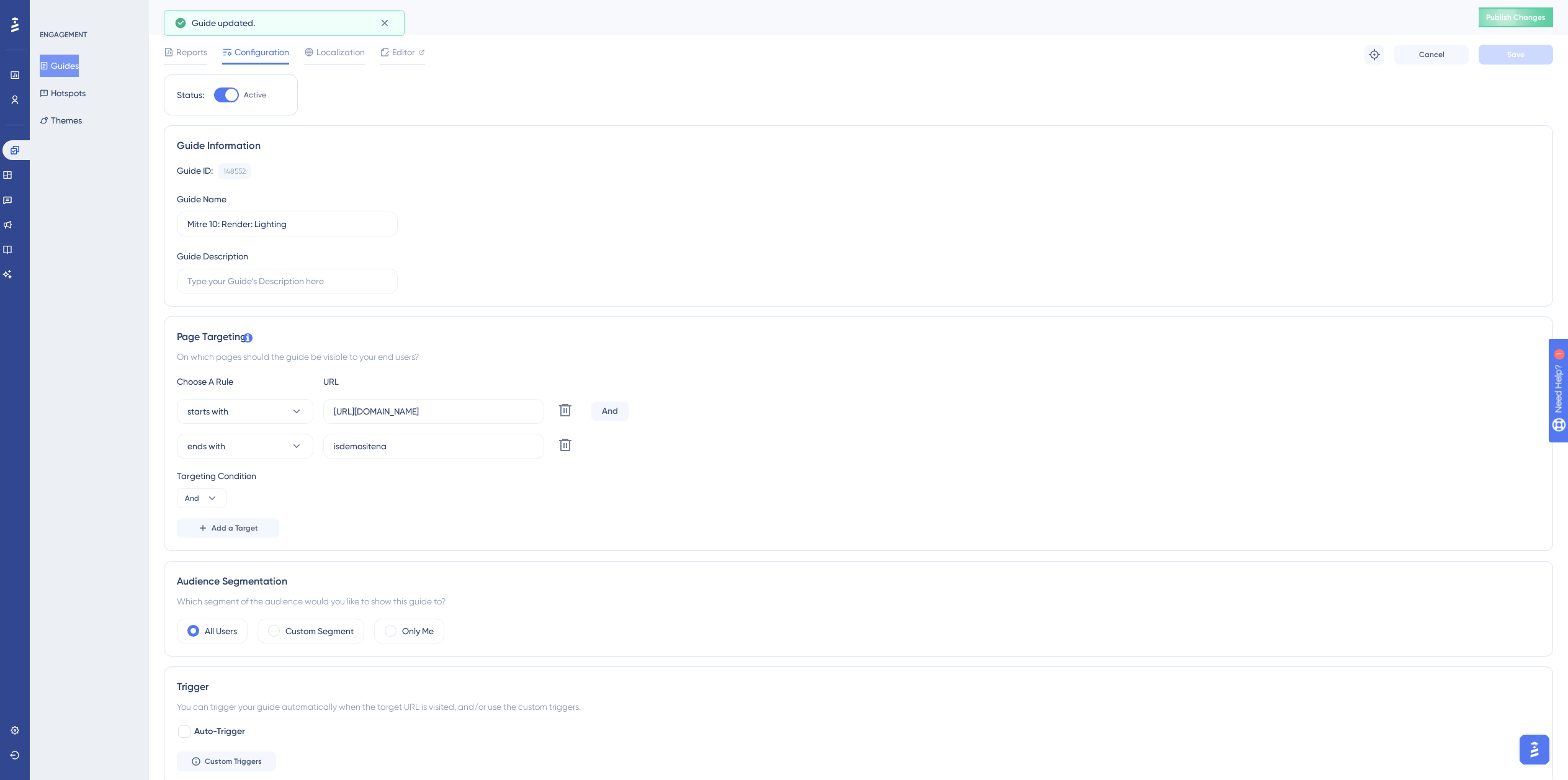
click at [73, 63] on button "Guides" at bounding box center [59, 66] width 39 height 23
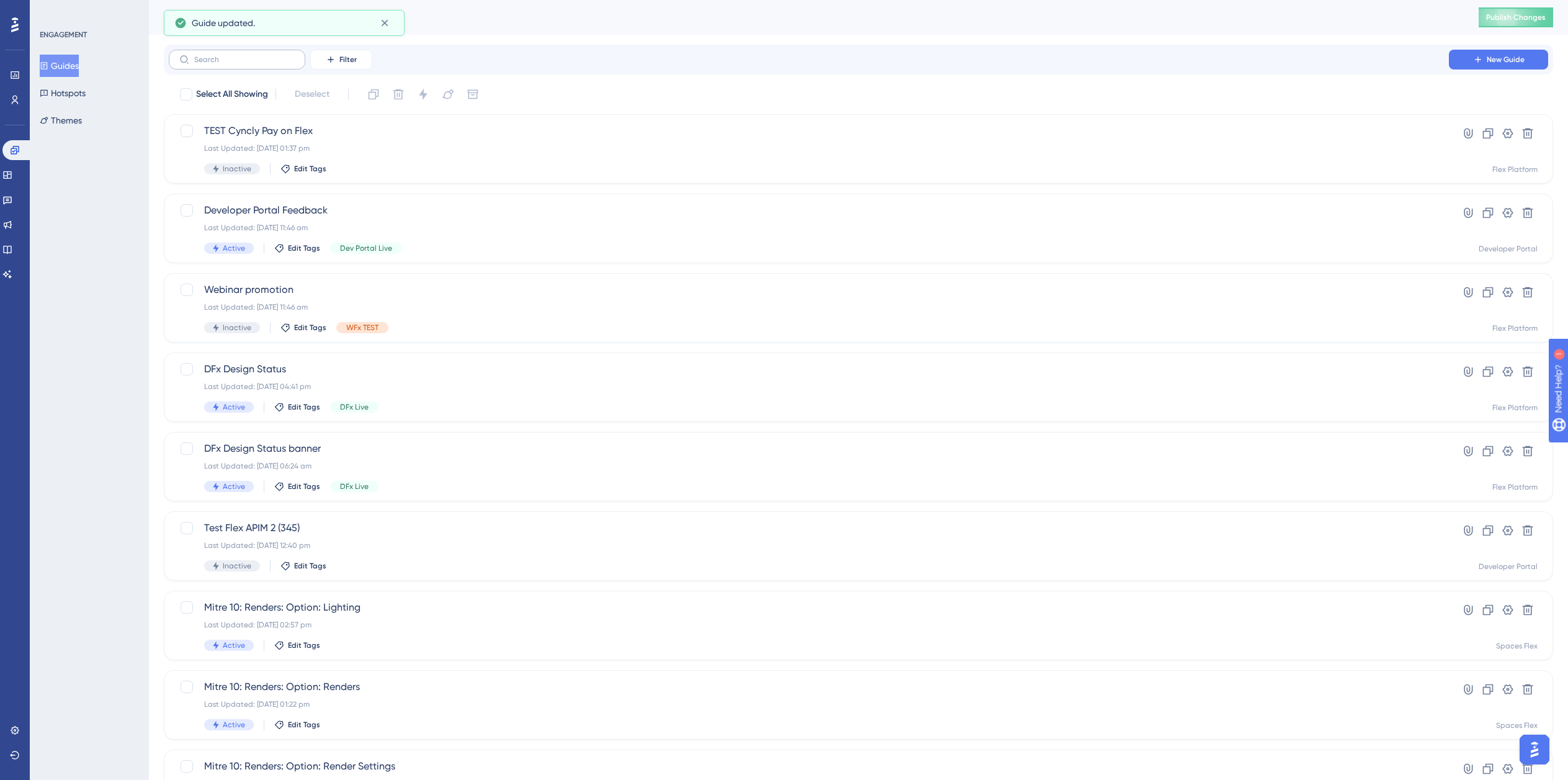
click at [285, 65] on label at bounding box center [236, 59] width 136 height 20
click at [285, 64] on input "text" at bounding box center [244, 60] width 101 height 9
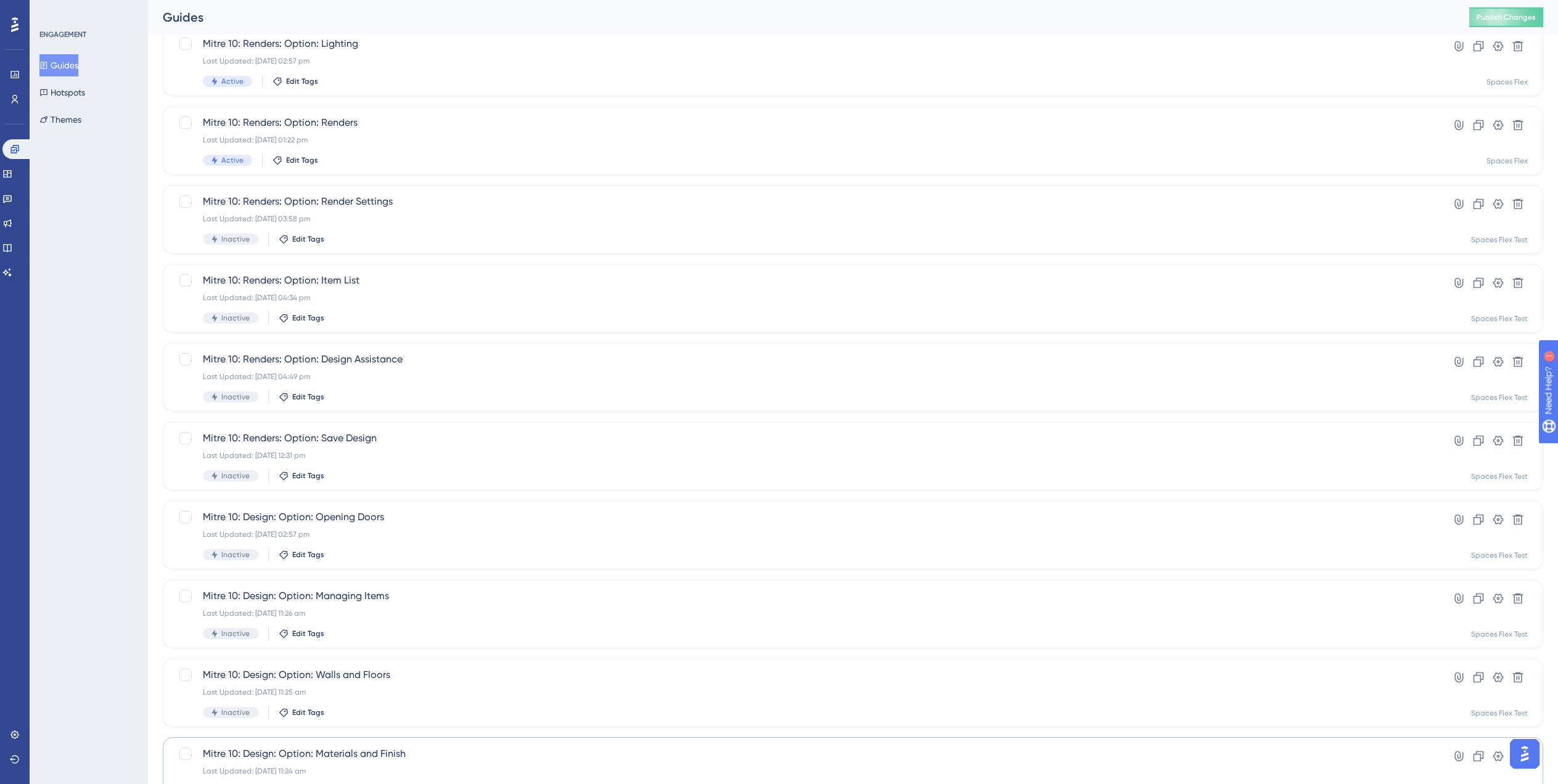
scroll to position [172, 0]
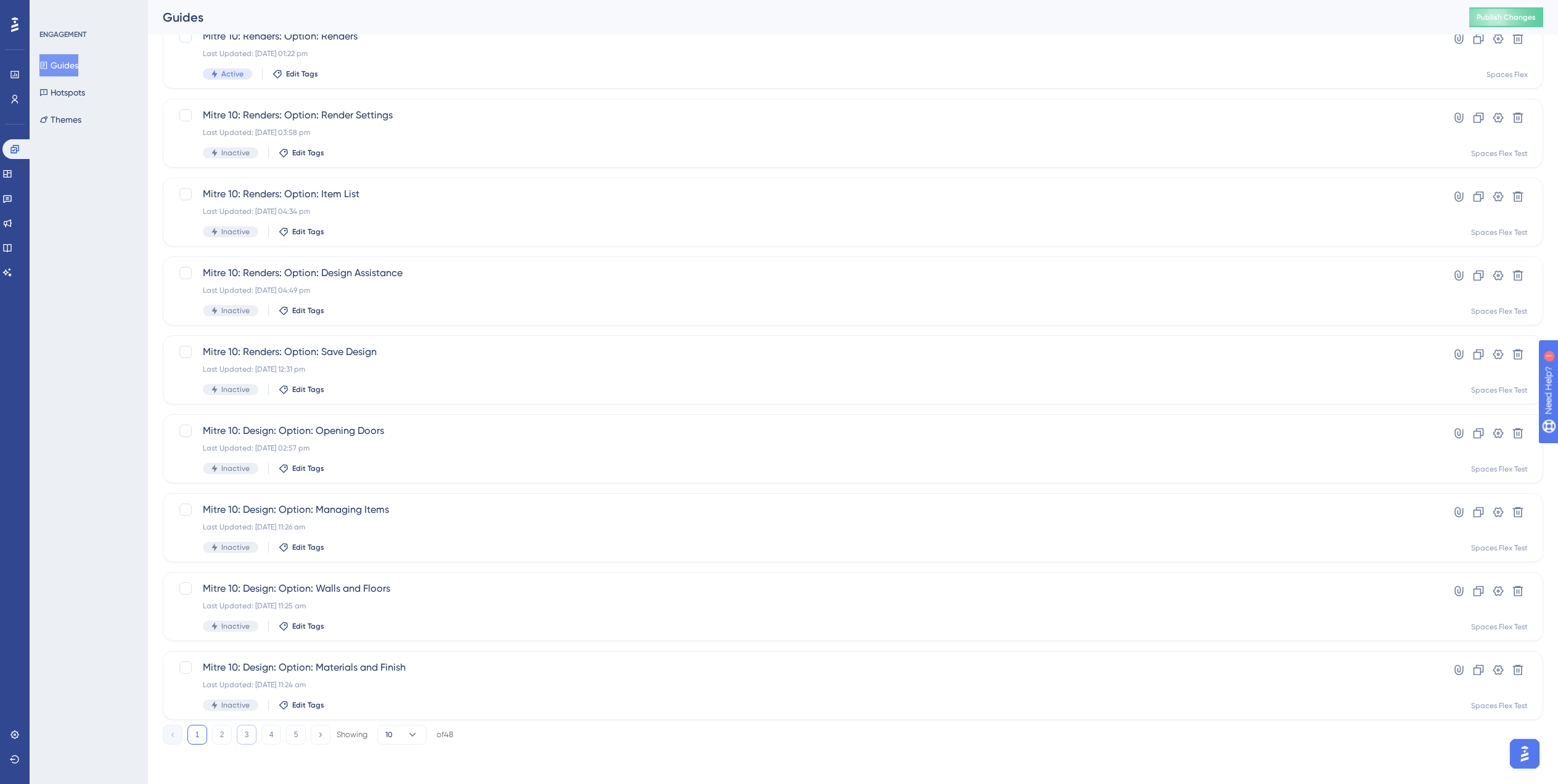
type input "Mit"
click at [249, 732] on button "3" at bounding box center [246, 734] width 20 height 20
click at [544, 292] on div "Last Updated: 01 Aug 2025 04:03 pm" at bounding box center [804, 291] width 1202 height 10
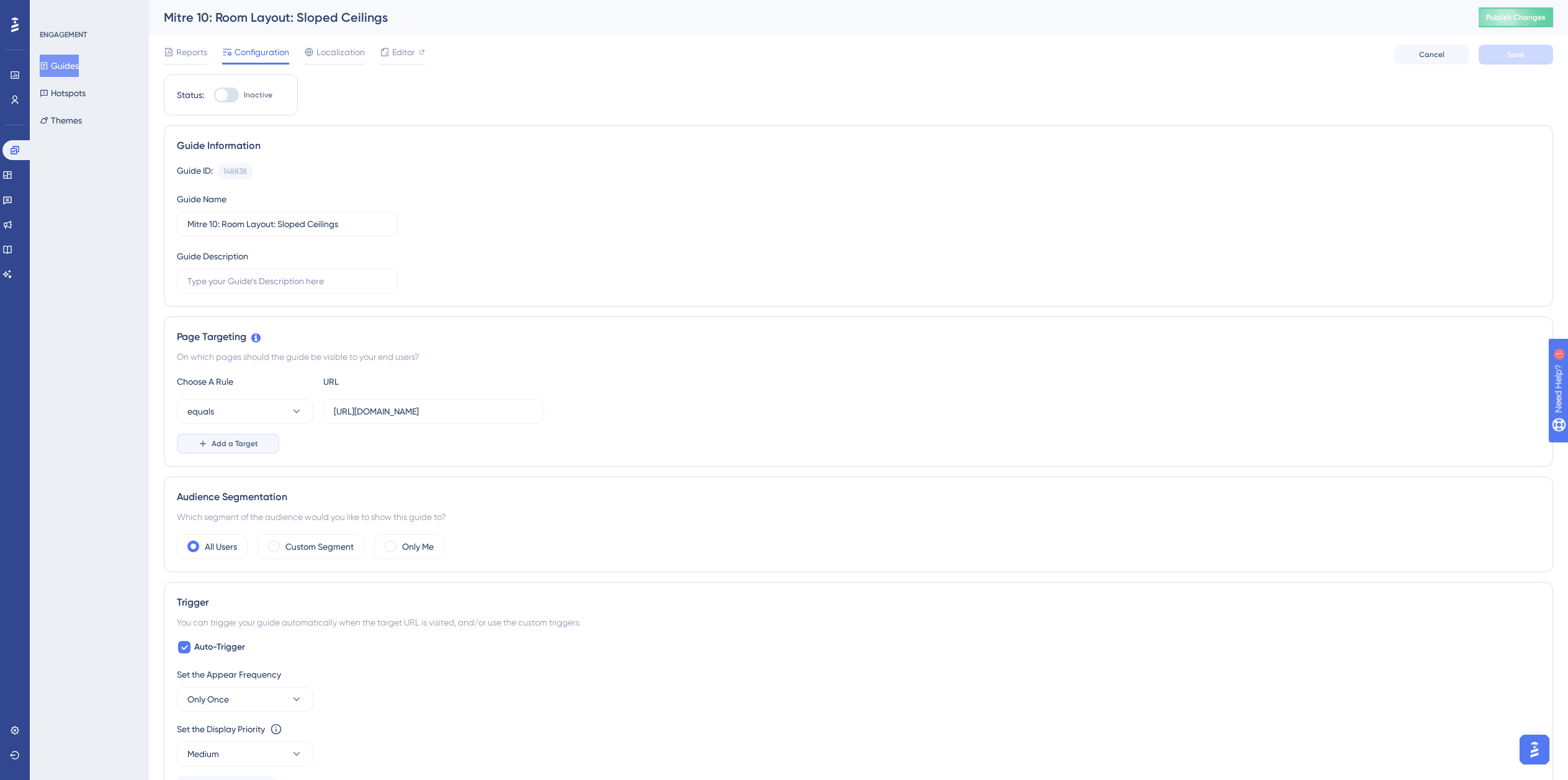
click at [227, 451] on button "Add a Target" at bounding box center [228, 443] width 102 height 20
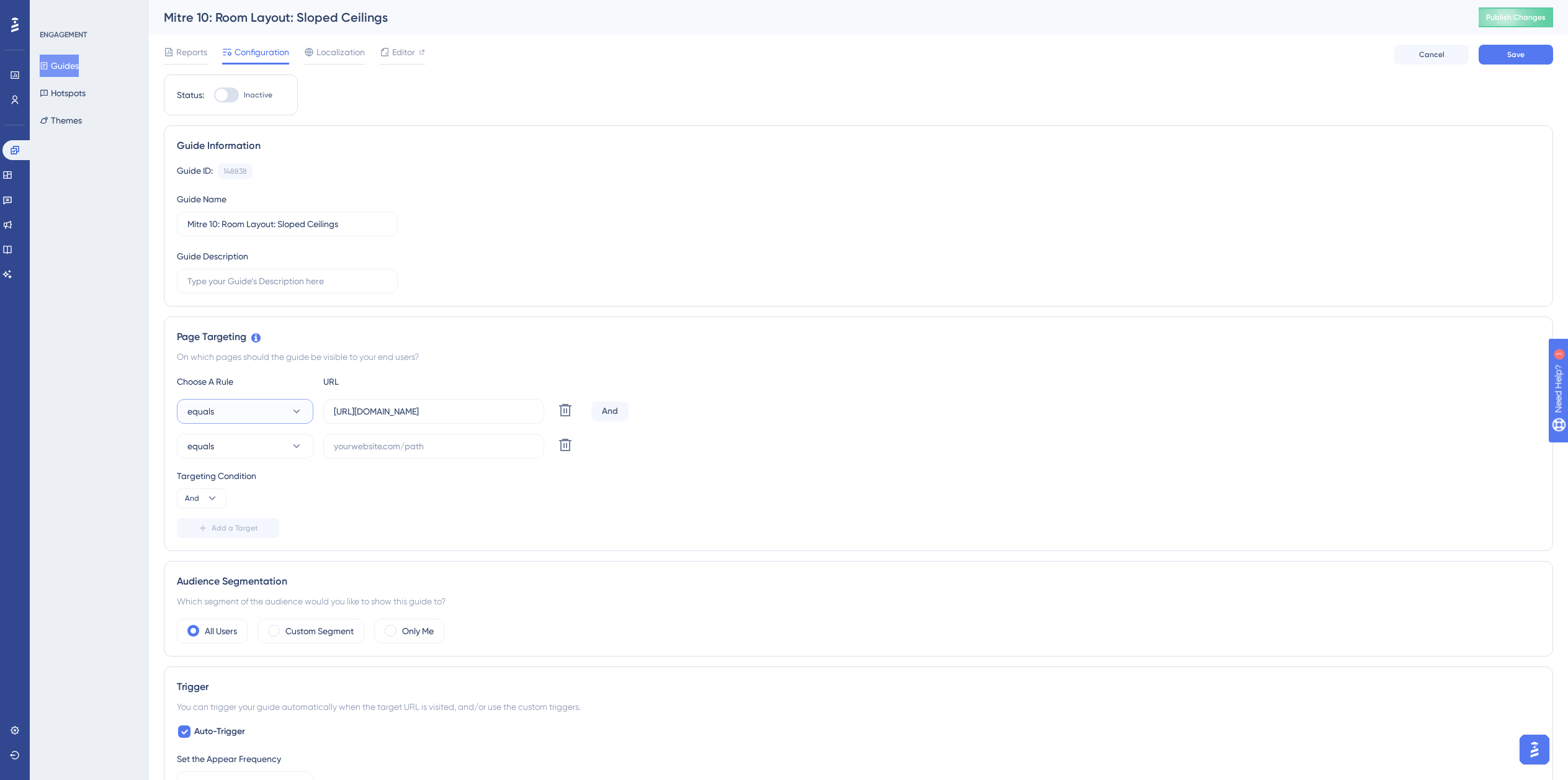
click at [233, 411] on button "equals" at bounding box center [244, 412] width 136 height 25
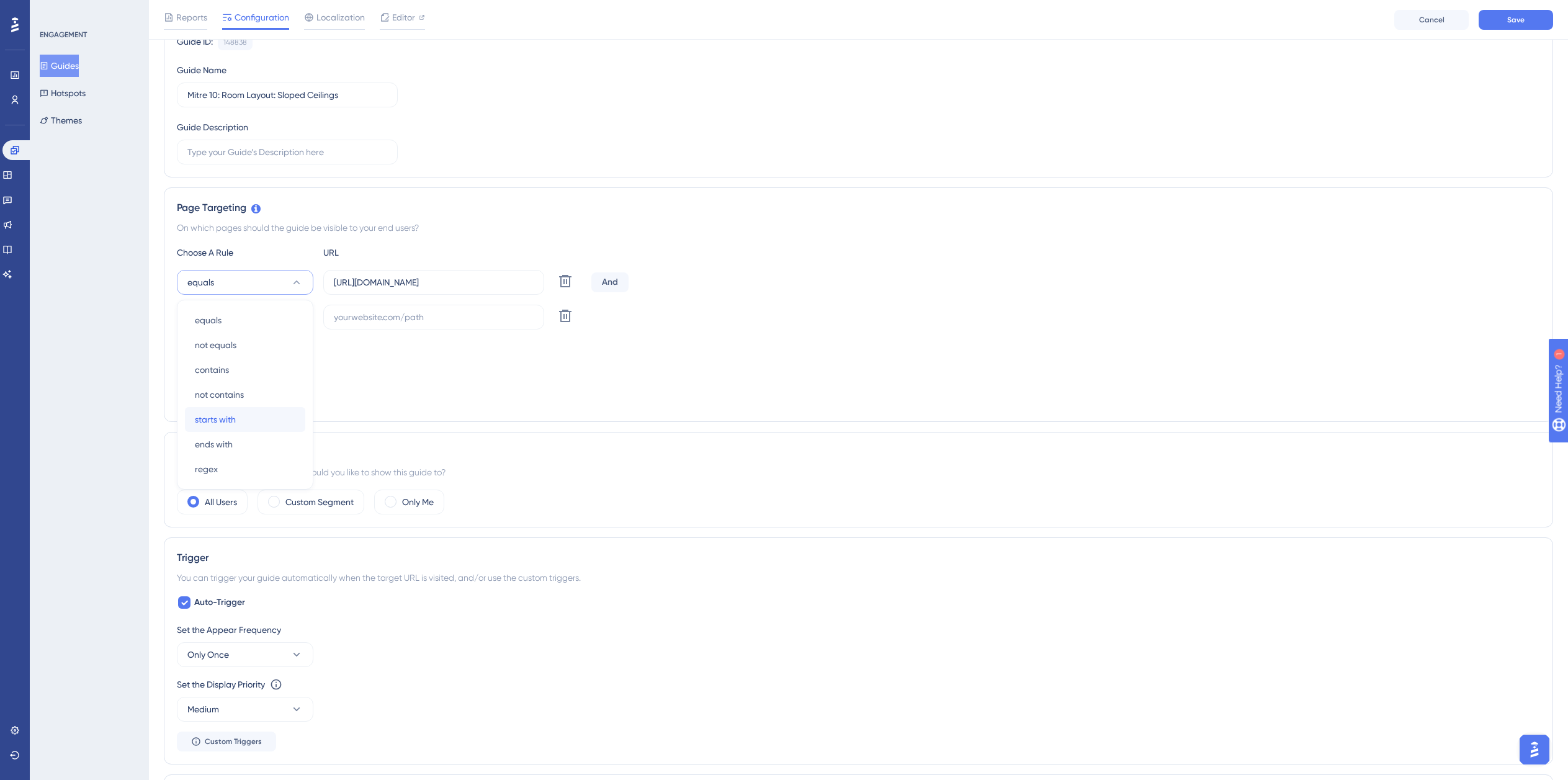
click at [231, 418] on span "starts with" at bounding box center [215, 420] width 41 height 15
drag, startPoint x: 243, startPoint y: 317, endPoint x: 243, endPoint y: 327, distance: 10.0
click at [243, 318] on button "equals" at bounding box center [244, 317] width 136 height 25
click at [228, 477] on span "ends with" at bounding box center [214, 479] width 38 height 15
click at [444, 287] on input "https://planner.cyncly-idealspaces.com/uk/design/Draft?partnership=mitre10" at bounding box center [434, 282] width 200 height 14
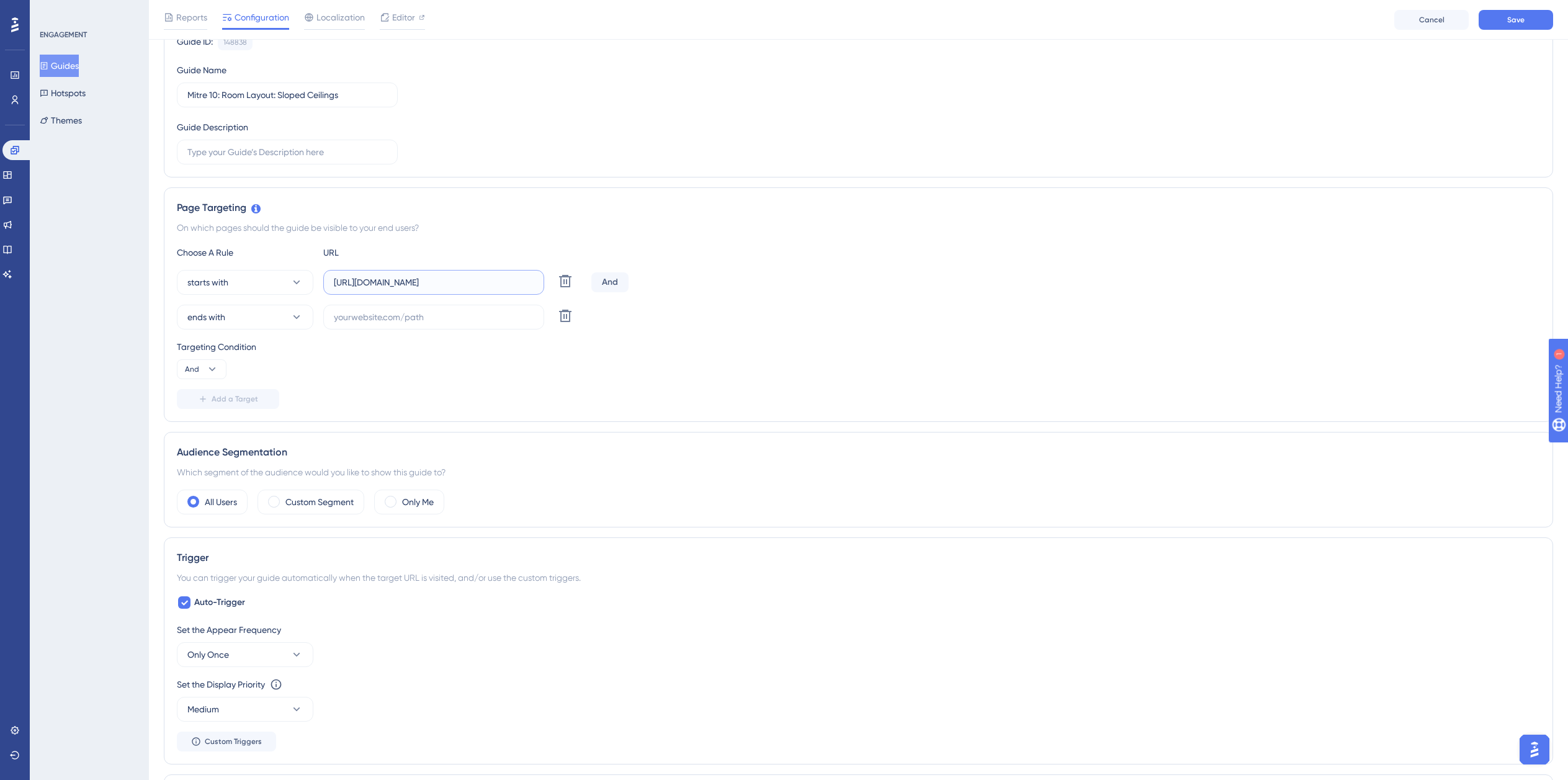
click at [444, 287] on input "https://planner.cyncly-idealspaces.com/uk/design/Draft?partnership=mitre10" at bounding box center [434, 282] width 200 height 14
paste input "dev-planner.cyncly-idealspaces.net/"
type input "https://dev-planner.cyncly-idealspaces.net/"
click at [363, 314] on input "text" at bounding box center [434, 317] width 200 height 14
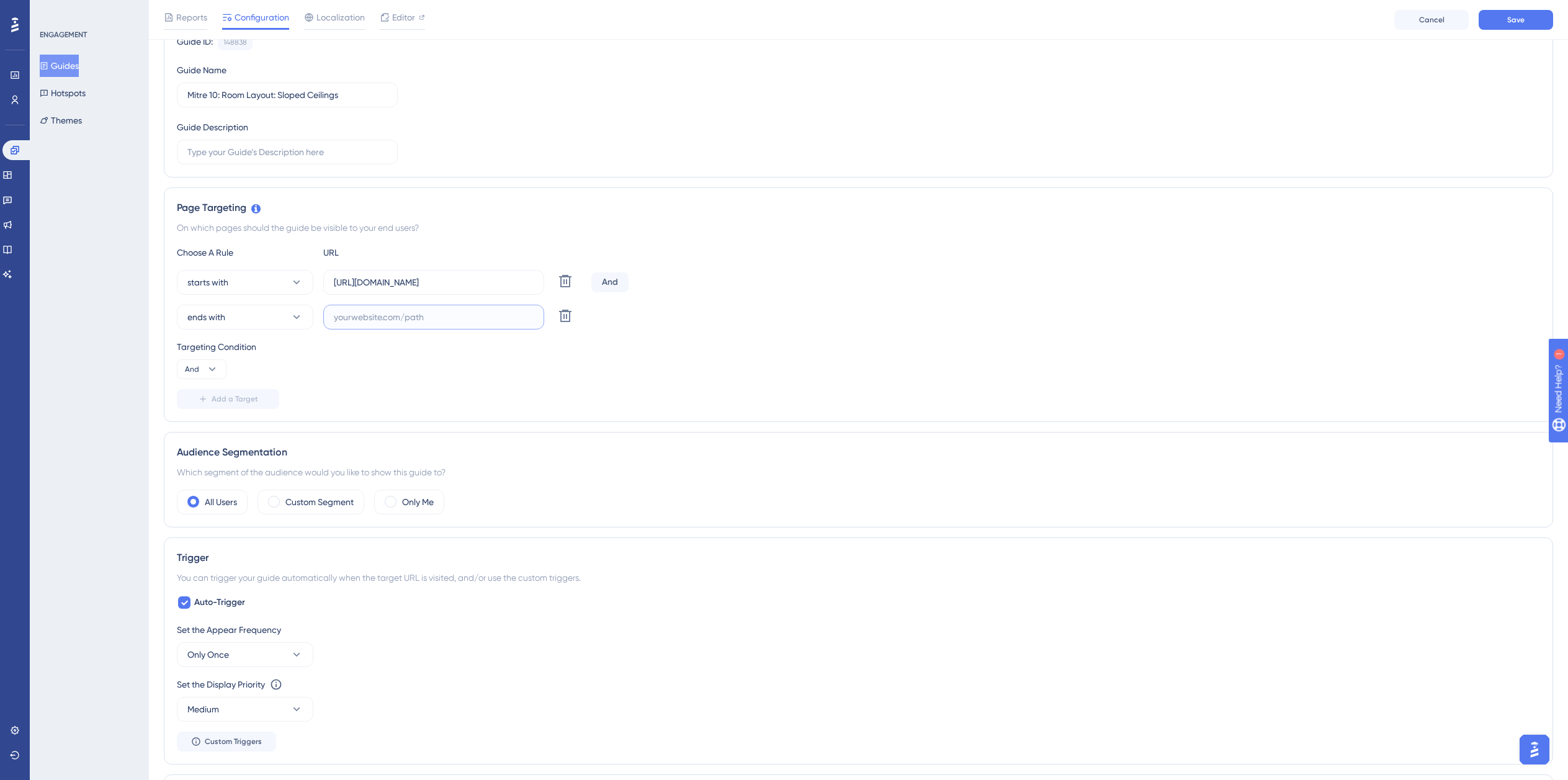
paste input "isdemositena"
type input "isdemositena"
click at [200, 608] on span "Auto-Trigger" at bounding box center [220, 603] width 51 height 15
checkbox input "false"
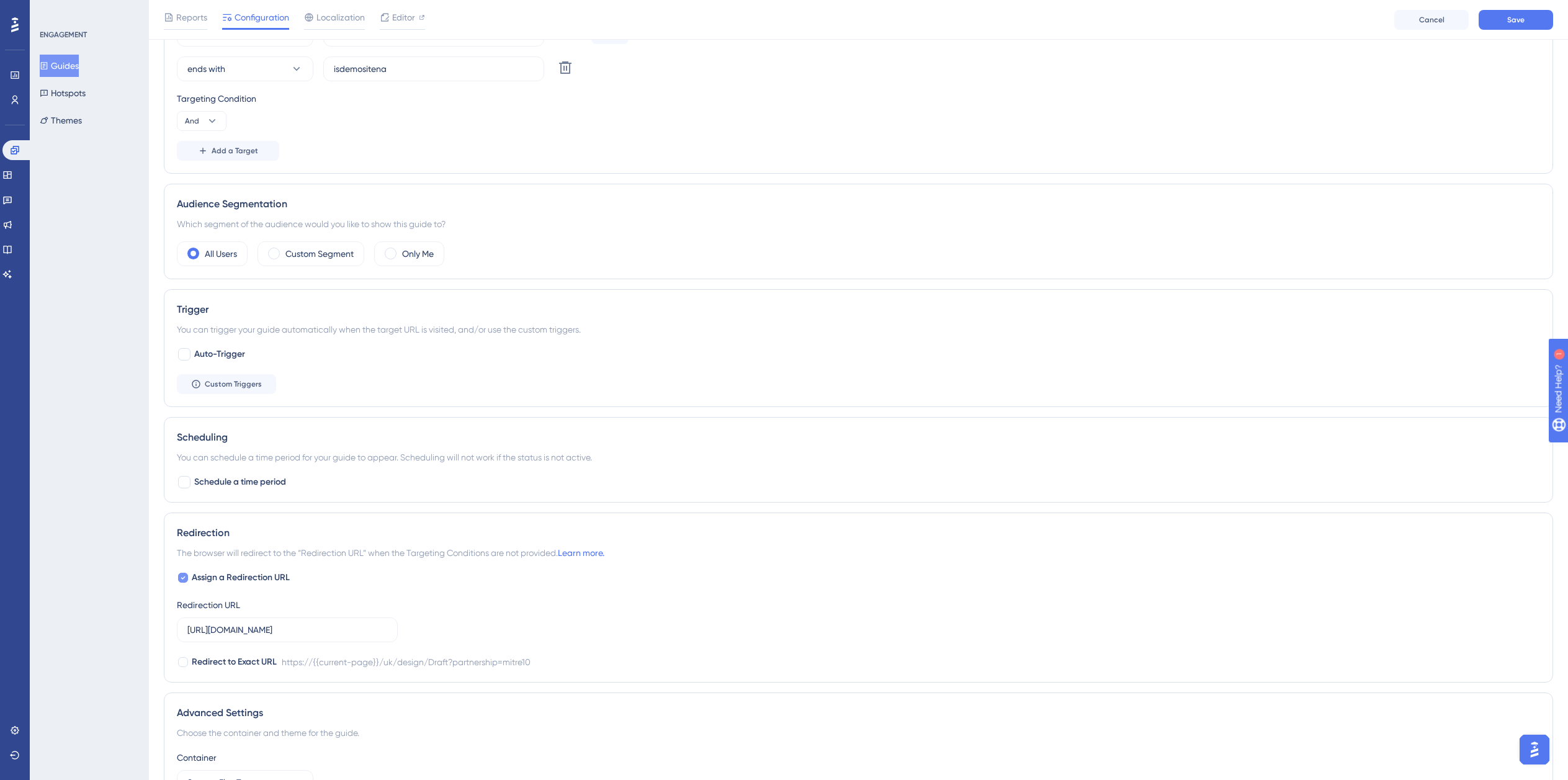
click at [234, 581] on span "Assign a Redirection URL" at bounding box center [241, 578] width 98 height 15
checkbox input "false"
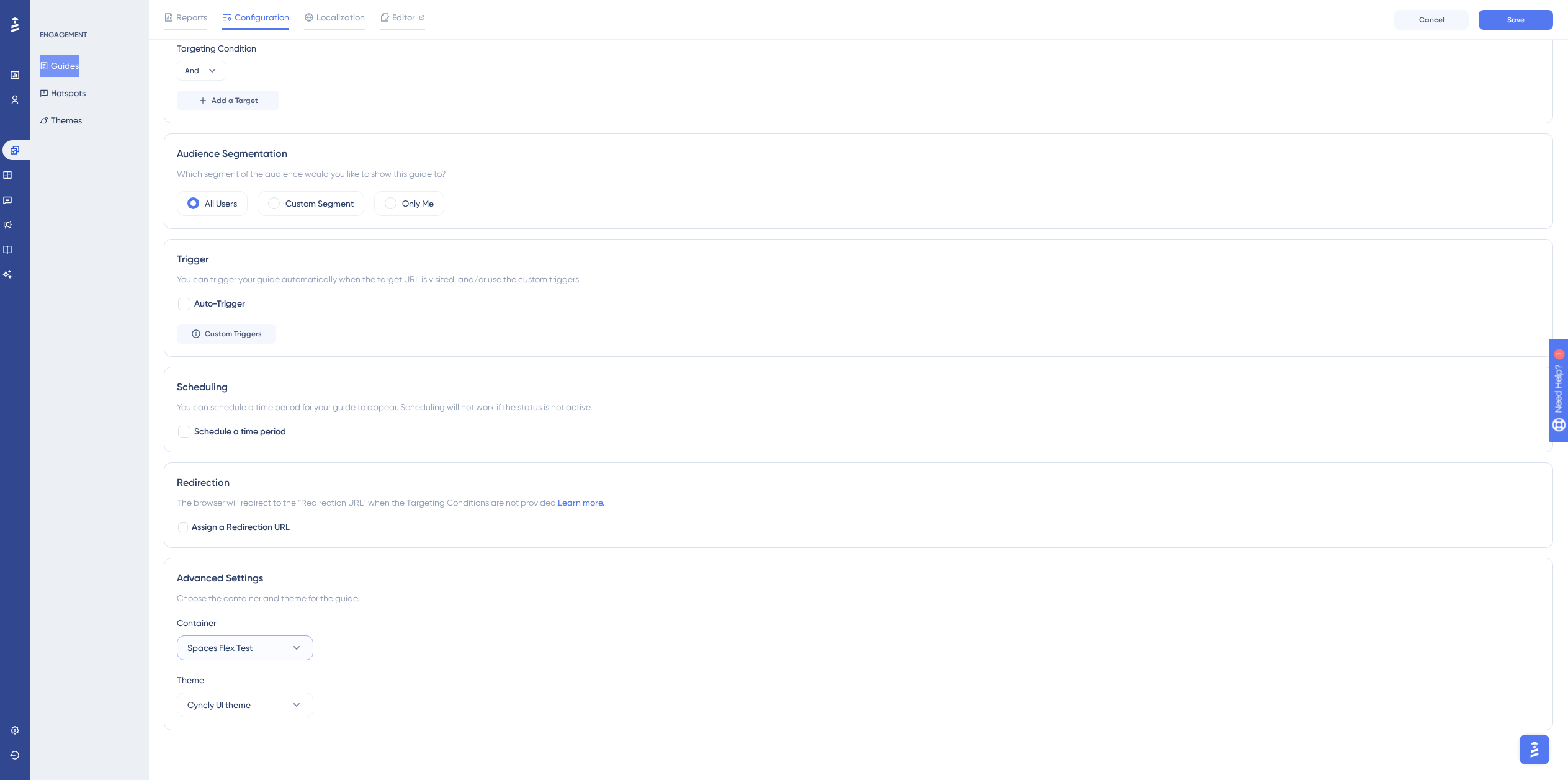
click at [250, 658] on button "Spaces Flex Test" at bounding box center [244, 648] width 136 height 25
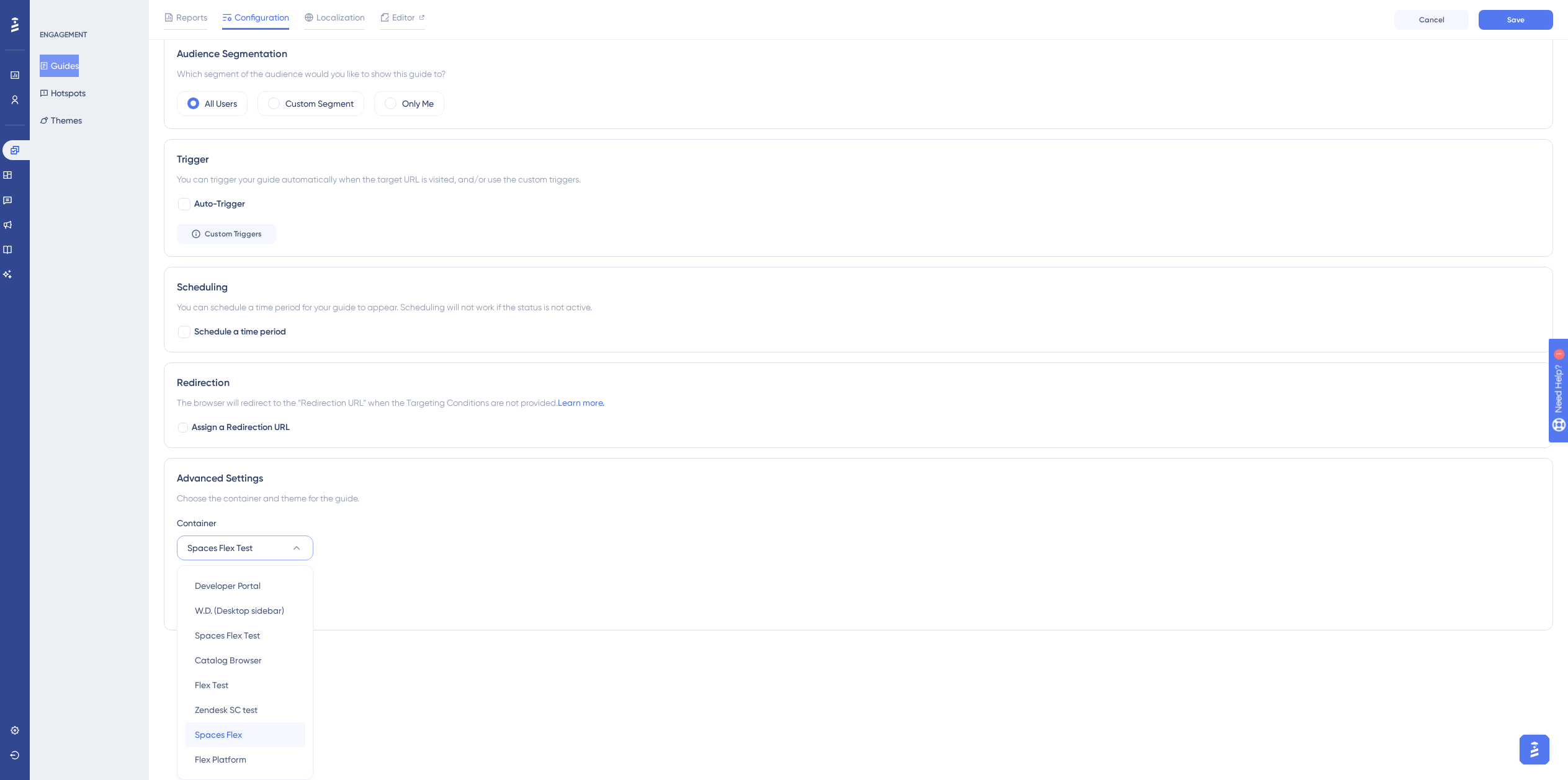
click at [242, 726] on div "Spaces Flex Spaces Flex" at bounding box center [245, 735] width 101 height 25
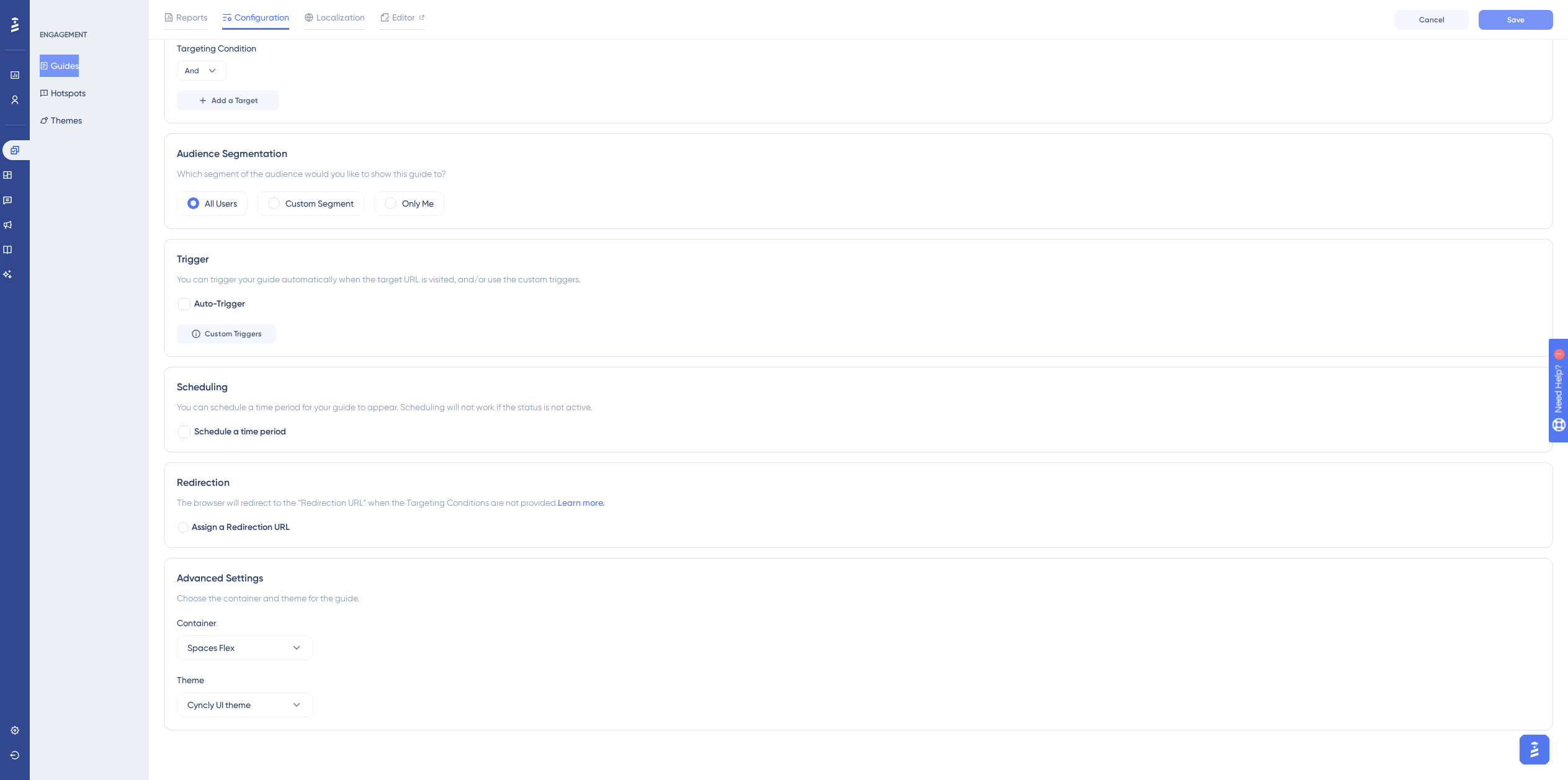
click at [1540, 21] on button "Save" at bounding box center [1516, 20] width 74 height 20
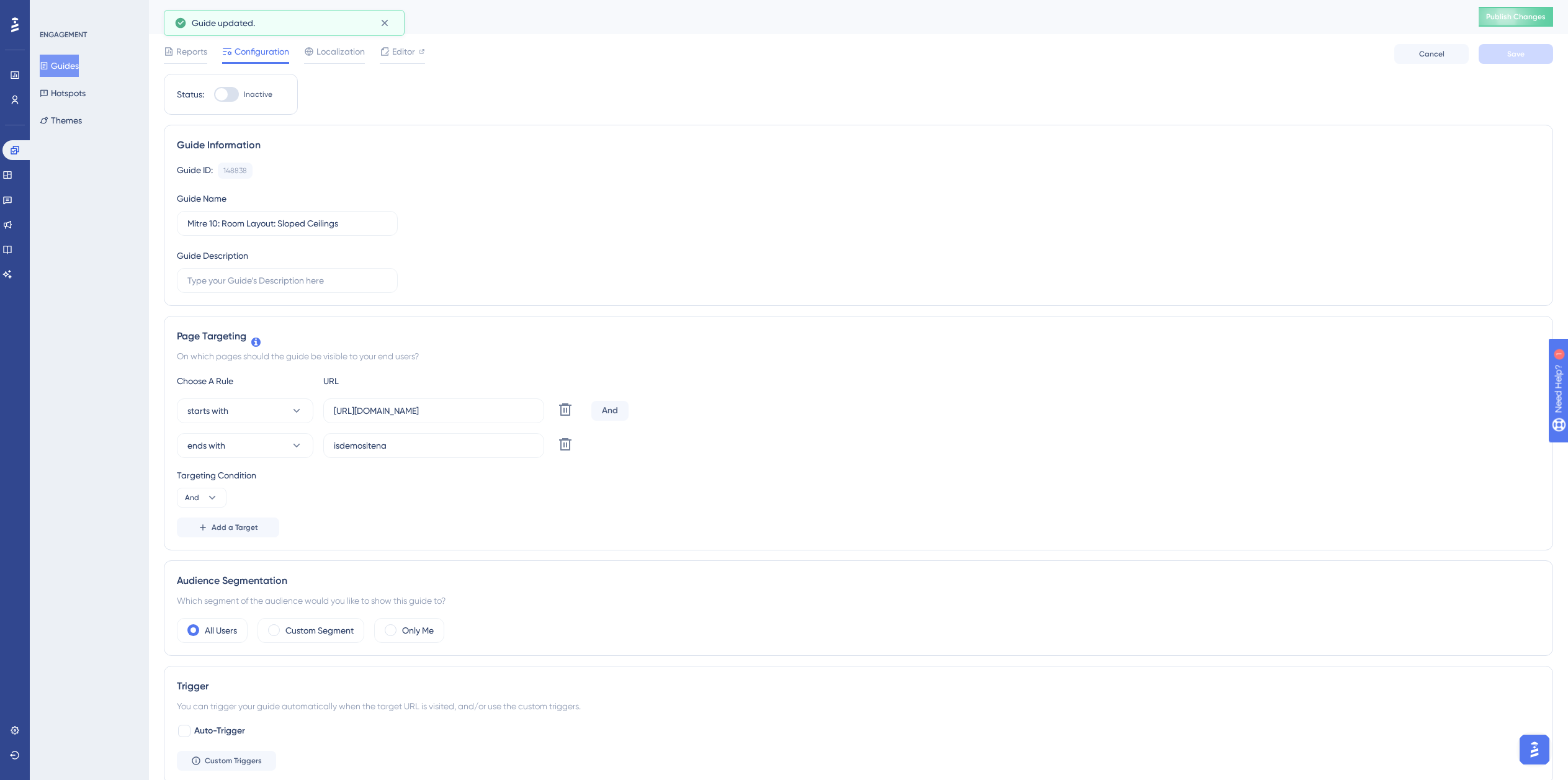
scroll to position [0, 0]
click at [64, 64] on button "Guides" at bounding box center [59, 66] width 39 height 23
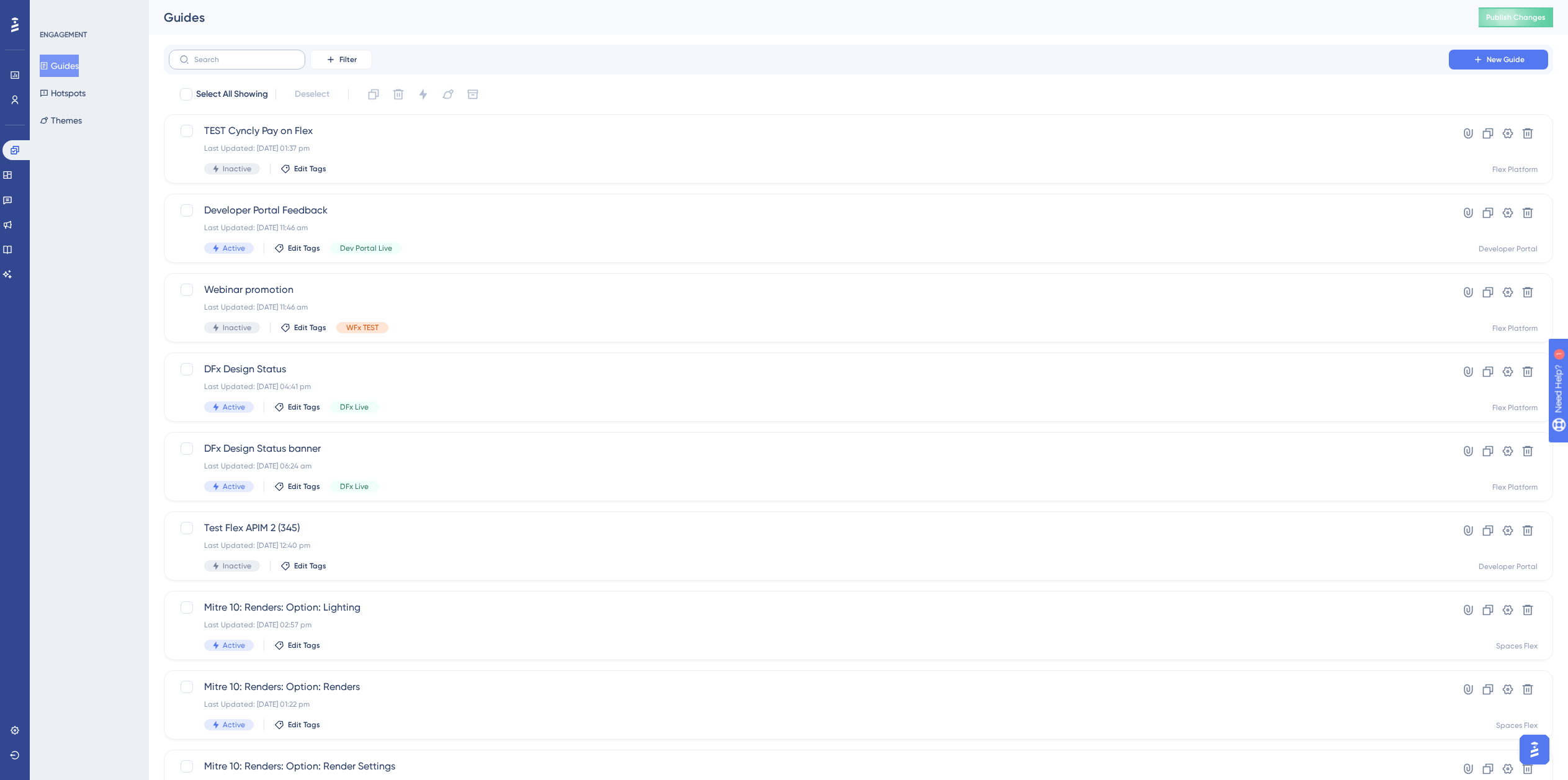
click at [199, 55] on label at bounding box center [236, 59] width 136 height 20
click at [199, 55] on input "text" at bounding box center [244, 60] width 101 height 9
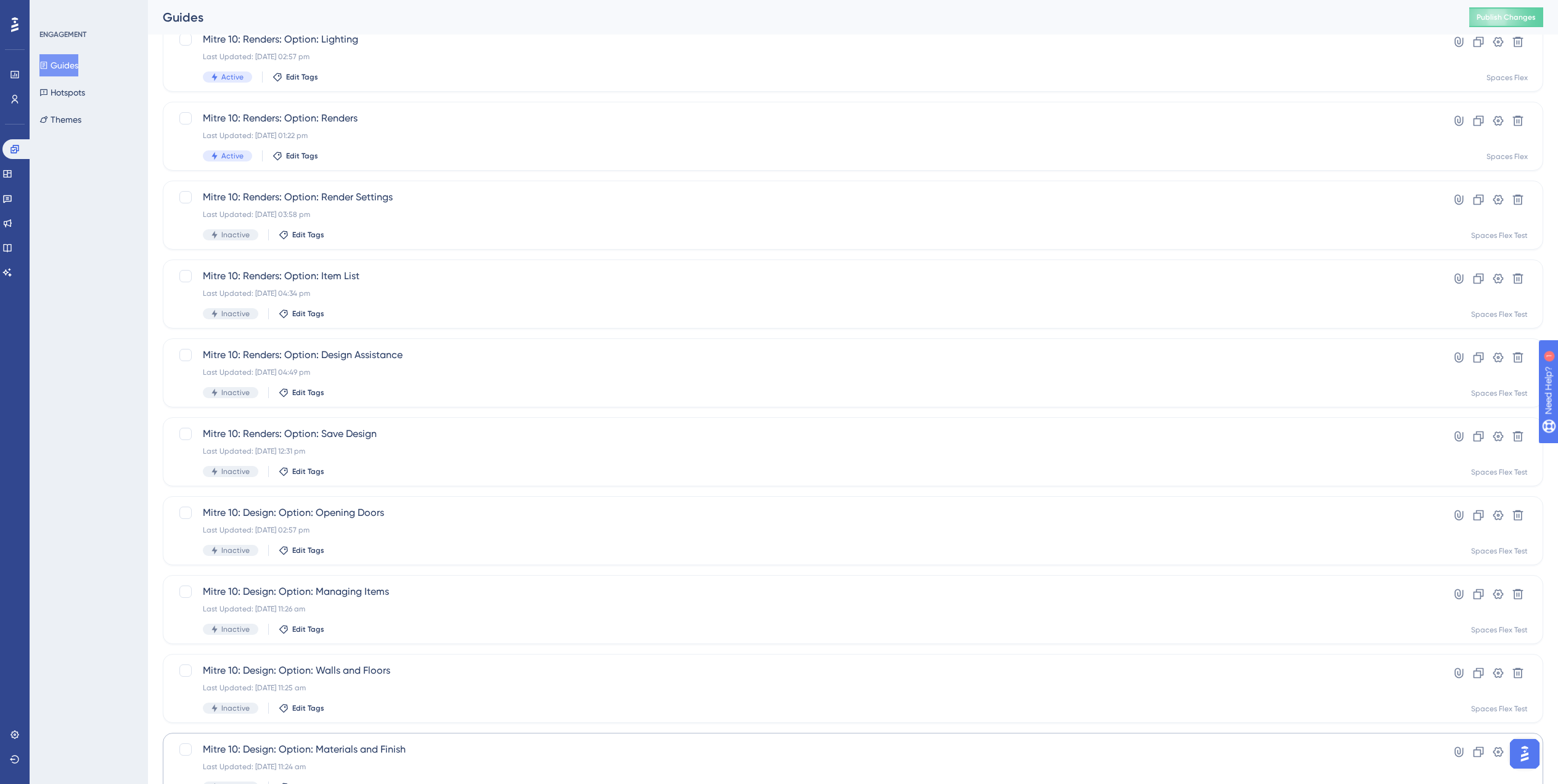
scroll to position [172, 0]
type input "Mit"
click at [254, 741] on button "3" at bounding box center [246, 734] width 20 height 20
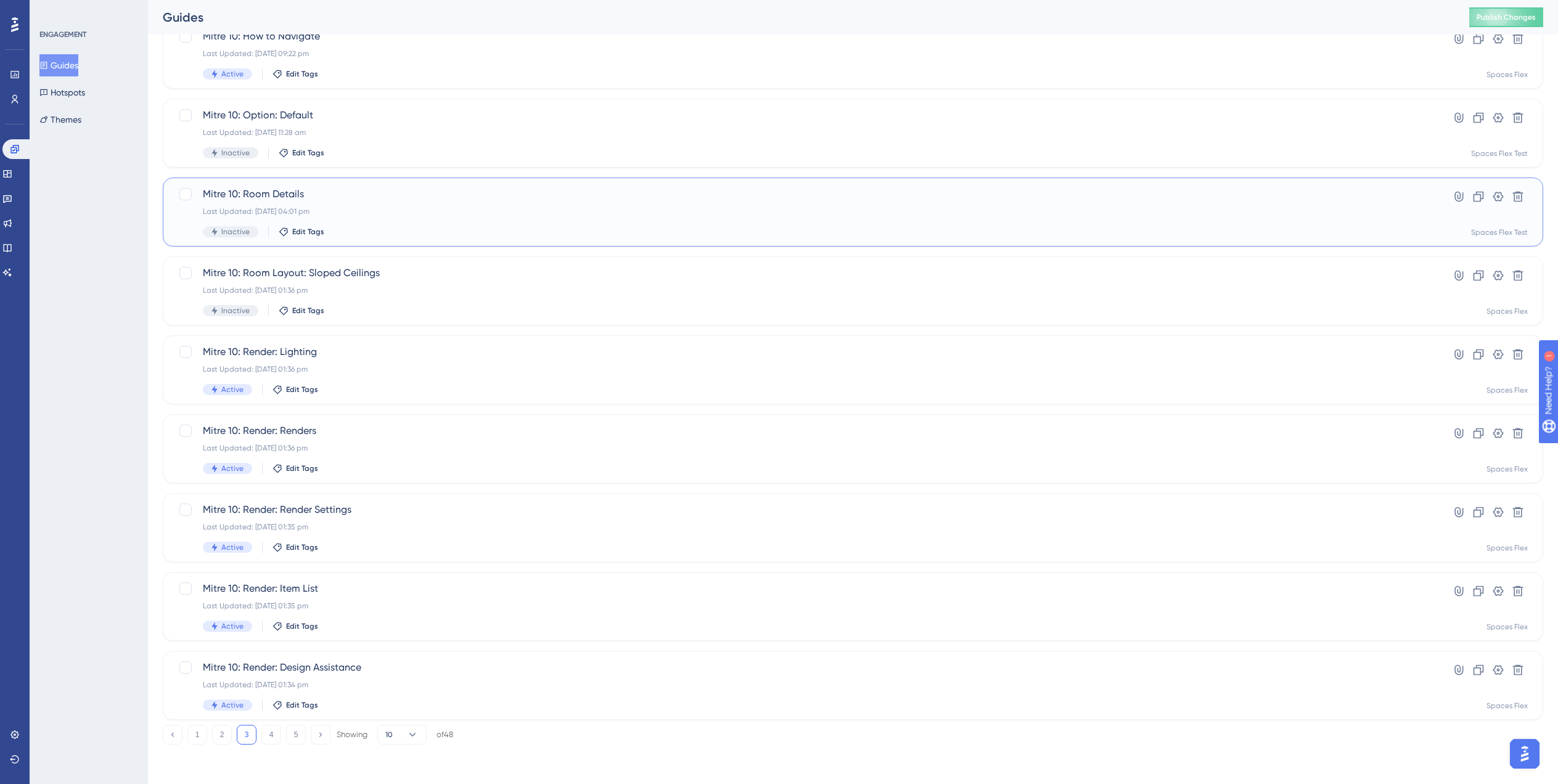
click at [415, 207] on div "Last Updated: 29 Jul 2025 04:01 pm" at bounding box center [804, 212] width 1202 height 10
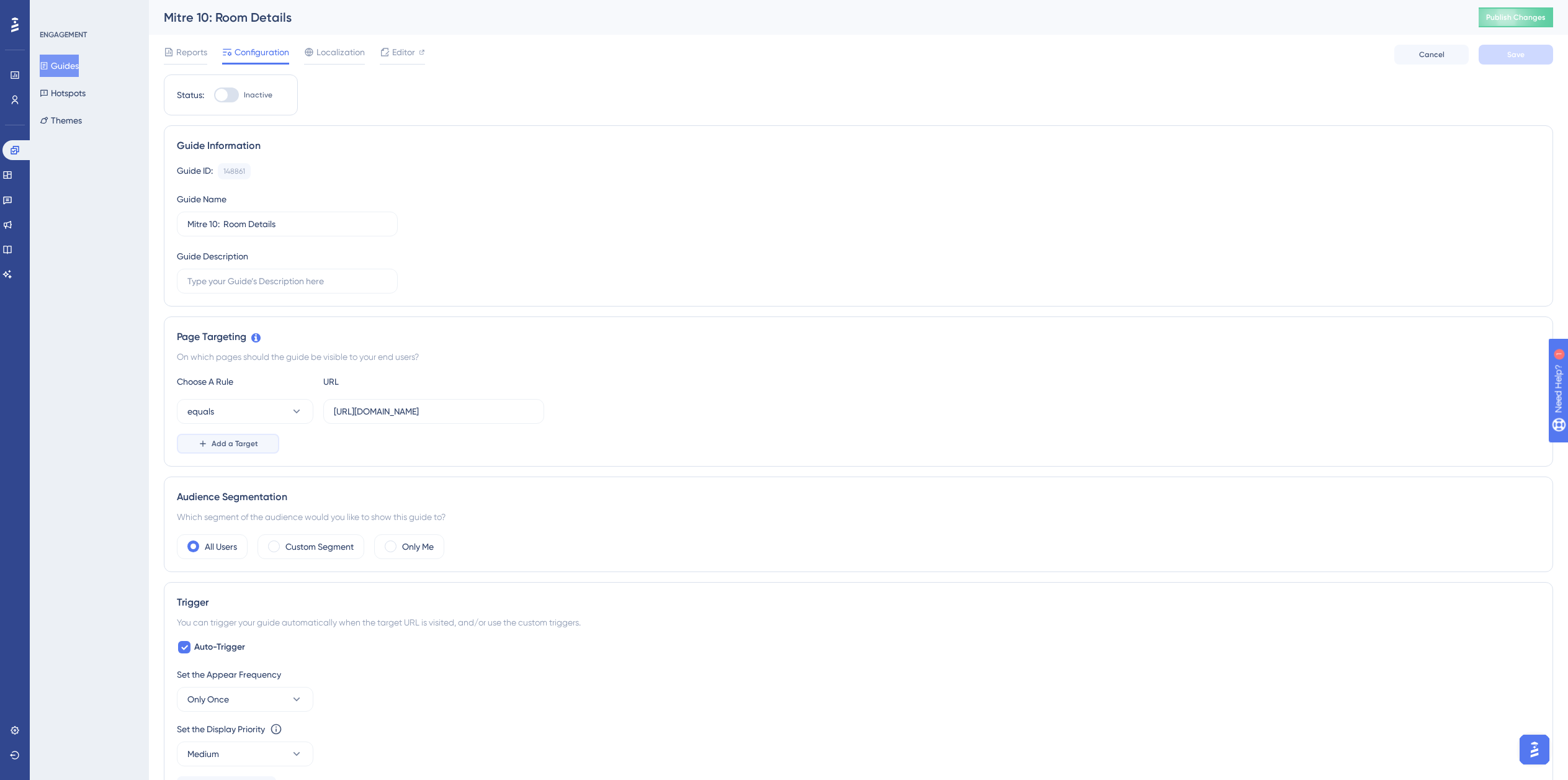
click at [212, 449] on button "Add a Target" at bounding box center [228, 443] width 102 height 20
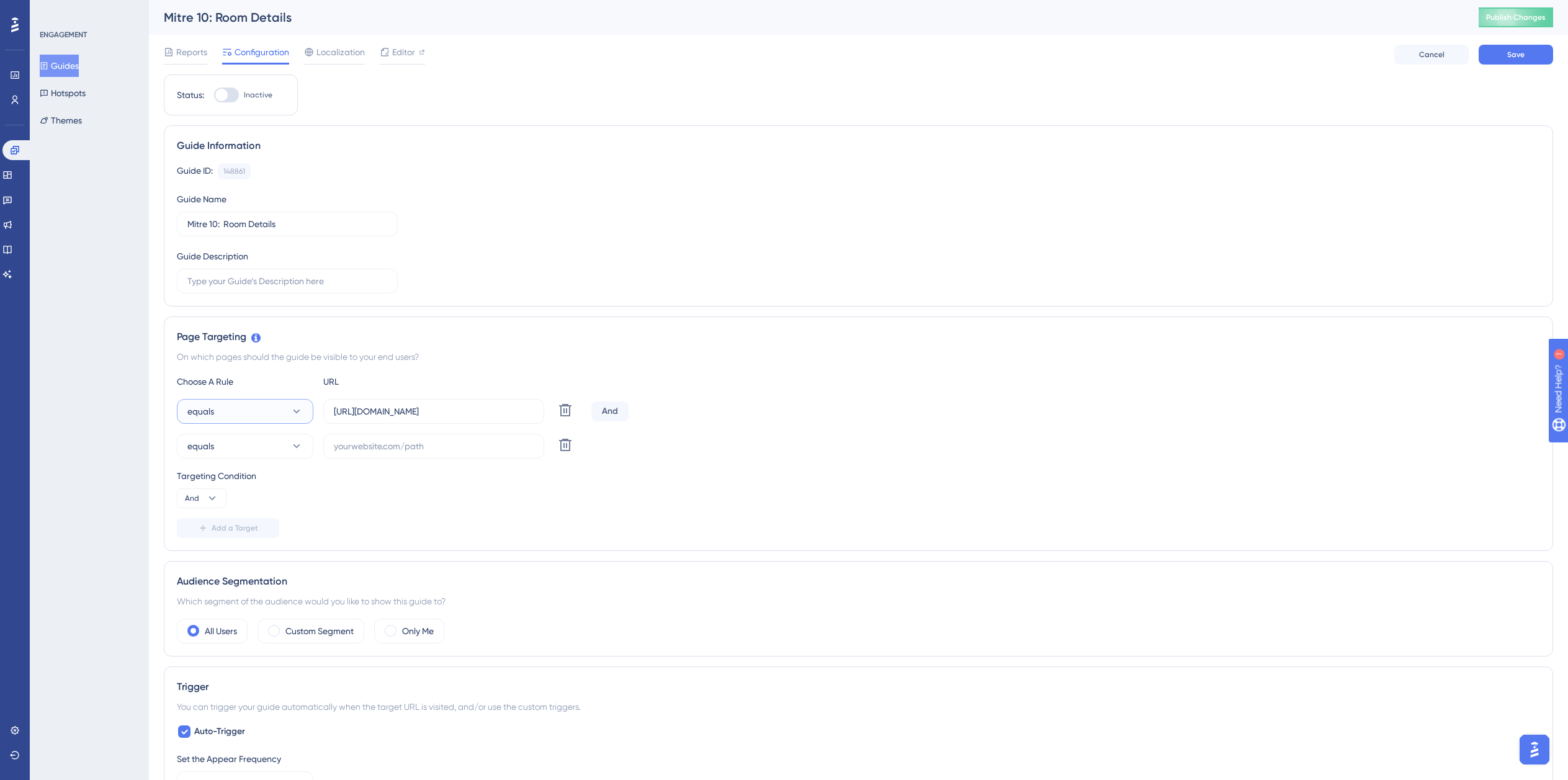
click at [239, 403] on button "equals" at bounding box center [244, 412] width 136 height 25
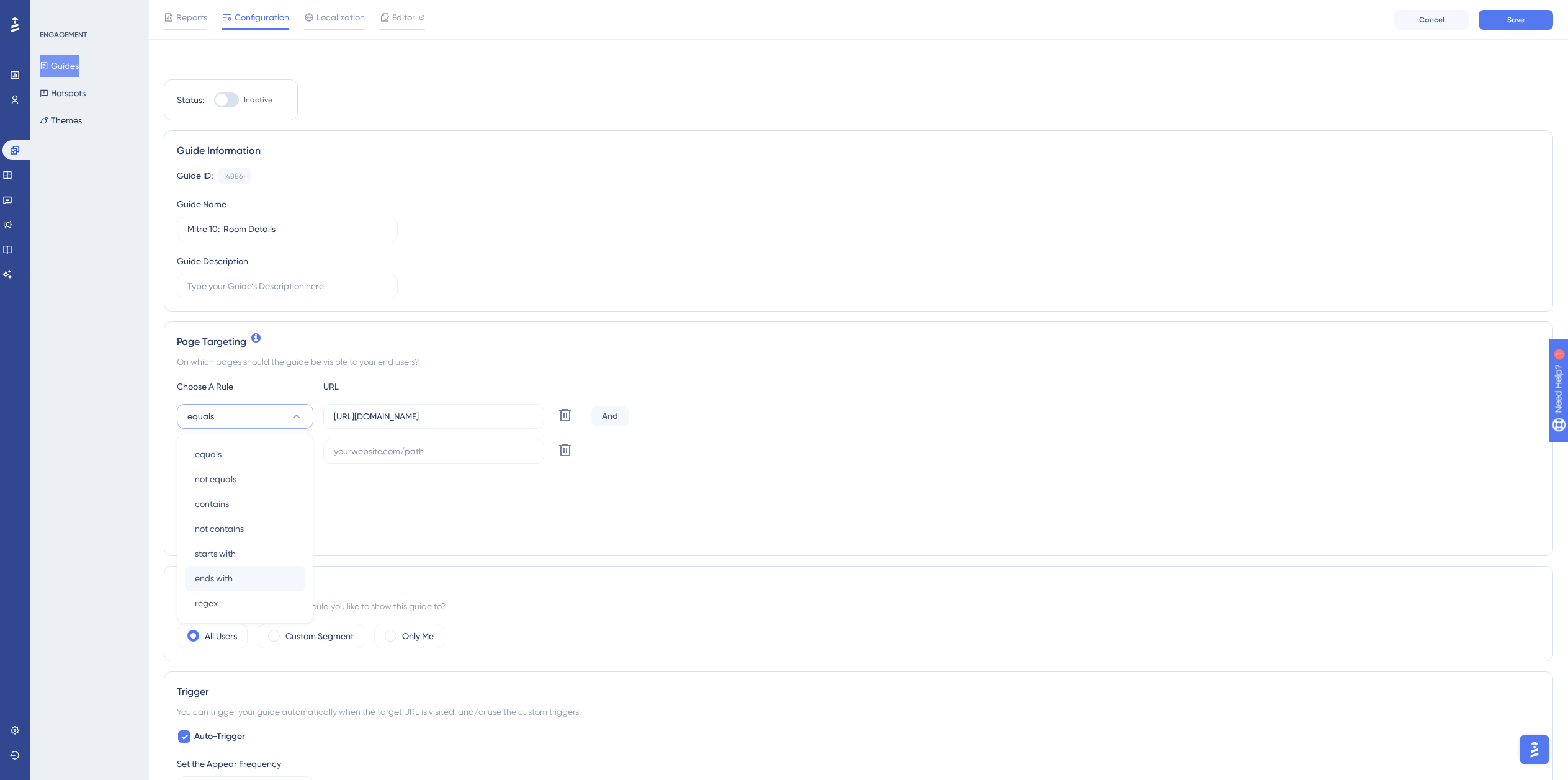
scroll to position [134, 0]
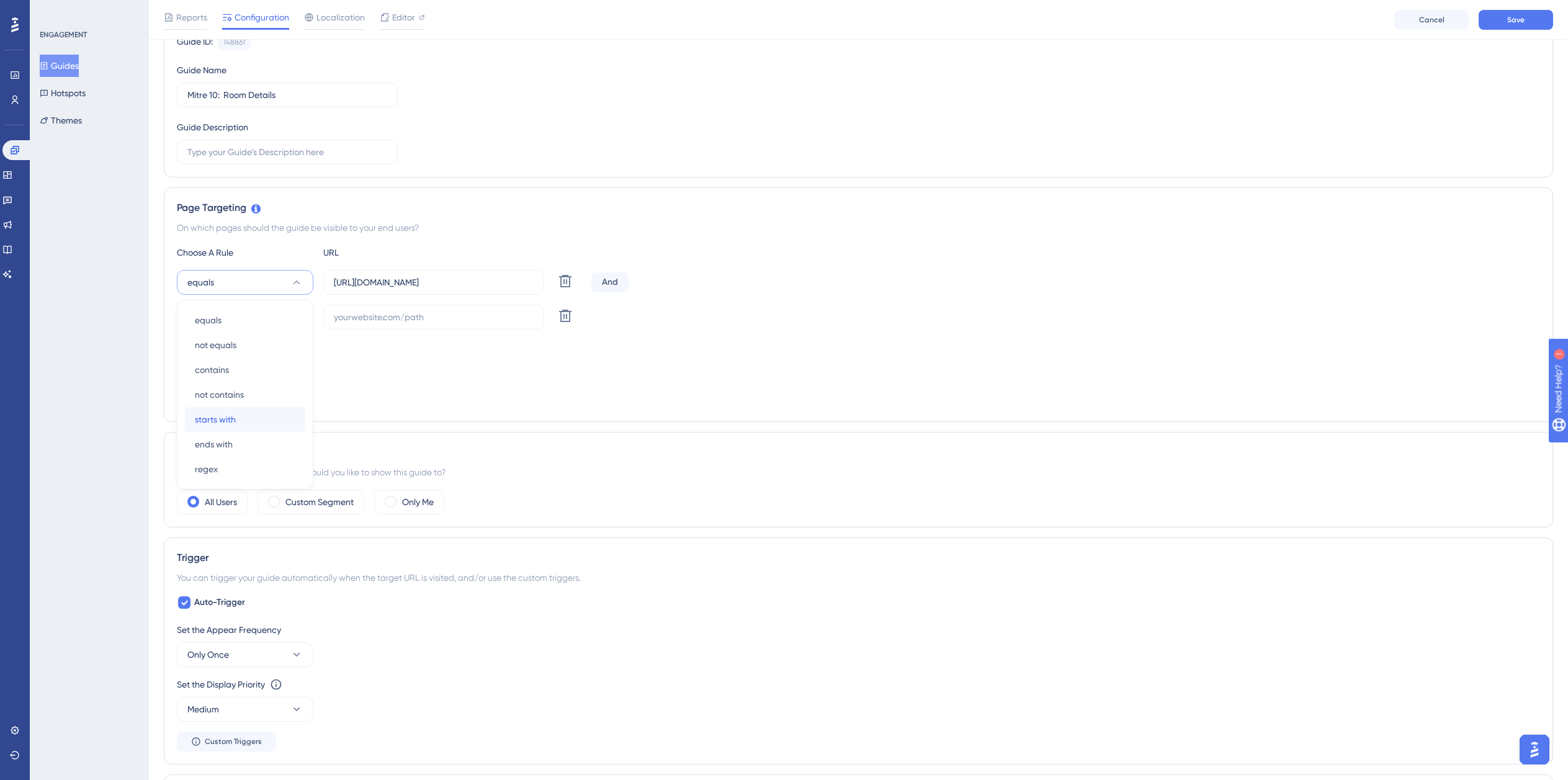
click at [235, 417] on span "starts with" at bounding box center [215, 420] width 41 height 15
click at [241, 320] on button "equals" at bounding box center [244, 317] width 136 height 25
click at [212, 482] on span "ends with" at bounding box center [214, 479] width 38 height 15
click at [387, 320] on input "text" at bounding box center [434, 317] width 200 height 14
paste input "isdemositena"
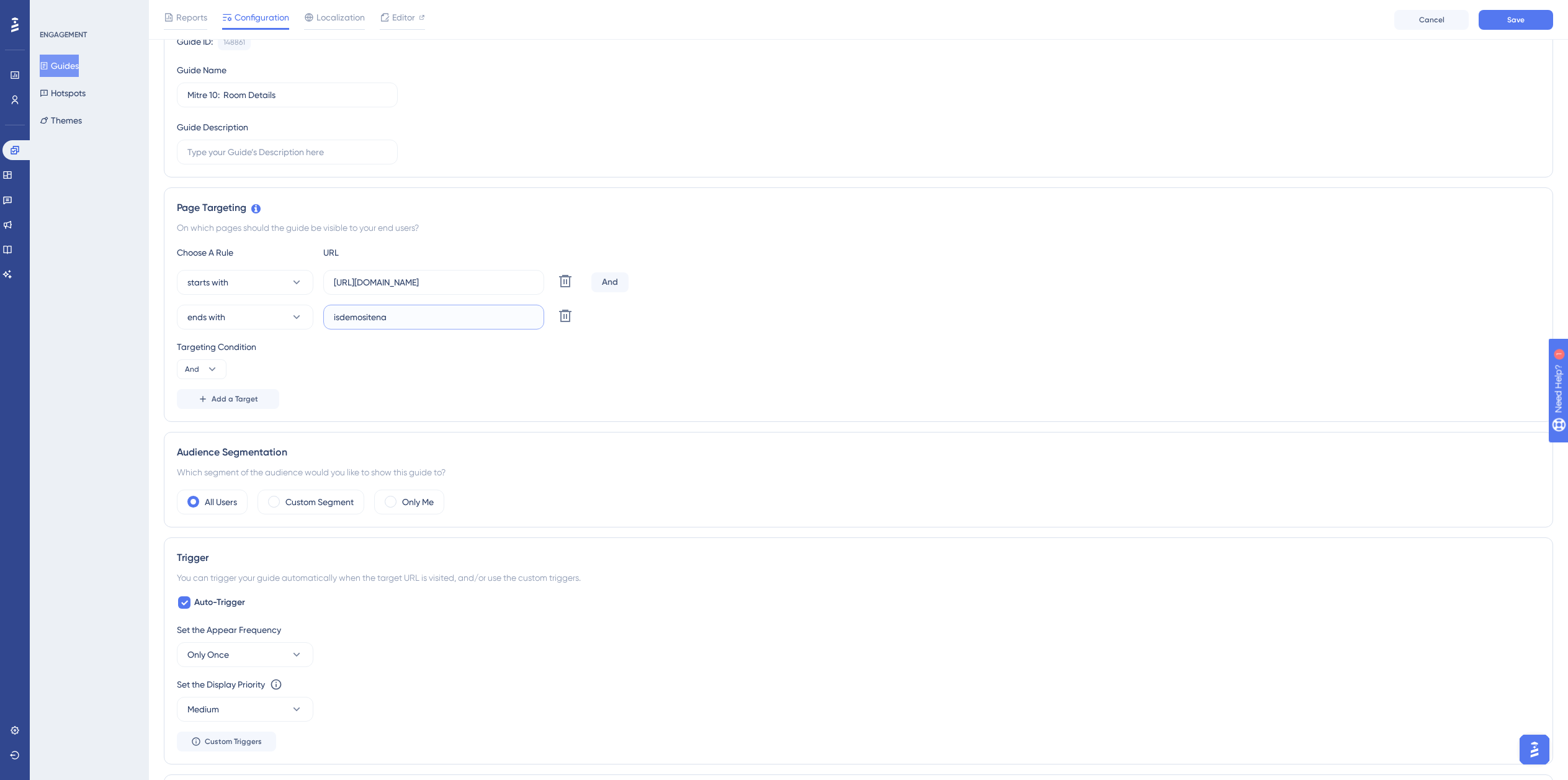
type input "isdemositena"
click at [390, 286] on input "https://planner.cyncly-idealspaces.com/uk/design/Draft?partnership=mitre10" at bounding box center [434, 282] width 200 height 14
paste input "dev-planner.cyncly-idealspaces.net/"
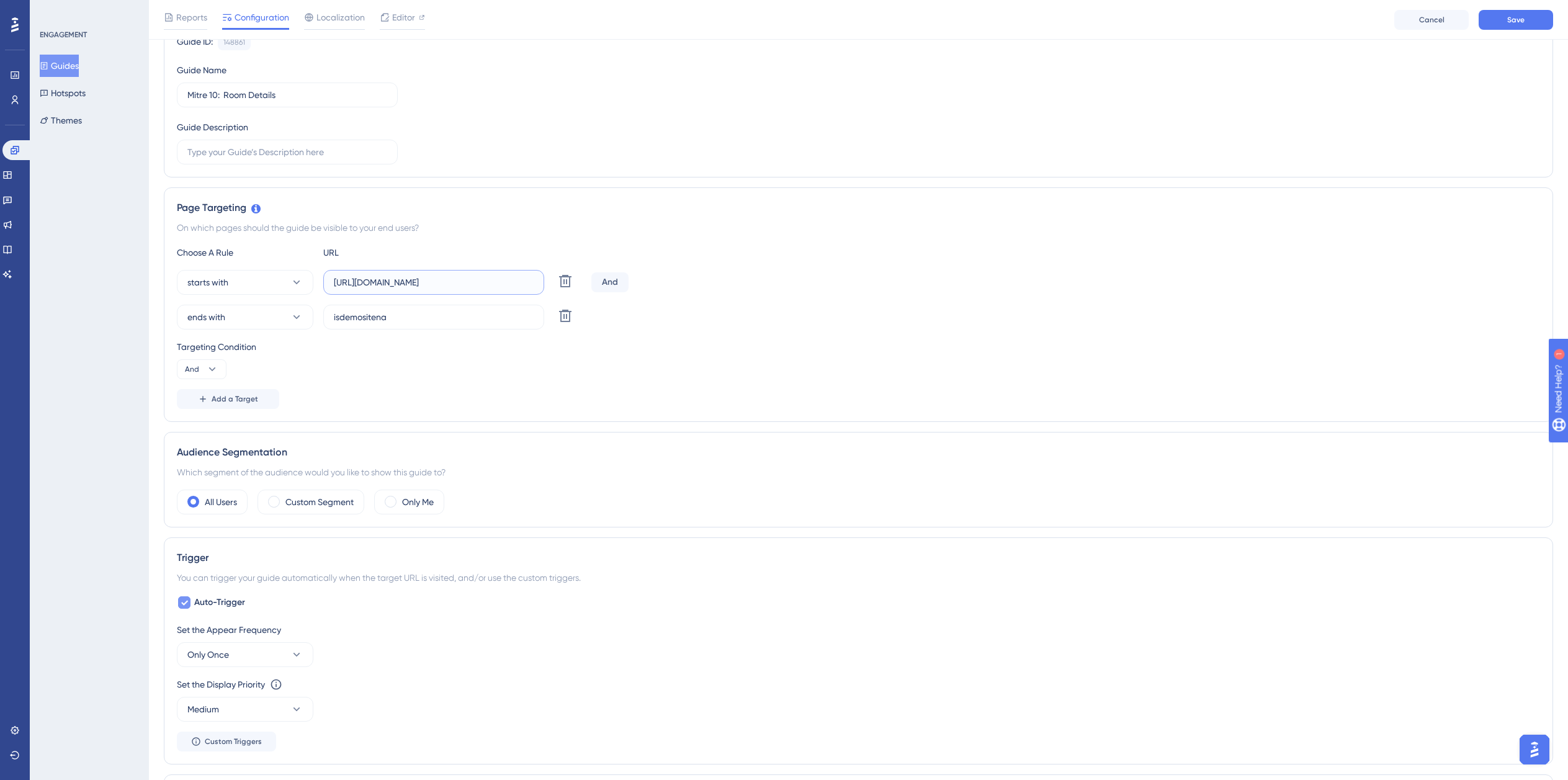
type input "https://dev-planner.cyncly-idealspaces.net/"
click at [220, 601] on span "Auto-Trigger" at bounding box center [220, 603] width 51 height 15
checkbox input "false"
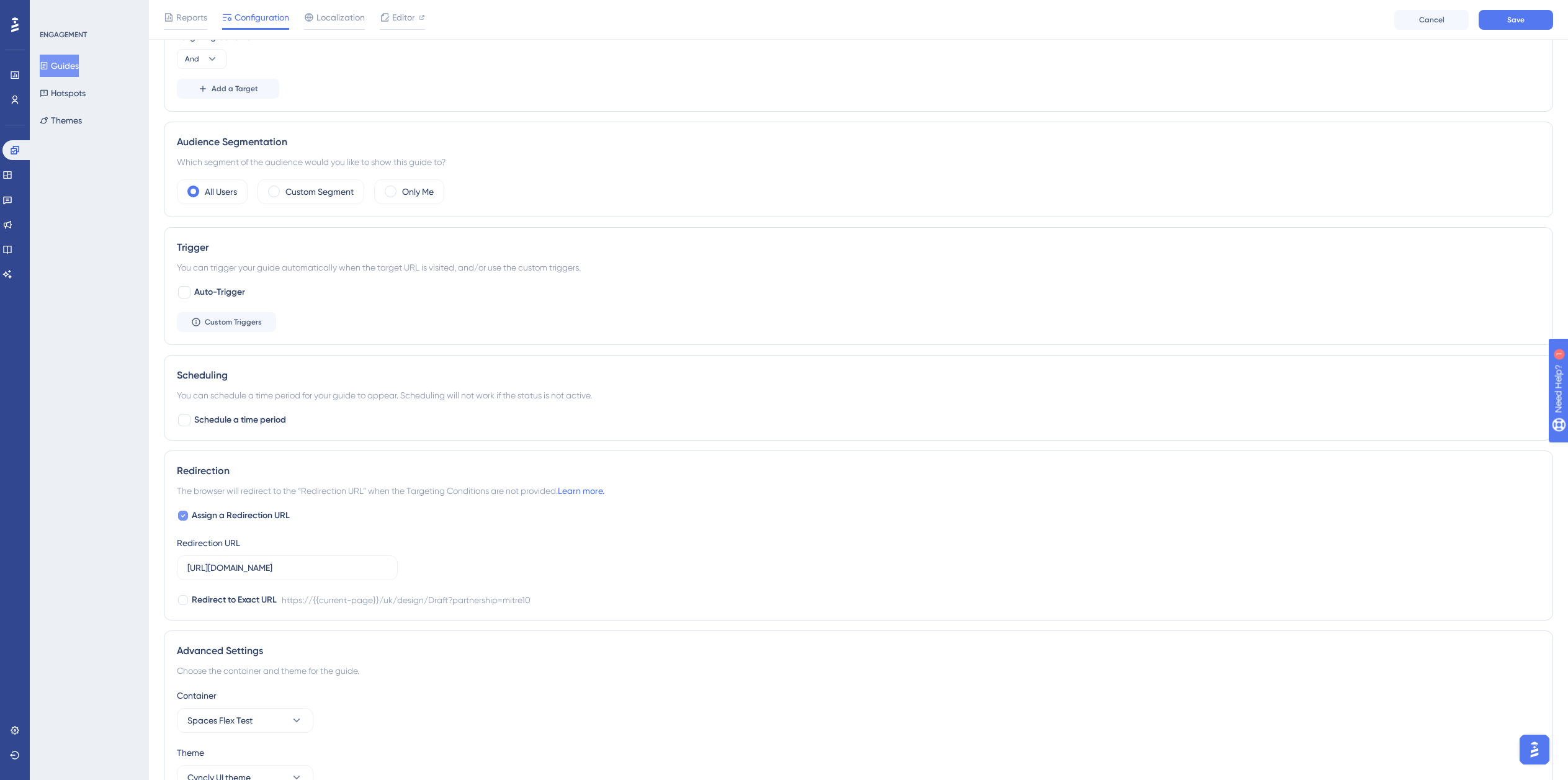
click at [247, 509] on span "Assign a Redirection URL" at bounding box center [241, 516] width 98 height 15
checkbox input "false"
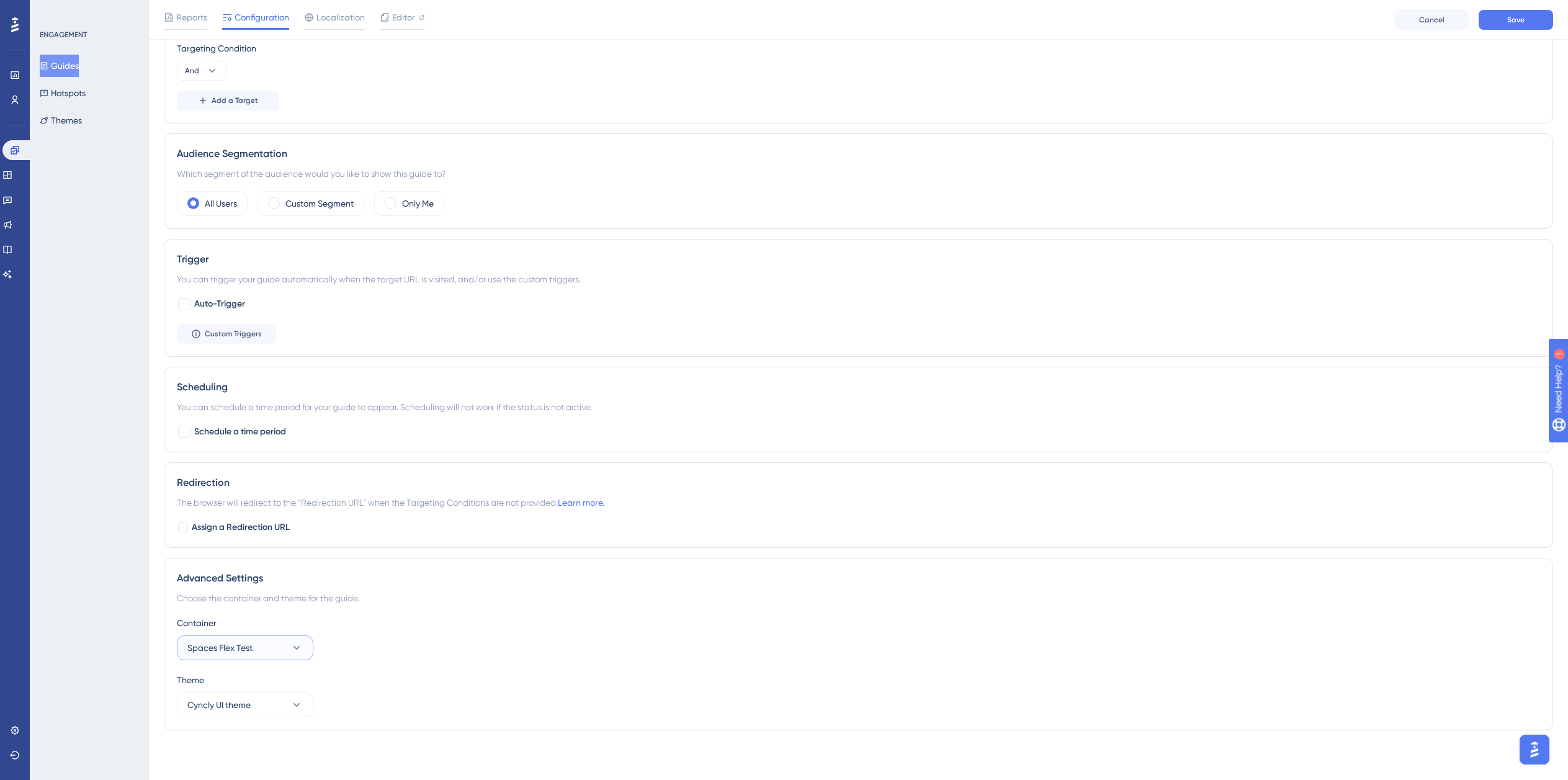
click at [269, 641] on button "Spaces Flex Test" at bounding box center [244, 648] width 136 height 25
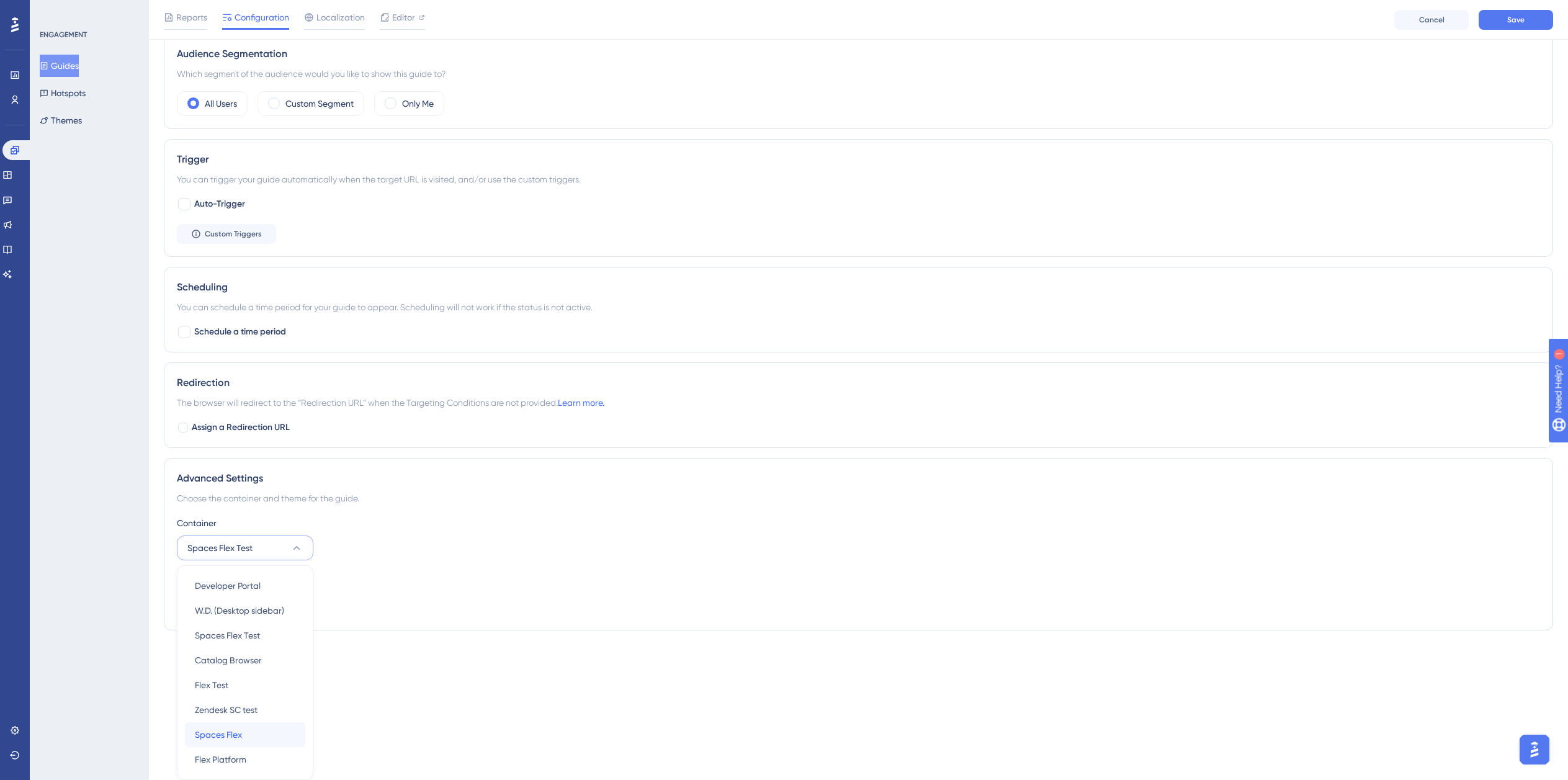
click at [232, 738] on span "Spaces Flex" at bounding box center [218, 735] width 47 height 15
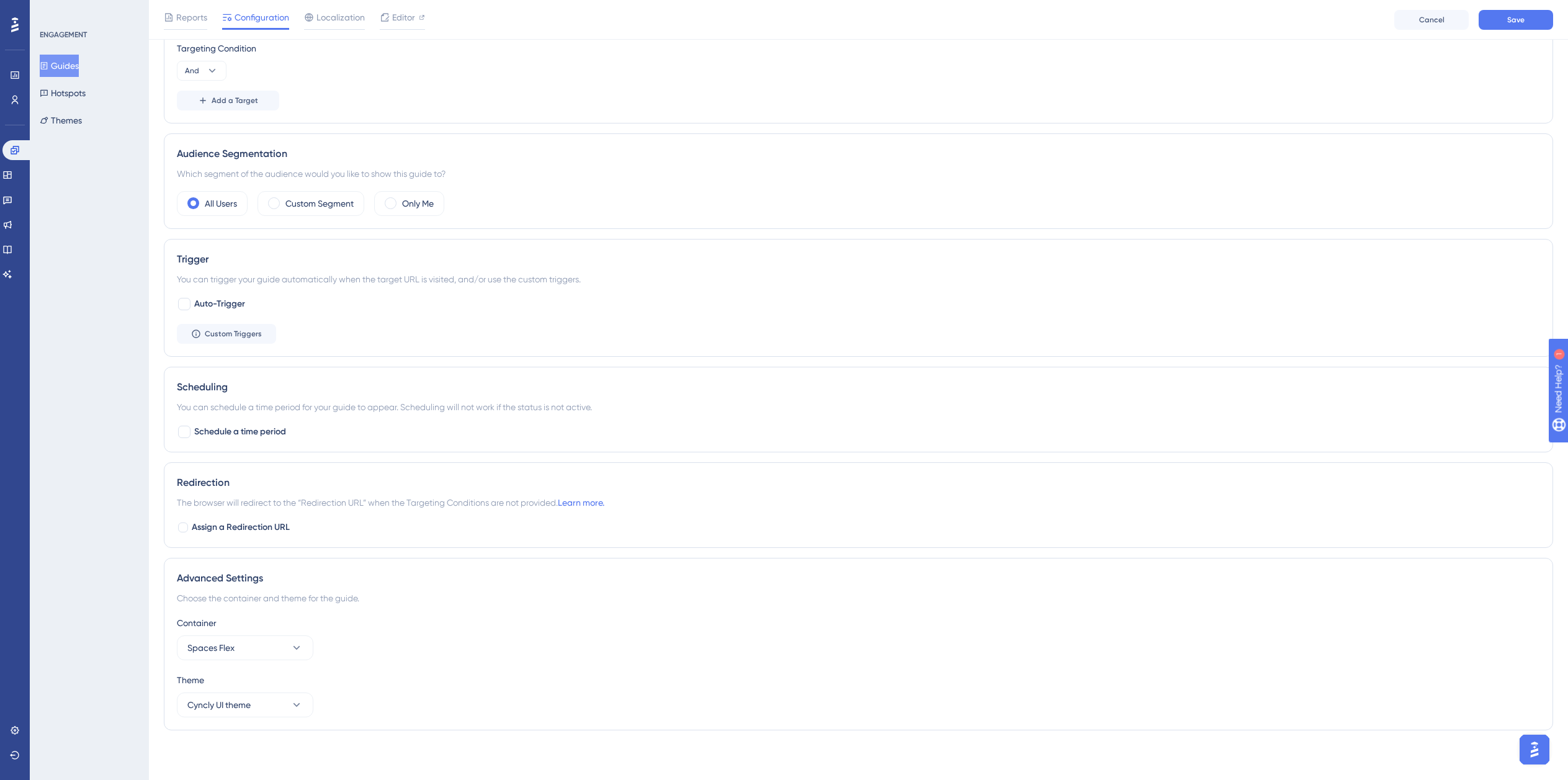
scroll to position [0, 9]
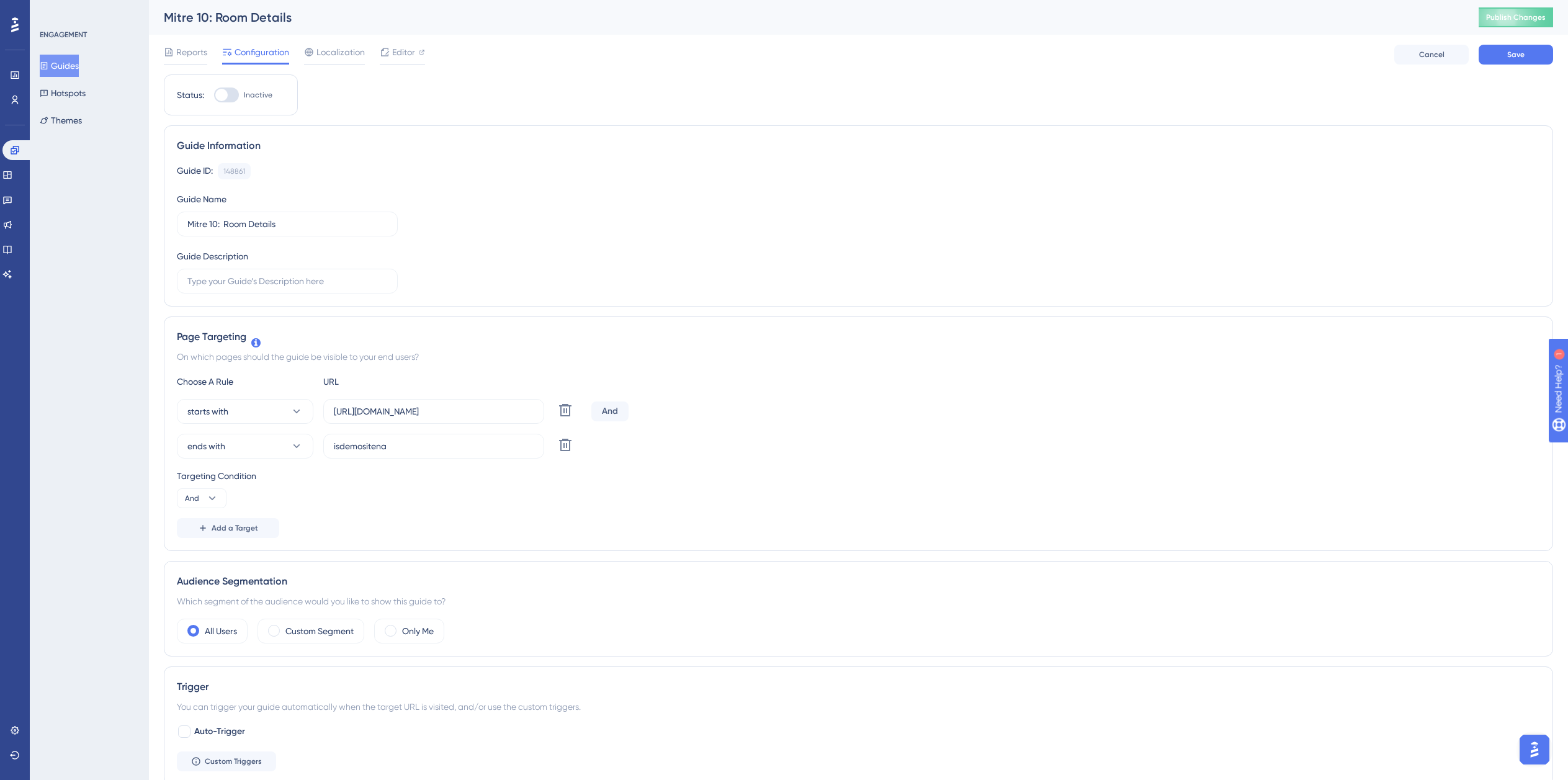
click at [219, 95] on div at bounding box center [226, 95] width 25 height 15
click at [214, 95] on input "Inactive" at bounding box center [214, 95] width 1 height 1
checkbox input "true"
click at [1488, 55] on button "Save" at bounding box center [1516, 54] width 74 height 20
click at [68, 72] on button "Guides" at bounding box center [59, 66] width 39 height 23
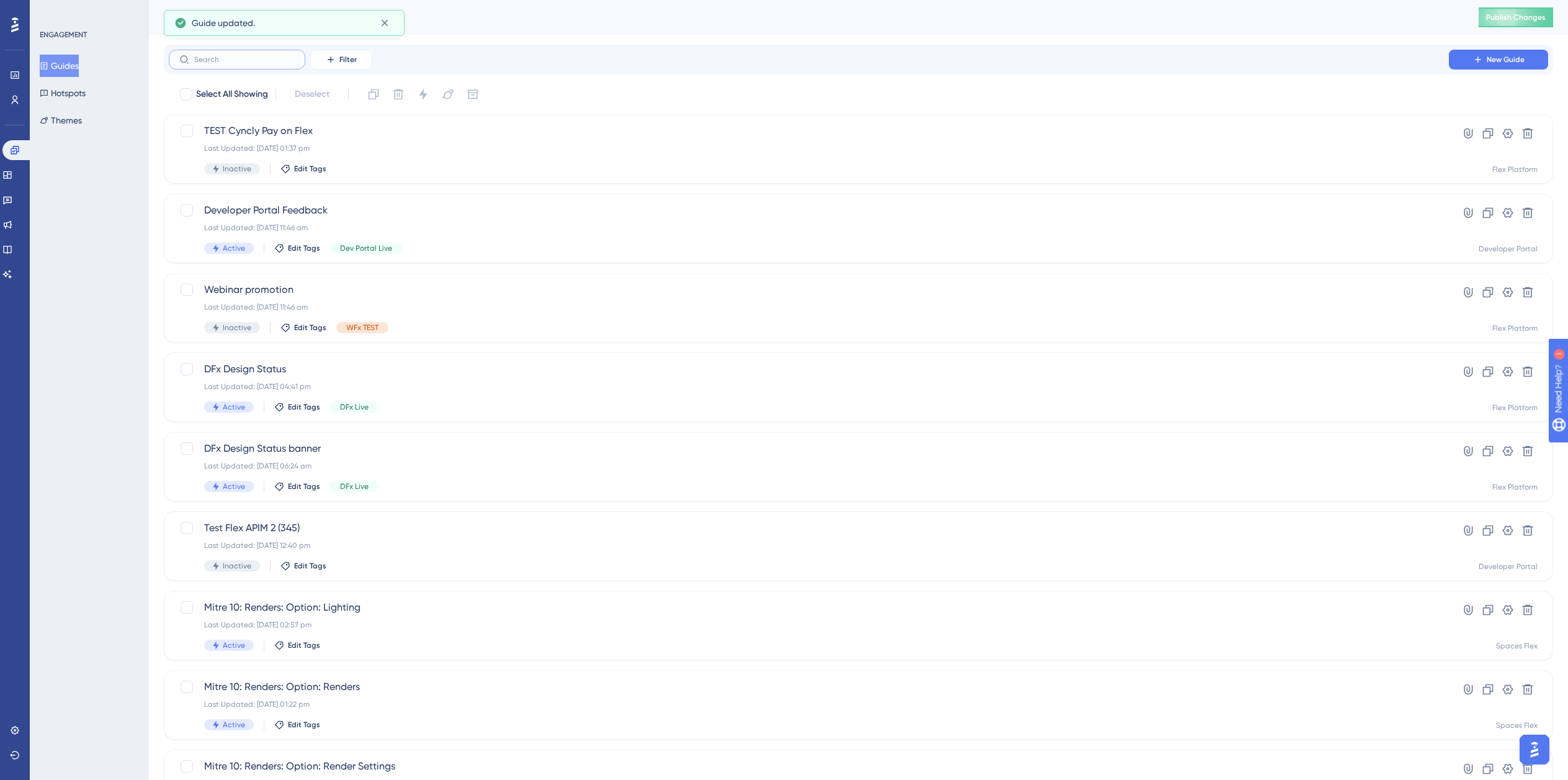
click at [263, 60] on input "text" at bounding box center [244, 60] width 101 height 9
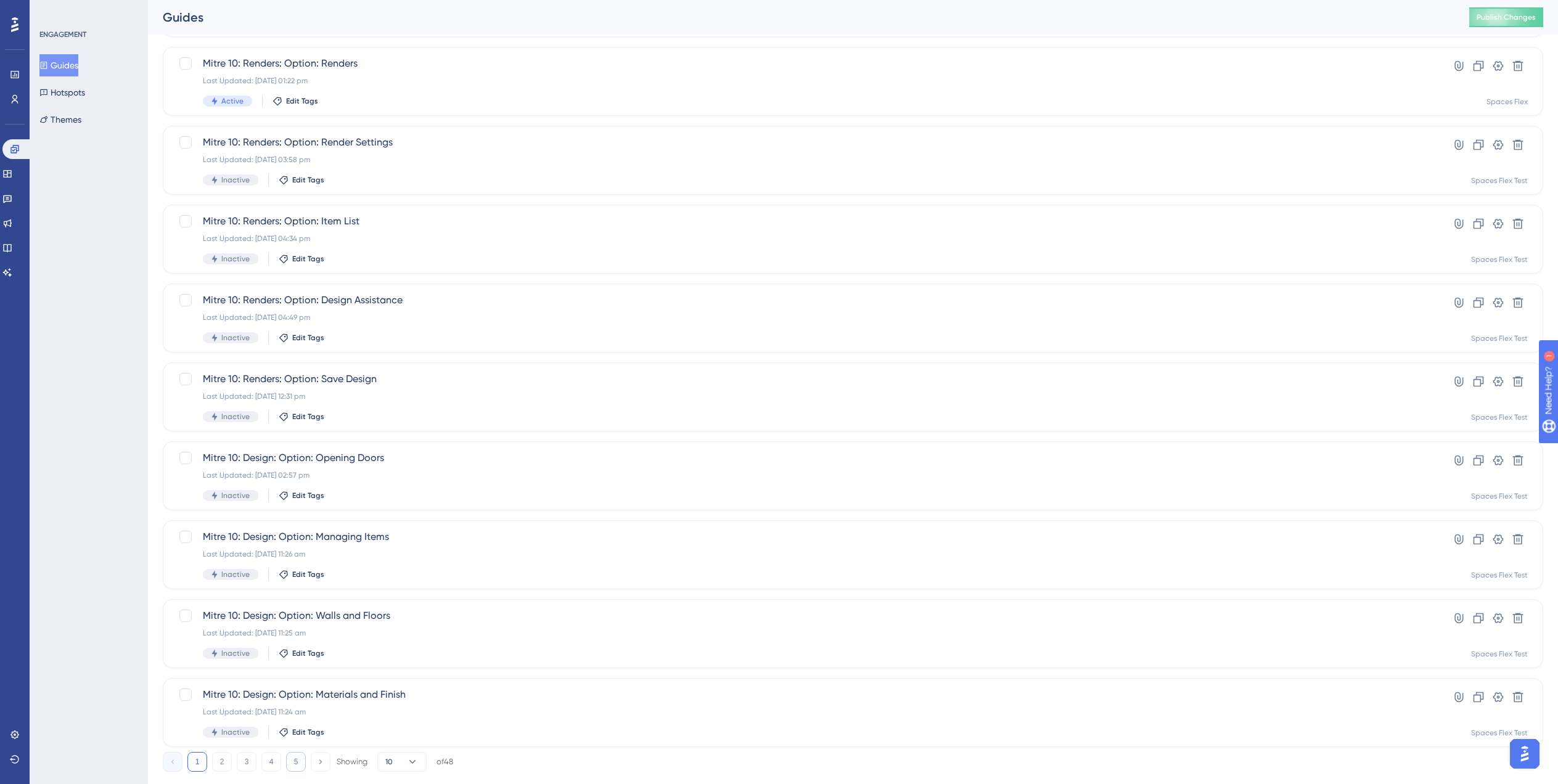
scroll to position [172, 0]
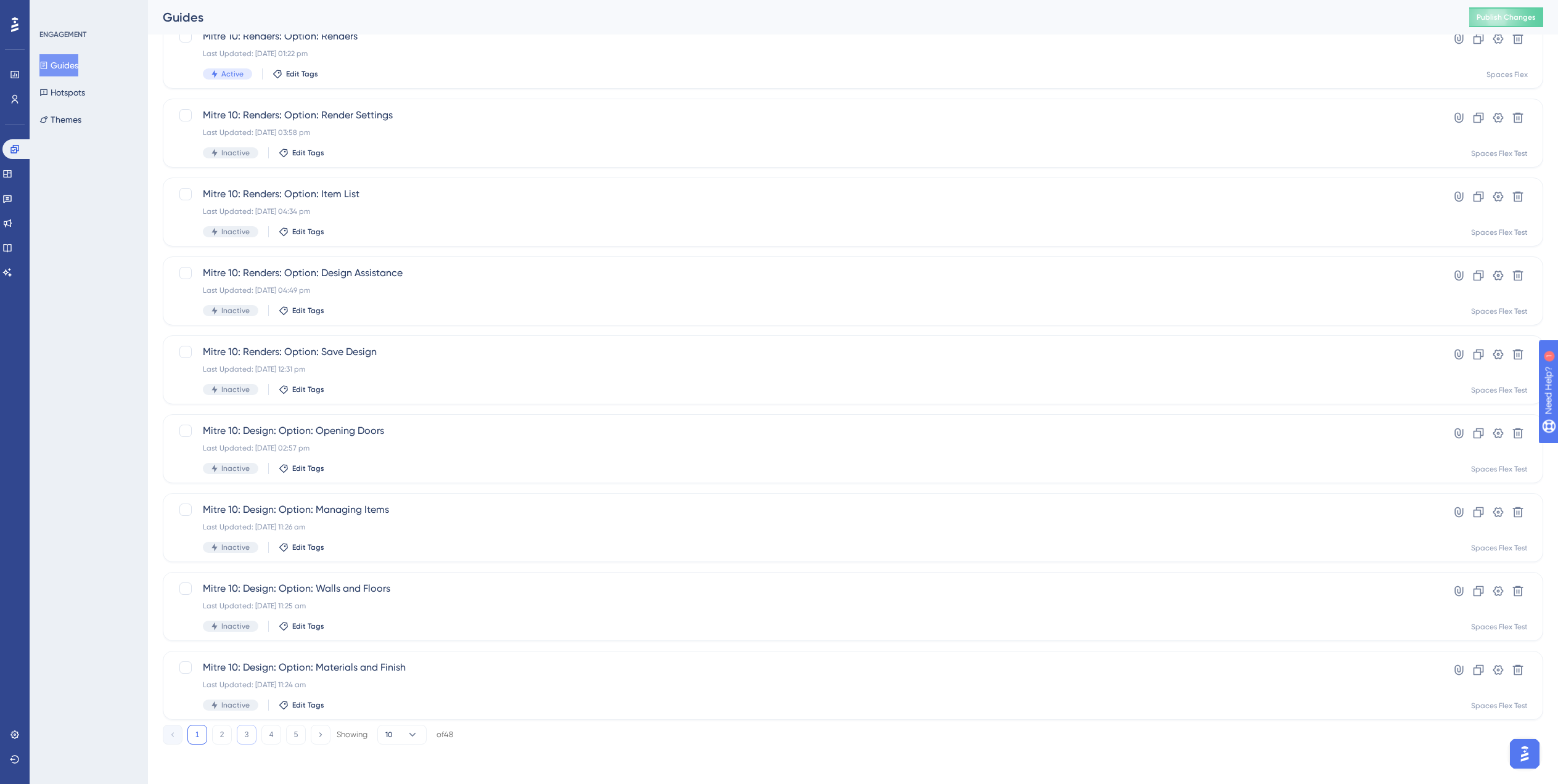
type input "Mit"
click at [241, 744] on button "3" at bounding box center [246, 734] width 20 height 20
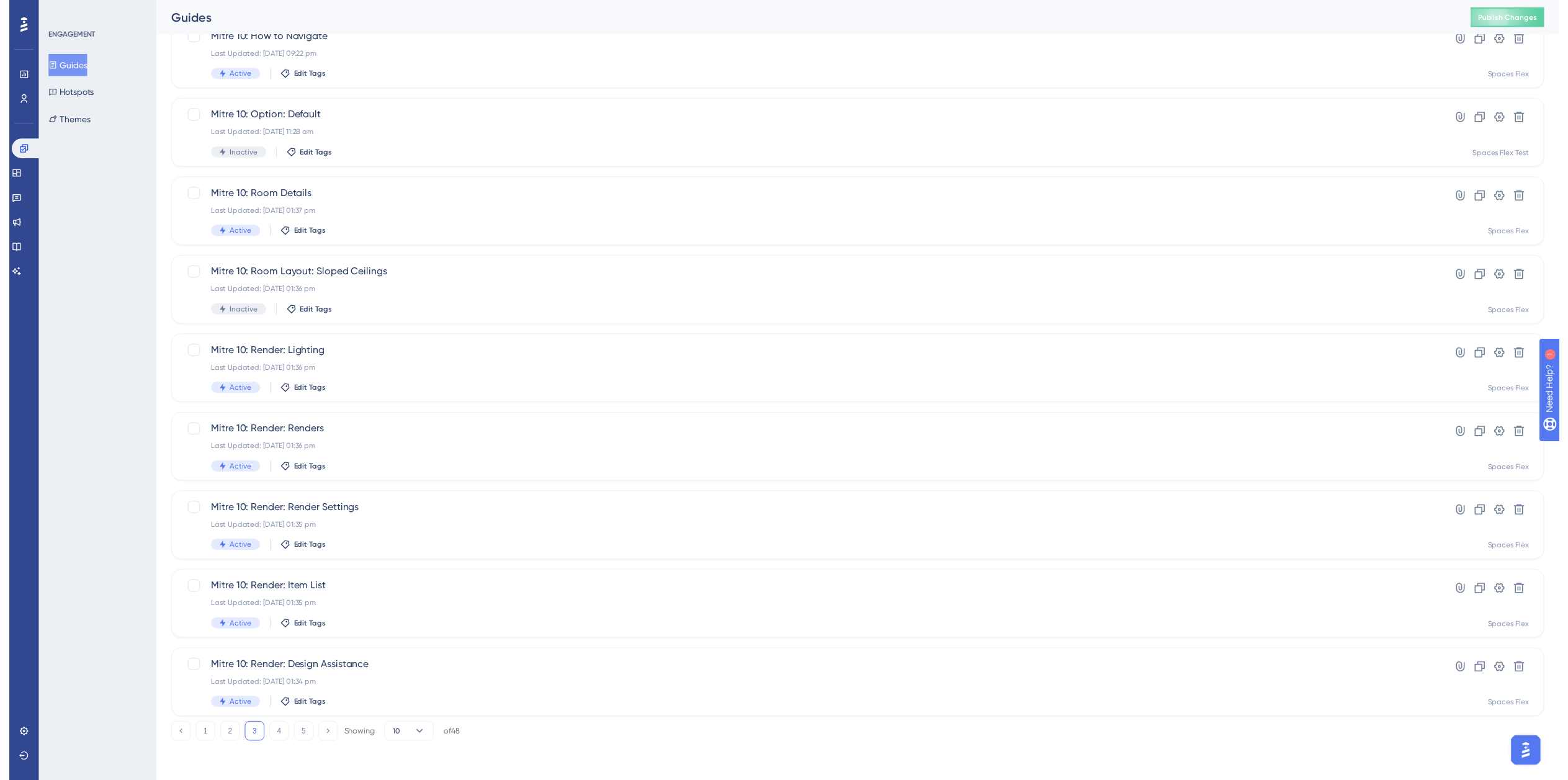
scroll to position [0, 0]
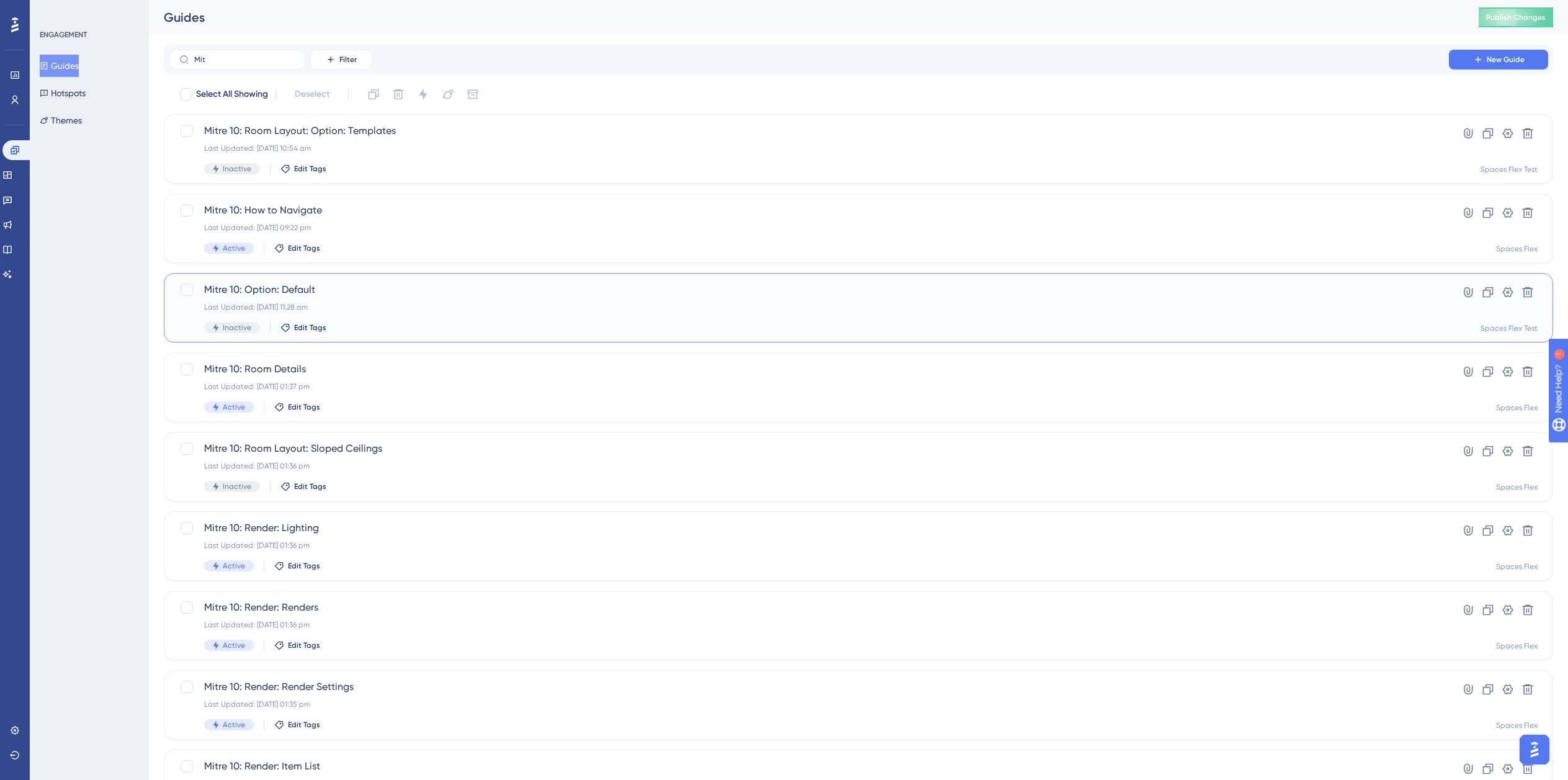
click at [549, 312] on div "Last Updated: 01 Aug 2025 11:28 am" at bounding box center [809, 307] width 1210 height 10
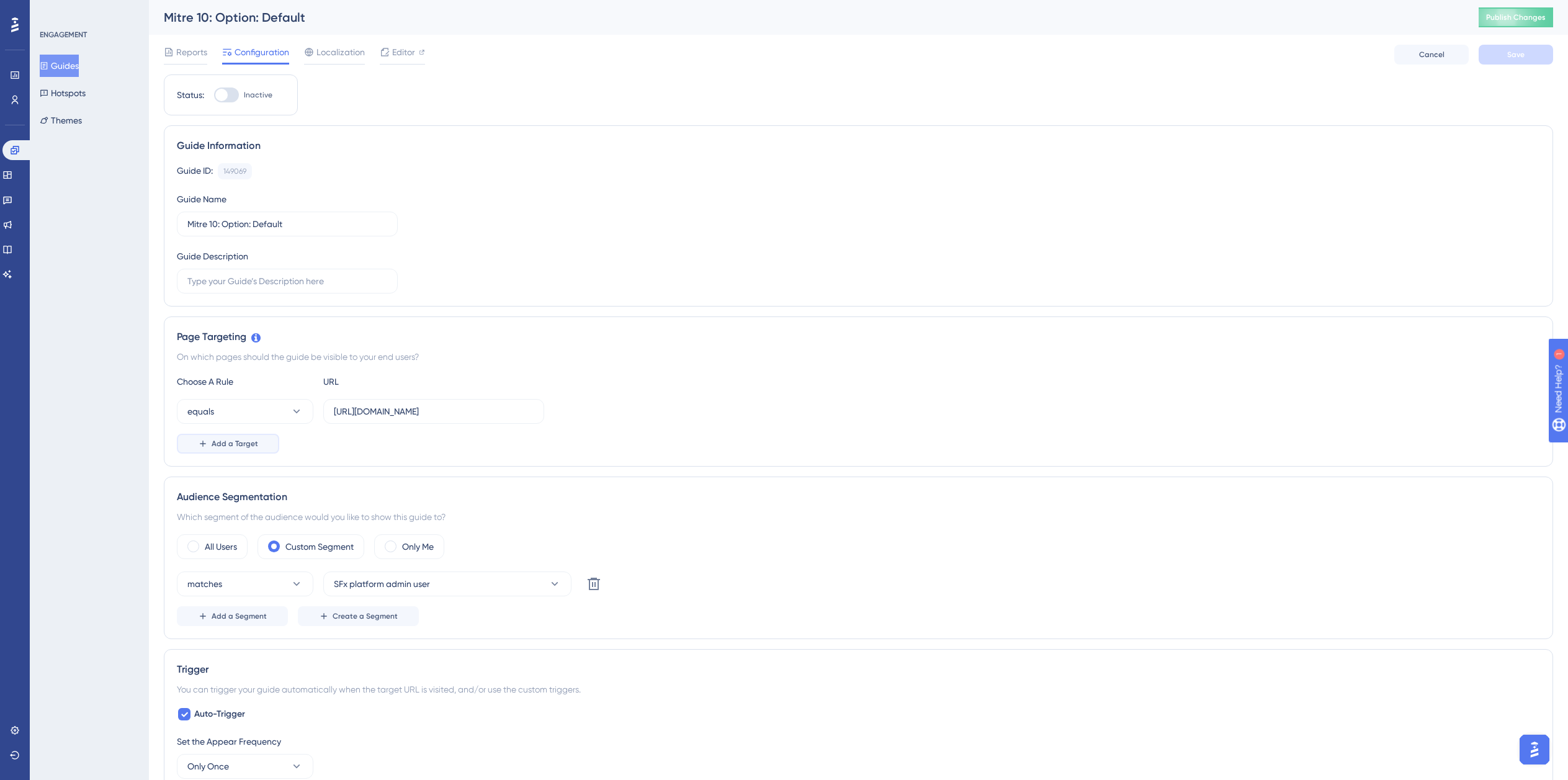
click at [237, 448] on span "Add a Target" at bounding box center [235, 444] width 47 height 10
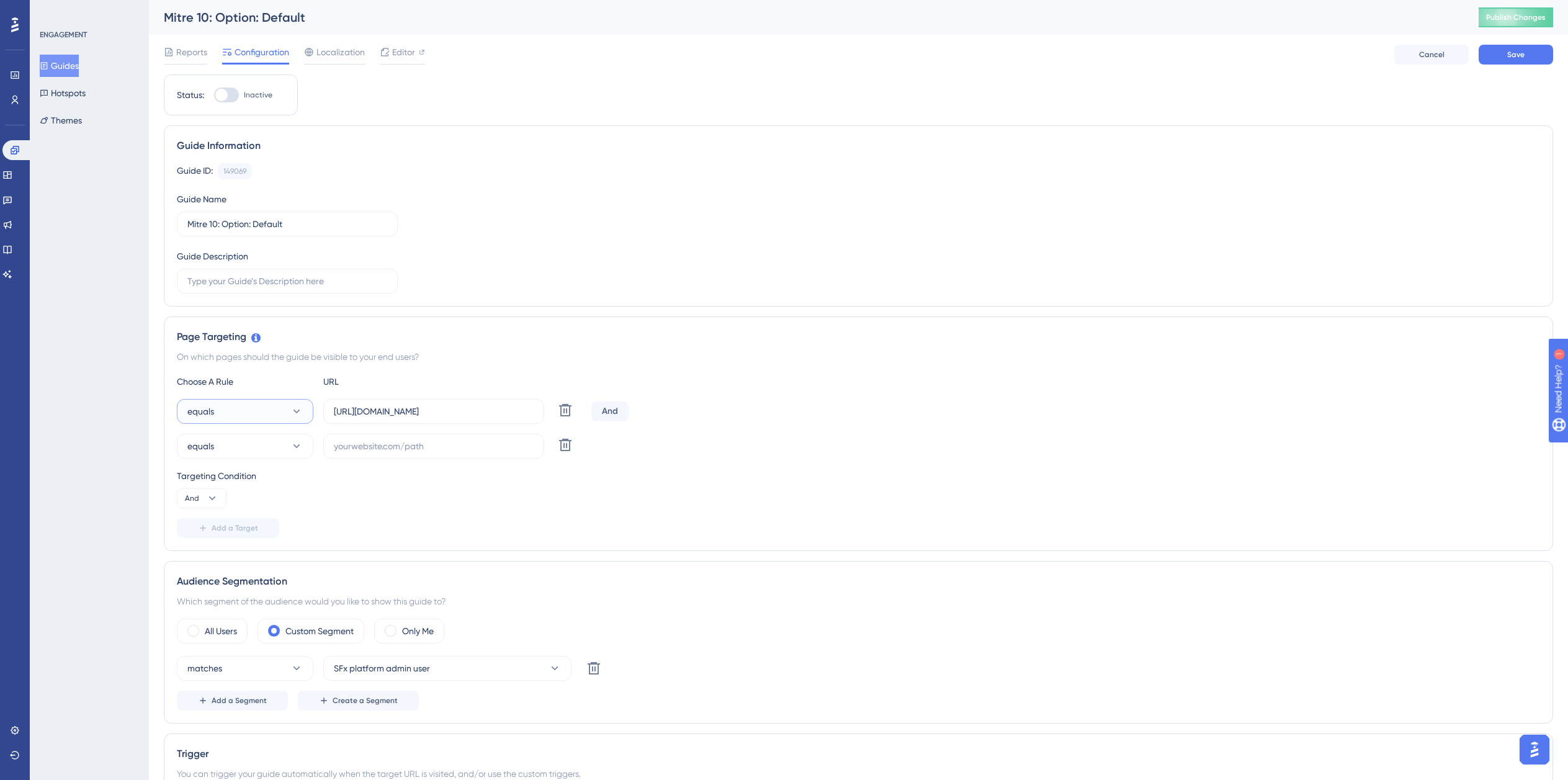
click at [239, 406] on button "equals" at bounding box center [244, 412] width 136 height 25
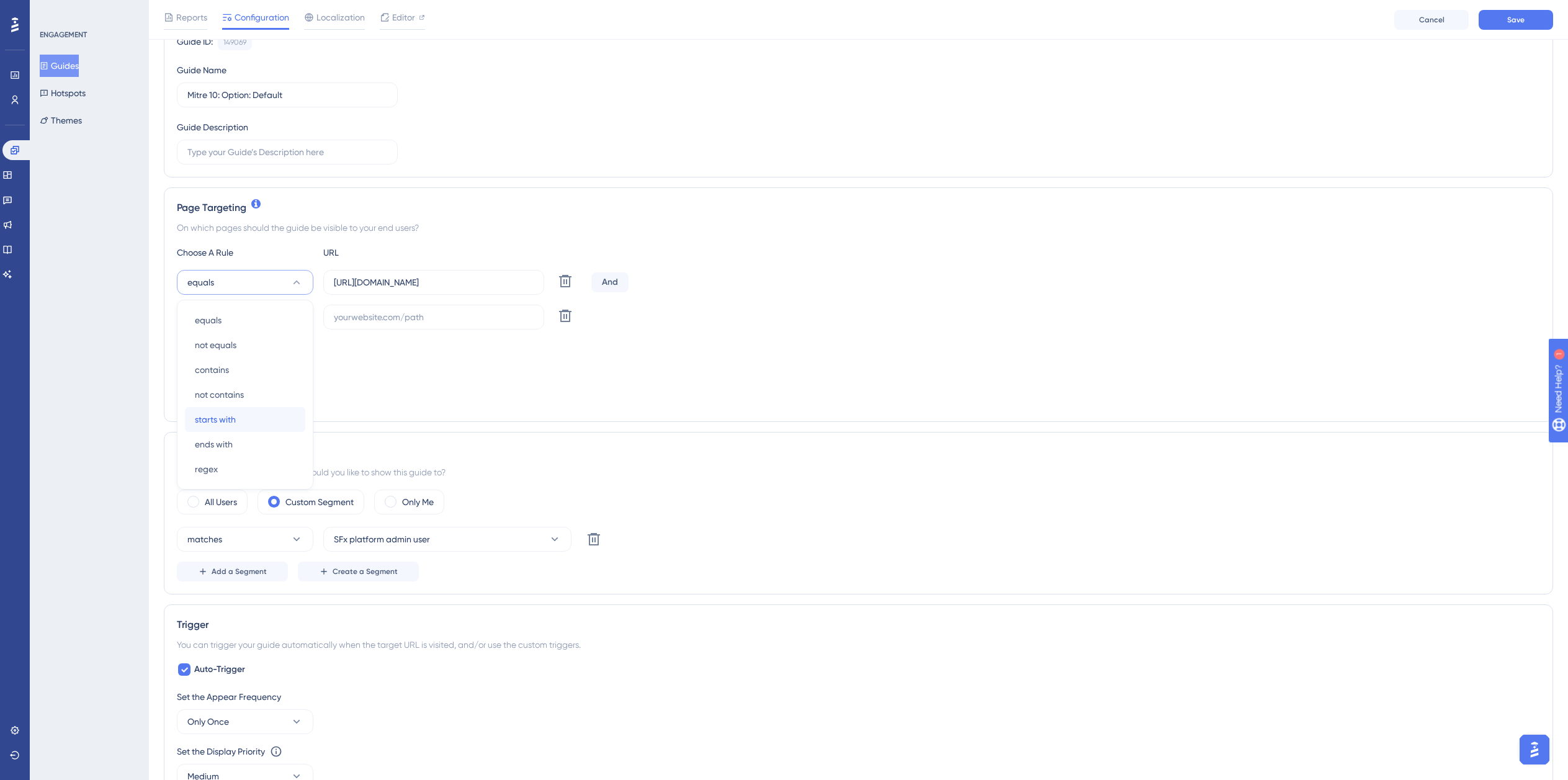
click at [231, 421] on span "starts with" at bounding box center [215, 420] width 41 height 15
click at [239, 312] on button "equals" at bounding box center [244, 317] width 136 height 25
click at [216, 484] on span "ends with" at bounding box center [214, 479] width 38 height 15
click at [439, 286] on input "https://planner.cyncly-idealspaces.com/uk/design/my-project_o8rWFetC/edit?partn…" at bounding box center [434, 282] width 200 height 14
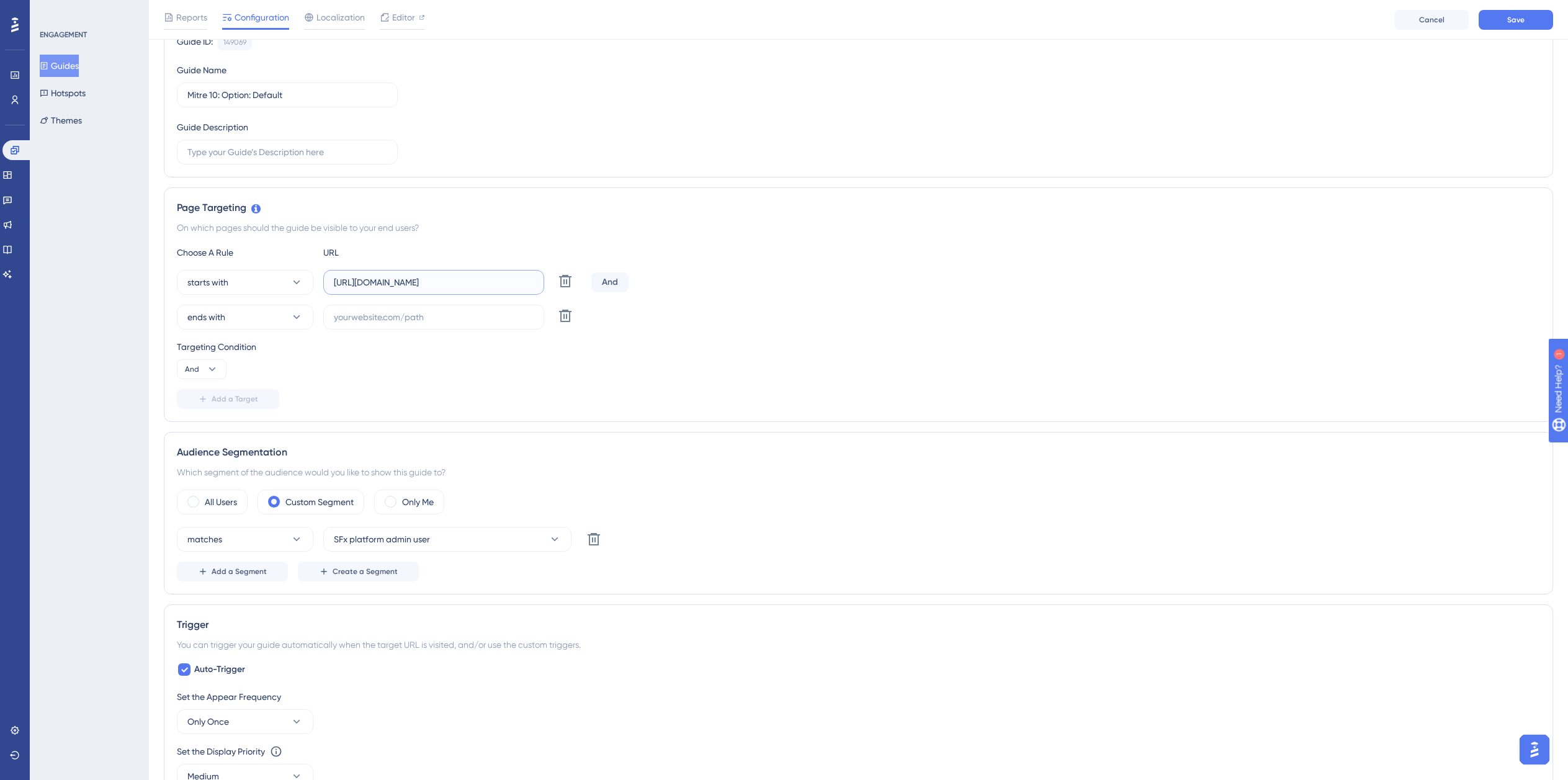
click at [439, 286] on input "https://planner.cyncly-idealspaces.com/uk/design/my-project_o8rWFetC/edit?partn…" at bounding box center [434, 282] width 200 height 14
paste input "dev-planner.cyncly-idealspaces.net/"
type input "https://dev-planner.cyncly-idealspaces.net/"
click at [398, 317] on input "text" at bounding box center [434, 317] width 200 height 14
paste input "isdemositena"
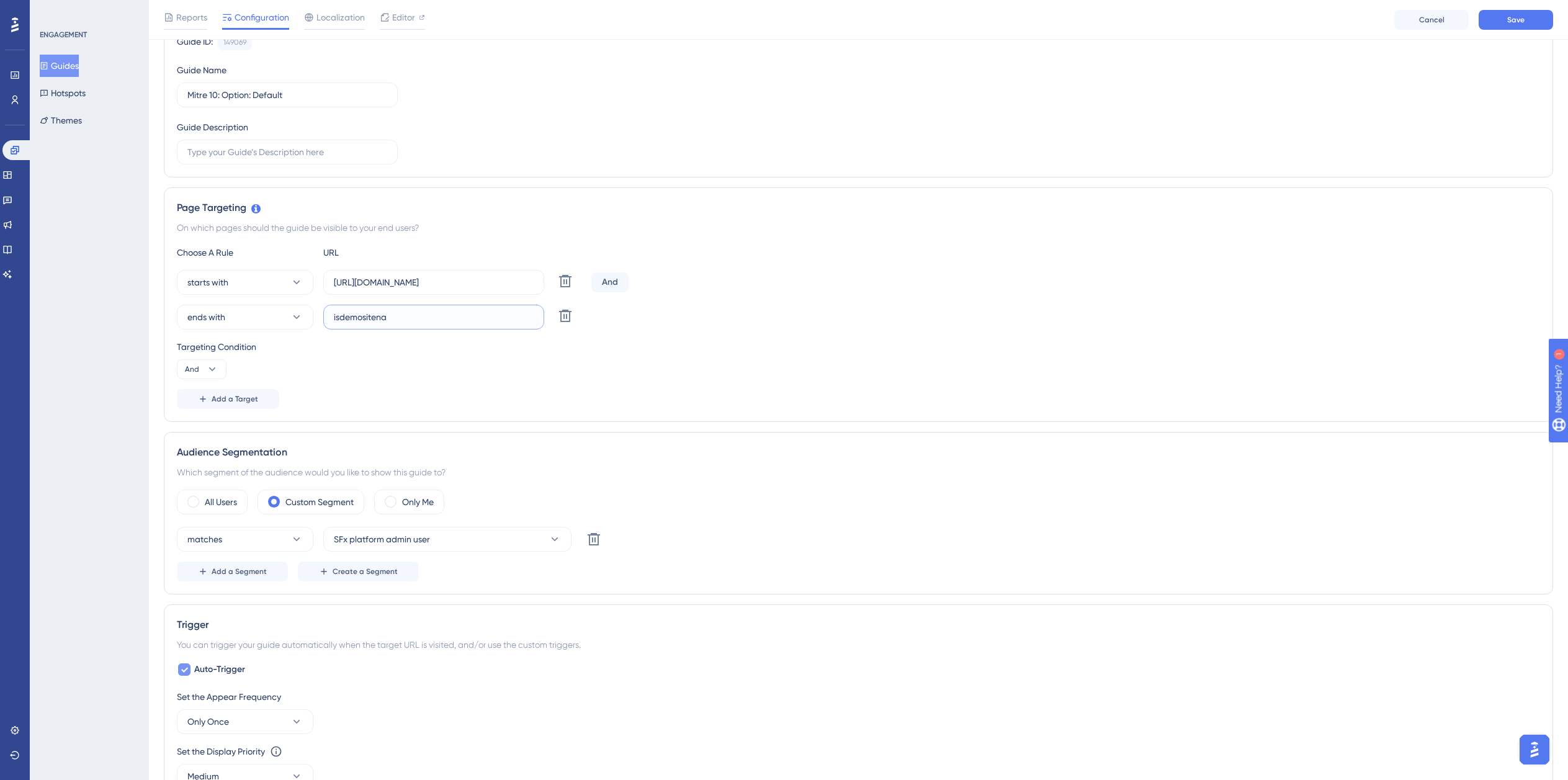
type input "isdemositena"
click at [216, 668] on span "Auto-Trigger" at bounding box center [220, 669] width 51 height 15
checkbox input "false"
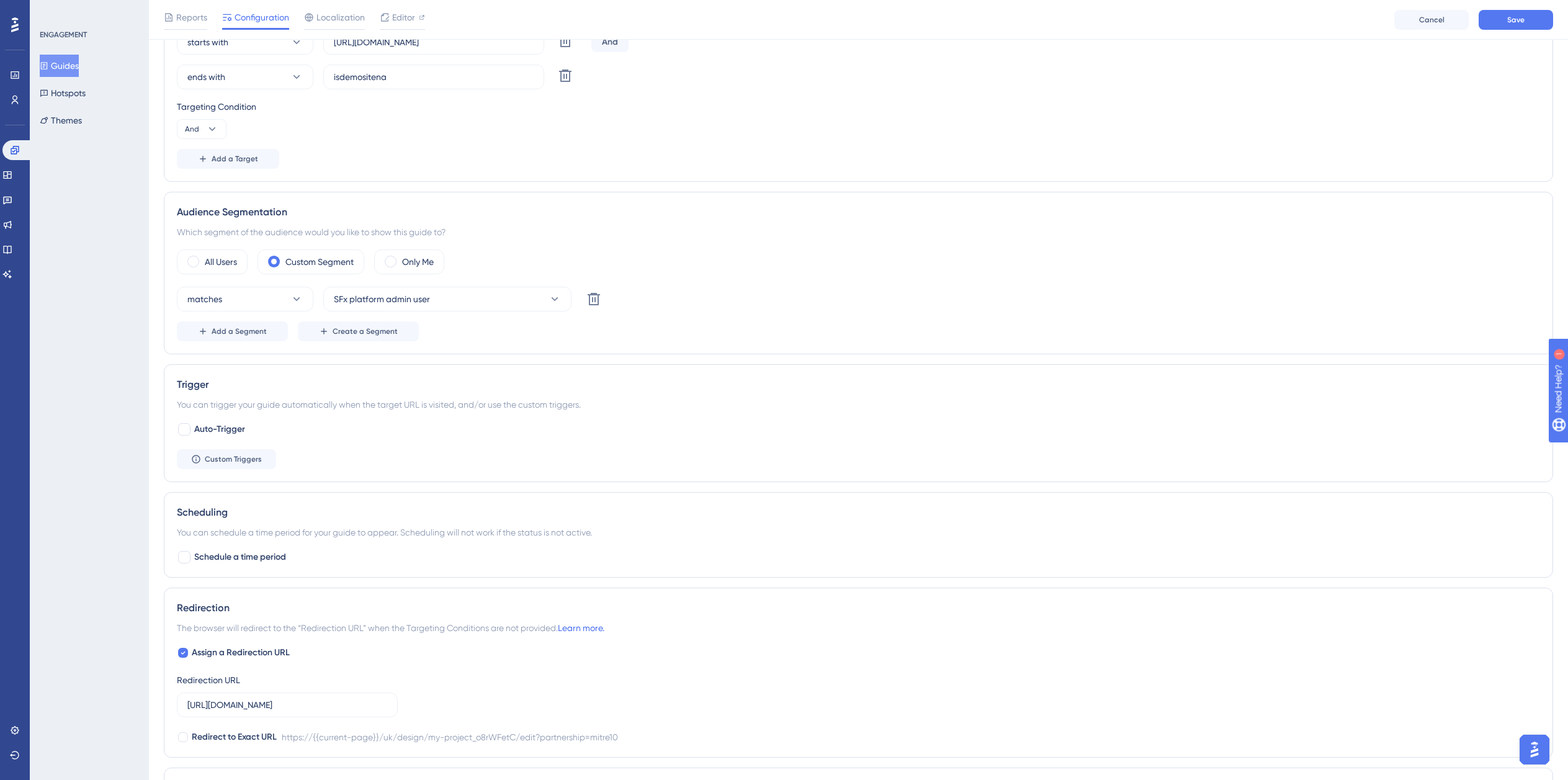
scroll to position [382, 0]
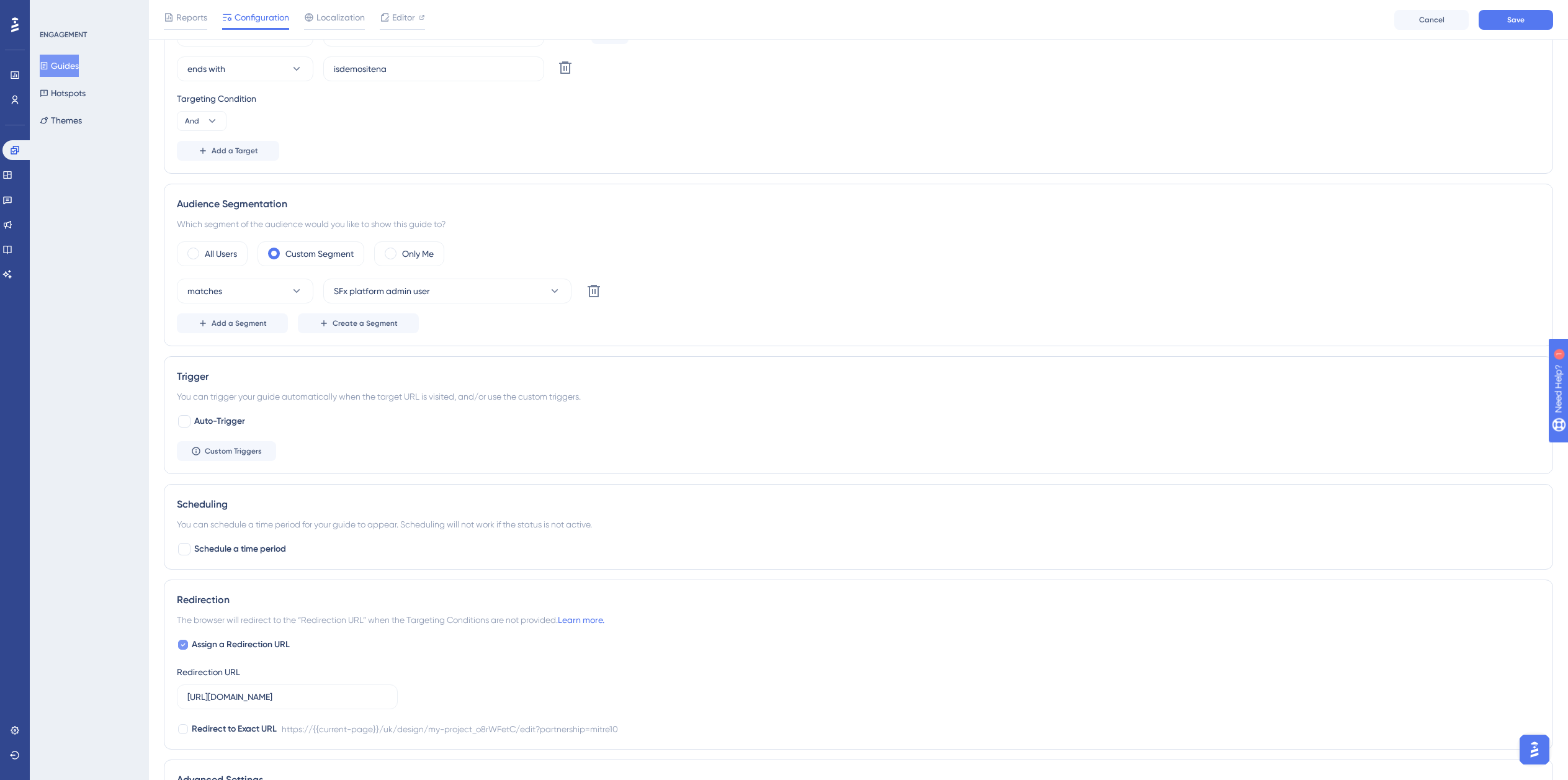
click at [218, 644] on span "Assign a Redirection URL" at bounding box center [241, 644] width 98 height 15
checkbox input "false"
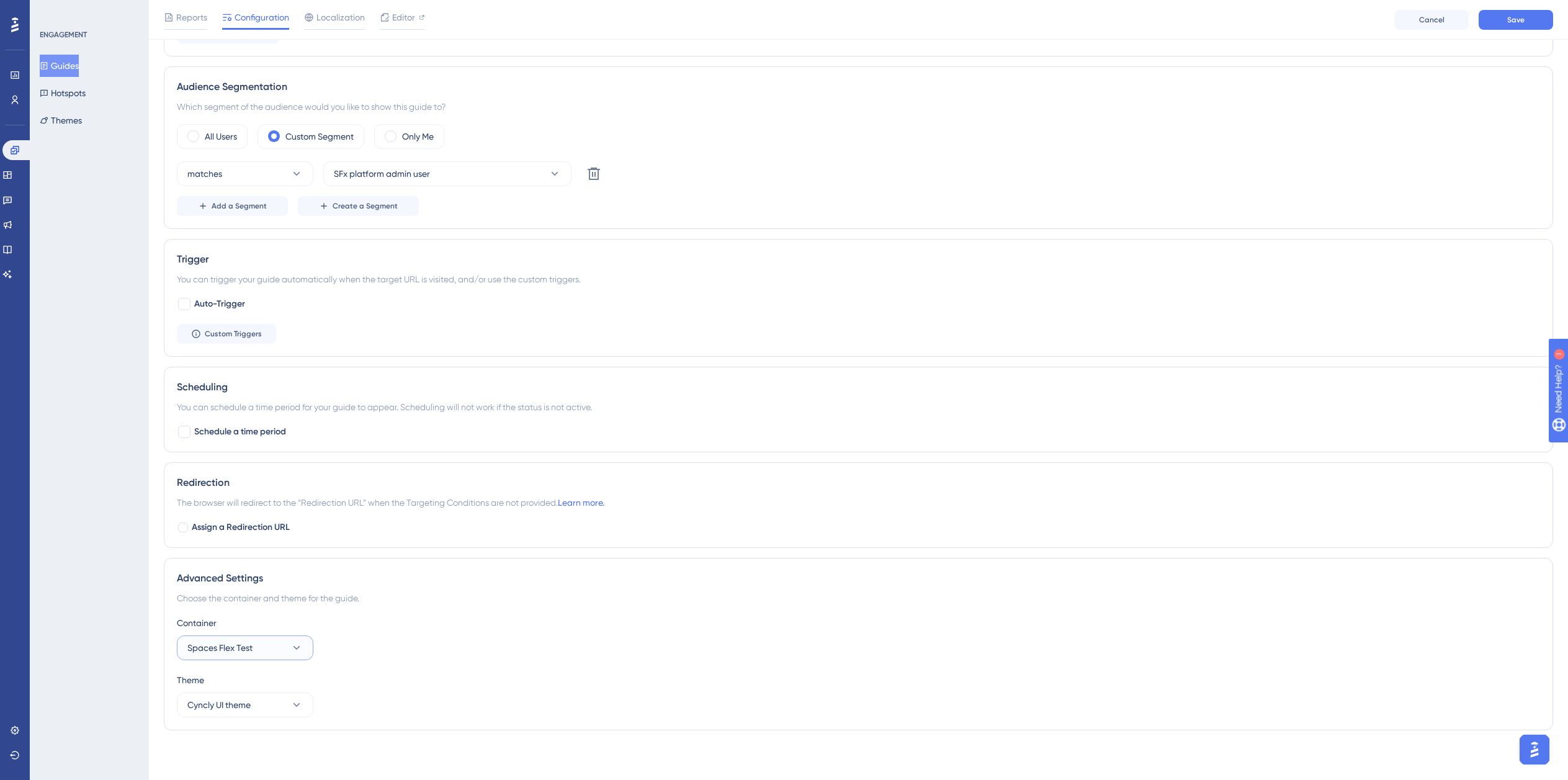
click at [284, 649] on button "Spaces Flex Test" at bounding box center [244, 648] width 136 height 25
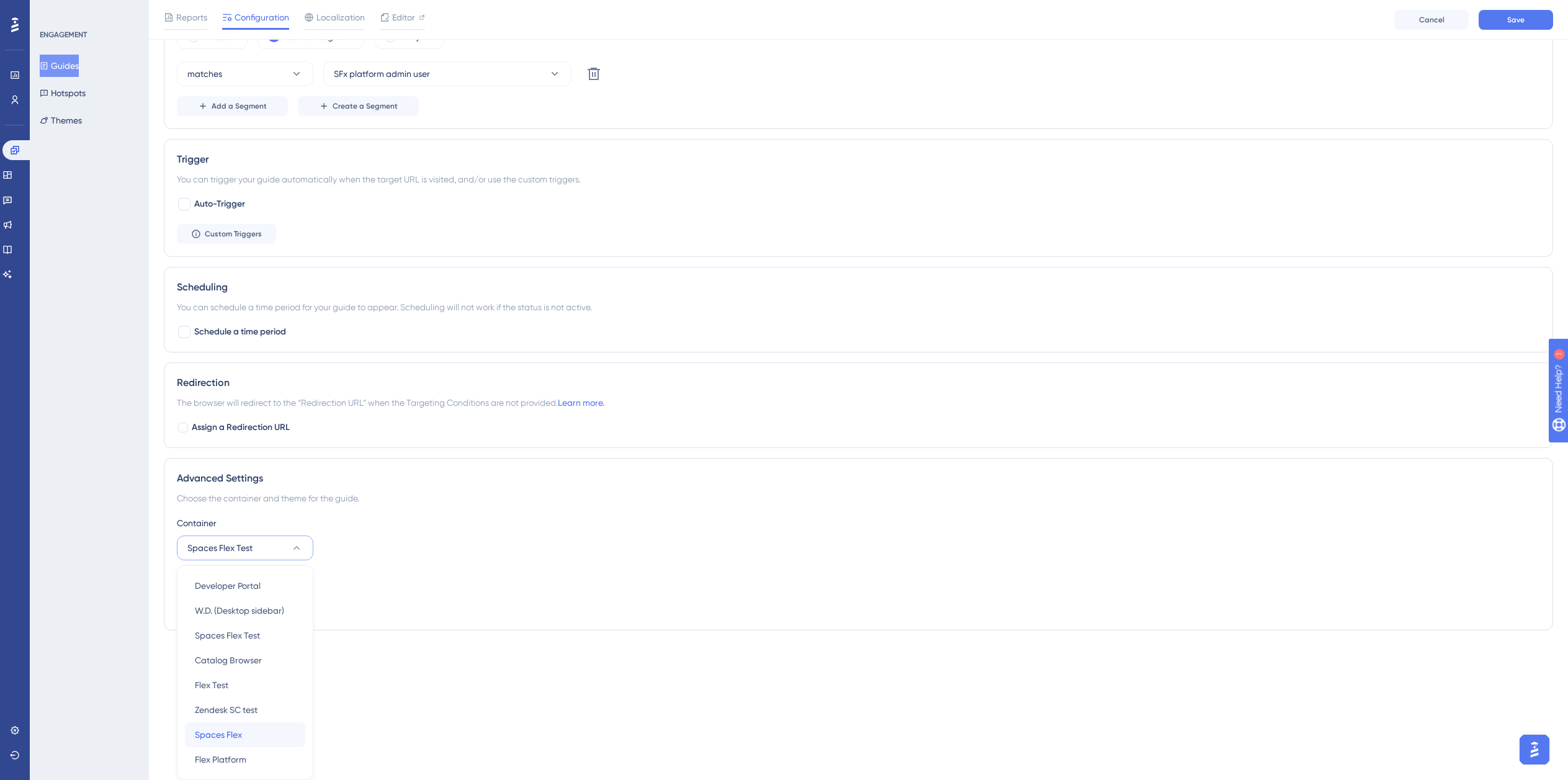
click at [238, 725] on div "Spaces Flex Spaces Flex" at bounding box center [245, 735] width 101 height 25
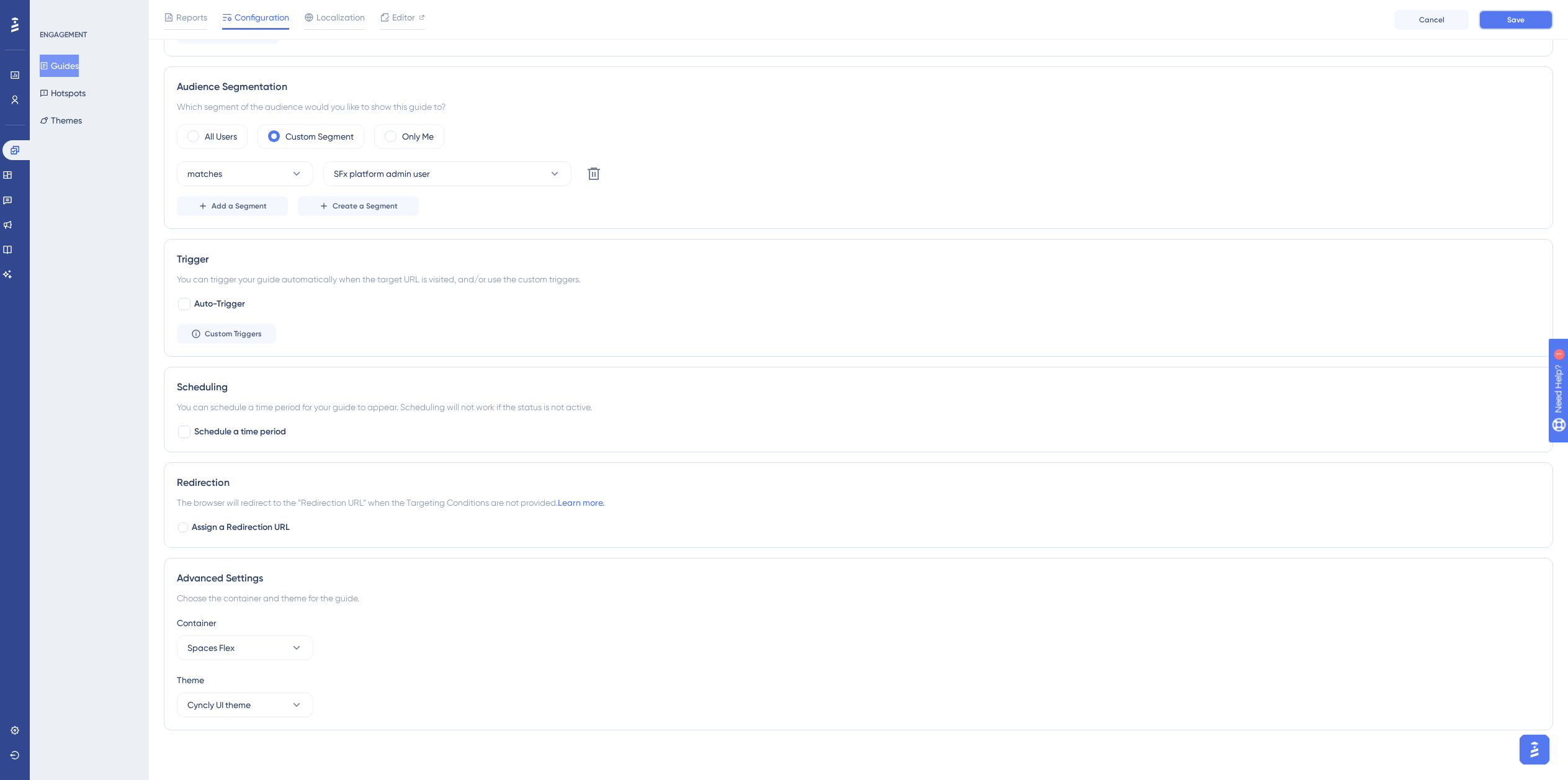
click at [1515, 20] on span "Save" at bounding box center [1516, 20] width 18 height 10
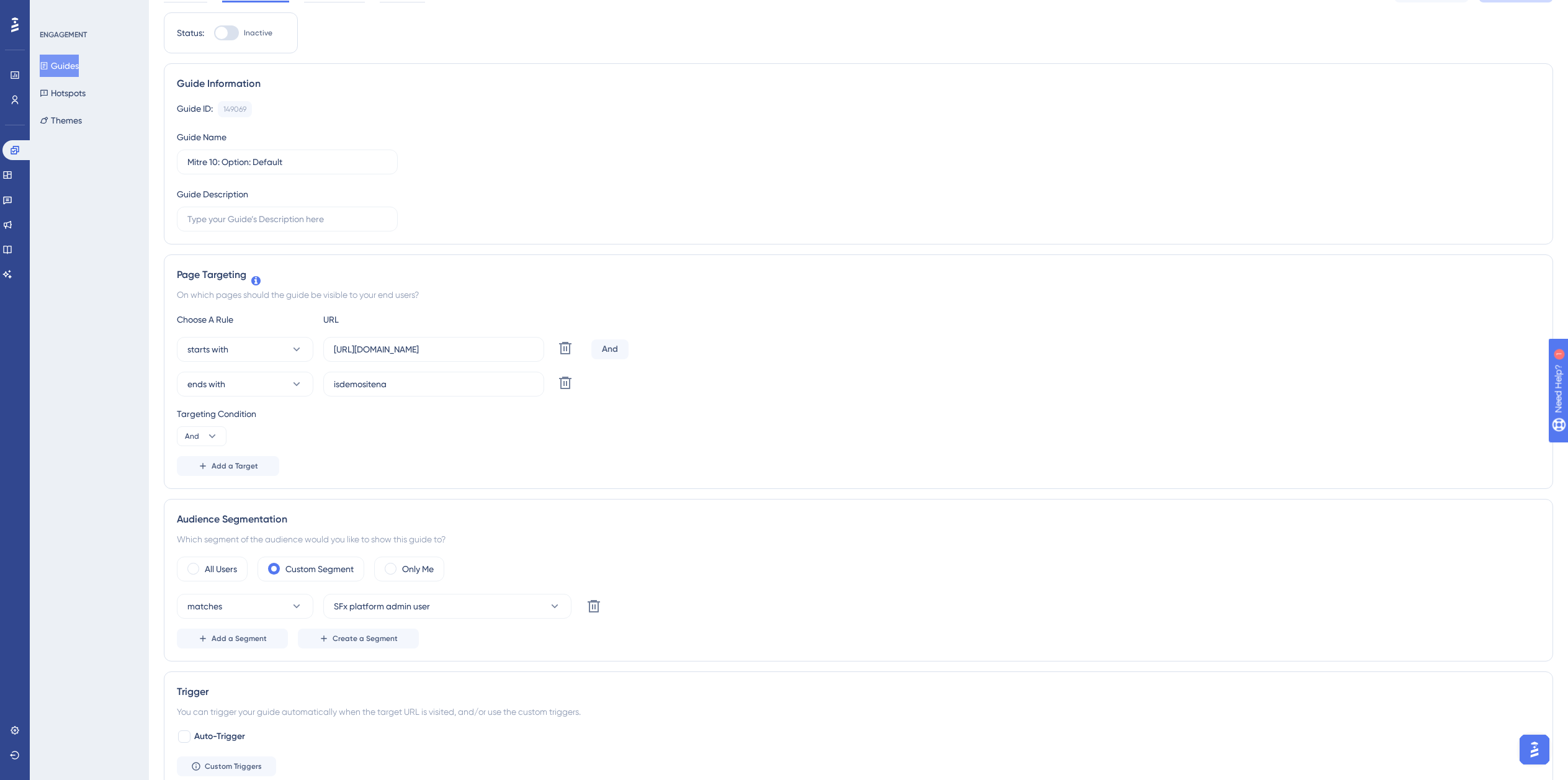
scroll to position [0, 0]
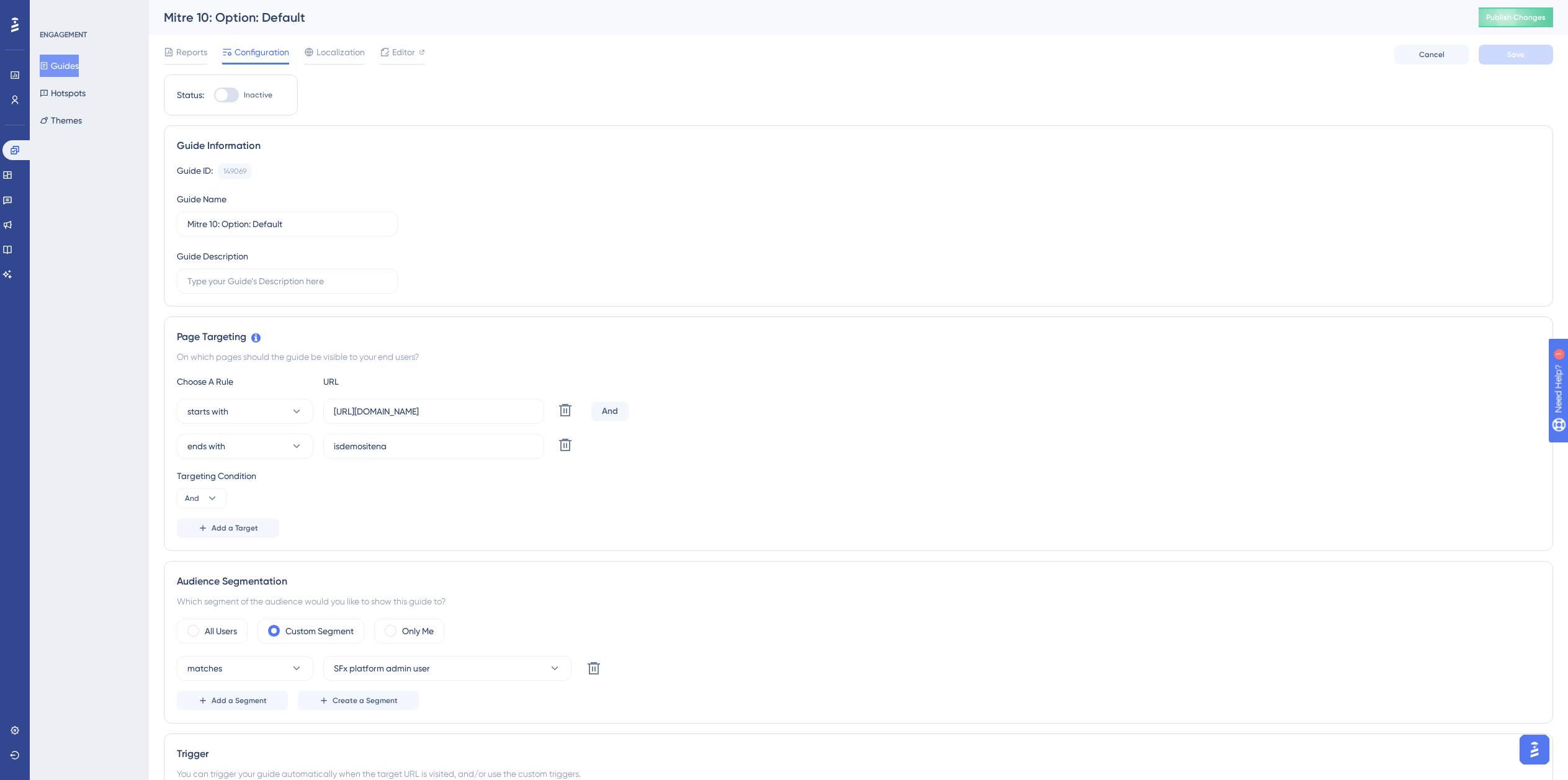
click at [220, 100] on div at bounding box center [221, 95] width 12 height 12
click at [214, 96] on input "Inactive" at bounding box center [214, 95] width 1 height 1
checkbox input "true"
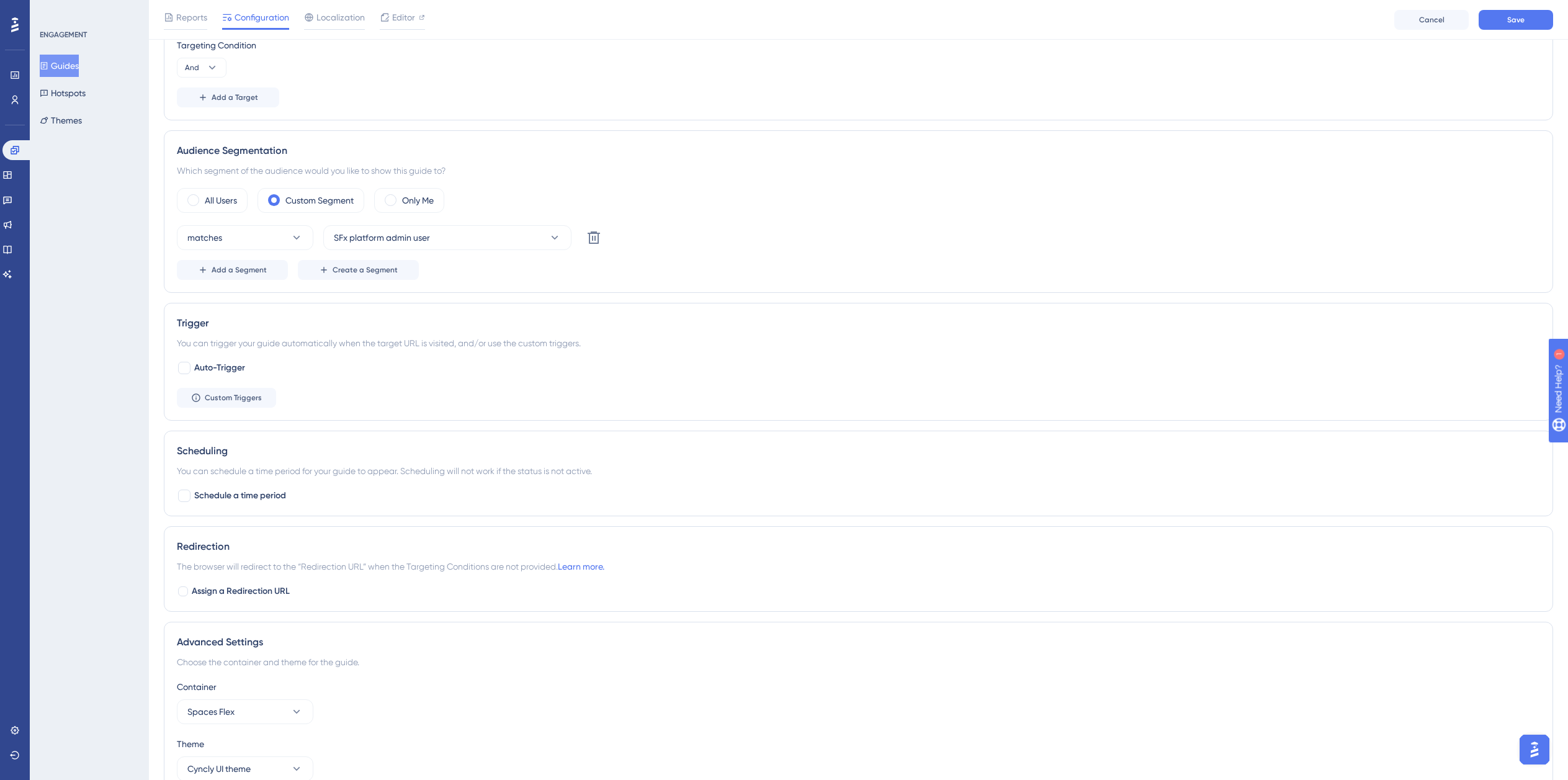
scroll to position [313, 0]
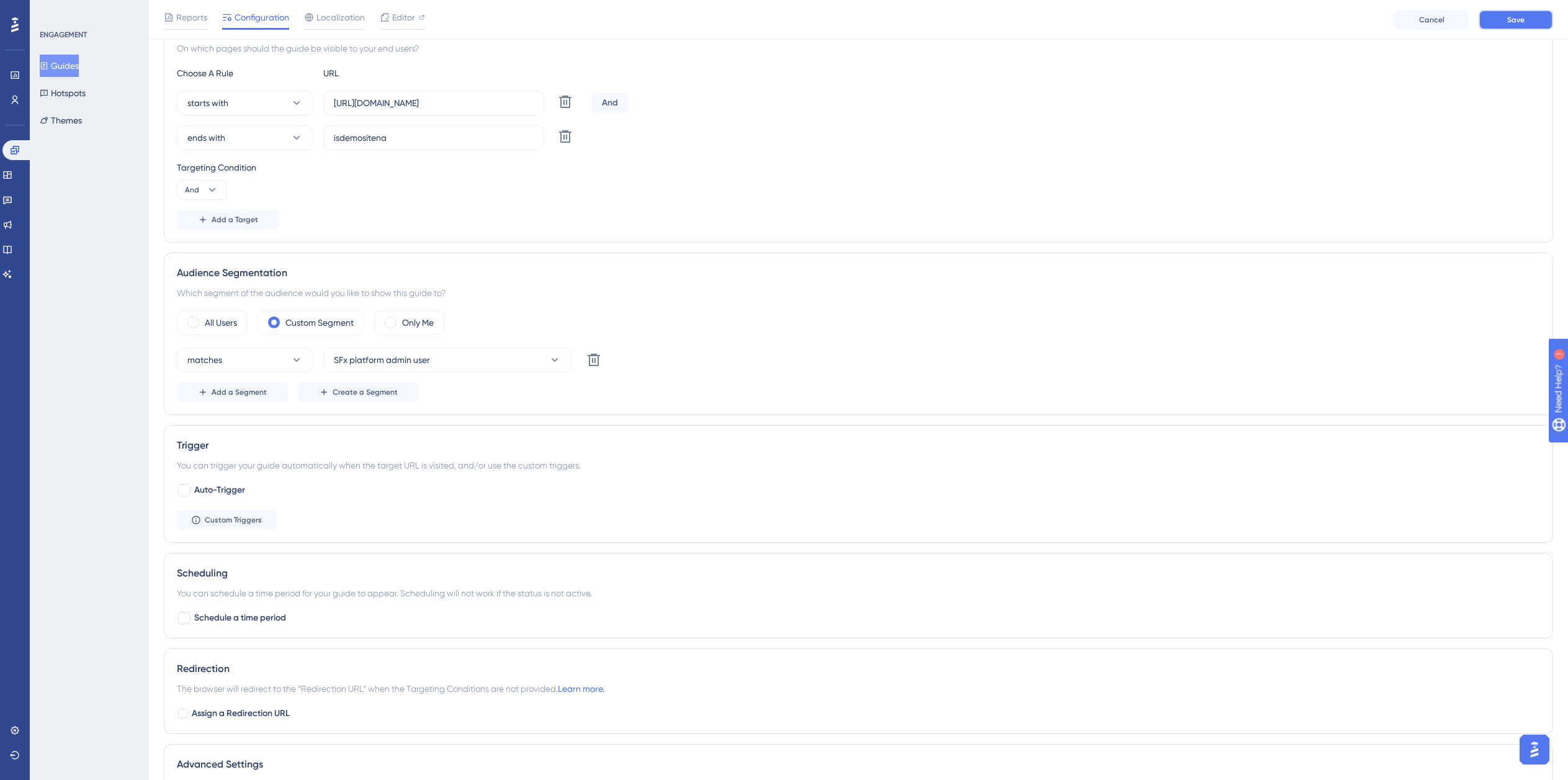
click at [1507, 28] on button "Save" at bounding box center [1516, 20] width 74 height 20
drag, startPoint x: 53, startPoint y: 66, endPoint x: 76, endPoint y: 62, distance: 23.3
click at [48, 66] on icon at bounding box center [44, 66] width 9 height 9
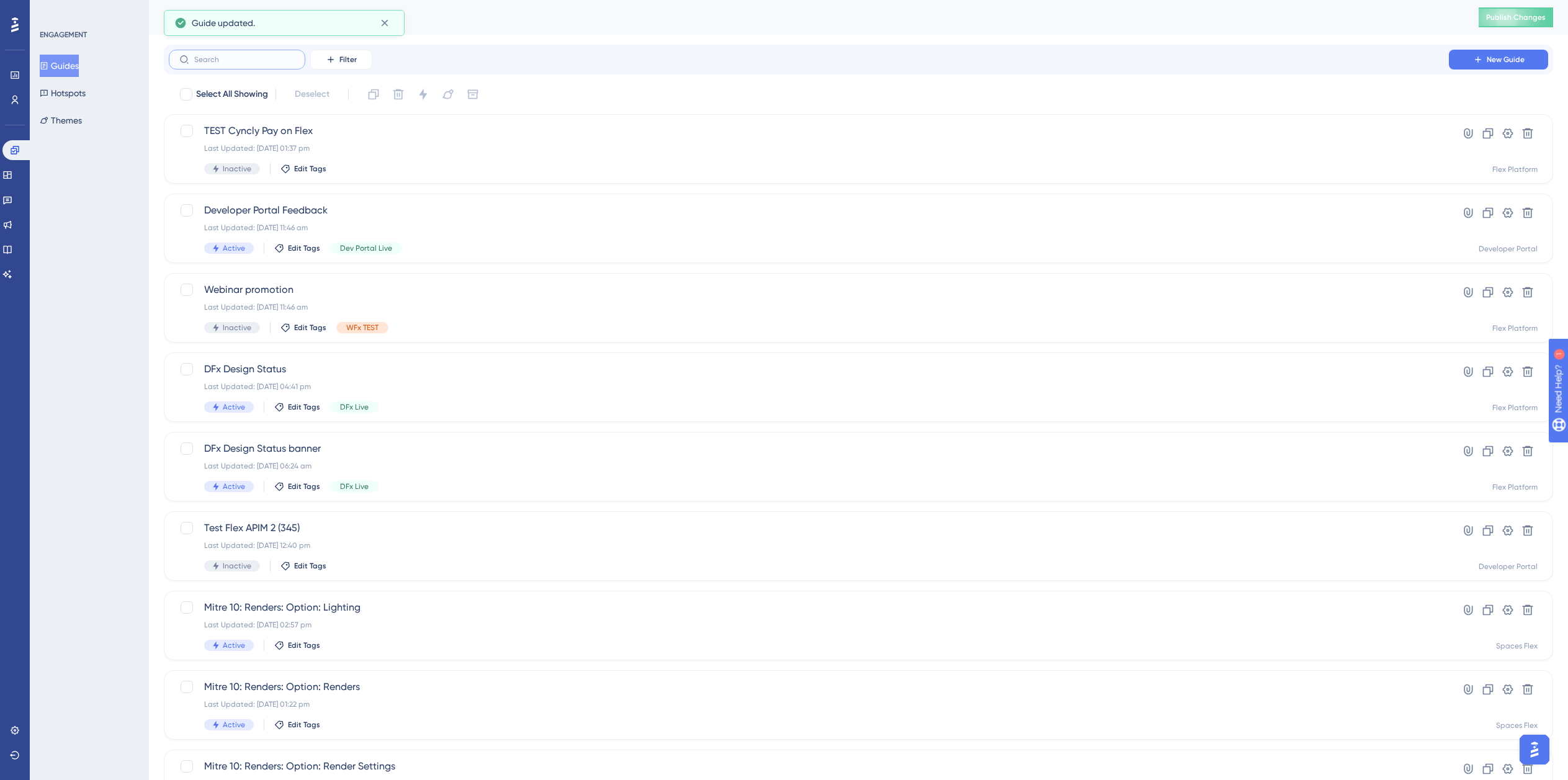
click at [205, 61] on input "text" at bounding box center [244, 60] width 101 height 9
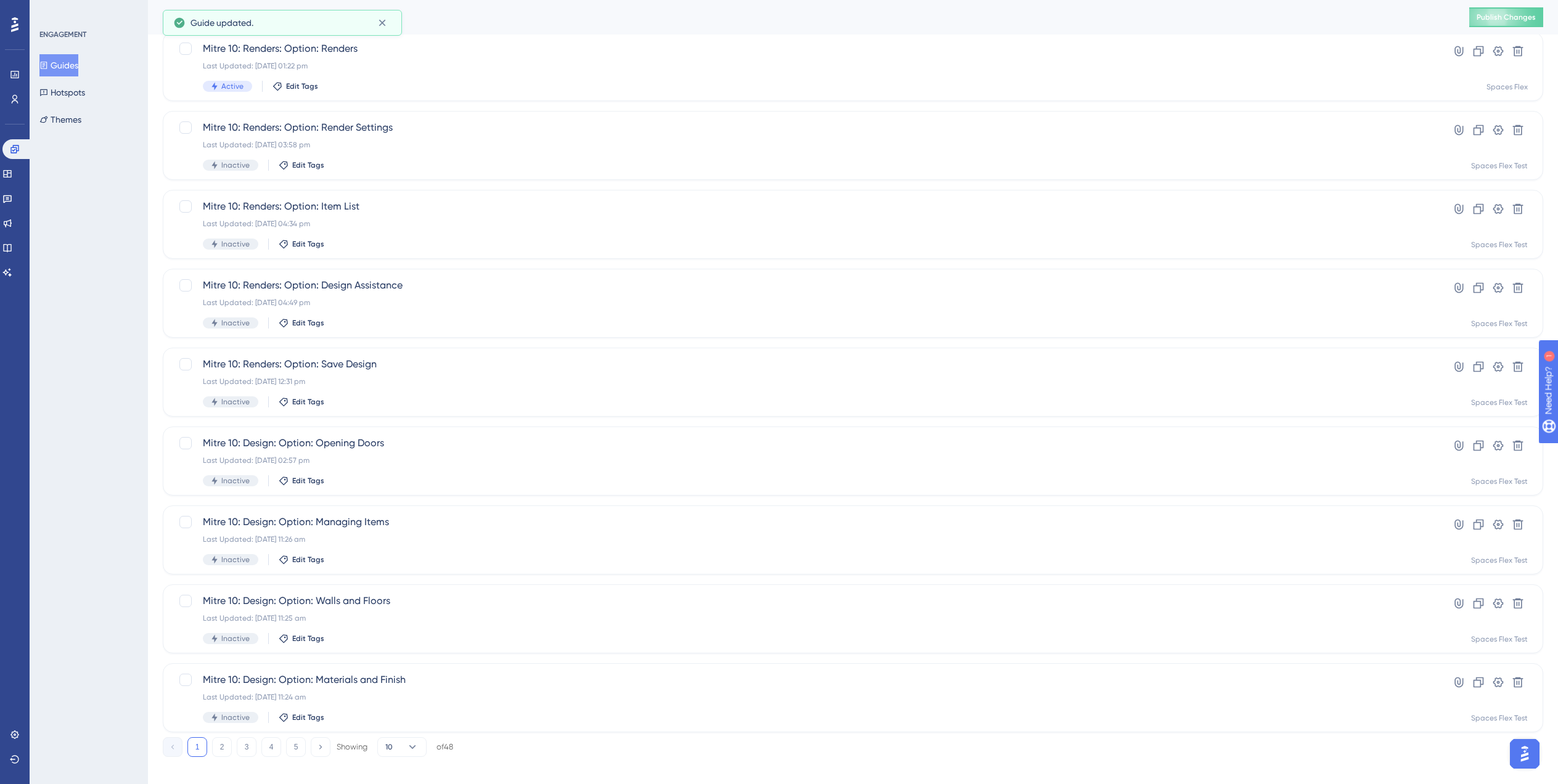
scroll to position [172, 0]
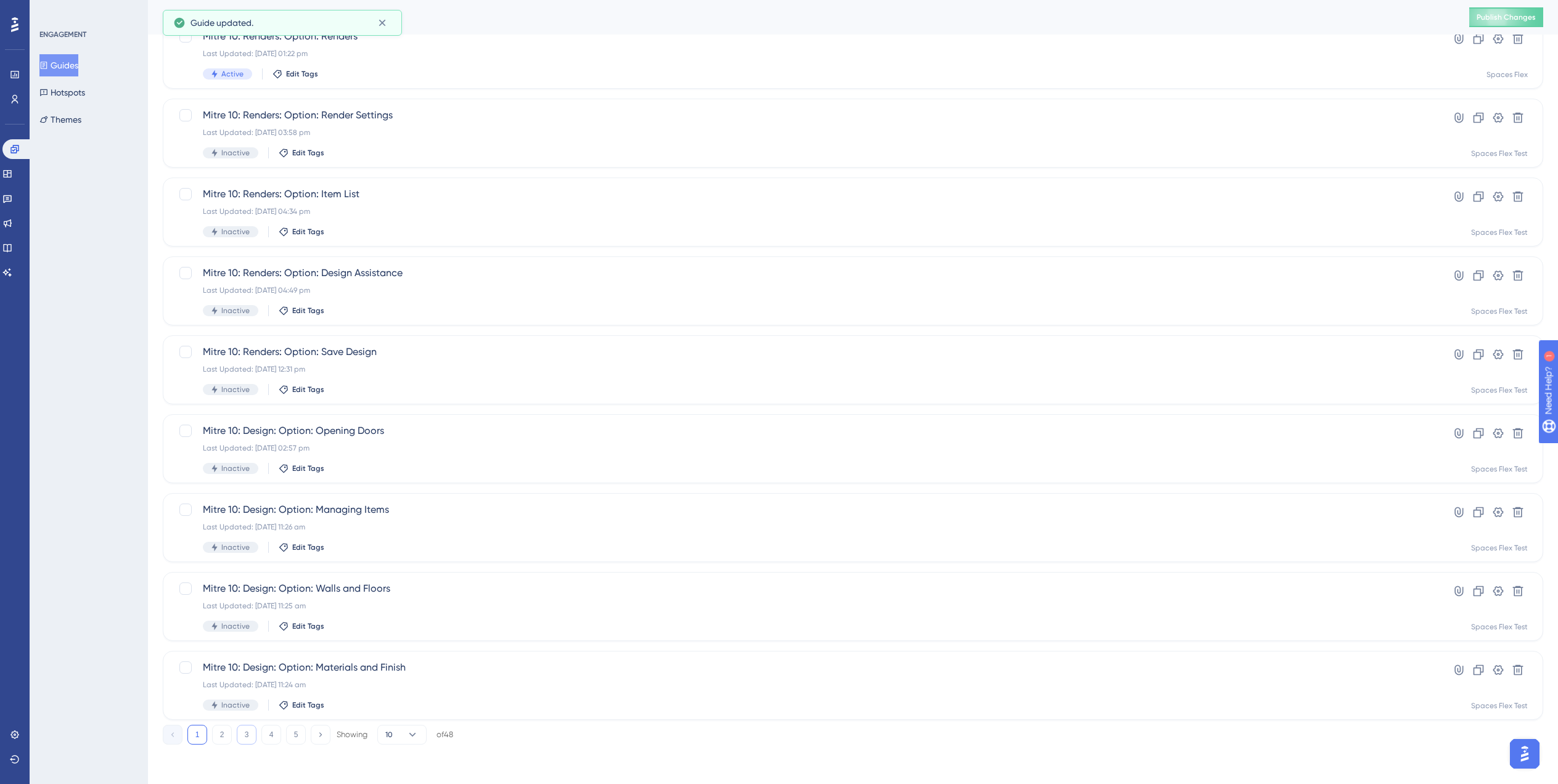
type input "Mit"
click at [249, 735] on button "3" at bounding box center [246, 734] width 20 height 20
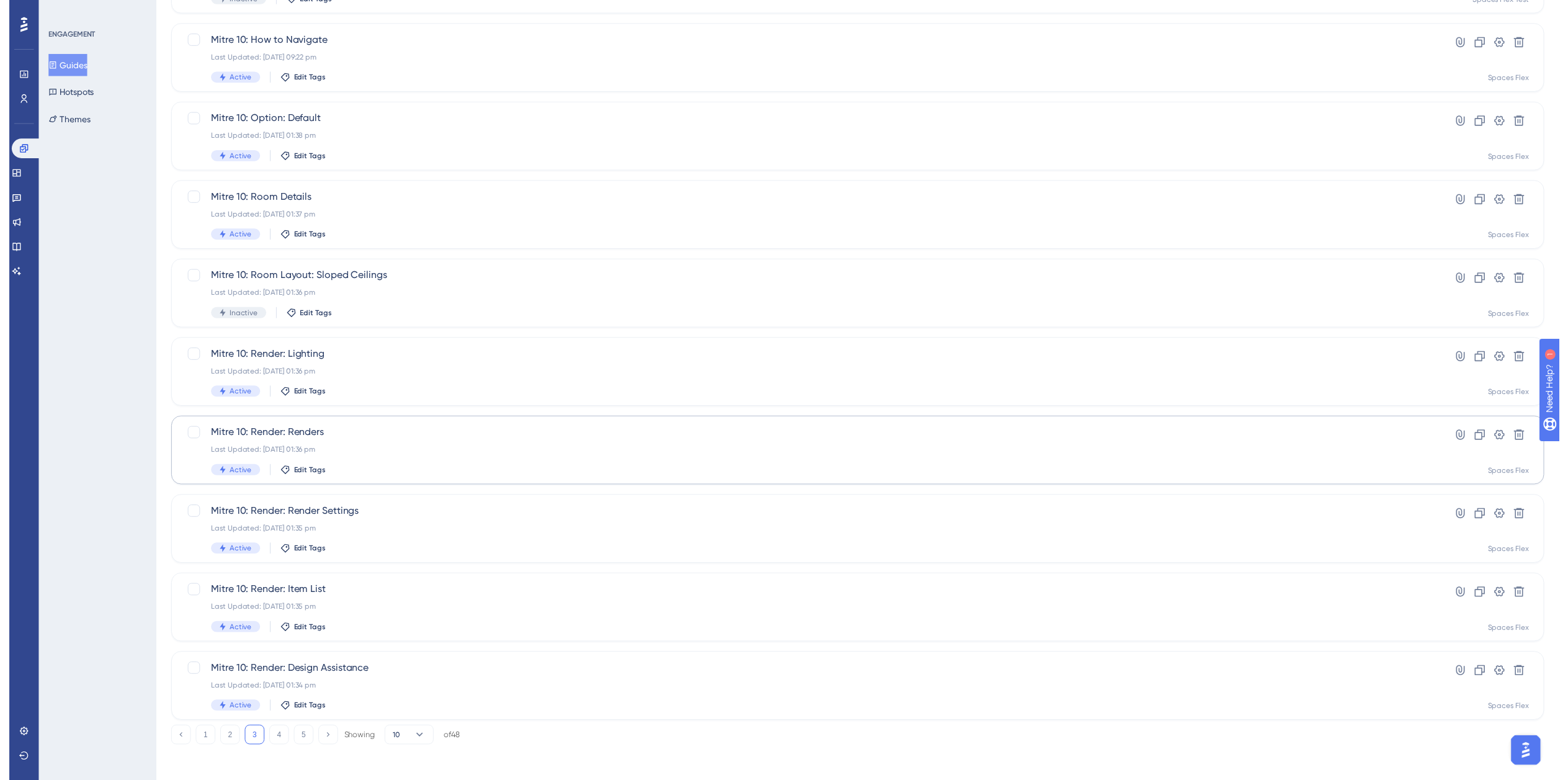
scroll to position [0, 0]
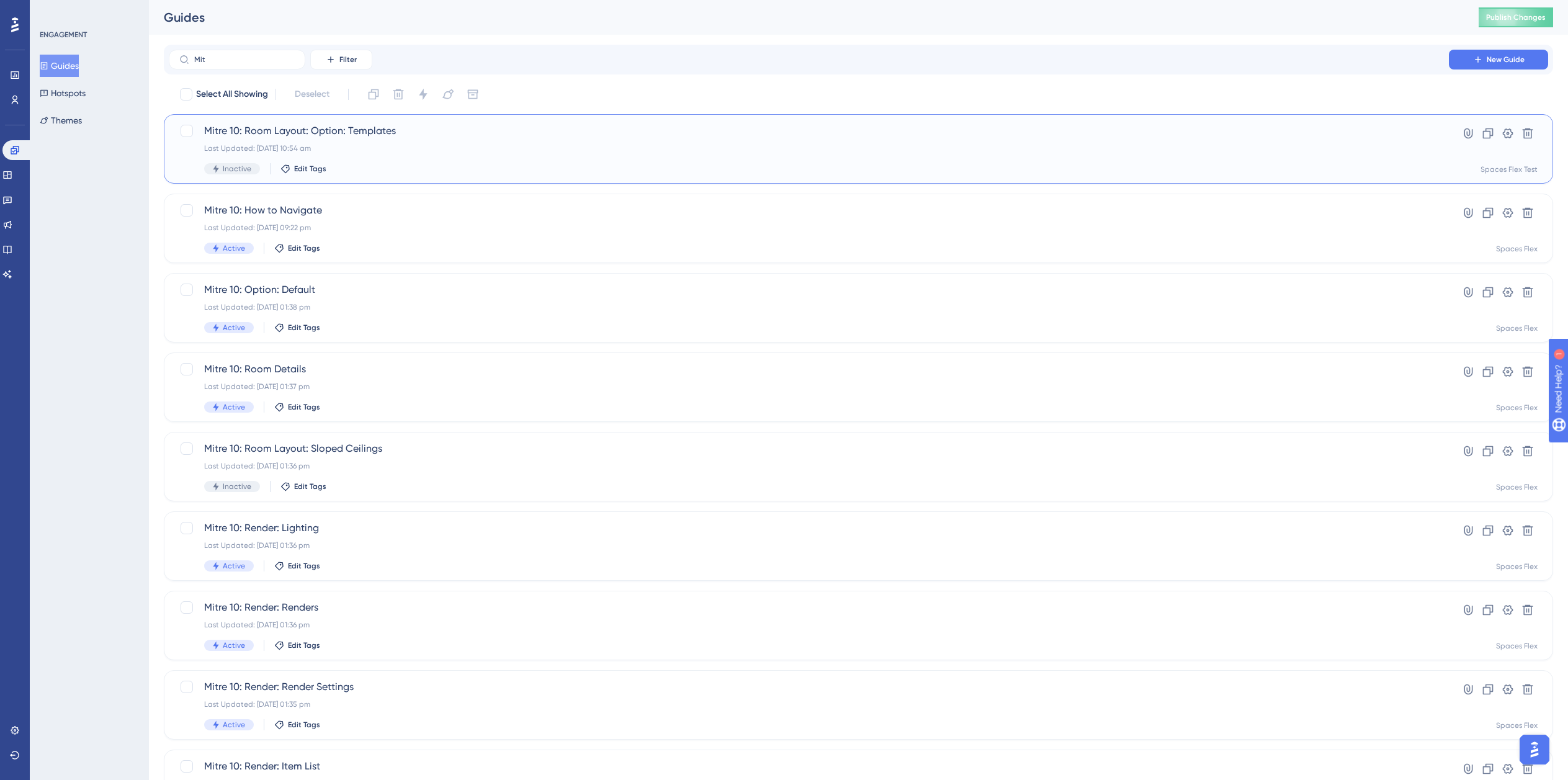
click at [818, 174] on div "Mitre 10: Room Layout: Option: Templates Last Updated: 05 Aug 2025 10:54 am Ina…" at bounding box center [859, 148] width 1389 height 69
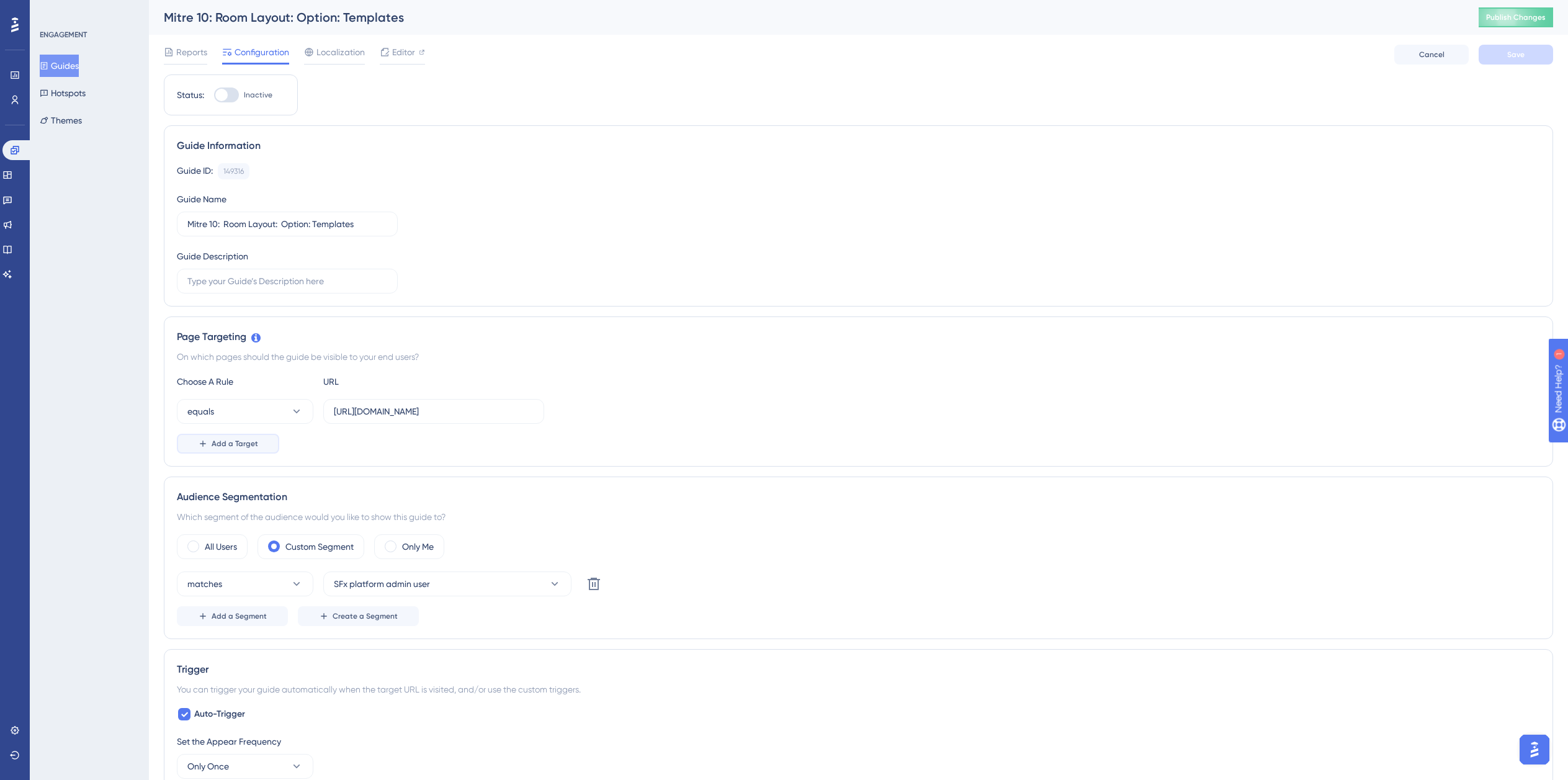
click at [209, 447] on button "Add a Target" at bounding box center [228, 443] width 102 height 20
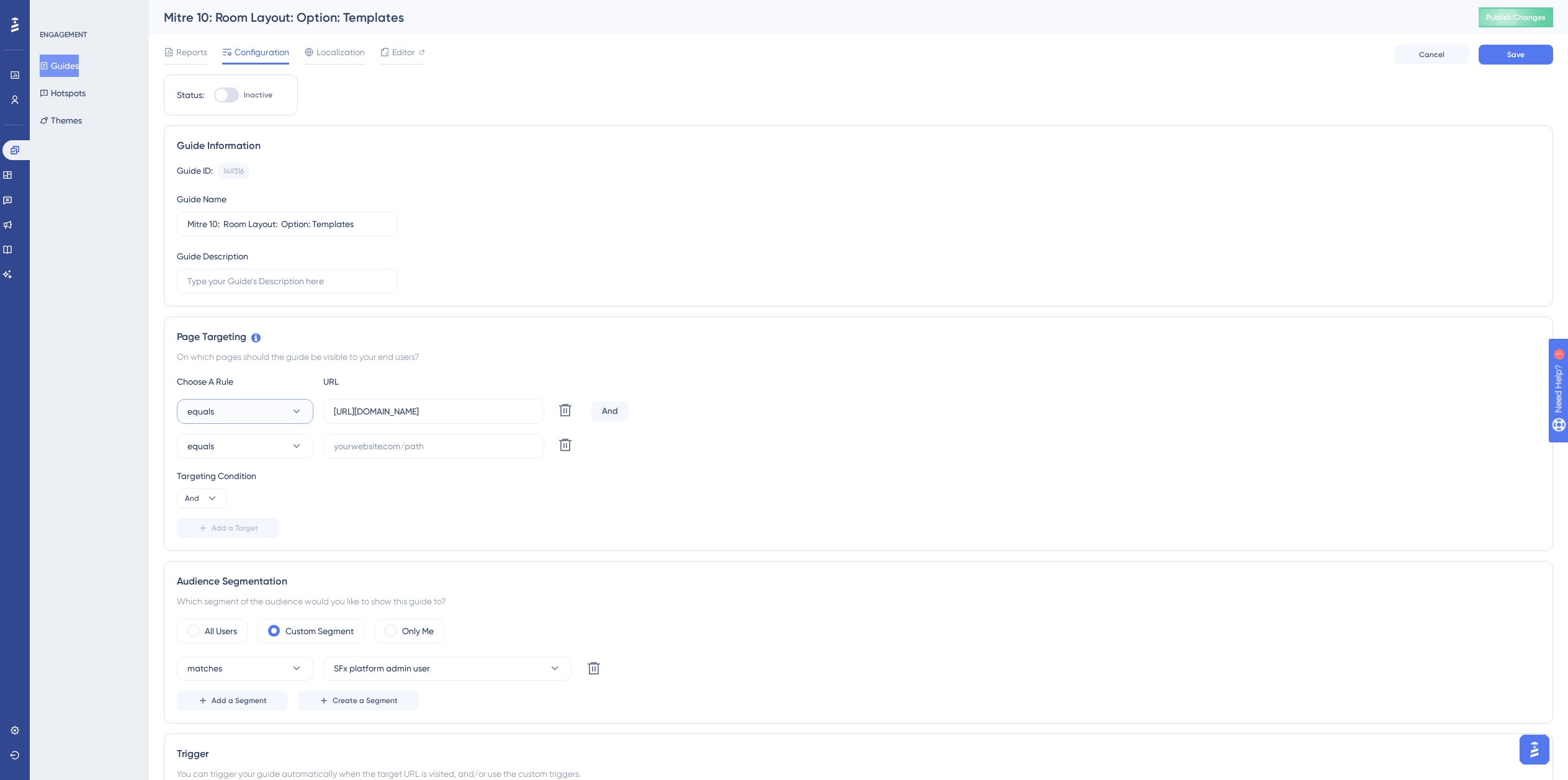
click at [228, 420] on button "equals" at bounding box center [244, 412] width 136 height 25
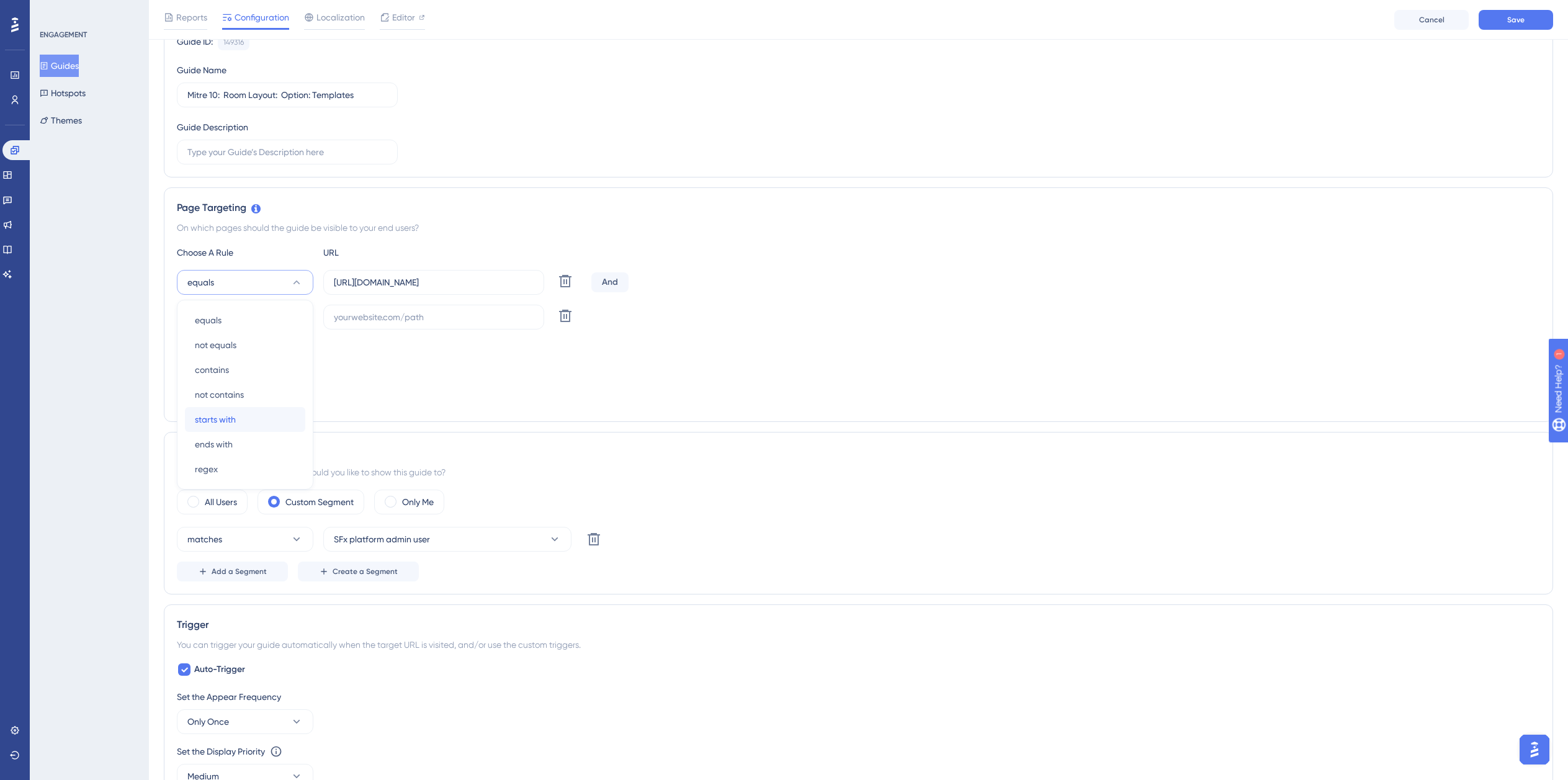
click at [242, 427] on div "starts with starts with" at bounding box center [245, 420] width 101 height 25
click at [223, 309] on button "equals" at bounding box center [244, 317] width 136 height 25
click at [230, 484] on span "ends with" at bounding box center [214, 479] width 38 height 15
click at [426, 284] on input "https://planner.cyncly-idealspaces.com/uk/design/my-project_o8rWFetC/edit?partn…" at bounding box center [434, 282] width 200 height 14
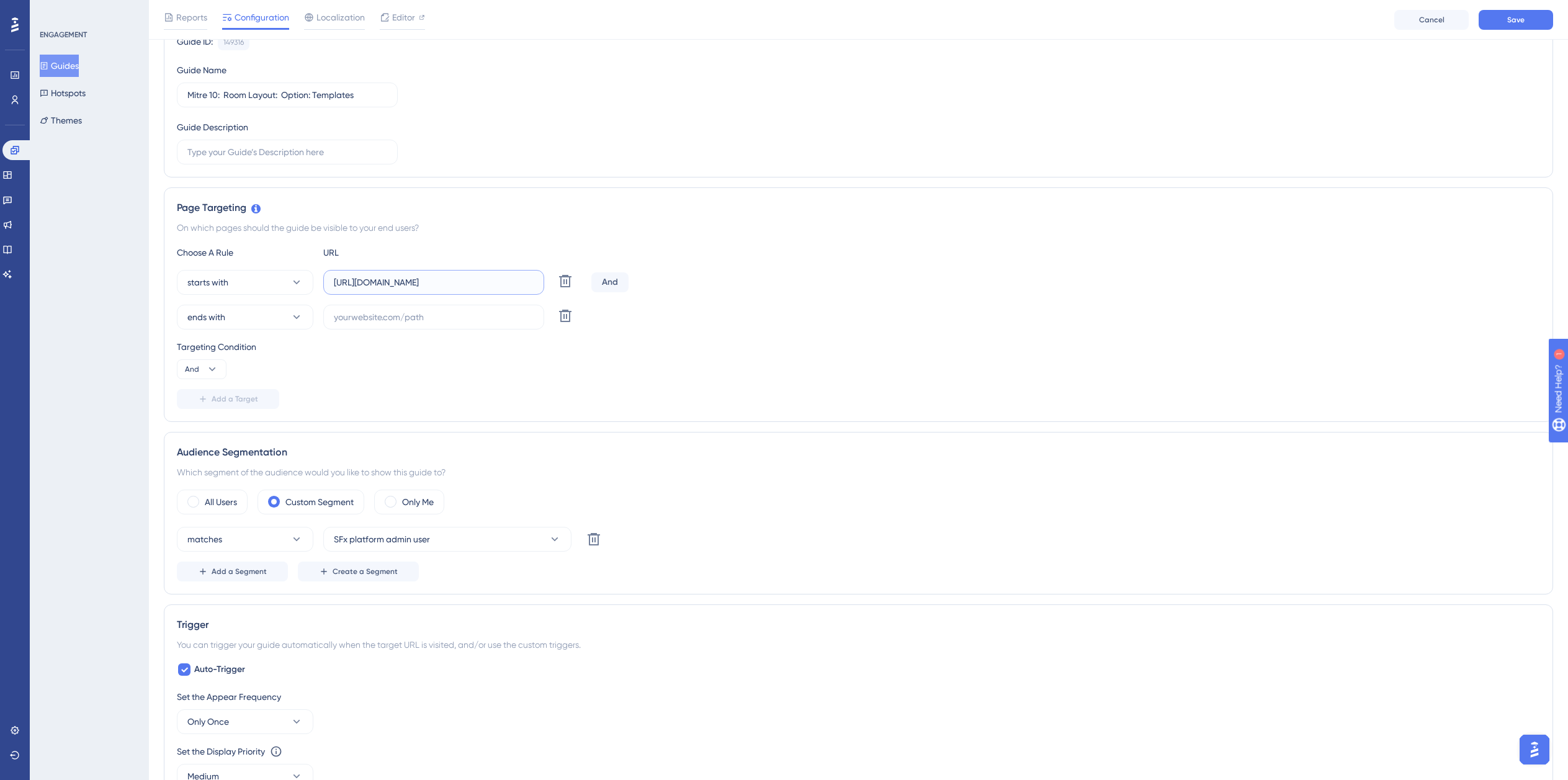
click at [426, 284] on input "https://planner.cyncly-idealspaces.com/uk/design/my-project_o8rWFetC/edit?partn…" at bounding box center [434, 282] width 200 height 14
paste input "dev-planner.cyncly-idealspaces.net/"
type input "https://dev-planner.cyncly-idealspaces.net/"
click at [388, 313] on input "text" at bounding box center [434, 317] width 200 height 14
paste input "isdemositena"
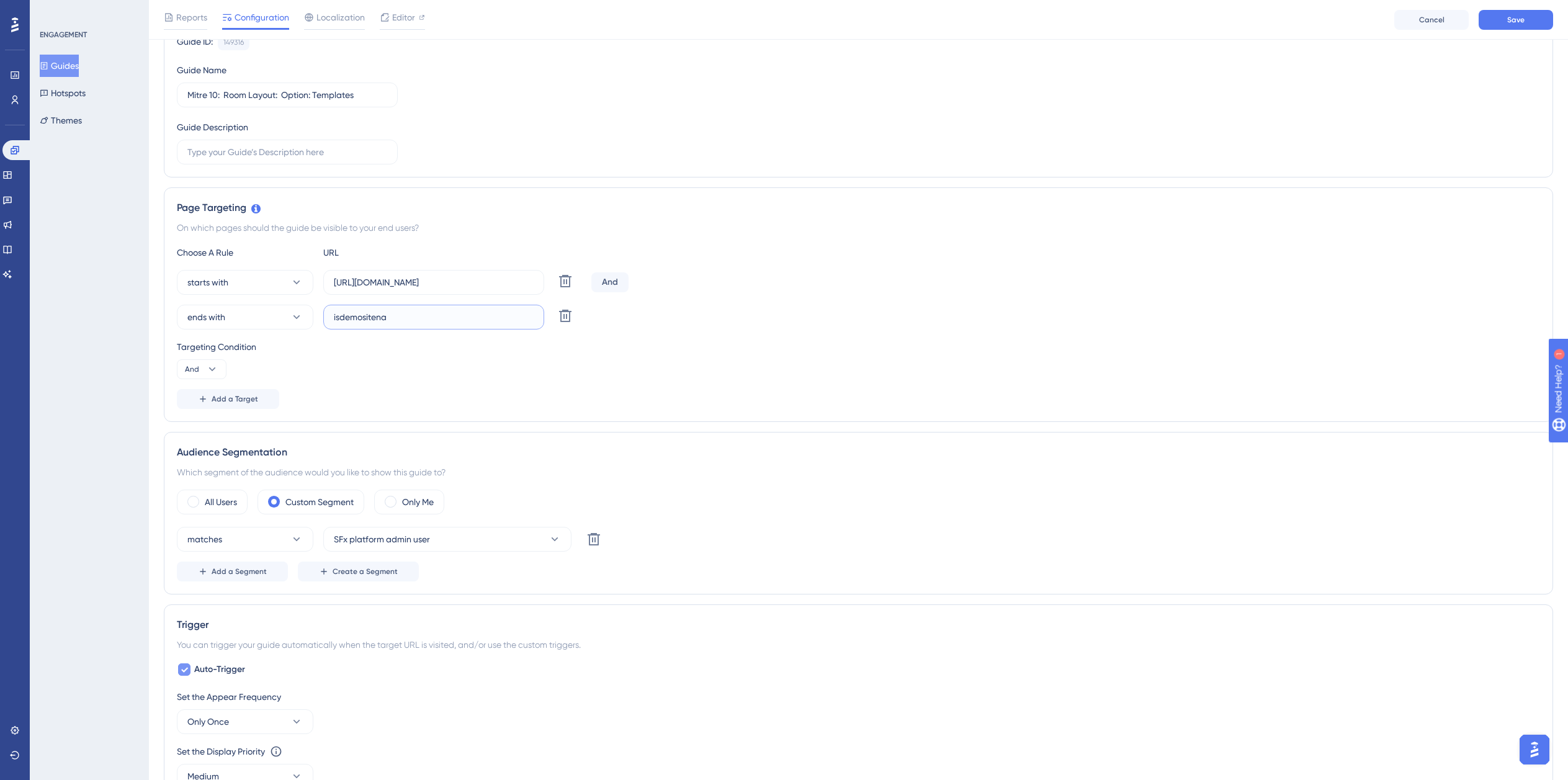
type input "isdemositena"
click at [201, 671] on span "Auto-Trigger" at bounding box center [220, 669] width 51 height 15
checkbox input "false"
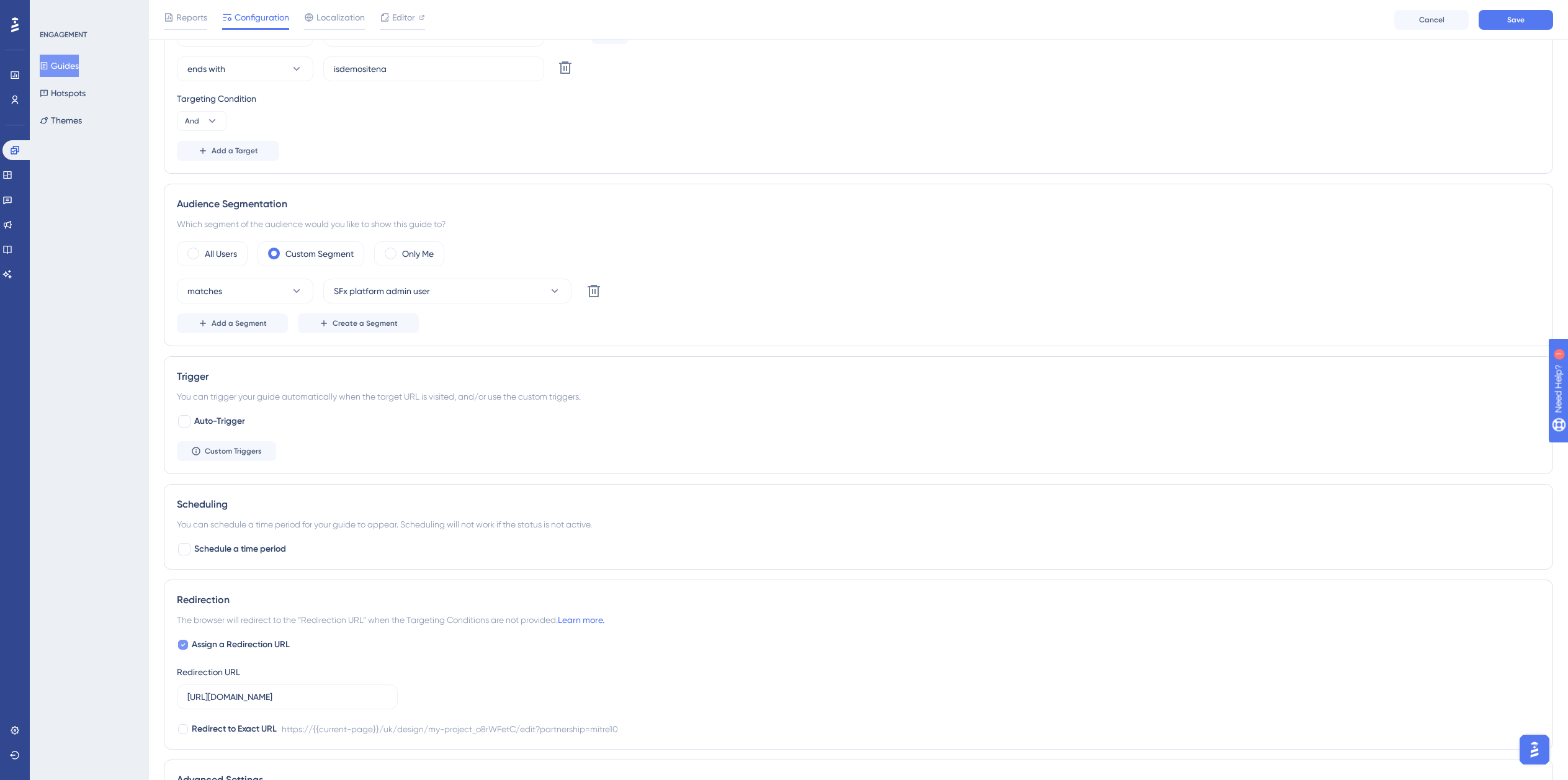
click at [223, 640] on span "Assign a Redirection URL" at bounding box center [241, 644] width 98 height 15
checkbox input "false"
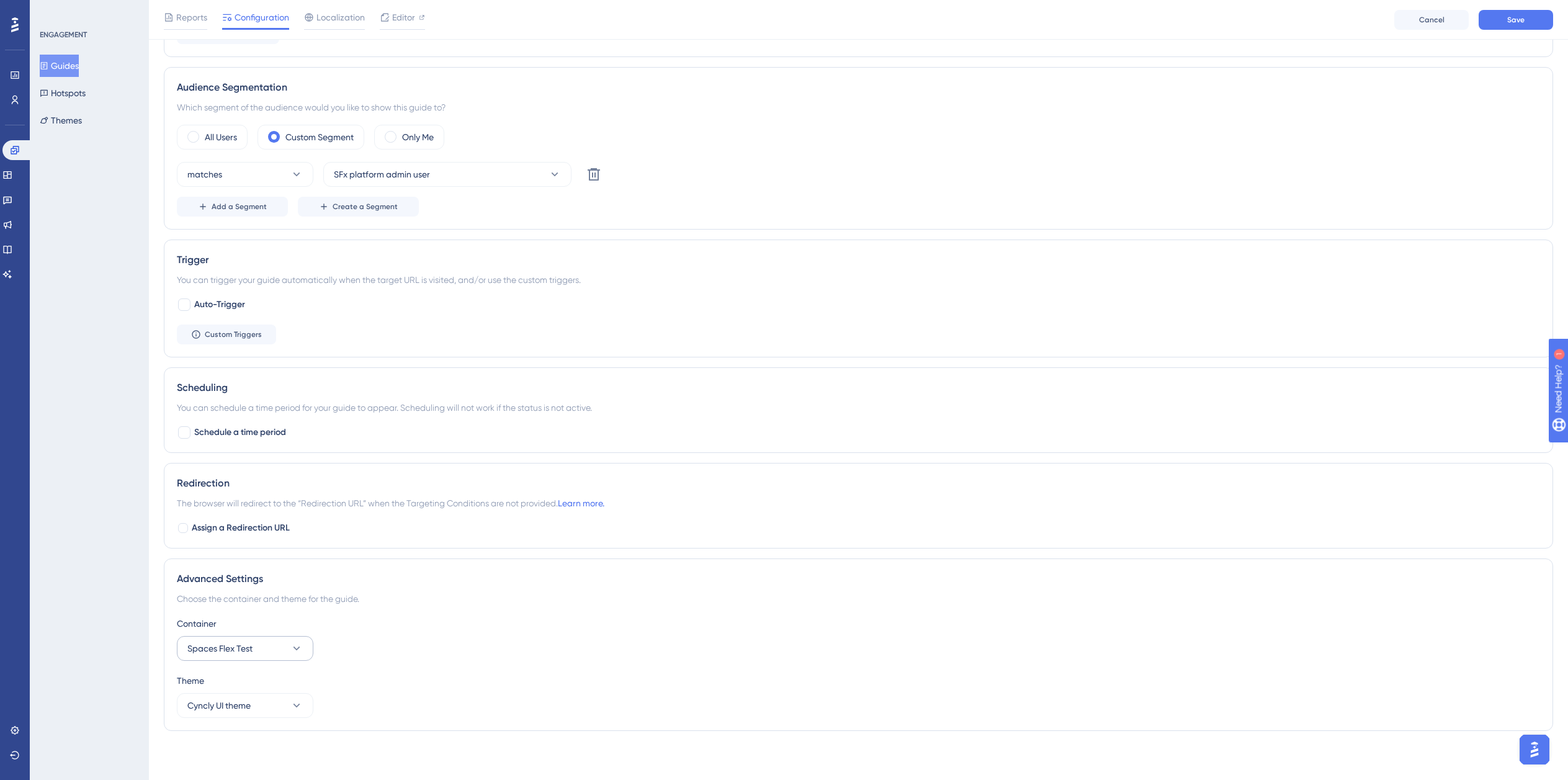
scroll to position [500, 0]
click at [255, 649] on button "Spaces Flex Test" at bounding box center [244, 648] width 136 height 25
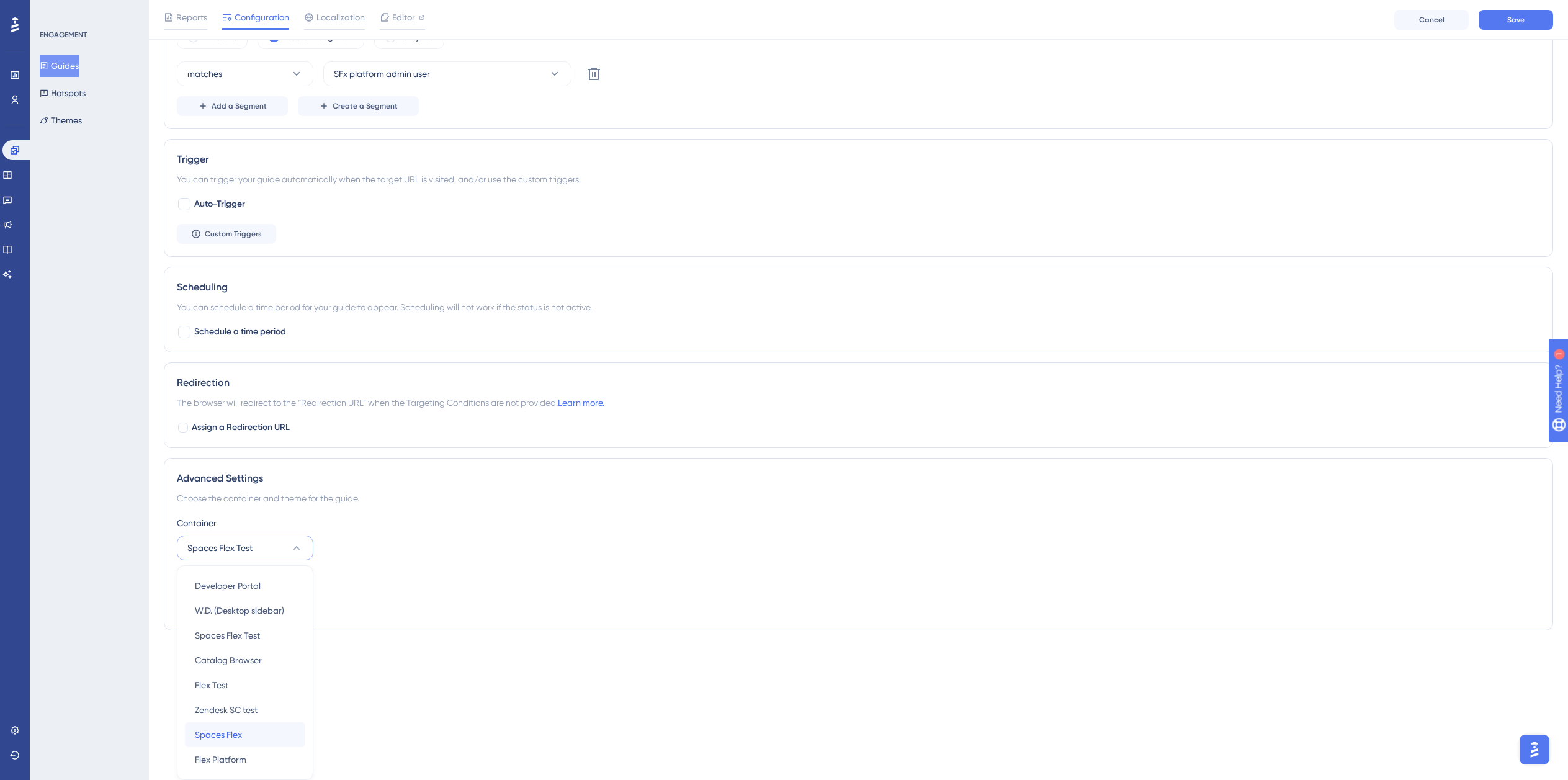
click at [243, 733] on div "Spaces Flex Spaces Flex" at bounding box center [245, 735] width 101 height 25
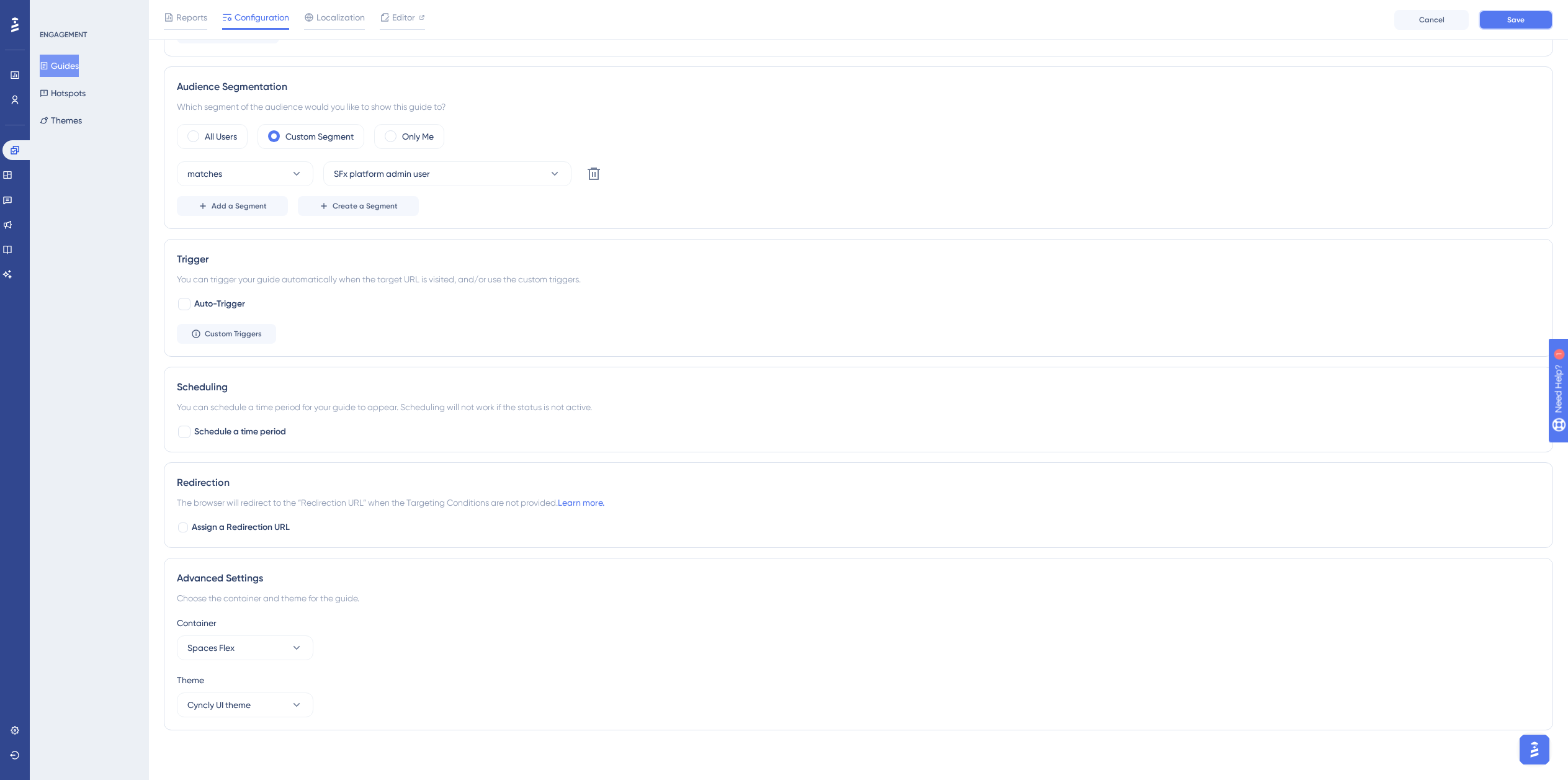
click at [1523, 15] on span "Save" at bounding box center [1516, 20] width 18 height 10
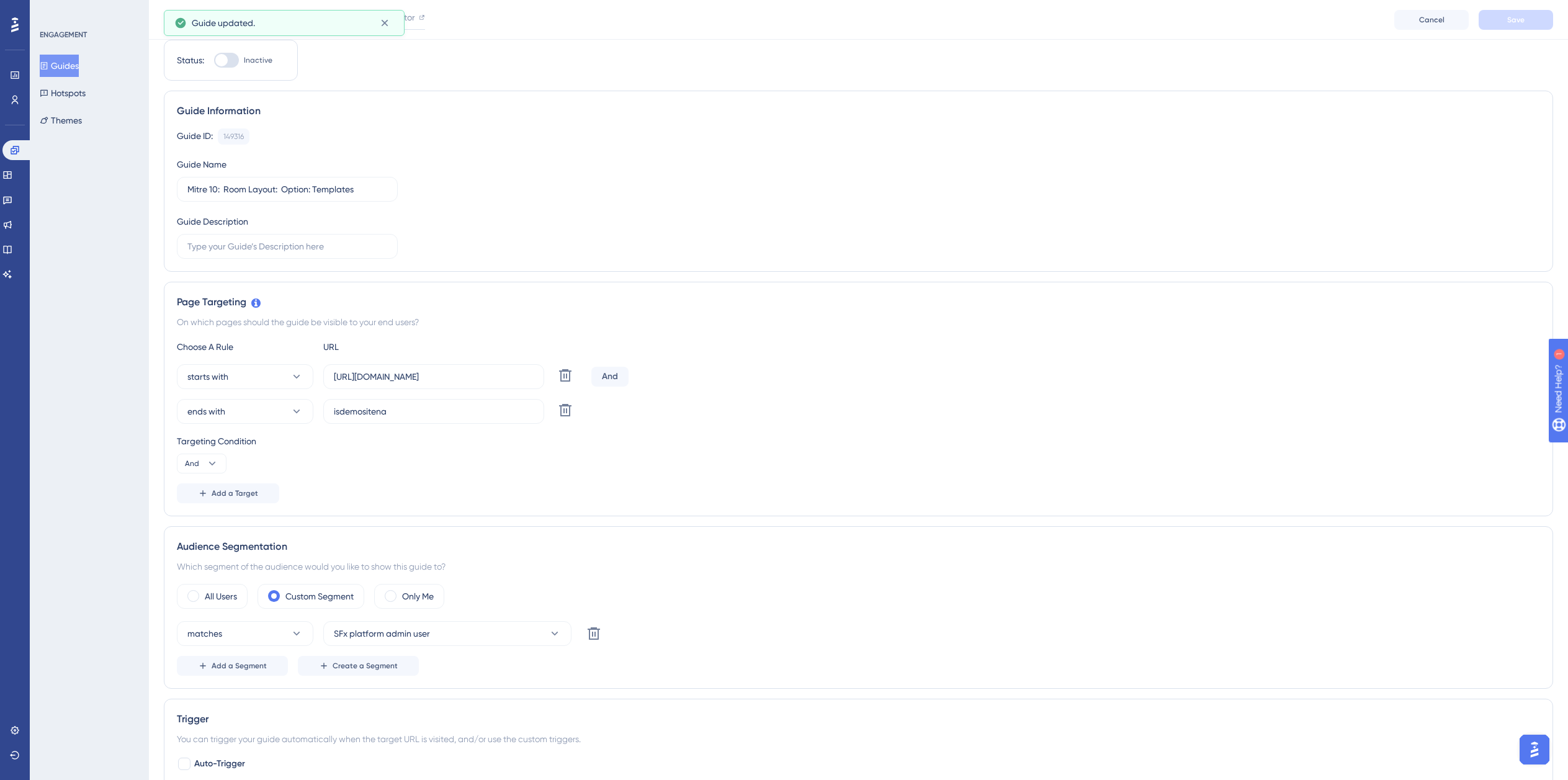
scroll to position [0, 0]
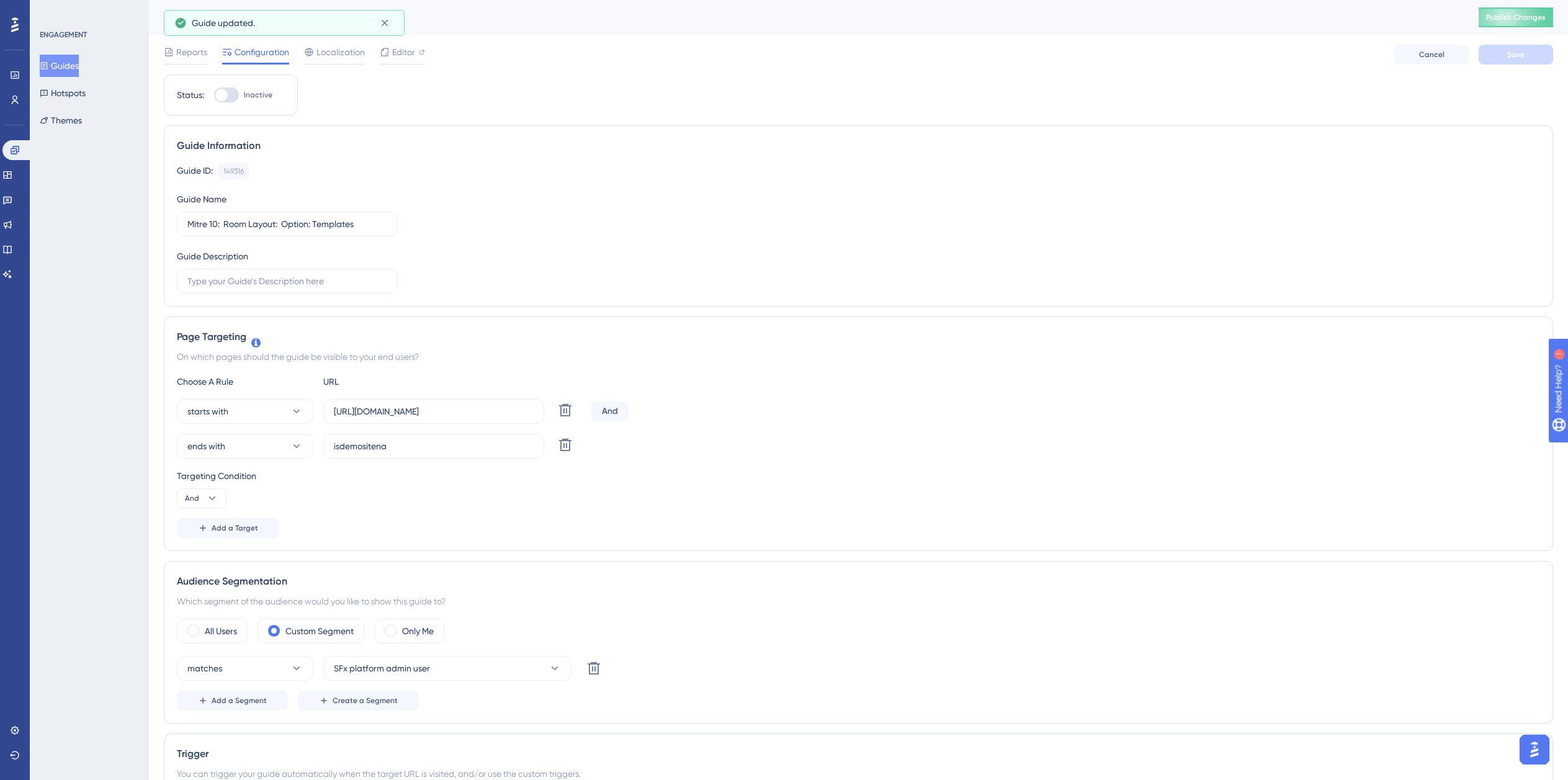
click at [227, 91] on div at bounding box center [226, 95] width 25 height 15
click at [214, 95] on input "Inactive" at bounding box center [214, 95] width 1 height 1
checkbox input "true"
click at [1512, 56] on span "Save" at bounding box center [1516, 55] width 18 height 10
click at [56, 67] on button "Guides" at bounding box center [59, 66] width 39 height 23
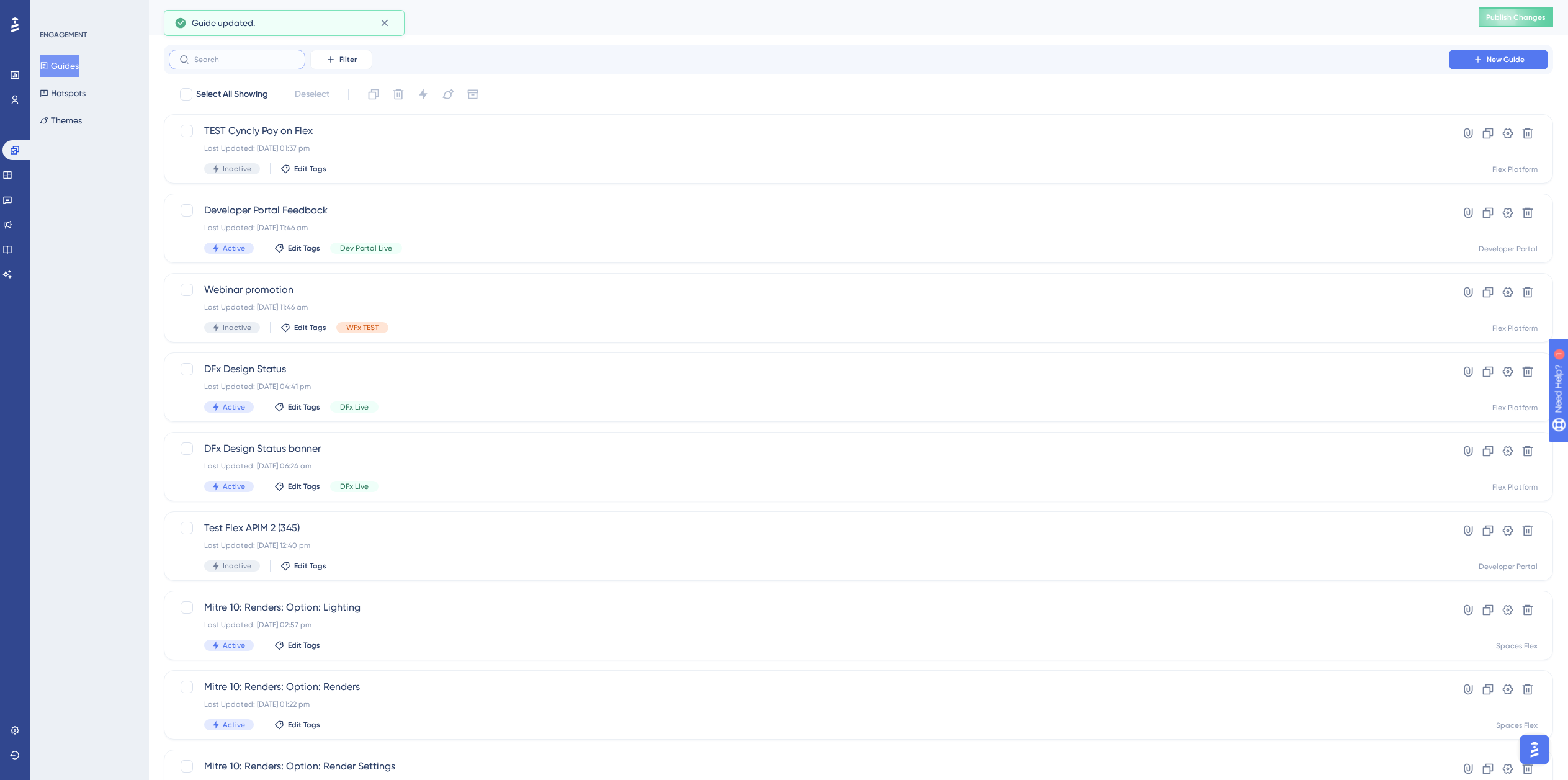
click at [261, 62] on input "text" at bounding box center [244, 60] width 101 height 9
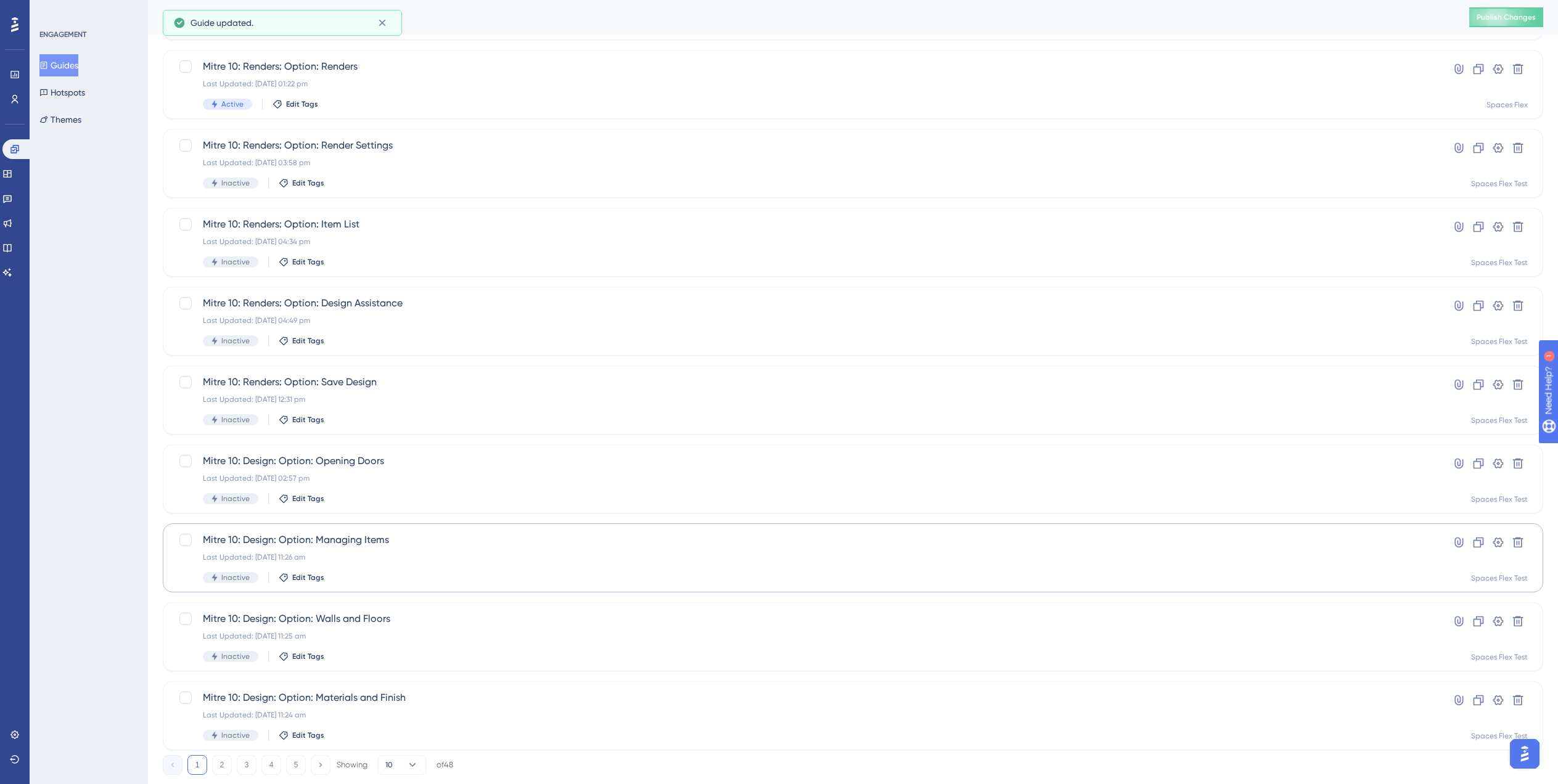
scroll to position [172, 0]
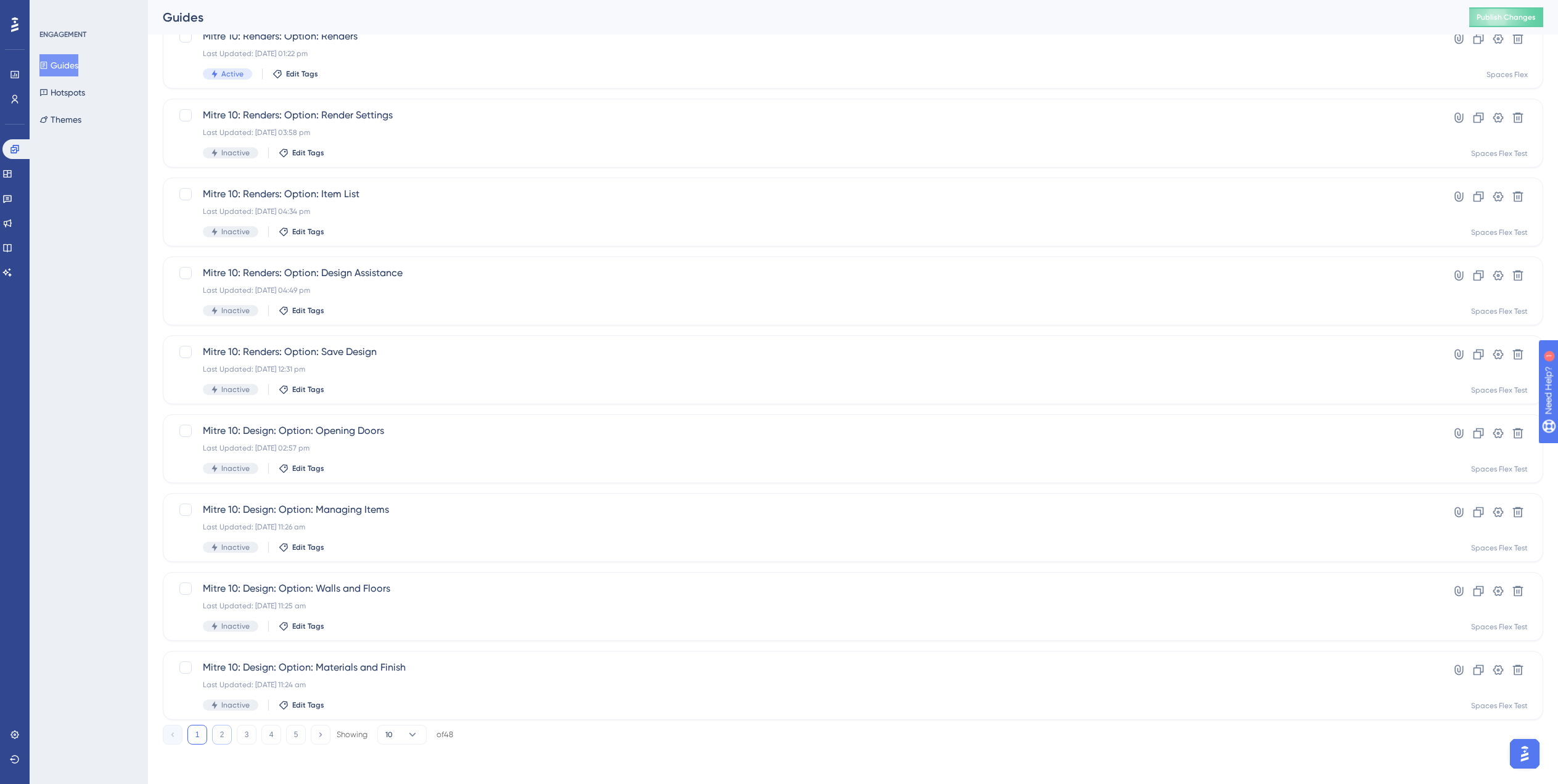
type input "Mit"
click at [217, 738] on button "2" at bounding box center [222, 734] width 20 height 20
click at [362, 684] on div "Last Updated: 05 Aug 2025 11:51 am" at bounding box center [804, 685] width 1202 height 10
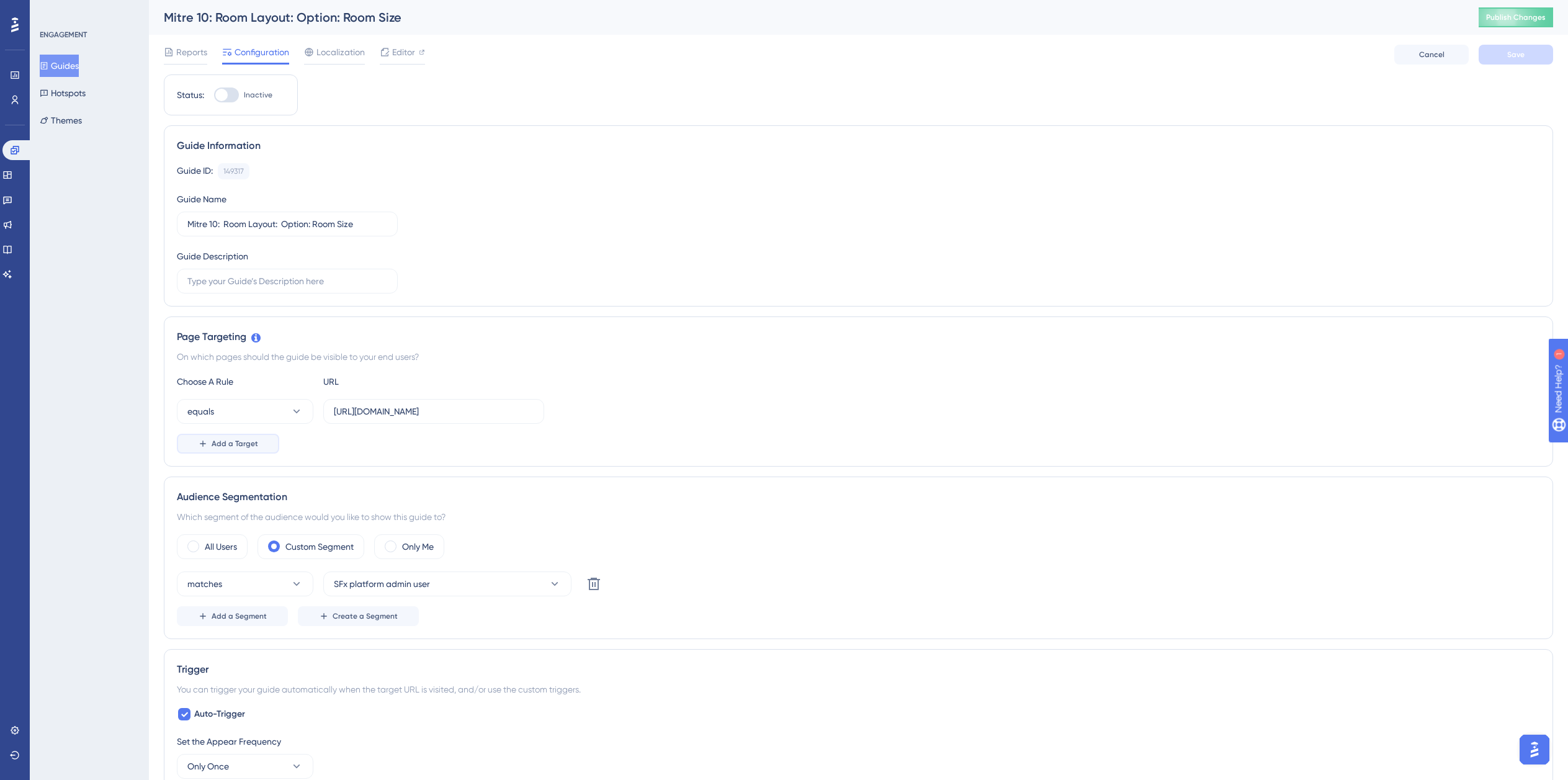
click at [216, 451] on button "Add a Target" at bounding box center [228, 443] width 102 height 20
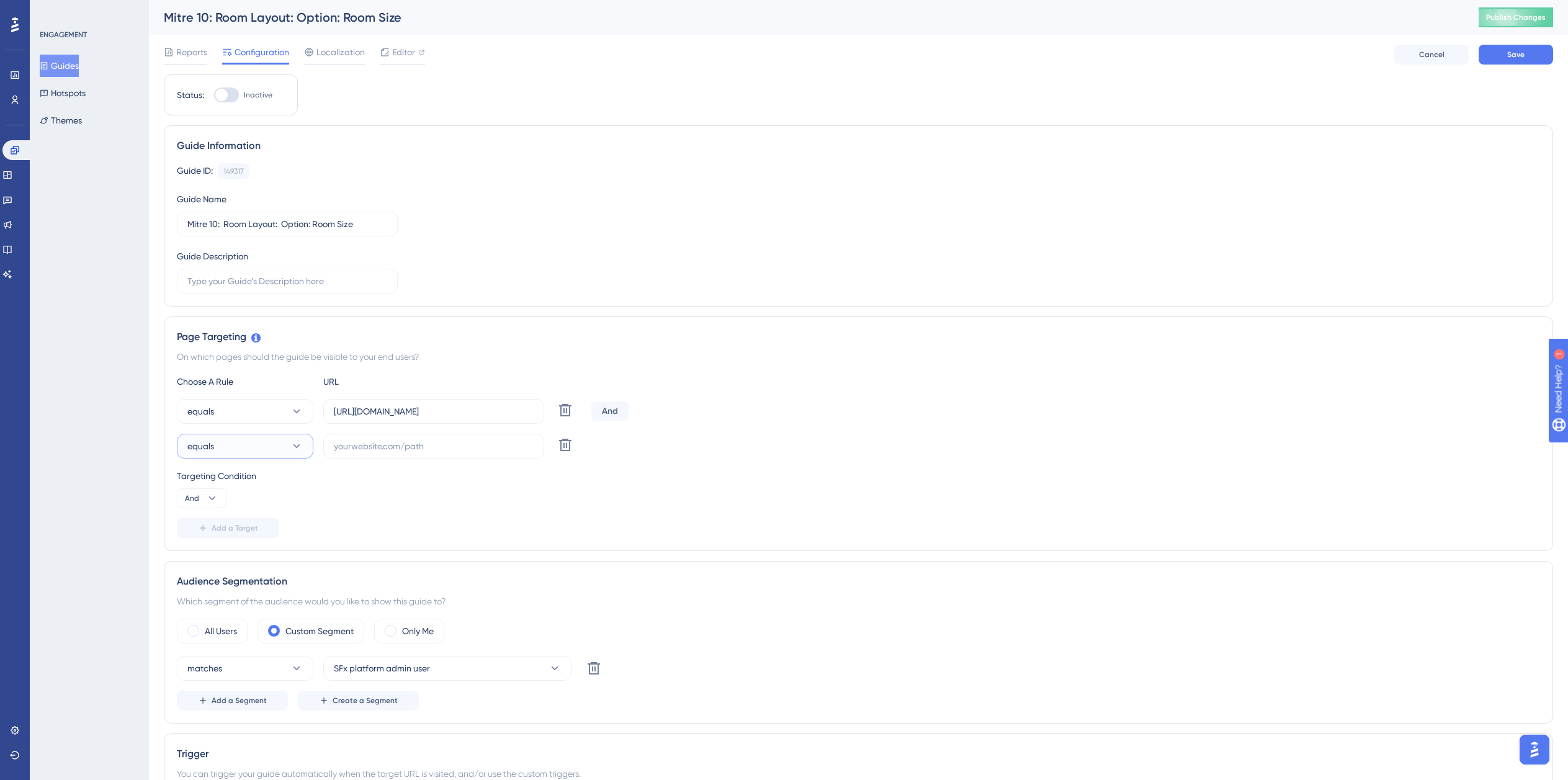
click at [243, 447] on button "equals" at bounding box center [244, 446] width 136 height 25
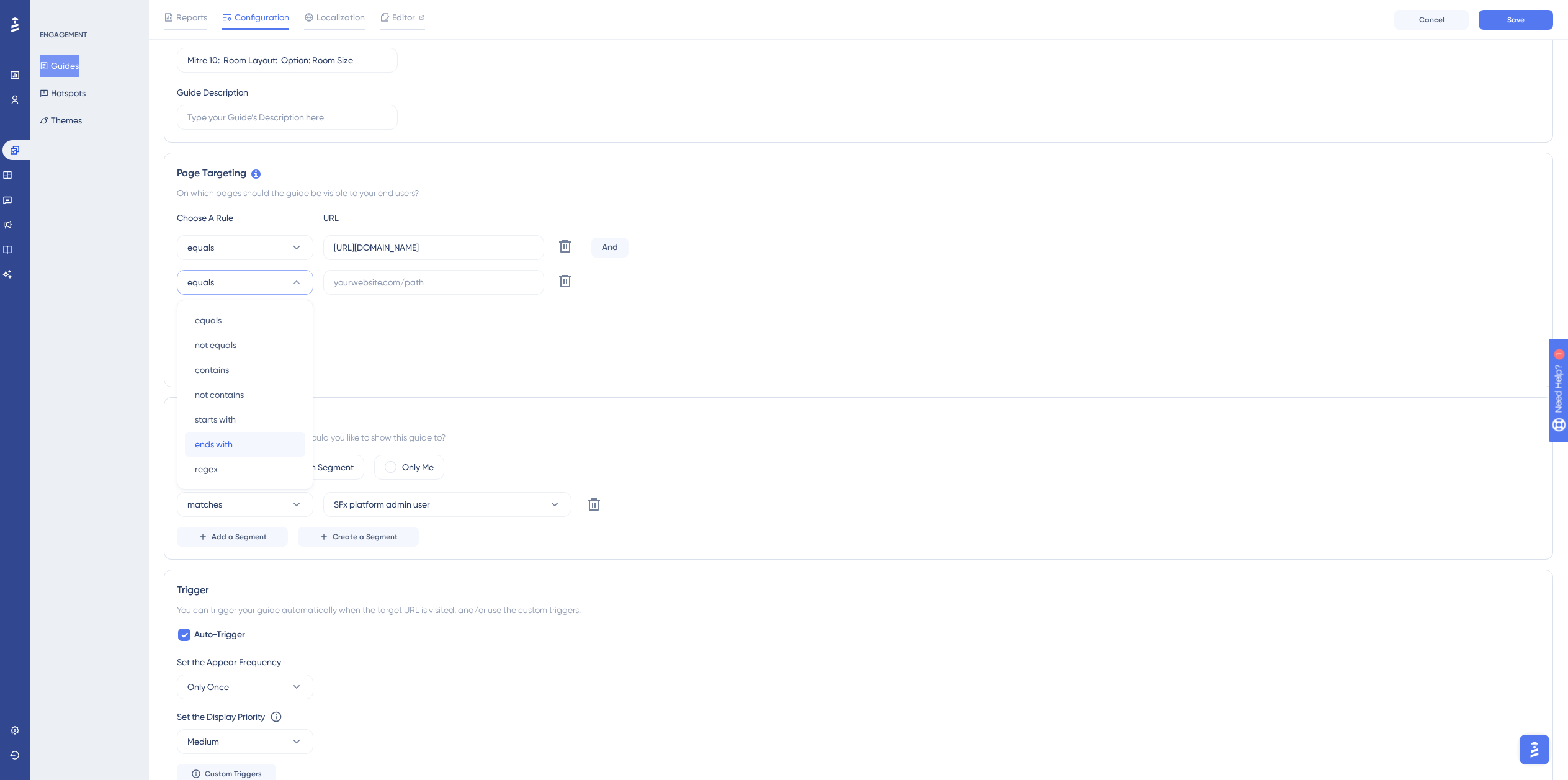
click at [233, 438] on span "ends with" at bounding box center [214, 444] width 38 height 15
click at [225, 242] on button "equals" at bounding box center [244, 247] width 136 height 25
click at [242, 382] on div "starts with starts with" at bounding box center [245, 385] width 101 height 25
click at [382, 280] on input "text" at bounding box center [434, 282] width 200 height 14
paste input "isdemositena"
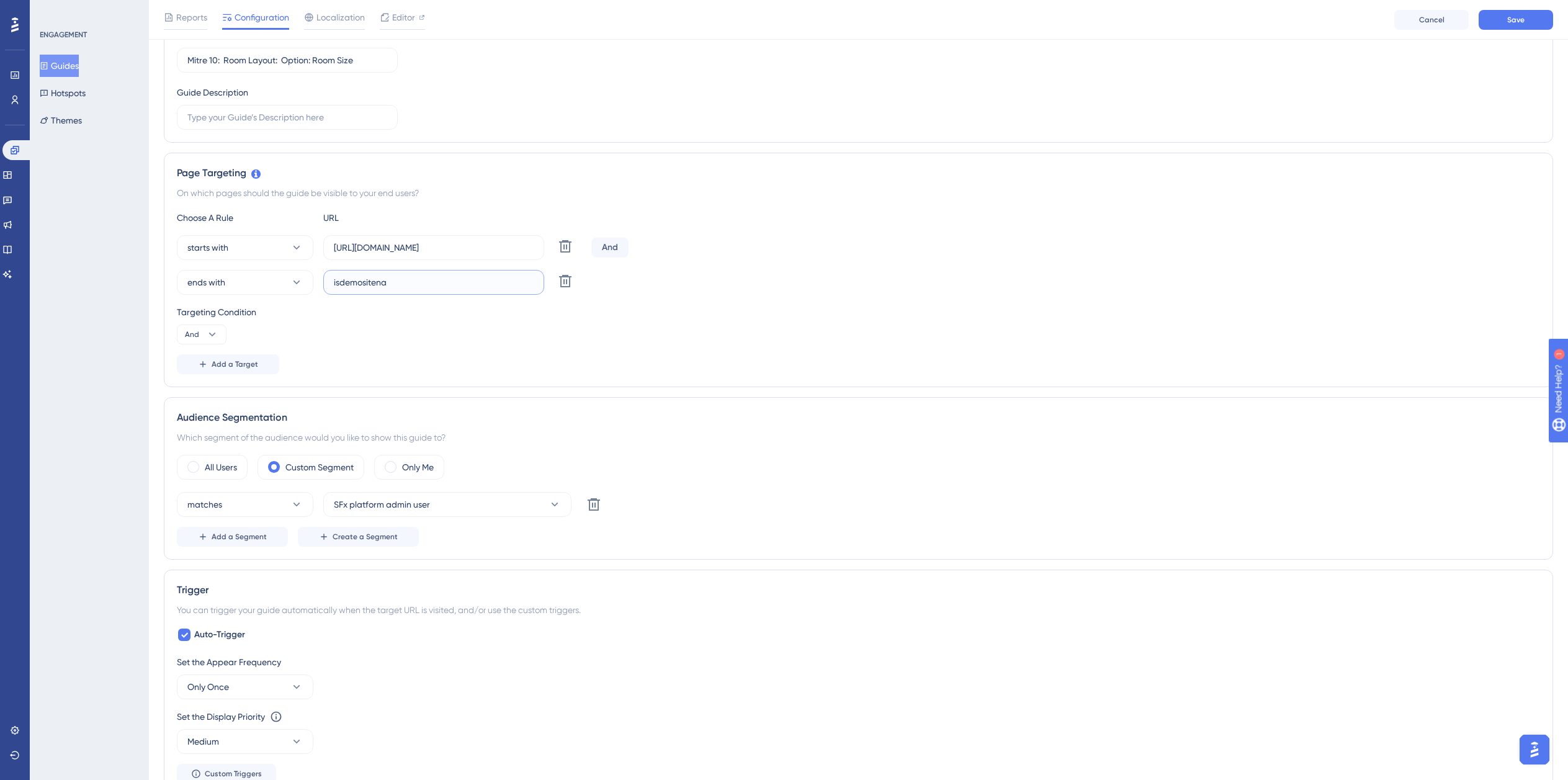
type input "isdemositena"
click at [385, 239] on label "https://planner.cyncly-idealspaces.com/uk/design/my-project_o8rWFetC/edit?partn…" at bounding box center [433, 247] width 221 height 25
click at [385, 241] on input "https://planner.cyncly-idealspaces.com/uk/design/my-project_o8rWFetC/edit?partn…" at bounding box center [434, 247] width 200 height 14
click at [385, 239] on label "https://planner.cyncly-idealspaces.com/uk/design/my-project_o8rWFetC/edit?partn…" at bounding box center [433, 247] width 221 height 25
click at [385, 241] on input "https://planner.cyncly-idealspaces.com/uk/design/my-project_o8rWFetC/edit?partn…" at bounding box center [434, 247] width 200 height 14
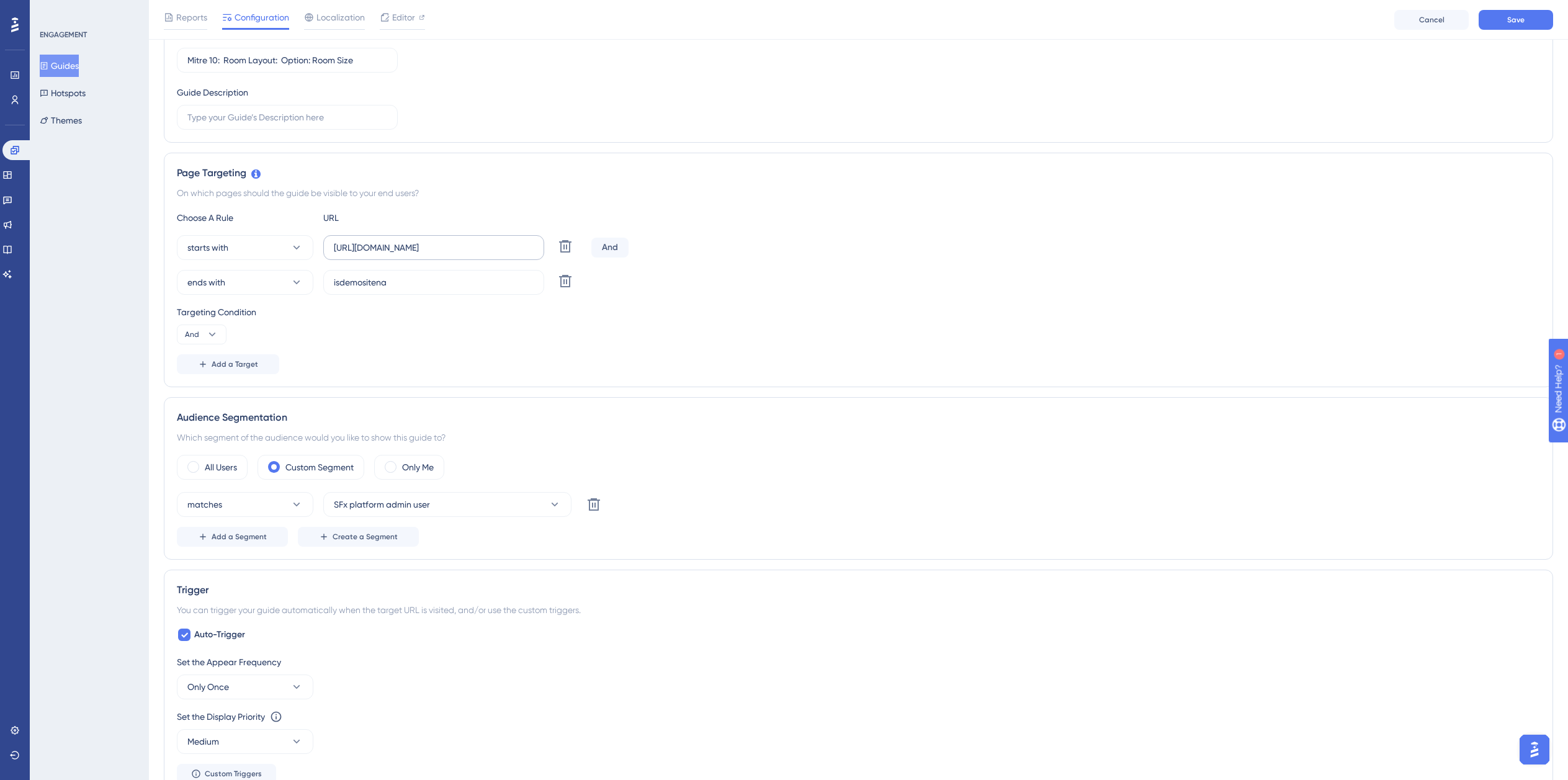
click at [385, 239] on label "https://planner.cyncly-idealspaces.com/uk/design/my-project_o8rWFetC/edit?partn…" at bounding box center [433, 247] width 221 height 25
click at [385, 241] on input "https://planner.cyncly-idealspaces.com/uk/design/my-project_o8rWFetC/edit?partn…" at bounding box center [434, 247] width 200 height 14
click at [393, 251] on input "https://planner.cyncly-idealspaces.com/uk/design/my-project_o8rWFetC/edit?partn…" at bounding box center [434, 247] width 200 height 14
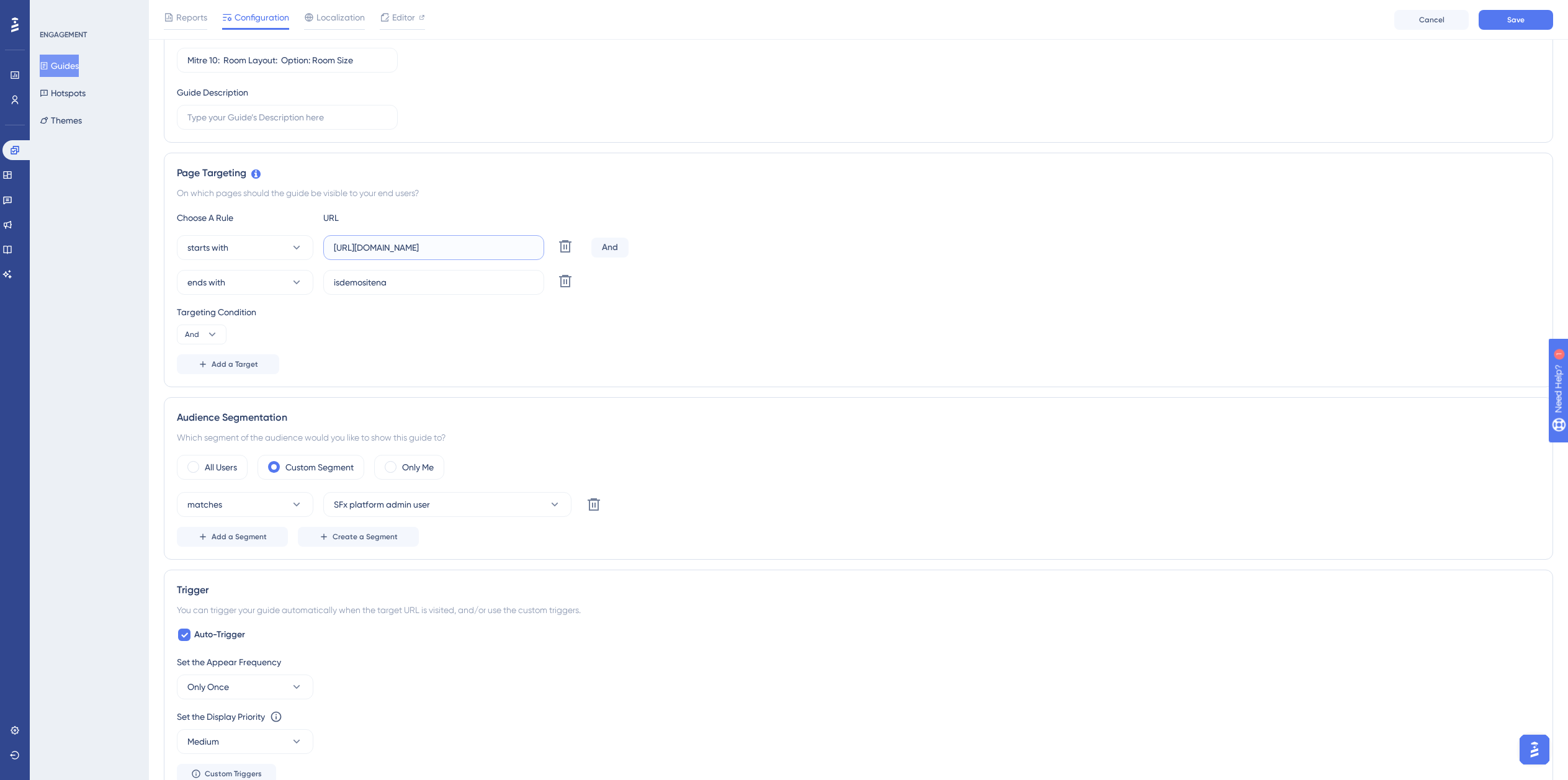
click at [393, 251] on input "https://planner.cyncly-idealspaces.com/uk/design/my-project_o8rWFetC/edit?partn…" at bounding box center [434, 247] width 200 height 14
paste input "dev-planner.cyncly-idealspaces.net/"
type input "https://dev-planner.cyncly-idealspaces.net/"
click at [206, 633] on span "Auto-Trigger" at bounding box center [220, 635] width 51 height 15
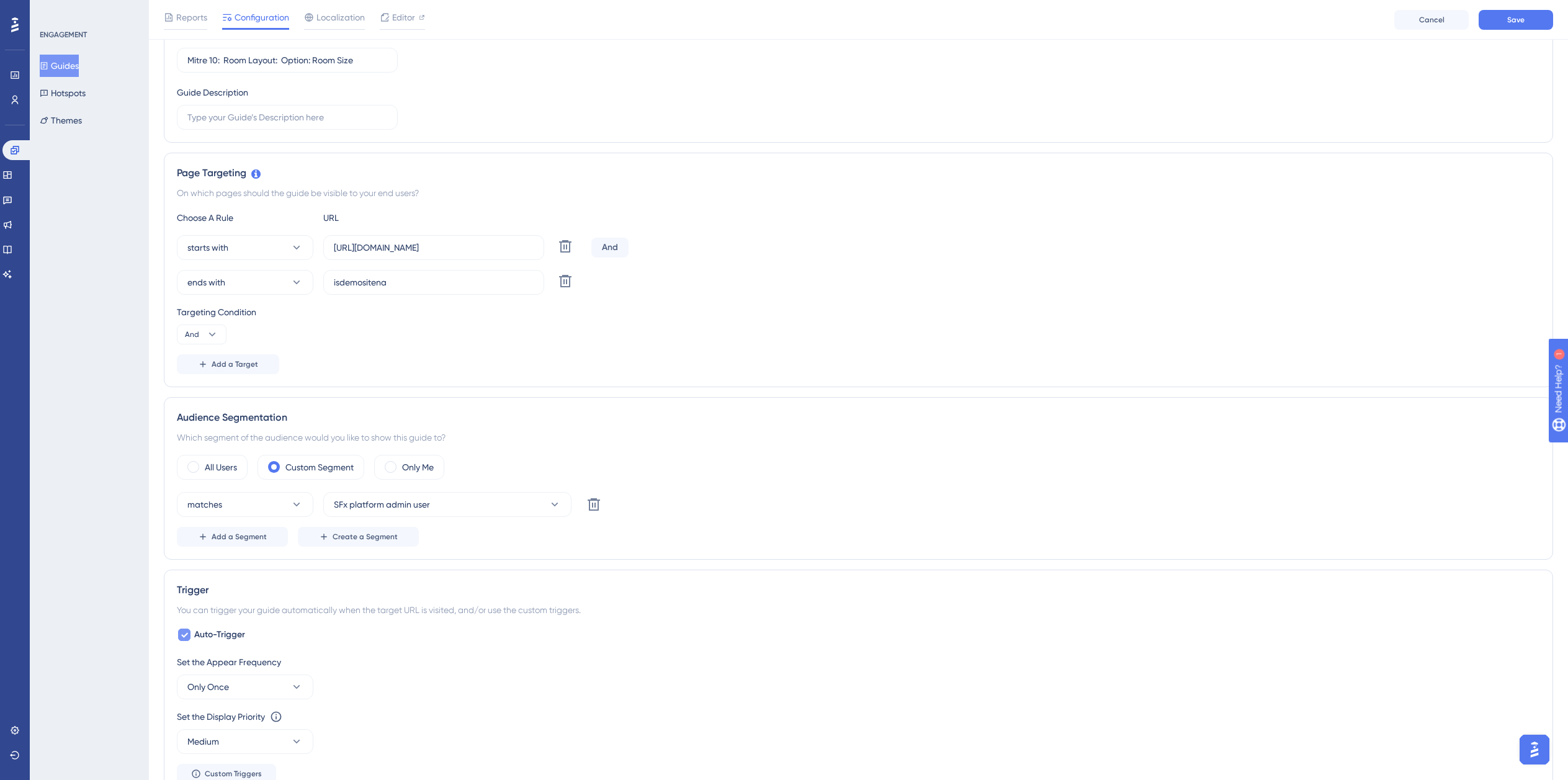
checkbox input "false"
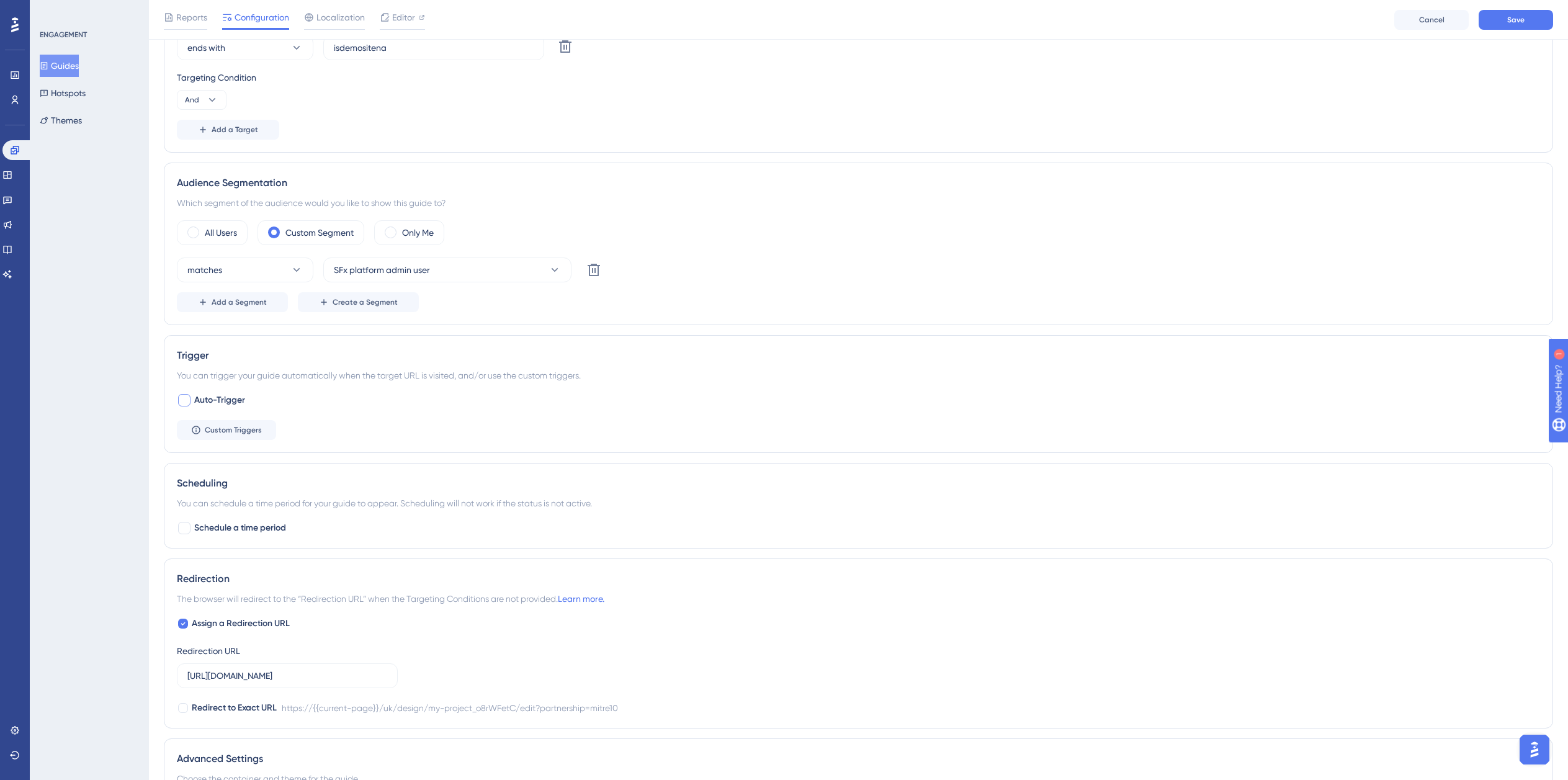
scroll to position [417, 0]
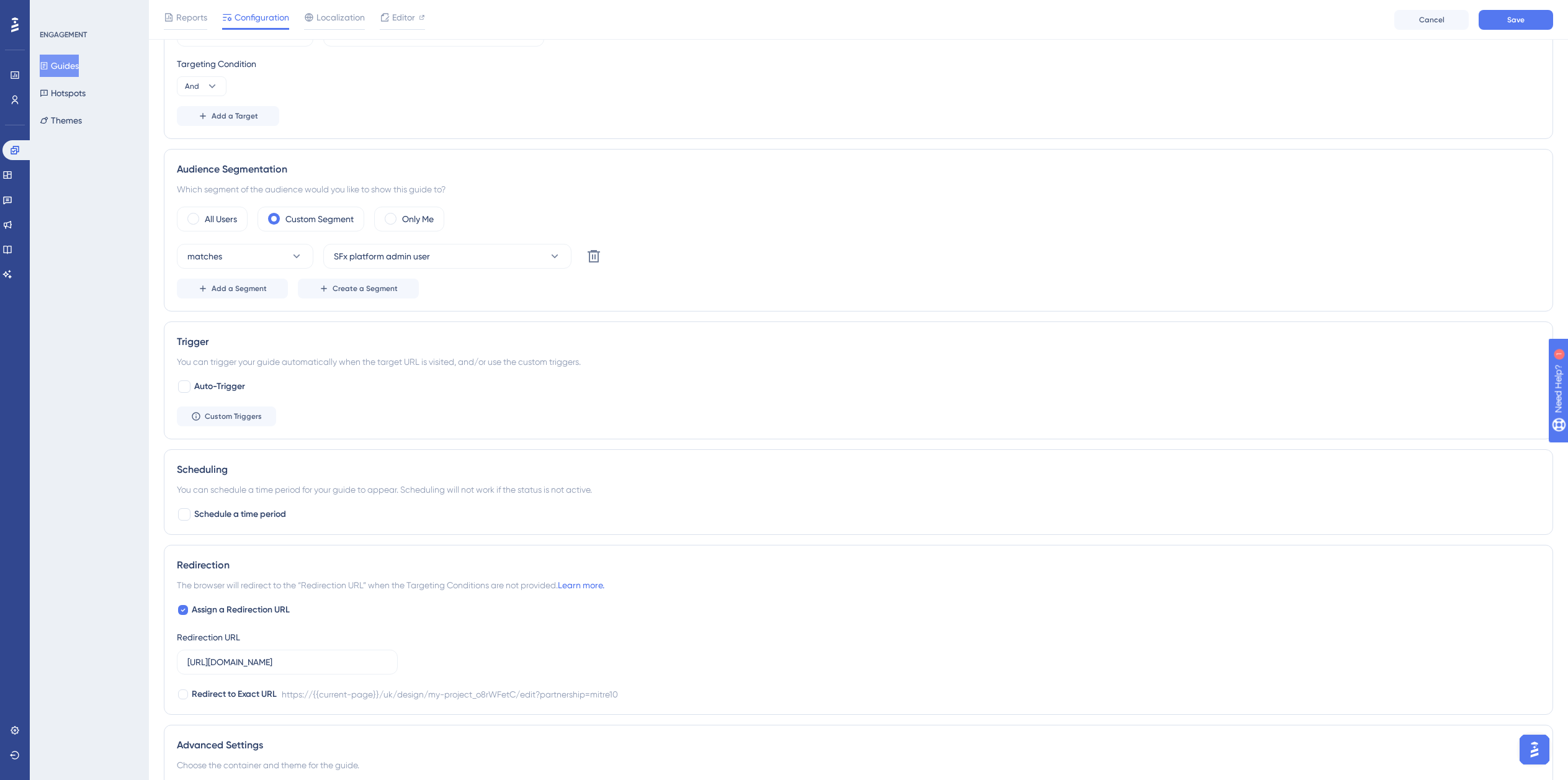
click at [230, 618] on div "Assign a Redirection URL Redirection URL https://planner.cyncly-idealspaces.com…" at bounding box center [858, 652] width 1364 height 99
click at [250, 608] on span "Assign a Redirection URL" at bounding box center [241, 610] width 98 height 15
checkbox input "false"
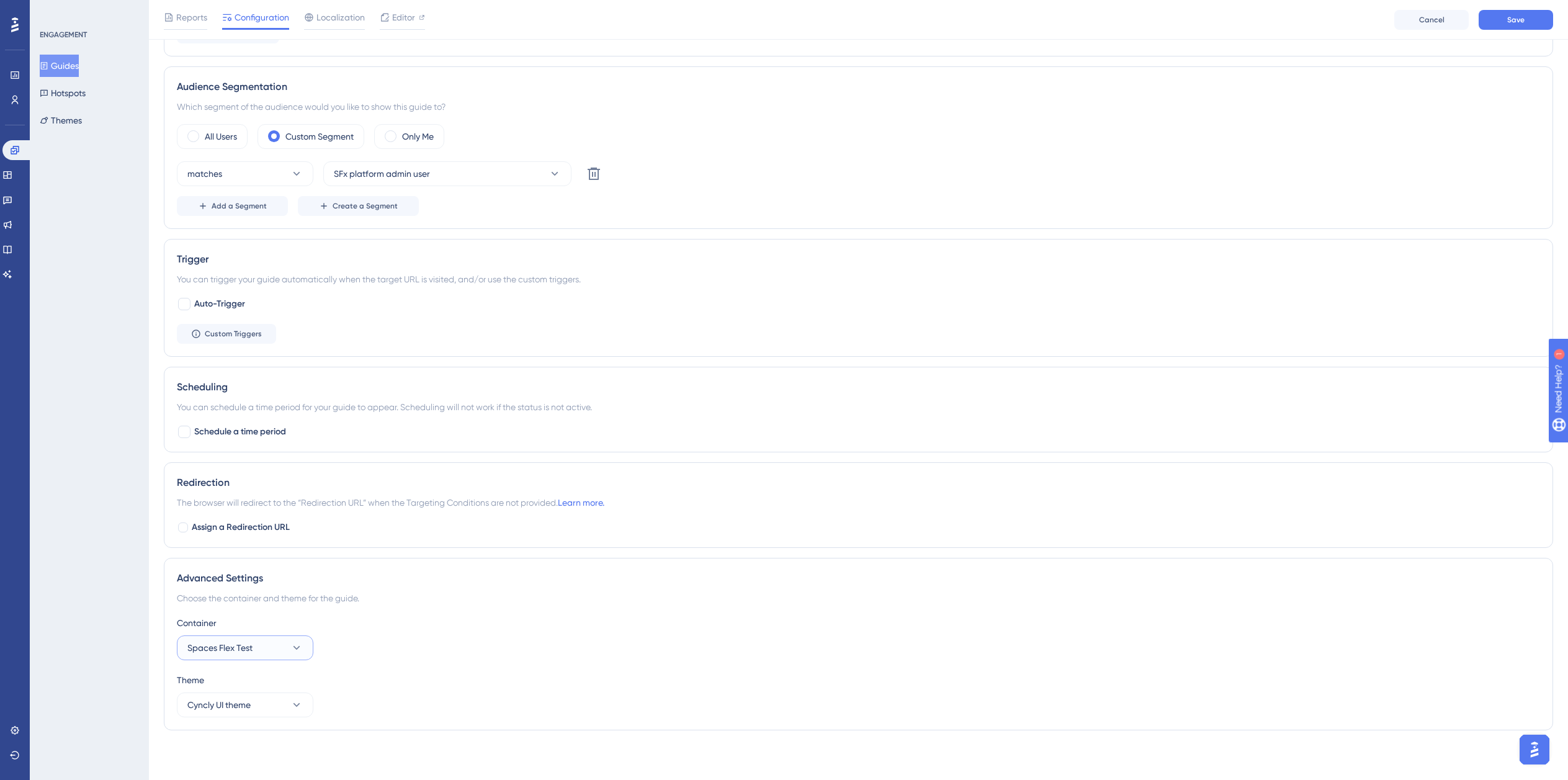
click at [263, 649] on button "Spaces Flex Test" at bounding box center [244, 648] width 136 height 25
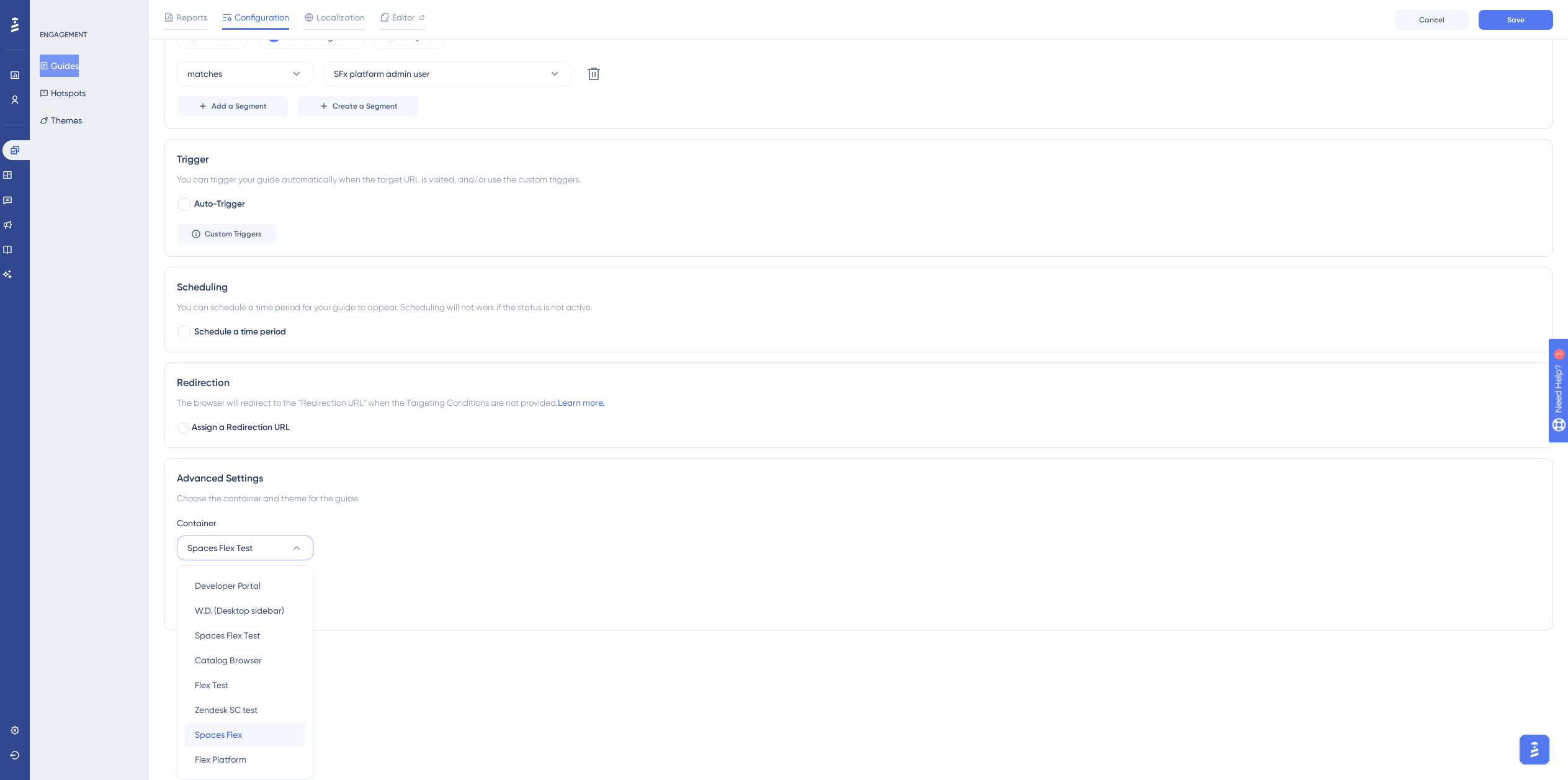
click at [251, 730] on div "Spaces Flex Spaces Flex" at bounding box center [245, 735] width 101 height 25
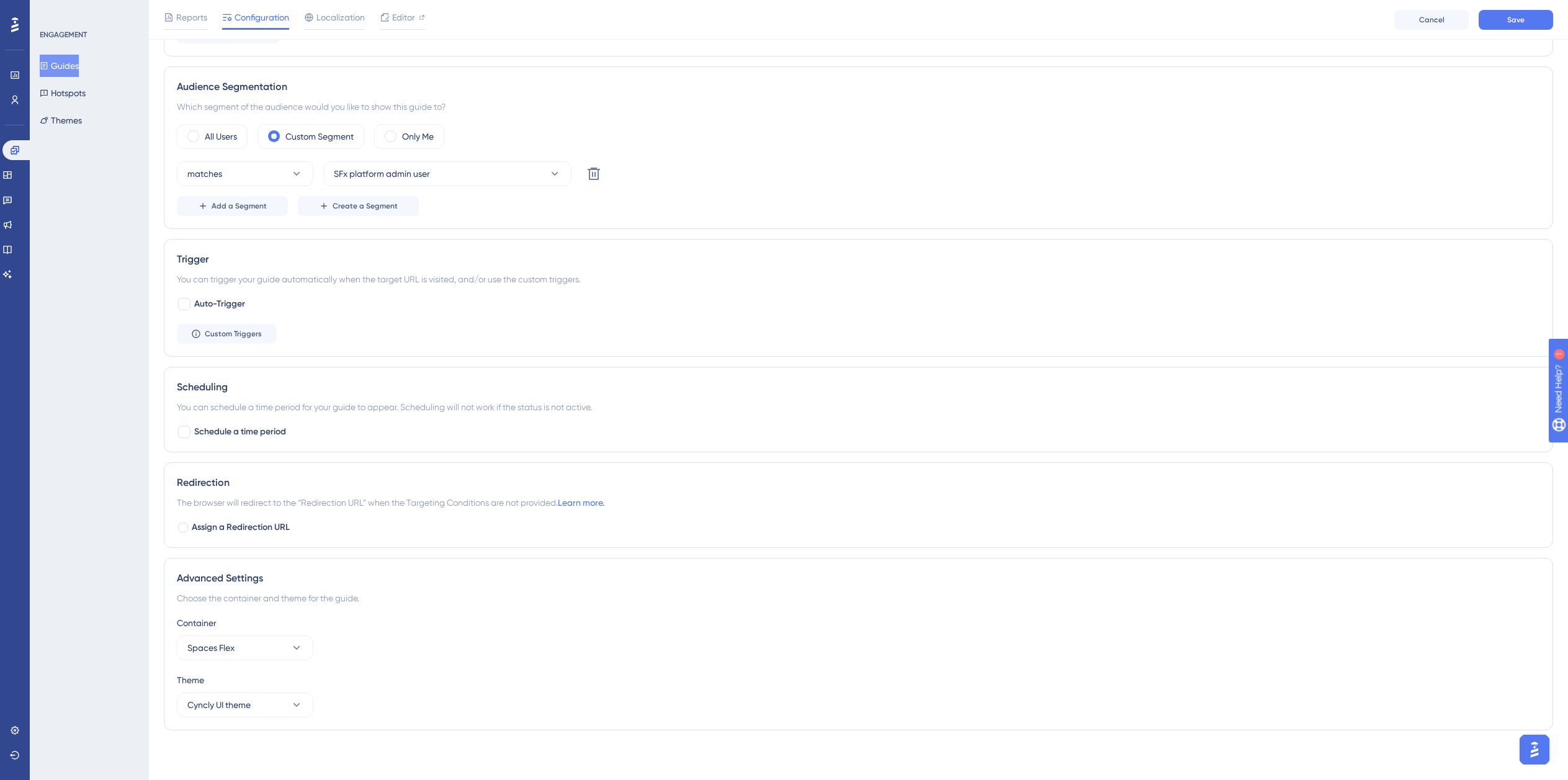
scroll to position [500, 0]
click at [1496, 34] on div "Reports Configuration Localization Editor Cancel Save" at bounding box center [858, 20] width 1419 height 39
click at [1498, 26] on button "Save" at bounding box center [1516, 20] width 74 height 20
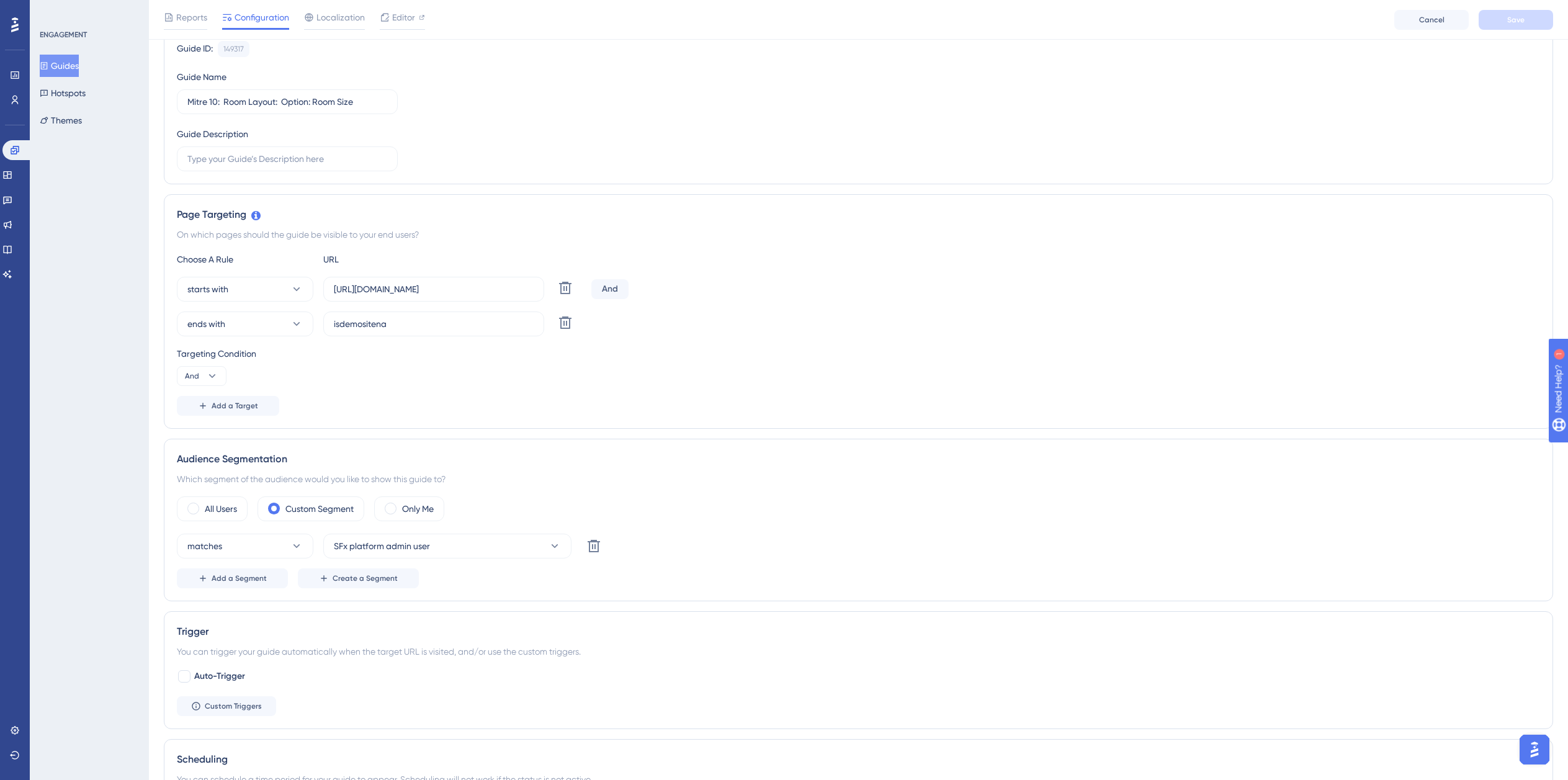
scroll to position [0, 0]
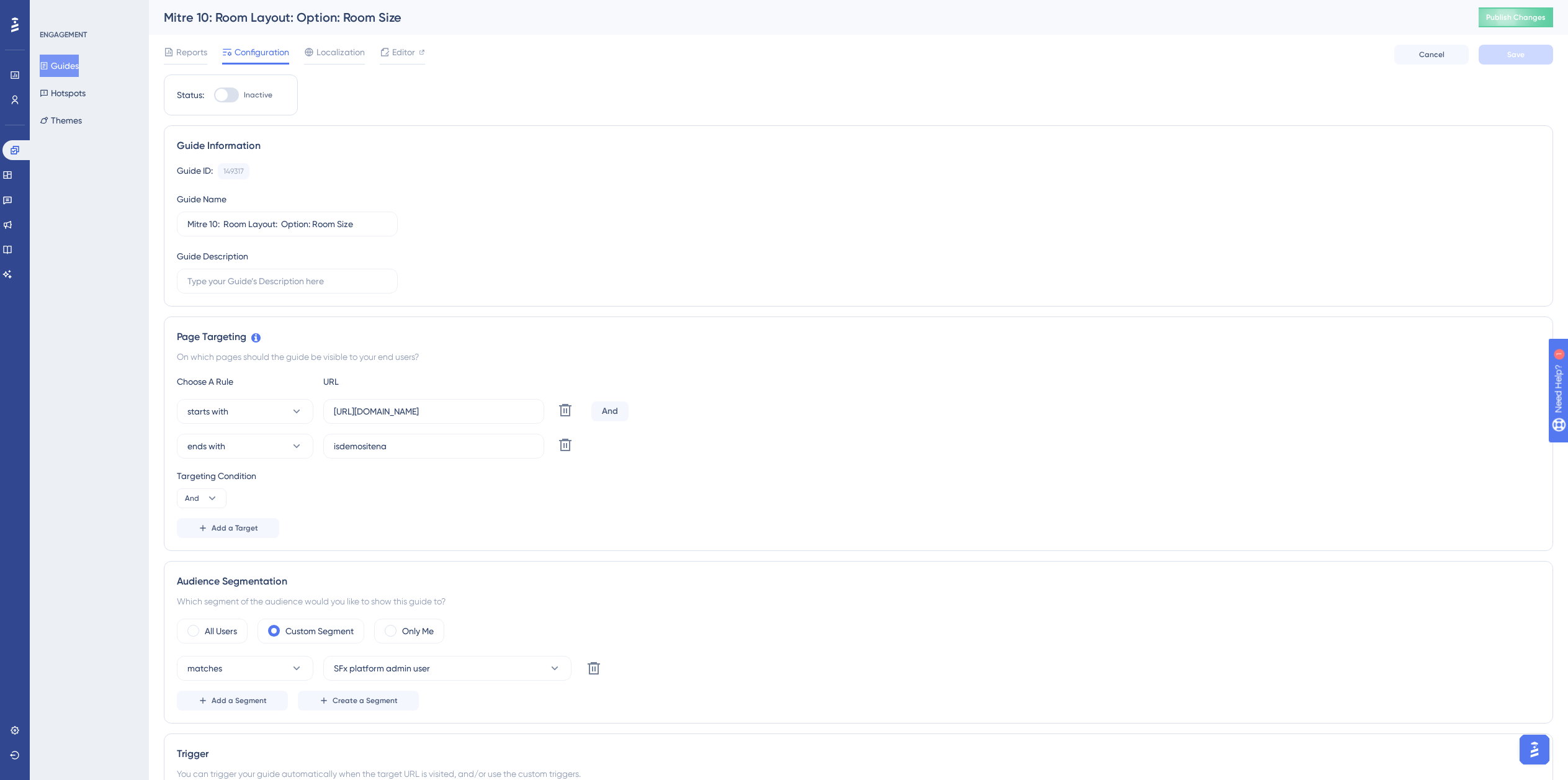
click at [244, 97] on span "Inactive" at bounding box center [258, 95] width 28 height 10
click at [214, 96] on input "Inactive" at bounding box center [214, 95] width 1 height 1
checkbox input "true"
click at [1513, 59] on span "Save" at bounding box center [1516, 55] width 18 height 10
click at [48, 61] on icon at bounding box center [44, 66] width 9 height 9
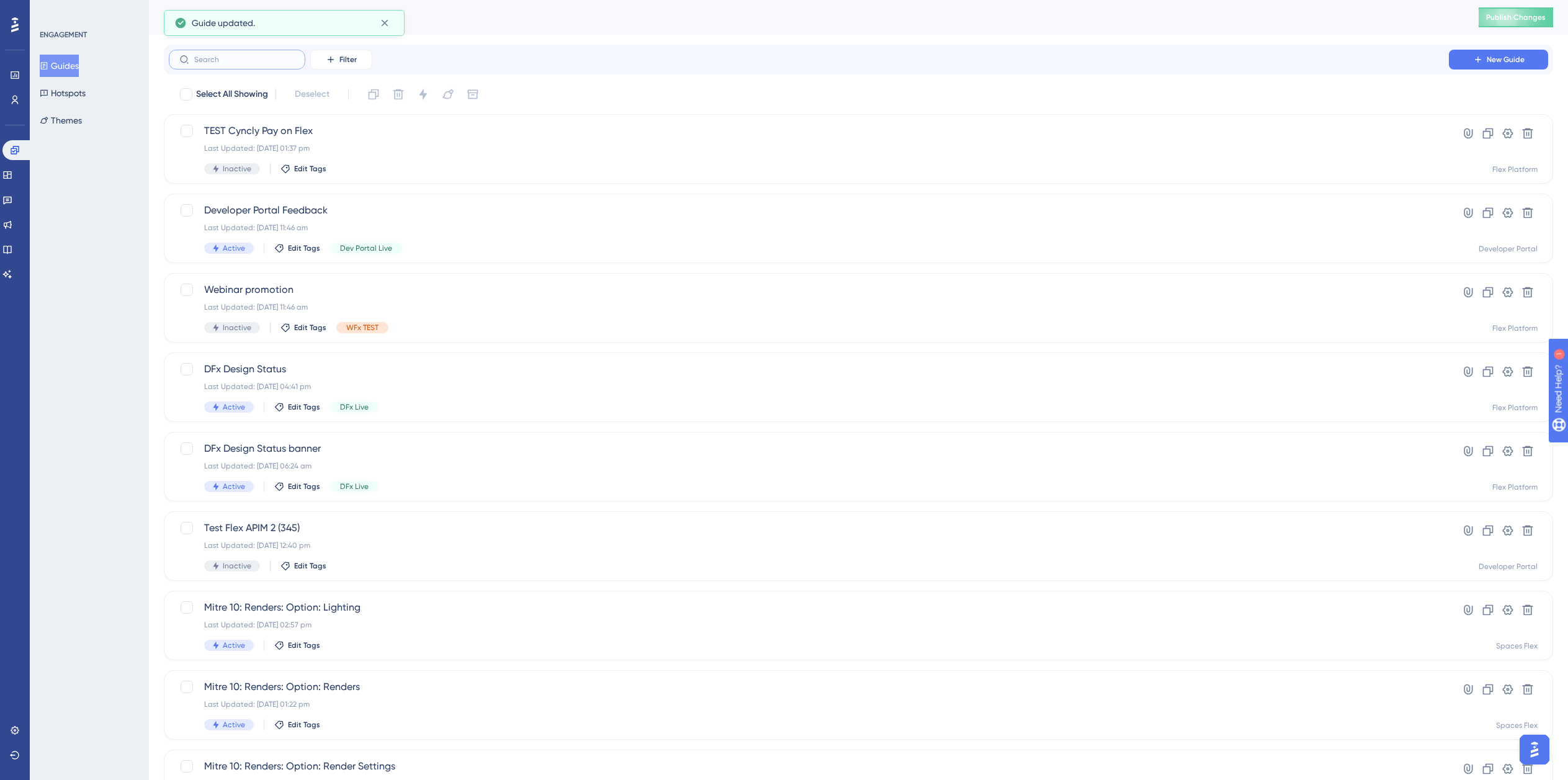
click at [237, 58] on input "text" at bounding box center [244, 60] width 101 height 9
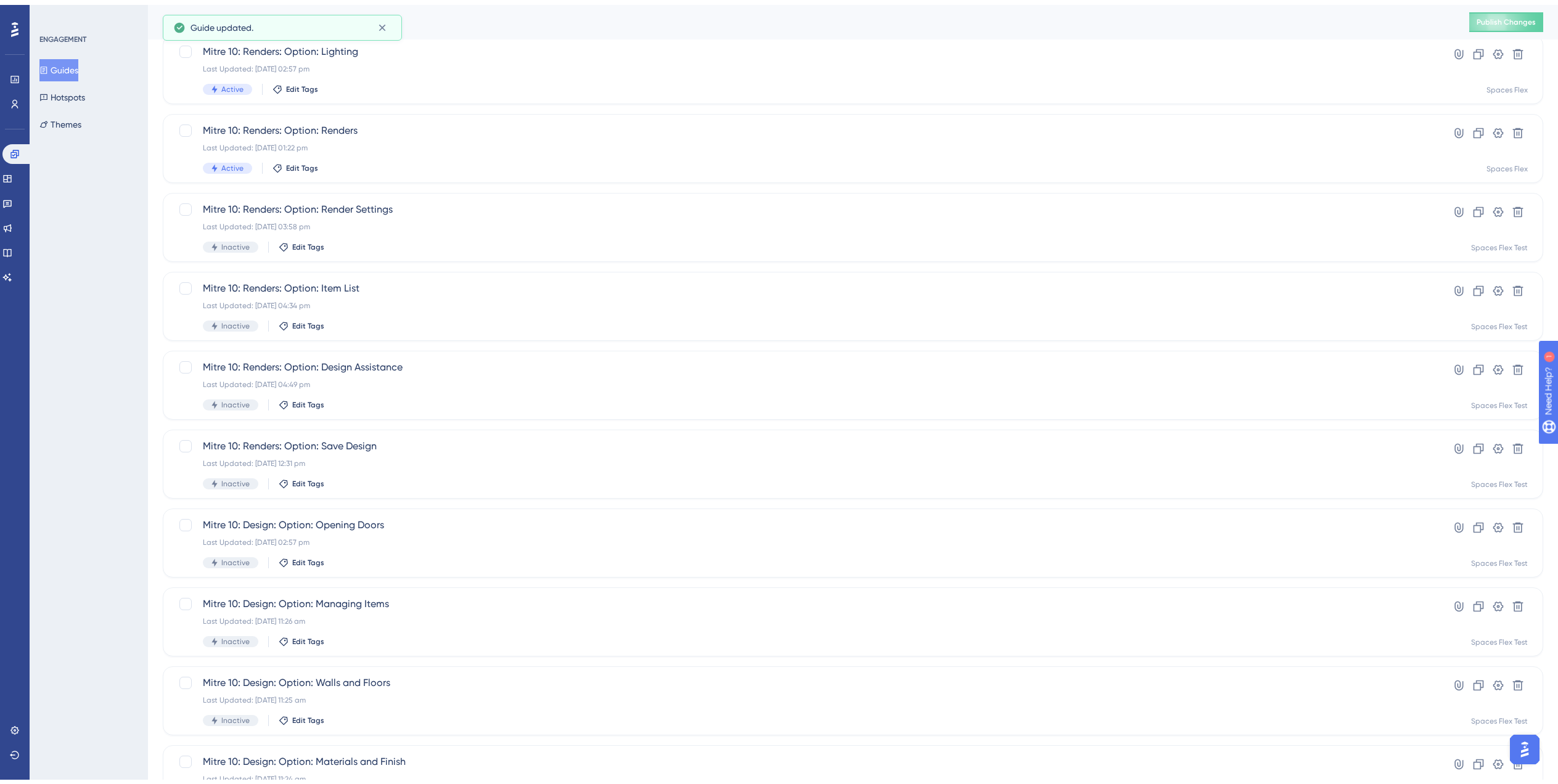
scroll to position [172, 0]
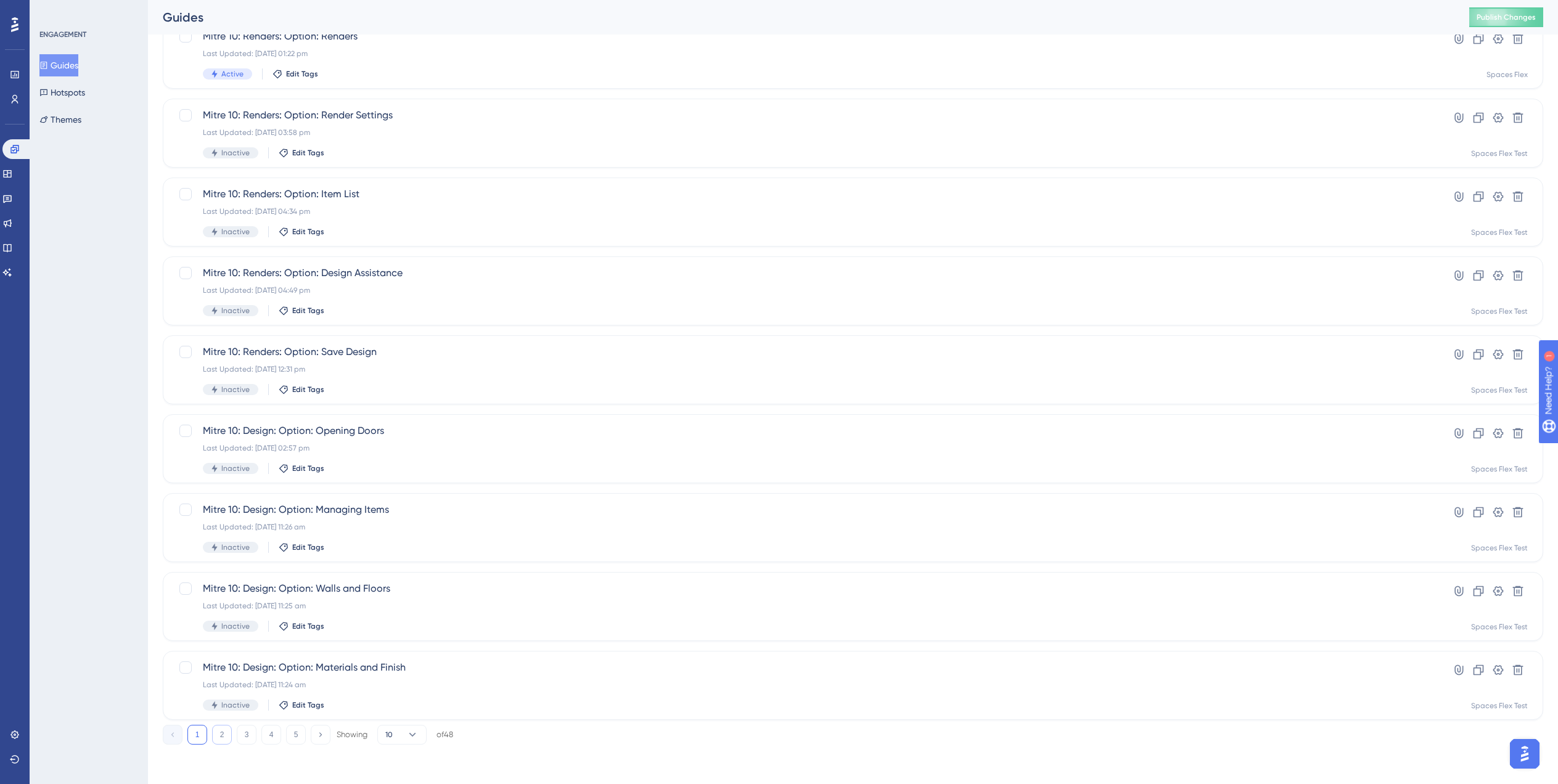
type input "Mit"
click at [218, 738] on button "2" at bounding box center [222, 734] width 20 height 20
click at [533, 602] on div "Last Updated: 05 Aug 2025 11:58 am" at bounding box center [804, 606] width 1202 height 10
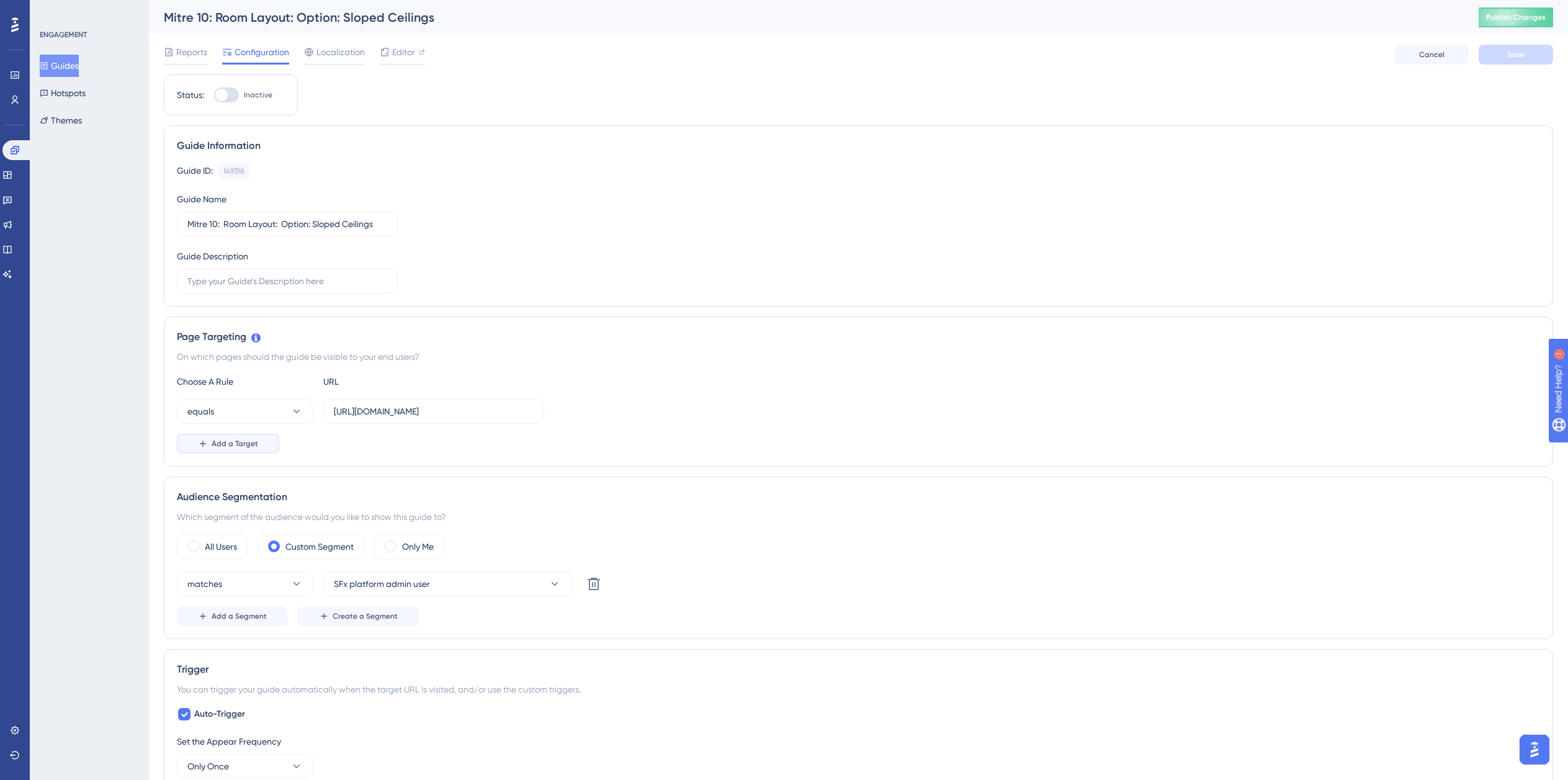
click at [229, 446] on span "Add a Target" at bounding box center [235, 444] width 47 height 10
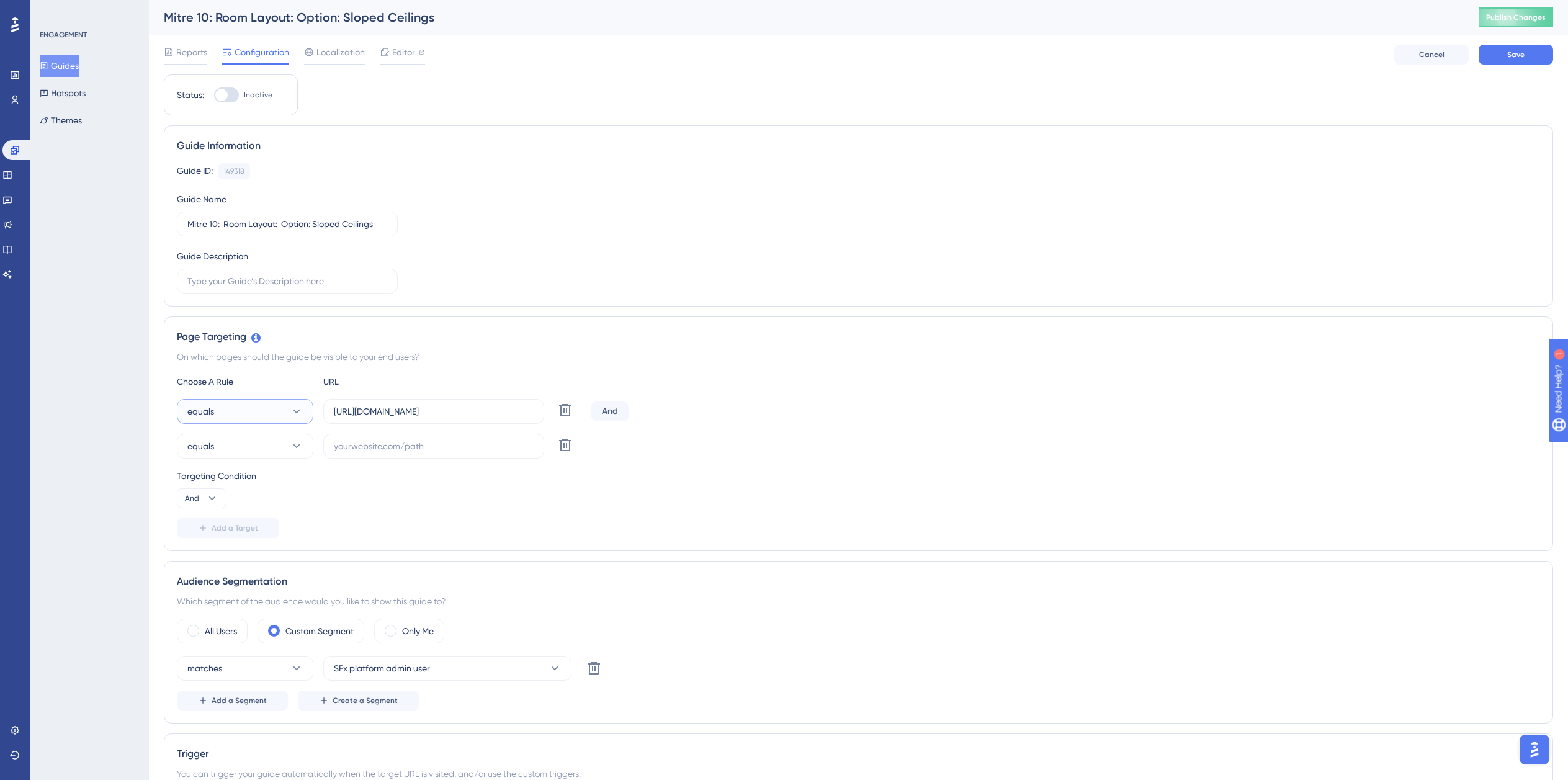
click at [235, 403] on button "equals" at bounding box center [244, 412] width 136 height 25
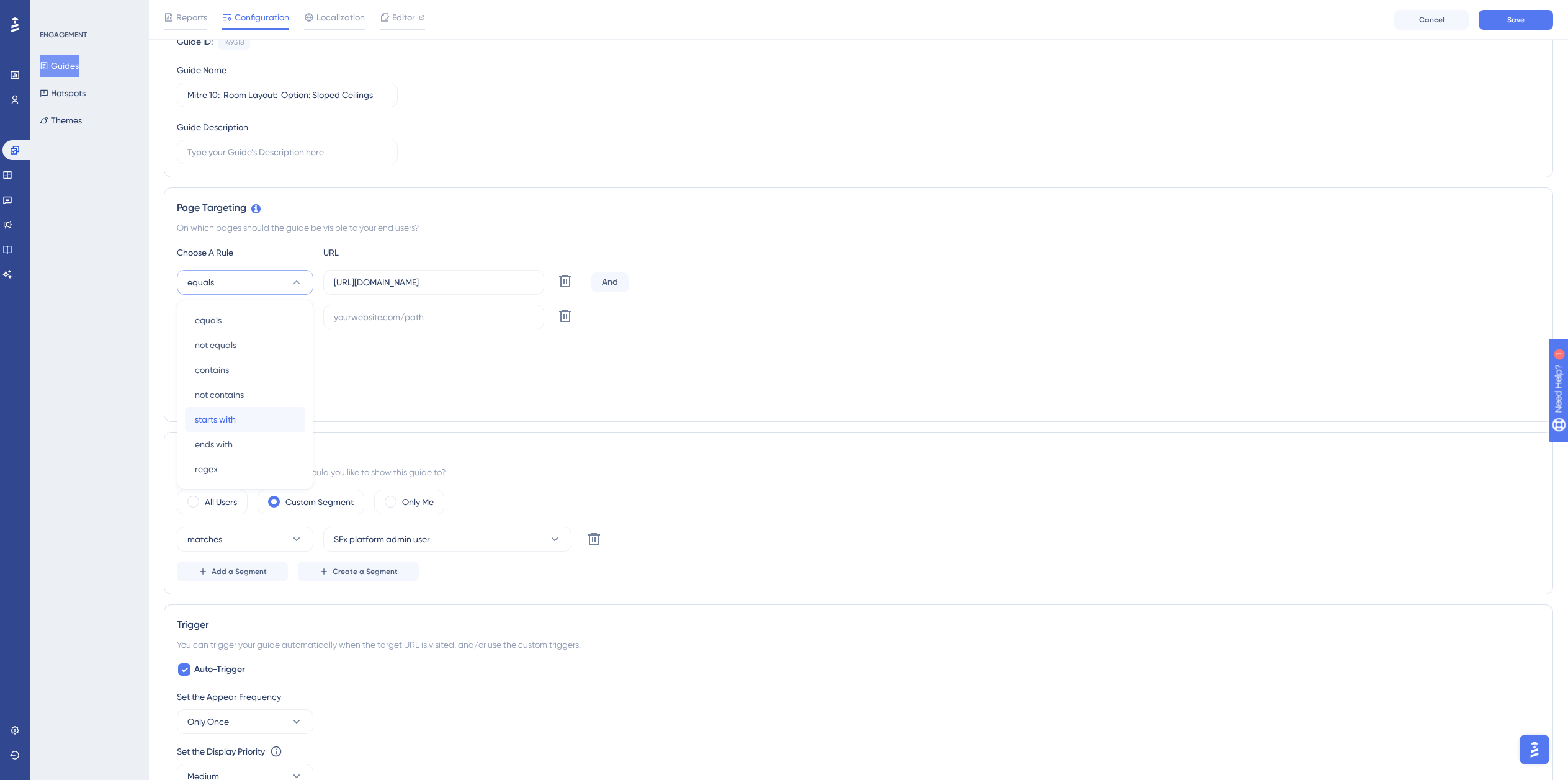
click at [223, 421] on span "starts with" at bounding box center [215, 420] width 41 height 15
click at [226, 317] on button "equals" at bounding box center [244, 317] width 136 height 25
click at [232, 482] on span "ends with" at bounding box center [214, 479] width 38 height 15
click at [383, 277] on input "https://planner.cyncly-idealspaces.com/uk/design/my-project_o8rWFetC/edit?partn…" at bounding box center [434, 282] width 200 height 14
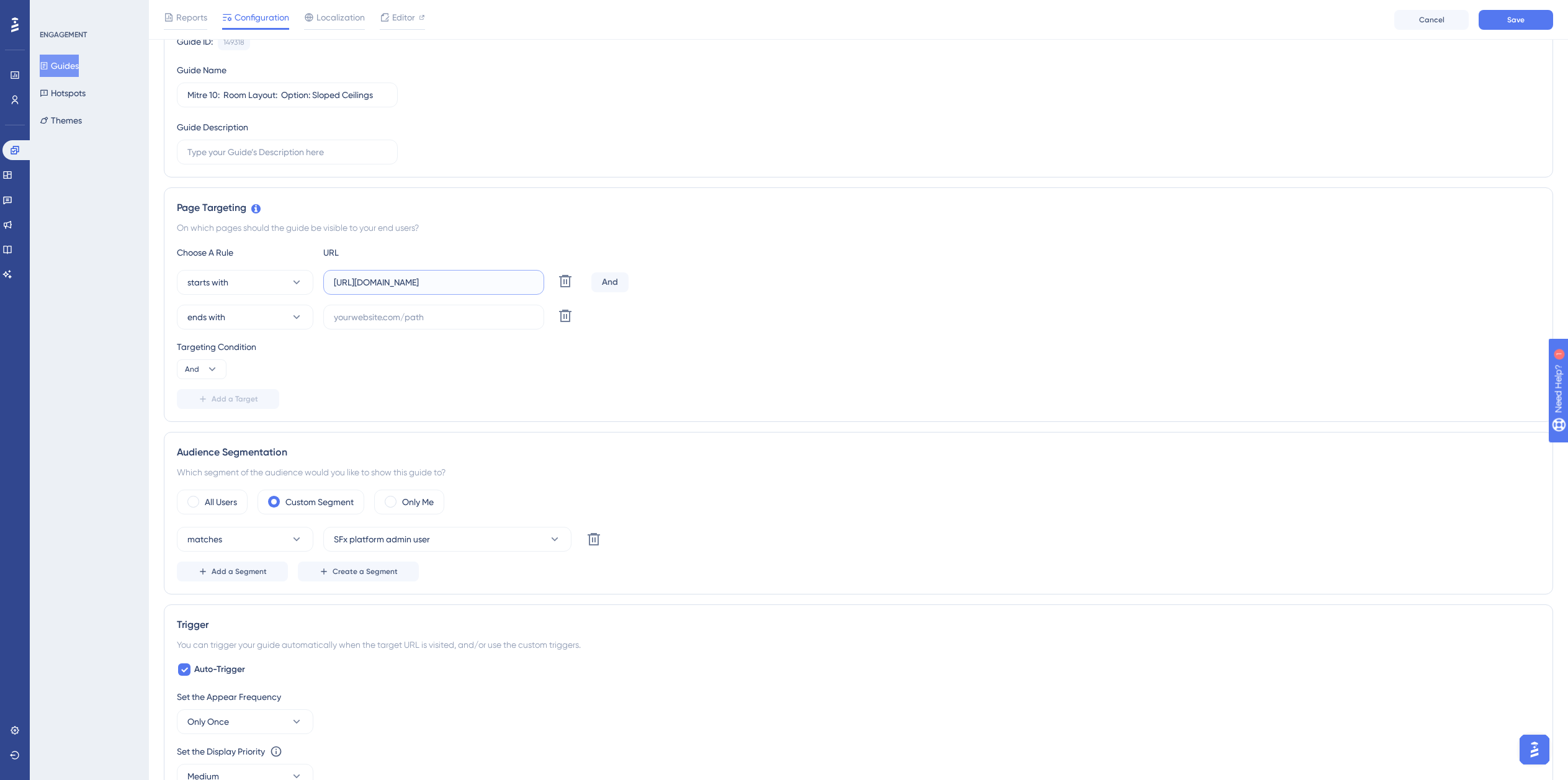
click at [383, 277] on input "https://planner.cyncly-idealspaces.com/uk/design/my-project_o8rWFetC/edit?partn…" at bounding box center [434, 282] width 200 height 14
paste input "dev-planner.cyncly-idealspaces.net/"
type input "https://dev-planner.cyncly-idealspaces.net/"
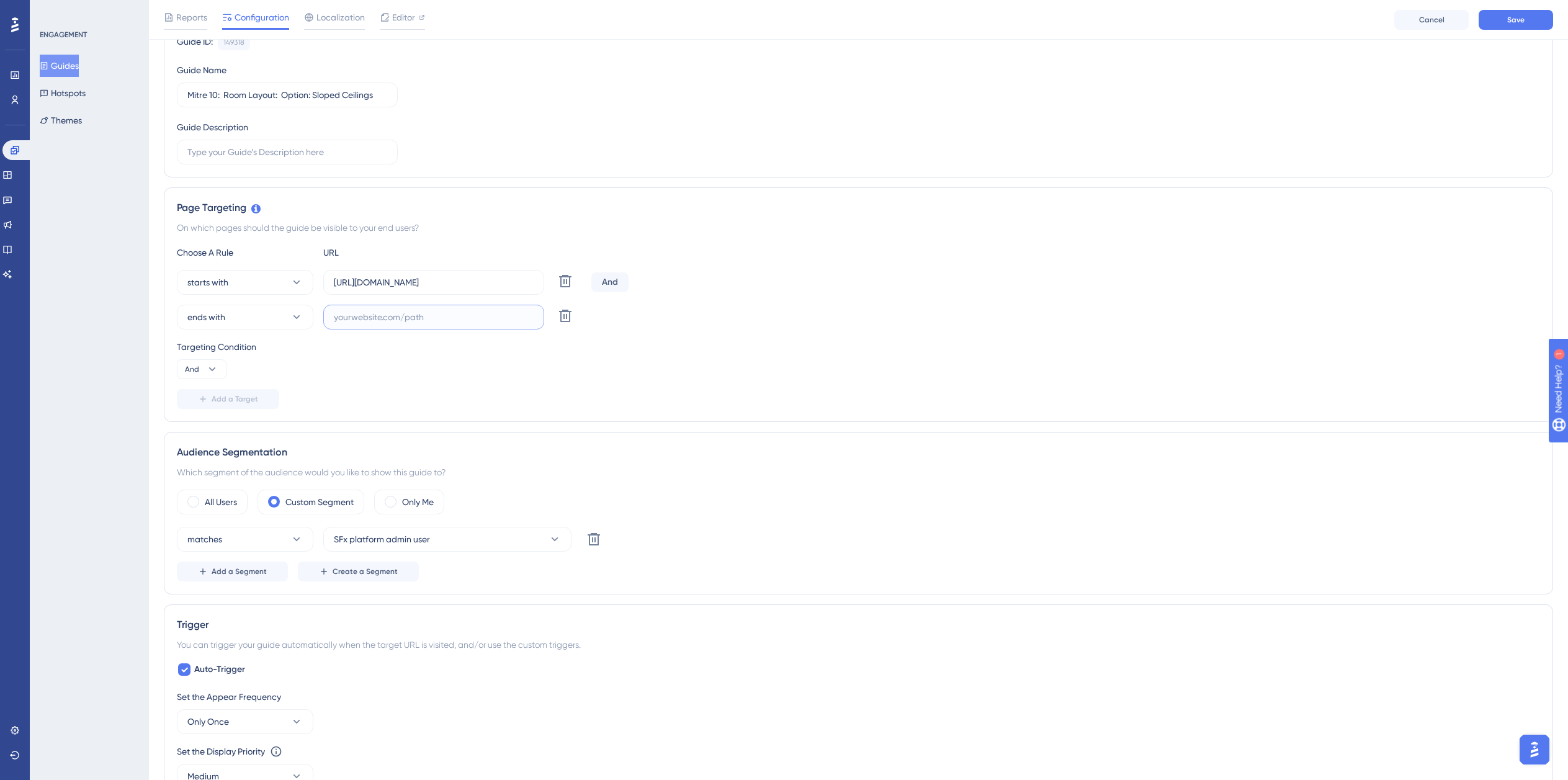
drag, startPoint x: 374, startPoint y: 313, endPoint x: 377, endPoint y: 352, distance: 39.1
click at [374, 315] on input "text" at bounding box center [434, 317] width 200 height 14
paste input "isdemositena"
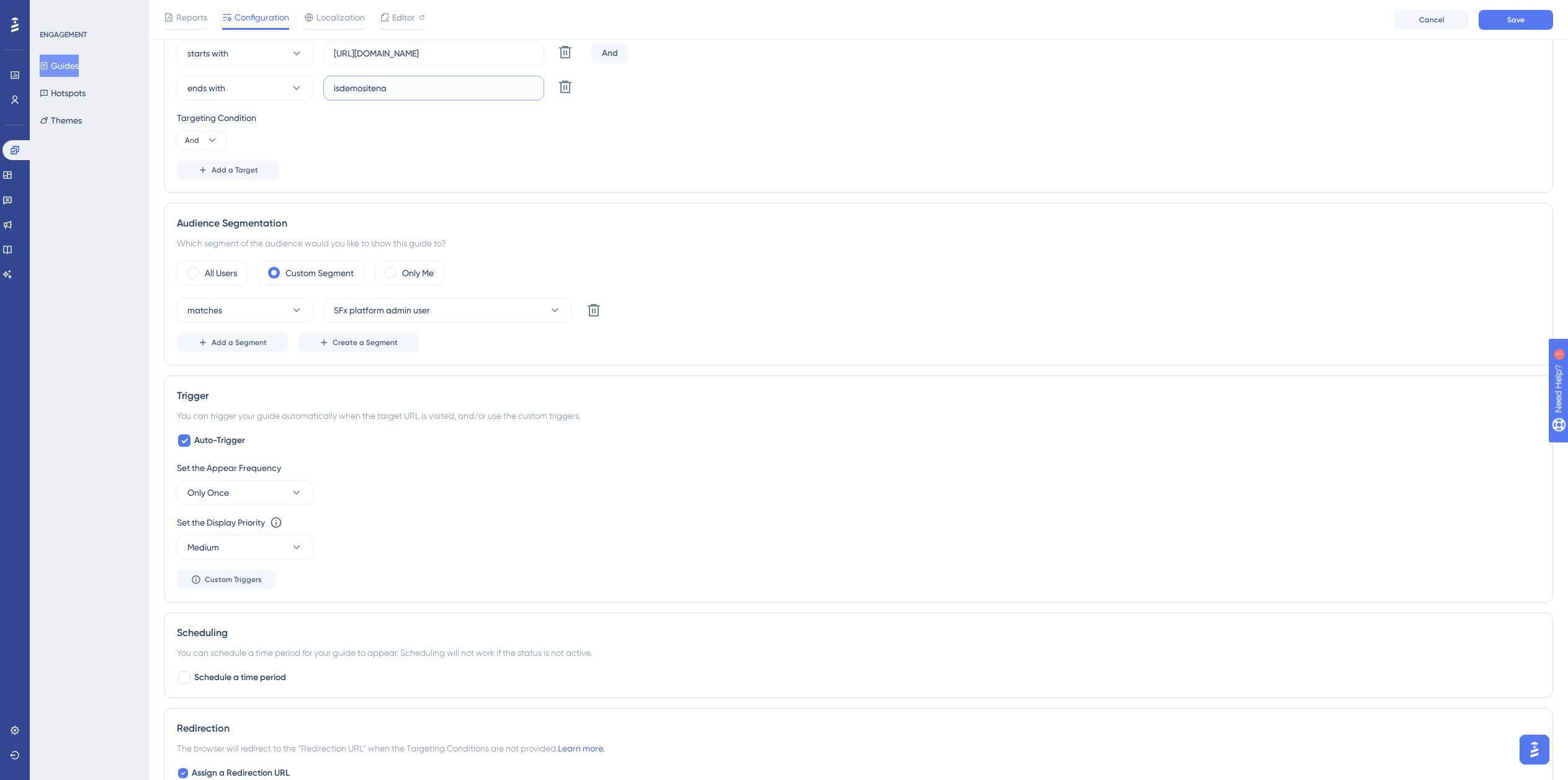
scroll to position [444, 0]
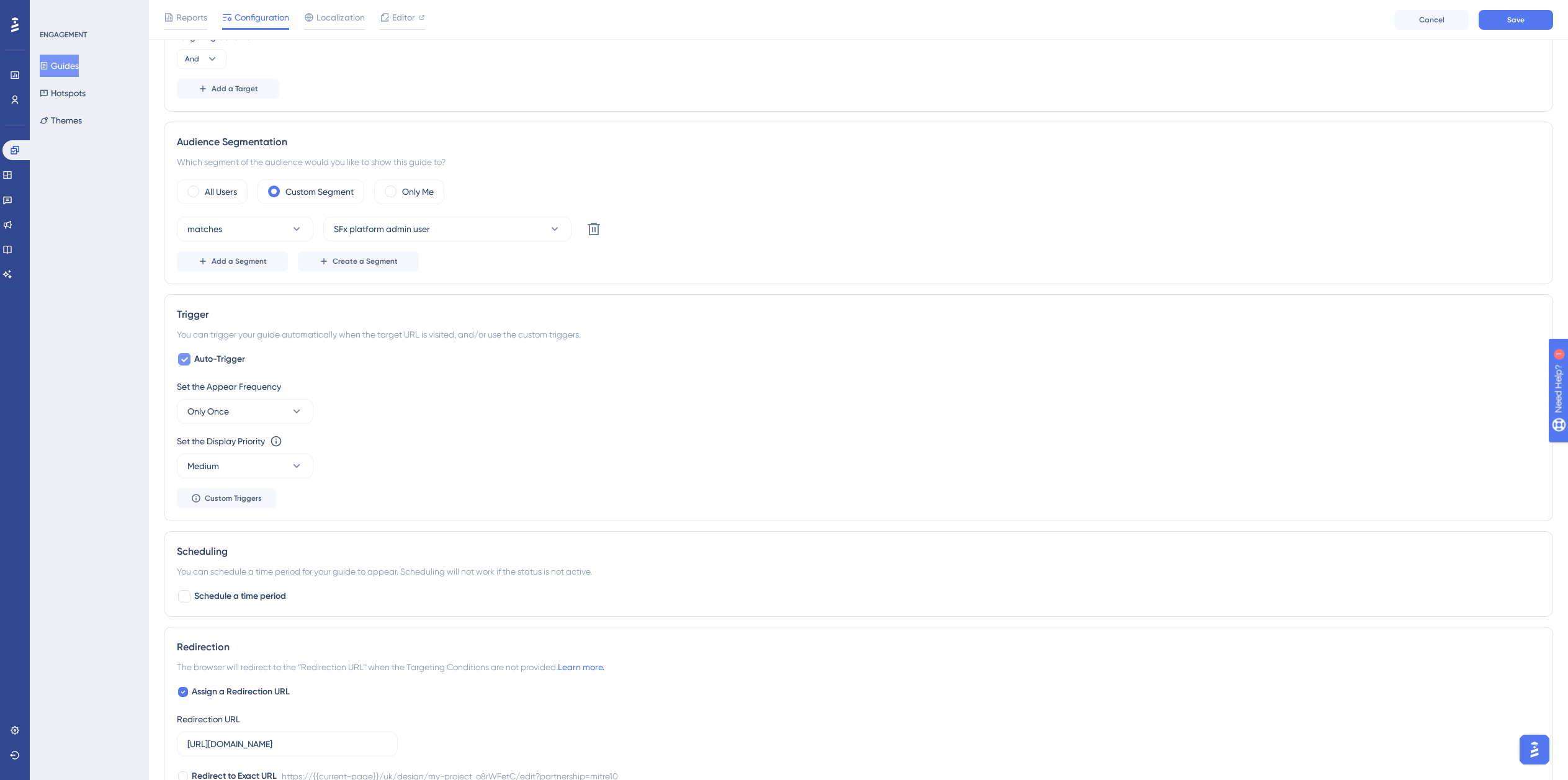
type input "isdemositena"
click at [218, 361] on span "Auto-Trigger" at bounding box center [220, 359] width 51 height 15
checkbox input "false"
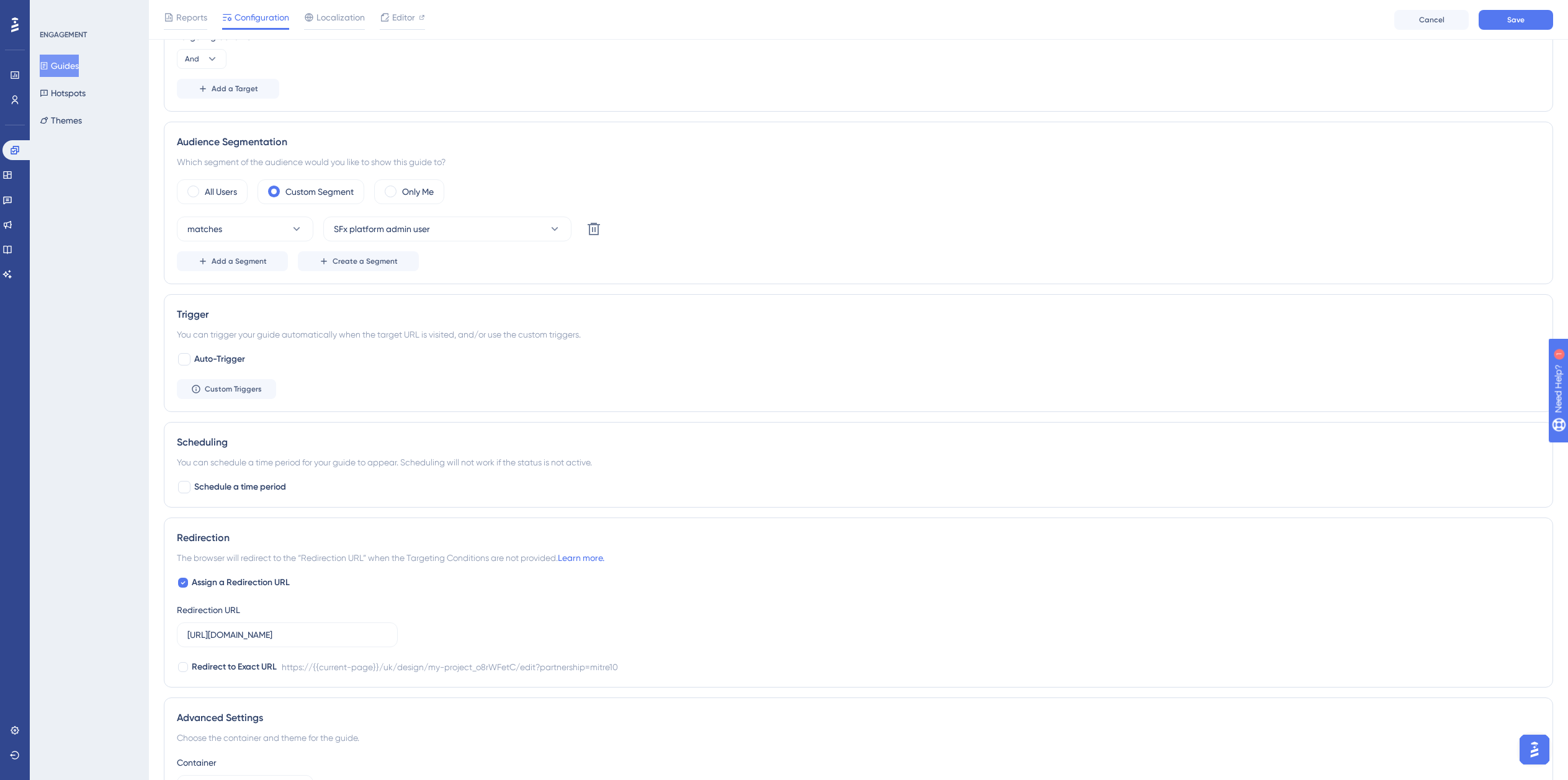
click at [228, 592] on div "Assign a Redirection URL Redirection URL https://planner.cyncly-idealspaces.com…" at bounding box center [858, 625] width 1364 height 99
click at [245, 576] on span "Assign a Redirection URL" at bounding box center [241, 582] width 98 height 15
checkbox input "false"
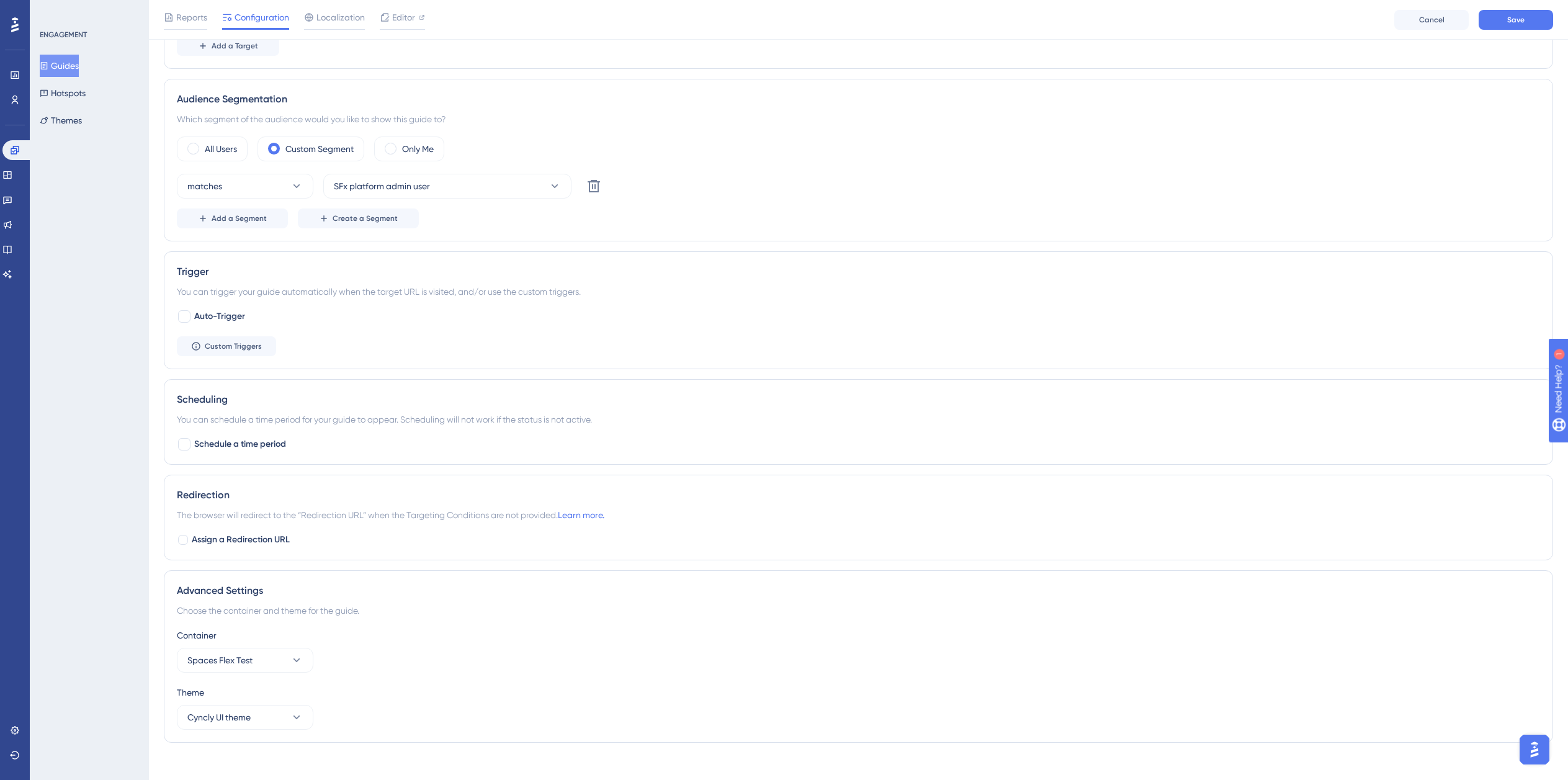
scroll to position [500, 0]
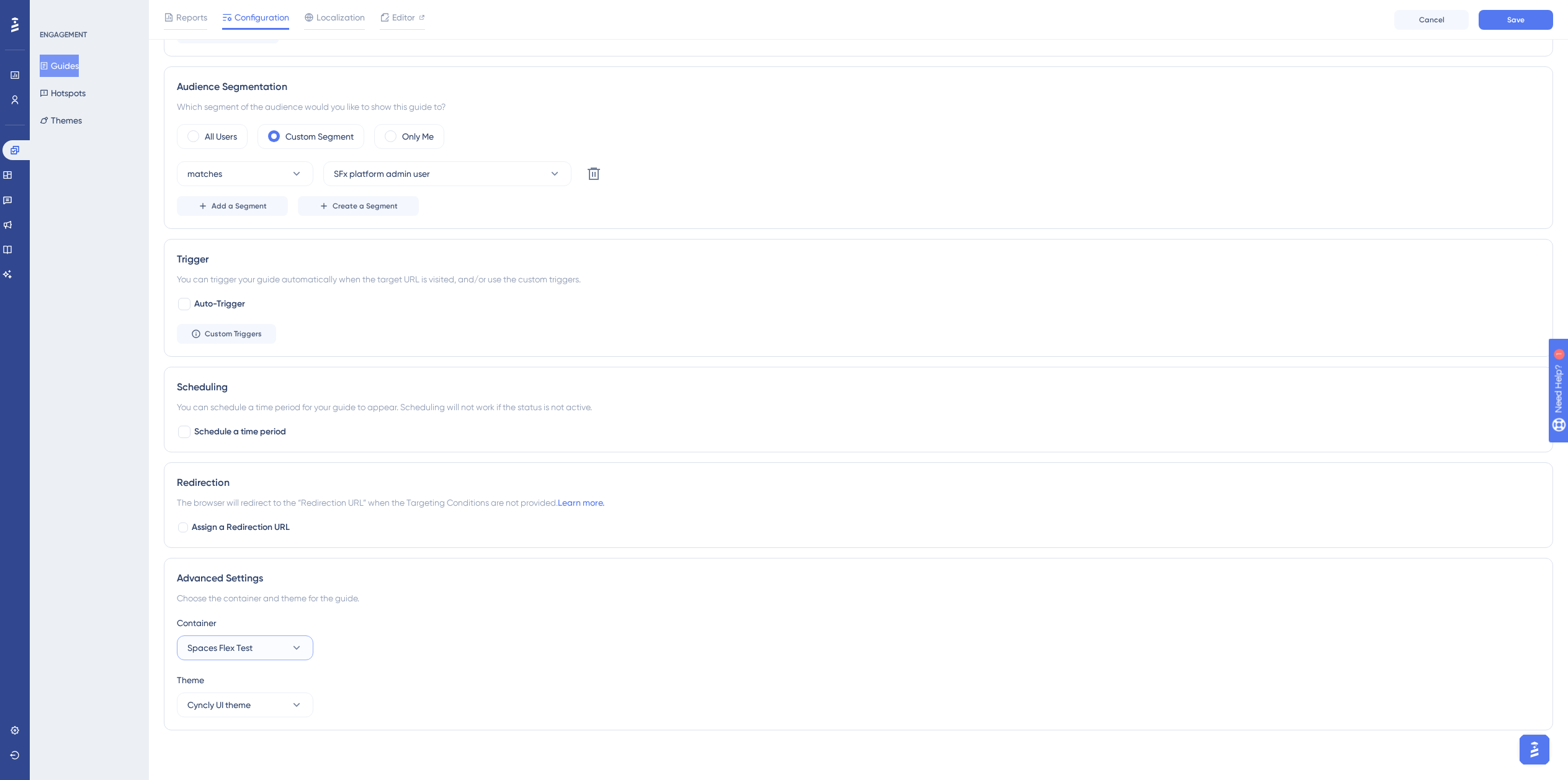
click
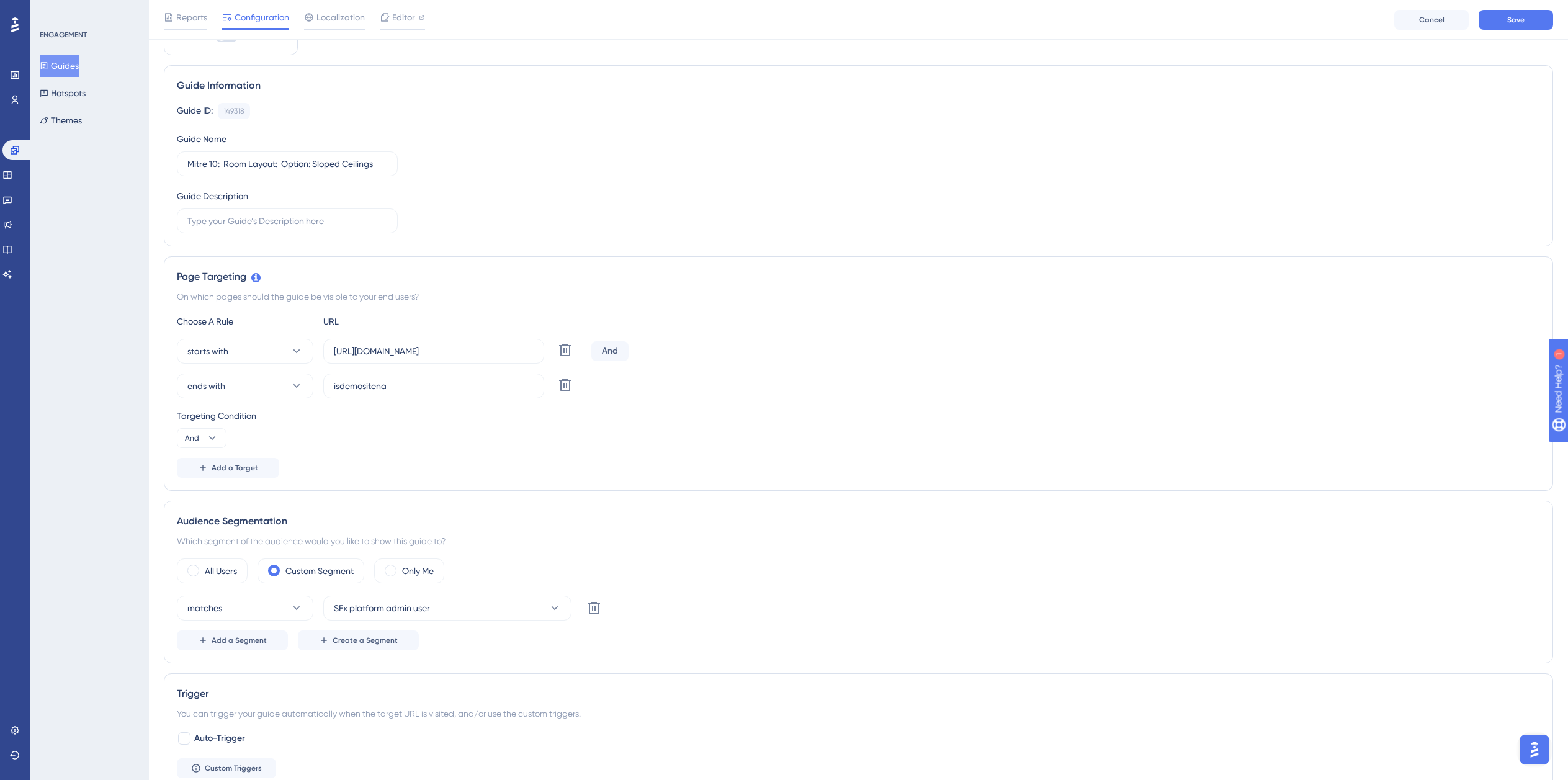
scroll to position [0, 0]
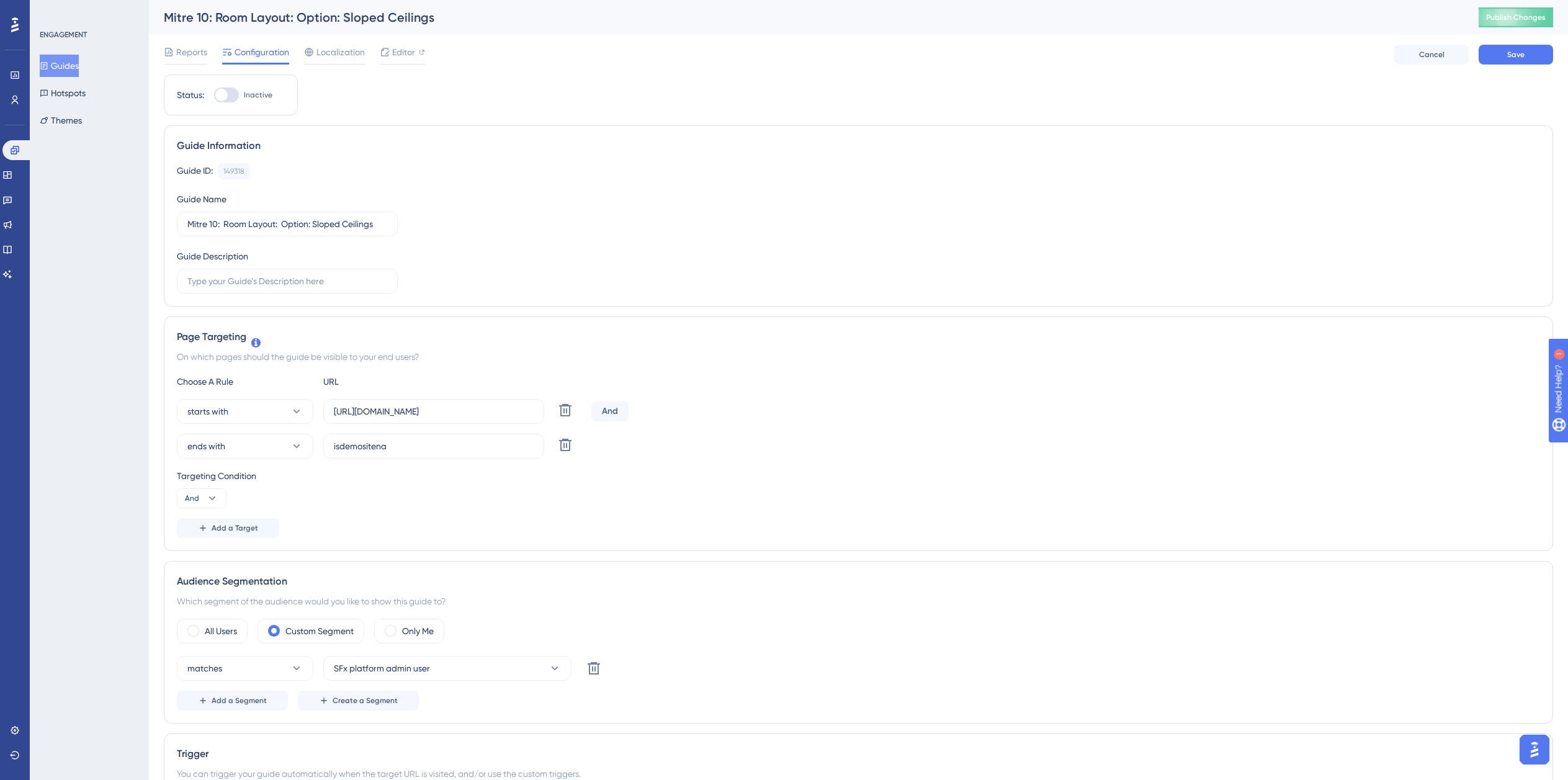
checkbox input "true"
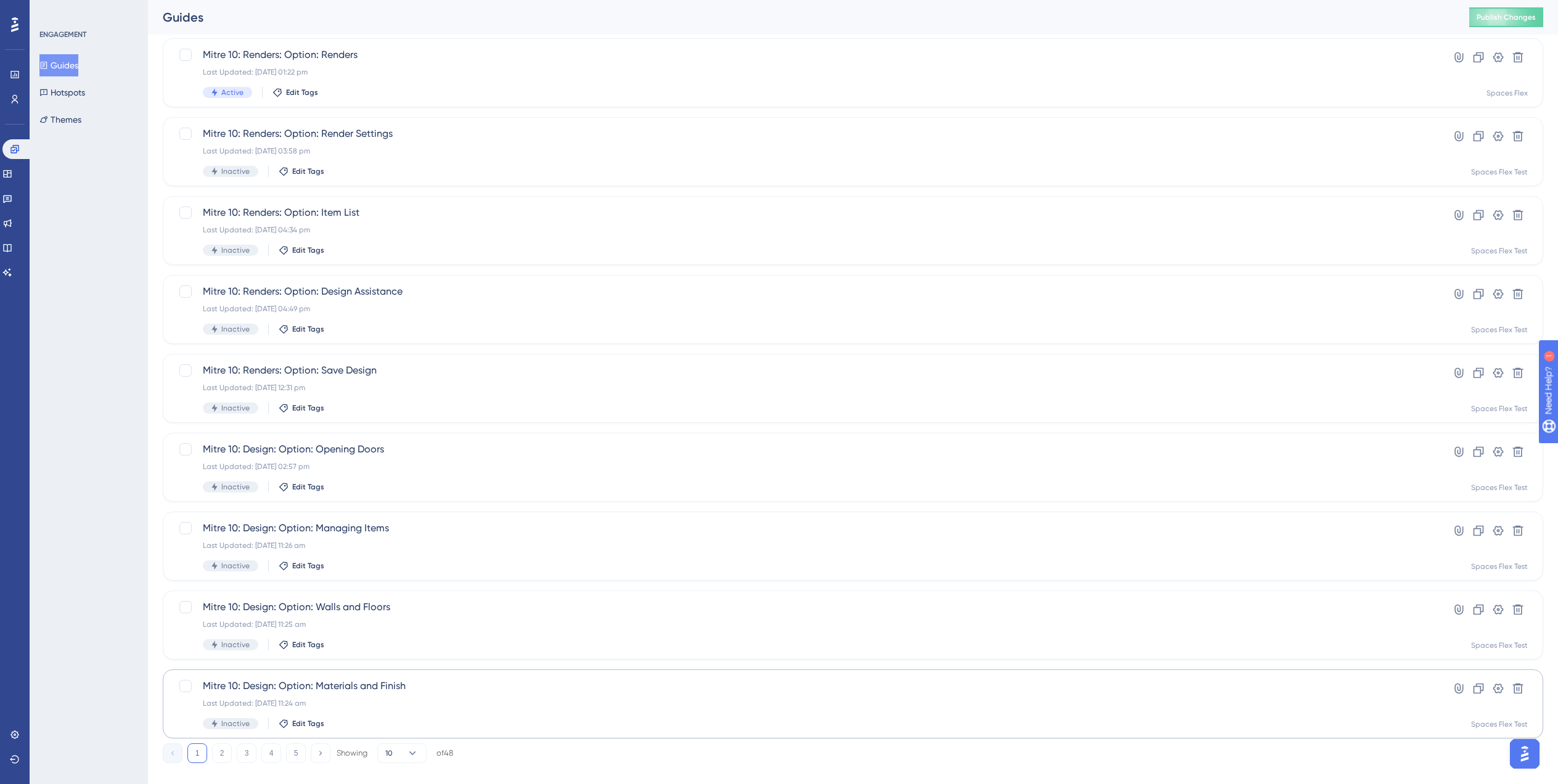
scroll to position [172, 0]
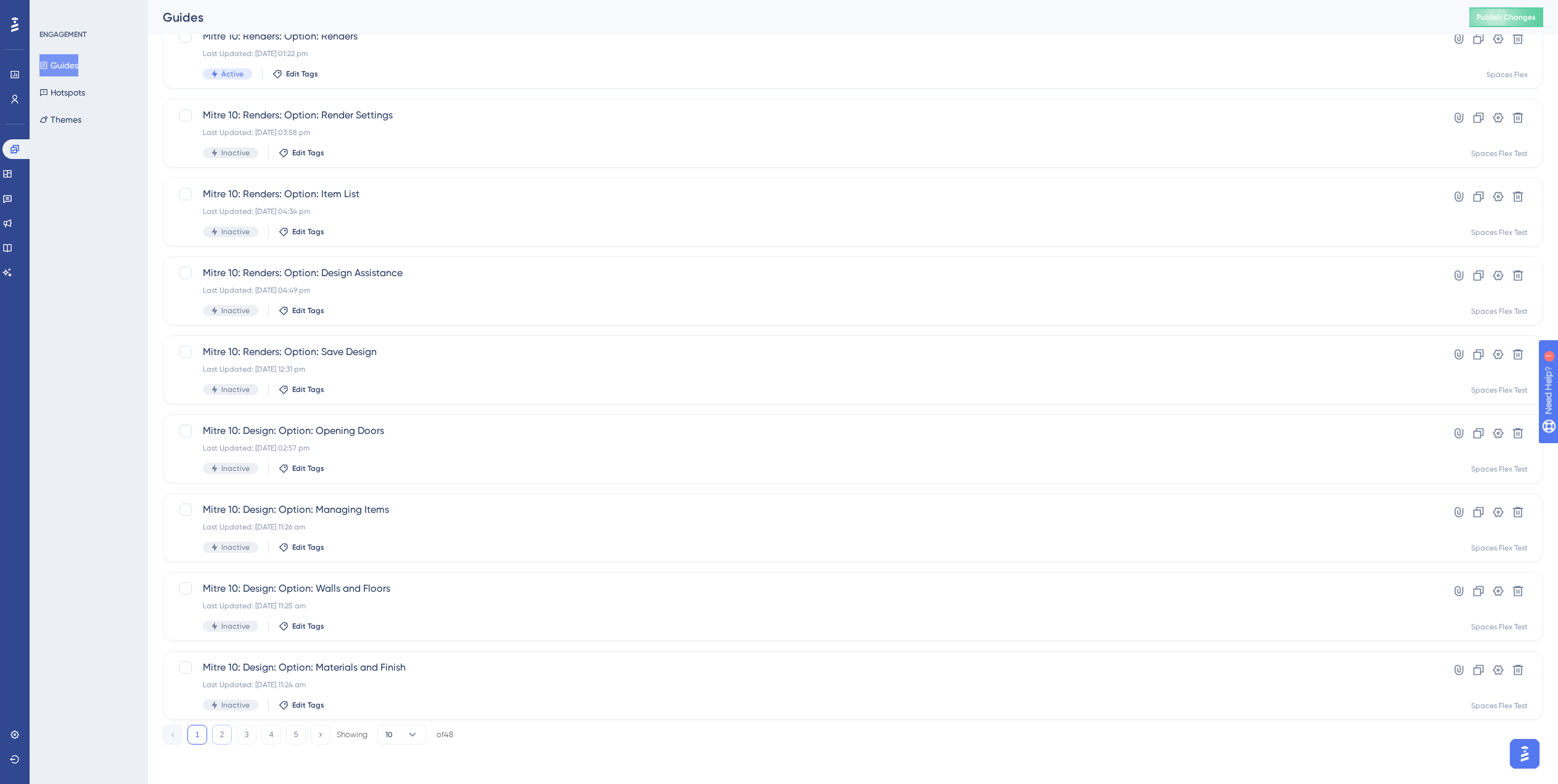
type input "mit"
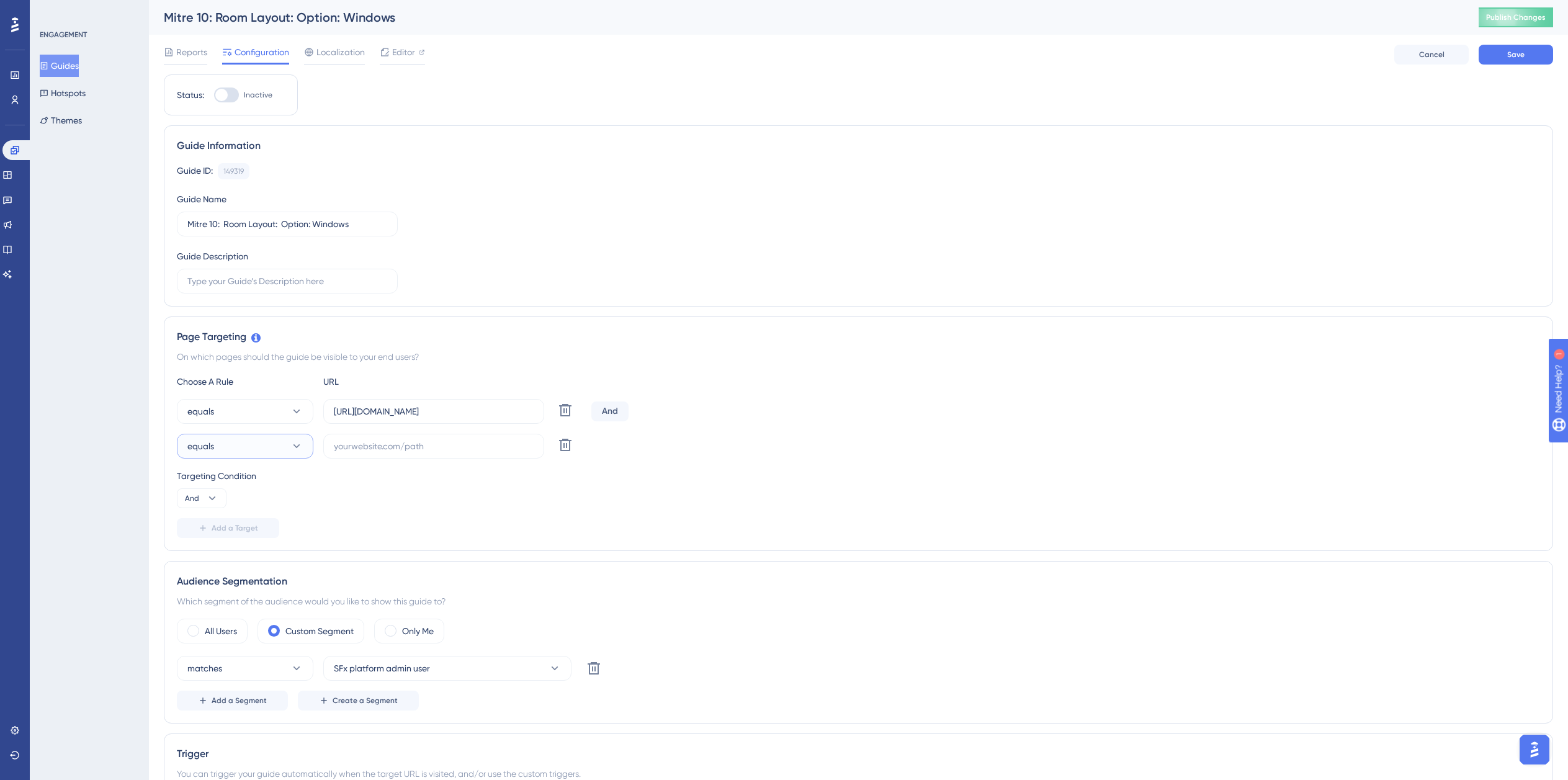
scroll to position [169, 0]
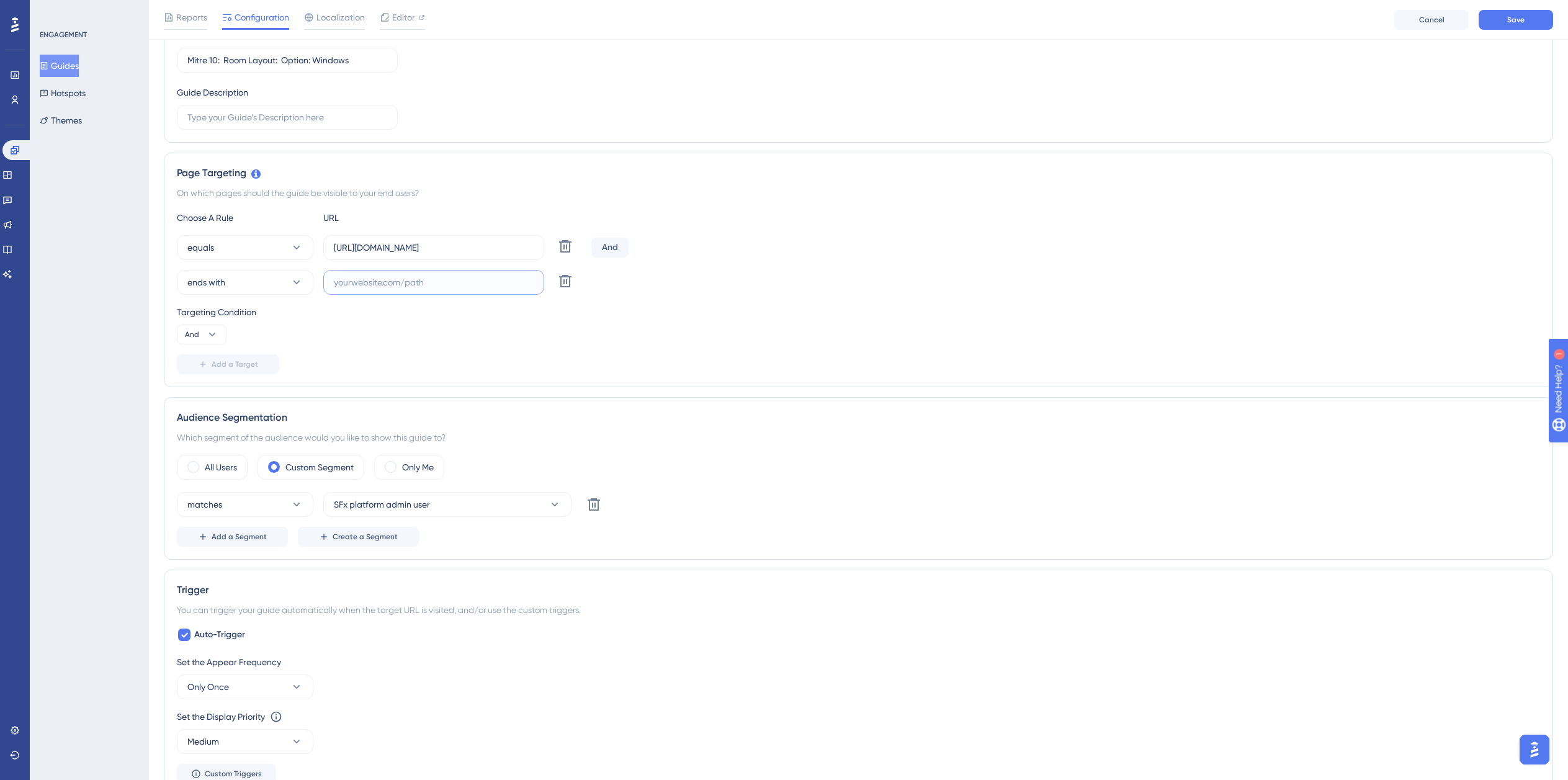
paste input "isdemositena"
type input "isdemositena"
paste input "dev-planner.cyncly-idealspaces.net/"
type input "https://dev-planner.cyncly-idealspaces.net/"
checkbox input "false"
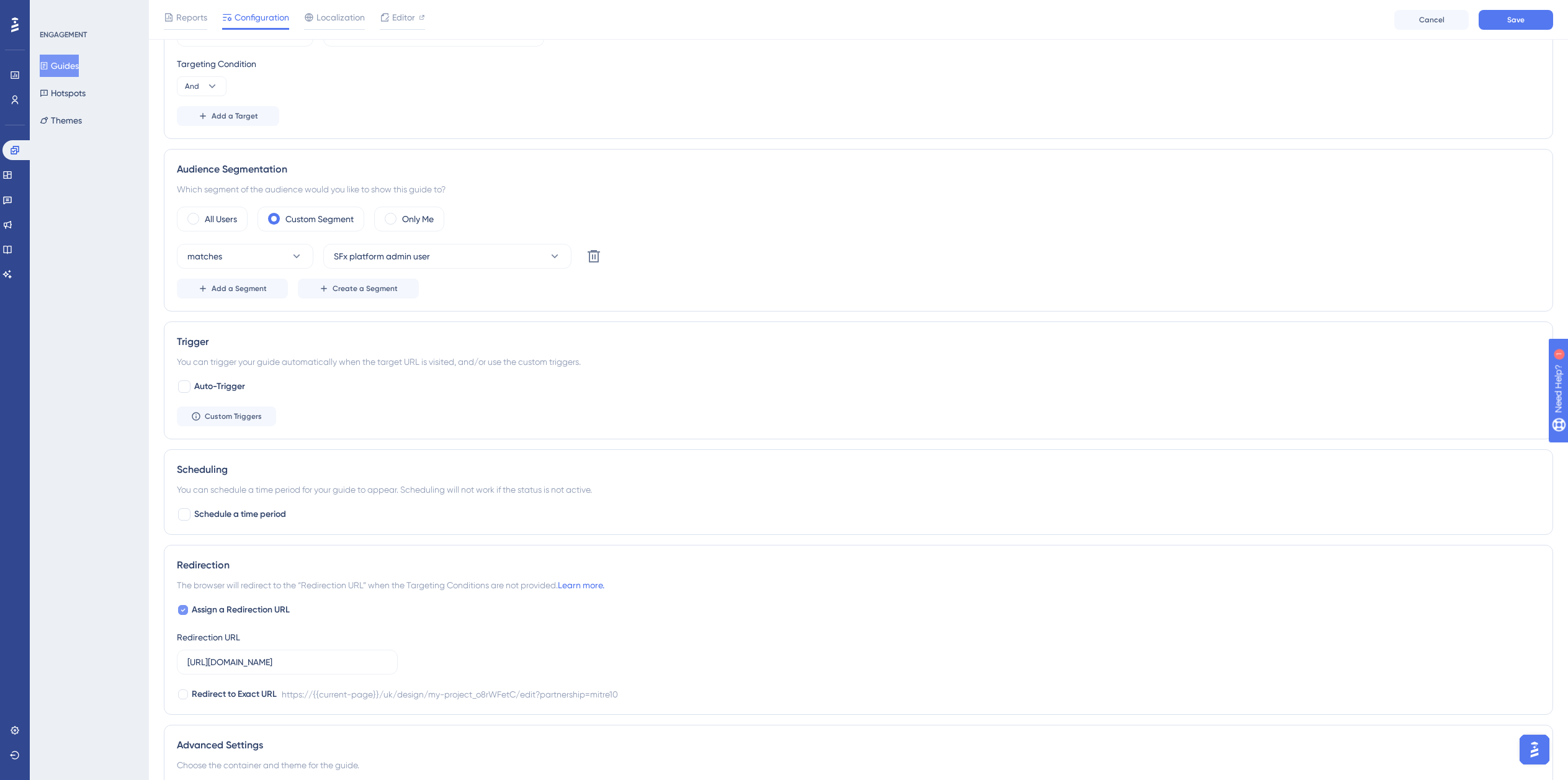
checkbox input "false"
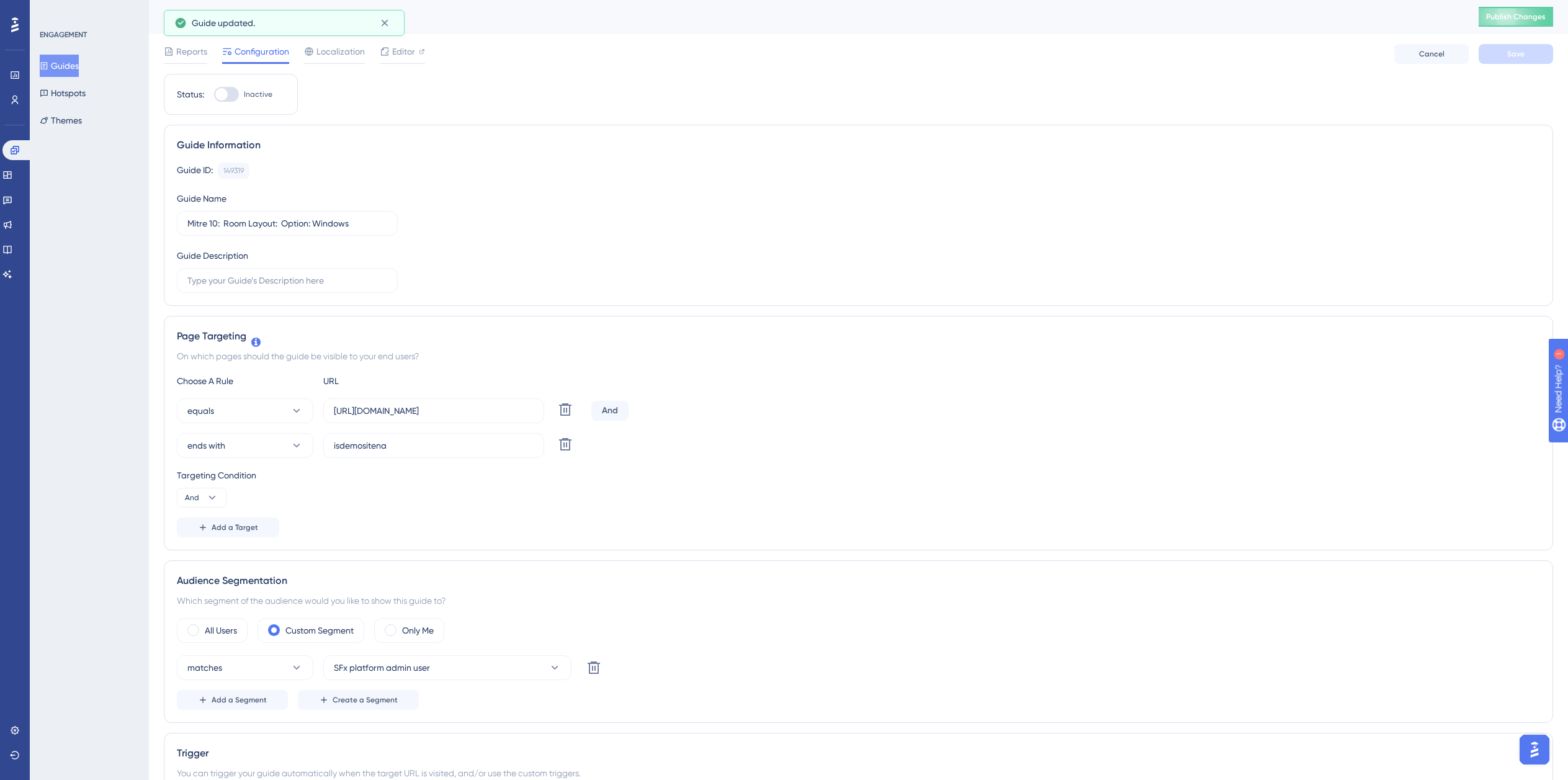
scroll to position [0, 0]
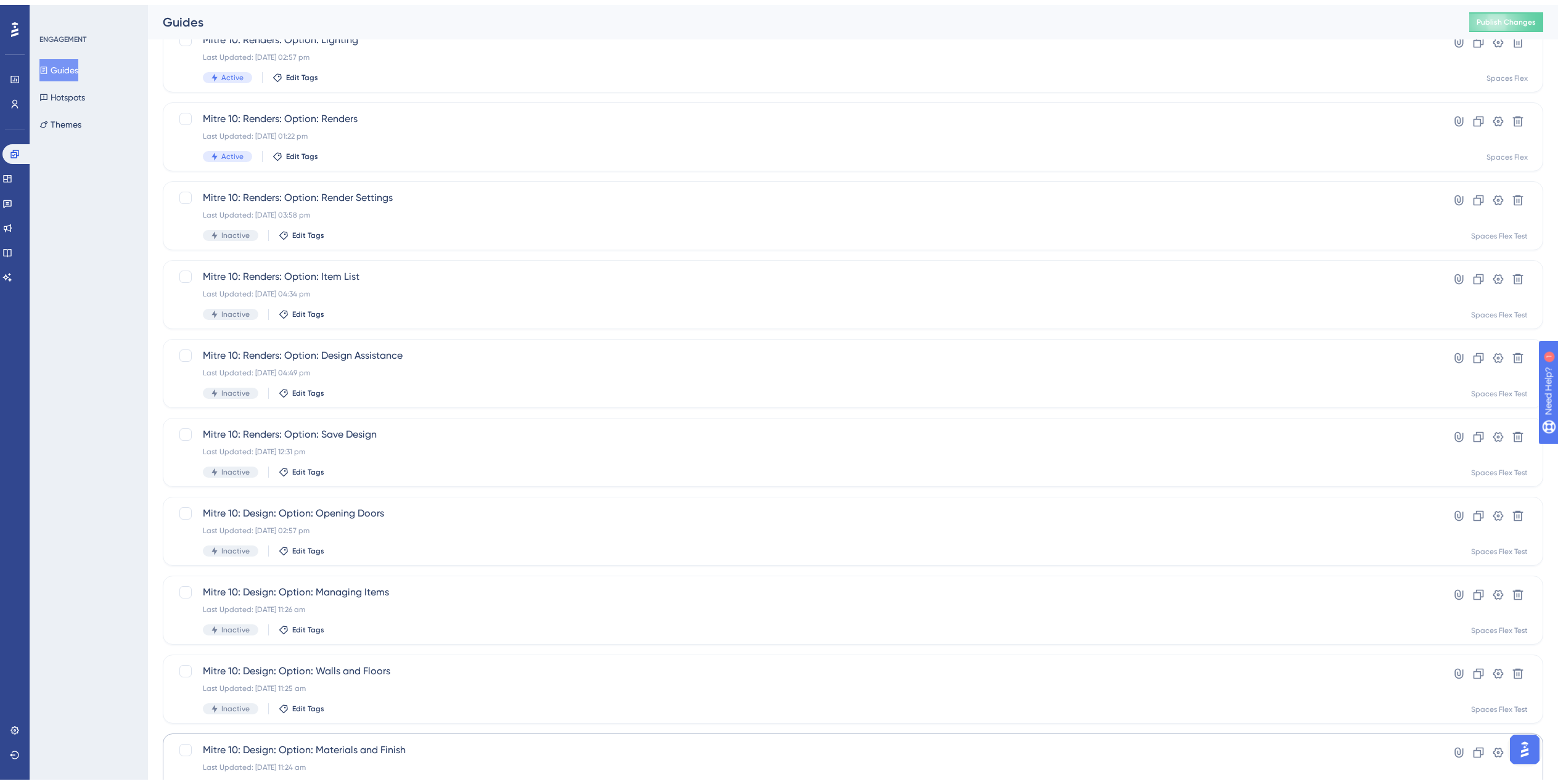
scroll to position [172, 0]
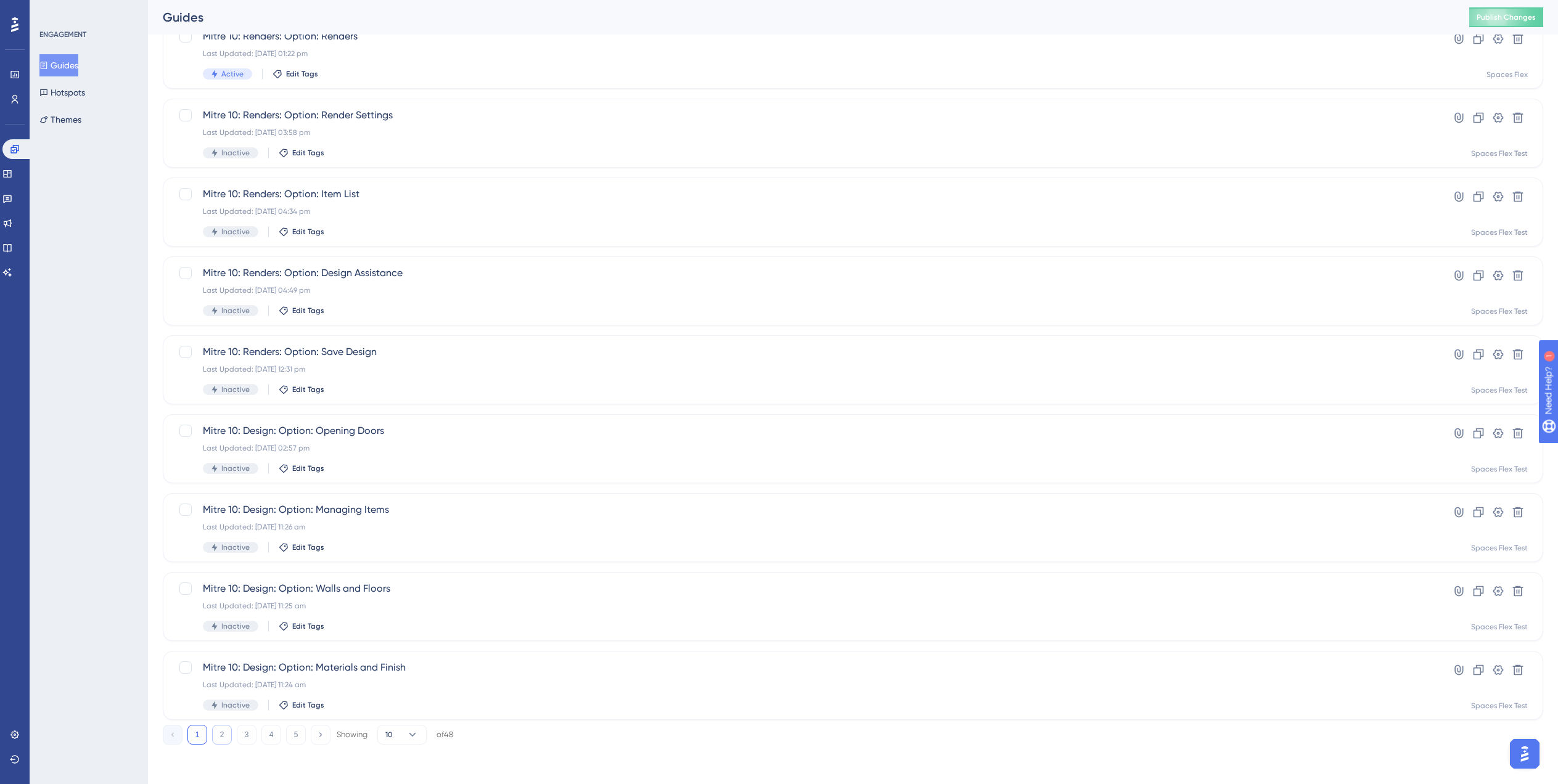
type input "Mit"
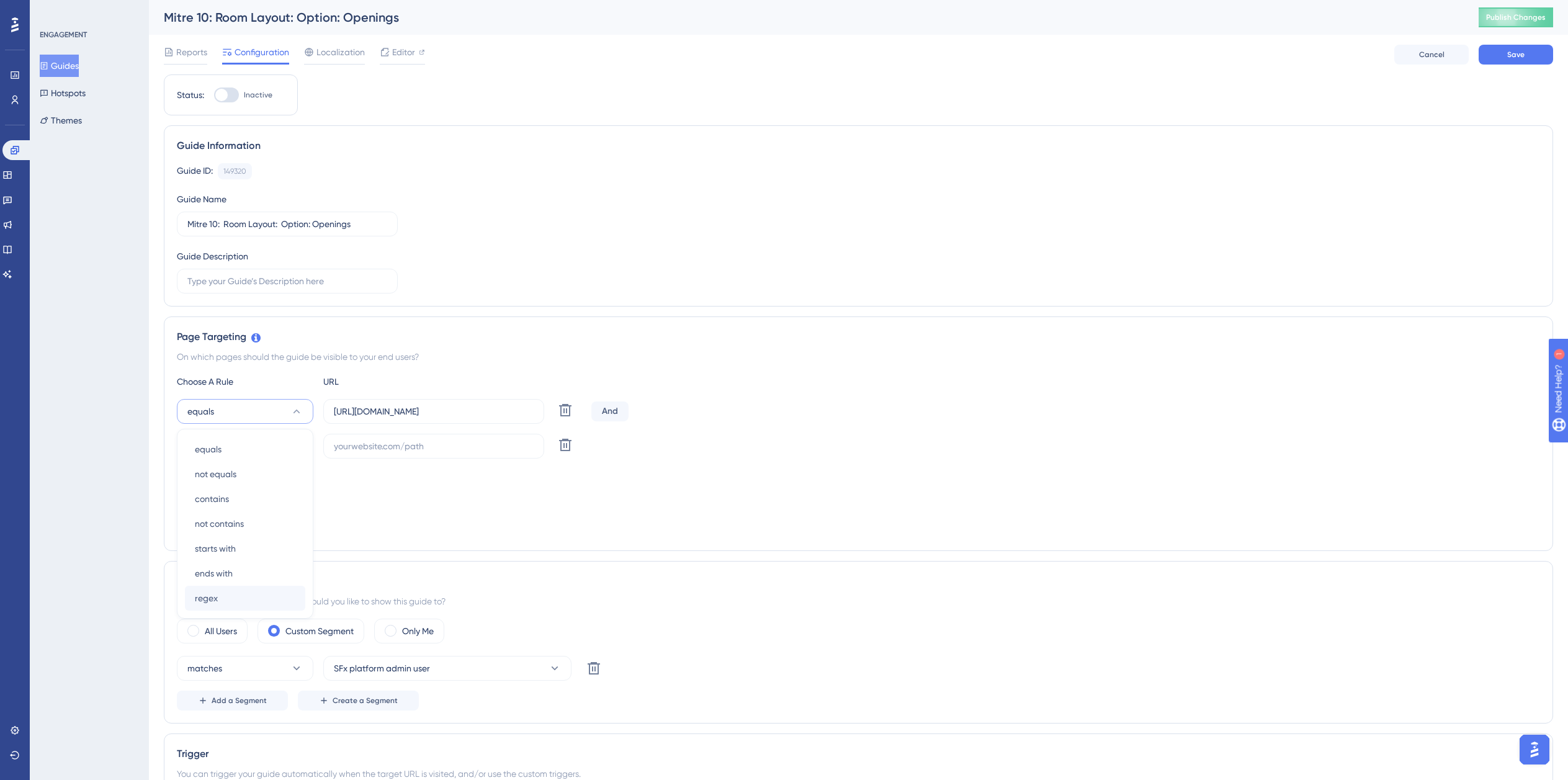
scroll to position [134, 0]
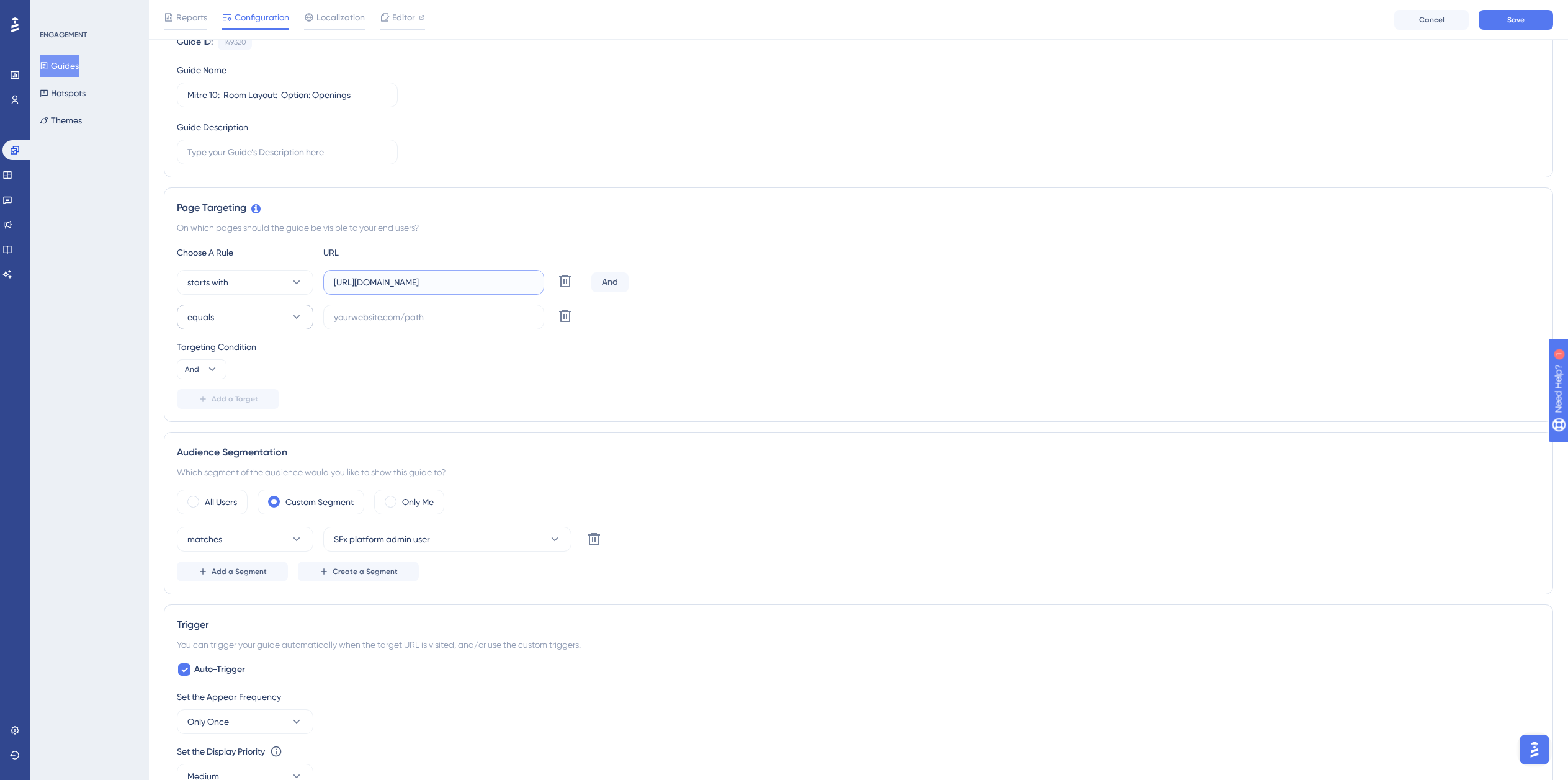
paste input "dev-planner.cyncly-idealspaces.net/"
type input "https://dev-planner.cyncly-idealspaces.net/"
paste input "isdemositena"
type input "isdemositena"
checkbox input "false"
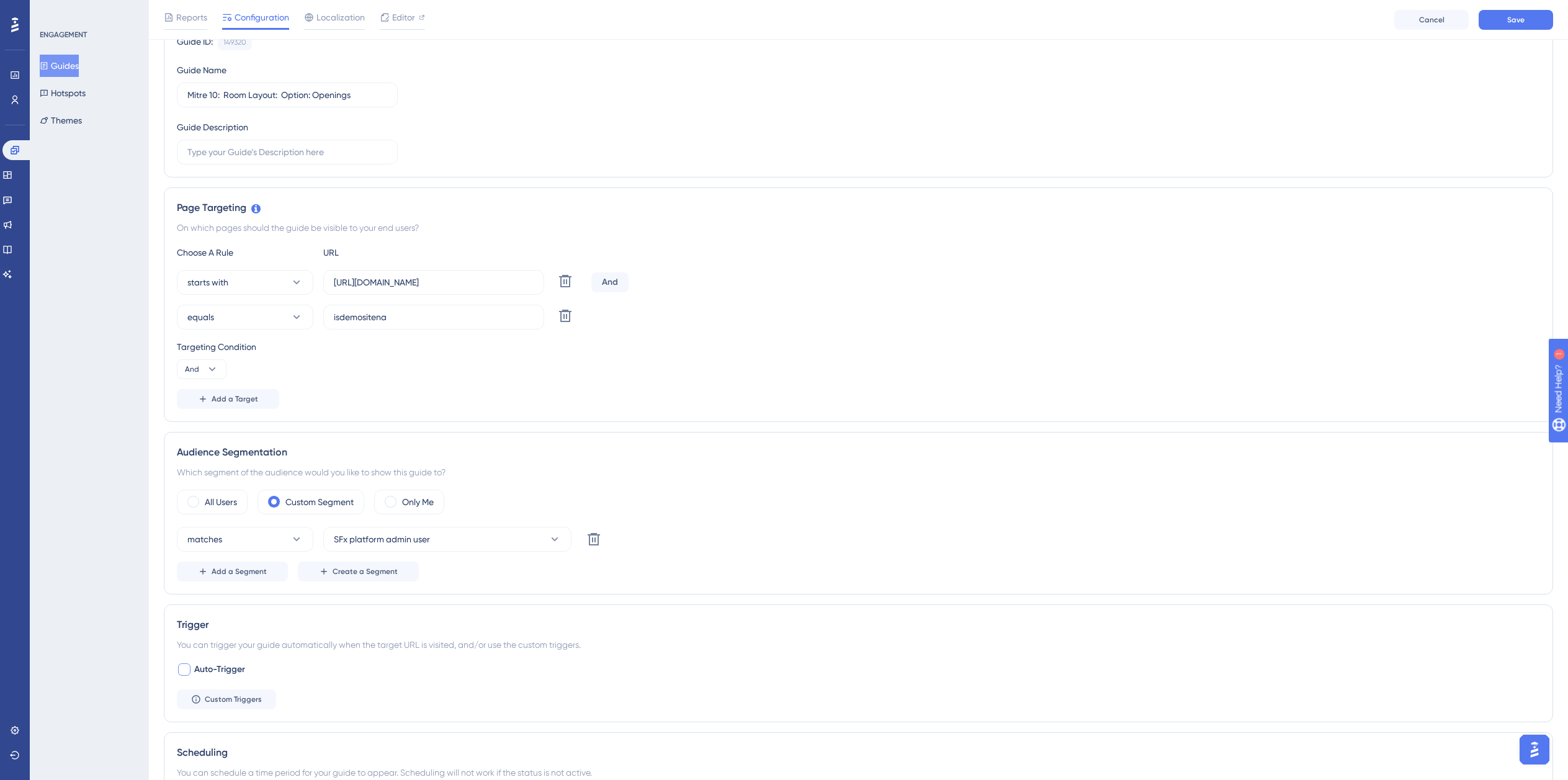
scroll to position [444, 0]
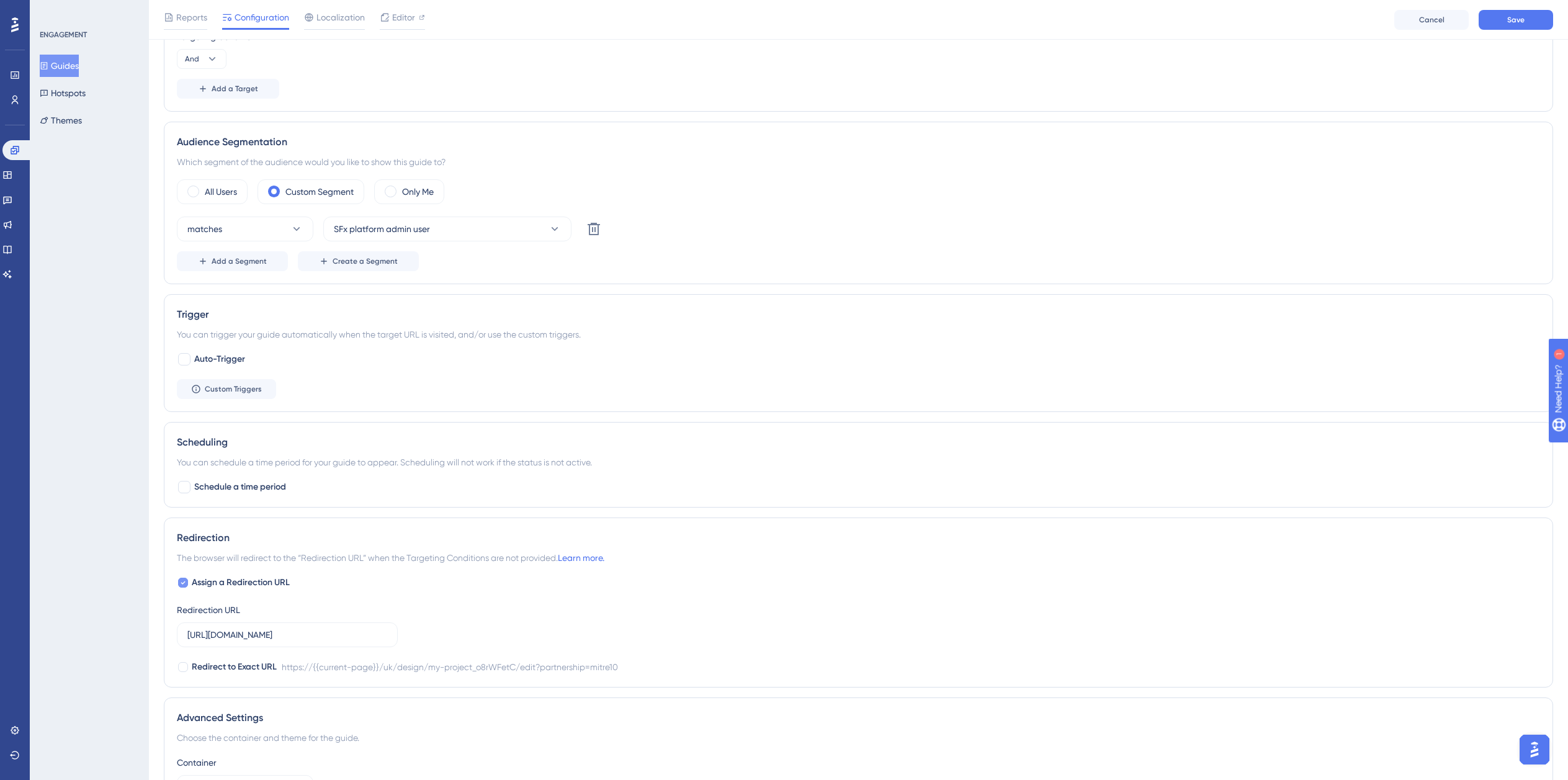
checkbox input "false"
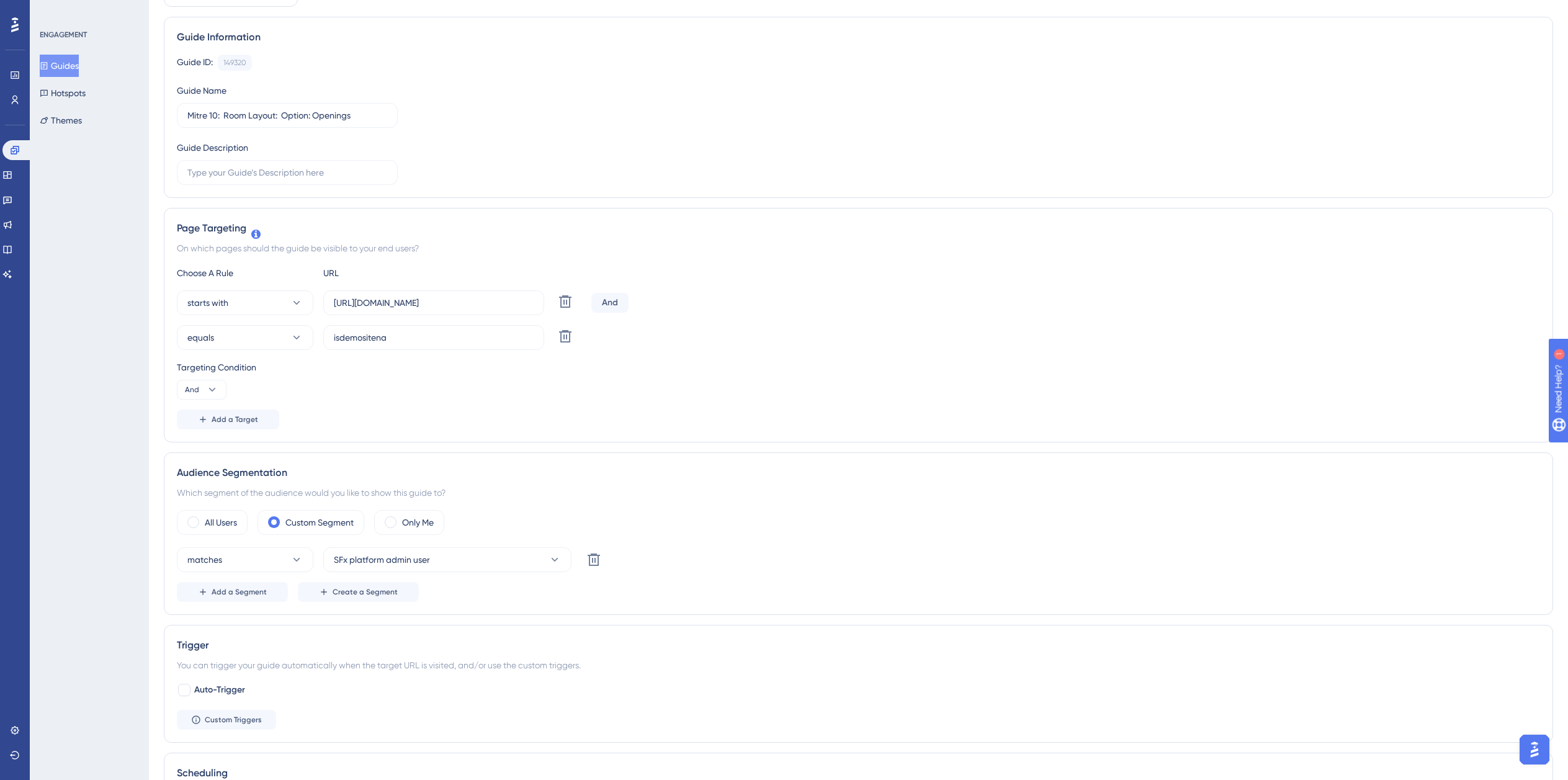
scroll to position [0, 0]
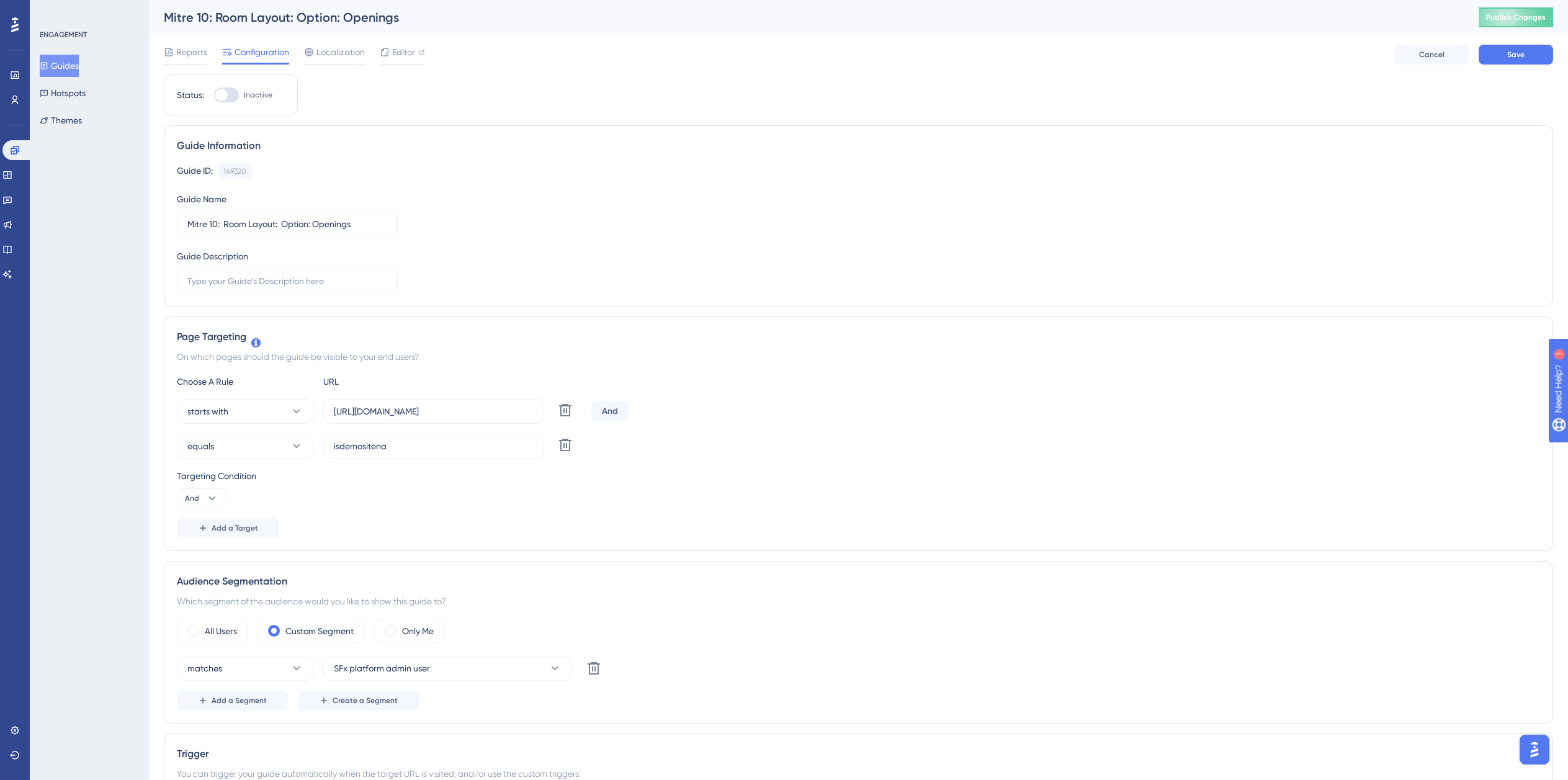
checkbox input "true"
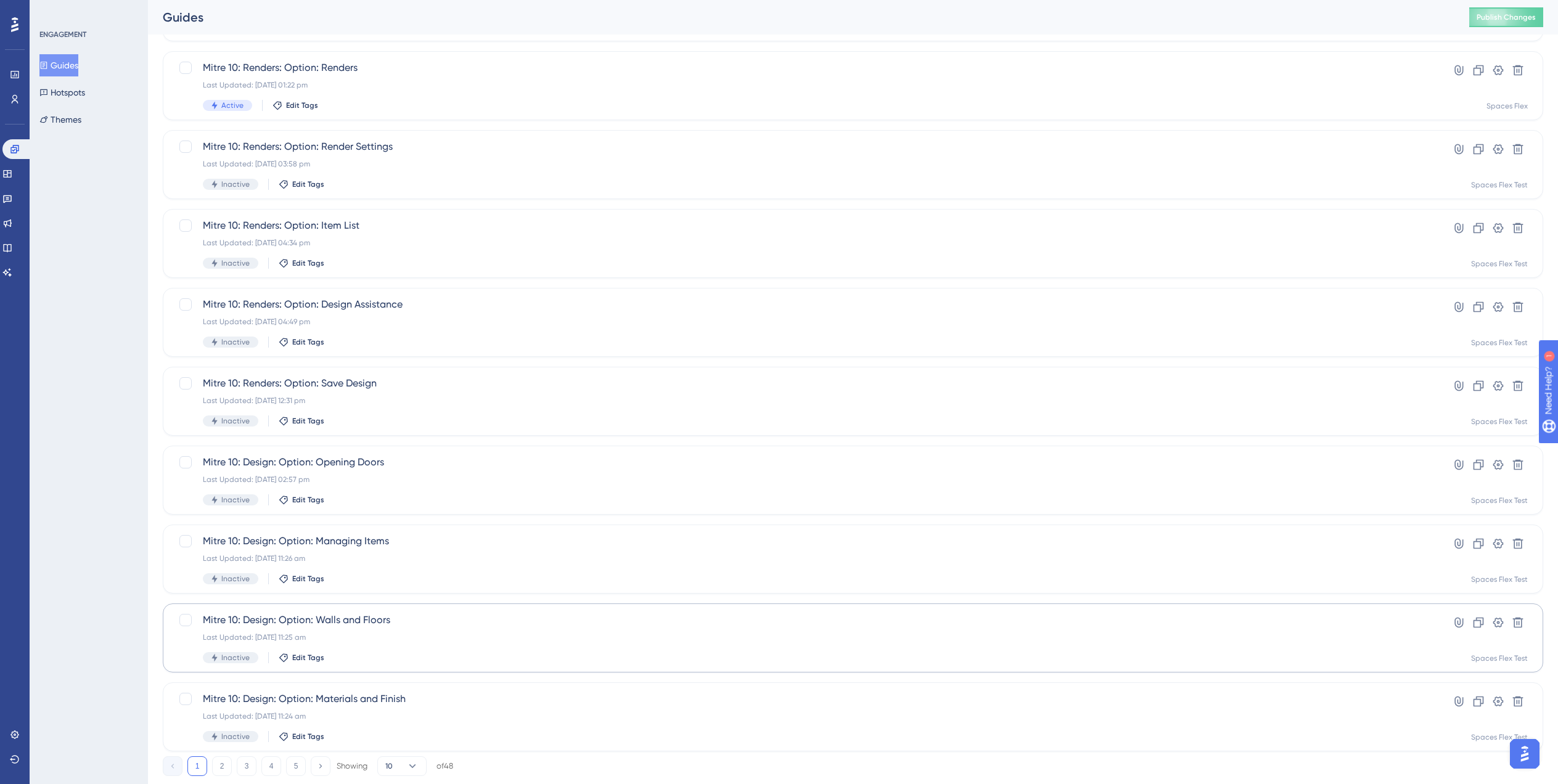
scroll to position [172, 0]
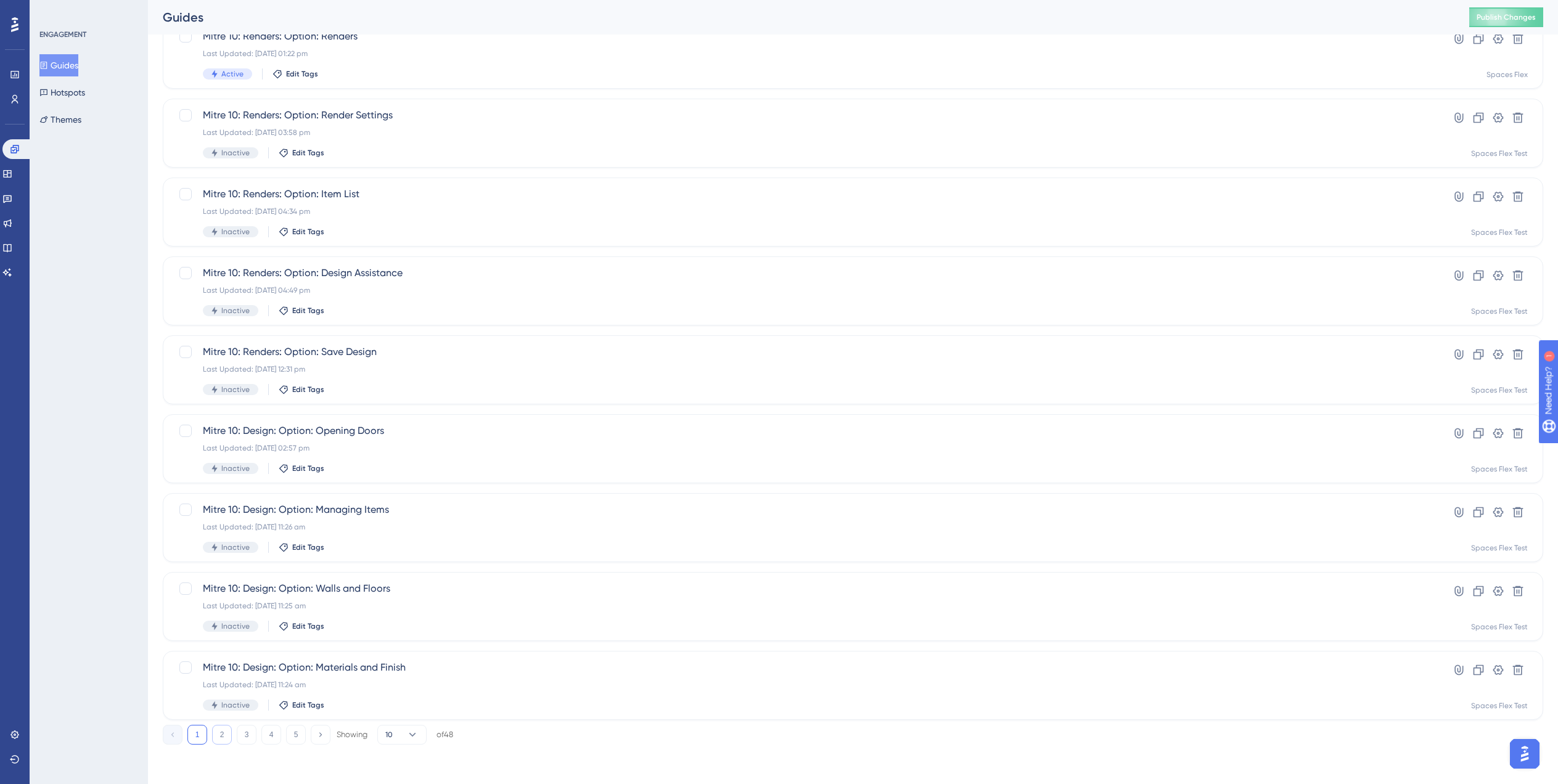
type input "Mit"
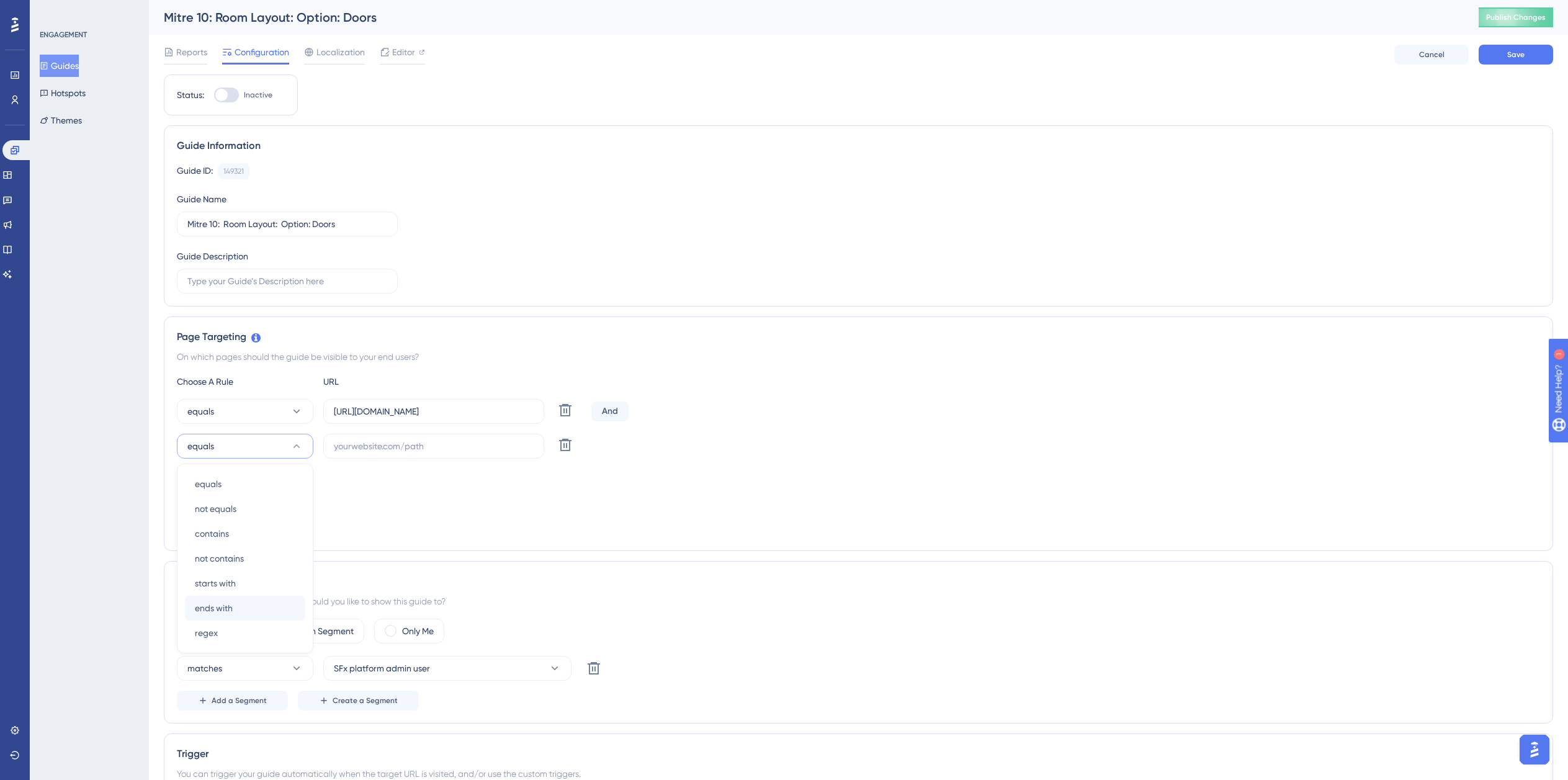
scroll to position [169, 0]
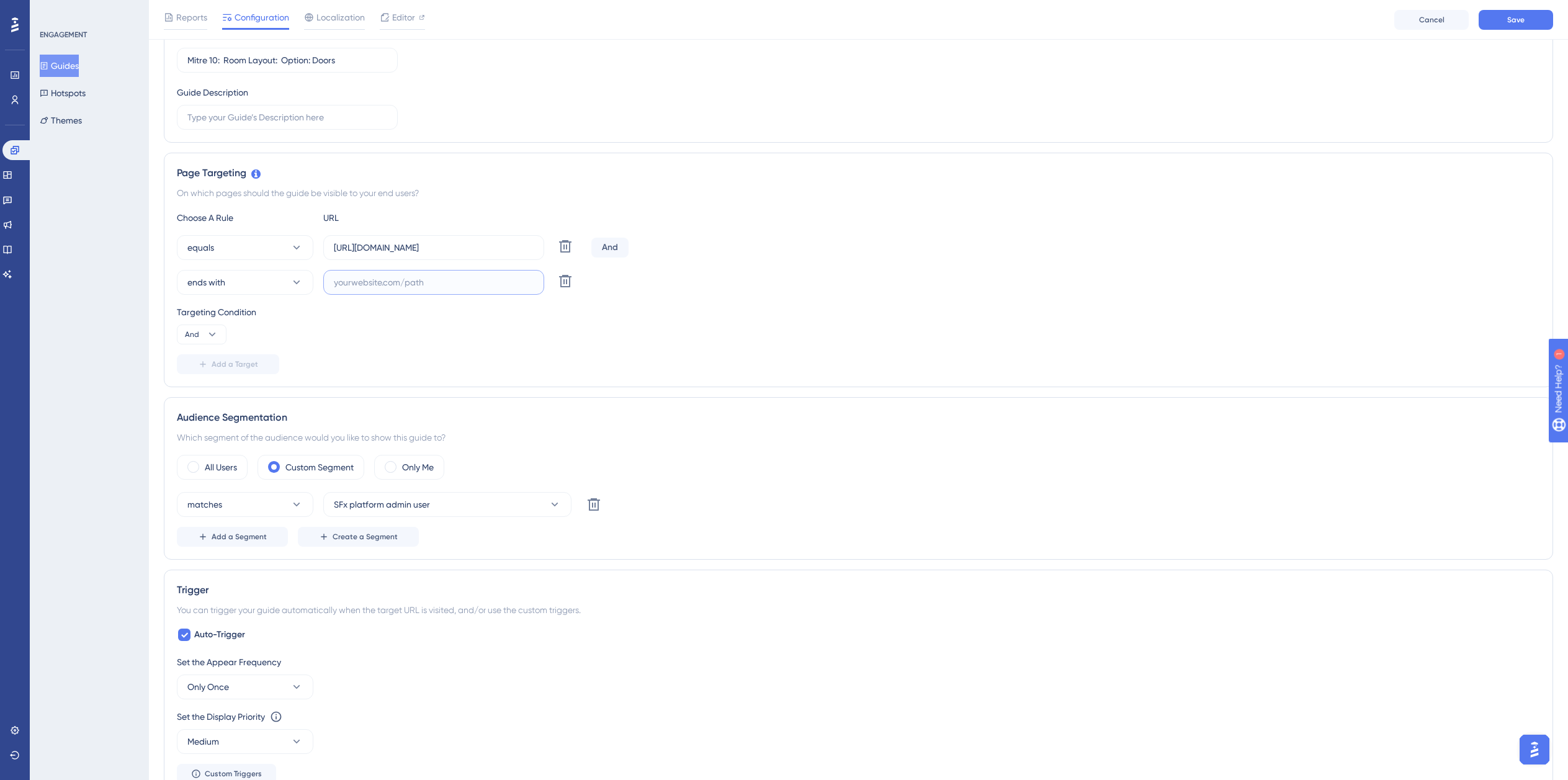
paste input "isdemositena"
type input "isdemositena"
paste input "dev-planner.cyncly-idealspaces.net/"
type input "https://dev-planner.cyncly-idealspaces.net/"
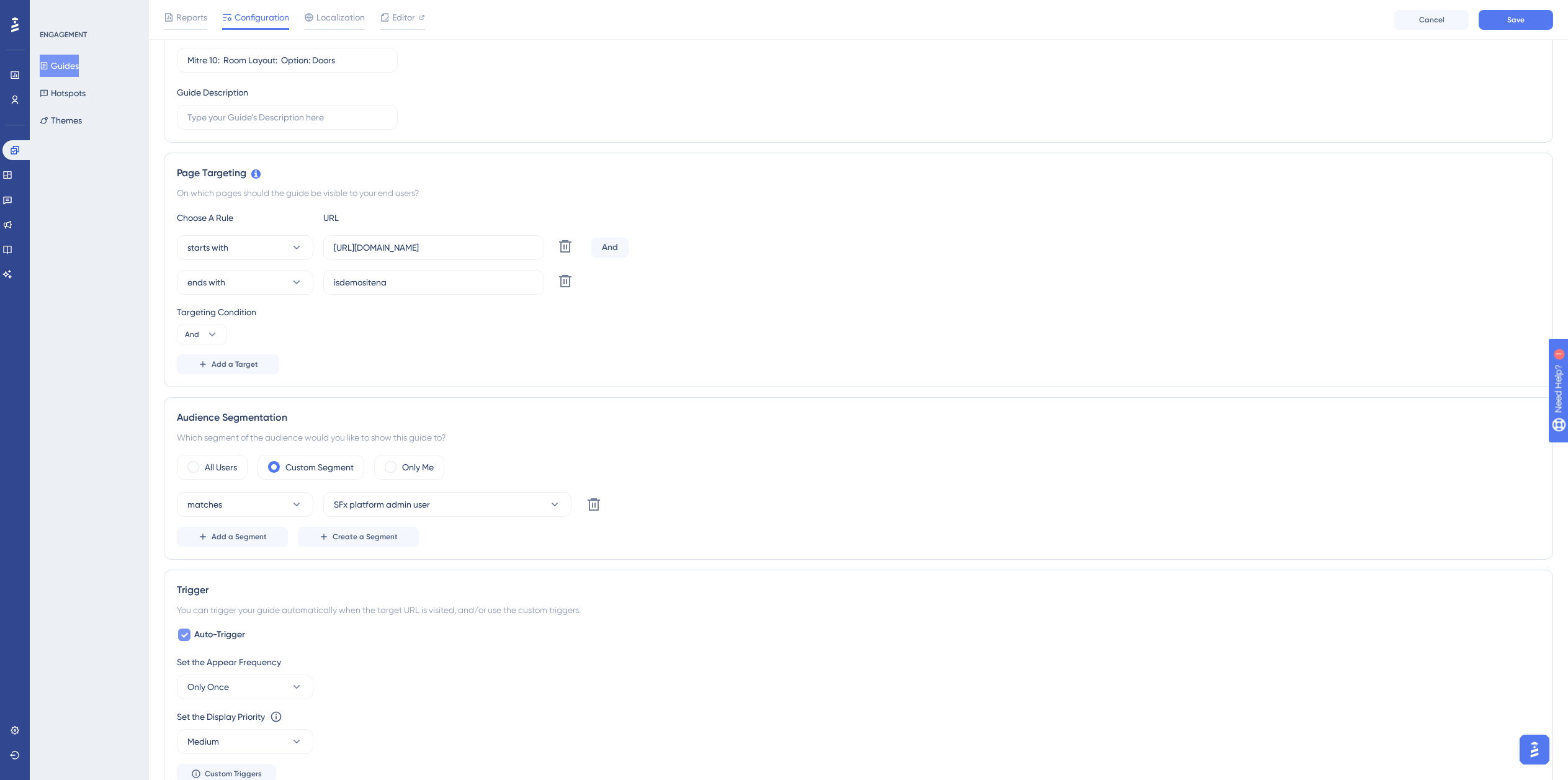
checkbox input "false"
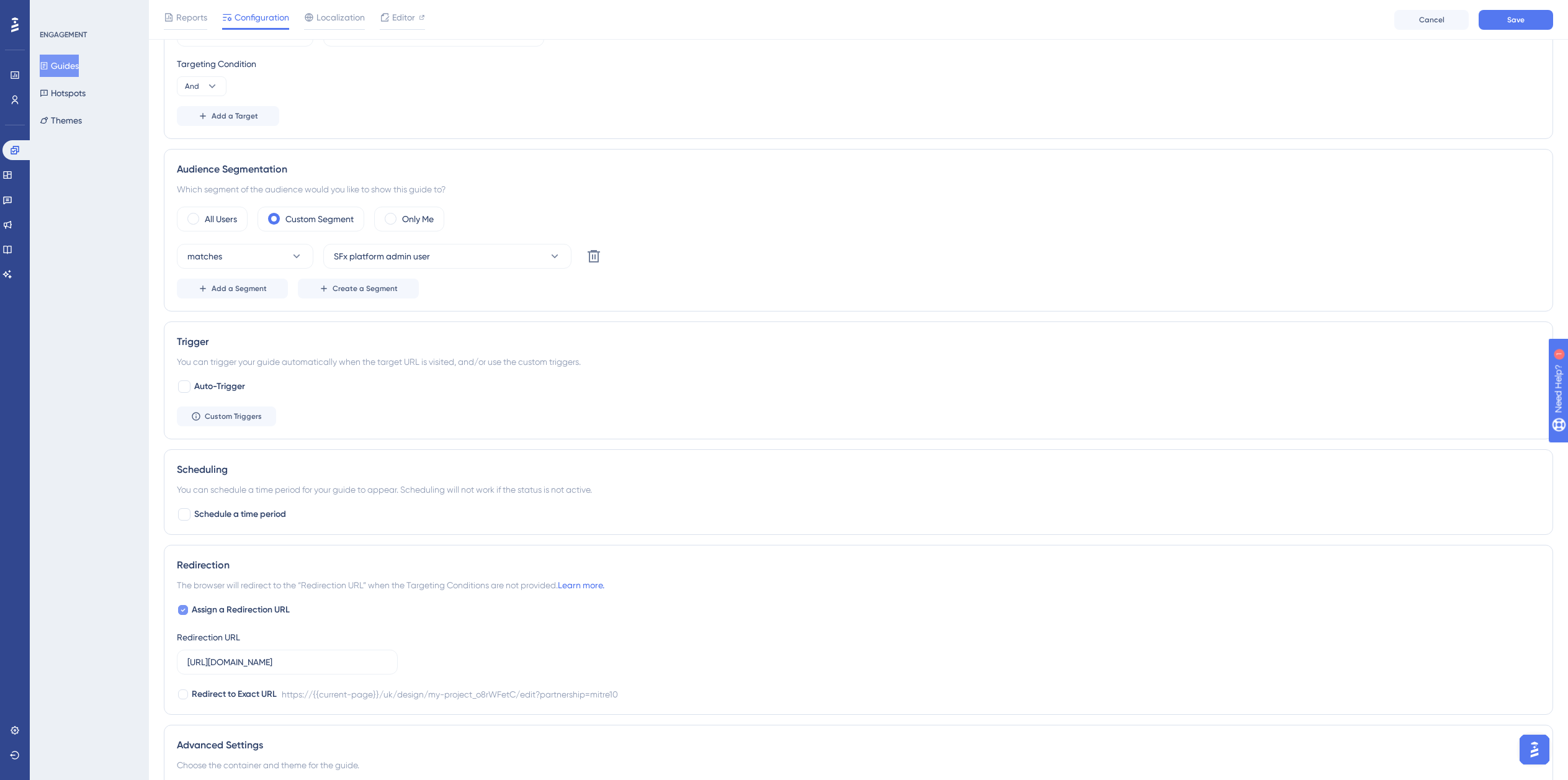
checkbox input "false"
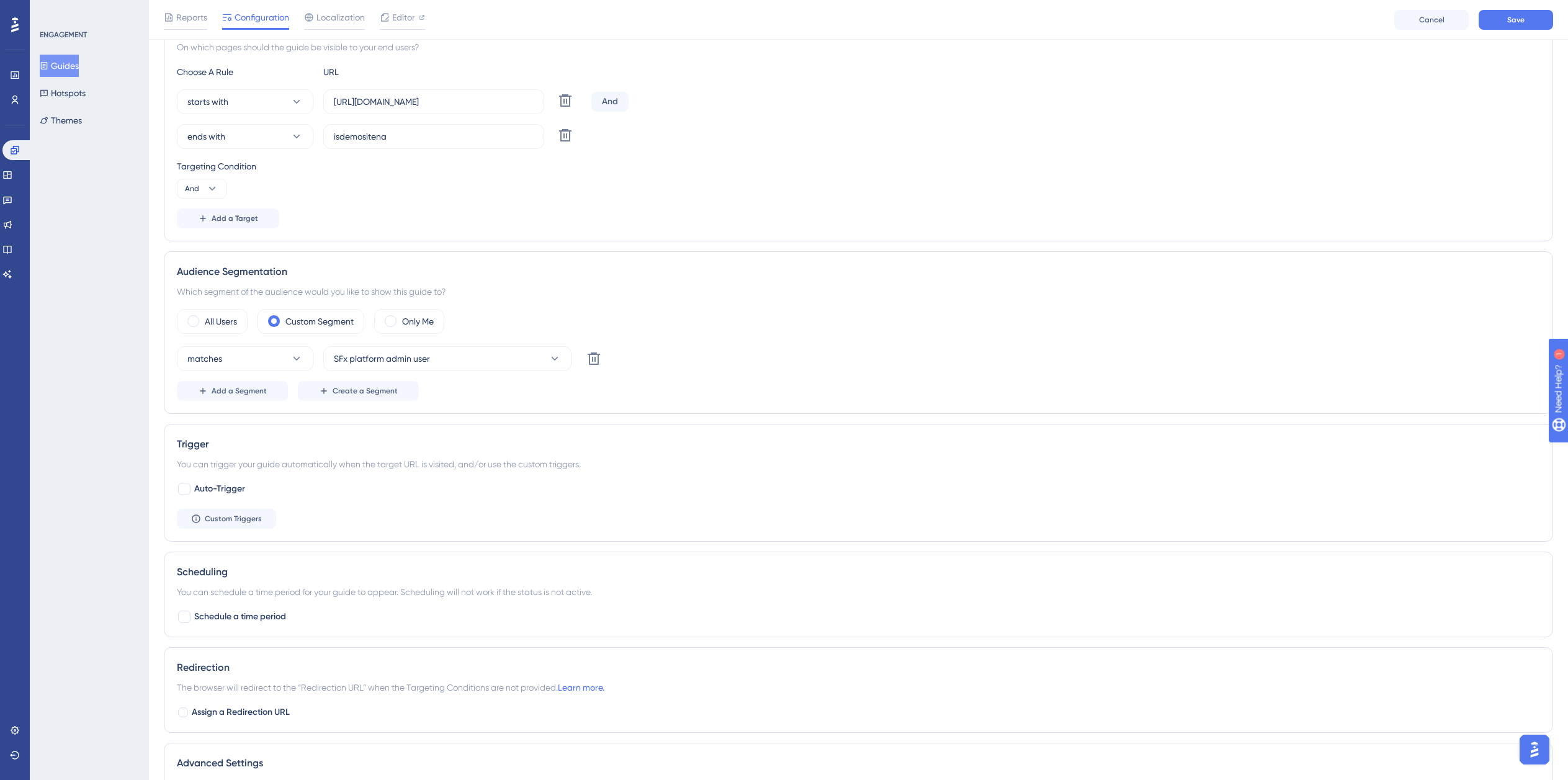
scroll to position [0, 0]
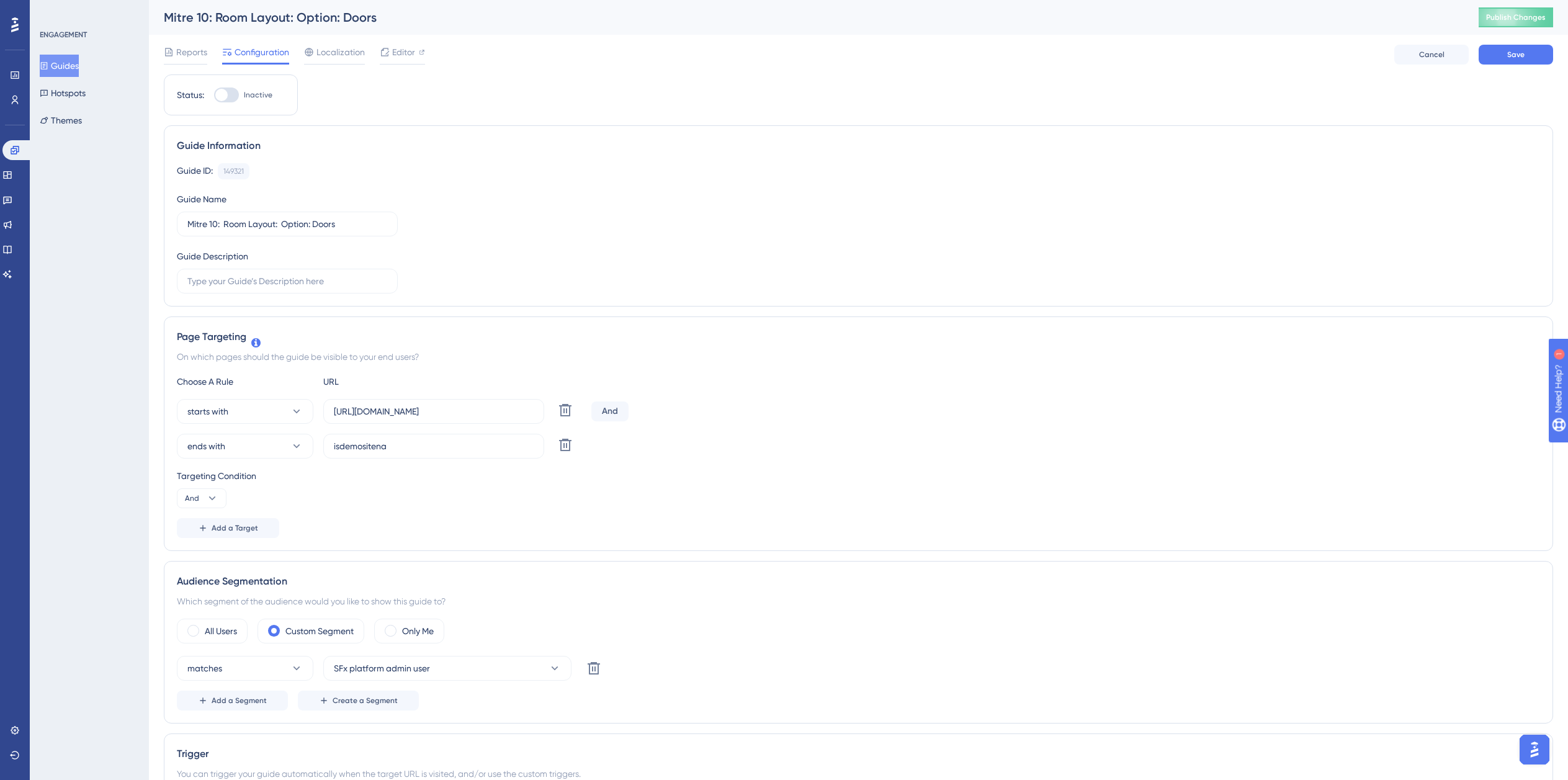
checkbox input "true"
drag, startPoint x: 73, startPoint y: 71, endPoint x: 140, endPoint y: 69, distance: 67.0
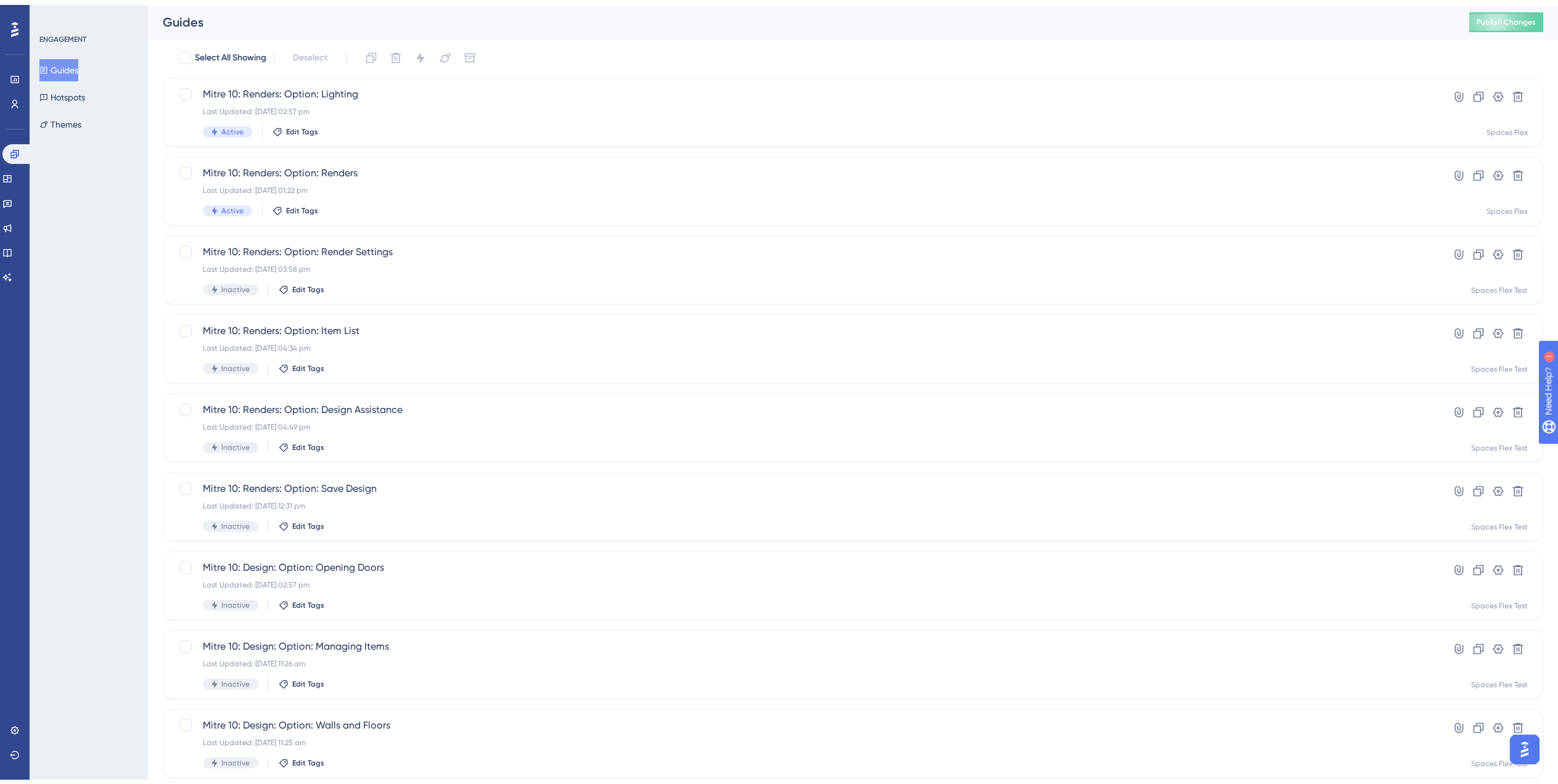
scroll to position [172, 0]
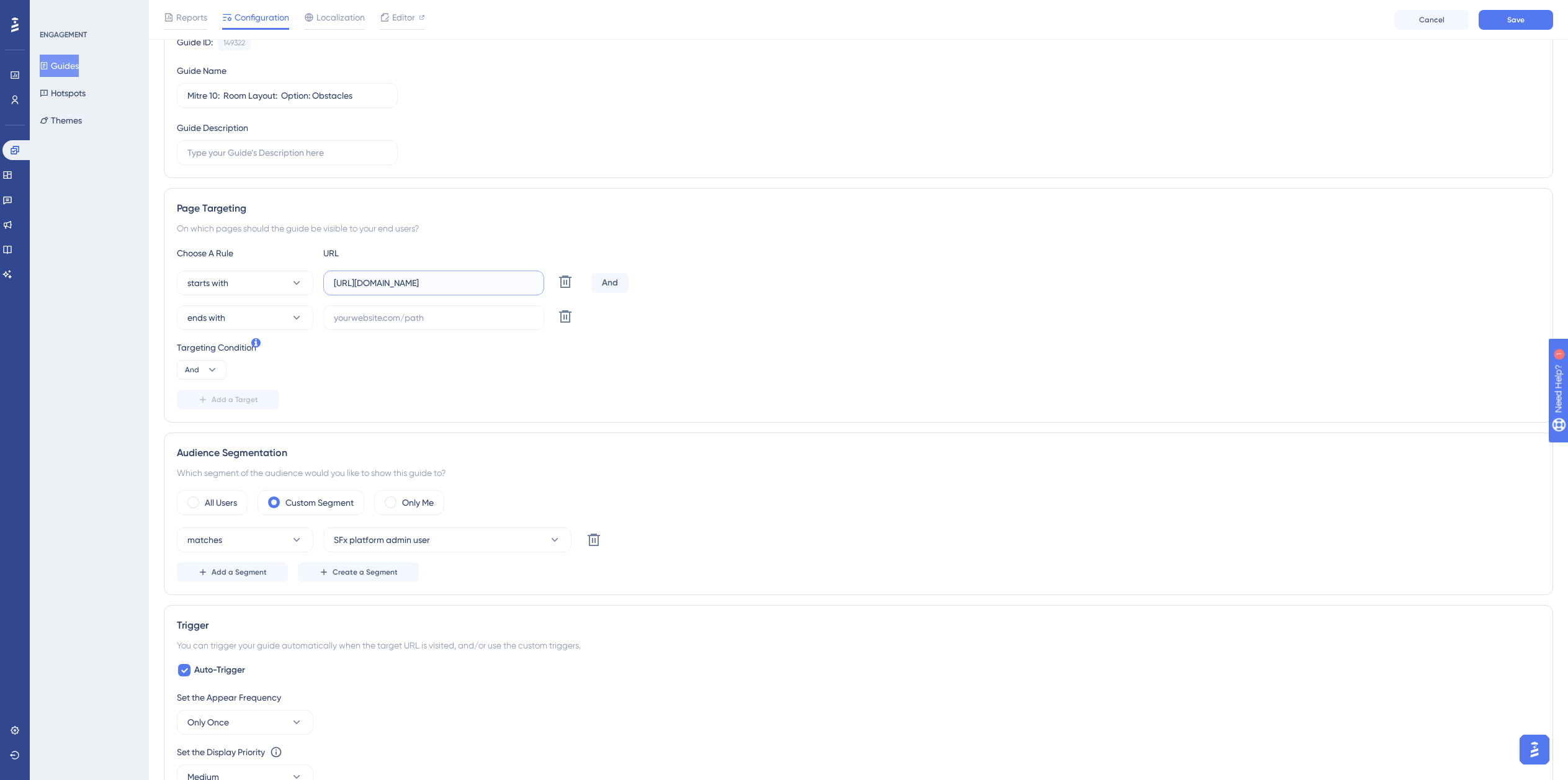
scroll to position [0, 204]
paste input "dev-planner.cyncly-idealspaces.net/"
paste input "isdemositena"
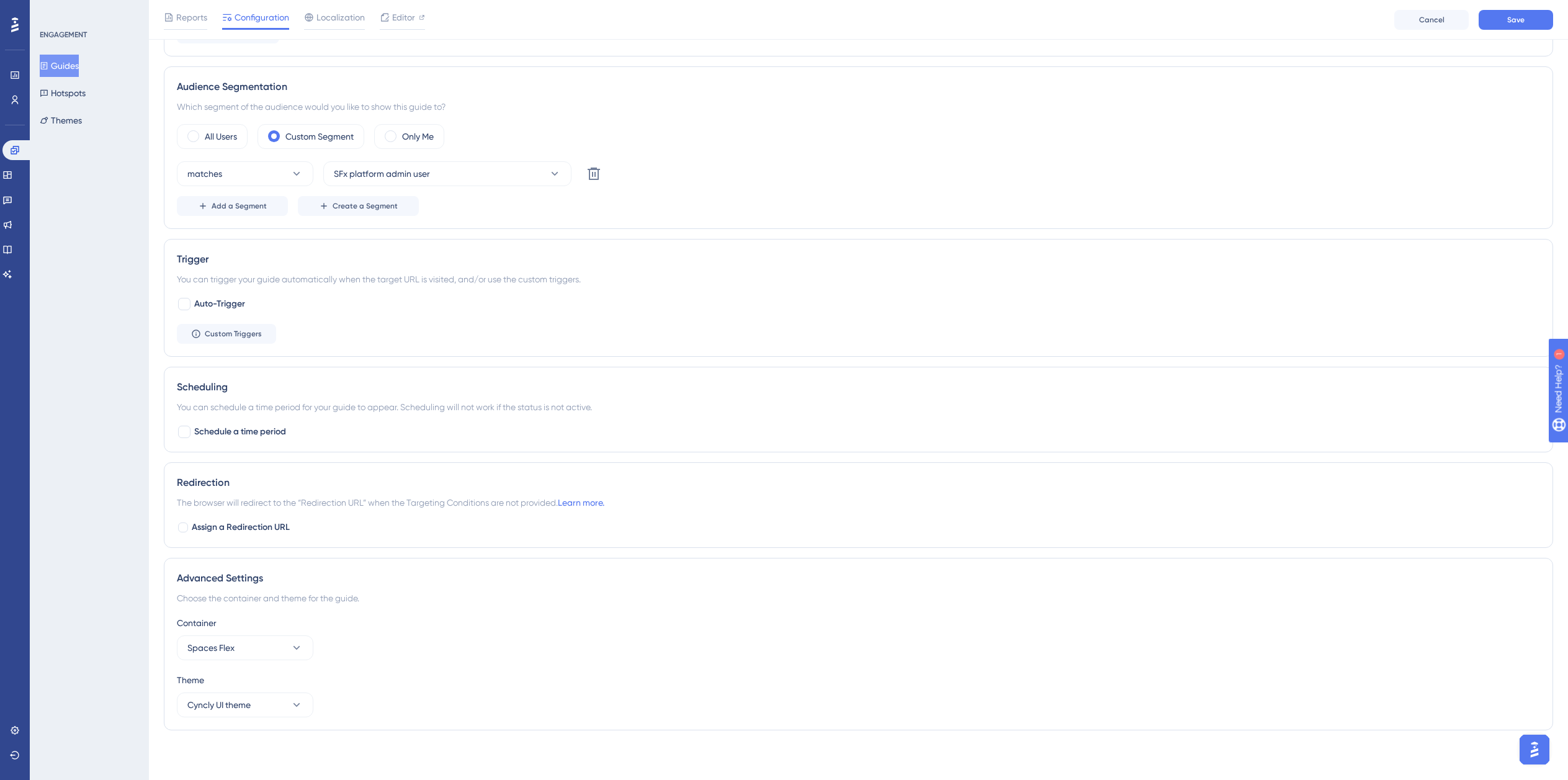
scroll to position [0, 9]
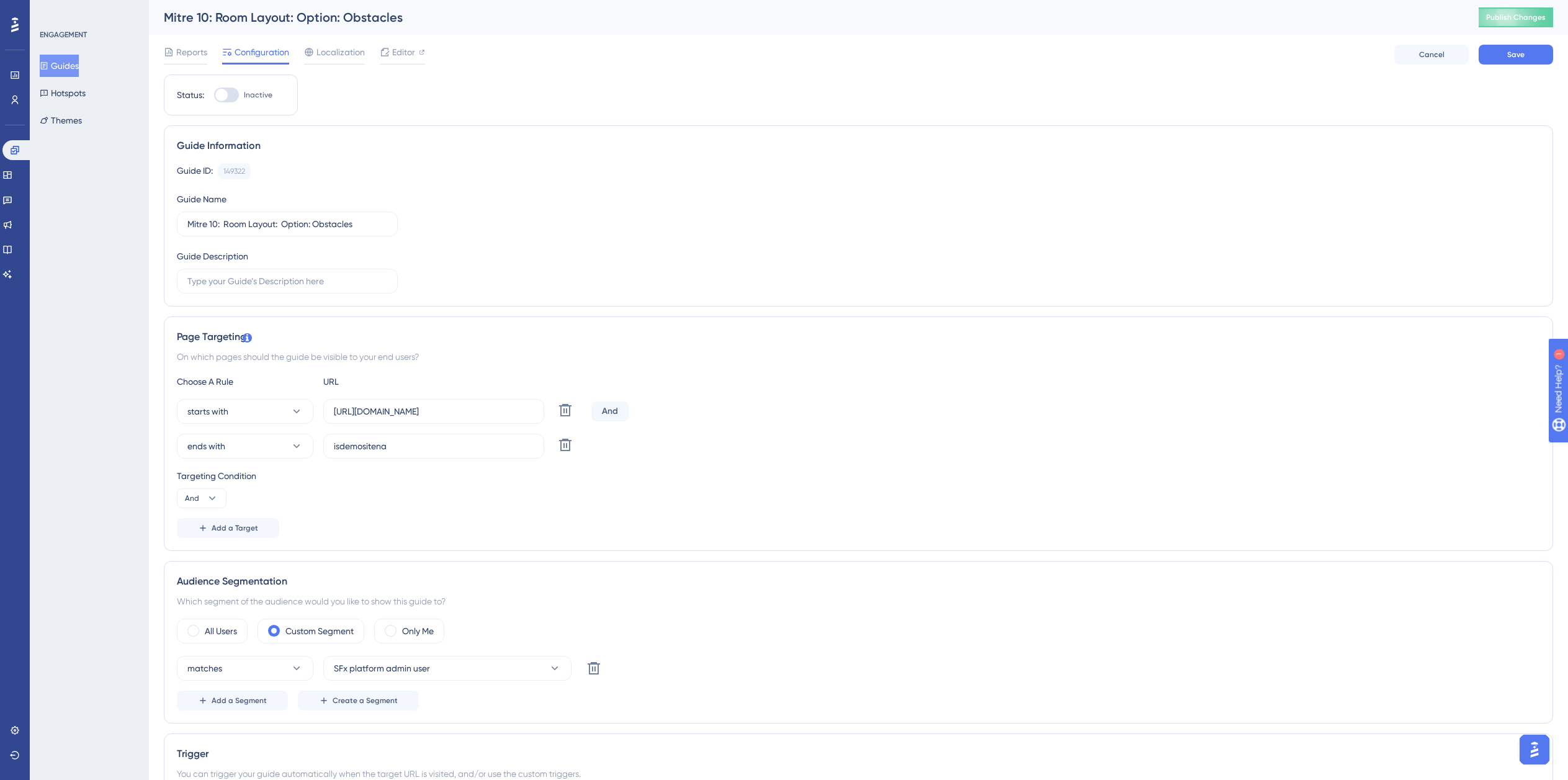
drag, startPoint x: 216, startPoint y: 89, endPoint x: 242, endPoint y: 104, distance: 30.0
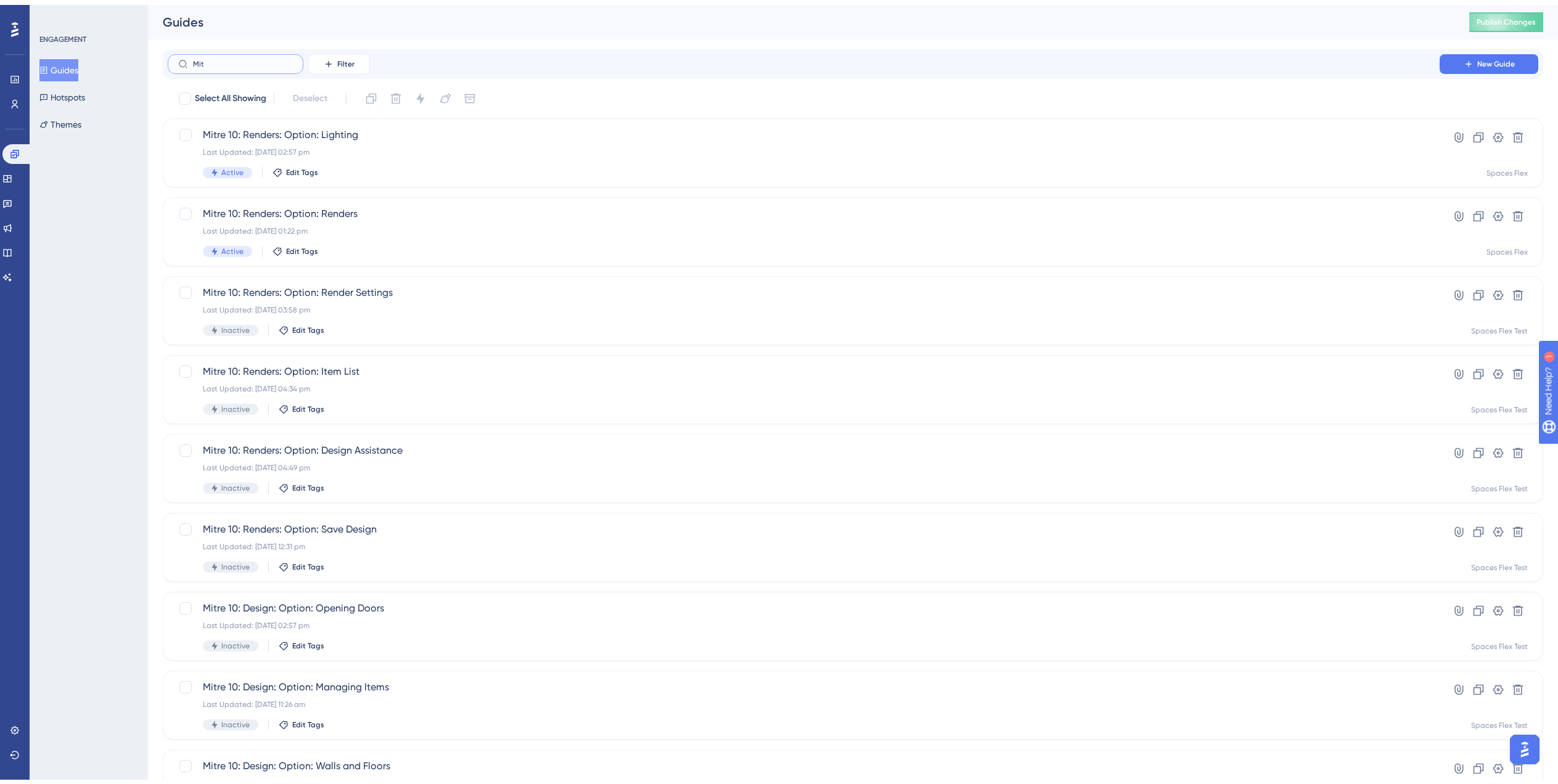
scroll to position [172, 0]
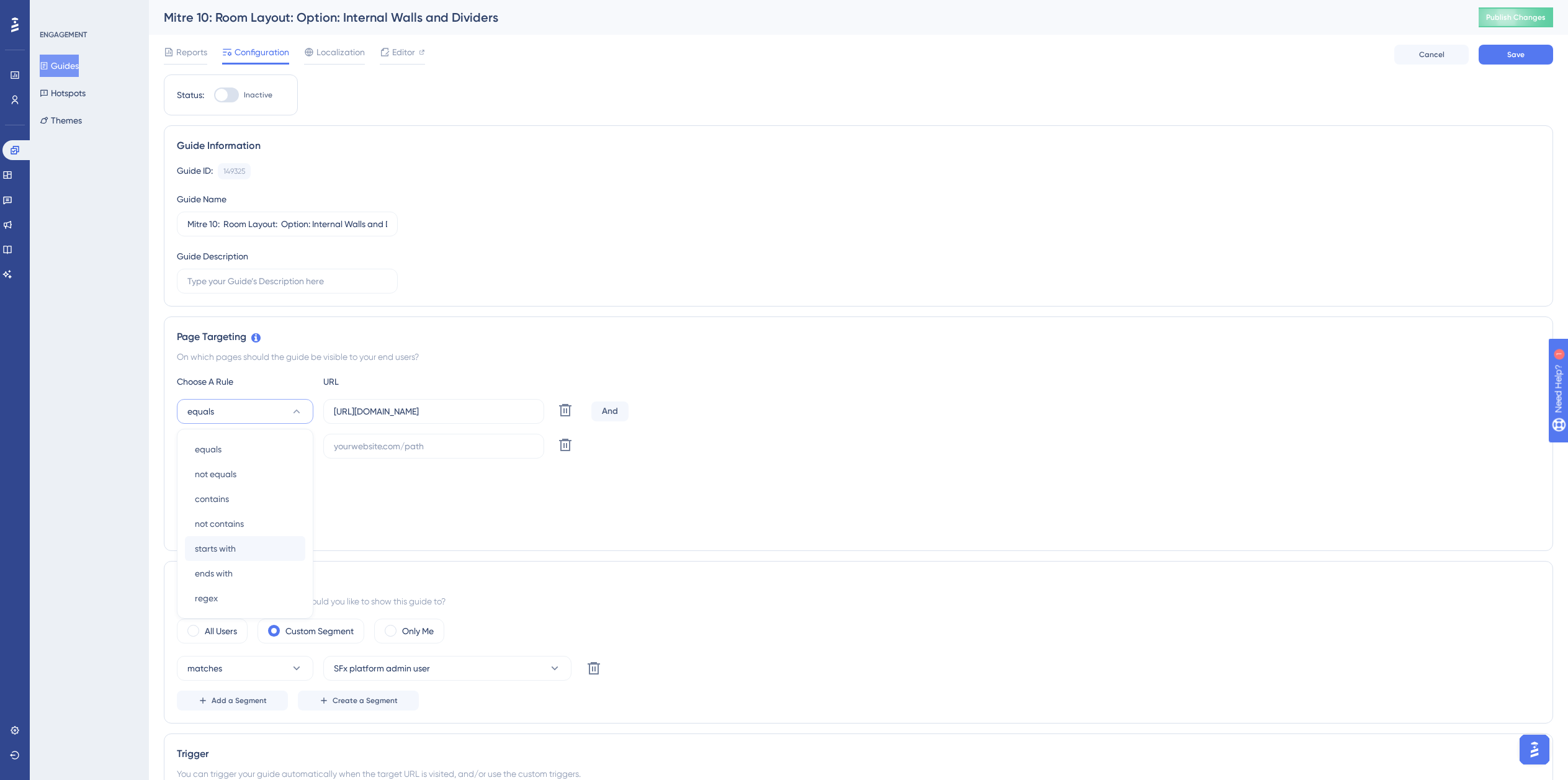
scroll to position [134, 0]
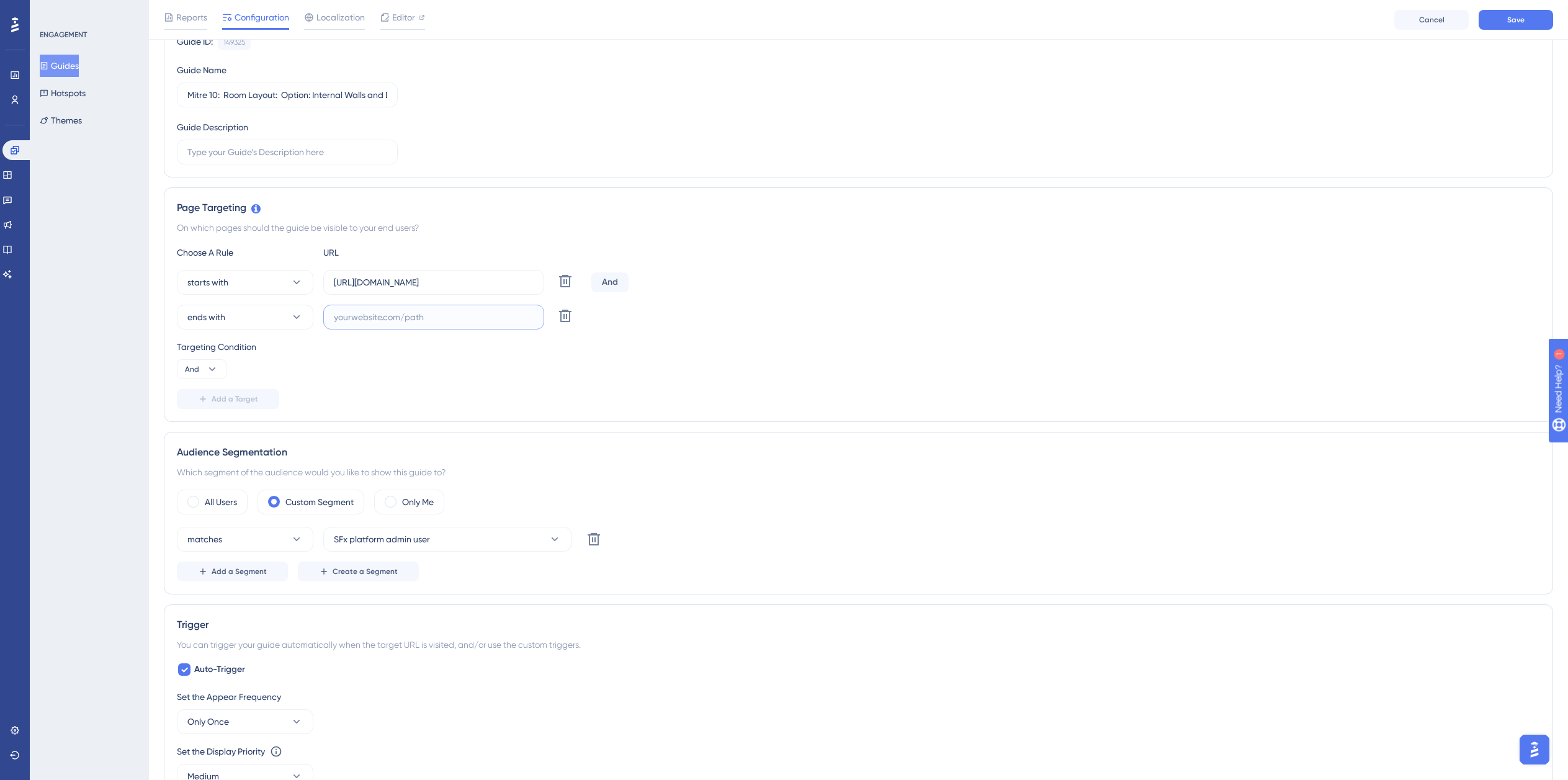
paste input "isdemositena"
paste input "dev-planner.cyncly-idealspaces.net/"
drag, startPoint x: 201, startPoint y: 660, endPoint x: 217, endPoint y: 687, distance: 31.4
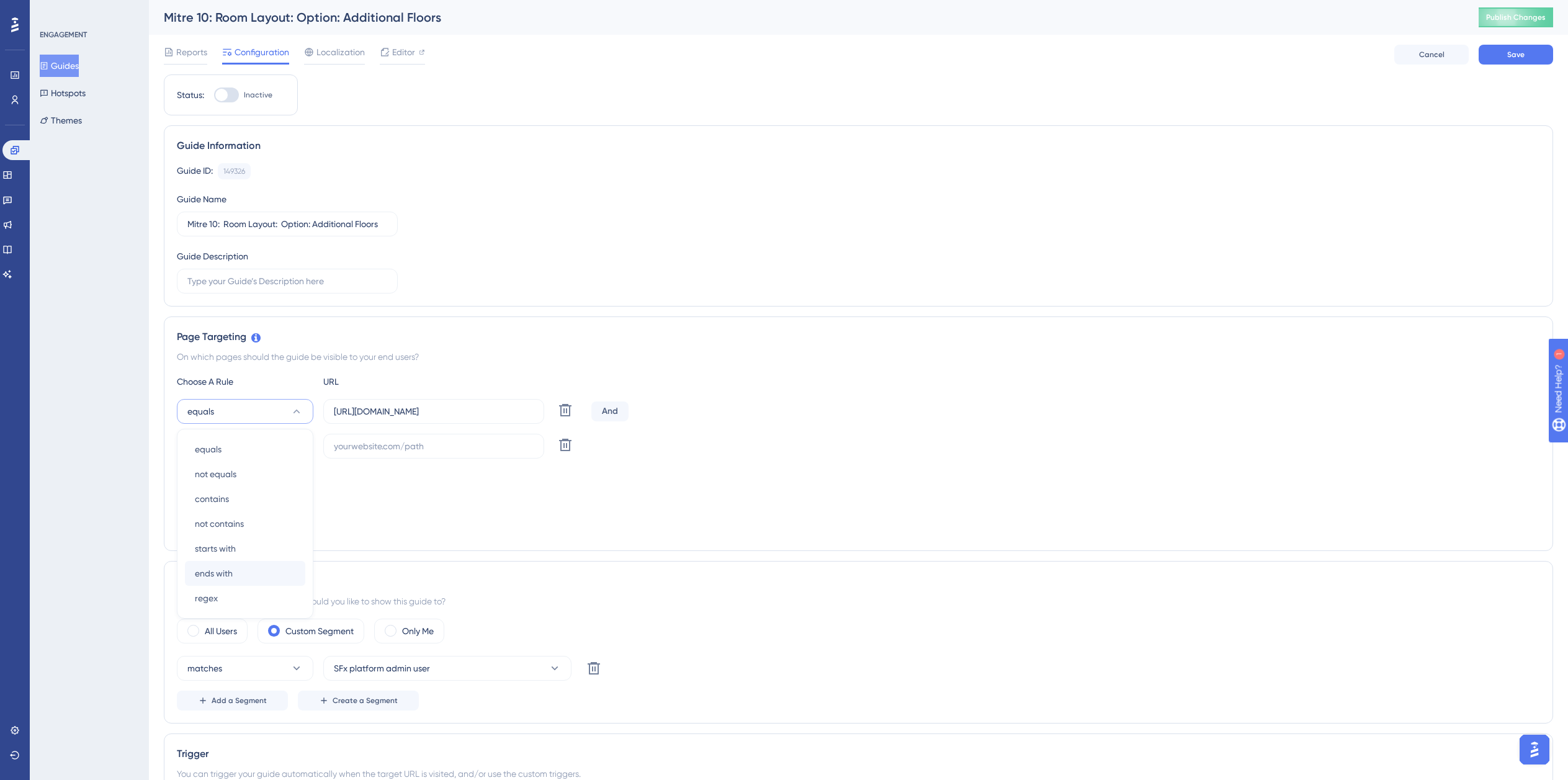
scroll to position [134, 0]
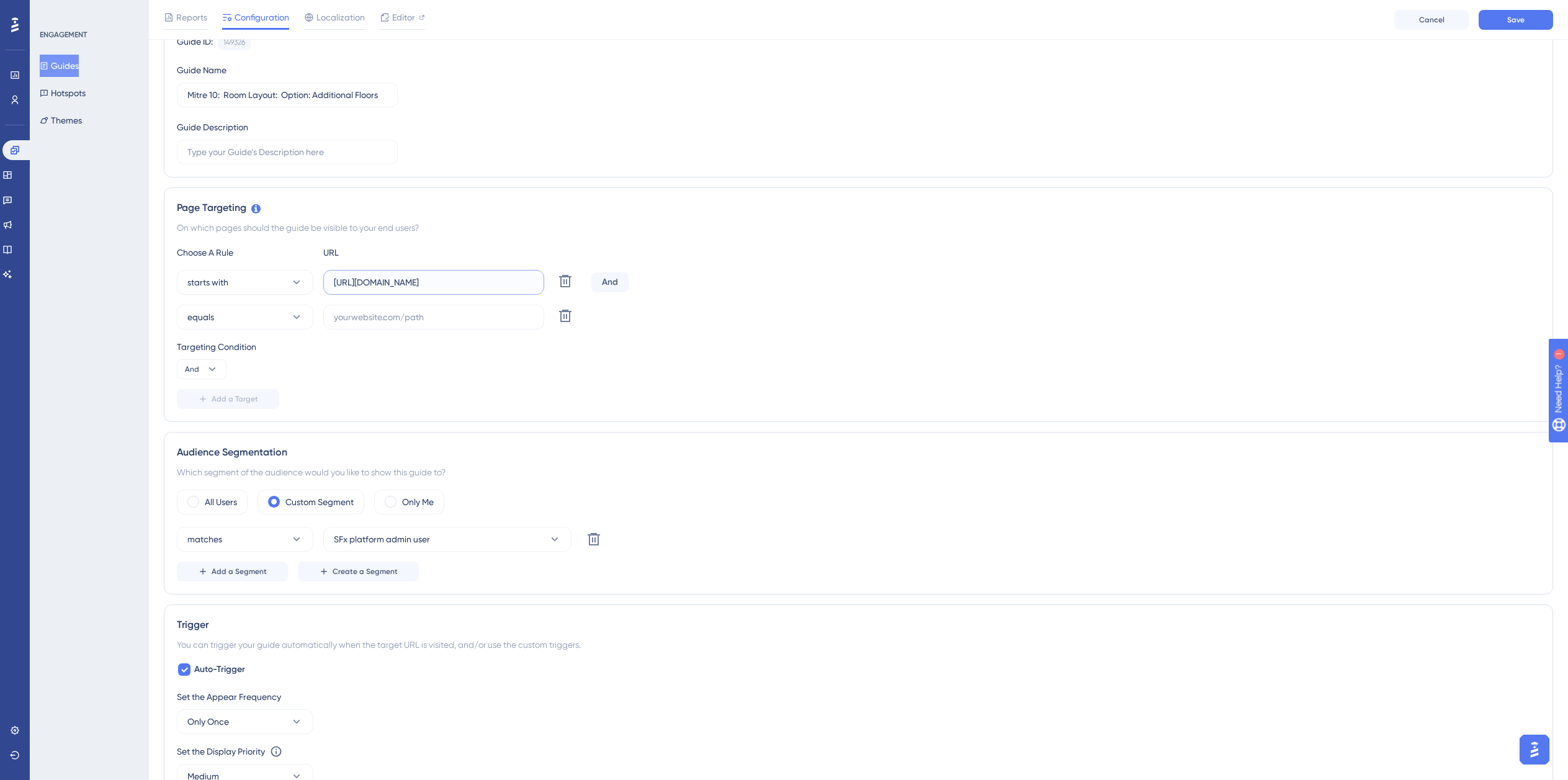
paste input "dev-planner.cyncly-idealspaces.net/"
paste input "isdemositena"
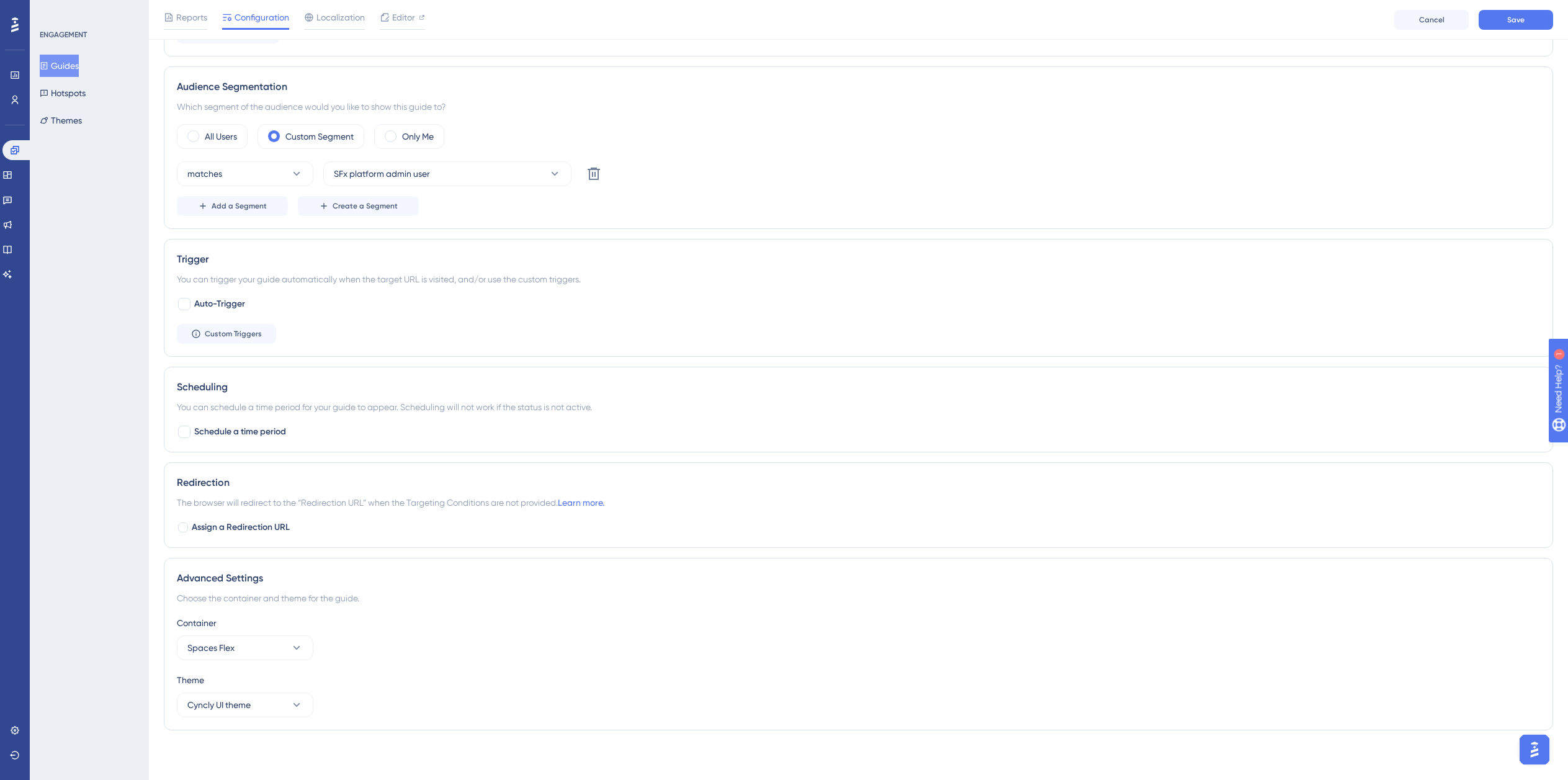
scroll to position [0, 0]
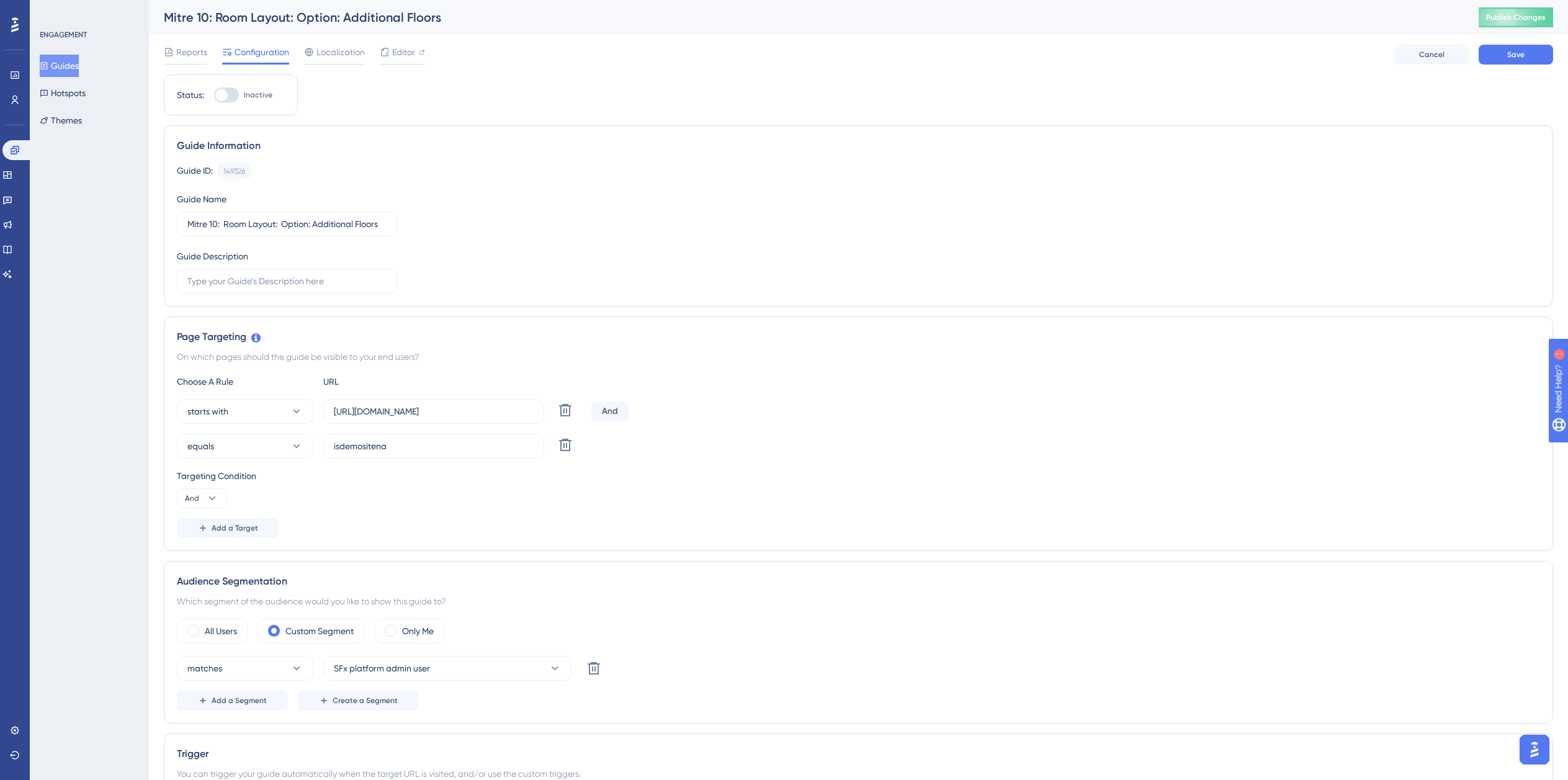
drag, startPoint x: 226, startPoint y: 99, endPoint x: 782, endPoint y: 147, distance: 558.1
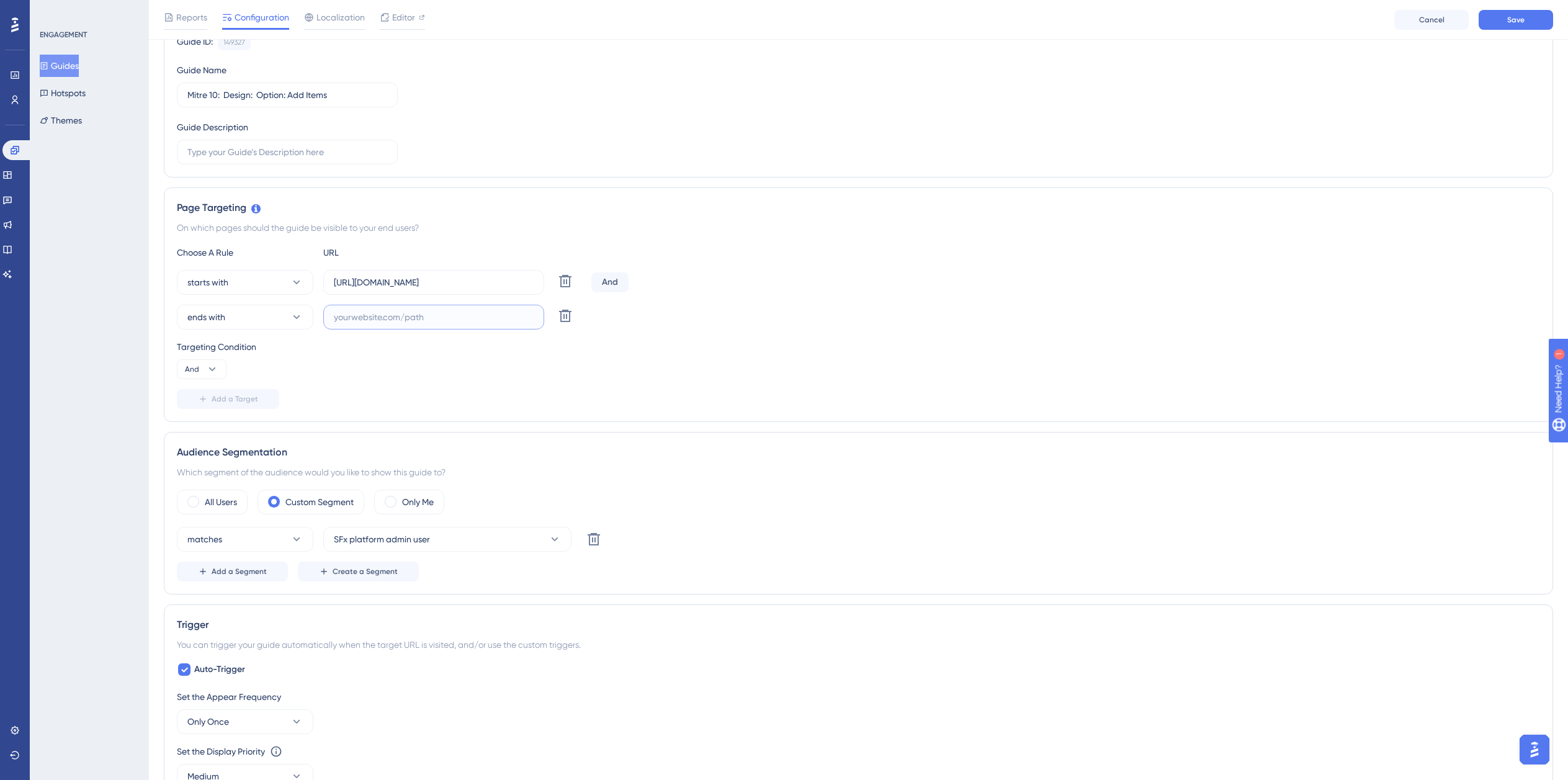
paste input "isdemositena"
paste input "dev-planner.cyncly-idealspaces.net/"
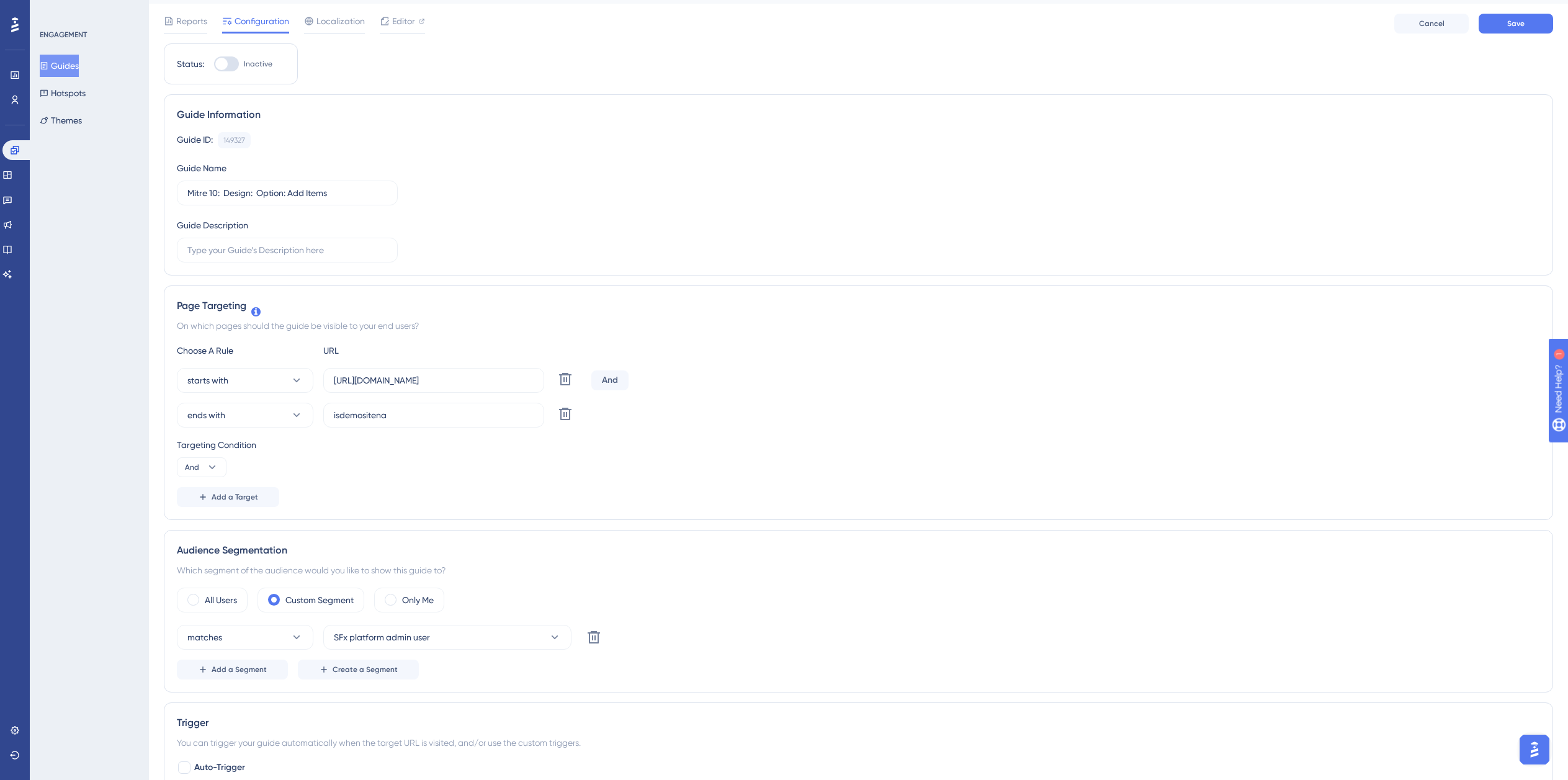
scroll to position [0, 0]
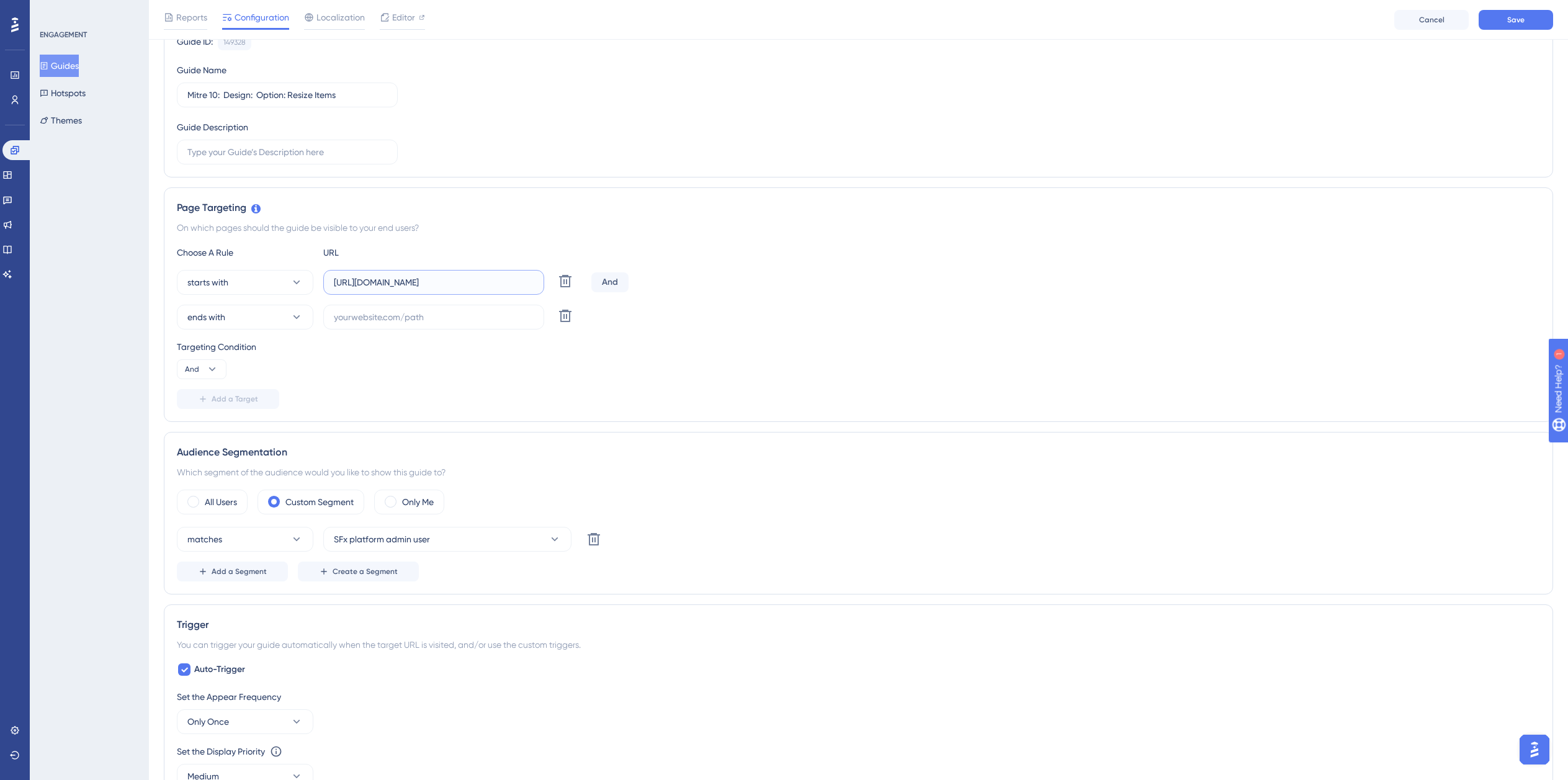
scroll to position [0, 204]
paste input "dev-planner.cyncly-idealspaces.net/"
paste input "isdemositena"
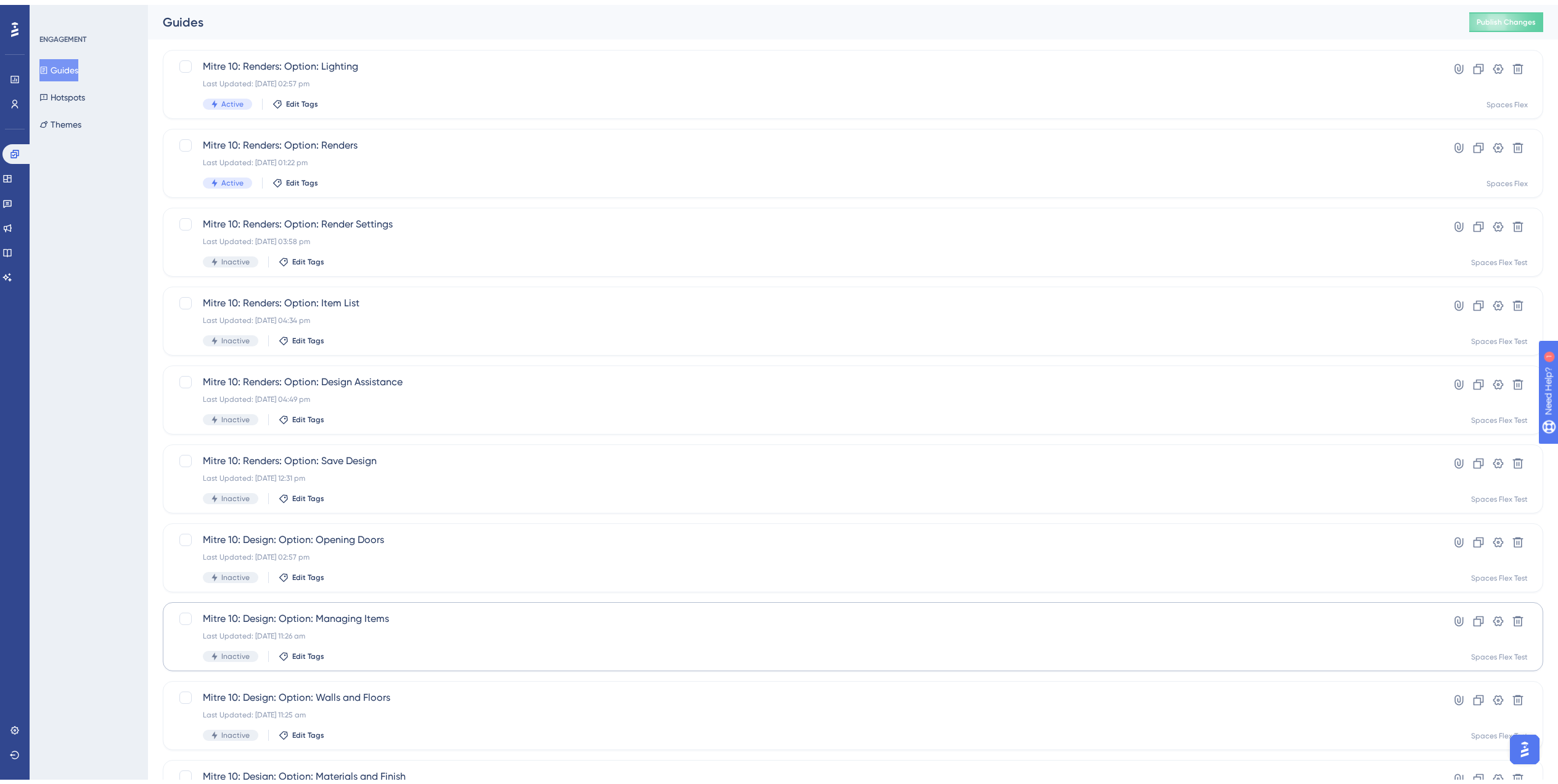
scroll to position [172, 0]
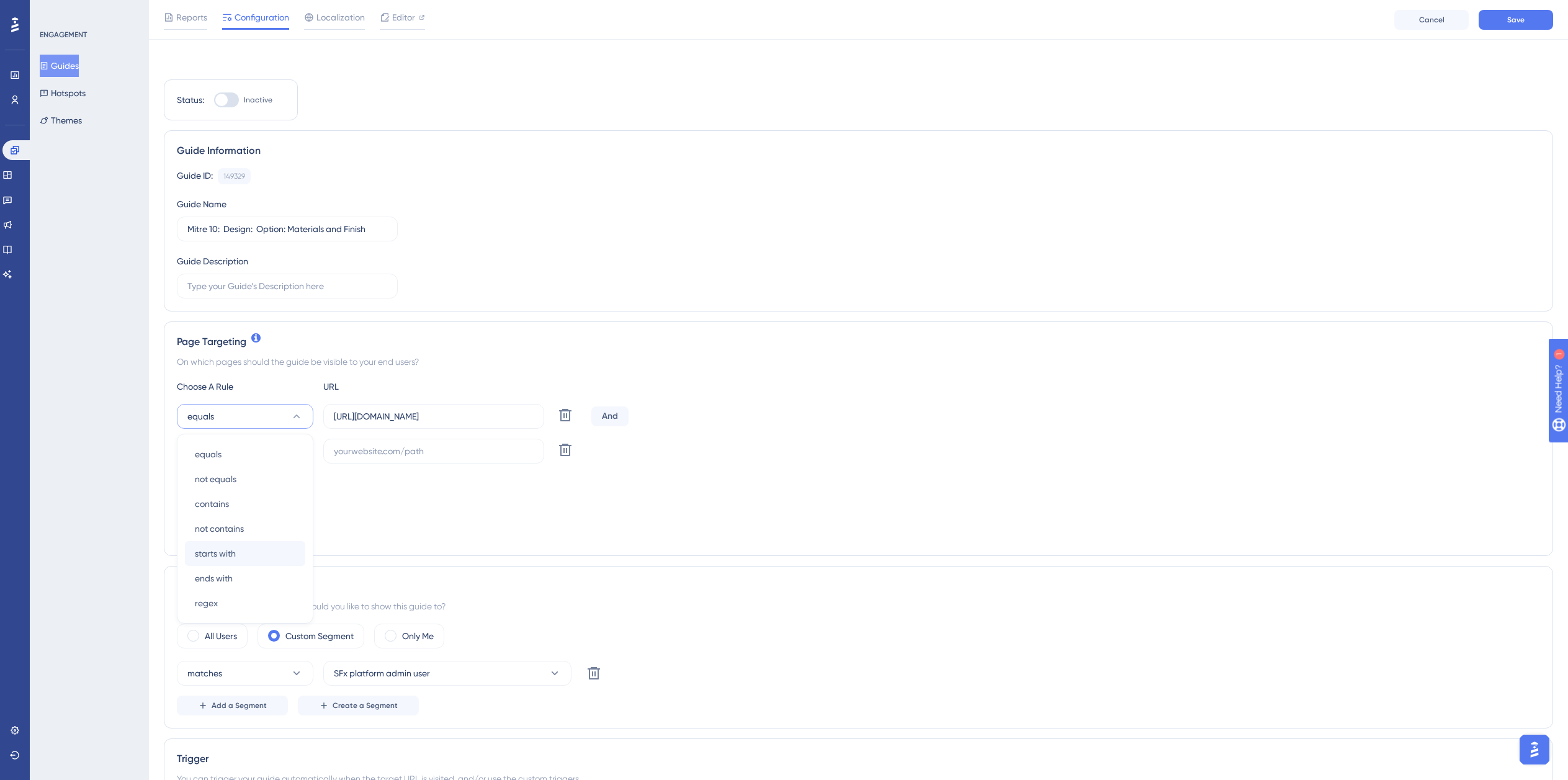
scroll to position [132, 0]
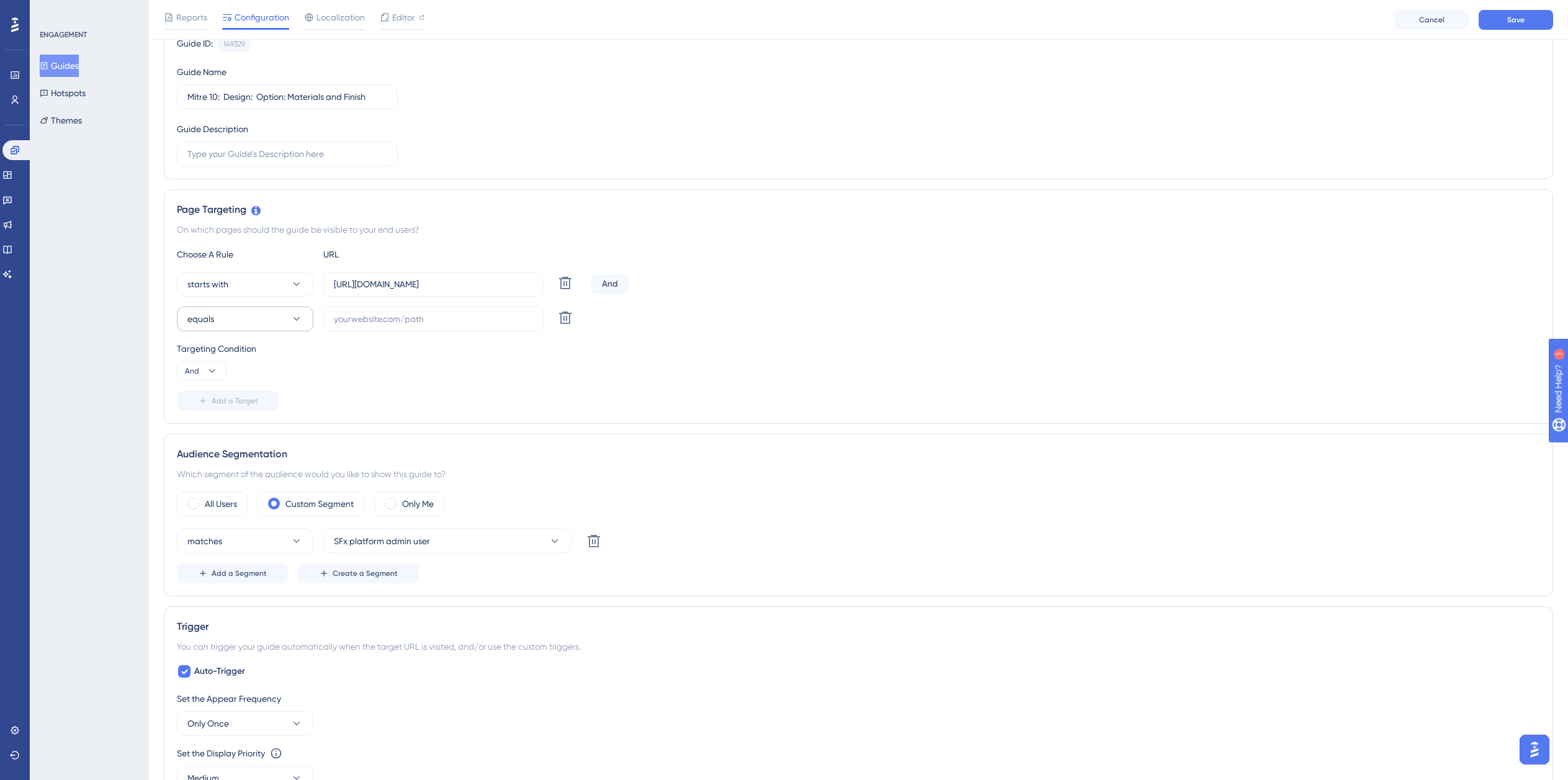
drag, startPoint x: 230, startPoint y: 336, endPoint x: 240, endPoint y: 327, distance: 13.5
paste input "isdemositena"
paste input "dev-planner.cyncly-idealspaces.net/"
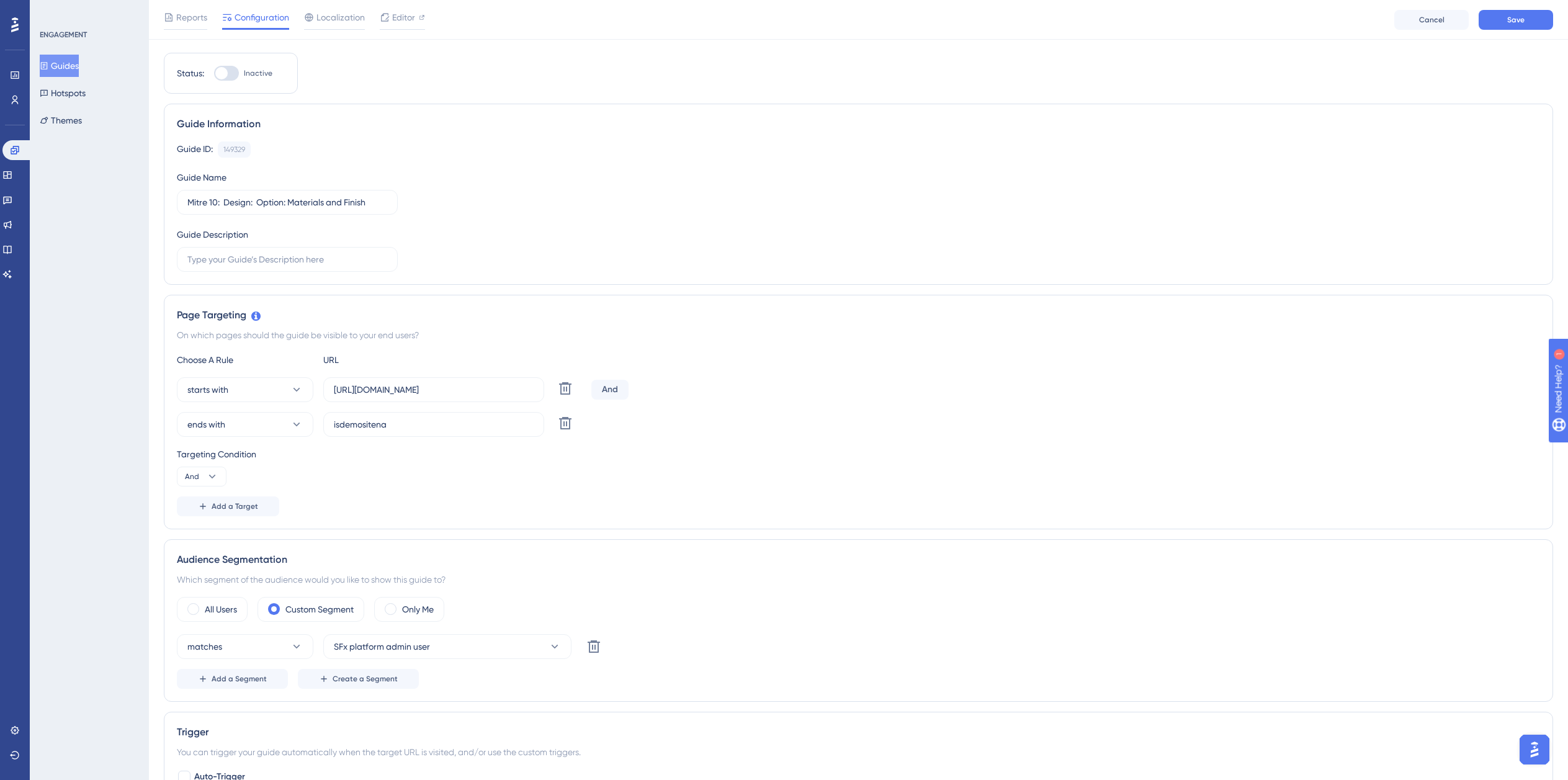
scroll to position [0, 1]
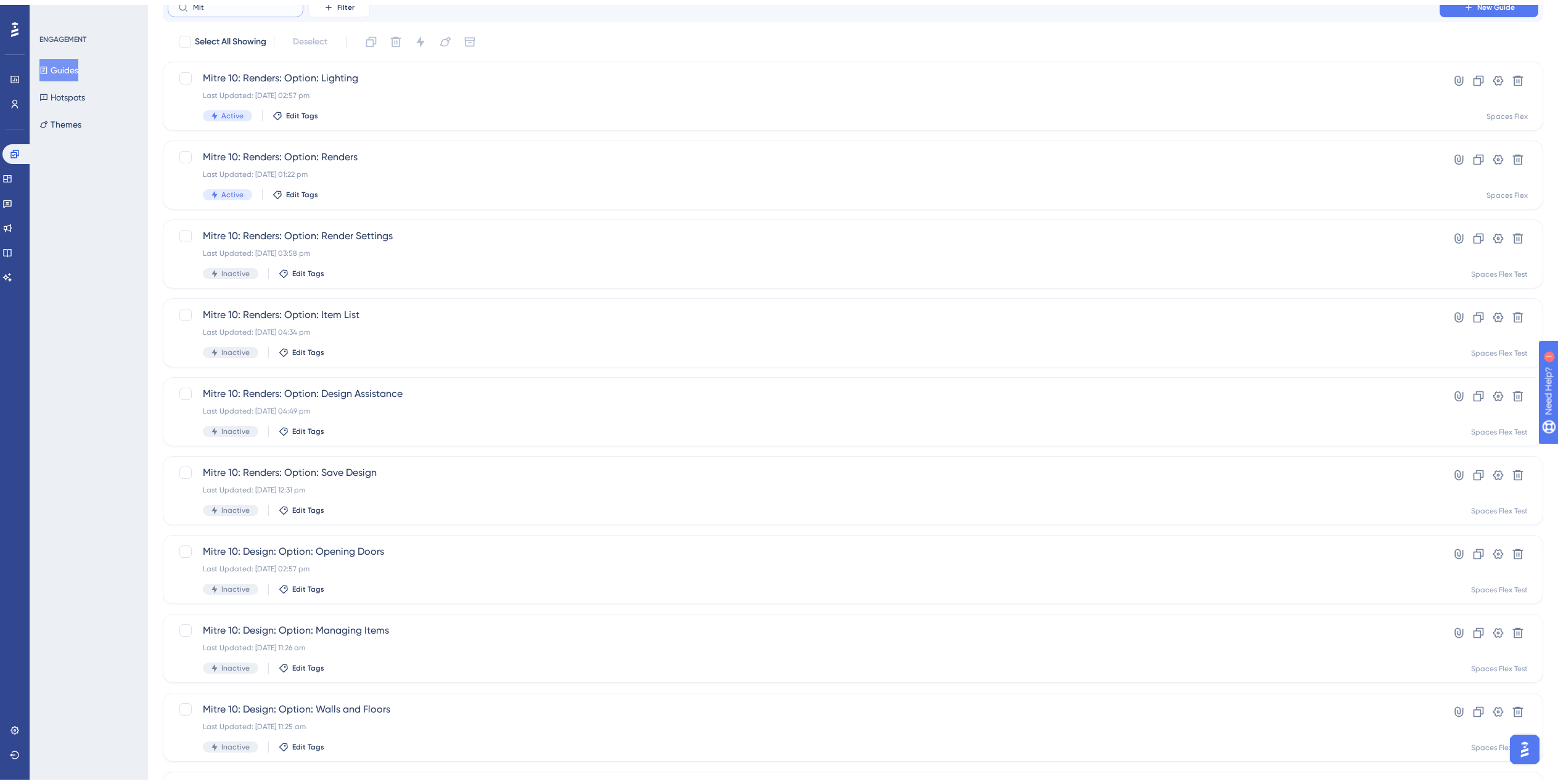
scroll to position [172, 0]
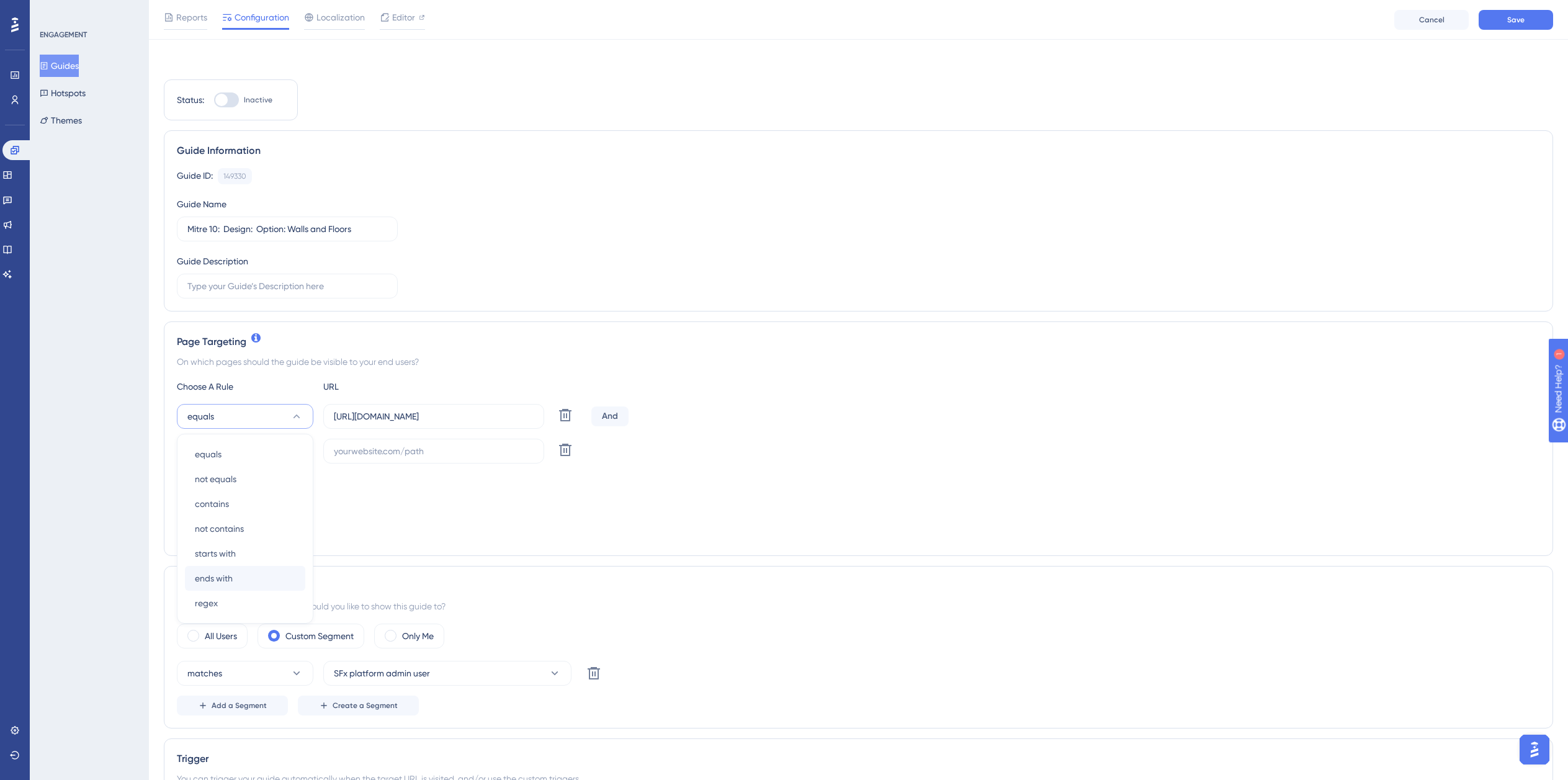
scroll to position [134, 0]
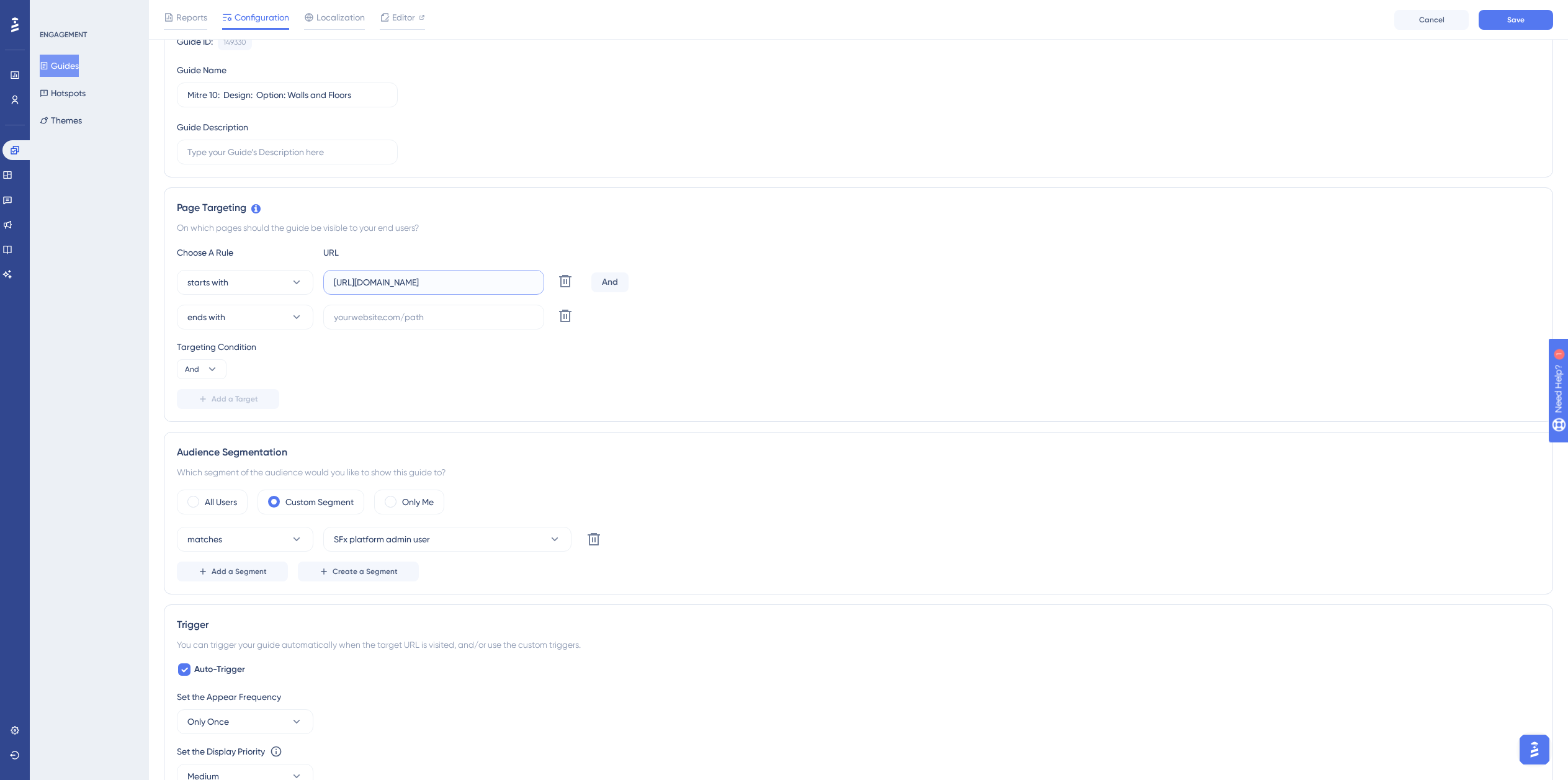
paste input "dev-planner.cyncly-idealspaces.net/"
paste input "isdemositena"
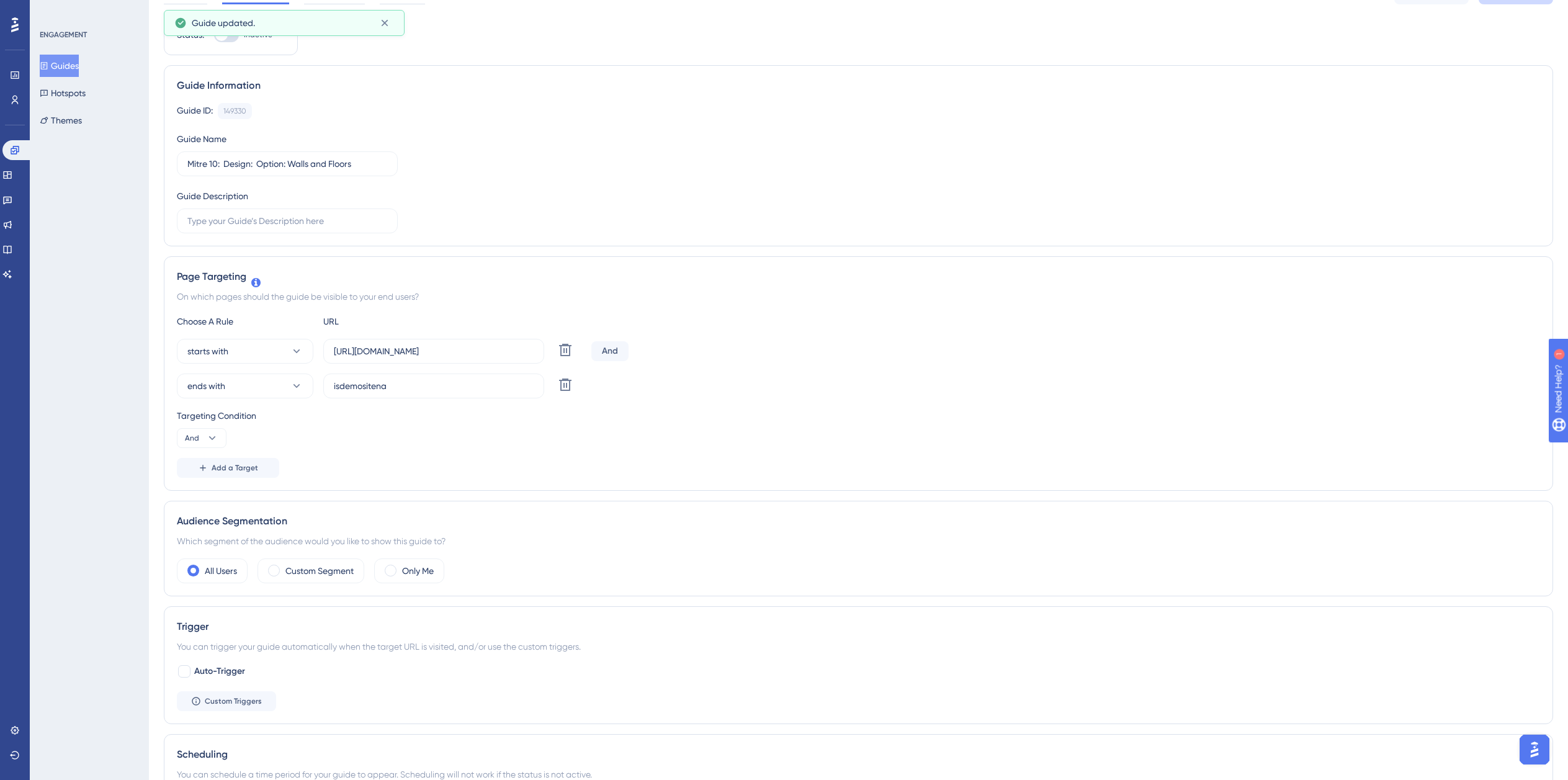
scroll to position [0, 0]
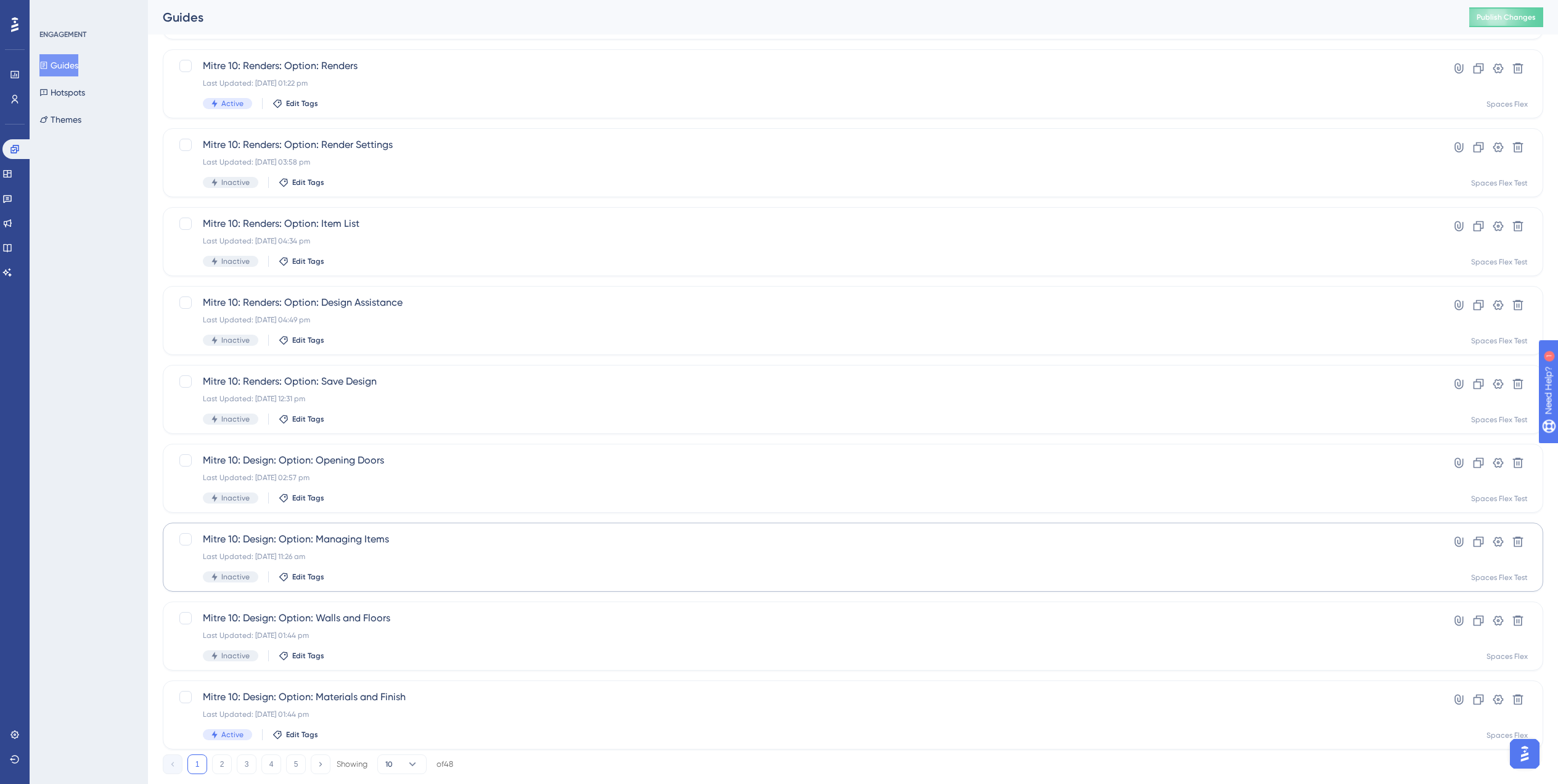
scroll to position [172, 0]
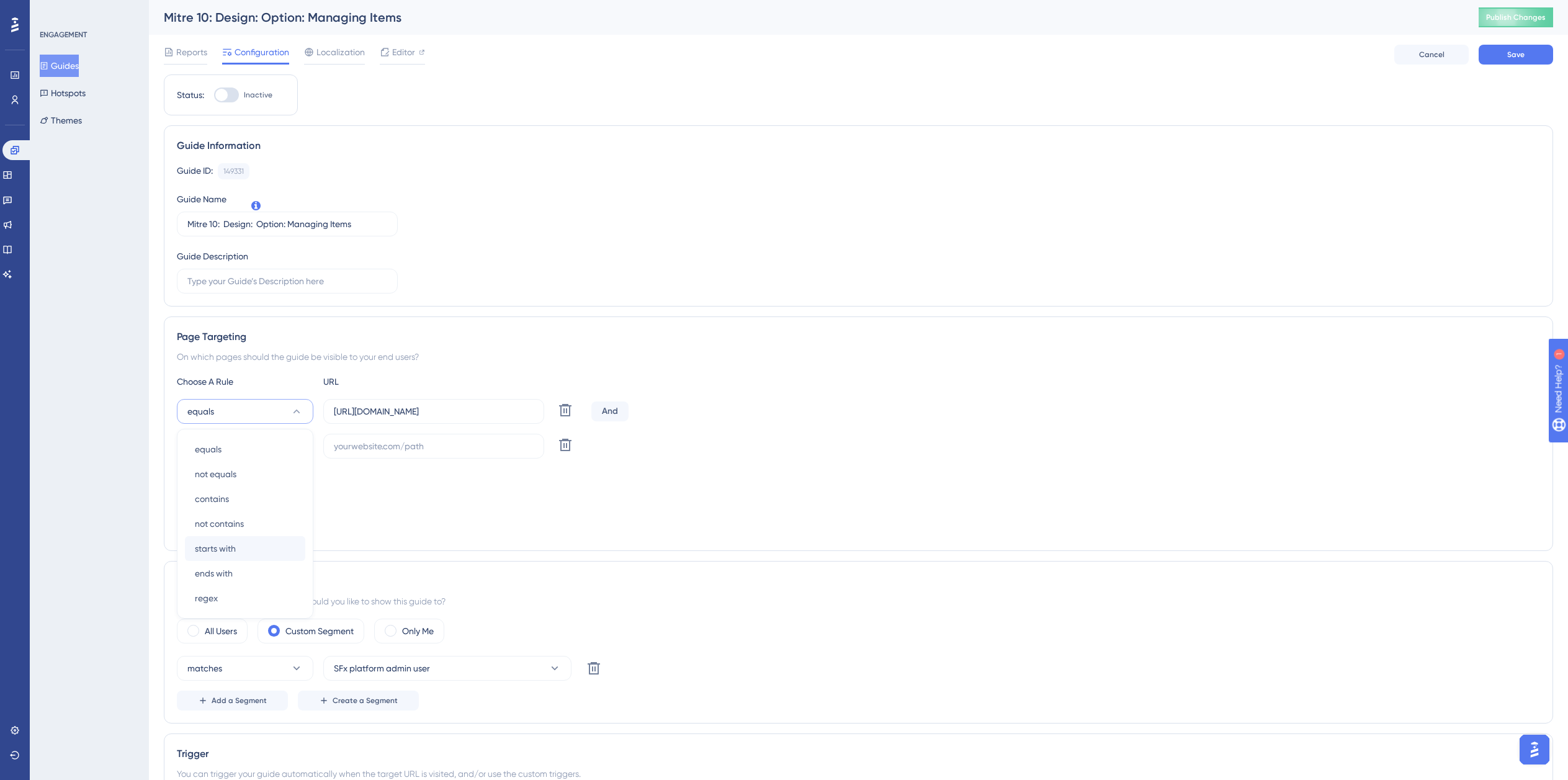
scroll to position [132, 0]
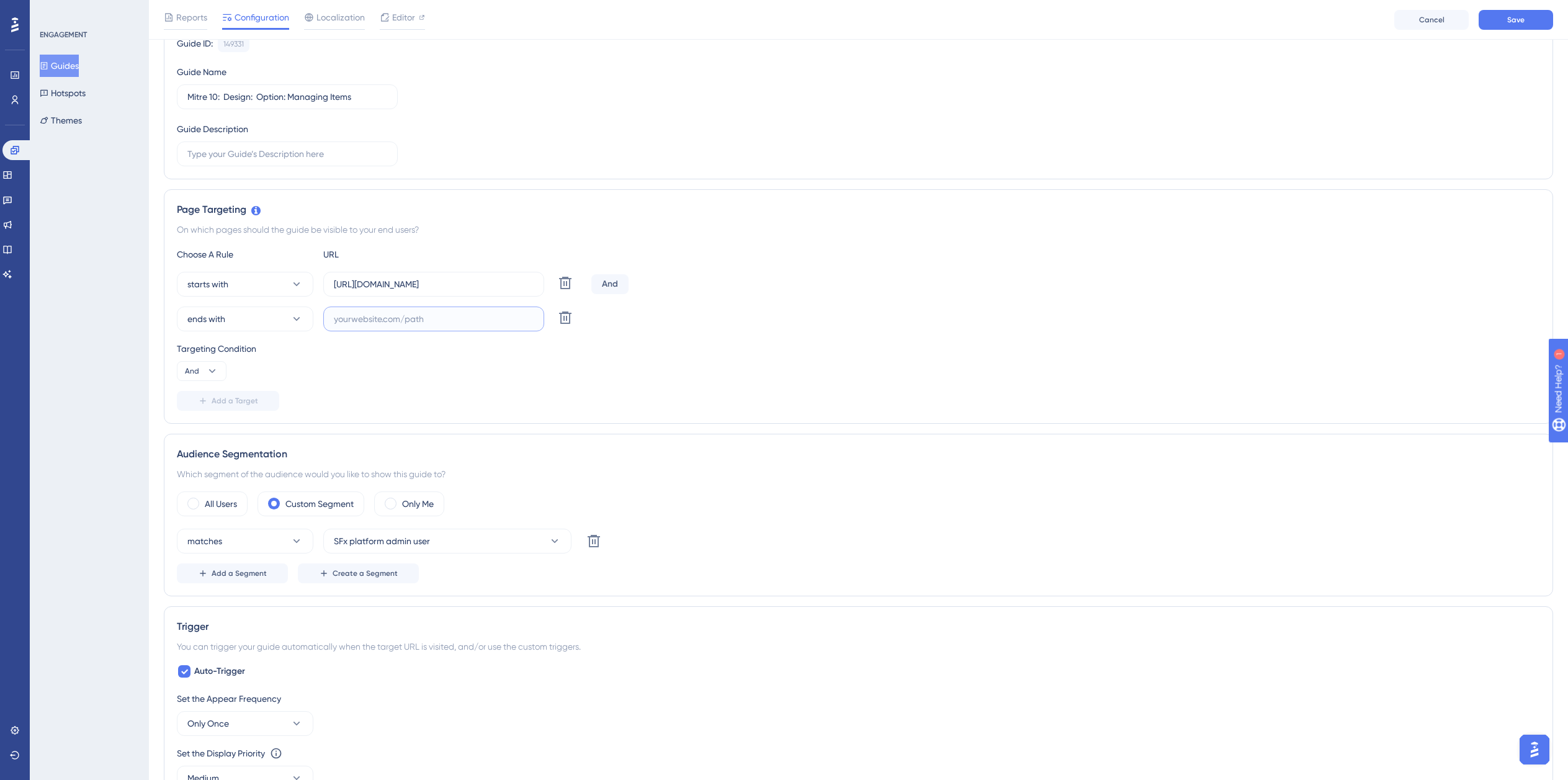
paste input "isdemositena"
paste input "dev-planner.cyncly-idealspaces.net/"
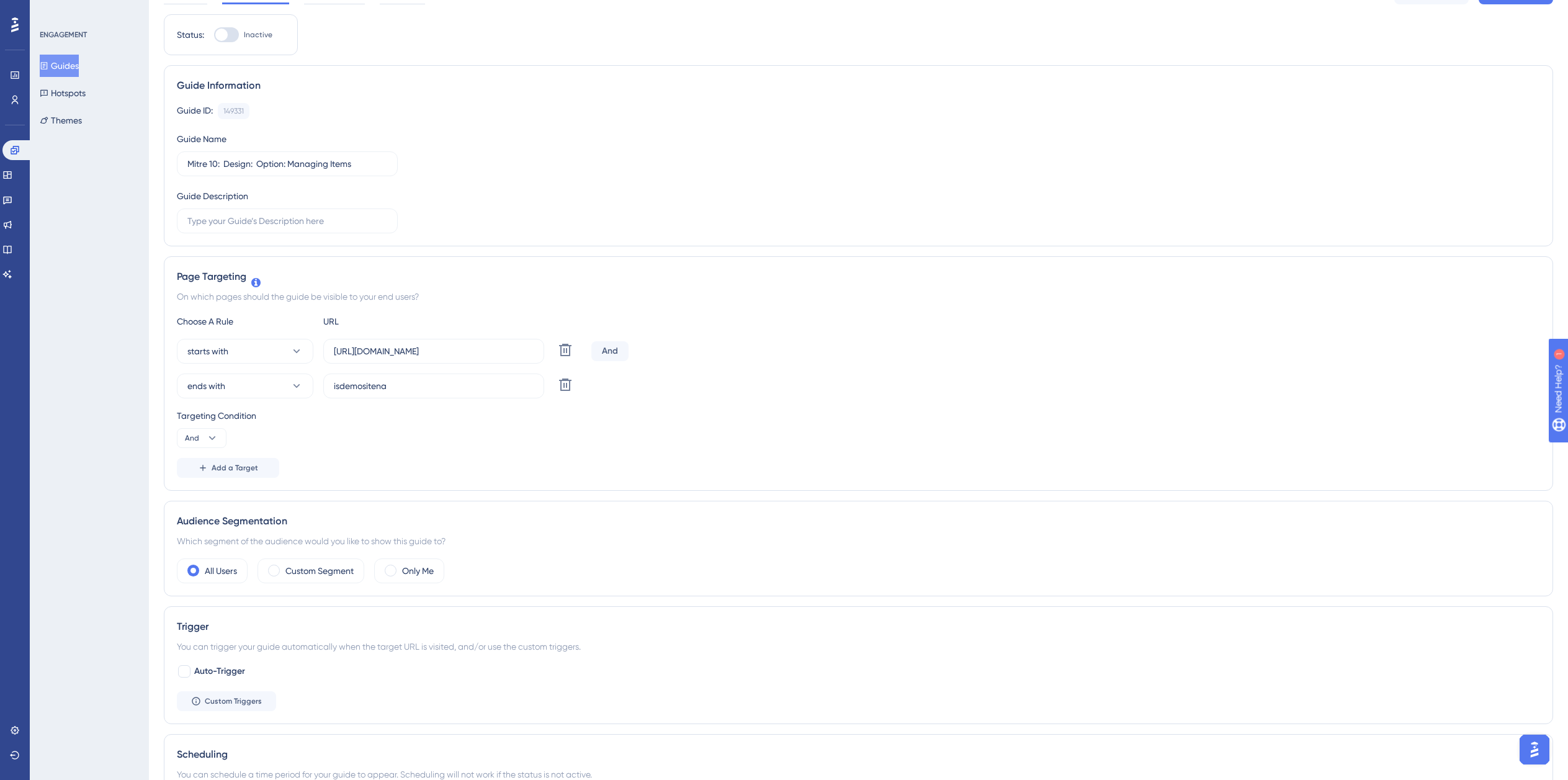
scroll to position [0, 0]
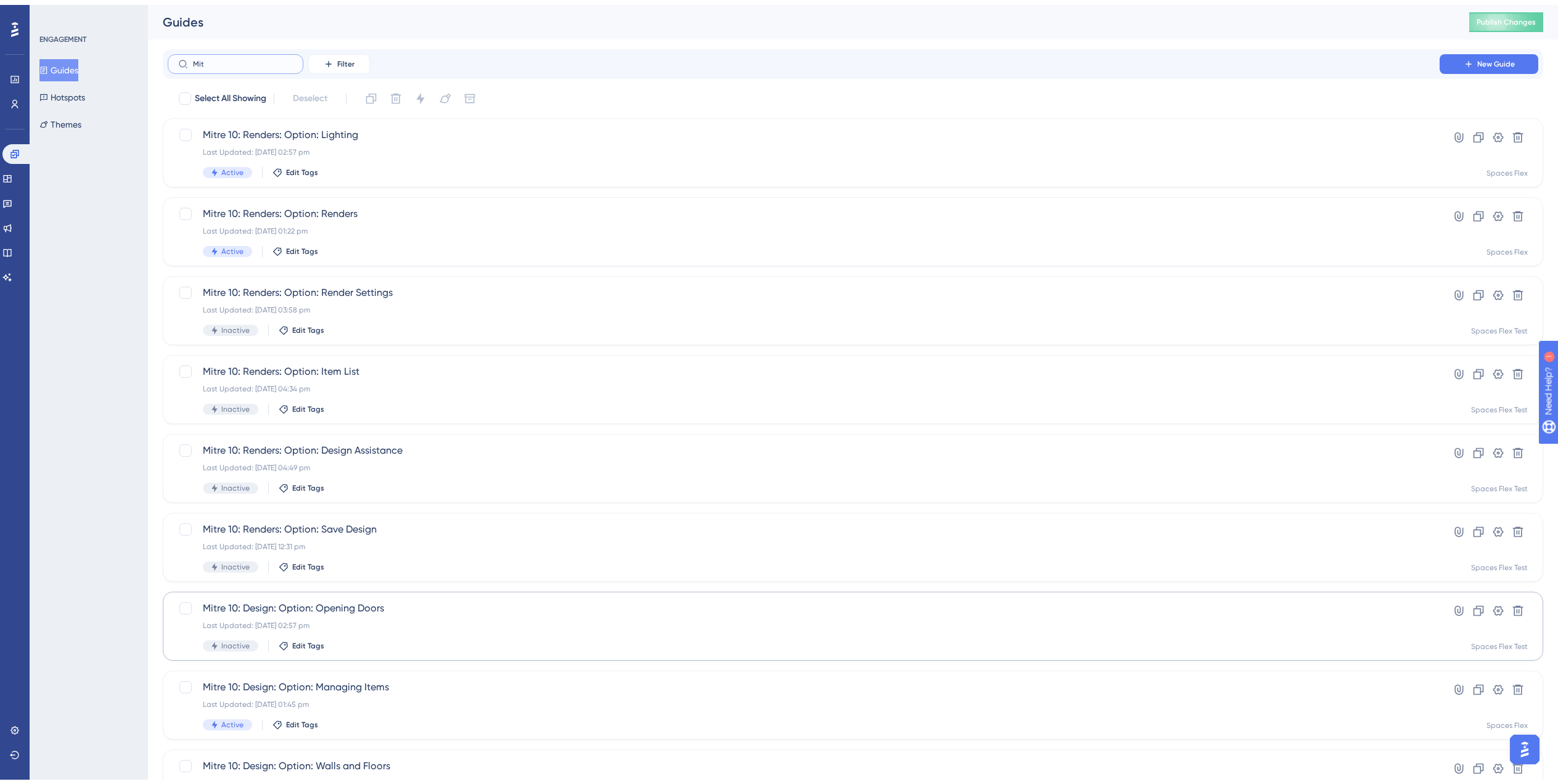
scroll to position [172, 0]
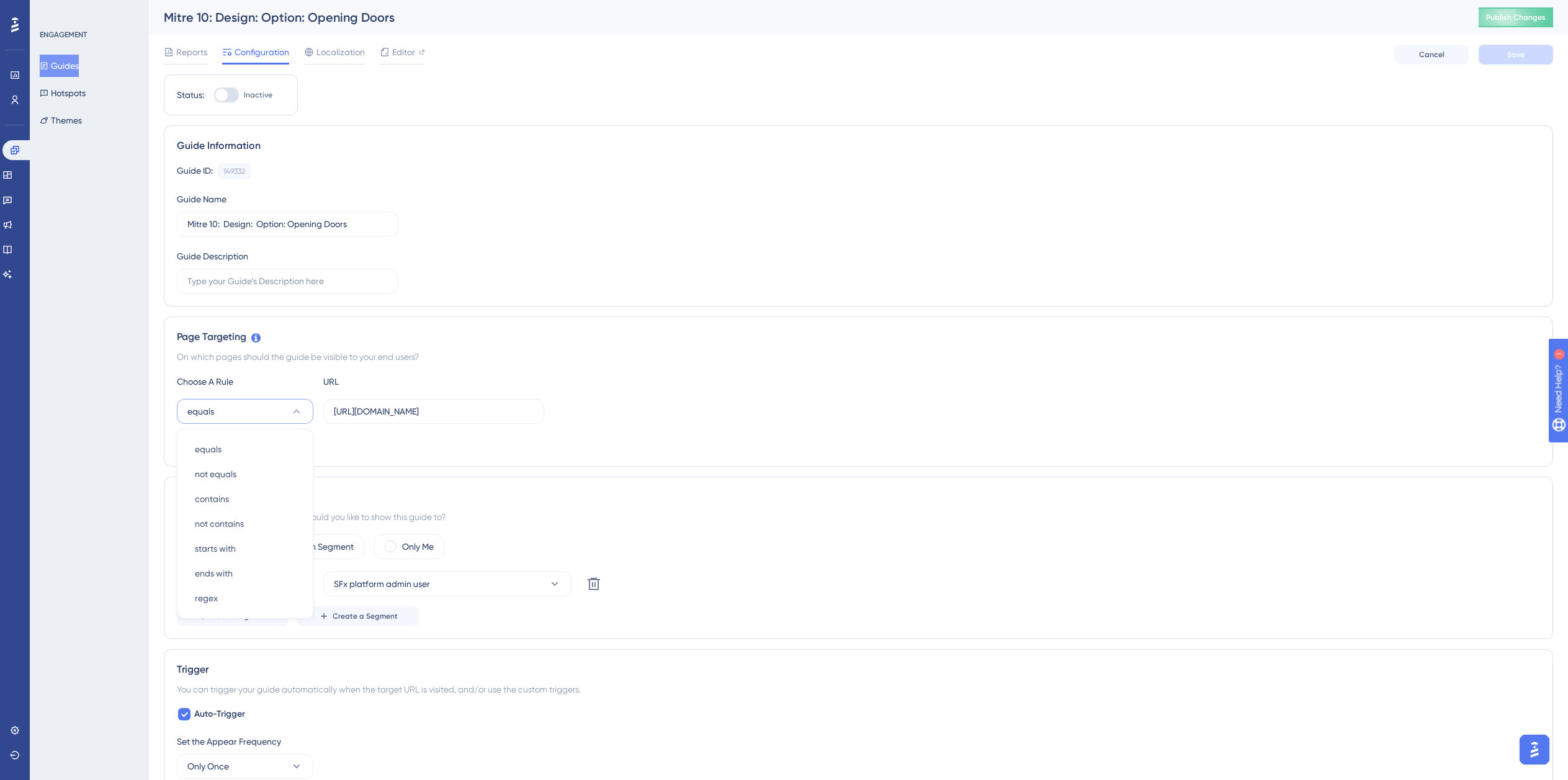
scroll to position [134, 0]
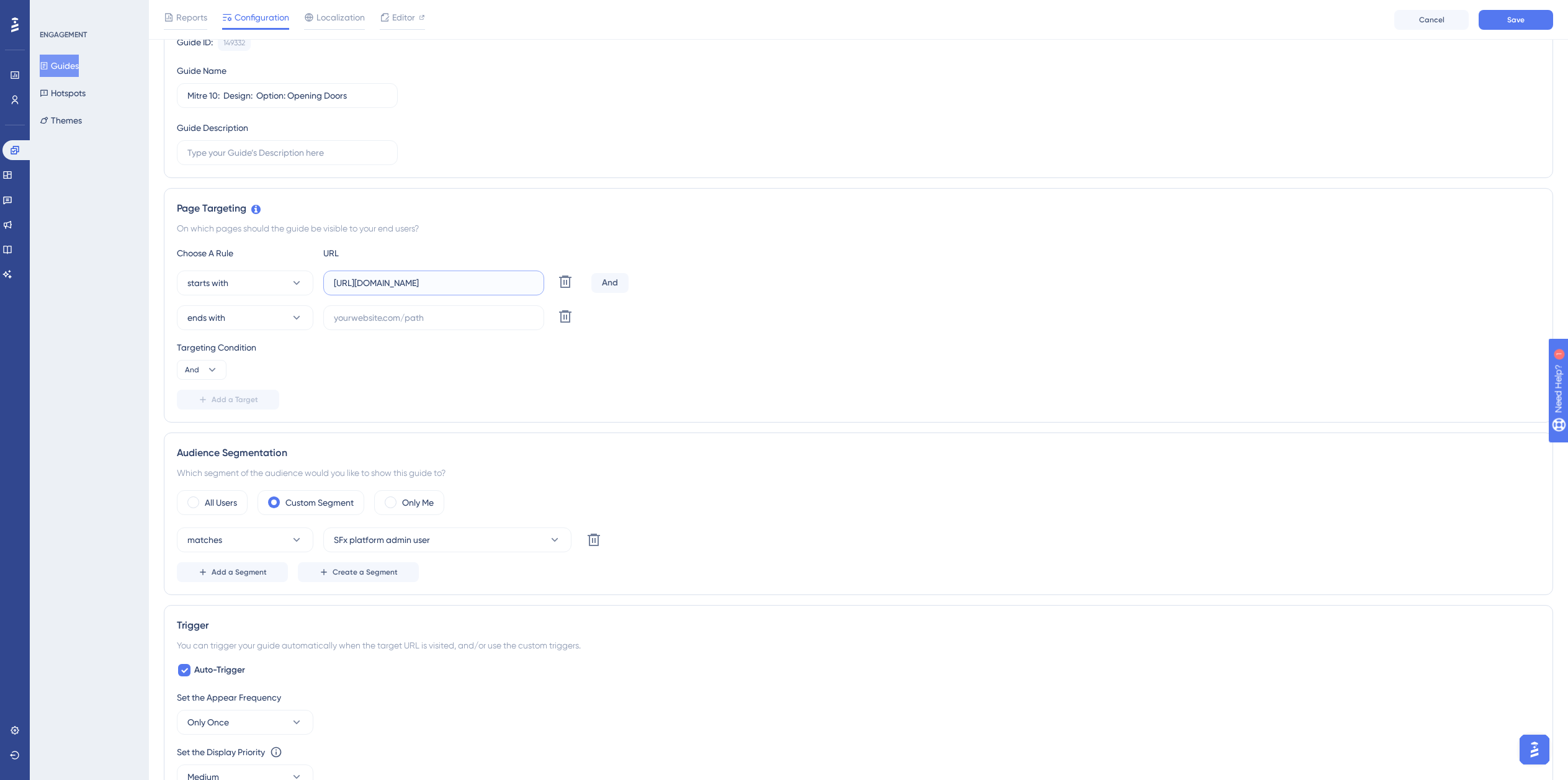
paste input "dev-planner.cyncly-idealspaces.net/"
paste input "isdemositena"
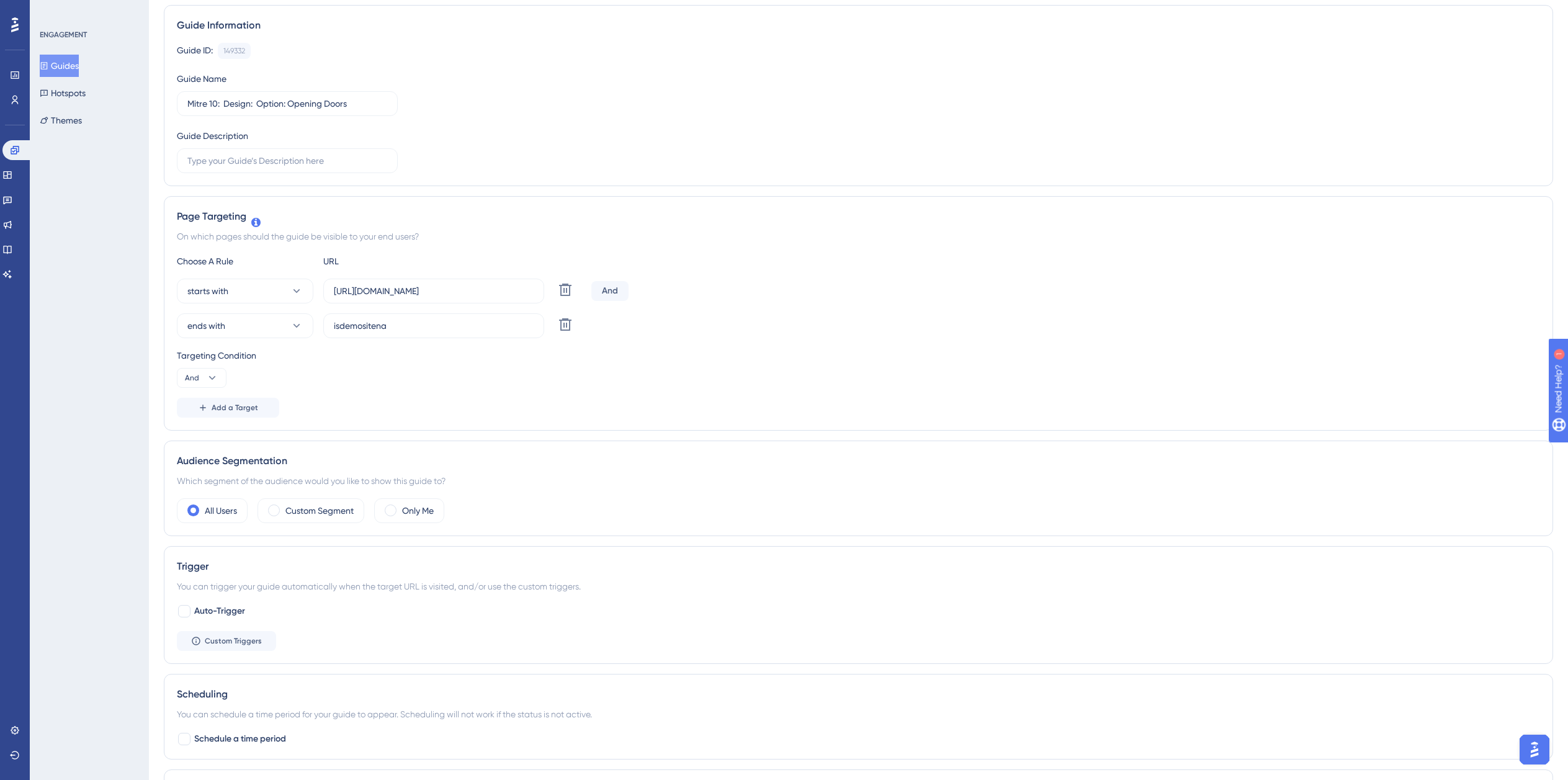
scroll to position [0, 0]
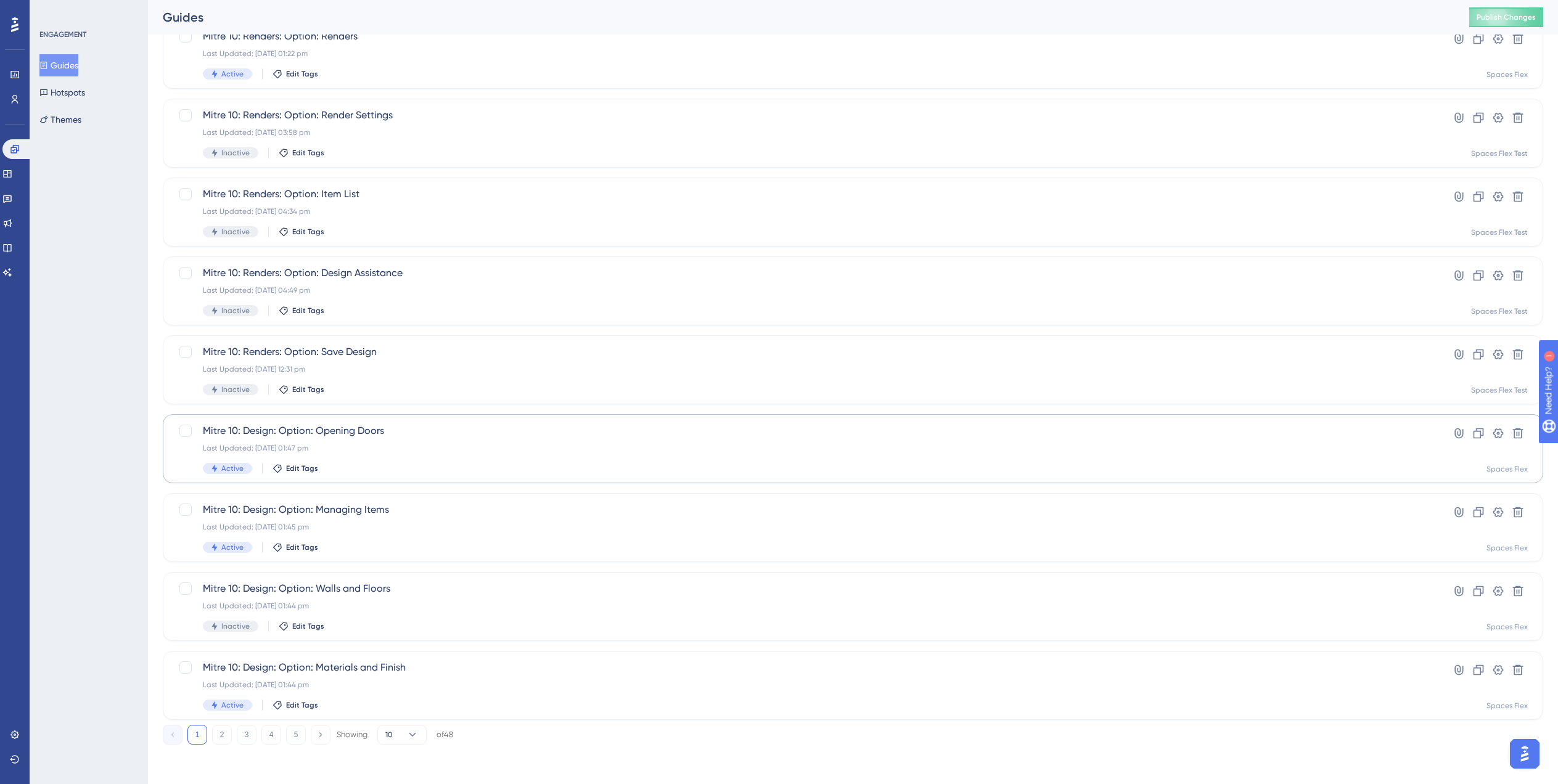
scroll to position [49, 0]
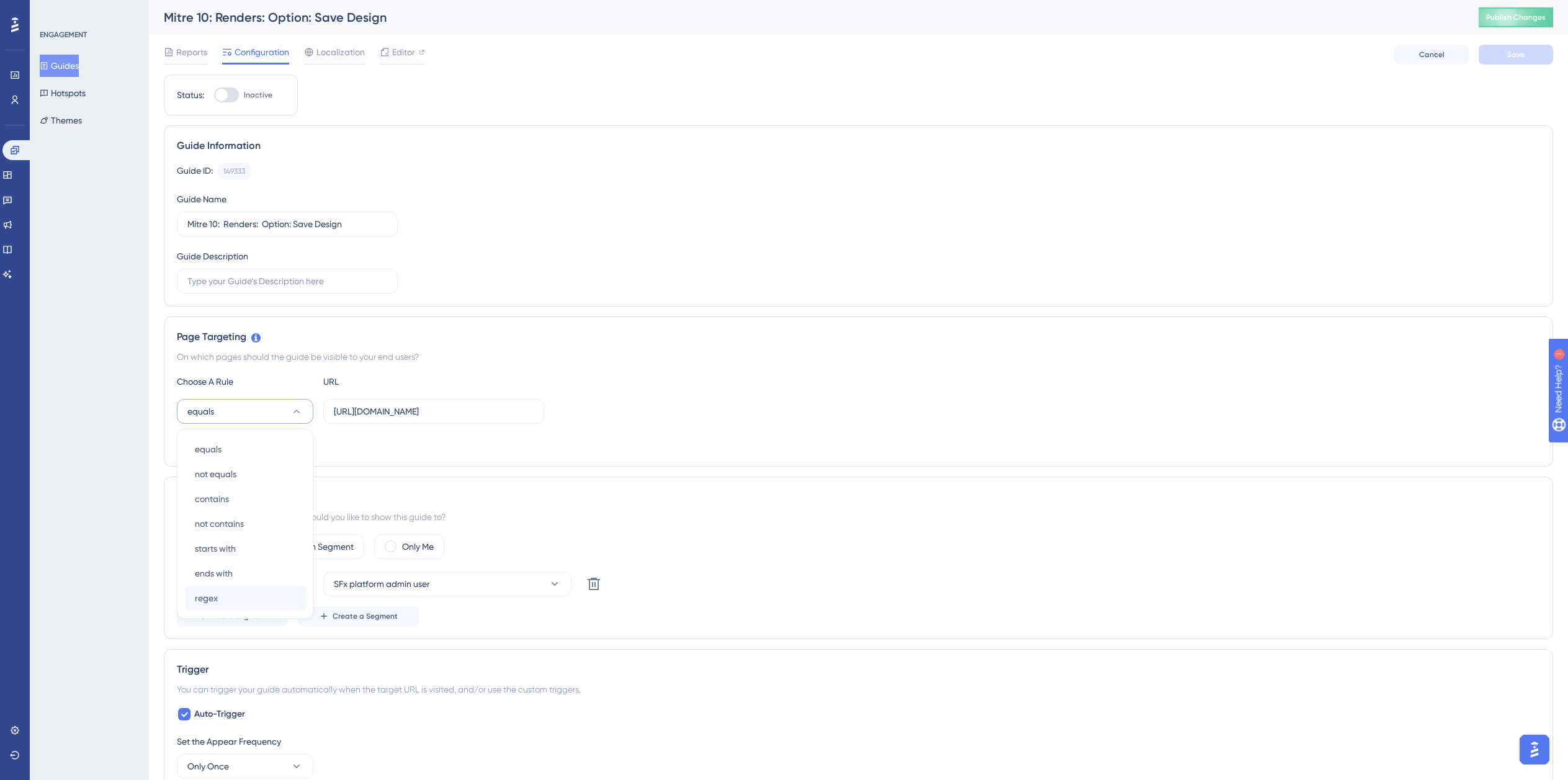
scroll to position [134, 0]
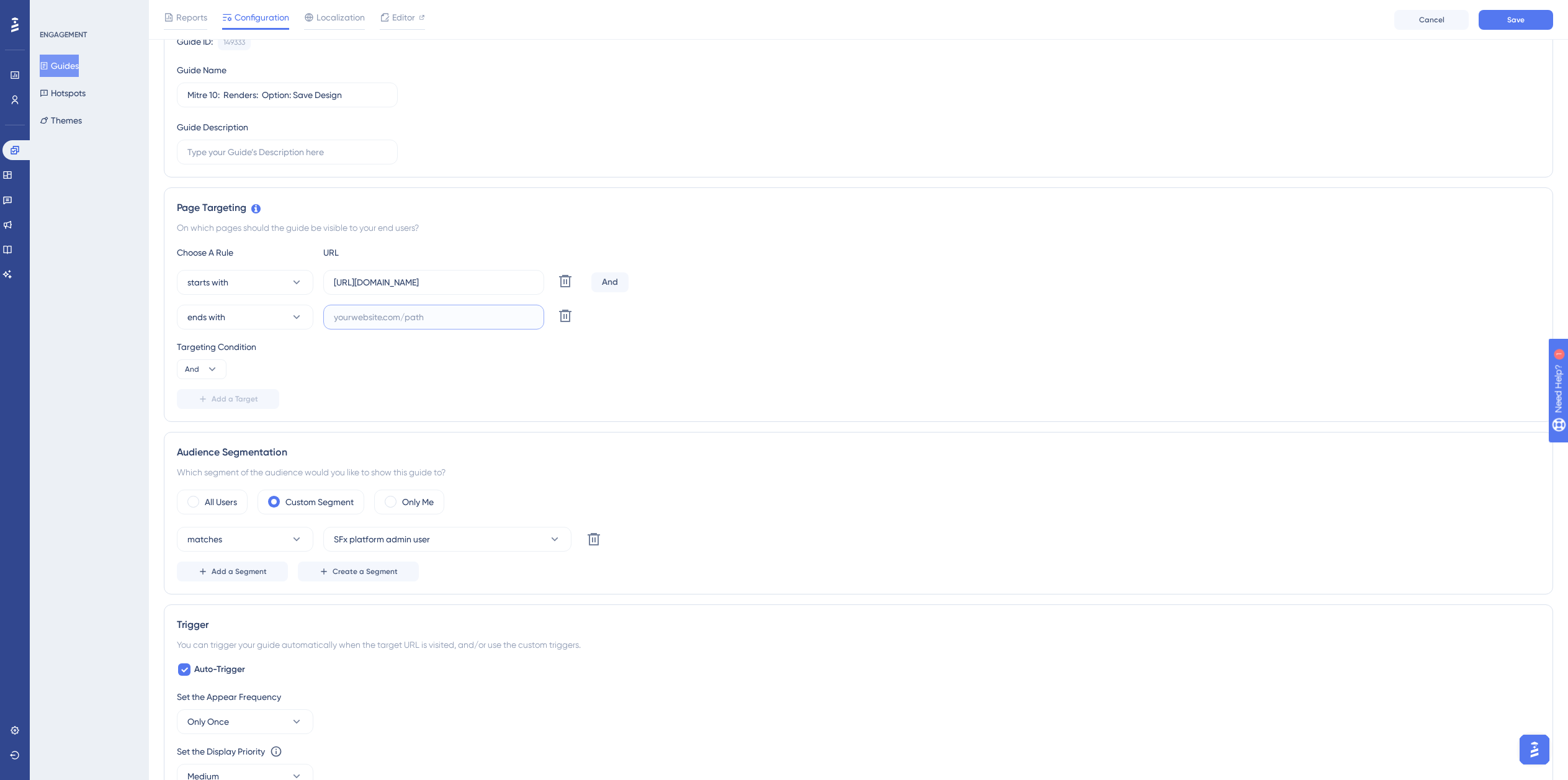
paste input "isdemositena"
paste input "dev-planner.cyncly-idealspaces.net/"
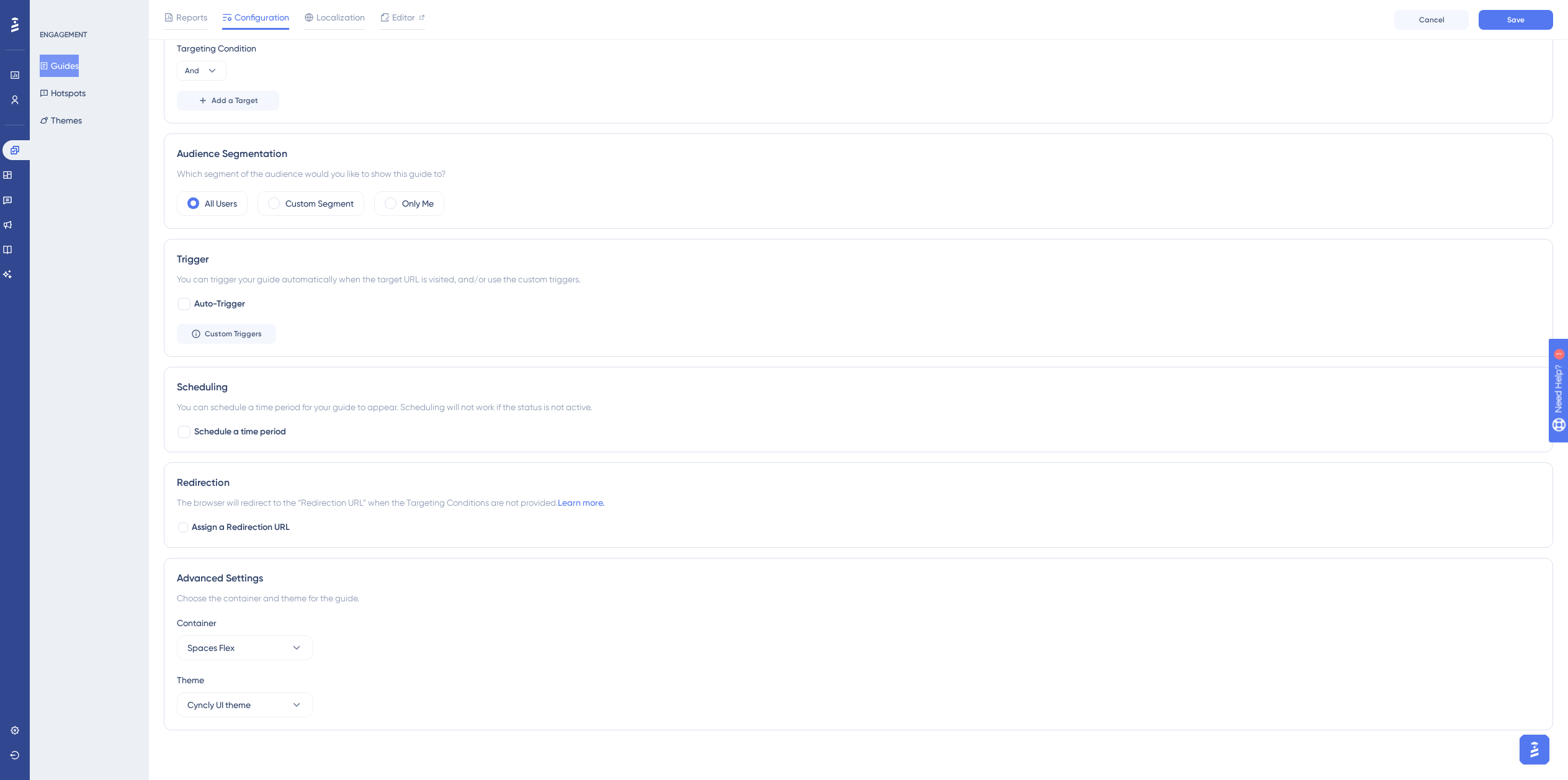
scroll to position [0, 9]
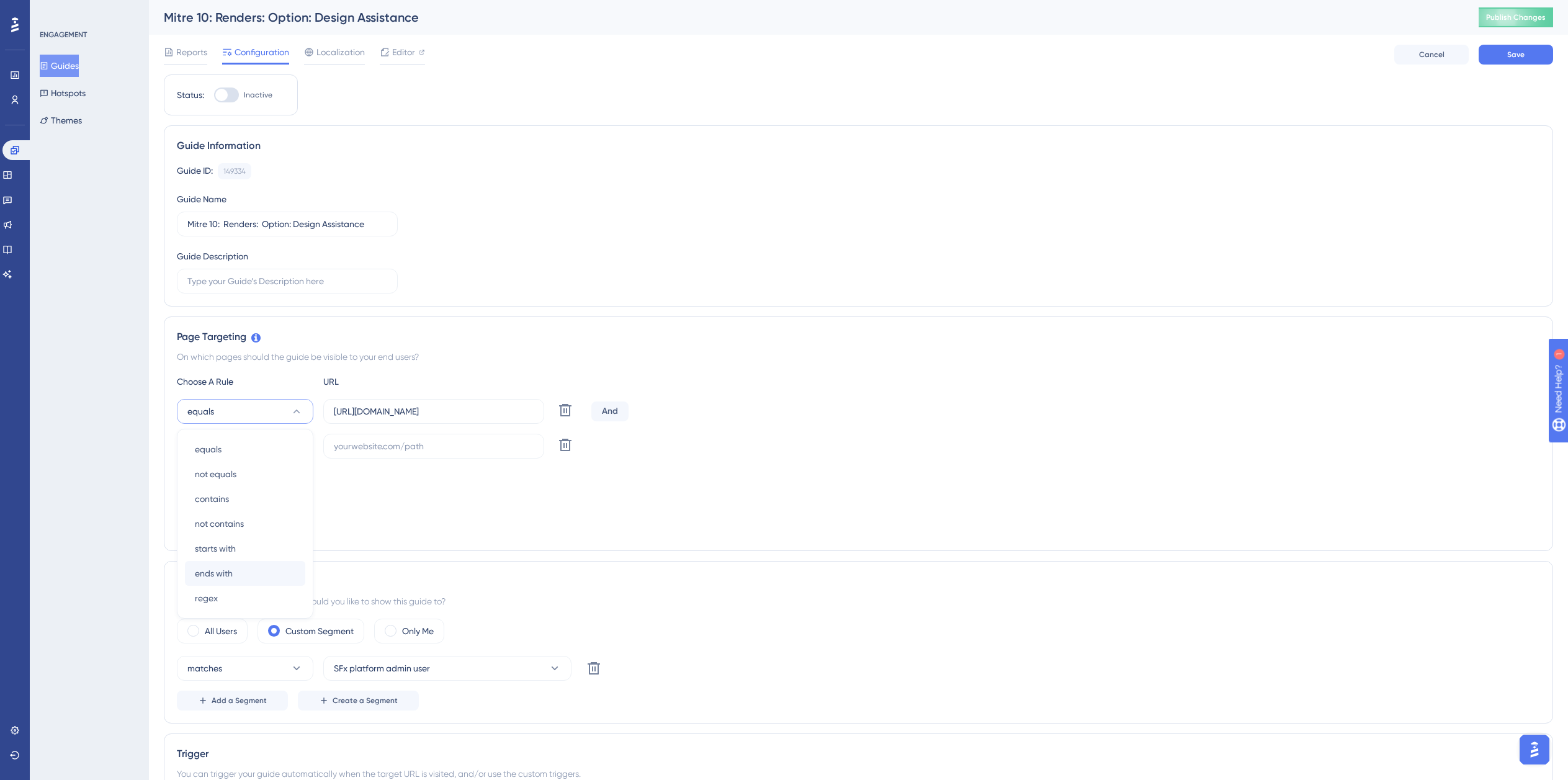
scroll to position [134, 0]
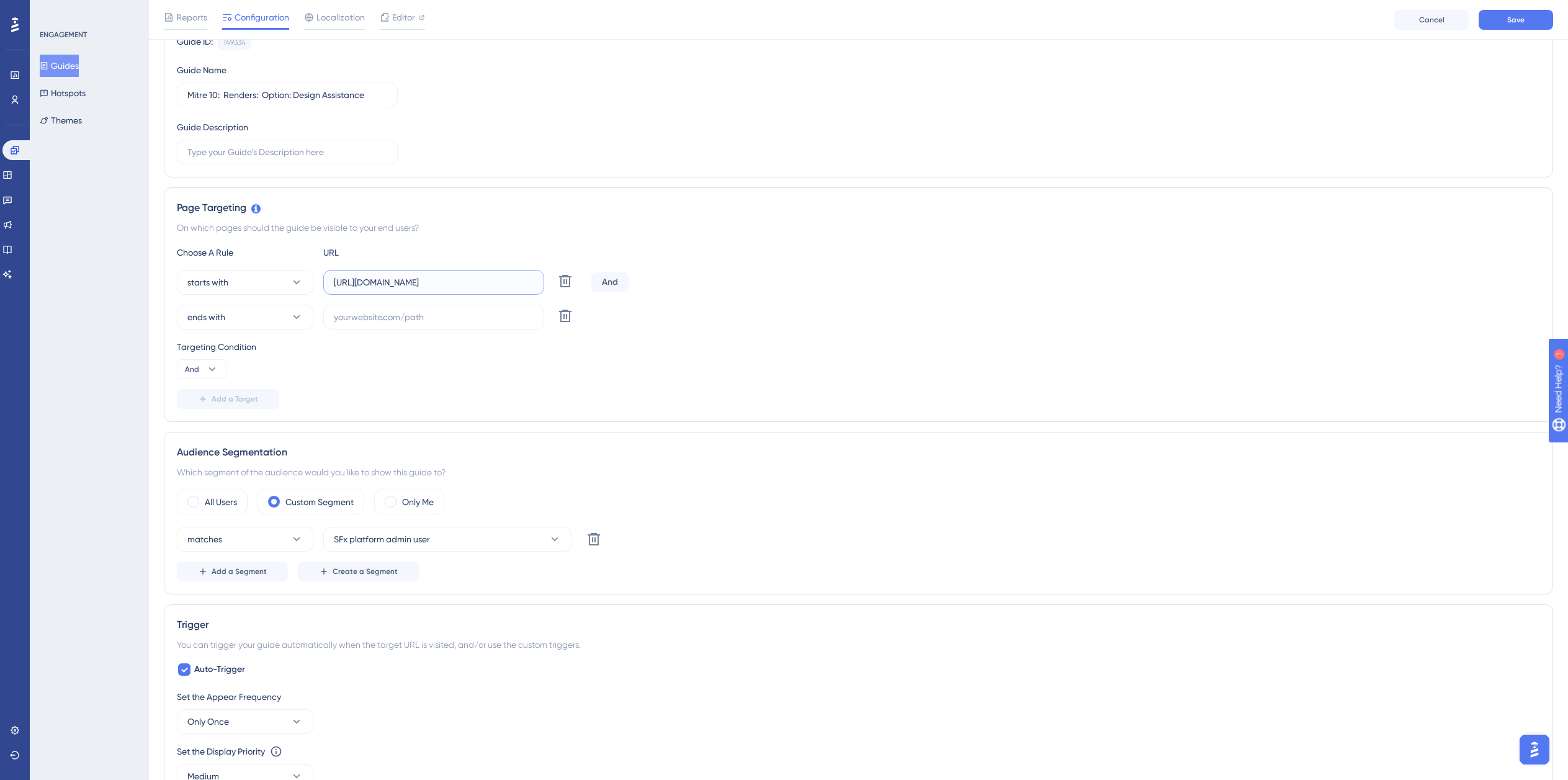
paste input "dev-planner.cyncly-idealspaces.net/"
paste input "isdemositena"
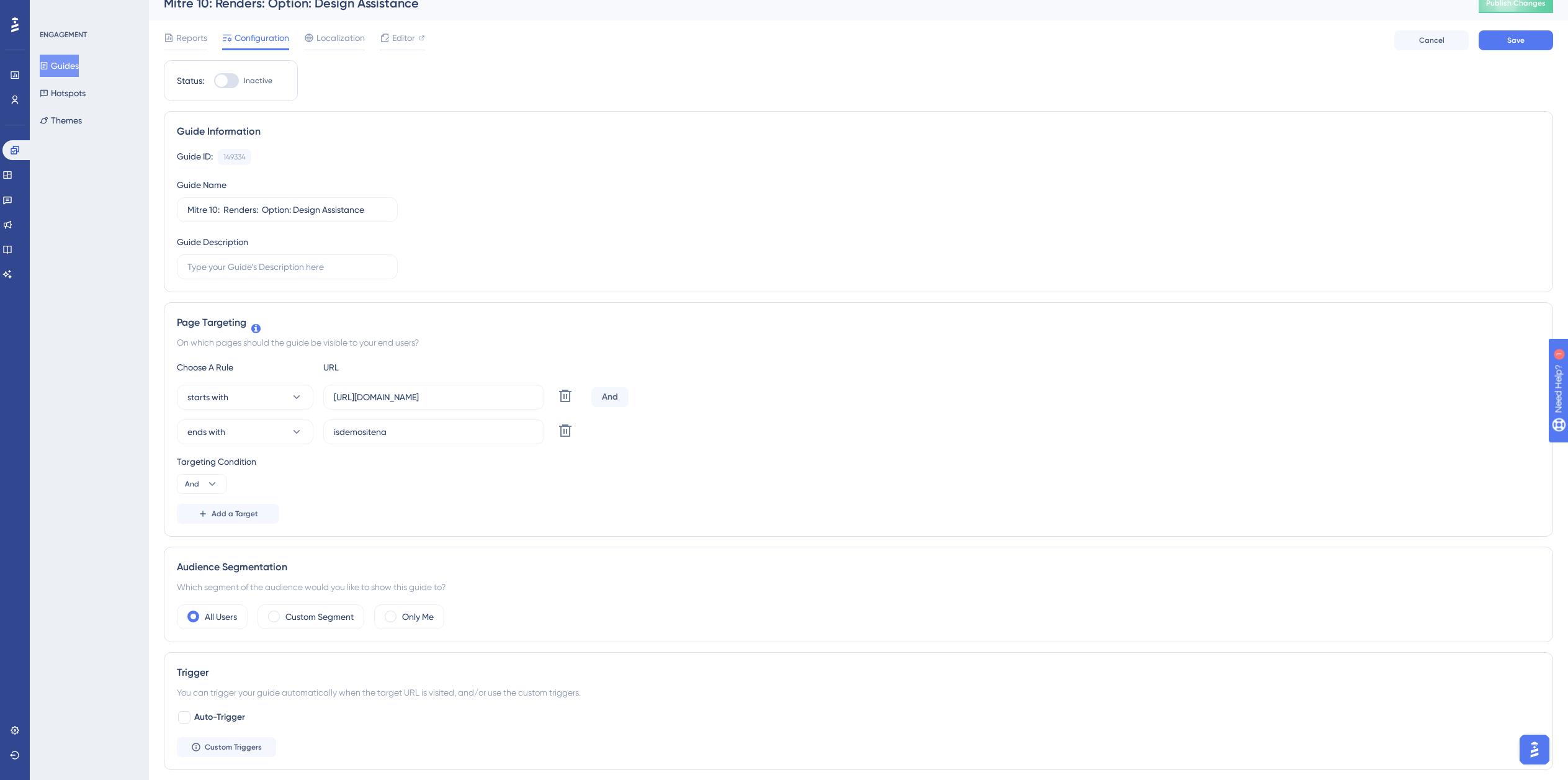
scroll to position [0, 0]
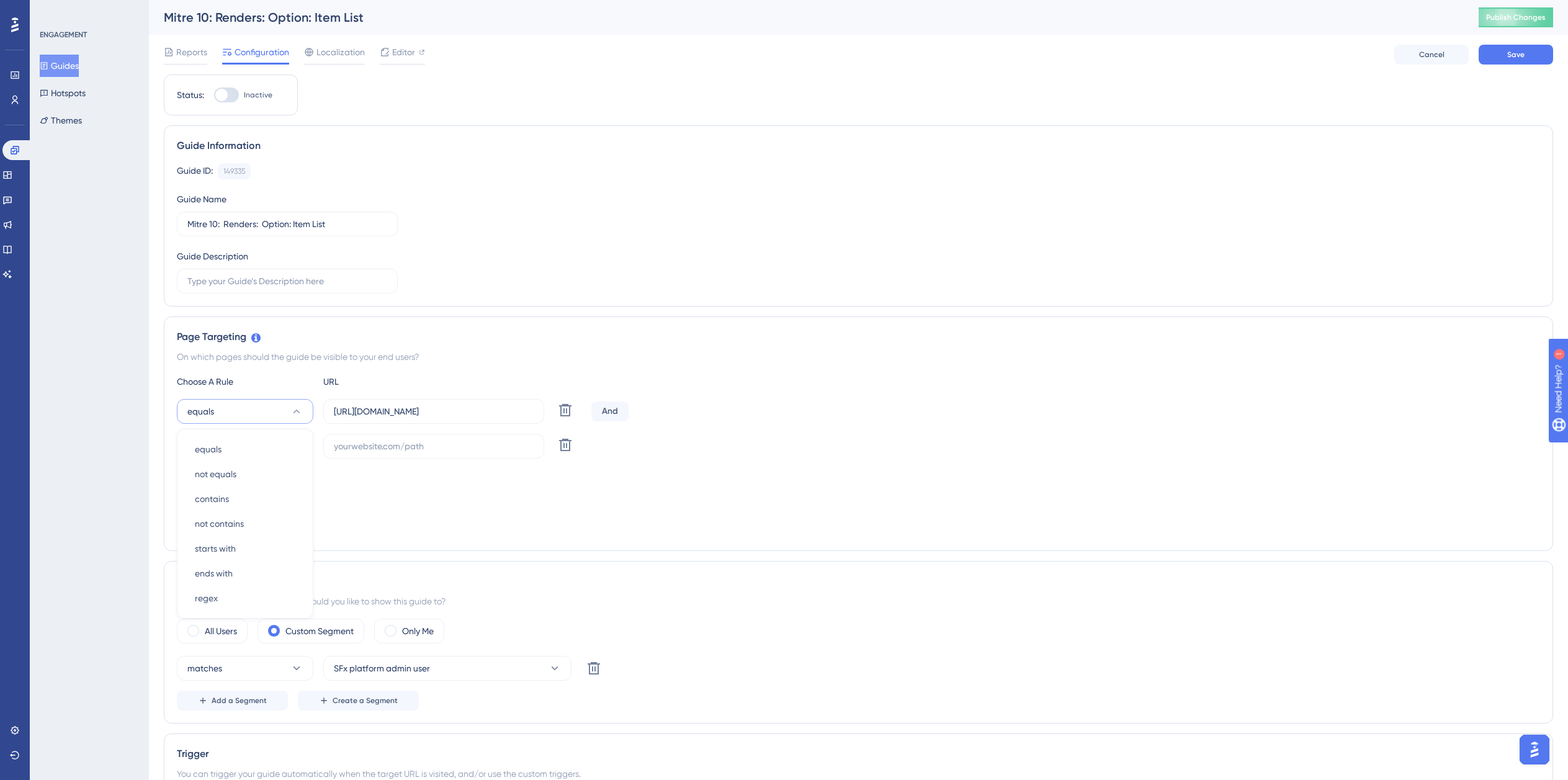
scroll to position [134, 0]
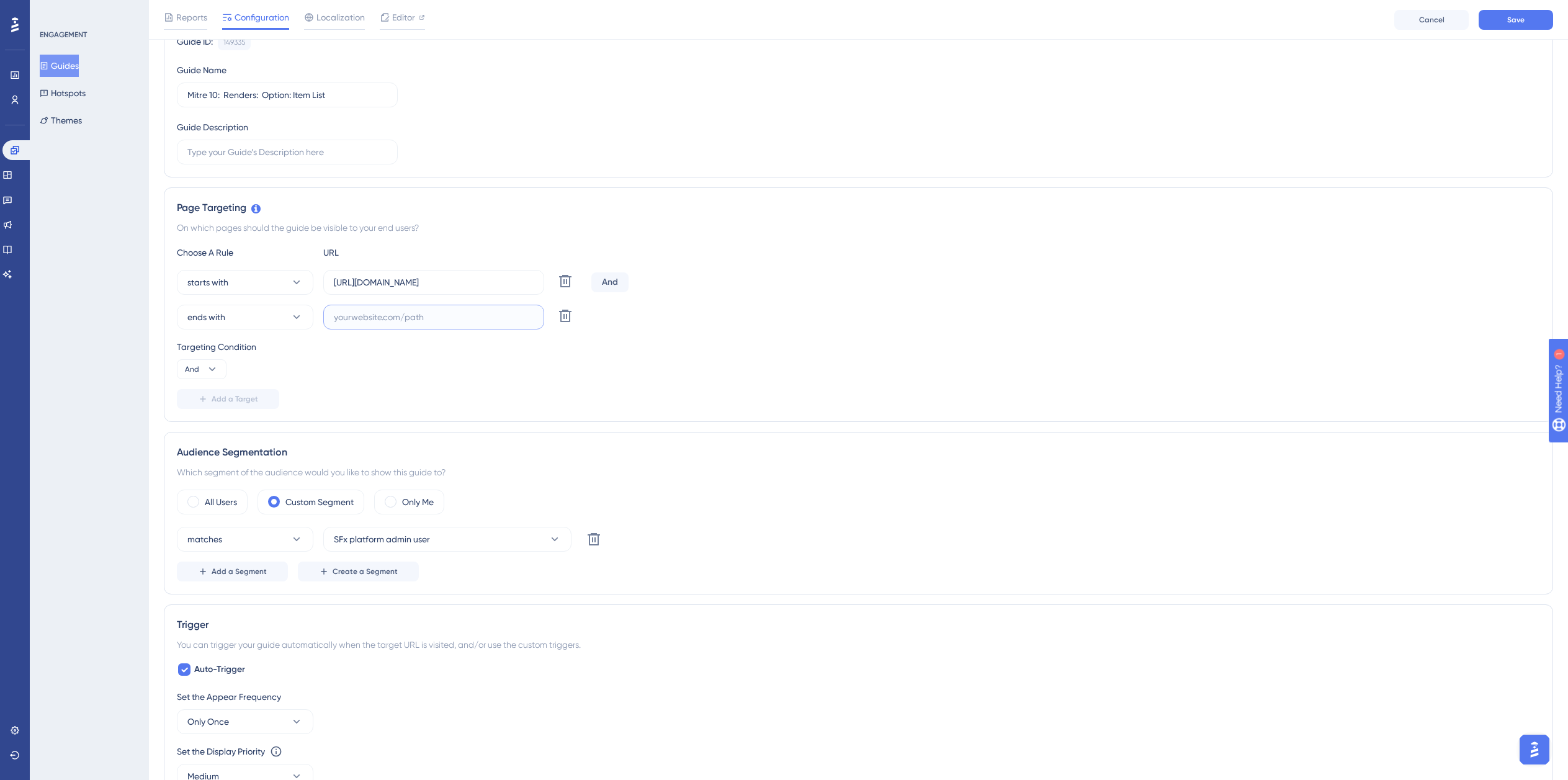
paste input "isdemositena"
paste input "dev-planner.cyncly-idealspaces.net/"
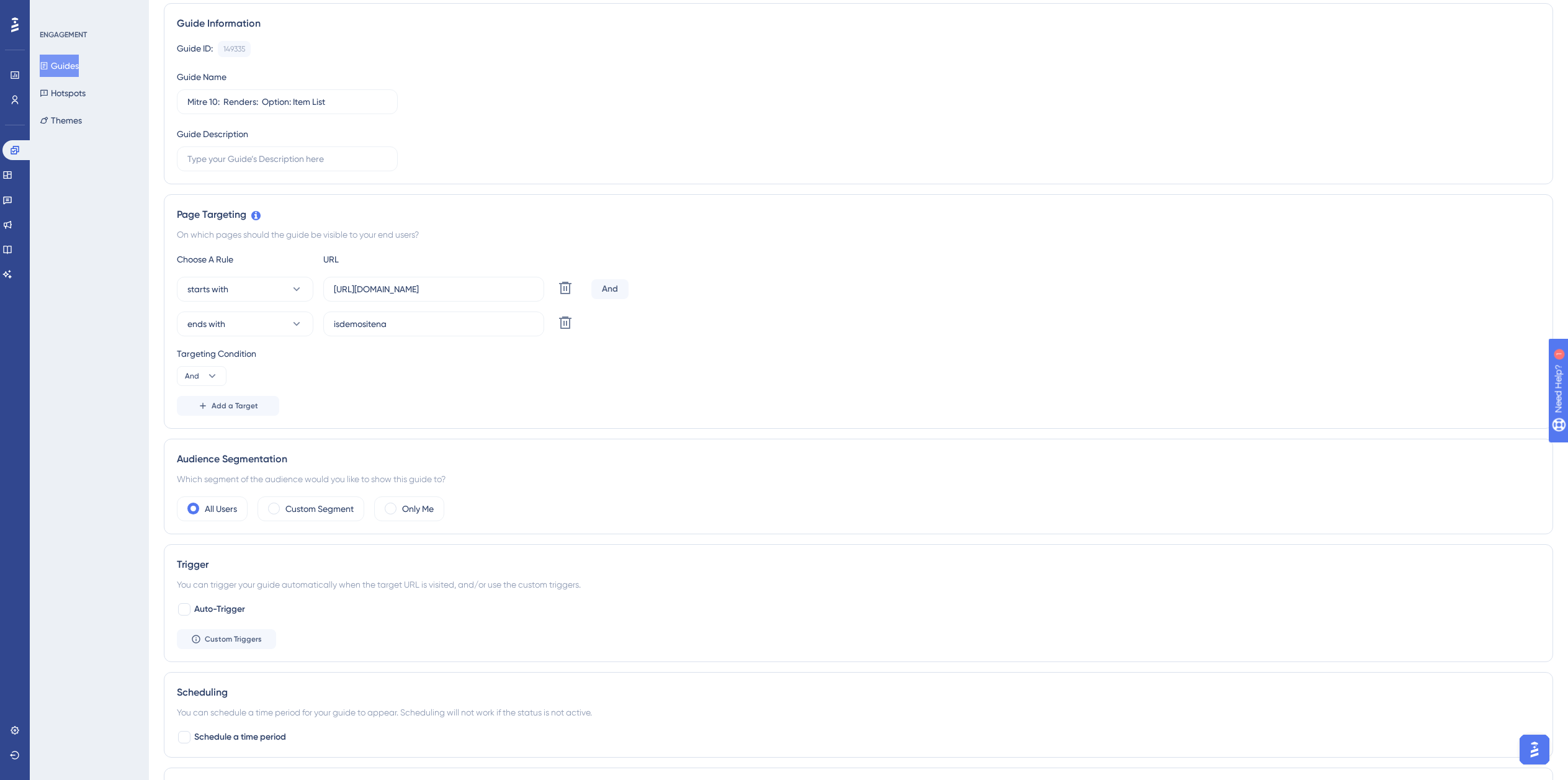
scroll to position [0, 0]
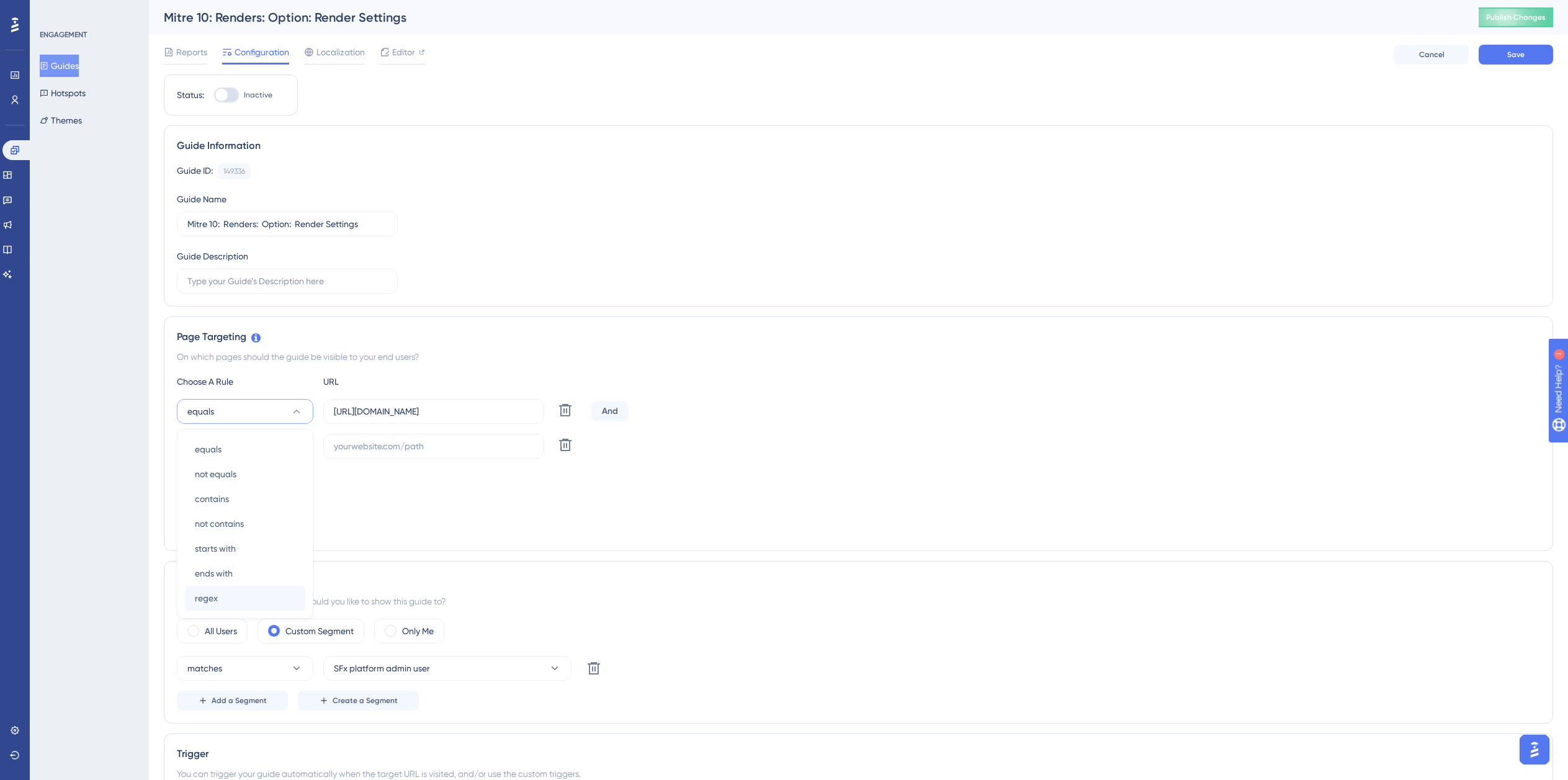
scroll to position [134, 0]
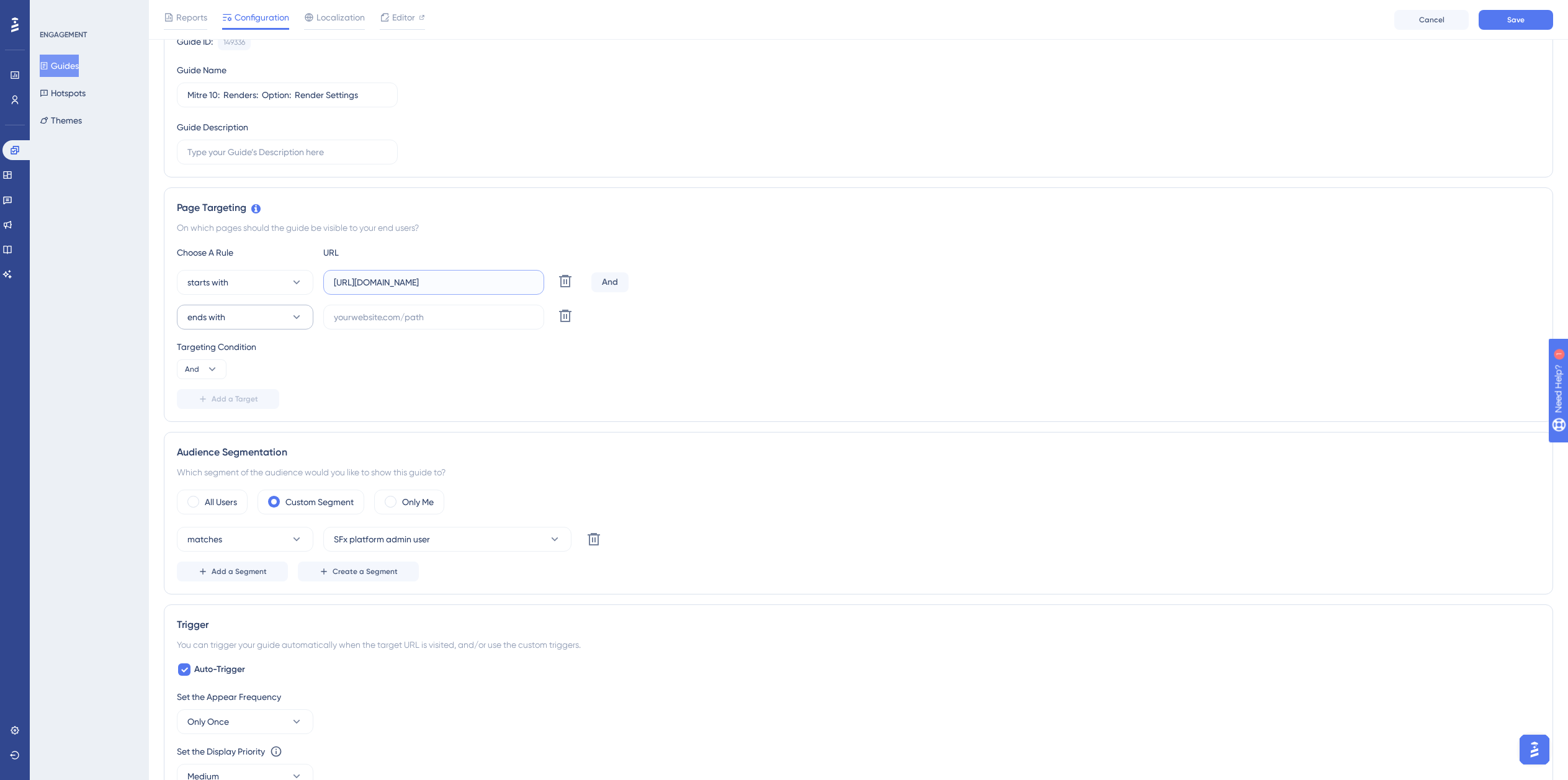
paste input "dev-planner.cyncly-idealspaces.net/"
paste input "isdemositena"
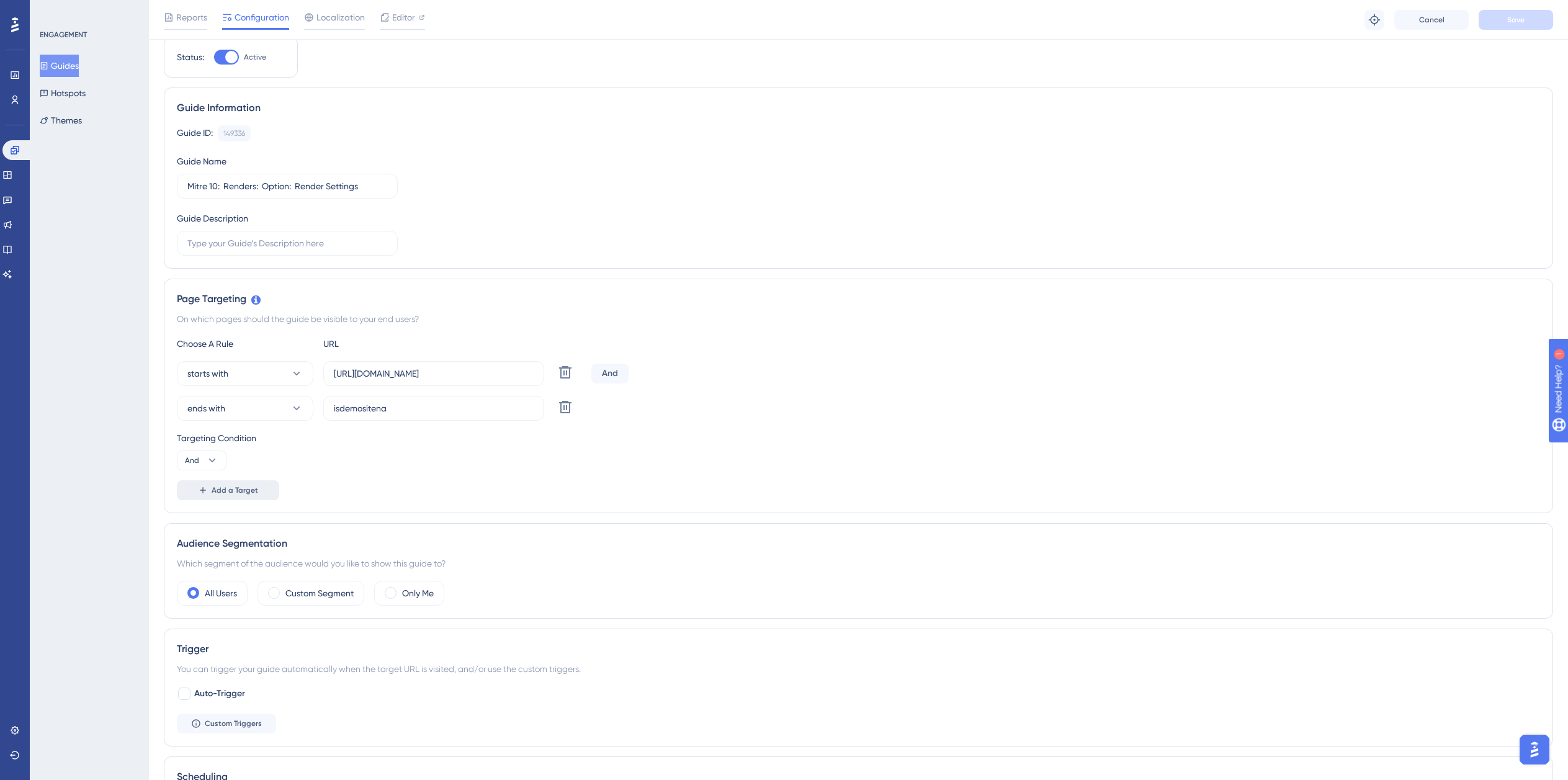
scroll to position [0, 0]
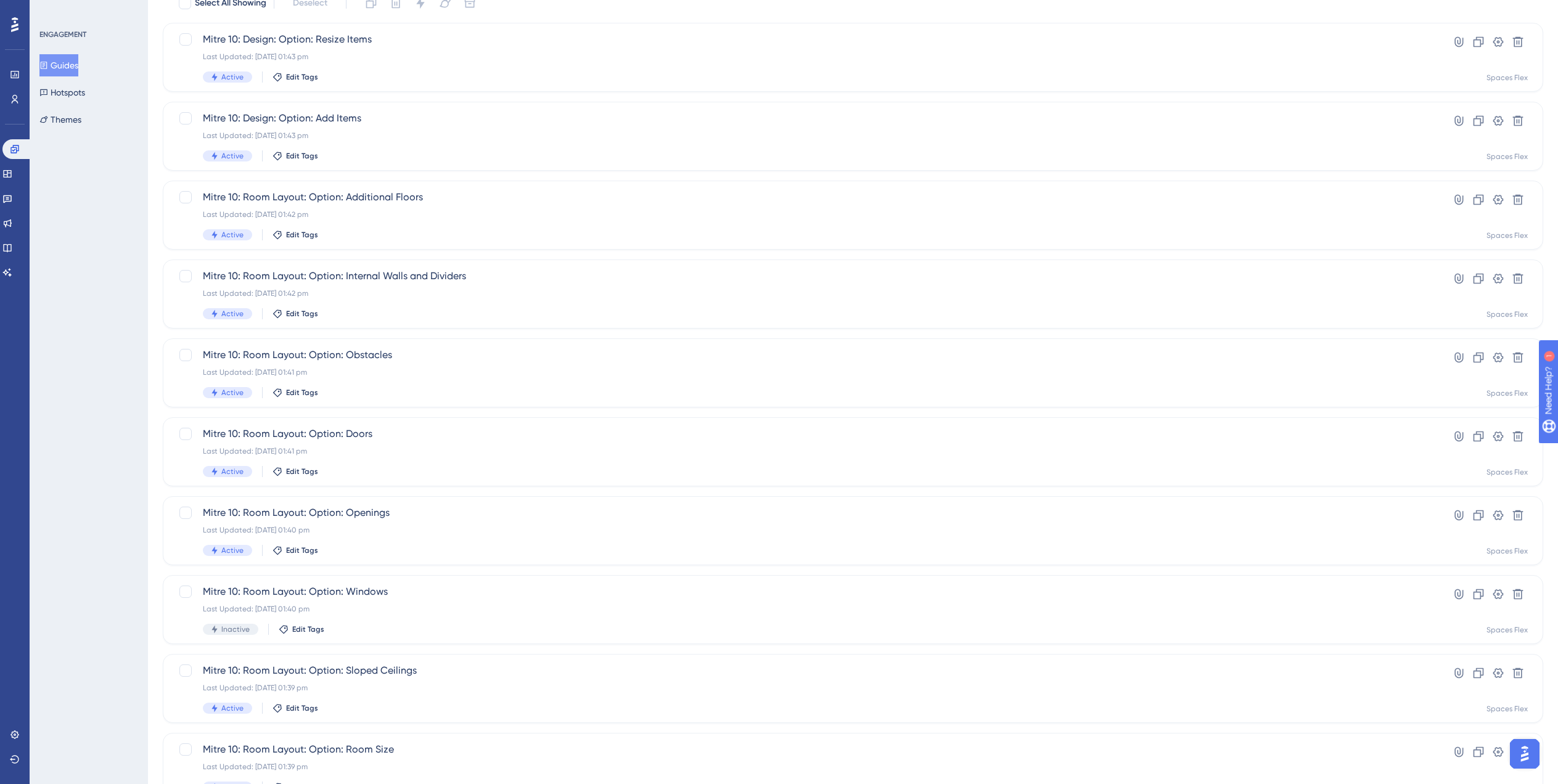
scroll to position [172, 0]
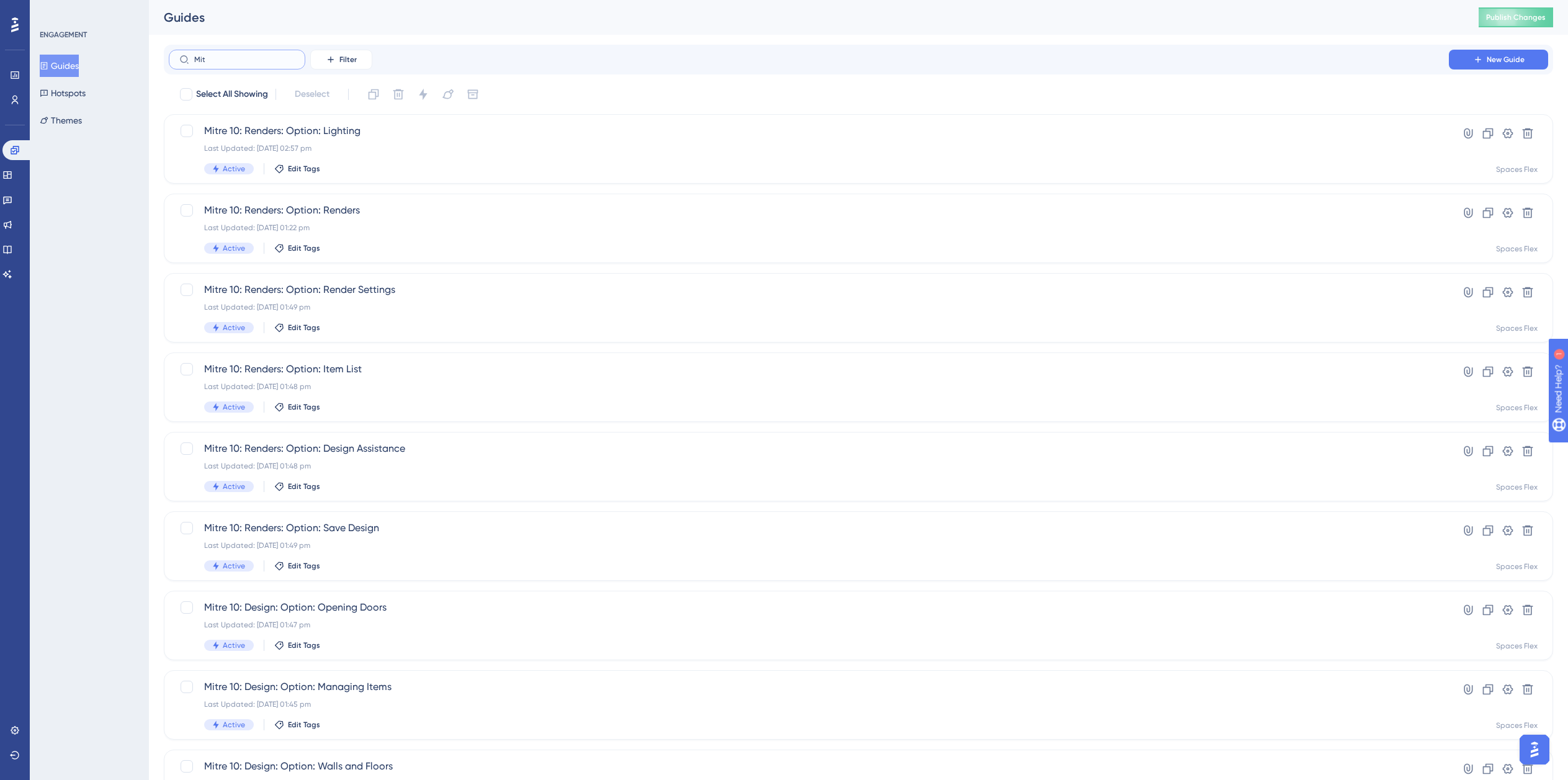
drag, startPoint x: 253, startPoint y: 60, endPoint x: 21, endPoint y: 59, distance: 232.0
paste input "re 10"
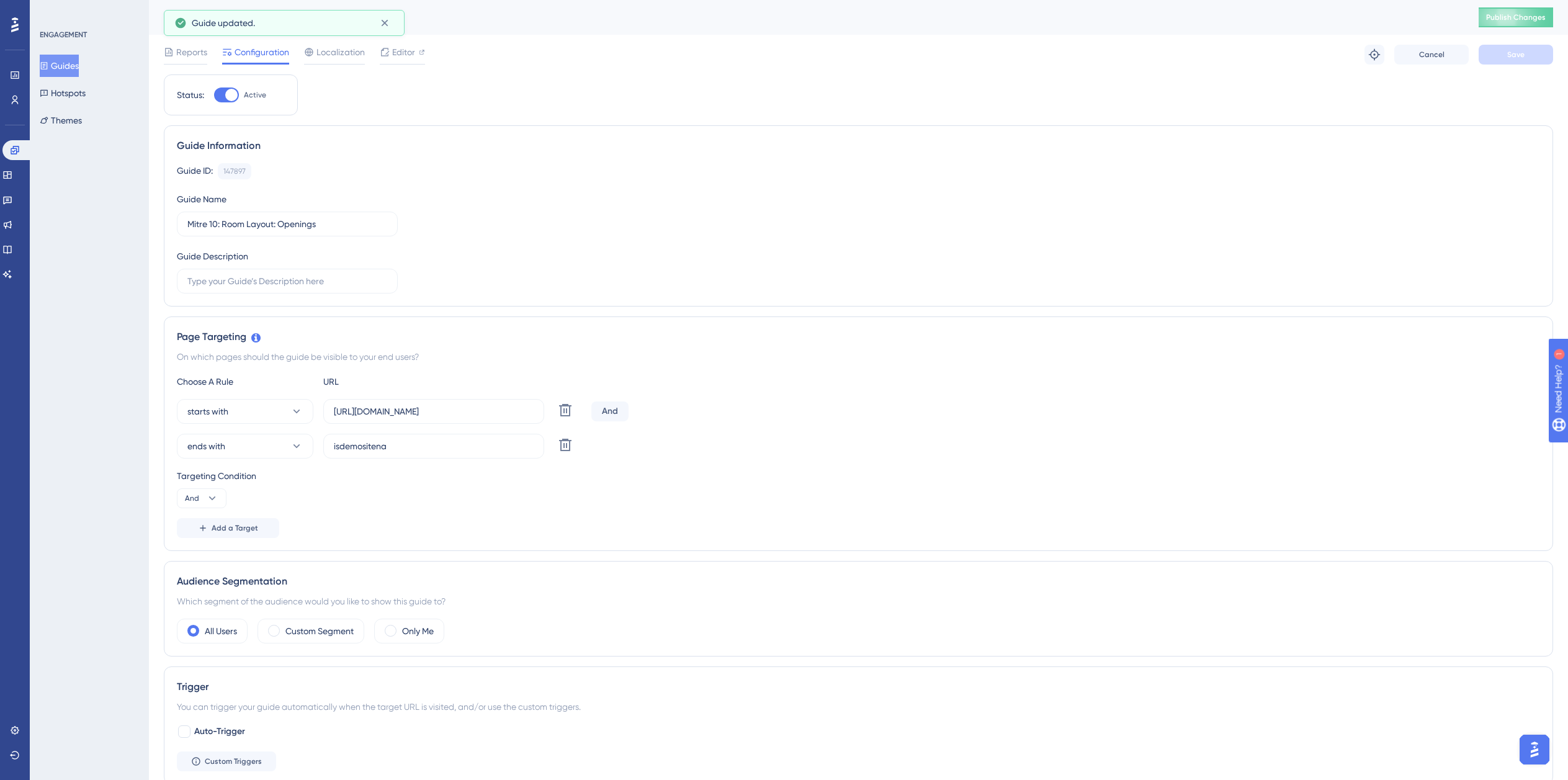
drag, startPoint x: 78, startPoint y: 60, endPoint x: 90, endPoint y: 60, distance: 12.0
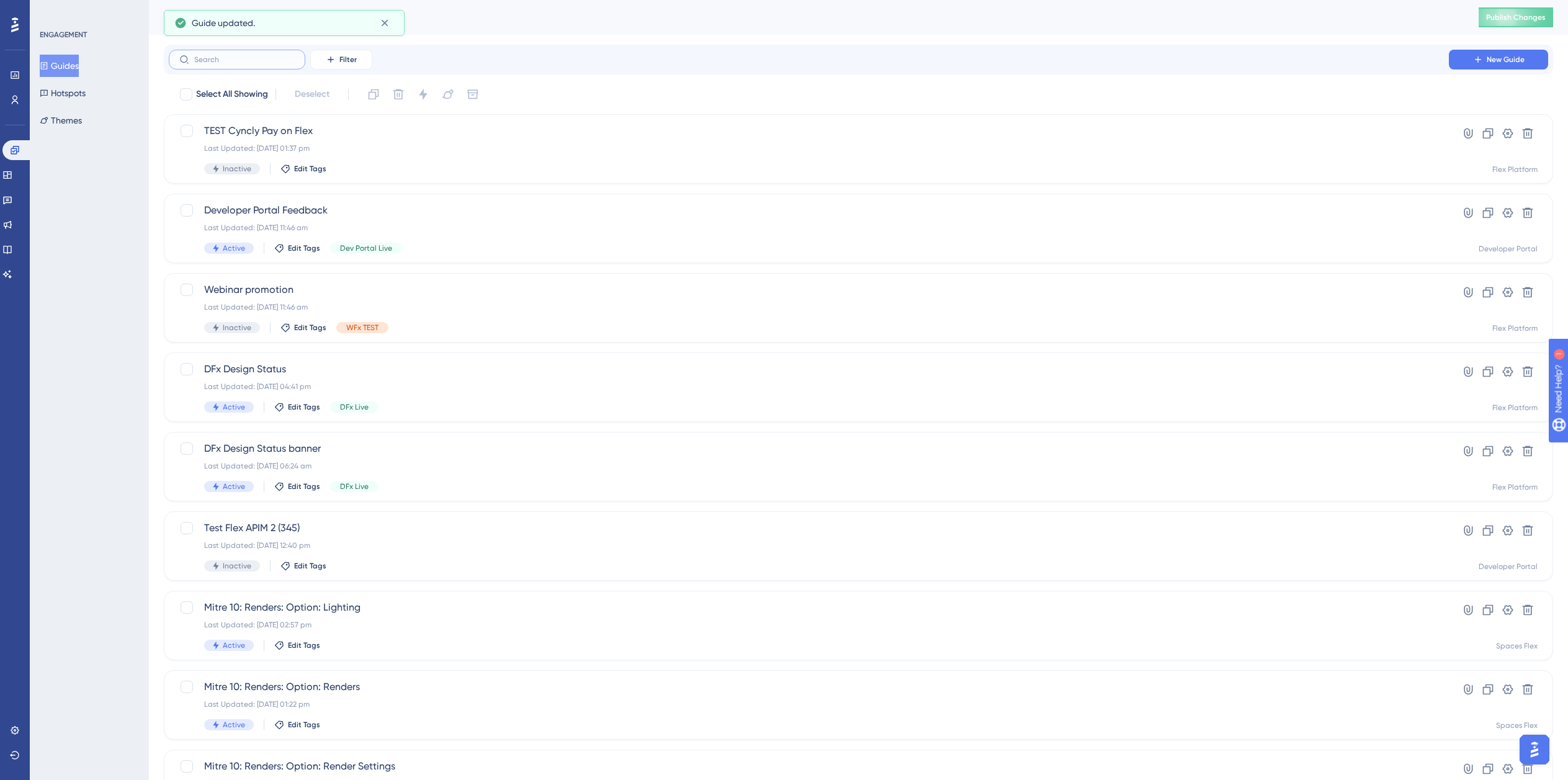
paste input "Mitre 10"
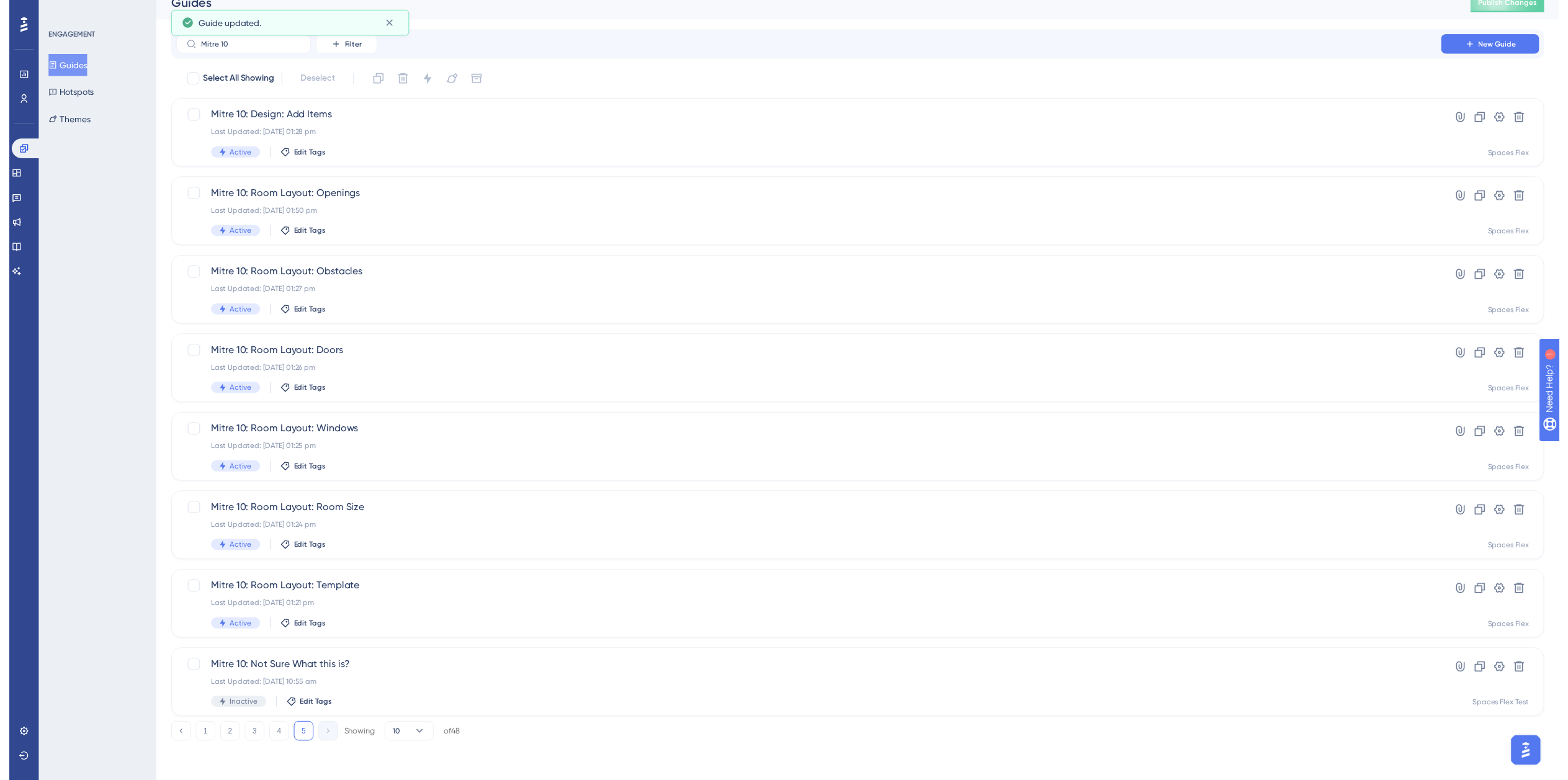
scroll to position [15, 0]
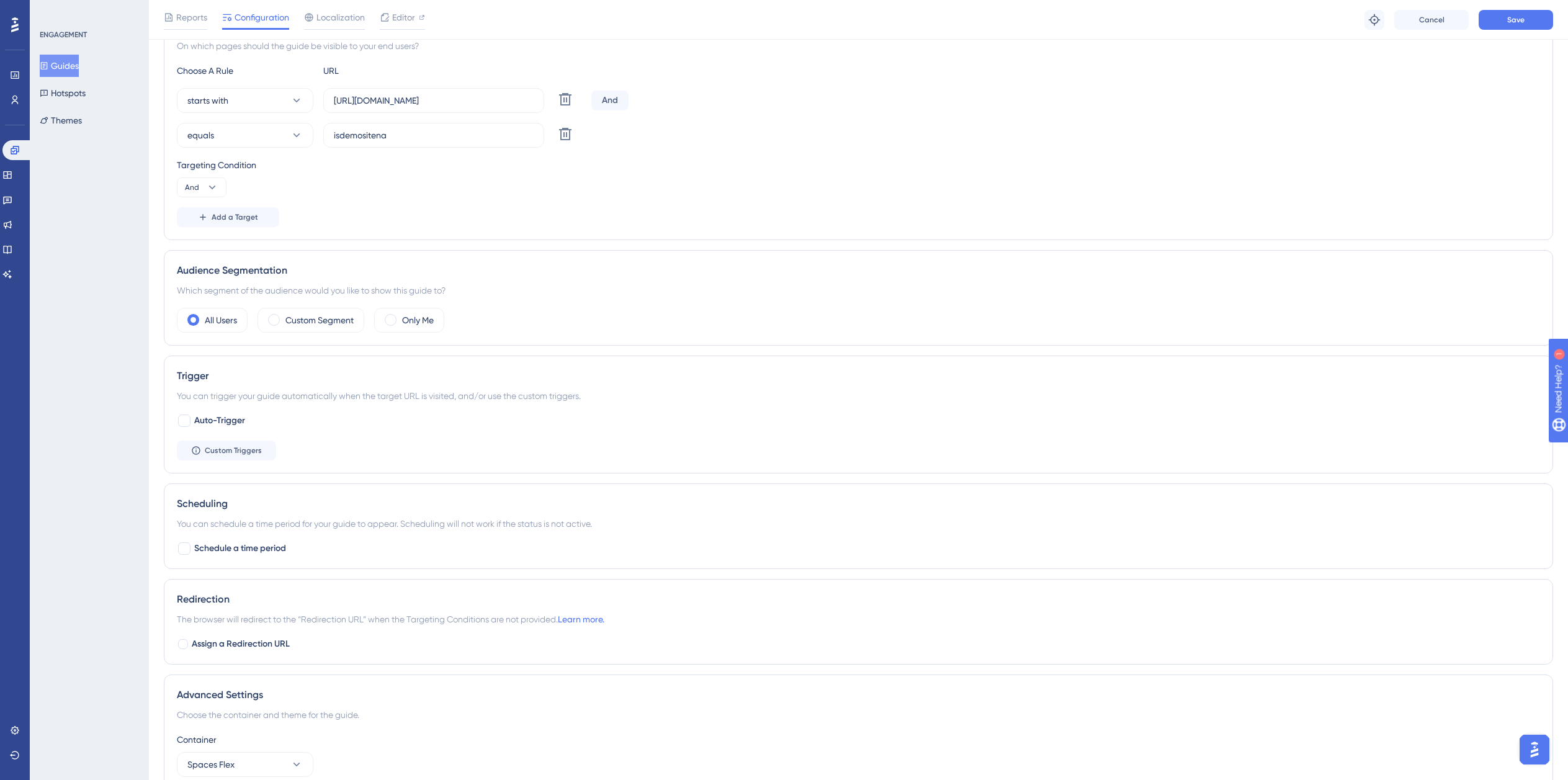
scroll to position [185, 0]
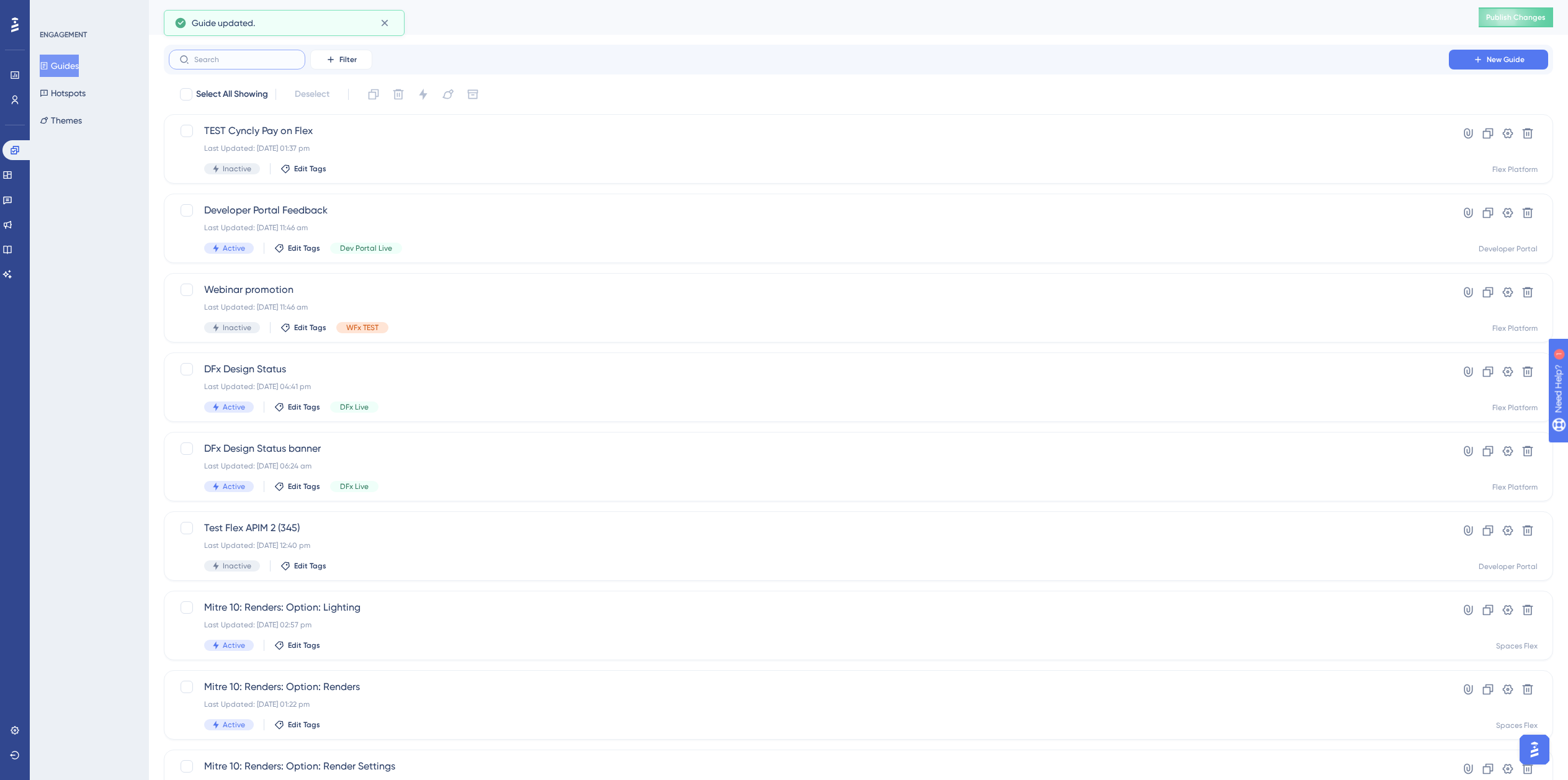
paste
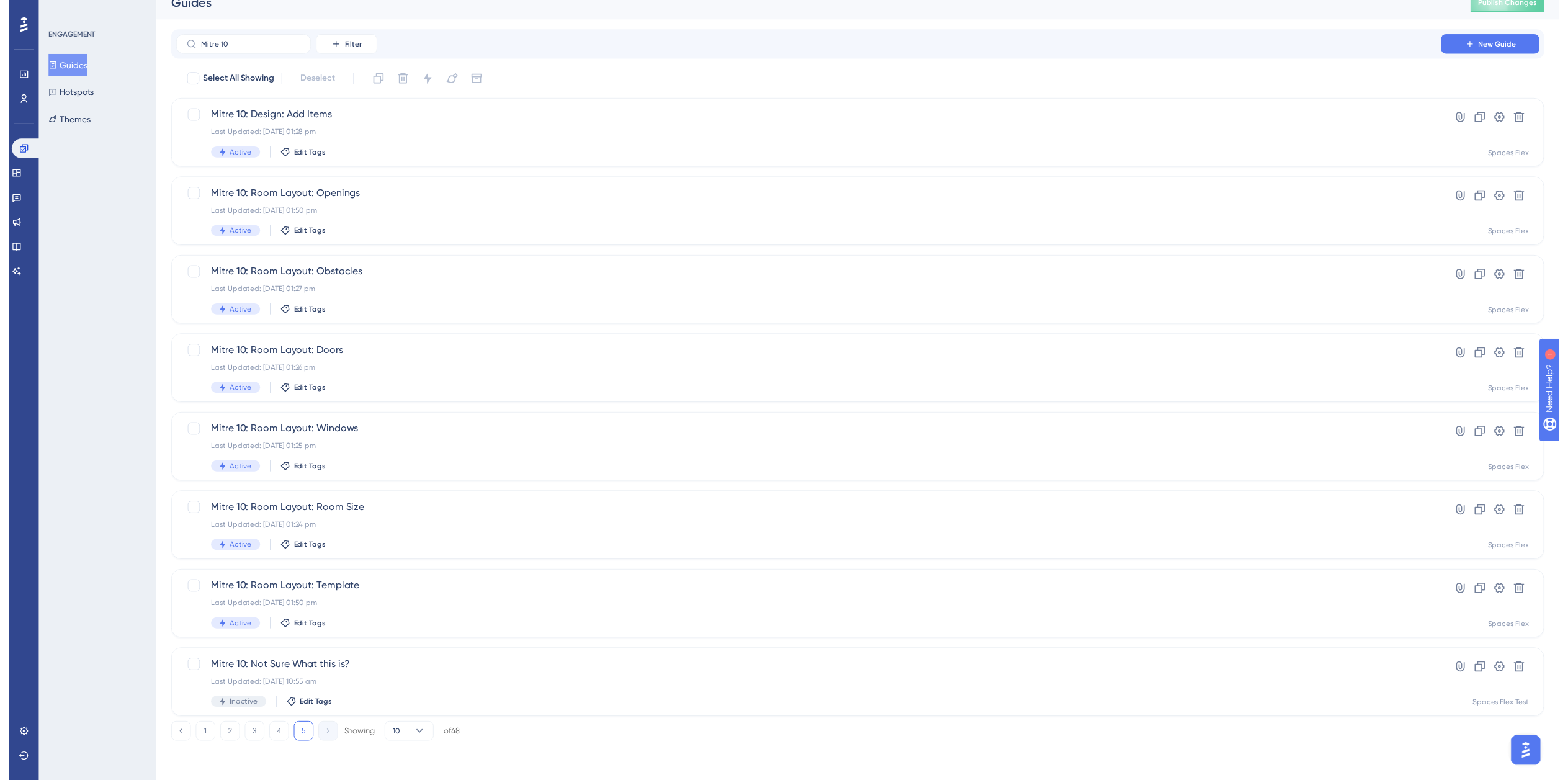
scroll to position [15, 0]
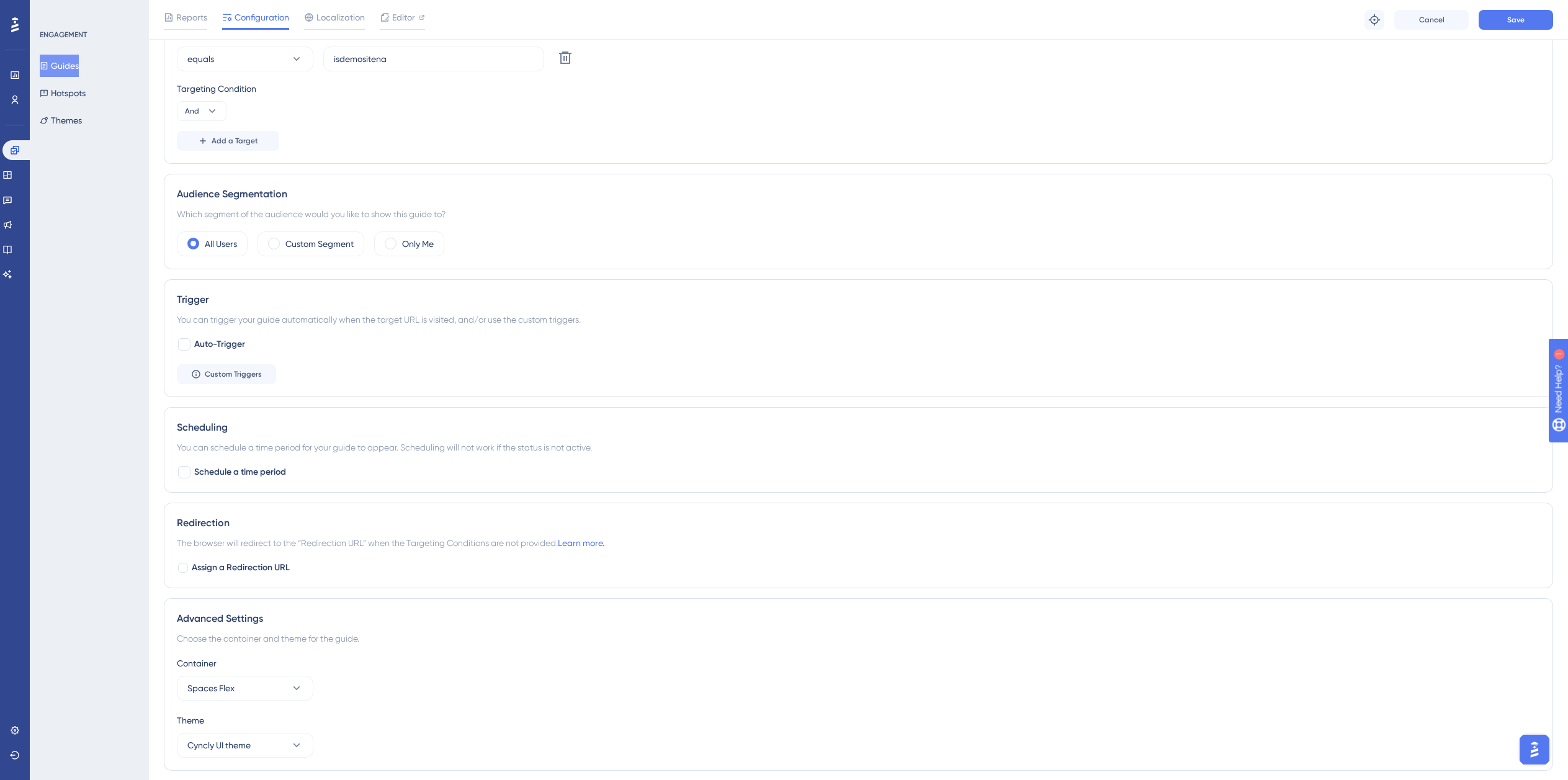
scroll to position [433, 0]
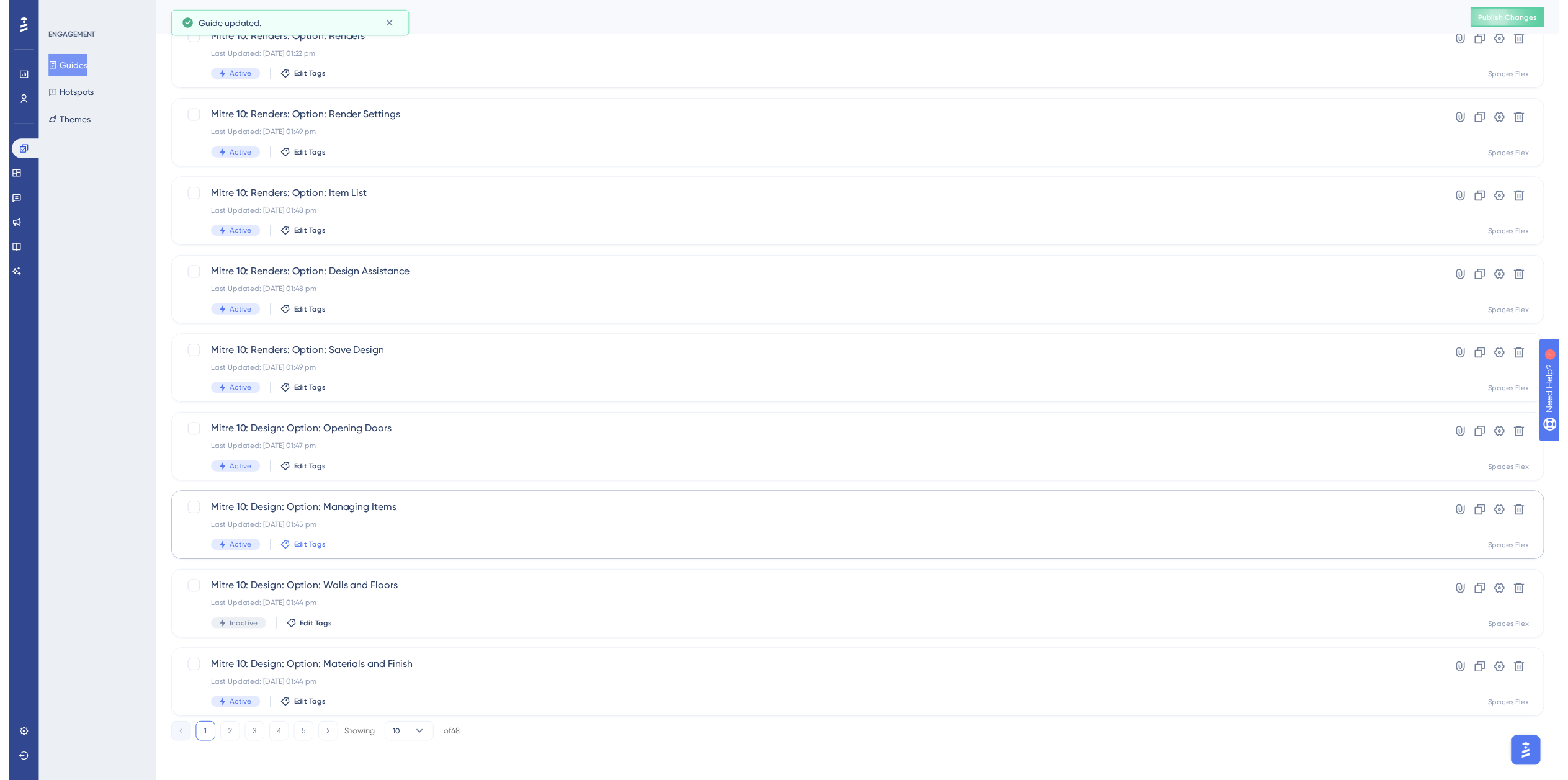
scroll to position [15, 0]
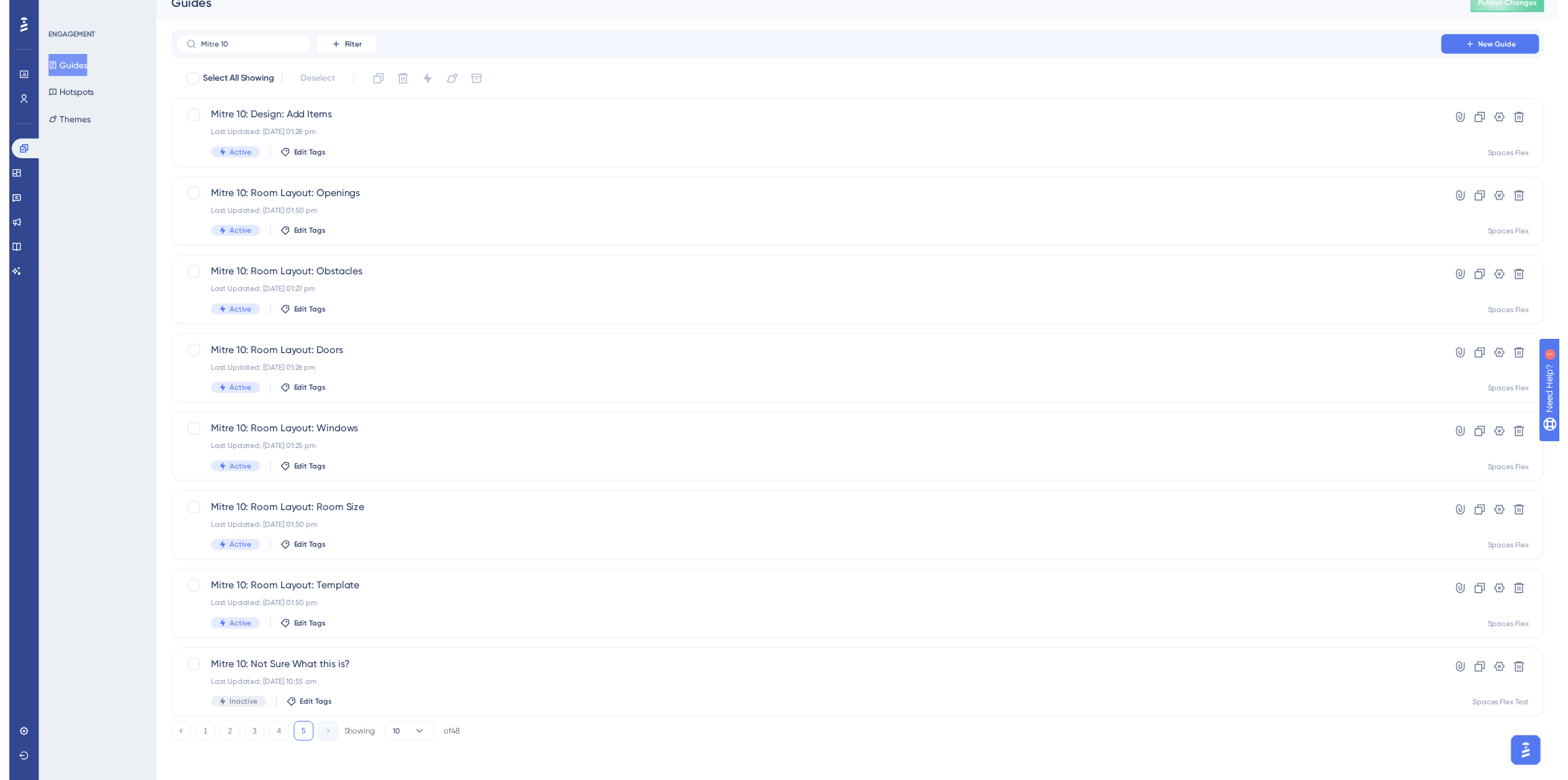
scroll to position [15, 0]
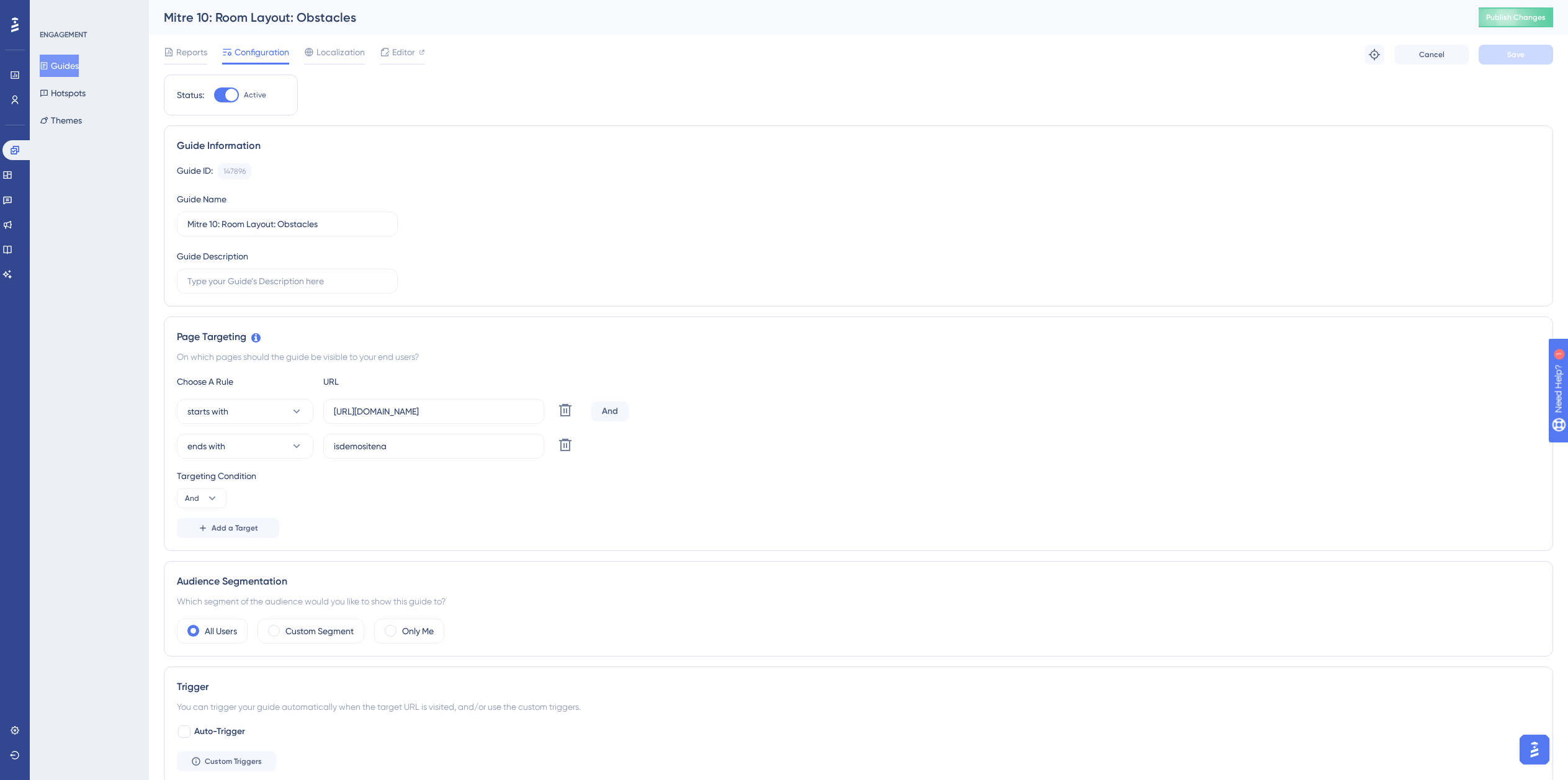
drag, startPoint x: 74, startPoint y: 61, endPoint x: 128, endPoint y: 170, distance: 121.6
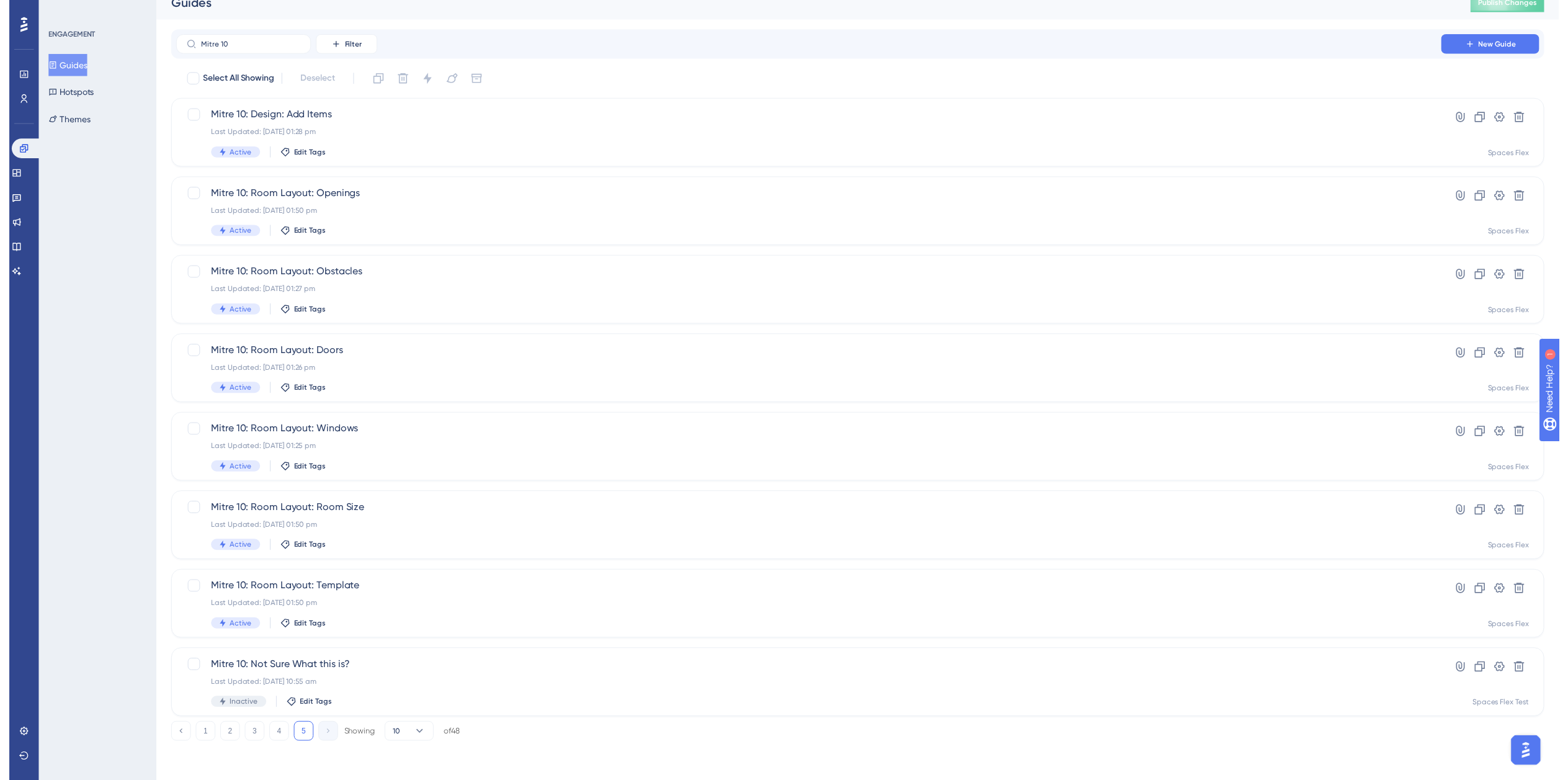
scroll to position [15, 0]
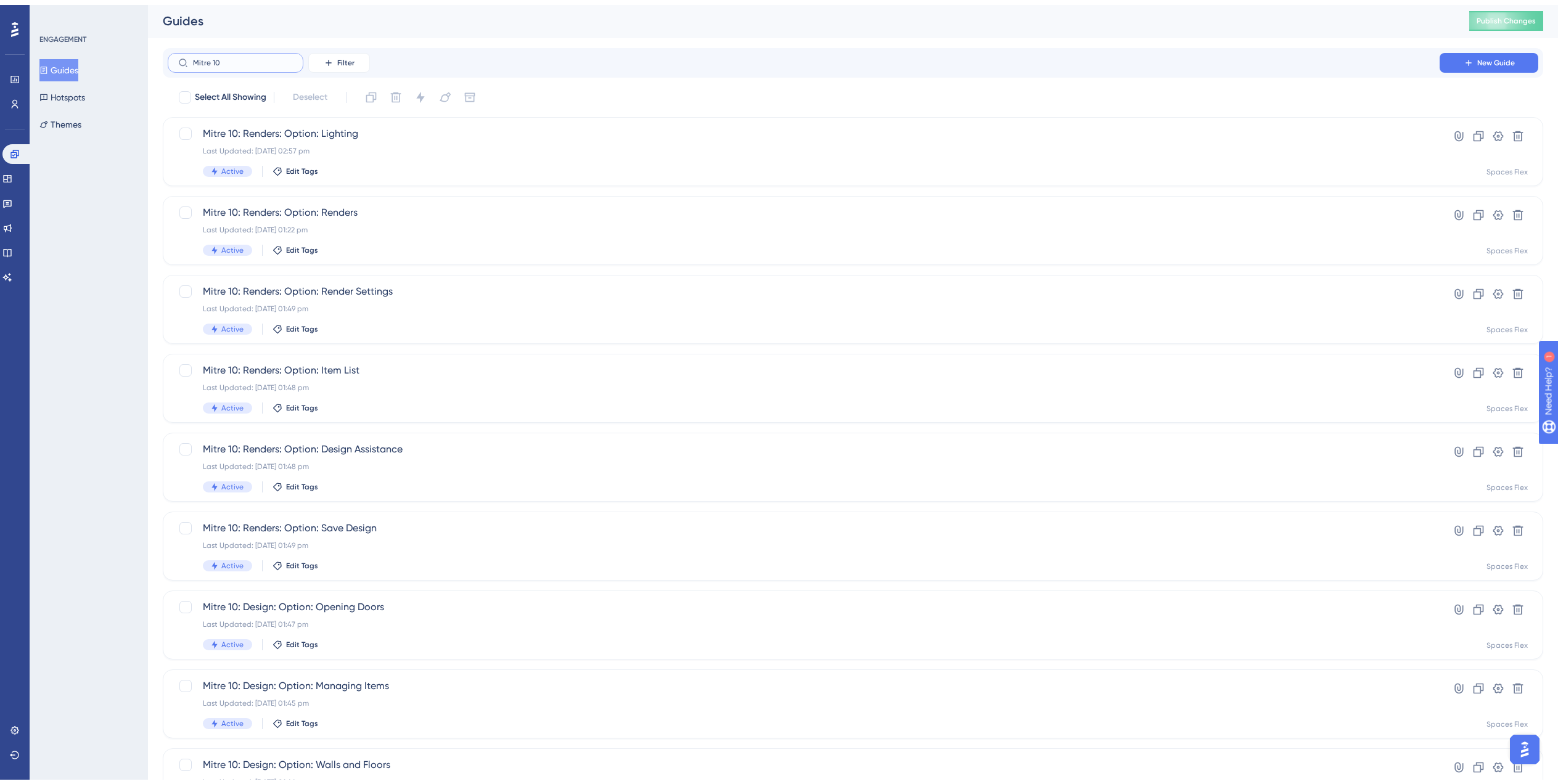
scroll to position [172, 0]
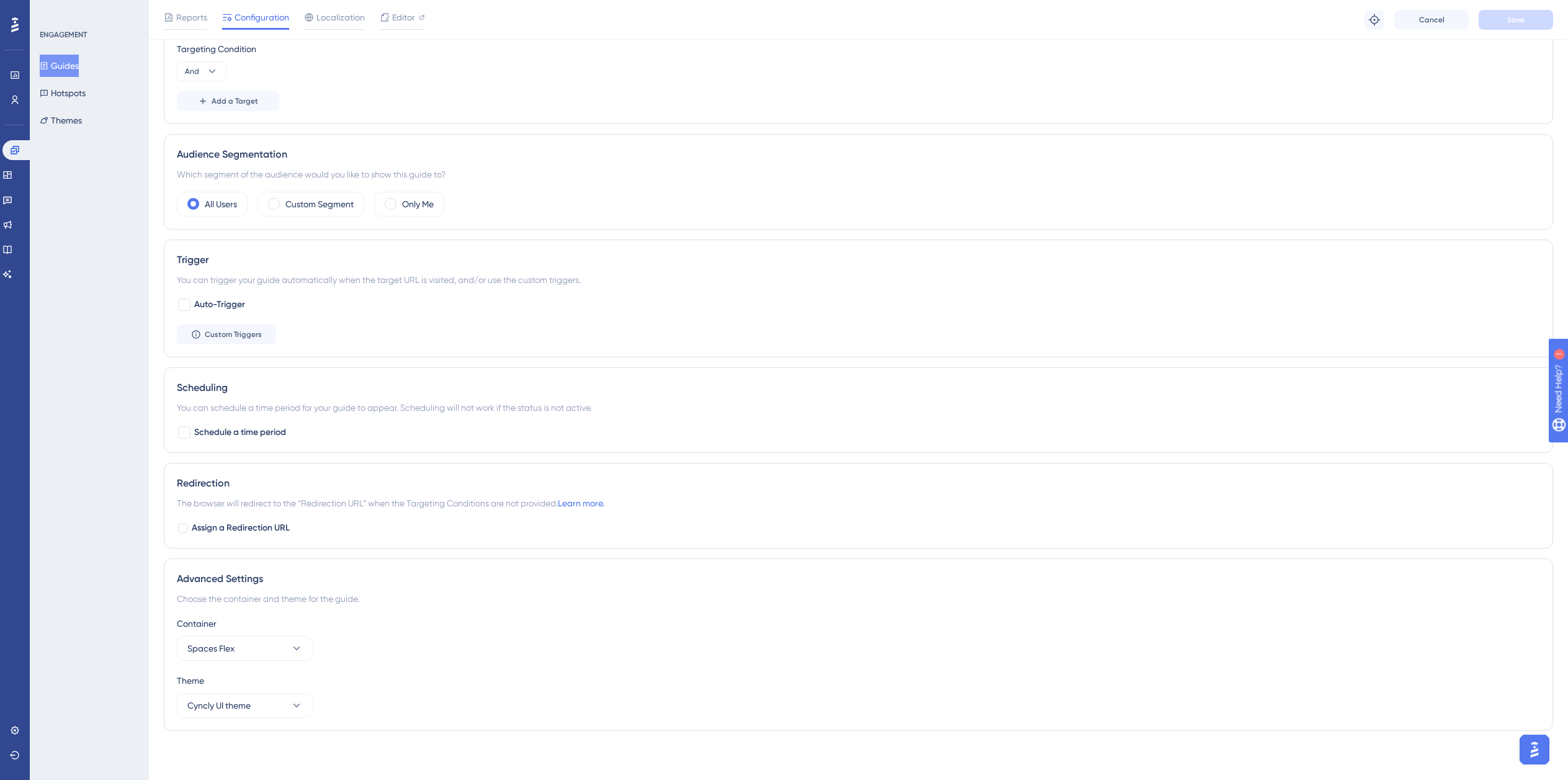
scroll to position [123, 0]
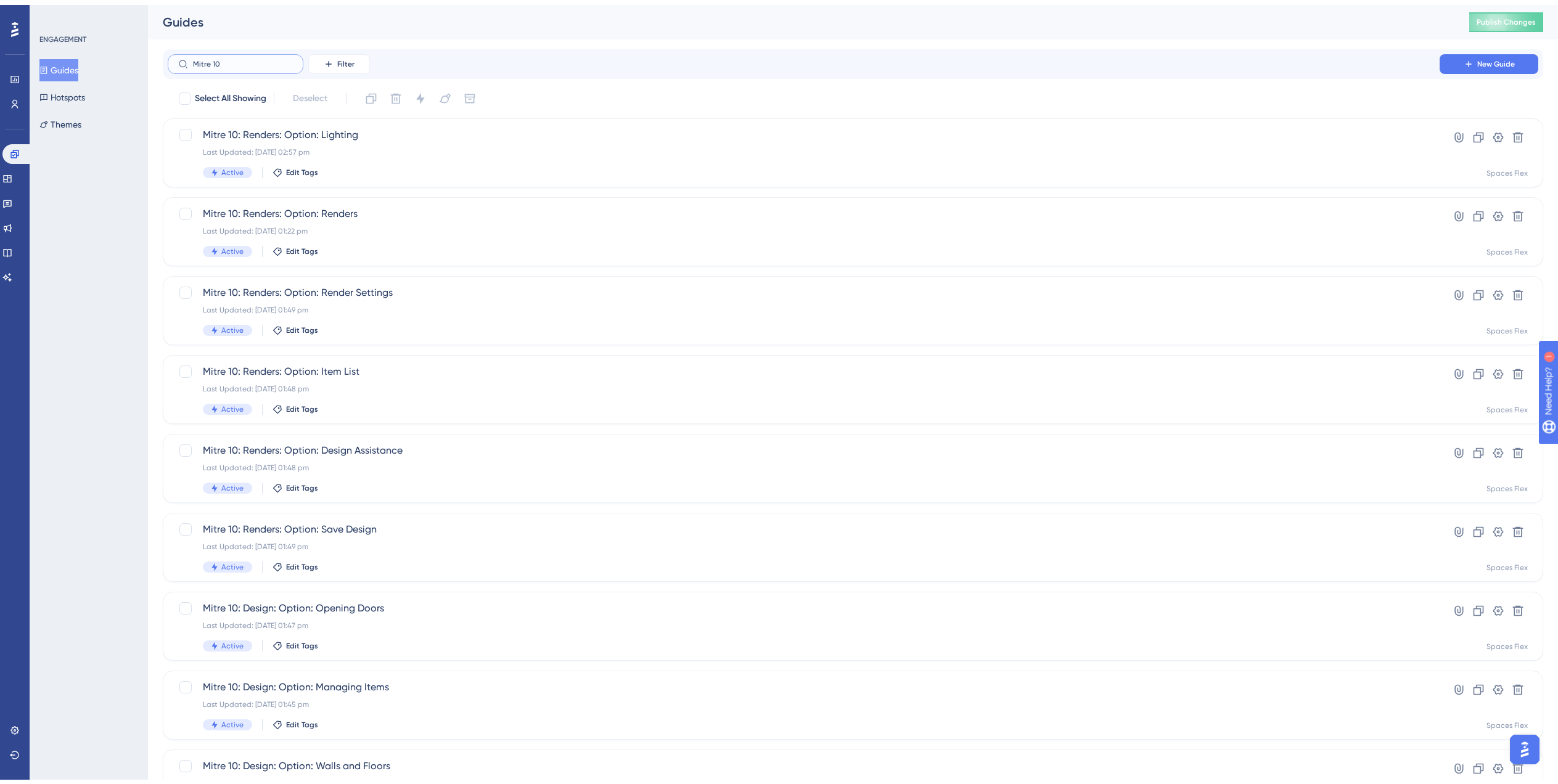
scroll to position [172, 0]
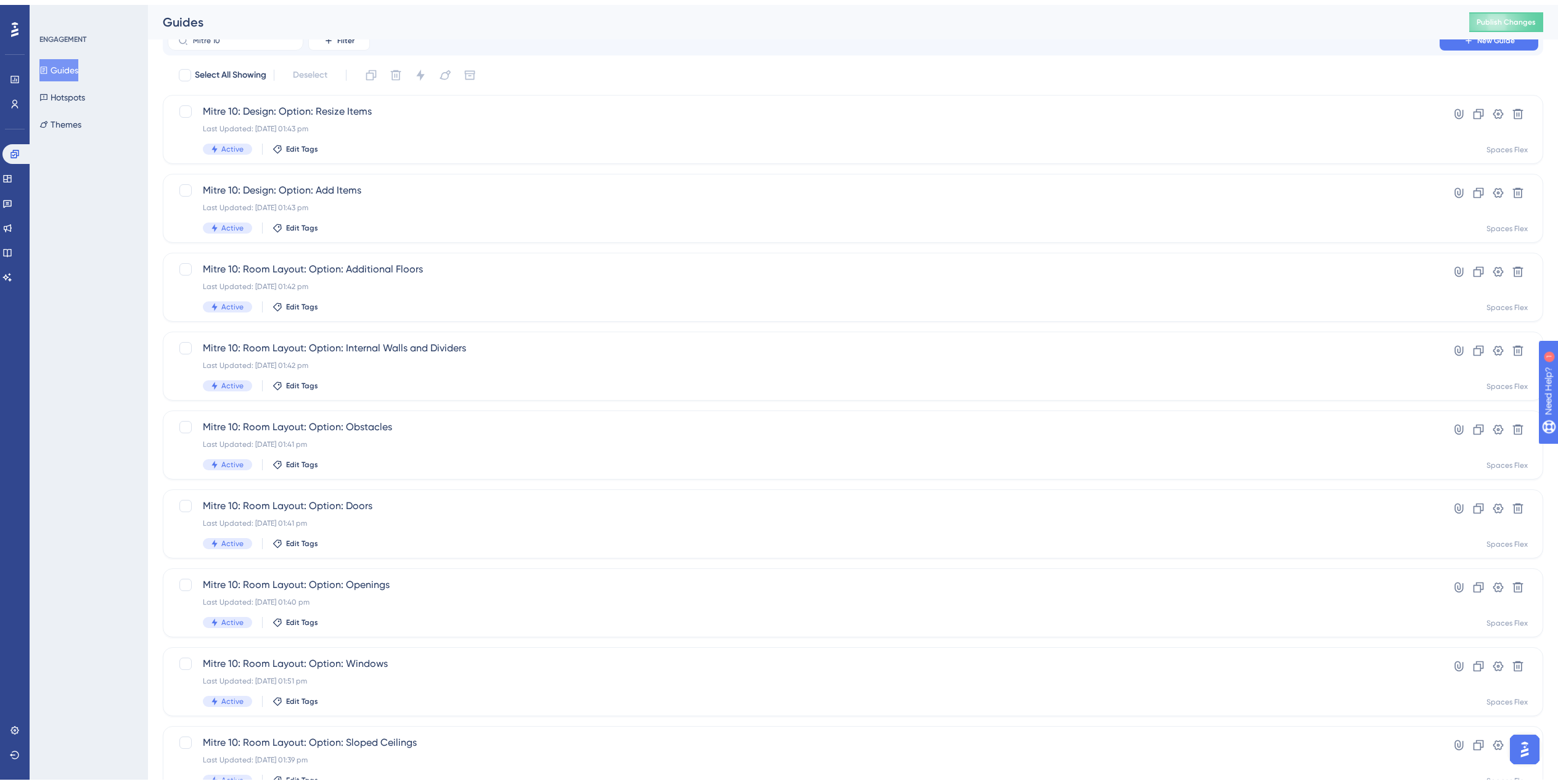
scroll to position [172, 0]
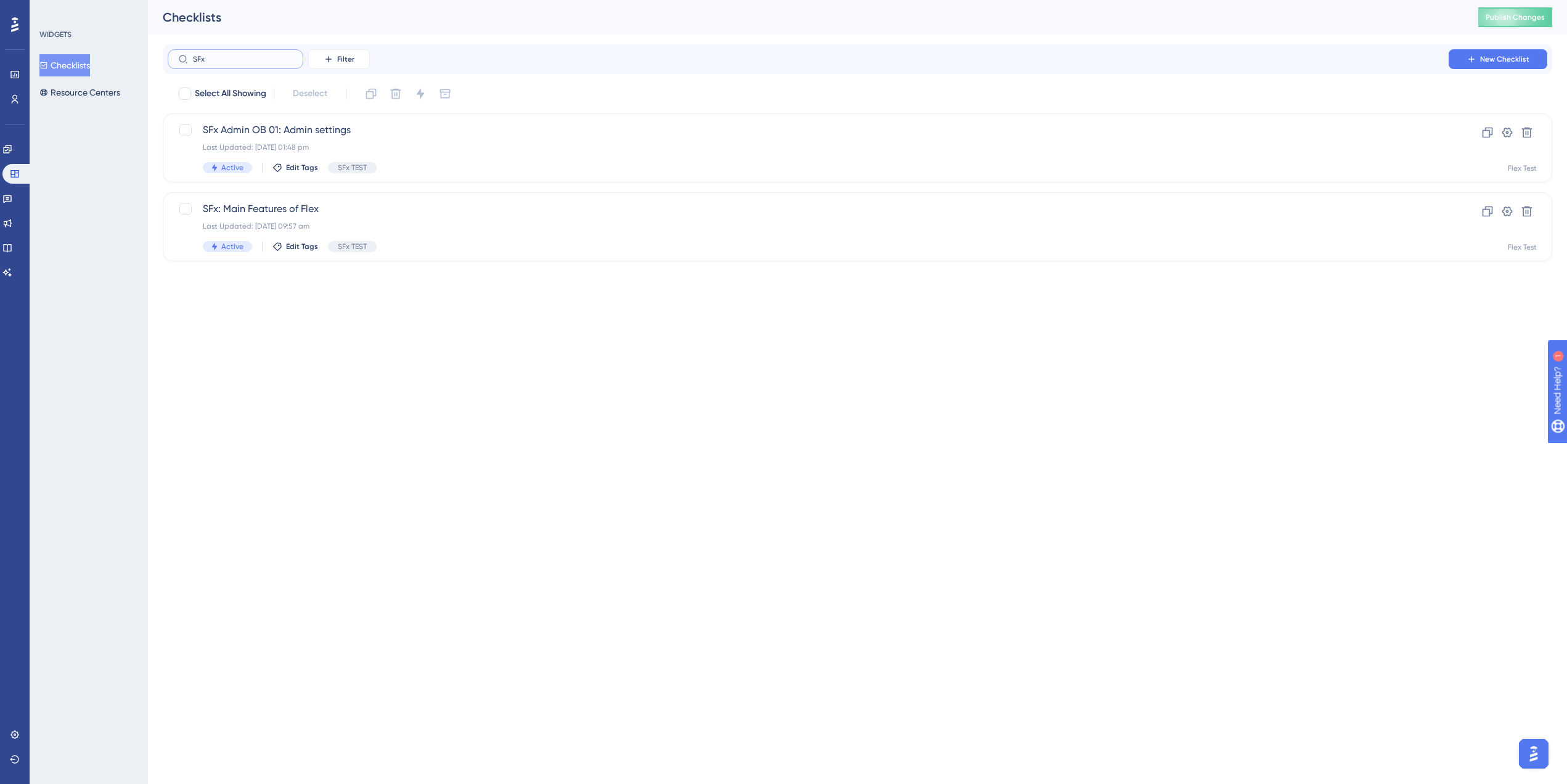
drag, startPoint x: 216, startPoint y: 57, endPoint x: 147, endPoint y: 61, distance: 69.1
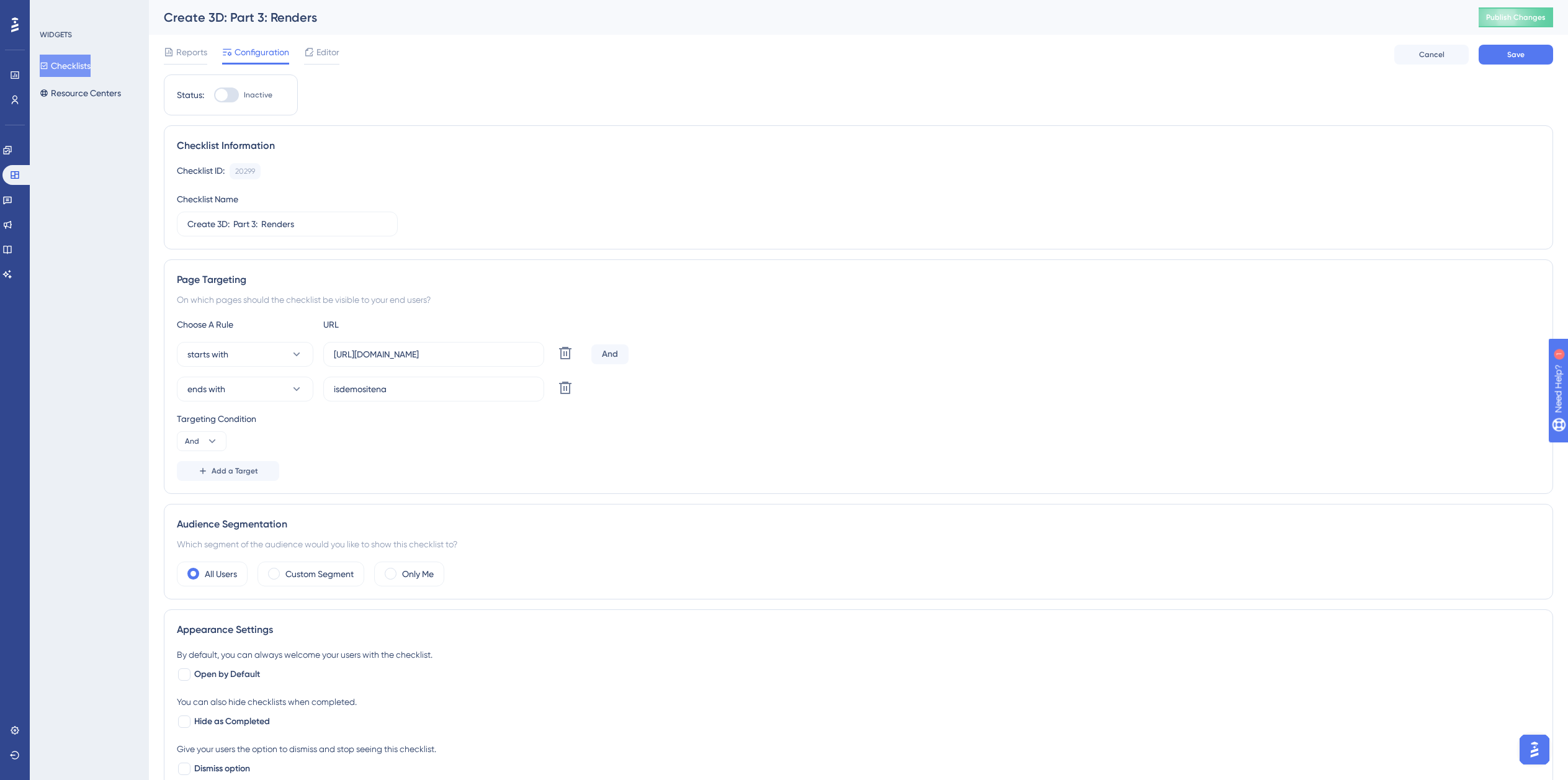
scroll to position [0, 9]
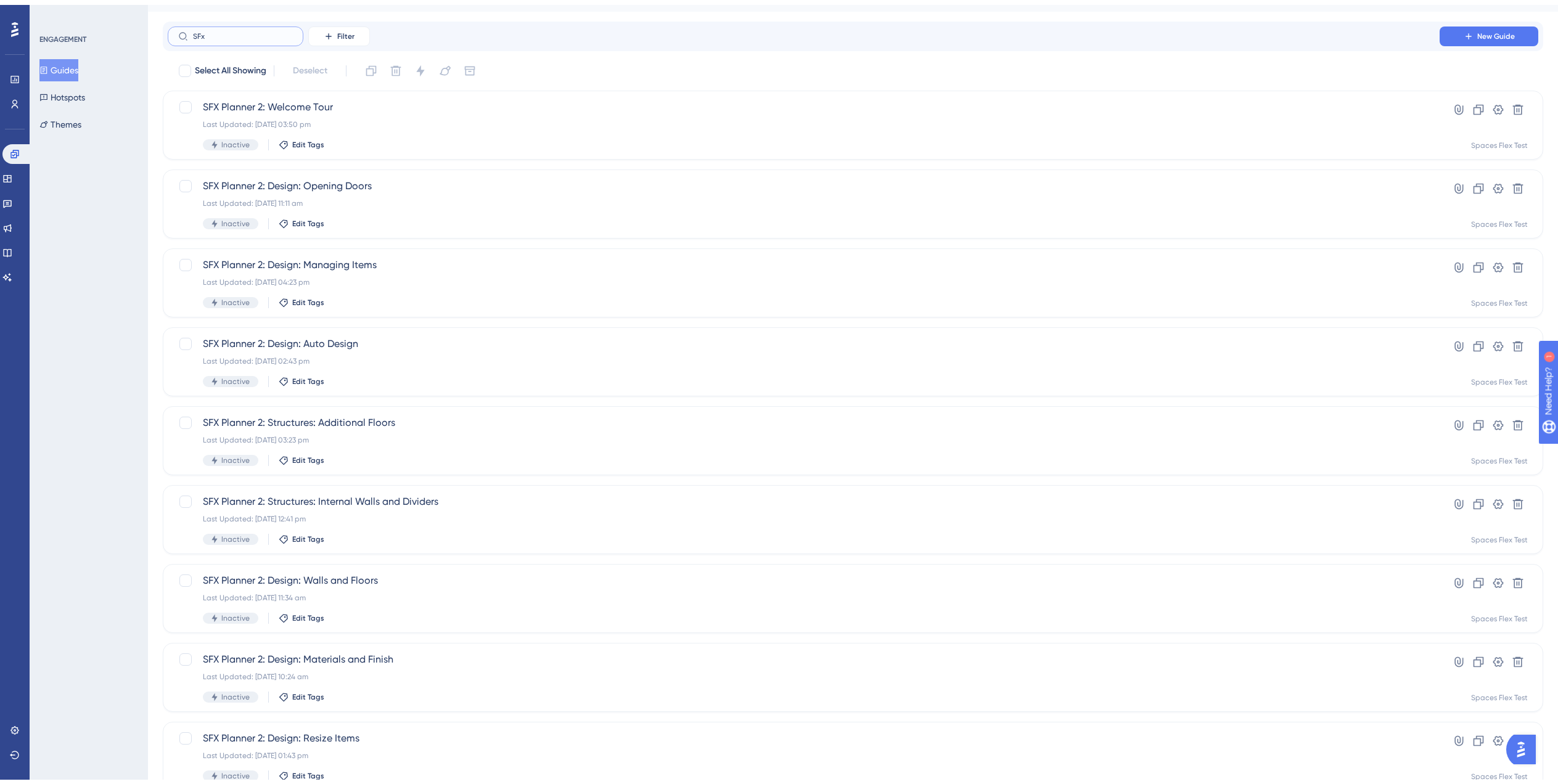
scroll to position [172, 0]
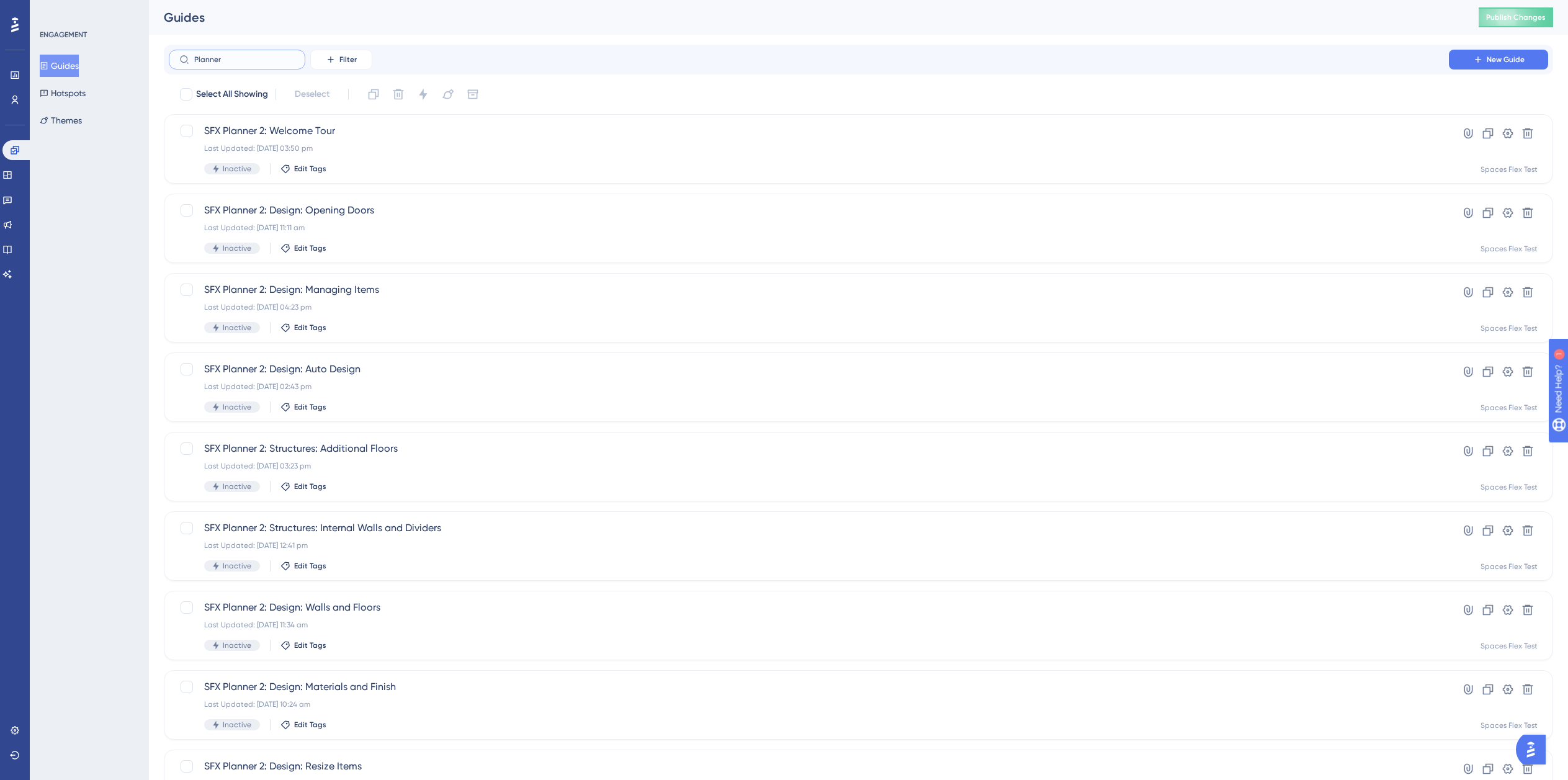
drag, startPoint x: 238, startPoint y: 63, endPoint x: 109, endPoint y: 58, distance: 129.1
drag, startPoint x: 220, startPoint y: 60, endPoint x: 155, endPoint y: 48, distance: 66.1
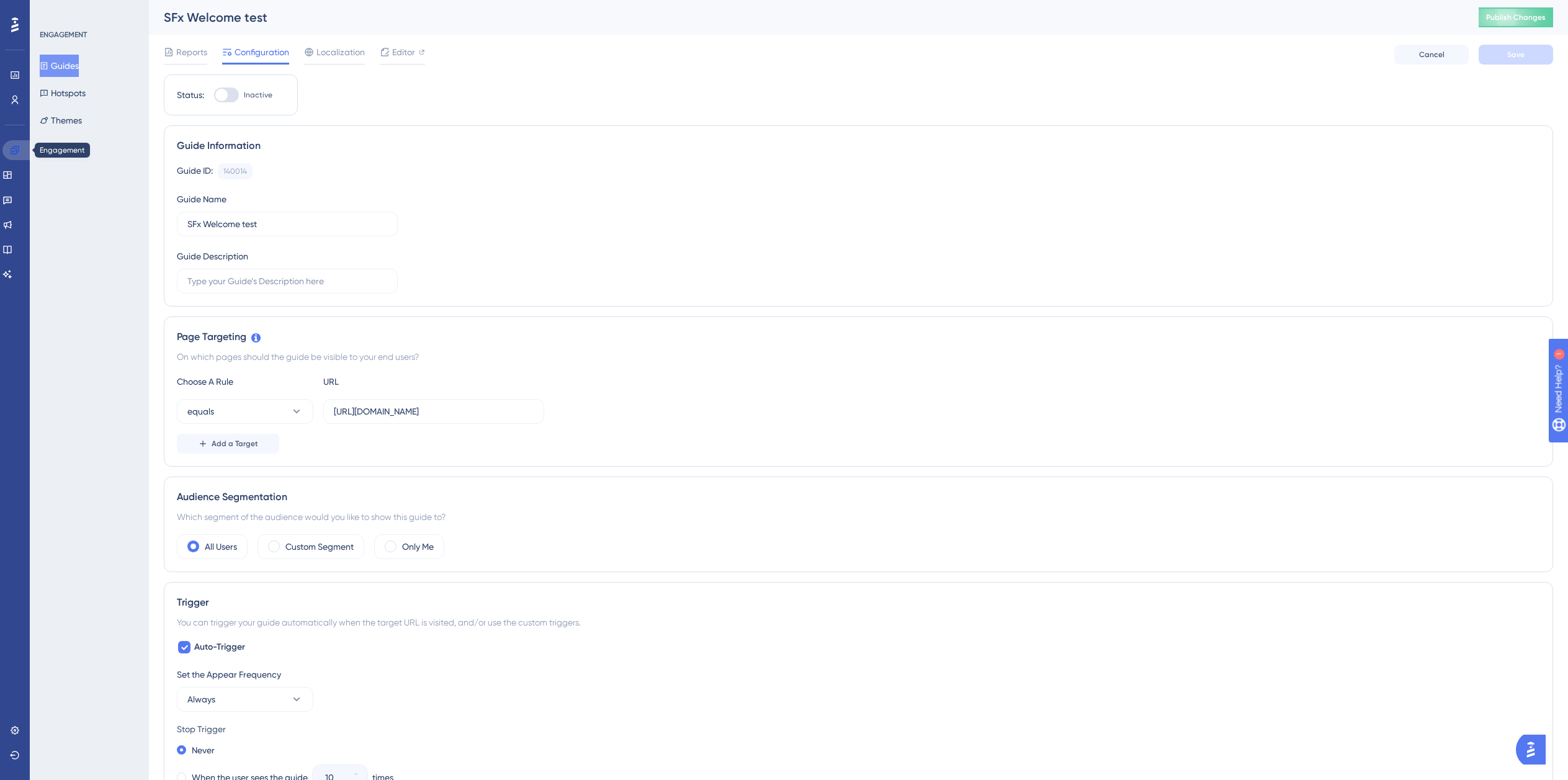
drag, startPoint x: 18, startPoint y: 147, endPoint x: 18, endPoint y: 140, distance: 7.0
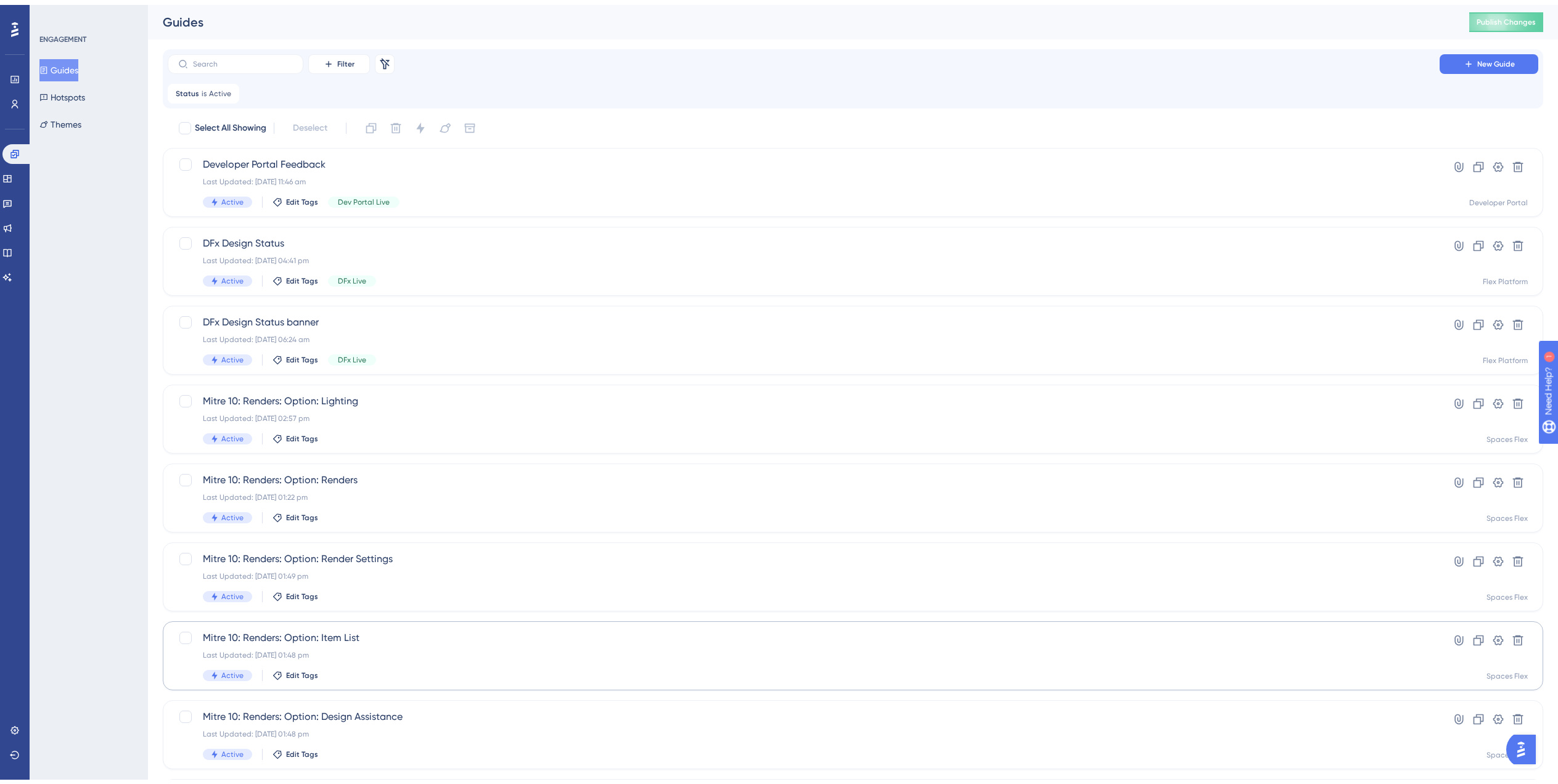
scroll to position [202, 0]
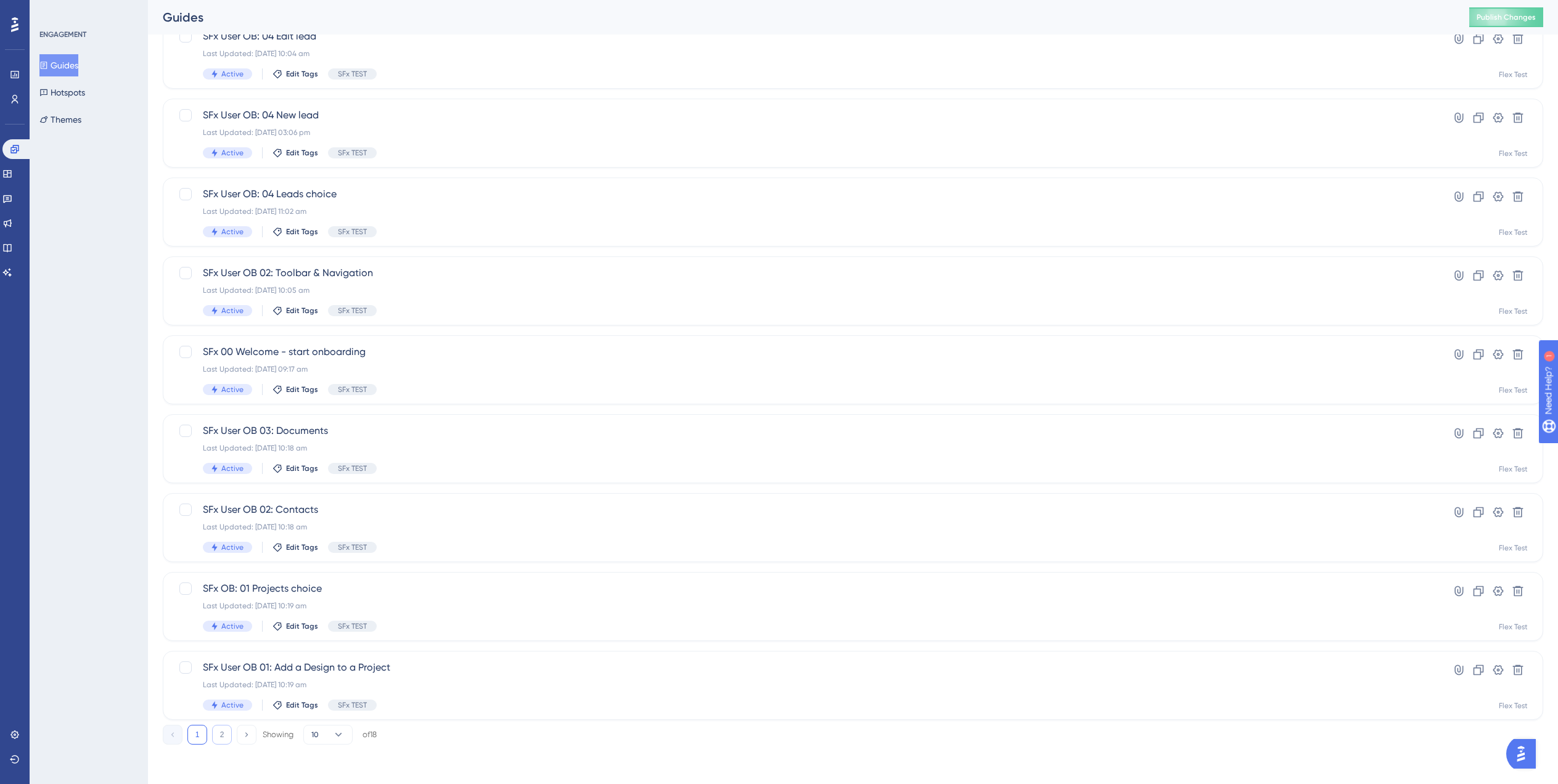
click at [214, 735] on button "2" at bounding box center [222, 734] width 20 height 20
click at [357, 590] on span "SFx 00 Welcome - Admin tasks" at bounding box center [804, 588] width 1202 height 14
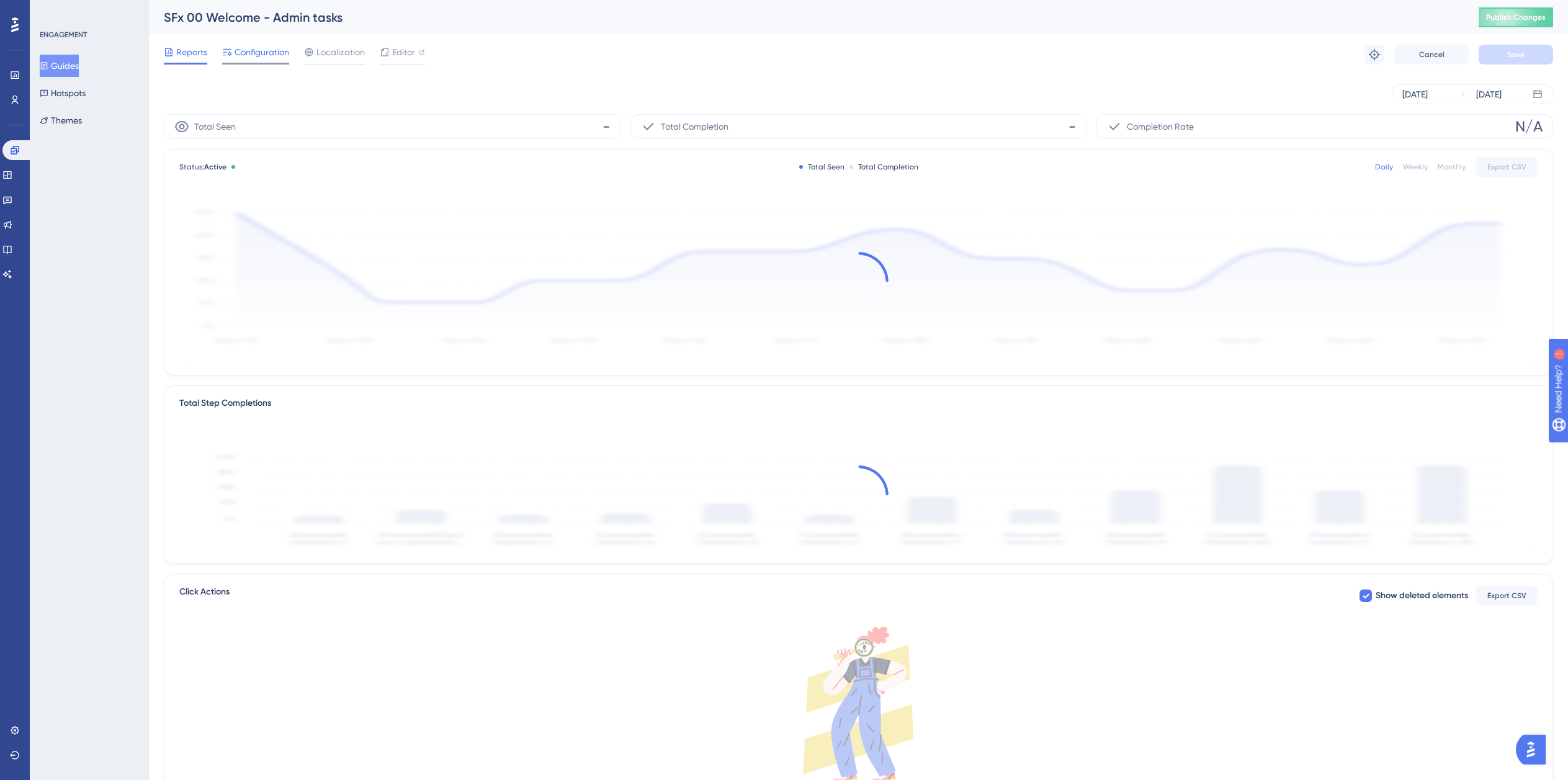
click at [261, 48] on span "Configuration" at bounding box center [261, 52] width 55 height 15
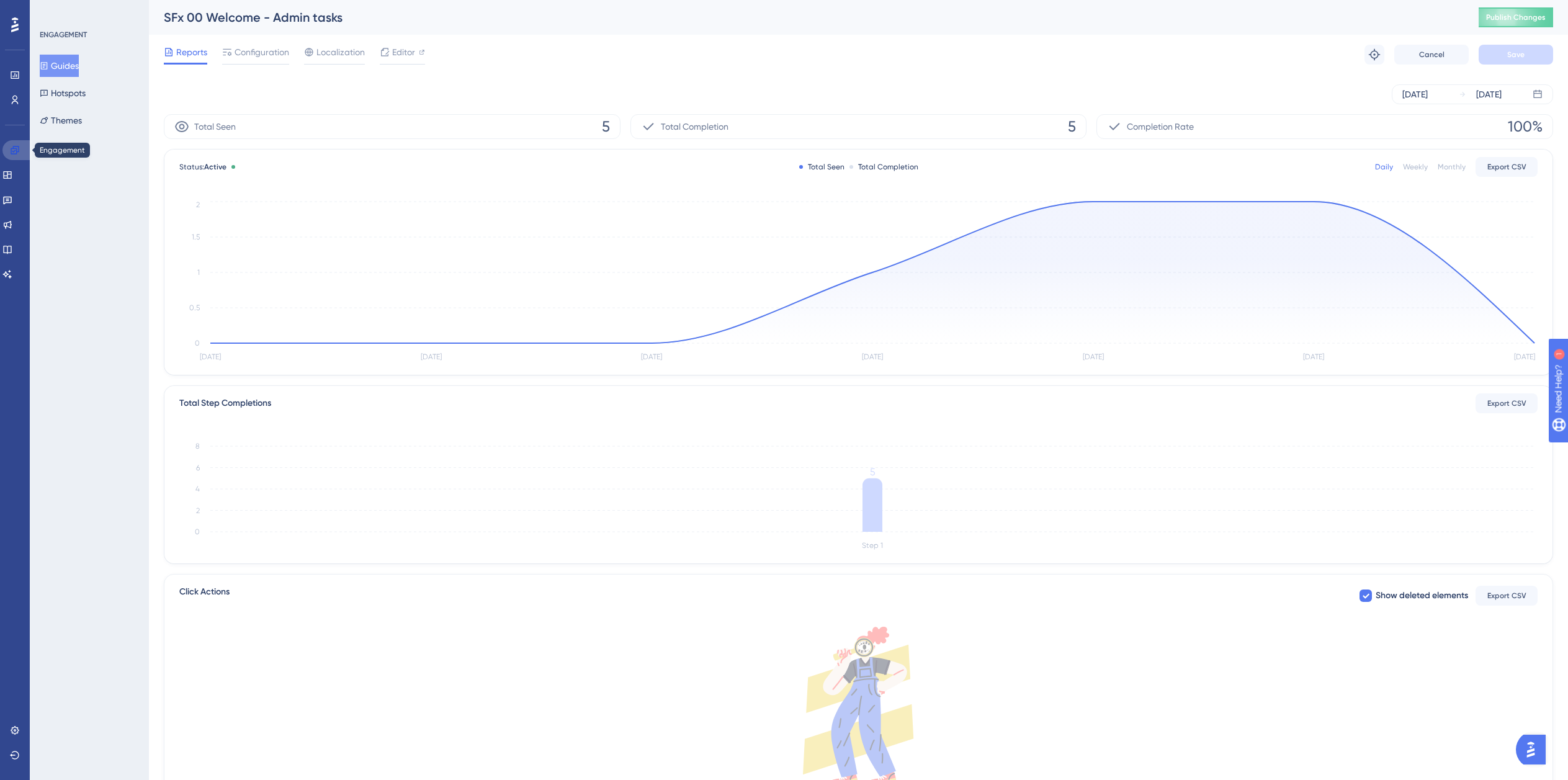
click at [13, 152] on icon at bounding box center [14, 150] width 8 height 8
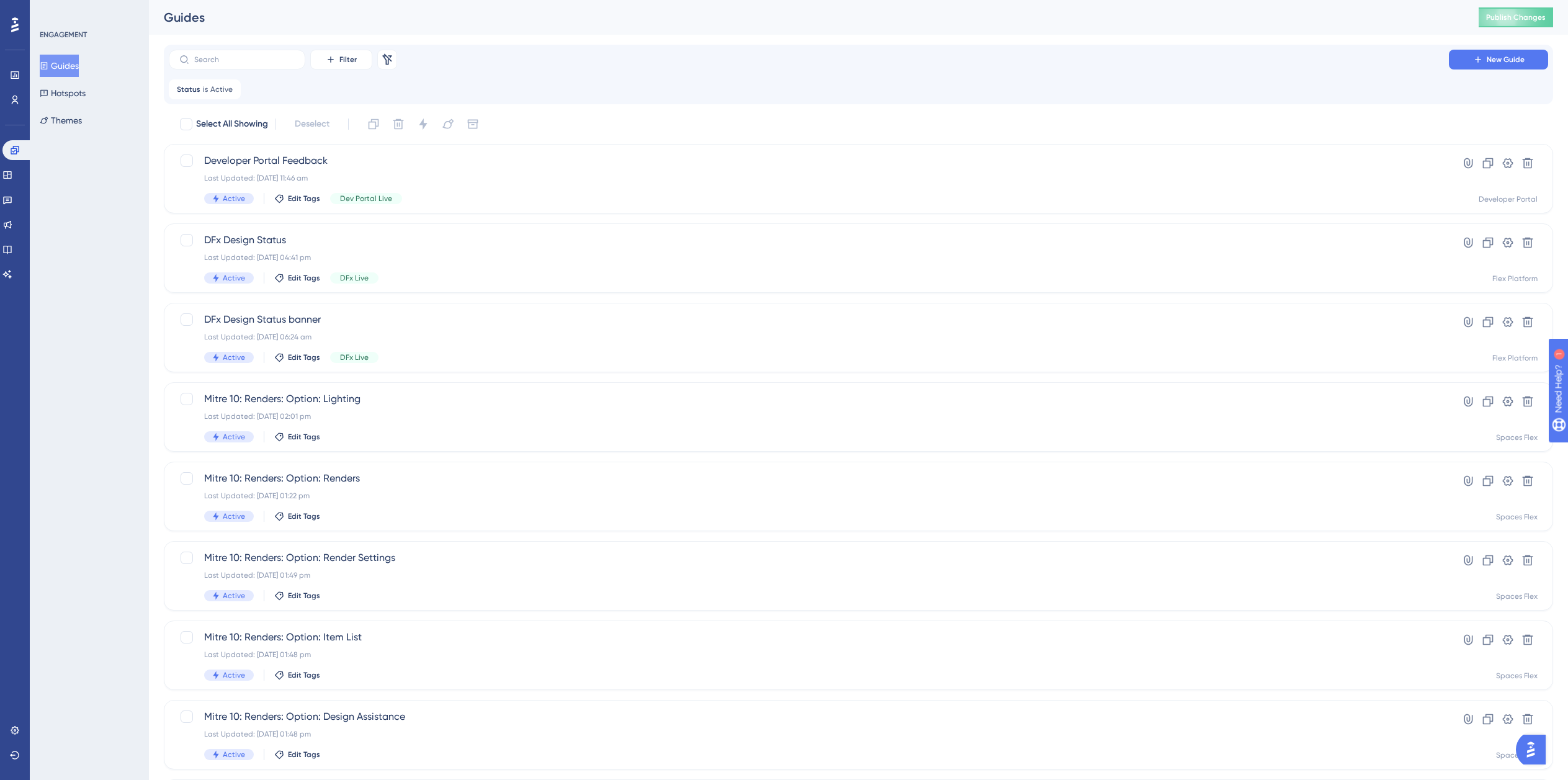
click at [63, 63] on button "Guides" at bounding box center [59, 66] width 39 height 23
click at [247, 67] on label at bounding box center [236, 59] width 136 height 20
click at [247, 64] on input "text" at bounding box center [244, 60] width 101 height 9
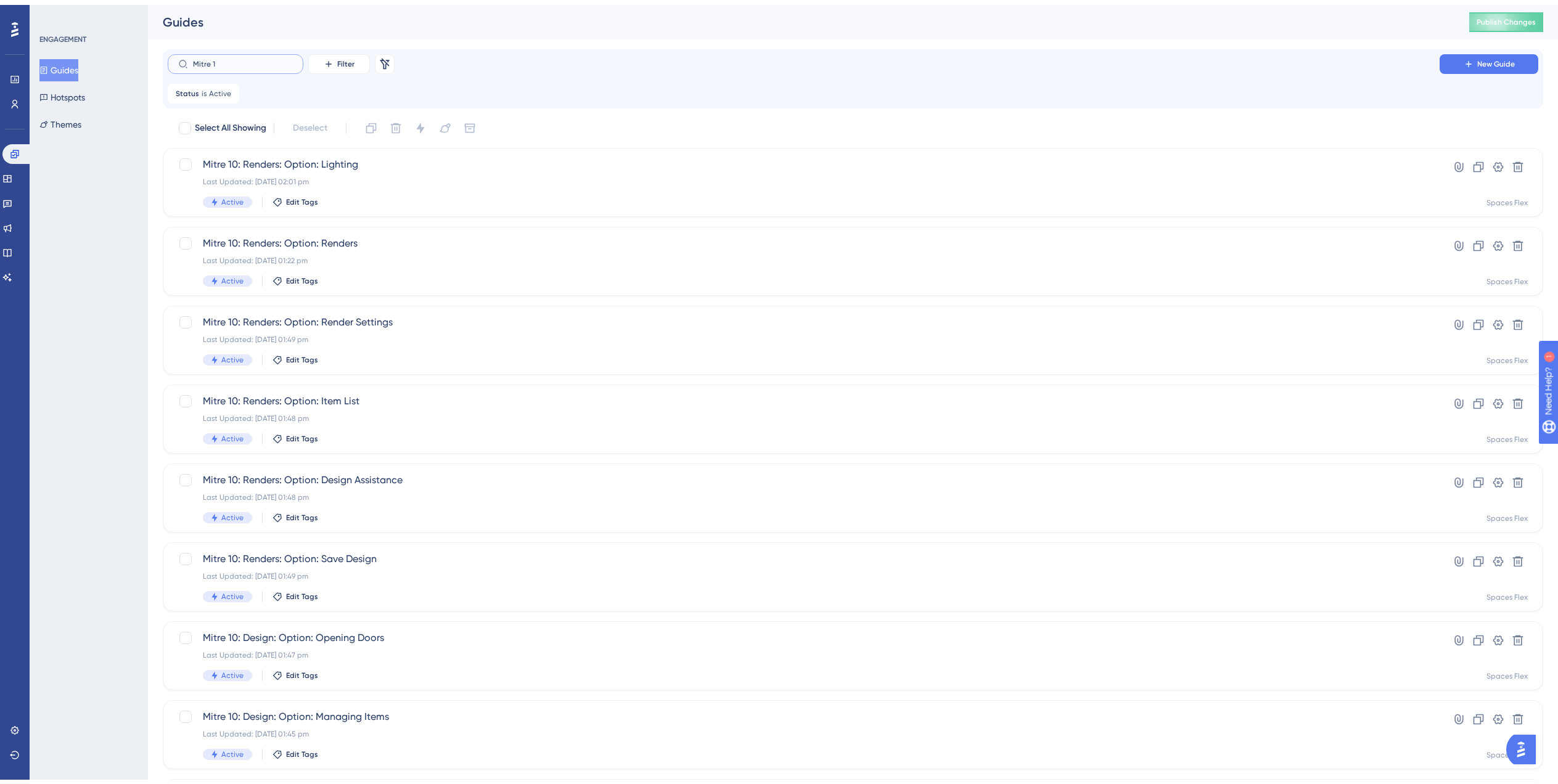
scroll to position [202, 0]
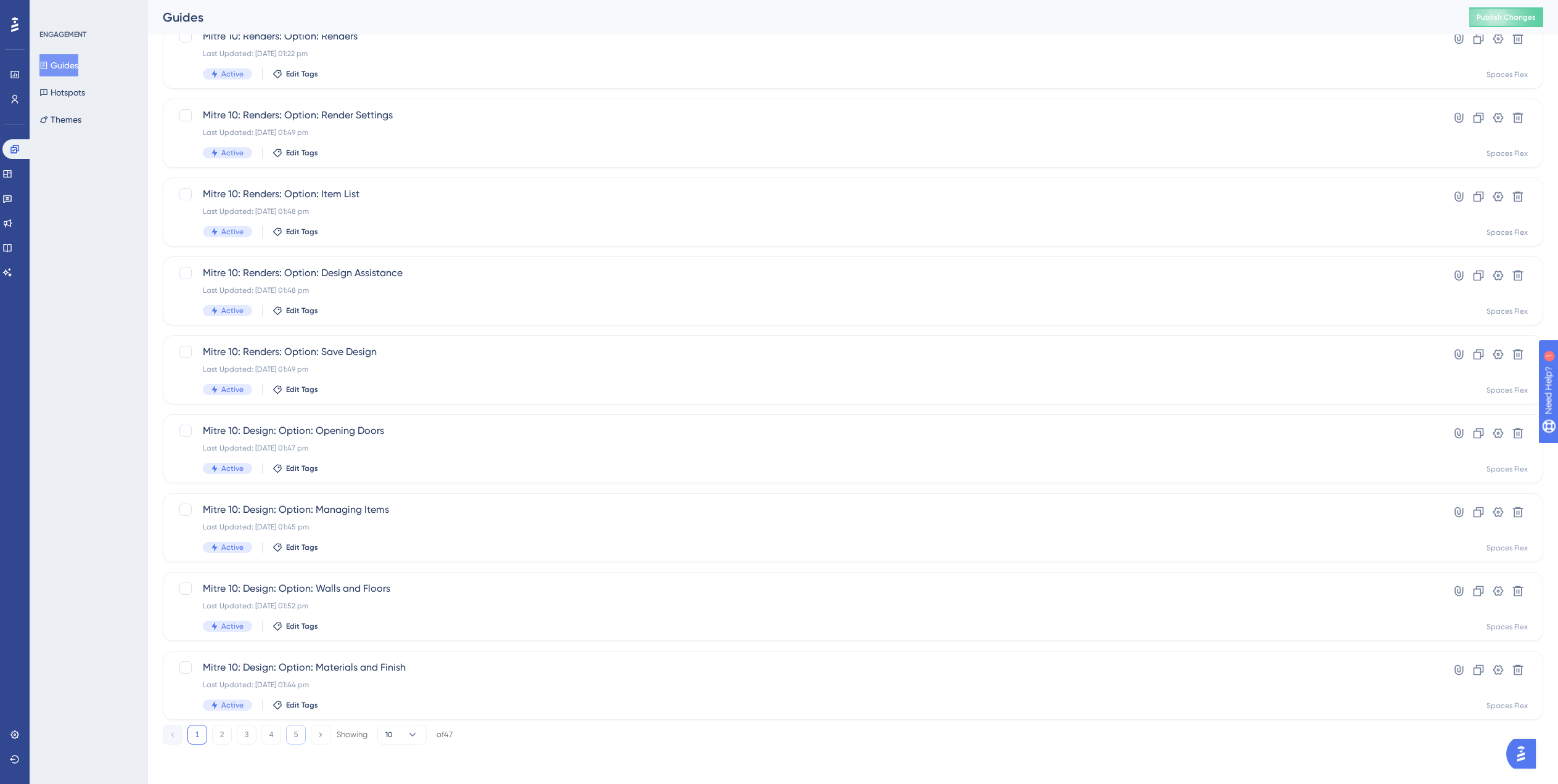
click at [302, 741] on button "5" at bounding box center [296, 734] width 20 height 20
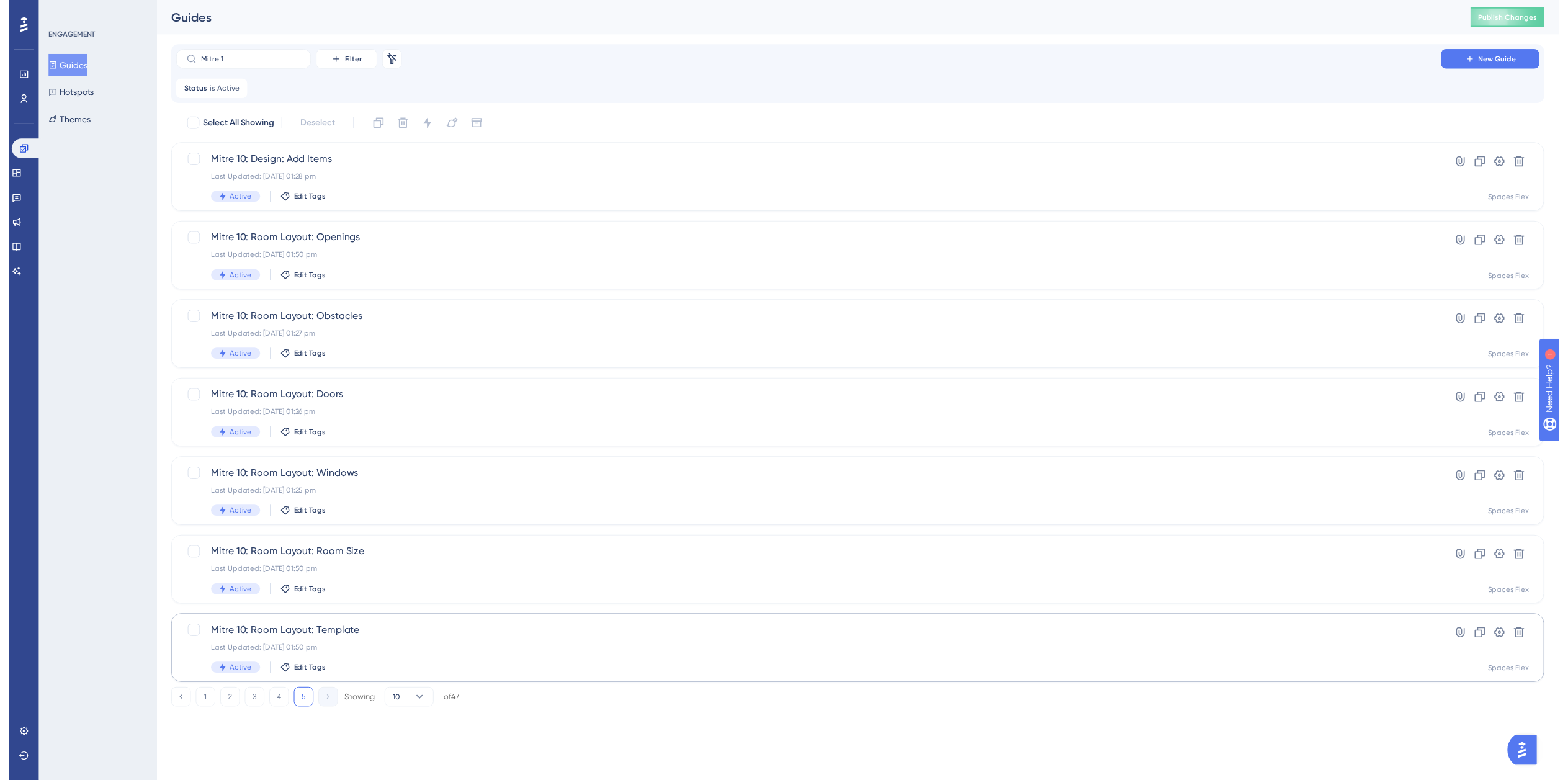
scroll to position [0, 0]
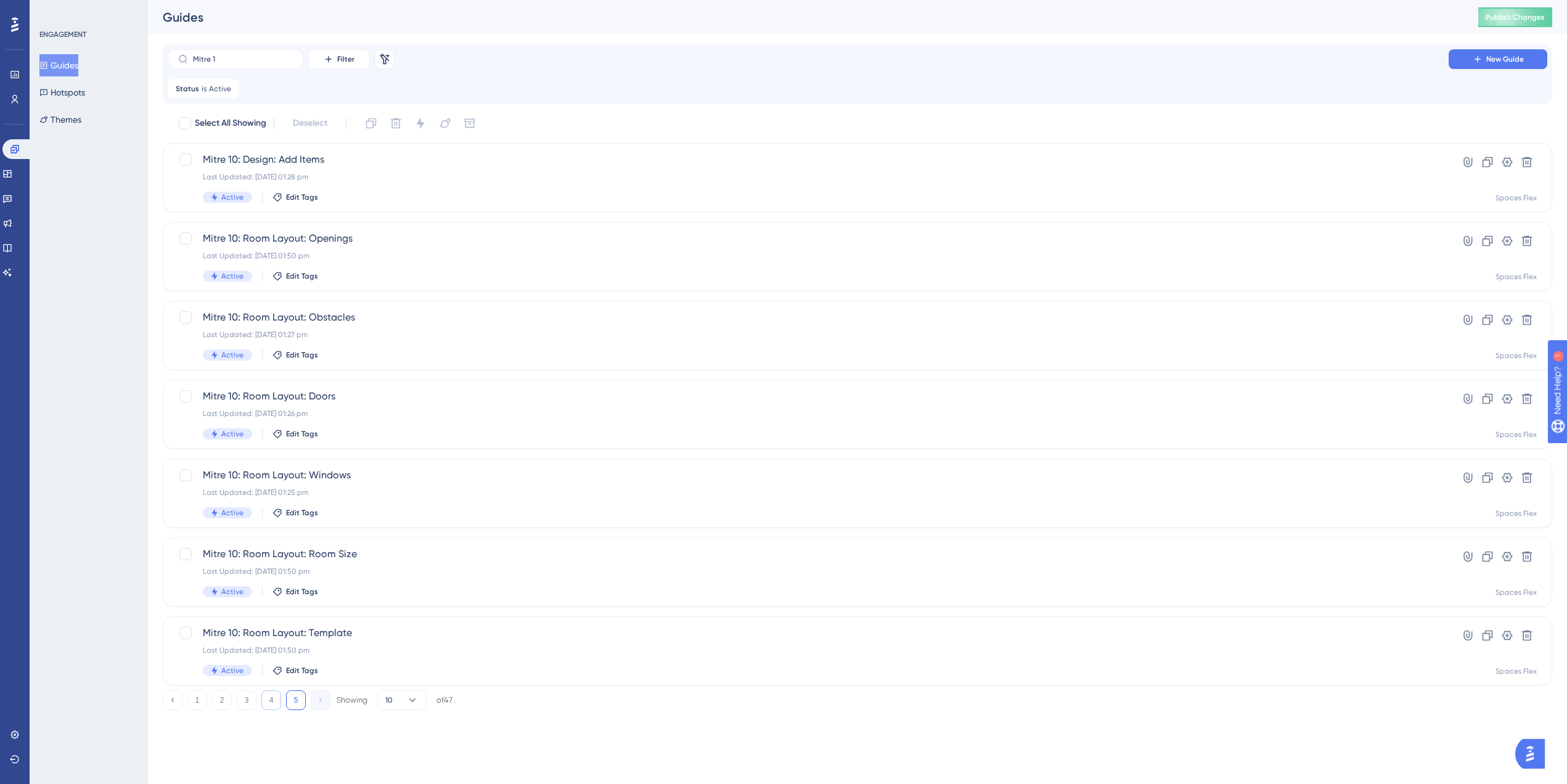
click at [274, 704] on button "4" at bounding box center [271, 700] width 20 height 20
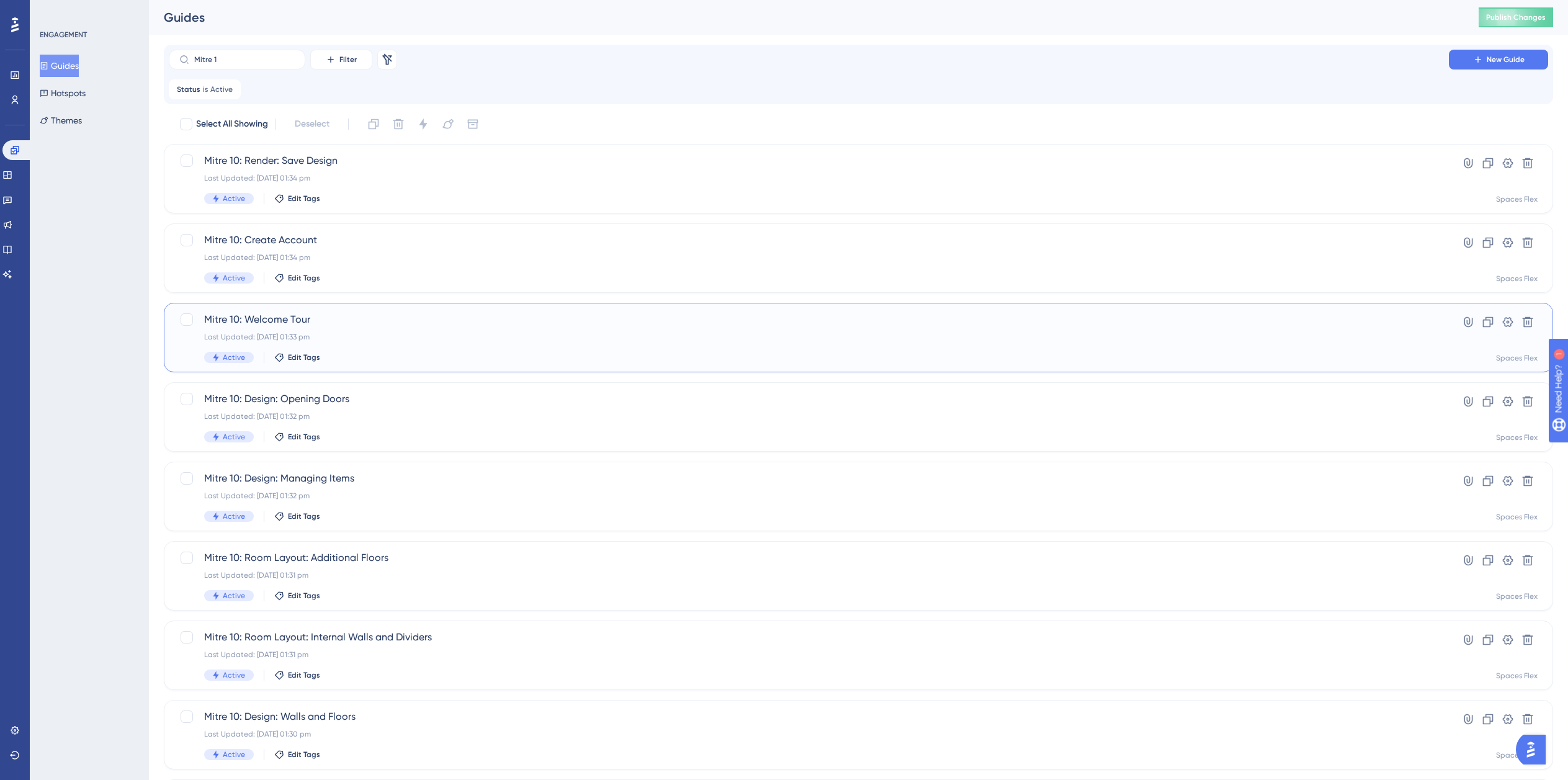
drag, startPoint x: 266, startPoint y: 317, endPoint x: 185, endPoint y: 309, distance: 81.4
click at [185, 309] on div "Mitre 10: Welcome Tour Last Updated: 05 Sept 2025 01:33 pm Active Edit Tags Hyp…" at bounding box center [859, 337] width 1389 height 69
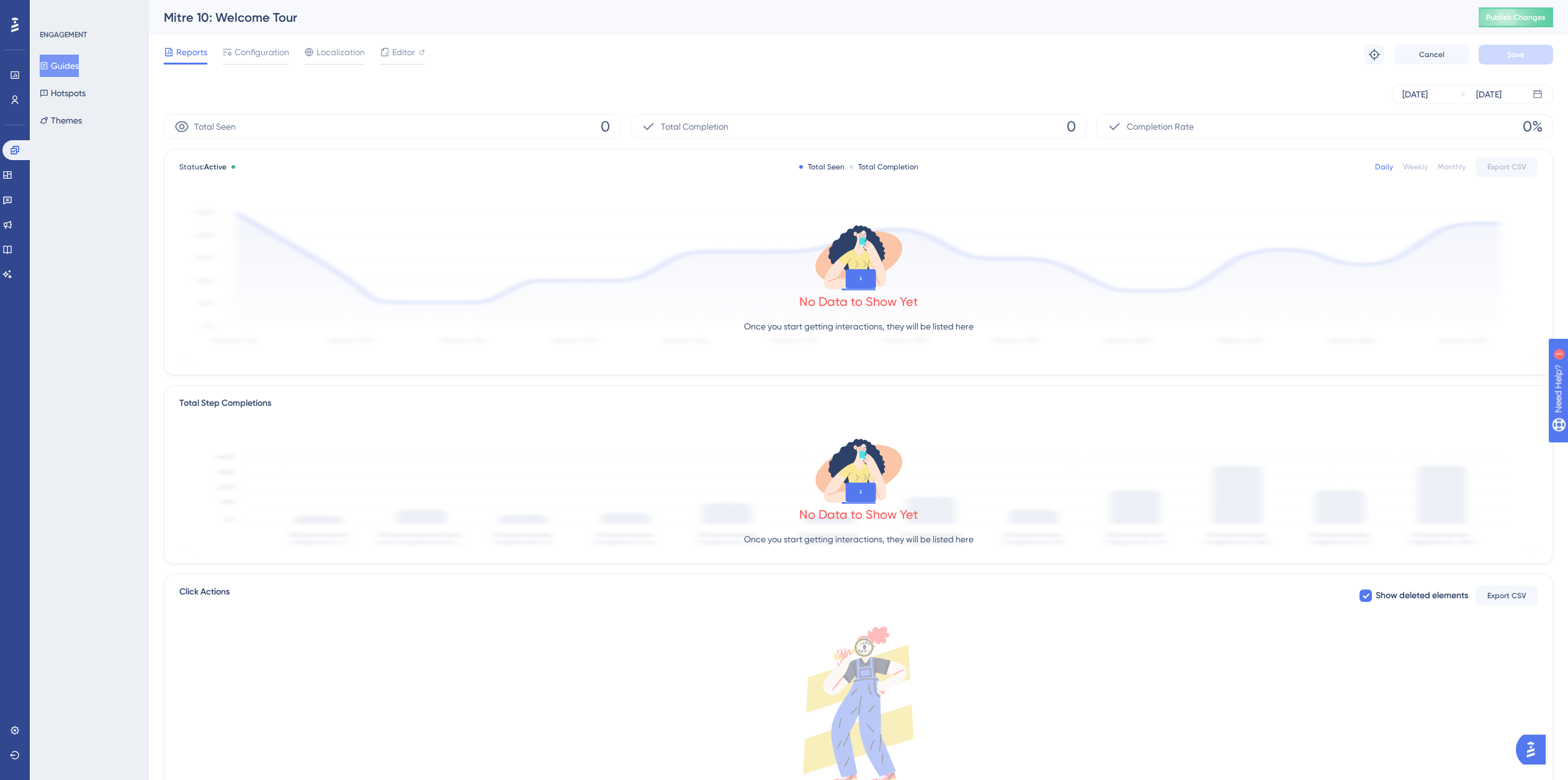
click at [268, 65] on div "Reports Configuration Localization Editor Troubleshoot Cancel Save" at bounding box center [859, 55] width 1389 height 39
click at [269, 56] on span "Configuration" at bounding box center [261, 52] width 55 height 15
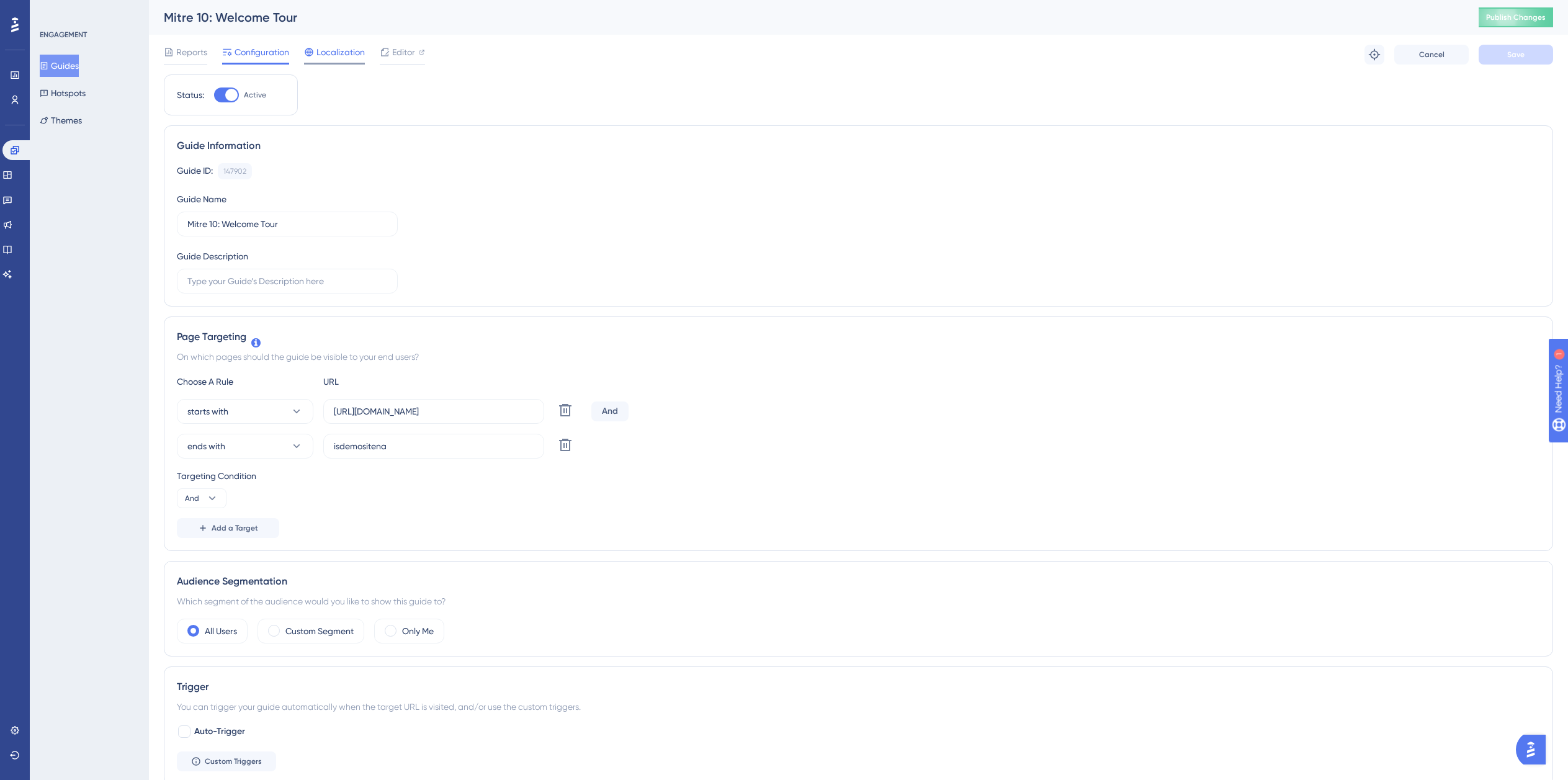
click at [342, 47] on span "Localization" at bounding box center [341, 52] width 48 height 15
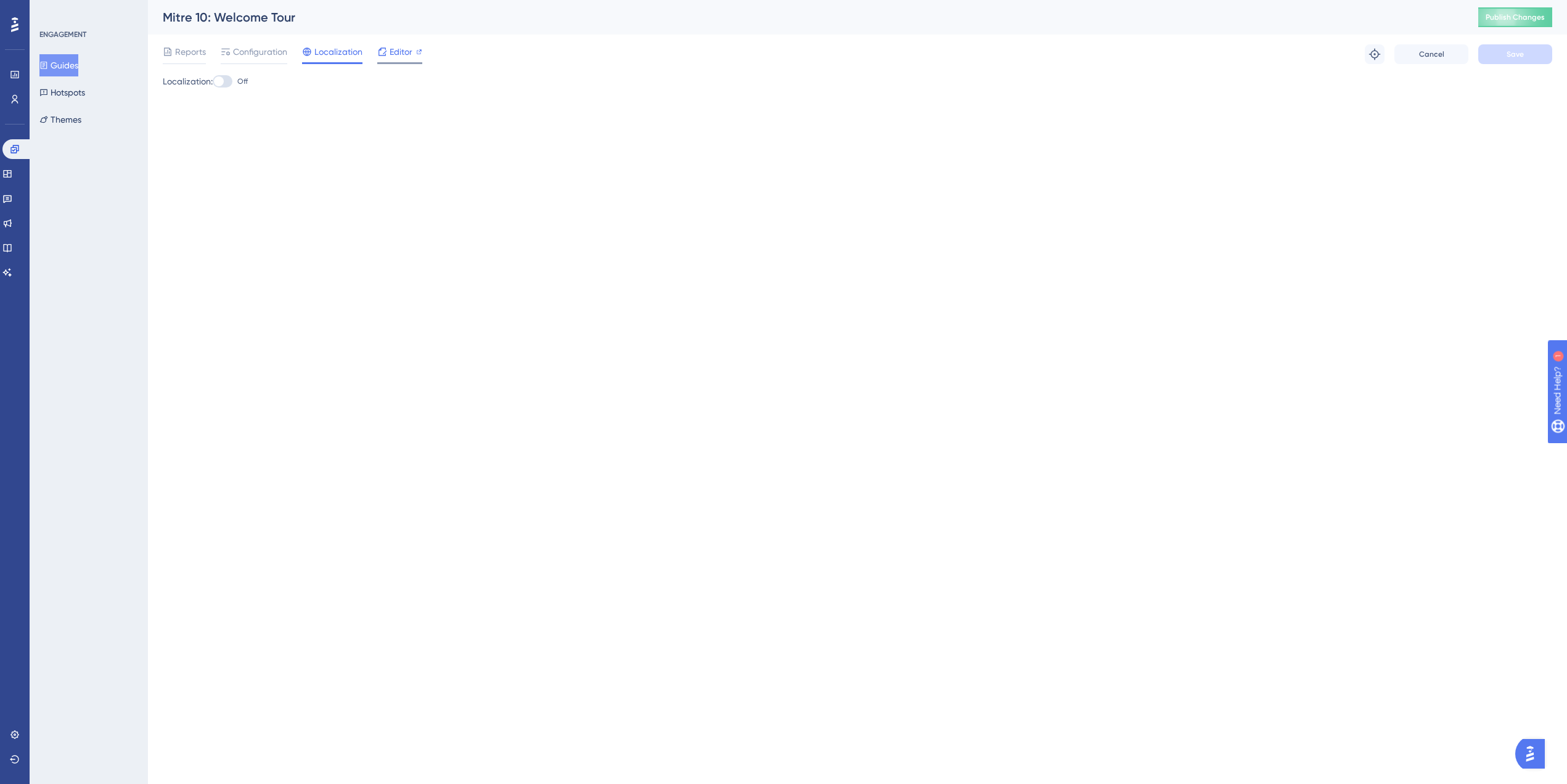
click at [392, 53] on span "Editor" at bounding box center [401, 51] width 22 height 14
click at [258, 46] on span "Configuration" at bounding box center [259, 51] width 54 height 14
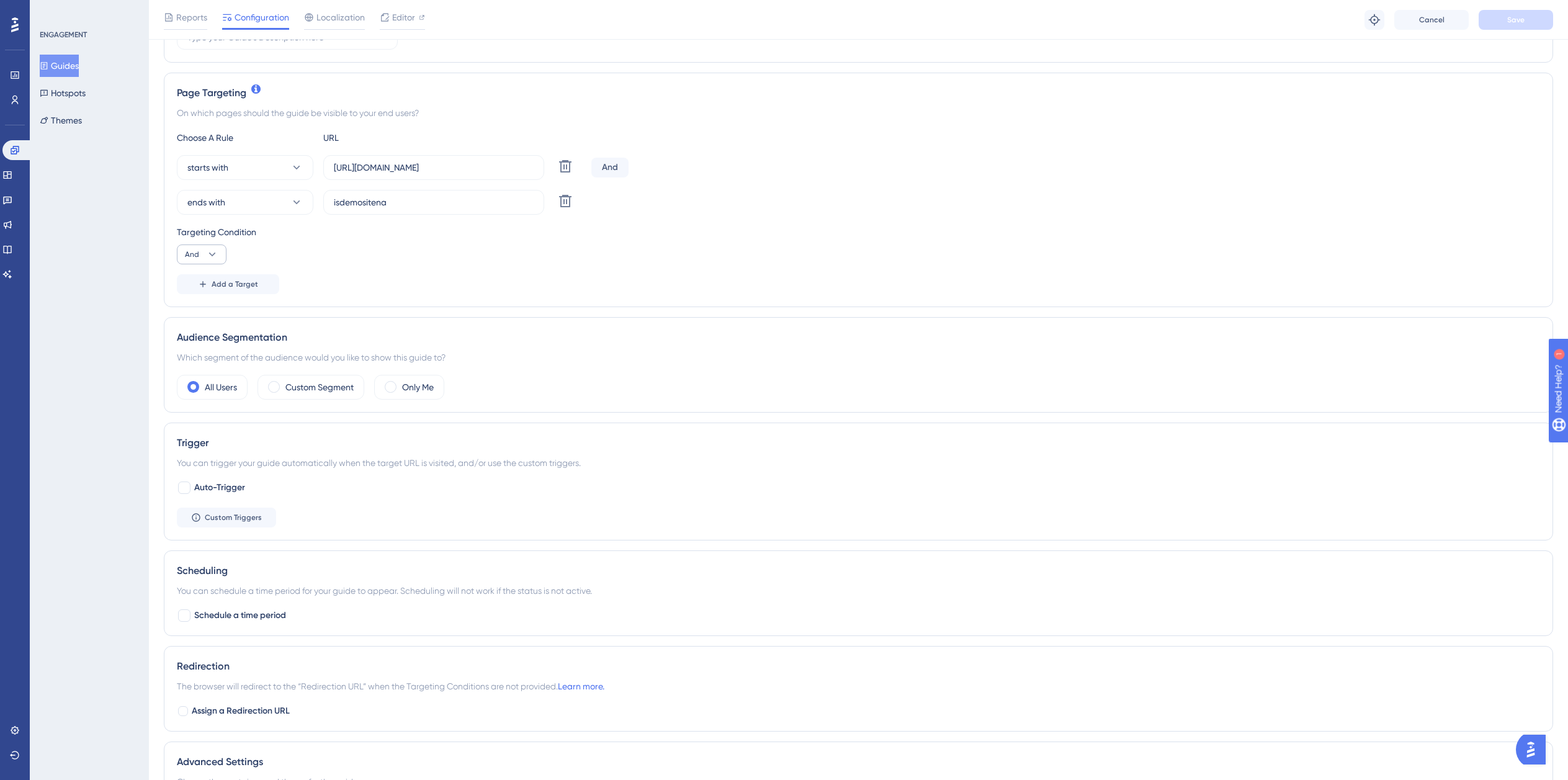
scroll to position [248, 0]
click at [196, 250] on span "And" at bounding box center [192, 255] width 15 height 10
click at [198, 250] on span "And" at bounding box center [192, 255] width 15 height 10
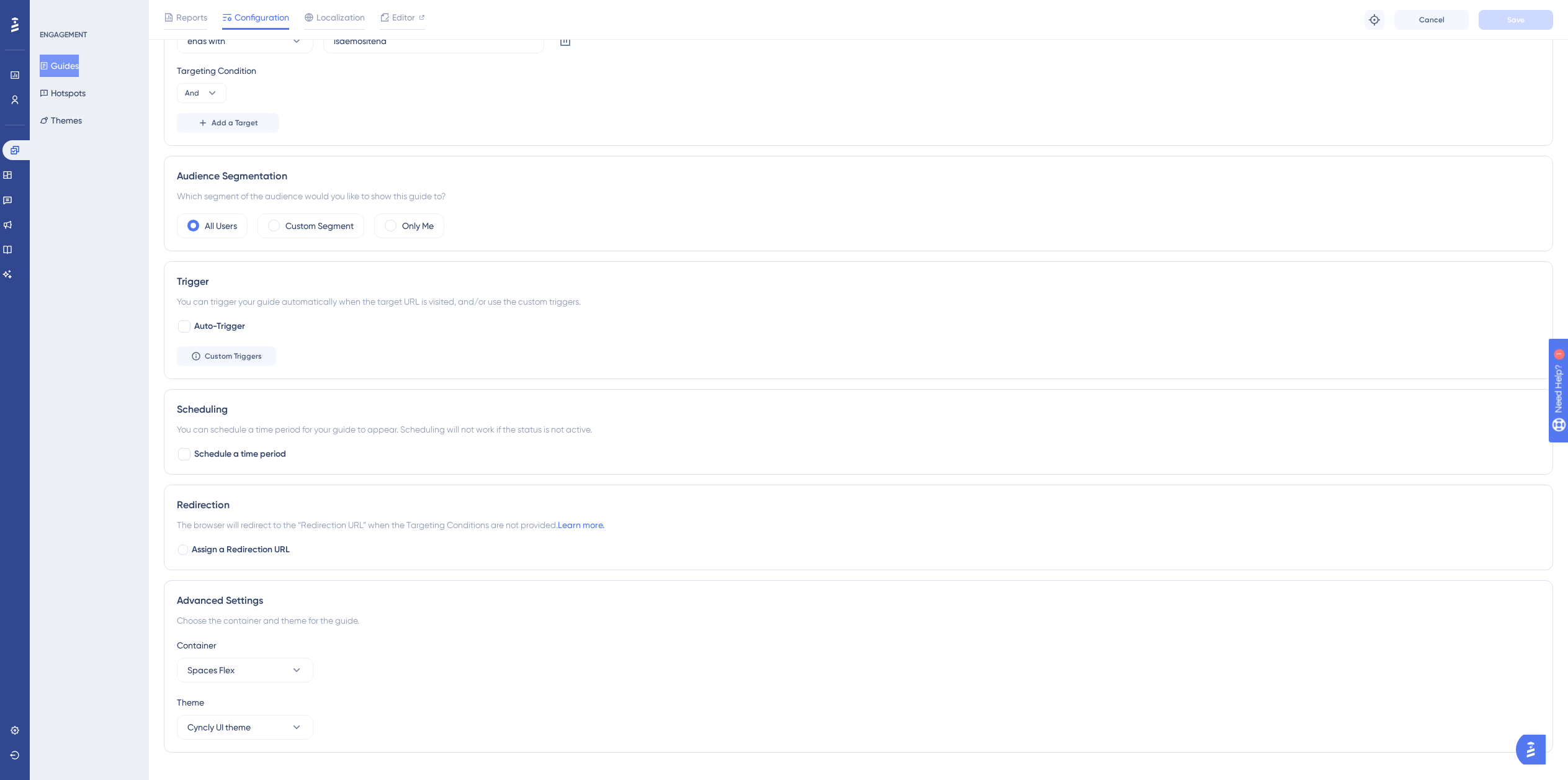
scroll to position [0, 0]
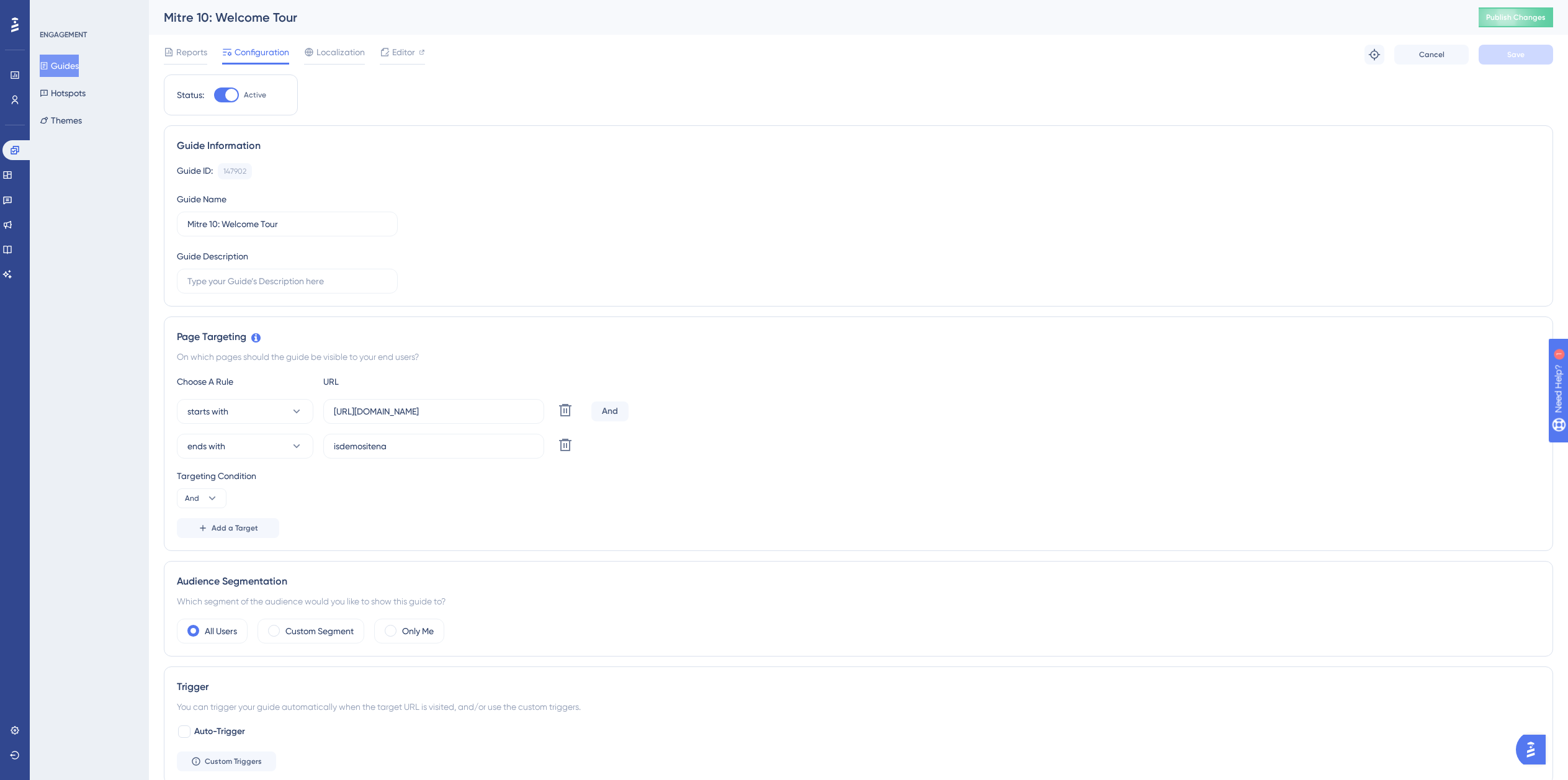
click at [67, 64] on button "Guides" at bounding box center [59, 66] width 39 height 23
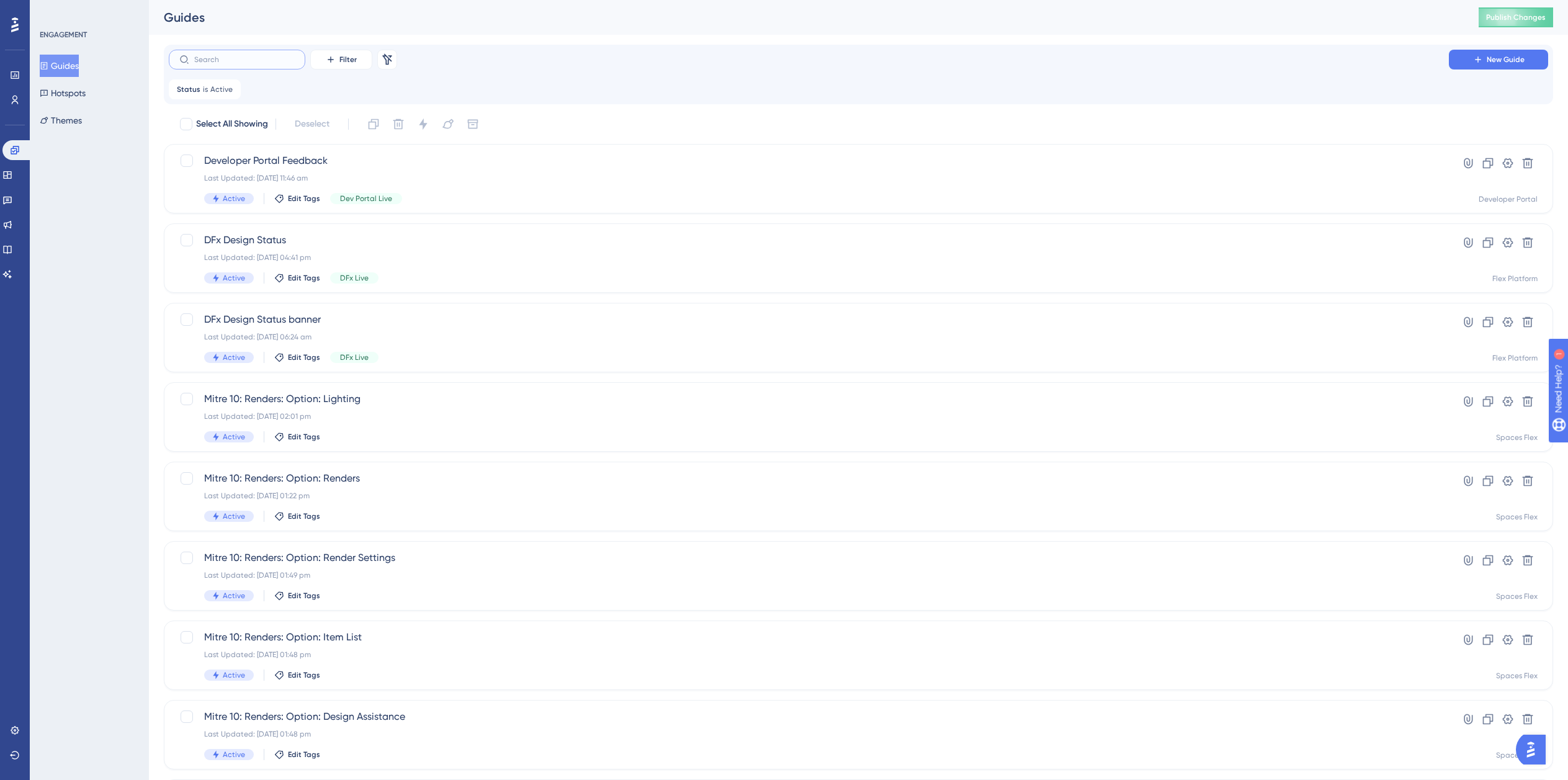
click at [260, 61] on input "text" at bounding box center [244, 60] width 101 height 9
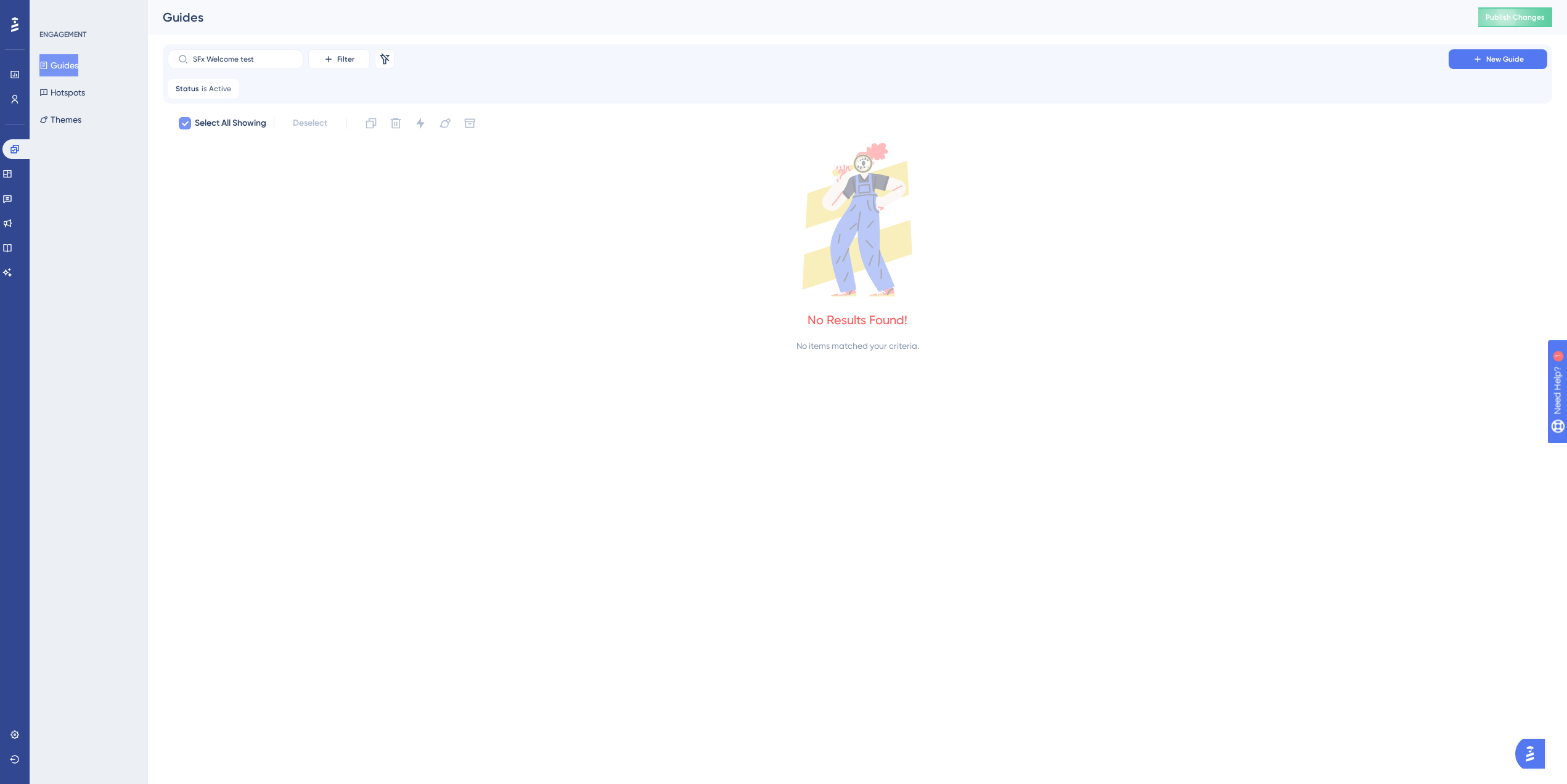
click at [208, 125] on span "Select All Showing" at bounding box center [230, 123] width 72 height 14
click at [188, 123] on icon at bounding box center [185, 124] width 7 height 5
click at [189, 86] on span "Status" at bounding box center [187, 89] width 23 height 10
click at [226, 88] on icon at bounding box center [230, 88] width 7 height 7
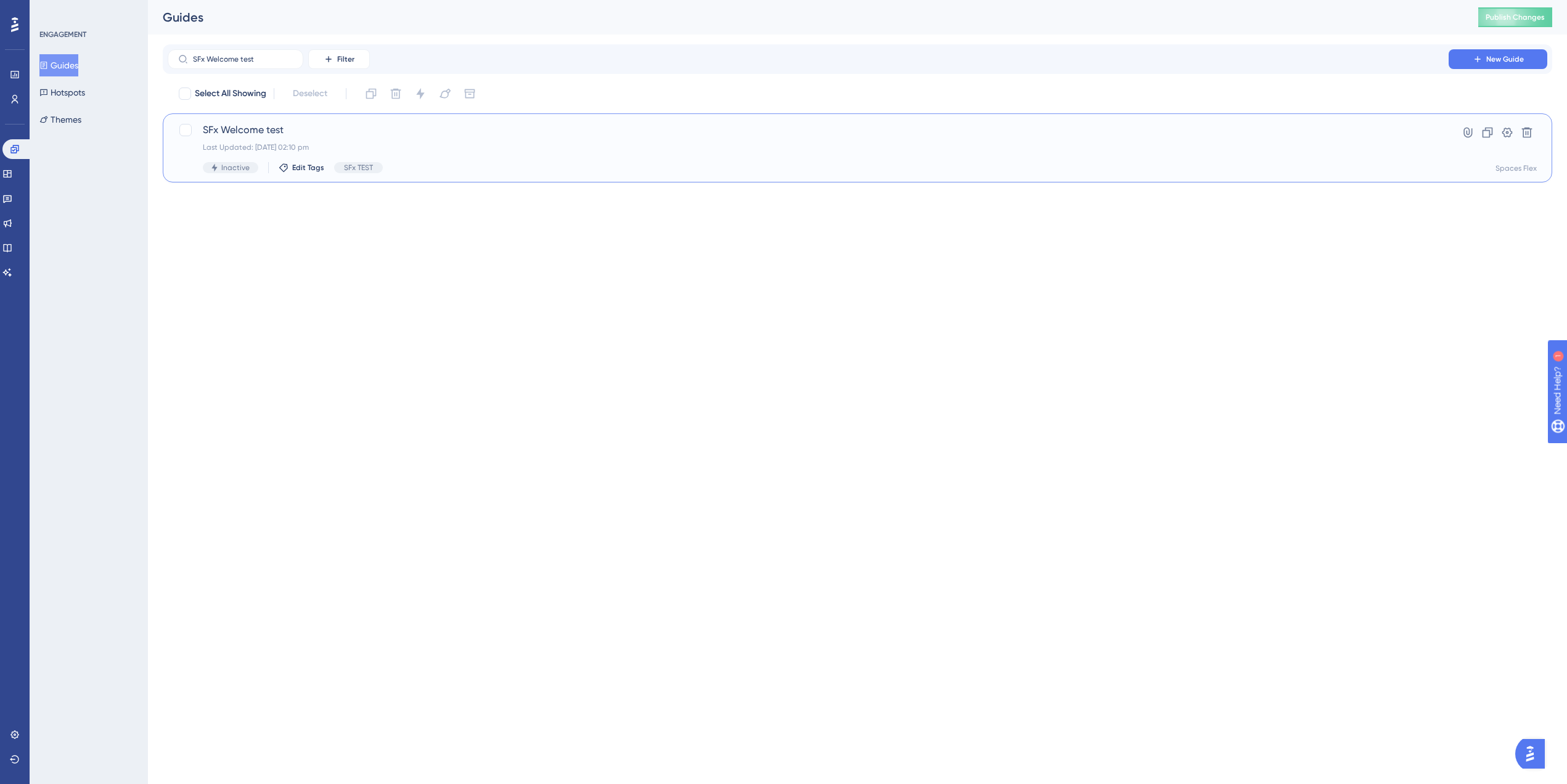
click at [328, 137] on span "SFx Welcome test" at bounding box center [808, 130] width 1210 height 14
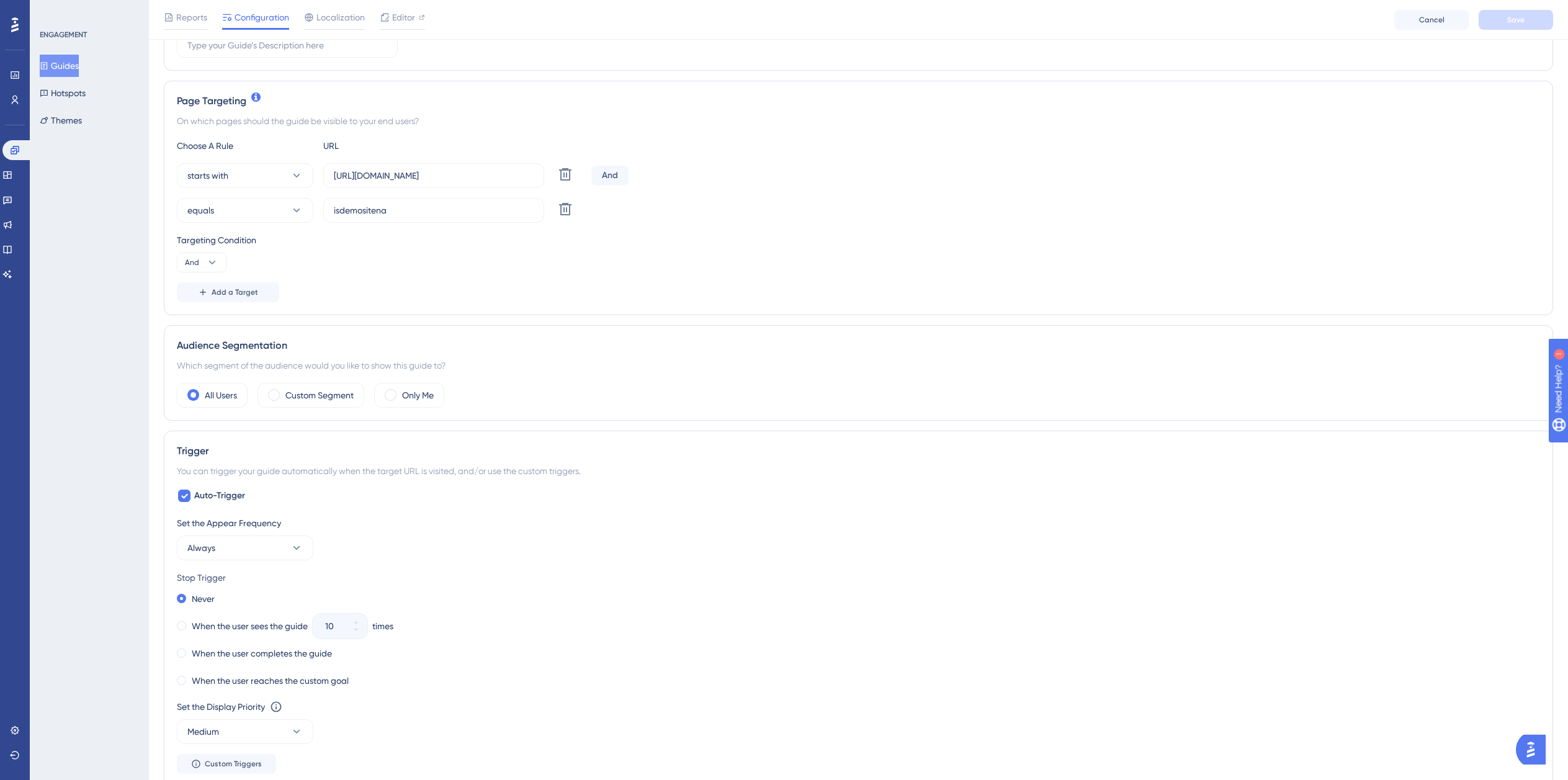
scroll to position [372, 0]
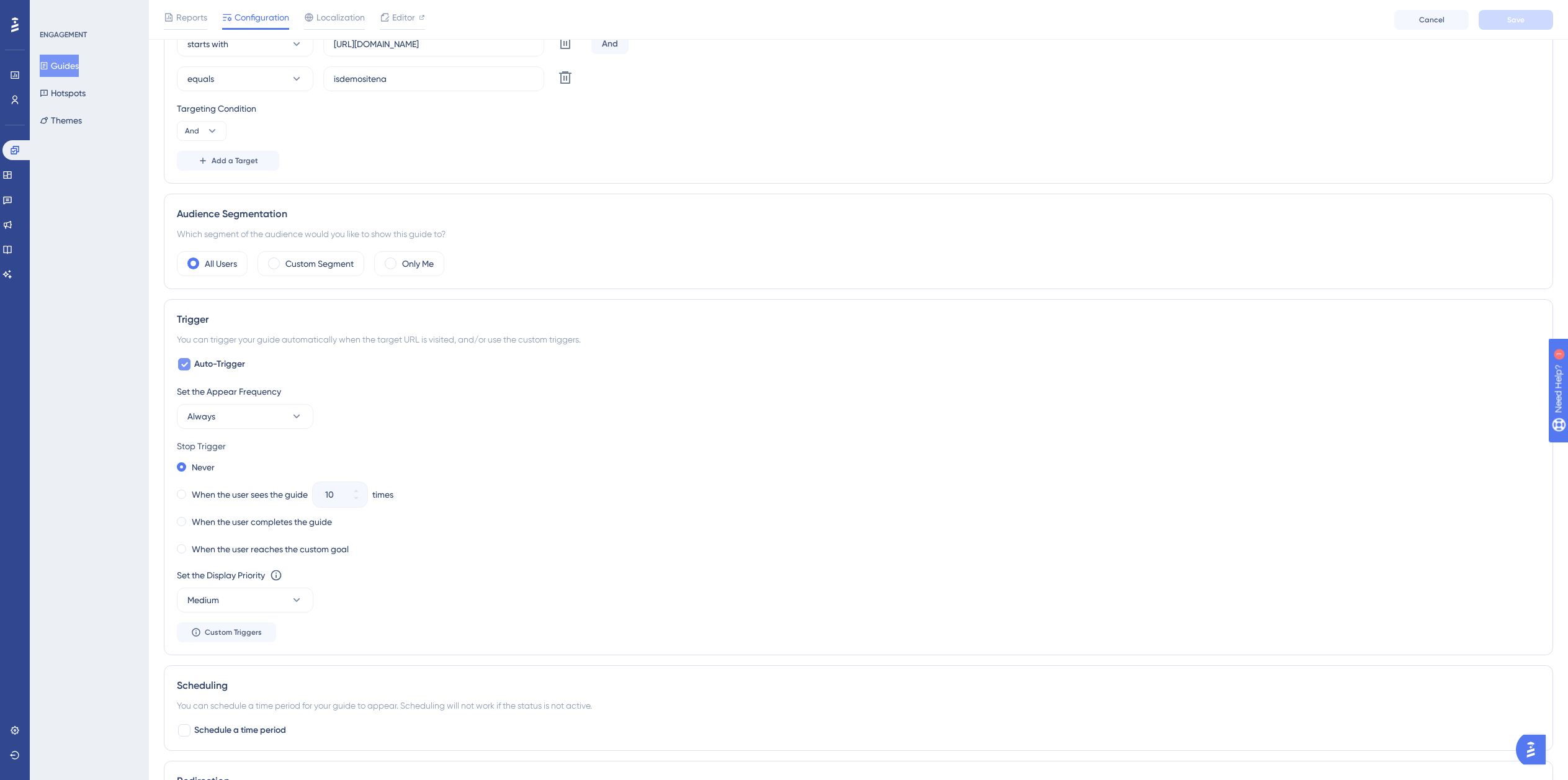
click at [212, 363] on span "Auto-Trigger" at bounding box center [220, 364] width 51 height 15
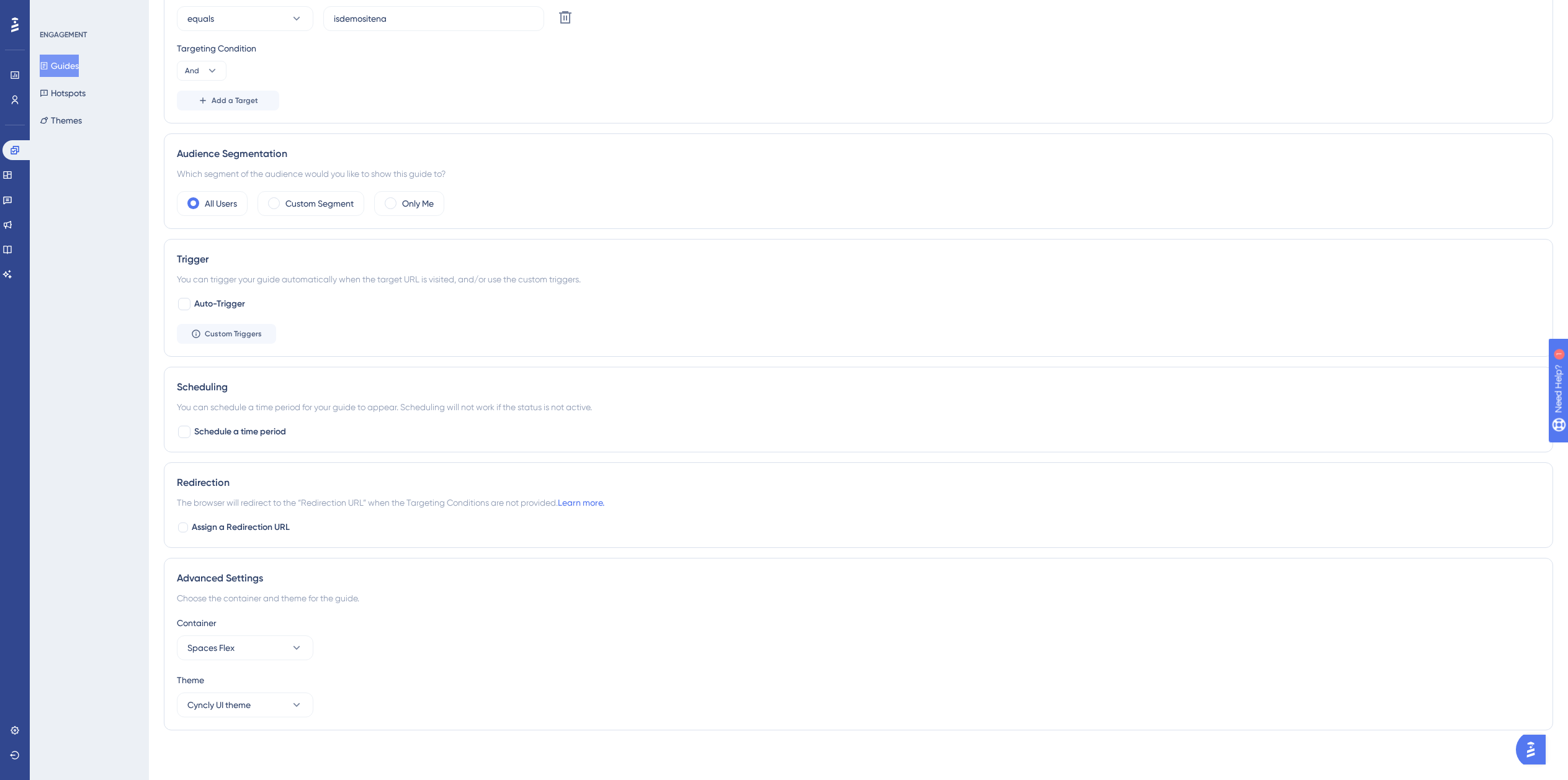
scroll to position [0, 0]
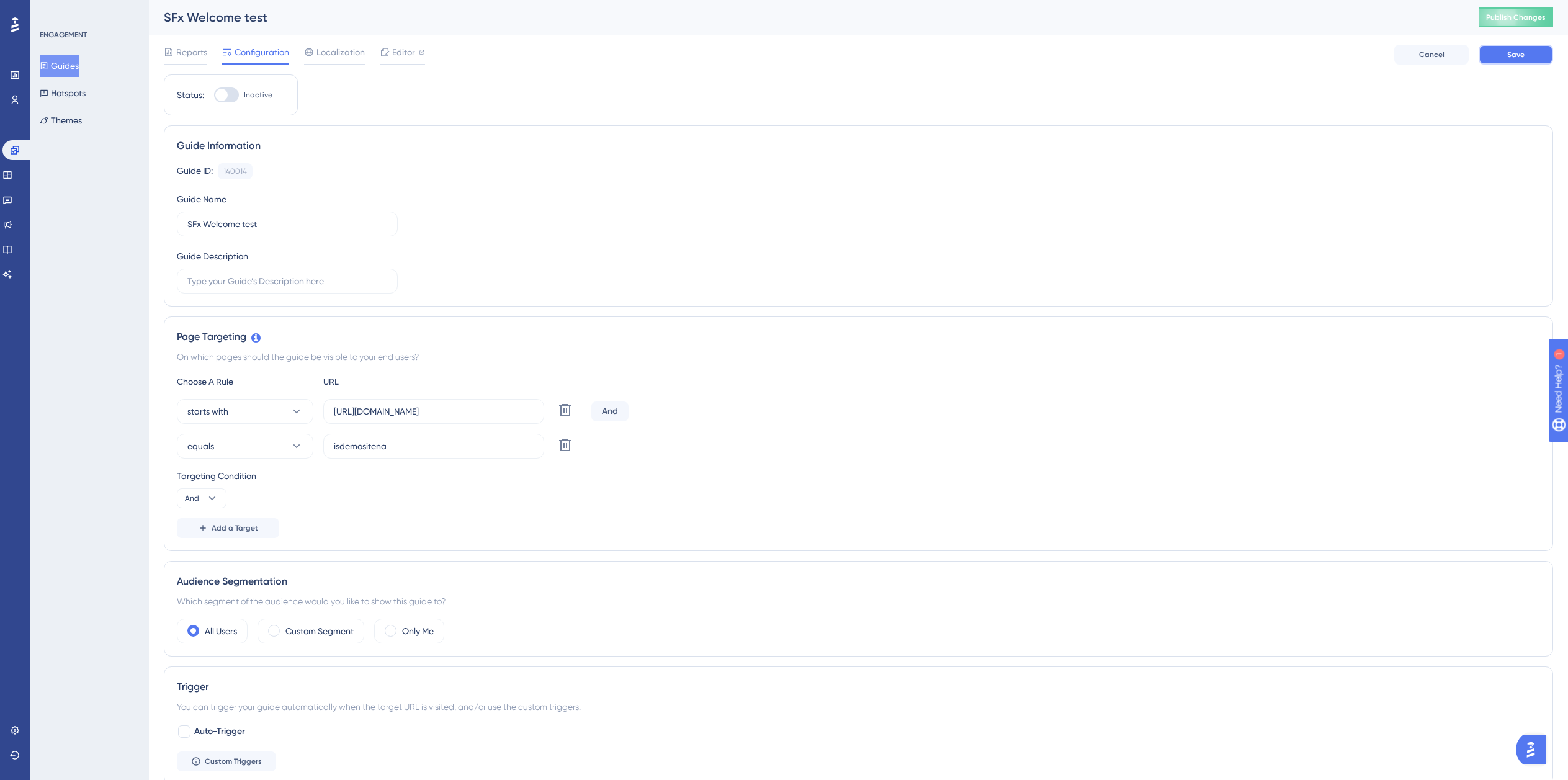
click at [1496, 51] on button "Save" at bounding box center [1516, 54] width 74 height 20
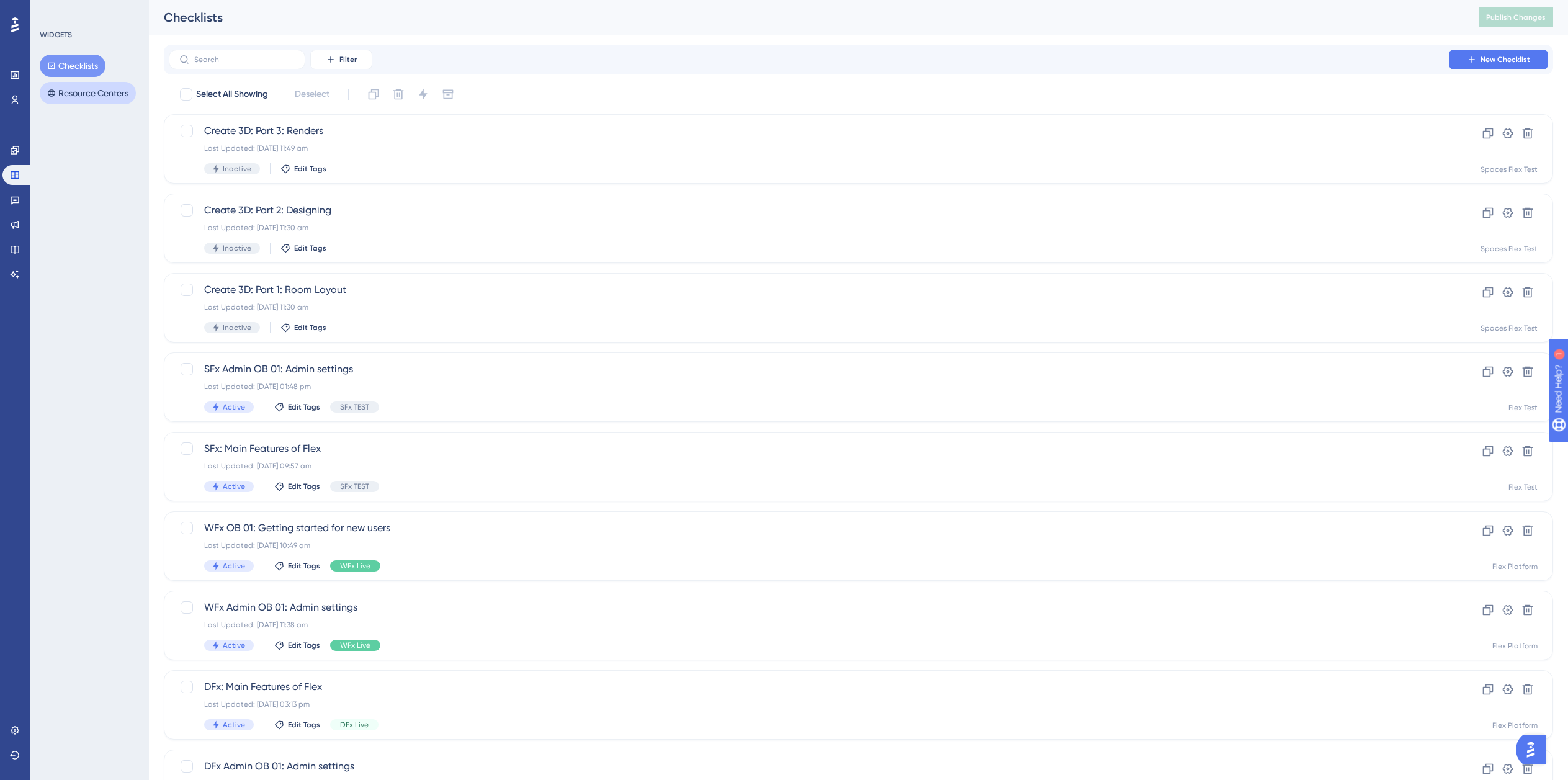
click at [88, 93] on button "Resource Centers" at bounding box center [88, 93] width 96 height 23
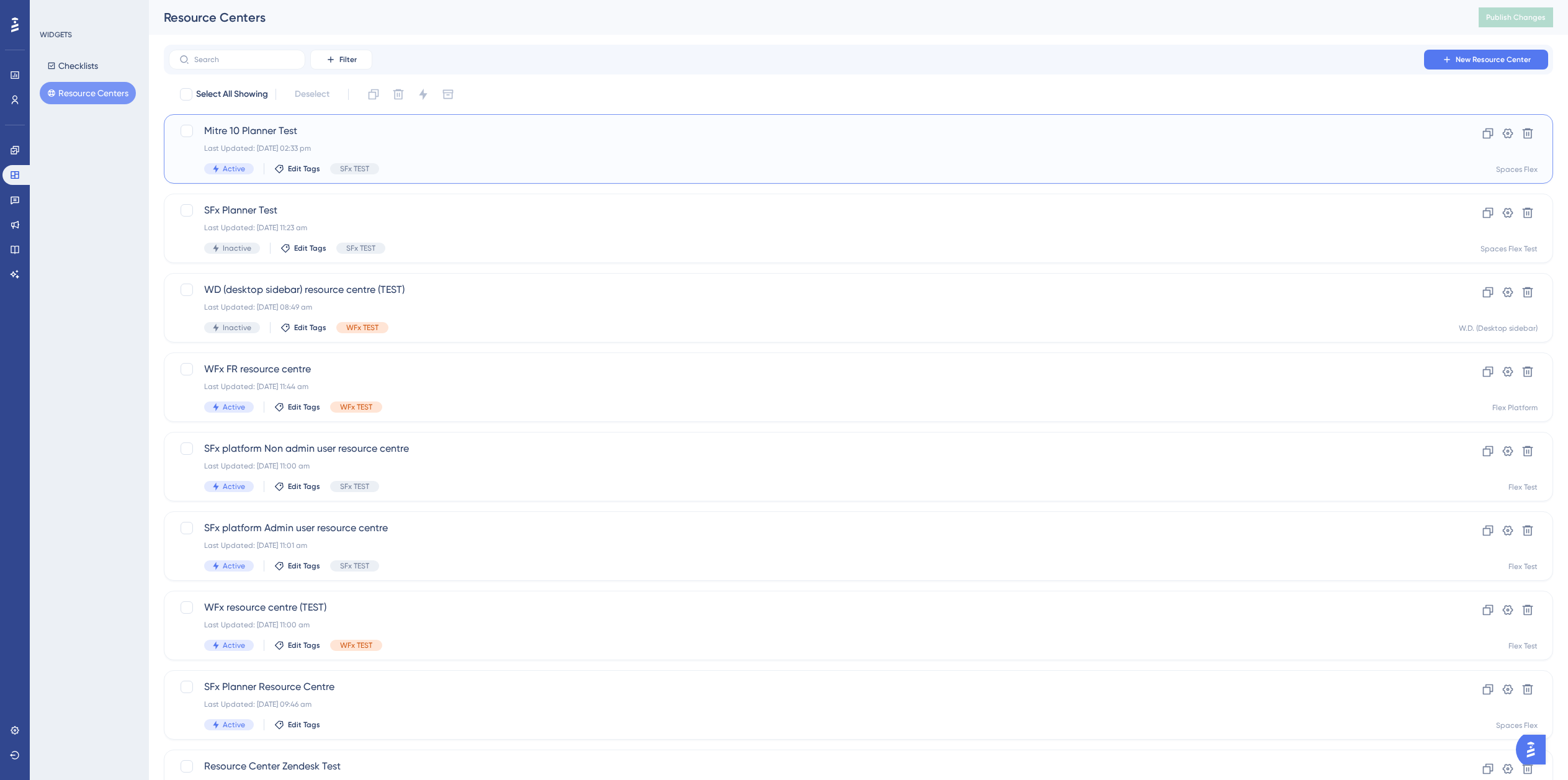
click at [393, 125] on span "Mitre 10 Planner Test" at bounding box center [809, 131] width 1210 height 15
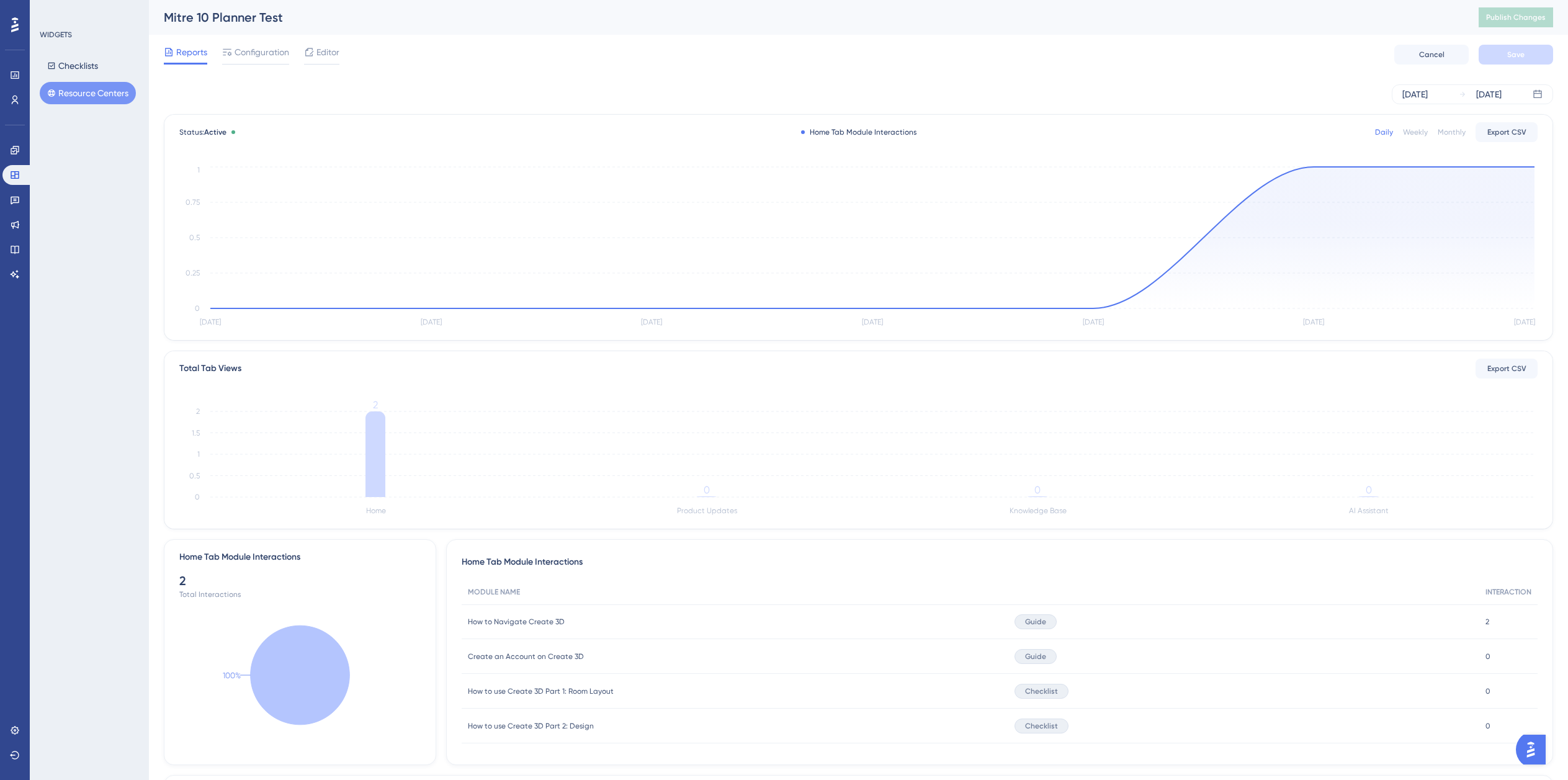
click at [85, 93] on button "Resource Centers" at bounding box center [88, 93] width 96 height 23
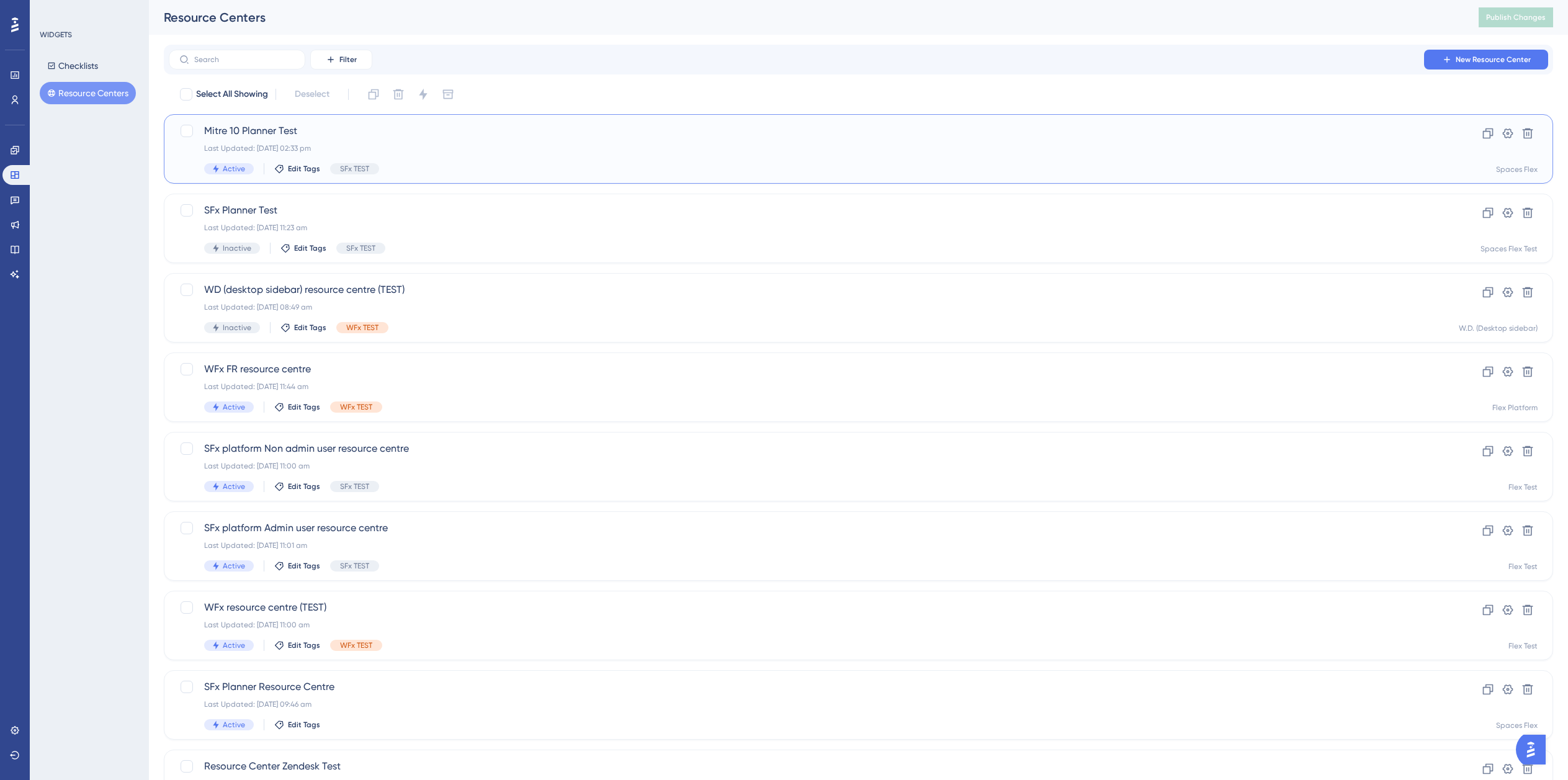
click at [326, 131] on span "Mitre 10 Planner Test" at bounding box center [809, 131] width 1210 height 15
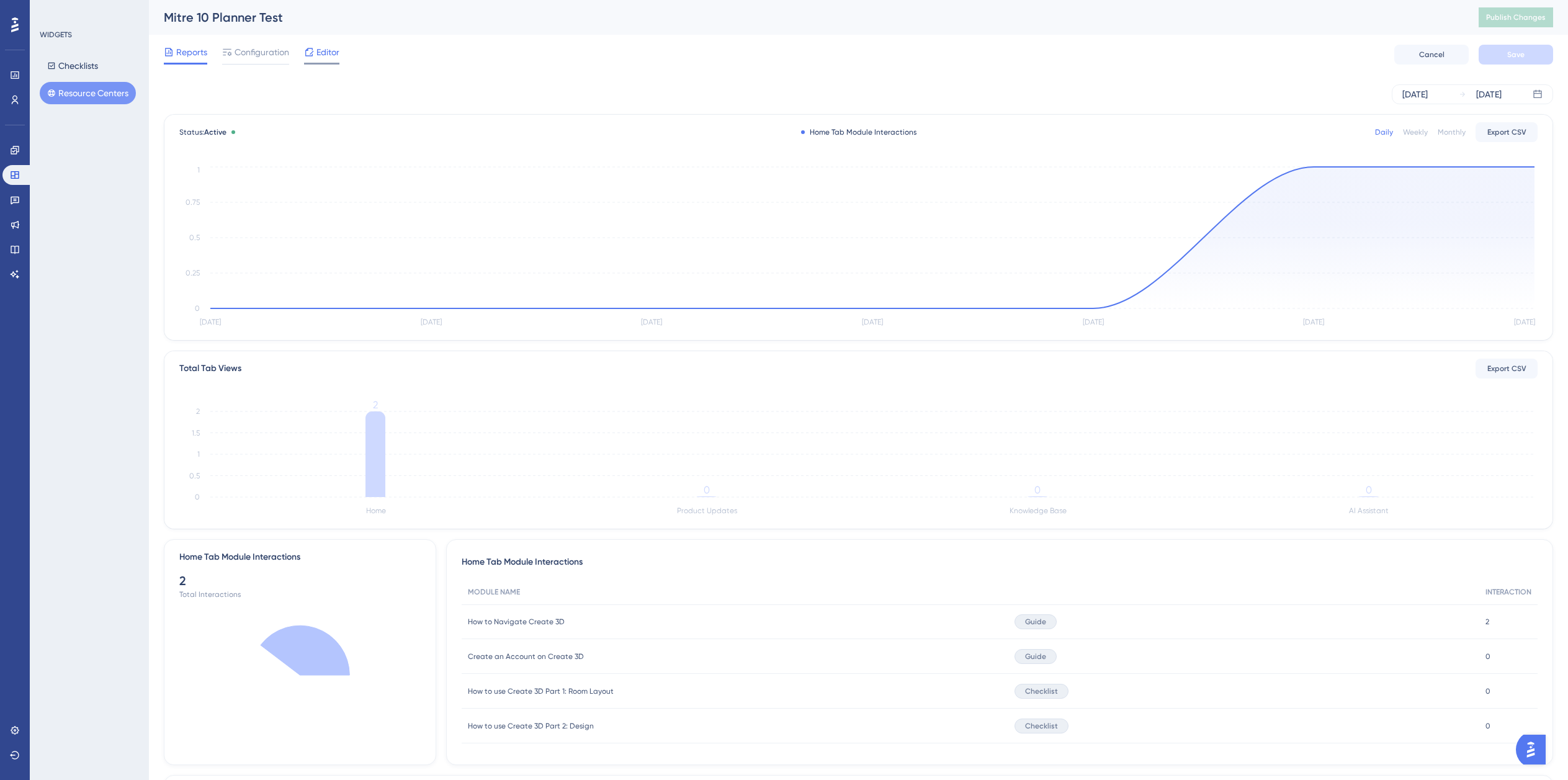
click at [319, 53] on span "Editor" at bounding box center [328, 52] width 23 height 15
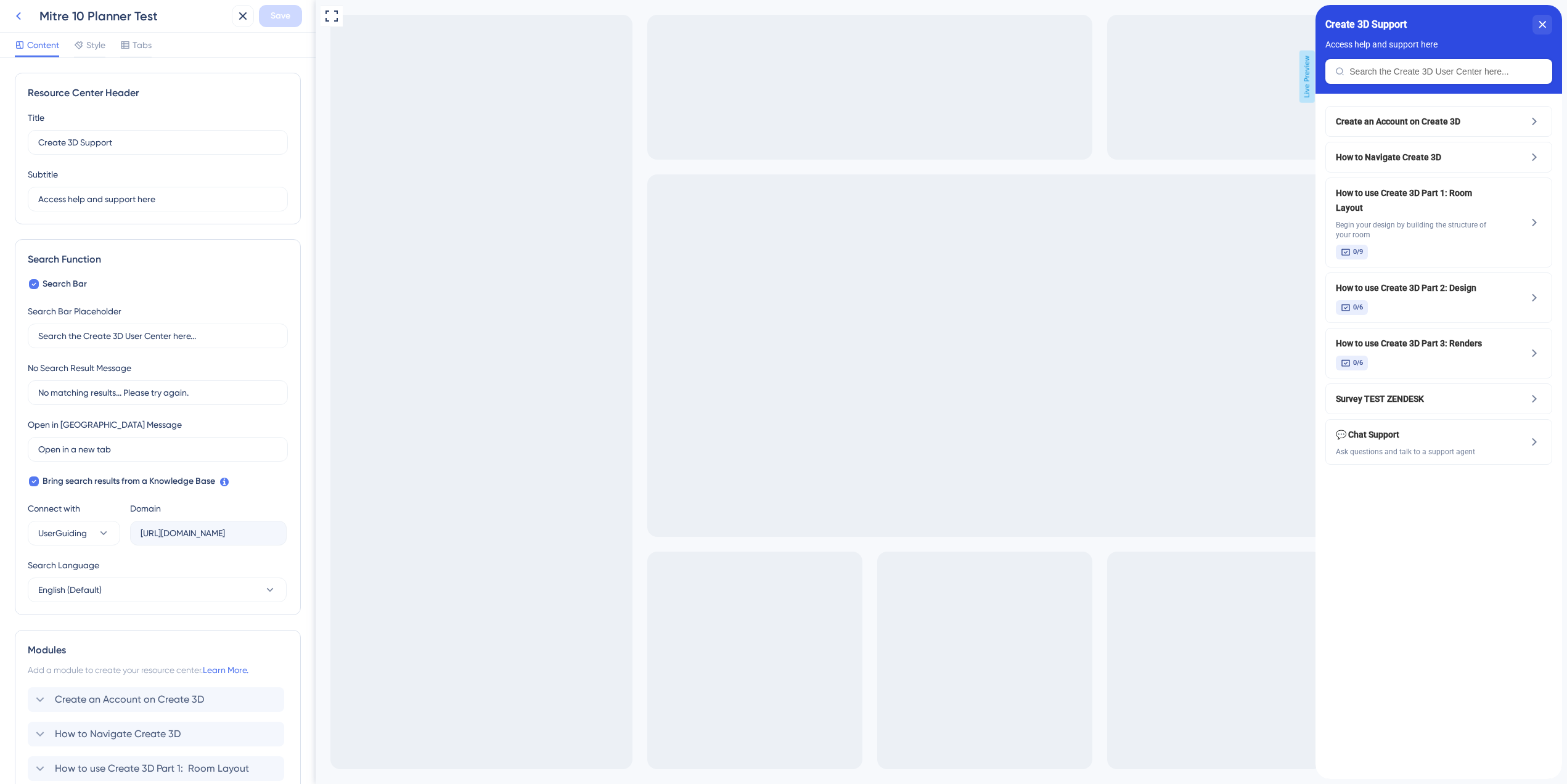
click at [9, 16] on button at bounding box center [18, 16] width 22 height 22
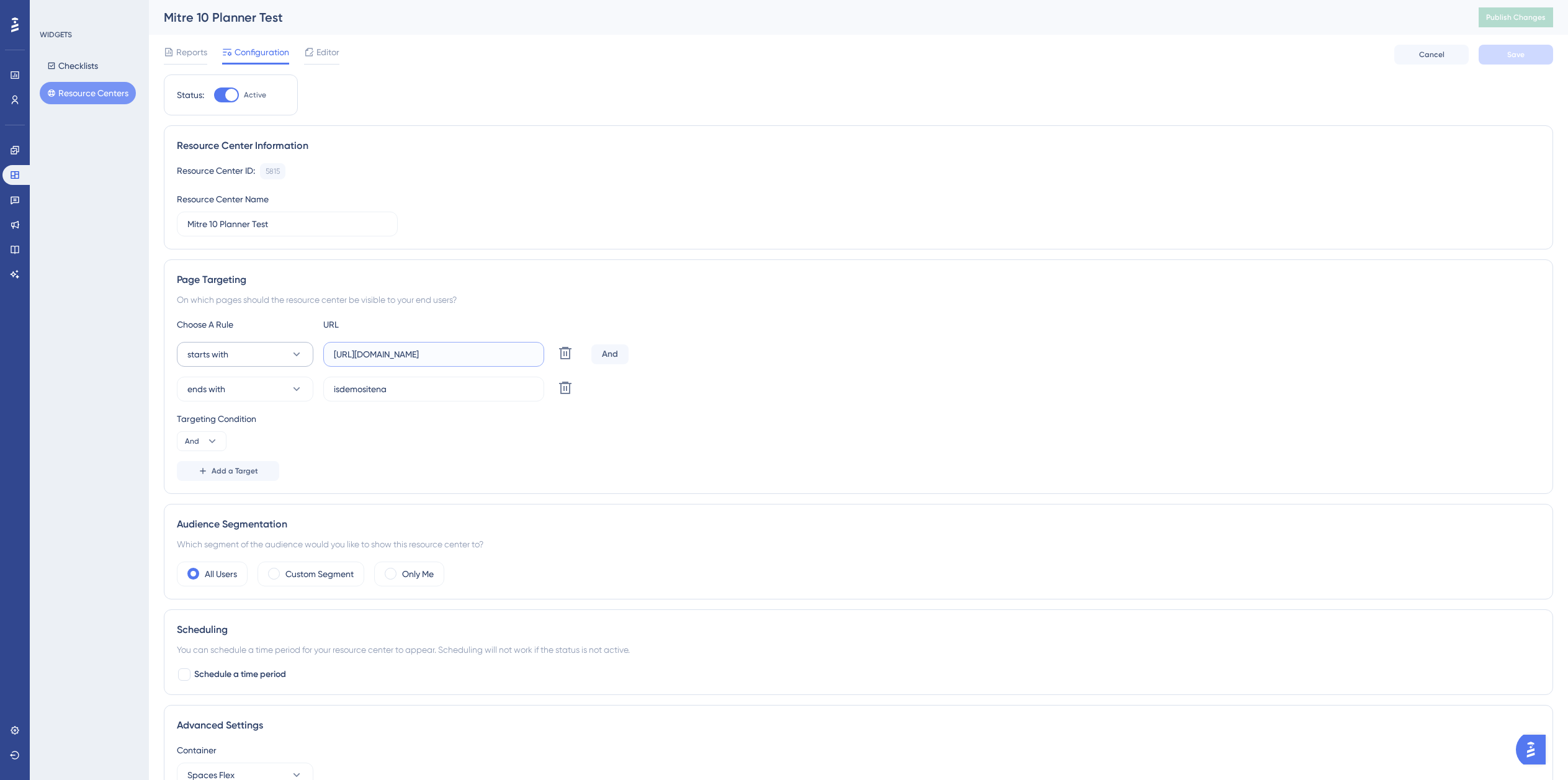
drag, startPoint x: 521, startPoint y: 354, endPoint x: 180, endPoint y: 354, distance: 341.0
click at [180, 354] on div "starts with https://dev-planner.cyncly-idealspaces.net/ Delete" at bounding box center [381, 355] width 409 height 25
drag, startPoint x: 405, startPoint y: 390, endPoint x: 206, endPoint y: 368, distance: 200.2
click at [206, 368] on div "starts with https://dev-planner.cyncly-idealspaces.net/ Delete And ends with is…" at bounding box center [858, 372] width 1364 height 60
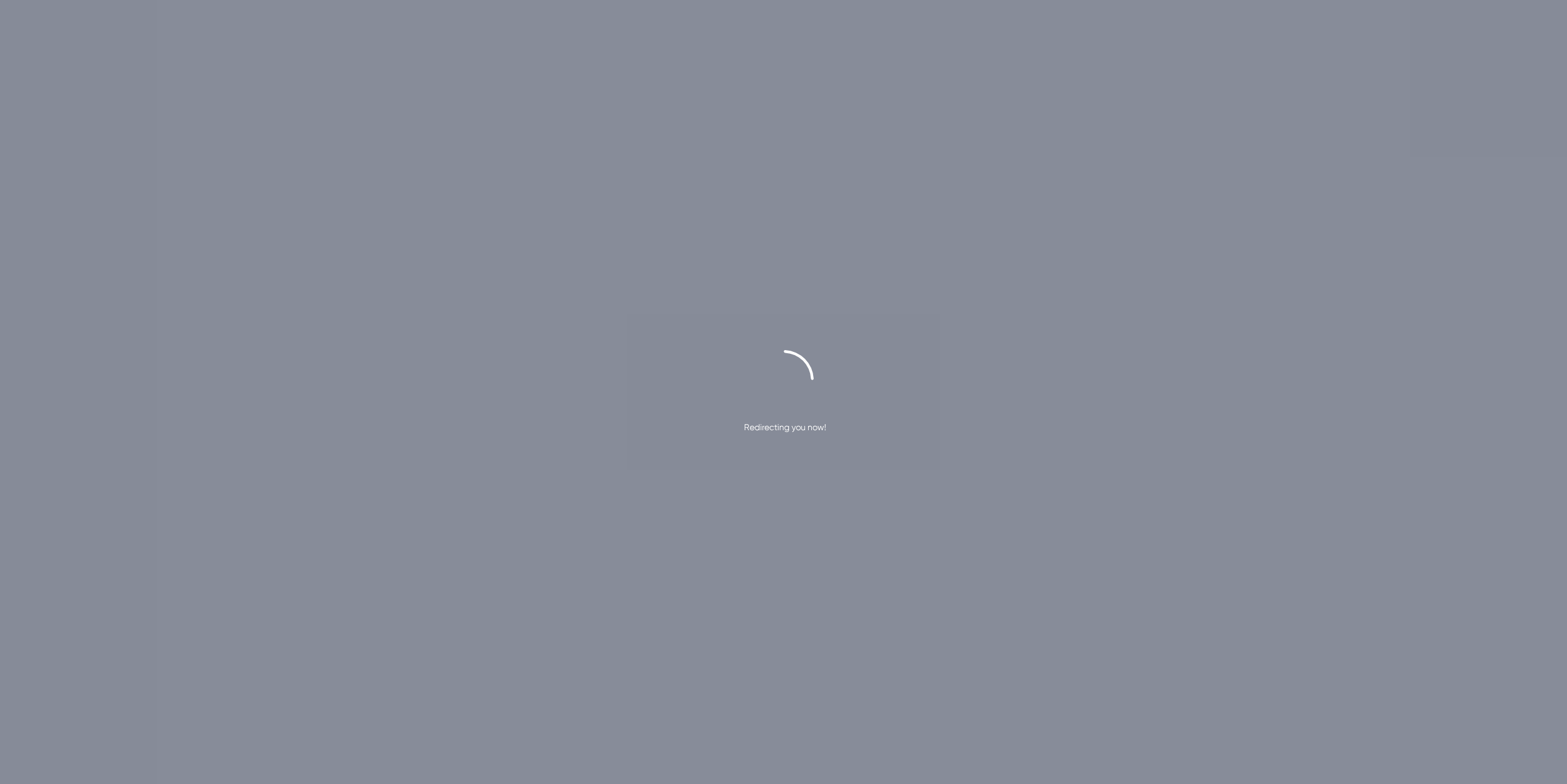
drag, startPoint x: 0, startPoint y: 0, endPoint x: 268, endPoint y: 99, distance: 285.7
click at [268, 99] on div "Redirecting you now!" at bounding box center [784, 392] width 1567 height 784
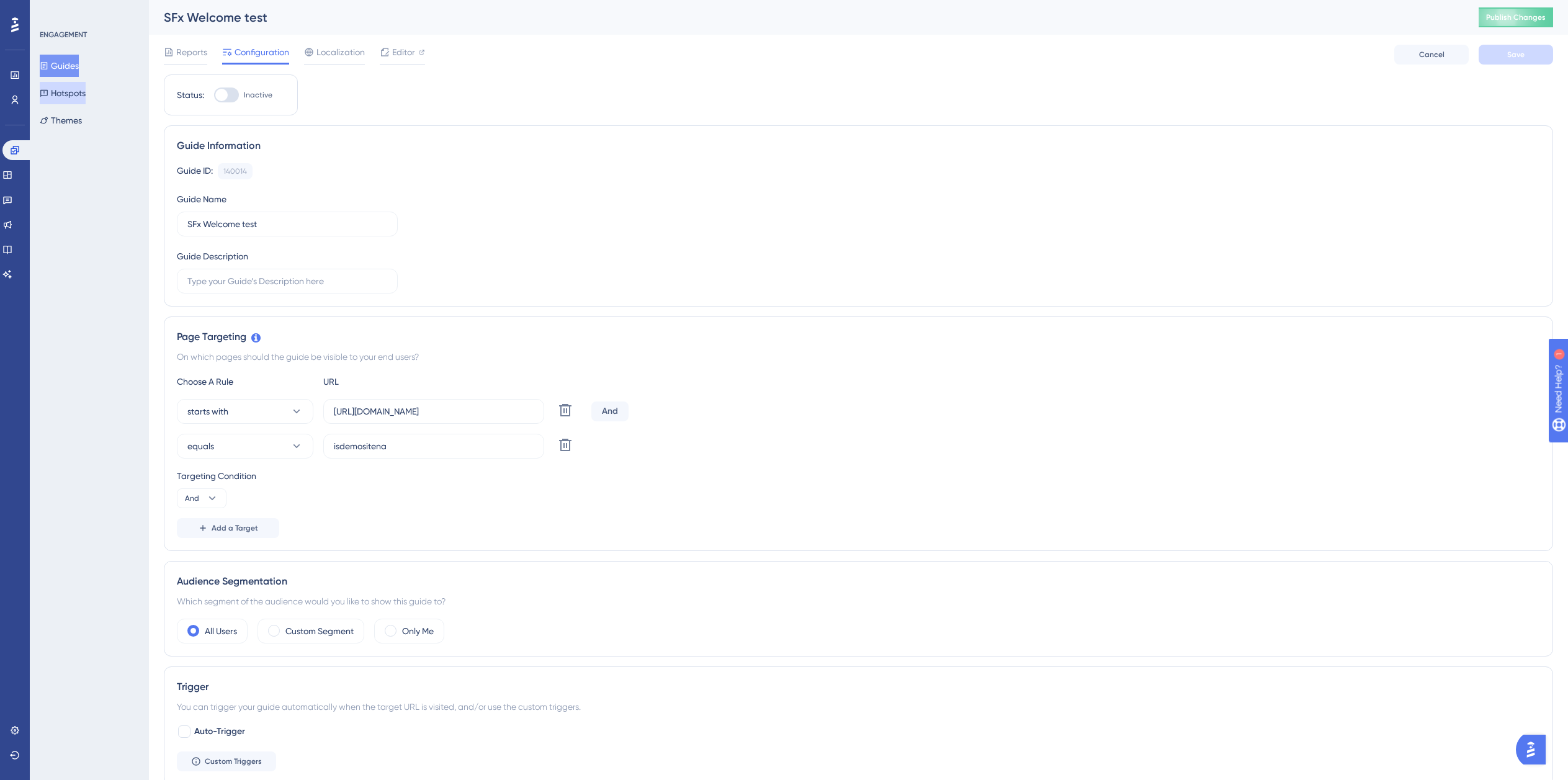
click at [74, 93] on button "Hotspots" at bounding box center [62, 93] width 46 height 23
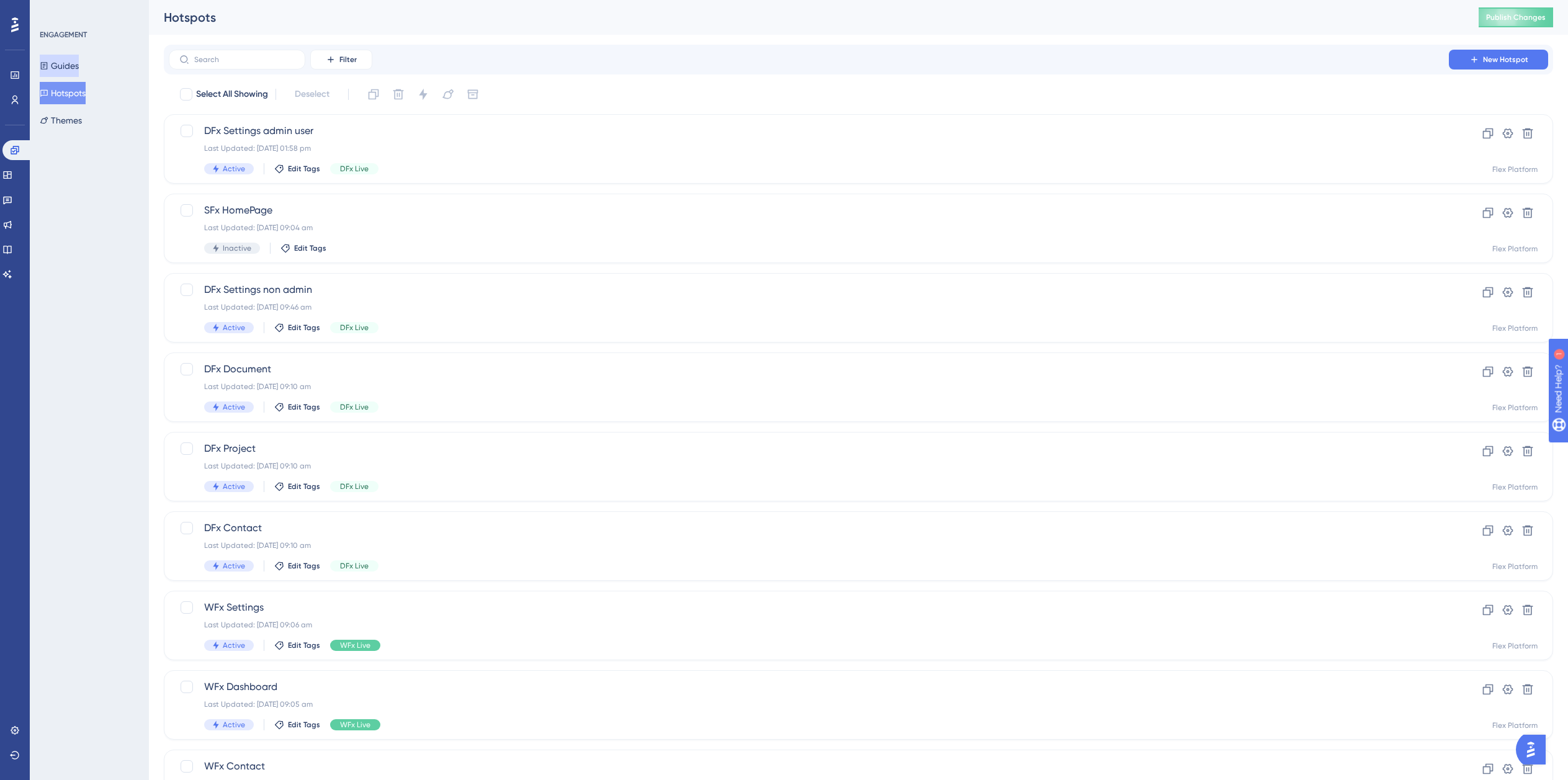
click at [69, 69] on button "Guides" at bounding box center [59, 66] width 39 height 23
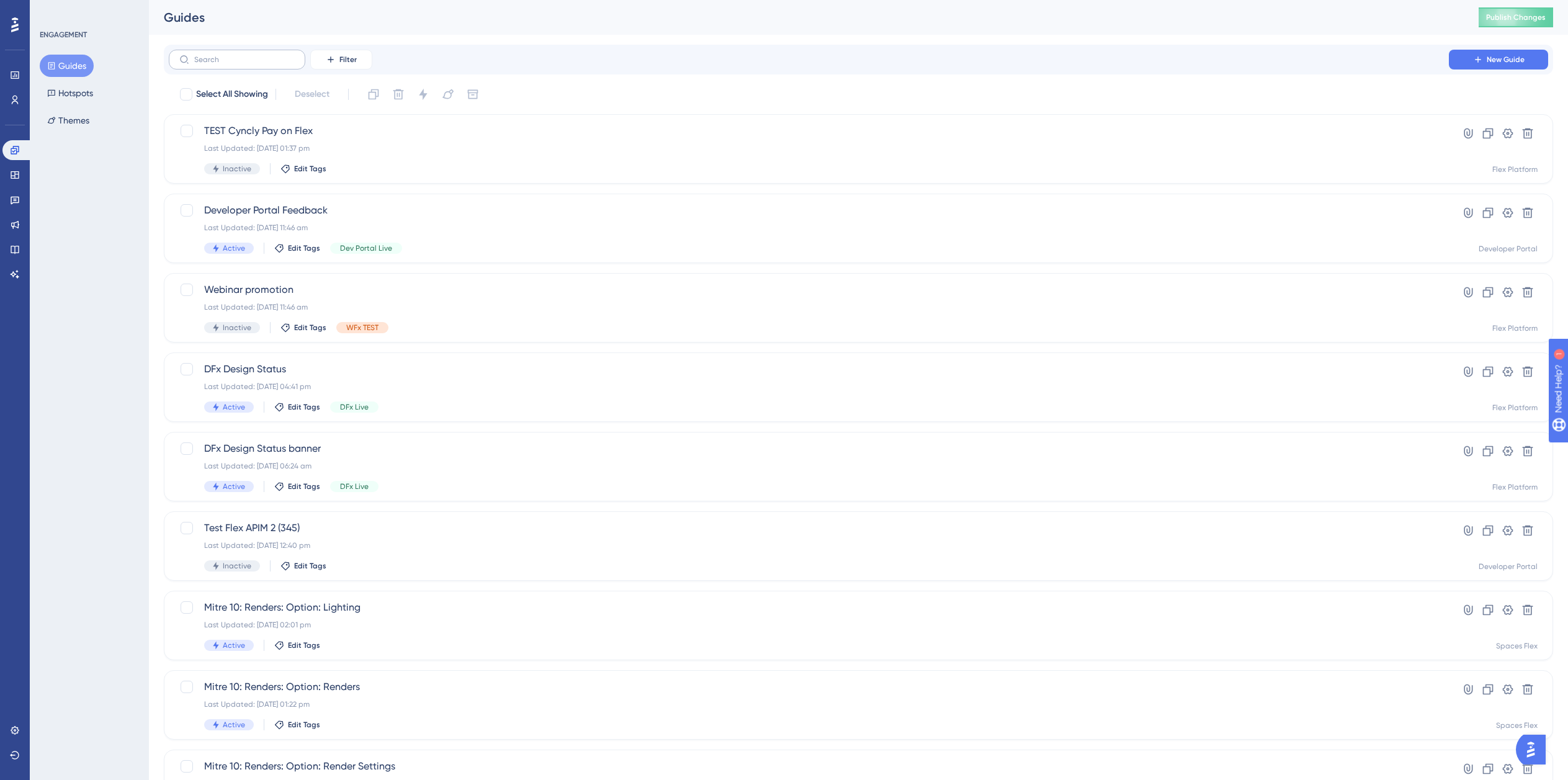
click at [239, 64] on label at bounding box center [236, 59] width 136 height 20
click at [239, 64] on input "text" at bounding box center [244, 60] width 101 height 9
type input "Sp"
checkbox input "true"
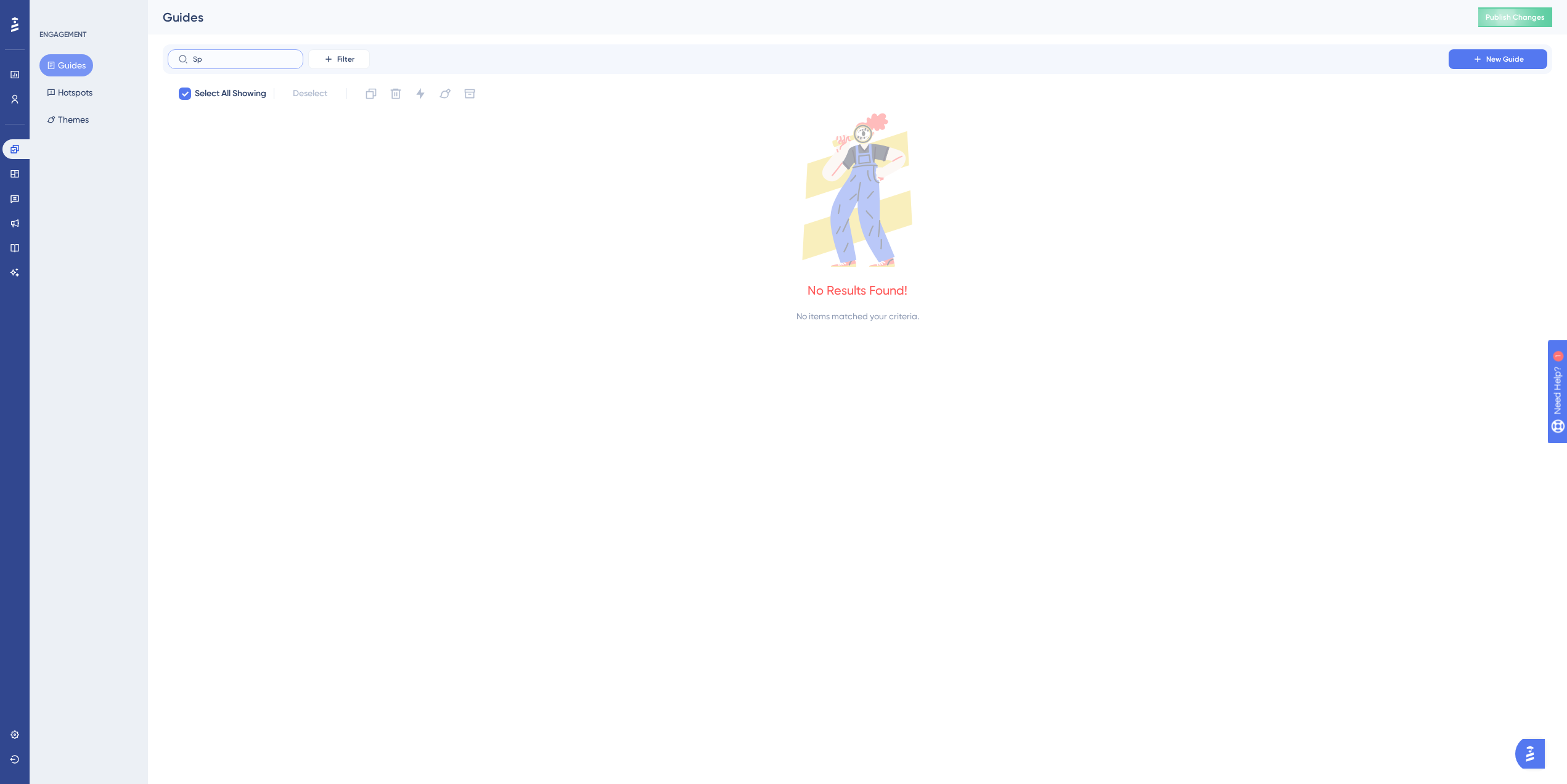
type input "S"
checkbox input "false"
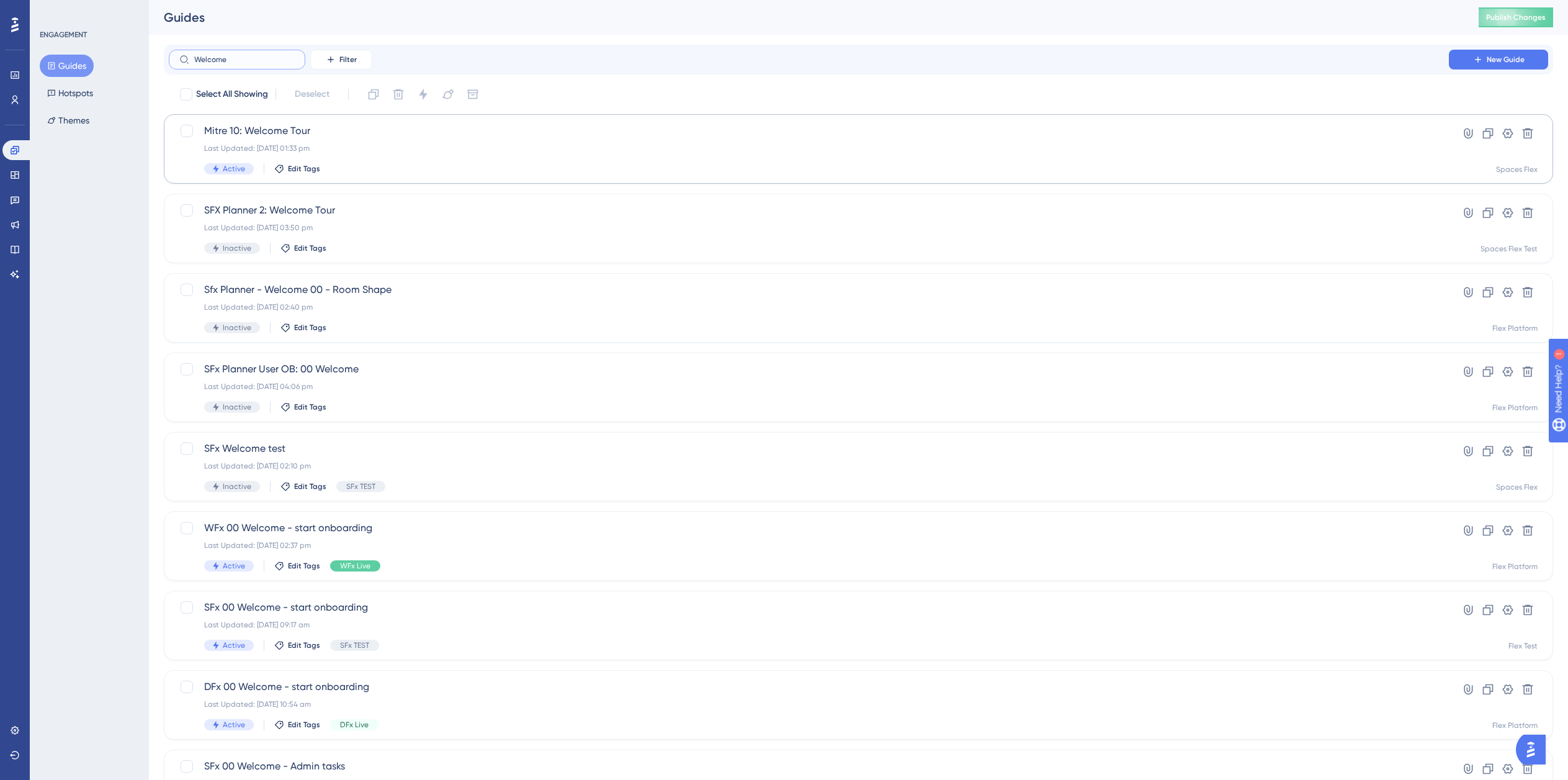
type input "Welcome"
click at [328, 150] on div "Last Updated: 05 Sept 2025 01:33 pm" at bounding box center [809, 148] width 1210 height 10
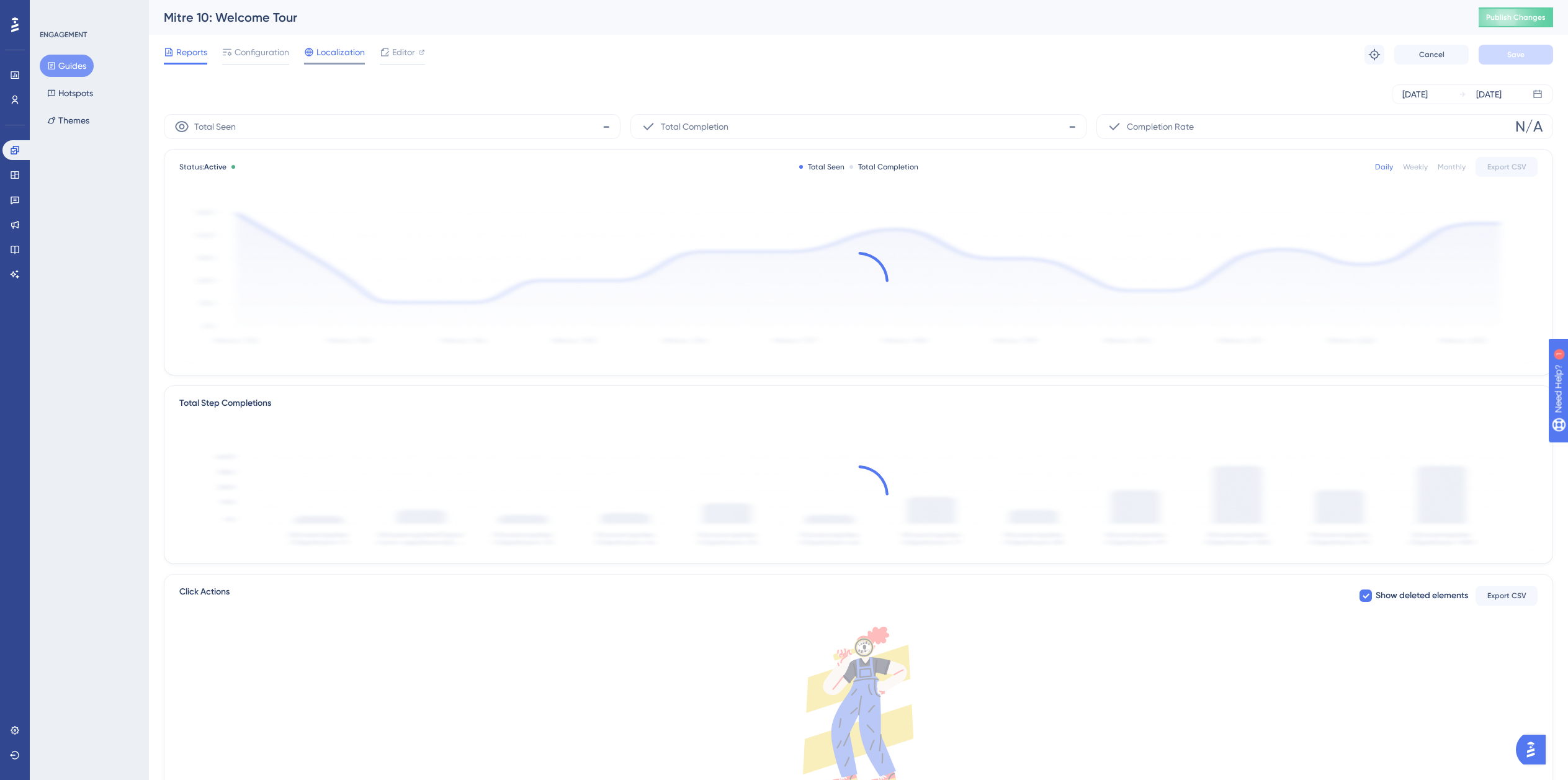
click at [330, 54] on span "Localization" at bounding box center [341, 52] width 48 height 15
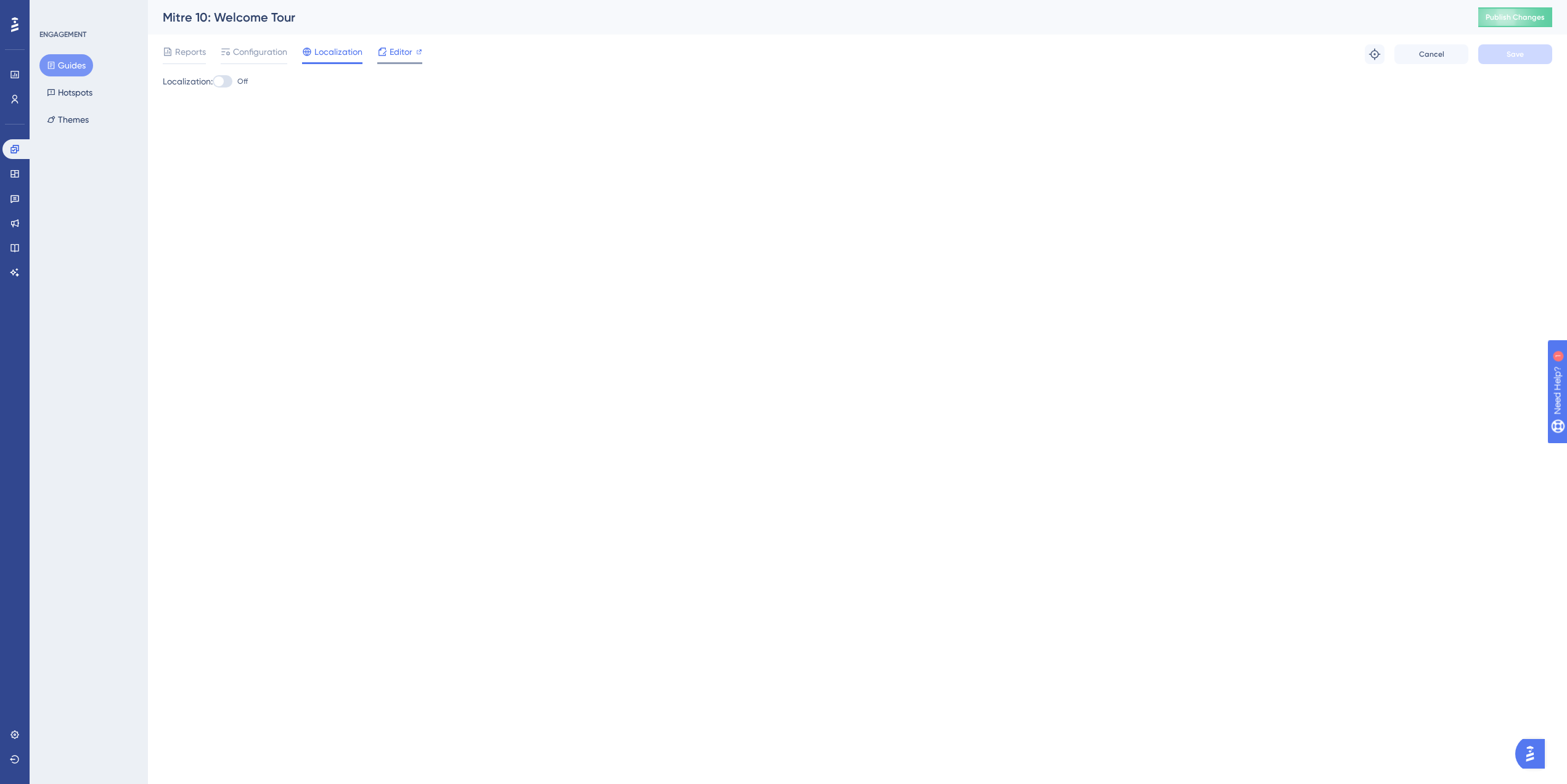
click at [401, 51] on span "Editor" at bounding box center [401, 51] width 22 height 14
drag, startPoint x: 72, startPoint y: 59, endPoint x: 86, endPoint y: 62, distance: 14.3
click at [72, 59] on button "Guides" at bounding box center [66, 65] width 54 height 22
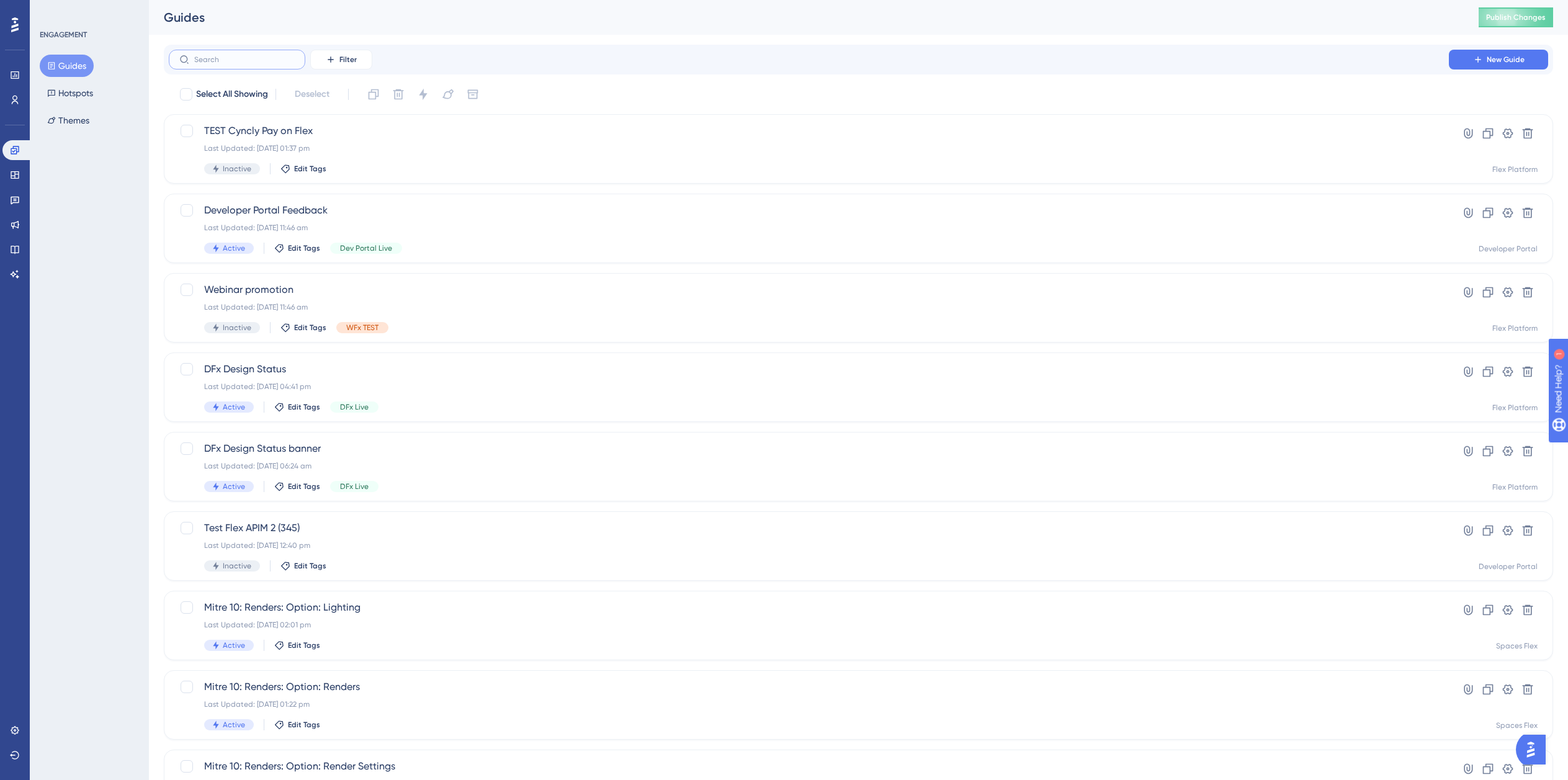
click at [252, 56] on input "text" at bounding box center [244, 60] width 101 height 9
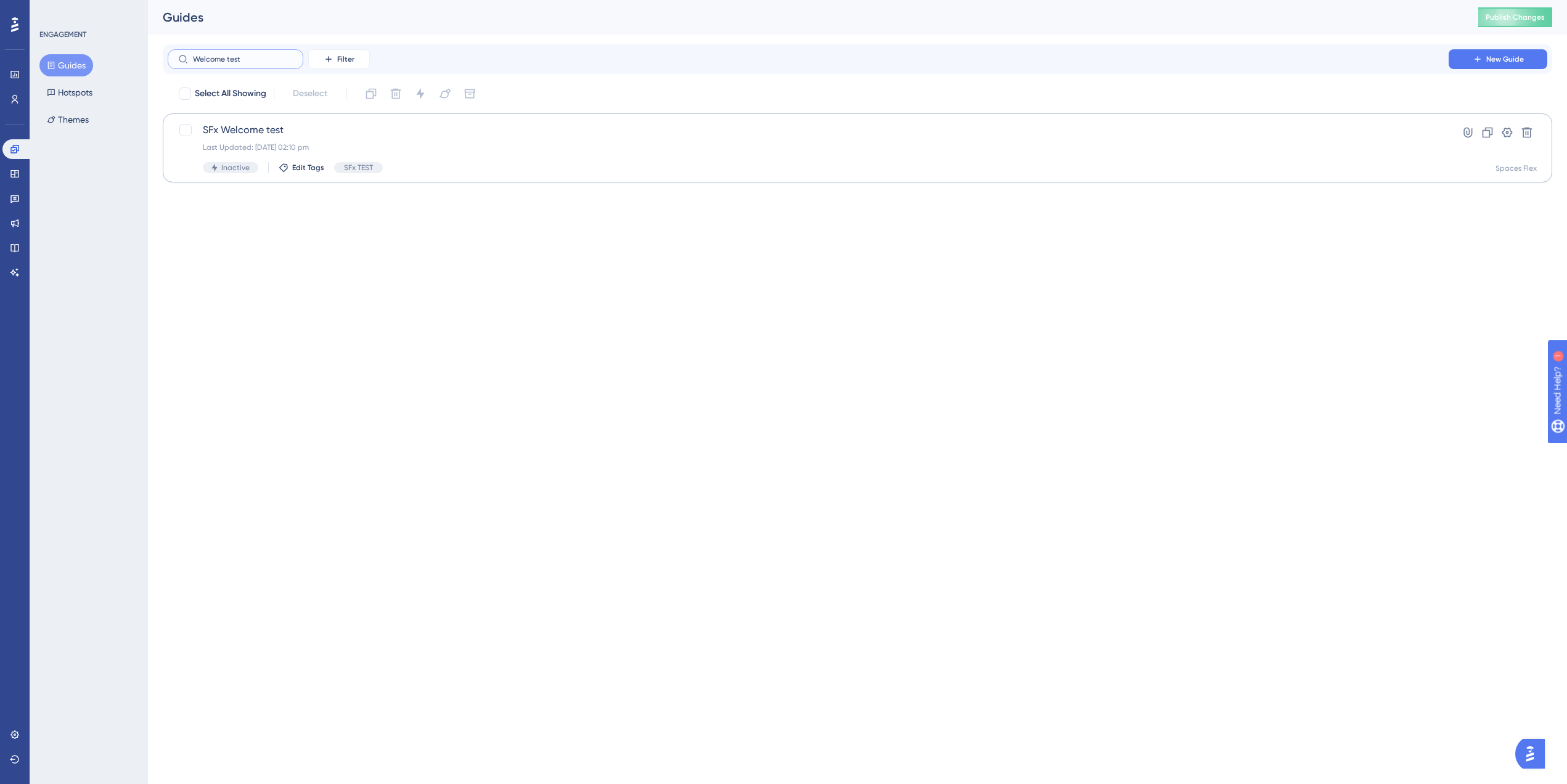
type input "Welcome test"
click at [365, 138] on div "SFx Welcome test Last Updated: 05 Sept 2025 02:10 pm Inactive Edit Tags SFx TEST" at bounding box center [808, 148] width 1210 height 51
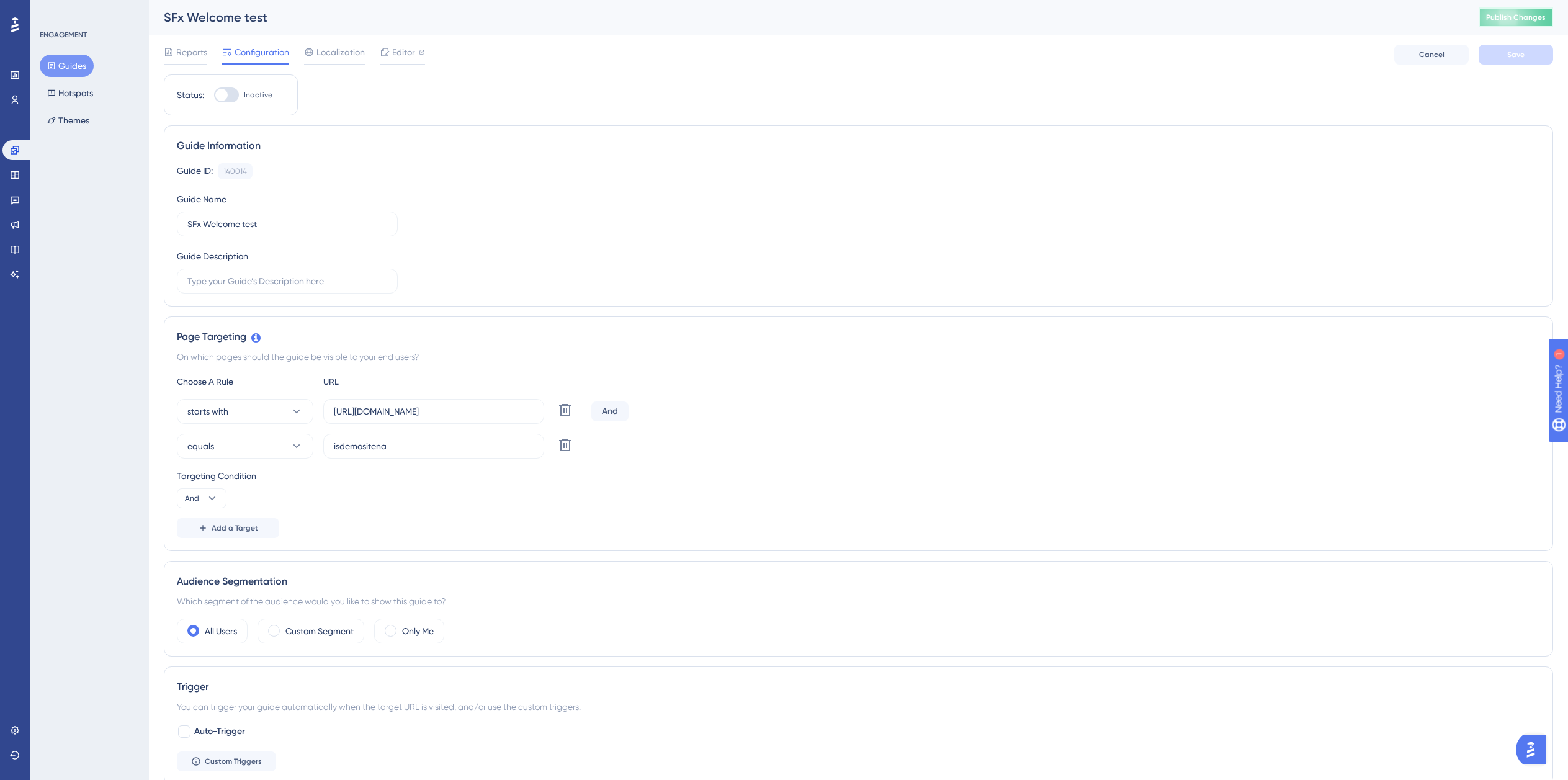
drag, startPoint x: 1512, startPoint y: 16, endPoint x: 1465, endPoint y: 64, distance: 67.2
click at [1465, 64] on div "SFx Welcome test Publish Changes Reports Configuration Localization Editor Canc…" at bounding box center [859, 37] width 1389 height 74
click at [1438, 60] on button "Cancel" at bounding box center [1432, 54] width 74 height 20
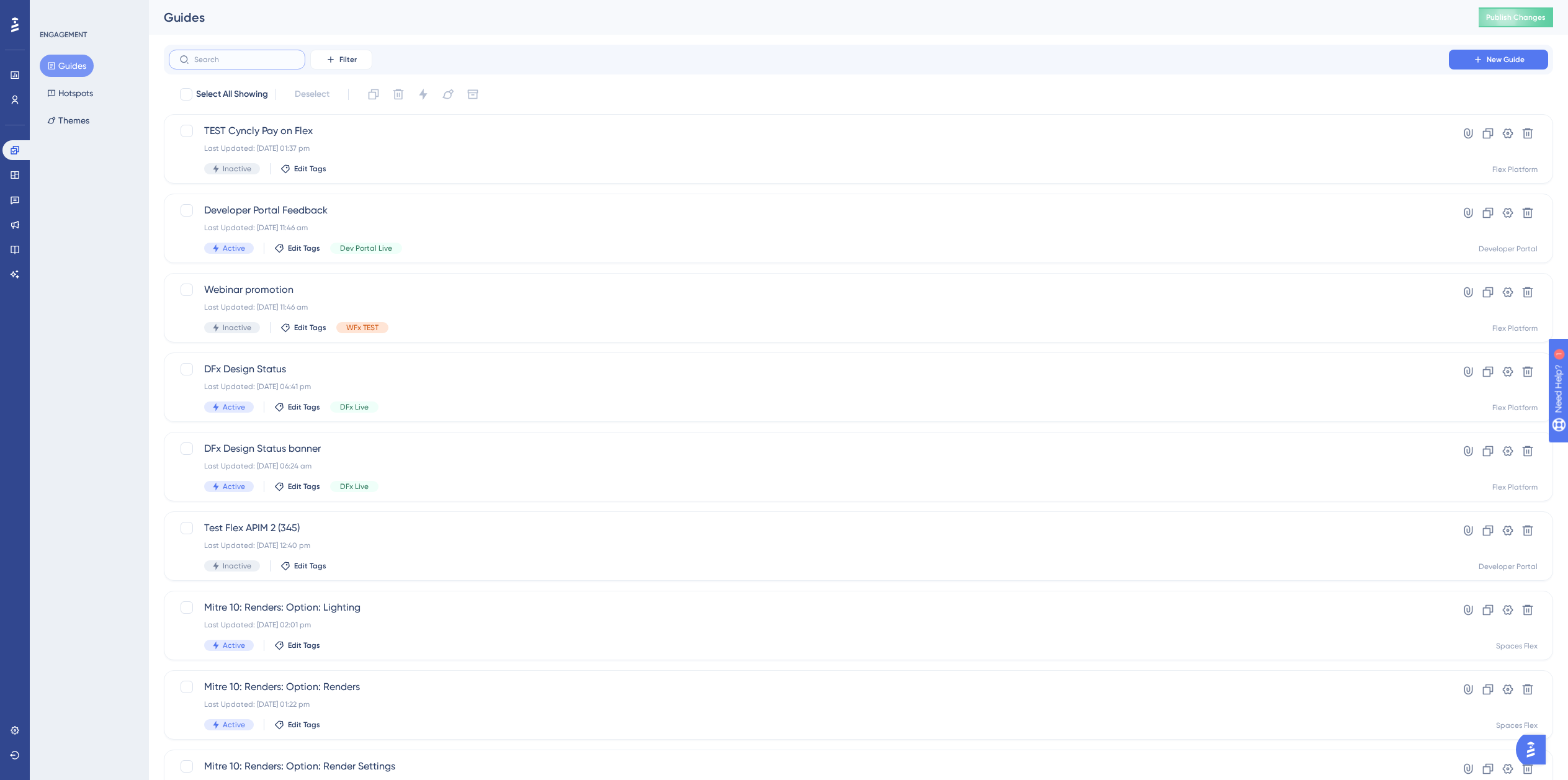
click at [230, 57] on input "text" at bounding box center [244, 60] width 101 height 9
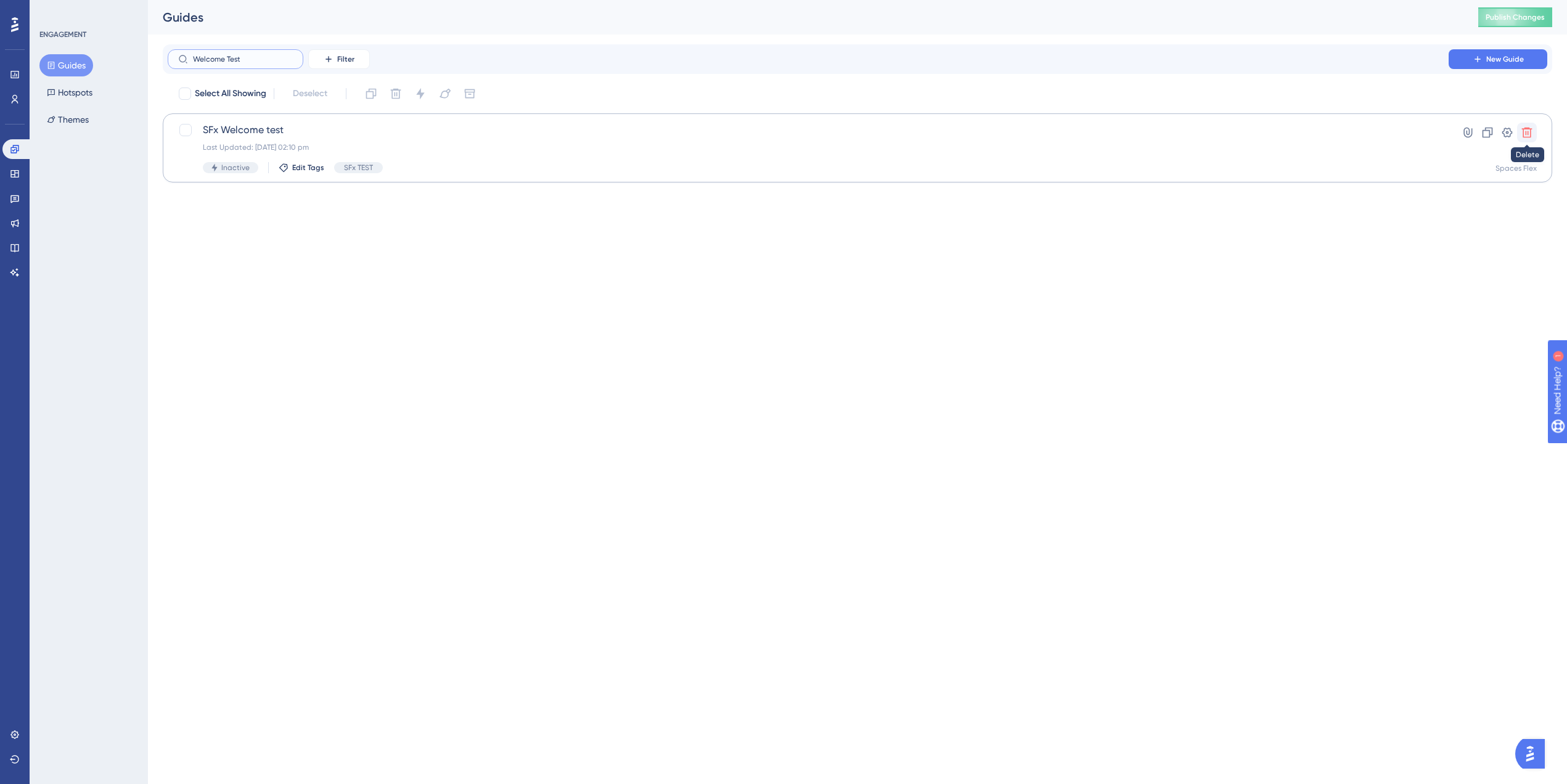
type input "Welcome Test"
click at [1524, 131] on icon at bounding box center [1526, 132] width 12 height 12
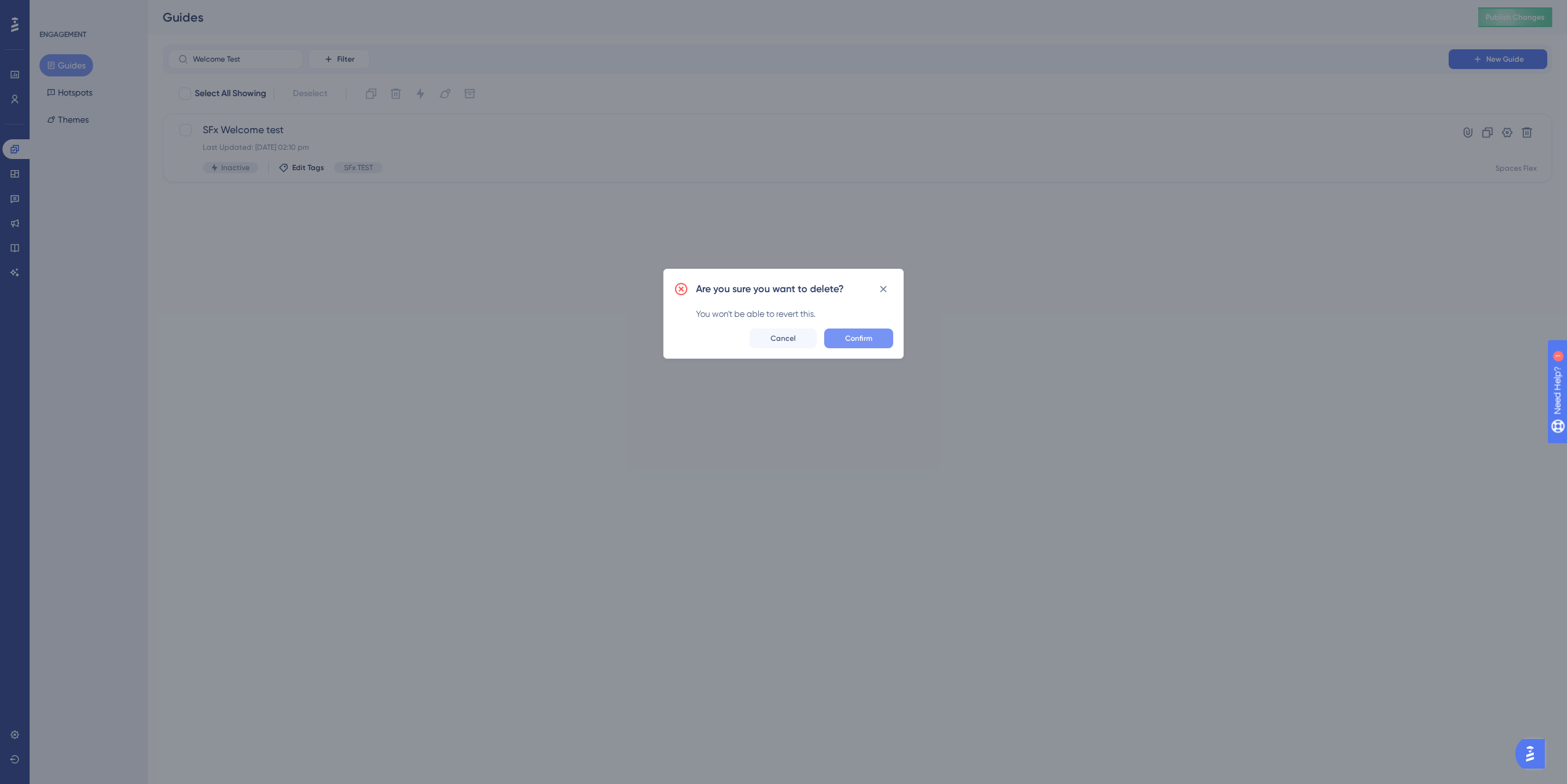
click at [873, 341] on button "Confirm" at bounding box center [858, 338] width 69 height 20
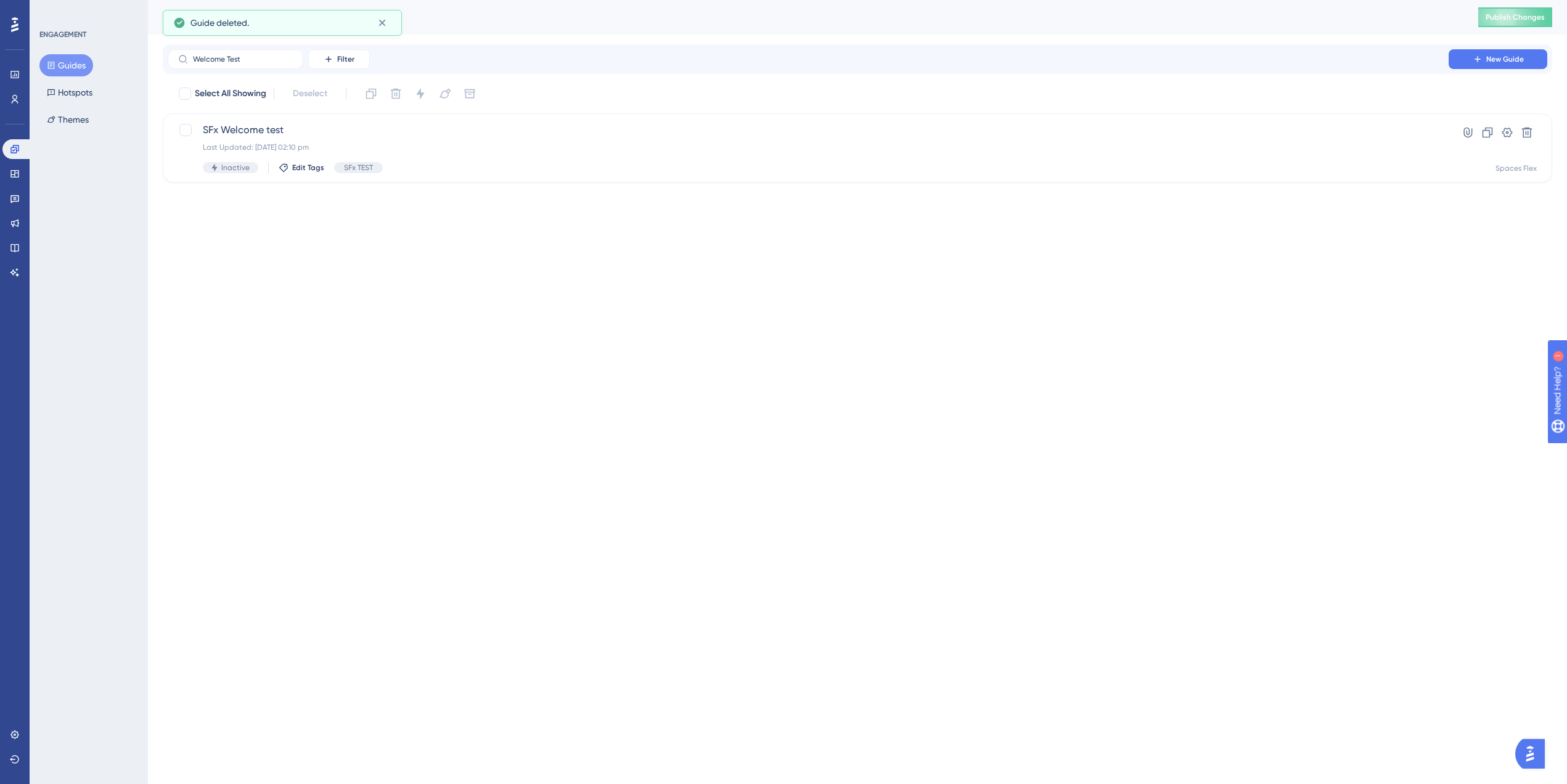
checkbox input "true"
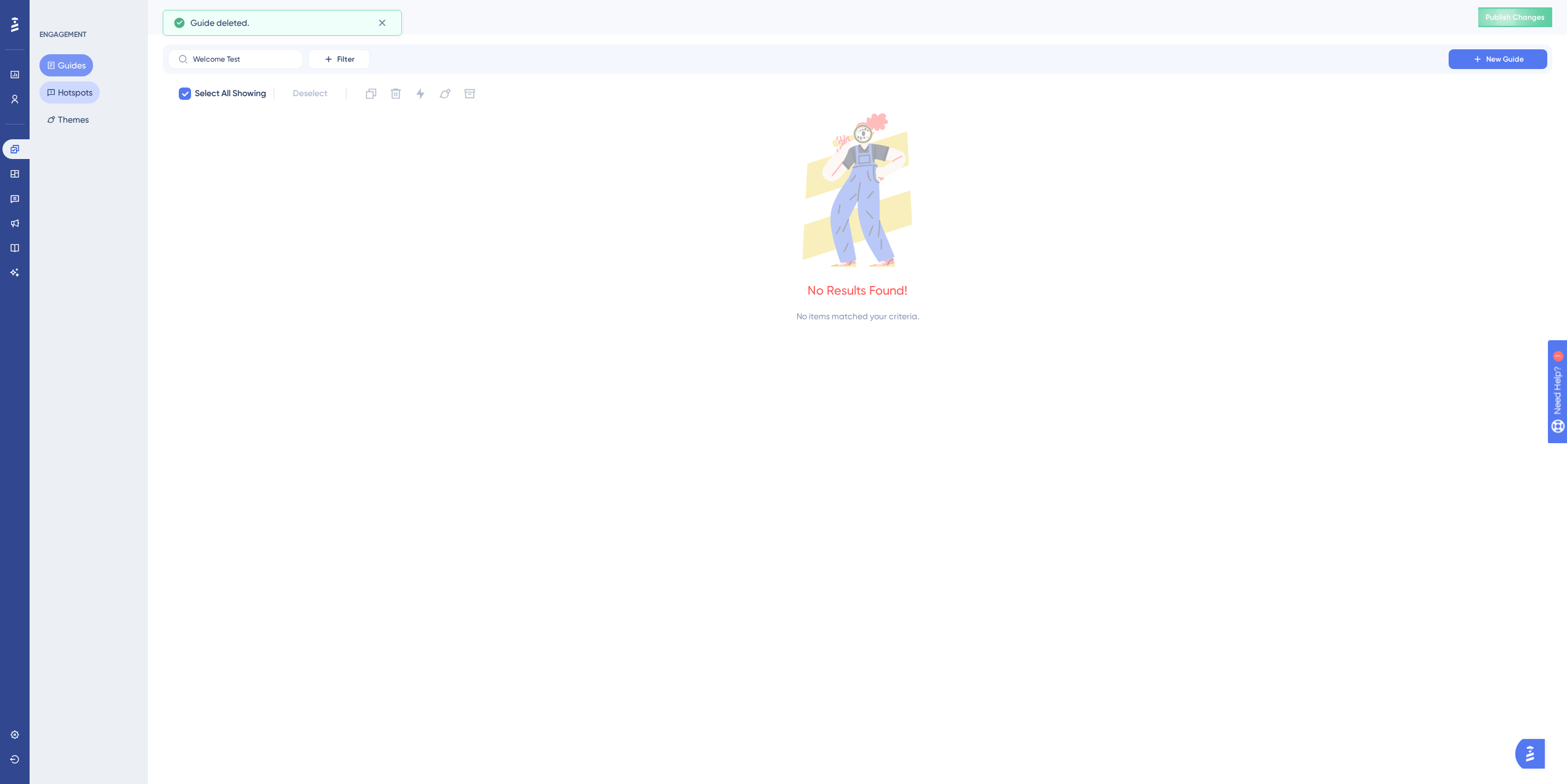
click at [78, 84] on button "Hotspots" at bounding box center [69, 92] width 60 height 22
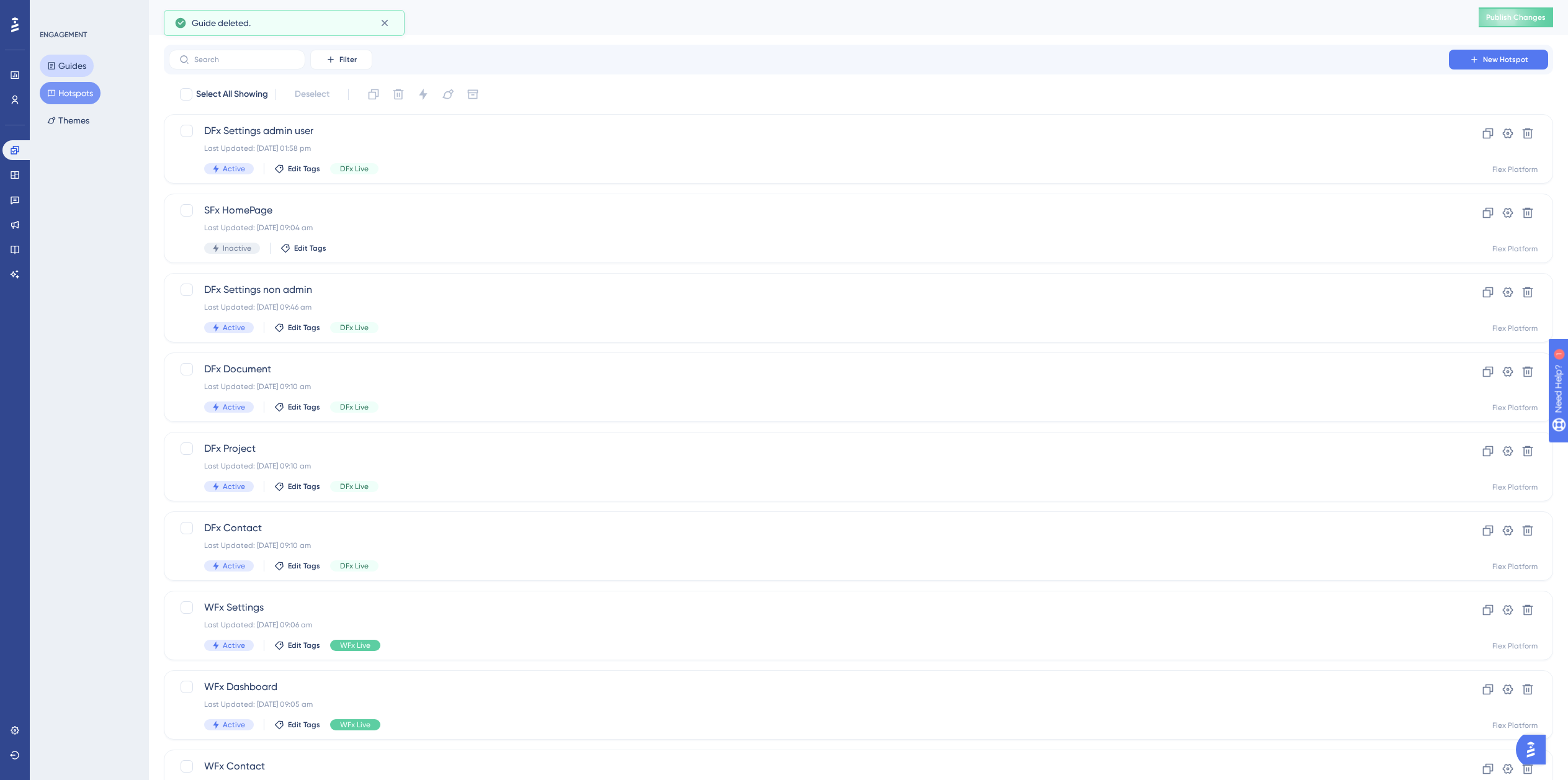
click at [73, 72] on button "Guides" at bounding box center [66, 66] width 54 height 23
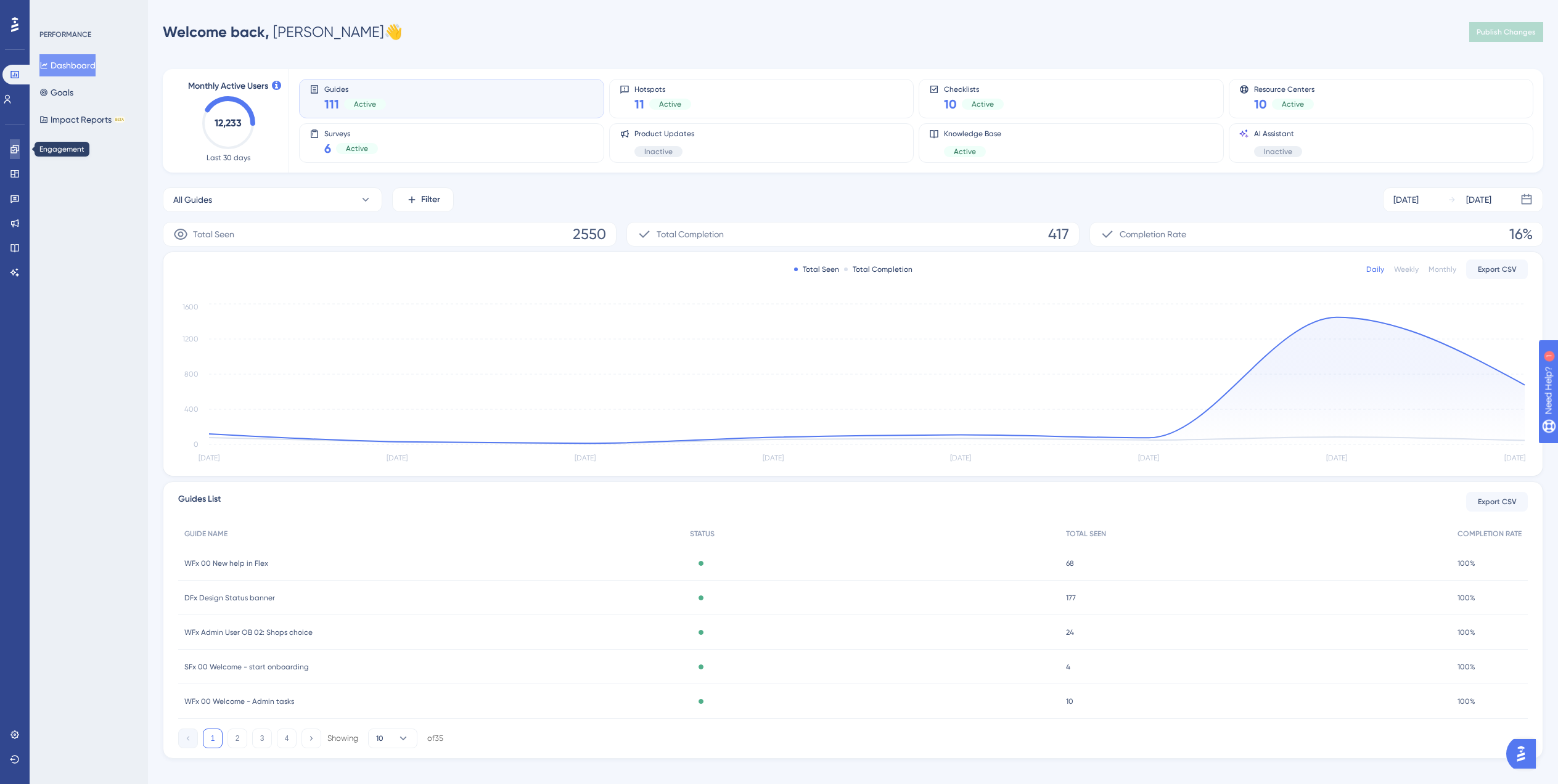
click at [16, 150] on icon at bounding box center [14, 149] width 8 height 8
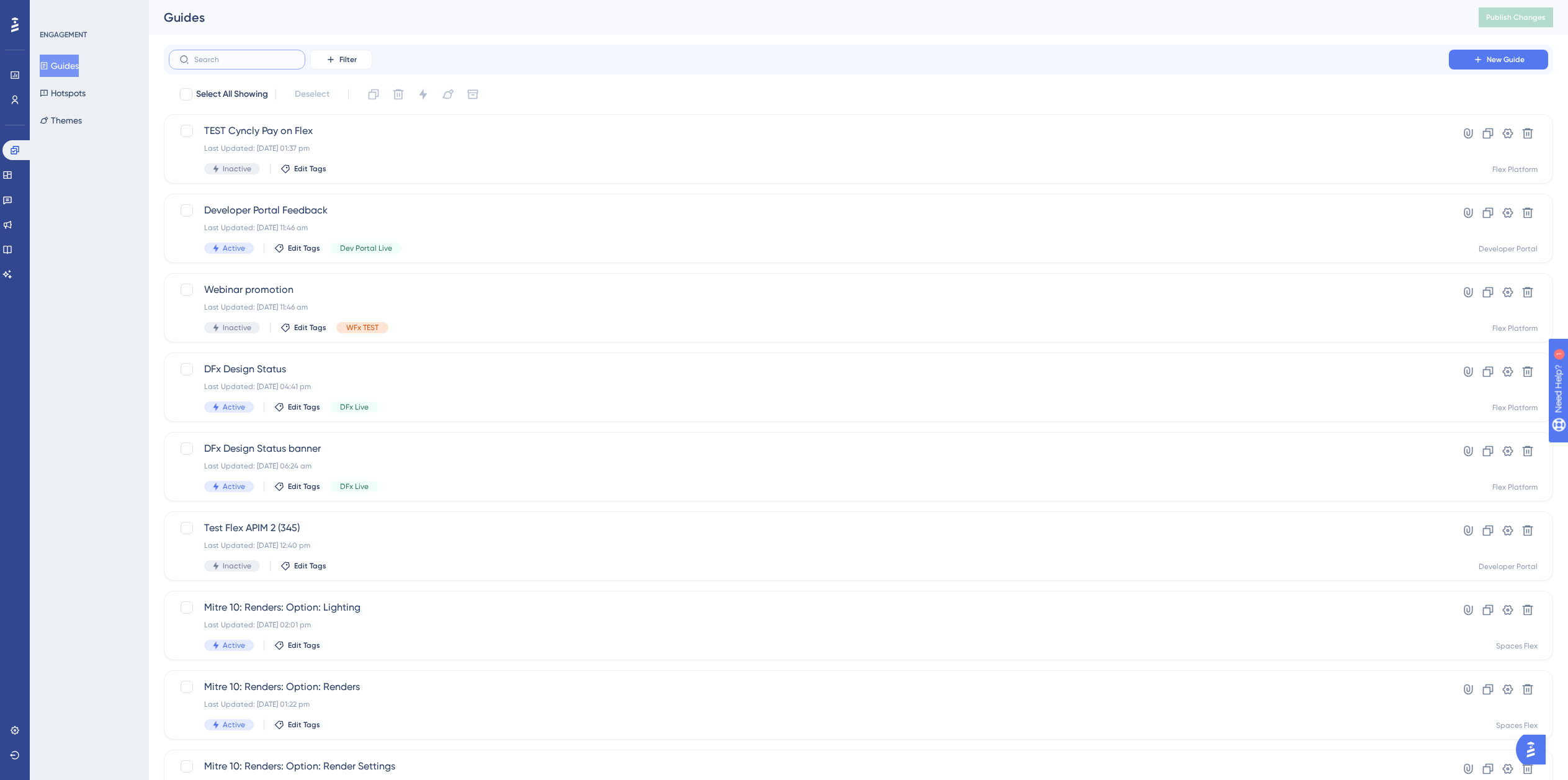
click at [229, 63] on input "text" at bounding box center [244, 60] width 101 height 9
type input "Mitre W"
checkbox input "true"
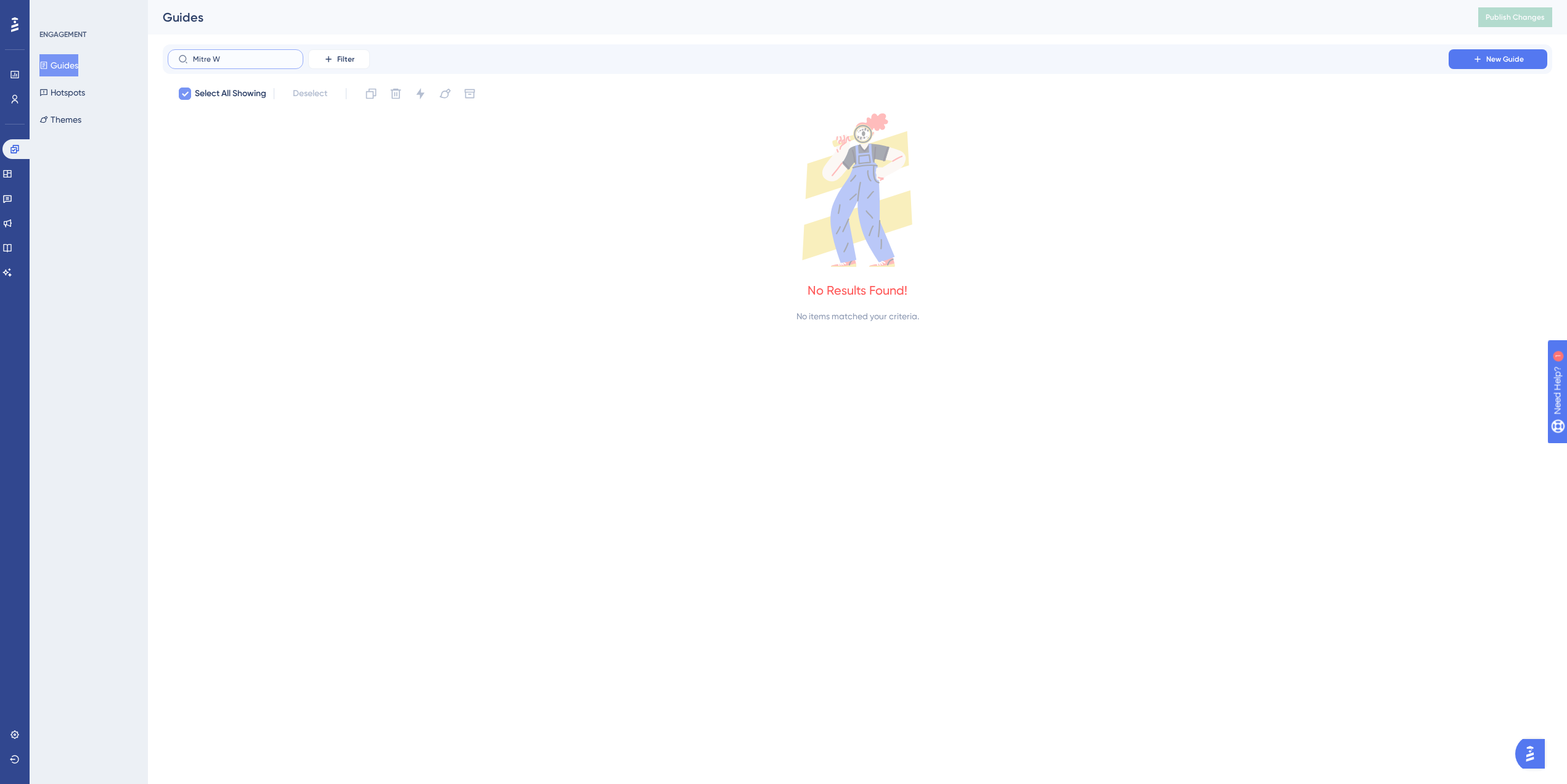
type input "Mitre"
checkbox input "false"
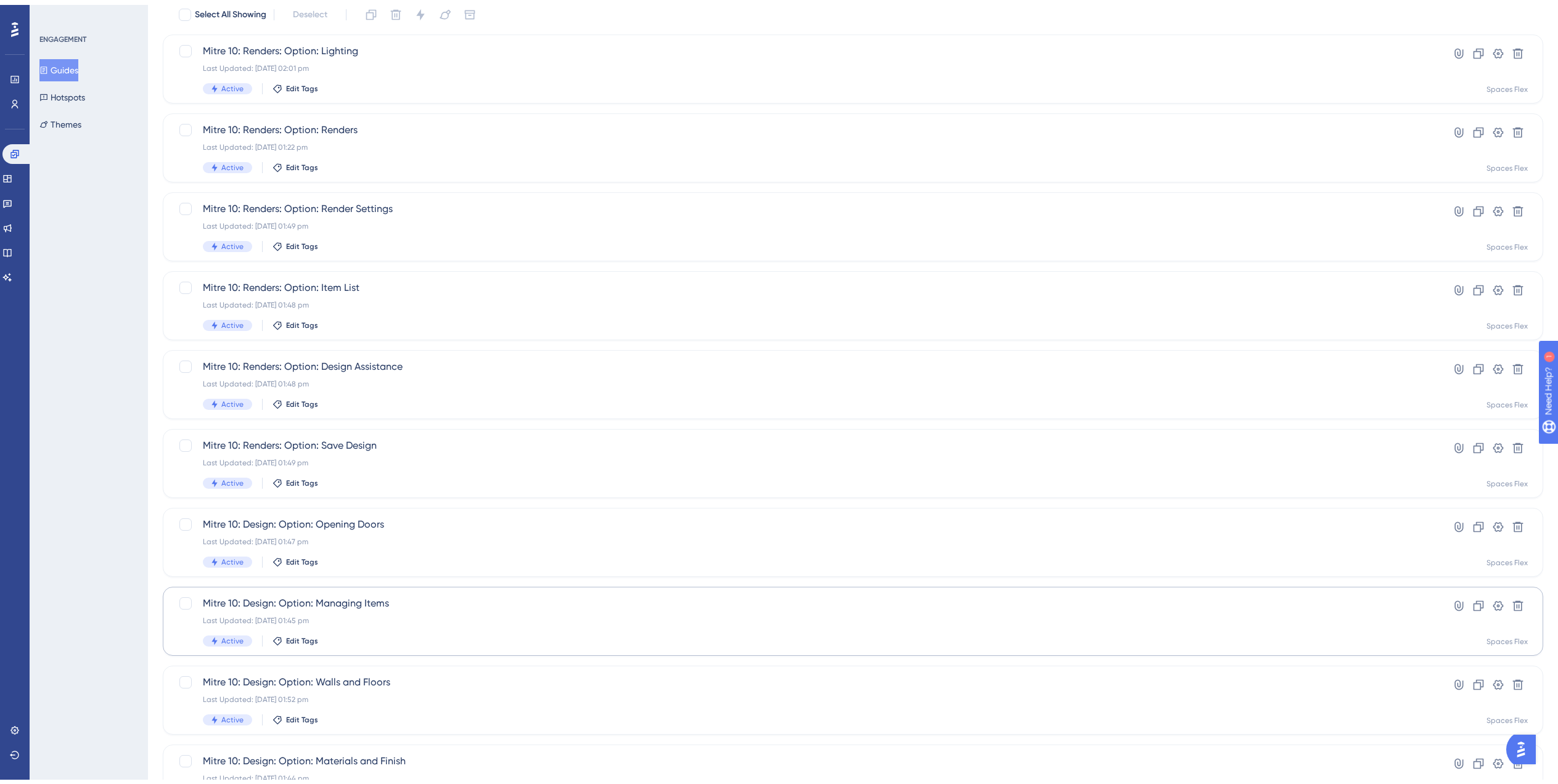
scroll to position [172, 0]
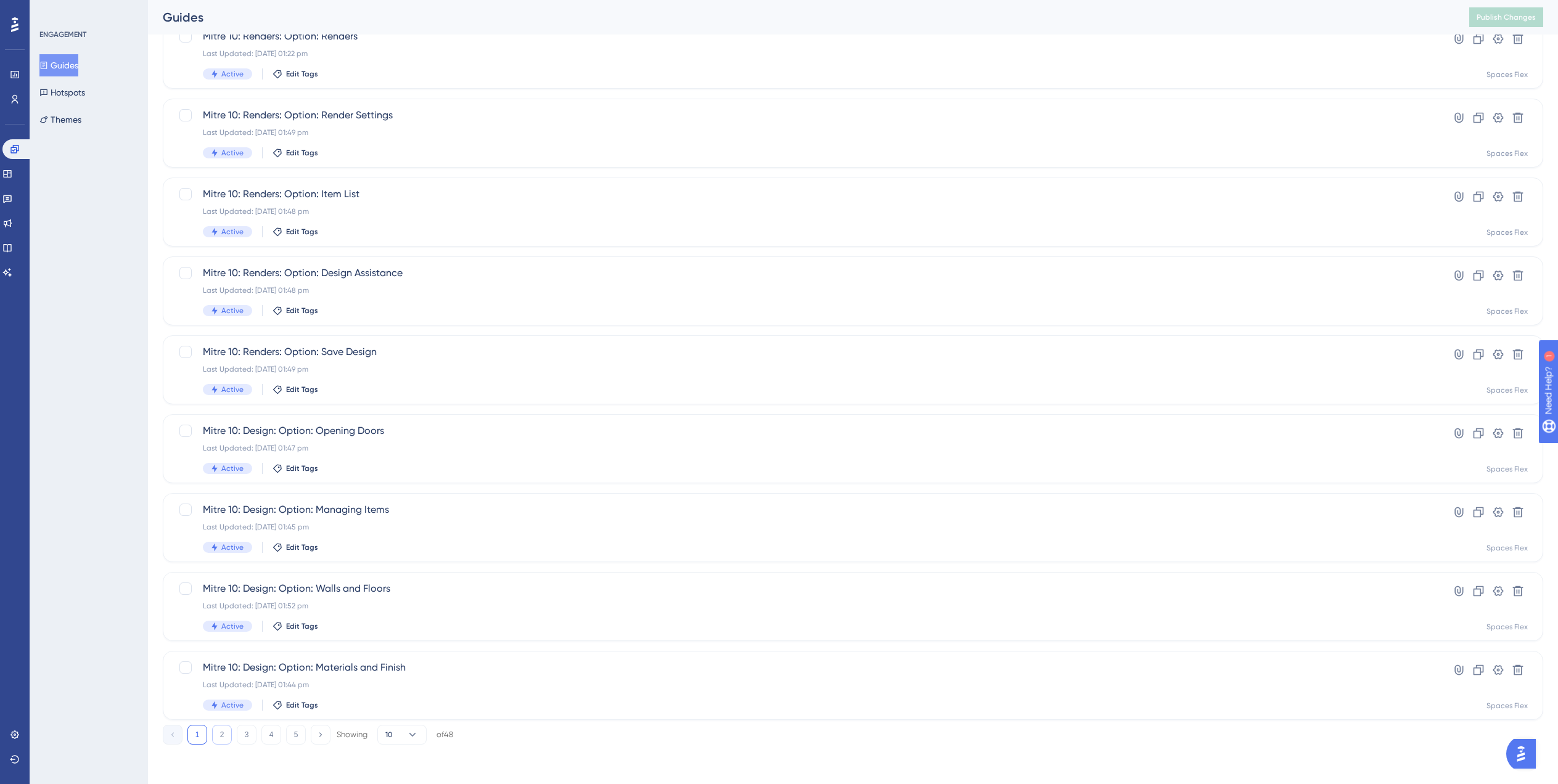
type input "Mitre"
click at [222, 741] on button "2" at bounding box center [222, 734] width 20 height 20
click at [249, 737] on button "3" at bounding box center [246, 734] width 20 height 20
click at [274, 732] on button "4" at bounding box center [271, 734] width 20 height 20
click at [353, 117] on span "Mitre 10: Welcome Tour" at bounding box center [804, 115] width 1202 height 14
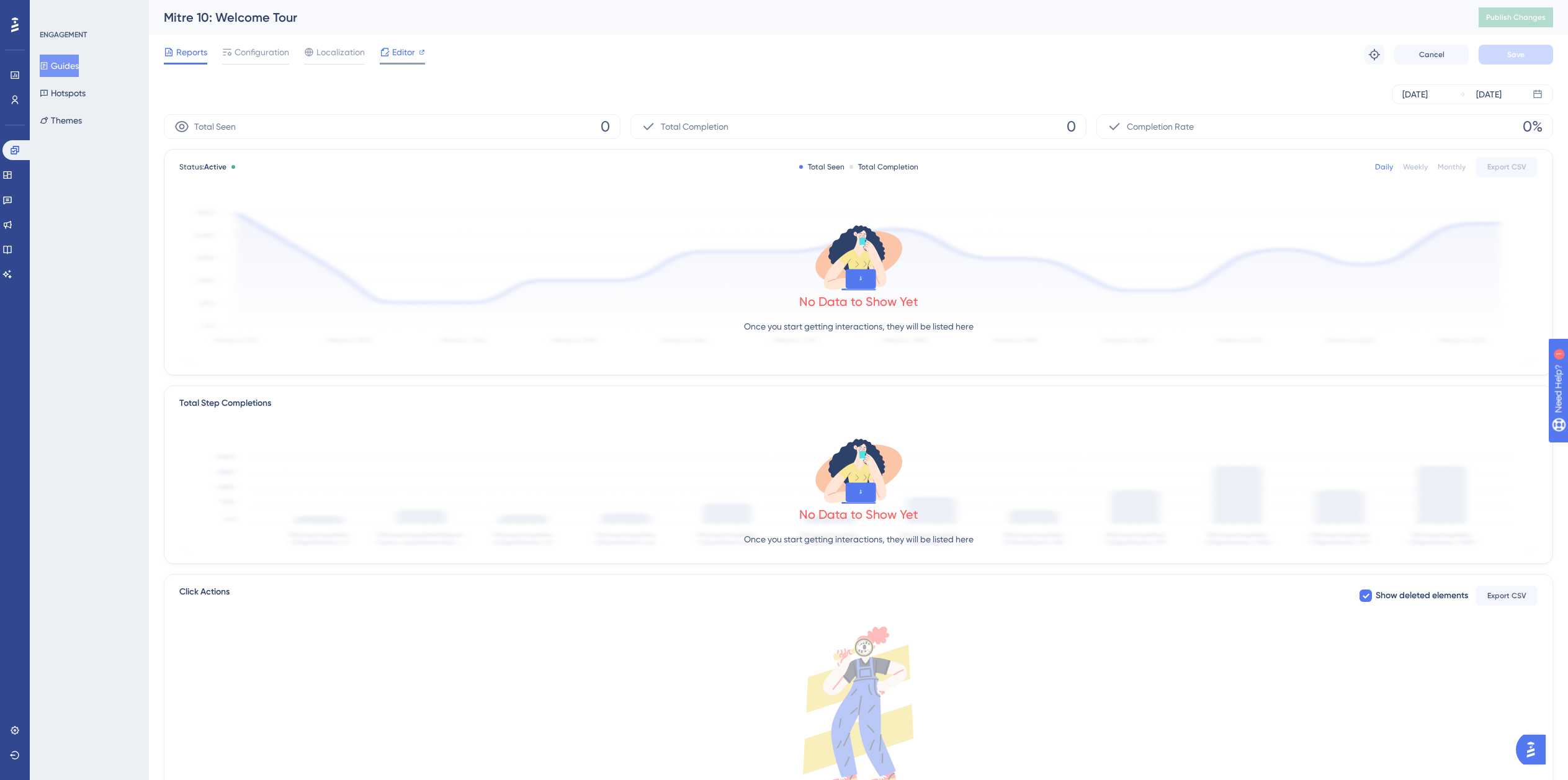
click at [401, 48] on span "Editor" at bounding box center [403, 52] width 23 height 15
click at [241, 55] on span "Configuration" at bounding box center [261, 52] width 55 height 15
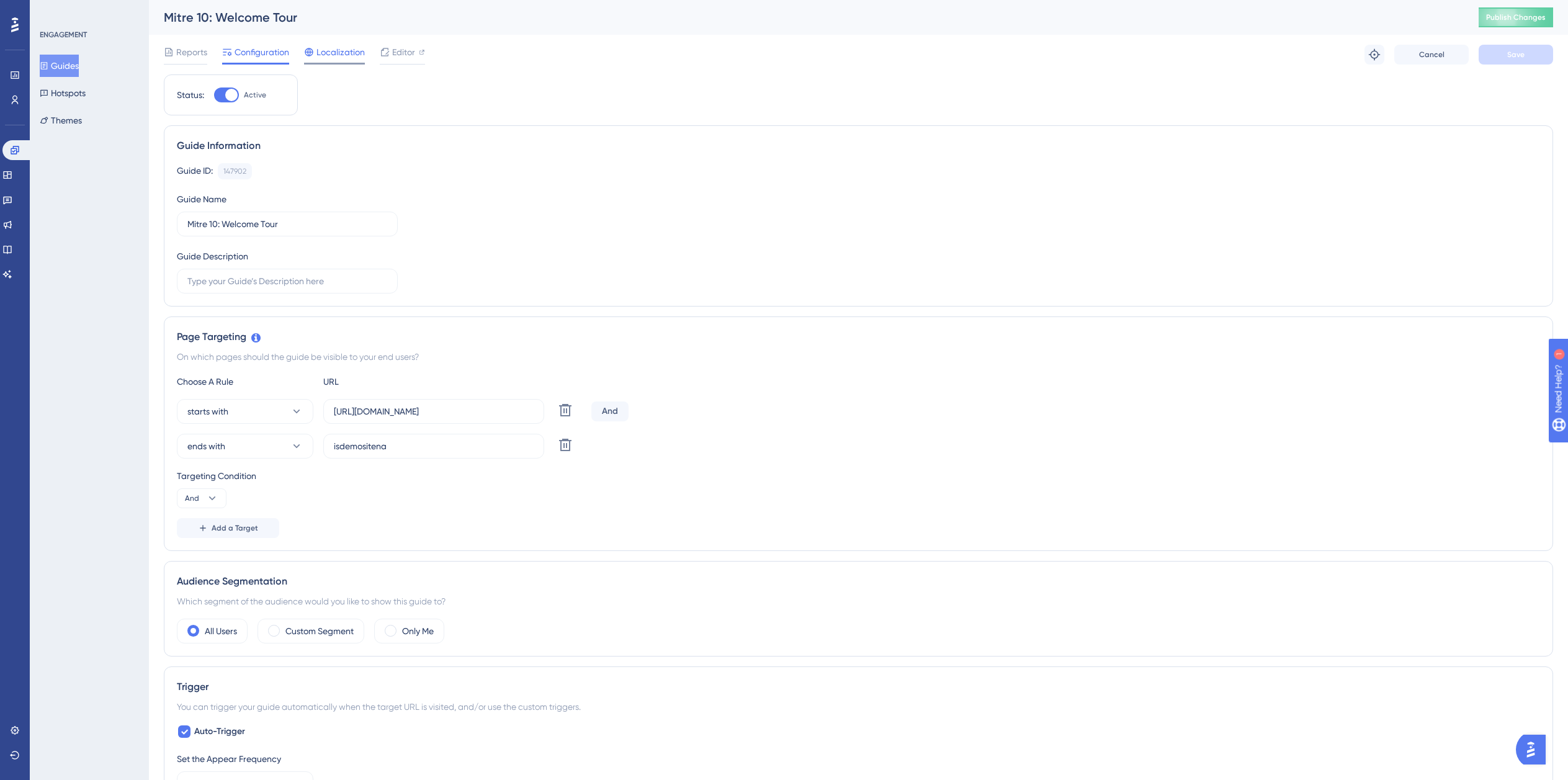
click at [333, 48] on span "Localization" at bounding box center [341, 52] width 48 height 15
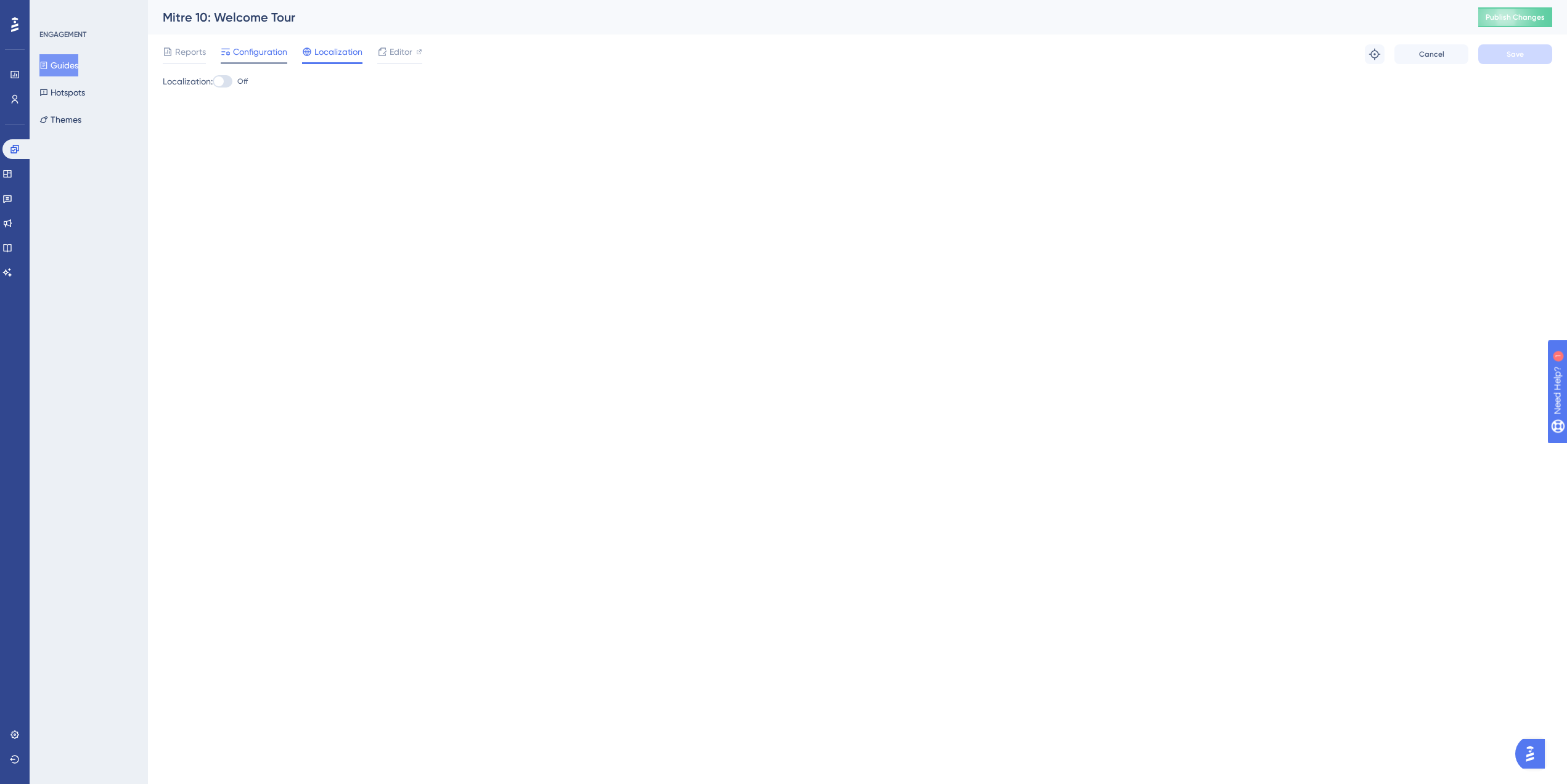
click at [230, 57] on div at bounding box center [225, 51] width 10 height 14
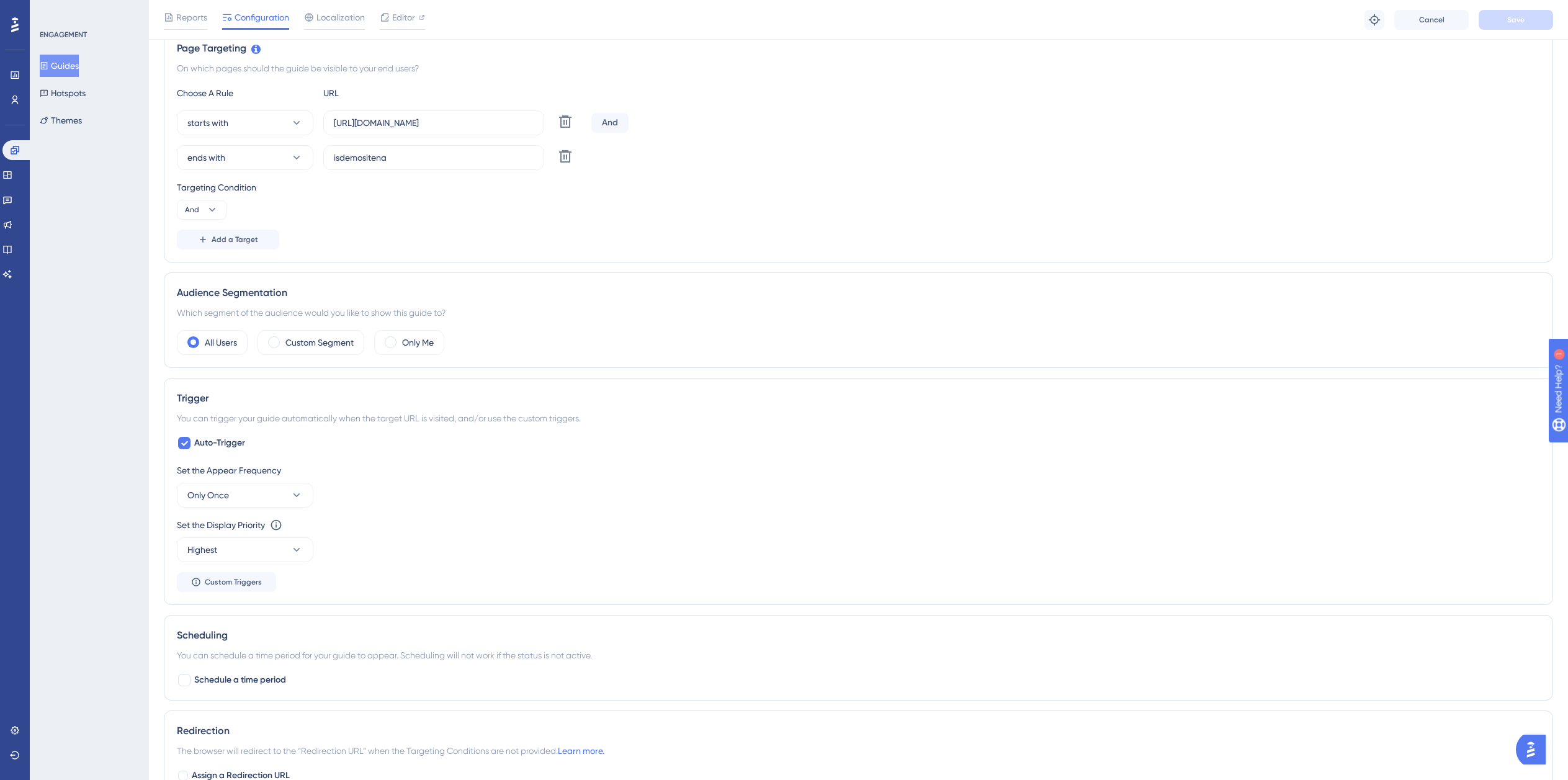
scroll to position [107, 0]
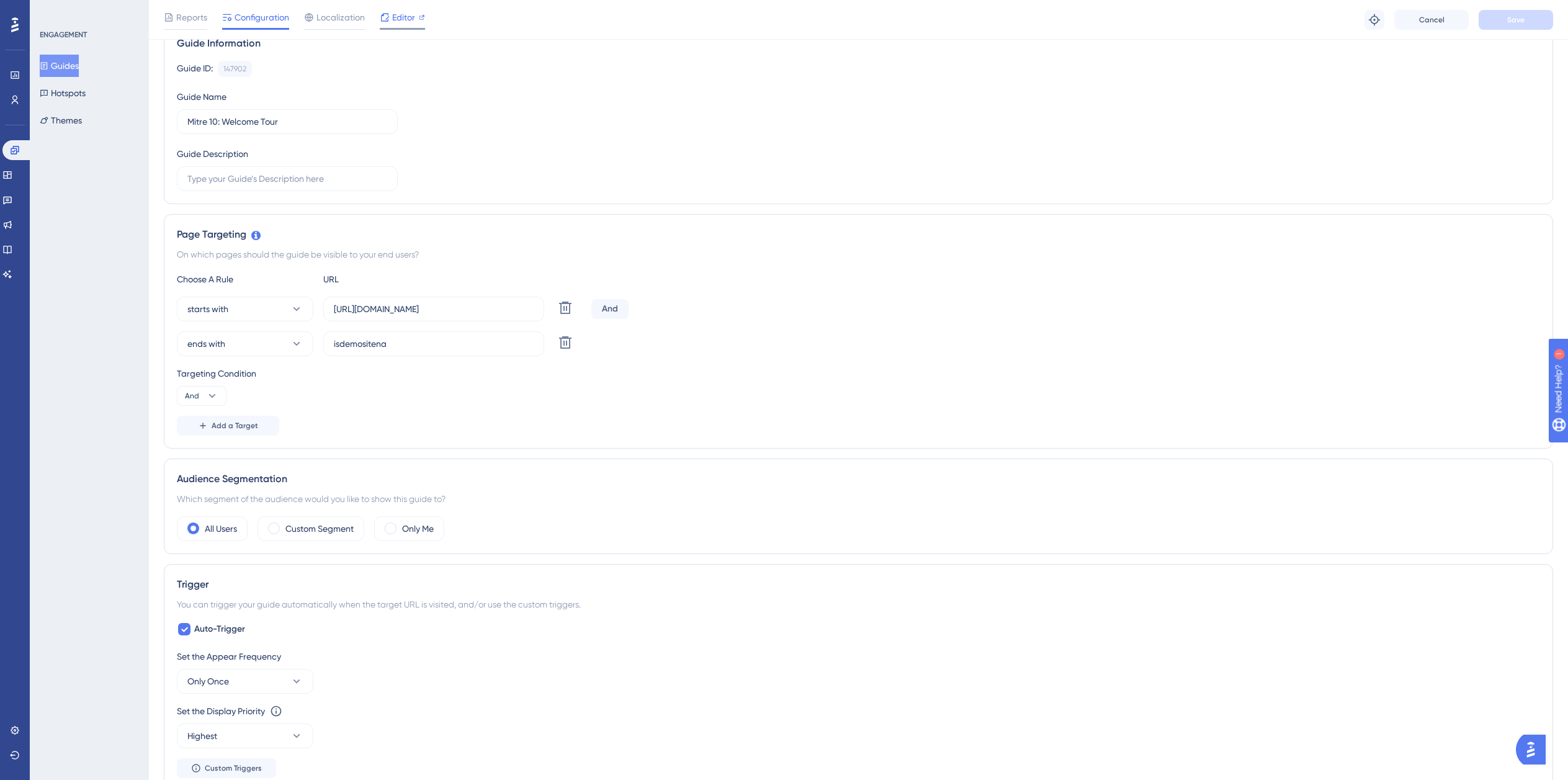
click at [395, 20] on span "Editor" at bounding box center [403, 18] width 23 height 15
click at [66, 100] on button "Hotspots" at bounding box center [62, 93] width 46 height 23
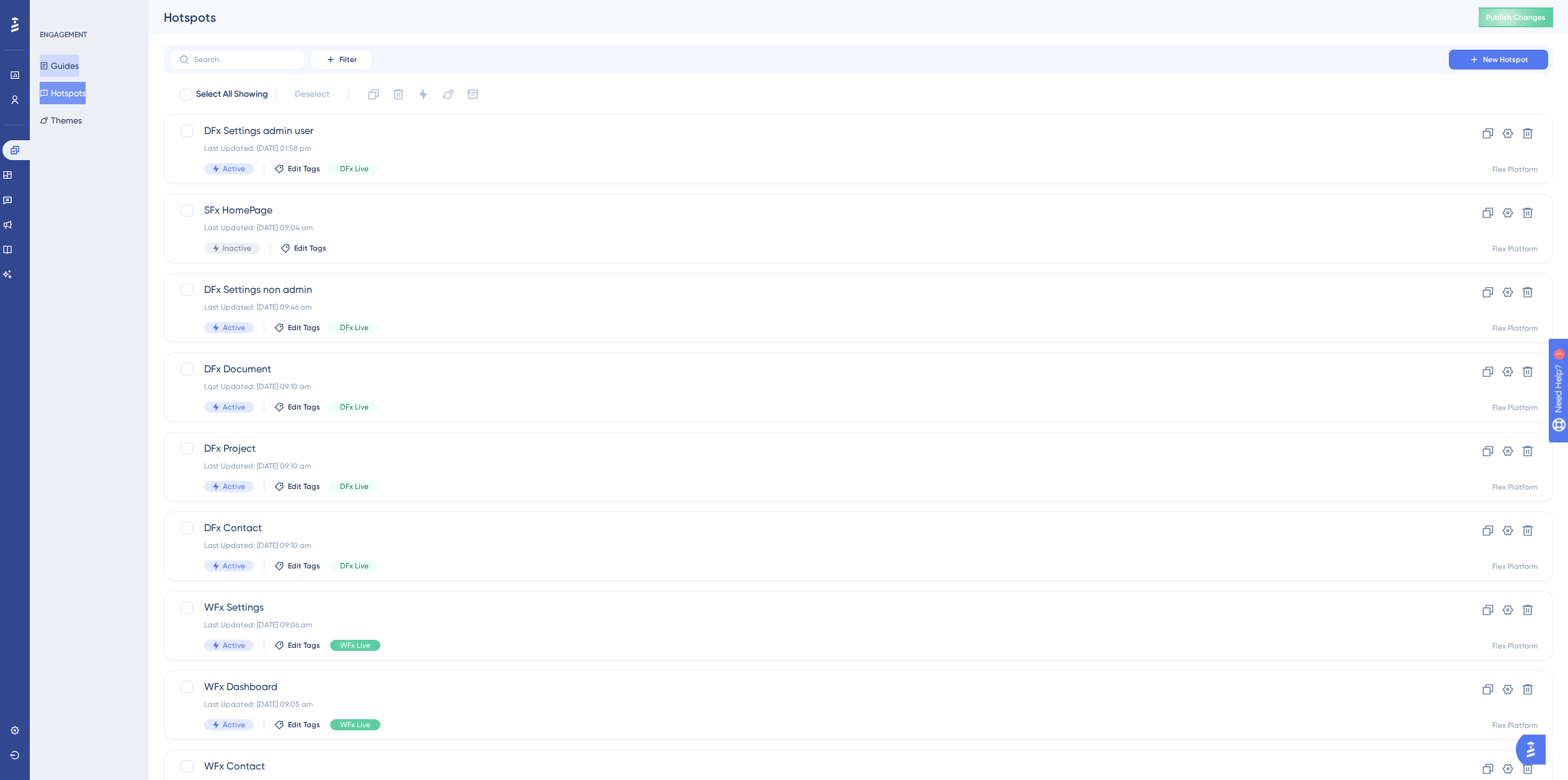
click at [73, 64] on button "Guides" at bounding box center [59, 66] width 39 height 23
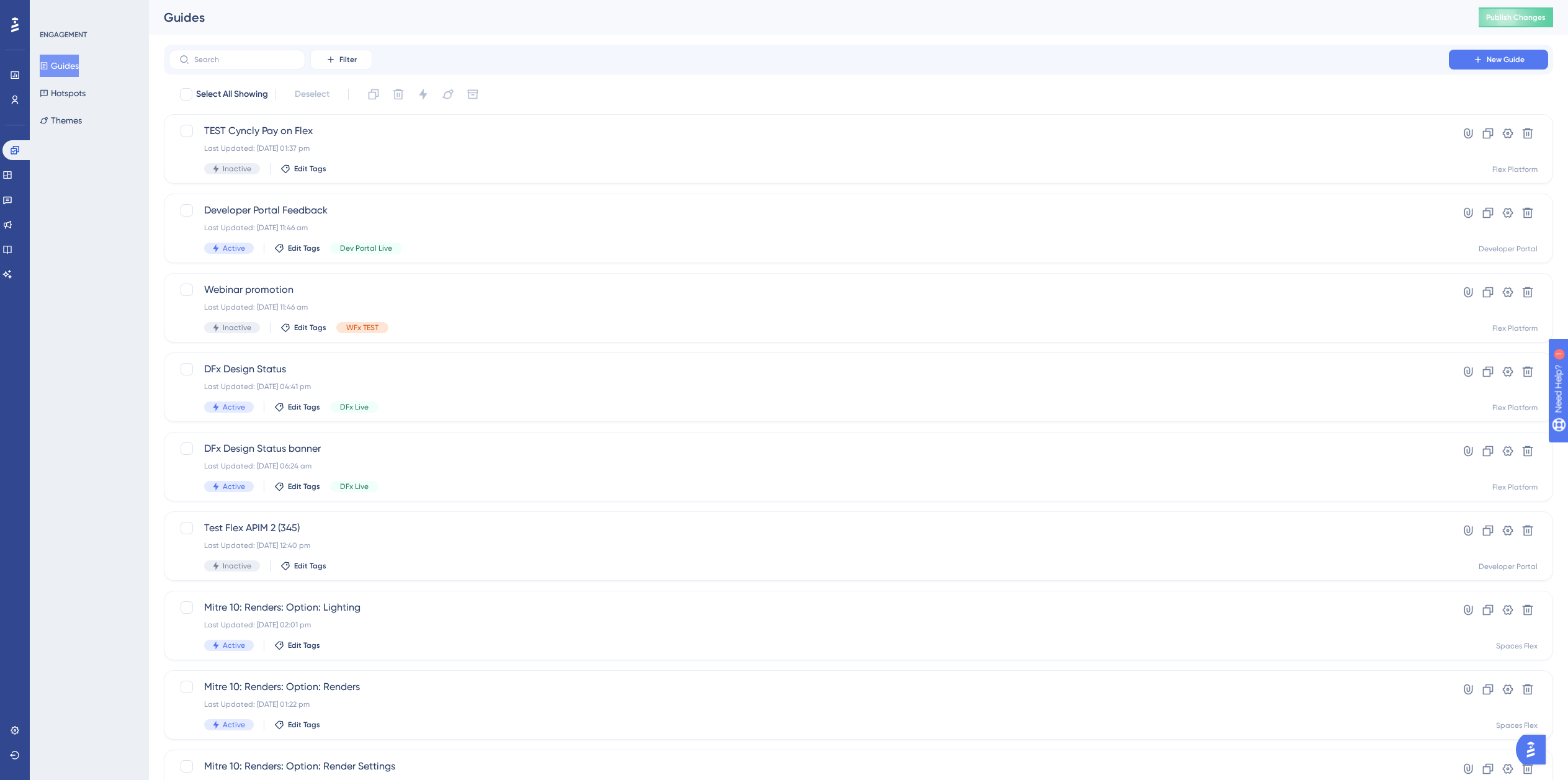
click at [73, 64] on button "Guides" at bounding box center [59, 66] width 39 height 23
click at [72, 104] on button "Hotspots" at bounding box center [62, 93] width 46 height 23
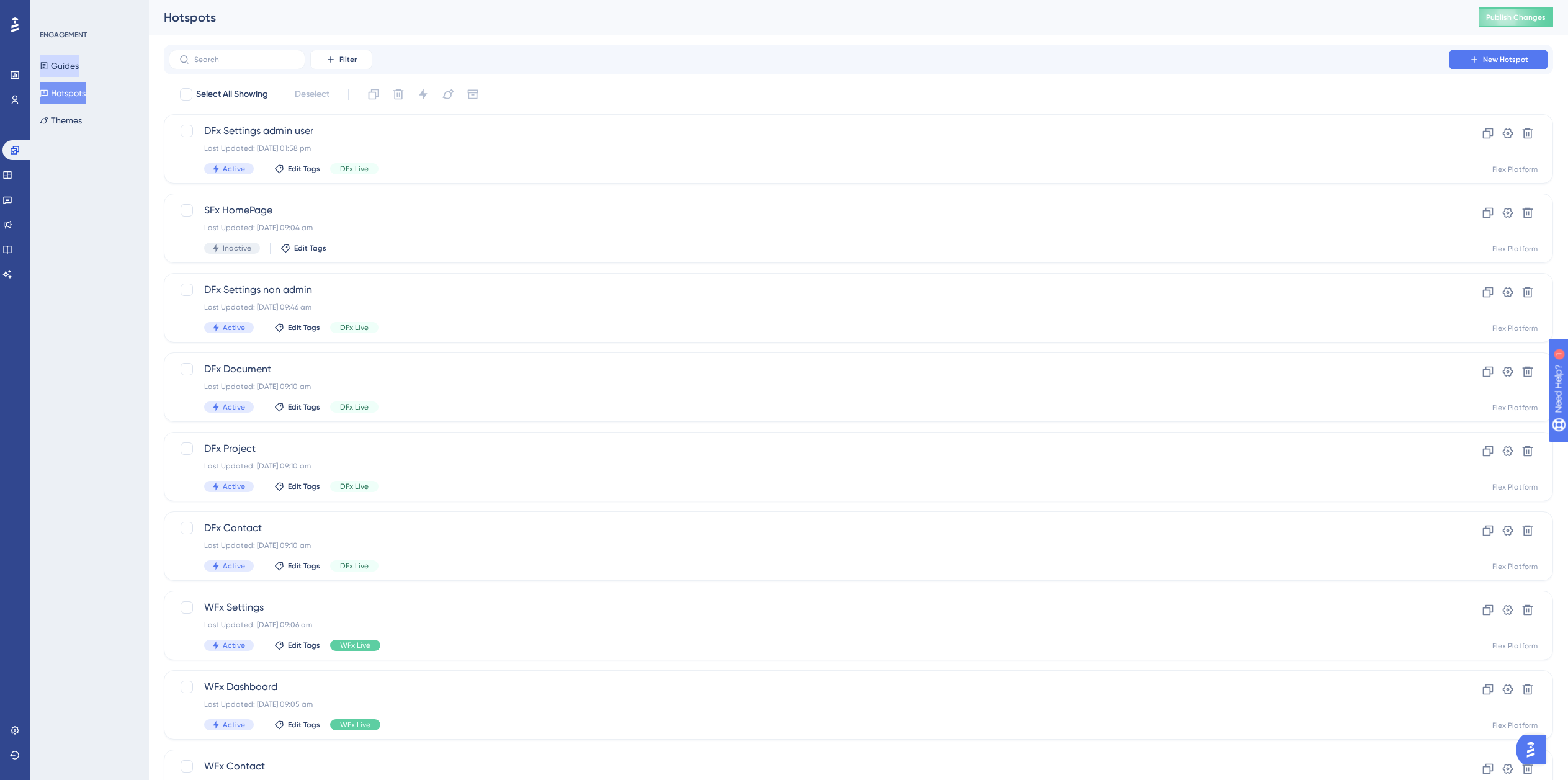
click at [77, 71] on button "Guides" at bounding box center [59, 66] width 39 height 23
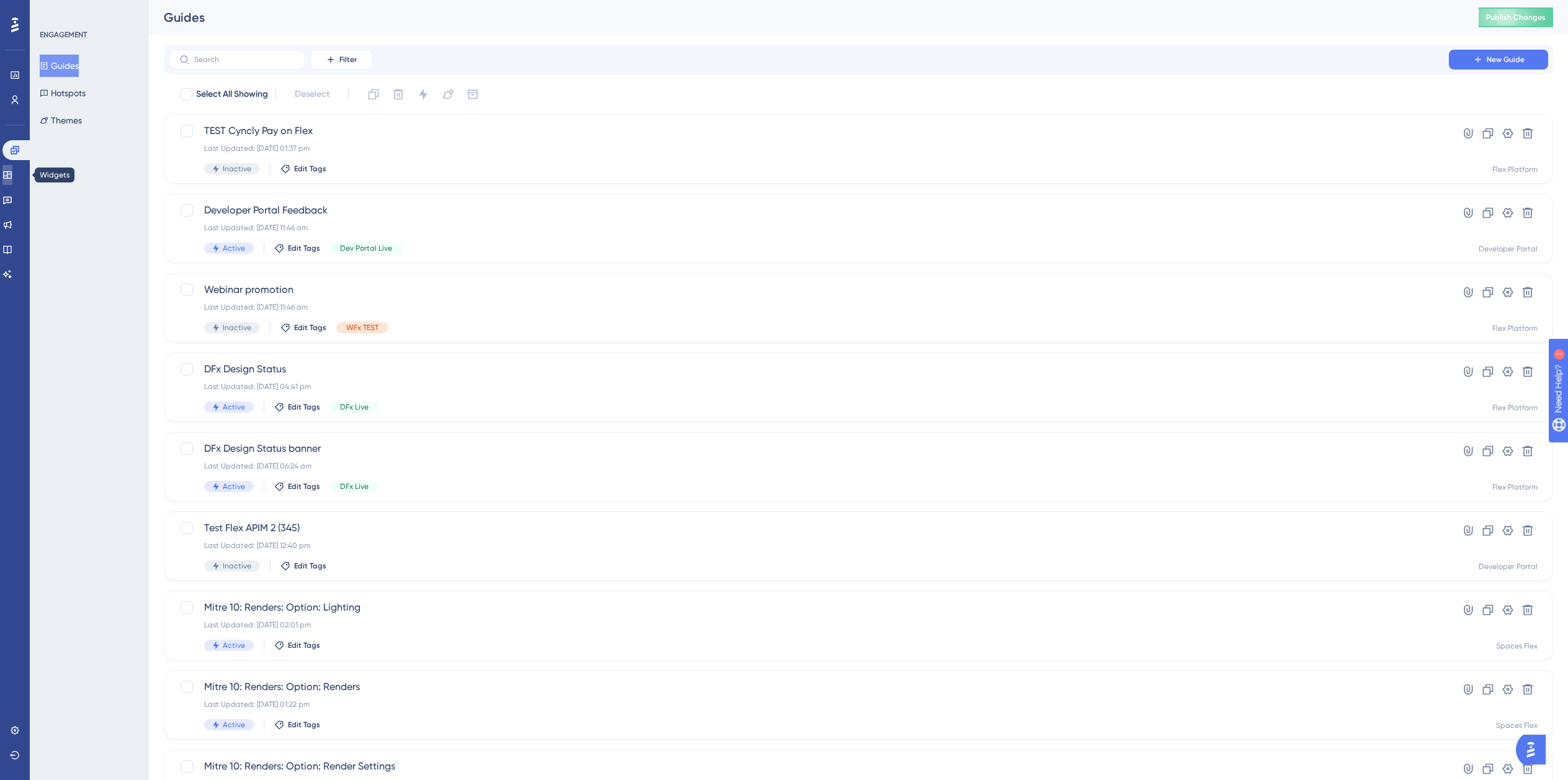
click at [12, 177] on icon at bounding box center [7, 175] width 10 height 10
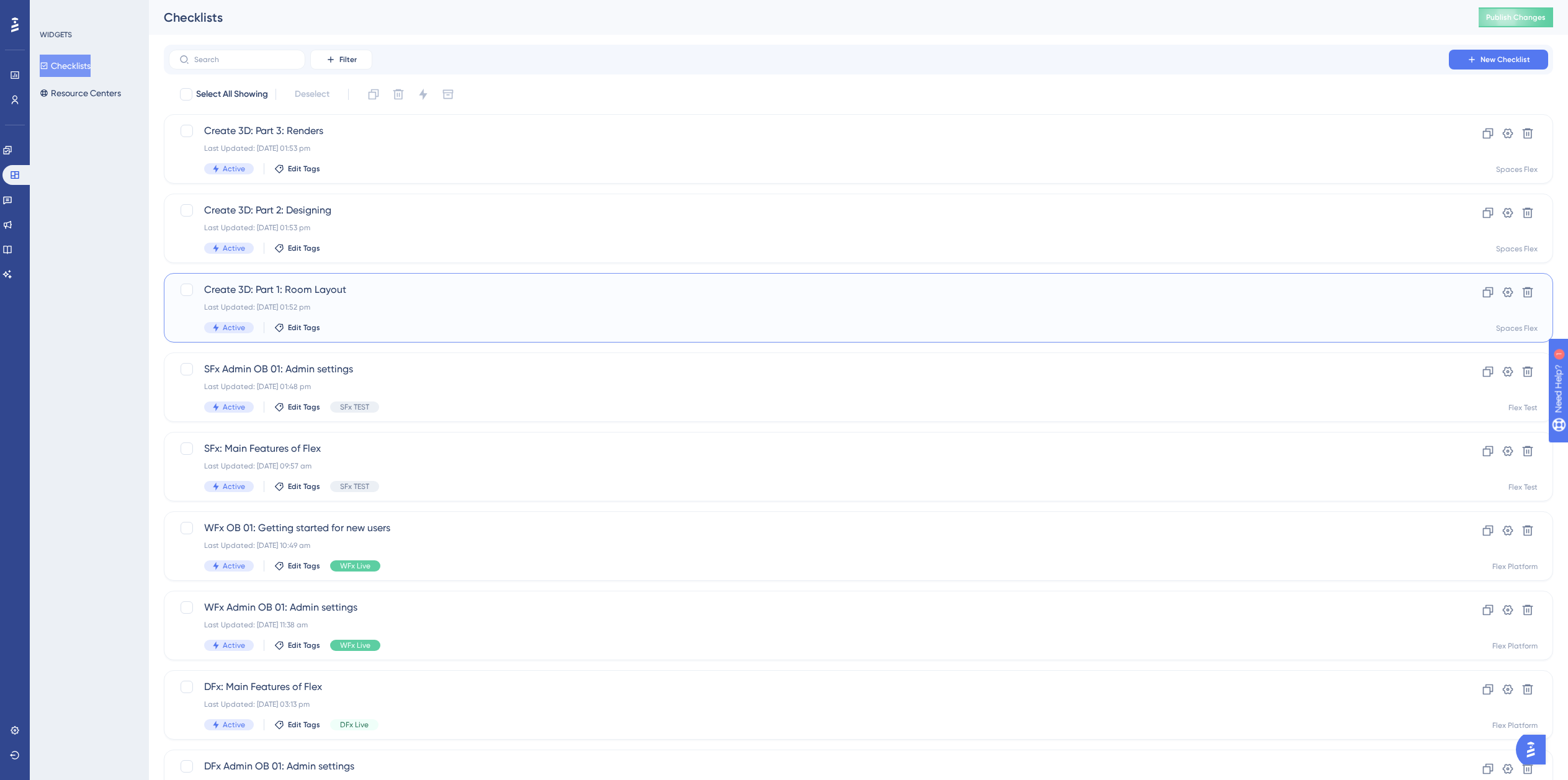
click at [375, 309] on div "Last Updated: 05 Sept 2025 01:52 pm" at bounding box center [809, 307] width 1210 height 10
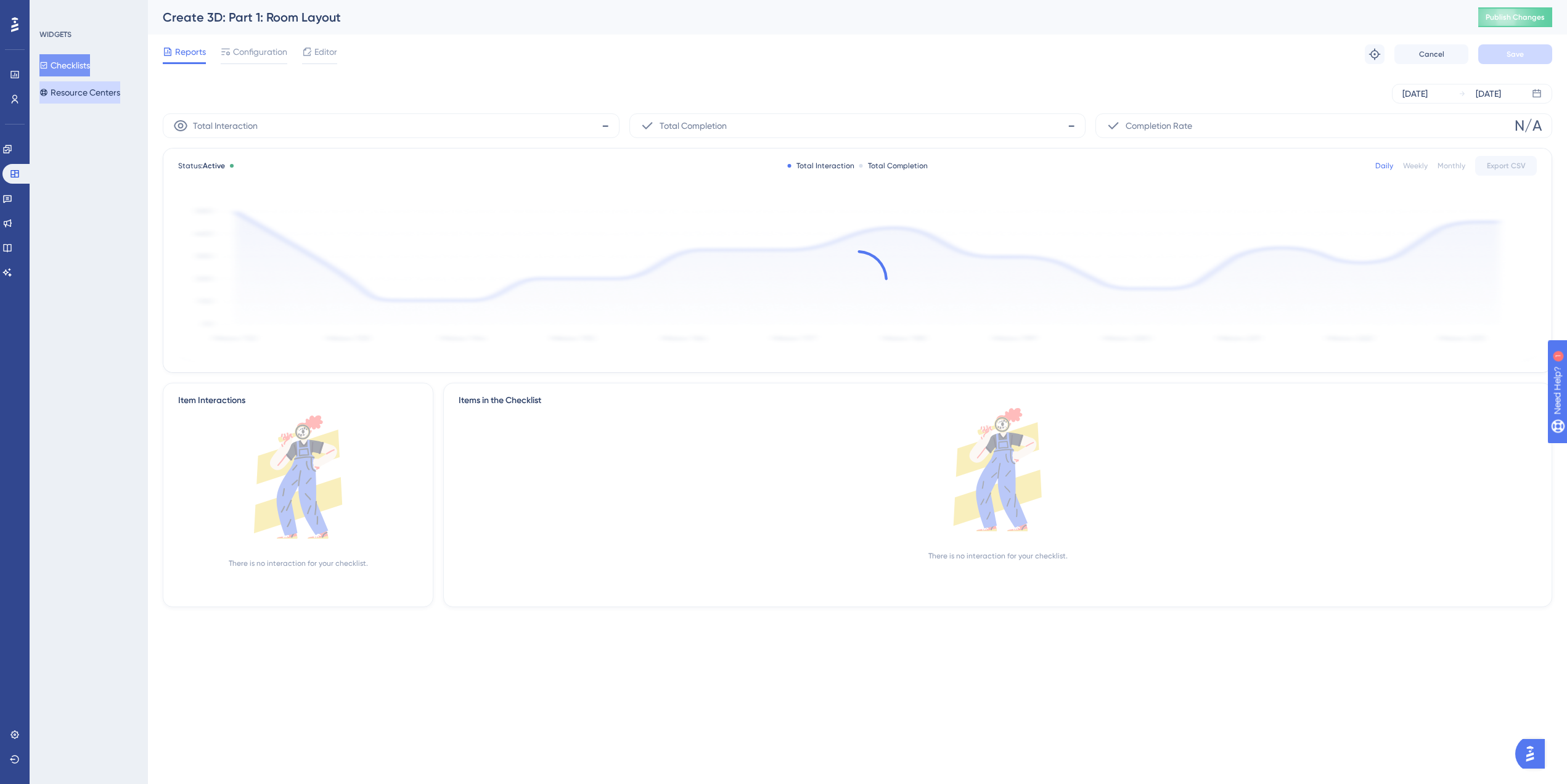
click at [88, 93] on button "Resource Centers" at bounding box center [79, 92] width 80 height 22
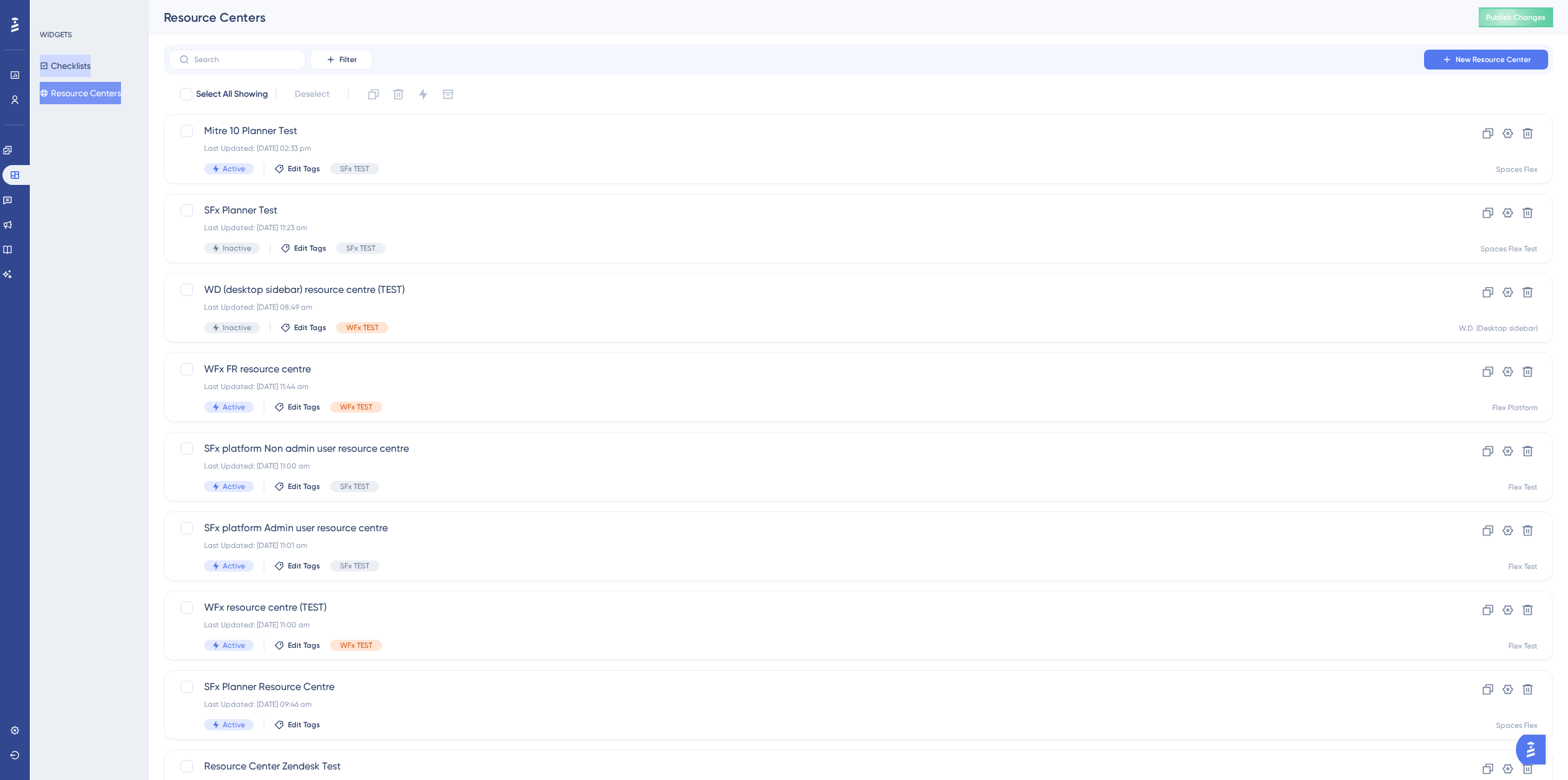
click at [90, 63] on button "Checklists" at bounding box center [65, 66] width 51 height 23
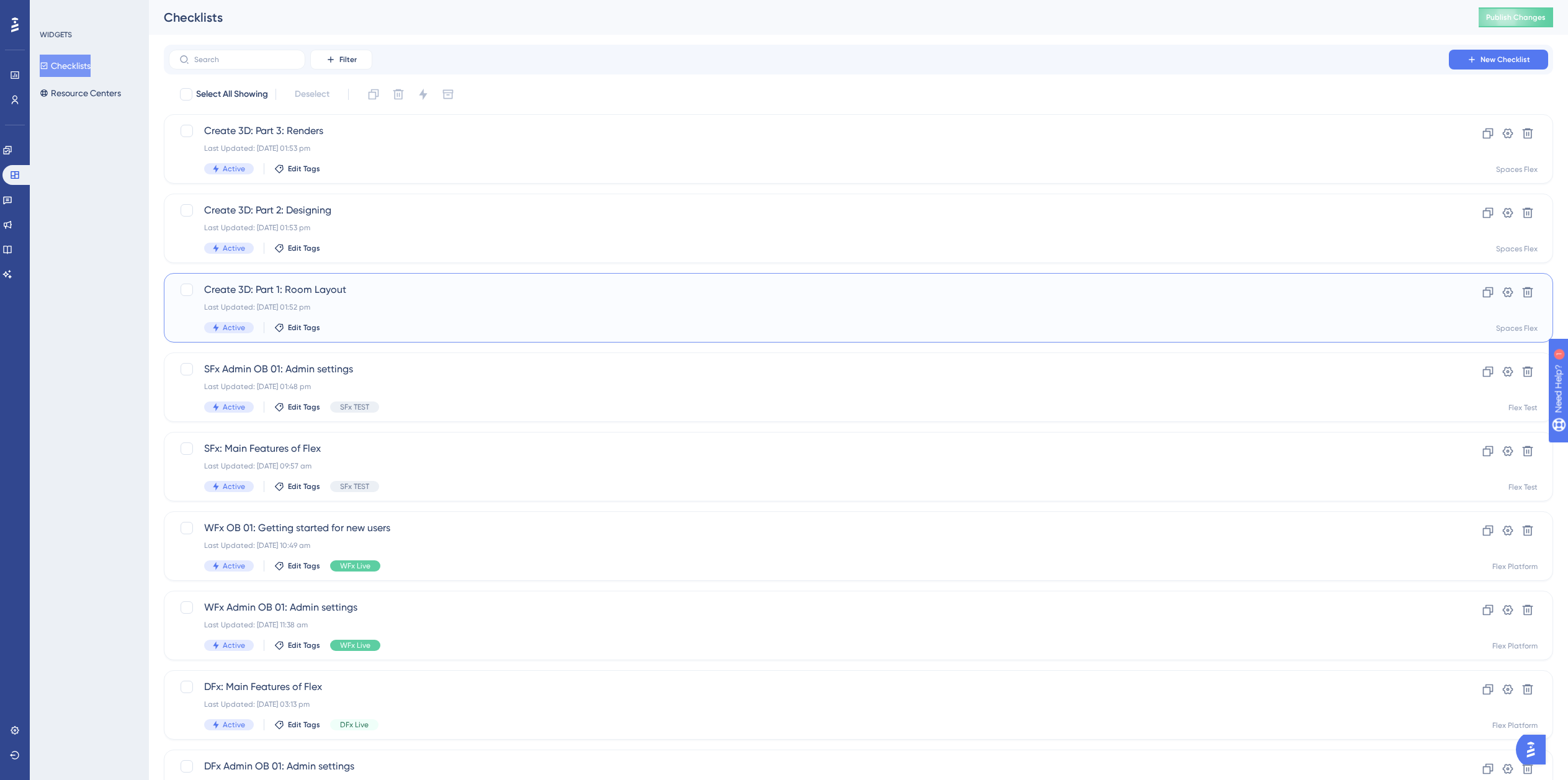
click at [380, 305] on div "Last Updated: 05 Sept 2025 01:52 pm" at bounding box center [809, 307] width 1210 height 10
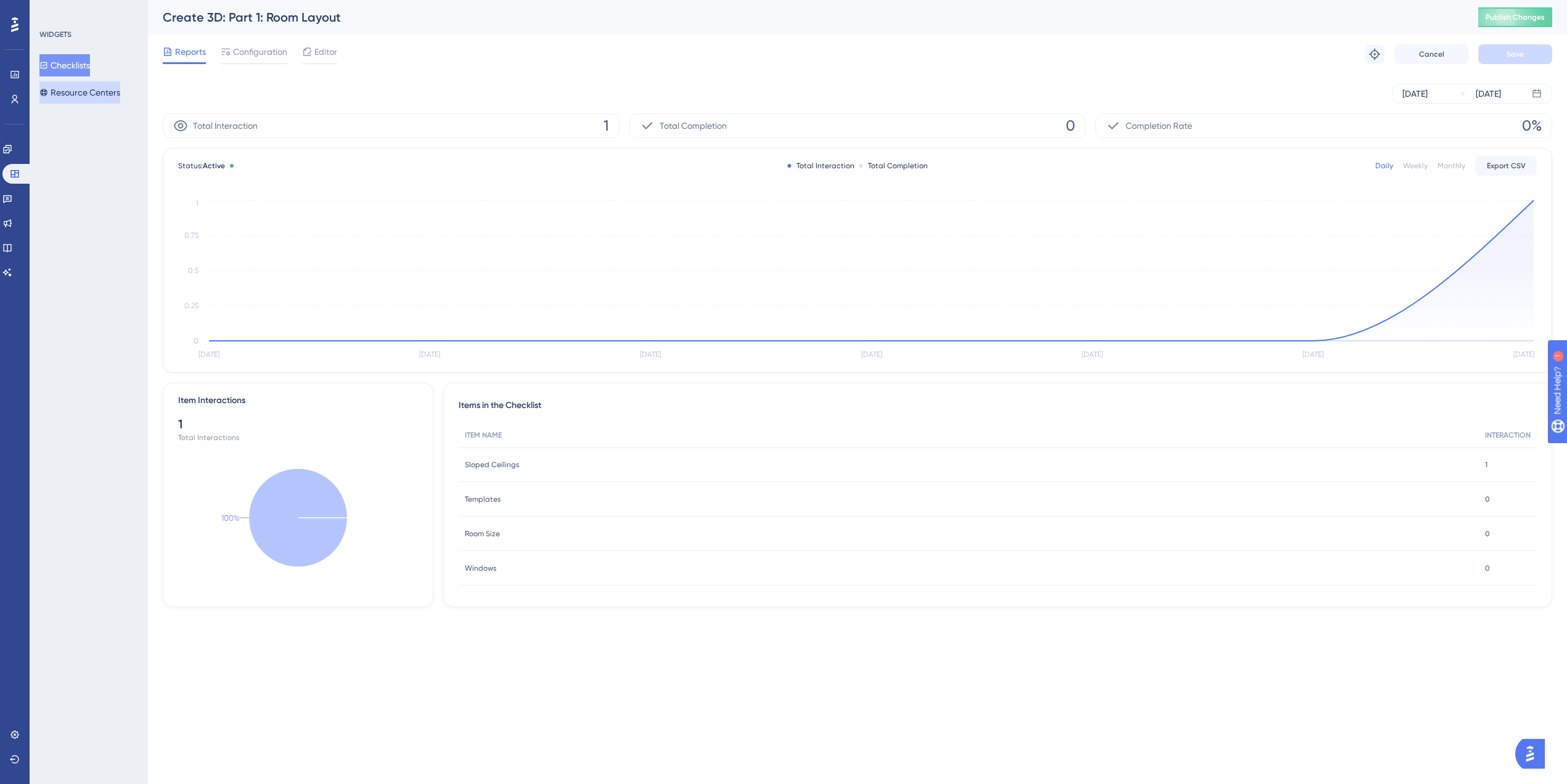
click at [92, 93] on button "Resource Centers" at bounding box center [79, 92] width 80 height 22
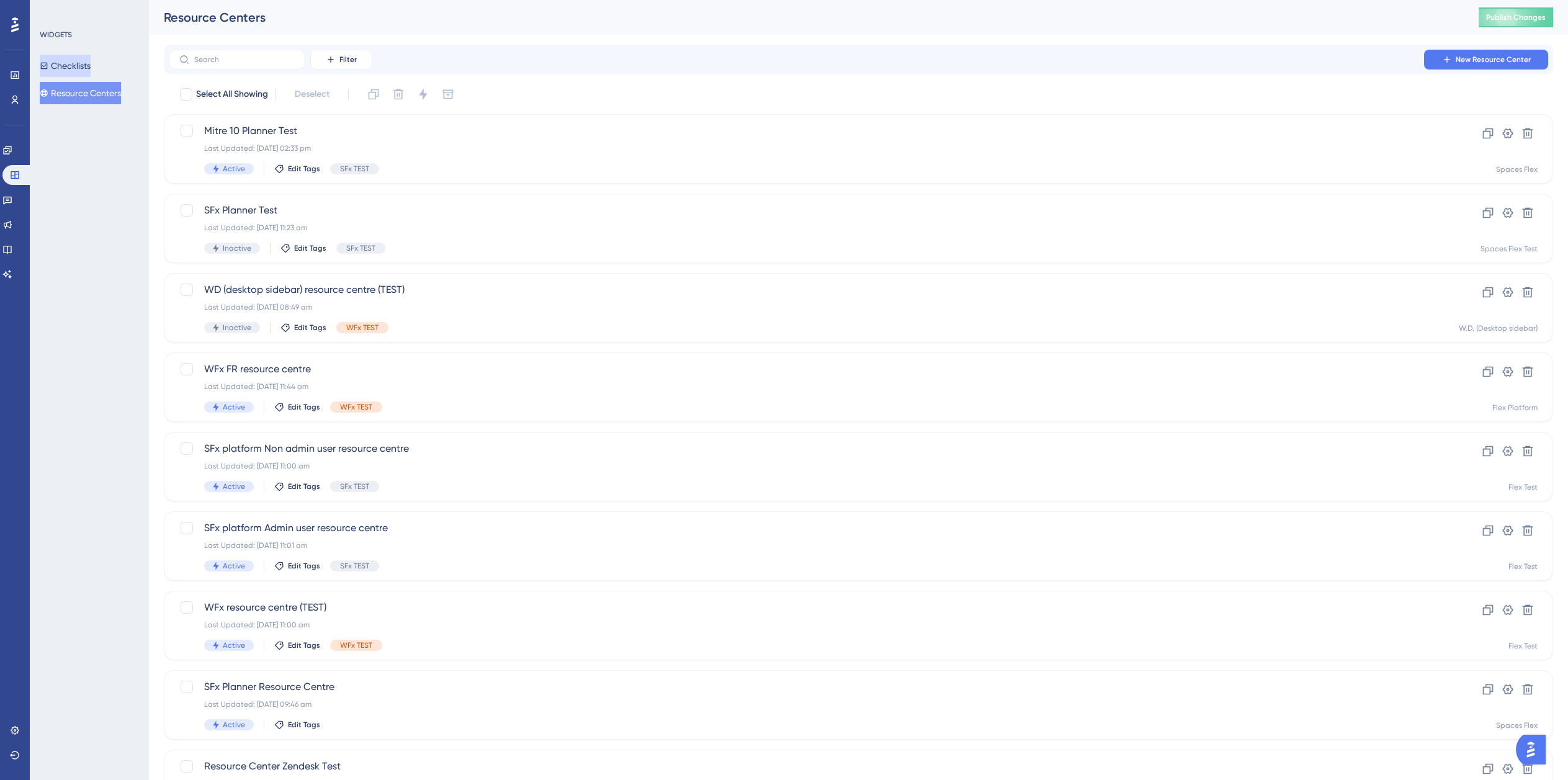
click at [81, 67] on button "Checklists" at bounding box center [65, 66] width 51 height 23
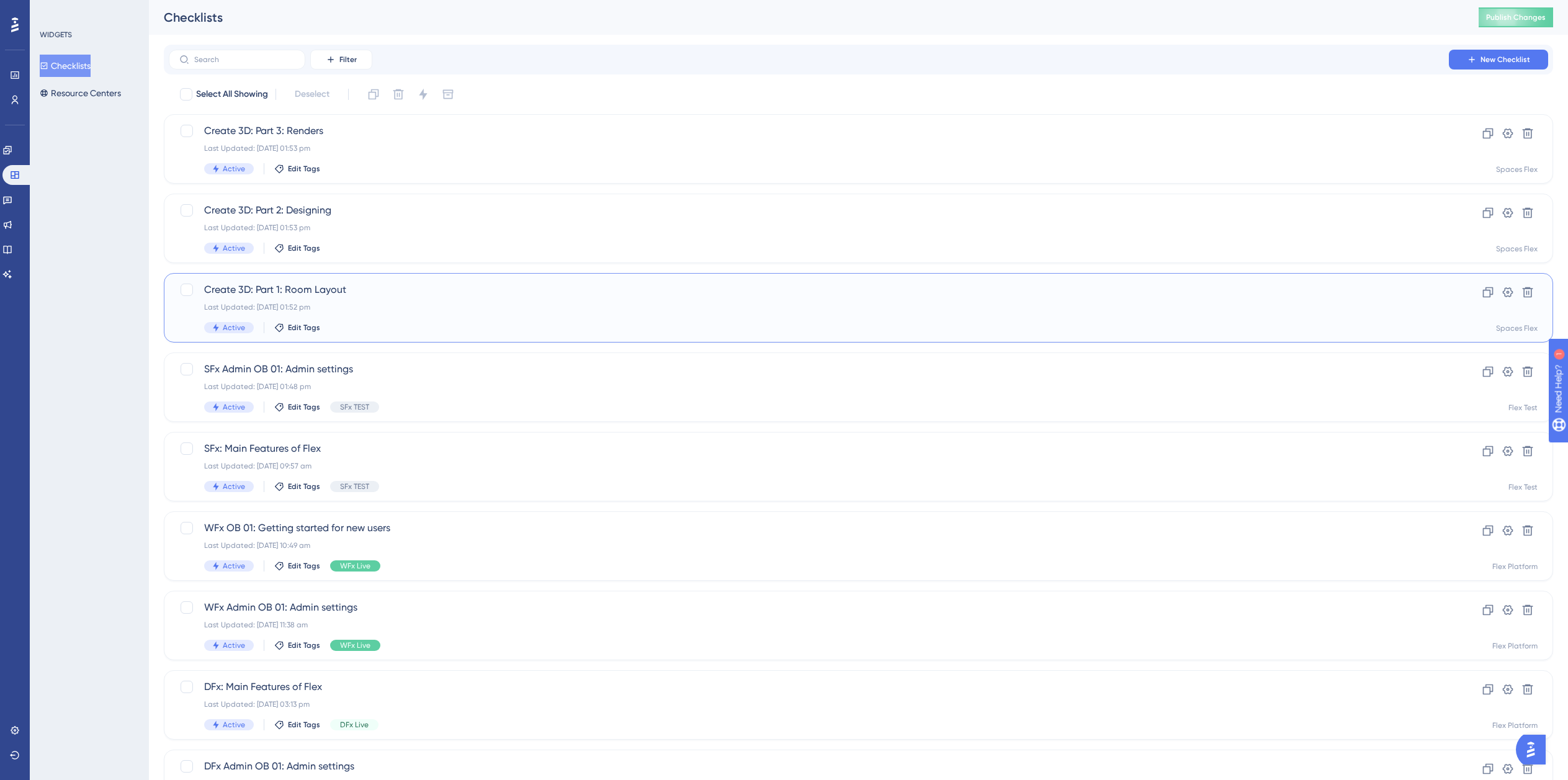
click at [384, 312] on div "Create 3D: Part 1: Room Layout Last Updated: 05 Sept 2025 01:52 pm Active Edit …" at bounding box center [809, 308] width 1210 height 51
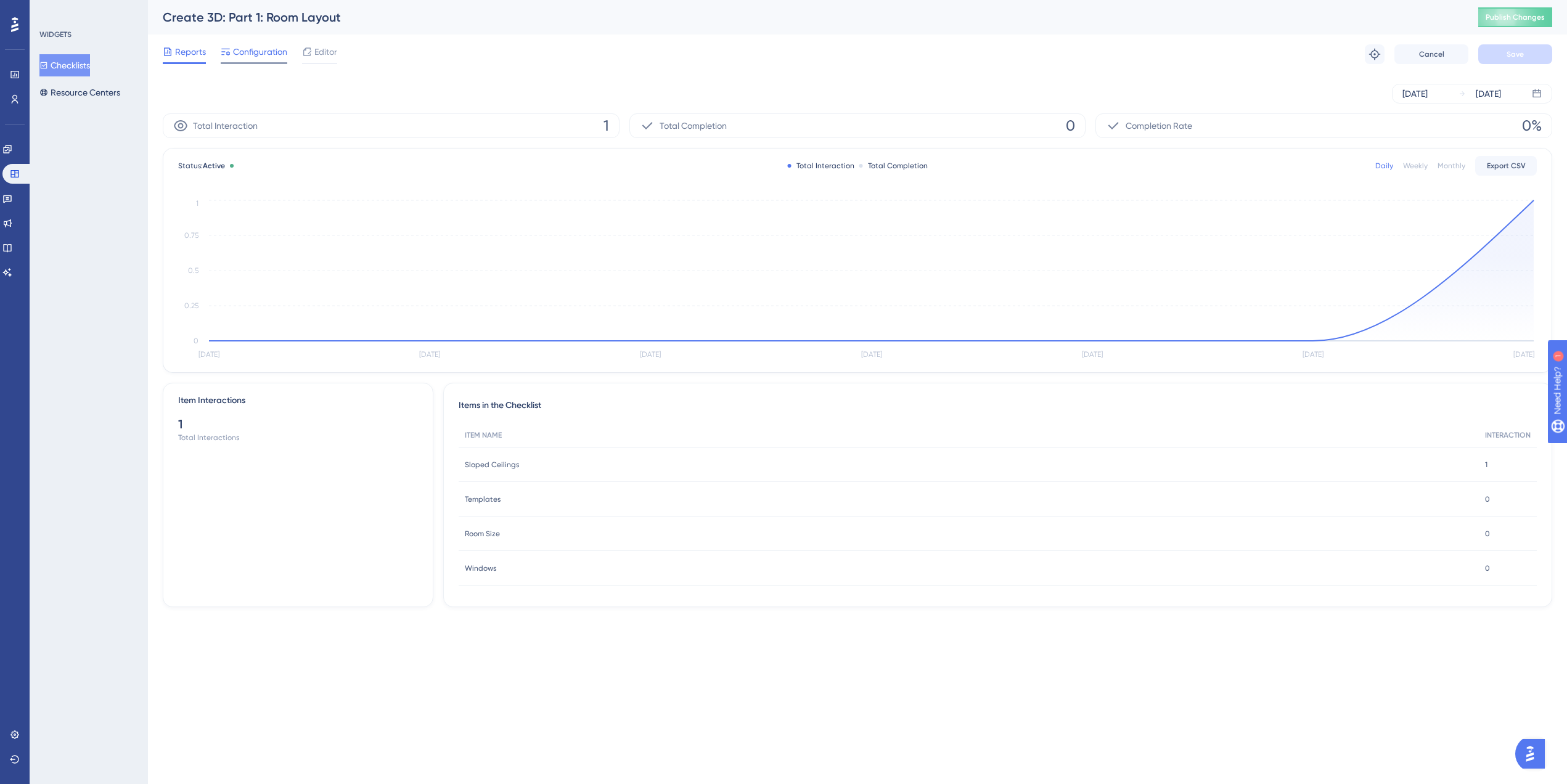
click at [272, 59] on span "Configuration" at bounding box center [259, 51] width 54 height 14
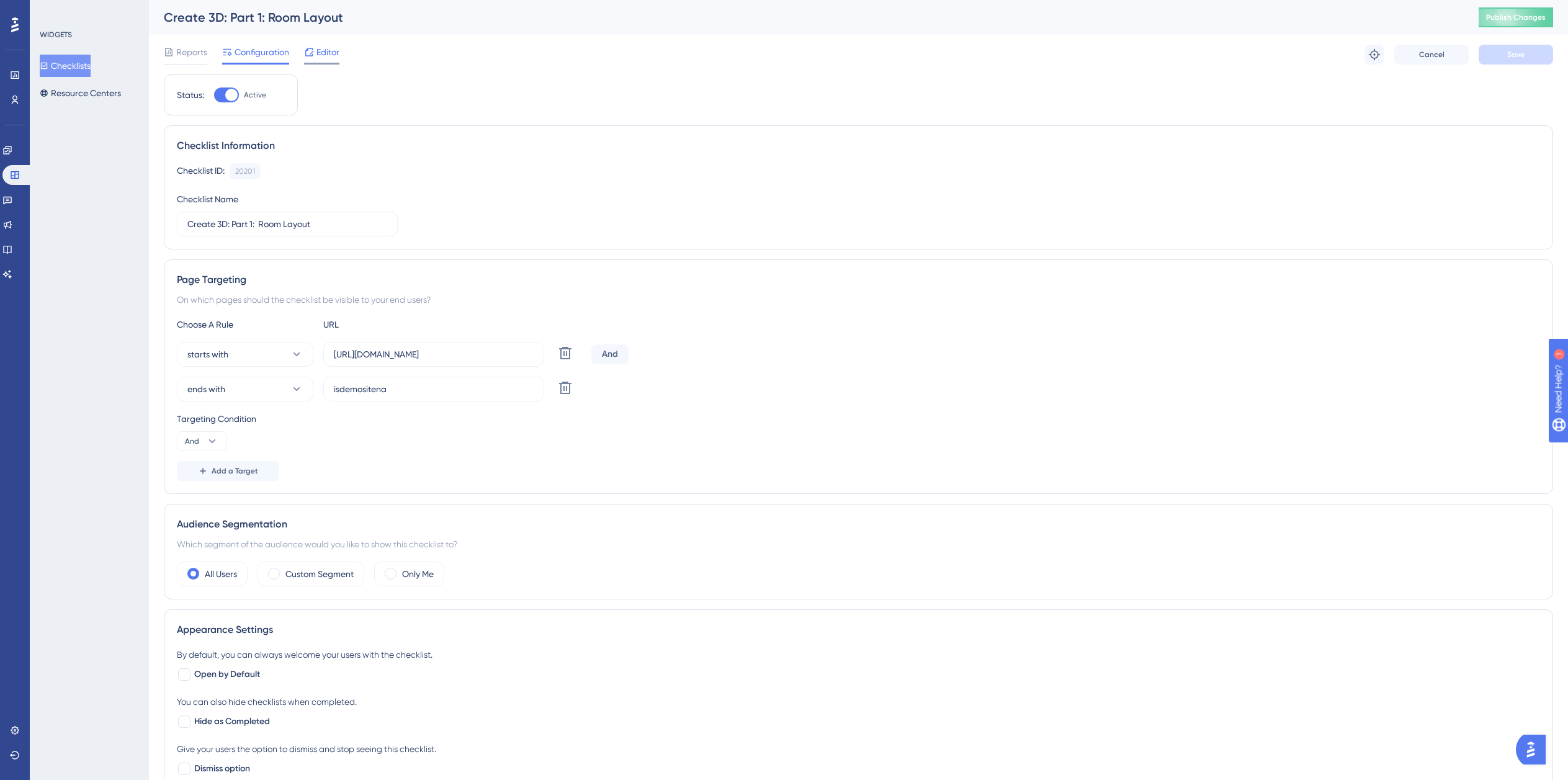
click at [308, 56] on icon at bounding box center [309, 53] width 10 height 10
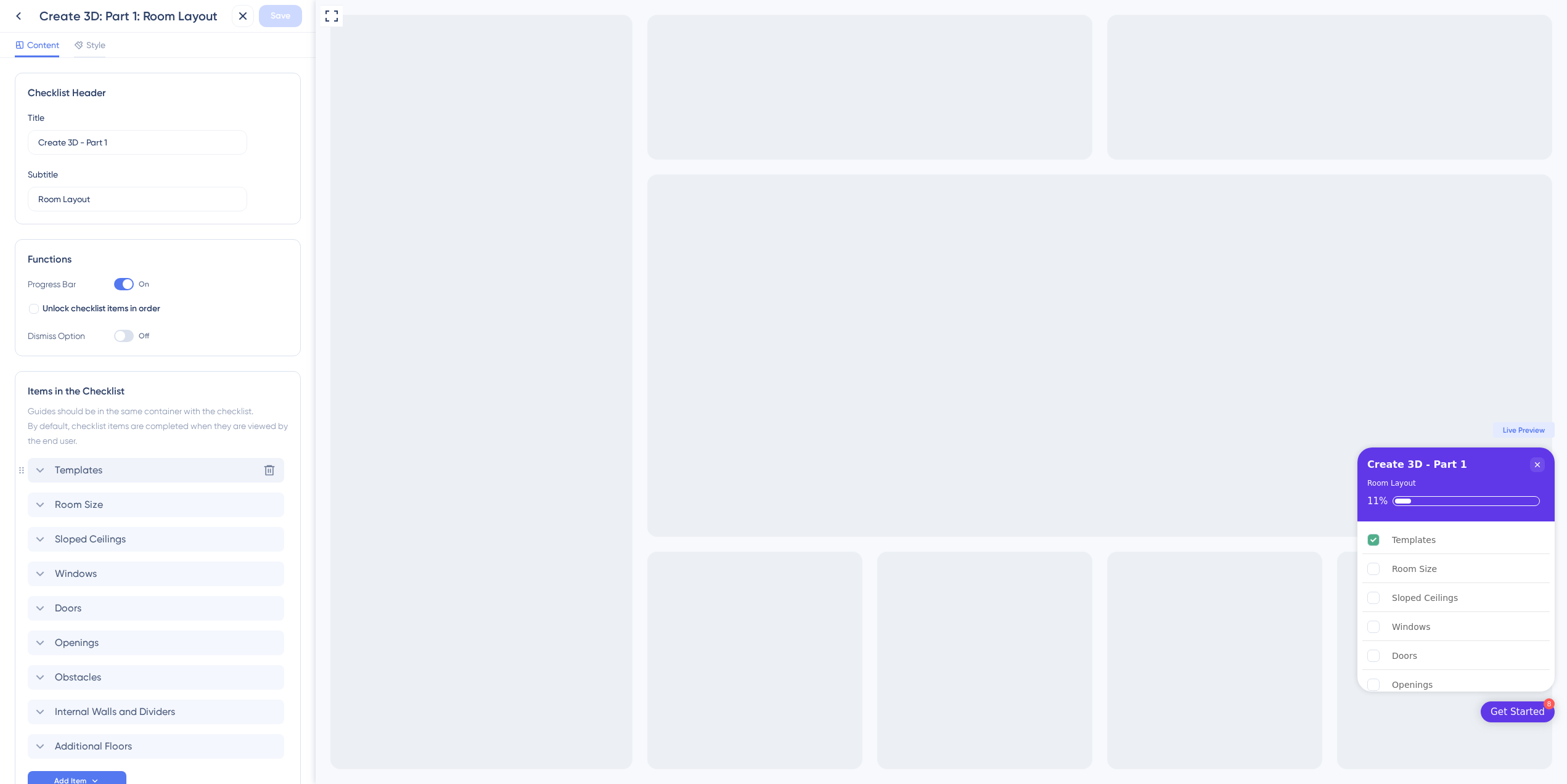
click at [53, 472] on div "Templates" at bounding box center [67, 470] width 70 height 14
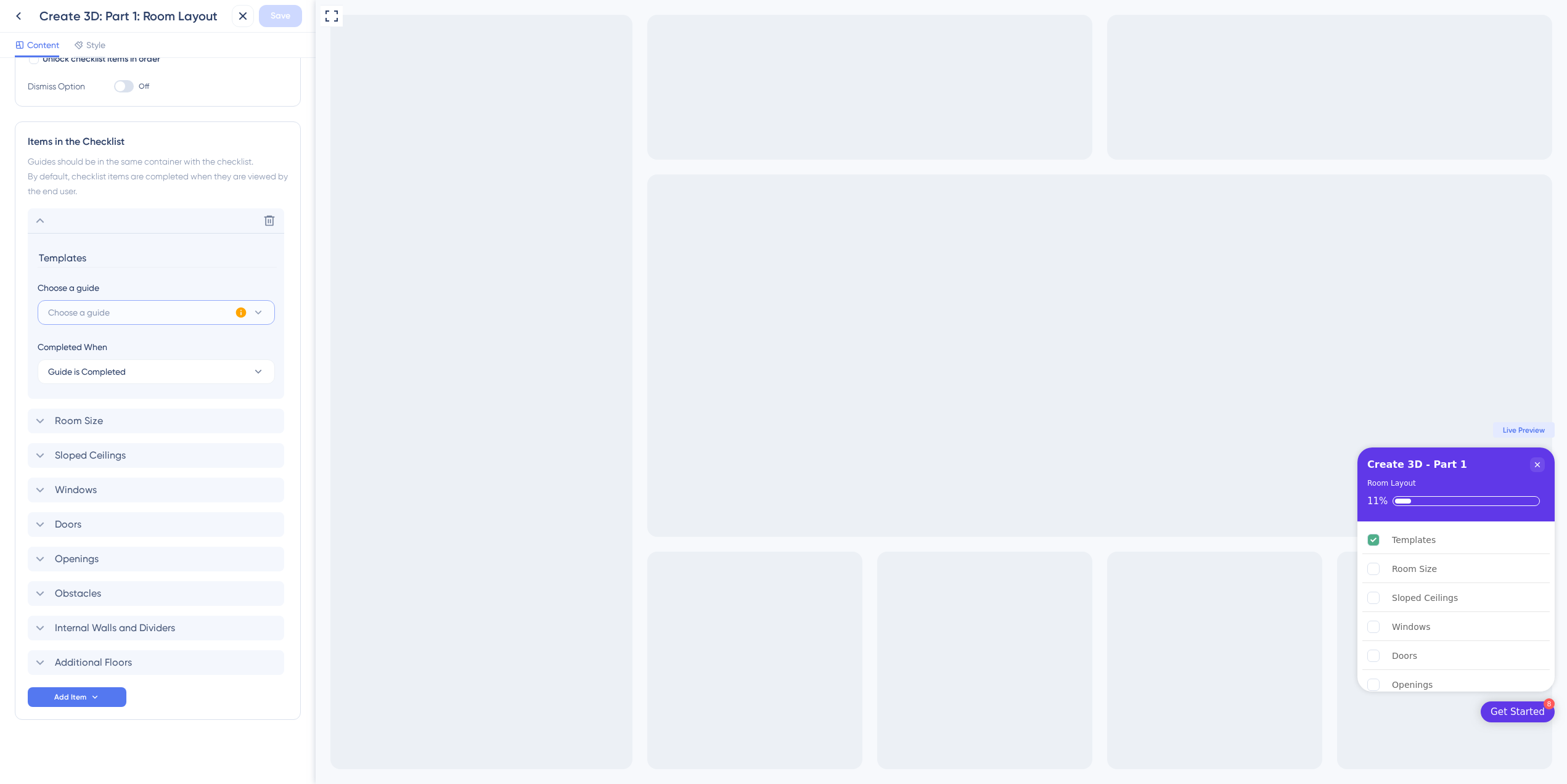
click at [200, 309] on button "Choose a guide" at bounding box center [156, 312] width 237 height 25
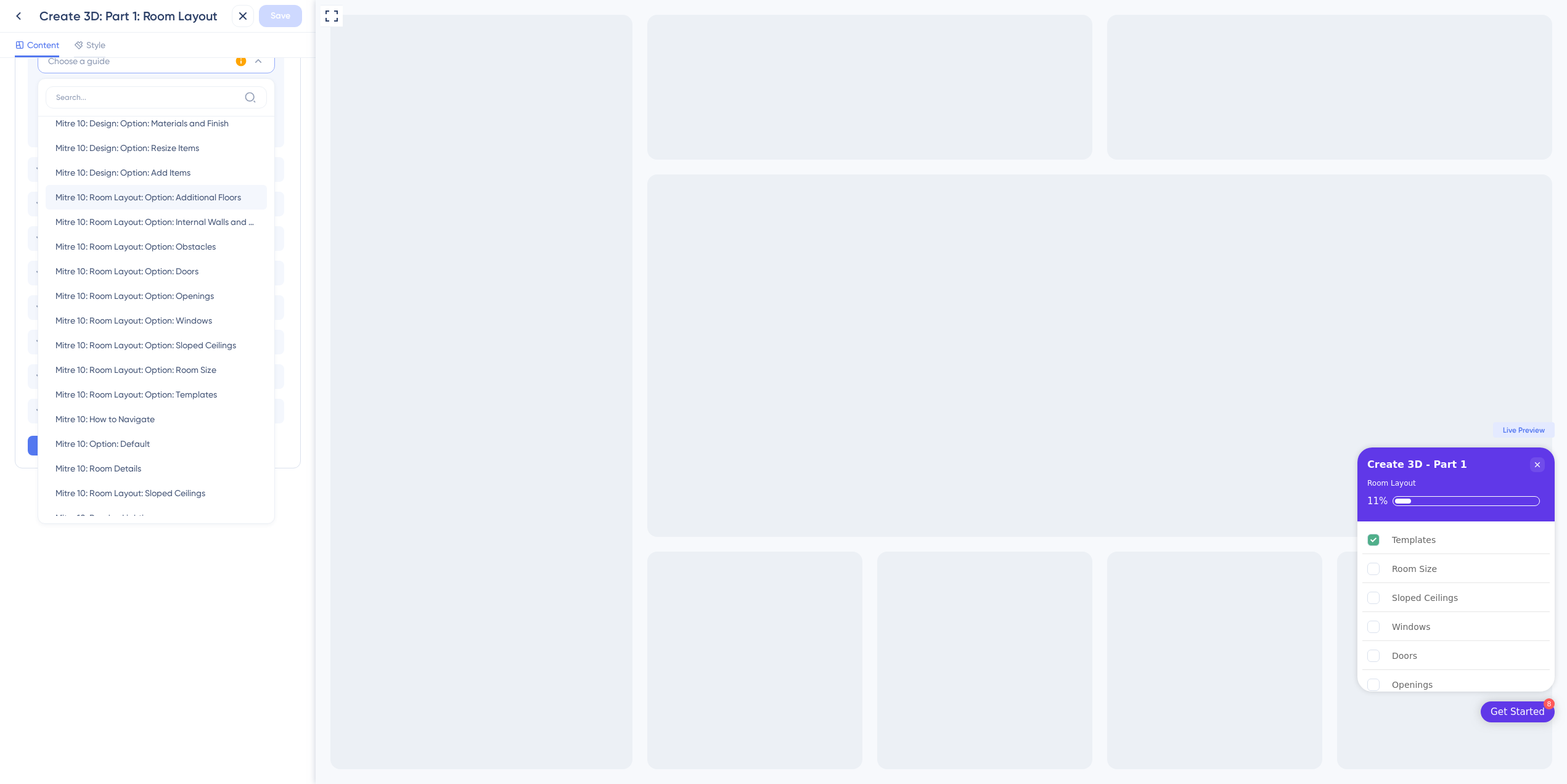
scroll to position [246, 0]
click at [220, 384] on div "Mitre 10: Room Layout: Option: Templates Mitre 10: Room Layout: Option: Templat…" at bounding box center [157, 383] width 201 height 25
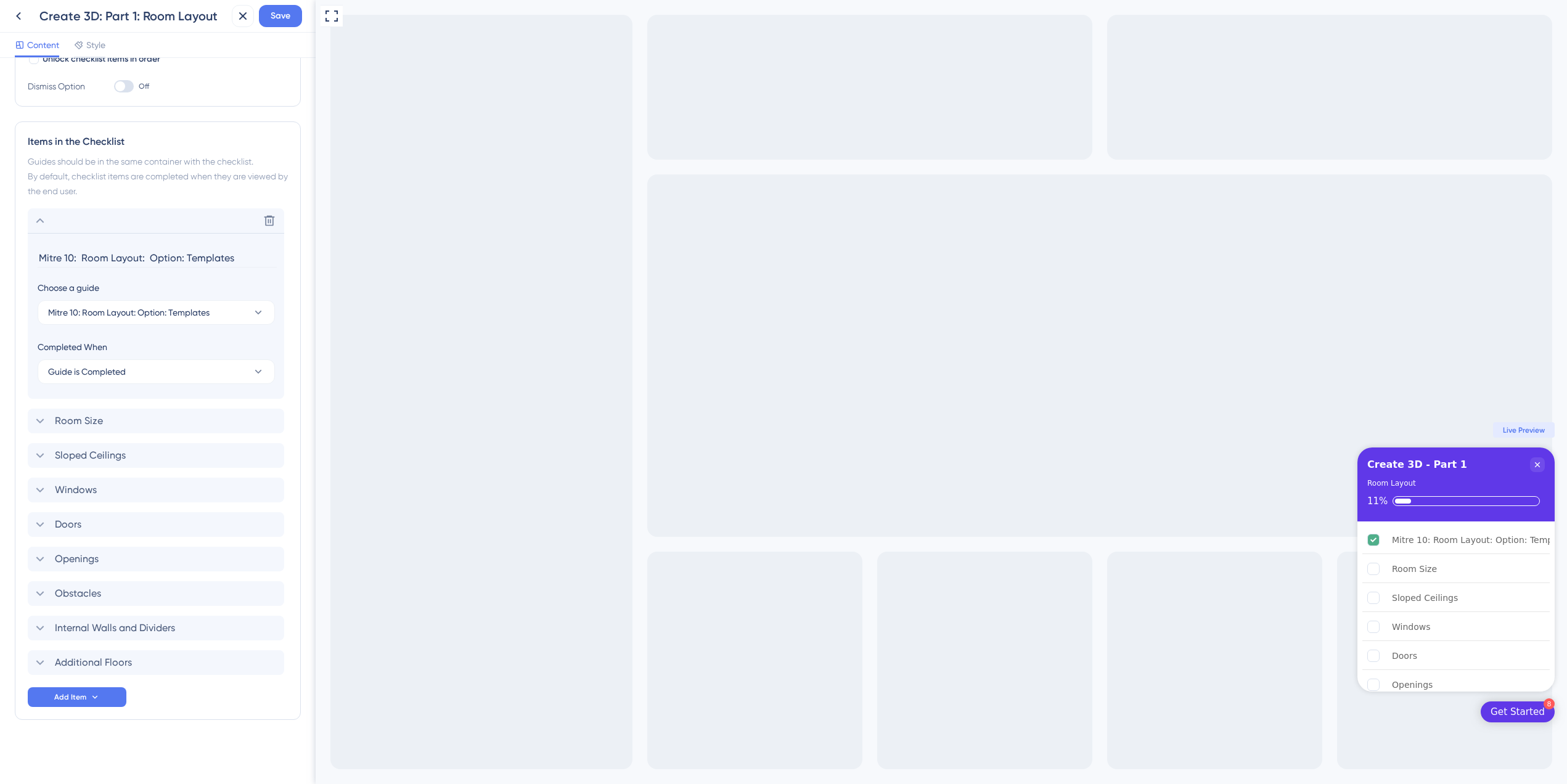
drag, startPoint x: 185, startPoint y: 257, endPoint x: -69, endPoint y: 259, distance: 254.0
click at [0, 0] on html "Create 3D: Part 1: Room Layout Save Content Style Checklist Header Title Create…" at bounding box center [784, 0] width 1567 height 0
type input "Templates"
click at [117, 420] on div "Room Size Delete" at bounding box center [156, 421] width 257 height 25
click at [156, 356] on button "Choose a guide" at bounding box center [156, 347] width 237 height 25
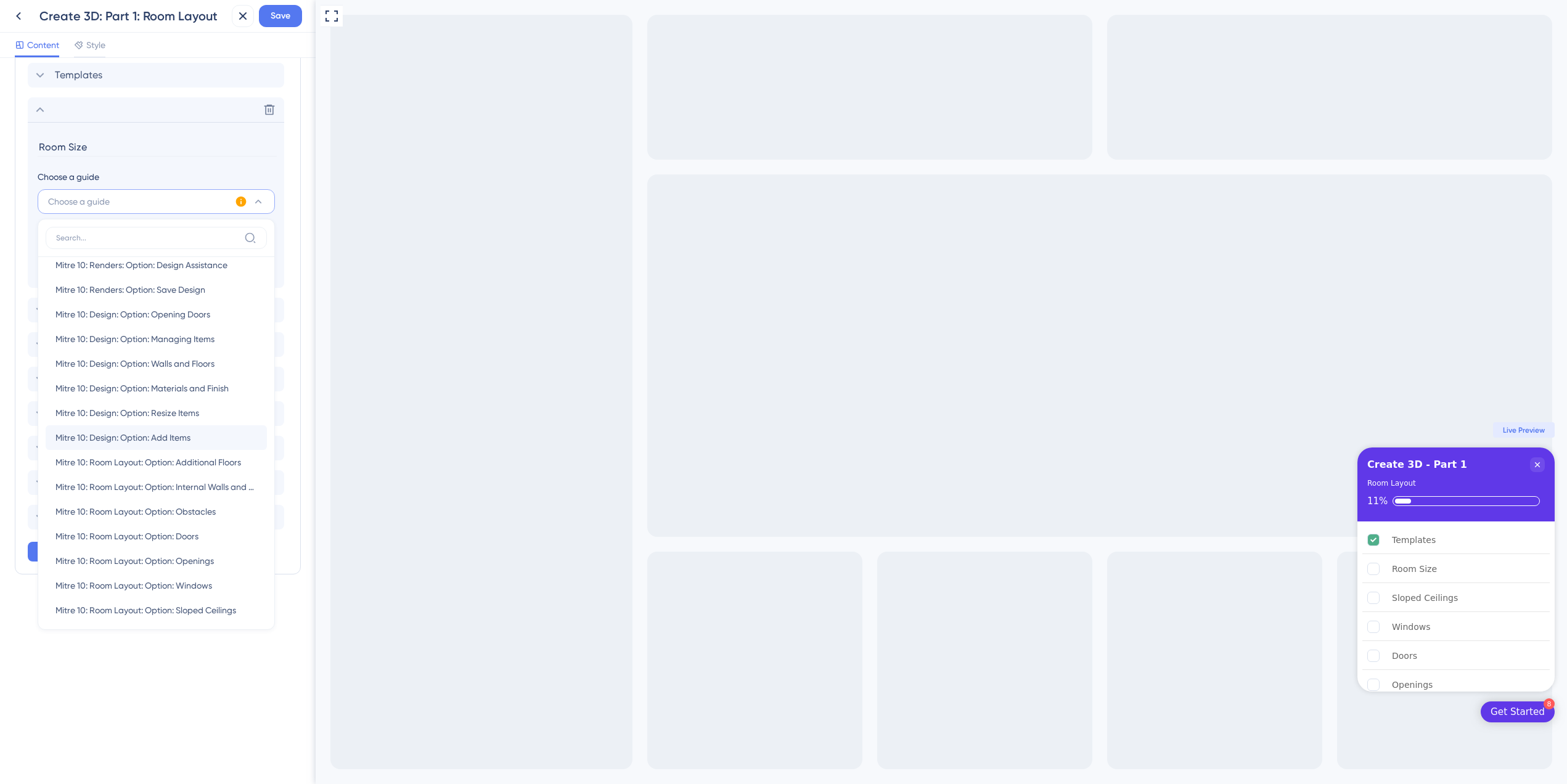
scroll to position [246, 0]
click at [223, 496] on div "Mitre 10: Room Layout: Option: Room Size Mitre 10: Room Layout: Option: Room Si…" at bounding box center [157, 499] width 201 height 25
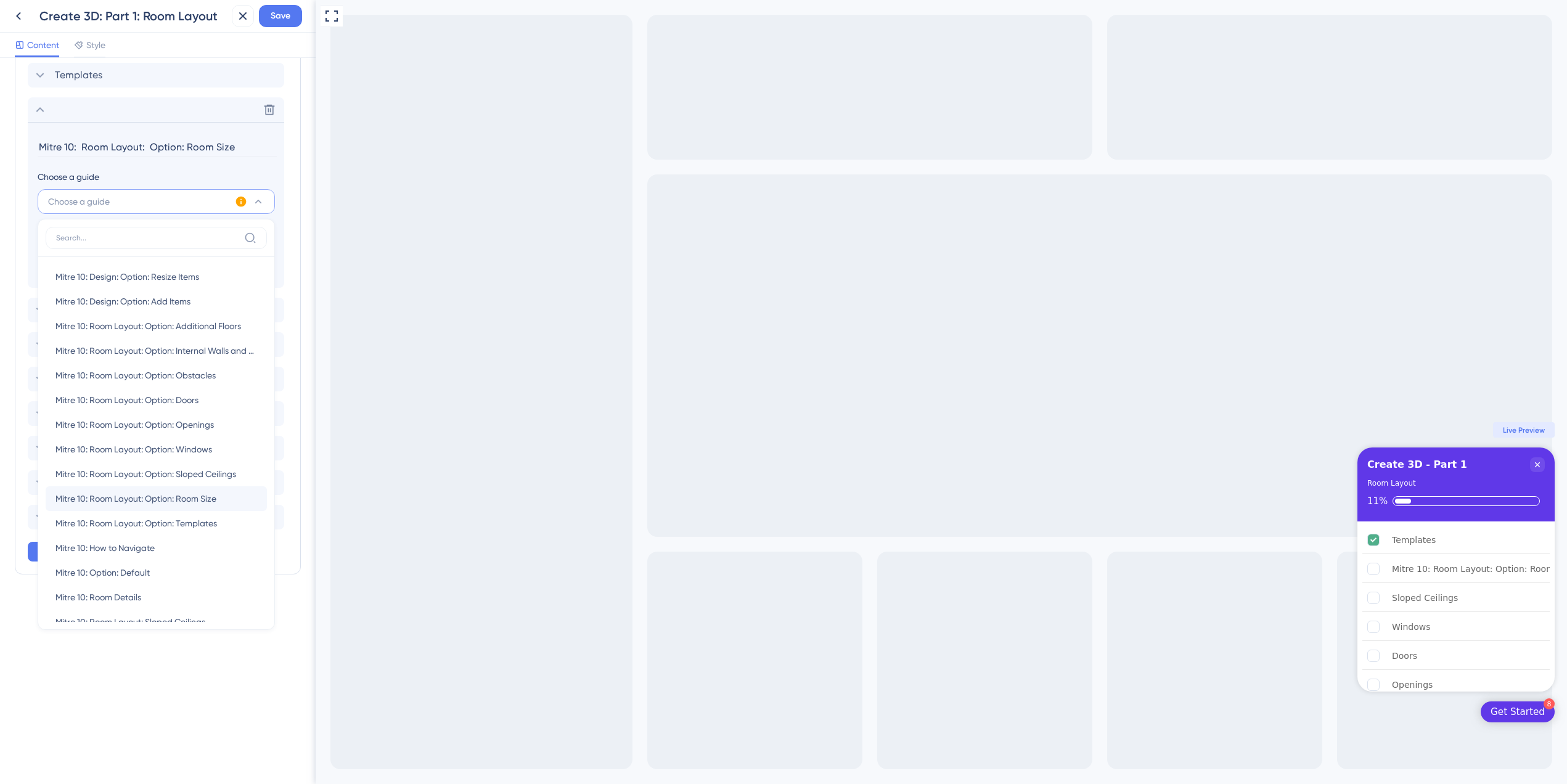
scroll to position [249, 0]
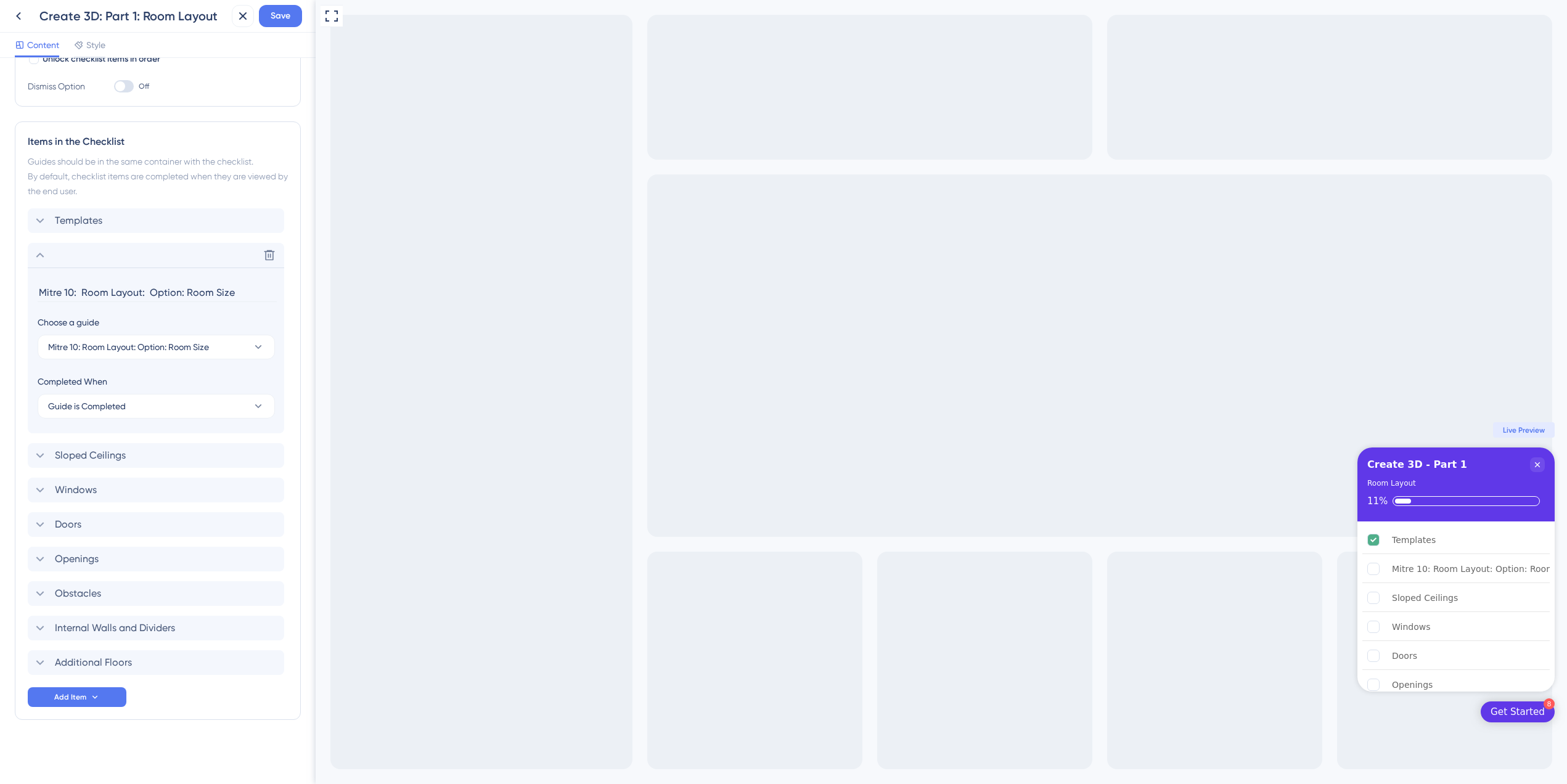
drag, startPoint x: 184, startPoint y: 293, endPoint x: -298, endPoint y: 276, distance: 482.3
click at [0, 0] on html "Create 3D: Part 1: Room Layout Save Content Style Checklist Header Title Create…" at bounding box center [784, 0] width 1567 height 0
type input "Room Size"
click at [47, 254] on icon at bounding box center [40, 255] width 14 height 14
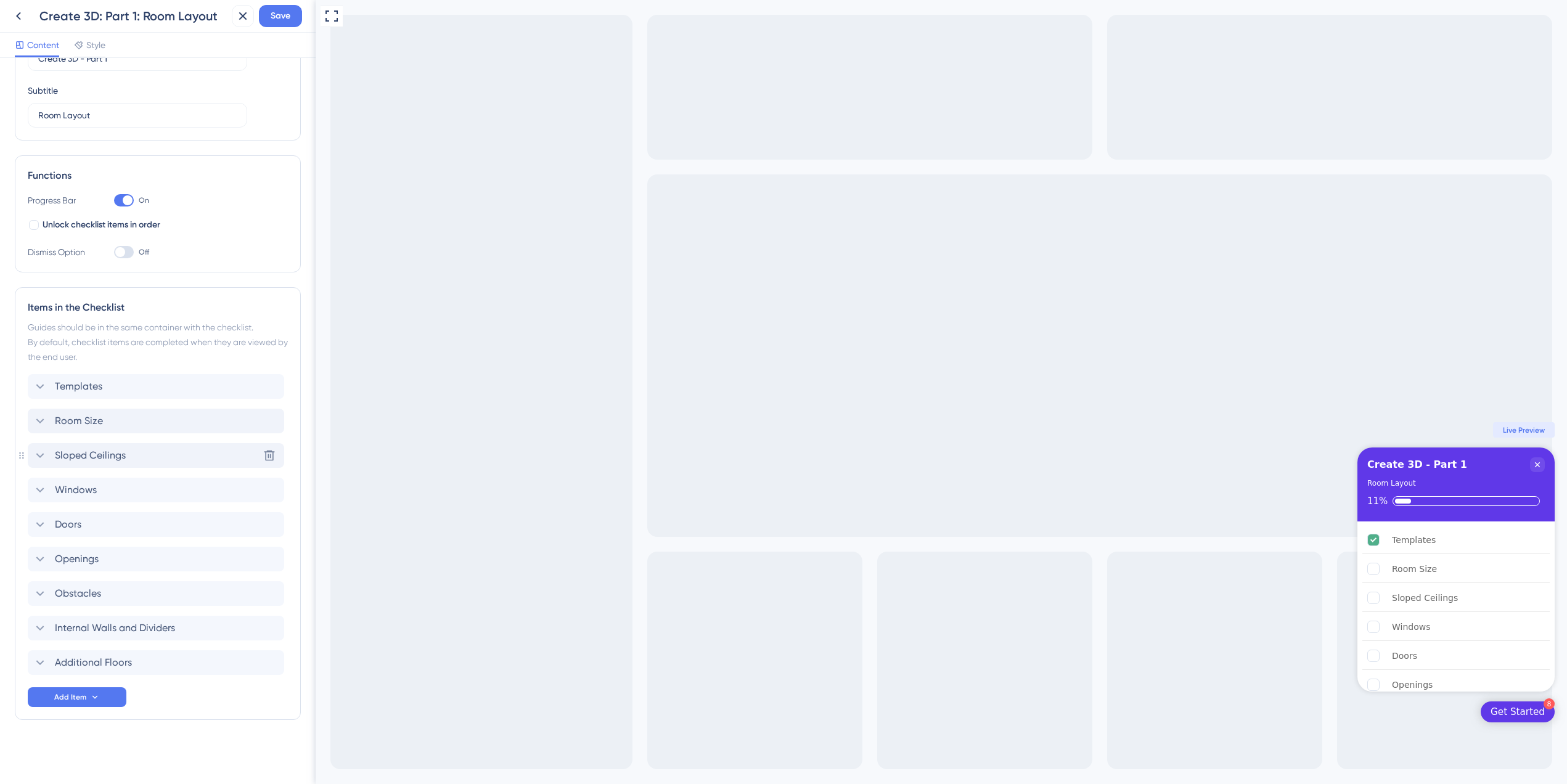
click at [97, 450] on span "Sloped Ceilings" at bounding box center [91, 455] width 71 height 14
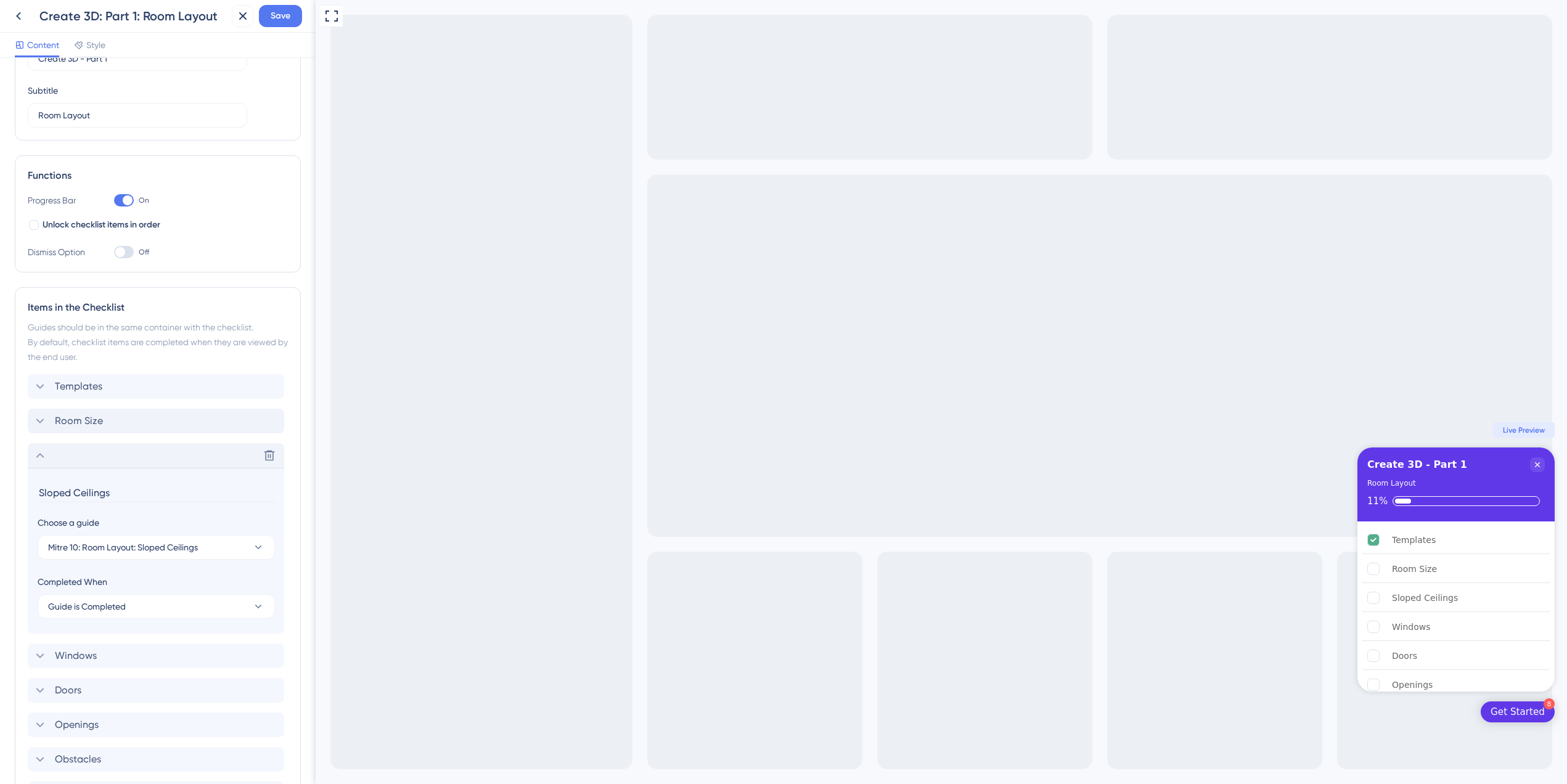
scroll to position [249, 0]
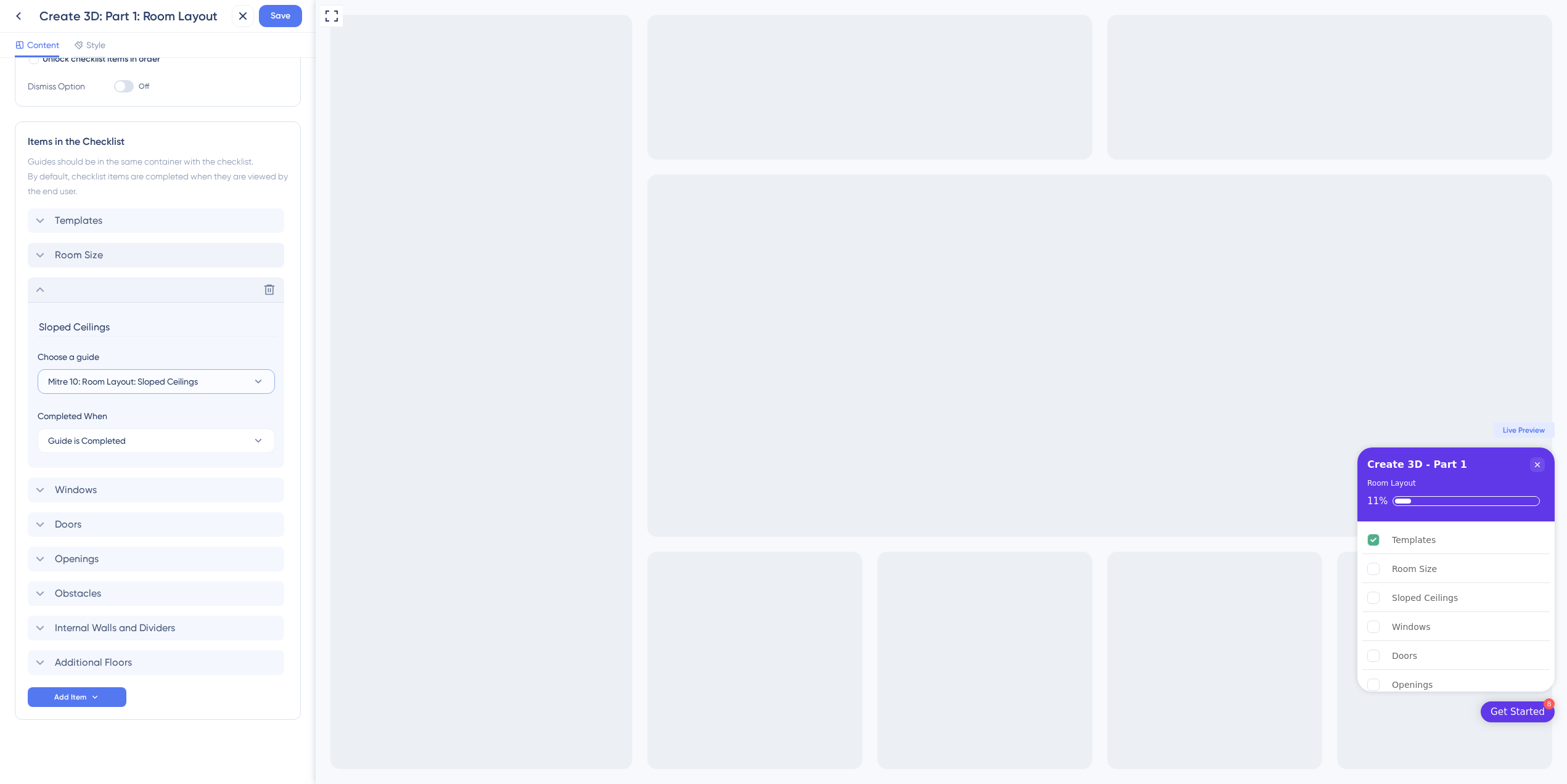
click at [173, 385] on span "Mitre 10: Room Layout: Sloped Ceilings" at bounding box center [122, 381] width 150 height 14
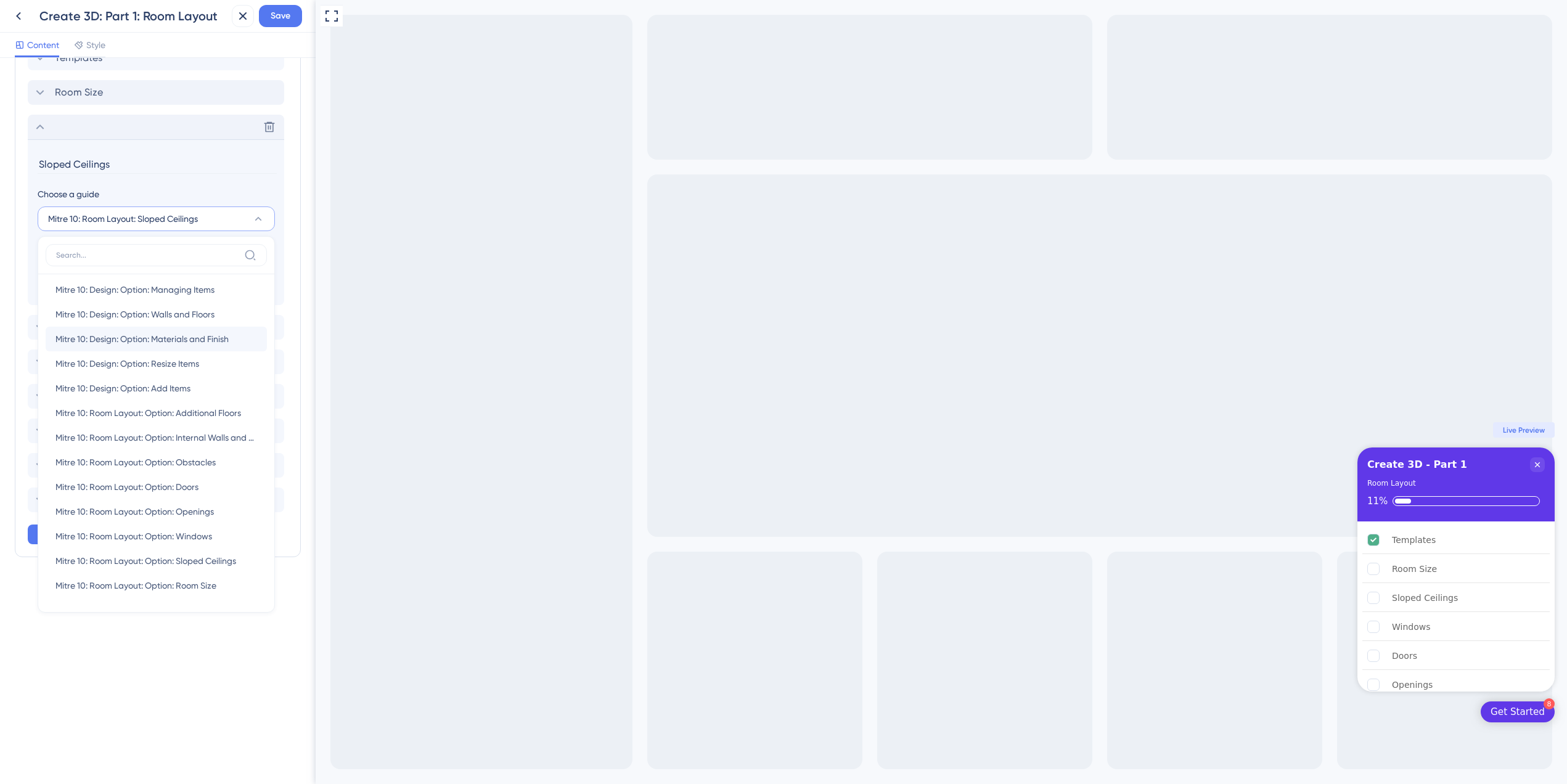
scroll to position [185, 0]
click at [217, 556] on span "Mitre 10: Room Layout: Option: Sloped Ceilings" at bounding box center [146, 553] width 180 height 14
type input "Mitre 10: Room Layout: Option: Sloped Ceilings"
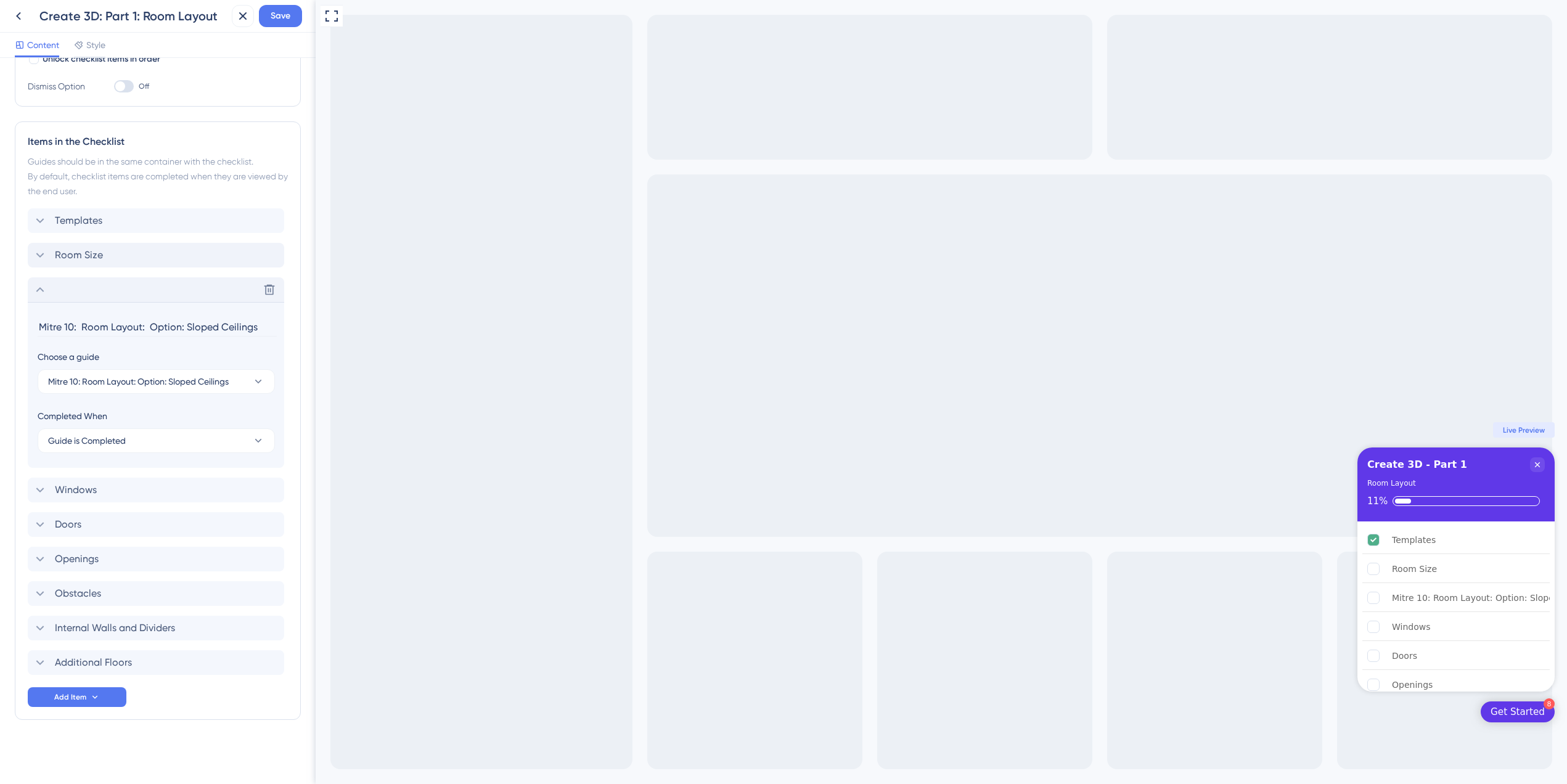
click at [40, 294] on icon at bounding box center [40, 290] width 14 height 14
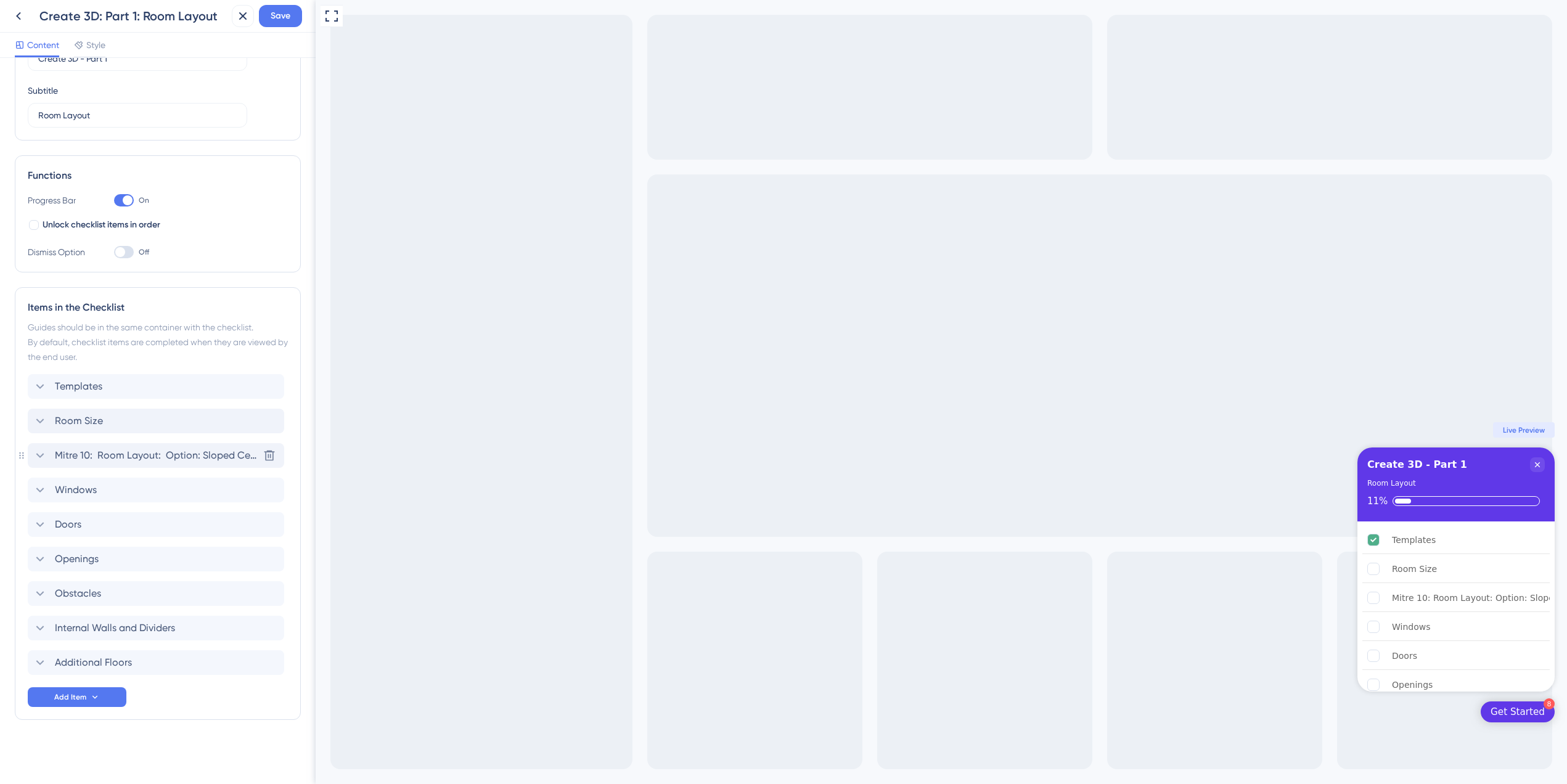
scroll to position [84, 0]
click at [196, 454] on span "Mitre 10: Room Layout: Option: Sloped Ceilings" at bounding box center [157, 455] width 204 height 14
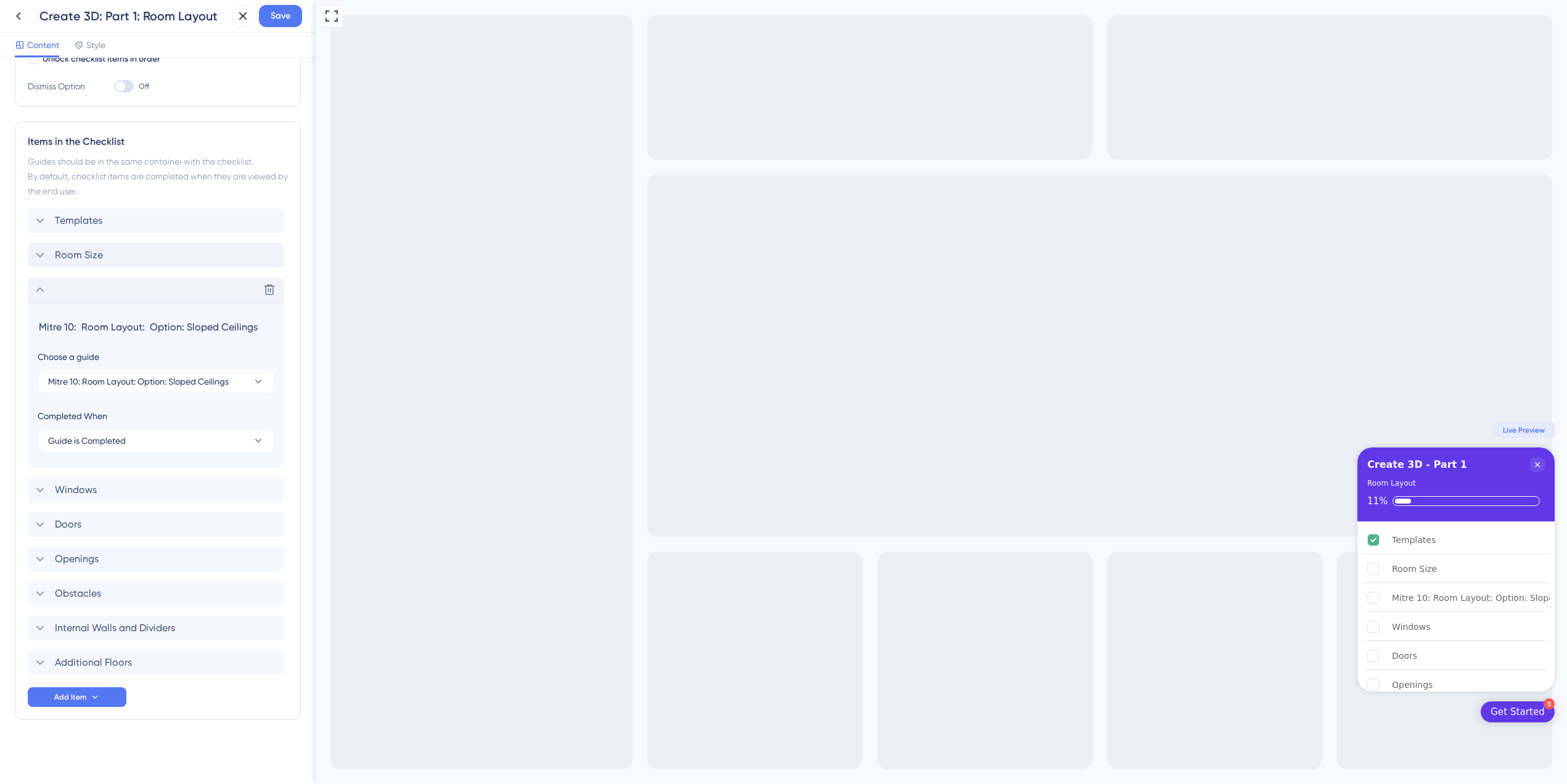
drag, startPoint x: 188, startPoint y: 328, endPoint x: -142, endPoint y: 325, distance: 330.0
click at [0, 0] on html "Create 3D: Part 1: Room Layout Save Content Style Checklist Header Title Create…" at bounding box center [784, 0] width 1567 height 0
type input "Sloped Ceilings"
click at [34, 295] on icon at bounding box center [40, 290] width 14 height 14
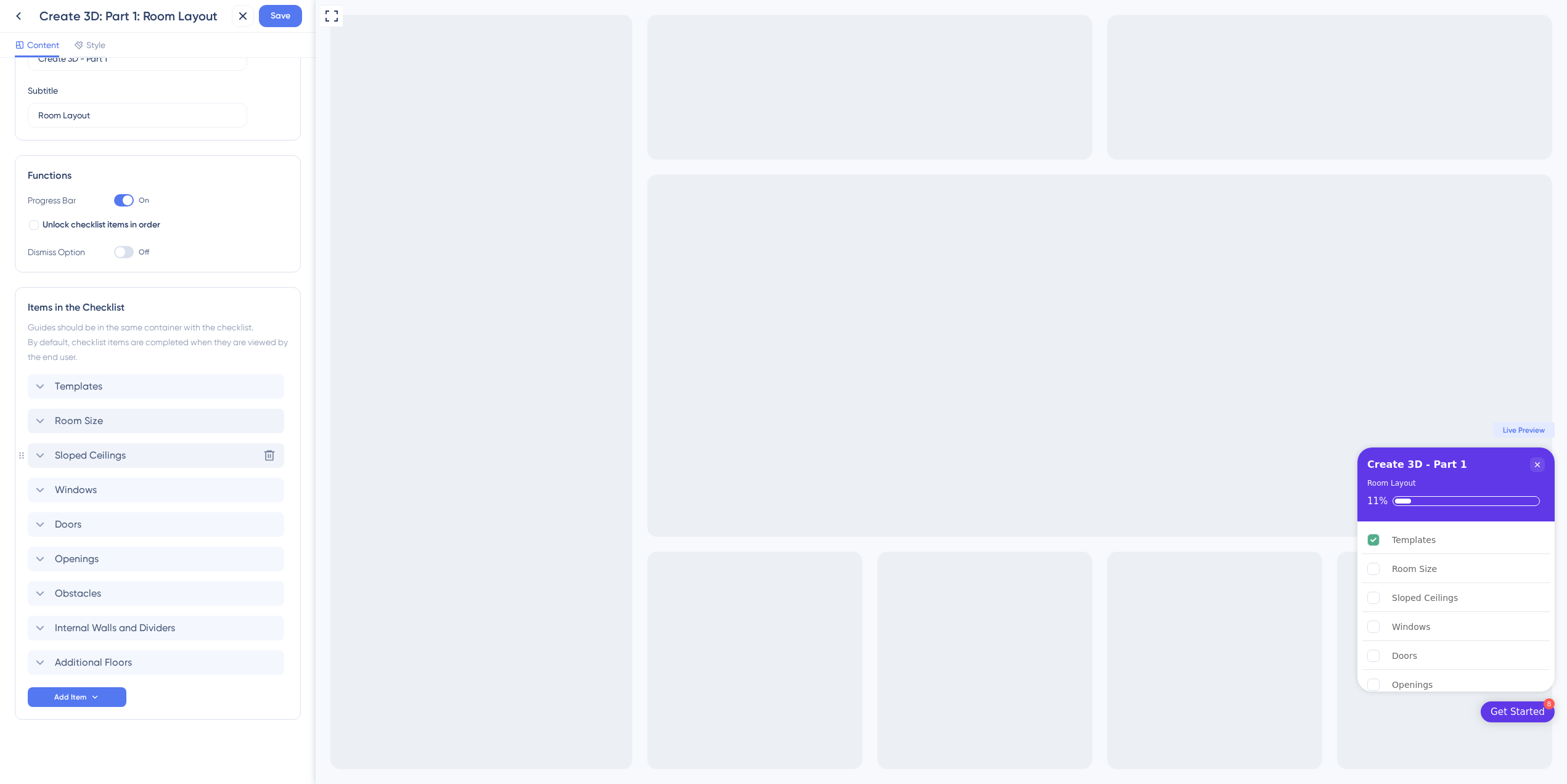
scroll to position [84, 0]
click at [83, 482] on div "Windows Delete" at bounding box center [156, 490] width 257 height 25
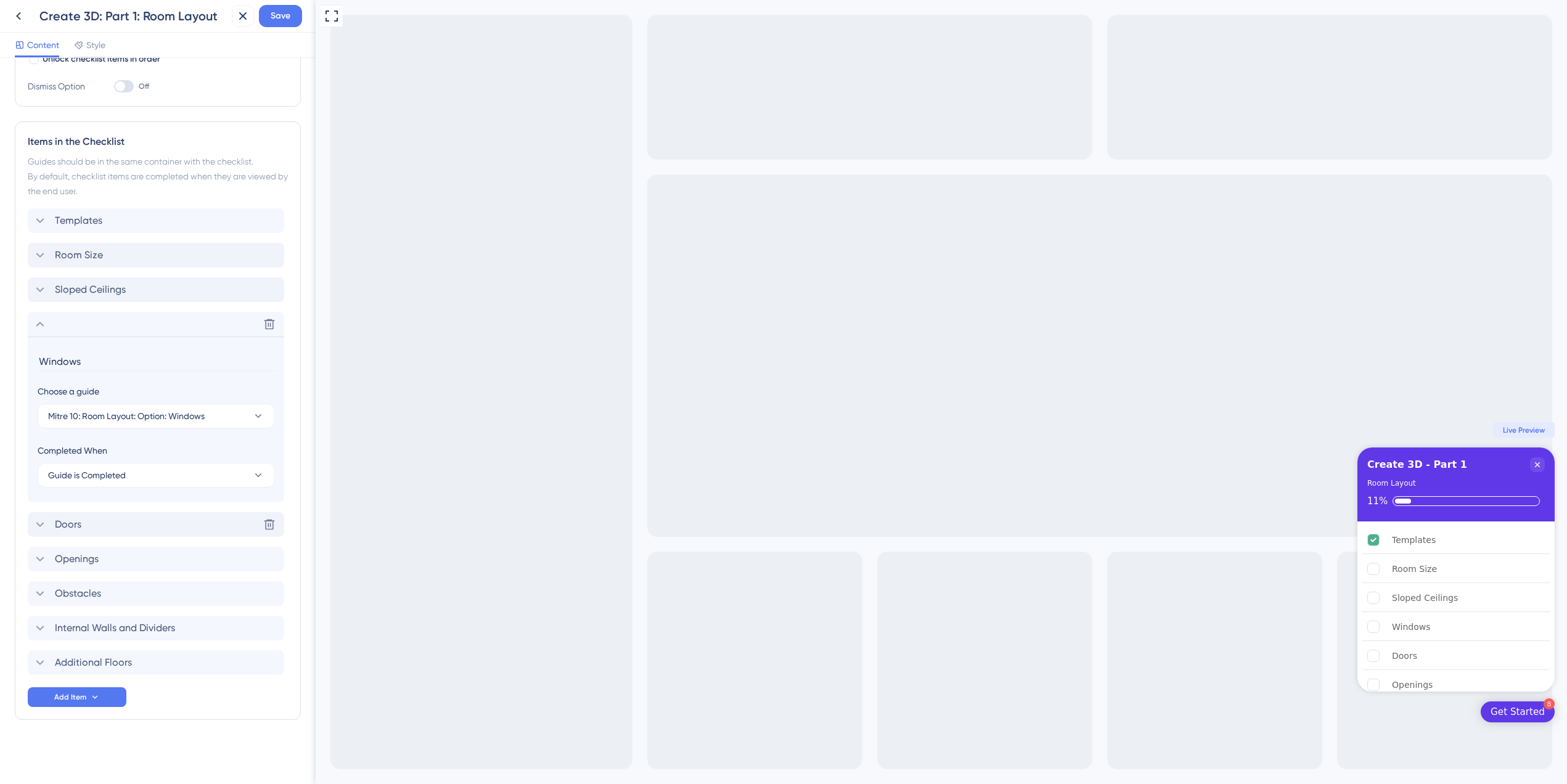
click at [80, 522] on span "Doors" at bounding box center [68, 525] width 27 height 14
click at [98, 565] on span "Openings" at bounding box center [77, 559] width 43 height 14
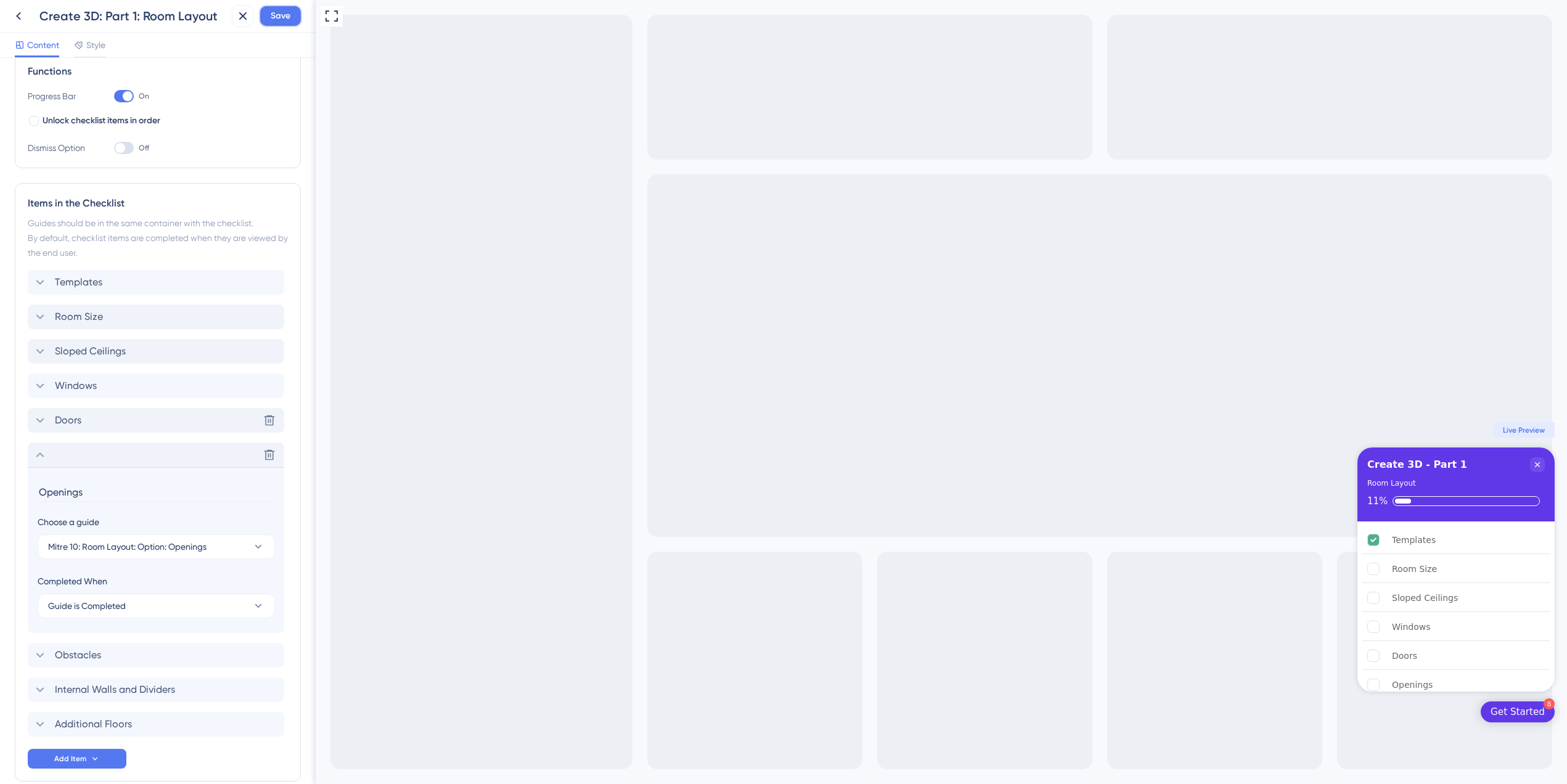
click at [280, 22] on span "Save" at bounding box center [280, 16] width 20 height 14
click at [43, 450] on icon at bounding box center [40, 454] width 14 height 14
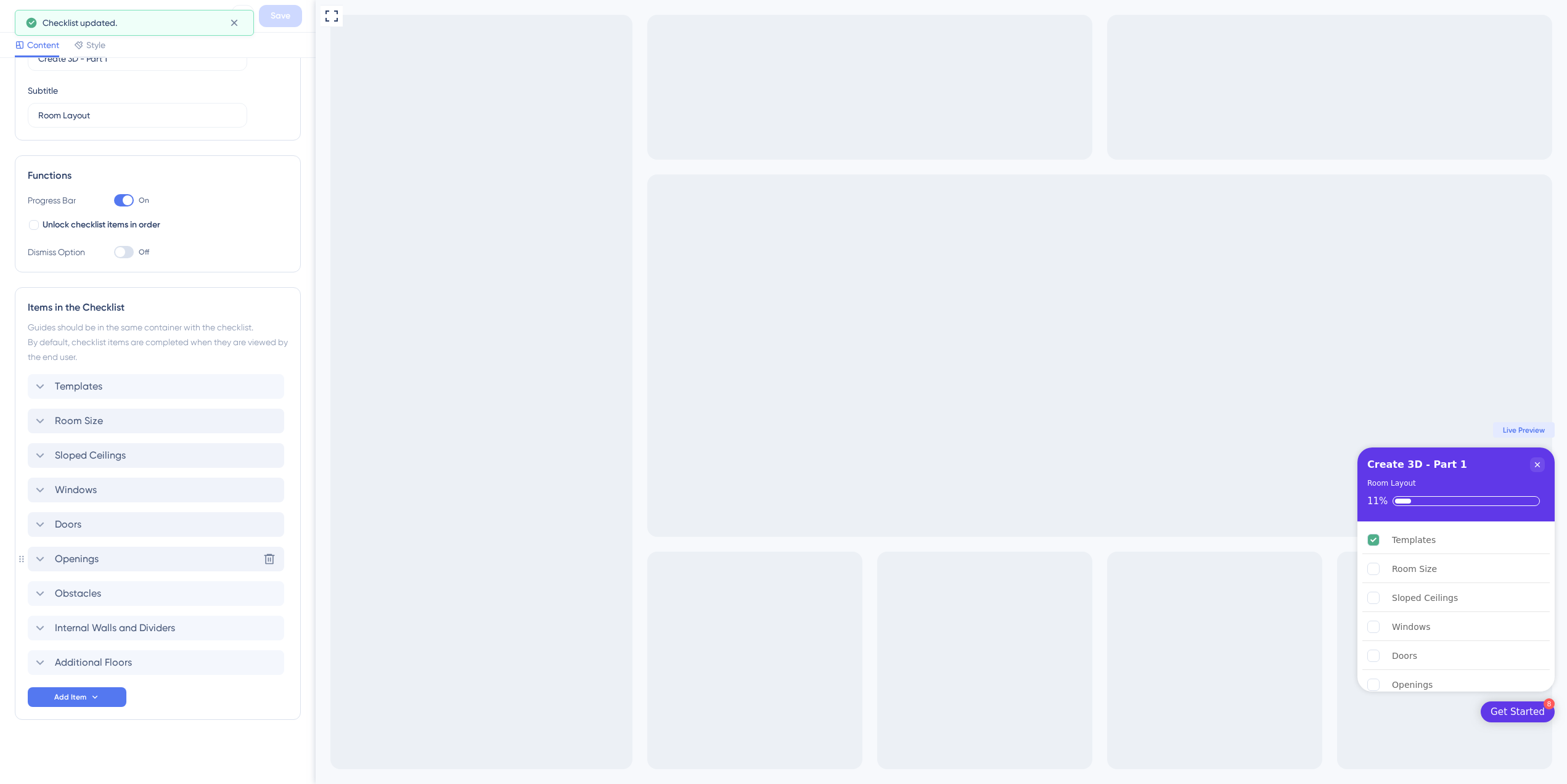
scroll to position [0, 0]
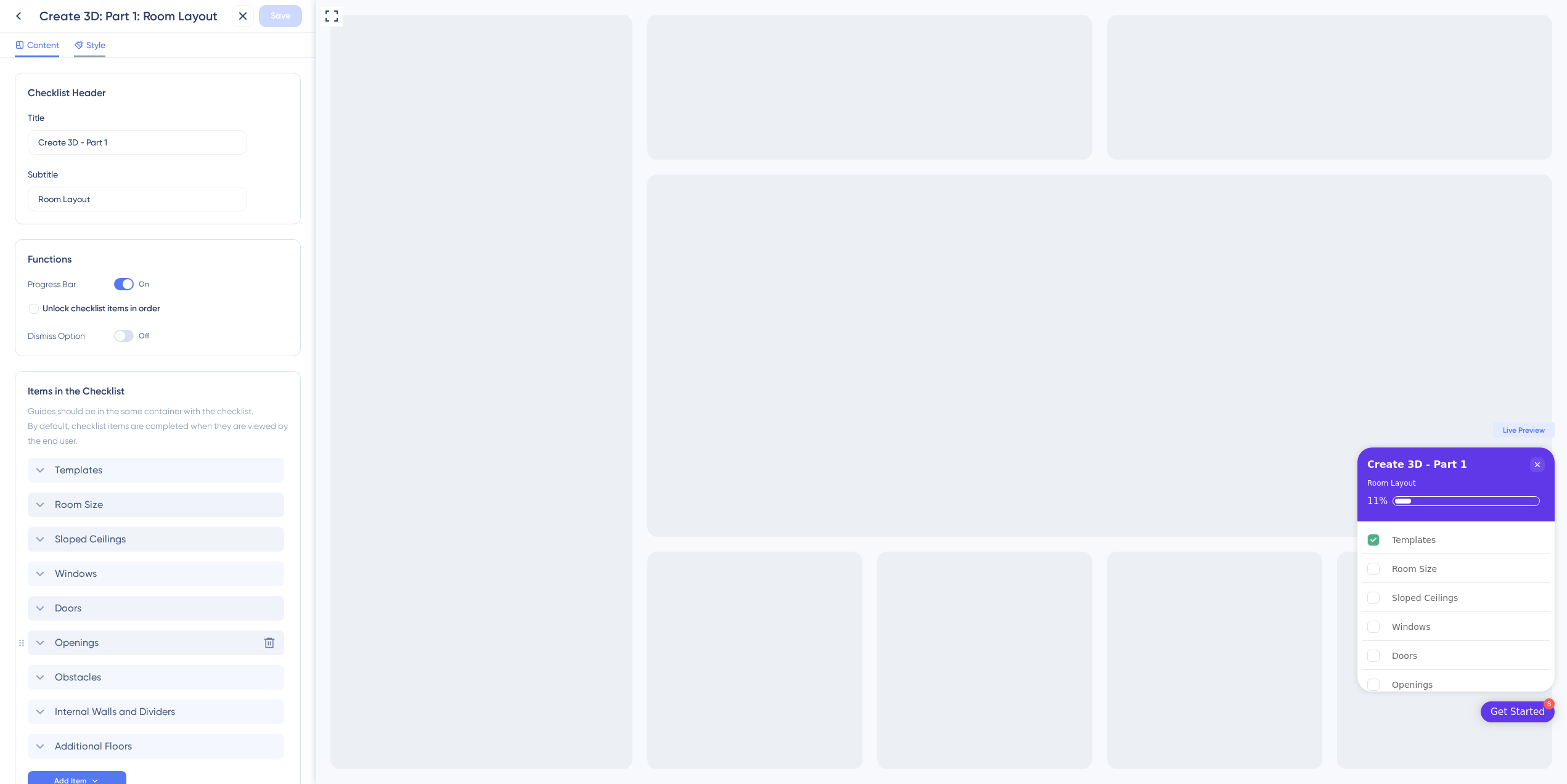
click at [92, 46] on span "Style" at bounding box center [96, 45] width 19 height 14
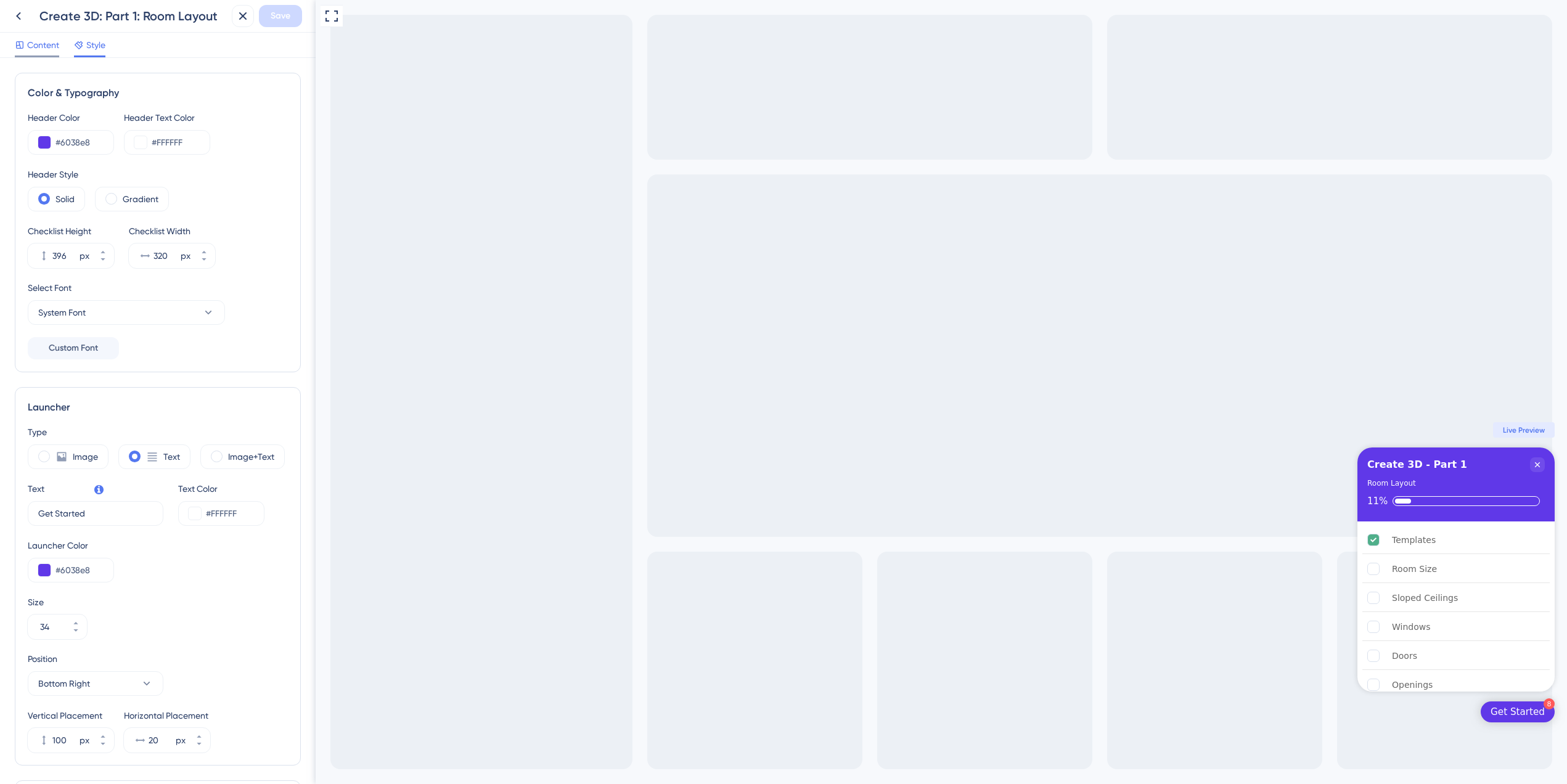
click at [41, 47] on span "Content" at bounding box center [43, 45] width 32 height 14
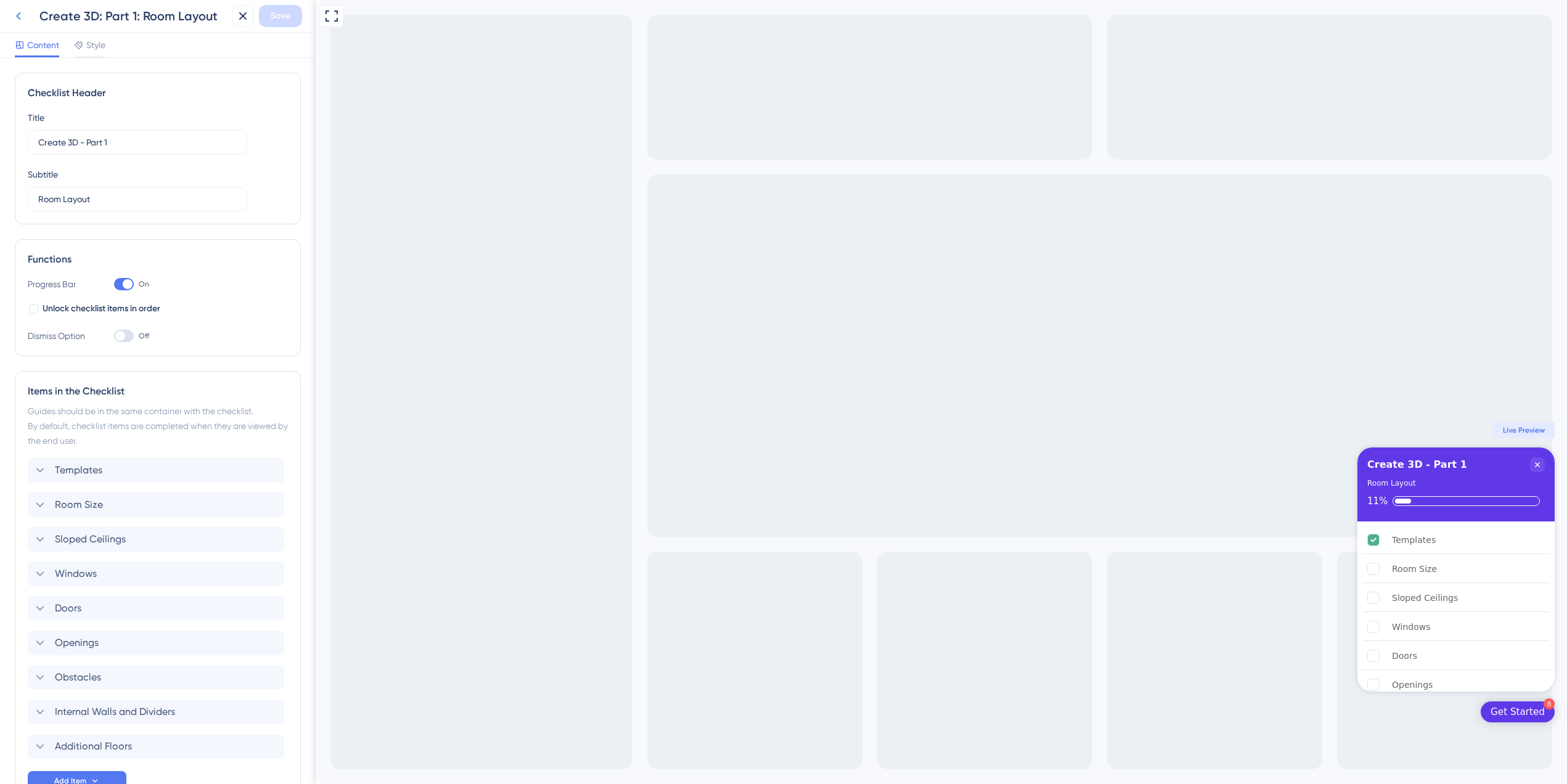
click at [22, 16] on icon at bounding box center [18, 16] width 14 height 14
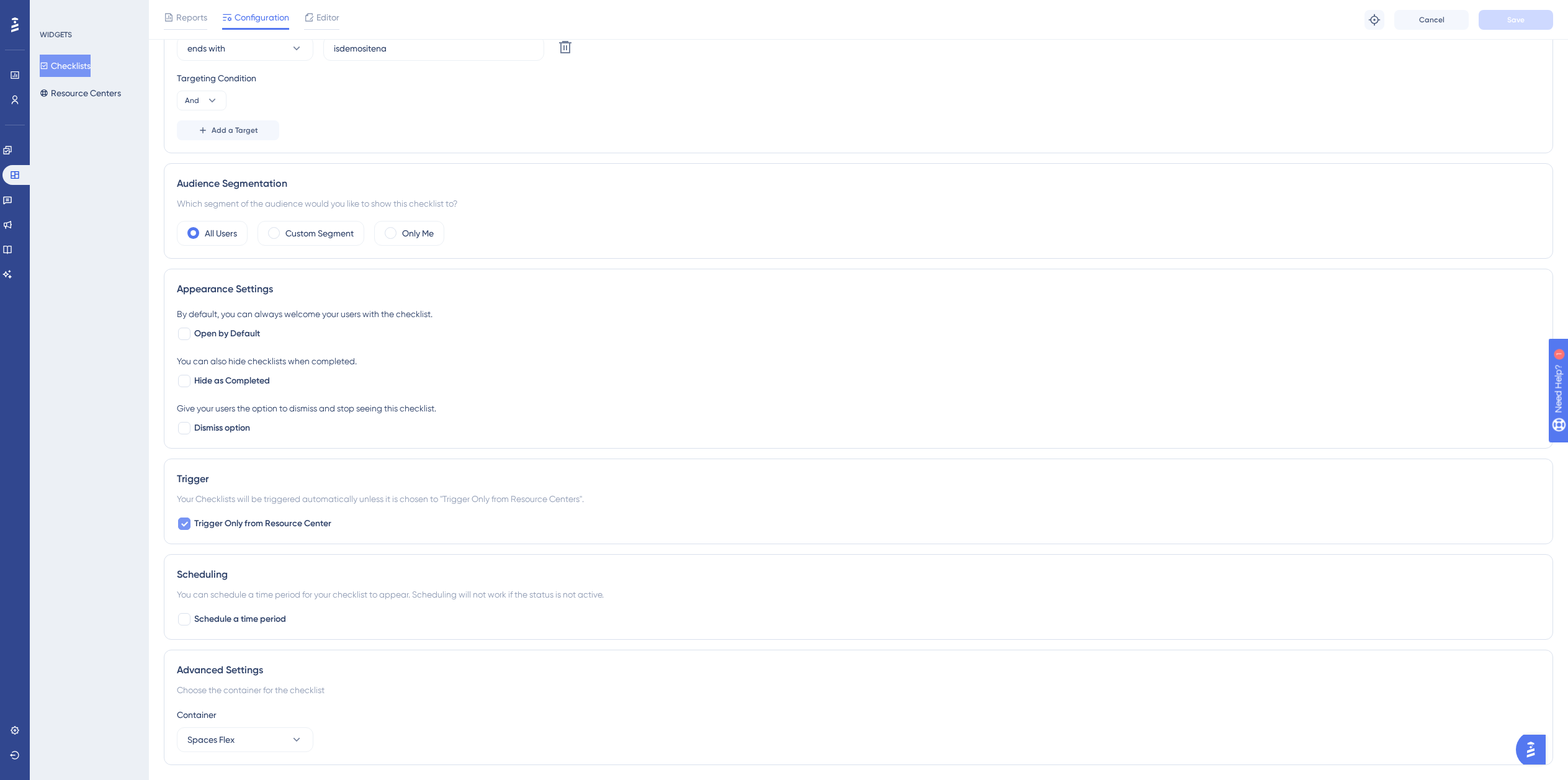
scroll to position [380, 0]
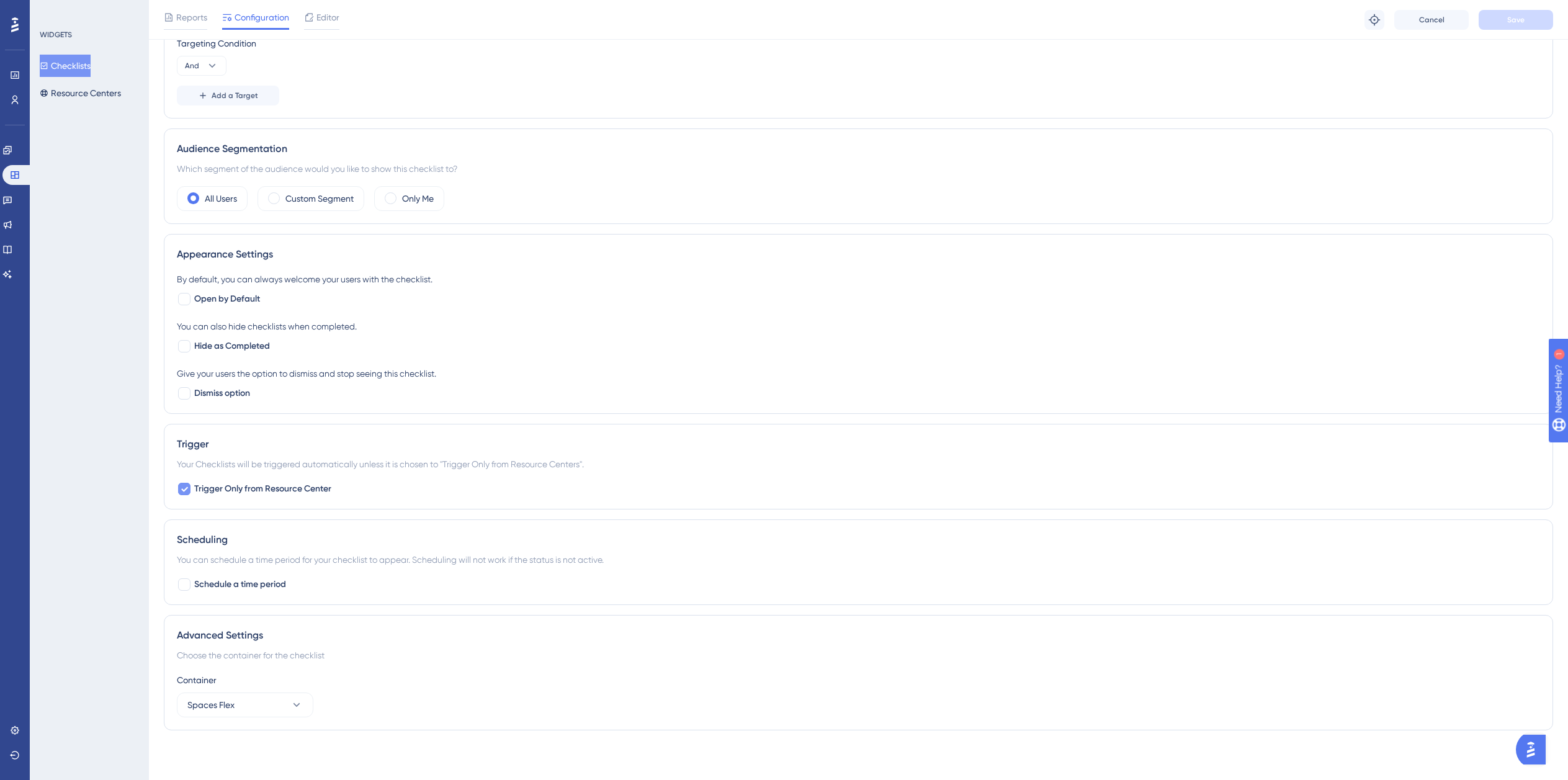
click at [245, 495] on span "Trigger Only from Resource Center" at bounding box center [263, 489] width 137 height 15
checkbox input "false"
click at [1509, 7] on div "Reports Configuration Editor Troubleshoot Cancel Save" at bounding box center [858, 20] width 1419 height 39
drag, startPoint x: 1517, startPoint y: 41, endPoint x: 1513, endPoint y: 33, distance: 8.9
click at [1513, 34] on div "Performance Users Engagement Widgets Feedback Product Updates Knowledge Base AI…" at bounding box center [858, 190] width 1419 height 1140
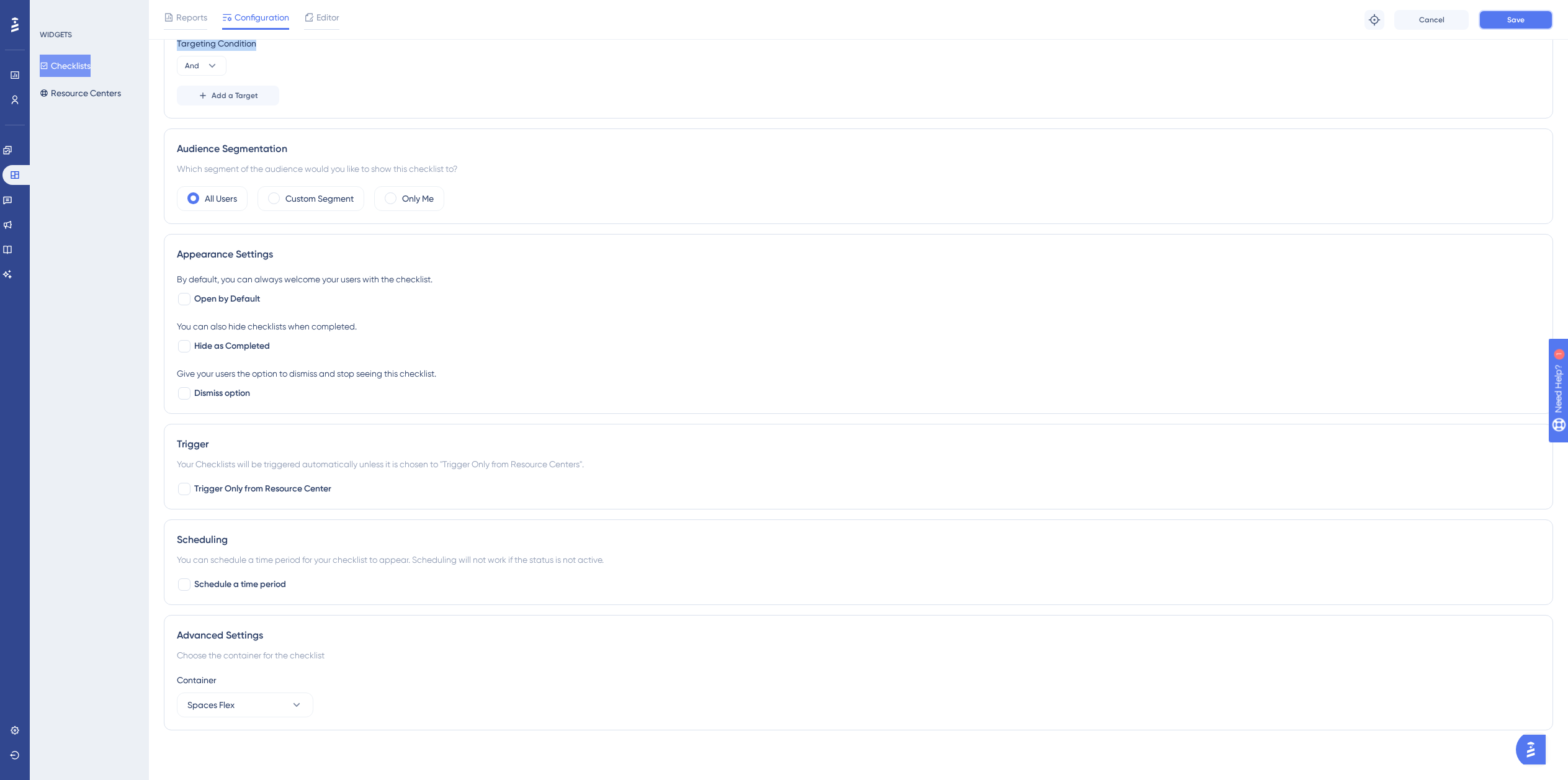
click at [1515, 23] on span "Save" at bounding box center [1516, 20] width 18 height 10
click at [97, 93] on button "Resource Centers" at bounding box center [80, 93] width 81 height 23
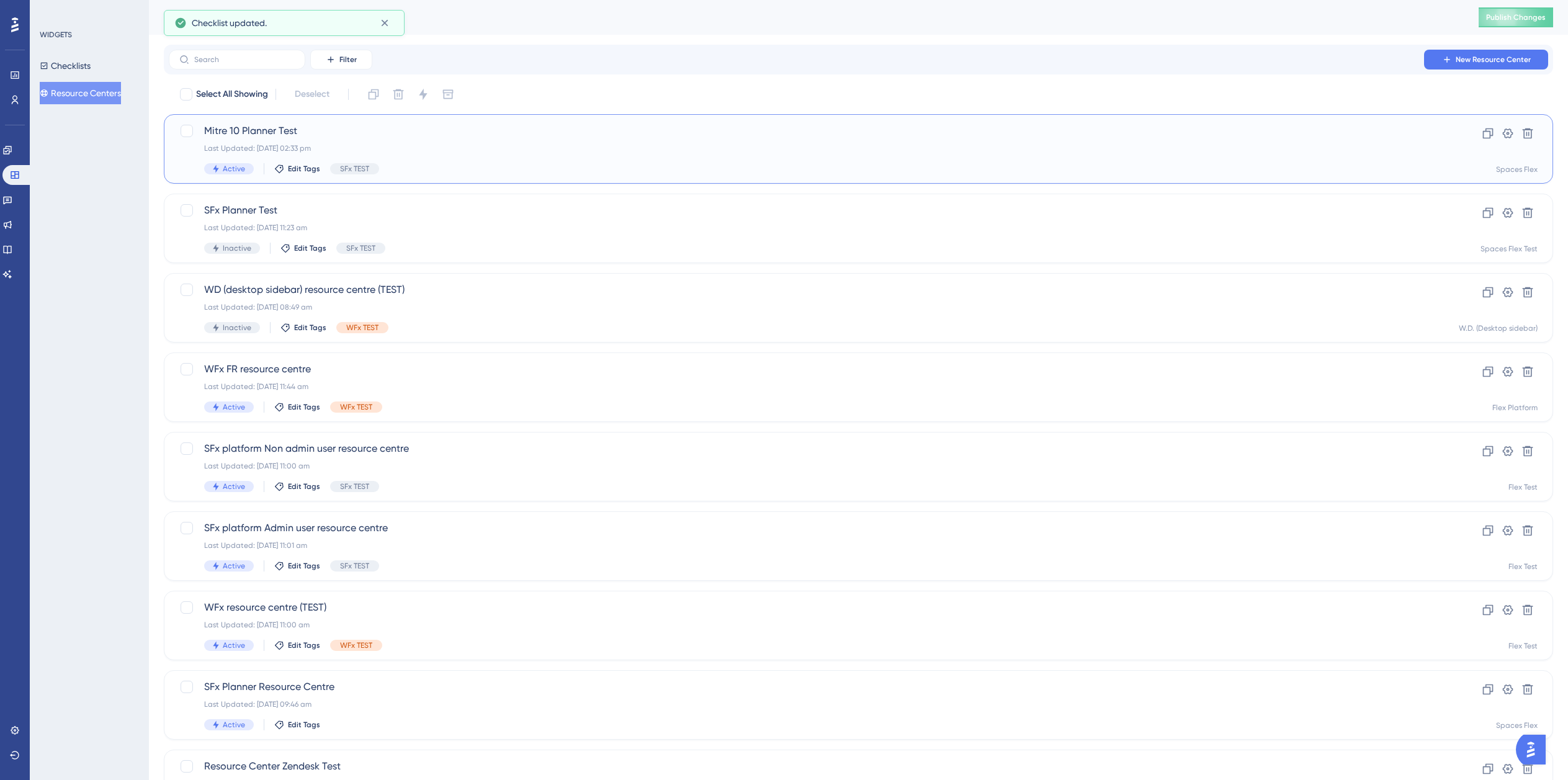
click at [794, 150] on div "Last Updated: 04 Sept 2025 02:33 pm" at bounding box center [809, 148] width 1210 height 10
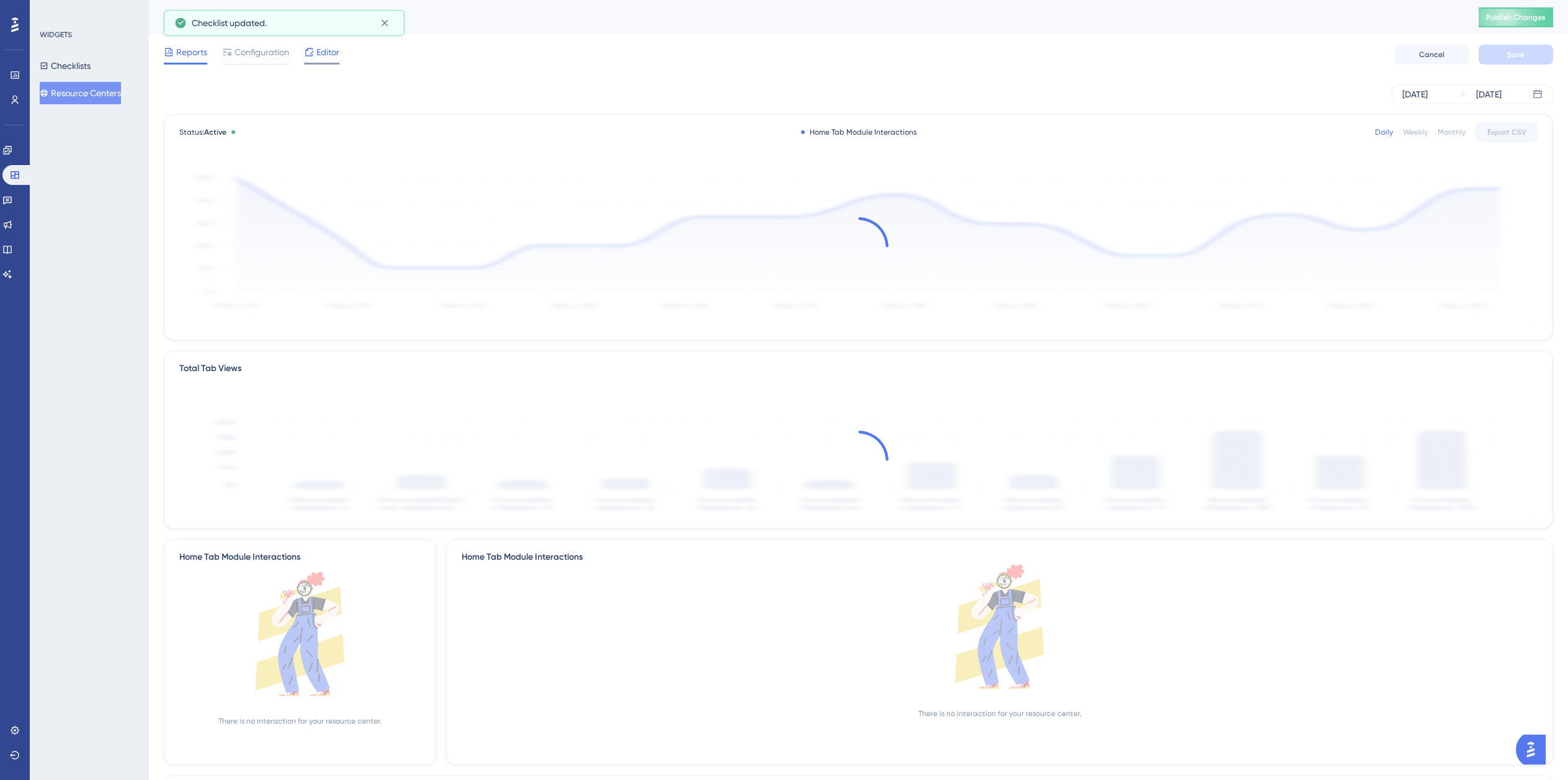
click at [325, 47] on span "Editor" at bounding box center [328, 52] width 23 height 15
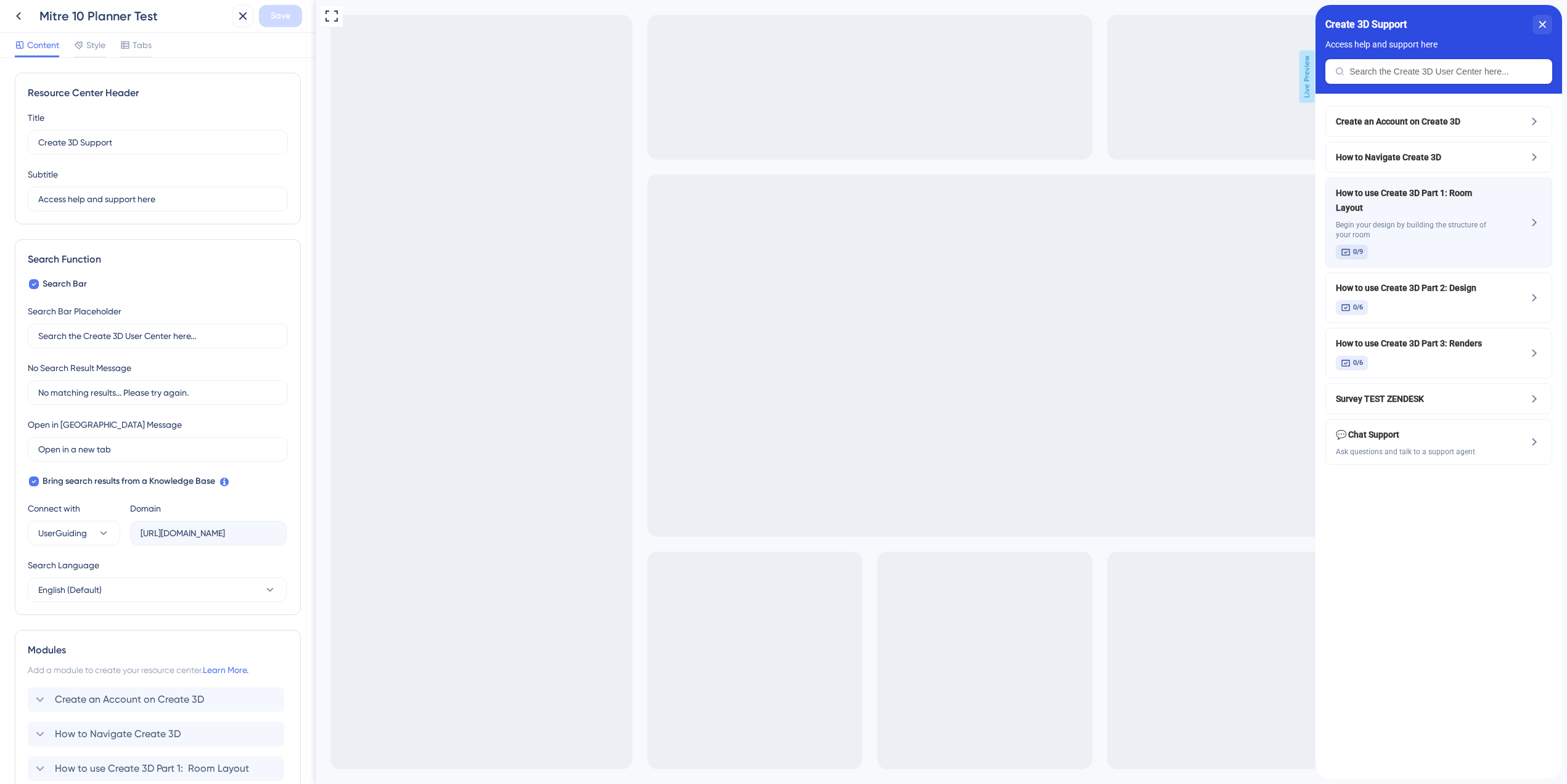
click at [1529, 215] on icon at bounding box center [1534, 222] width 14 height 14
click at [1469, 201] on div "How to use Create 3D Part 1: Room Layout Begin your design by building the stru…" at bounding box center [1418, 222] width 165 height 74
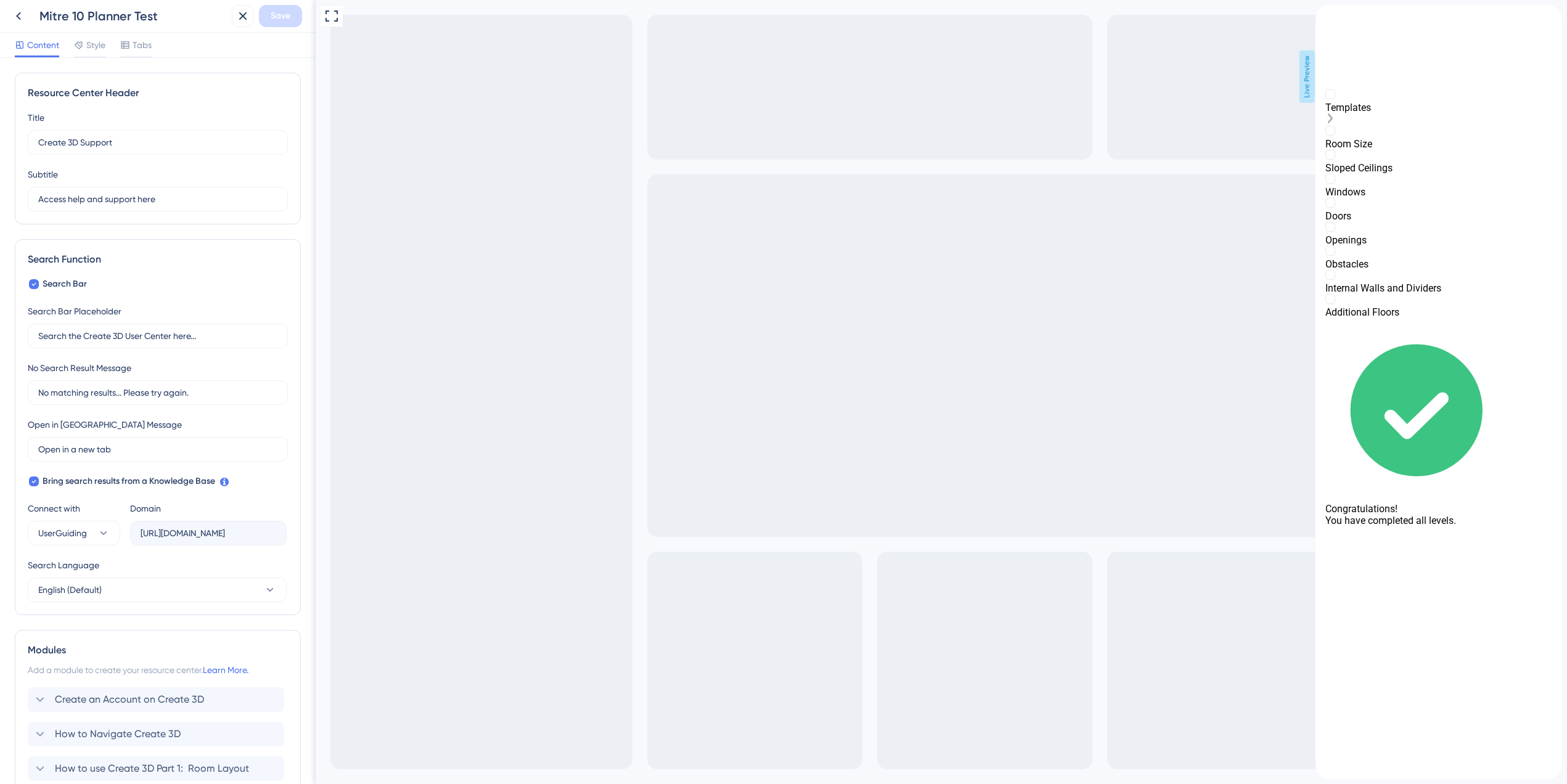
click at [1368, 113] on div "Templates" at bounding box center [1439, 107] width 227 height 12
click at [1412, 125] on div "Templates" at bounding box center [1439, 107] width 227 height 36
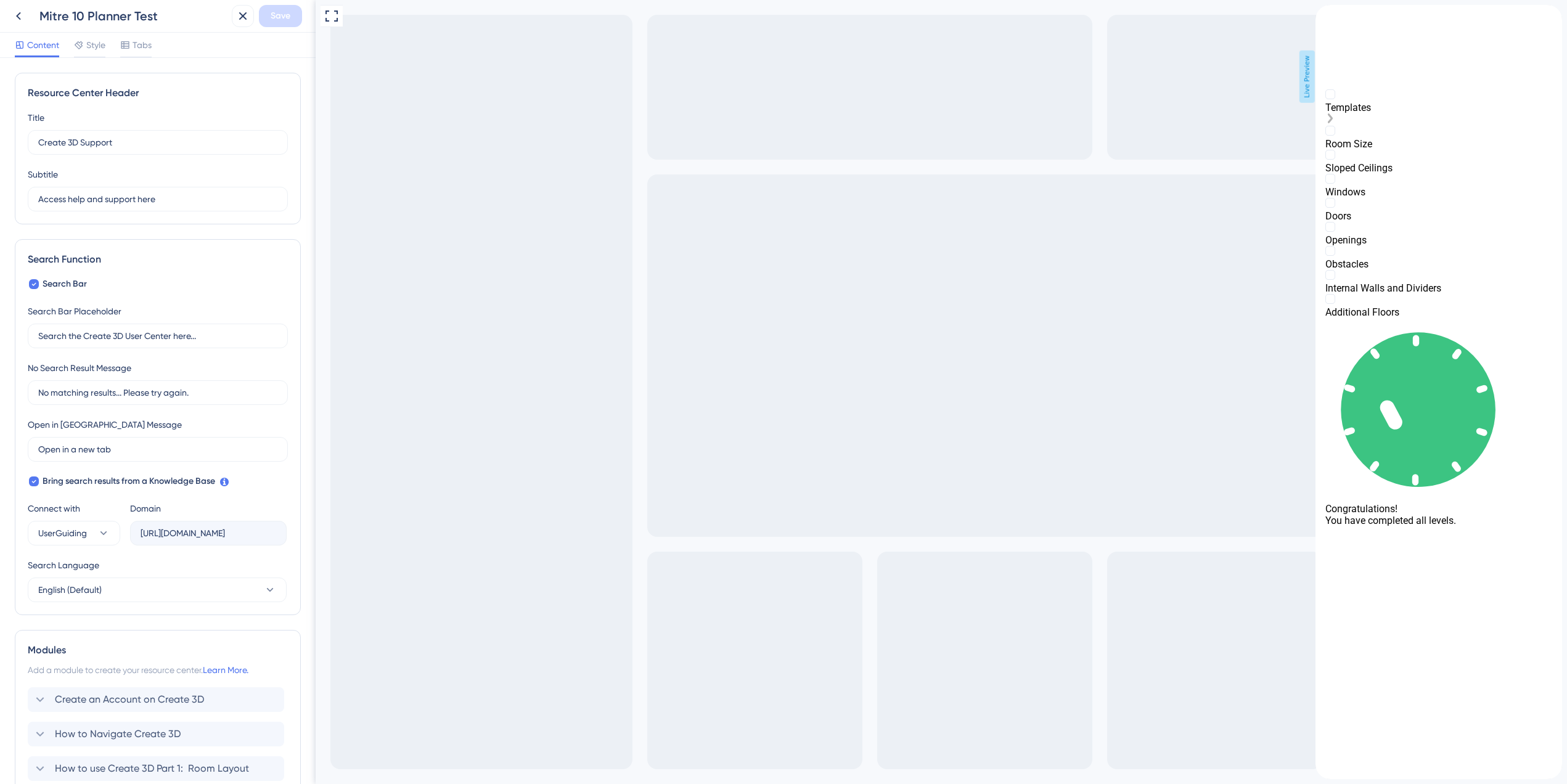
click at [1543, 124] on div "Templates is incomplete." at bounding box center [1439, 119] width 227 height 12
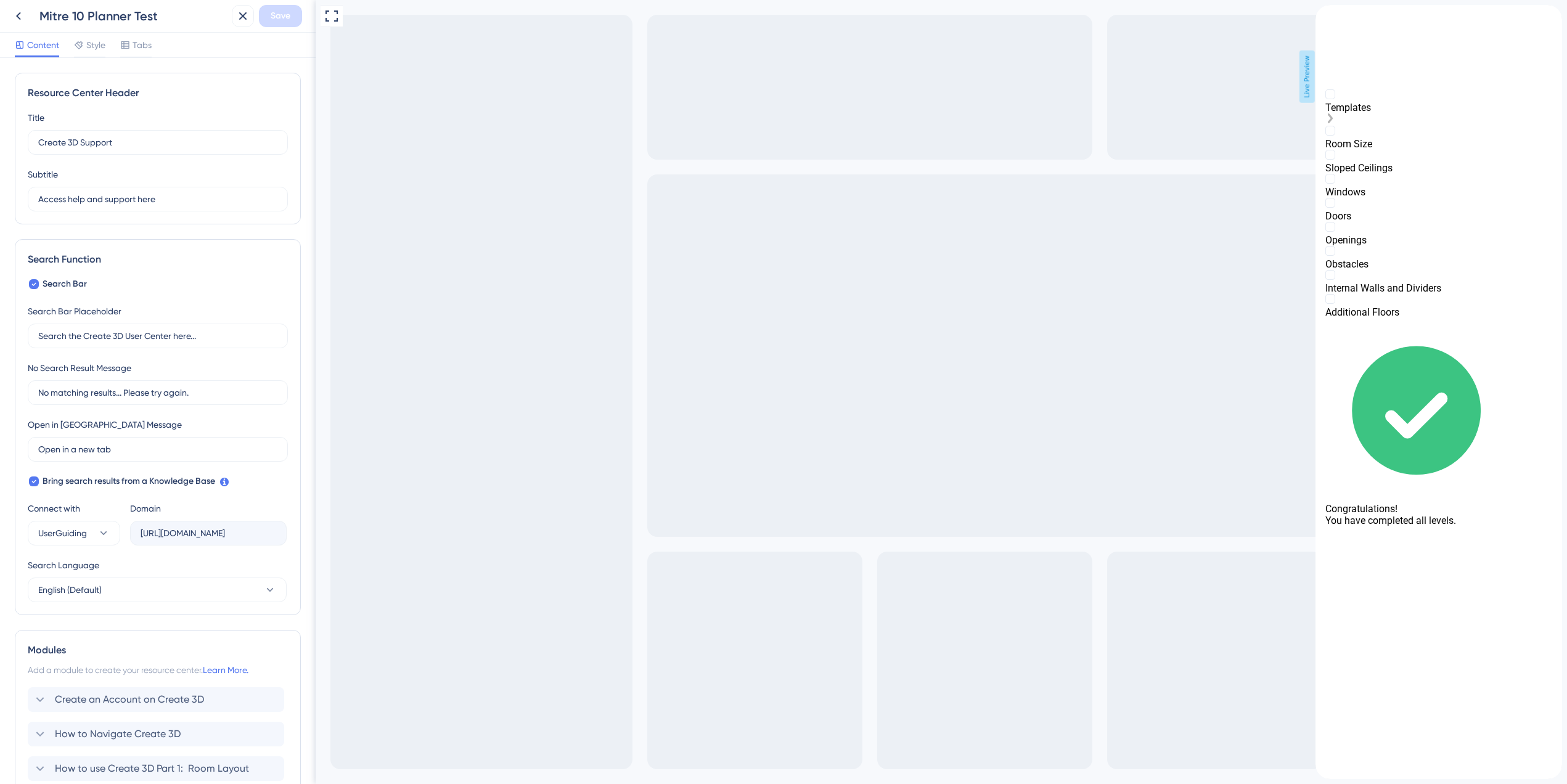
click at [1334, 99] on rect "Templates is incomplete." at bounding box center [1330, 93] width 9 height 9
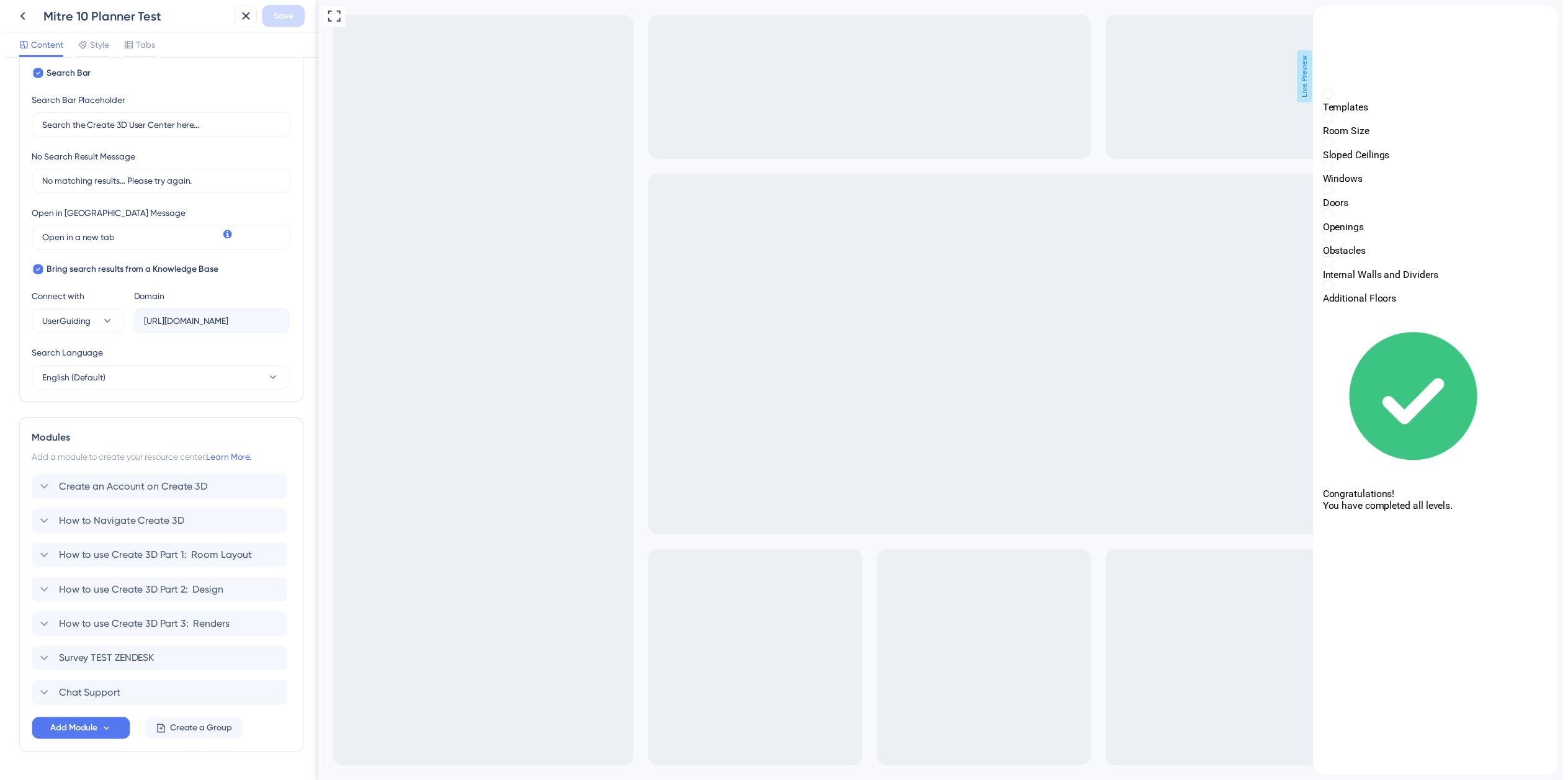
scroll to position [248, 0]
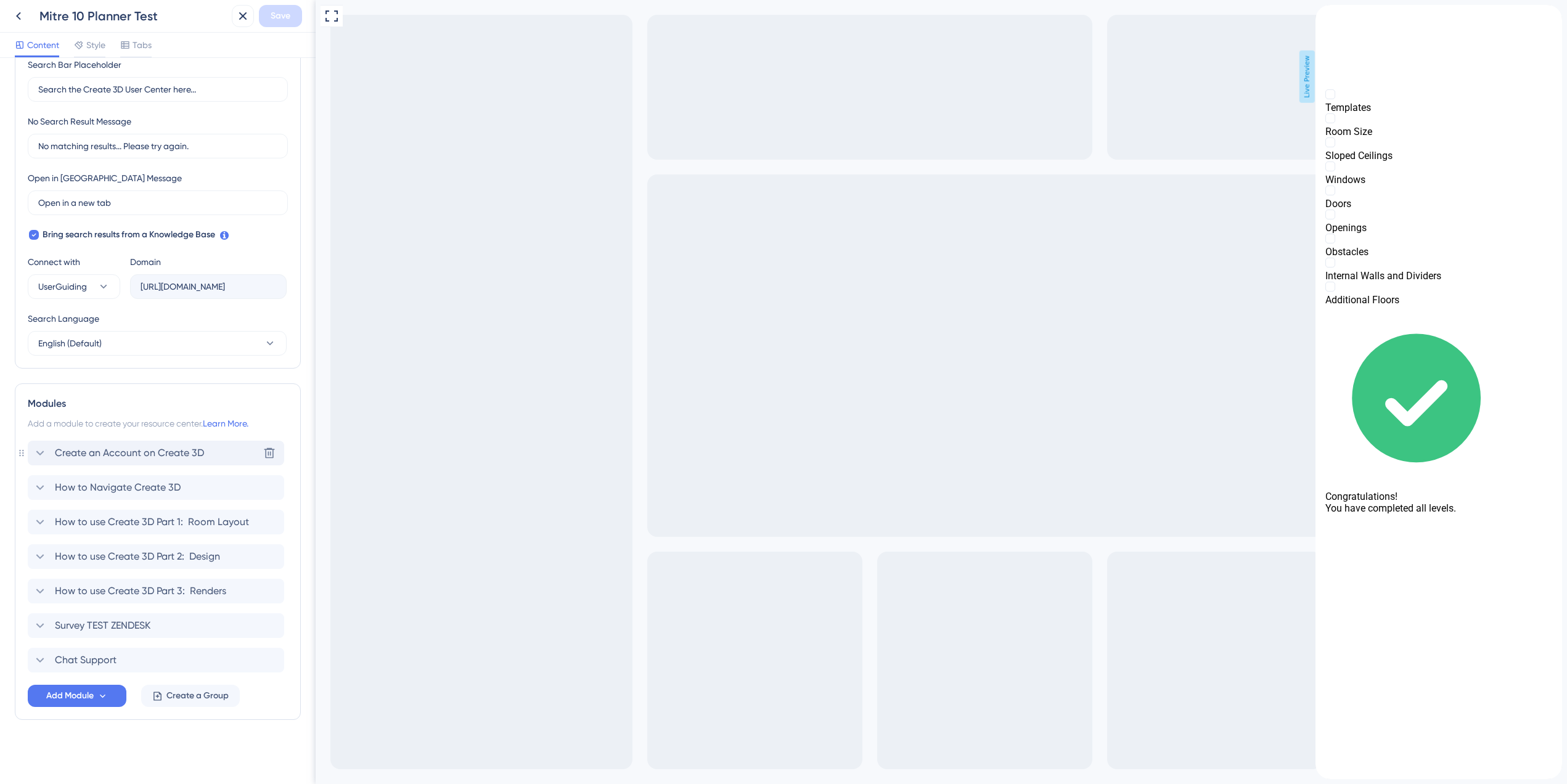
click at [39, 454] on icon at bounding box center [40, 453] width 14 height 14
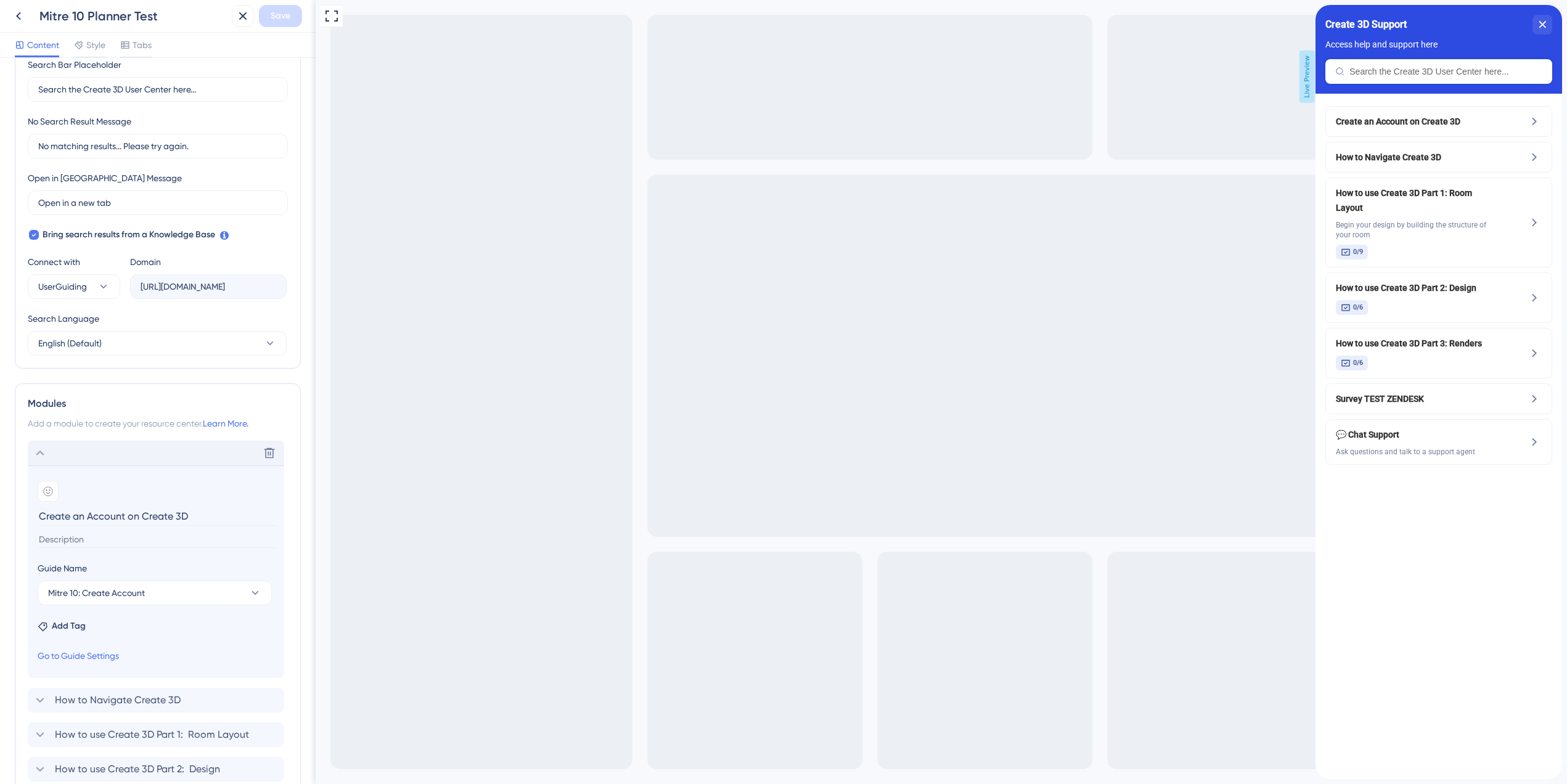
click at [39, 454] on icon at bounding box center [40, 453] width 14 height 14
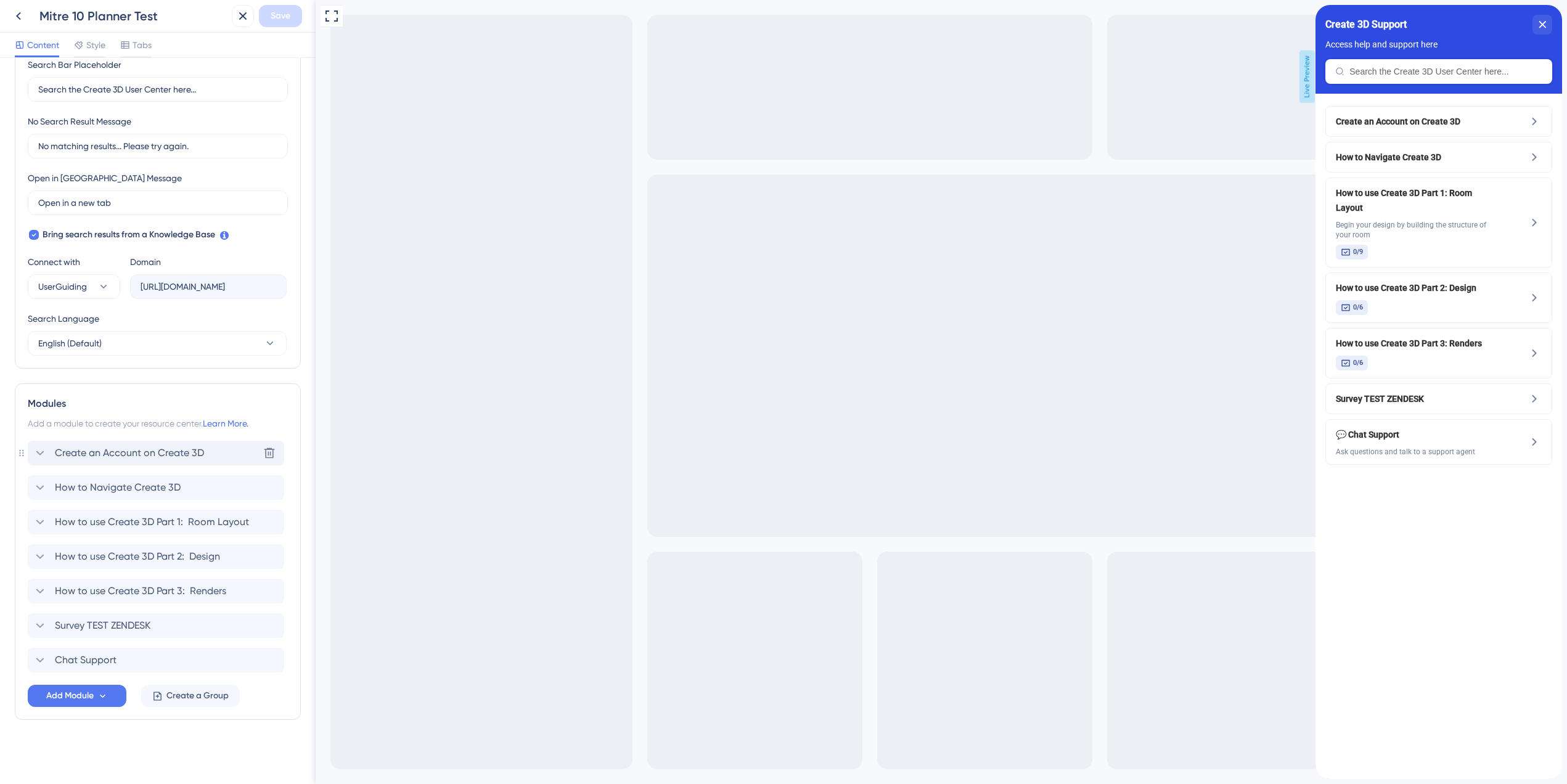
click at [159, 451] on span "Create an Account on Create 3D" at bounding box center [130, 453] width 149 height 14
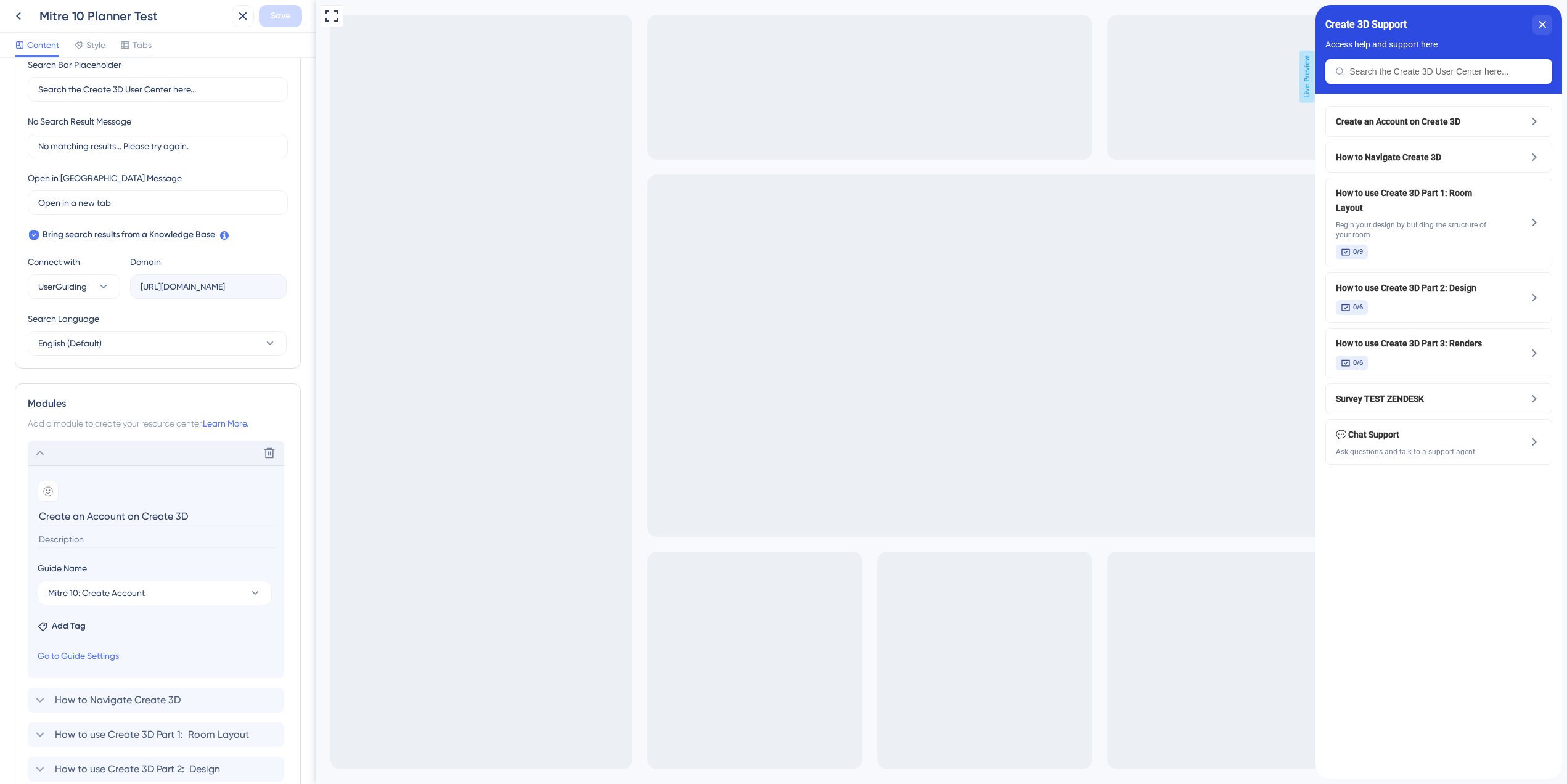
click at [47, 456] on div "Delete" at bounding box center [156, 453] width 257 height 25
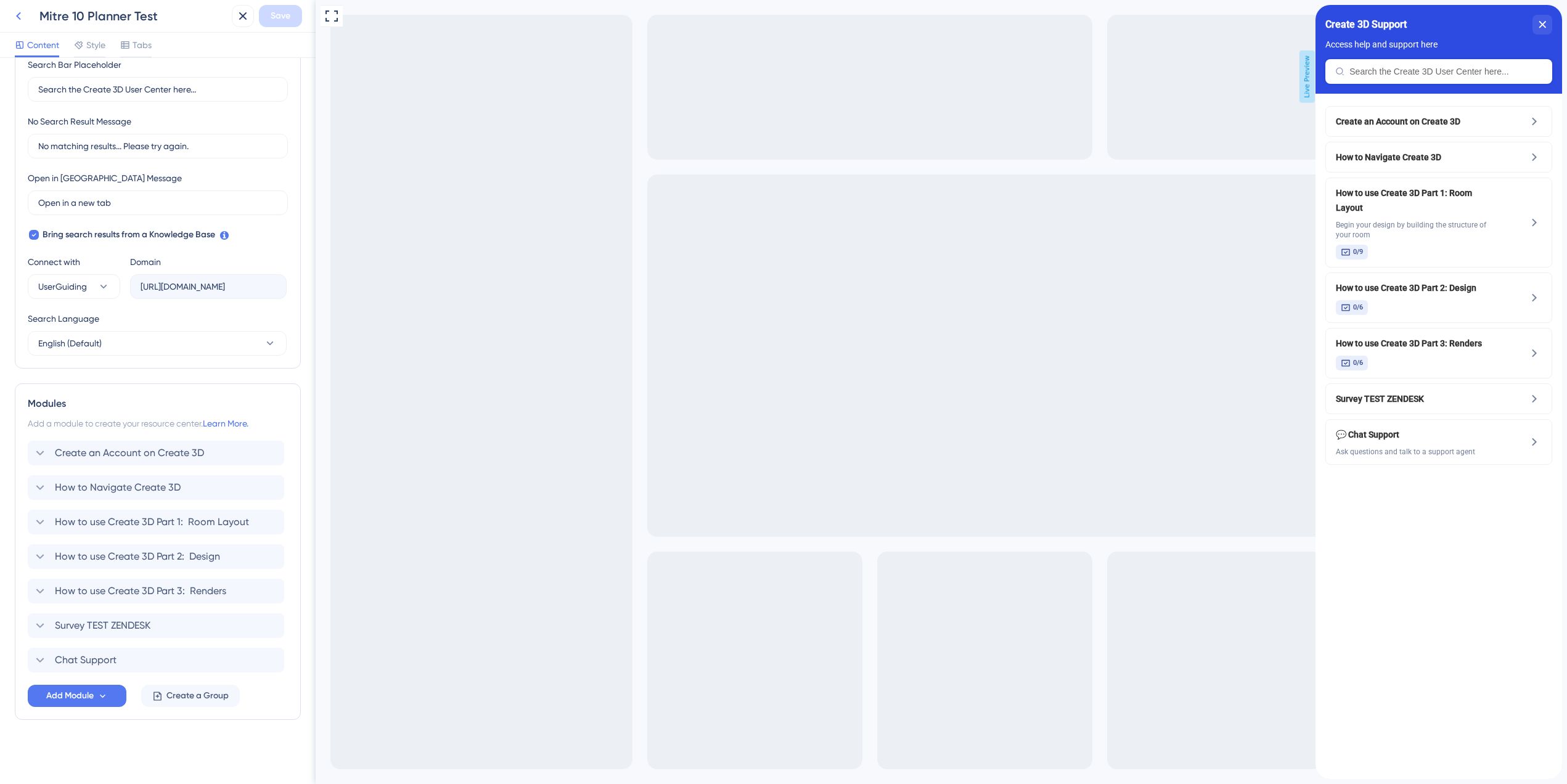
click at [20, 14] on icon at bounding box center [18, 16] width 14 height 14
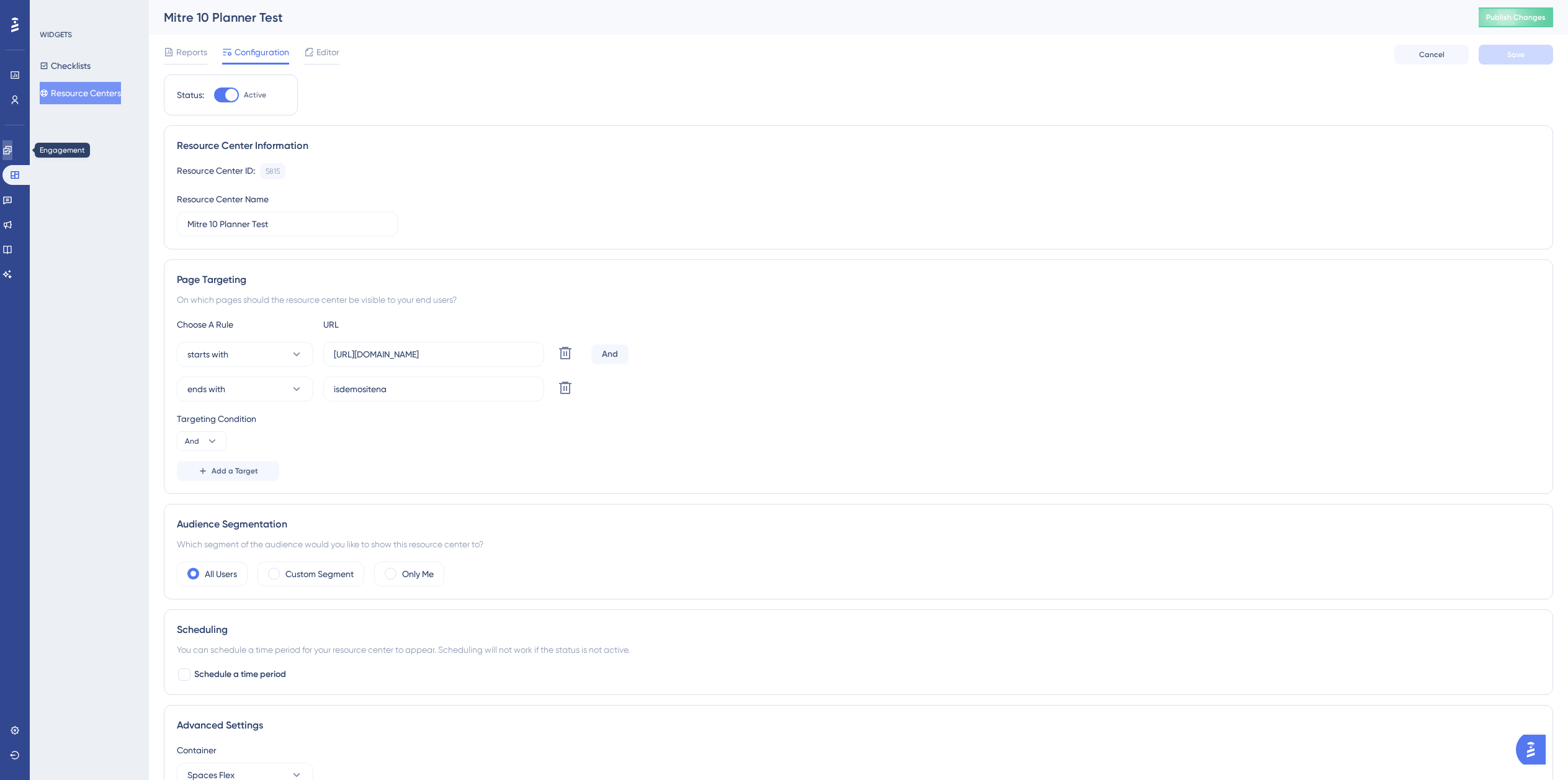
click at [12, 152] on icon at bounding box center [7, 150] width 10 height 10
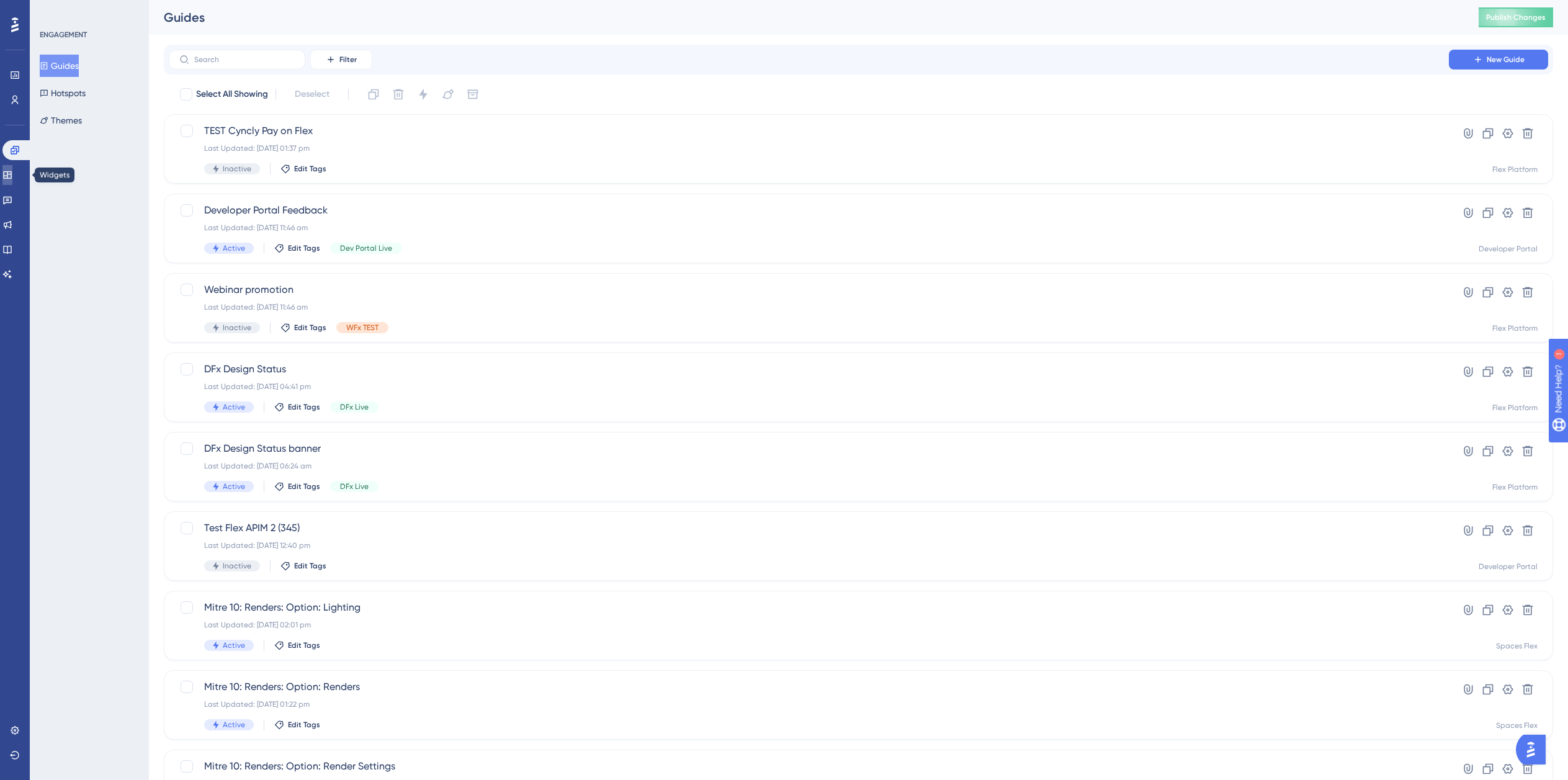
click at [11, 172] on icon at bounding box center [7, 175] width 8 height 7
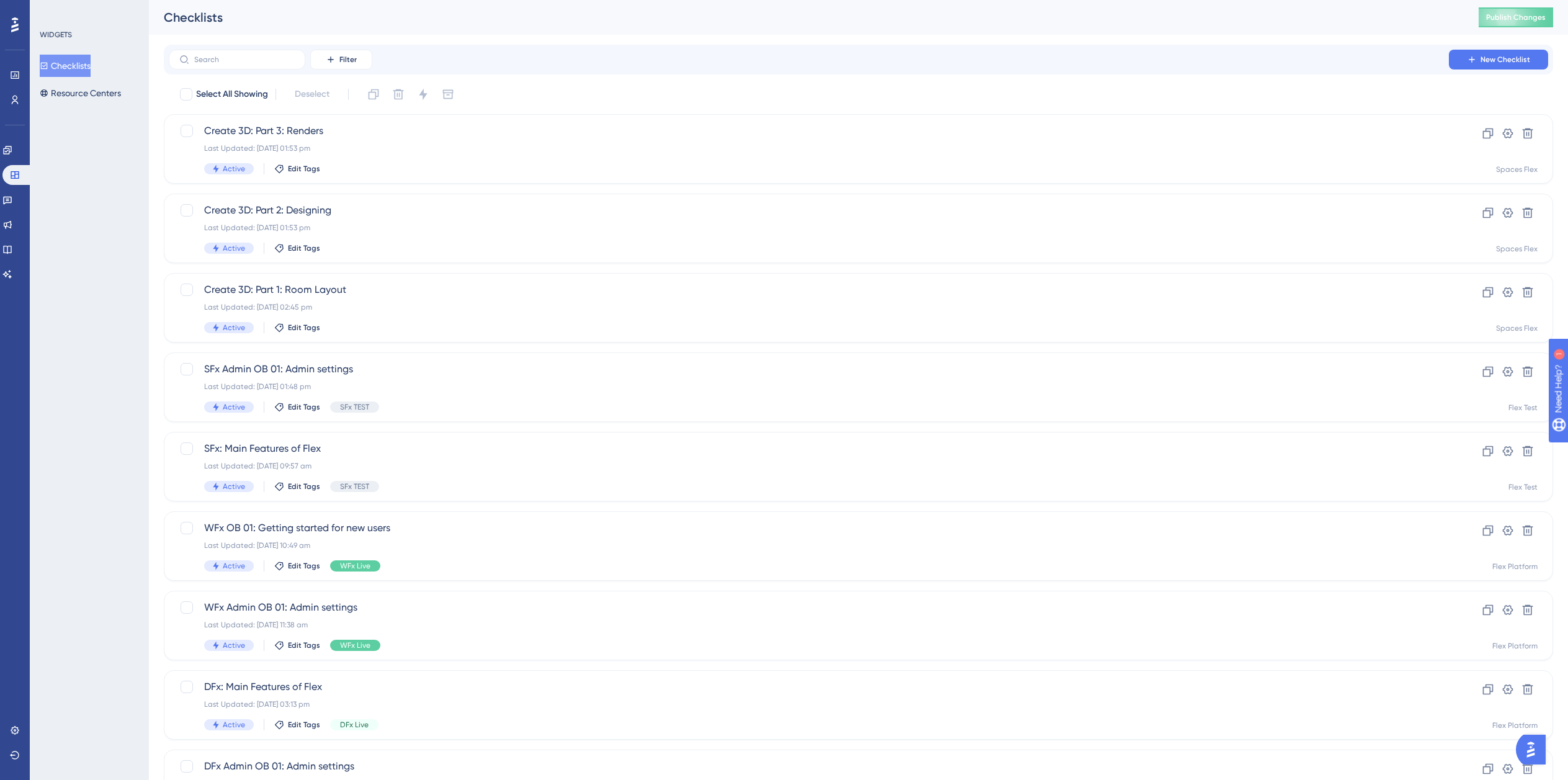
click at [89, 62] on button "Checklists" at bounding box center [65, 66] width 51 height 23
click at [352, 217] on span "Create 3D: Part 2: Designing" at bounding box center [809, 210] width 1210 height 15
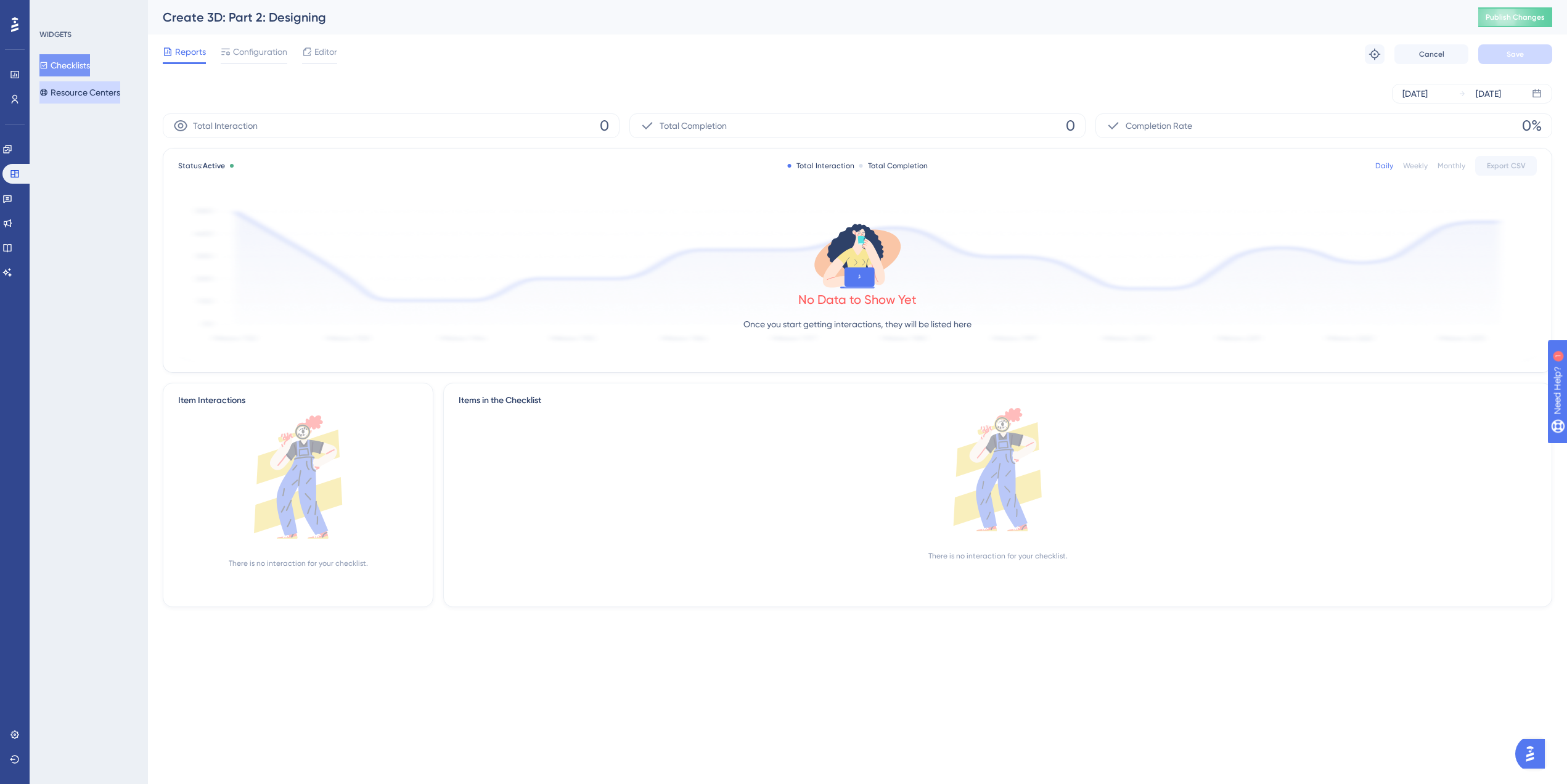
click at [85, 88] on button "Resource Centers" at bounding box center [79, 92] width 80 height 22
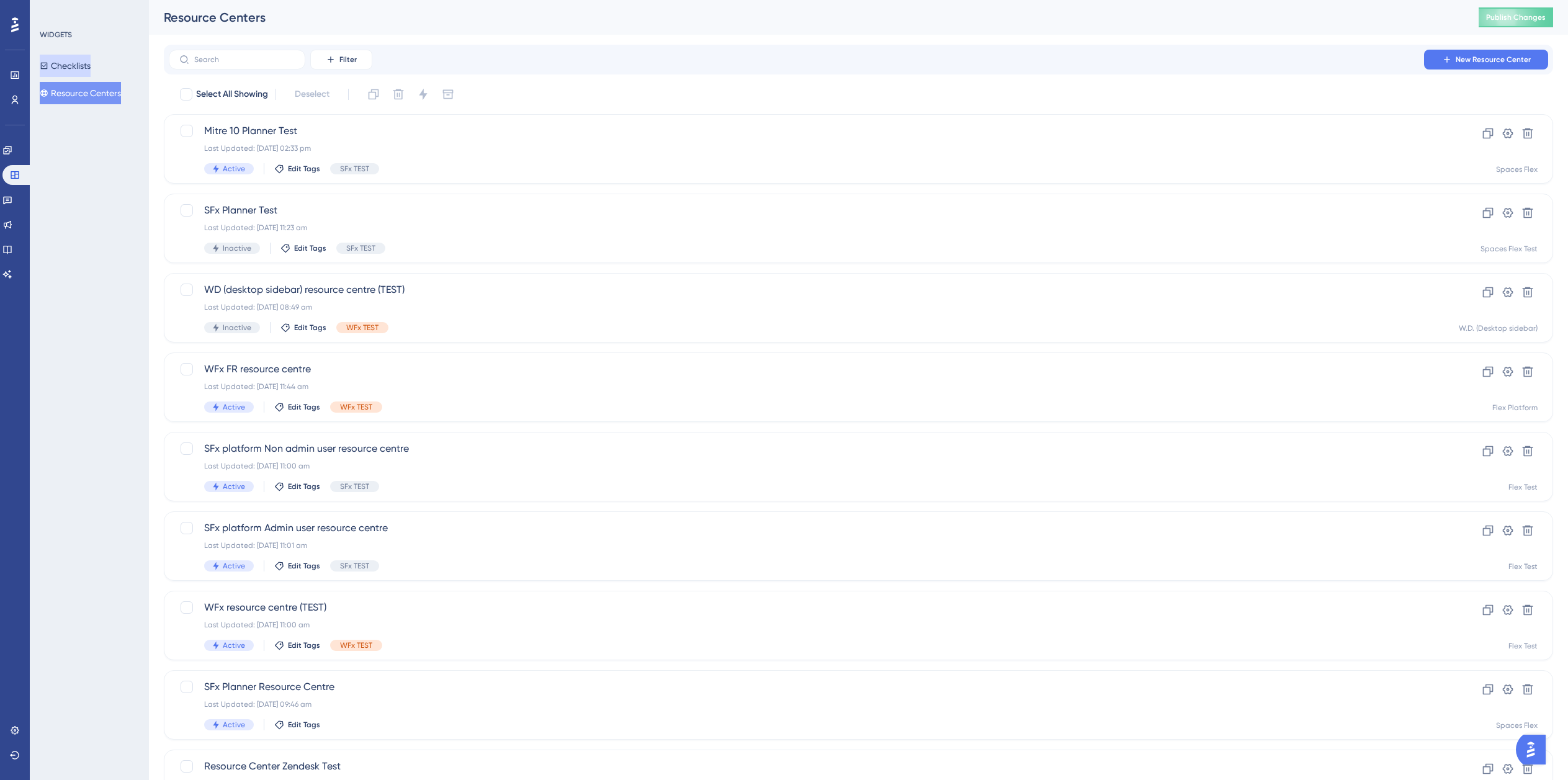
click at [78, 63] on button "Checklists" at bounding box center [65, 66] width 51 height 23
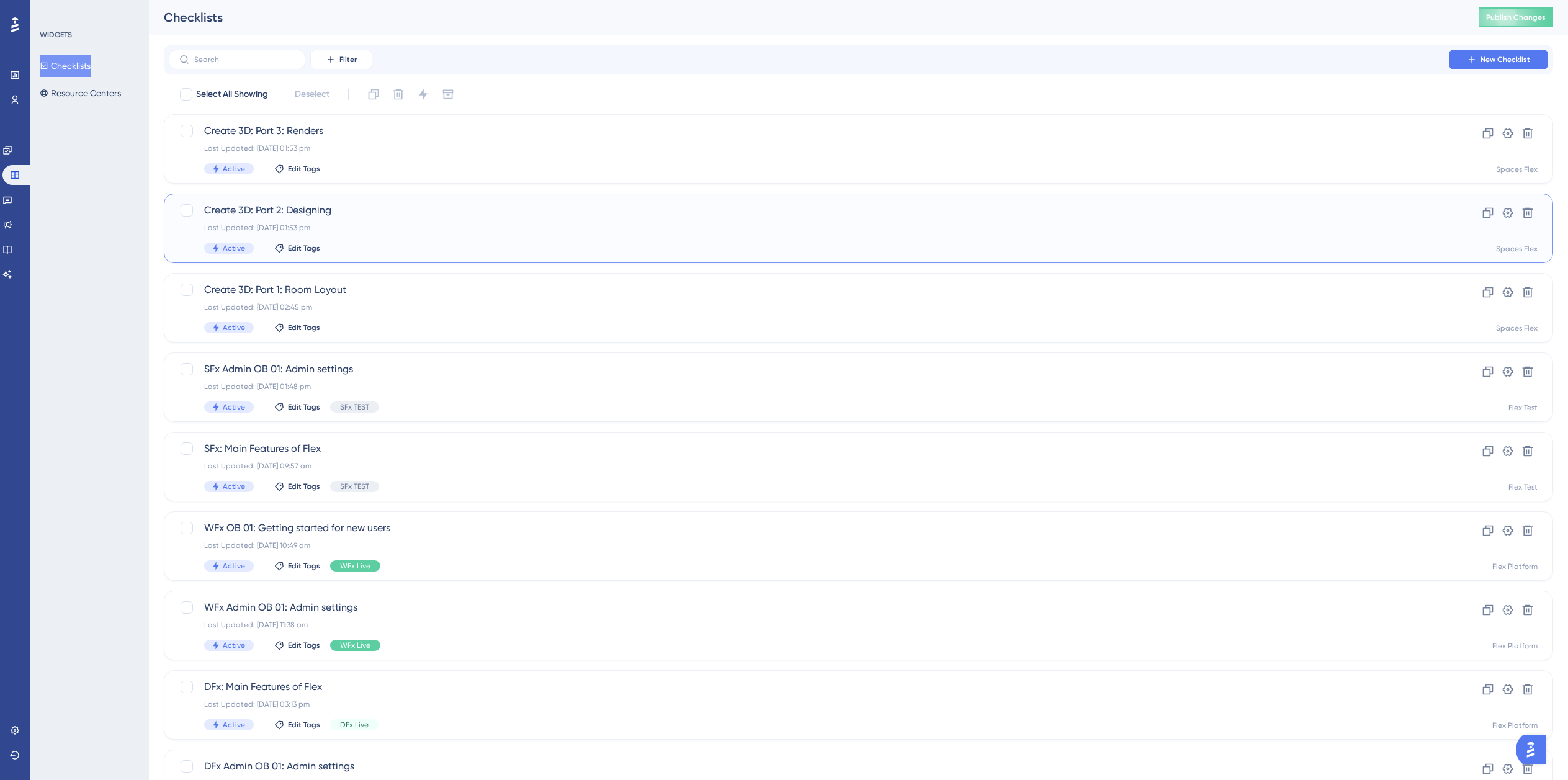
click at [351, 221] on div "Create 3D: Part 2: Designing Last Updated: 05 Sept 2025 01:53 pm Active Edit Ta…" at bounding box center [809, 228] width 1210 height 51
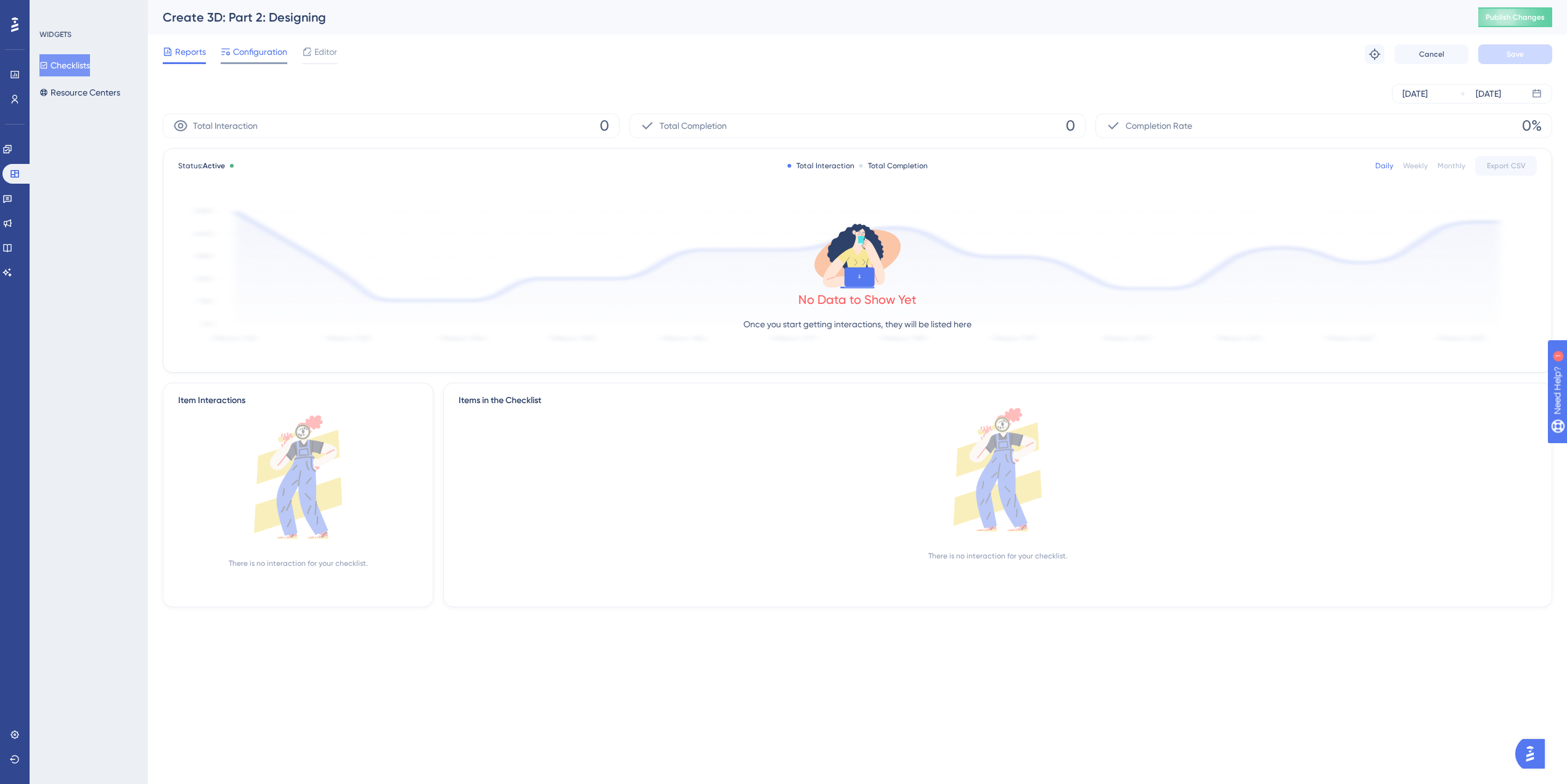
click at [257, 51] on span "Configuration" at bounding box center [259, 51] width 54 height 14
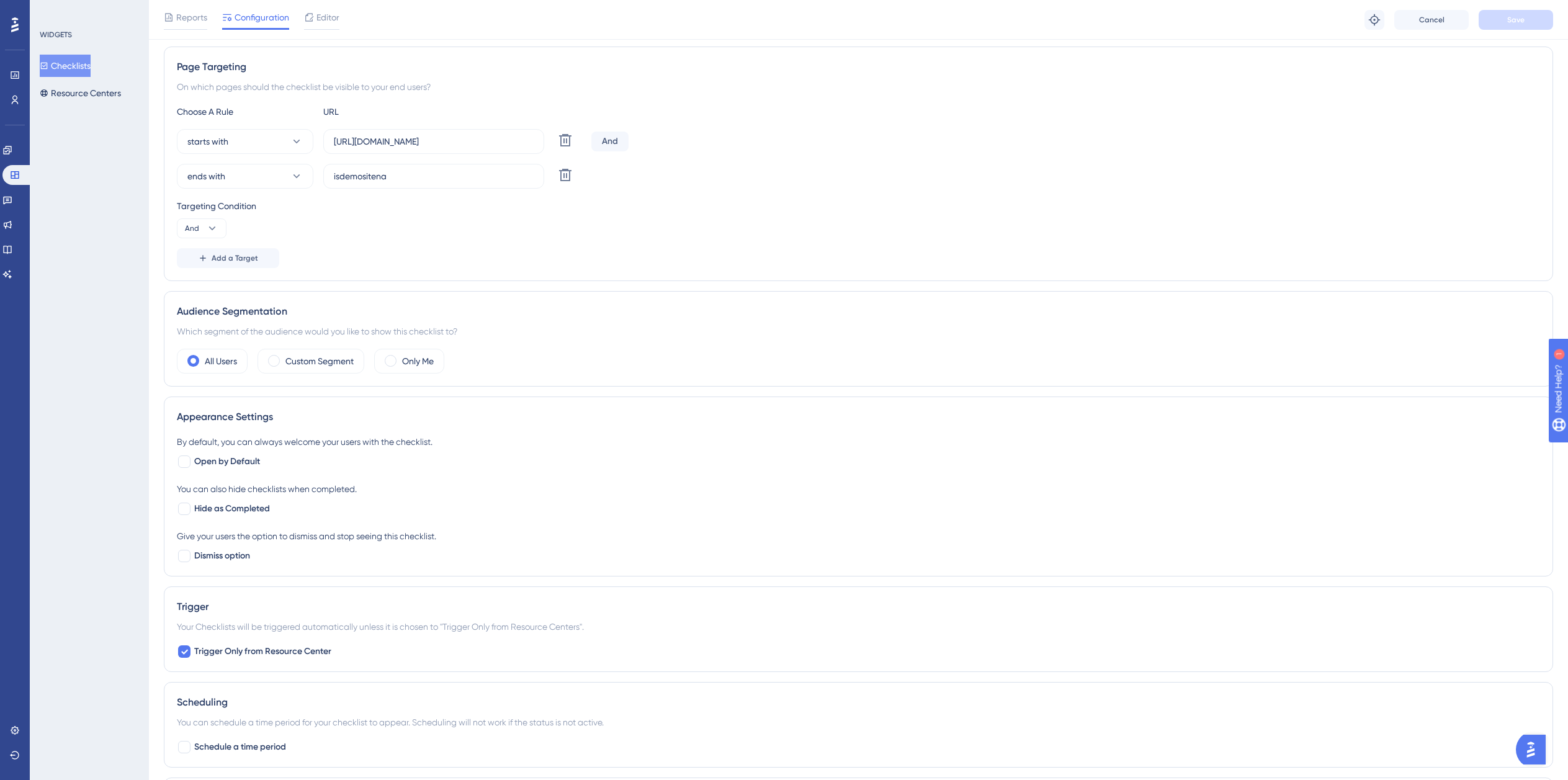
scroll to position [62, 0]
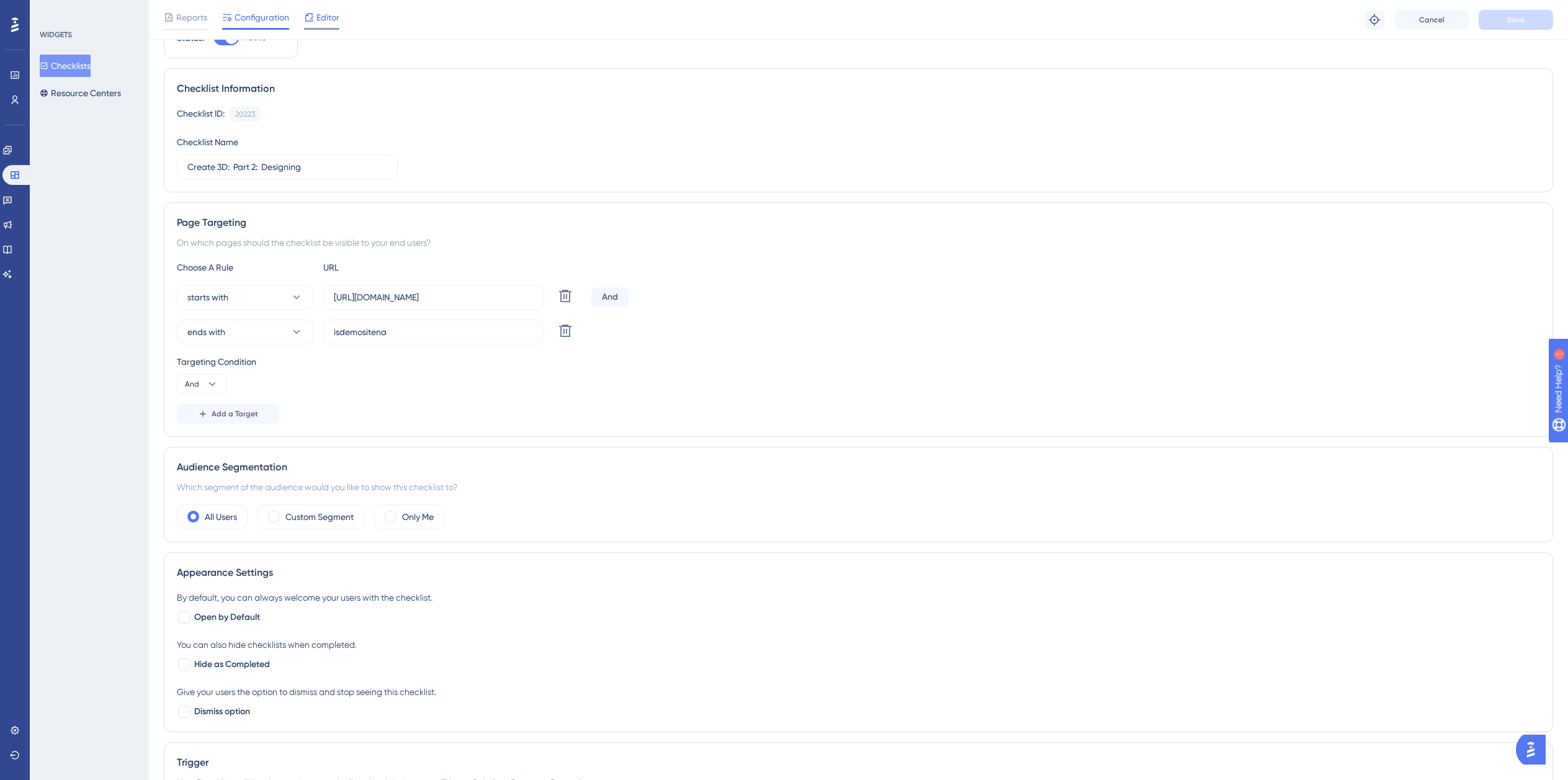
click at [308, 20] on icon at bounding box center [309, 18] width 10 height 10
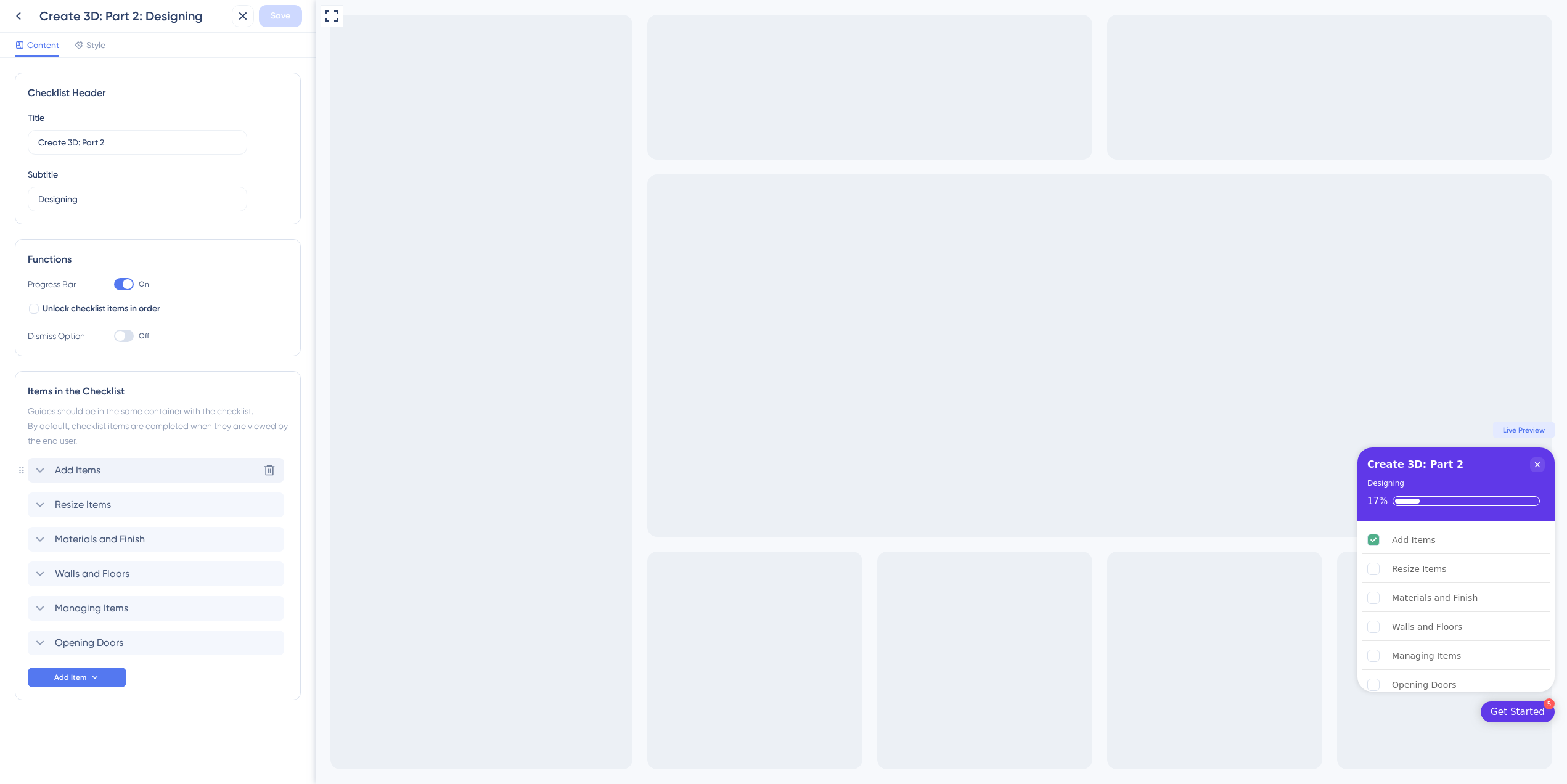
click at [42, 467] on icon at bounding box center [40, 470] width 14 height 14
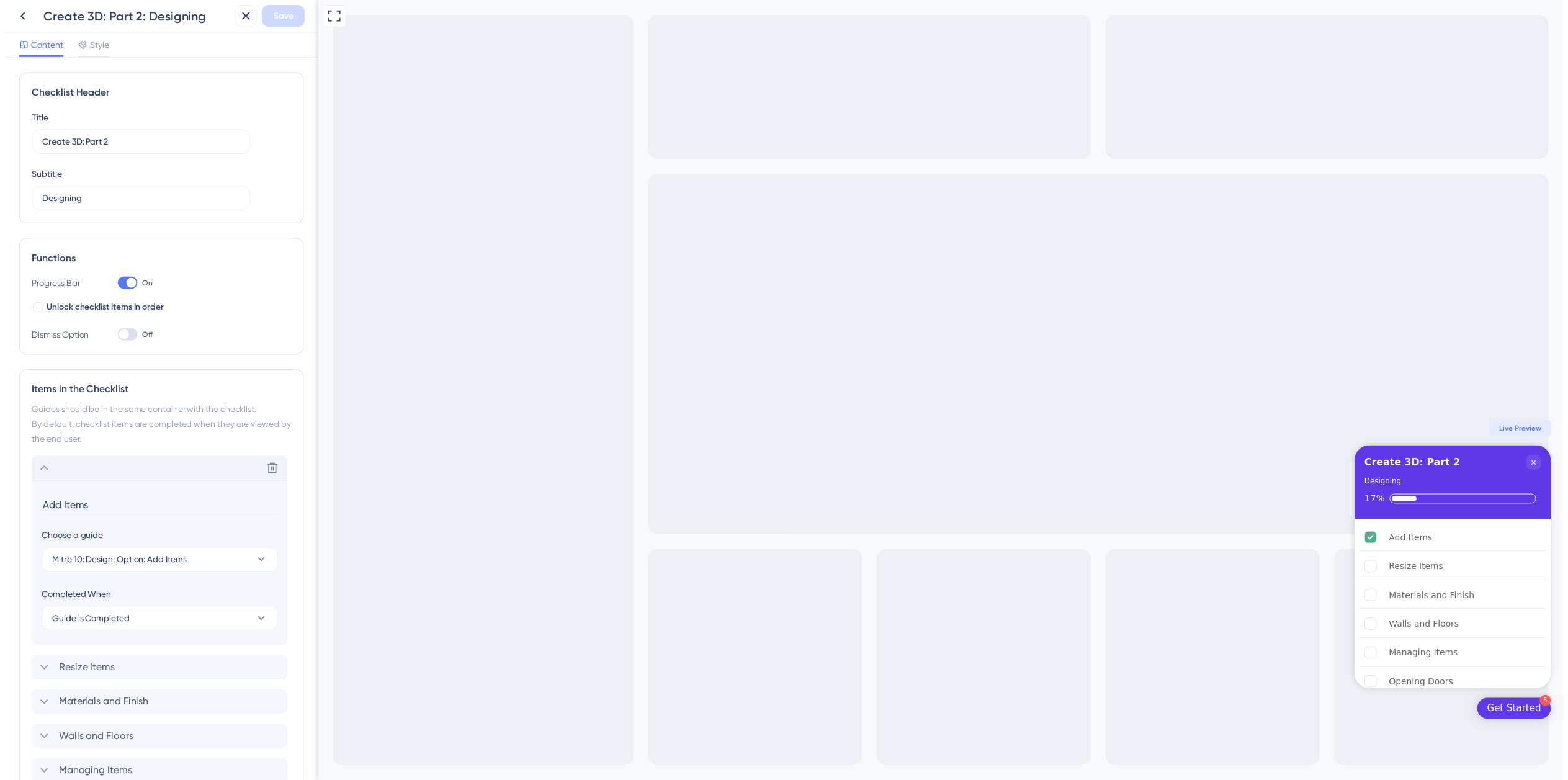
scroll to position [147, 0]
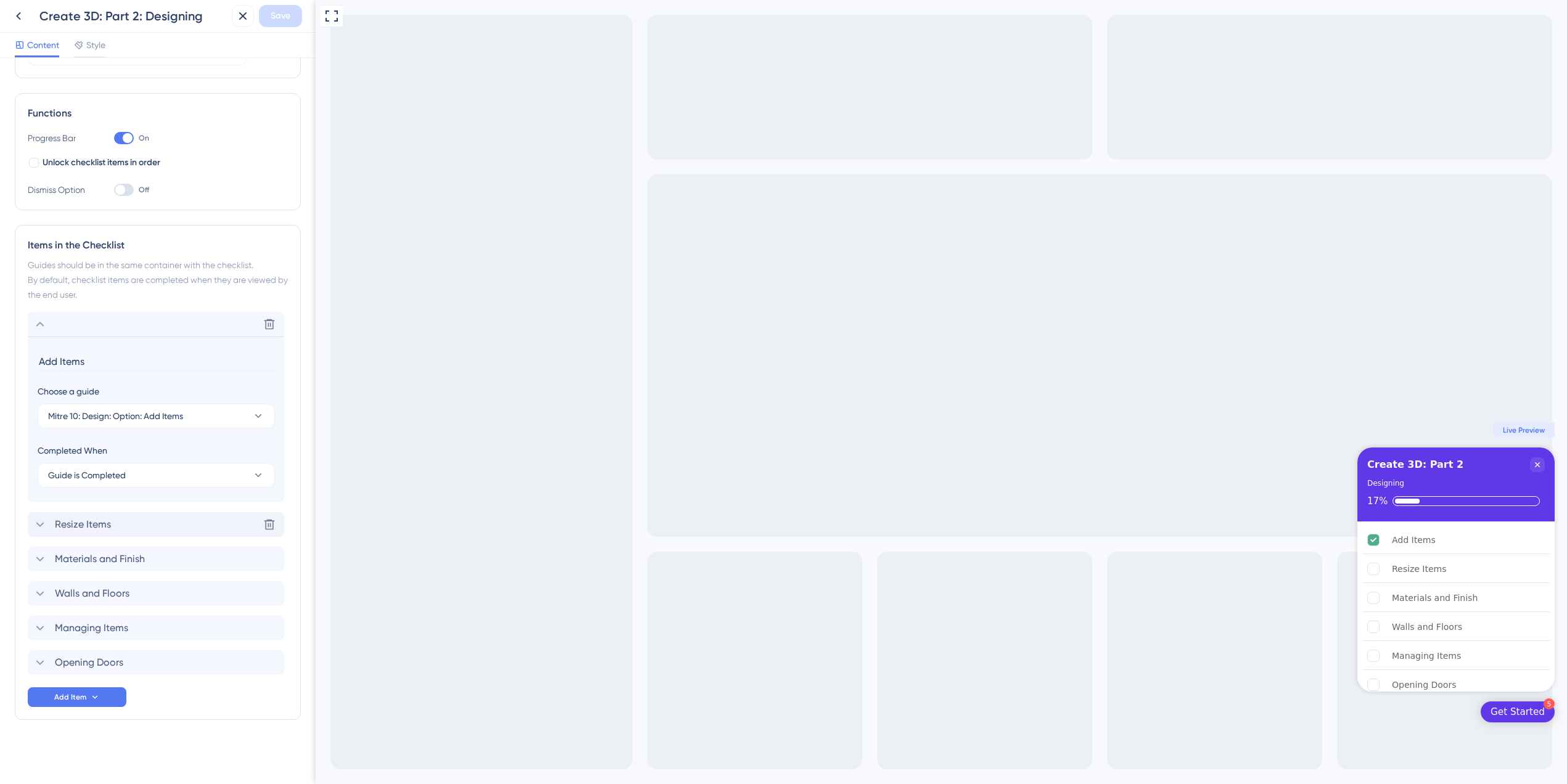
click at [131, 525] on div "Resize Items Delete" at bounding box center [156, 525] width 257 height 25
click at [162, 554] on div "Materials and Finish Delete" at bounding box center [156, 559] width 257 height 25
click at [174, 592] on div "Walls and Floors Delete" at bounding box center [156, 593] width 257 height 25
click at [174, 625] on div "Managing Items Delete" at bounding box center [156, 628] width 257 height 25
click at [174, 670] on div "Opening Doors Delete" at bounding box center [156, 662] width 257 height 25
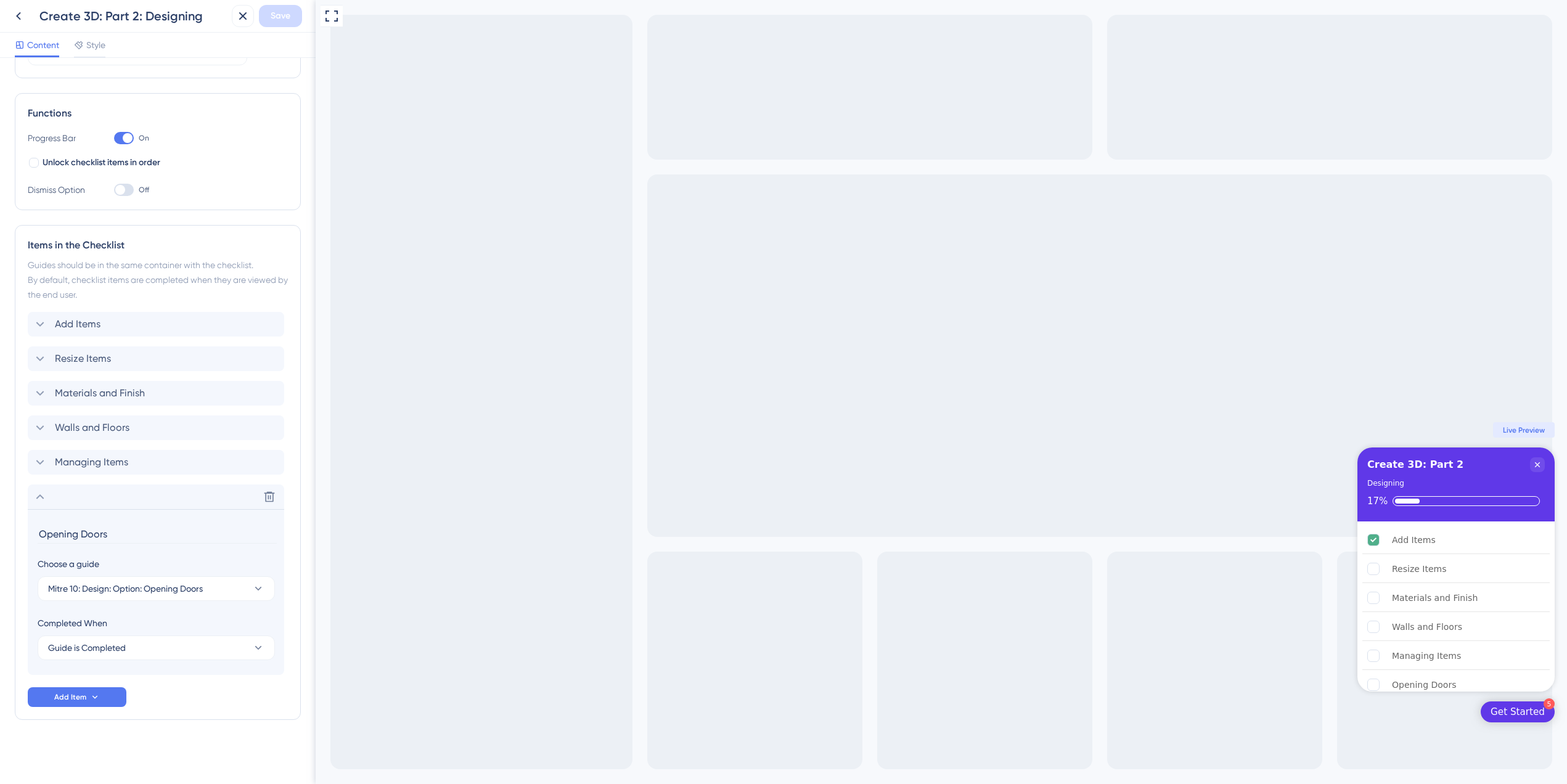
click at [1512, 712] on div "Get Started" at bounding box center [1517, 712] width 54 height 12
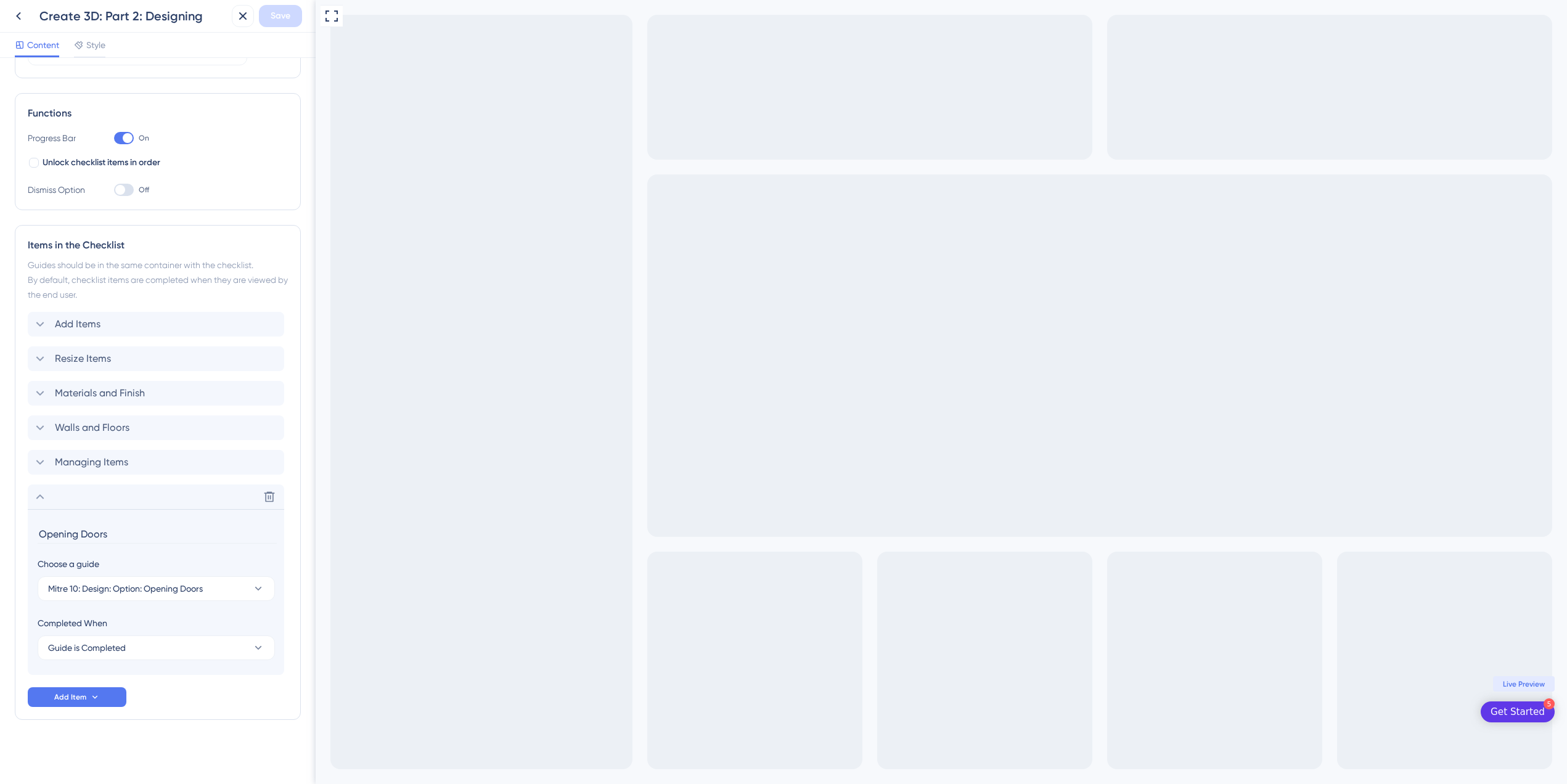
click at [1512, 712] on div "Get Started" at bounding box center [1517, 712] width 54 height 12
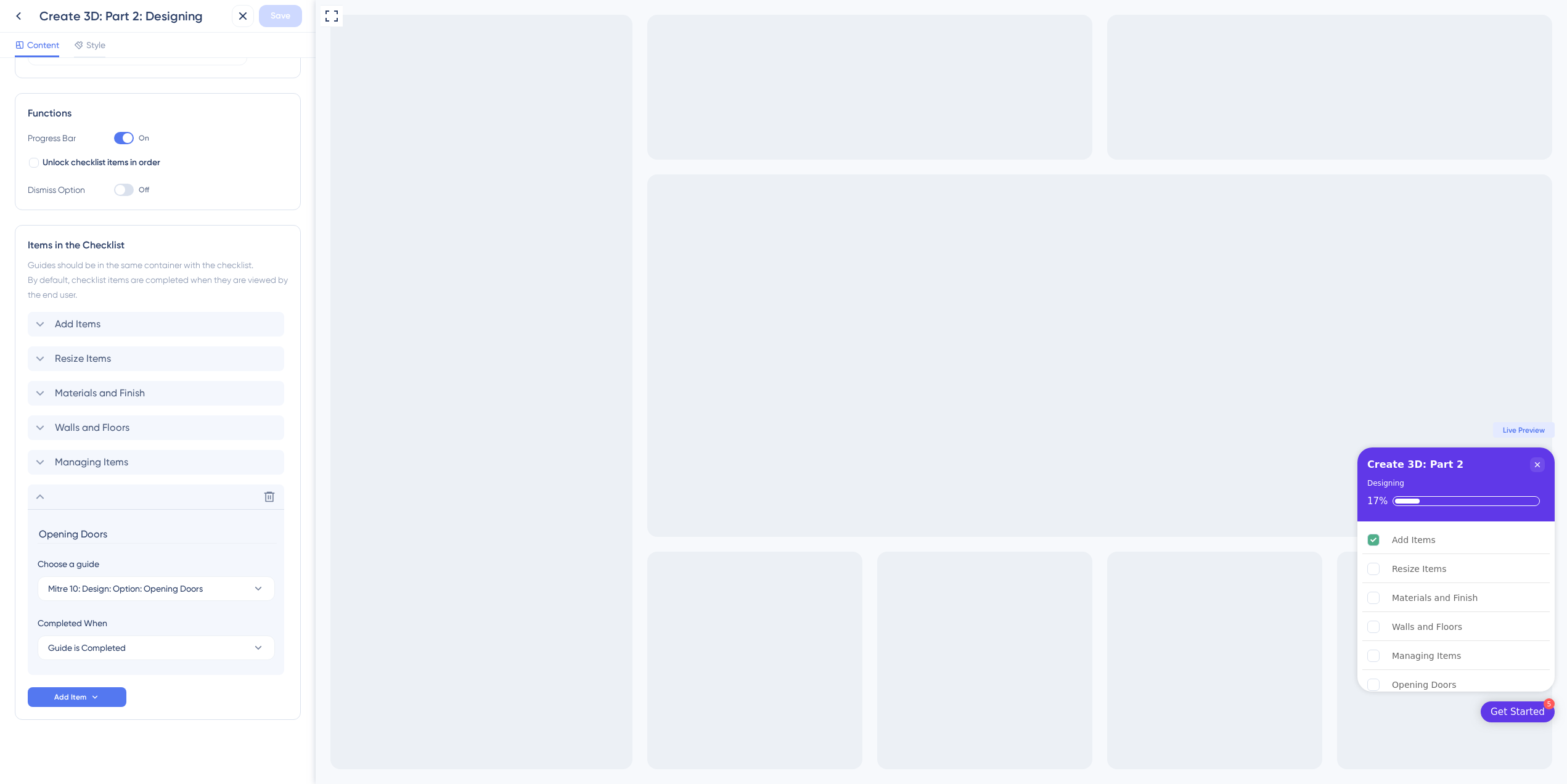
click at [1544, 711] on div "Get Started" at bounding box center [1517, 712] width 54 height 12
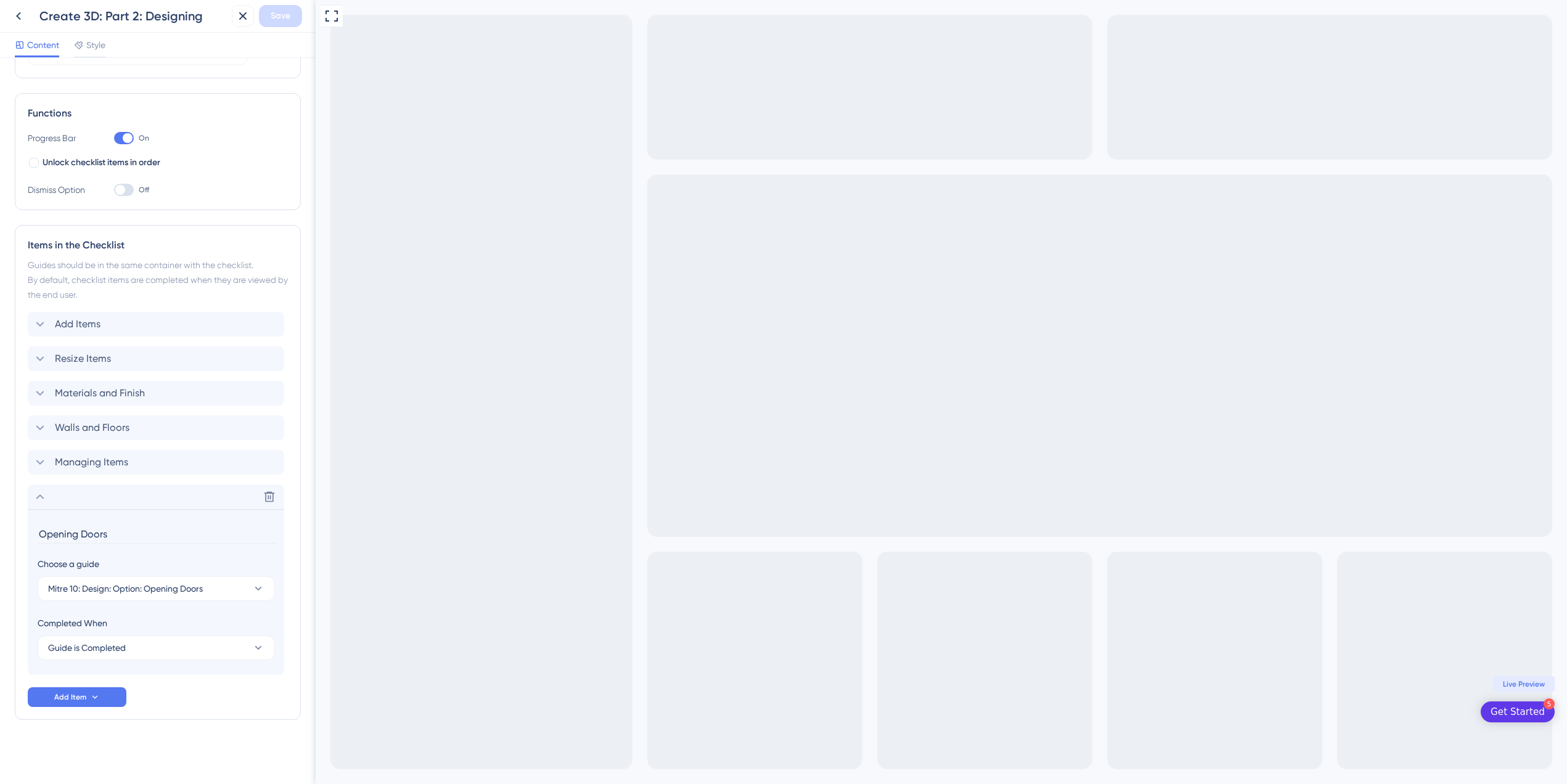
click at [1526, 685] on span "Live Preview" at bounding box center [1524, 684] width 42 height 10
click at [20, 13] on icon at bounding box center [18, 16] width 5 height 8
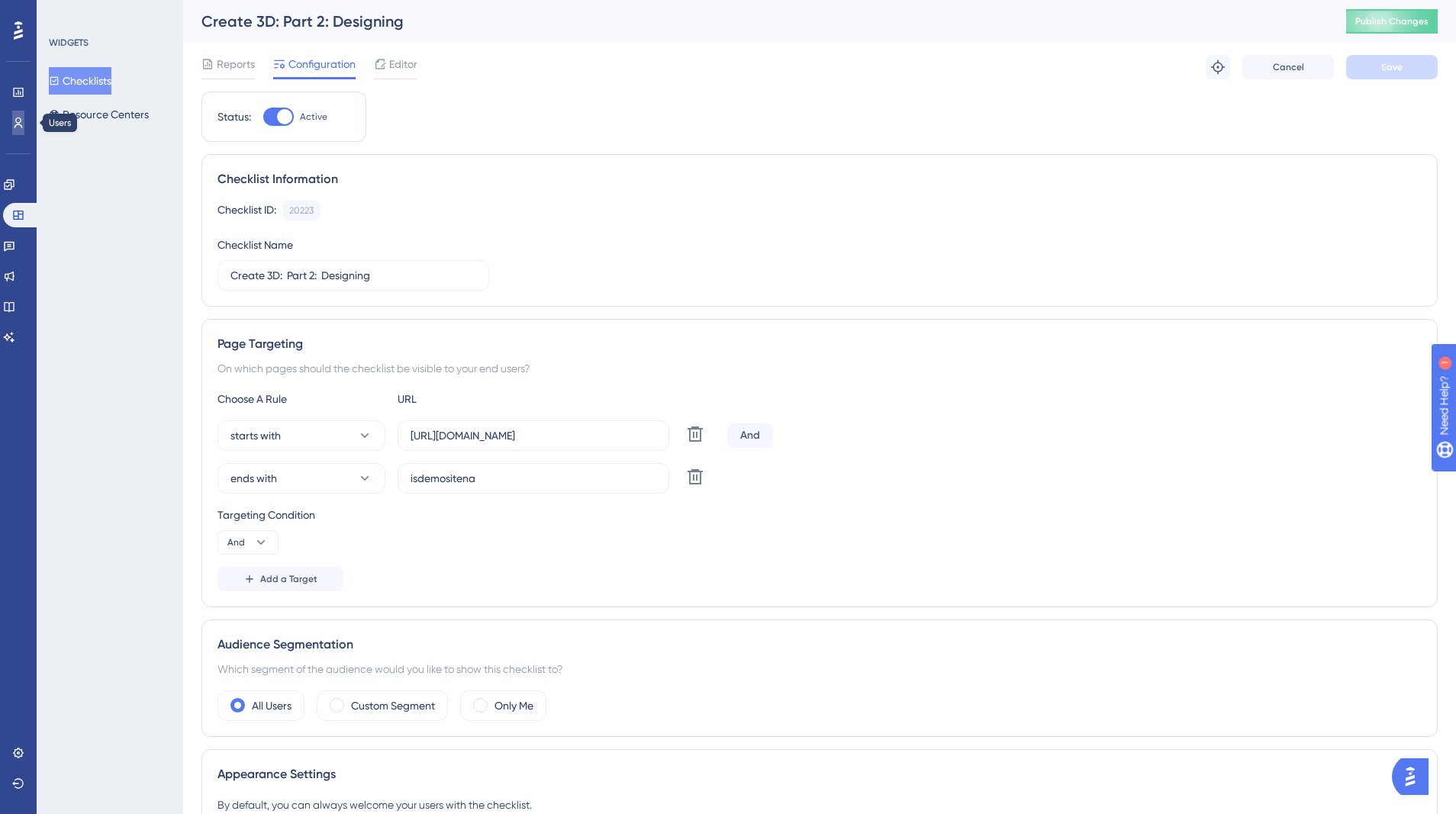
click at [19, 125] on icon at bounding box center [18, 123] width 8 height 11
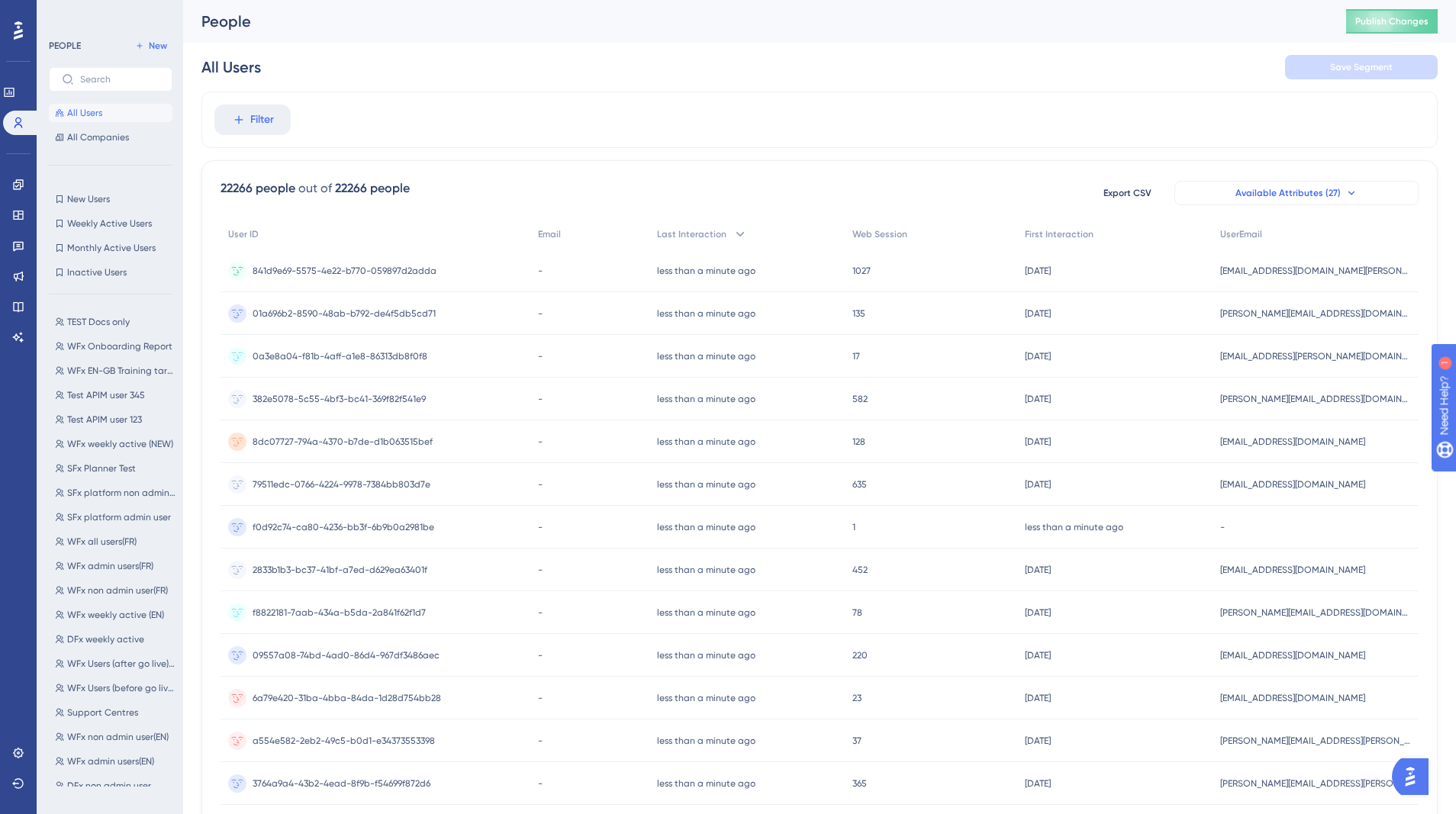
click at [1288, 197] on span "Available Attributes (27)" at bounding box center [1287, 193] width 105 height 13
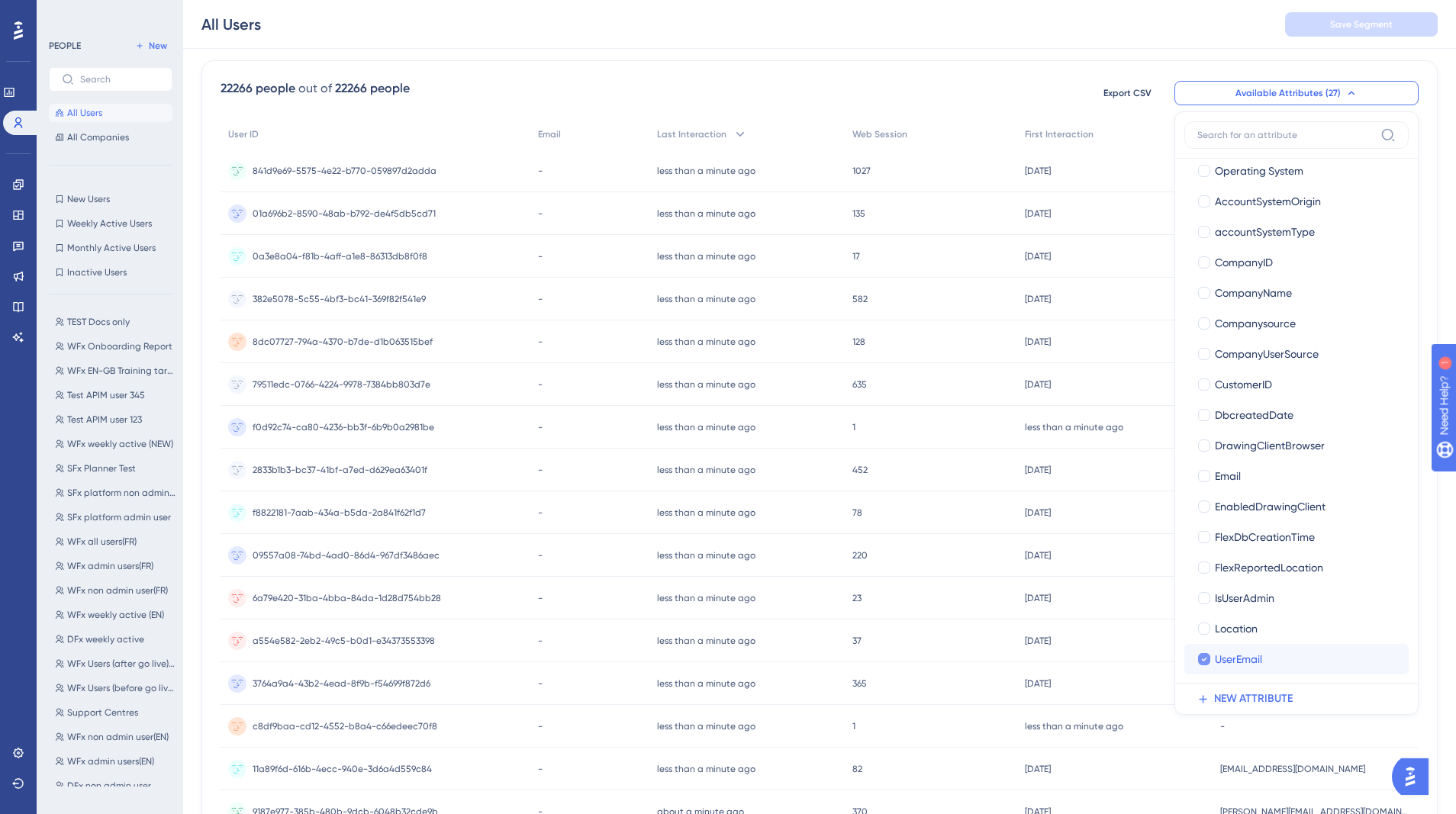
scroll to position [319, 0]
drag, startPoint x: 1249, startPoint y: 566, endPoint x: 1426, endPoint y: 700, distance: 222.0
click at [1426, 700] on div "22266 people out of 22266 people Export CSV Available Attributes (27) User ID U…" at bounding box center [820, 566] width 1236 height 1012
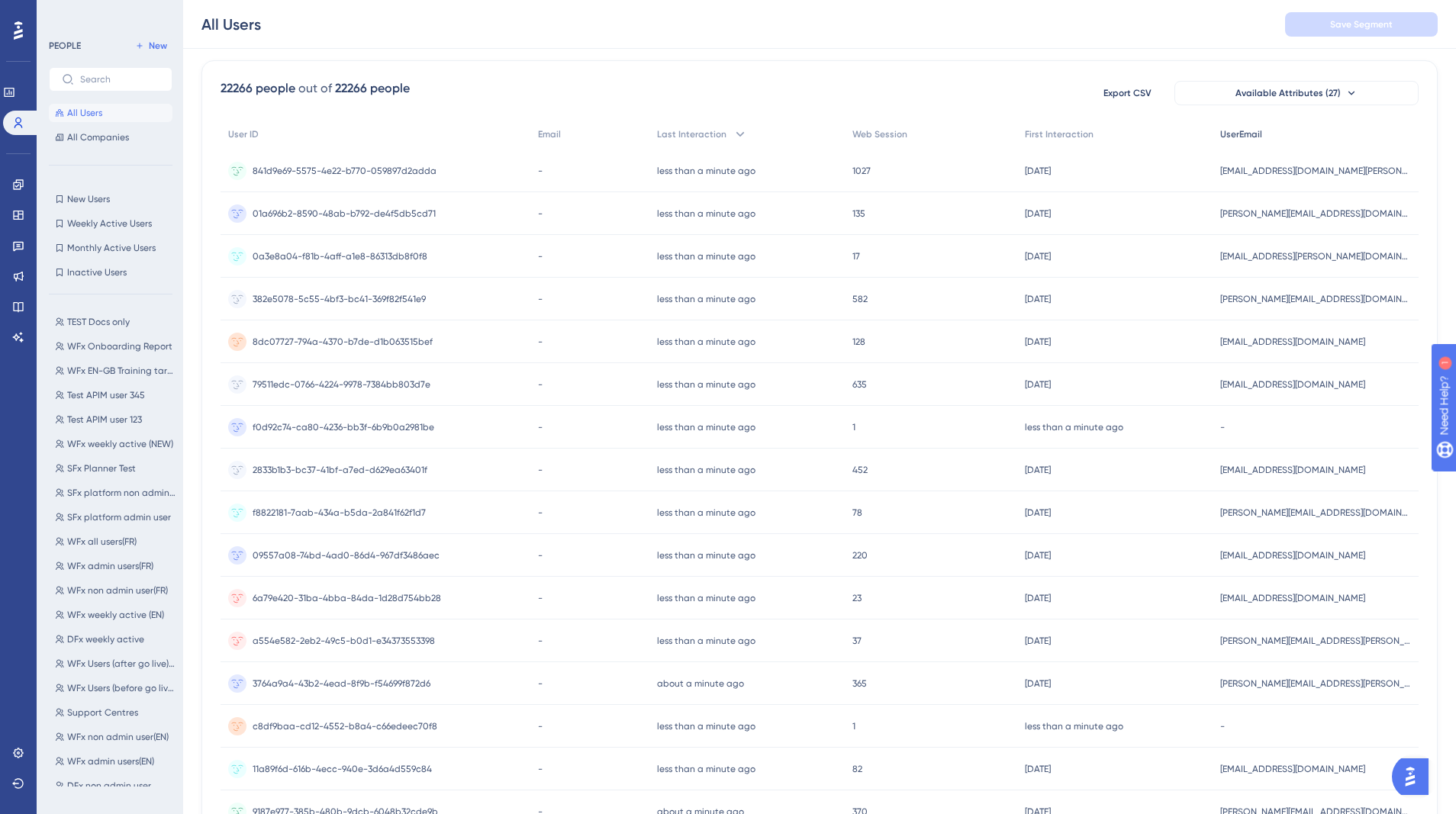
click at [1262, 136] on span "UserEmail" at bounding box center [1241, 135] width 42 height 13
click at [1294, 141] on div "UserEmail" at bounding box center [1315, 135] width 206 height 31
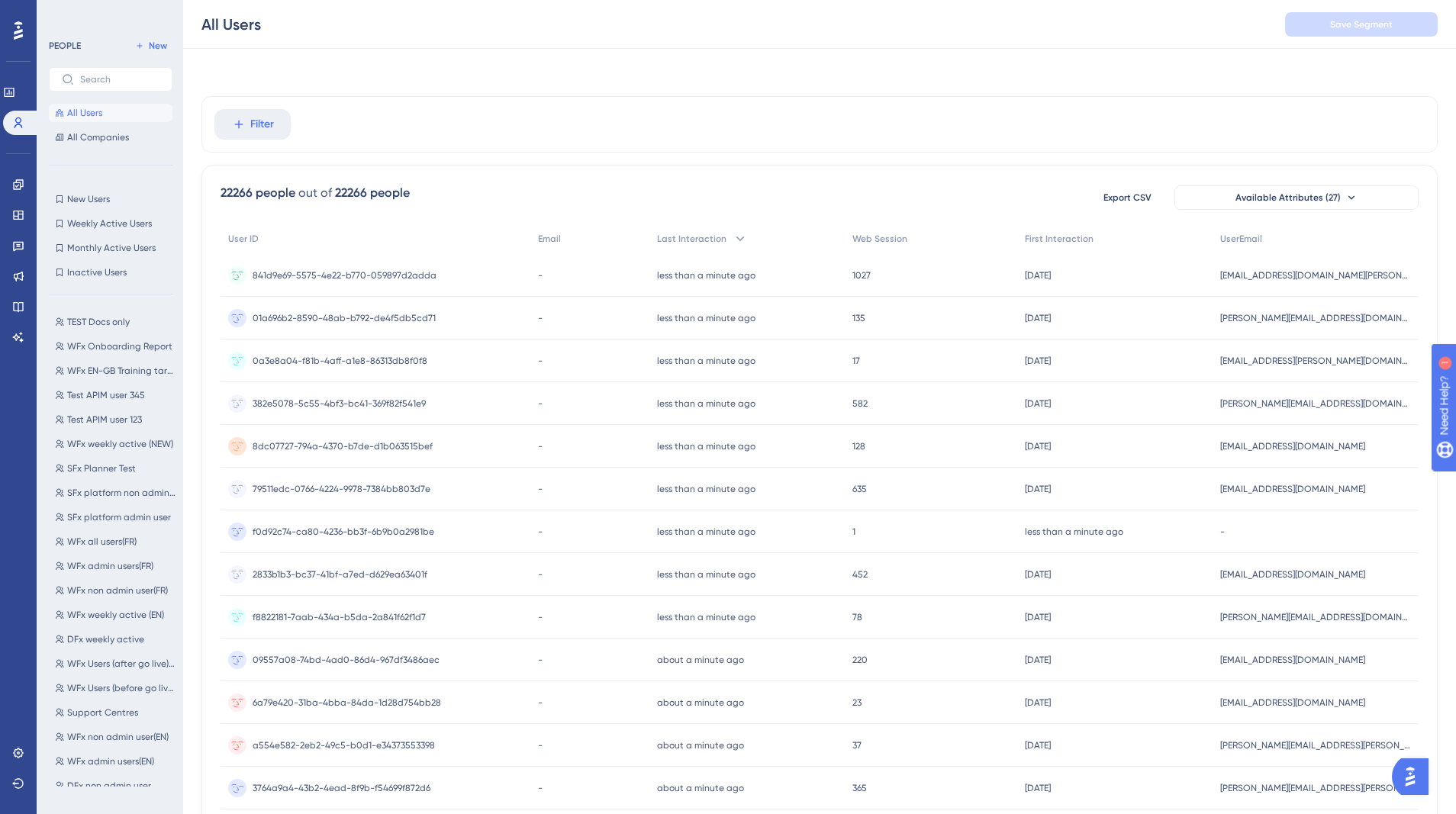
scroll to position [0, 0]
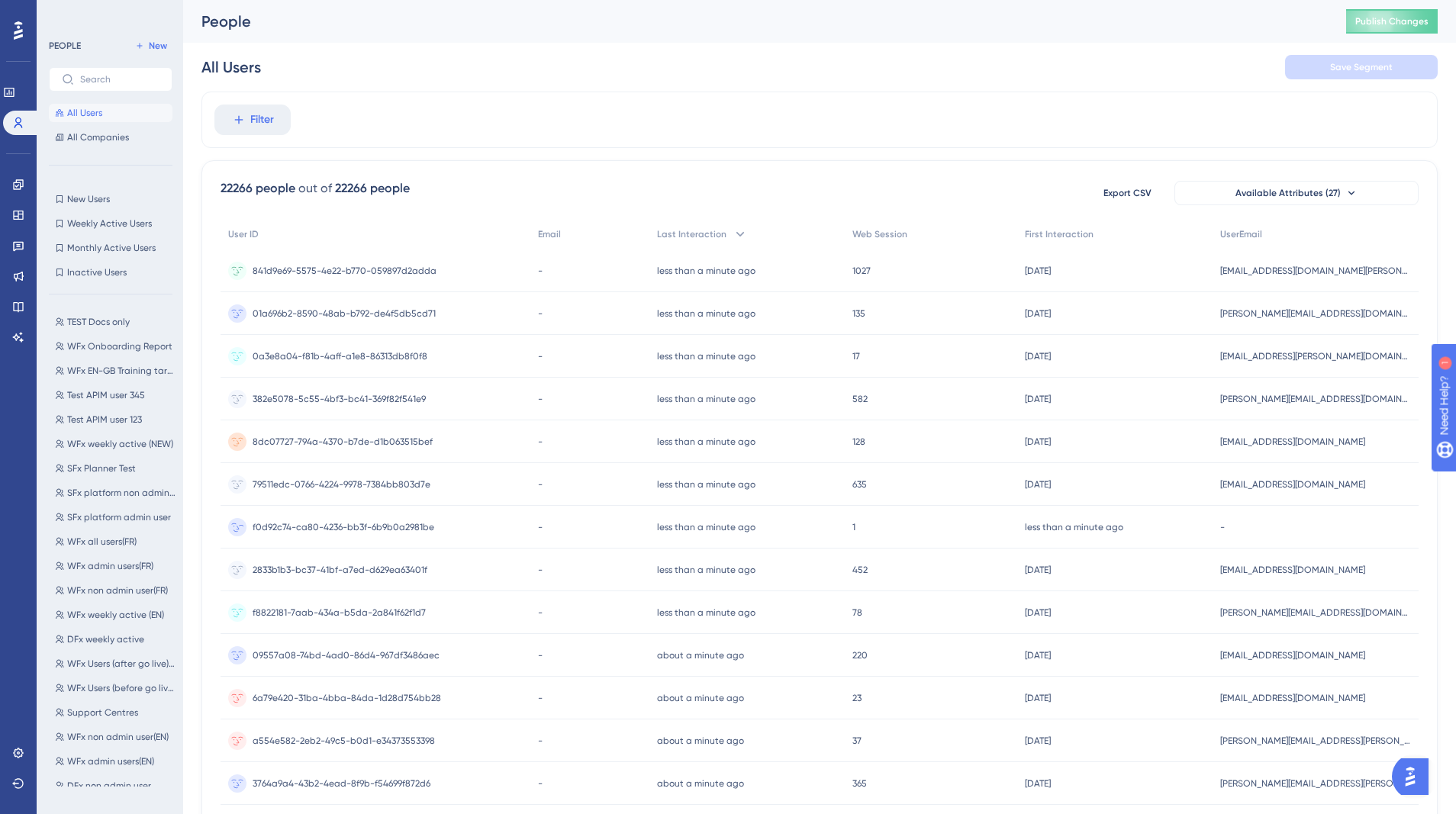
click at [1279, 524] on div "-" at bounding box center [1315, 528] width 206 height 43
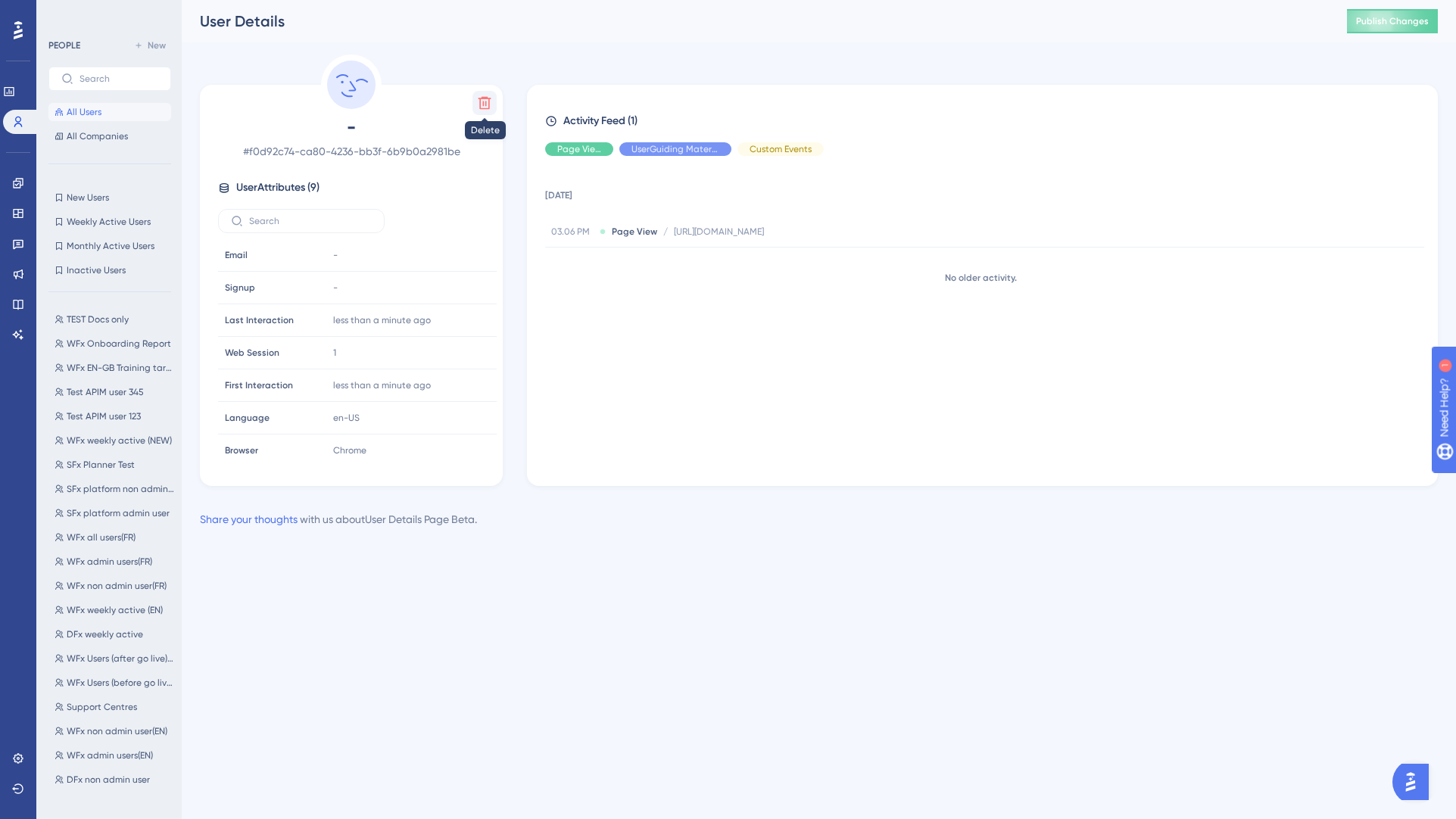
click at [480, 96] on icon at bounding box center [484, 102] width 15 height 15
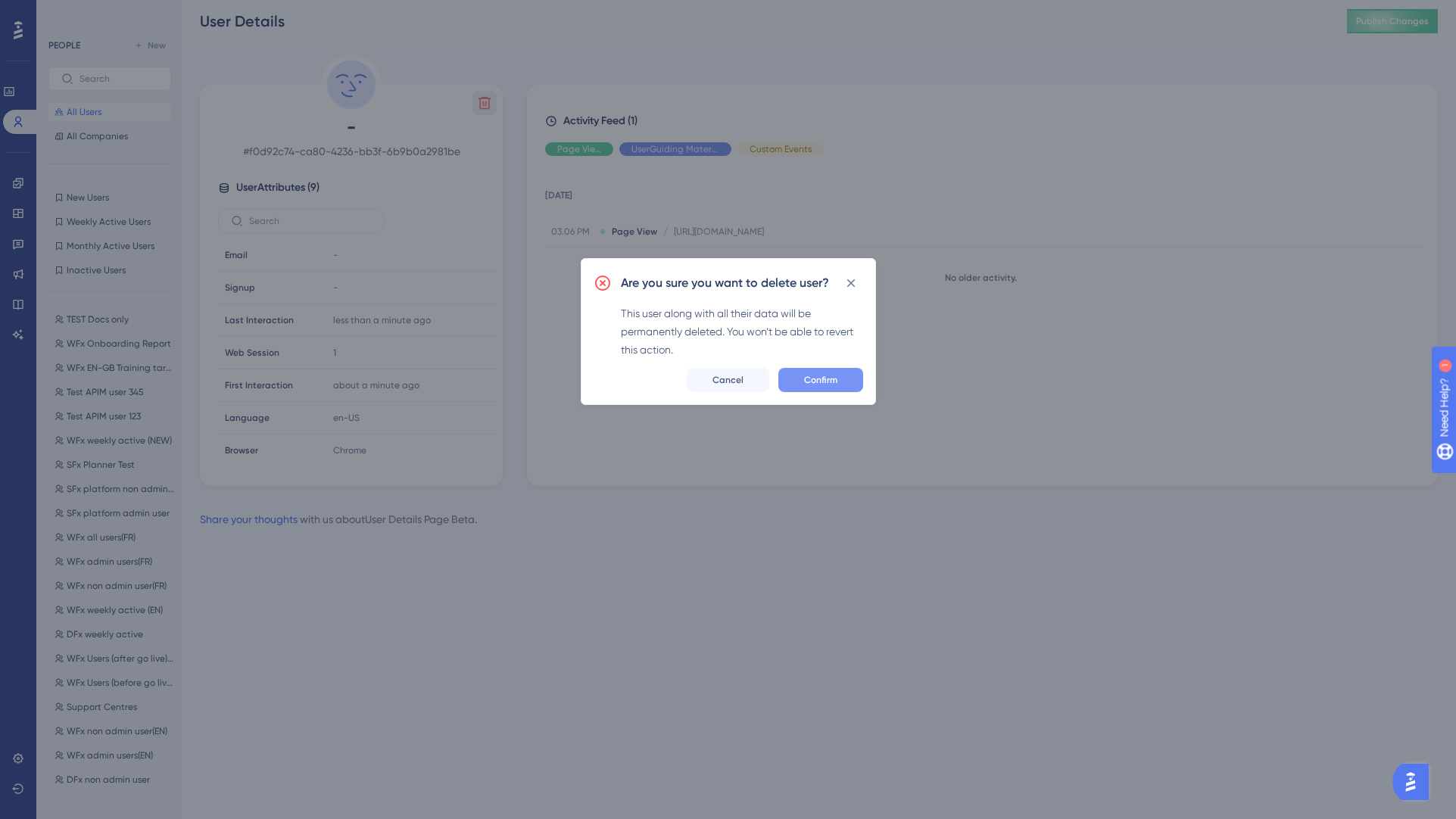
click at [828, 377] on span "Confirm" at bounding box center [820, 380] width 33 height 12
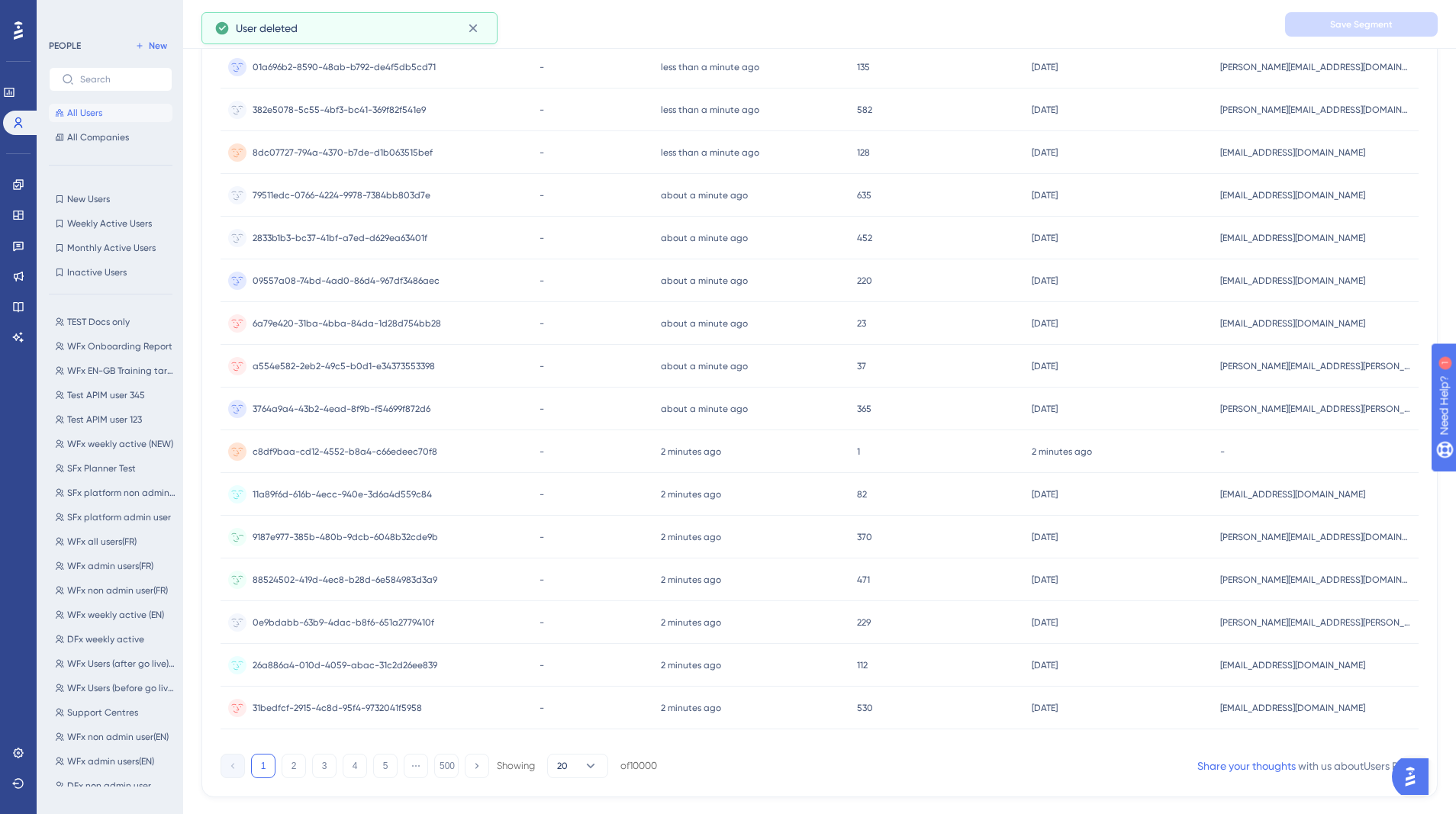
scroll to position [413, 0]
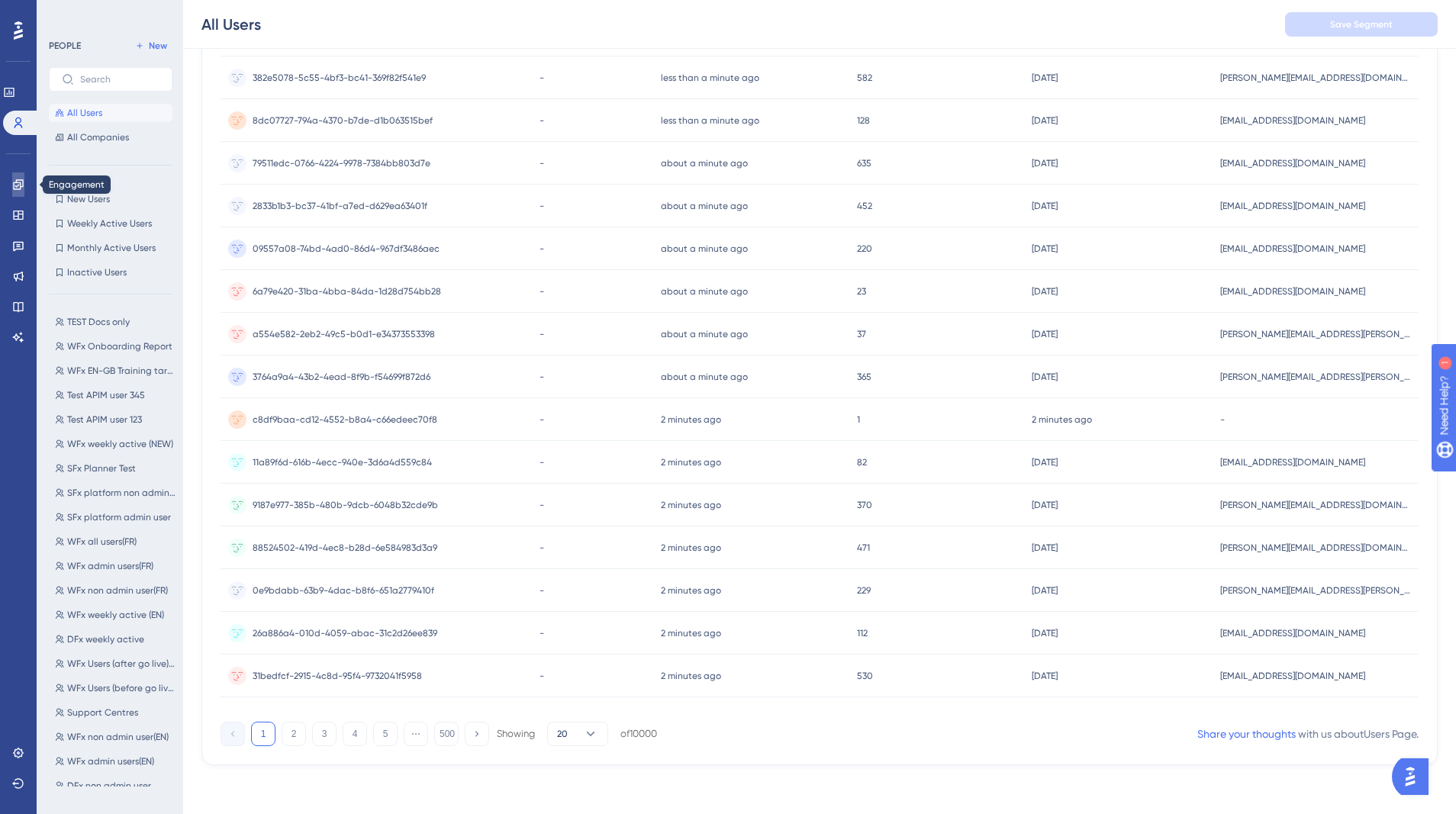
click at [16, 181] on icon at bounding box center [17, 184] width 10 height 10
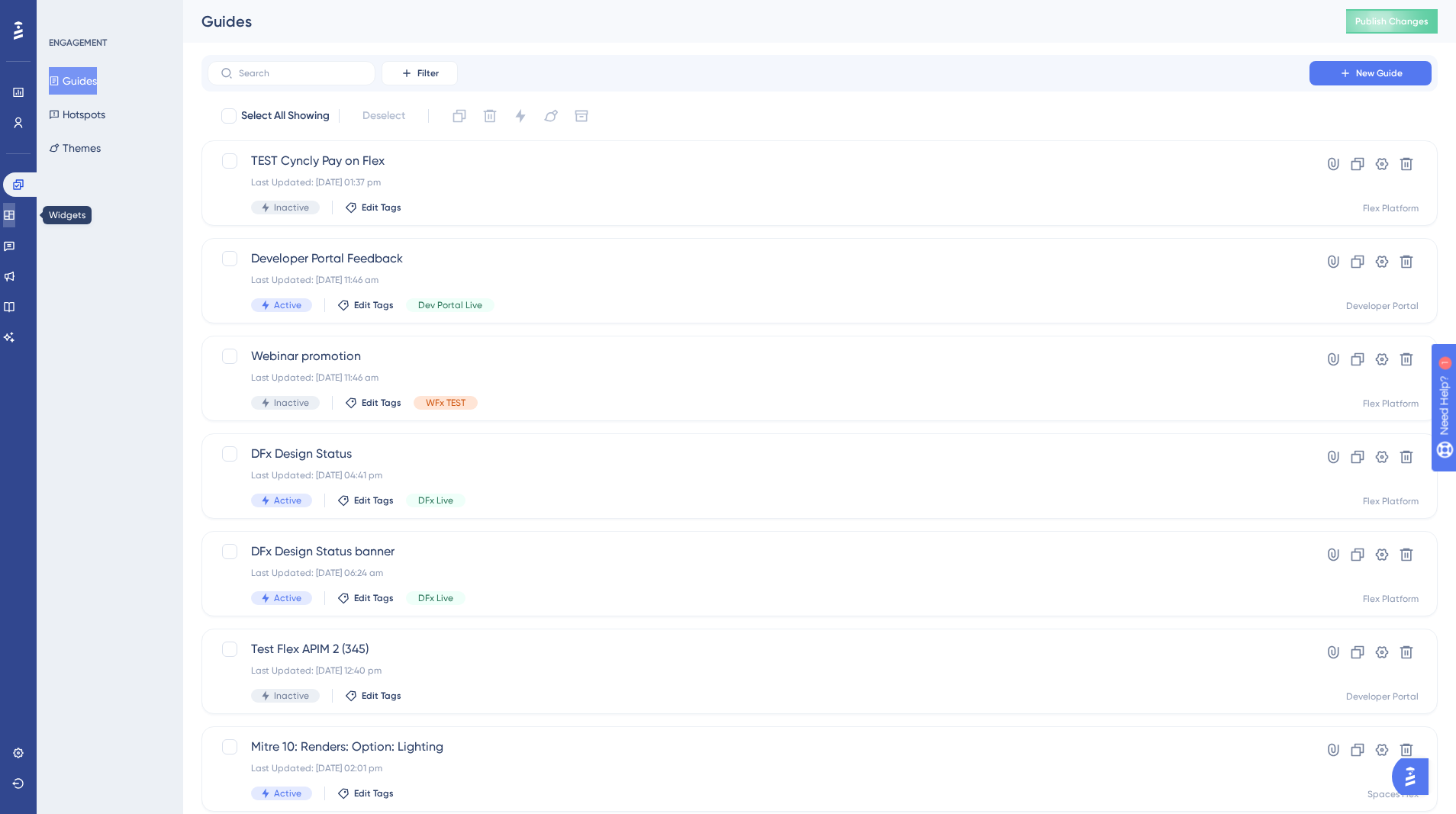
click at [15, 217] on icon at bounding box center [9, 215] width 13 height 13
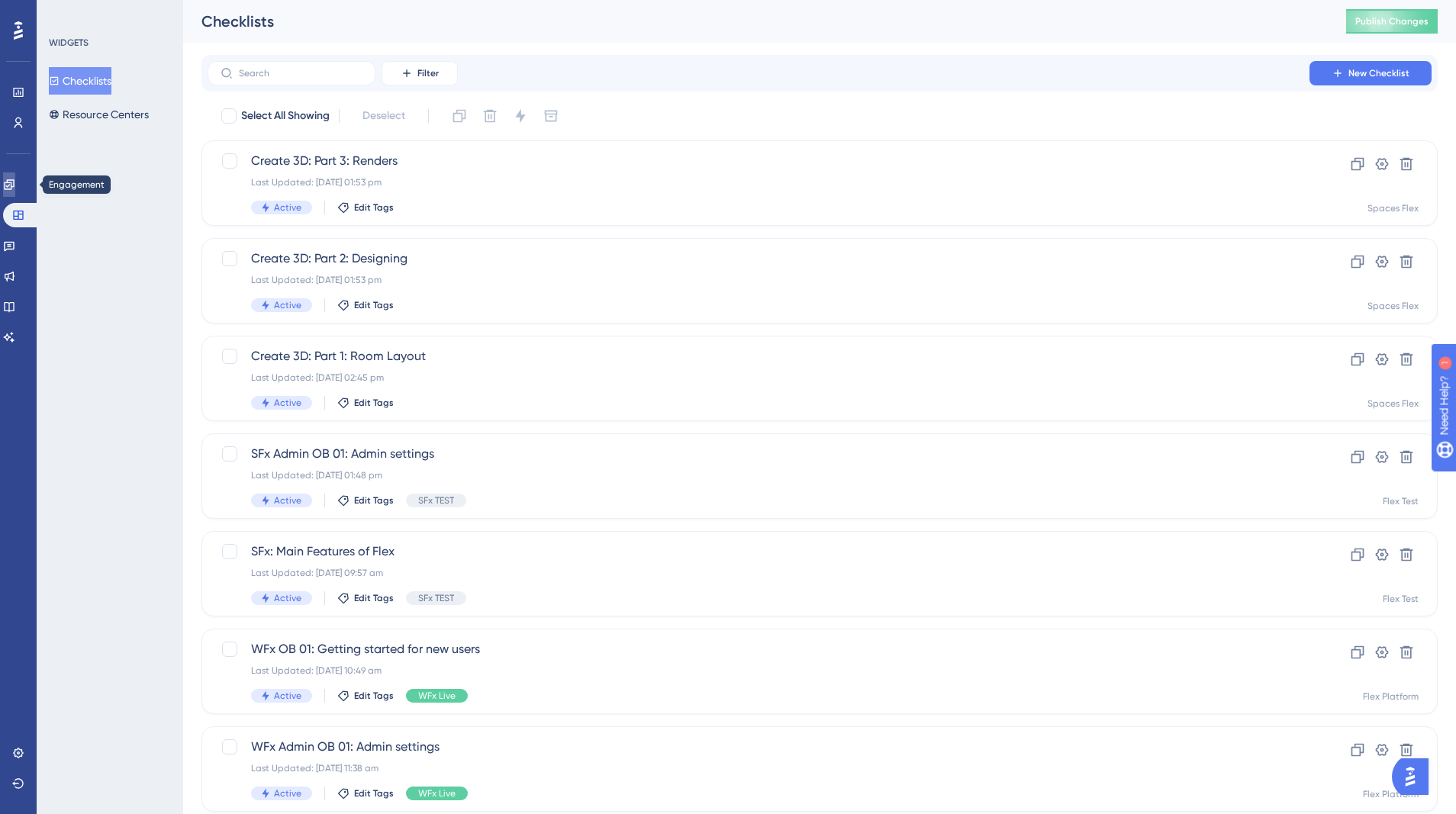
click at [15, 191] on link at bounding box center [9, 184] width 13 height 24
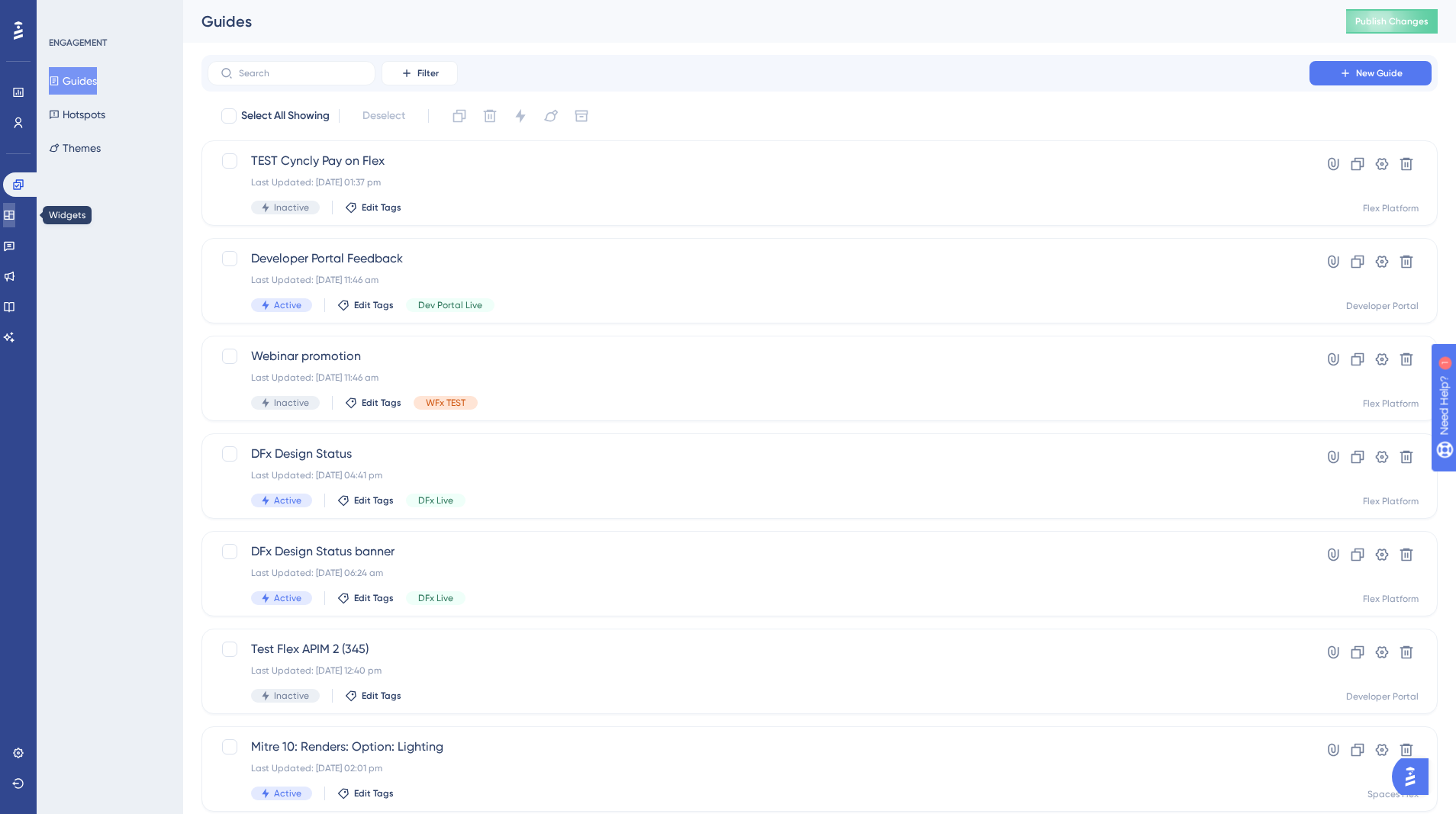
click at [13, 214] on icon at bounding box center [9, 215] width 13 height 13
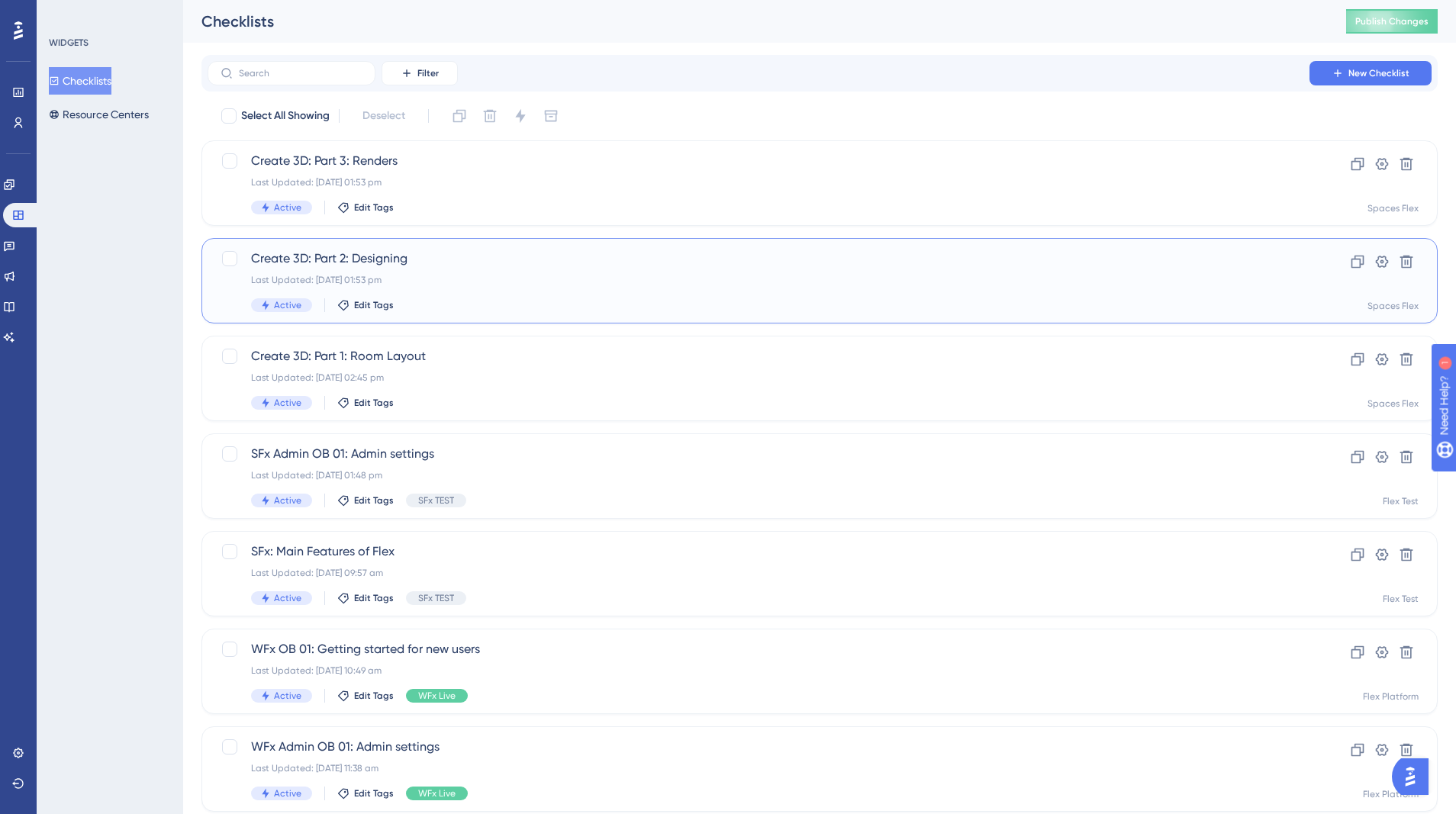
click at [449, 299] on div "Active Edit Tags" at bounding box center [758, 305] width 1015 height 13
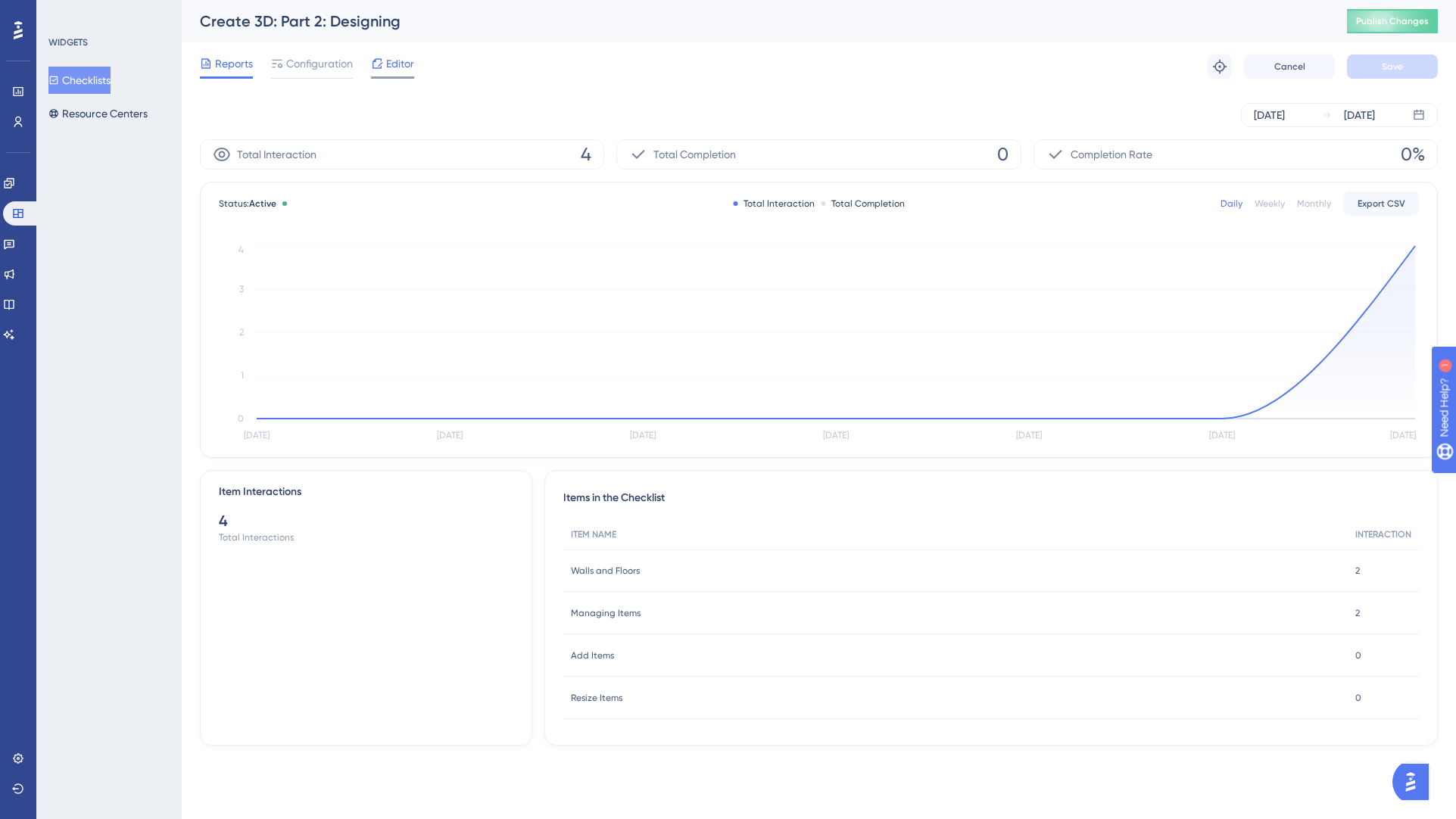
click at [329, 61] on span "Configuration" at bounding box center [319, 63] width 67 height 18
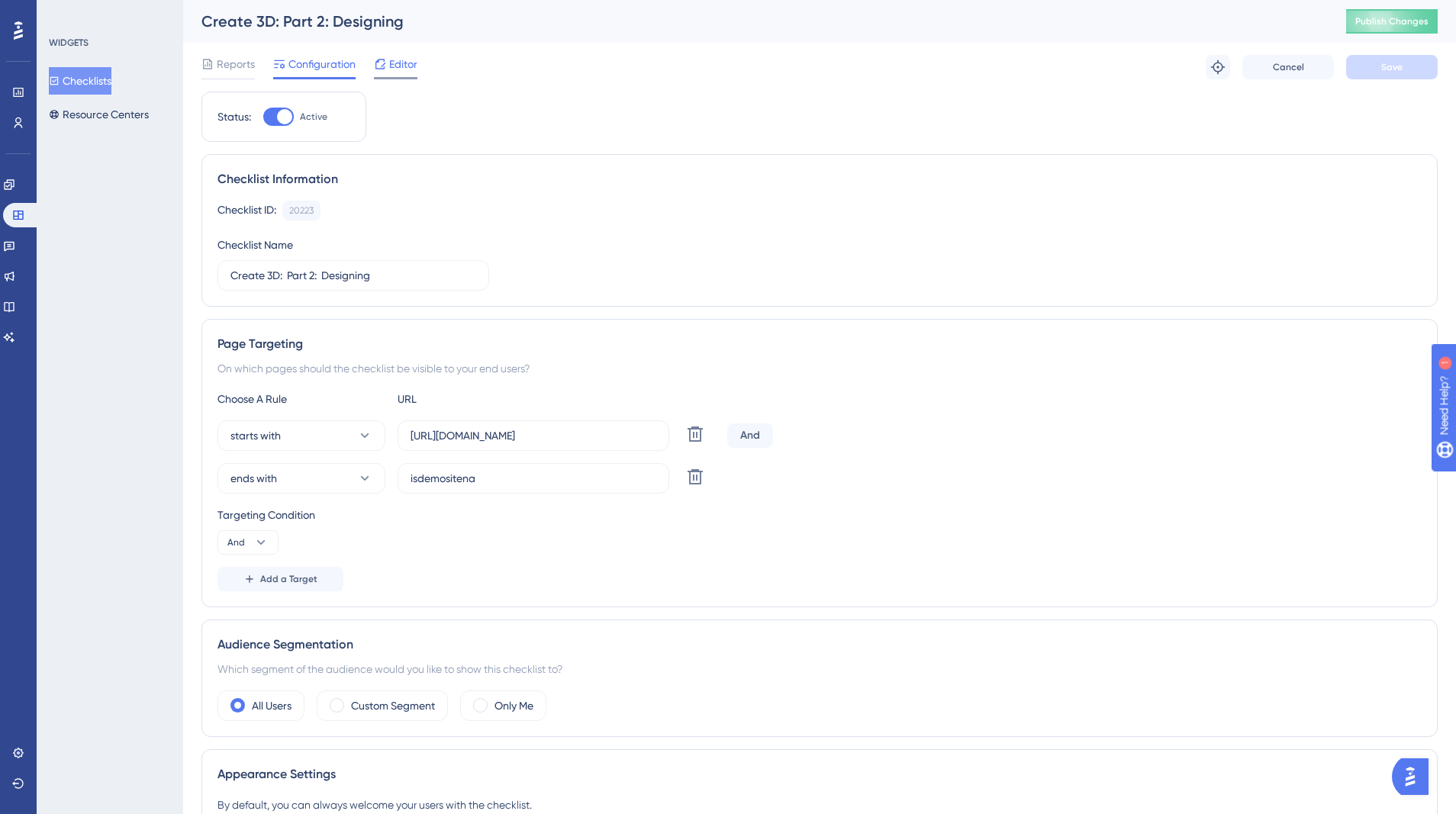
click at [402, 67] on span "Editor" at bounding box center [403, 64] width 28 height 18
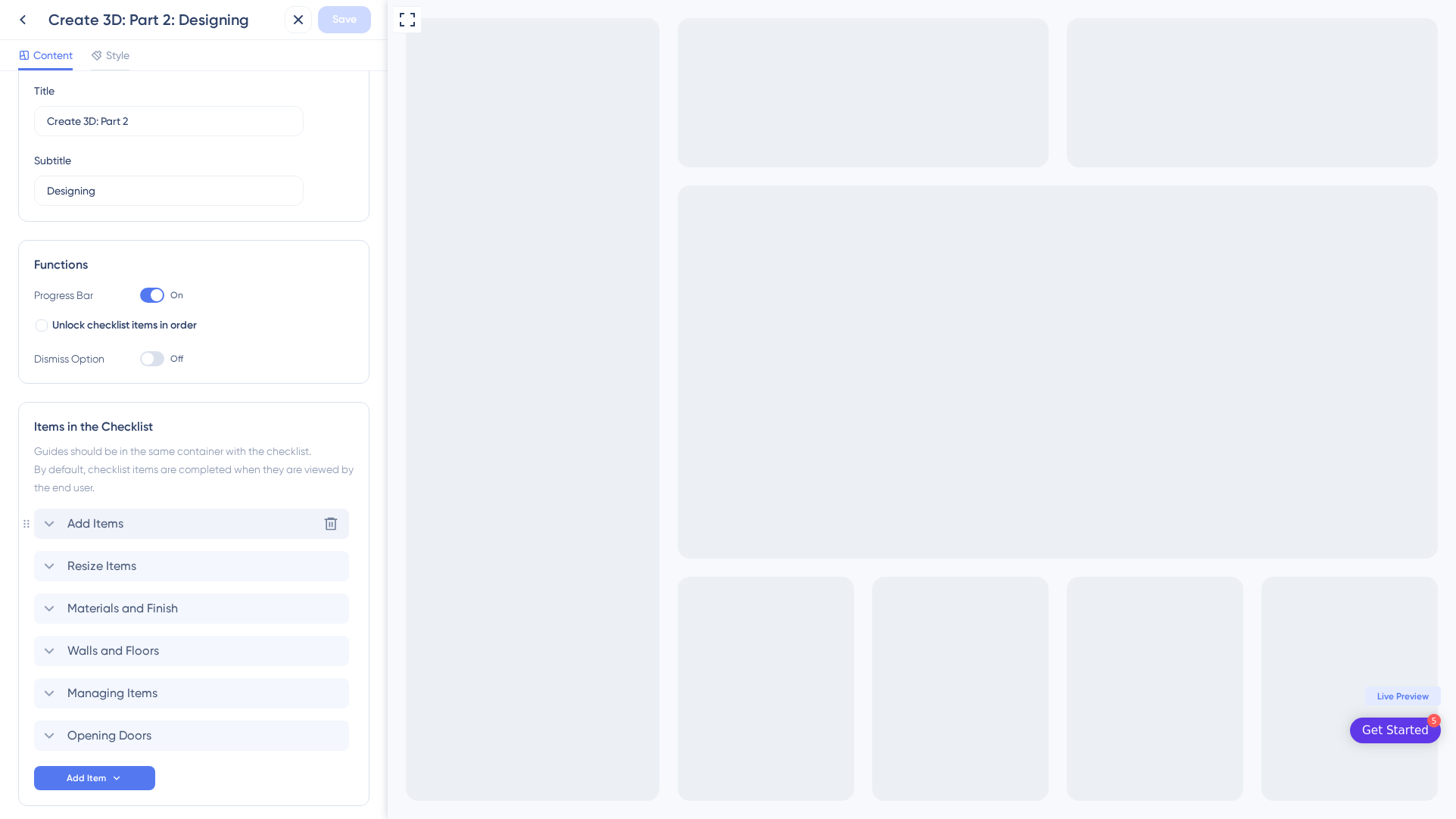
scroll to position [119, 0]
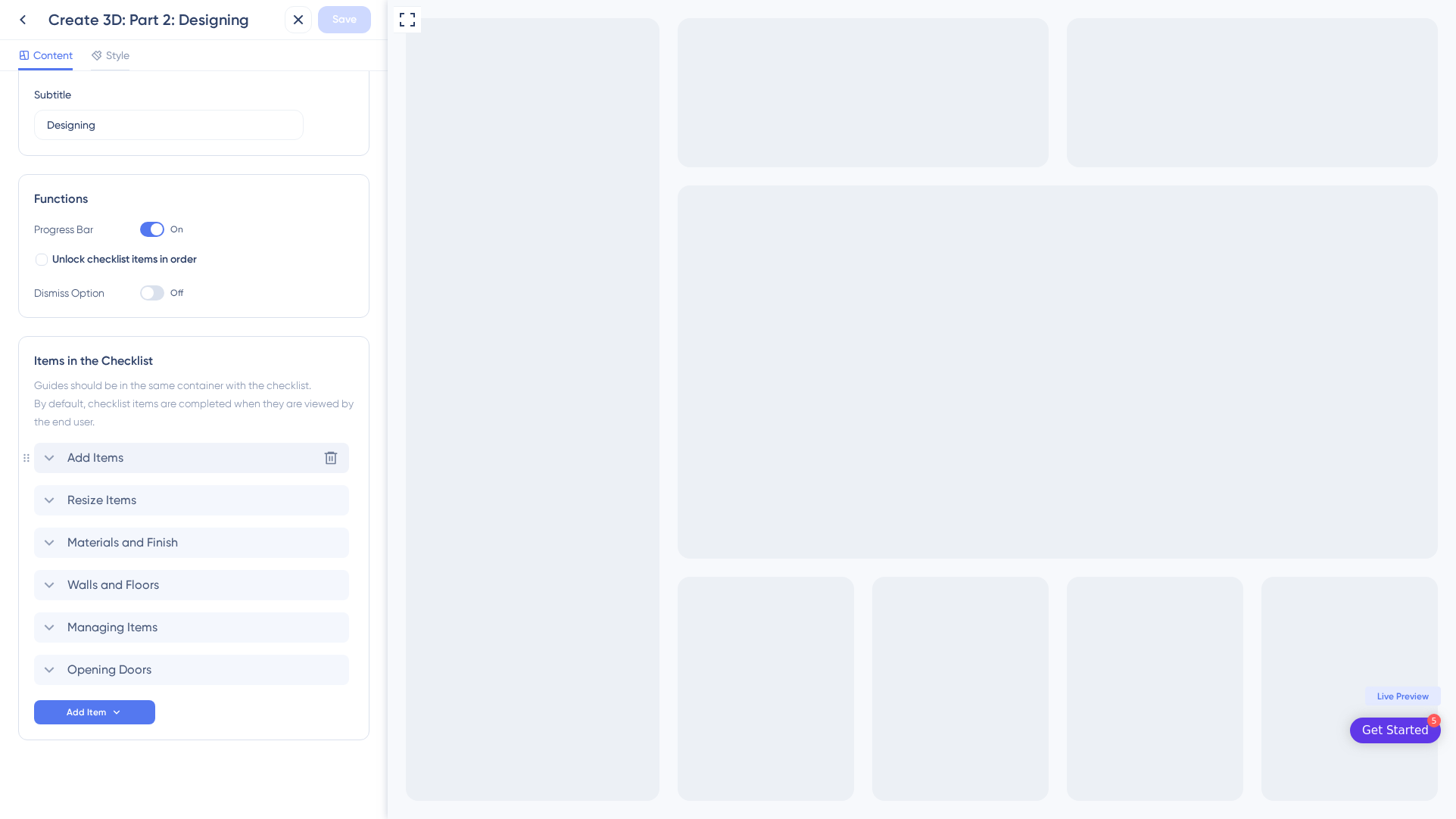
click at [200, 448] on div "Add Items Delete" at bounding box center [191, 458] width 315 height 30
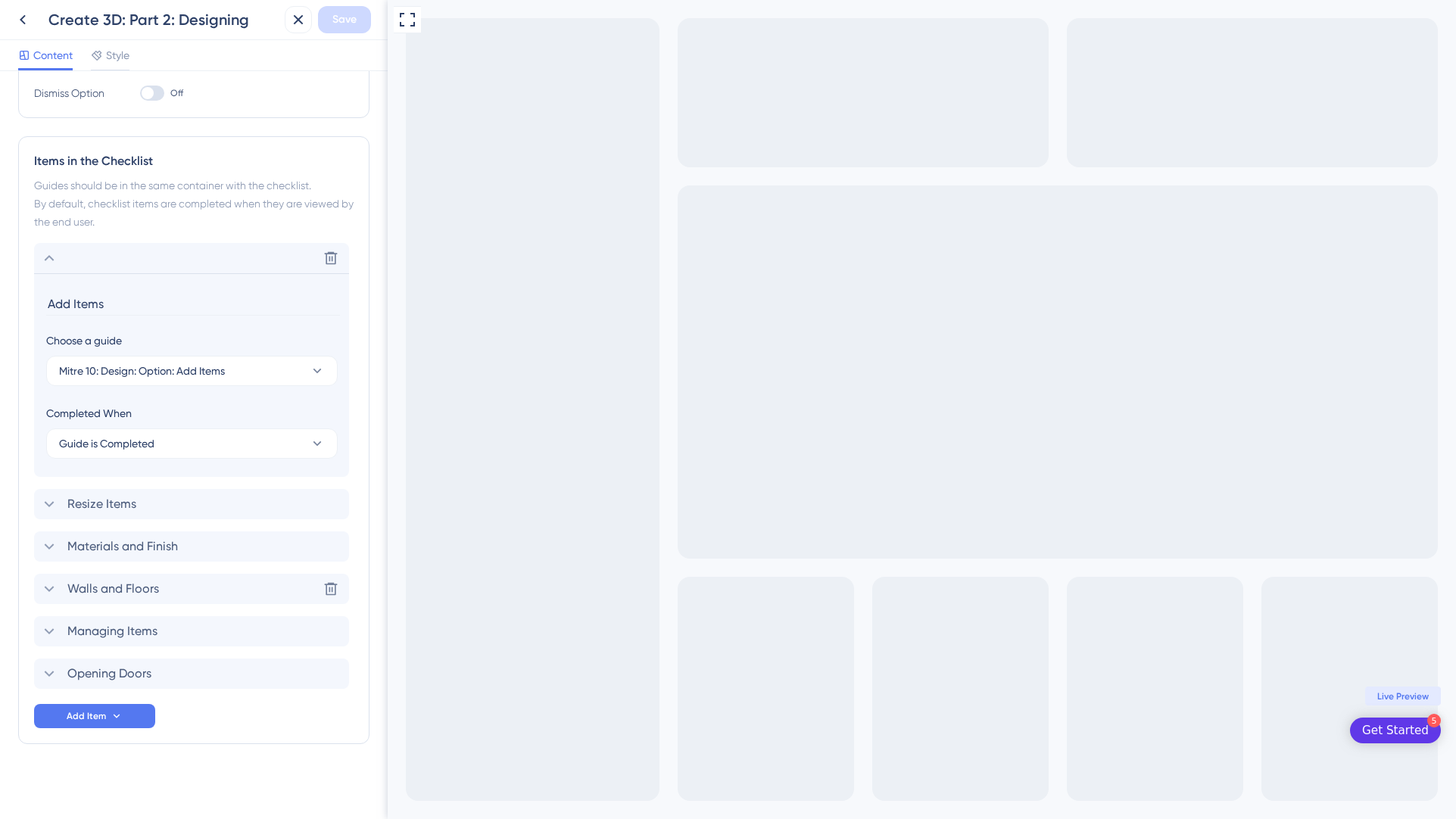
scroll to position [323, 0]
click at [210, 377] on button "Mitre 10: Design: Option: Add Items" at bounding box center [191, 367] width 291 height 30
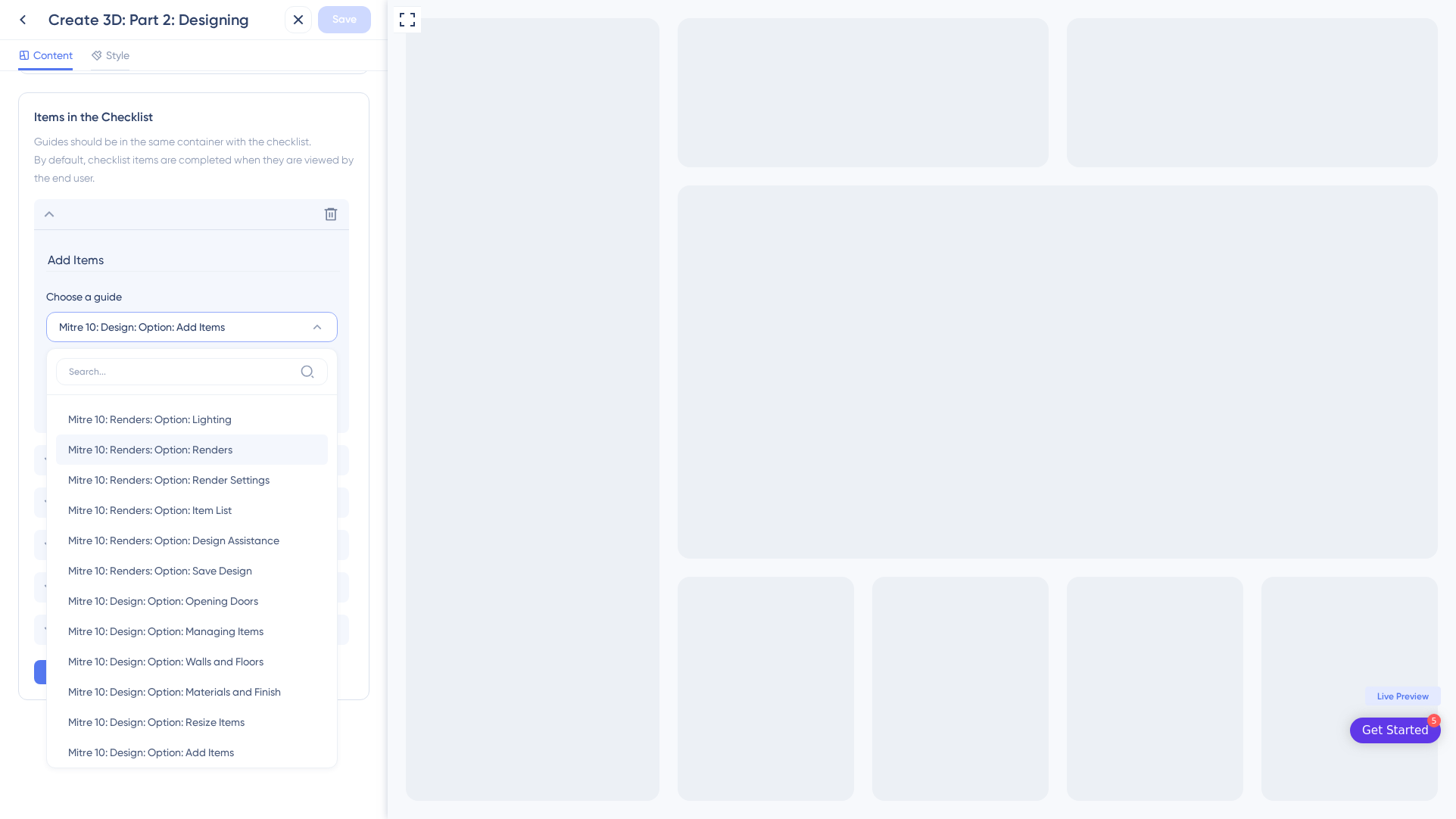
scroll to position [398, 0]
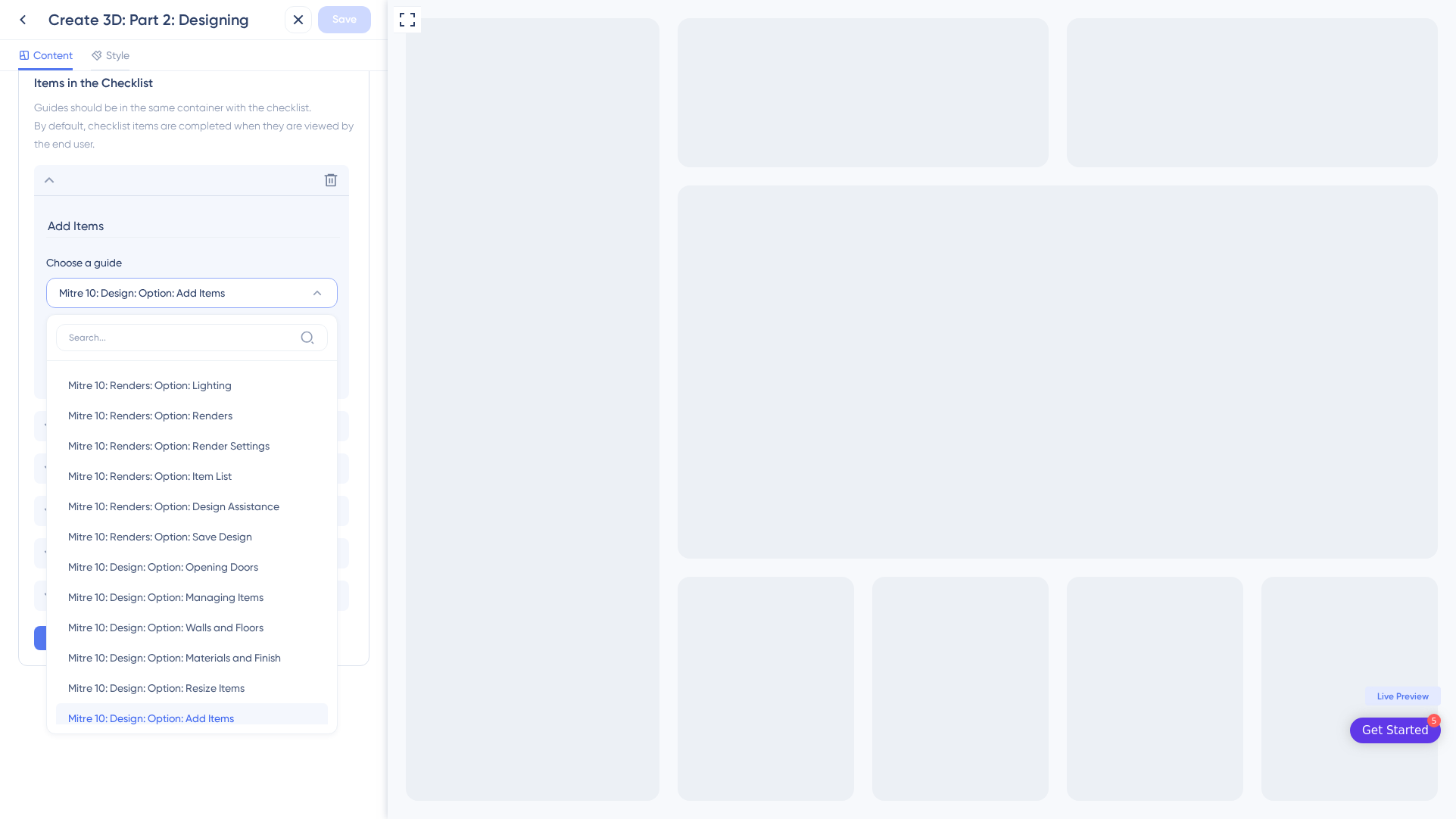
click at [223, 716] on span "Mitre 10: Design: Option: Add Items" at bounding box center [151, 718] width 166 height 18
type input "Mitre 10: Design: Option: Add Items"
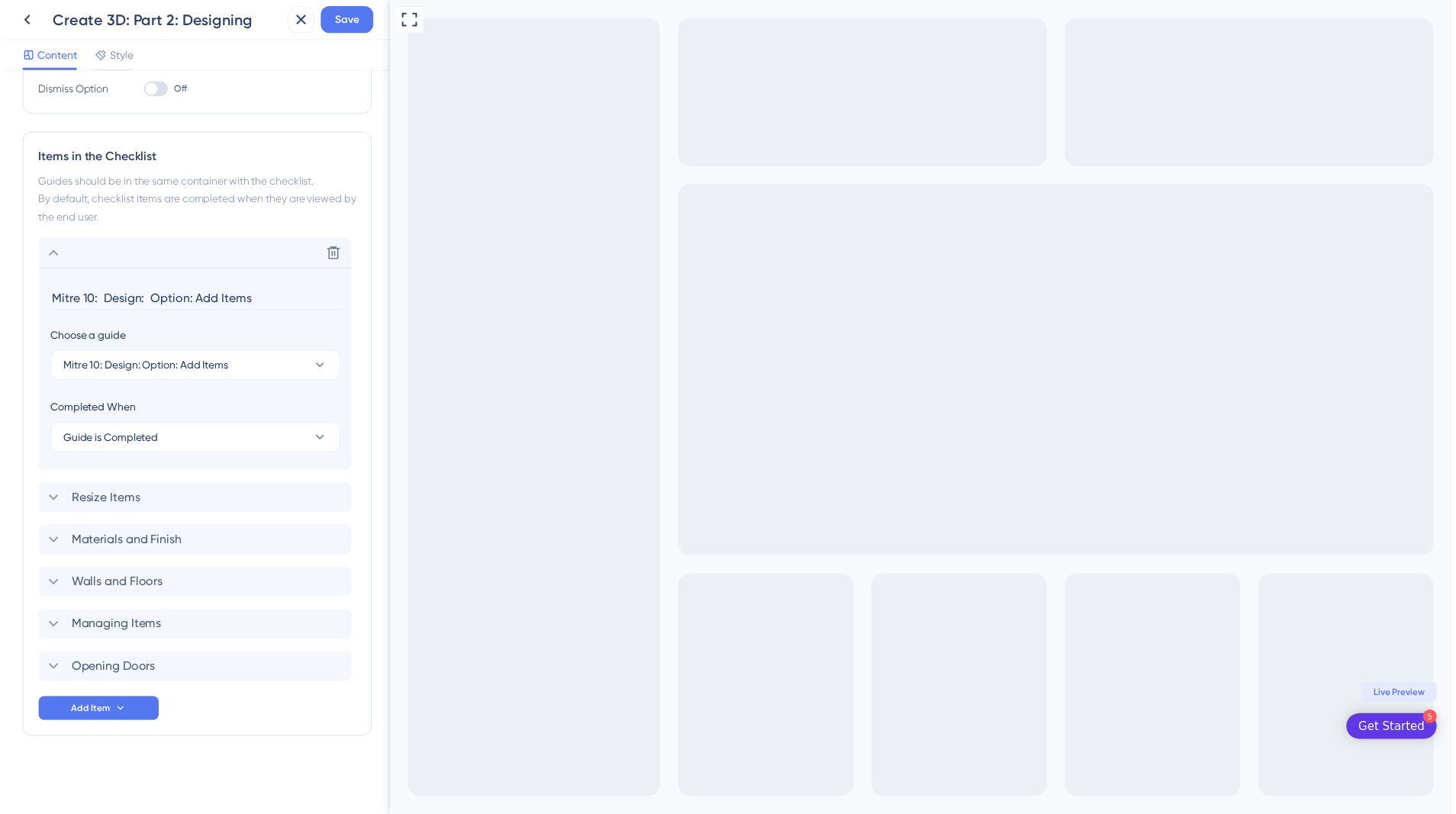
scroll to position [326, 0]
click at [353, 27] on span "Save" at bounding box center [346, 20] width 24 height 18
click at [257, 129] on div "Checklist Header Title Create 3D: Part 2 Subtitle Designing Functions Progress …" at bounding box center [195, 255] width 354 height 983
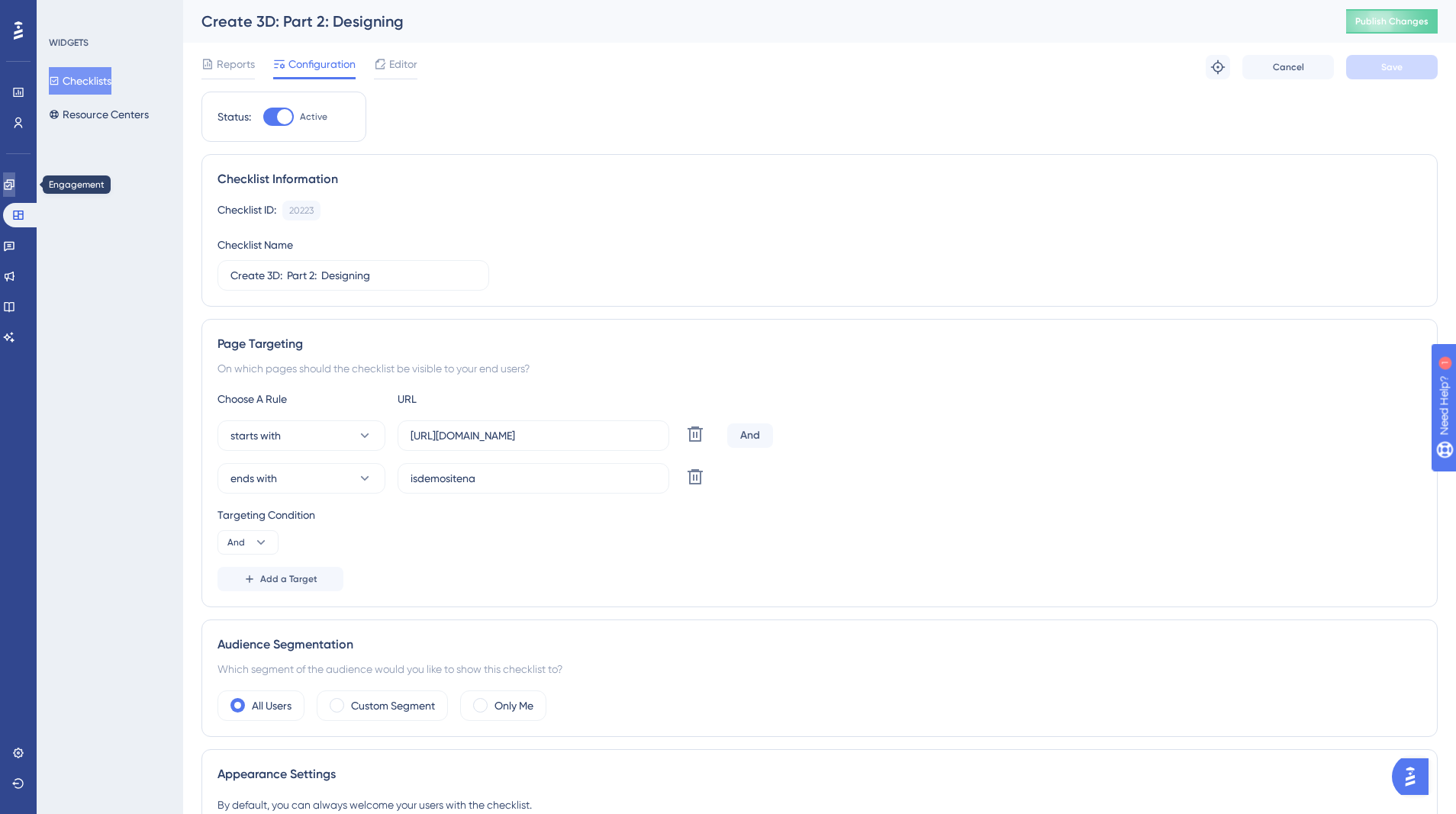
click at [15, 191] on link at bounding box center [9, 184] width 13 height 24
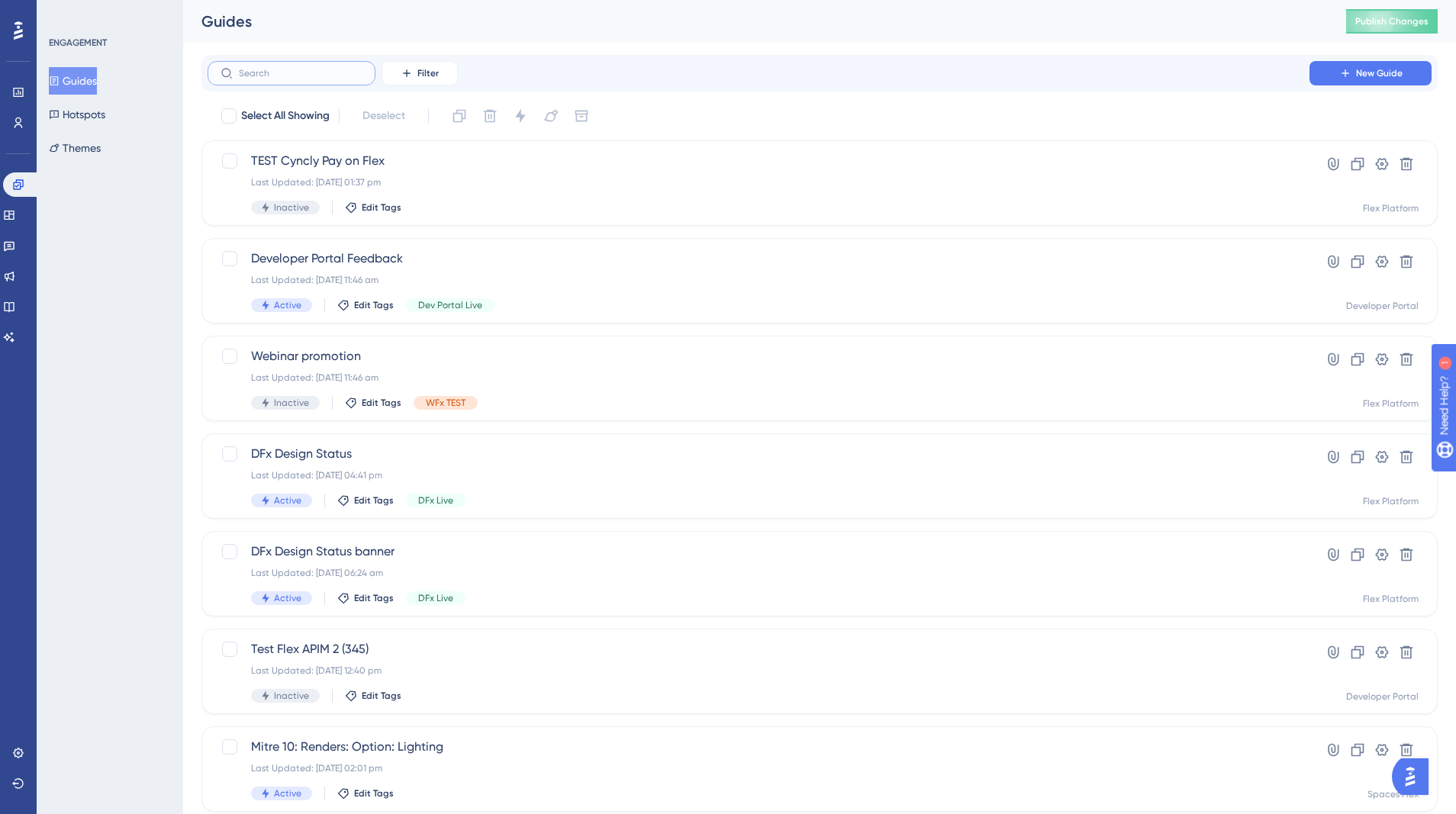
click at [278, 72] on input "text" at bounding box center [301, 74] width 124 height 11
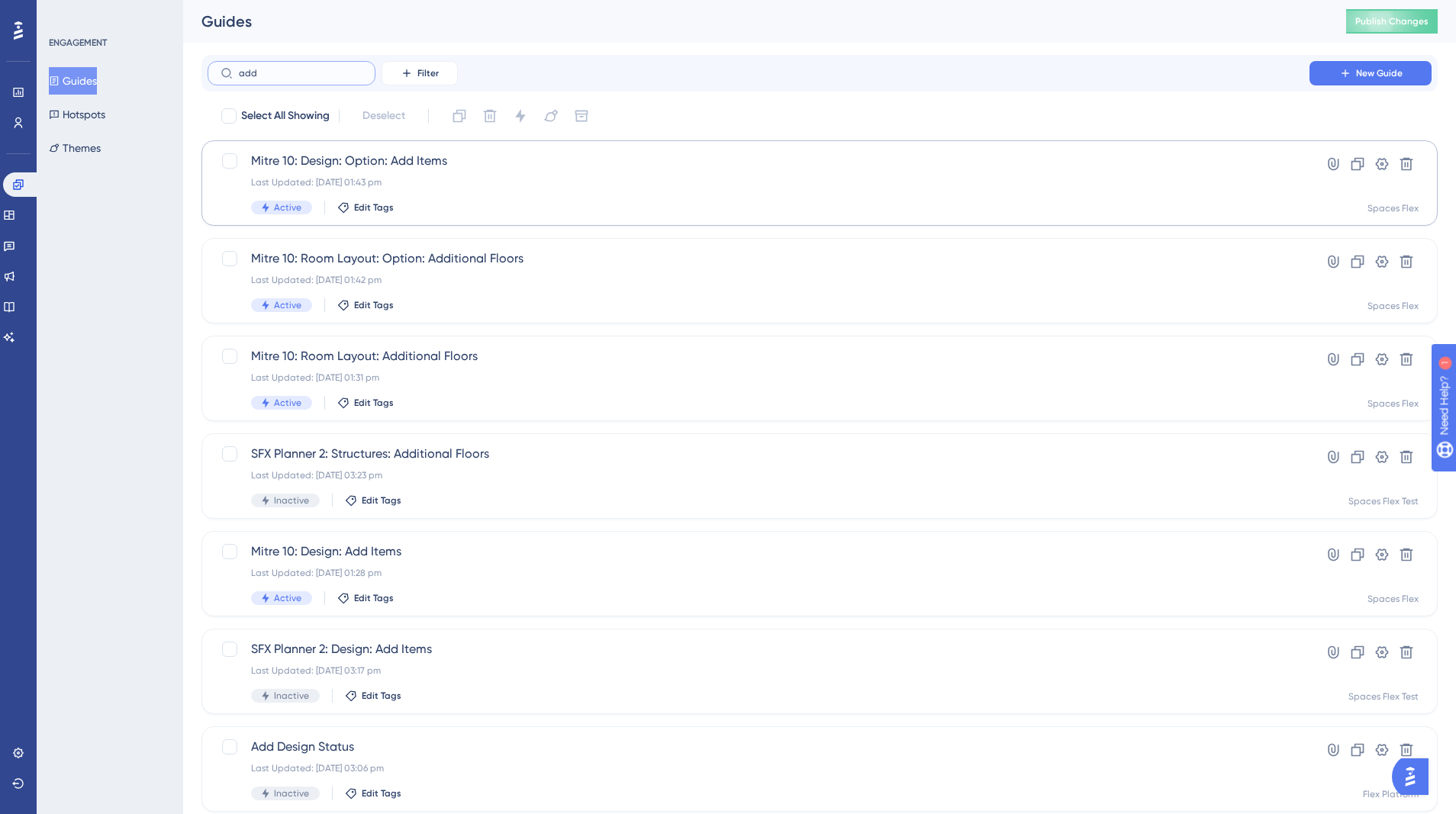
type input "add"
click at [508, 199] on div "Mitre 10: Design: Option: Add Items Last Updated: 05 Sept 2025 01:43 pm Active …" at bounding box center [758, 183] width 1015 height 63
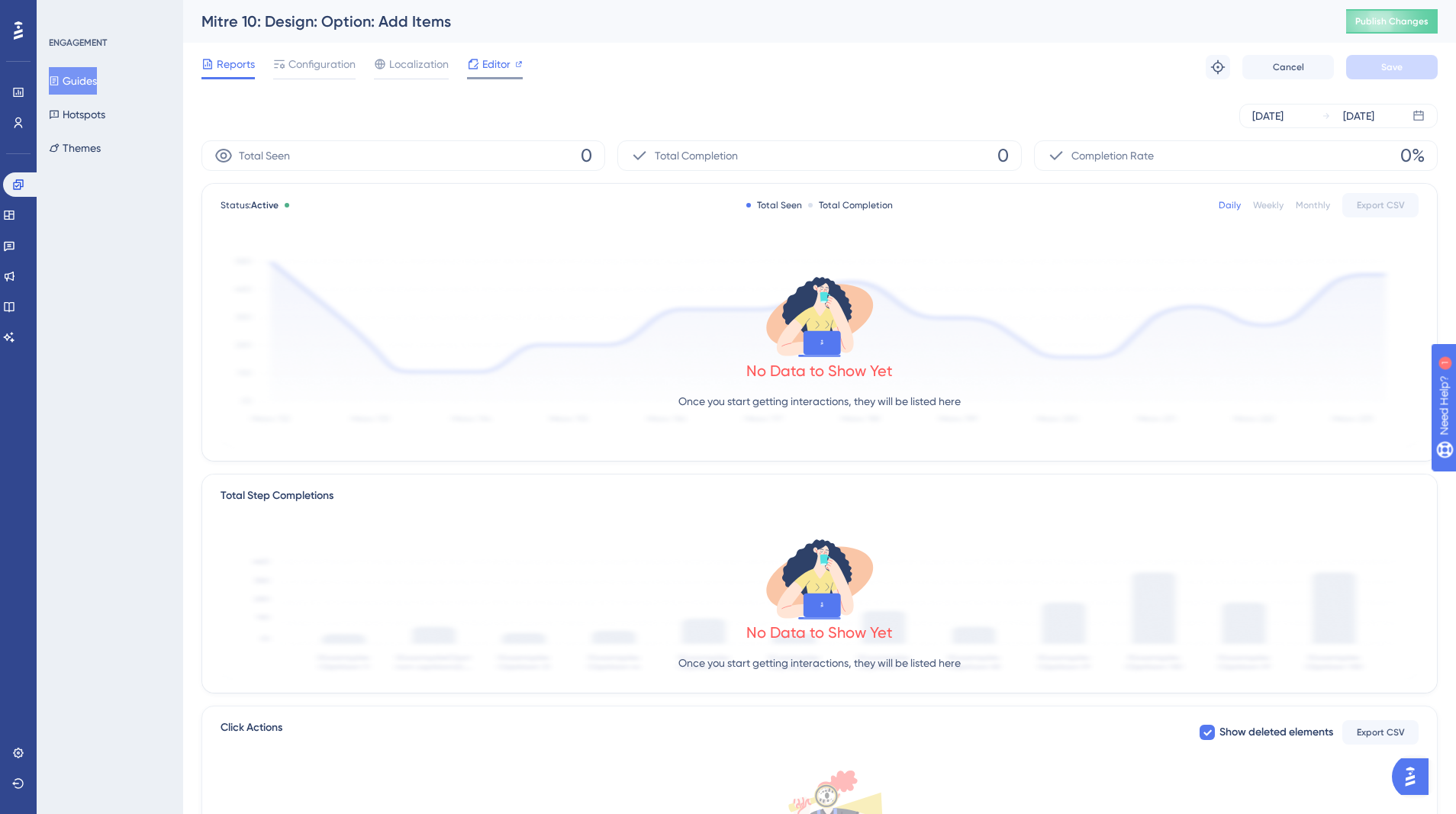
click at [494, 66] on span "Editor" at bounding box center [496, 64] width 28 height 18
